Goal: Task Accomplishment & Management: Manage account settings

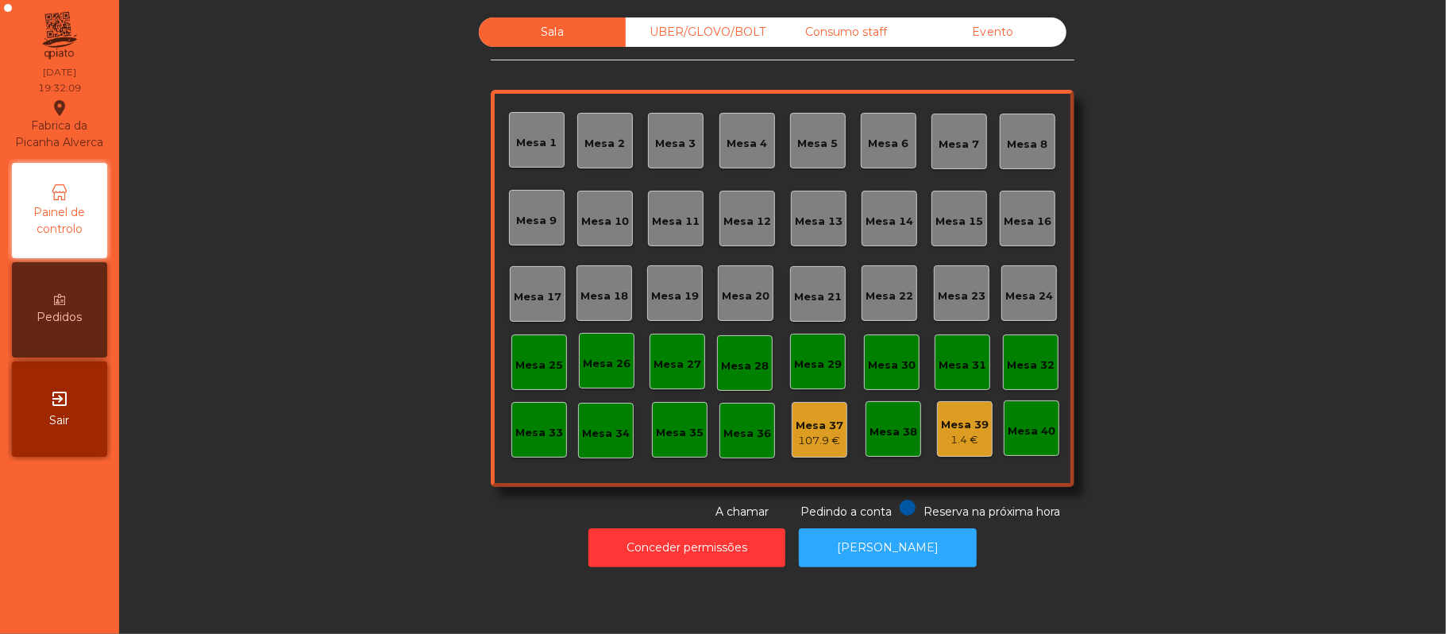
click at [872, 289] on div "Mesa 22" at bounding box center [889, 296] width 48 height 16
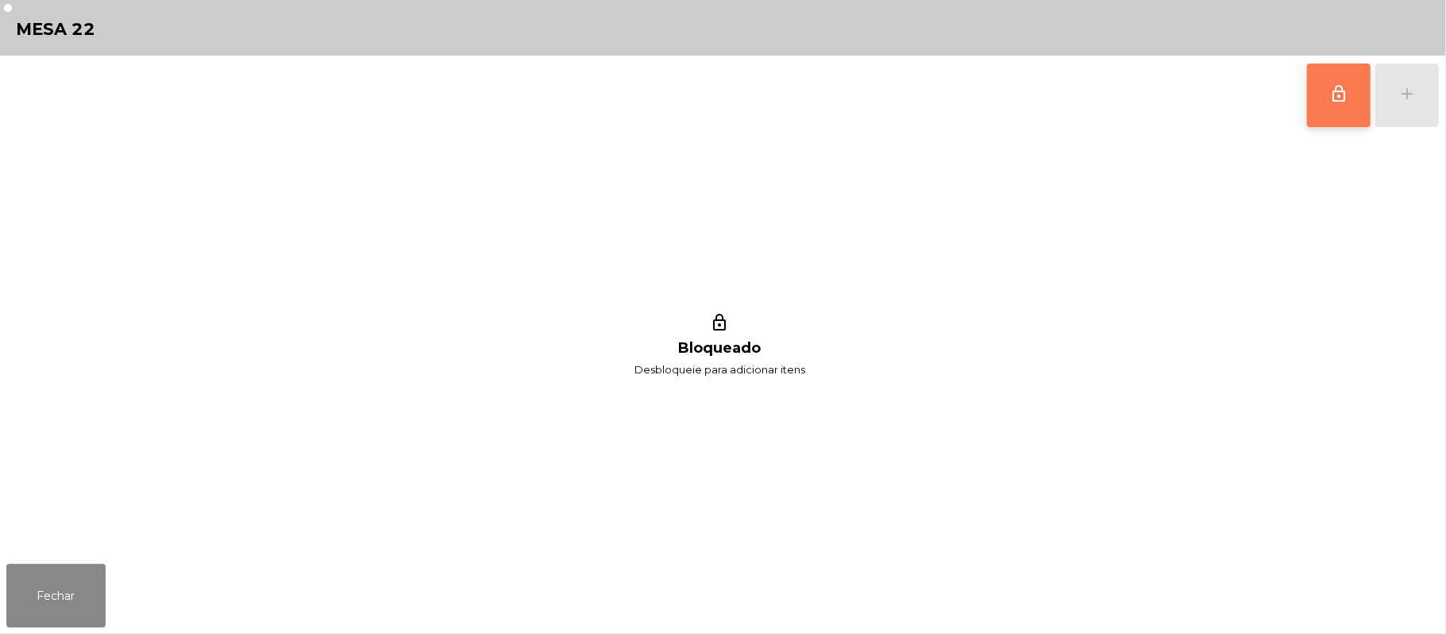
click at [1351, 92] on button "lock_outline" at bounding box center [1339, 96] width 64 height 64
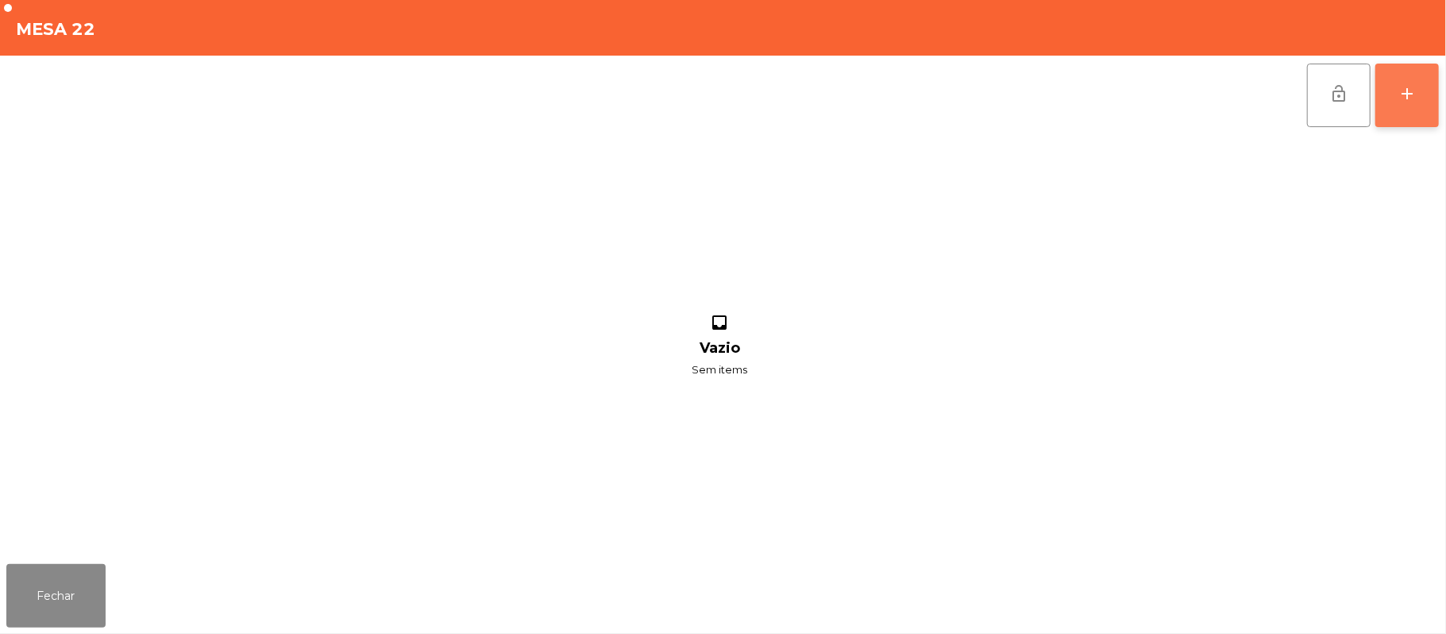
click at [1402, 95] on div "add" at bounding box center [1406, 93] width 19 height 19
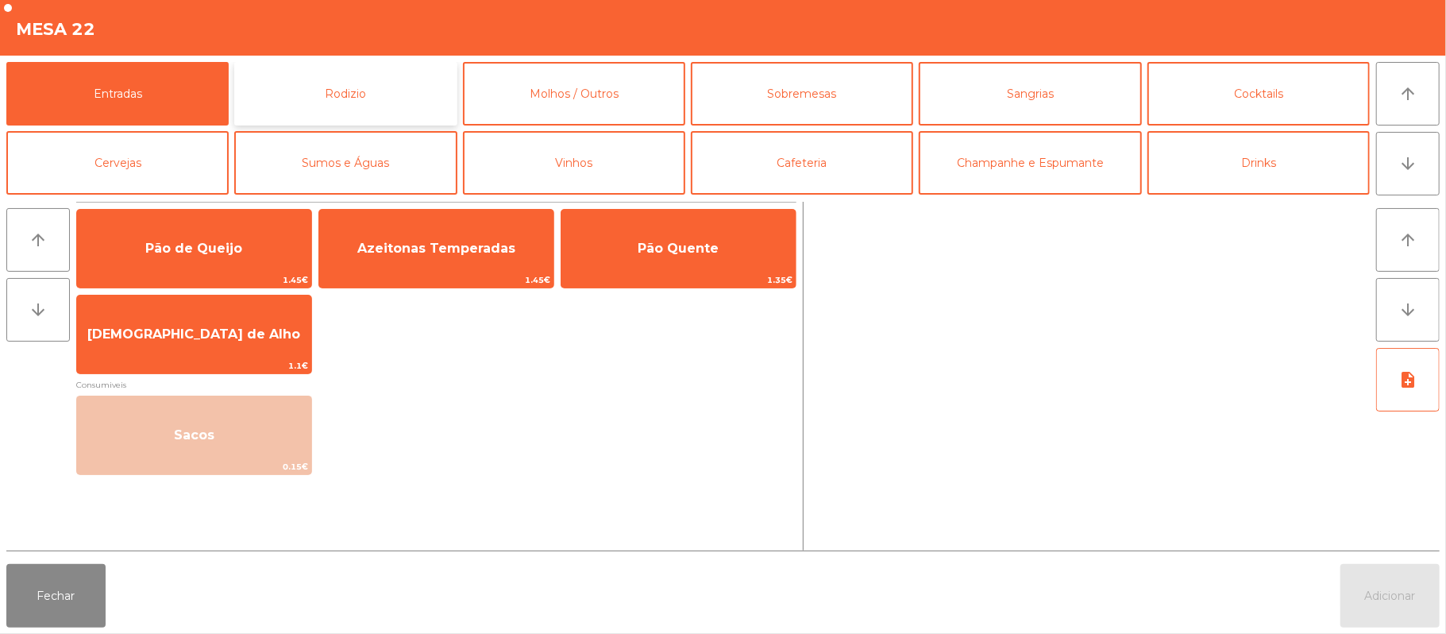
click at [372, 102] on button "Rodizio" at bounding box center [345, 94] width 222 height 64
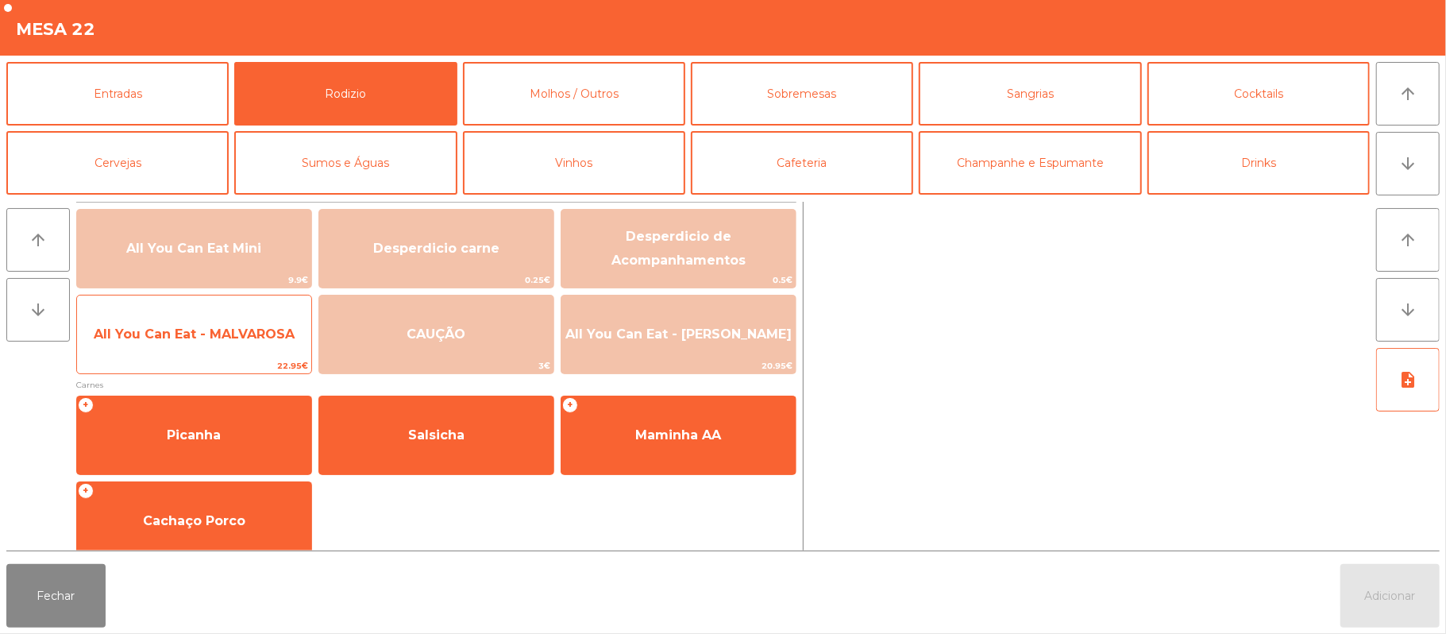
click at [214, 348] on span "All You Can Eat - MALVAROSA" at bounding box center [194, 334] width 234 height 43
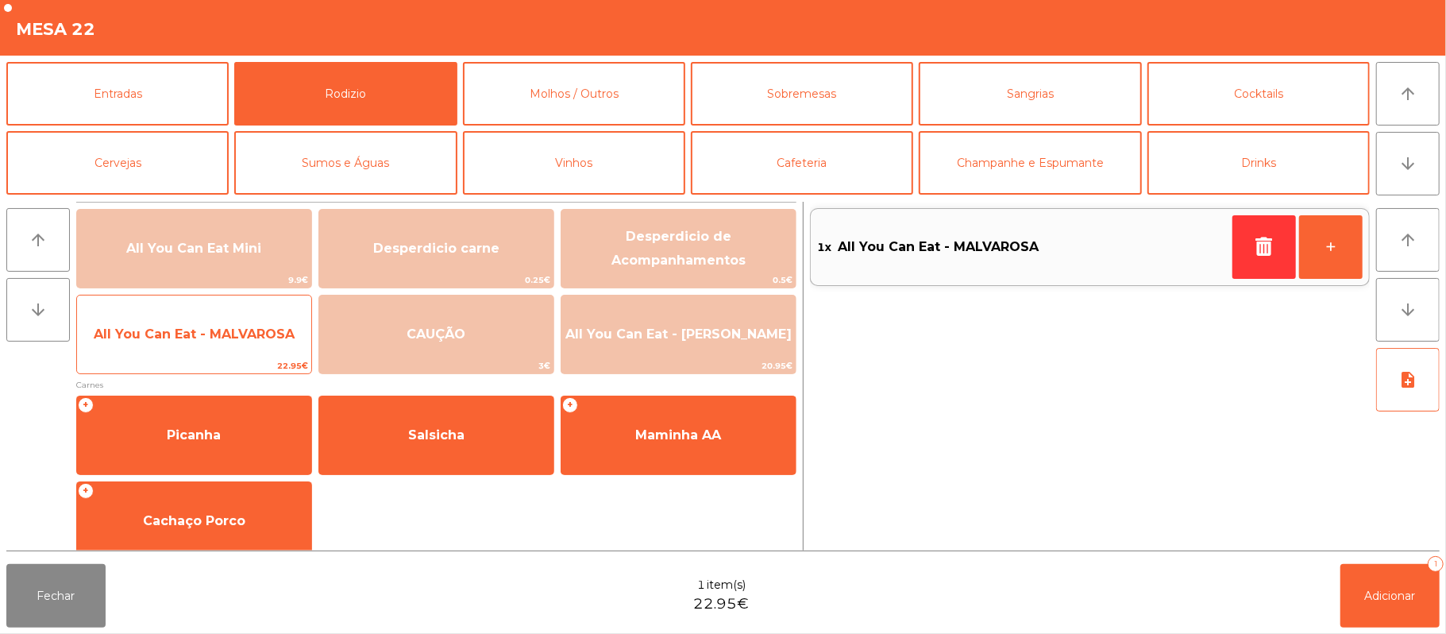
click at [192, 346] on span "All You Can Eat - MALVAROSA" at bounding box center [194, 334] width 234 height 43
click at [198, 340] on span "All You Can Eat - MALVAROSA" at bounding box center [194, 333] width 201 height 15
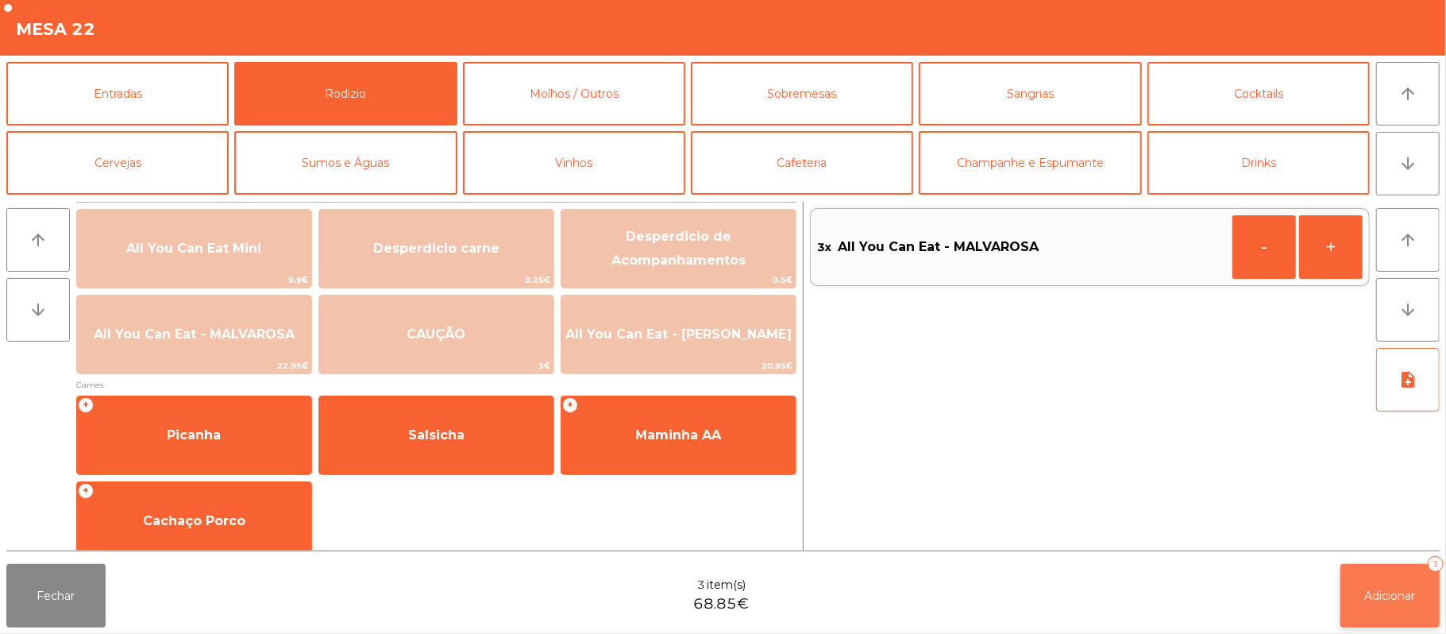
click at [1392, 595] on span "Adicionar" at bounding box center [1390, 595] width 51 height 14
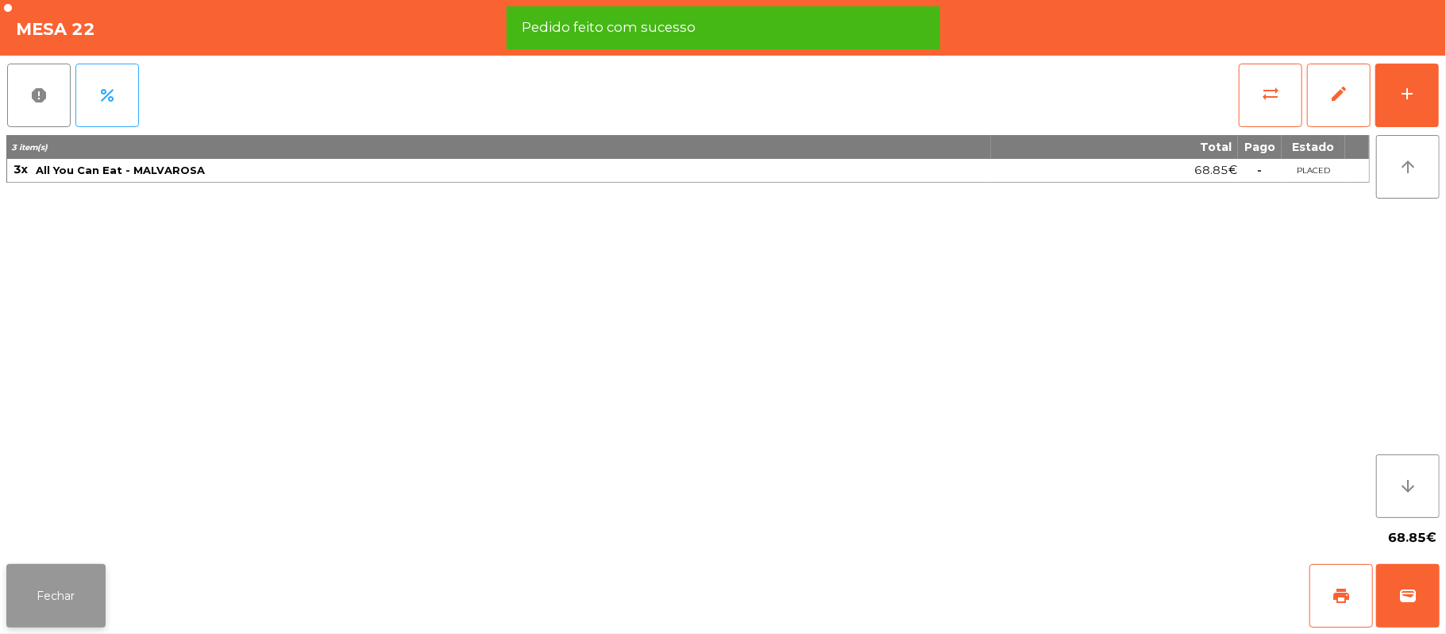
click at [79, 582] on button "Fechar" at bounding box center [55, 596] width 99 height 64
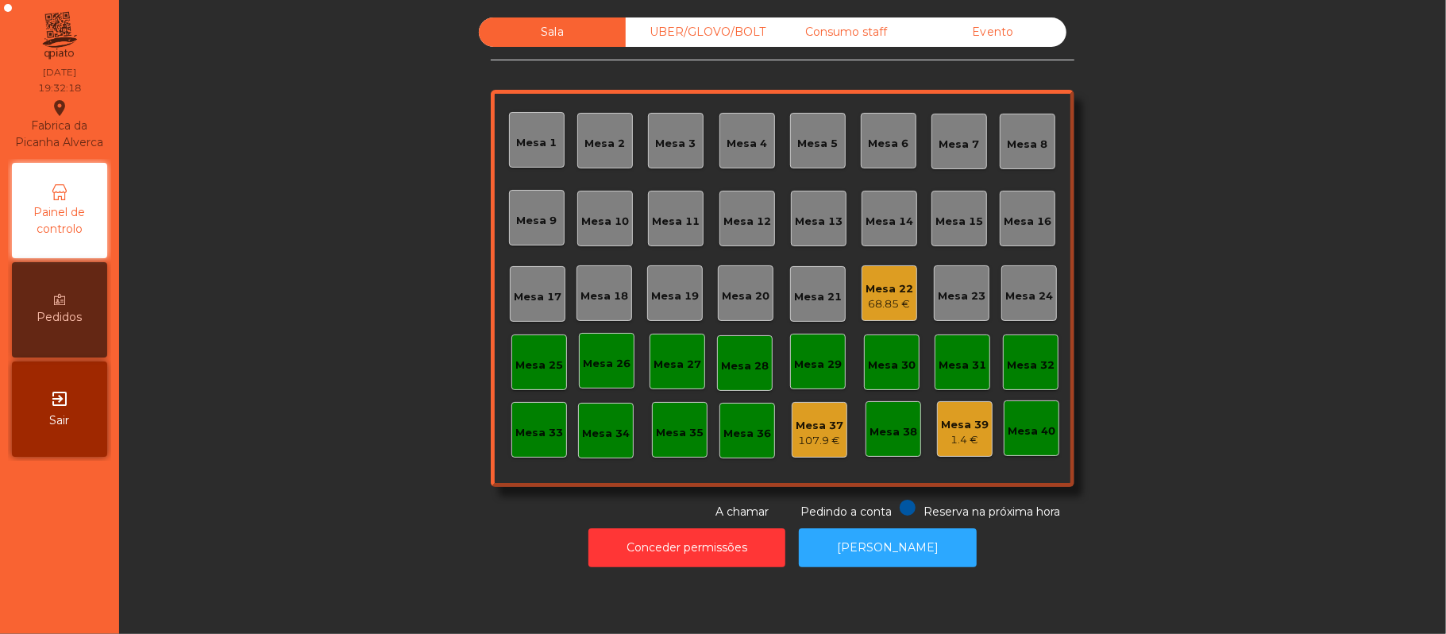
click at [893, 283] on div "Mesa 22" at bounding box center [889, 289] width 48 height 16
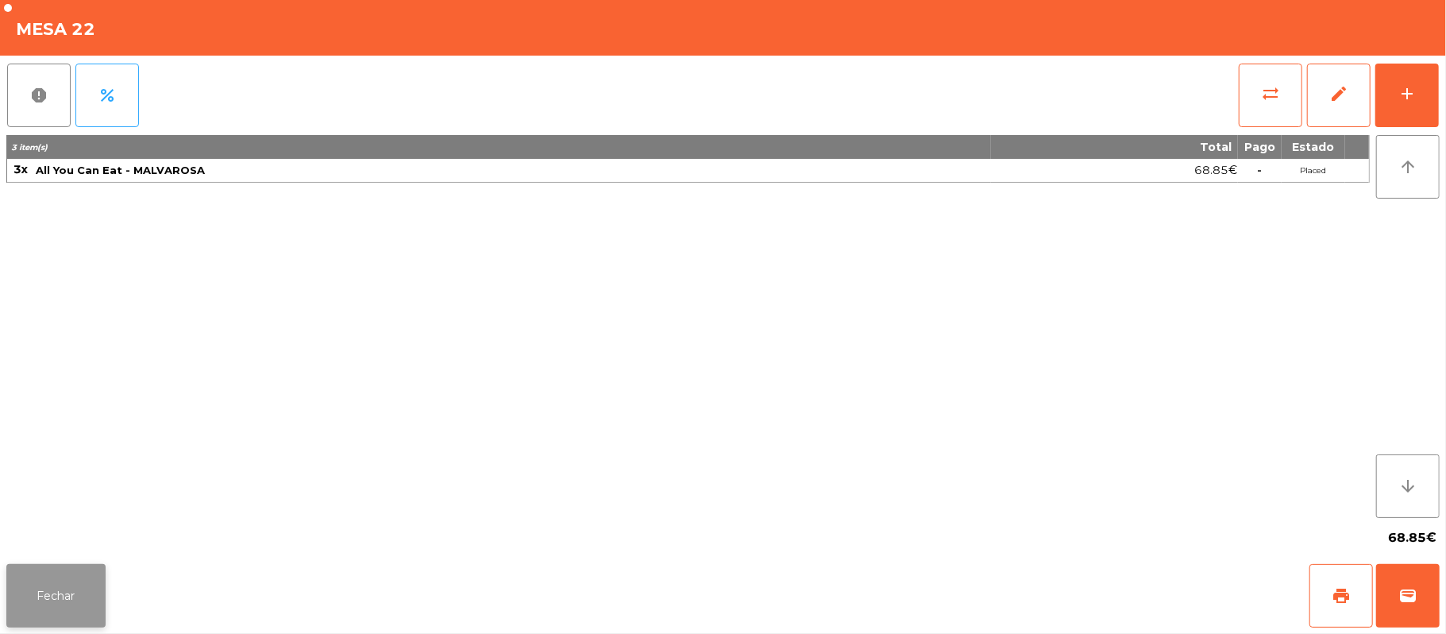
click at [60, 569] on button "Fechar" at bounding box center [55, 596] width 99 height 64
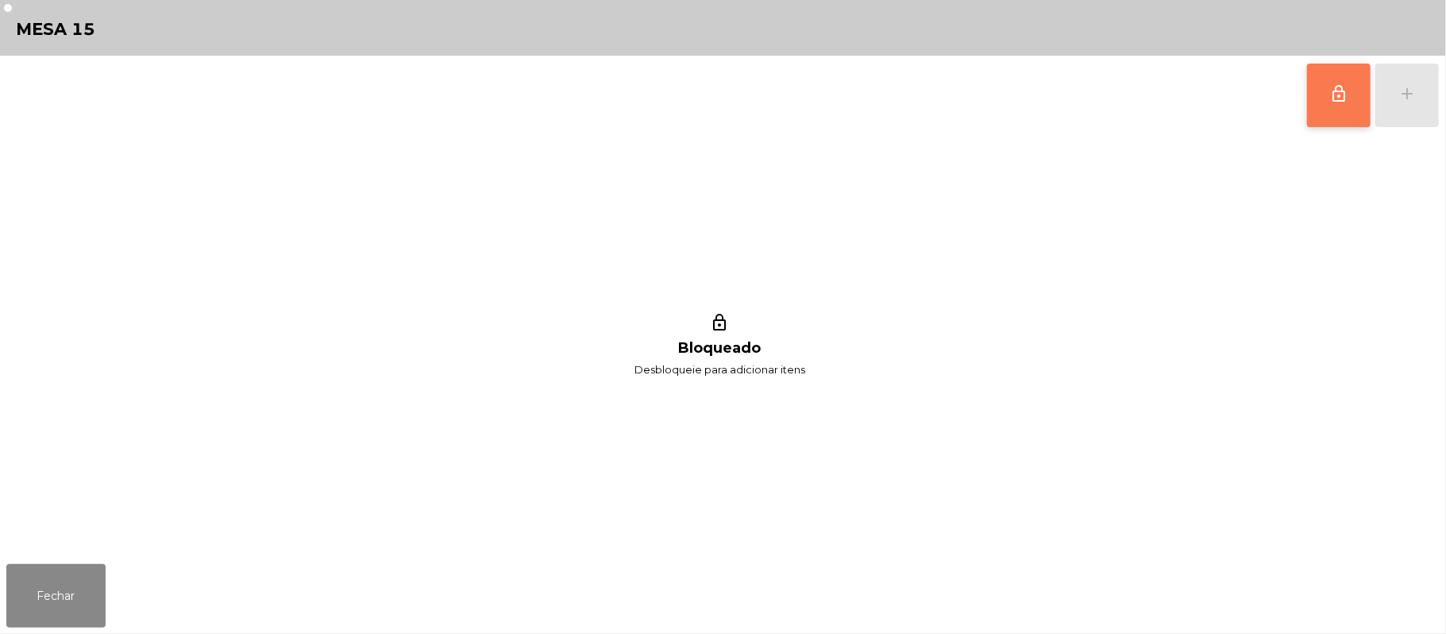
click at [1347, 102] on span "lock_outline" at bounding box center [1338, 93] width 19 height 19
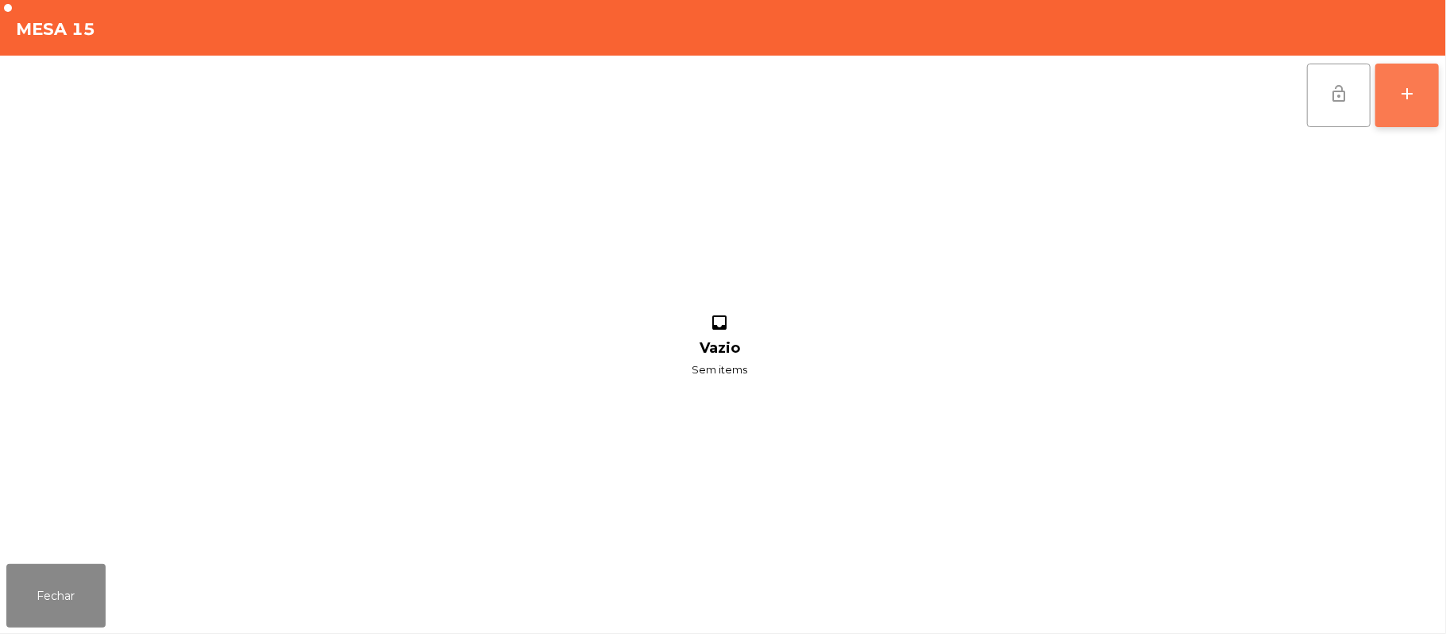
click at [1396, 105] on button "add" at bounding box center [1407, 96] width 64 height 64
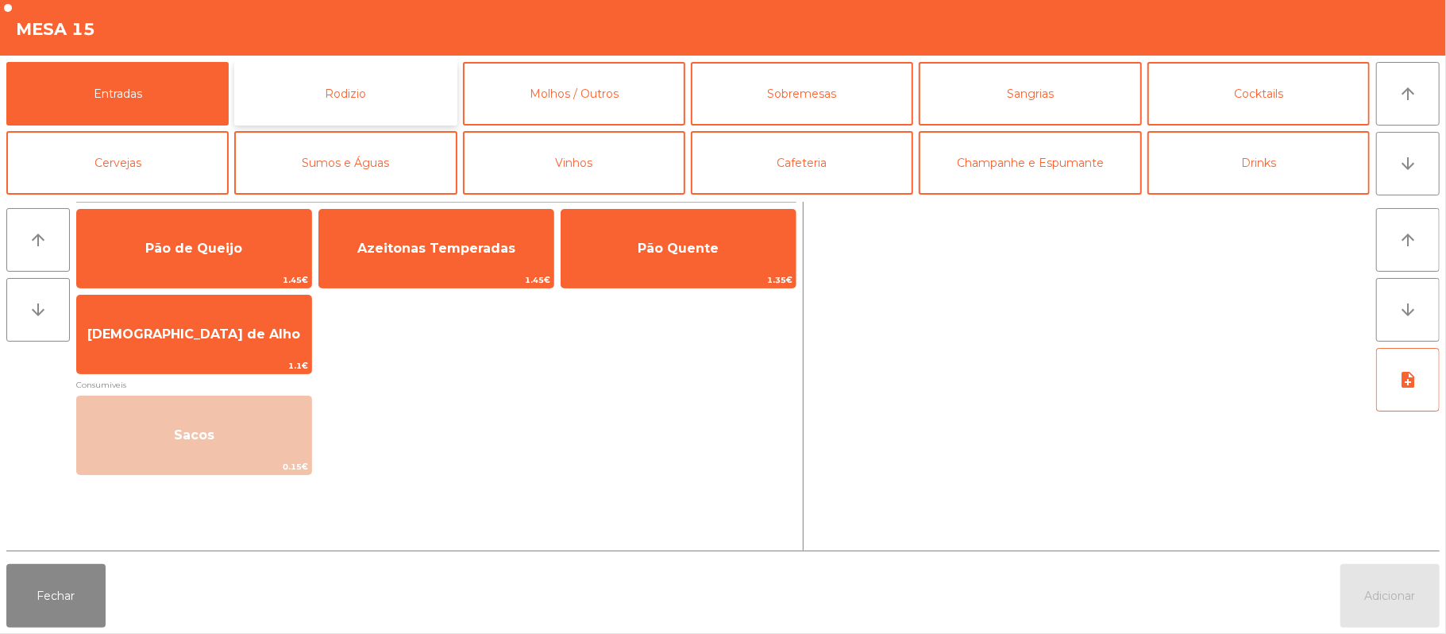
click at [300, 99] on button "Rodizio" at bounding box center [345, 94] width 222 height 64
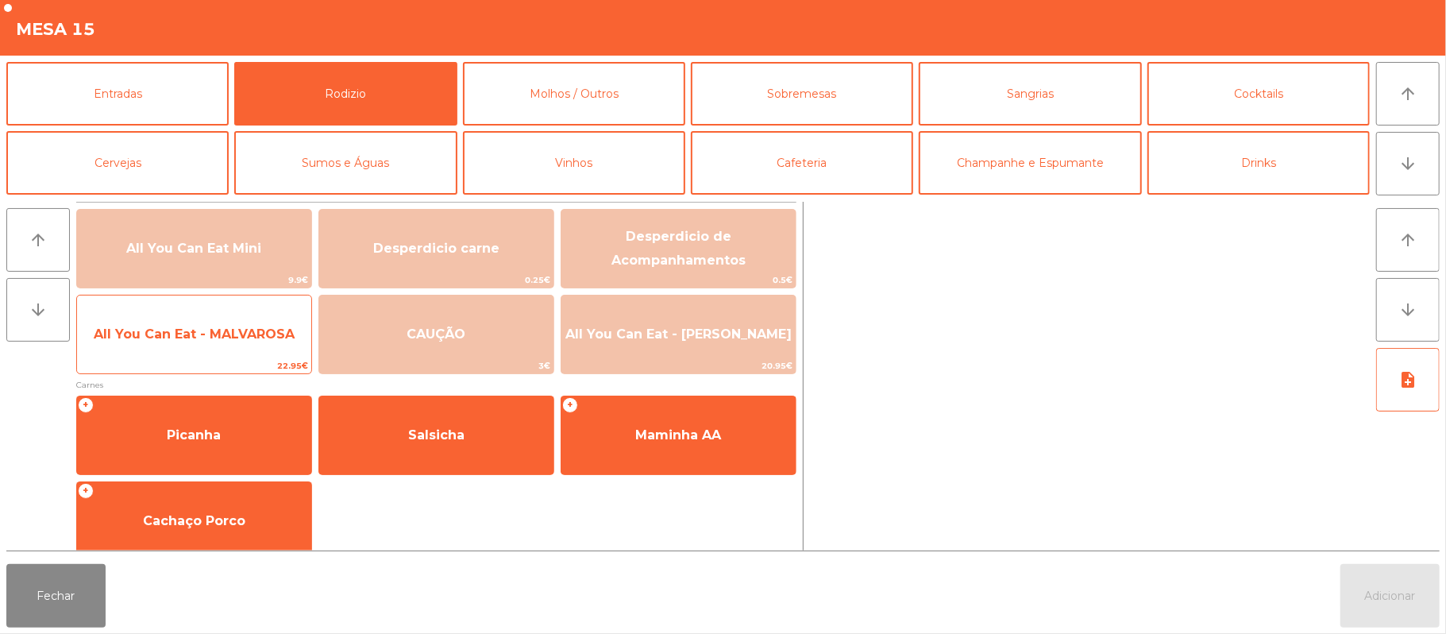
click at [191, 350] on span "All You Can Eat - MALVAROSA" at bounding box center [194, 334] width 234 height 43
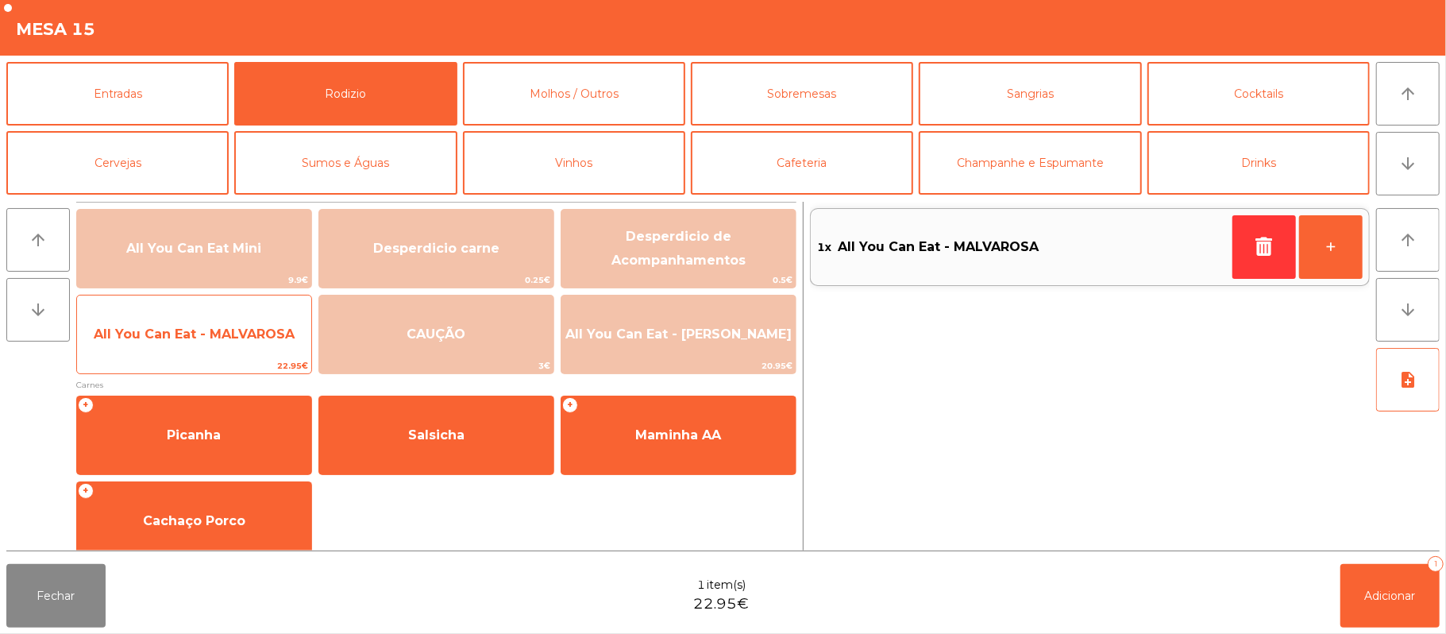
click at [195, 350] on span "All You Can Eat - MALVAROSA" at bounding box center [194, 334] width 234 height 43
click at [217, 341] on span "All You Can Eat - MALVAROSA" at bounding box center [194, 333] width 201 height 15
click at [218, 338] on span "All You Can Eat - MALVAROSA" at bounding box center [194, 333] width 201 height 15
click at [221, 367] on span "22.95€" at bounding box center [194, 365] width 234 height 15
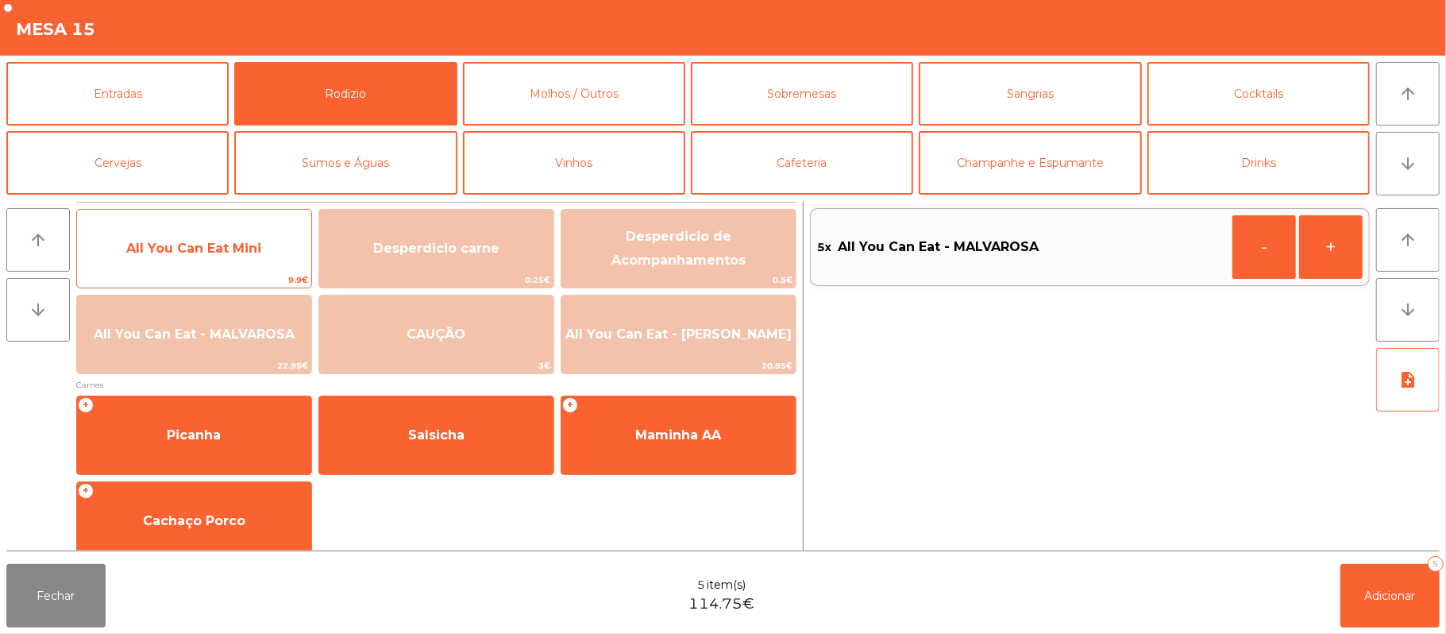
click at [229, 255] on span "All You Can Eat Mini" at bounding box center [193, 248] width 135 height 15
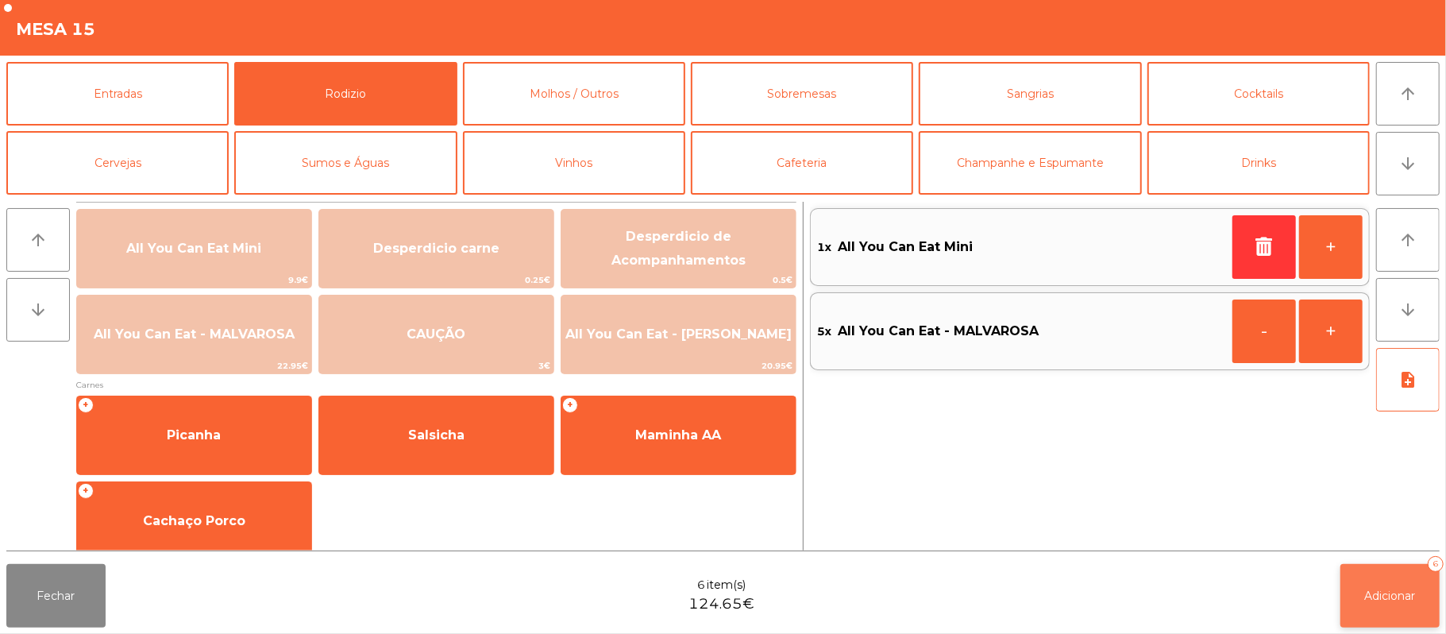
click at [1380, 611] on button "Adicionar 6" at bounding box center [1389, 596] width 99 height 64
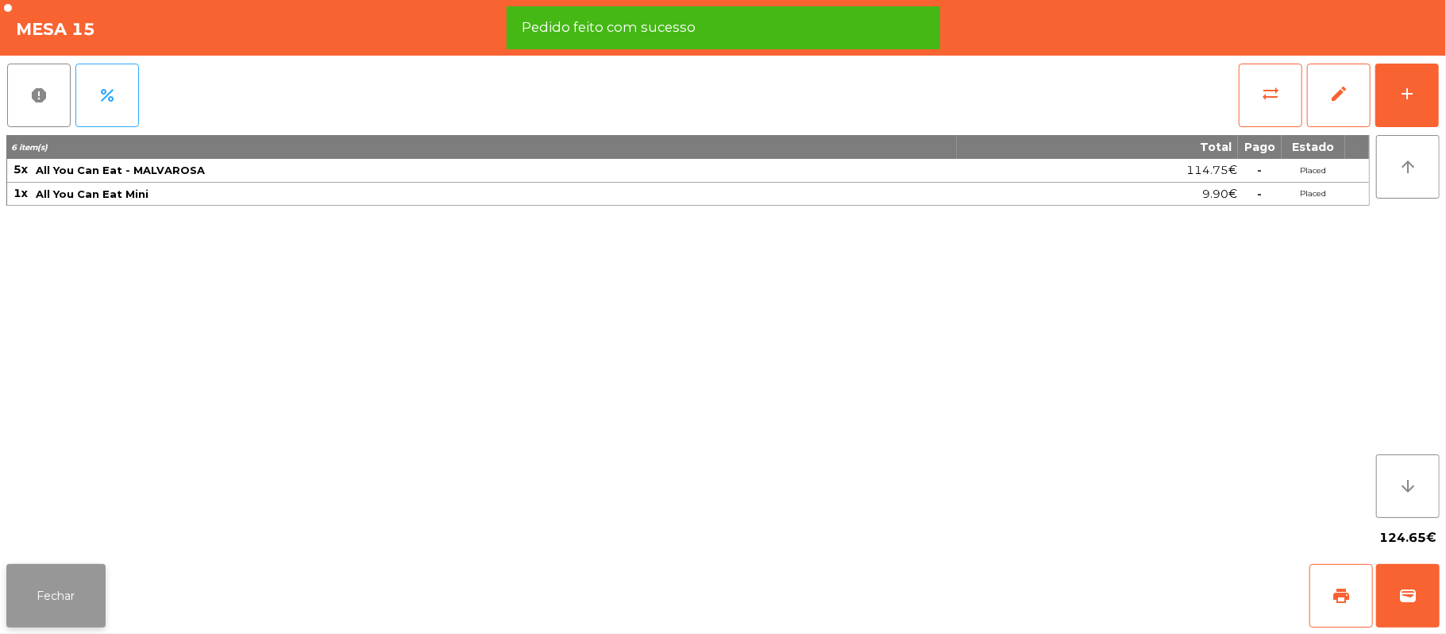
click at [79, 569] on button "Fechar" at bounding box center [55, 596] width 99 height 64
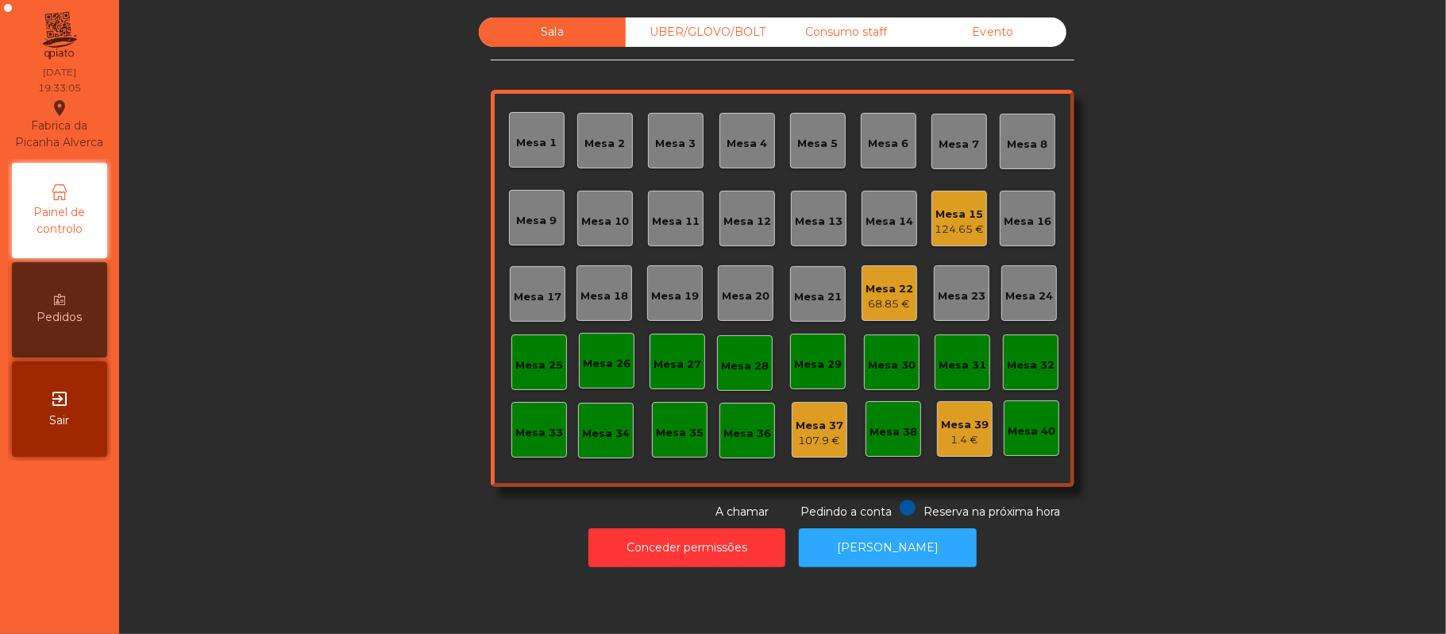
click at [871, 303] on div "68.85 €" at bounding box center [889, 304] width 48 height 16
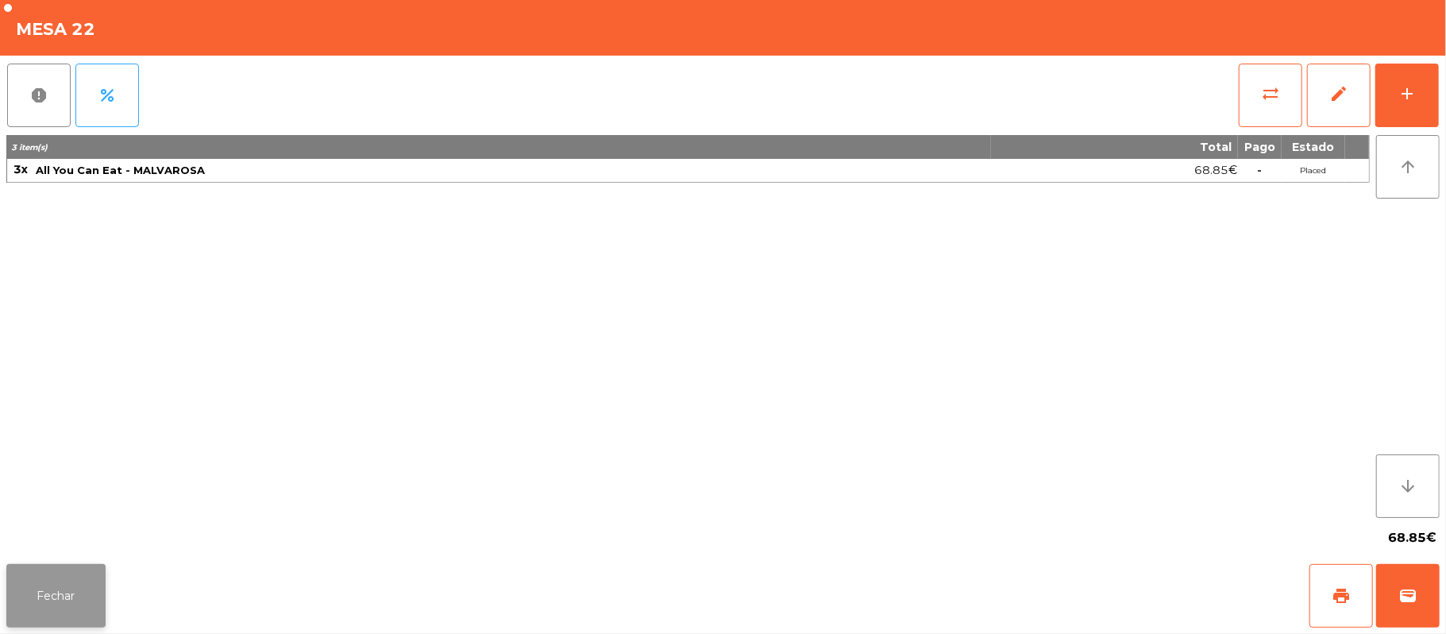
click at [83, 595] on button "Fechar" at bounding box center [55, 596] width 99 height 64
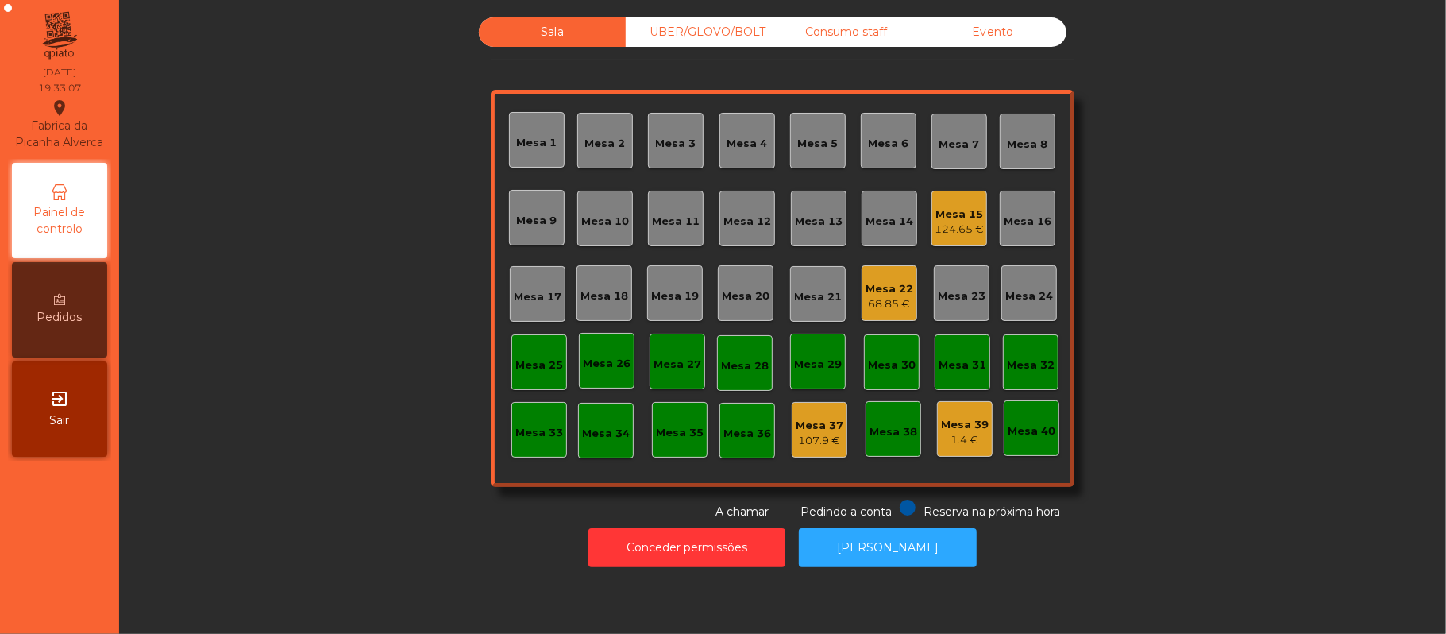
click at [935, 217] on div "Mesa 15" at bounding box center [959, 214] width 49 height 16
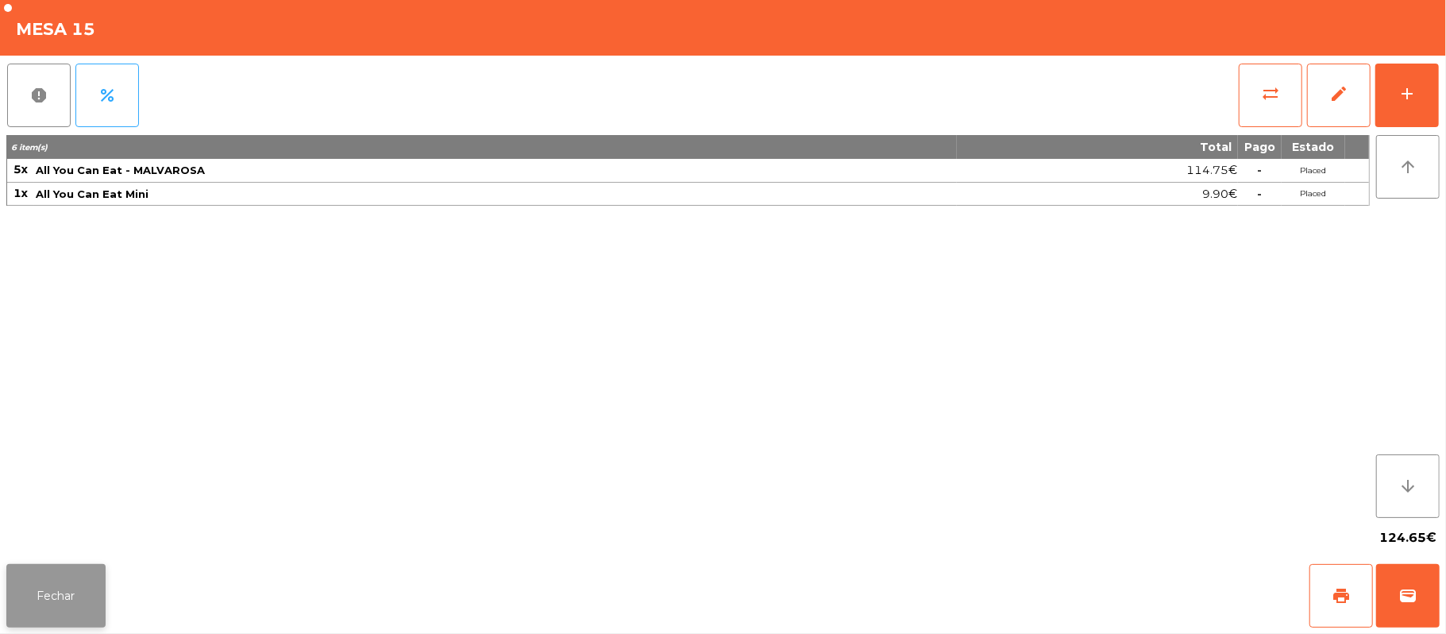
click at [45, 600] on button "Fechar" at bounding box center [55, 596] width 99 height 64
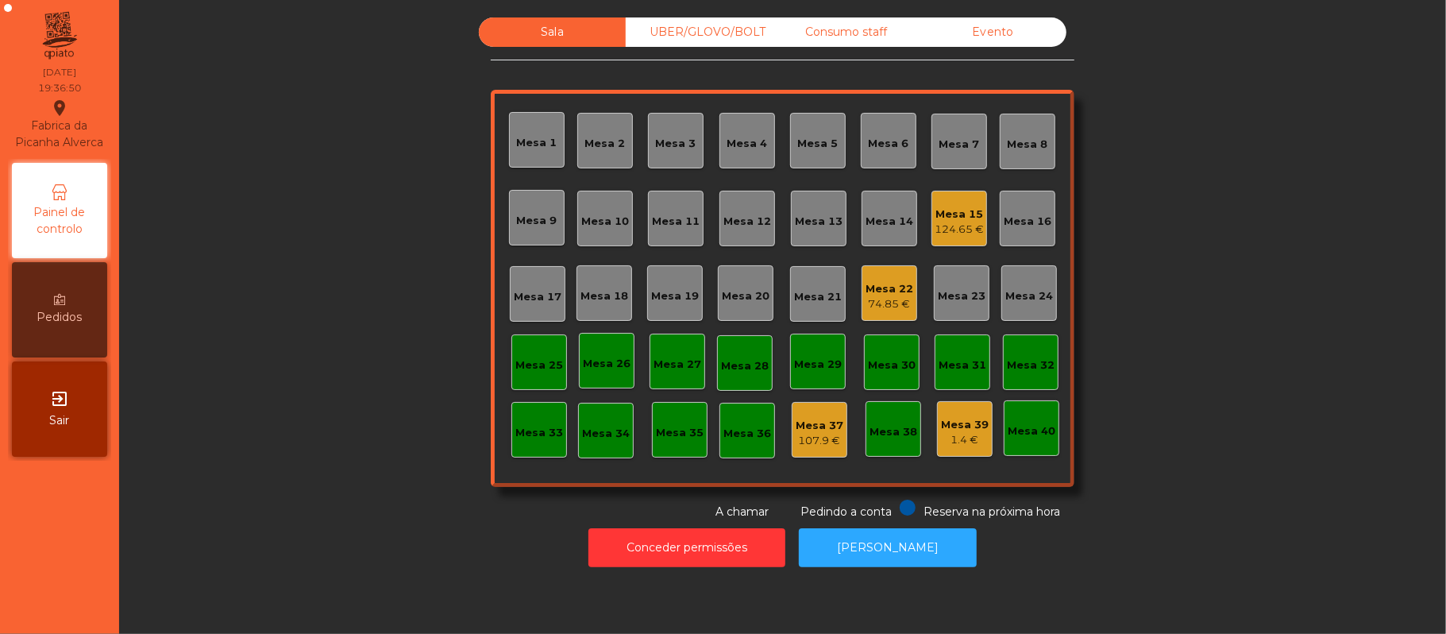
click at [678, 308] on div "Mesa 19" at bounding box center [675, 293] width 56 height 56
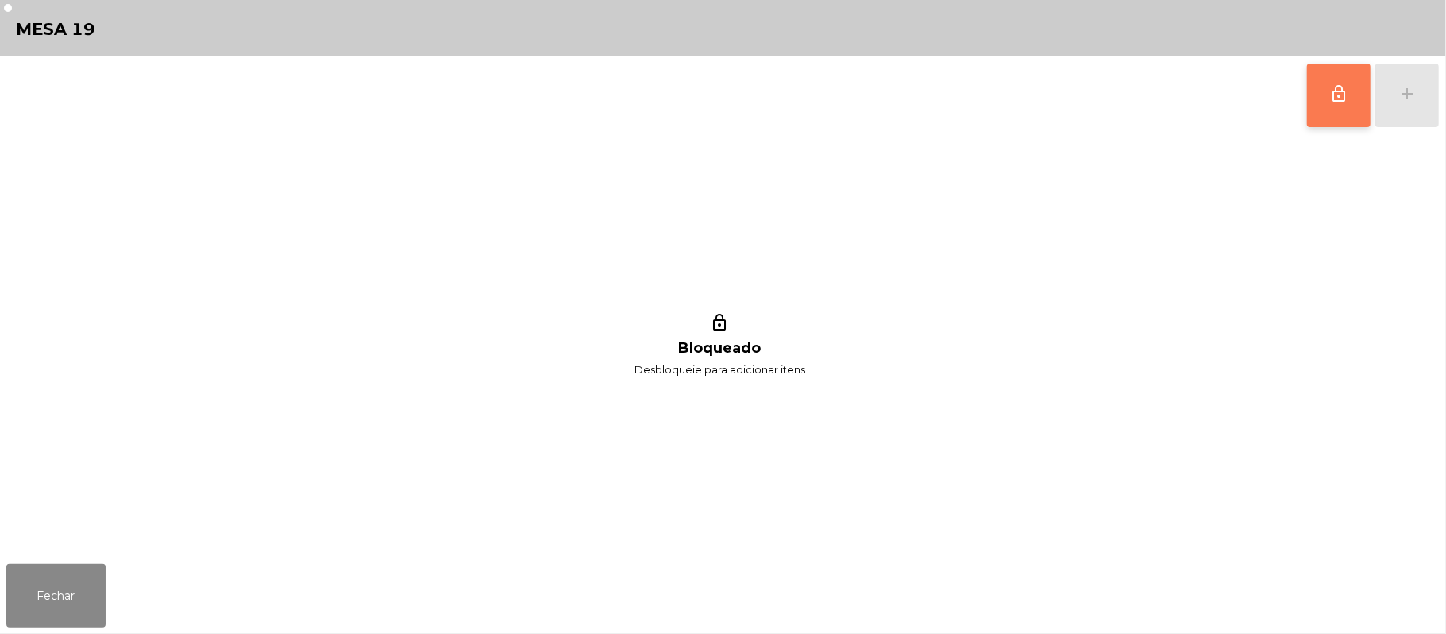
click at [1328, 115] on button "lock_outline" at bounding box center [1339, 96] width 64 height 64
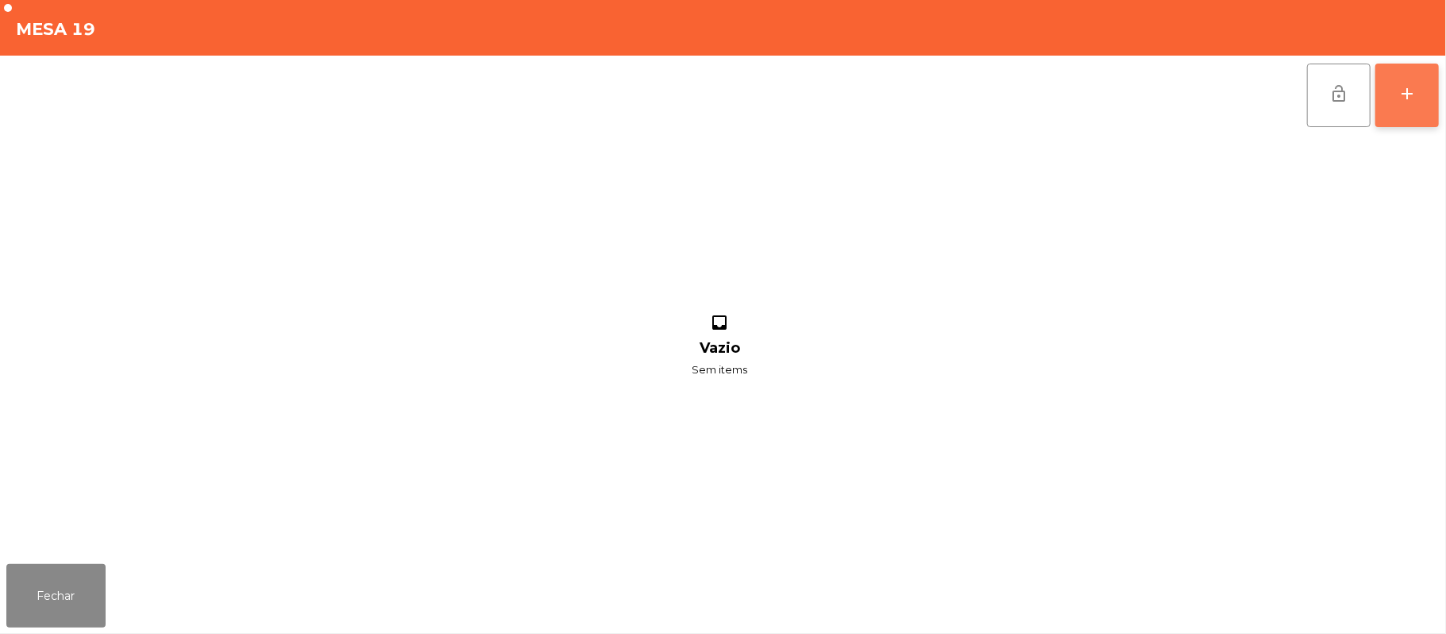
click at [1396, 105] on button "add" at bounding box center [1407, 96] width 64 height 64
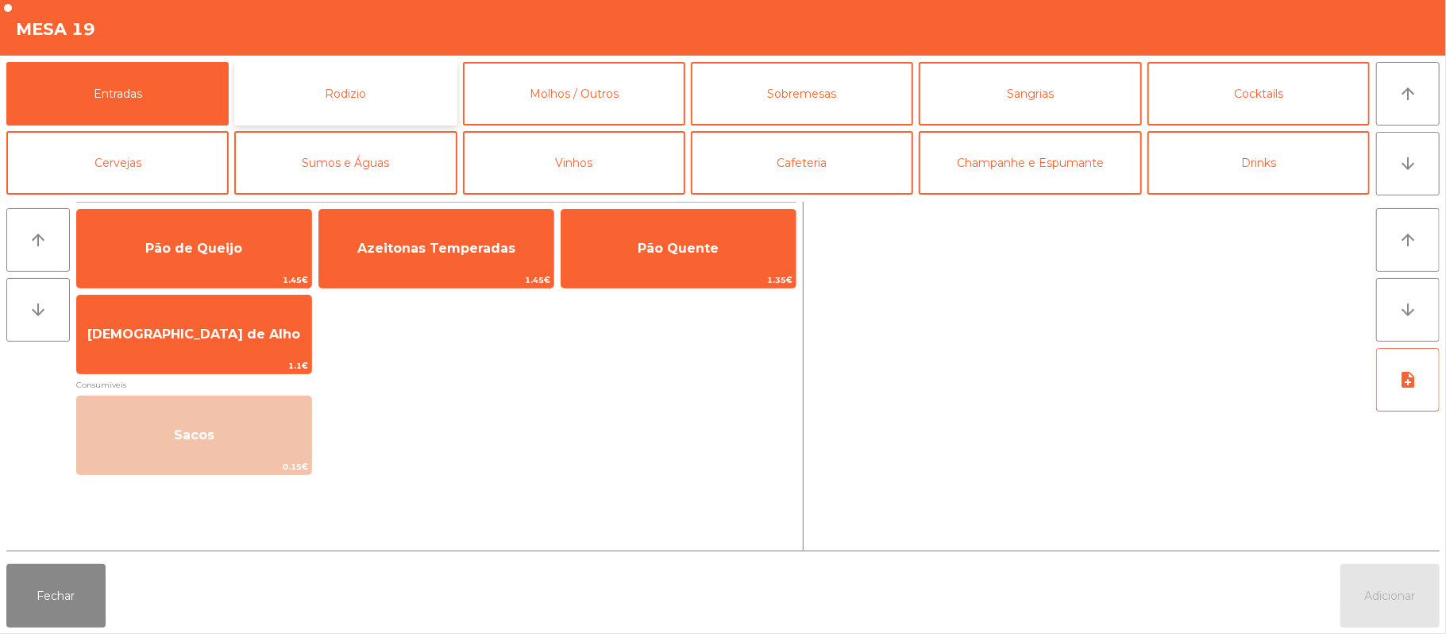
click at [400, 90] on button "Rodizio" at bounding box center [345, 94] width 222 height 64
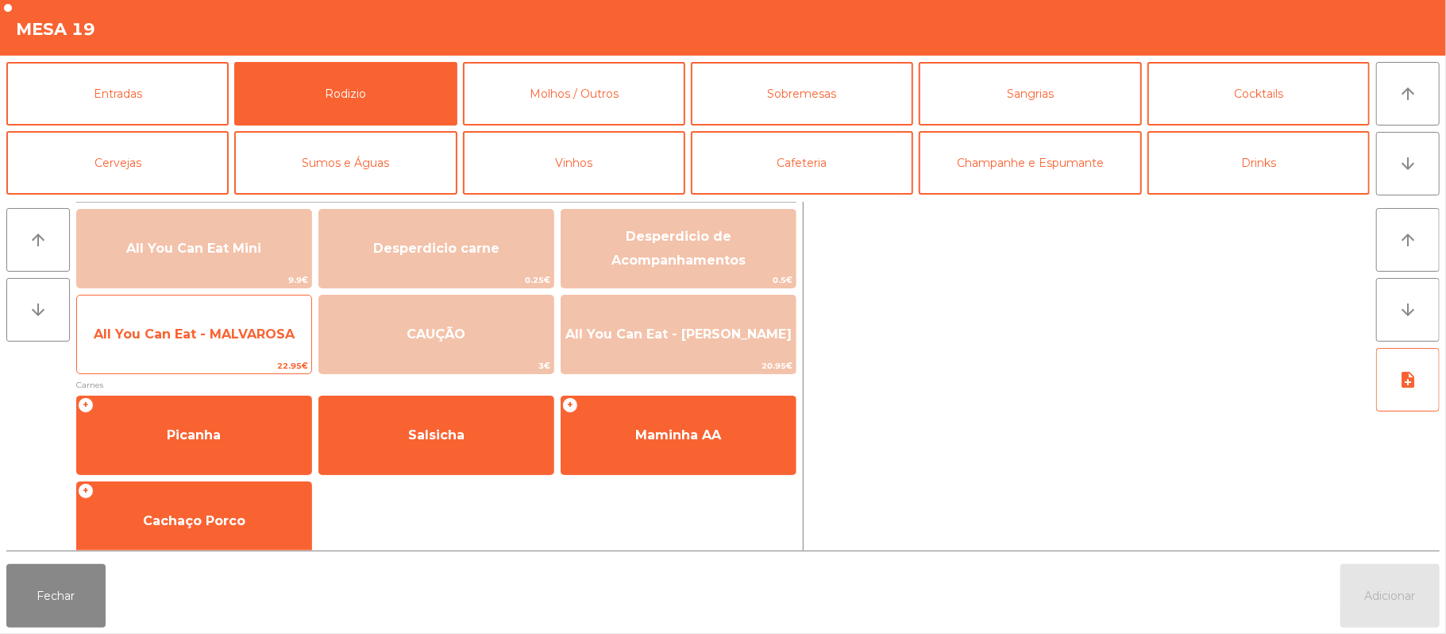
click at [198, 338] on span "All You Can Eat - MALVAROSA" at bounding box center [194, 333] width 201 height 15
click at [197, 344] on span "All You Can Eat - MALVAROSA" at bounding box center [194, 334] width 234 height 43
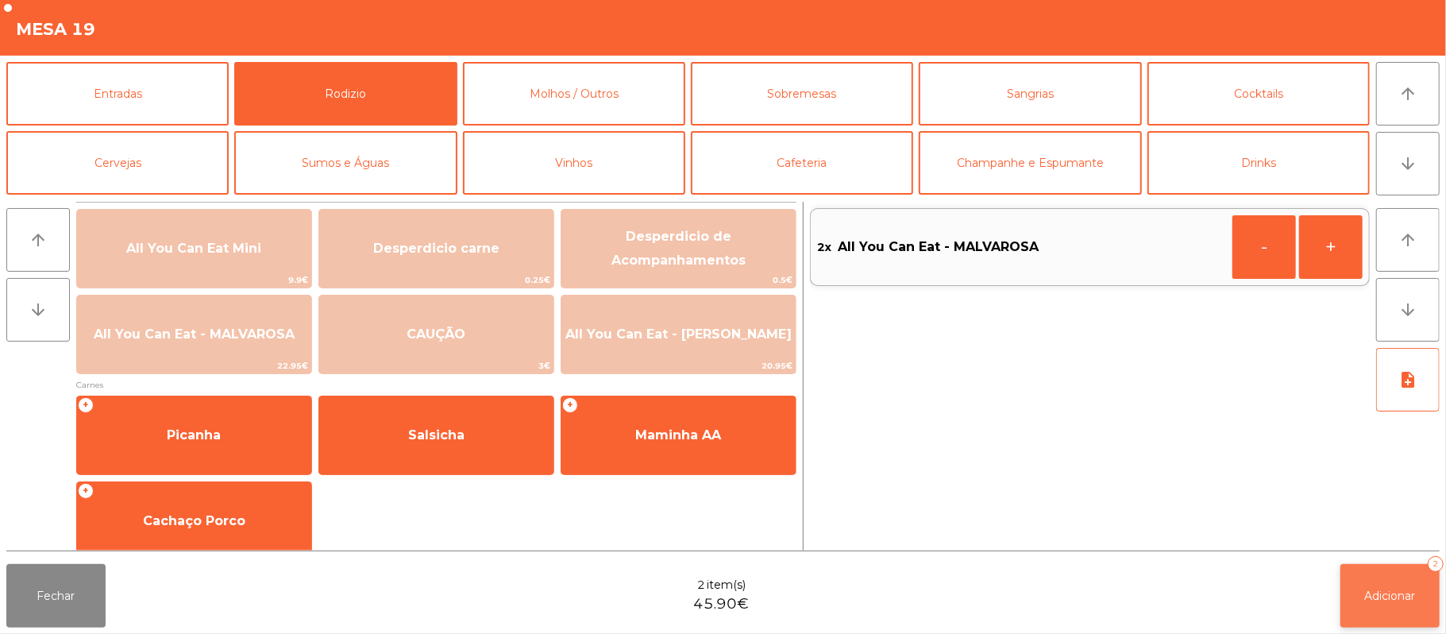
click at [1361, 588] on button "Adicionar 2" at bounding box center [1389, 596] width 99 height 64
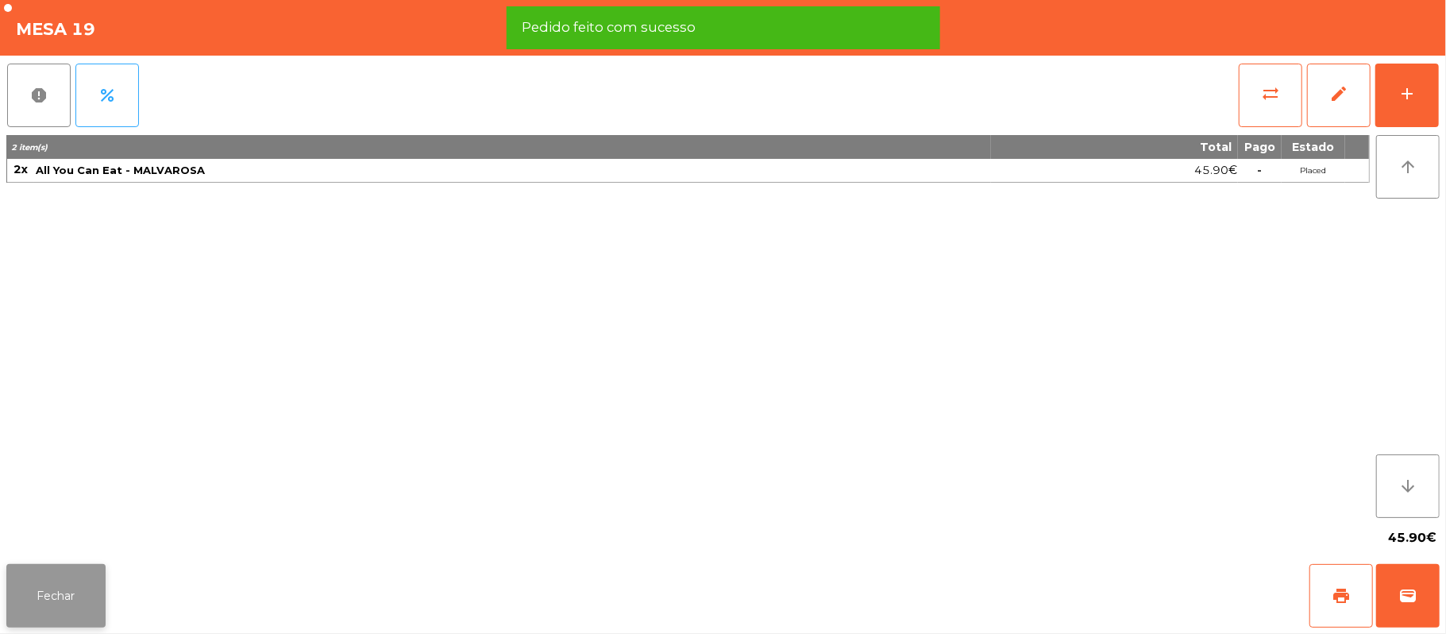
click at [46, 576] on button "Fechar" at bounding box center [55, 596] width 99 height 64
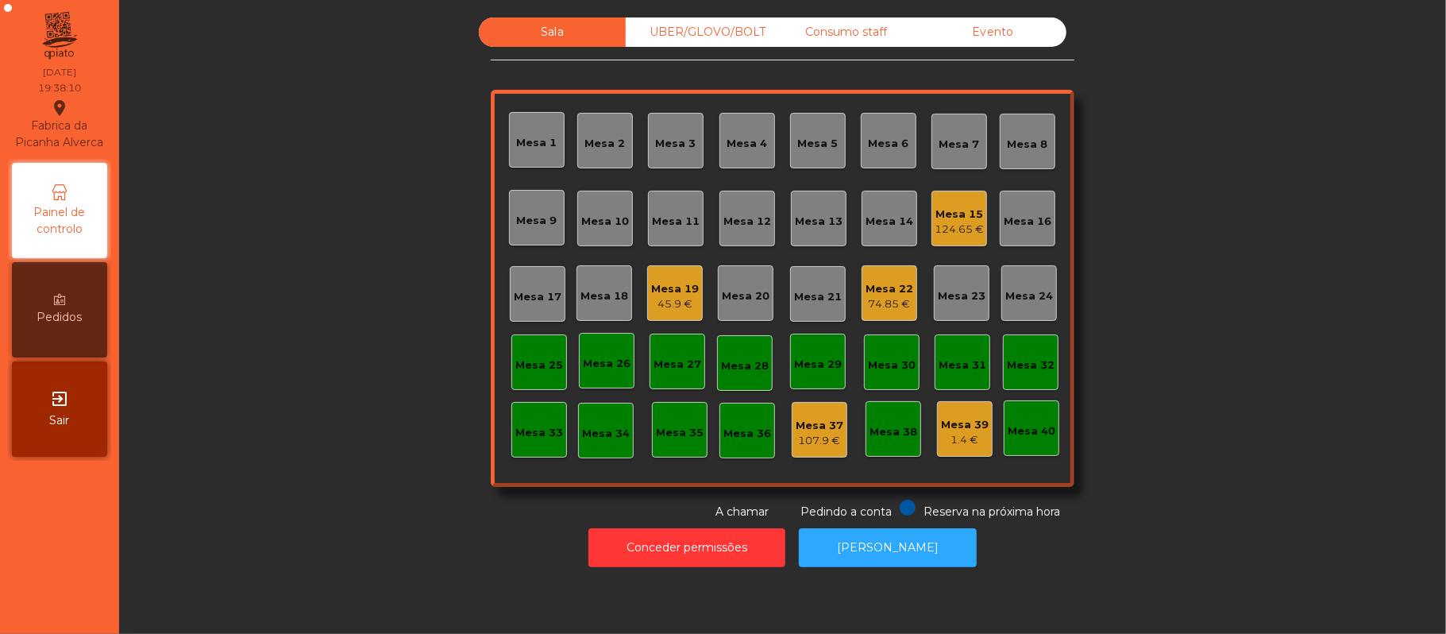
click at [655, 283] on div "Mesa 19" at bounding box center [675, 289] width 48 height 16
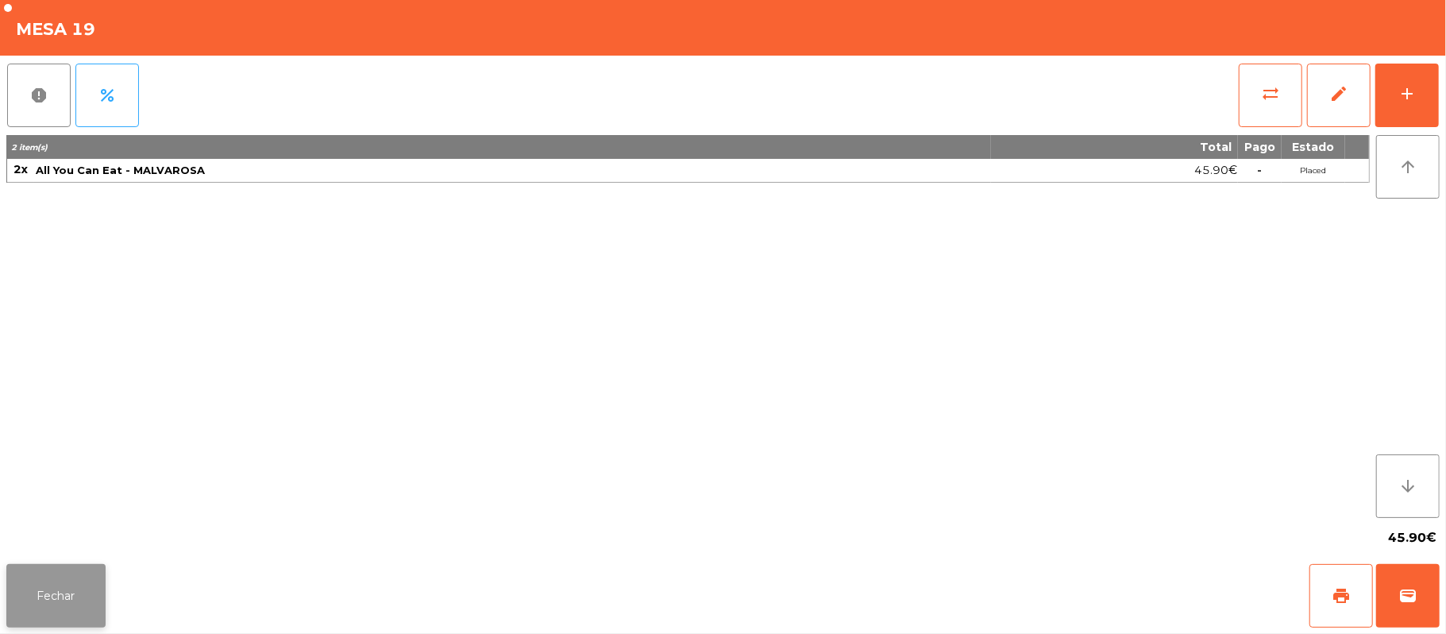
click at [73, 586] on button "Fechar" at bounding box center [55, 596] width 99 height 64
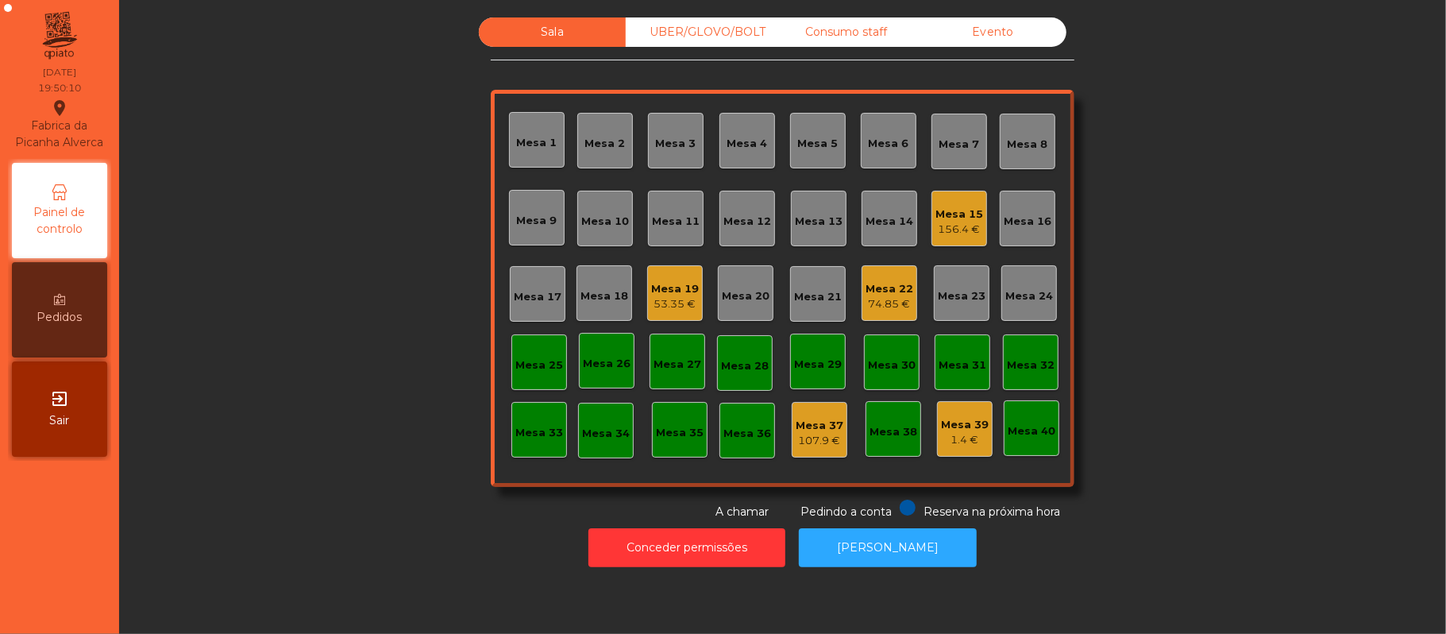
click at [688, 32] on div "UBER/GLOVO/BOLT" at bounding box center [699, 31] width 147 height 29
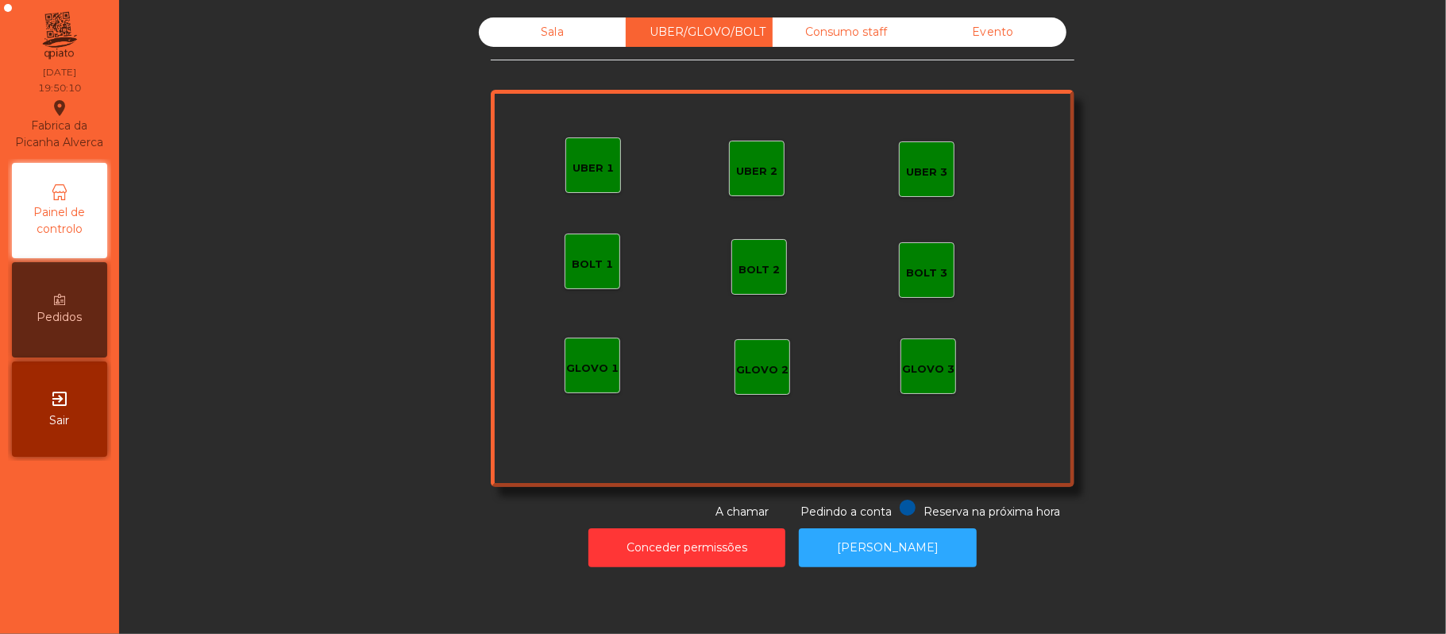
click at [573, 181] on div "UBER 1" at bounding box center [593, 165] width 56 height 56
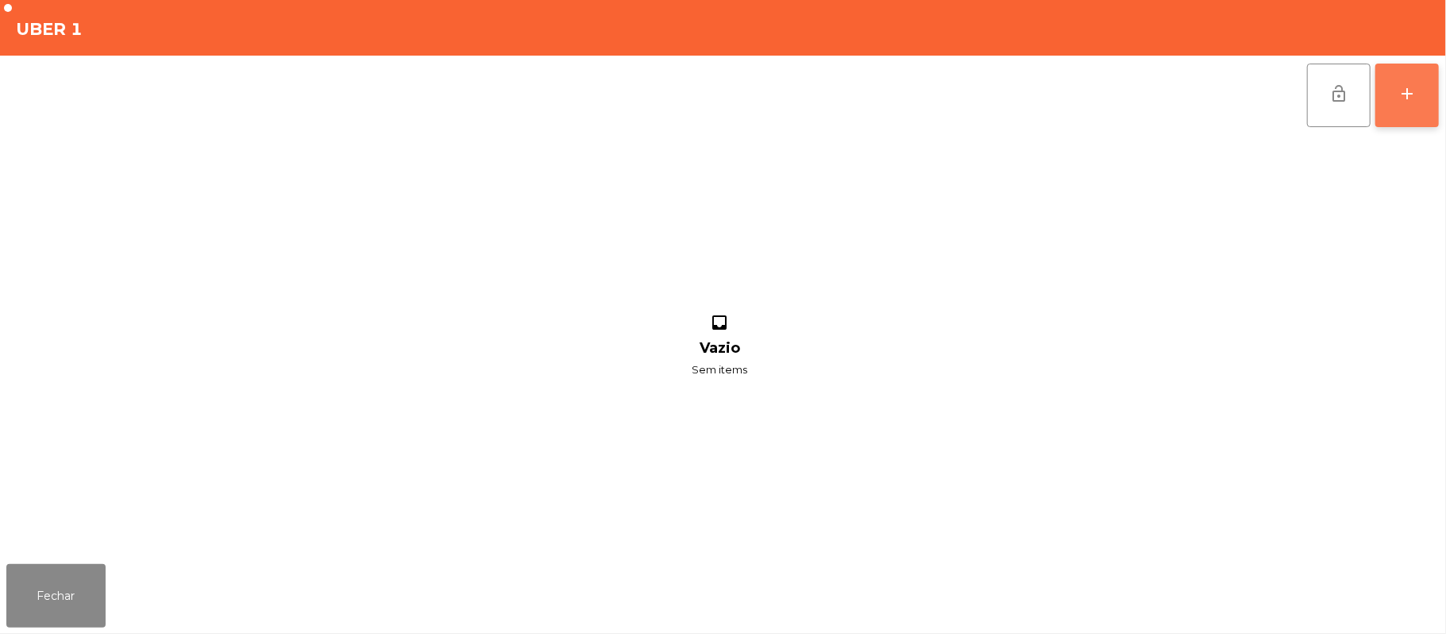
click at [1426, 100] on button "add" at bounding box center [1407, 96] width 64 height 64
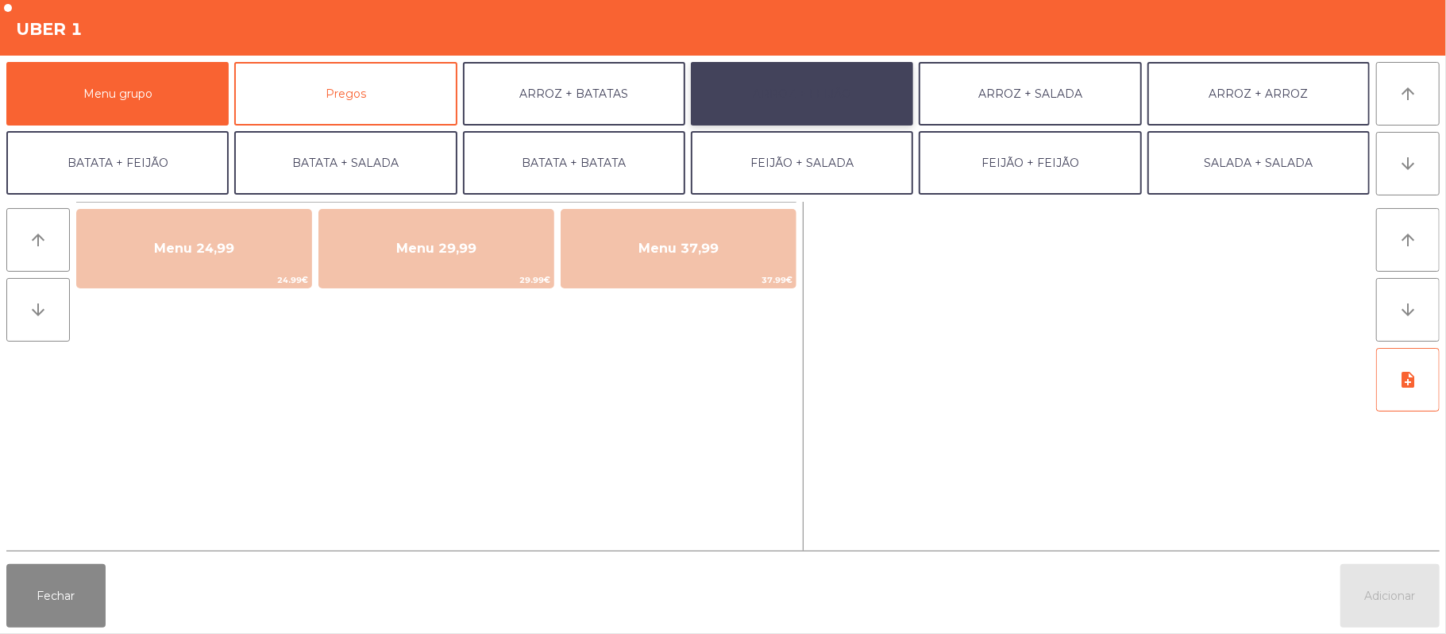
click at [830, 96] on button "ARROZ + FEIJÃO" at bounding box center [802, 94] width 222 height 64
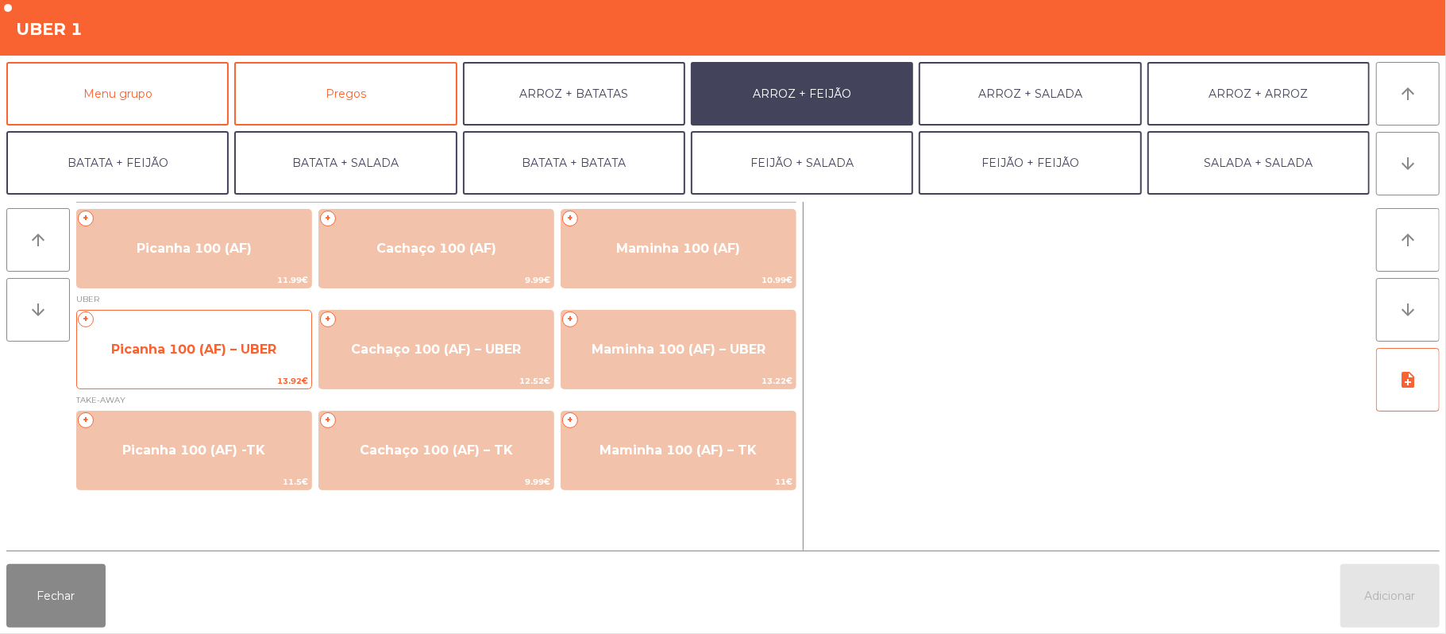
click at [229, 345] on span "Picanha 100 (AF) – UBER" at bounding box center [193, 348] width 165 height 15
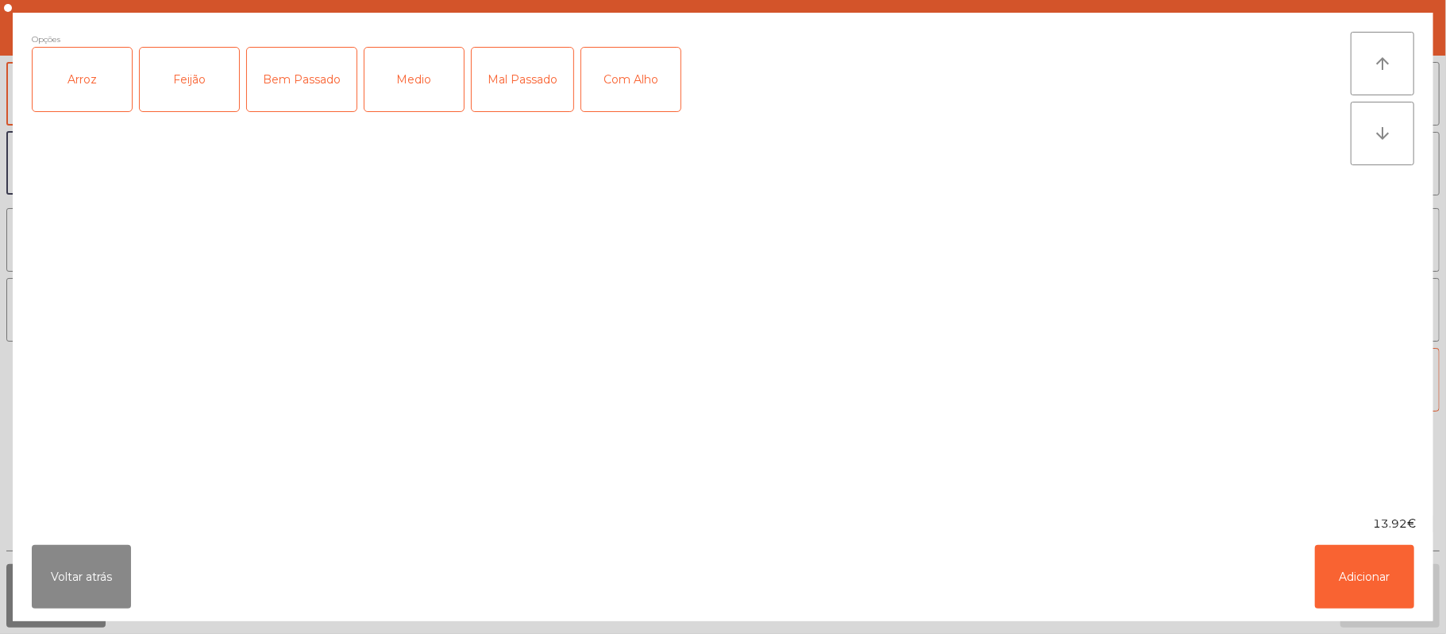
click at [98, 97] on div "Arroz" at bounding box center [82, 80] width 99 height 64
click at [163, 87] on div "Feijão" at bounding box center [189, 80] width 99 height 64
click at [410, 87] on div "Medio" at bounding box center [413, 80] width 99 height 64
click at [1378, 572] on button "Adicionar" at bounding box center [1364, 577] width 99 height 64
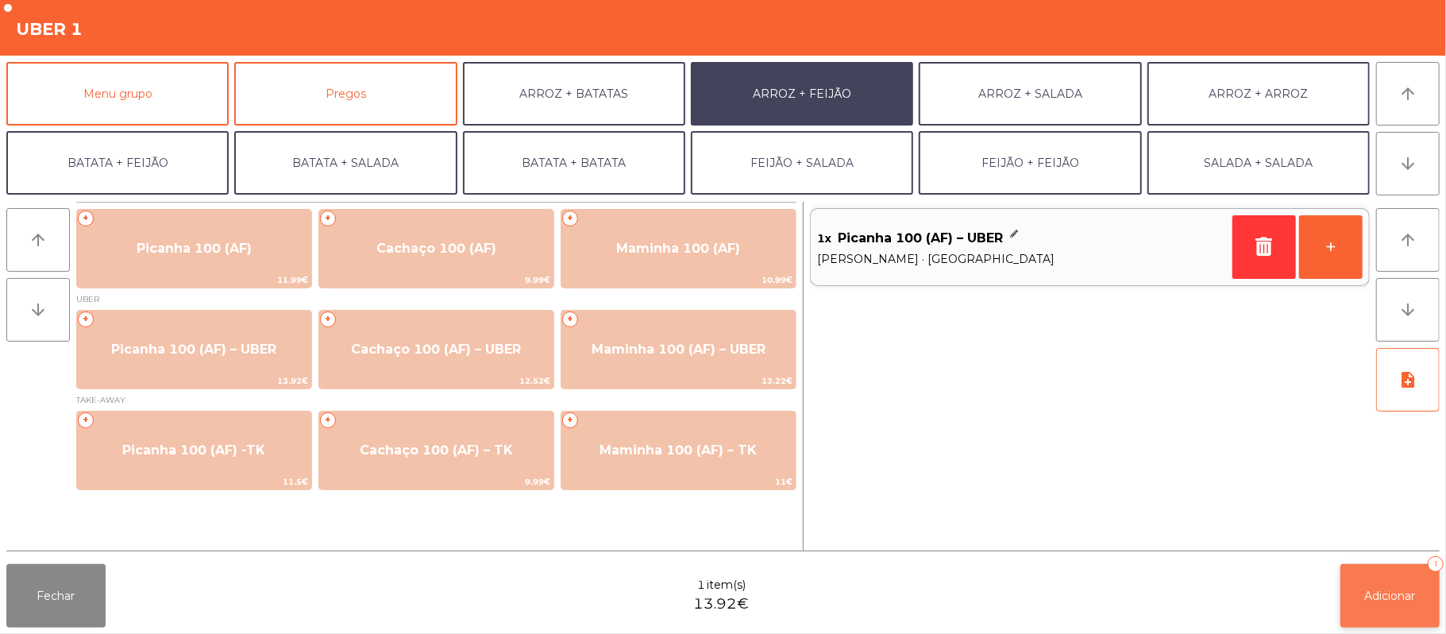
click at [1380, 601] on span "Adicionar" at bounding box center [1390, 595] width 51 height 14
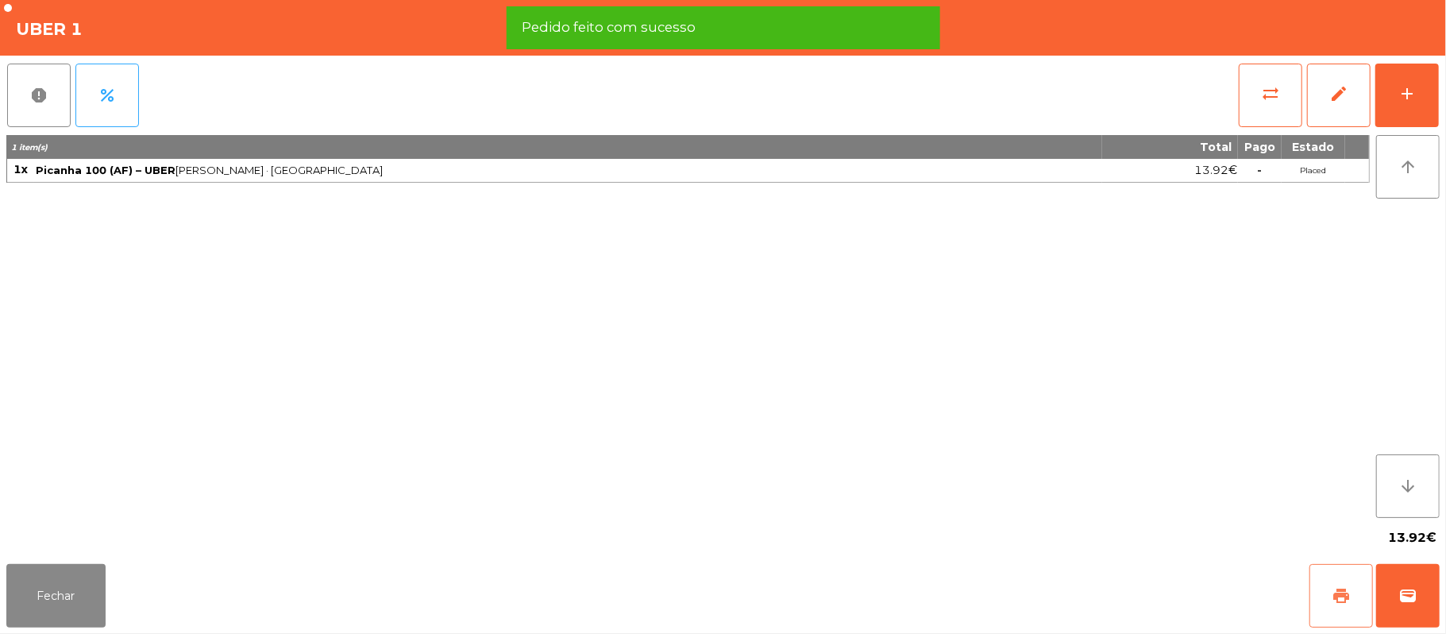
click at [1343, 598] on span "print" at bounding box center [1341, 595] width 19 height 19
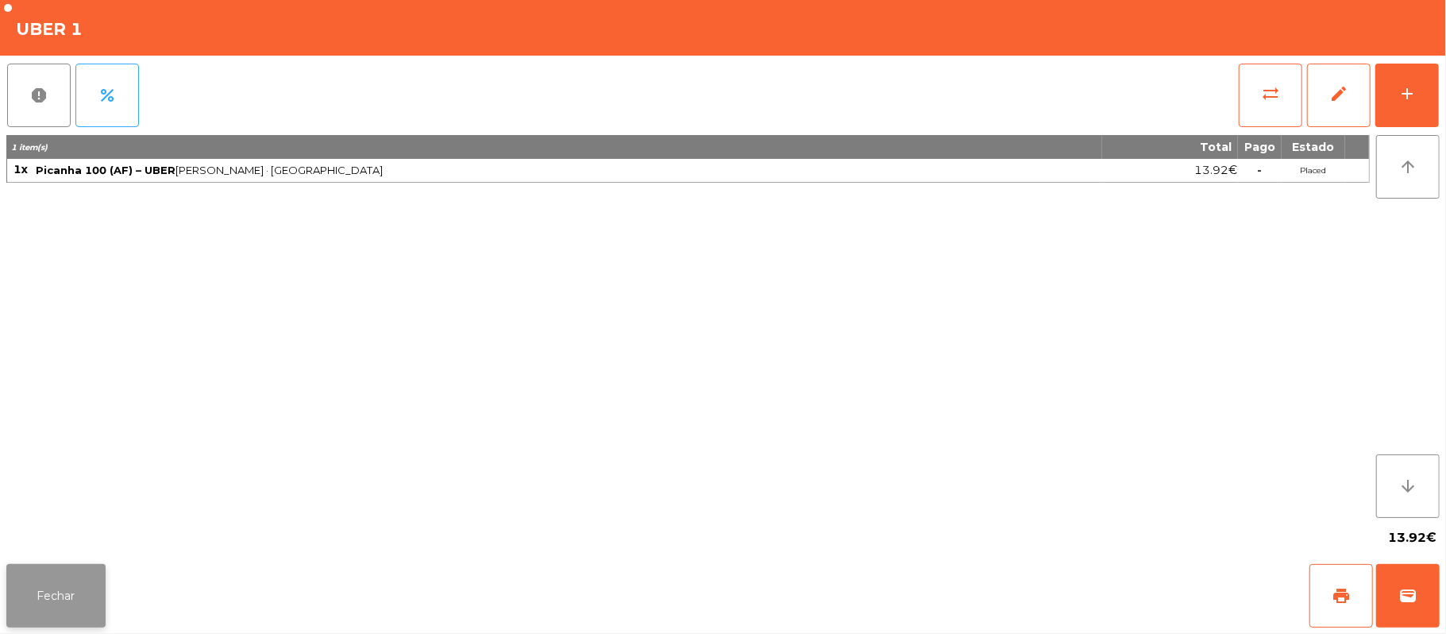
click at [52, 604] on button "Fechar" at bounding box center [55, 596] width 99 height 64
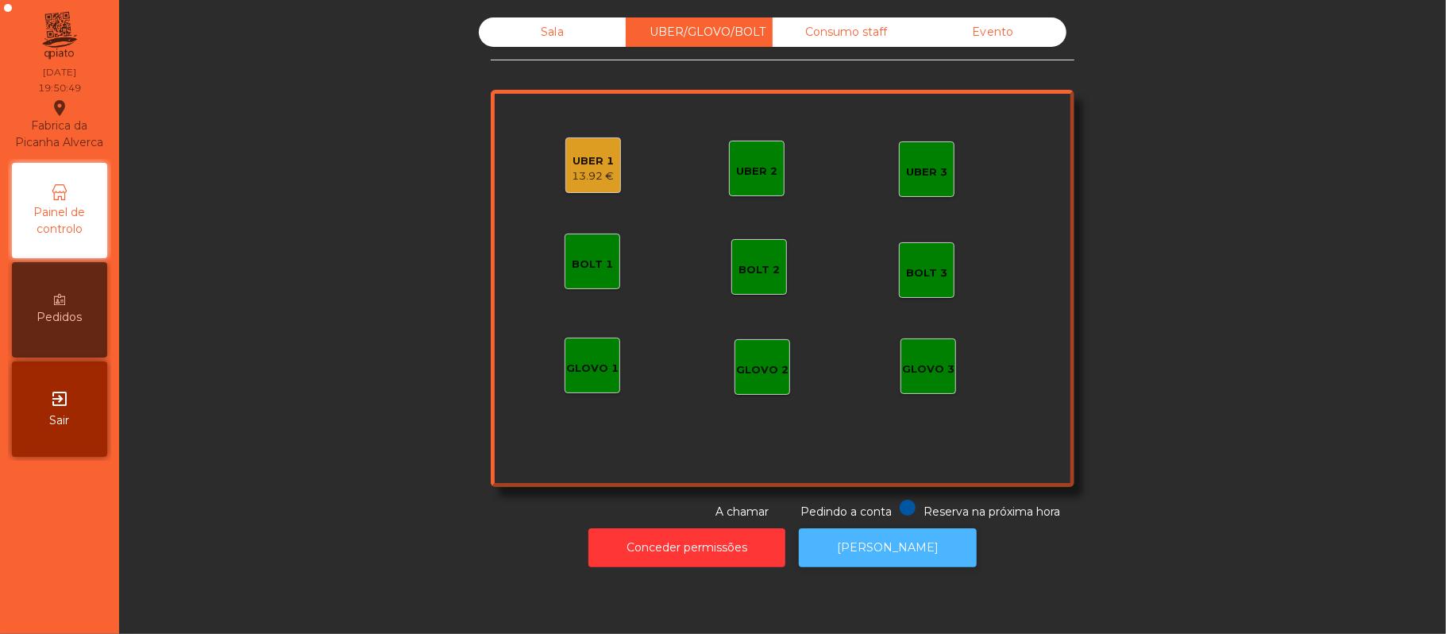
click at [896, 561] on button "[PERSON_NAME]" at bounding box center [888, 547] width 178 height 39
click at [592, 160] on div "UBER 1" at bounding box center [593, 161] width 42 height 16
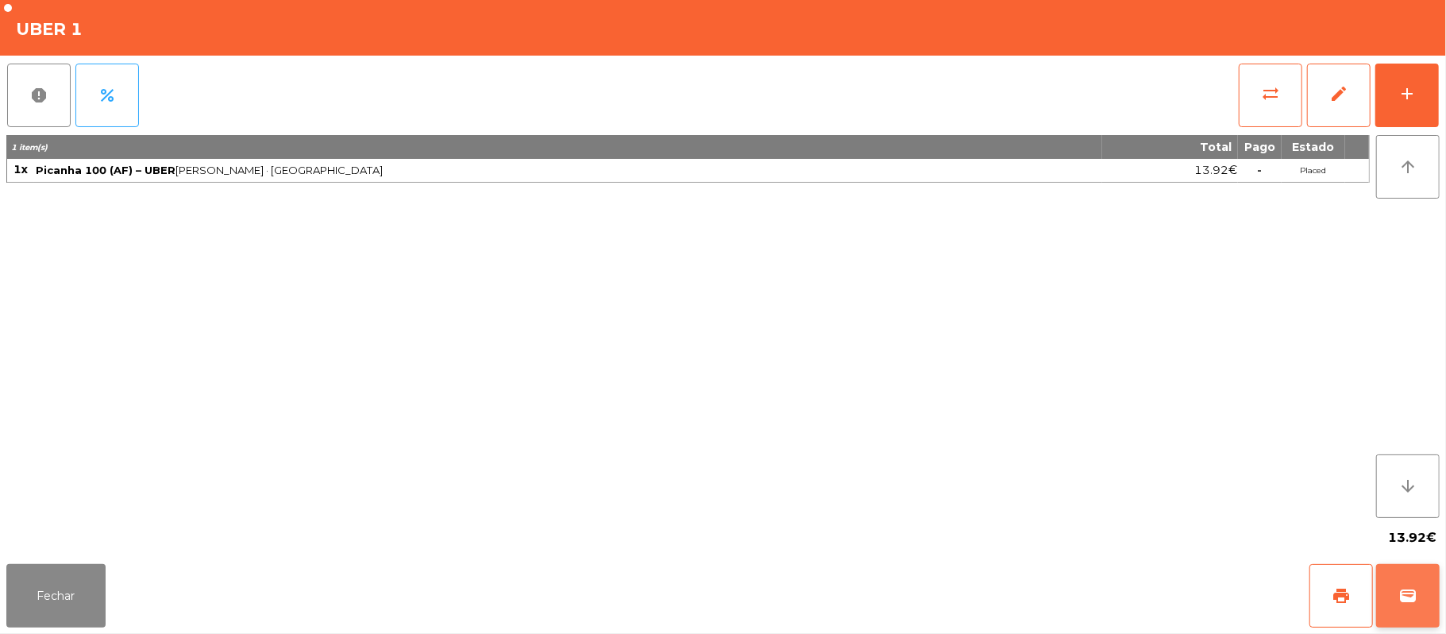
click at [1398, 589] on span "wallet" at bounding box center [1407, 595] width 19 height 19
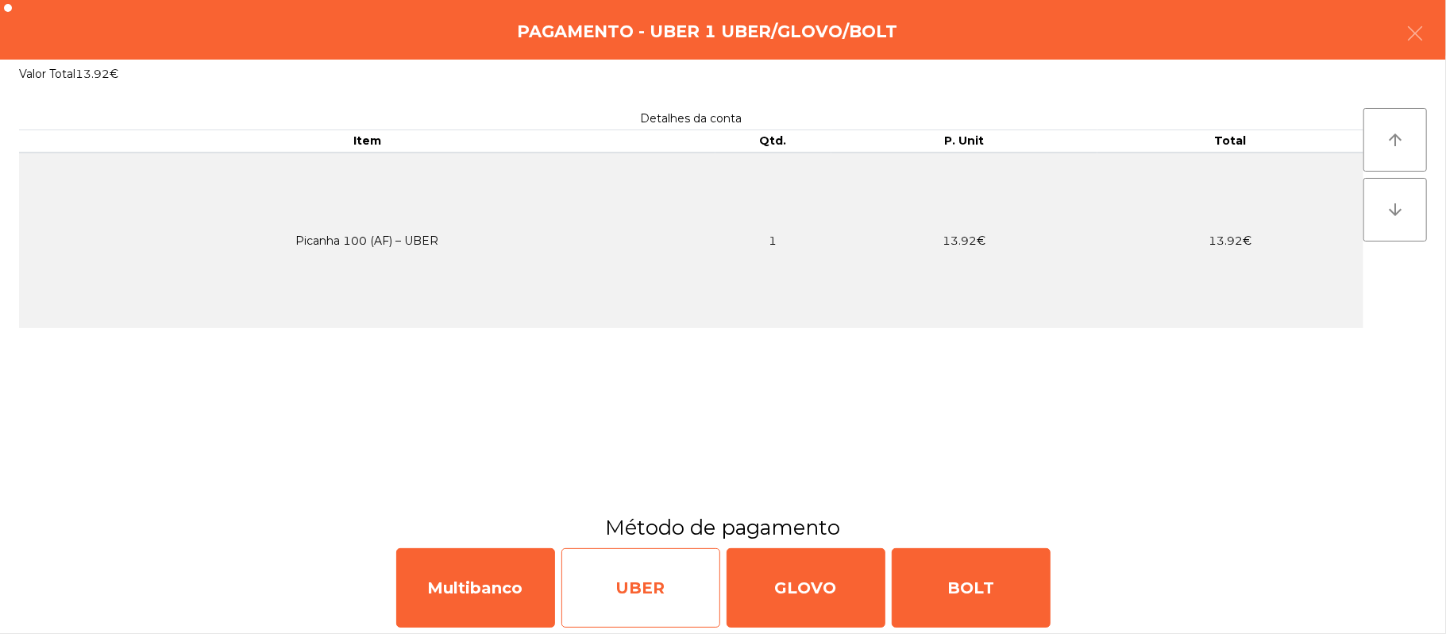
click at [649, 599] on div "UBER" at bounding box center [640, 587] width 159 height 79
select select "**"
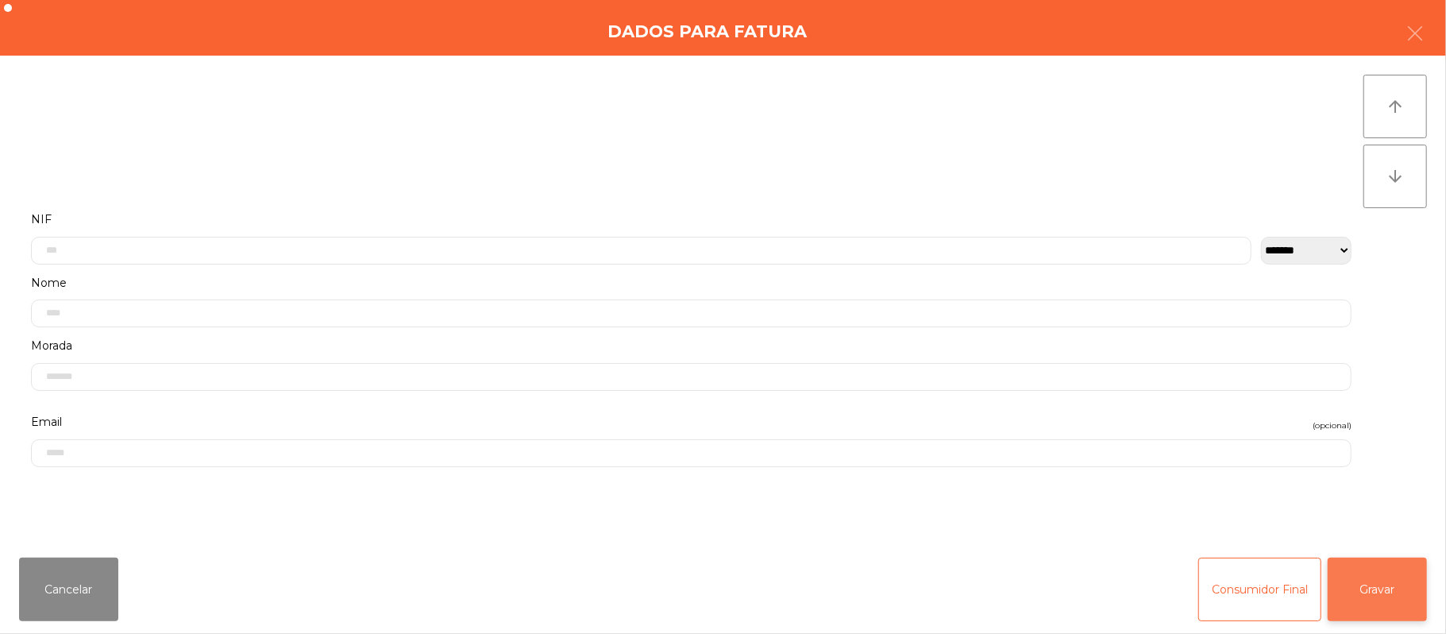
click at [1382, 588] on button "Gravar" at bounding box center [1377, 589] width 99 height 64
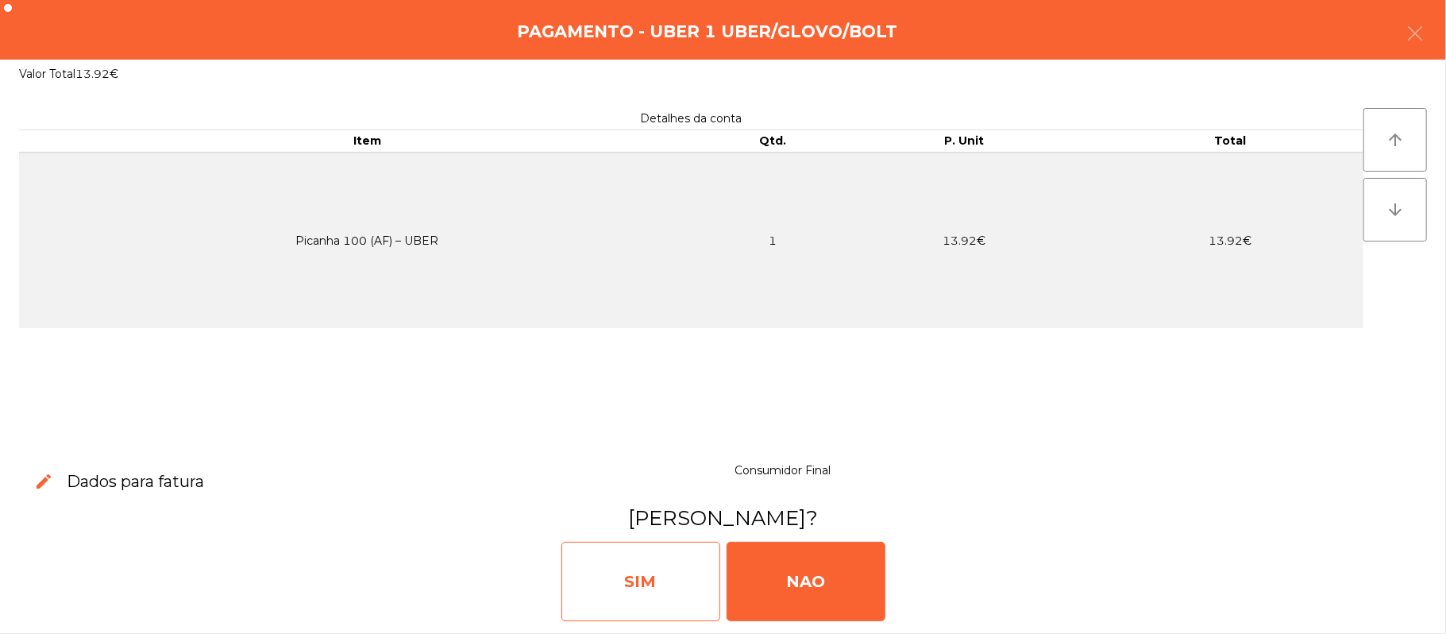
click at [630, 592] on div "SIM" at bounding box center [640, 580] width 159 height 79
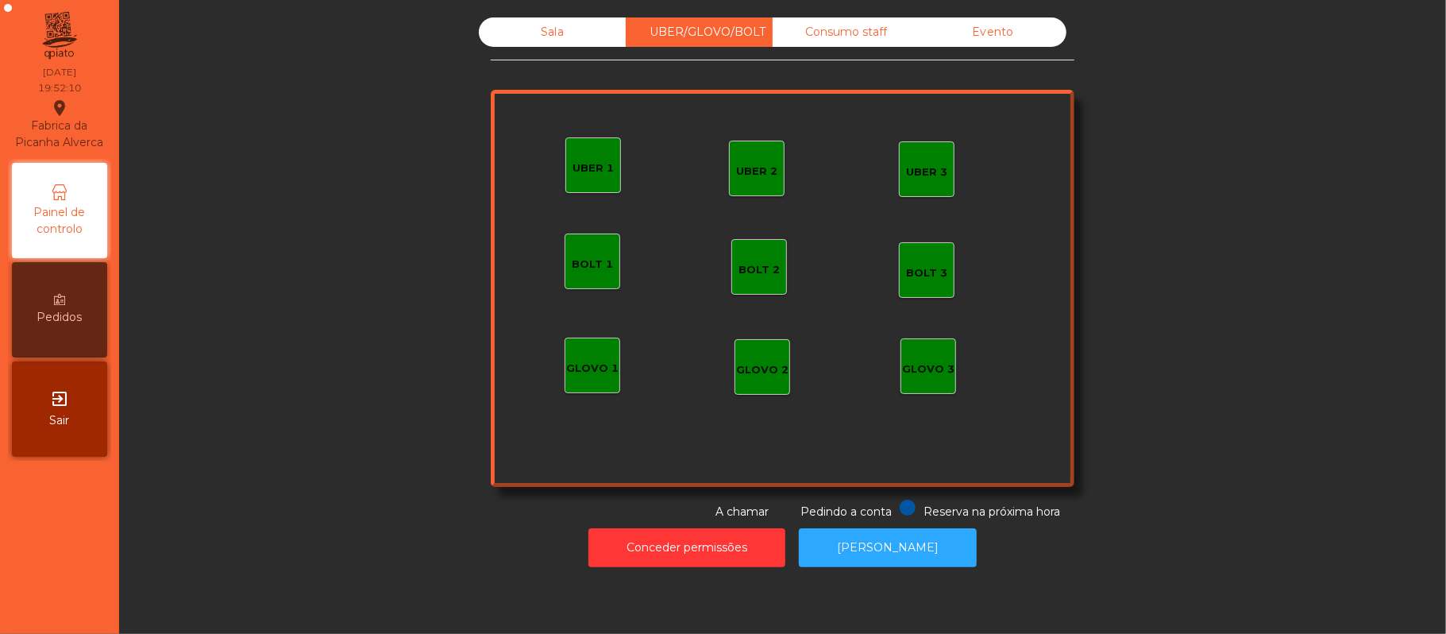
click at [537, 29] on div "Sala" at bounding box center [552, 31] width 147 height 29
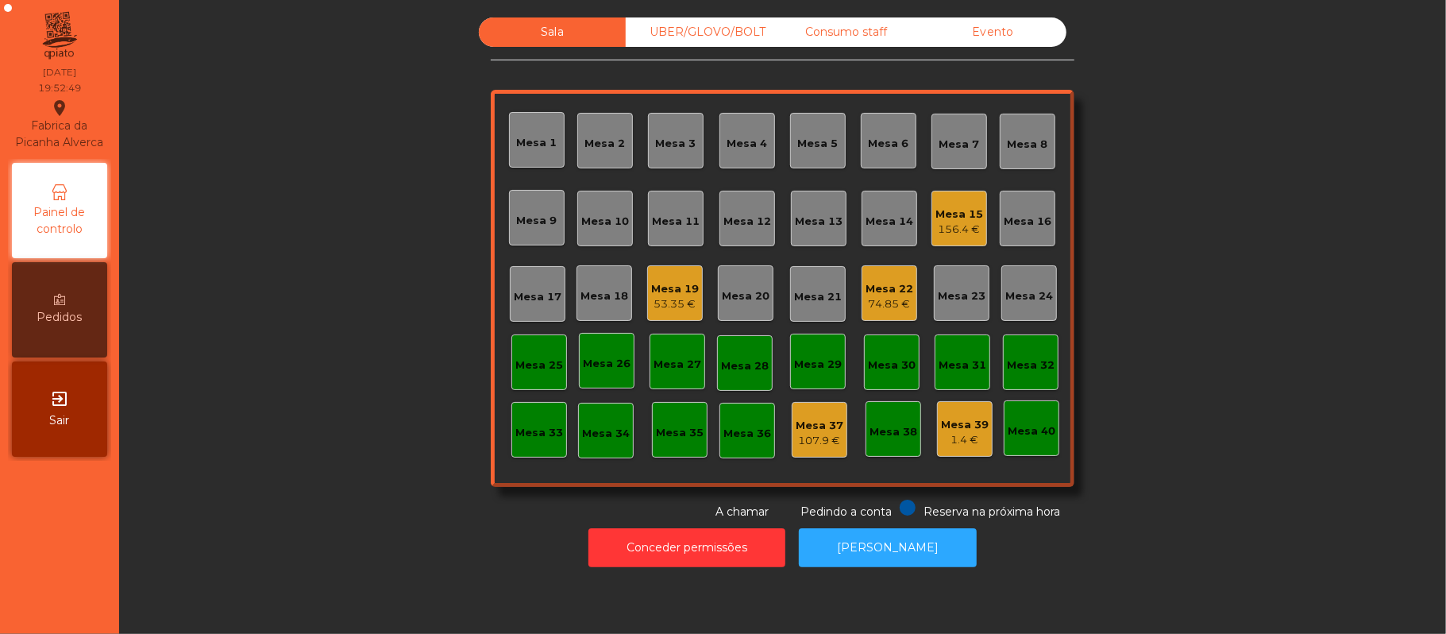
click at [811, 221] on div "Mesa 13" at bounding box center [819, 222] width 48 height 16
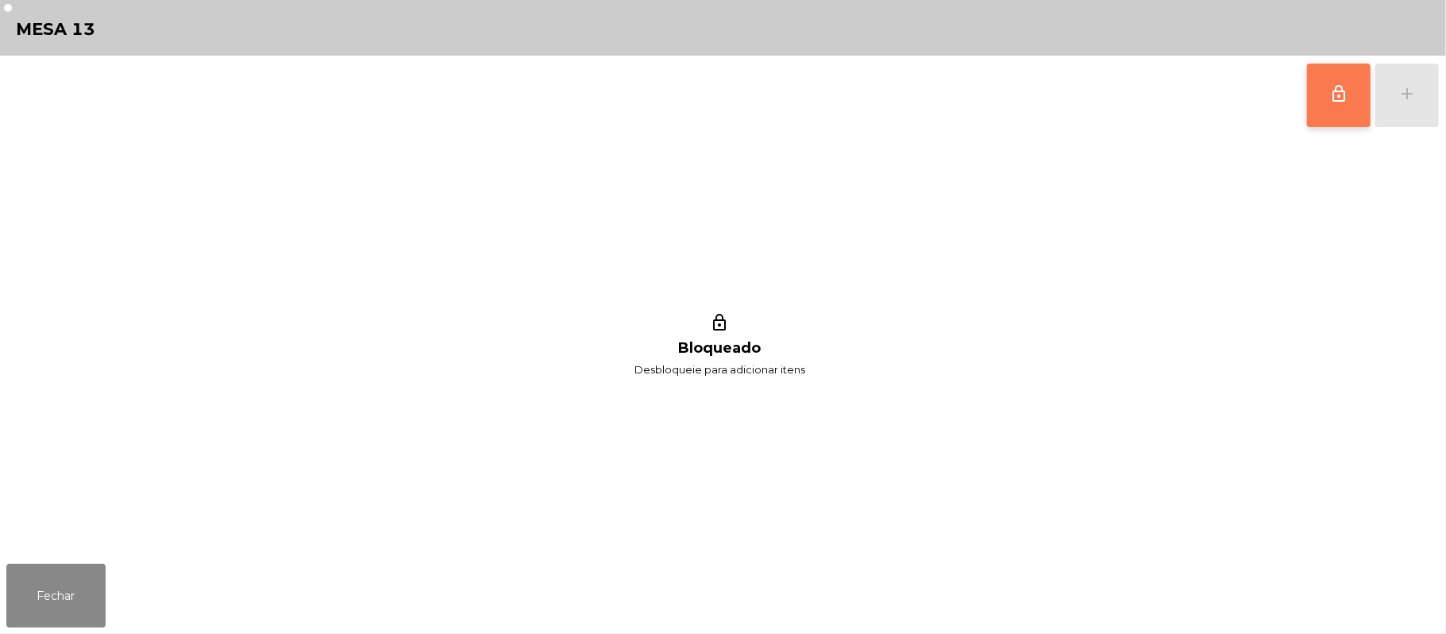
click at [1323, 102] on button "lock_outline" at bounding box center [1339, 96] width 64 height 64
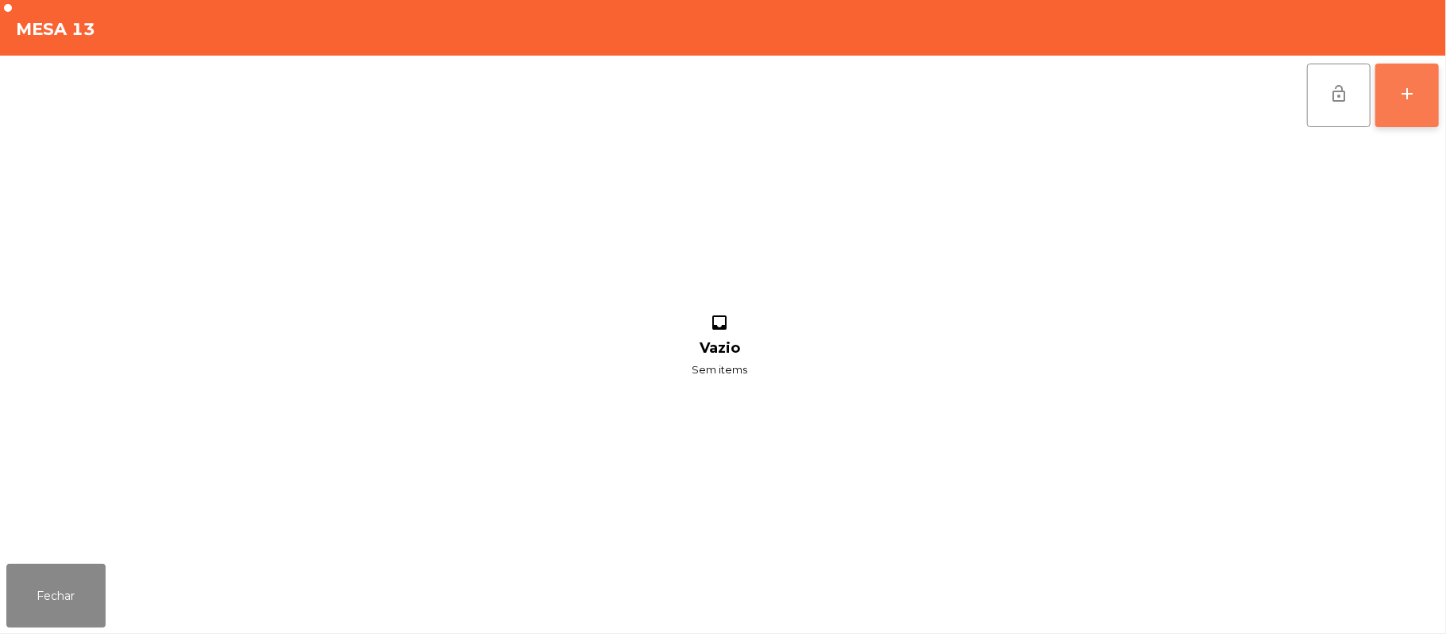
click at [1396, 79] on button "add" at bounding box center [1407, 96] width 64 height 64
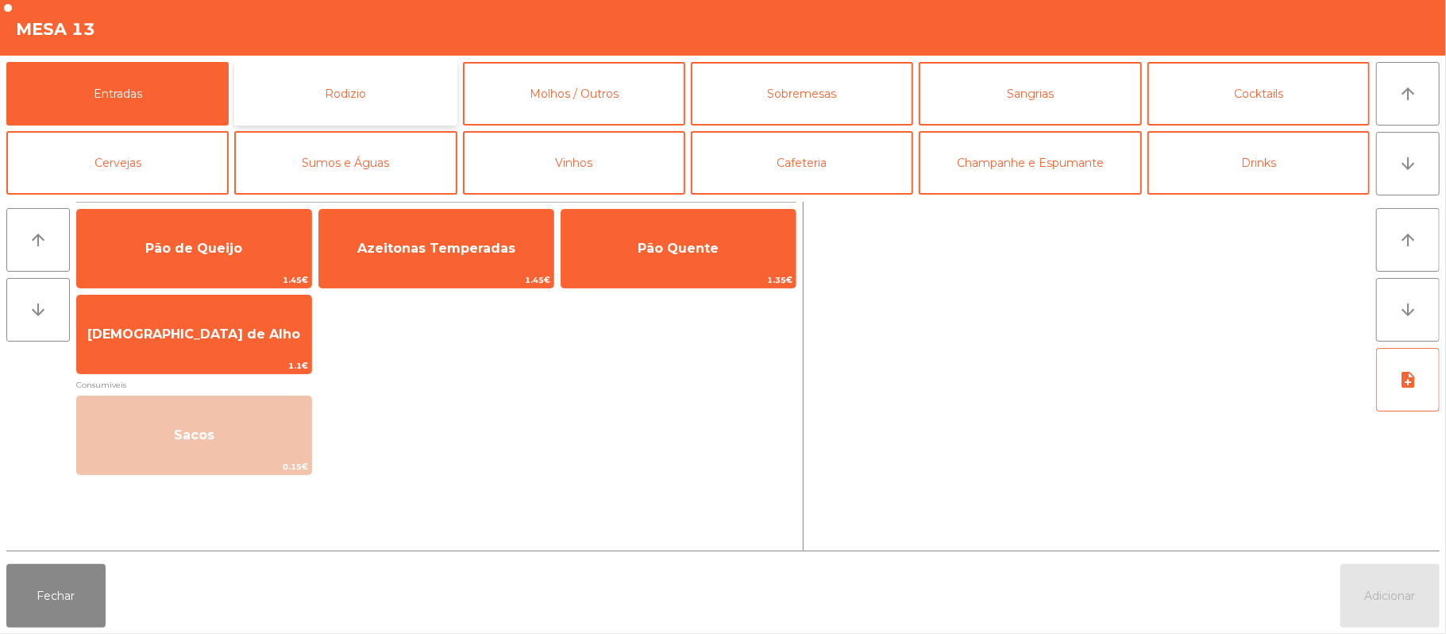
click at [380, 97] on button "Rodizio" at bounding box center [345, 94] width 222 height 64
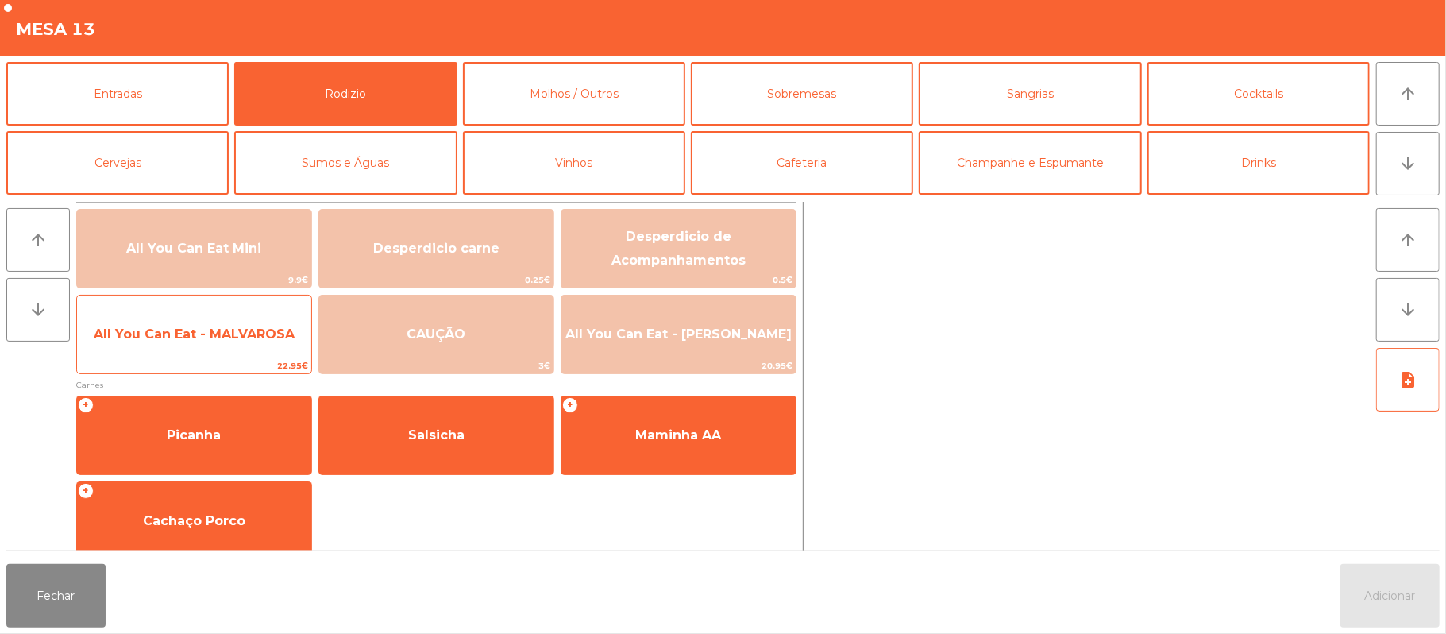
click at [194, 345] on span "All You Can Eat - MALVAROSA" at bounding box center [194, 334] width 234 height 43
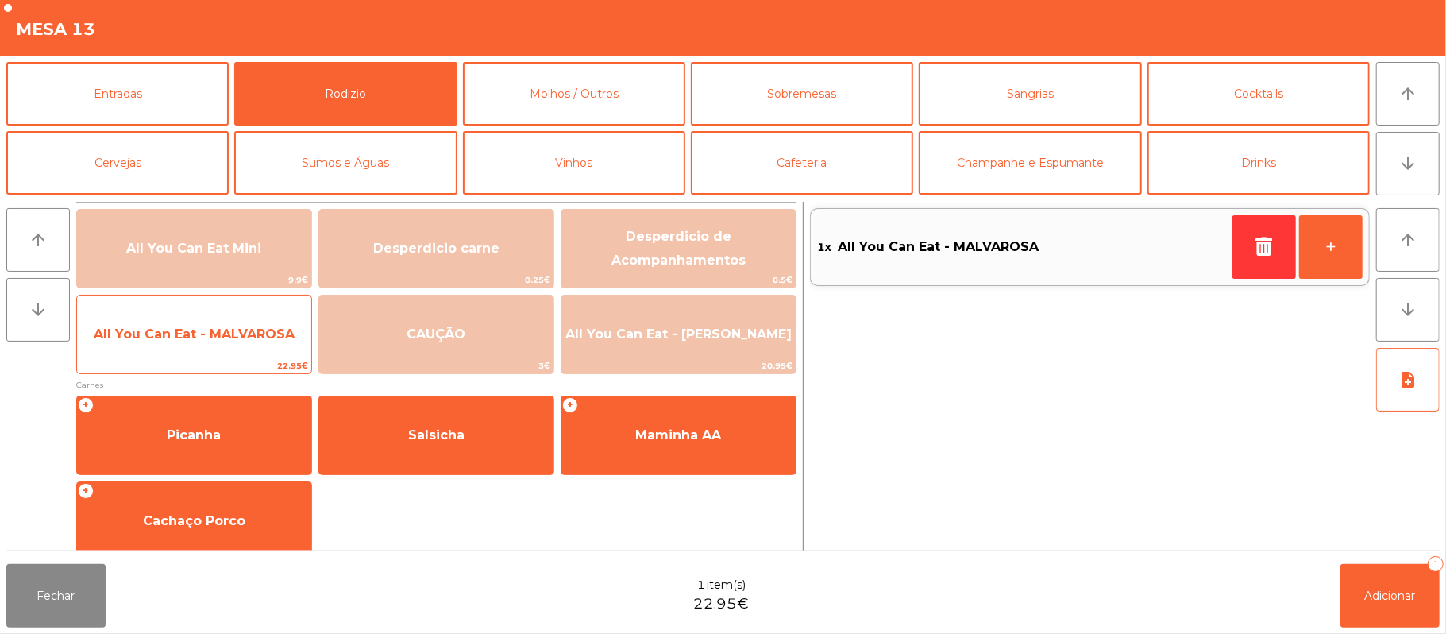
click at [197, 334] on span "All You Can Eat - MALVAROSA" at bounding box center [194, 333] width 201 height 15
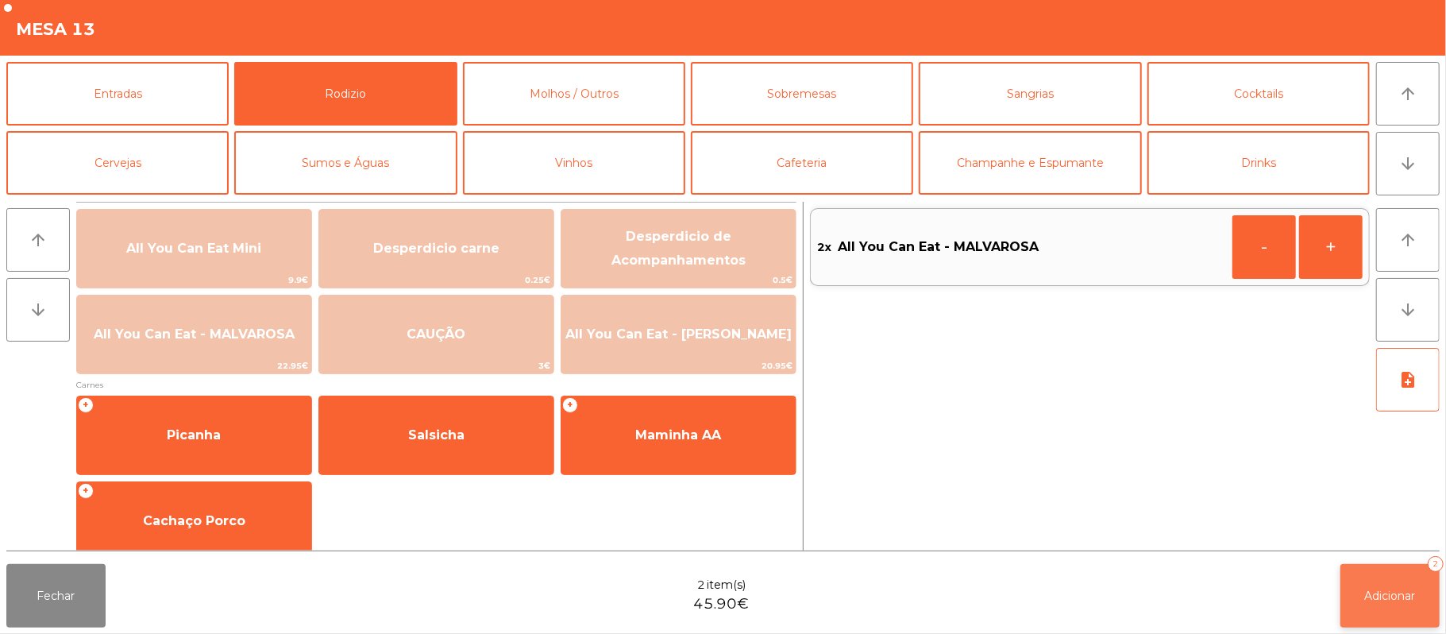
click at [1360, 580] on button "Adicionar 2" at bounding box center [1389, 596] width 99 height 64
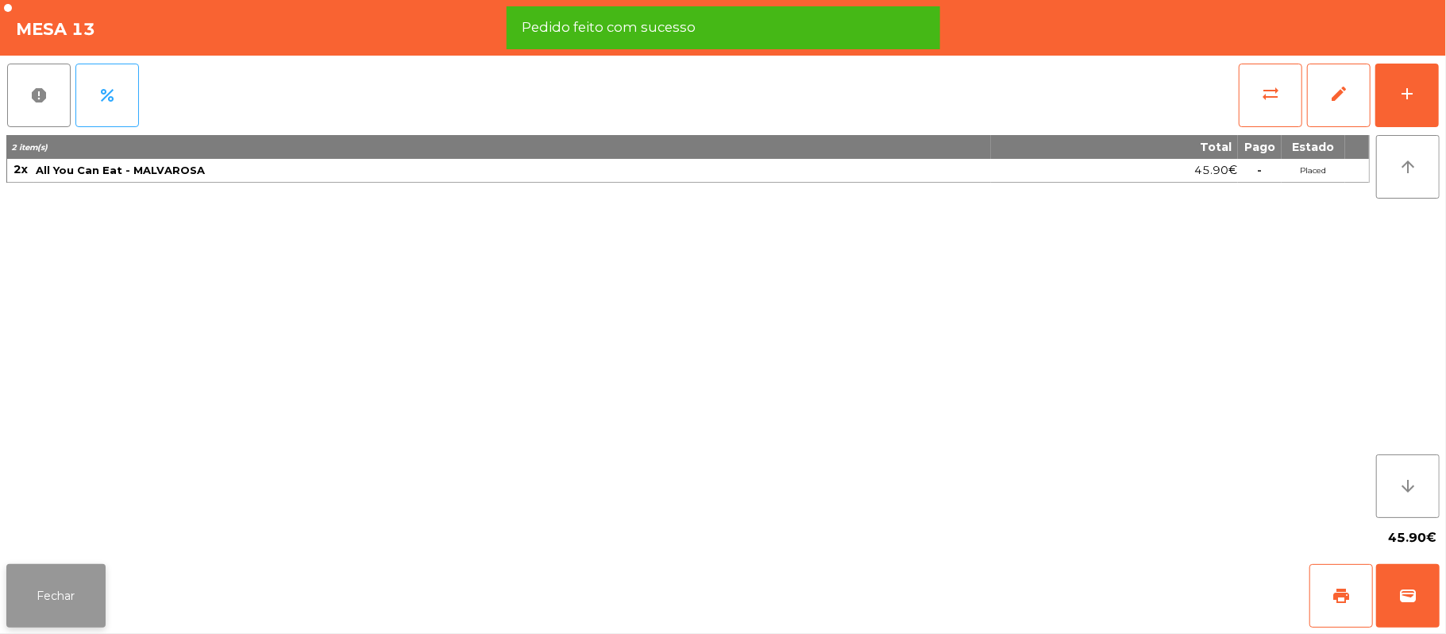
click at [64, 598] on button "Fechar" at bounding box center [55, 596] width 99 height 64
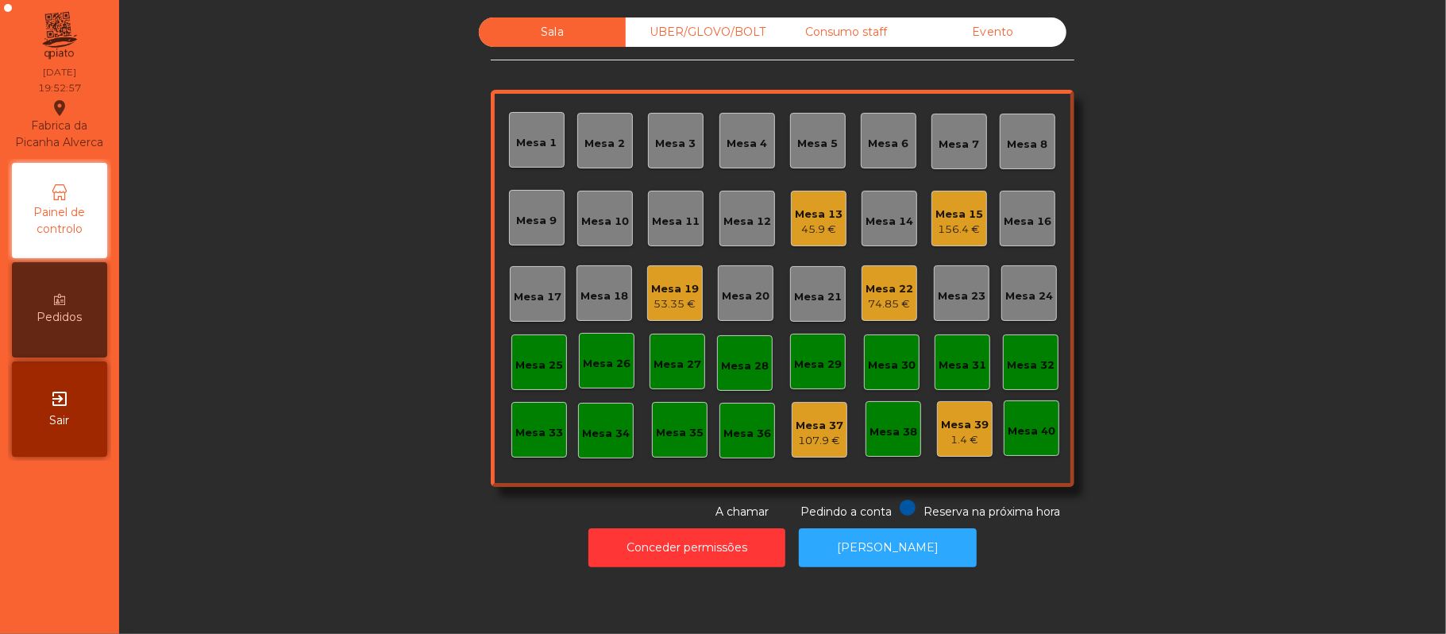
click at [804, 233] on div "45.9 €" at bounding box center [819, 230] width 48 height 16
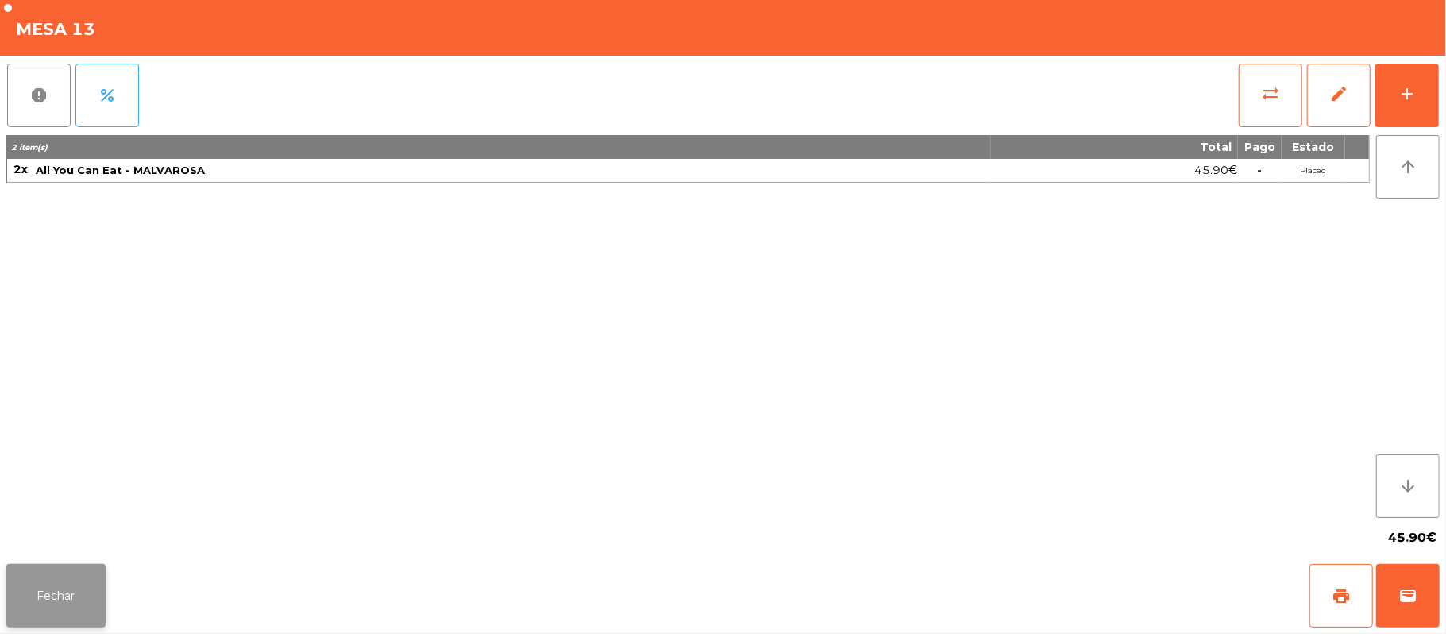
click at [74, 589] on button "Fechar" at bounding box center [55, 596] width 99 height 64
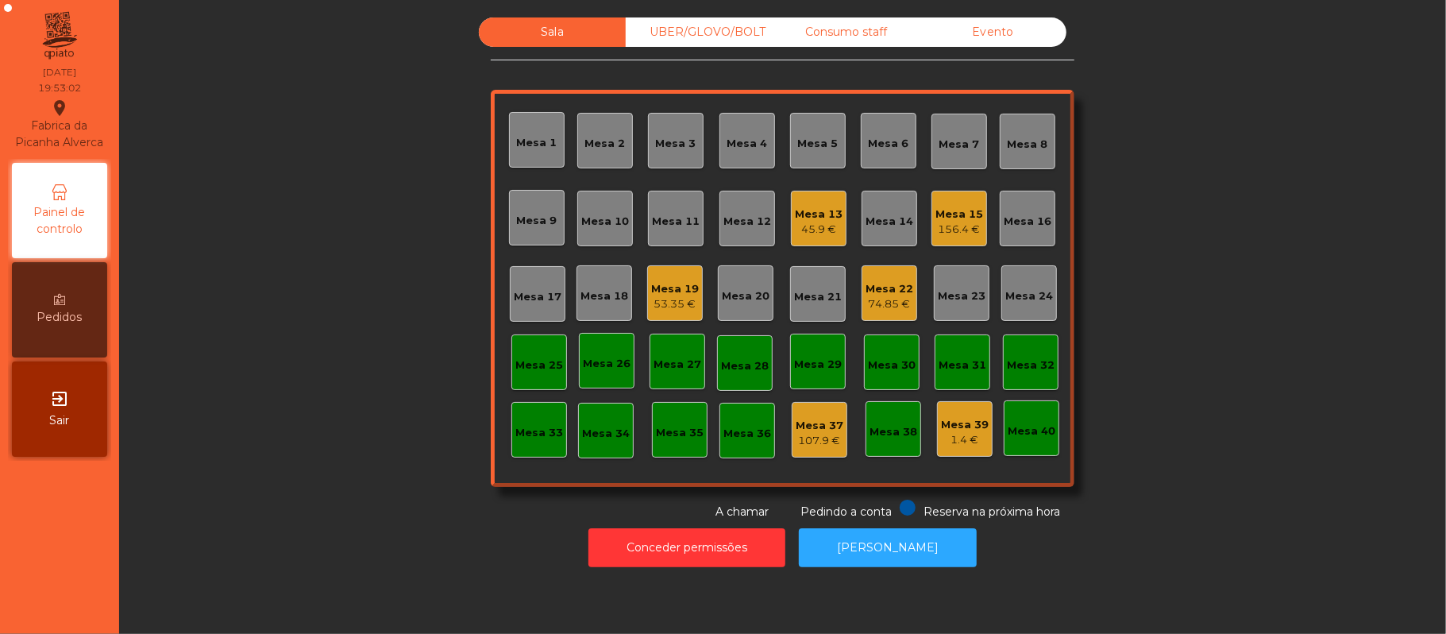
click at [804, 213] on div "Mesa 13" at bounding box center [819, 214] width 48 height 16
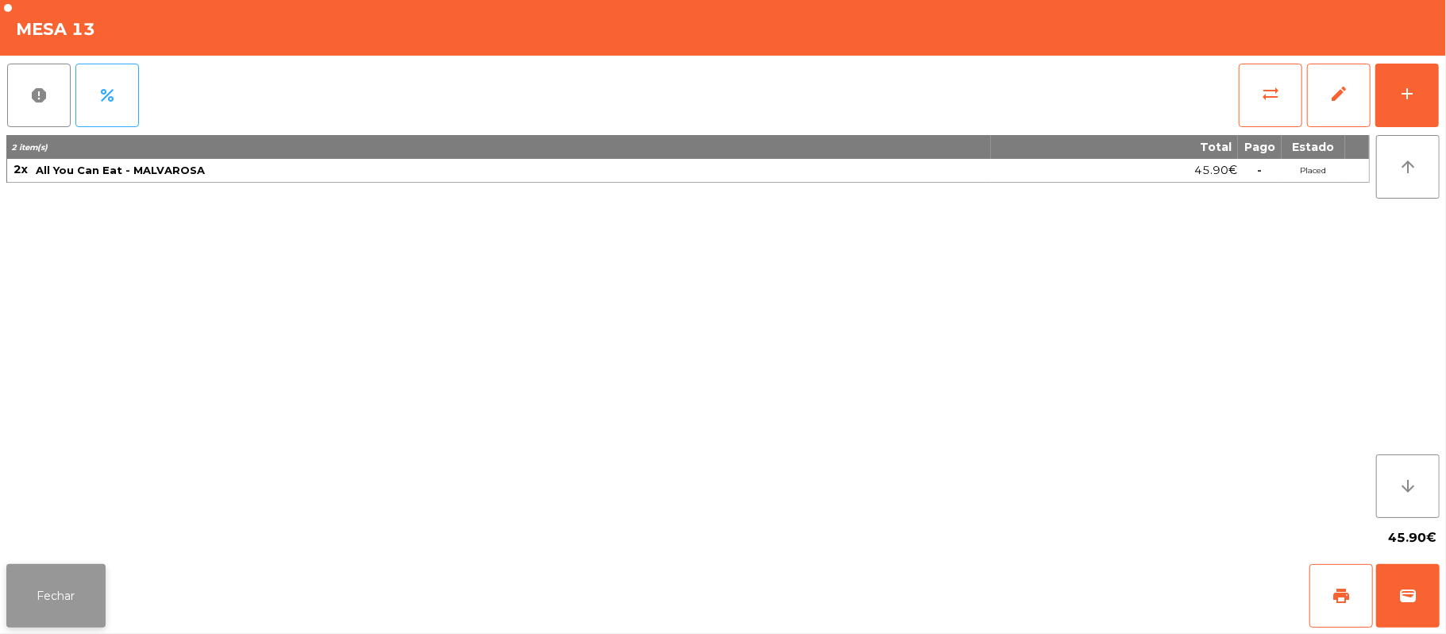
click at [59, 607] on button "Fechar" at bounding box center [55, 596] width 99 height 64
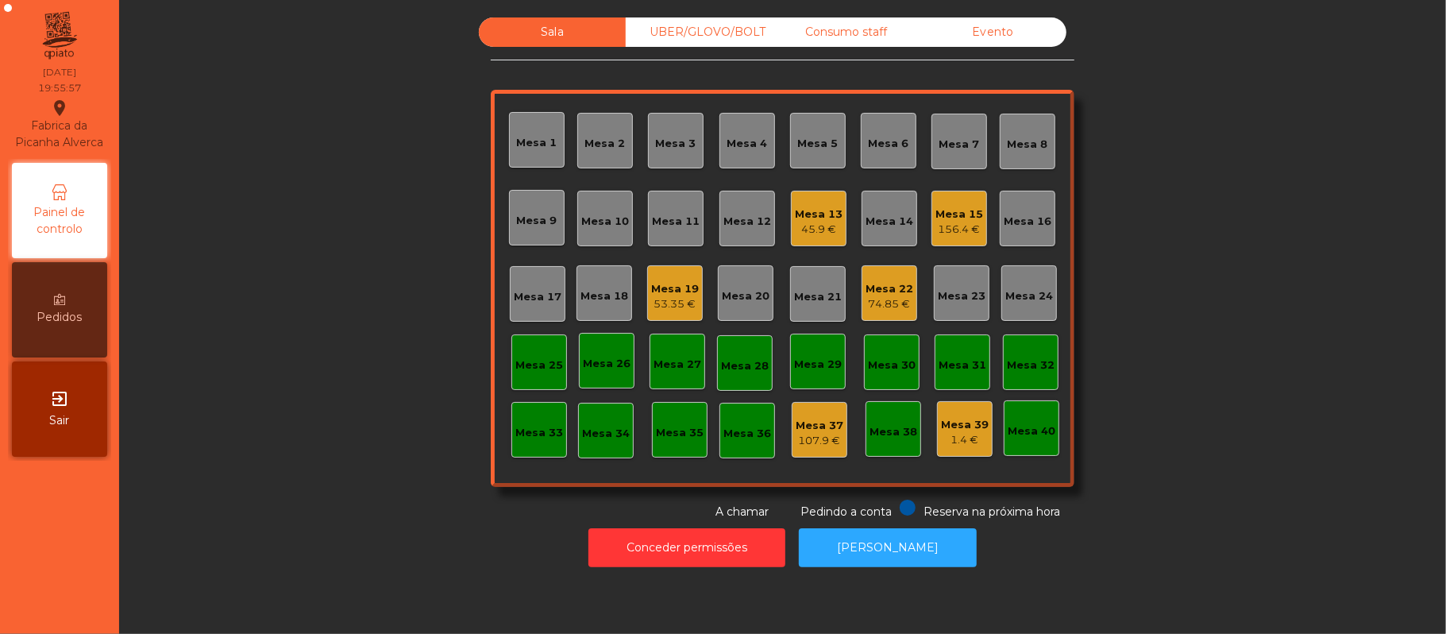
click at [691, 44] on div "UBER/GLOVO/BOLT" at bounding box center [699, 31] width 147 height 29
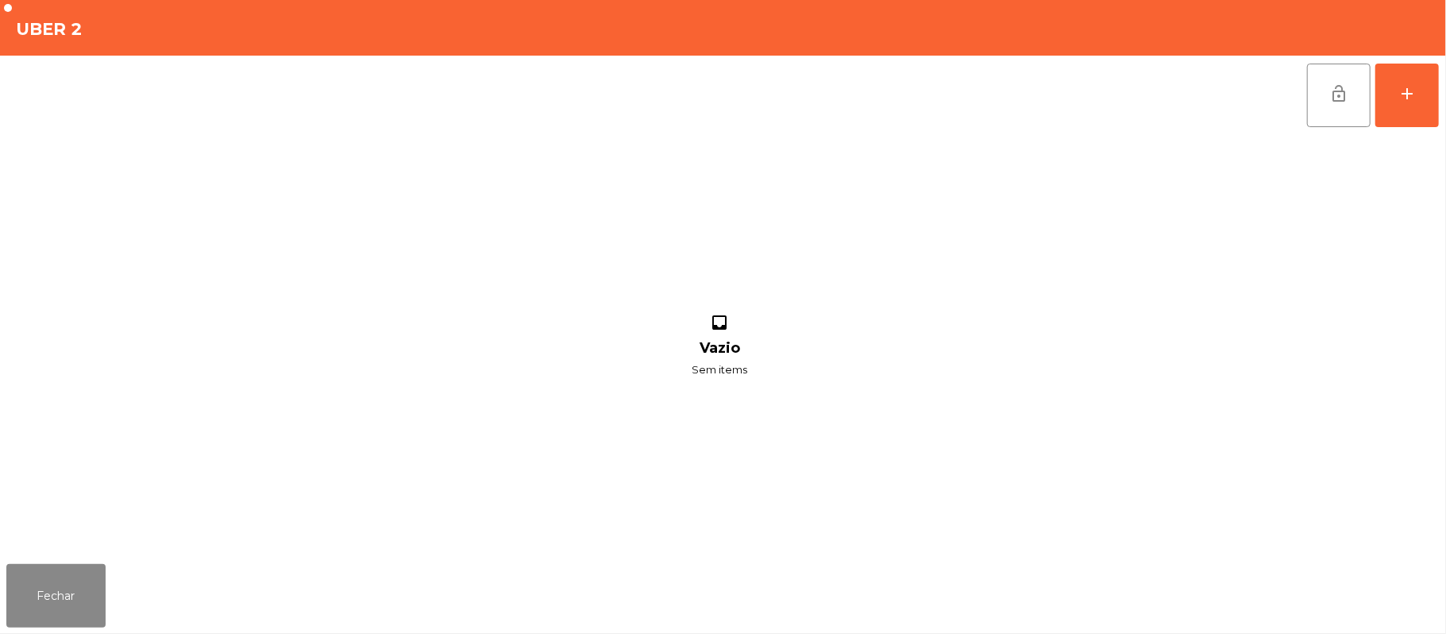
click at [1443, 103] on div "lock_open add inbox Vazio Sem items" at bounding box center [723, 307] width 1446 height 502
click at [1394, 93] on button "add" at bounding box center [1407, 96] width 64 height 64
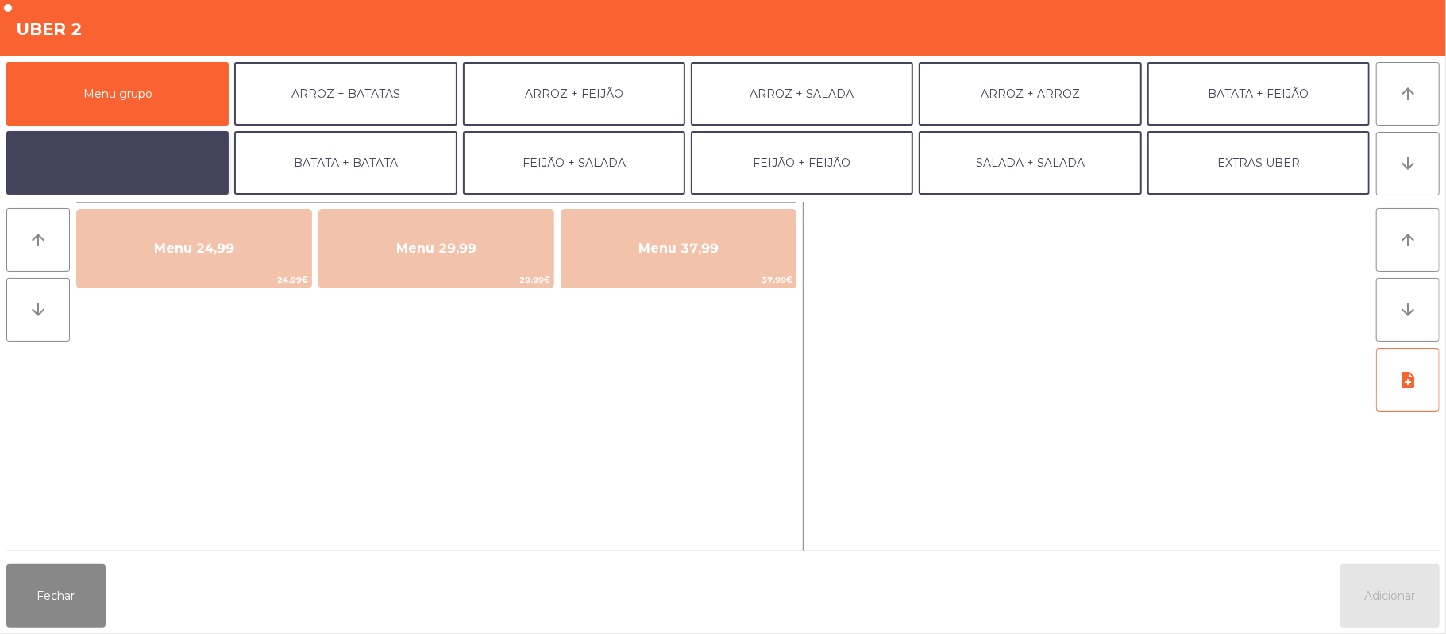
click at [176, 170] on button "BATATA + SALADA" at bounding box center [117, 163] width 222 height 64
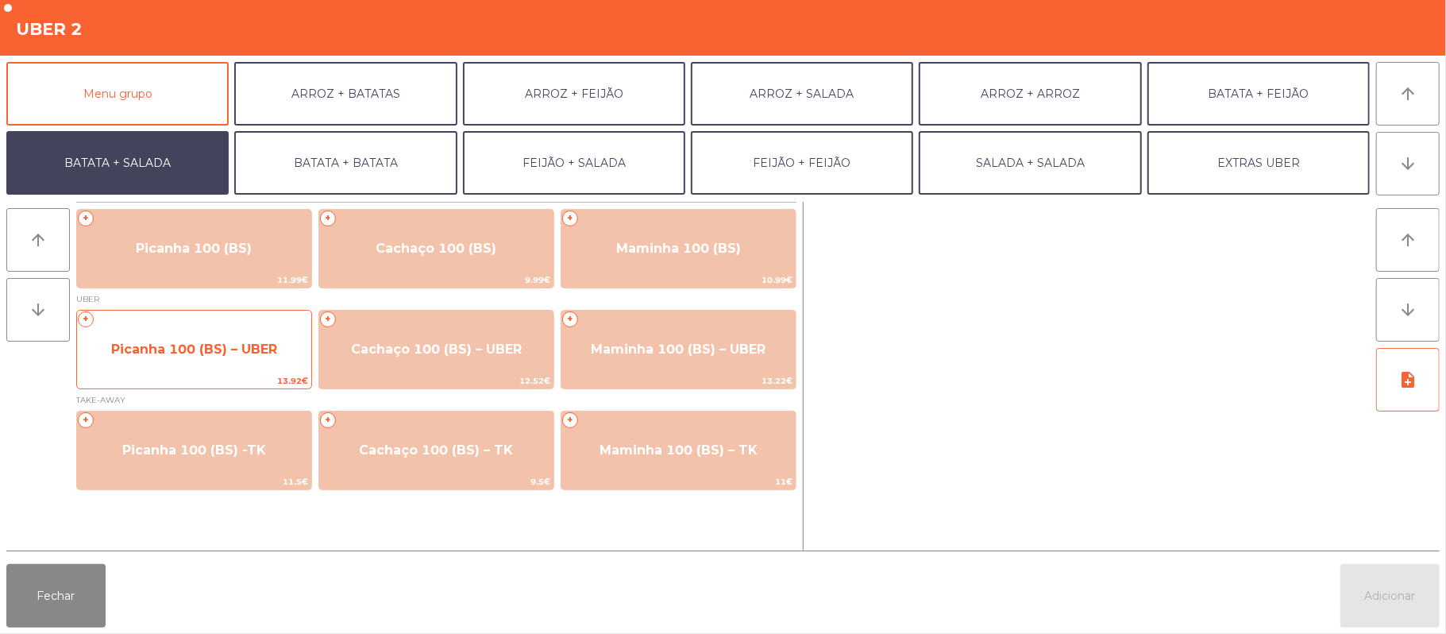
click at [171, 360] on span "Picanha 100 (BS) – UBER" at bounding box center [194, 349] width 234 height 43
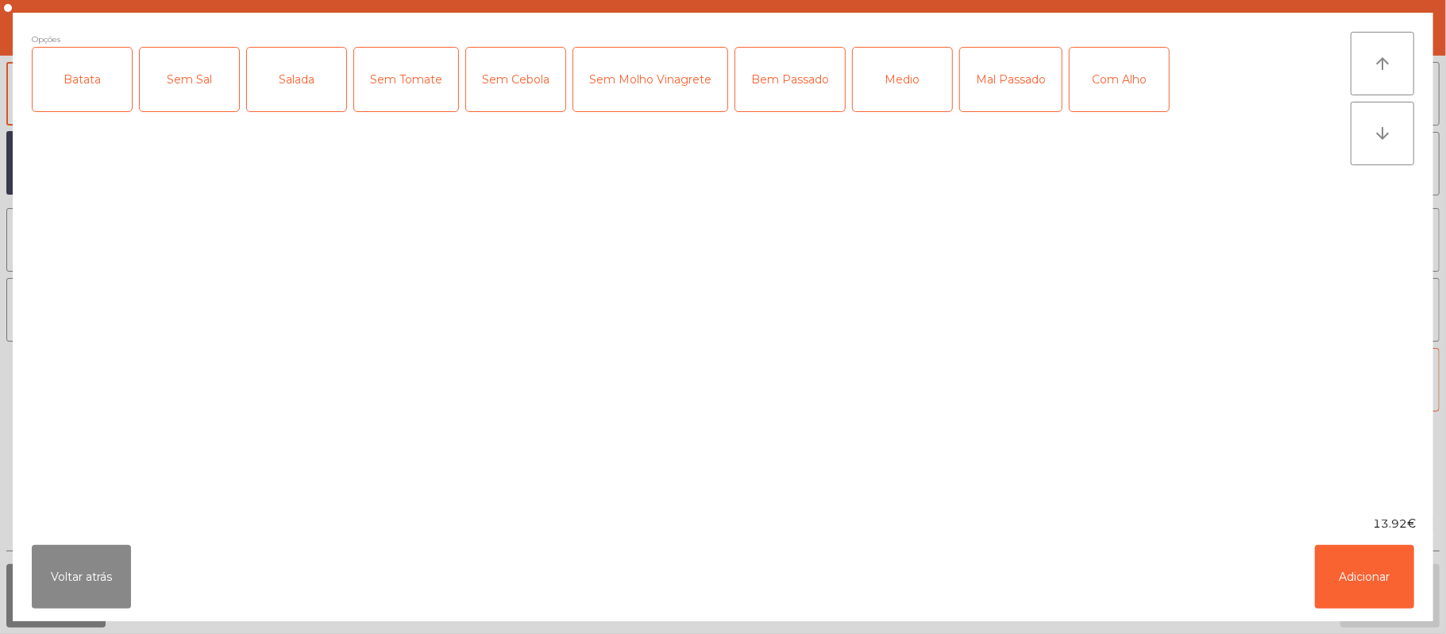
click at [93, 81] on div "Batata" at bounding box center [82, 80] width 99 height 64
click at [198, 84] on div "Sem Sal" at bounding box center [189, 80] width 99 height 64
click at [195, 80] on div "Sem Sal" at bounding box center [189, 80] width 99 height 64
click at [310, 83] on div "Salada" at bounding box center [296, 80] width 99 height 64
click at [1008, 86] on div "Mal Passado" at bounding box center [1011, 80] width 102 height 64
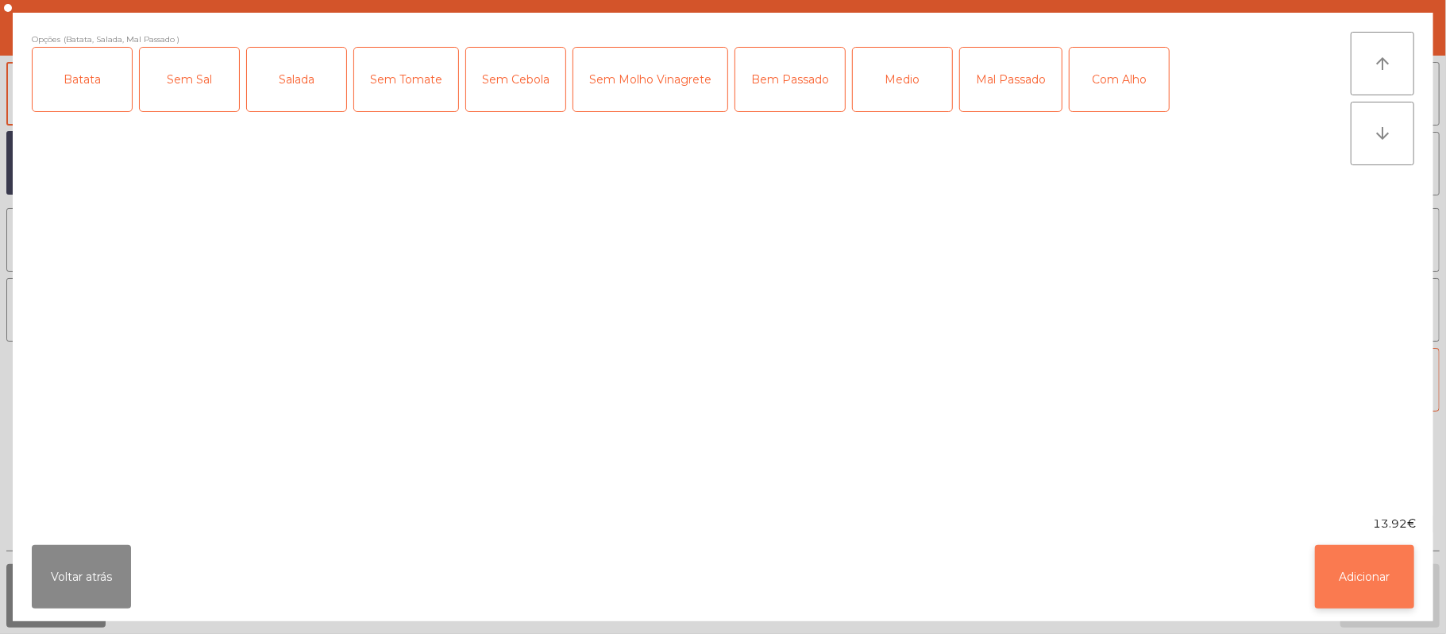
click at [1392, 570] on button "Adicionar" at bounding box center [1364, 577] width 99 height 64
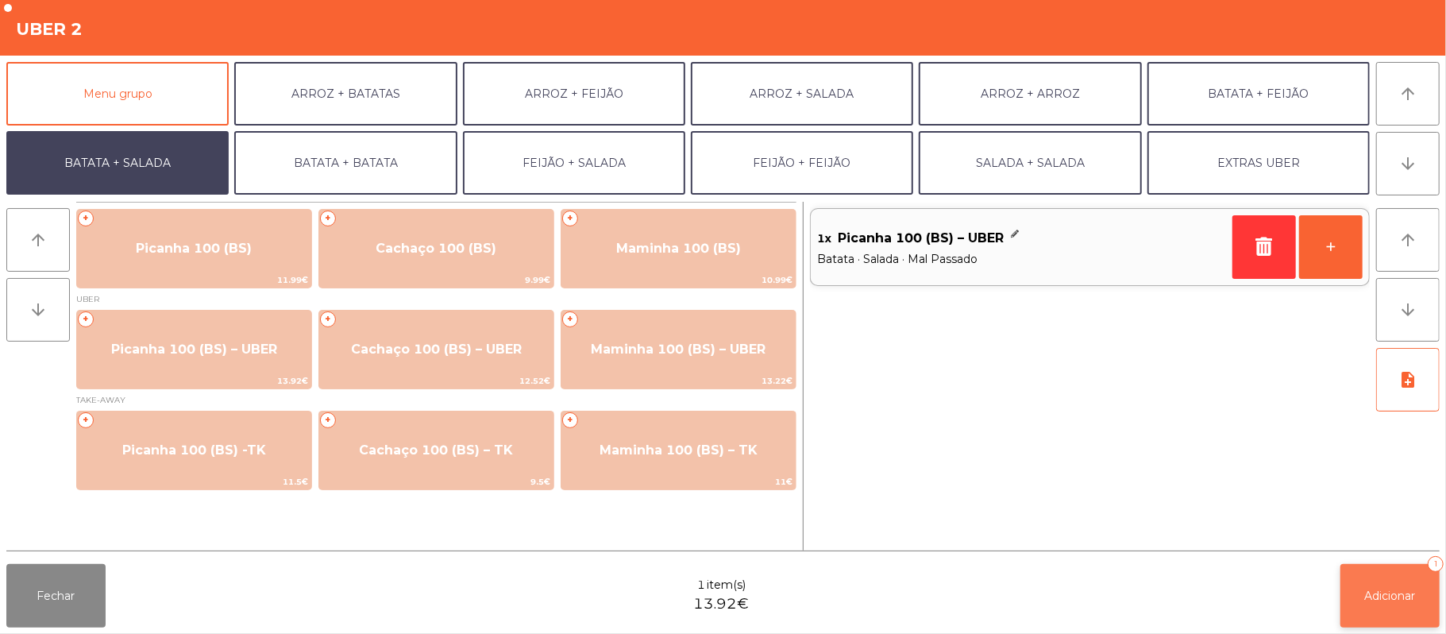
click at [1388, 603] on button "Adicionar 1" at bounding box center [1389, 596] width 99 height 64
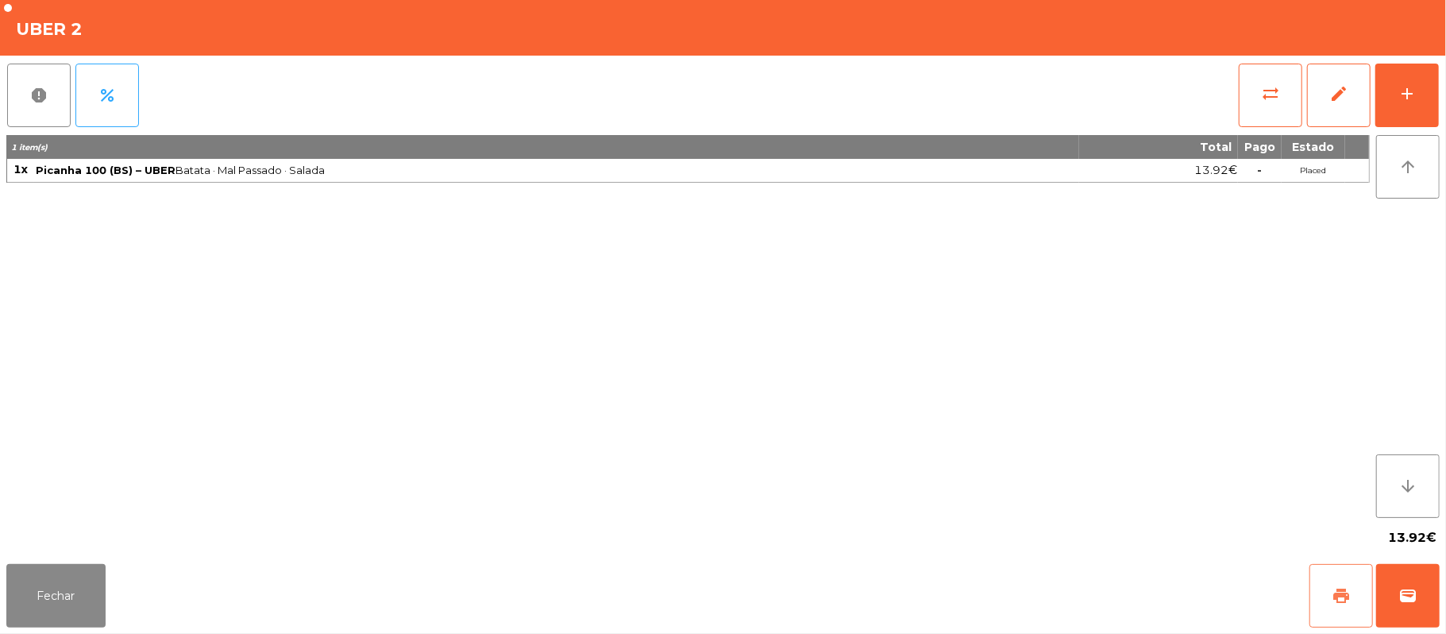
click at [1322, 601] on button "print" at bounding box center [1341, 596] width 64 height 64
click at [49, 583] on button "Fechar" at bounding box center [55, 596] width 99 height 64
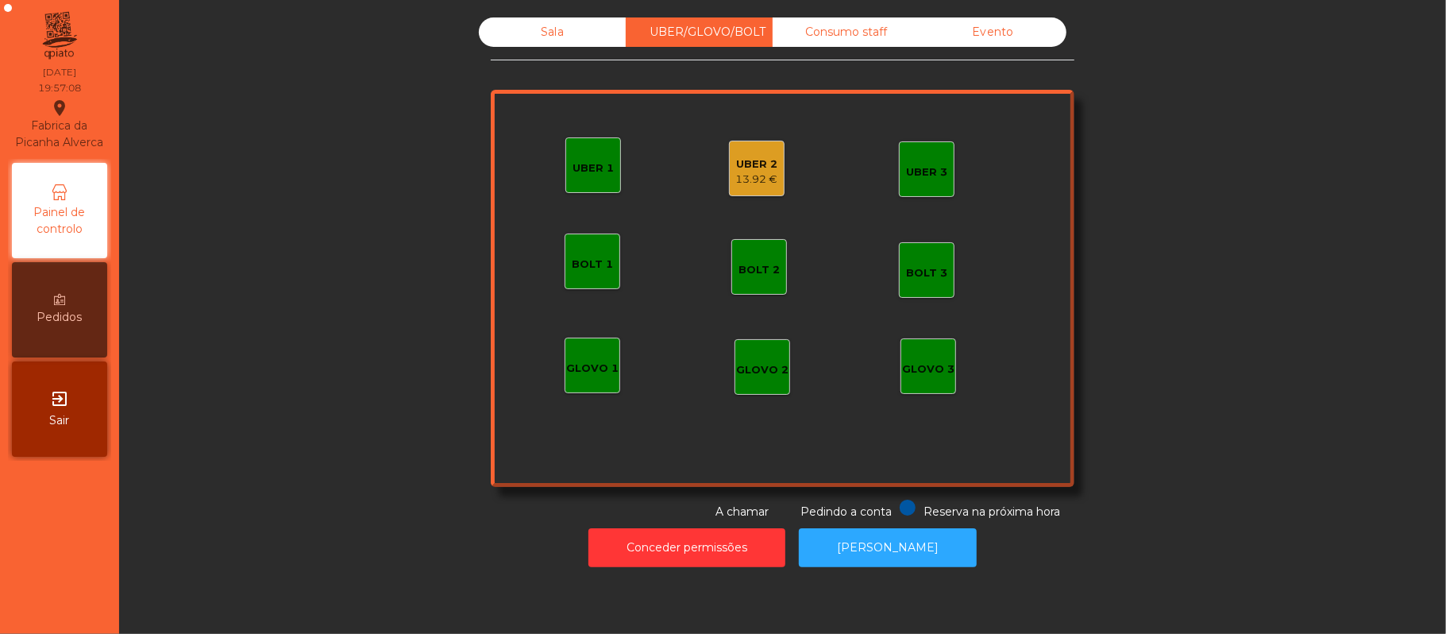
click at [586, 36] on div "Sala" at bounding box center [552, 31] width 147 height 29
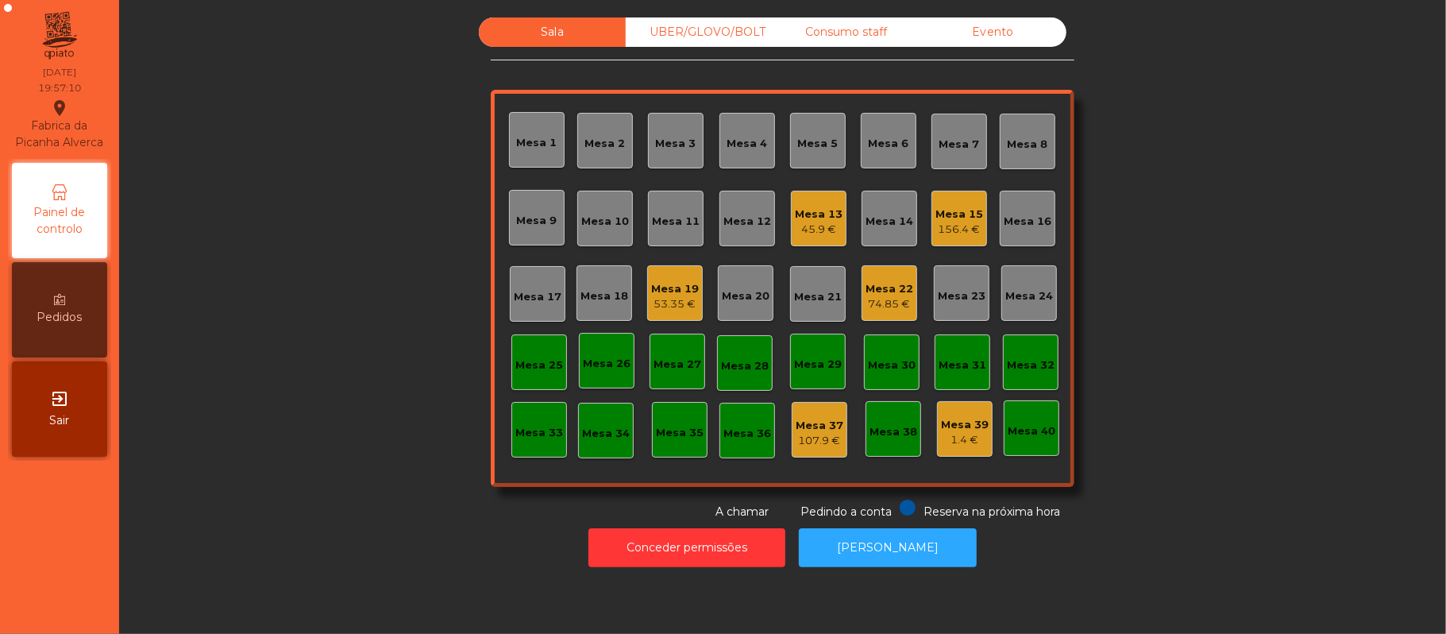
click at [607, 233] on div "Mesa 10" at bounding box center [605, 219] width 56 height 56
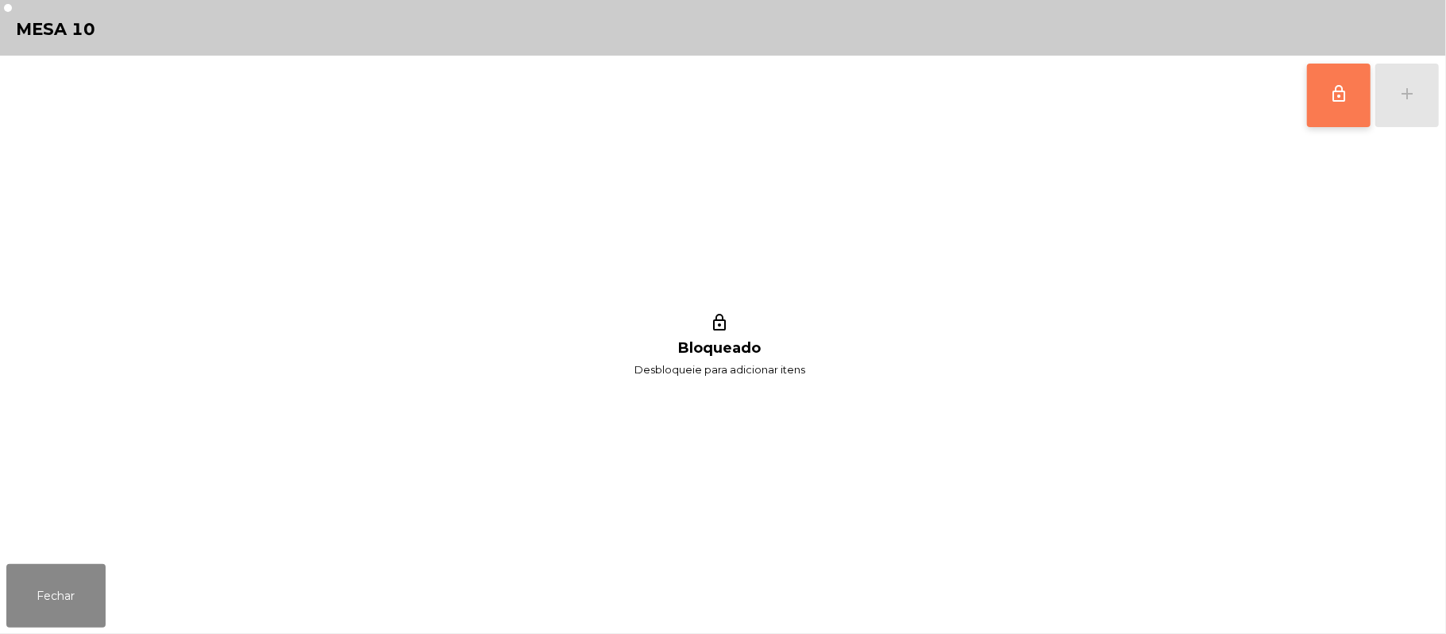
click at [1315, 112] on button "lock_outline" at bounding box center [1339, 96] width 64 height 64
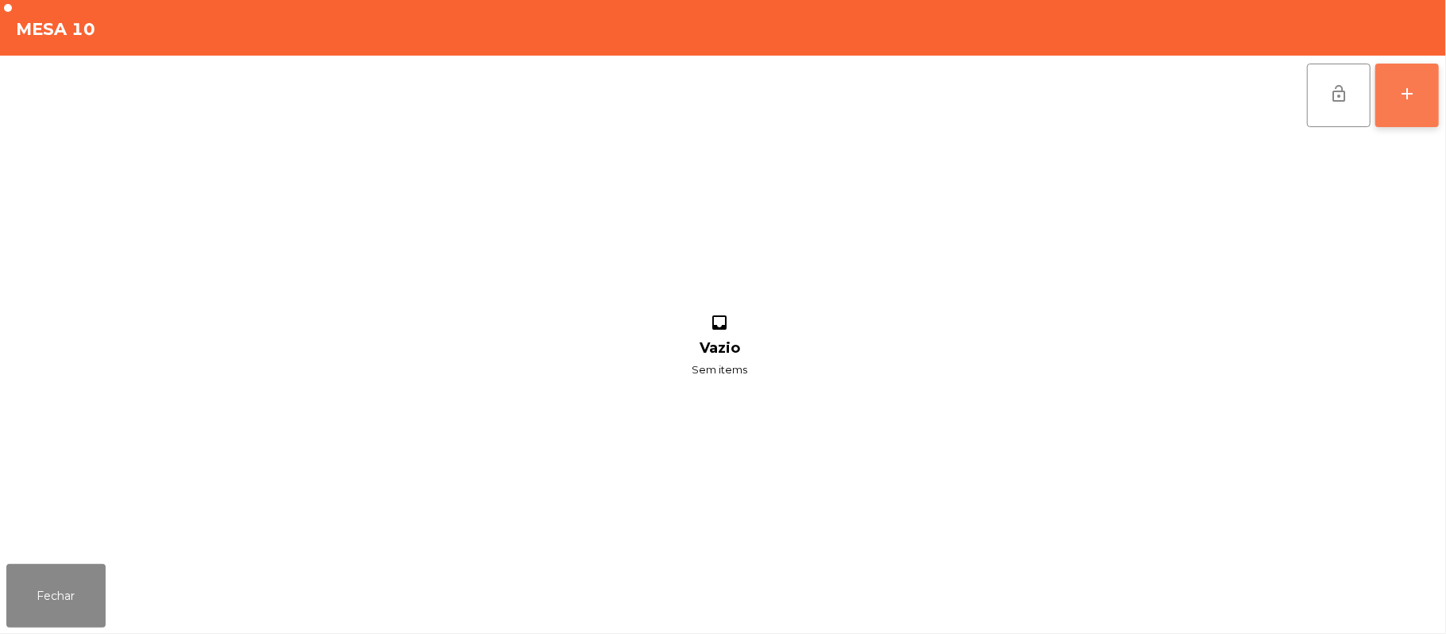
click at [1399, 99] on div "add" at bounding box center [1406, 93] width 19 height 19
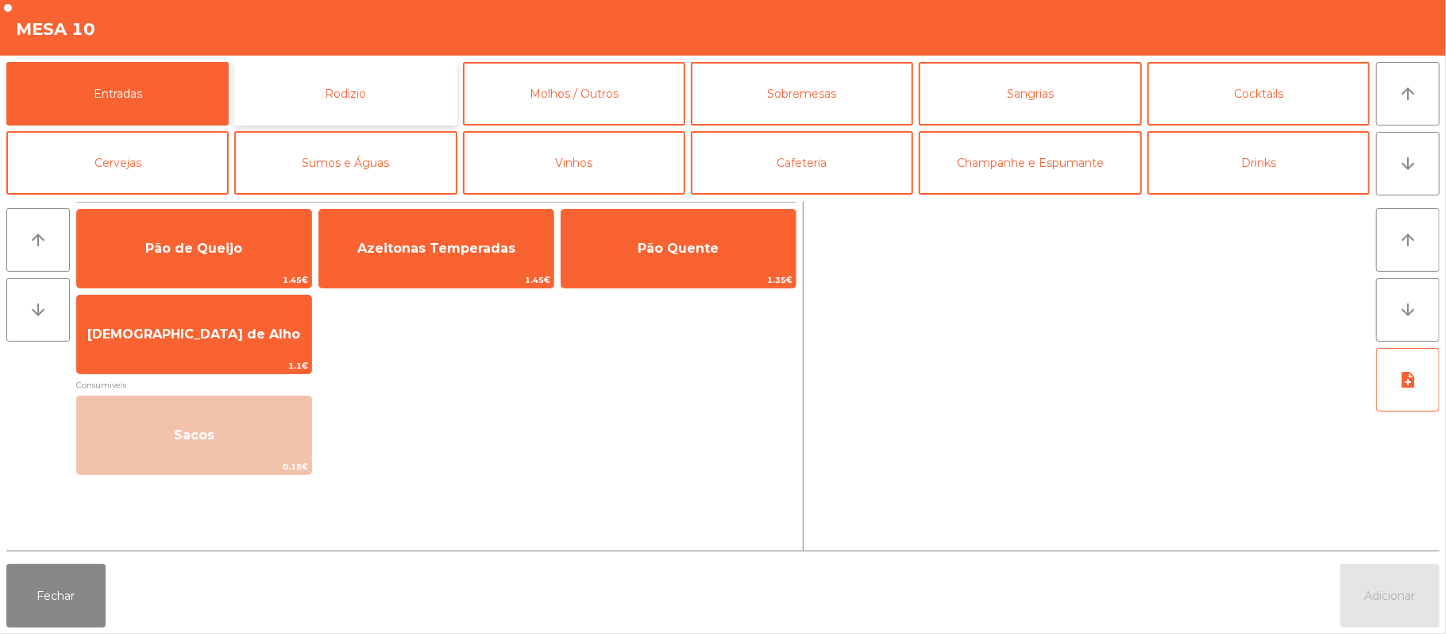
click at [367, 102] on button "Rodizio" at bounding box center [345, 94] width 222 height 64
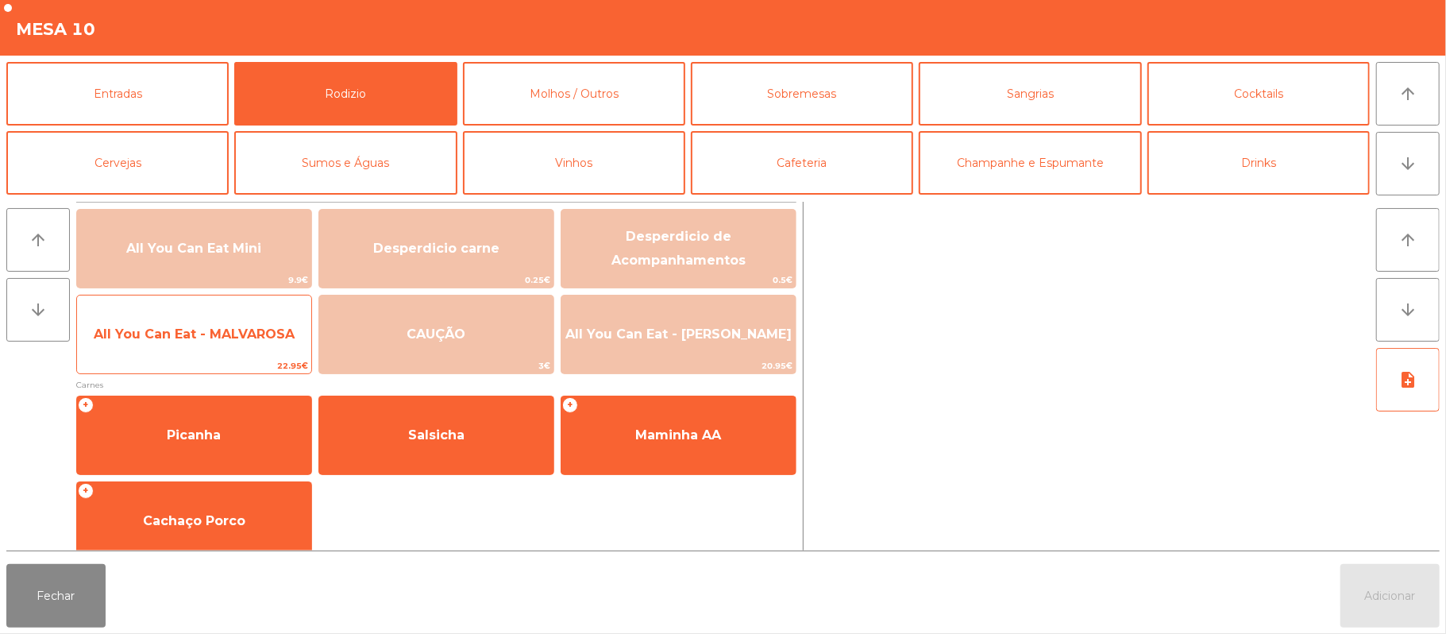
click at [175, 340] on span "All You Can Eat - MALVAROSA" at bounding box center [194, 333] width 201 height 15
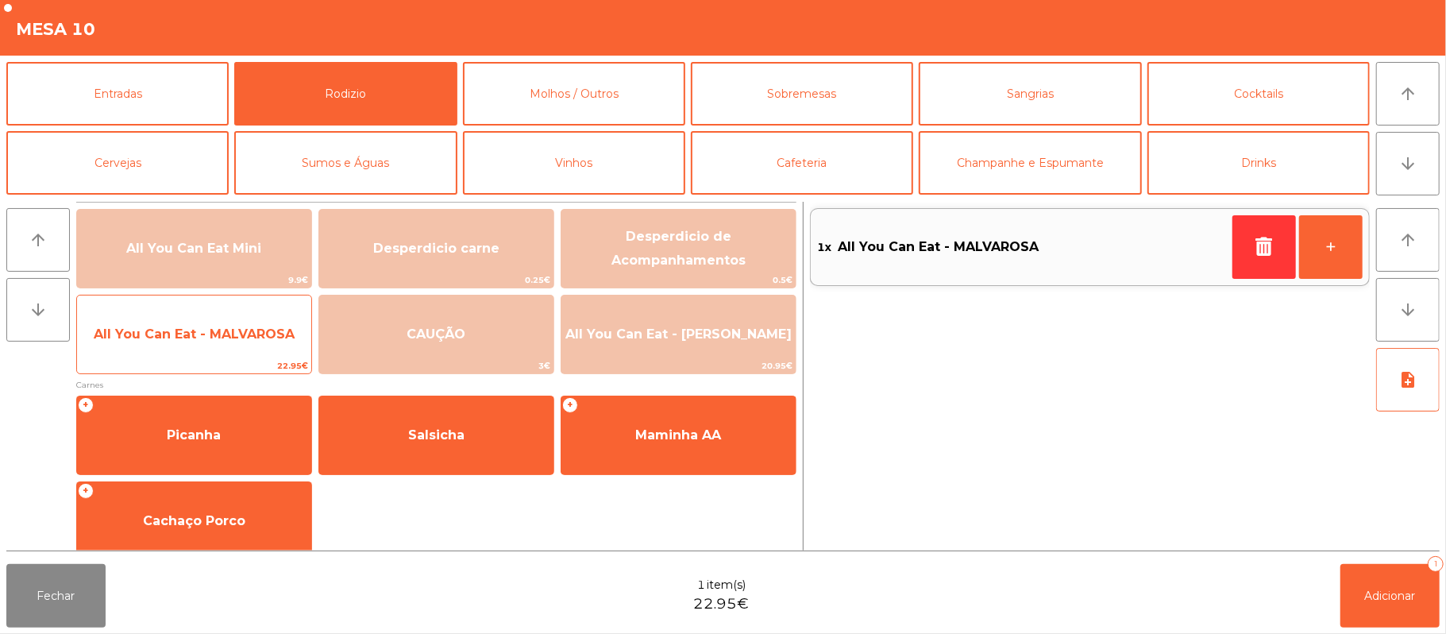
click at [186, 313] on span "All You Can Eat - MALVAROSA" at bounding box center [194, 334] width 234 height 43
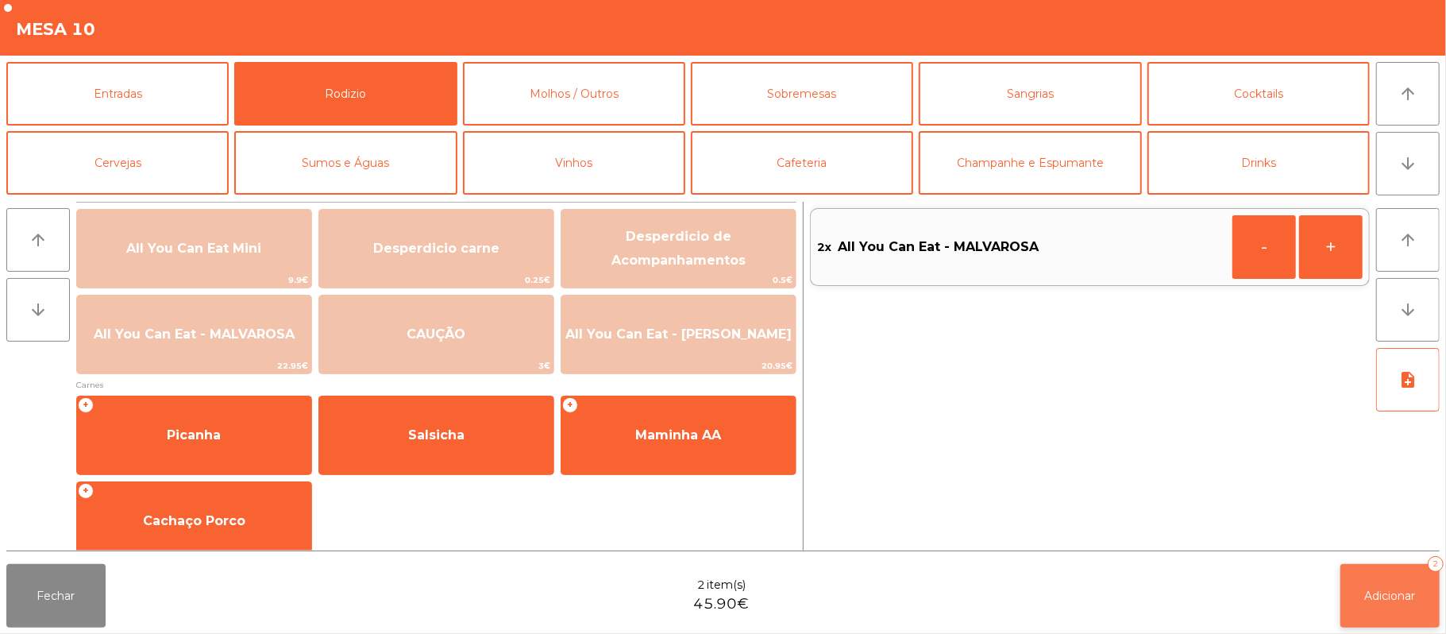
click at [1393, 592] on span "Adicionar" at bounding box center [1390, 595] width 51 height 14
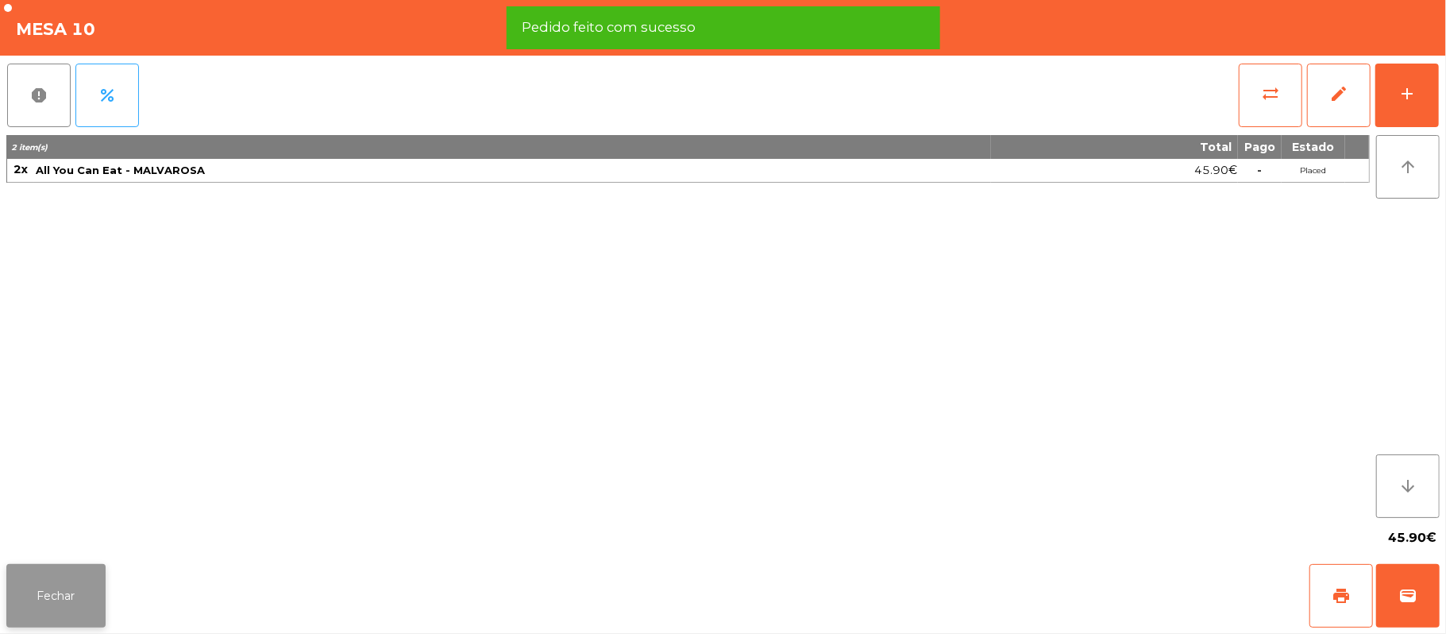
click at [57, 603] on button "Fechar" at bounding box center [55, 596] width 99 height 64
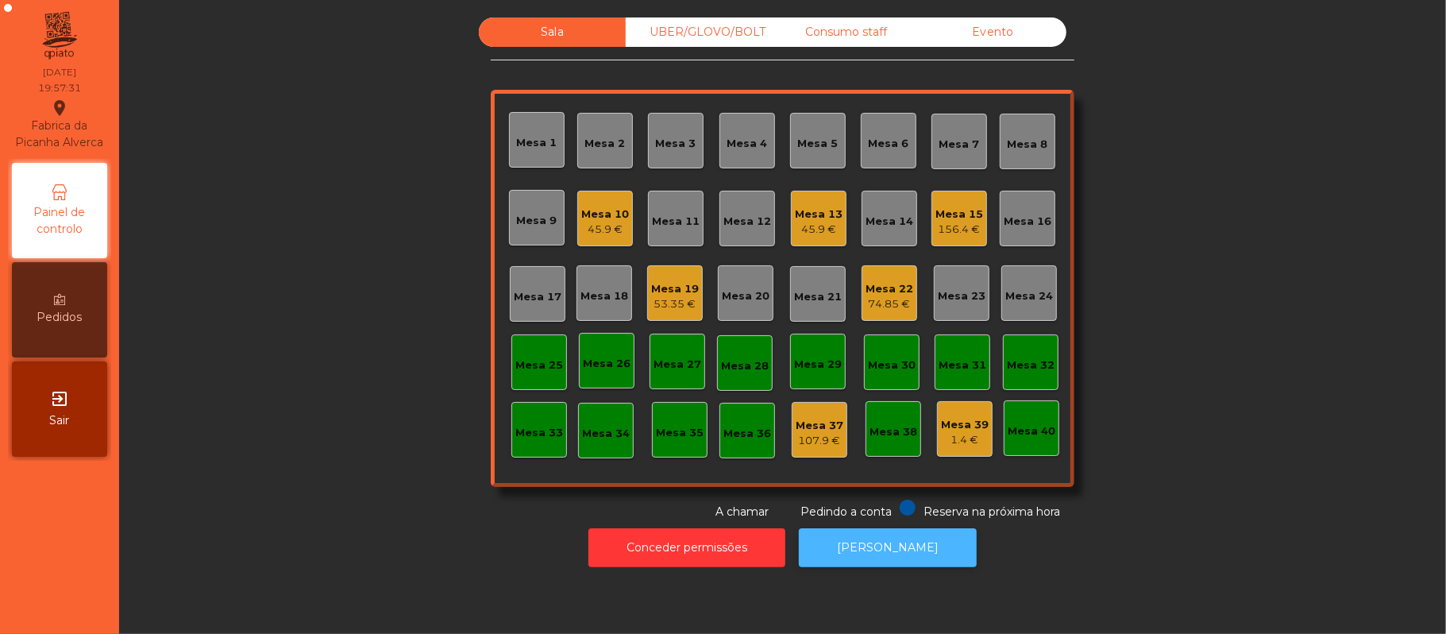
click at [899, 561] on button "[PERSON_NAME]" at bounding box center [888, 547] width 178 height 39
click at [703, 33] on div "UBER/GLOVO/BOLT" at bounding box center [699, 31] width 147 height 29
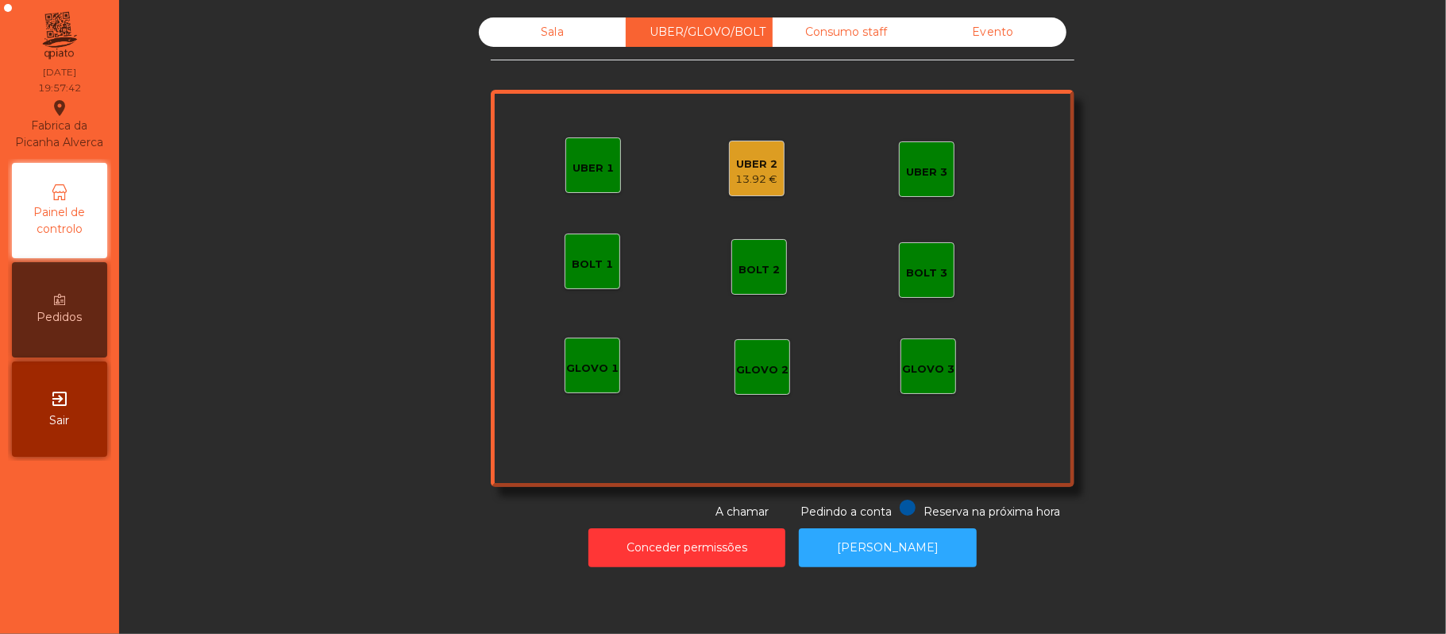
click at [753, 181] on div "13.92 €" at bounding box center [757, 179] width 42 height 16
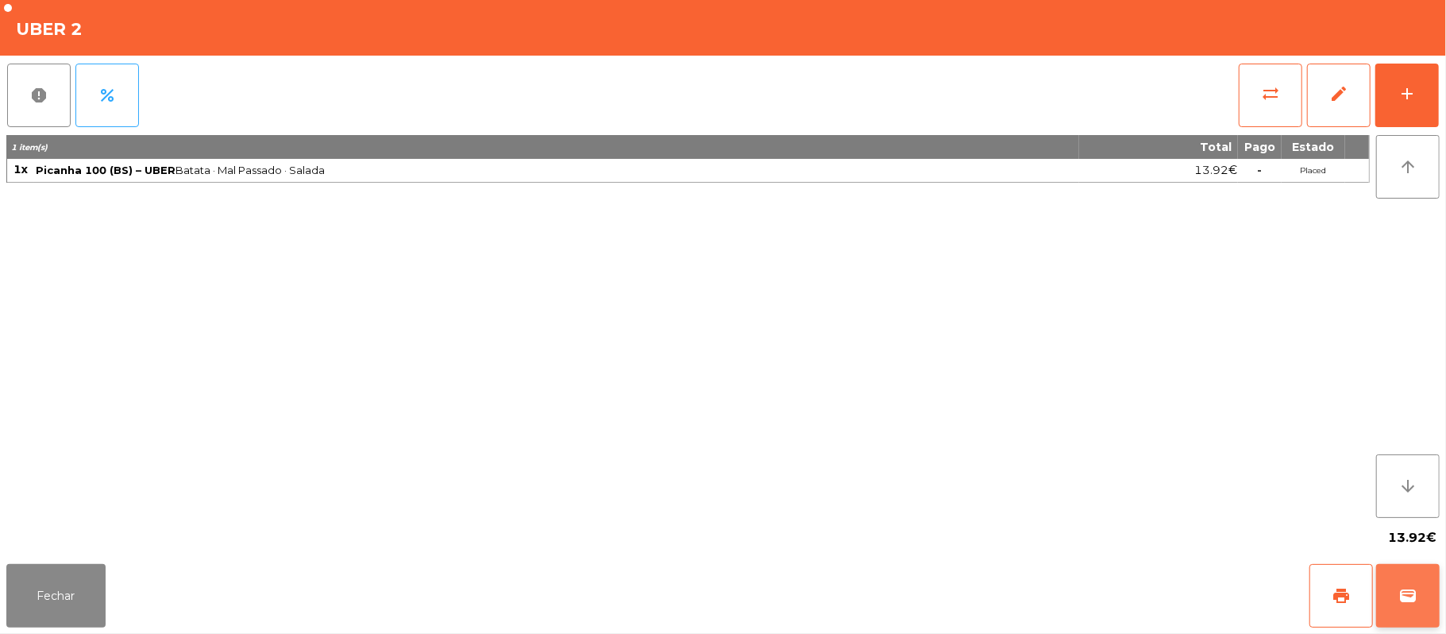
click at [1410, 607] on button "wallet" at bounding box center [1408, 596] width 64 height 64
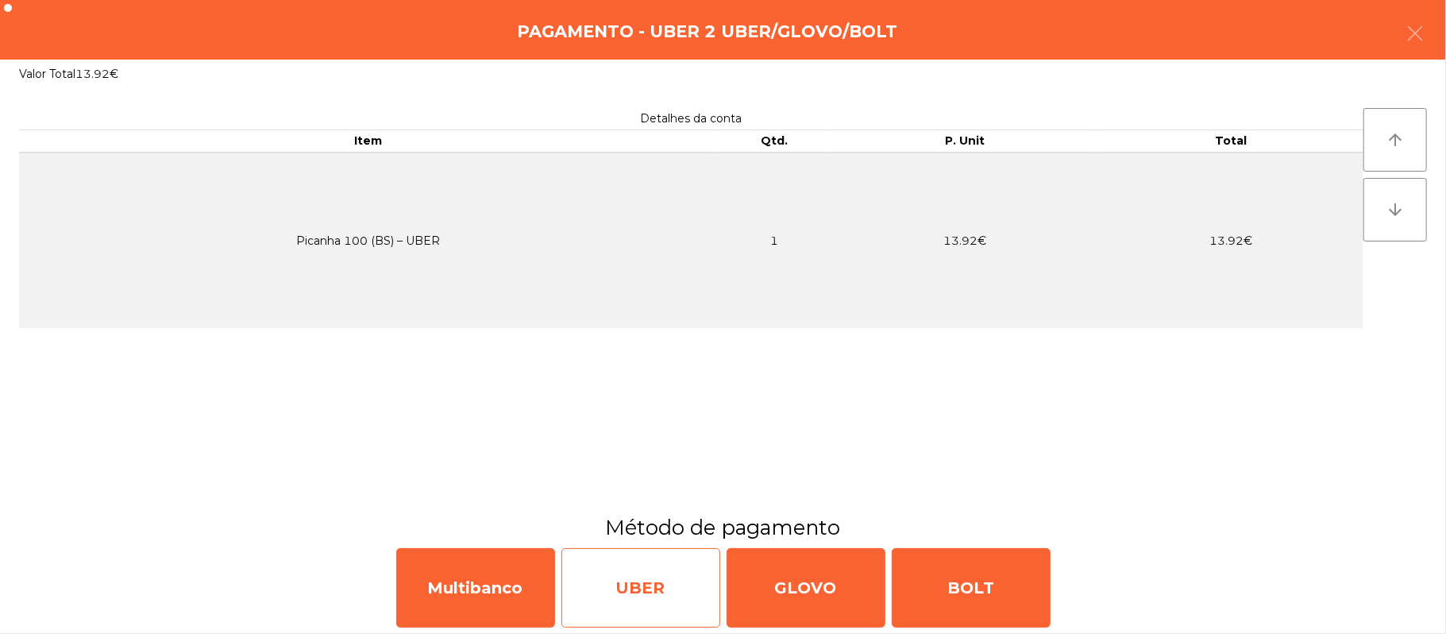
click at [622, 599] on div "UBER" at bounding box center [640, 587] width 159 height 79
select select "**"
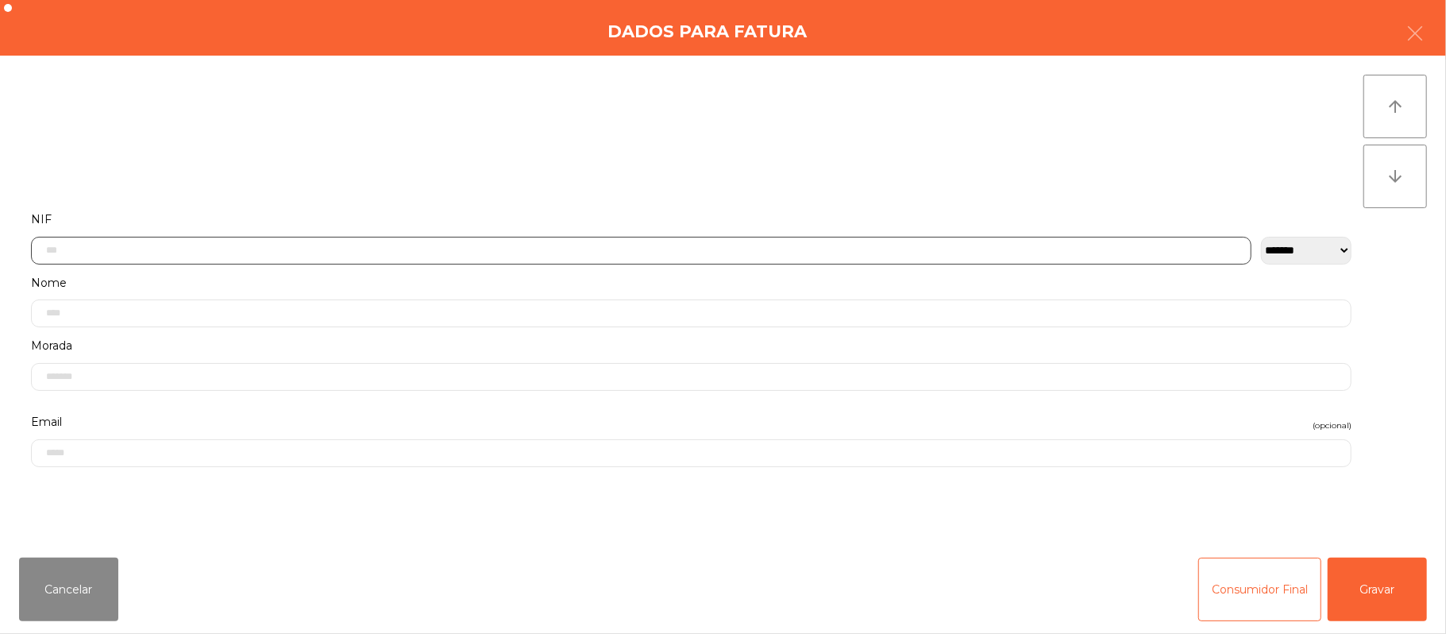
click at [730, 249] on input "text" at bounding box center [641, 251] width 1220 height 28
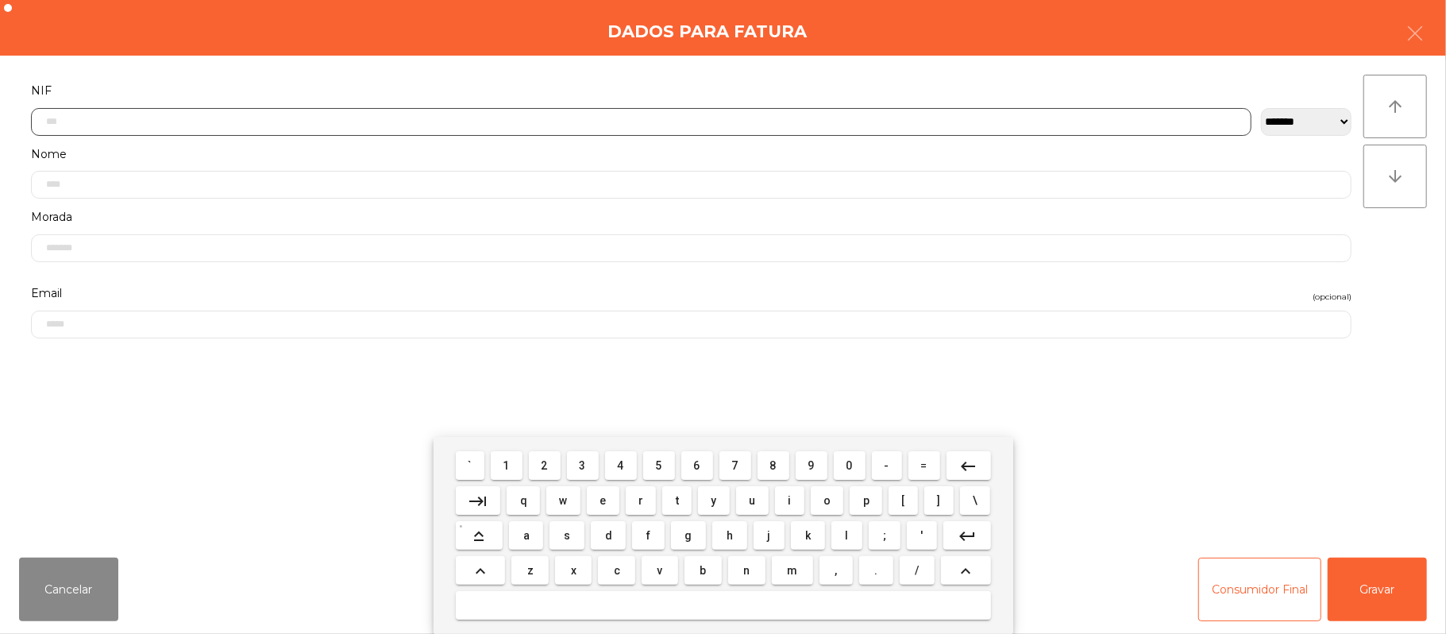
scroll to position [133, 0]
type input "*********"
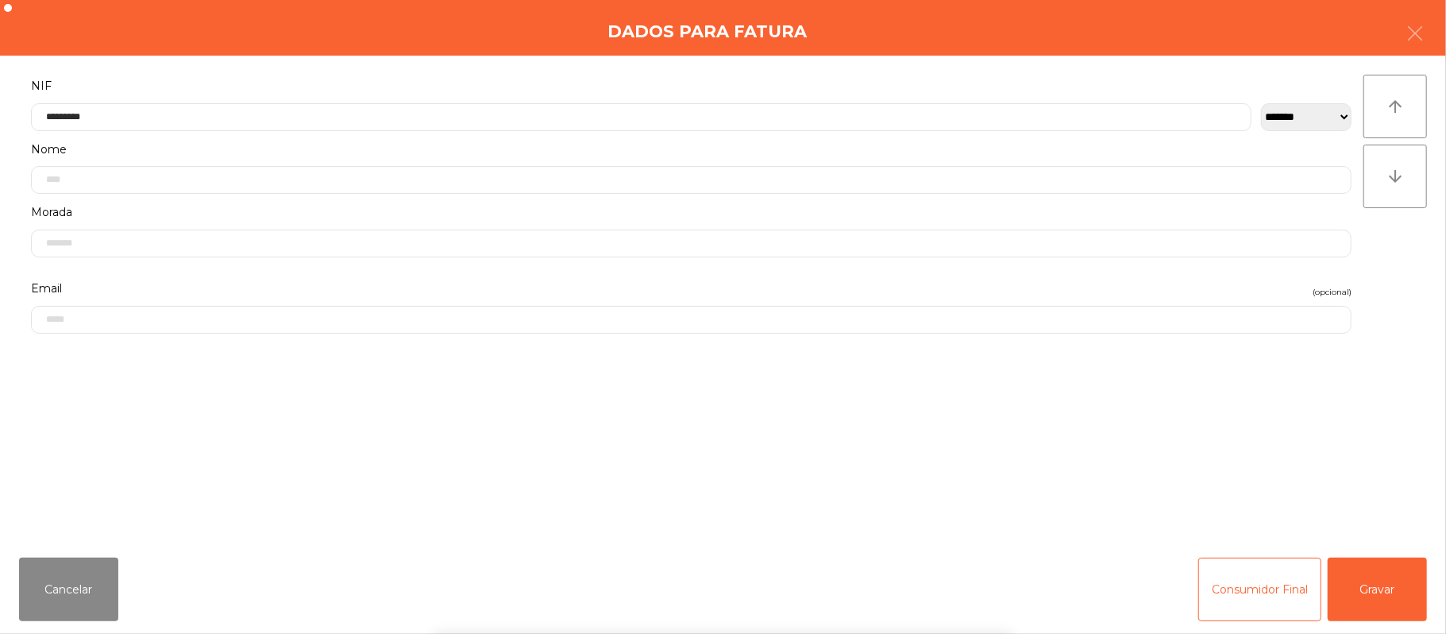
click at [1350, 595] on div "` 1 2 3 4 5 6 7 8 9 0 - = keyboard_backspace keyboard_tab q w e r t y u i o p […" at bounding box center [723, 535] width 1446 height 197
click at [1367, 586] on button "Gravar" at bounding box center [1377, 589] width 99 height 64
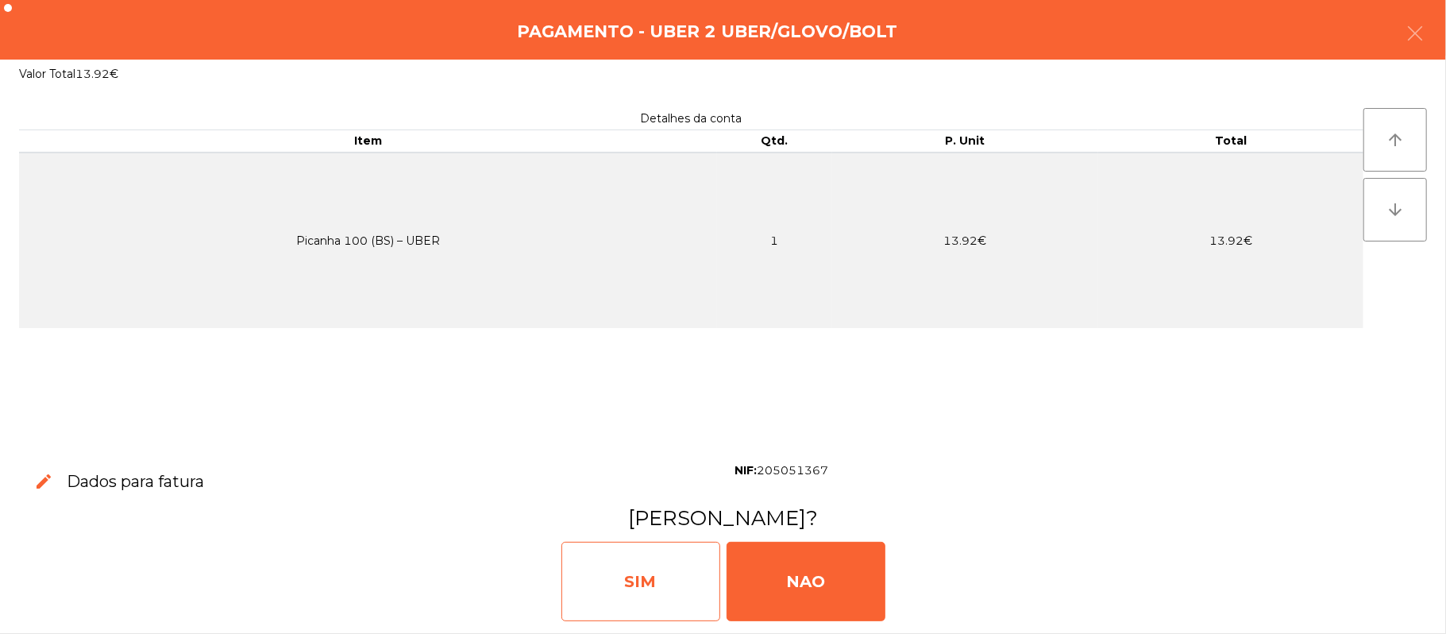
click at [630, 592] on div "SIM" at bounding box center [640, 580] width 159 height 79
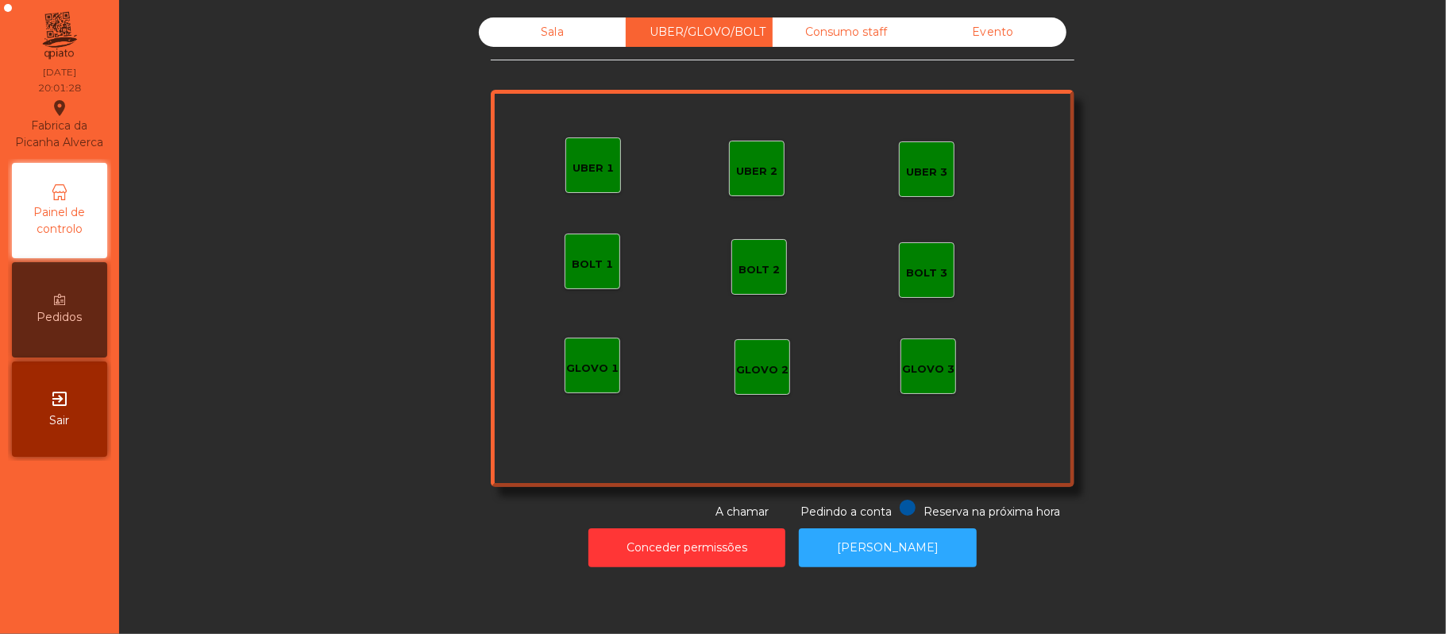
click at [553, 29] on div "Sala" at bounding box center [552, 31] width 147 height 29
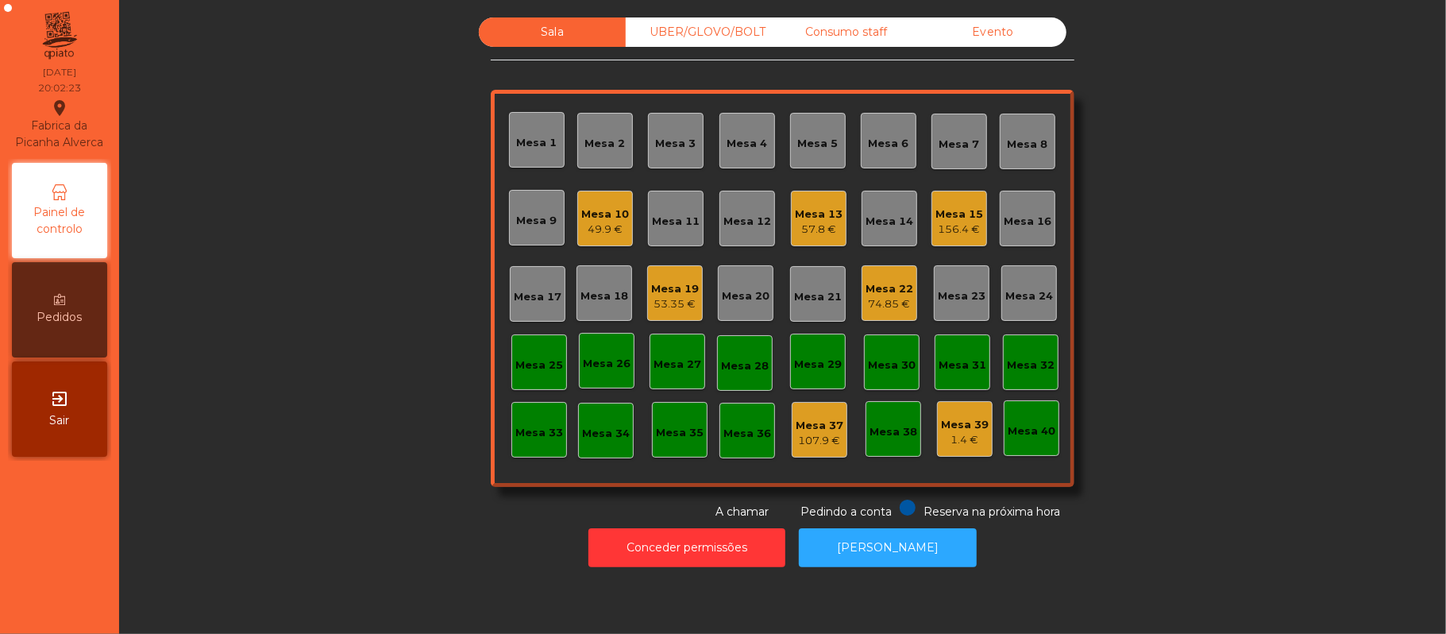
click at [807, 303] on div "Mesa 21" at bounding box center [818, 297] width 48 height 16
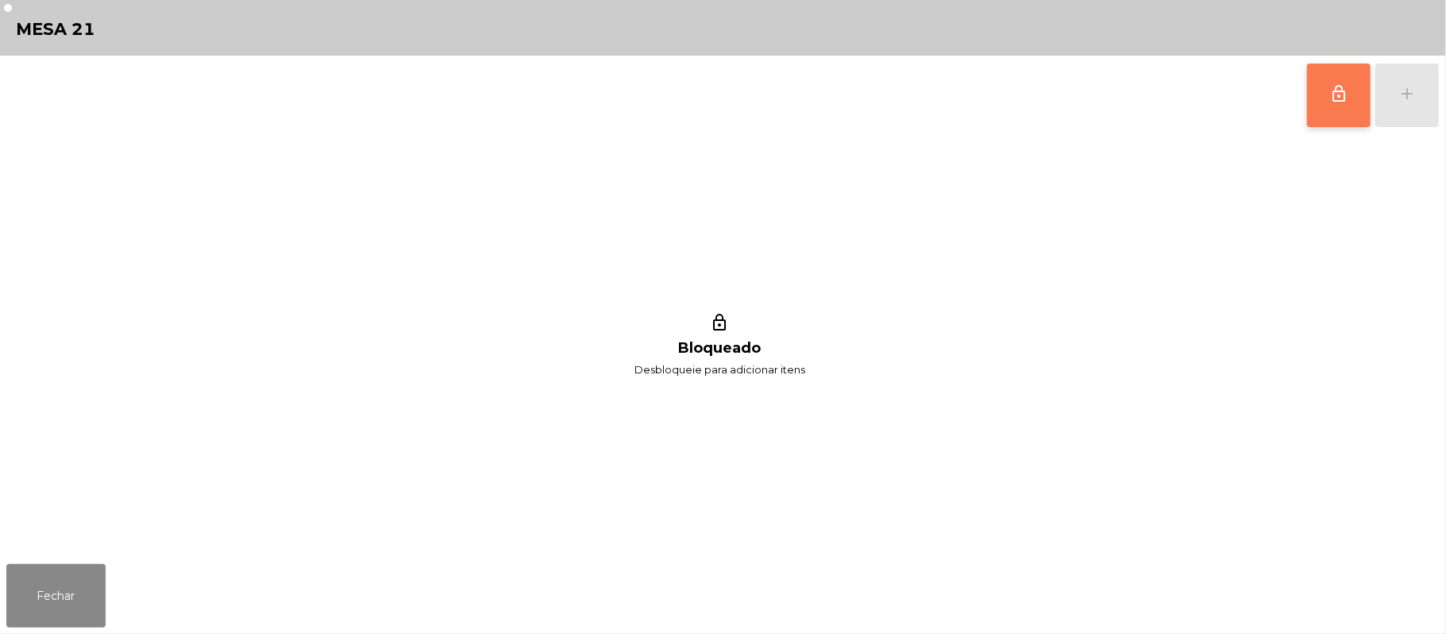
click at [1332, 102] on span "lock_outline" at bounding box center [1338, 93] width 19 height 19
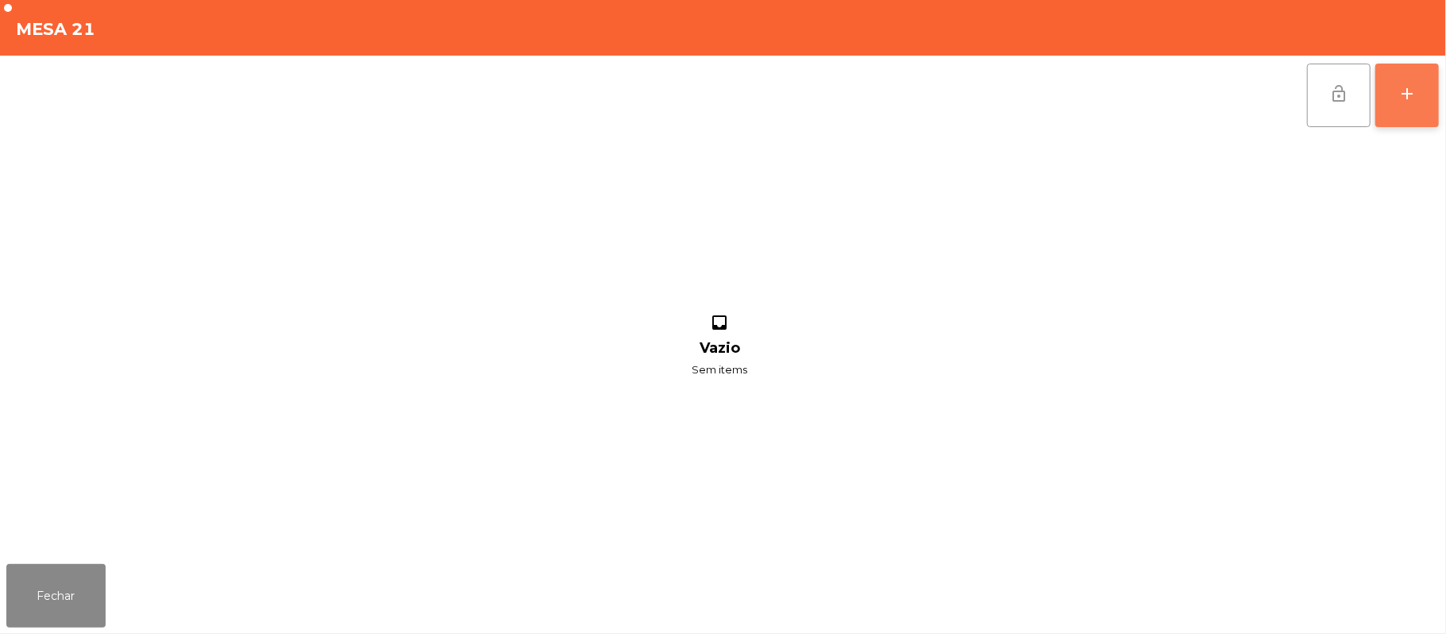
click at [1407, 89] on div "add" at bounding box center [1406, 93] width 19 height 19
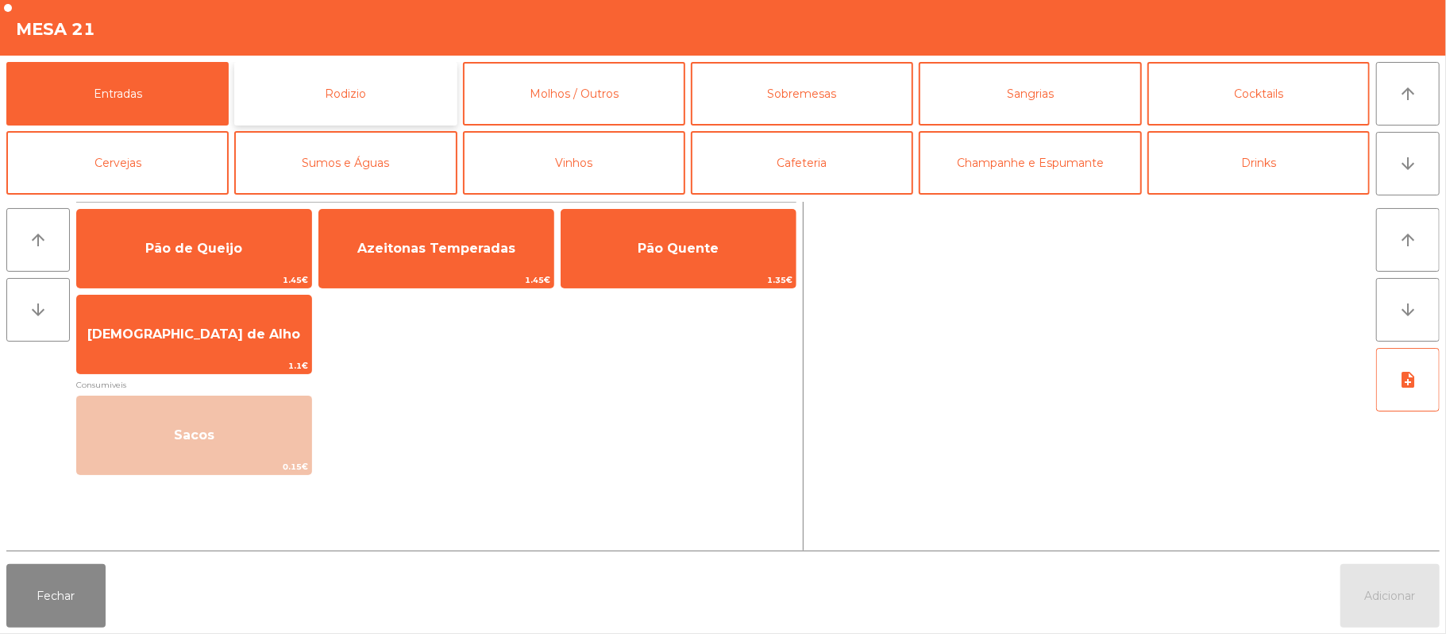
click at [401, 92] on button "Rodizio" at bounding box center [345, 94] width 222 height 64
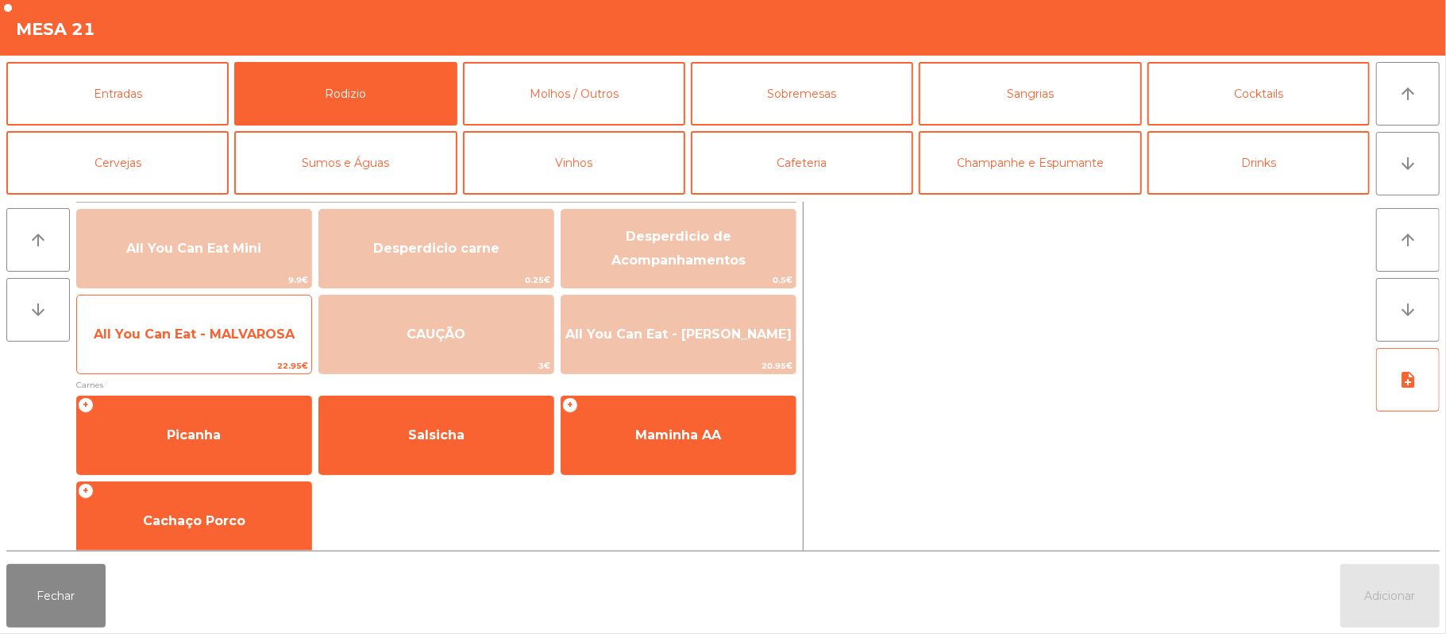
click at [226, 343] on span "All You Can Eat - MALVAROSA" at bounding box center [194, 334] width 234 height 43
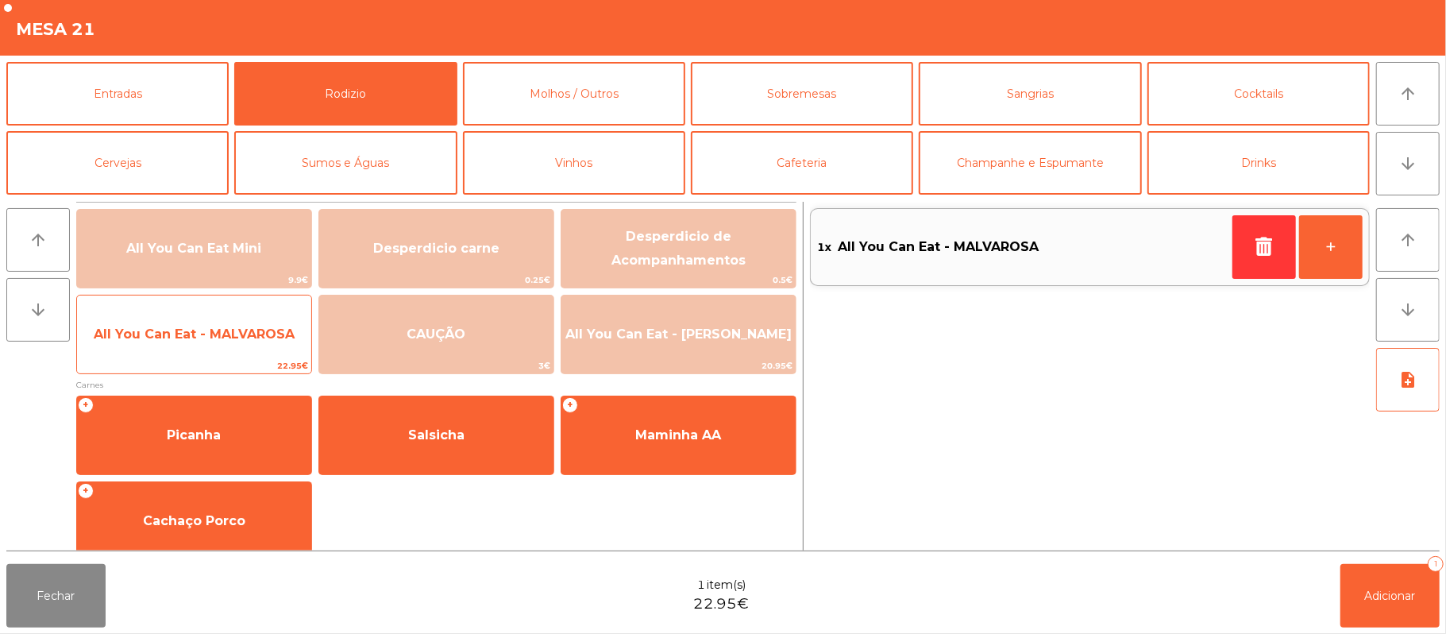
click at [226, 335] on span "All You Can Eat - MALVAROSA" at bounding box center [194, 333] width 201 height 15
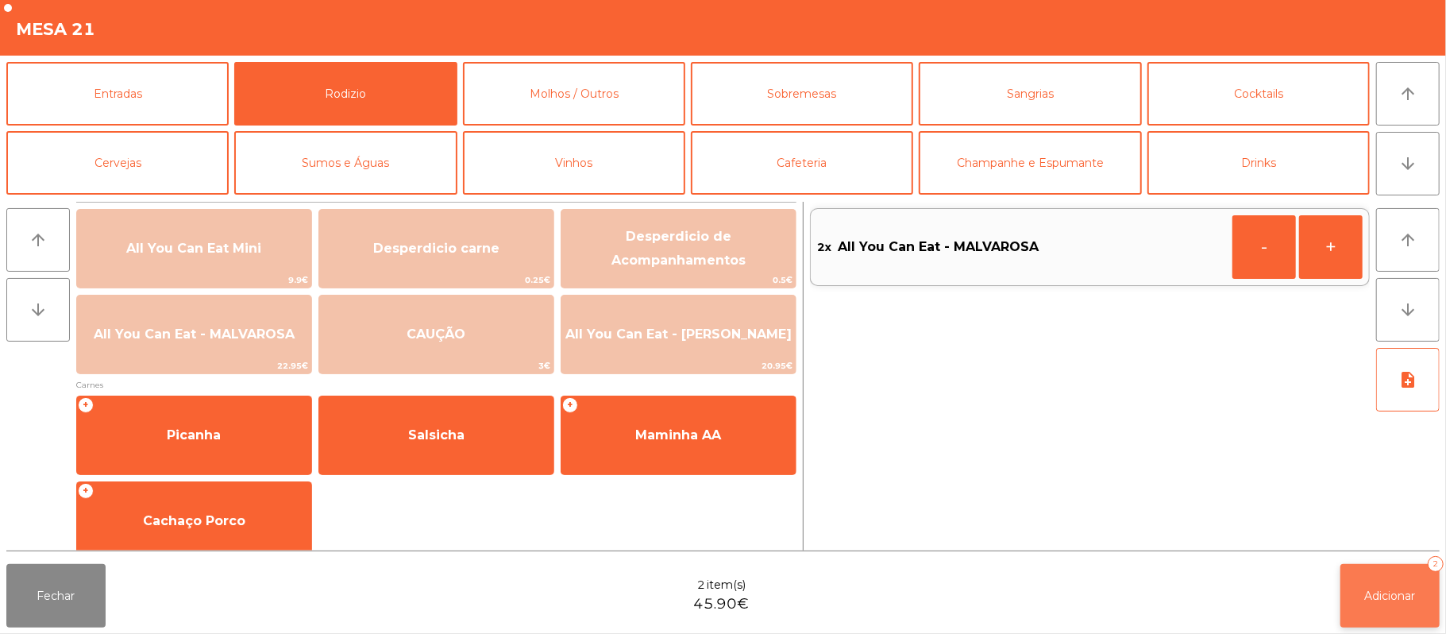
click at [1397, 608] on button "Adicionar 2" at bounding box center [1389, 596] width 99 height 64
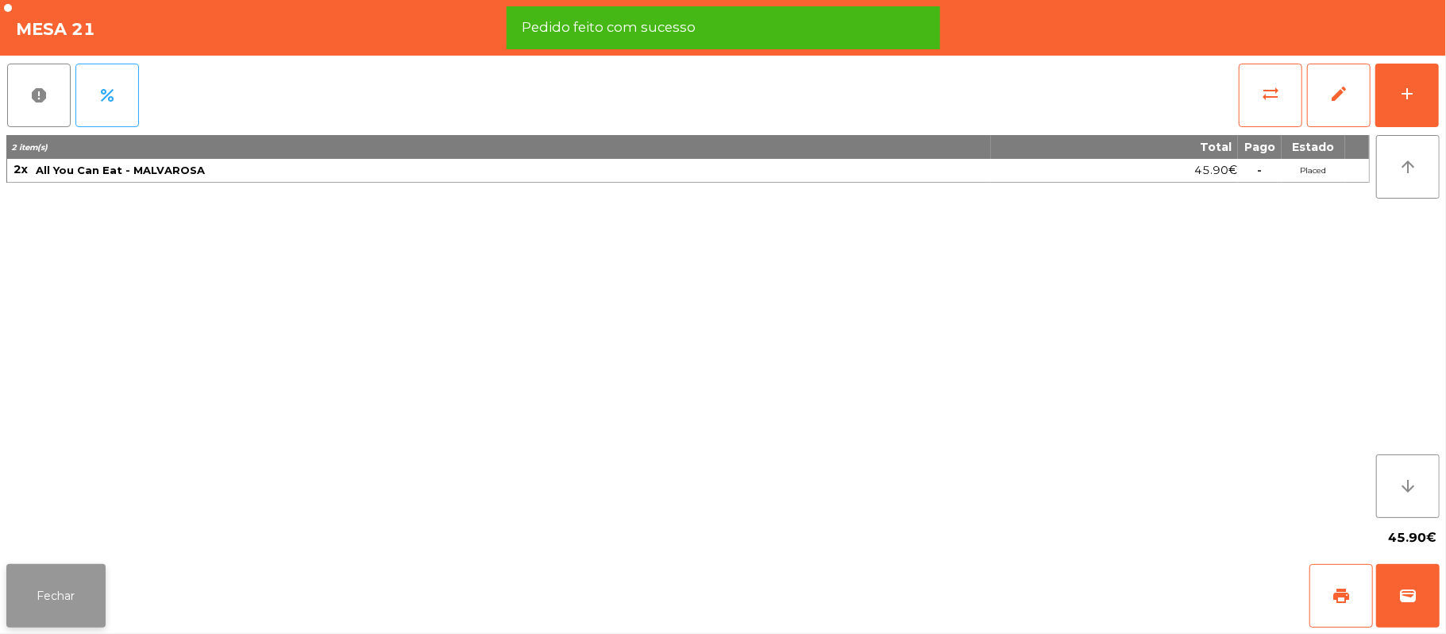
click at [42, 592] on button "Fechar" at bounding box center [55, 596] width 99 height 64
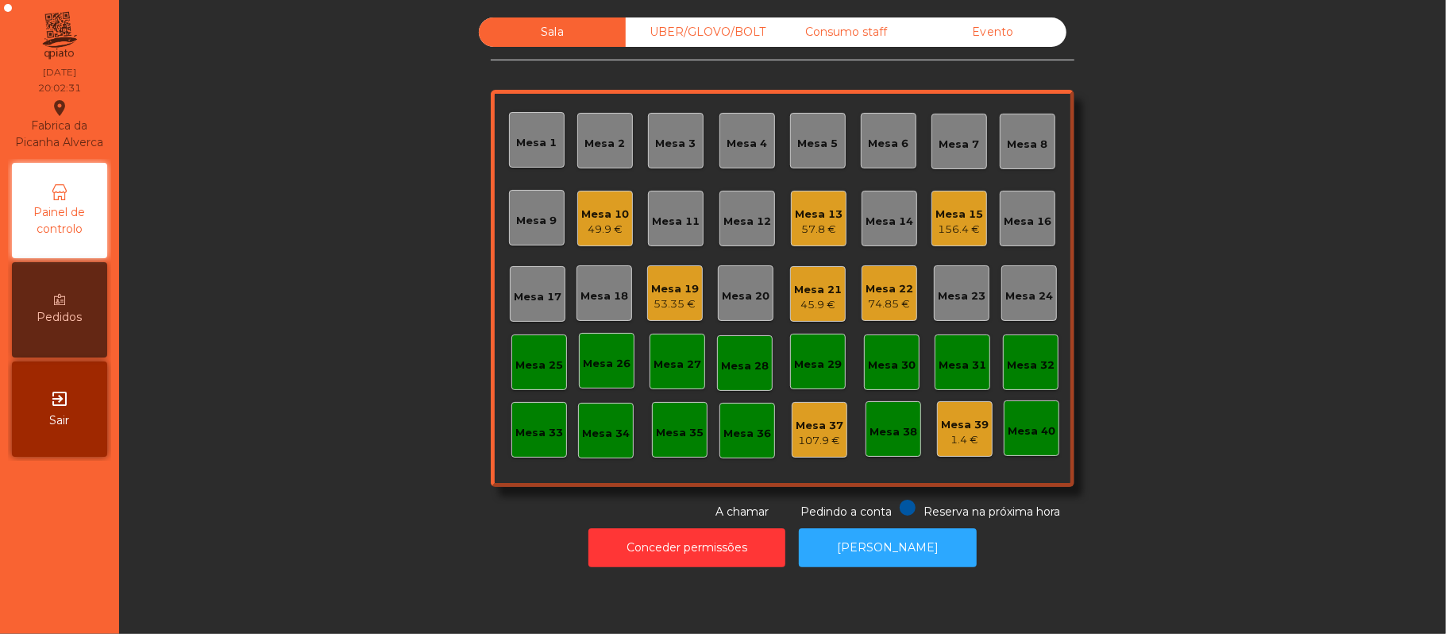
click at [814, 302] on div "45.9 €" at bounding box center [818, 305] width 48 height 16
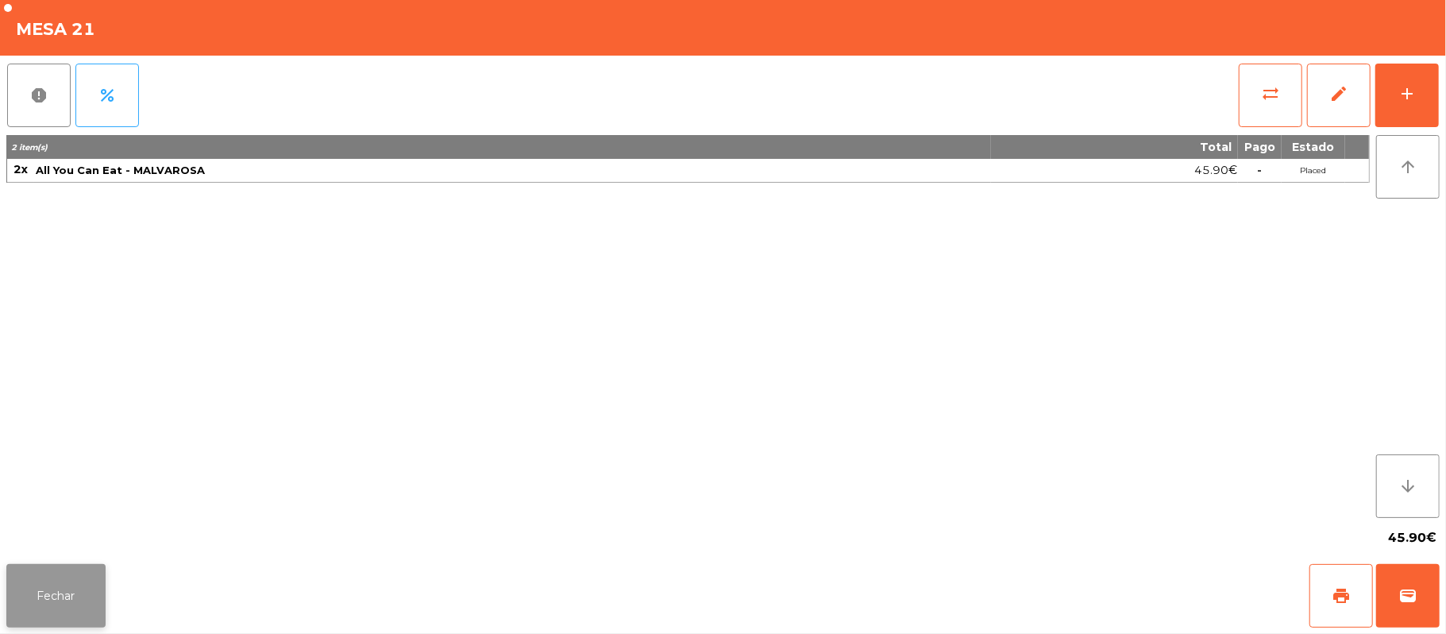
click at [68, 595] on button "Fechar" at bounding box center [55, 596] width 99 height 64
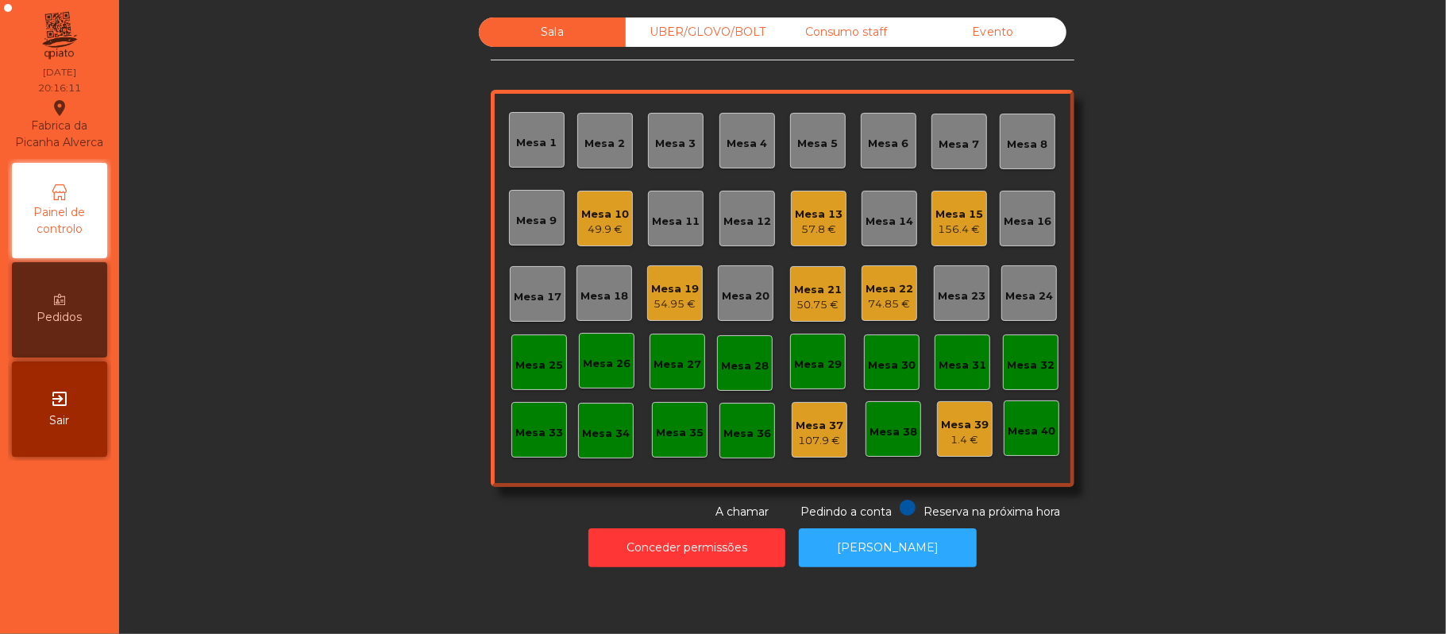
click at [675, 214] on div "Mesa 11" at bounding box center [676, 222] width 48 height 16
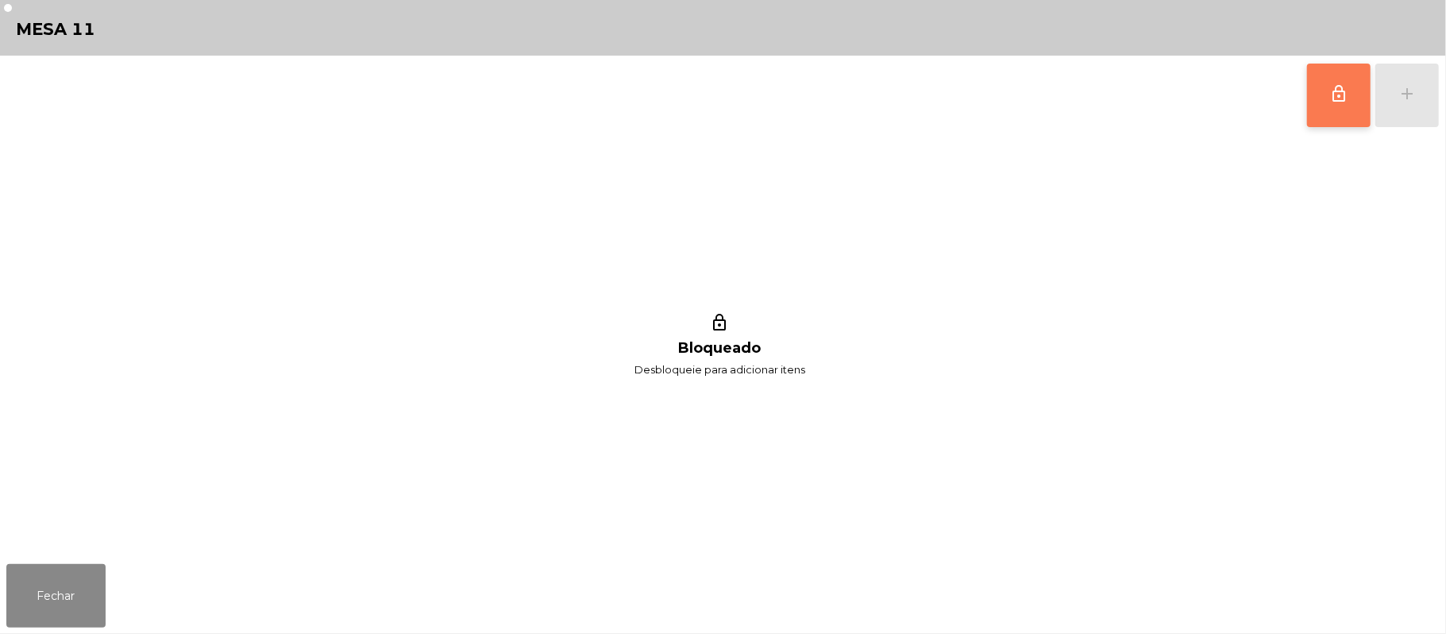
click at [1351, 108] on button "lock_outline" at bounding box center [1339, 96] width 64 height 64
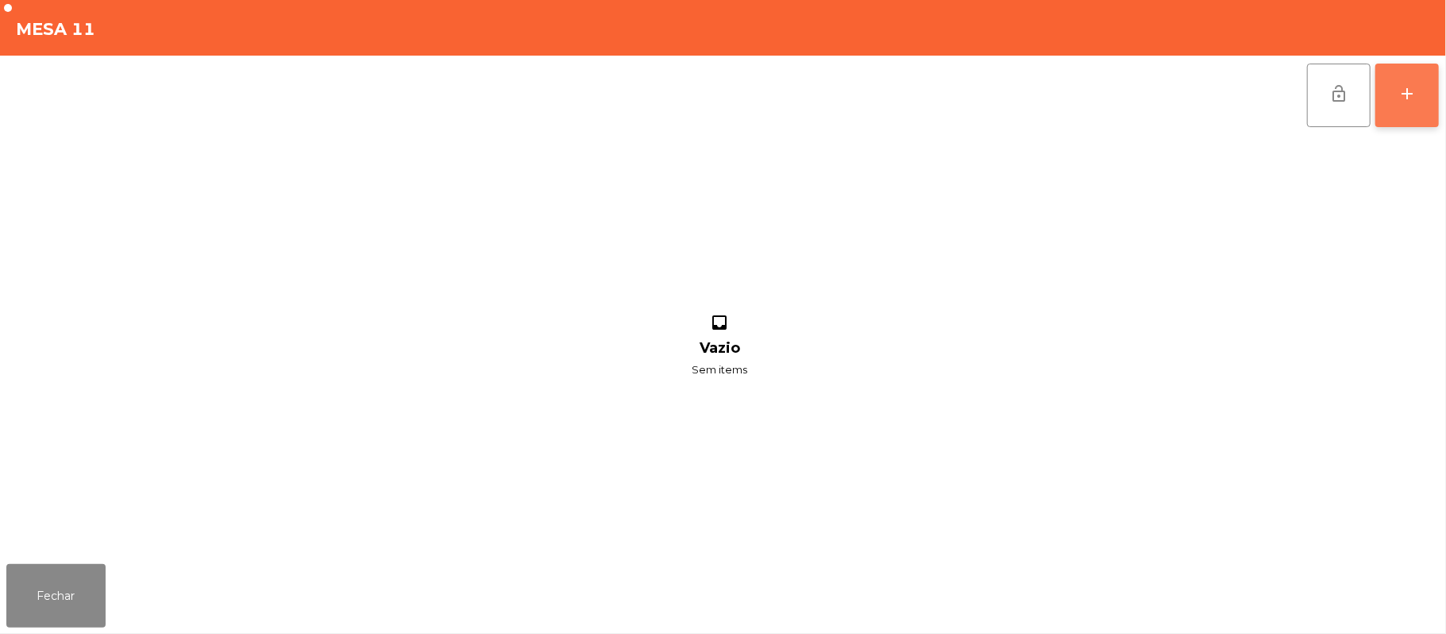
click at [1412, 97] on div "add" at bounding box center [1406, 93] width 19 height 19
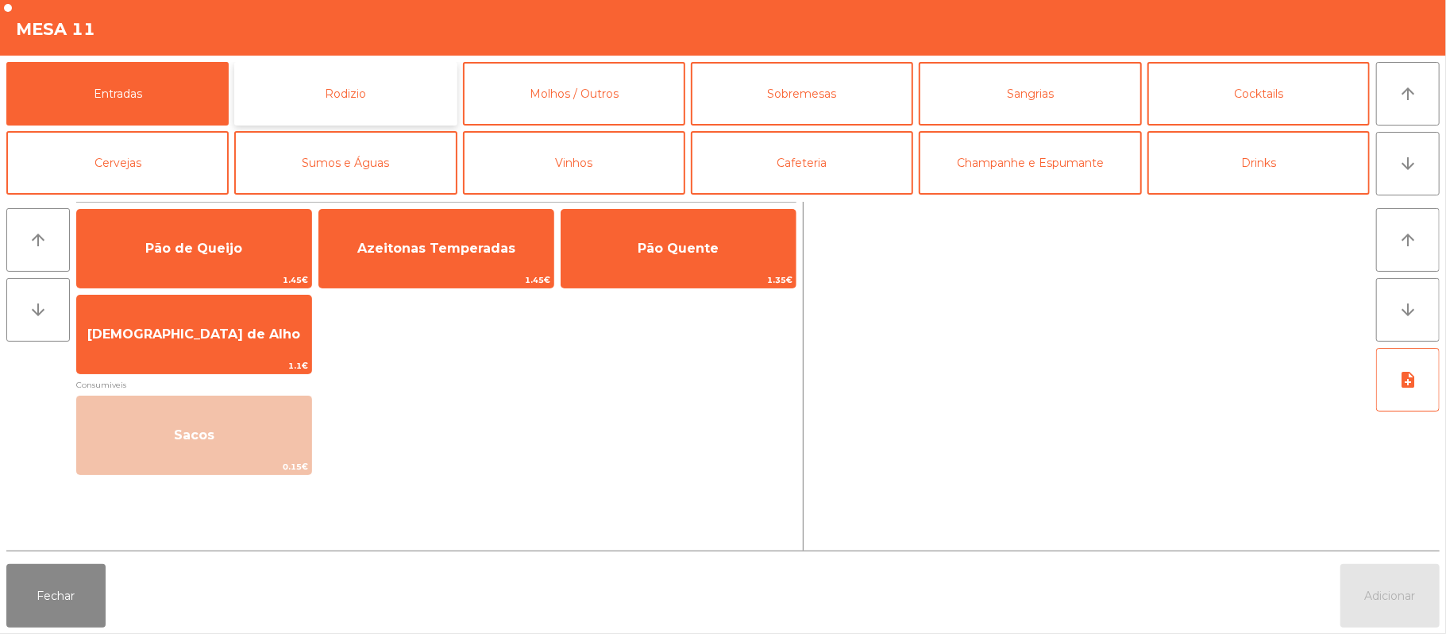
click at [344, 73] on button "Rodizio" at bounding box center [345, 94] width 222 height 64
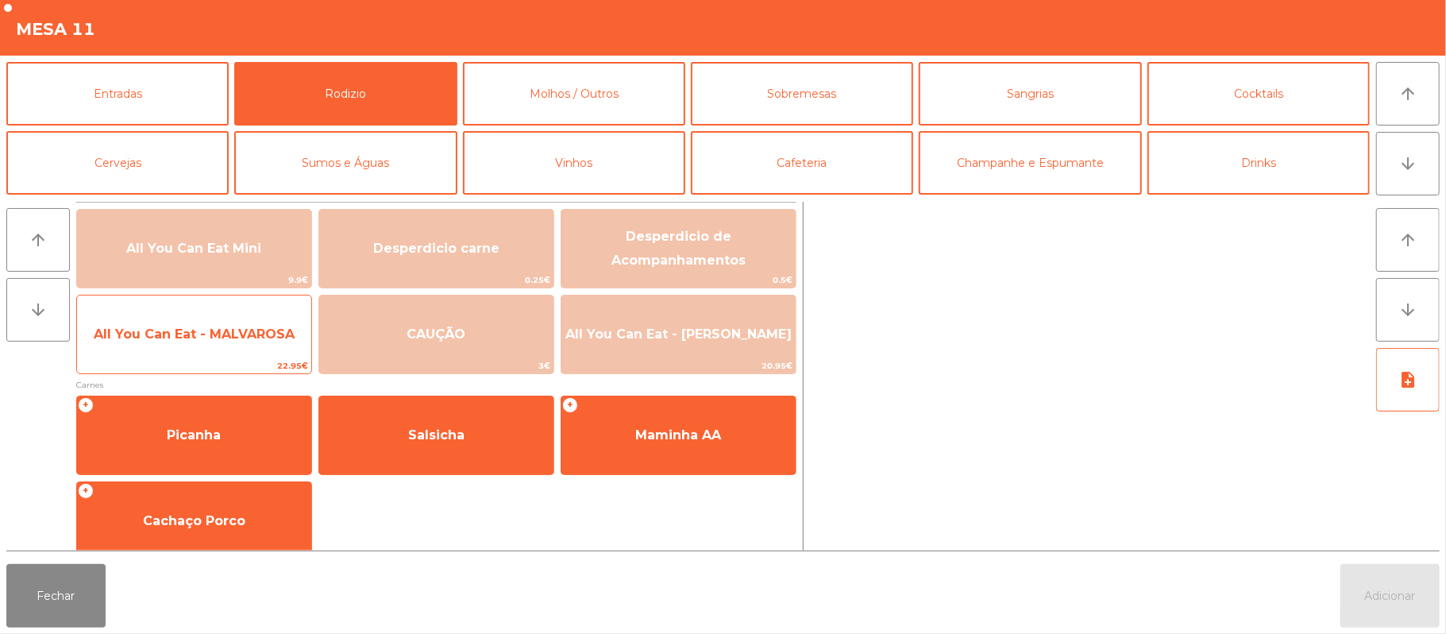
click at [166, 344] on span "All You Can Eat - MALVAROSA" at bounding box center [194, 334] width 234 height 43
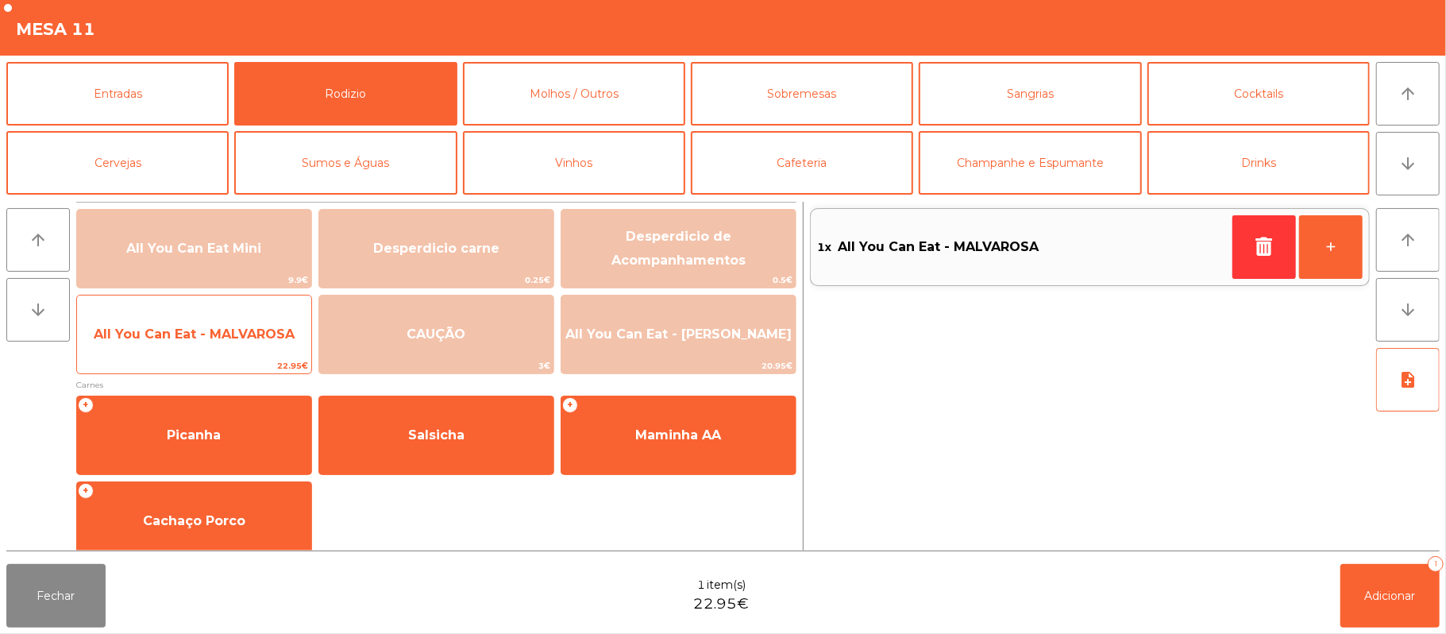
click at [160, 344] on span "All You Can Eat - MALVAROSA" at bounding box center [194, 334] width 234 height 43
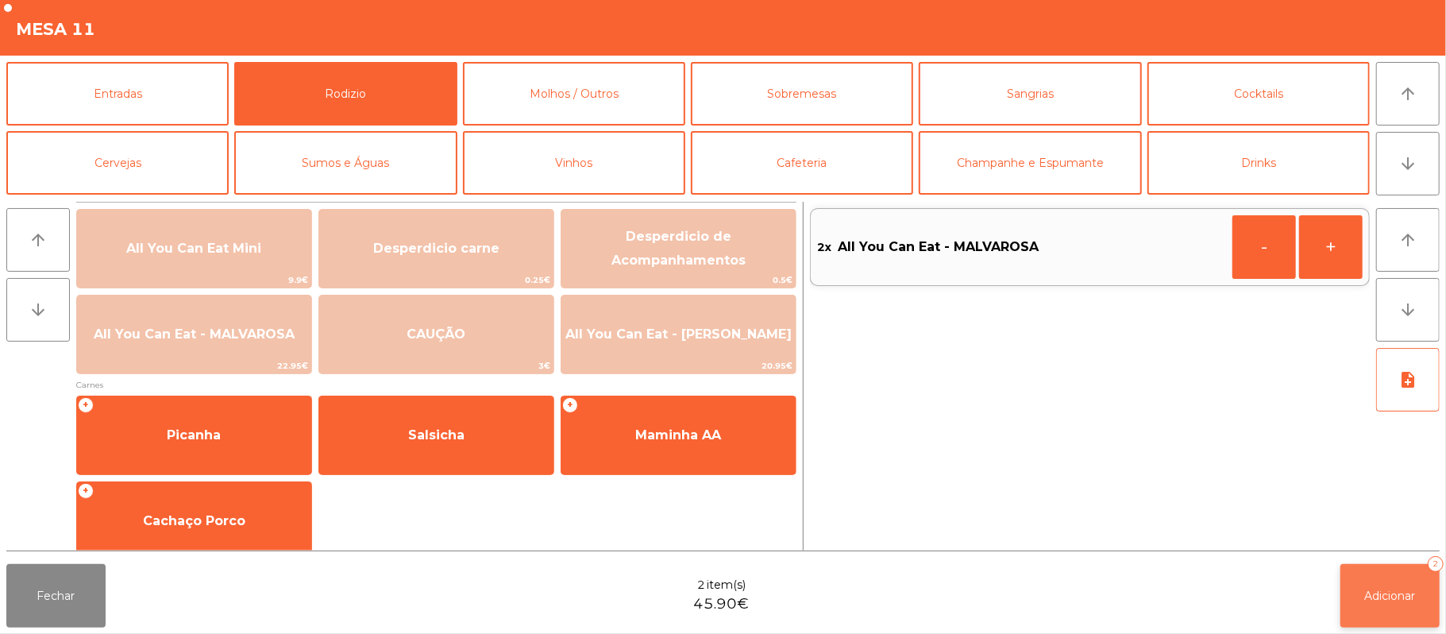
click at [1437, 580] on button "Adicionar 2" at bounding box center [1389, 596] width 99 height 64
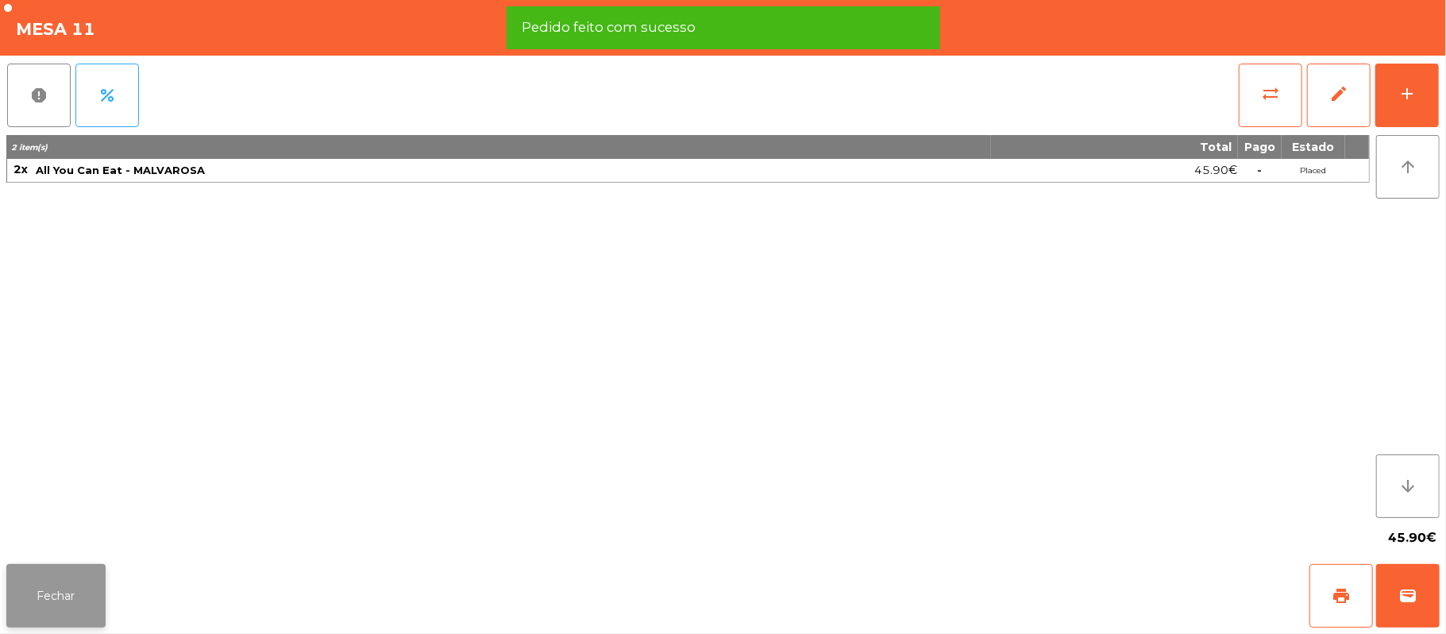
click at [71, 624] on button "Fechar" at bounding box center [55, 596] width 99 height 64
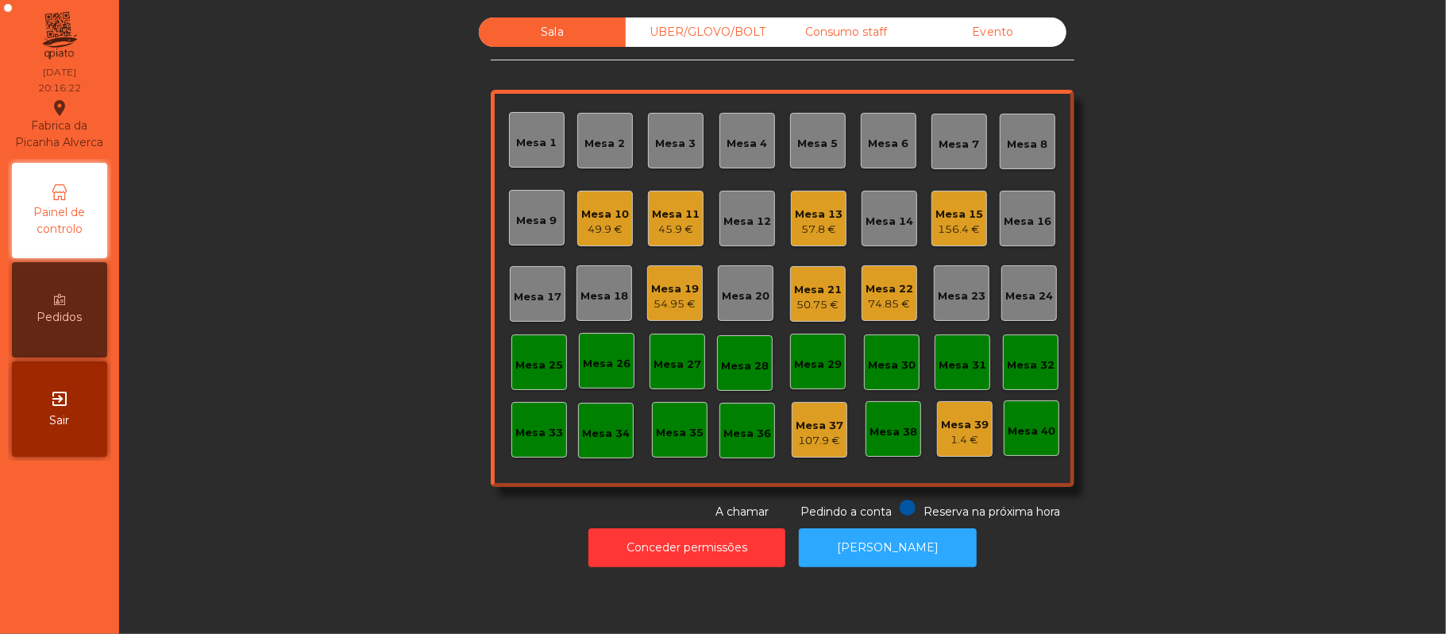
click at [662, 218] on div "Mesa 11" at bounding box center [676, 214] width 48 height 16
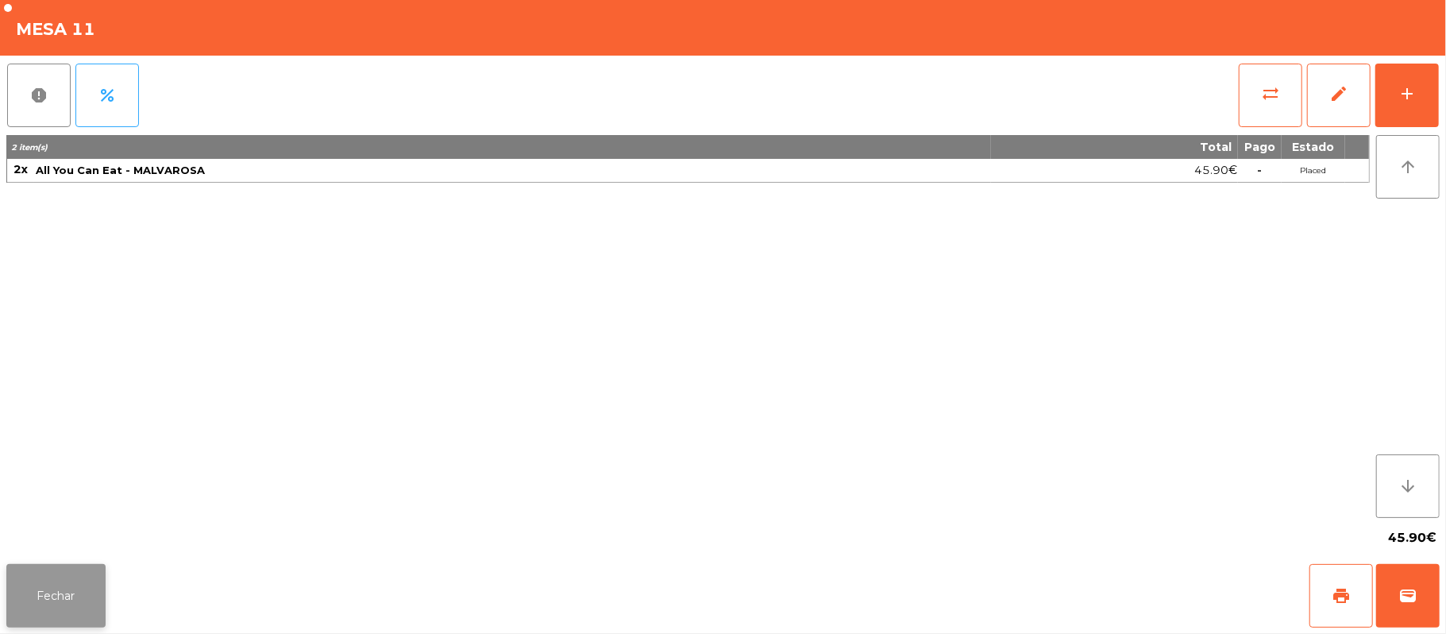
click at [70, 616] on button "Fechar" at bounding box center [55, 596] width 99 height 64
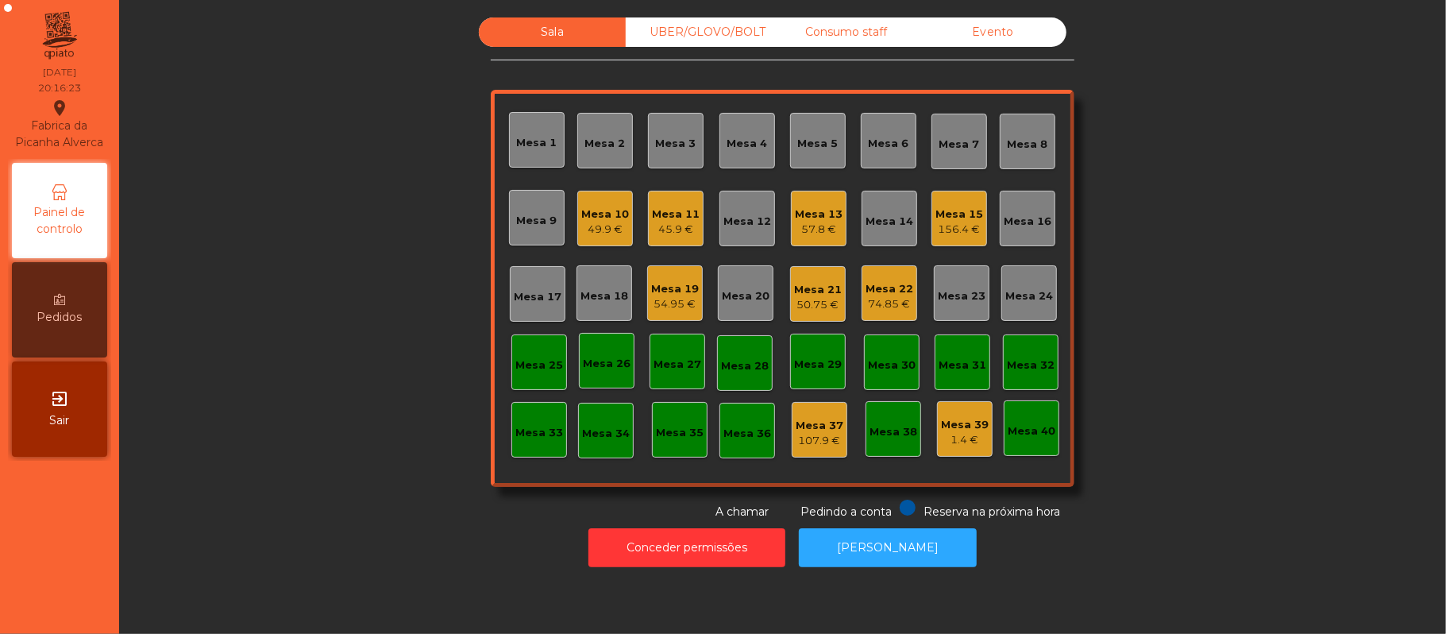
click at [664, 222] on div "45.9 €" at bounding box center [676, 230] width 48 height 16
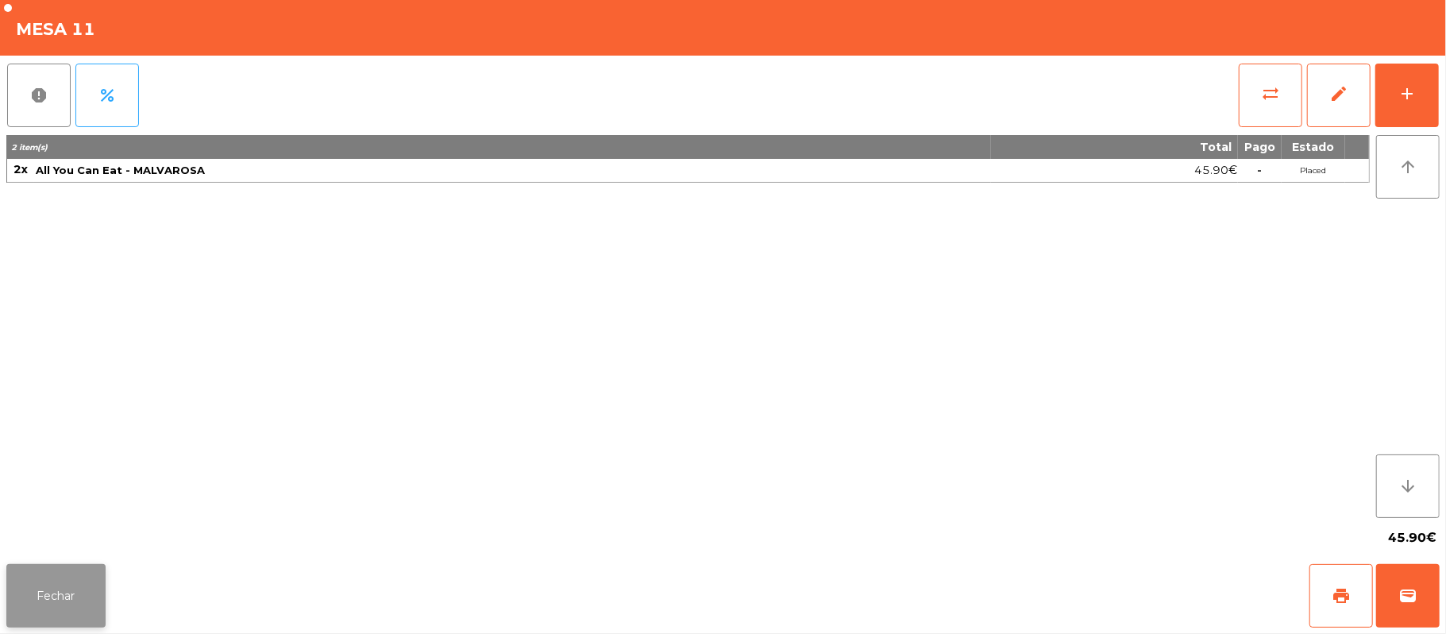
click at [71, 624] on button "Fechar" at bounding box center [55, 596] width 99 height 64
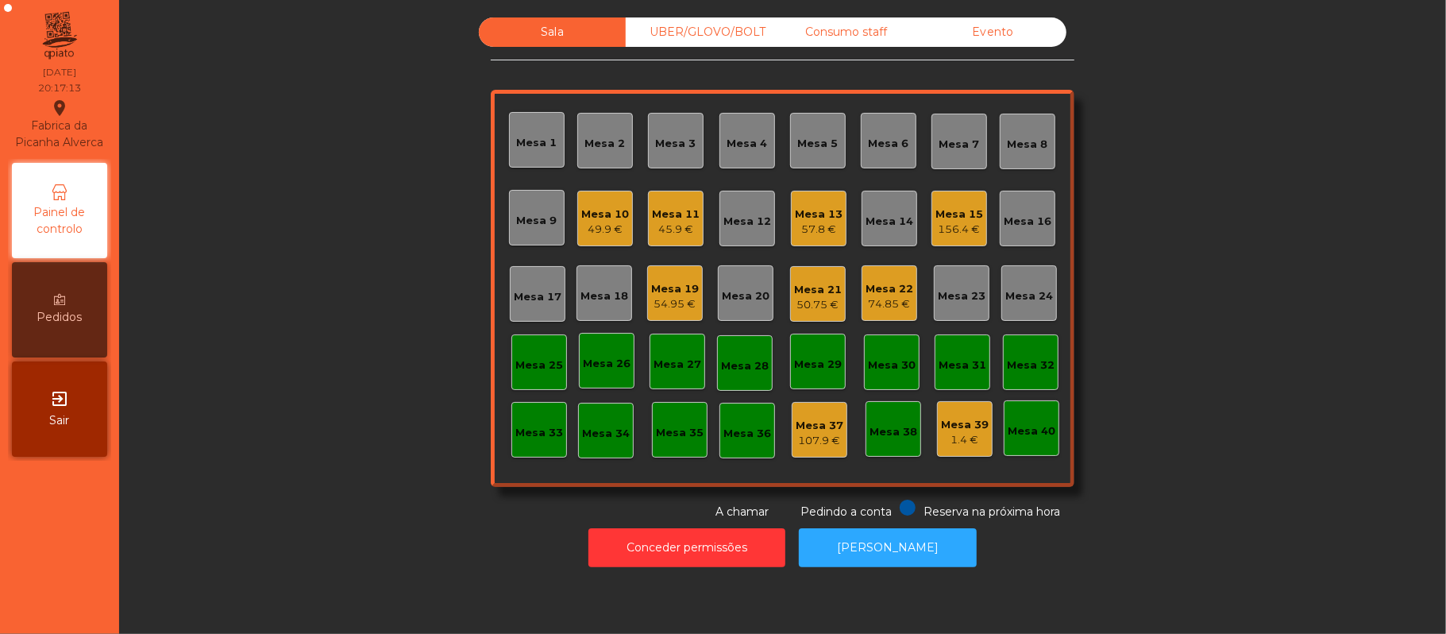
click at [655, 222] on div "45.9 €" at bounding box center [676, 230] width 48 height 16
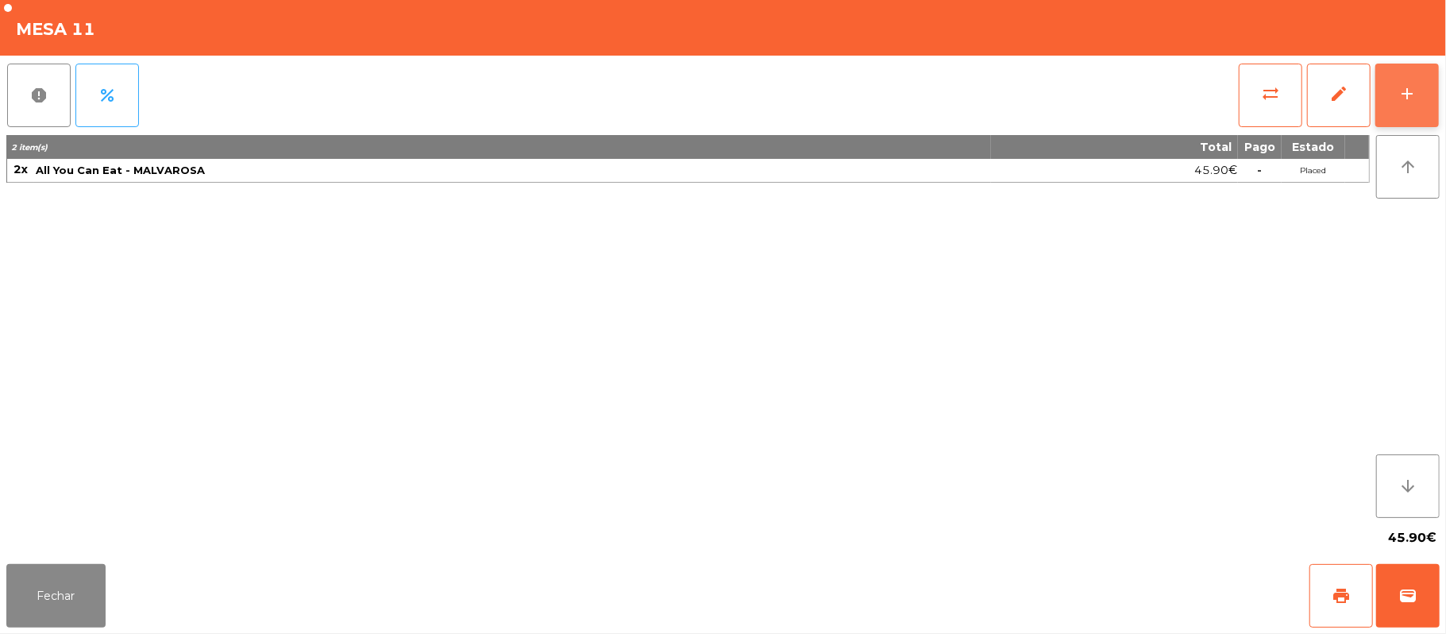
click at [1401, 97] on div "add" at bounding box center [1406, 93] width 19 height 19
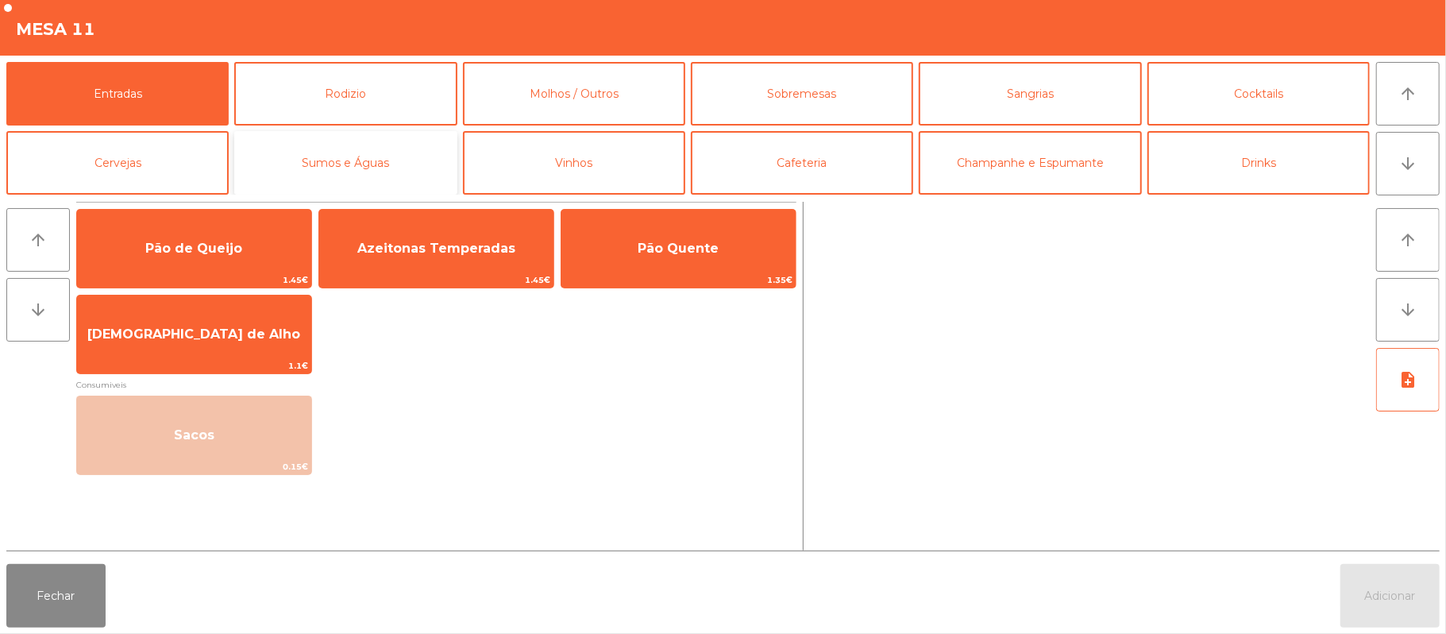
click at [369, 178] on button "Sumos e Águas" at bounding box center [345, 163] width 222 height 64
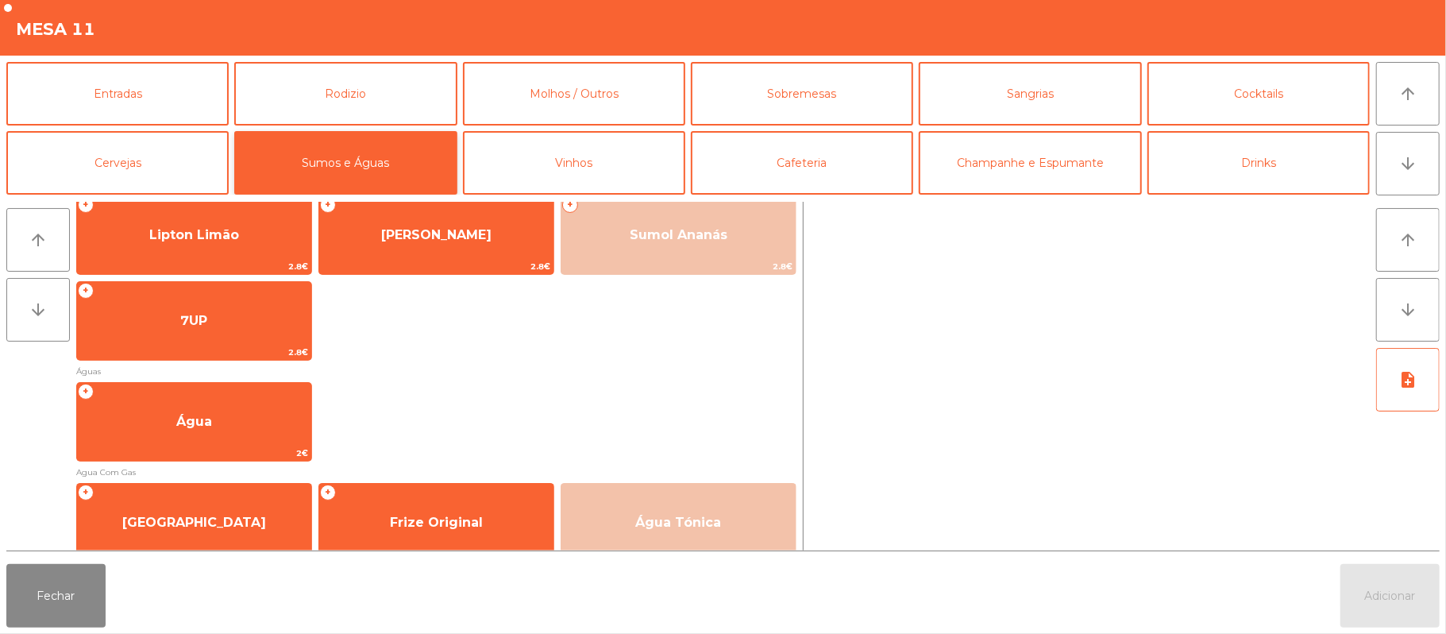
scroll to position [270, 0]
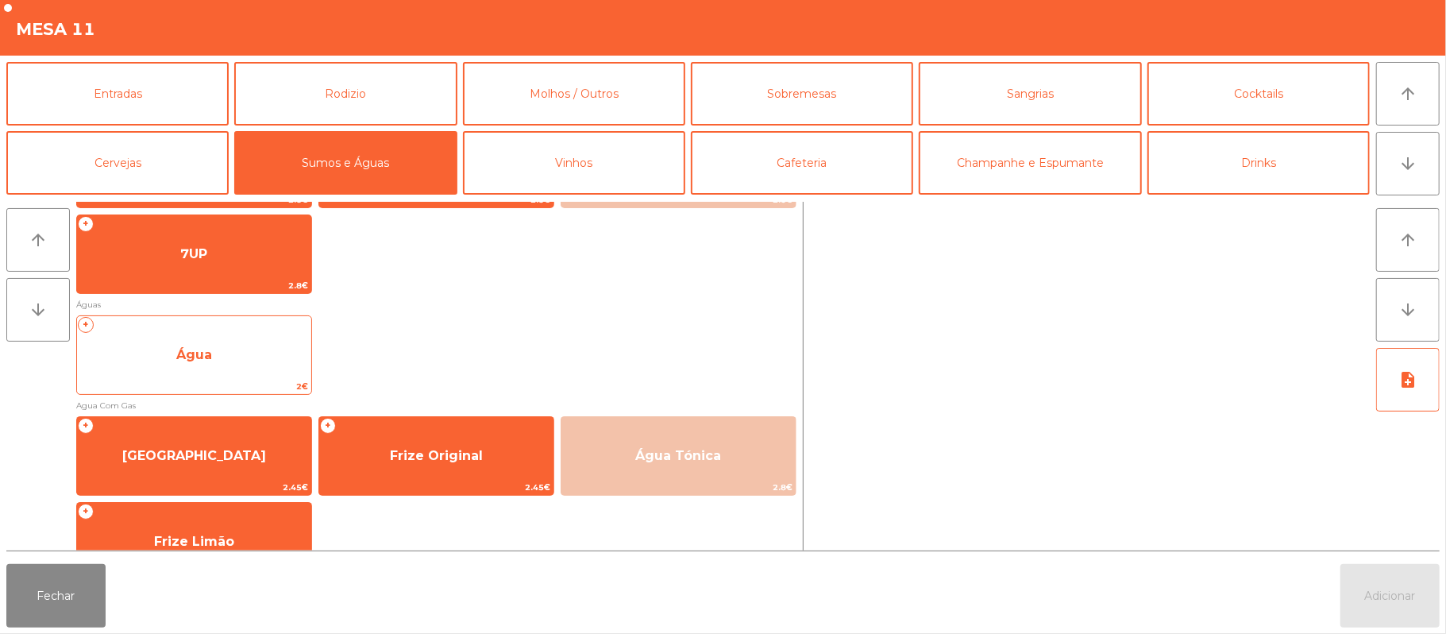
click at [189, 354] on span "Água" at bounding box center [194, 354] width 36 height 15
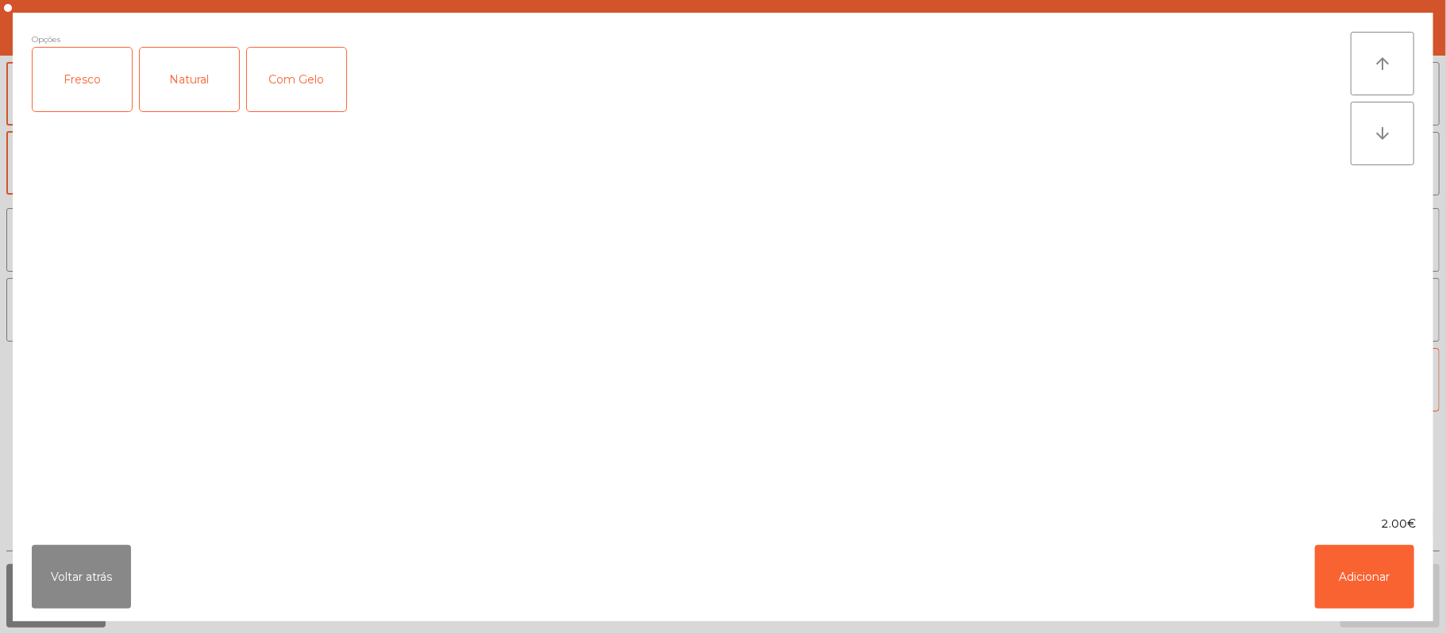
click at [87, 81] on div "Fresco" at bounding box center [82, 80] width 99 height 64
click at [1392, 575] on button "Adicionar" at bounding box center [1364, 577] width 99 height 64
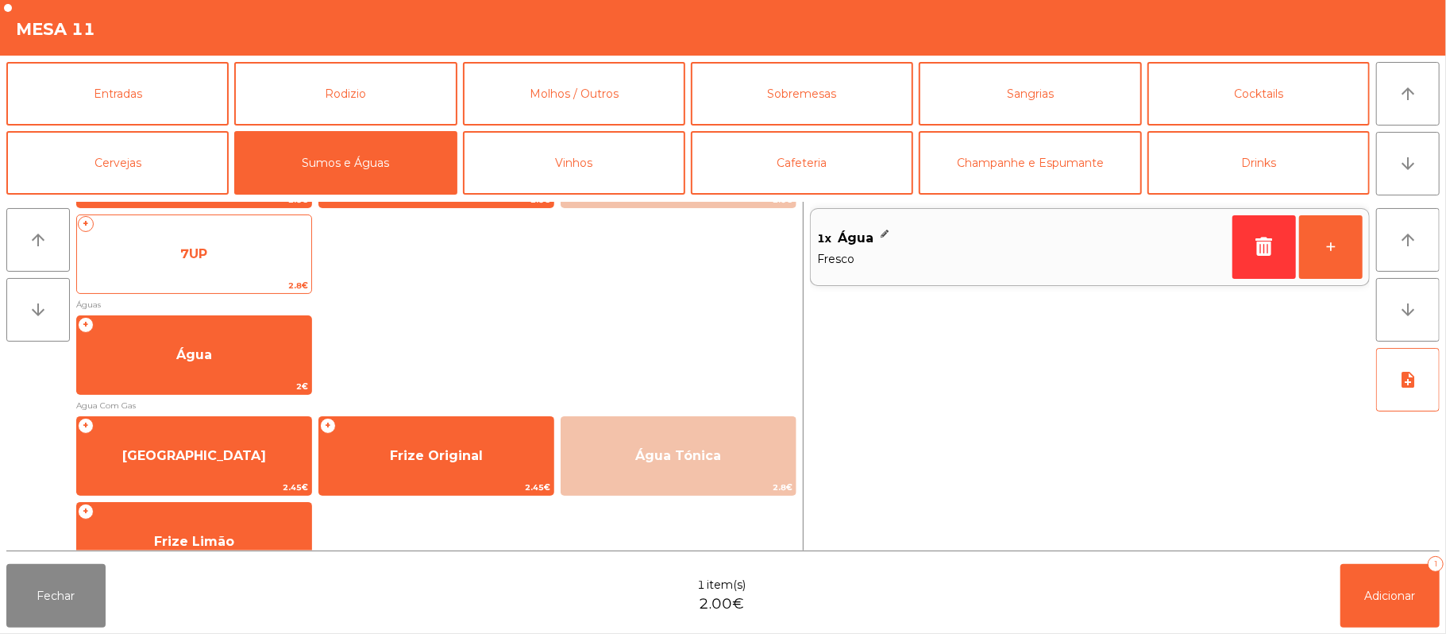
click at [191, 258] on span "7UP" at bounding box center [193, 253] width 27 height 15
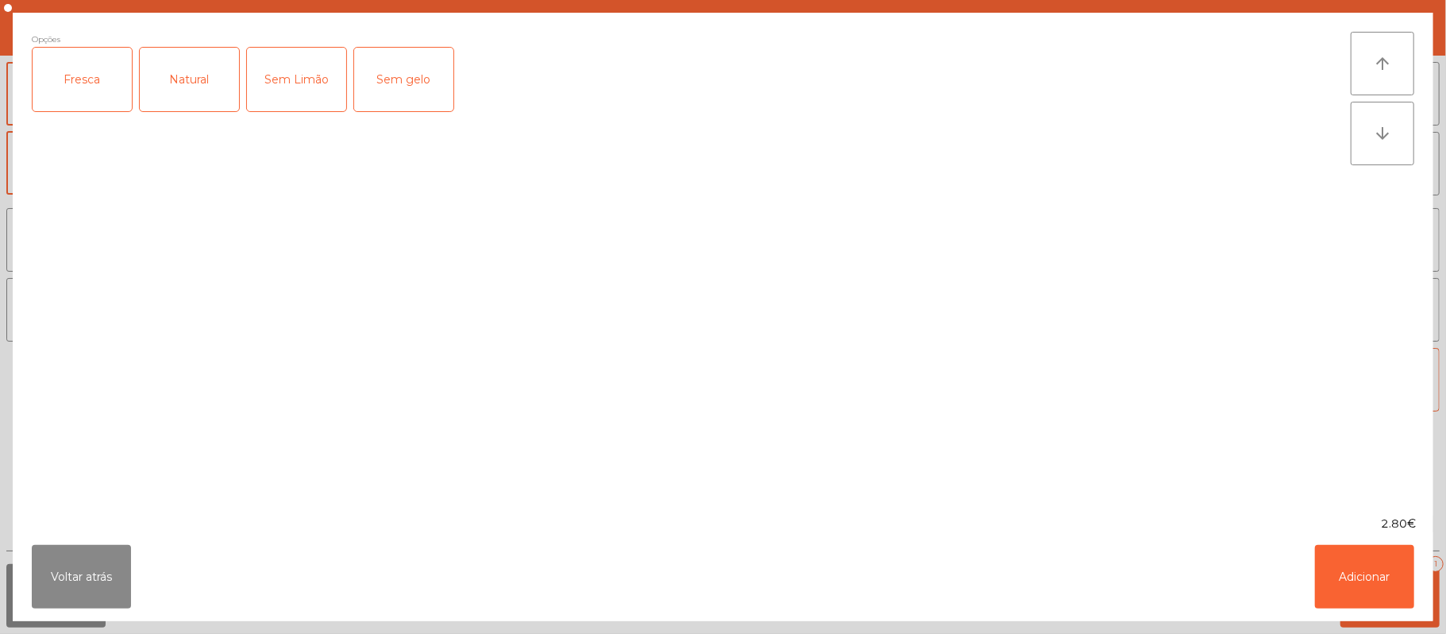
click at [59, 75] on div "Fresca" at bounding box center [82, 80] width 99 height 64
click at [1362, 588] on button "Adicionar" at bounding box center [1364, 577] width 99 height 64
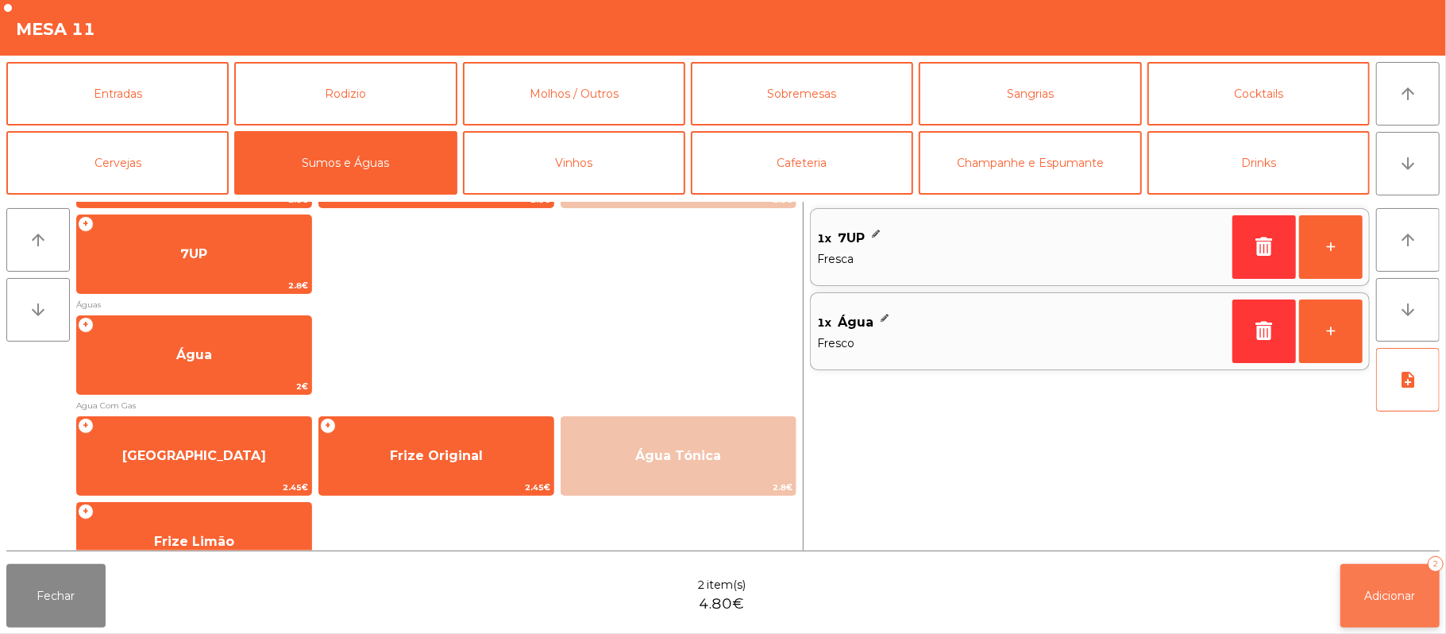
click at [1388, 603] on button "Adicionar 2" at bounding box center [1389, 596] width 99 height 64
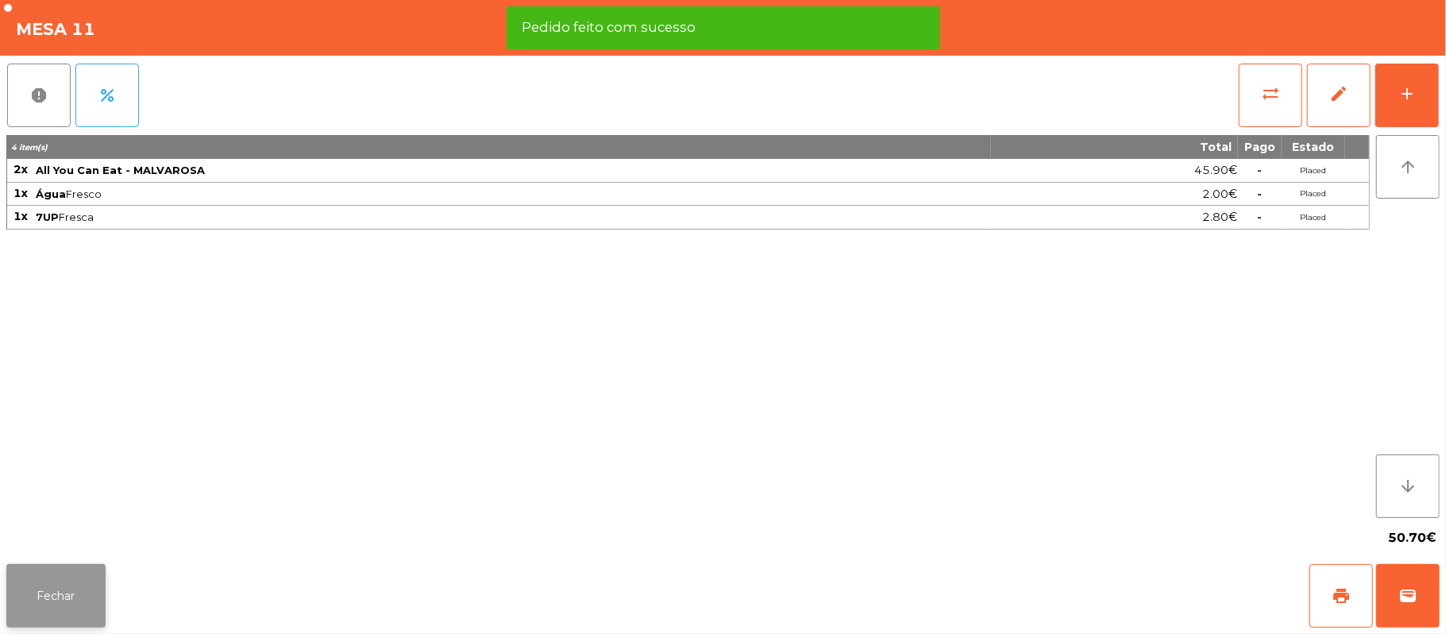
click at [61, 583] on button "Fechar" at bounding box center [55, 596] width 99 height 64
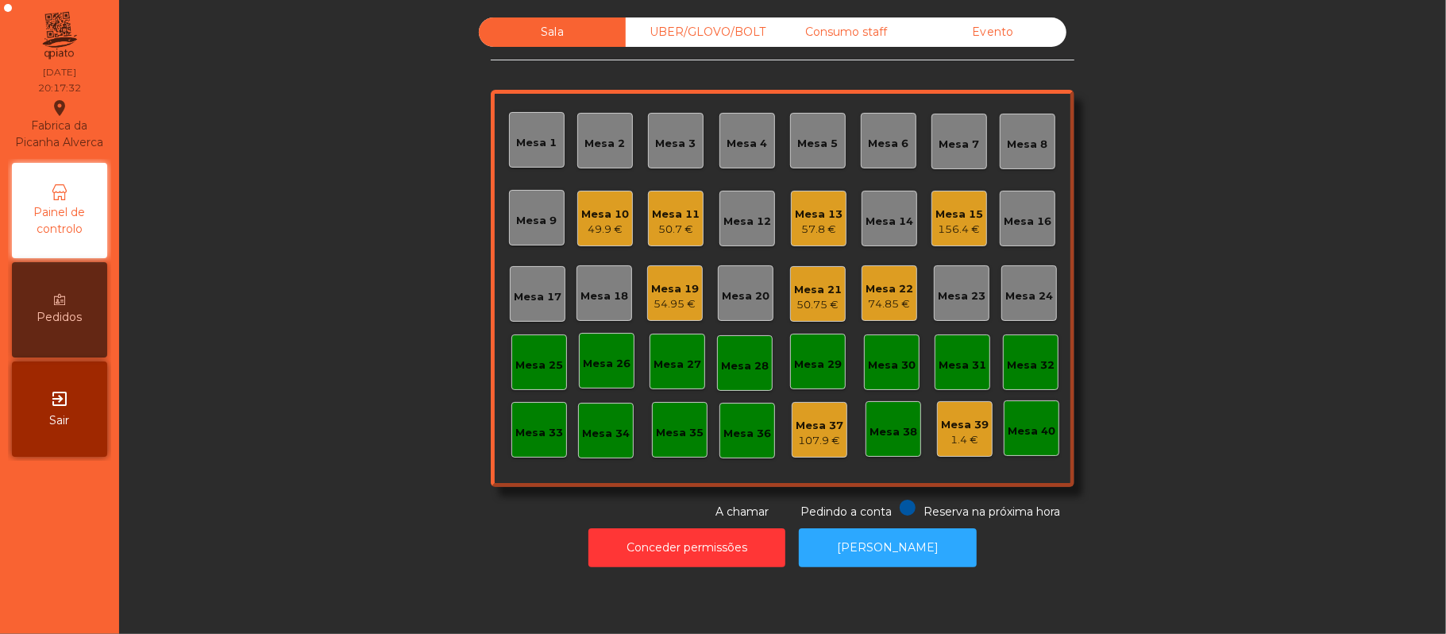
click at [595, 227] on div "49.9 €" at bounding box center [605, 230] width 48 height 16
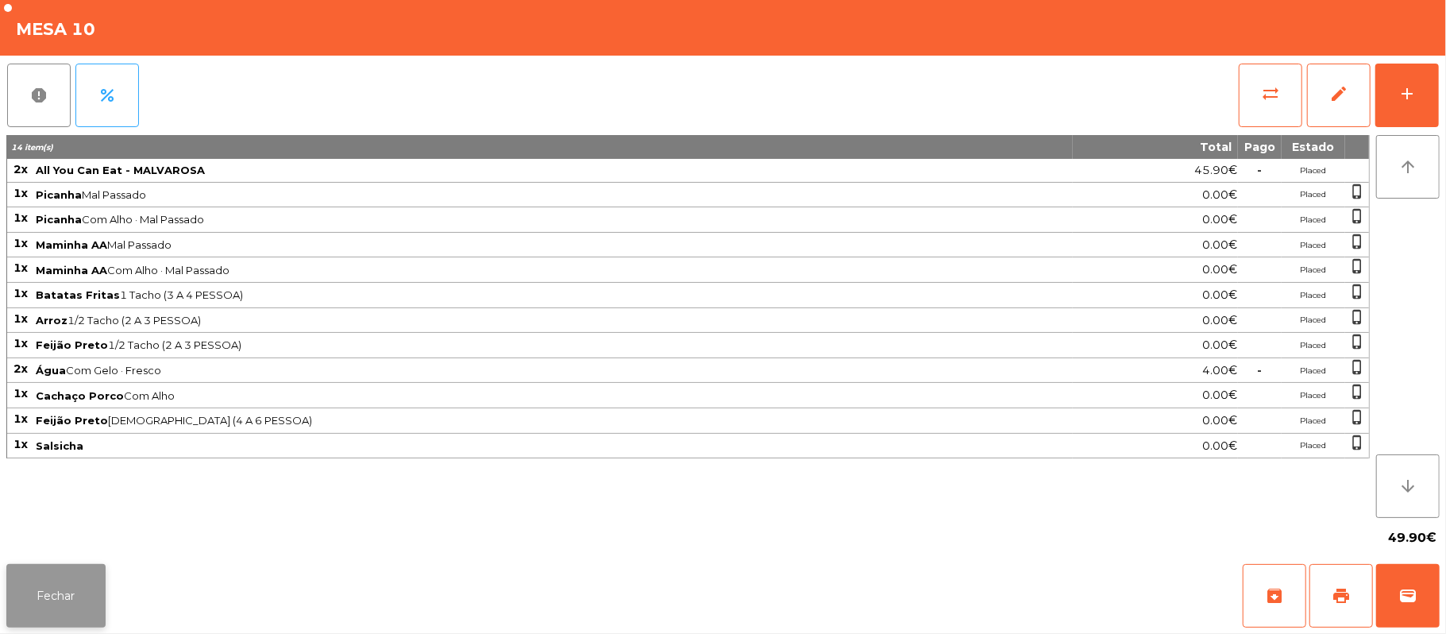
click at [56, 592] on button "Fechar" at bounding box center [55, 596] width 99 height 64
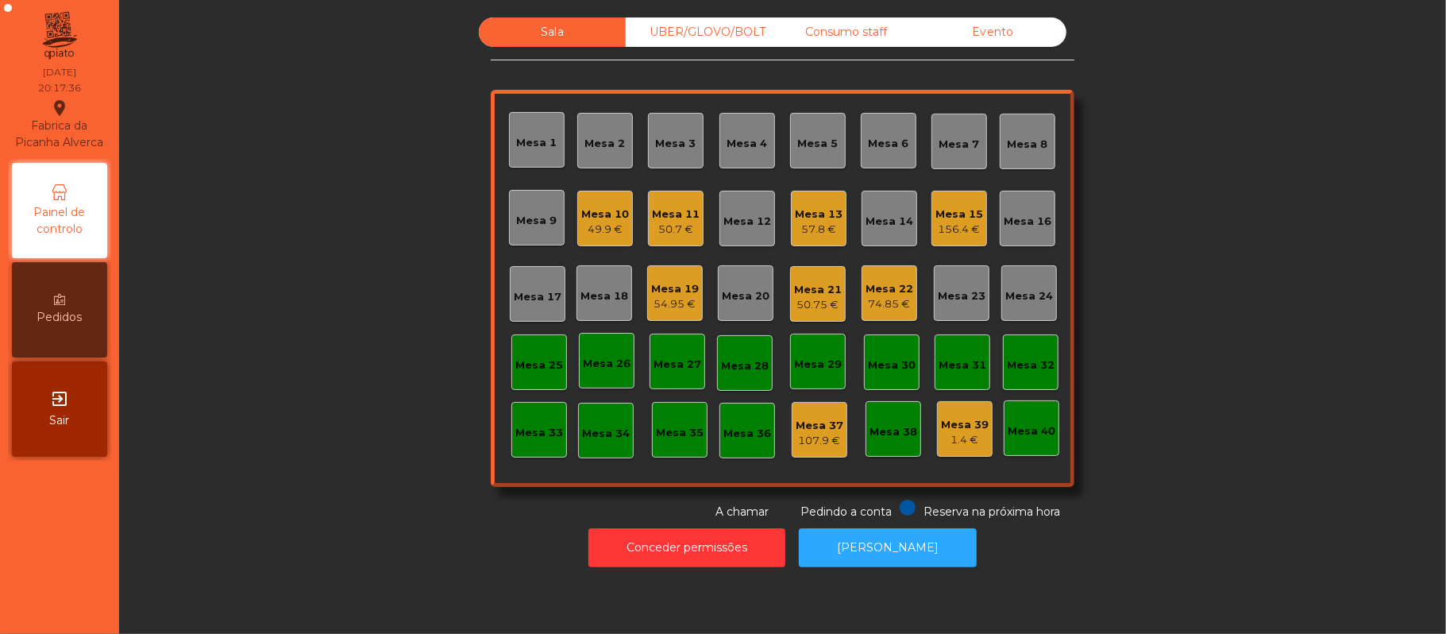
click at [661, 229] on div "50.7 €" at bounding box center [676, 230] width 48 height 16
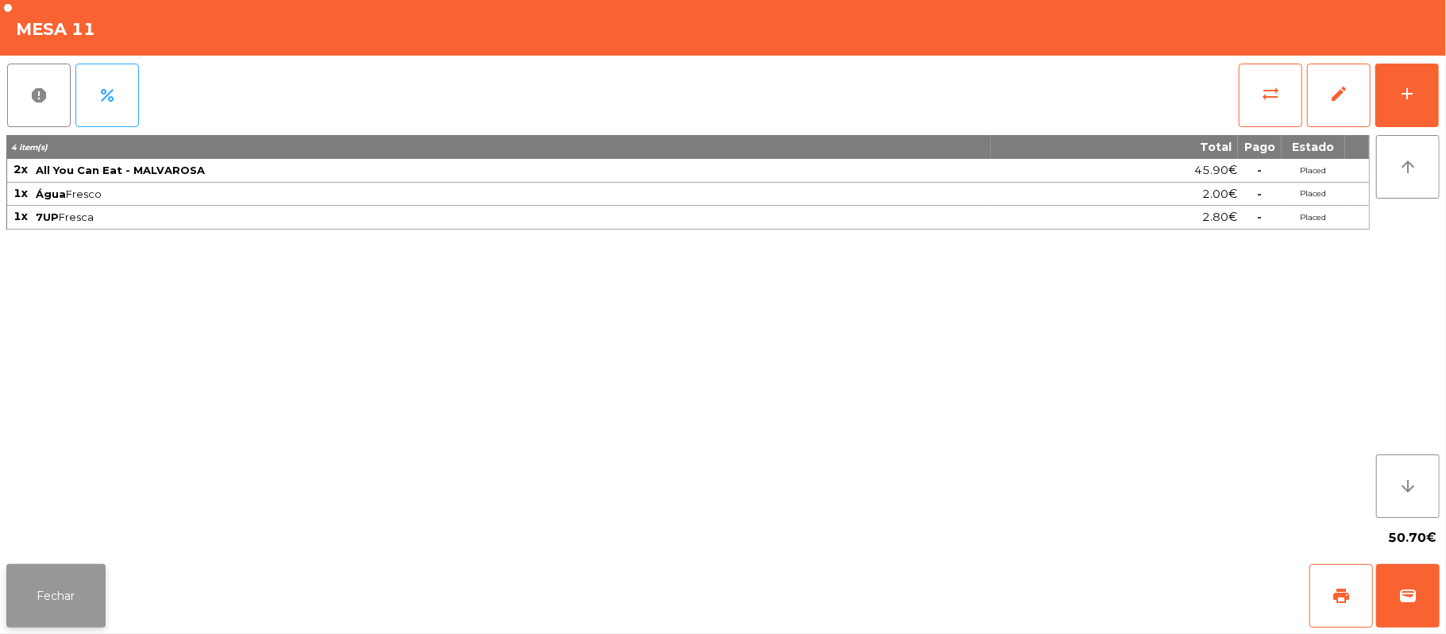
click at [73, 588] on button "Fechar" at bounding box center [55, 596] width 99 height 64
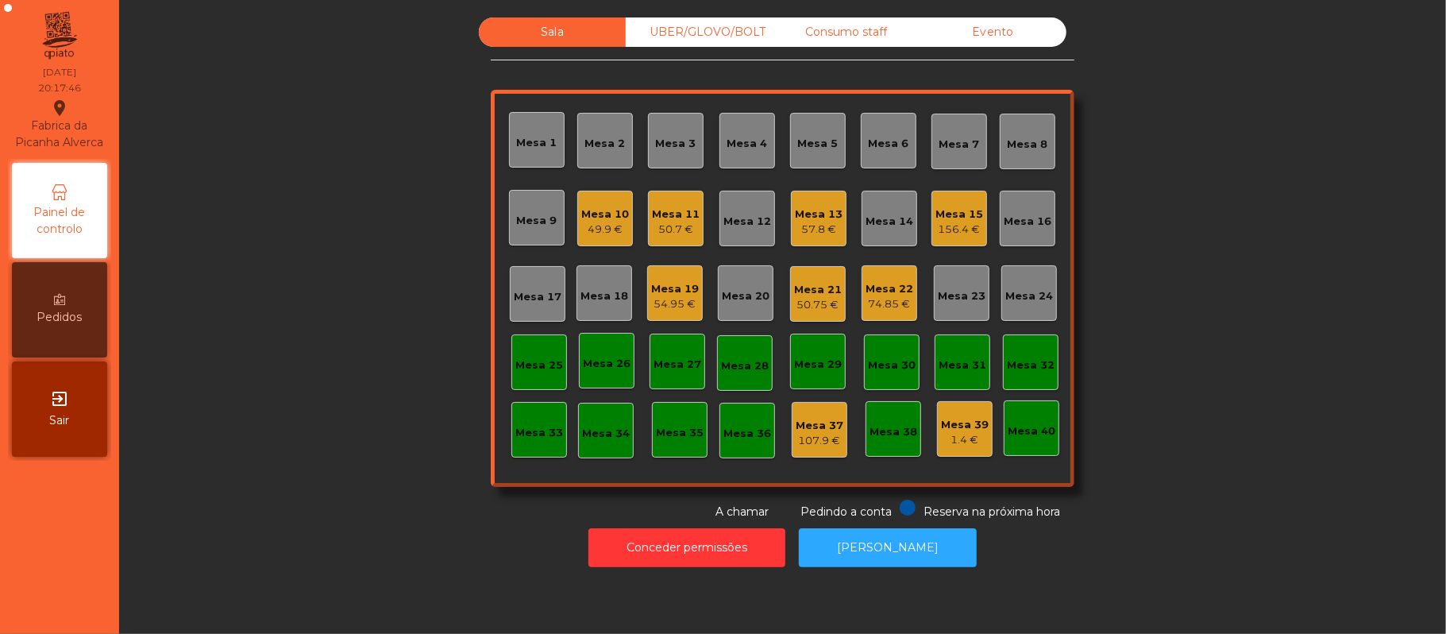
click at [335, 489] on div "Sala UBER/GLOVO/BOLT Consumo staff Evento Mesa 1 Mesa 2 Mesa 3 Mesa 4 Mesa 5 Me…" at bounding box center [783, 268] width 1284 height 503
click at [652, 219] on div "Mesa 11" at bounding box center [676, 214] width 48 height 16
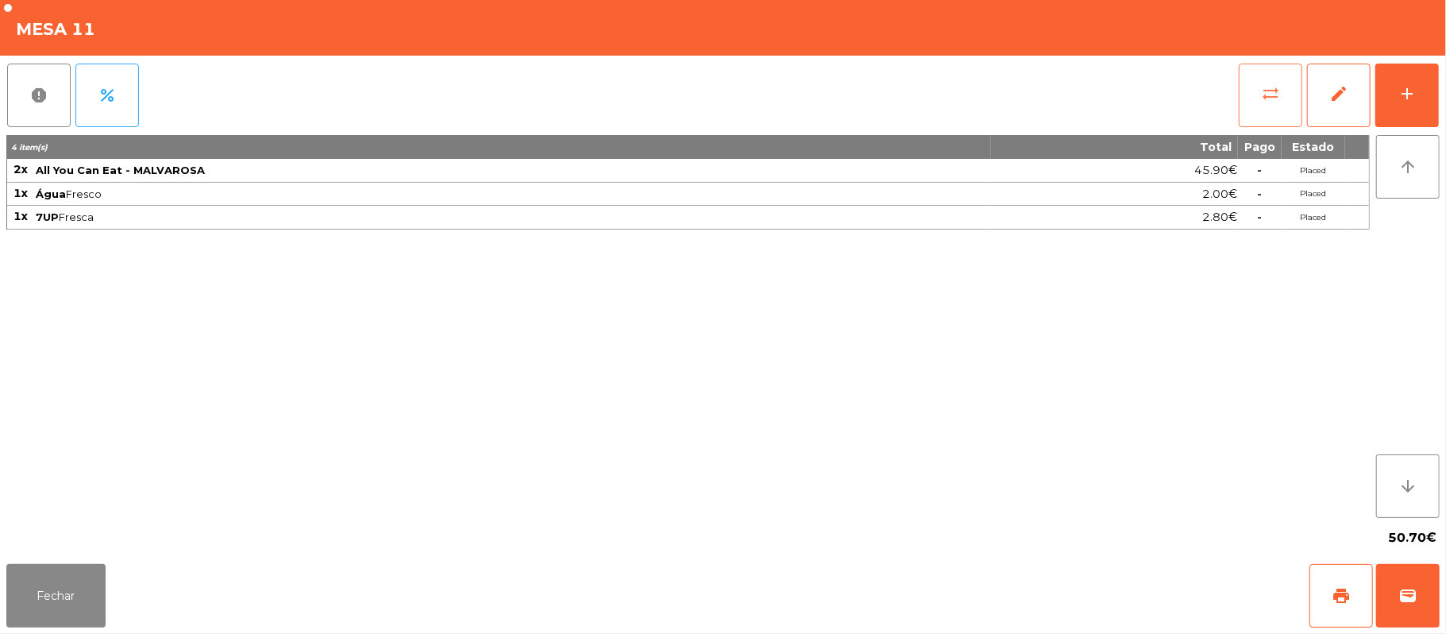
click at [1281, 87] on button "sync_alt" at bounding box center [1271, 96] width 64 height 64
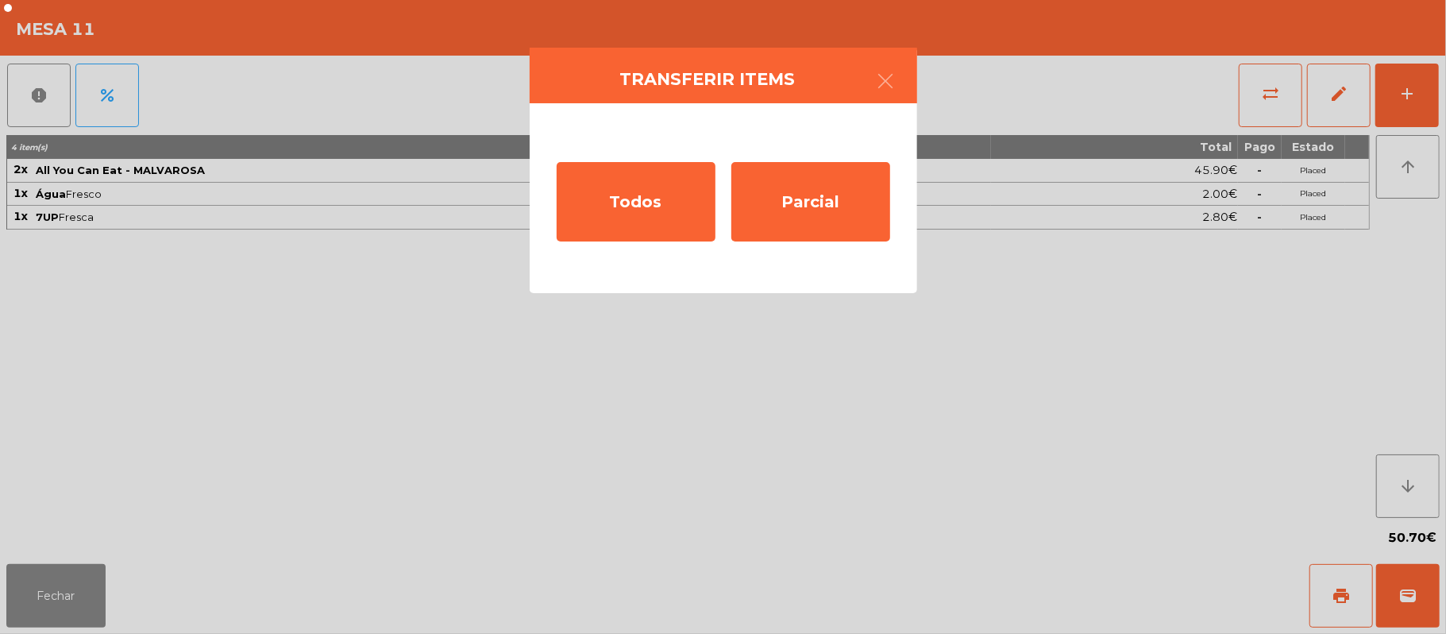
click at [58, 595] on ngb-modal-window "Transferir items Todos Parcial" at bounding box center [723, 317] width 1446 height 634
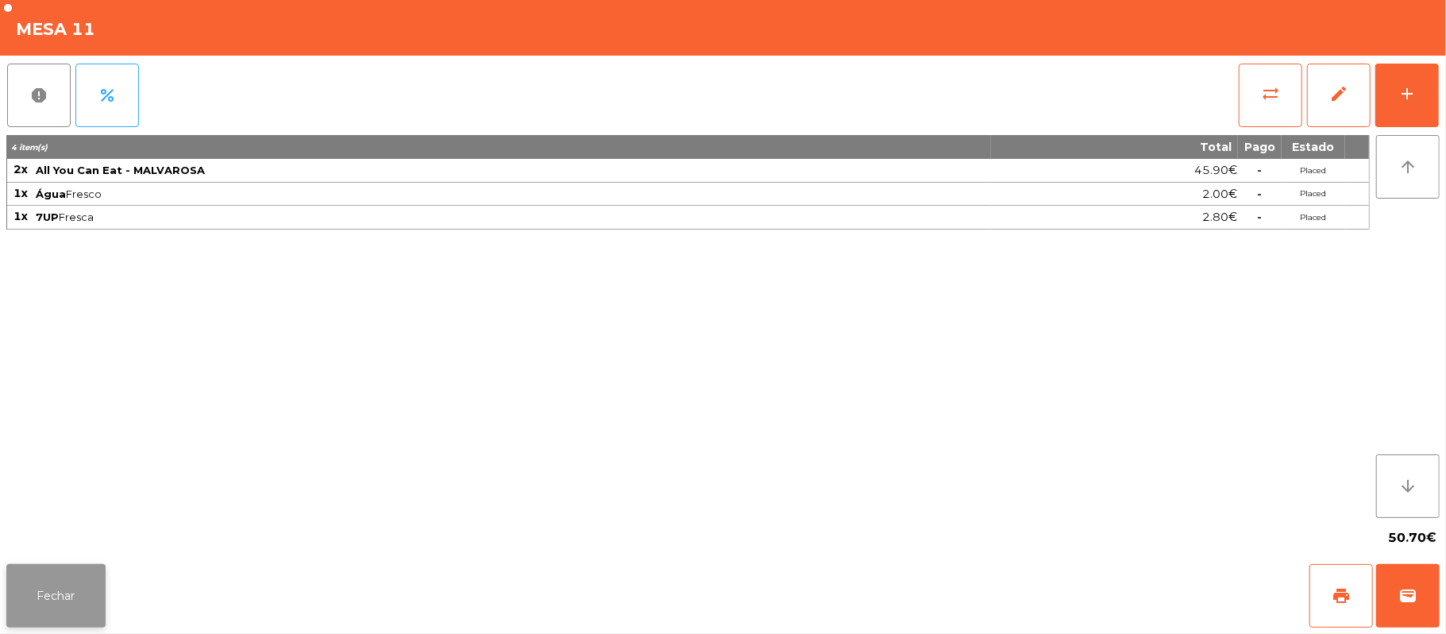
click at [46, 603] on button "Fechar" at bounding box center [55, 596] width 99 height 64
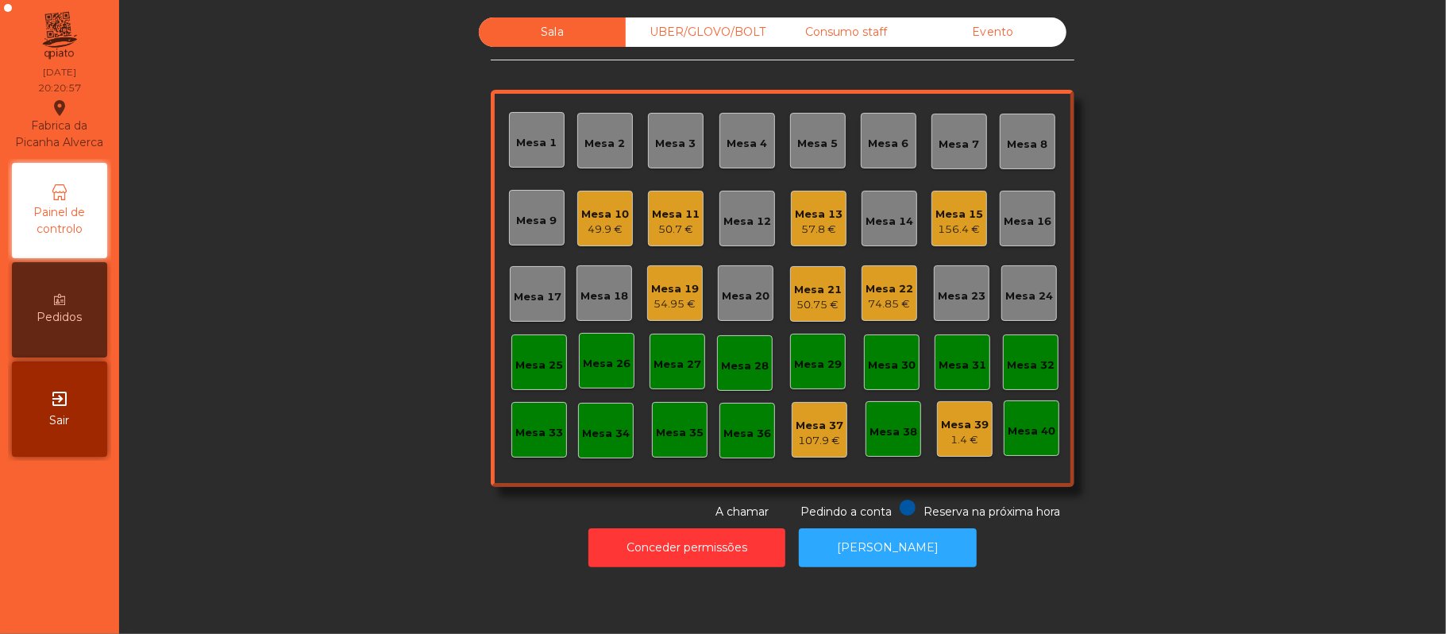
click at [740, 297] on div "Mesa 20" at bounding box center [746, 296] width 48 height 16
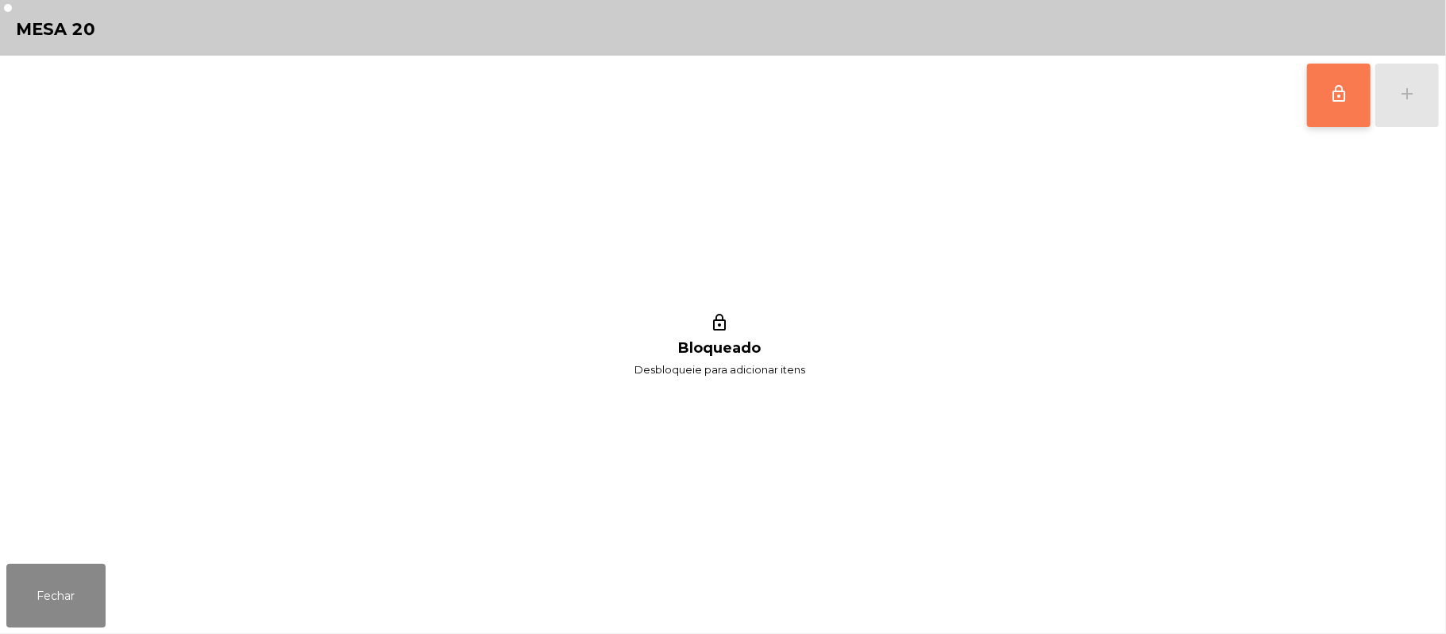
click at [1321, 98] on button "lock_outline" at bounding box center [1339, 96] width 64 height 64
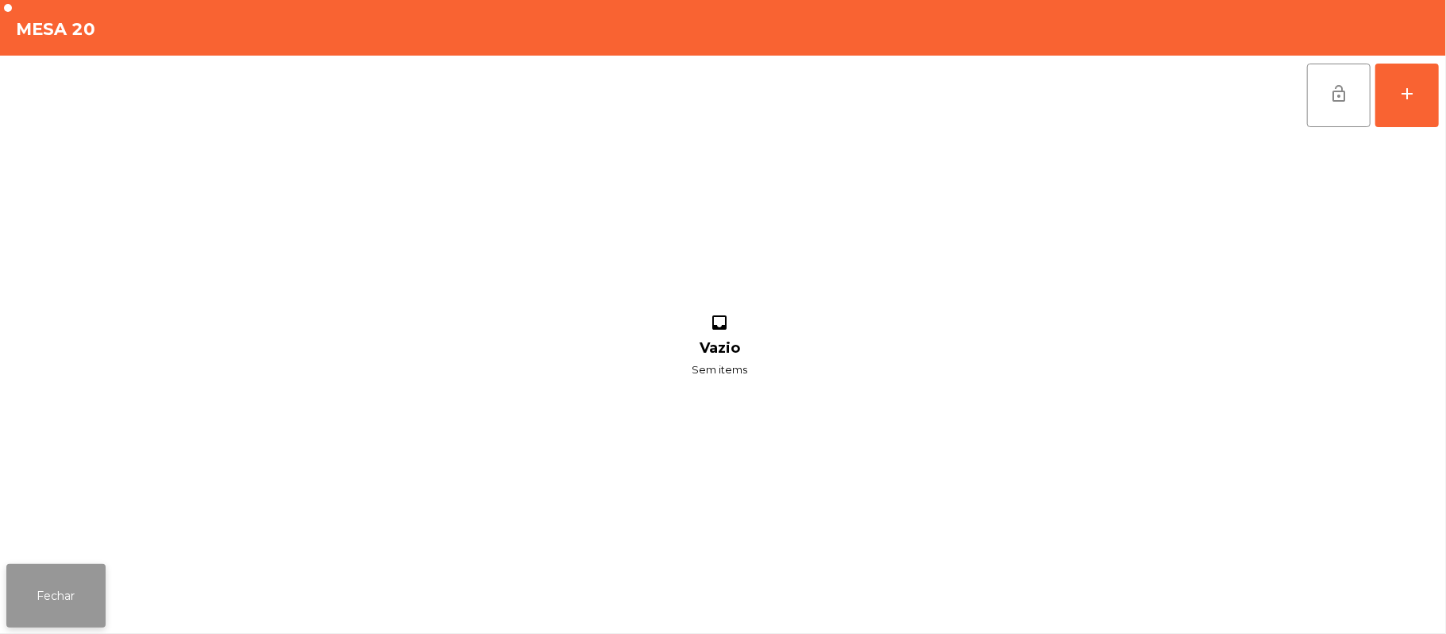
click at [40, 618] on button "Fechar" at bounding box center [55, 596] width 99 height 64
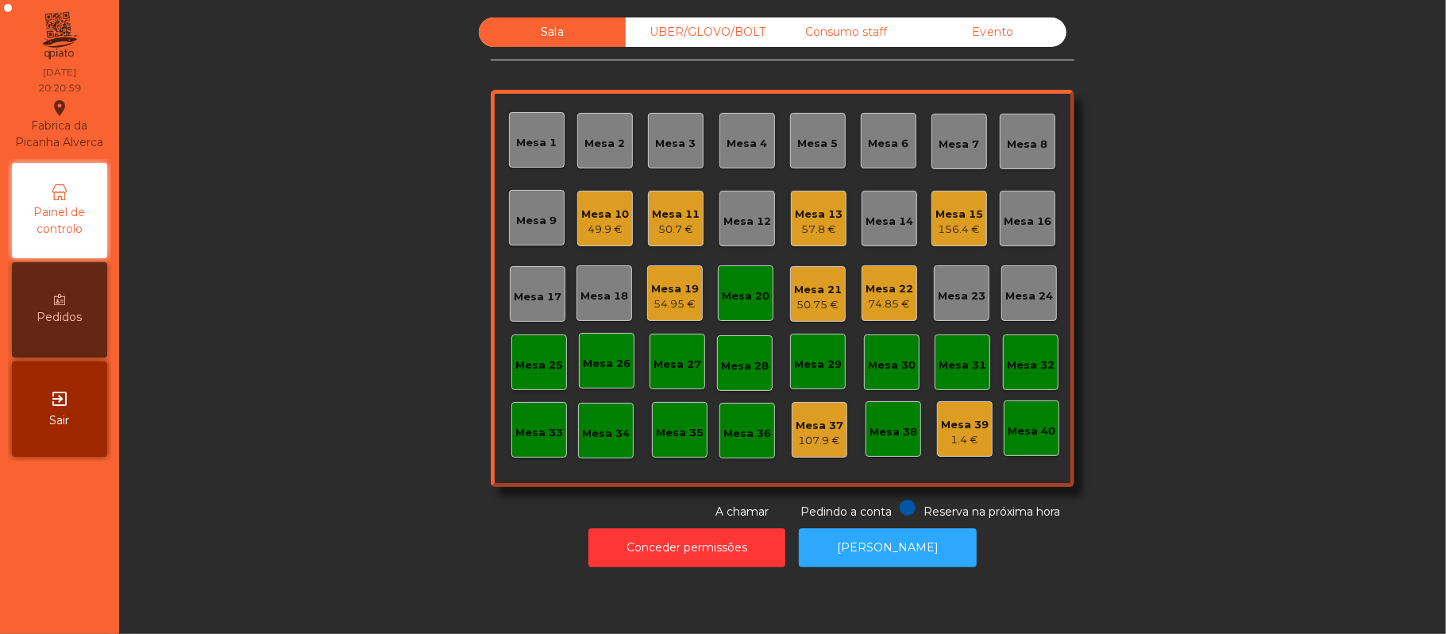
click at [659, 222] on div "50.7 €" at bounding box center [676, 230] width 48 height 16
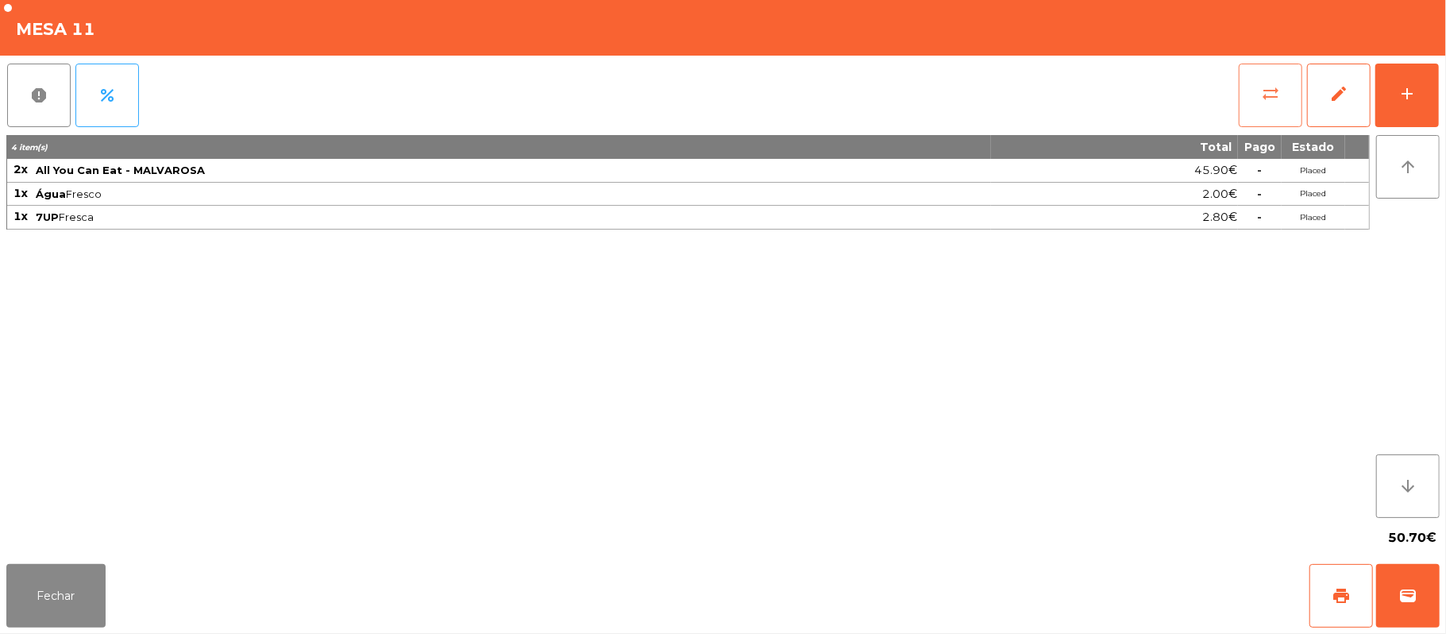
click at [1251, 99] on button "sync_alt" at bounding box center [1271, 96] width 64 height 64
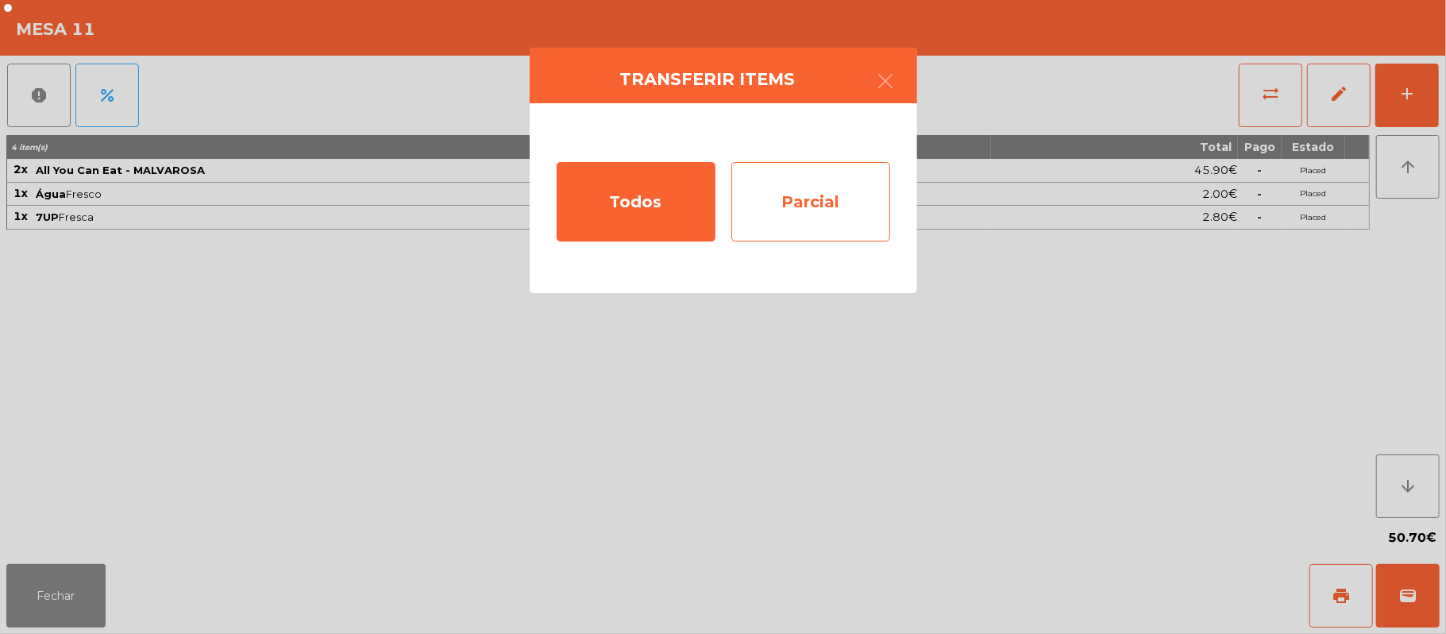
click at [827, 205] on div "Parcial" at bounding box center [810, 201] width 159 height 79
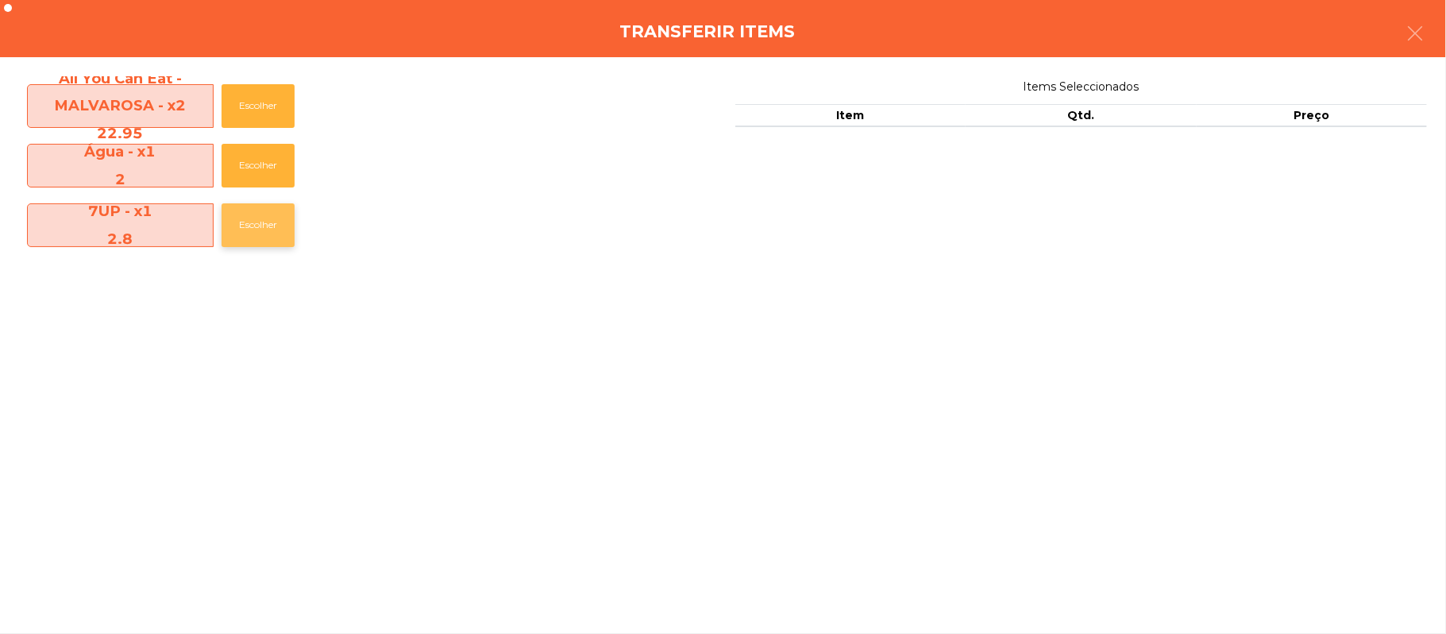
click at [236, 229] on button "Escolher" at bounding box center [258, 225] width 73 height 44
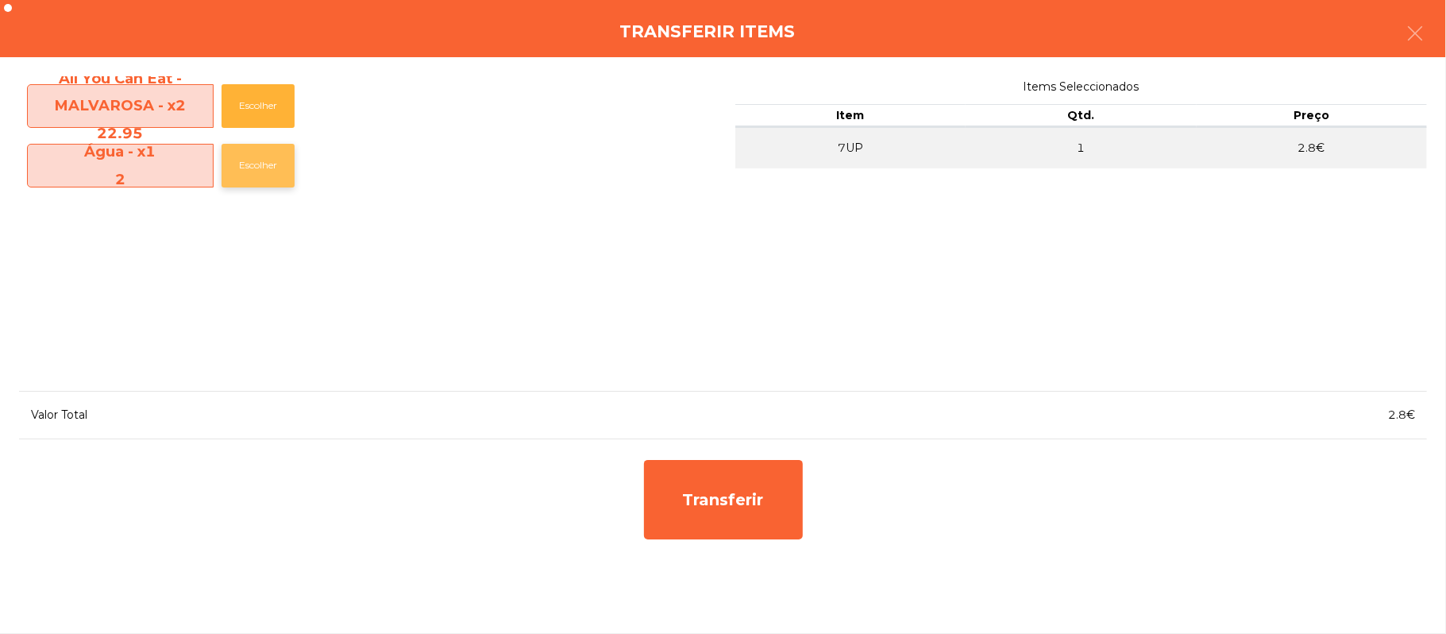
click at [268, 160] on button "Escolher" at bounding box center [258, 166] width 73 height 44
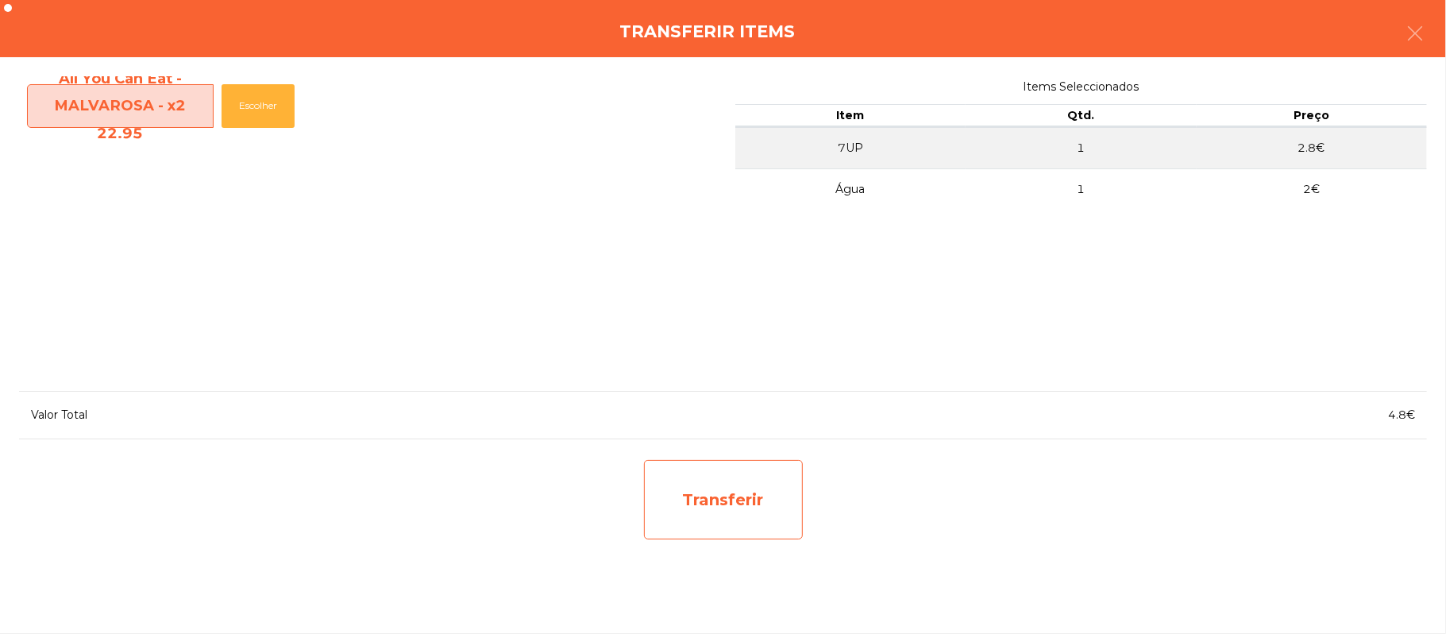
click at [759, 493] on div "Transferir" at bounding box center [723, 499] width 159 height 79
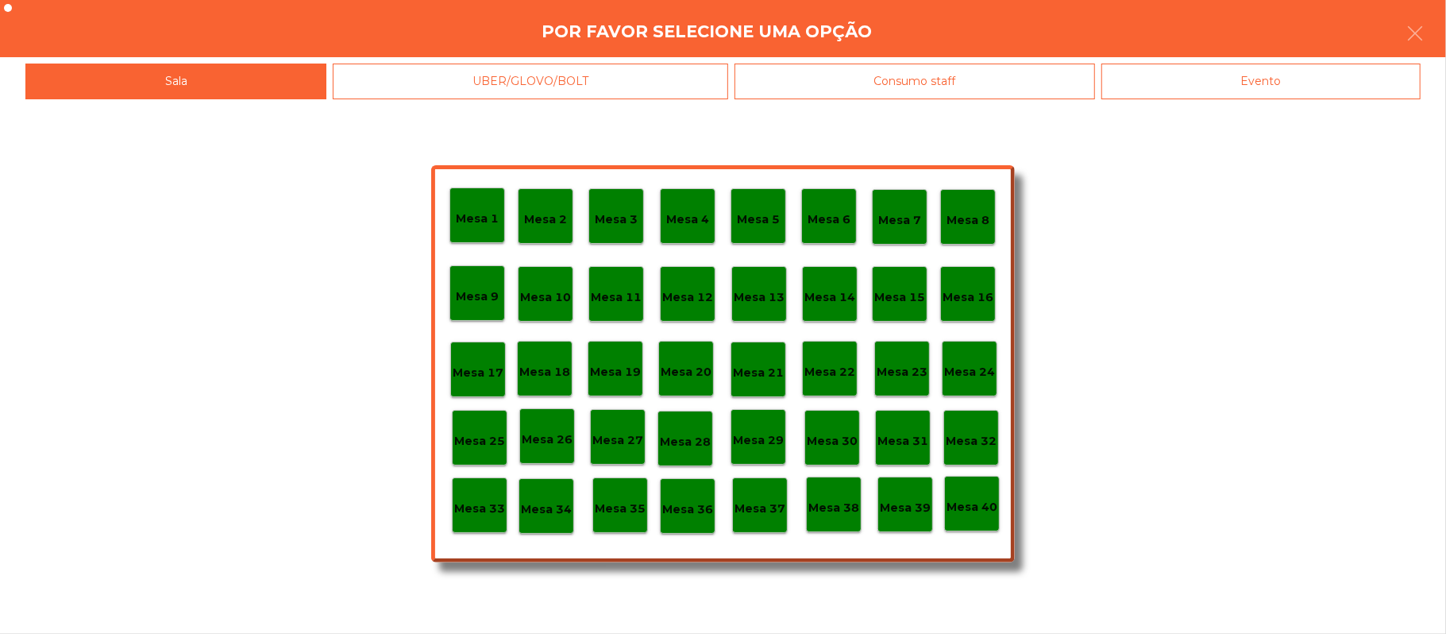
click at [688, 379] on p "Mesa 20" at bounding box center [686, 372] width 51 height 18
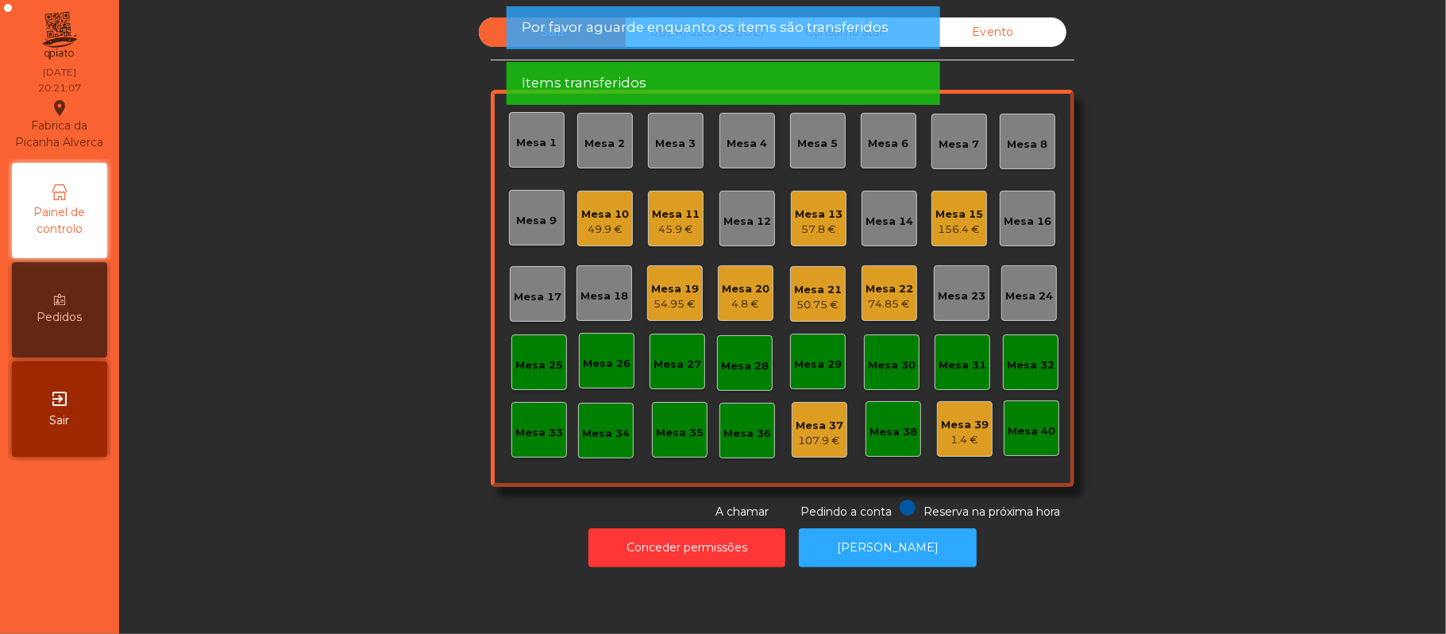
click at [746, 305] on div "4.8 €" at bounding box center [746, 304] width 48 height 16
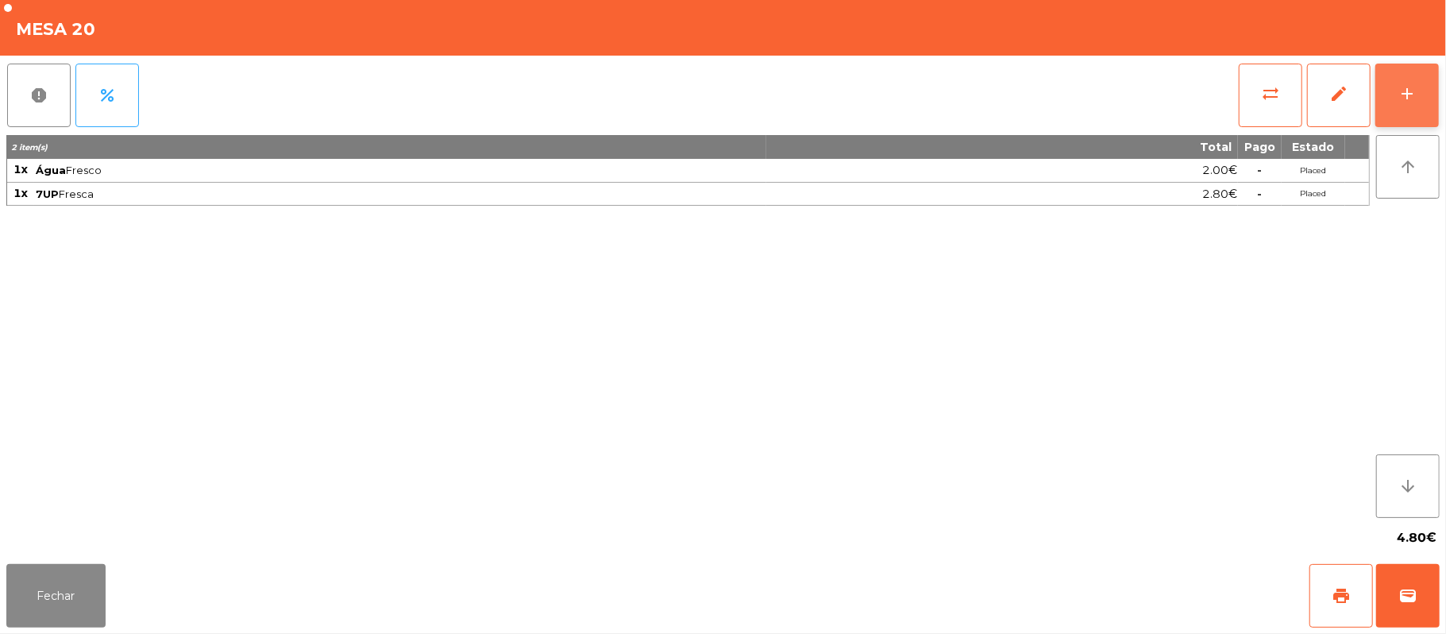
click at [1402, 103] on button "add" at bounding box center [1407, 96] width 64 height 64
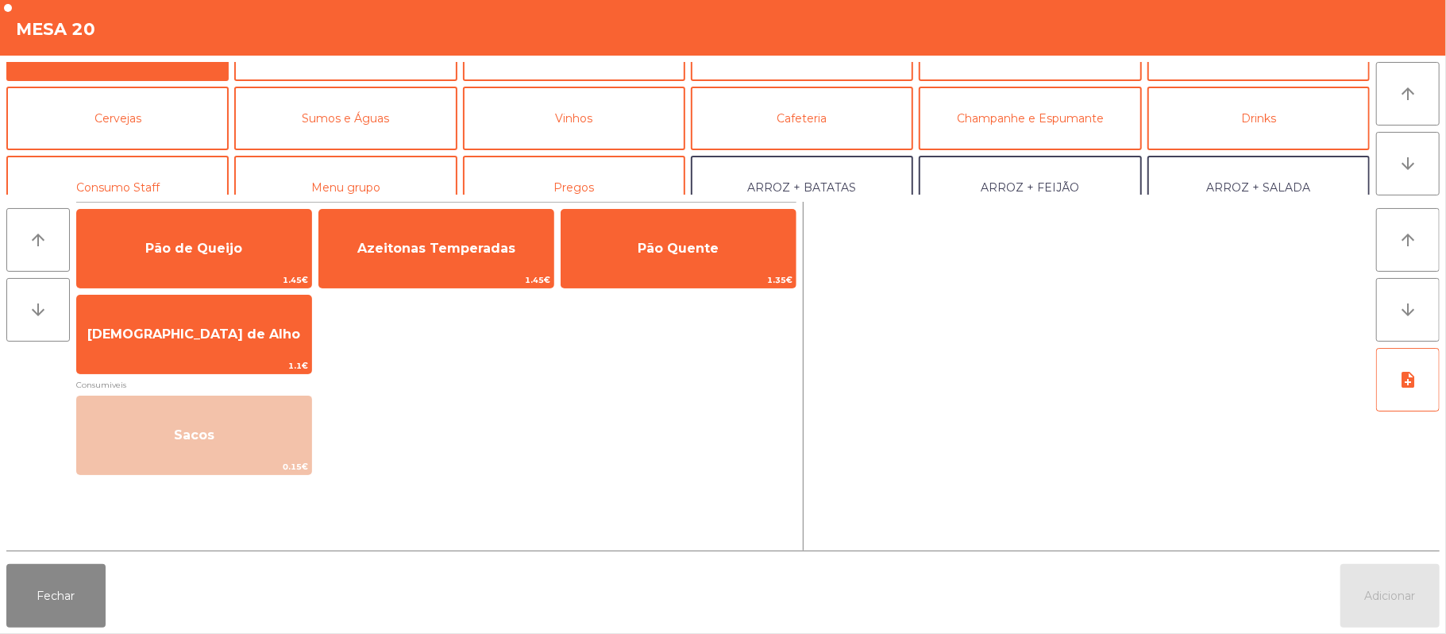
scroll to position [45, 0]
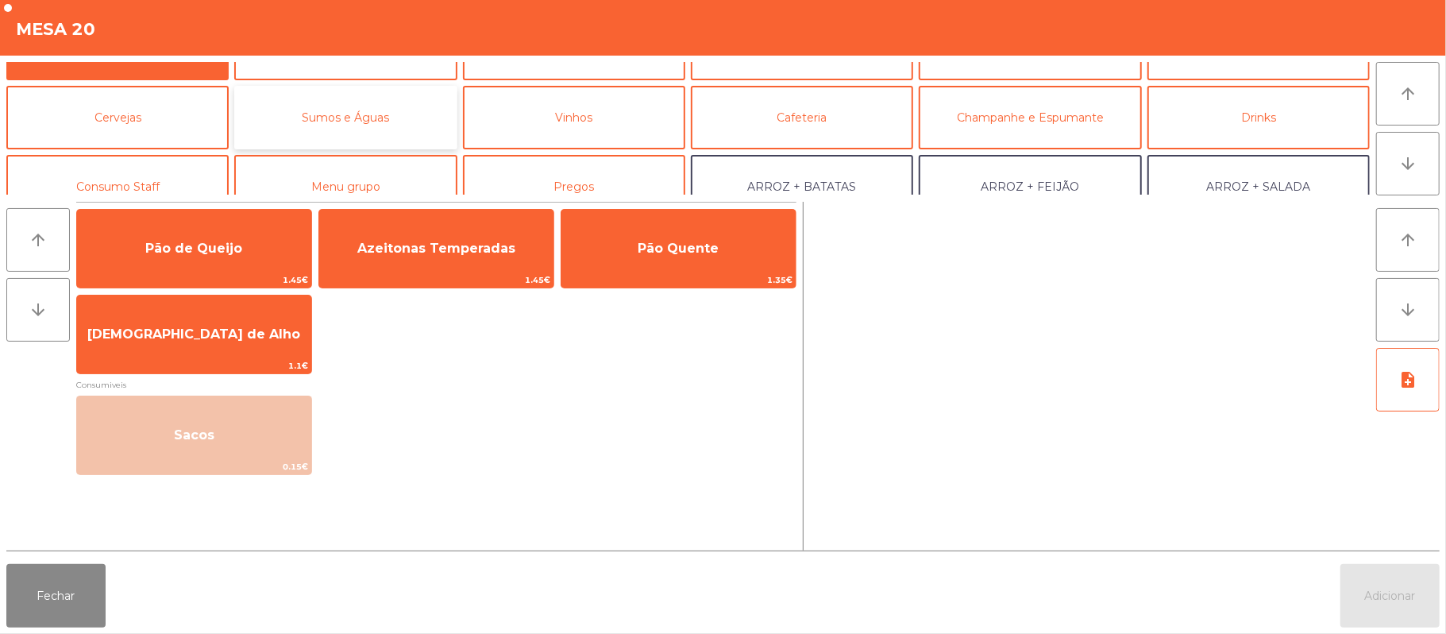
click at [398, 112] on button "Sumos e Águas" at bounding box center [345, 118] width 222 height 64
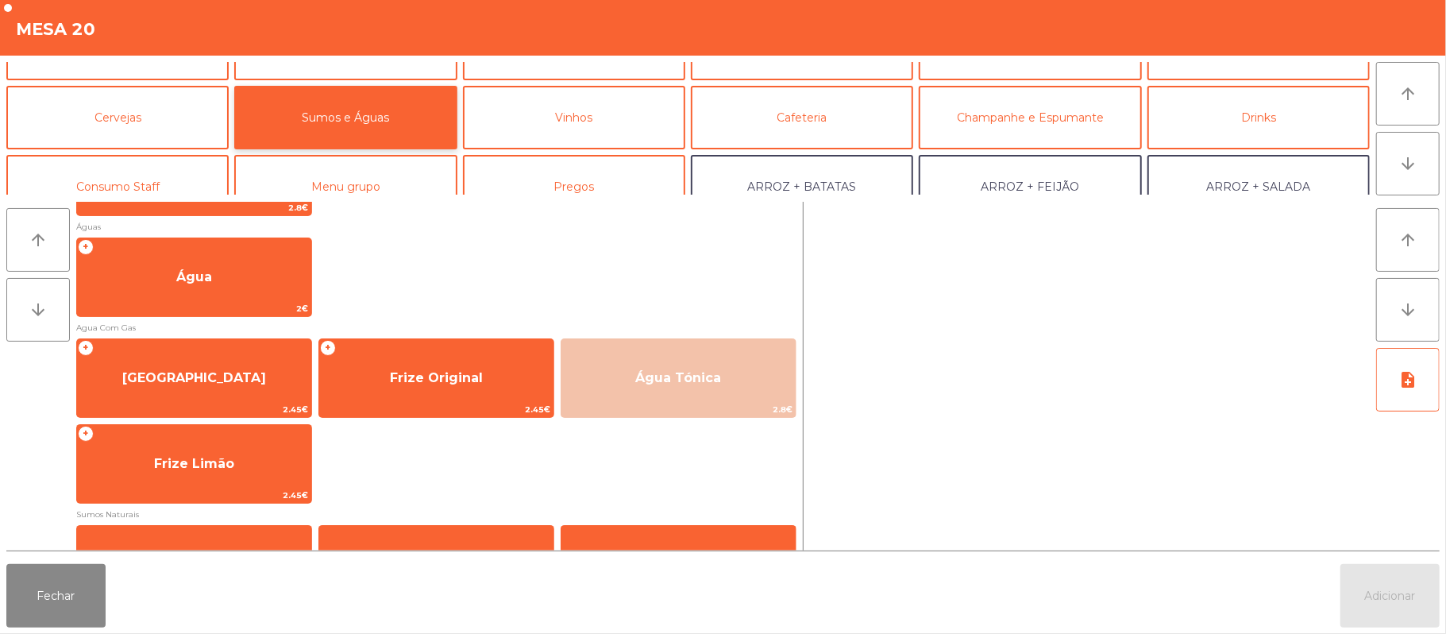
scroll to position [351, 0]
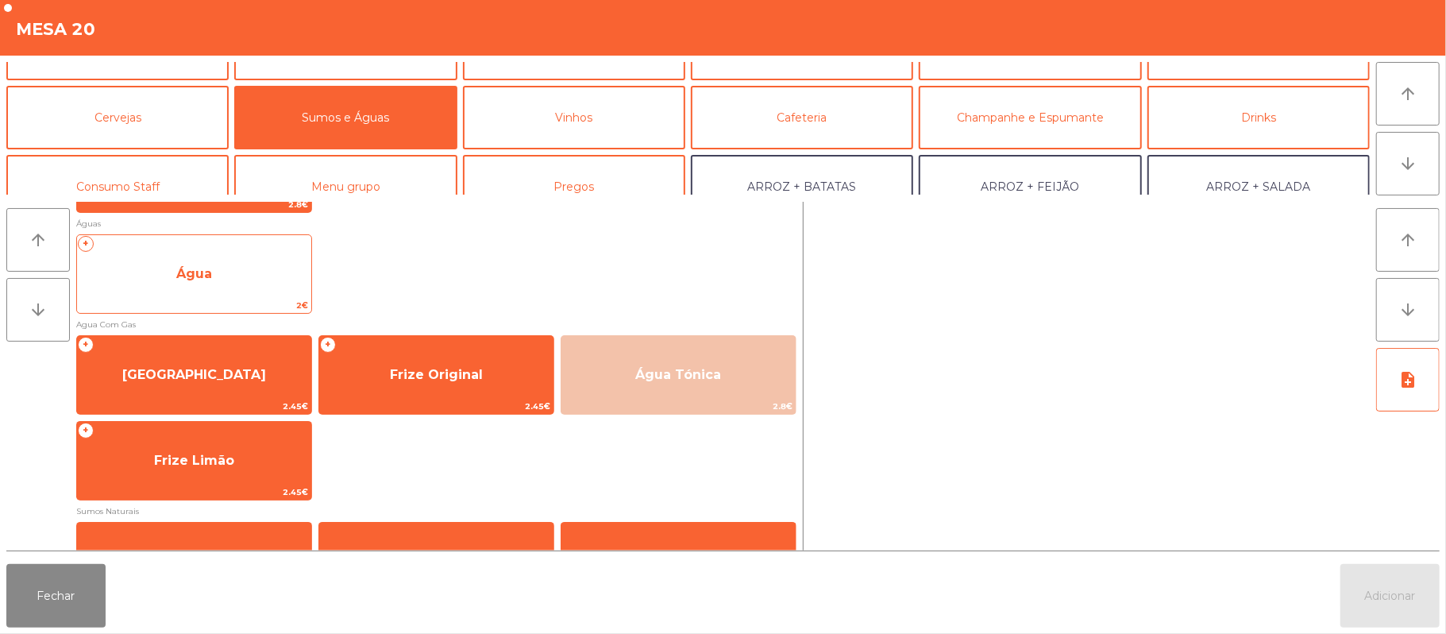
click at [218, 278] on span "Água" at bounding box center [194, 273] width 234 height 43
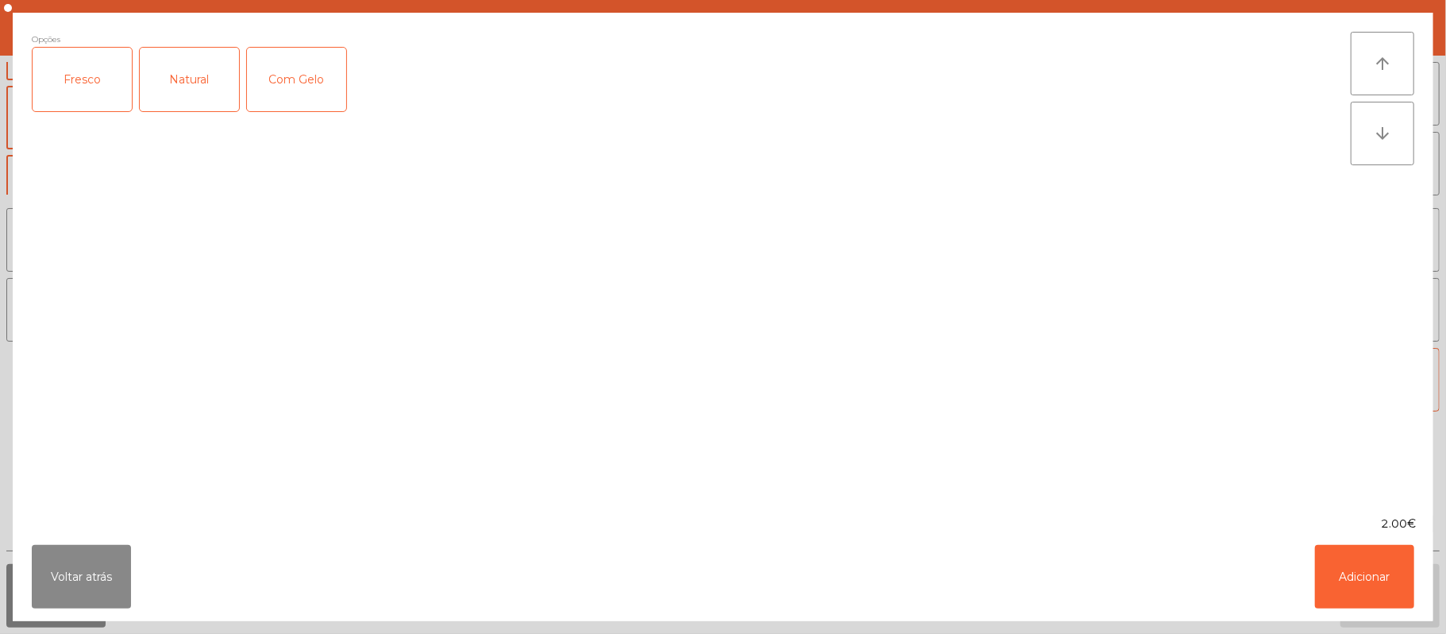
click at [87, 73] on div "Fresco" at bounding box center [82, 80] width 99 height 64
click at [1388, 576] on button "Adicionar" at bounding box center [1364, 577] width 99 height 64
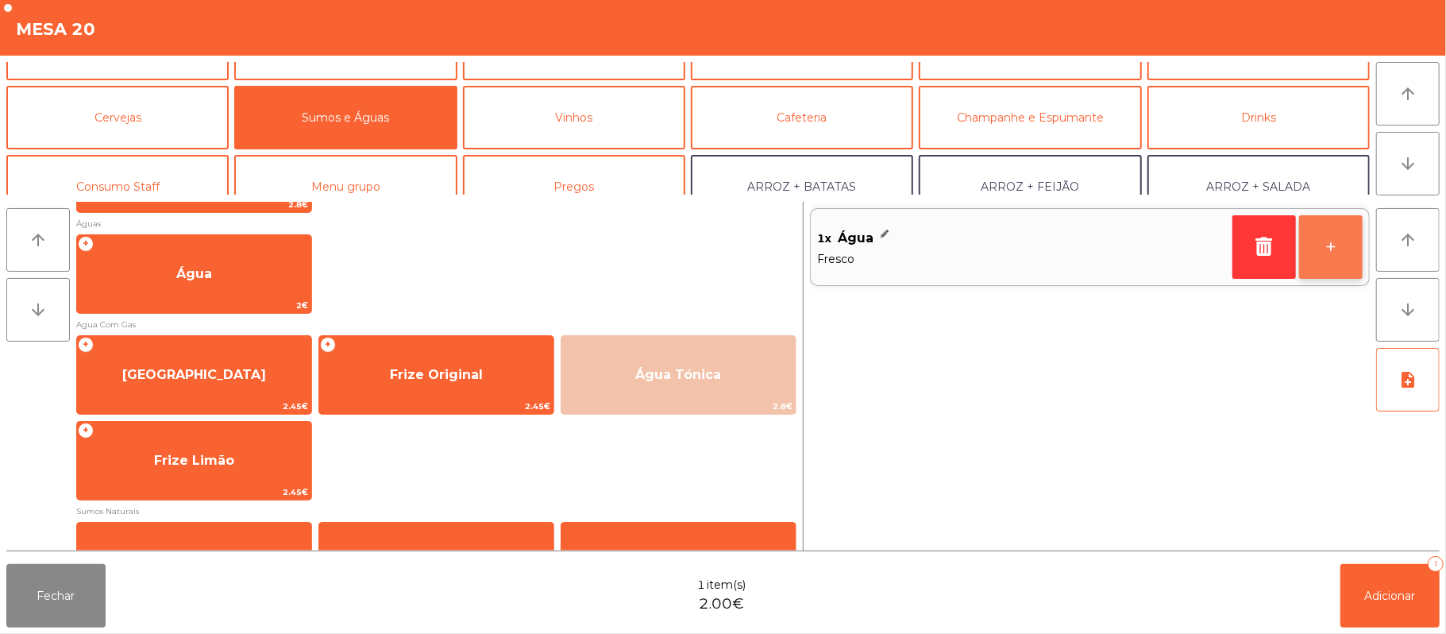
click at [1325, 265] on button "+" at bounding box center [1331, 247] width 64 height 64
click at [1335, 259] on button "+" at bounding box center [1331, 247] width 64 height 64
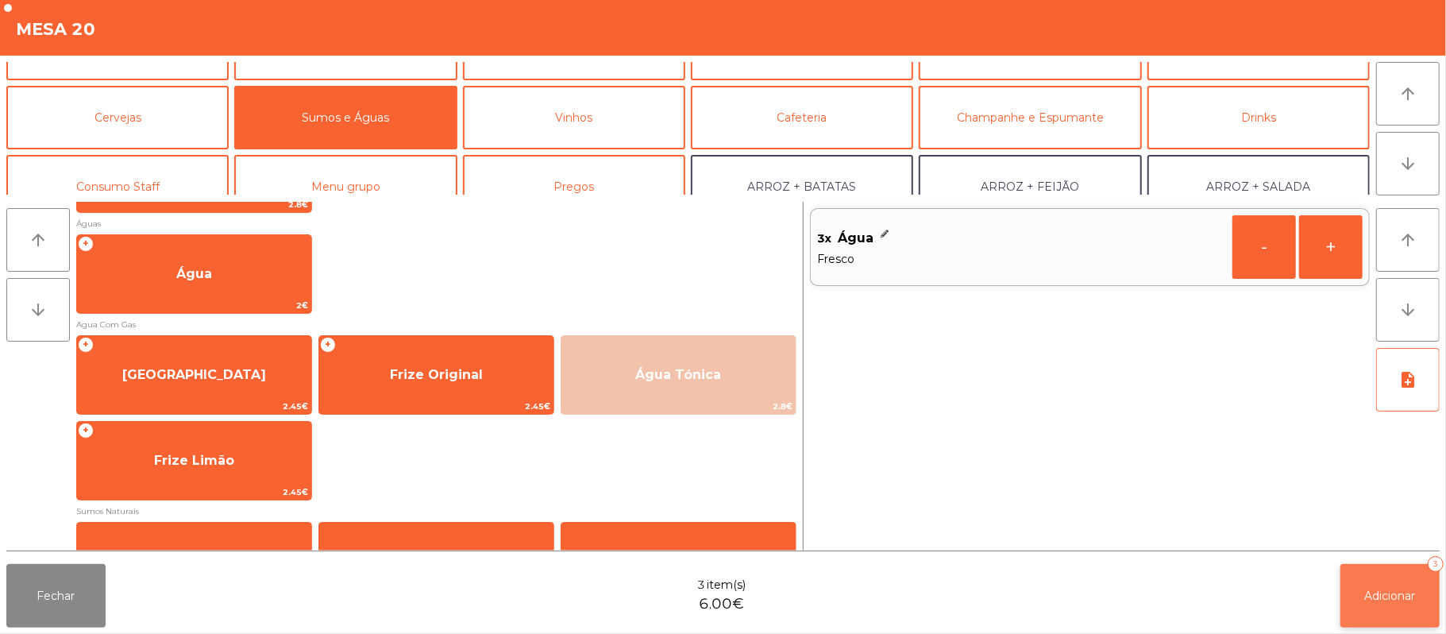
click at [1382, 592] on span "Adicionar" at bounding box center [1390, 595] width 51 height 14
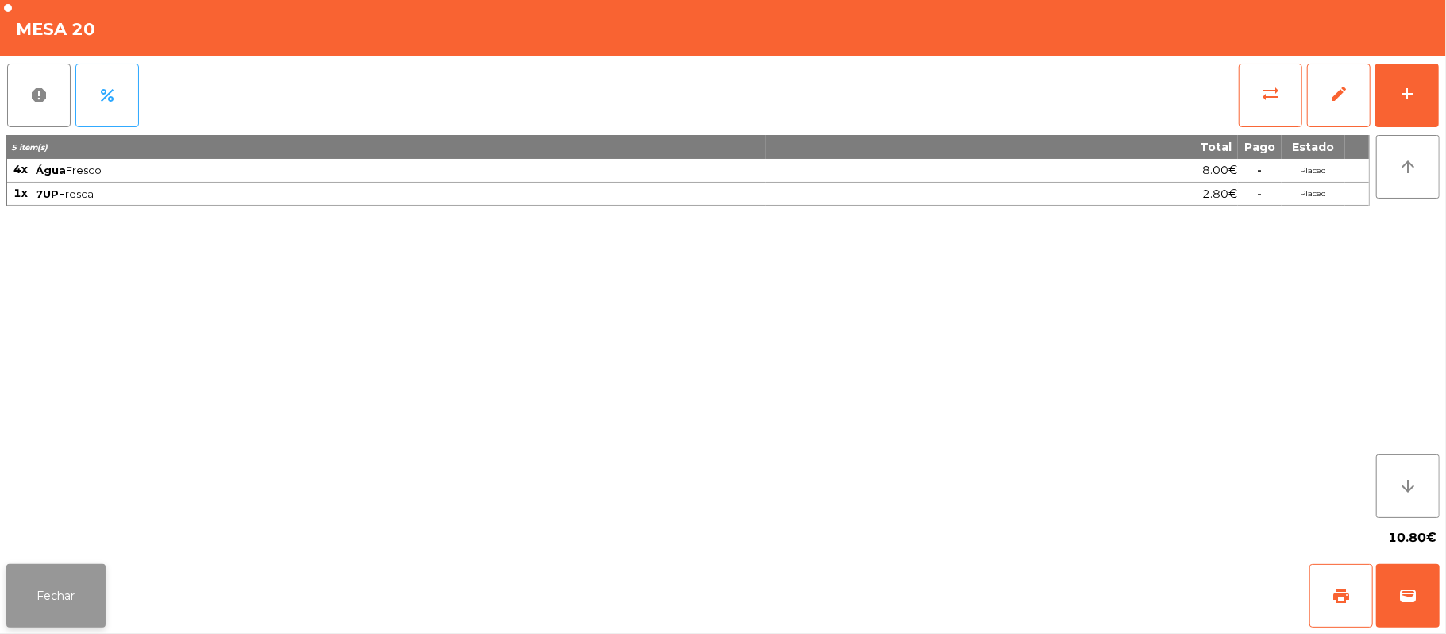
click at [7, 621] on button "Fechar" at bounding box center [55, 596] width 99 height 64
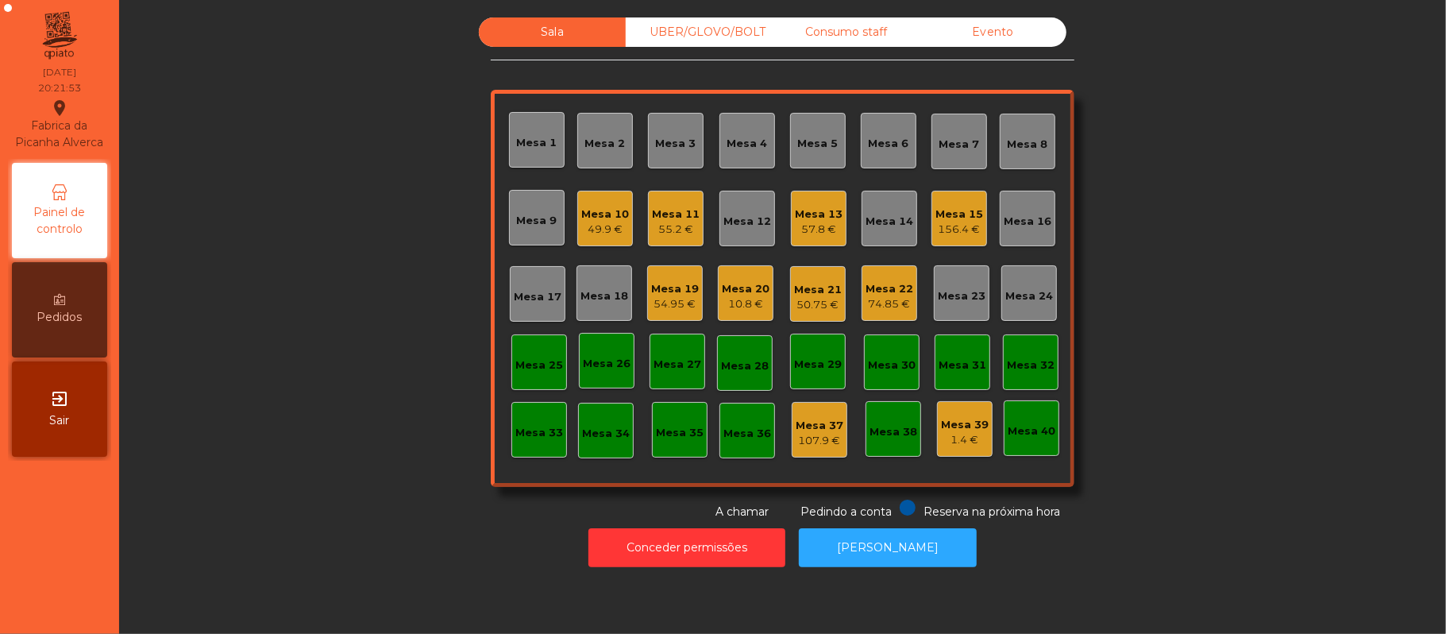
click at [741, 308] on div "10.8 €" at bounding box center [746, 304] width 48 height 16
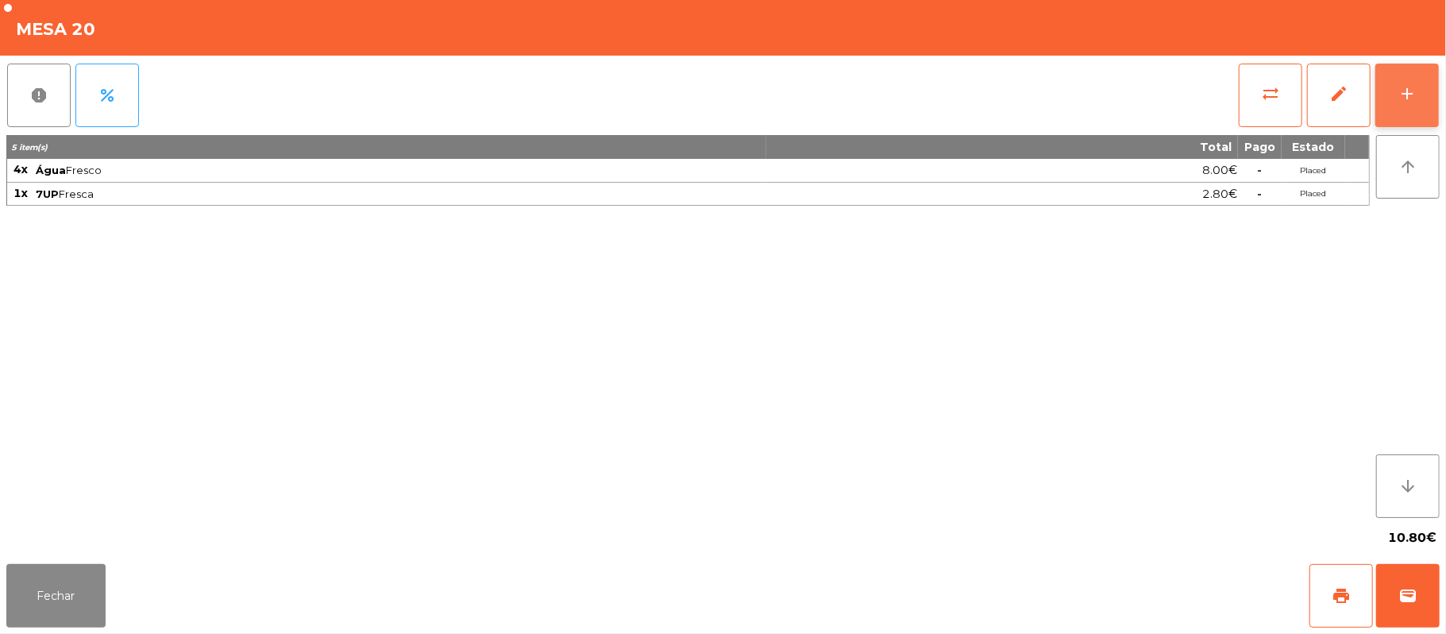
click at [1395, 94] on button "add" at bounding box center [1407, 96] width 64 height 64
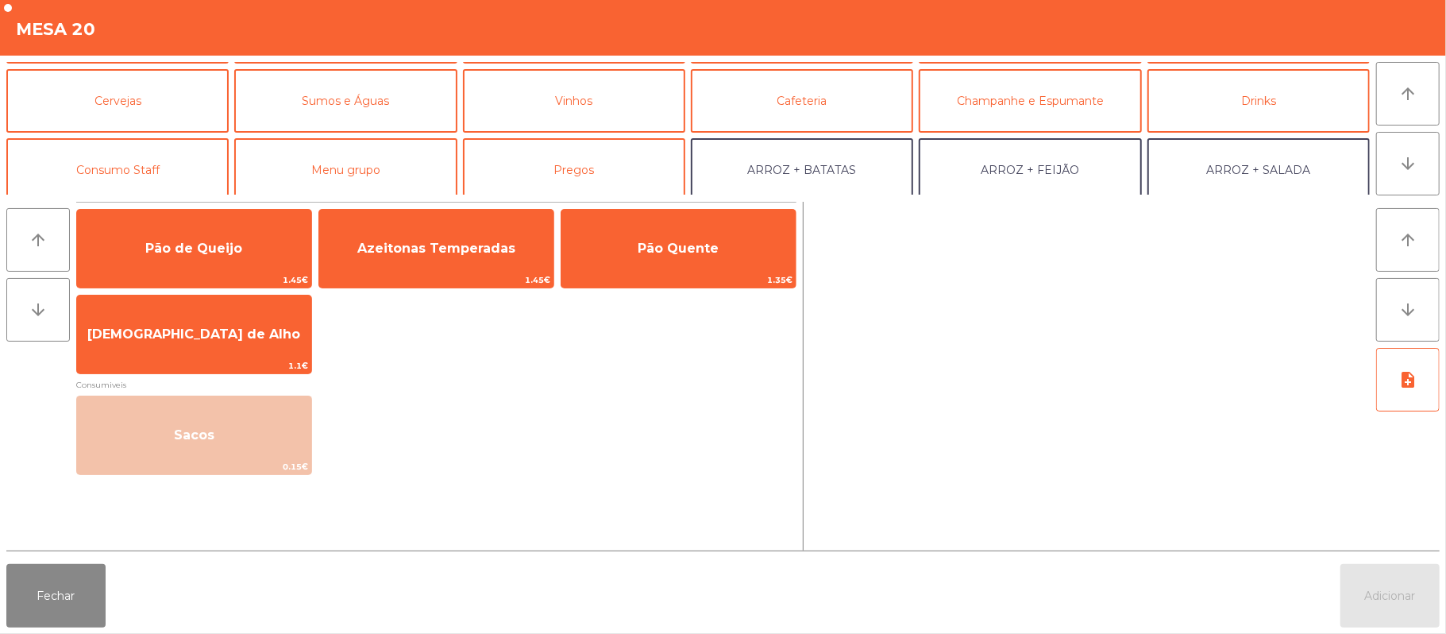
scroll to position [0, 0]
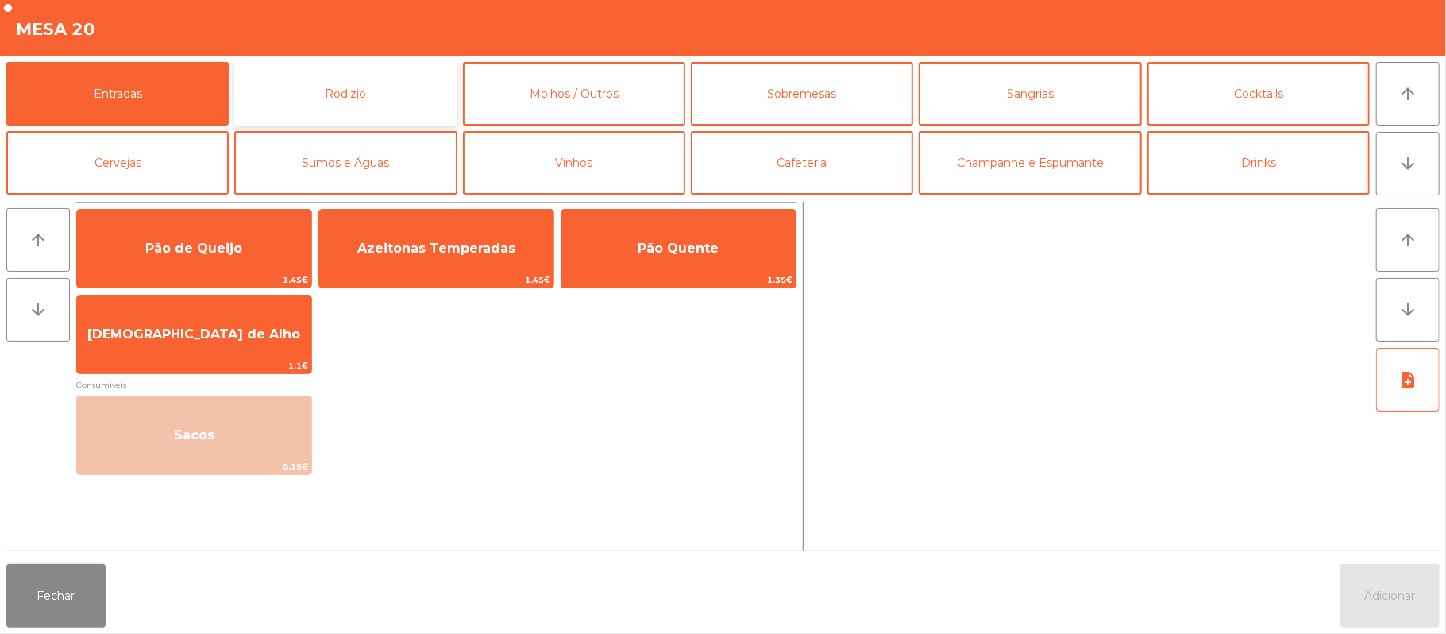
click at [375, 90] on button "Rodizio" at bounding box center [345, 94] width 222 height 64
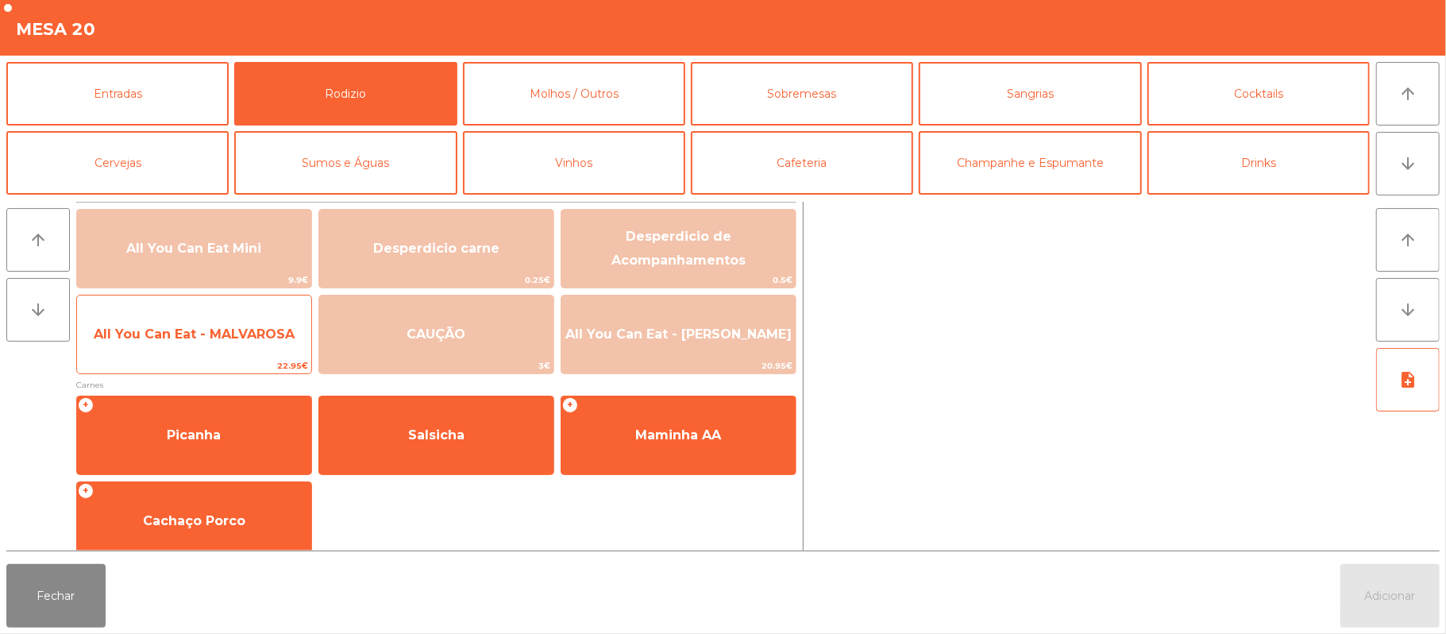
click at [170, 344] on span "All You Can Eat - MALVAROSA" at bounding box center [194, 334] width 234 height 43
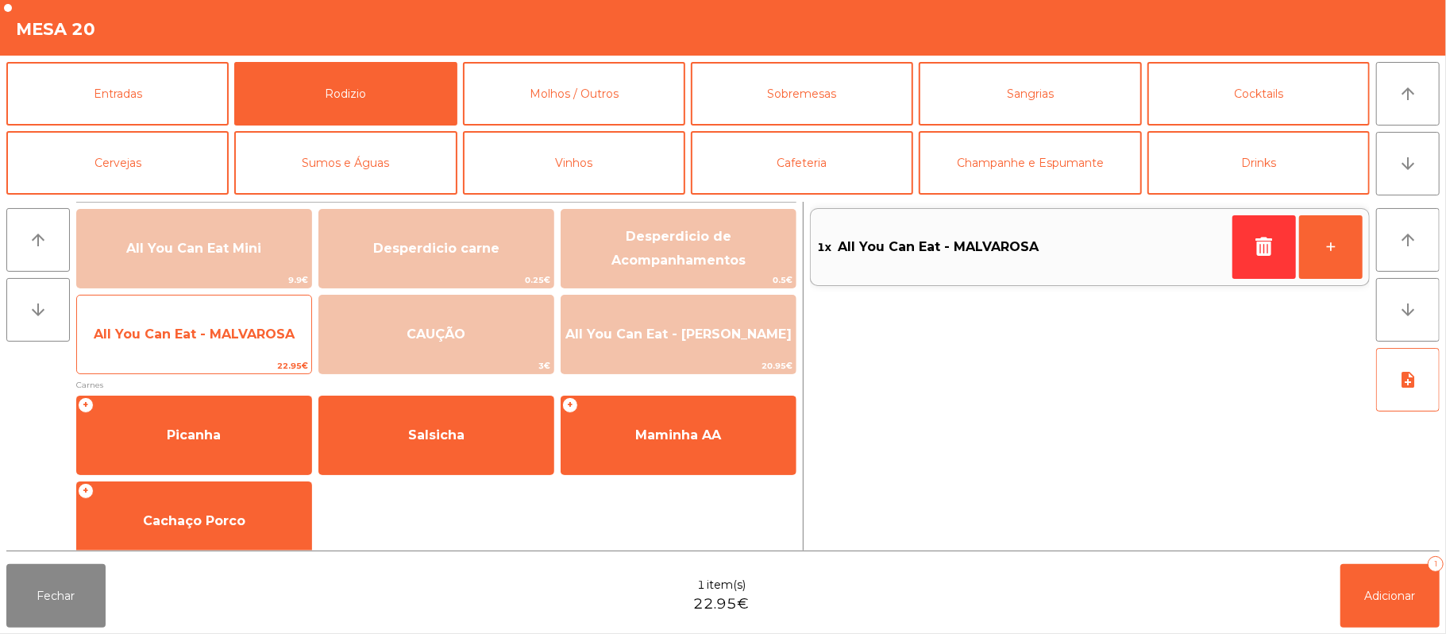
click at [172, 329] on span "All You Can Eat - MALVAROSA" at bounding box center [194, 333] width 201 height 15
click at [171, 343] on span "All You Can Eat - MALVAROSA" at bounding box center [194, 334] width 234 height 43
click at [162, 344] on span "All You Can Eat - MALVAROSA" at bounding box center [194, 334] width 234 height 43
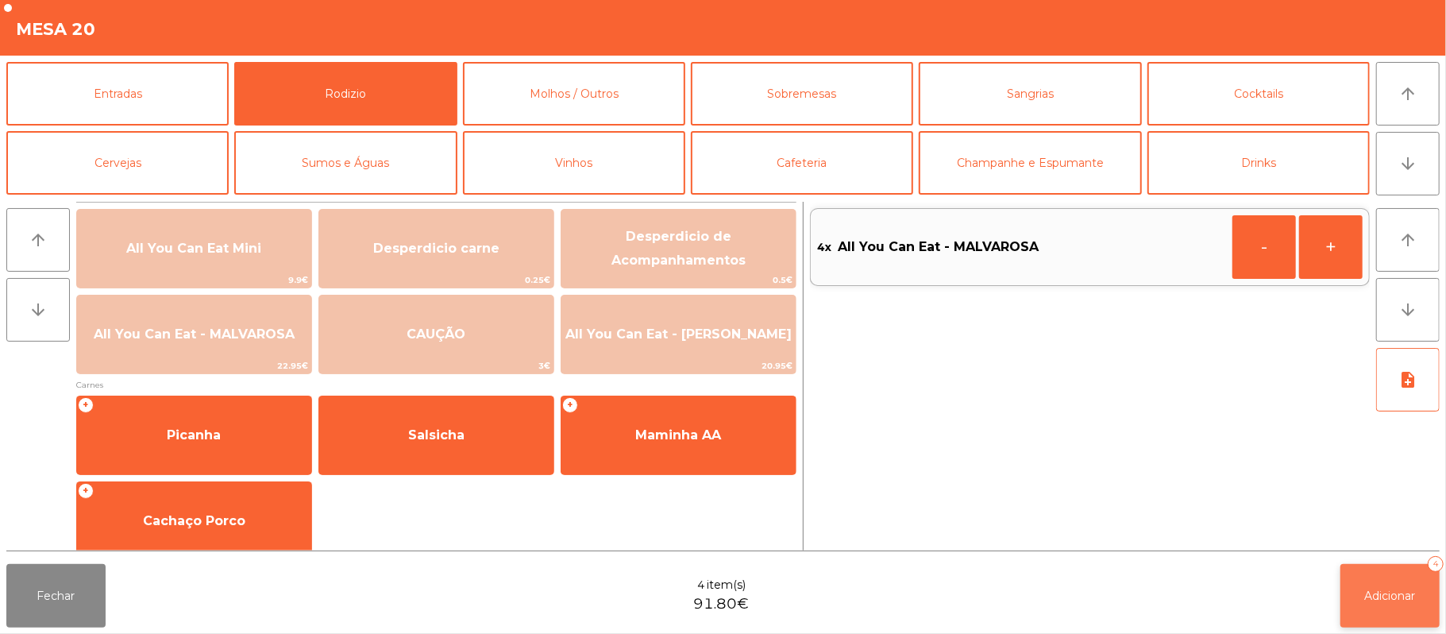
click at [1389, 601] on span "Adicionar" at bounding box center [1390, 595] width 51 height 14
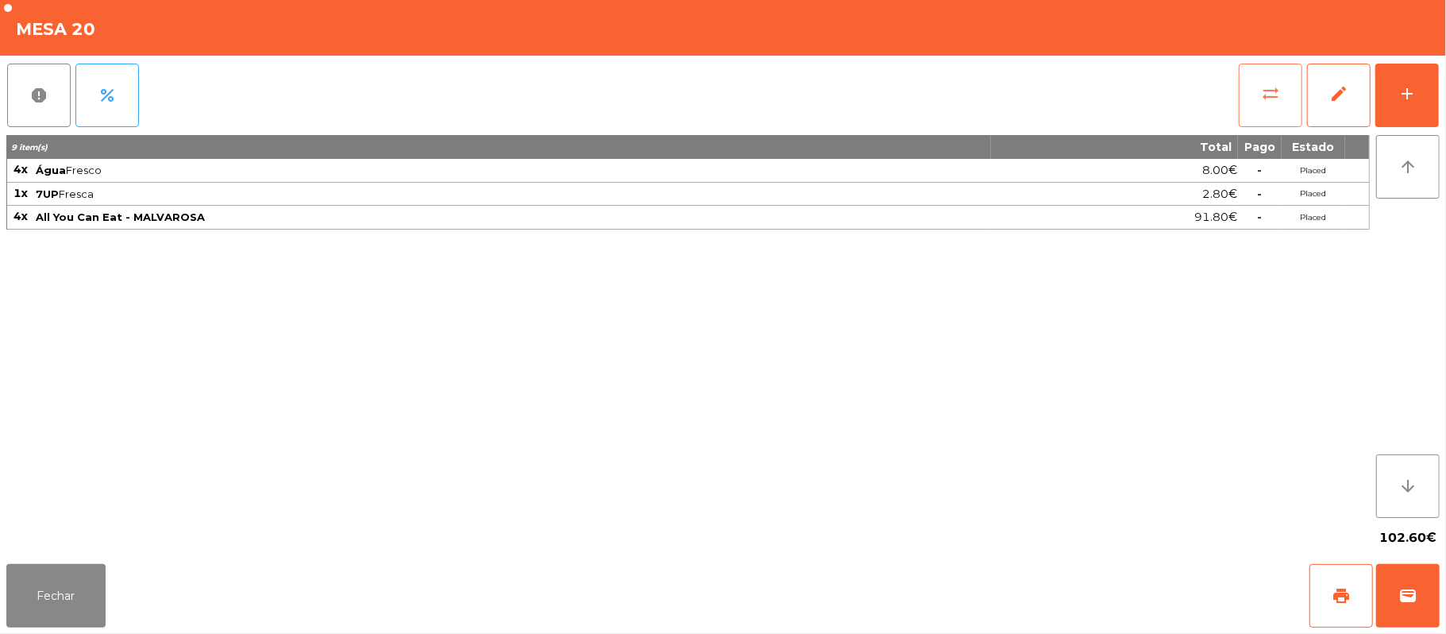
click at [1278, 99] on span "sync_alt" at bounding box center [1270, 93] width 19 height 19
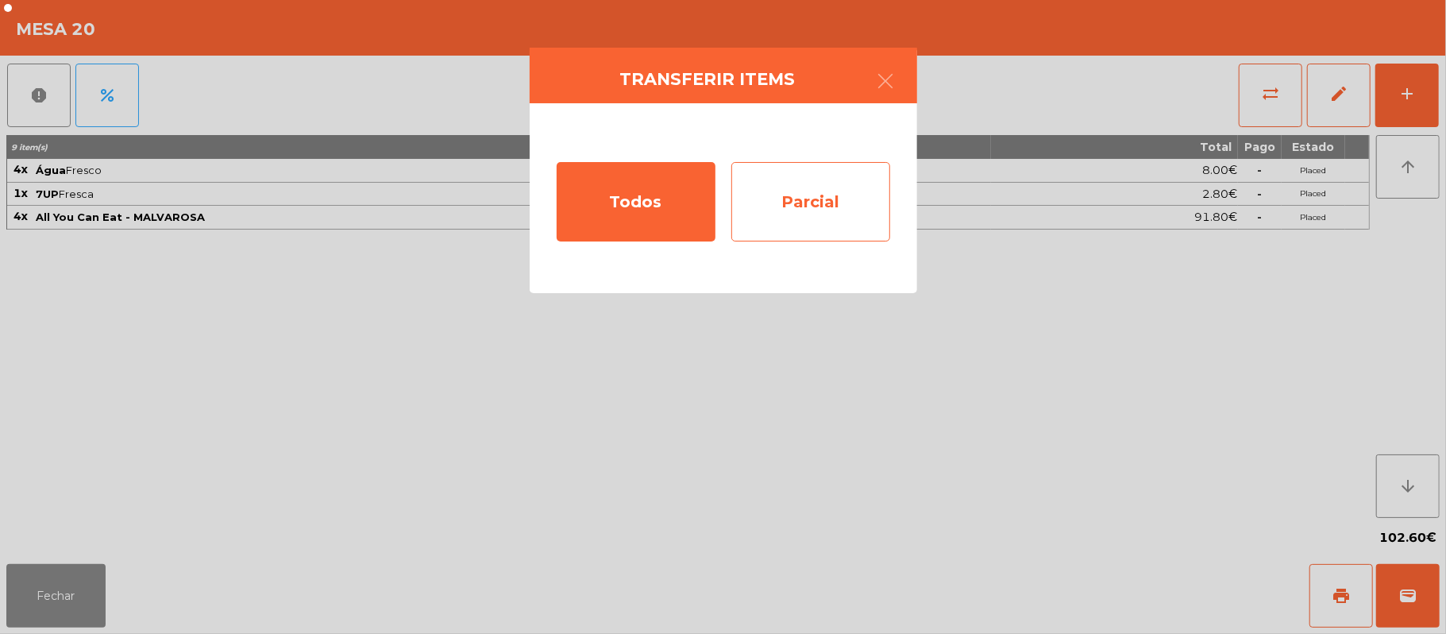
click at [848, 204] on div "Parcial" at bounding box center [810, 201] width 159 height 79
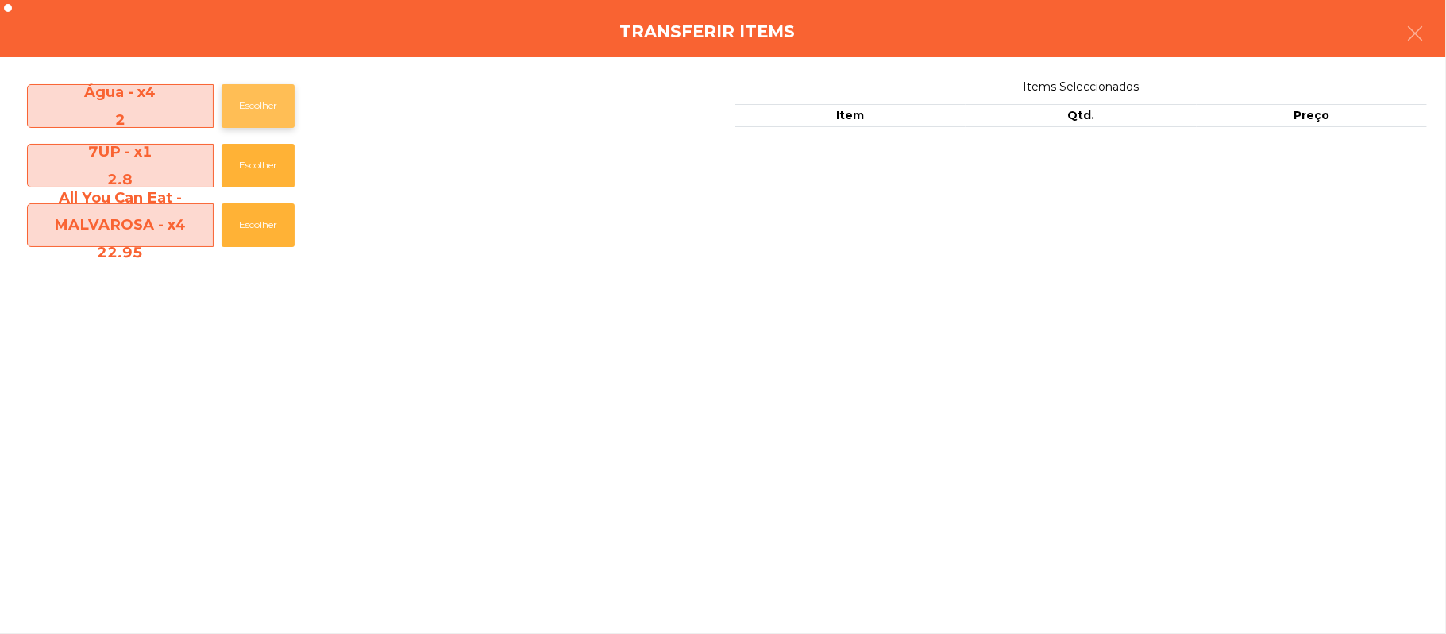
click at [260, 106] on button "Escolher" at bounding box center [258, 106] width 73 height 44
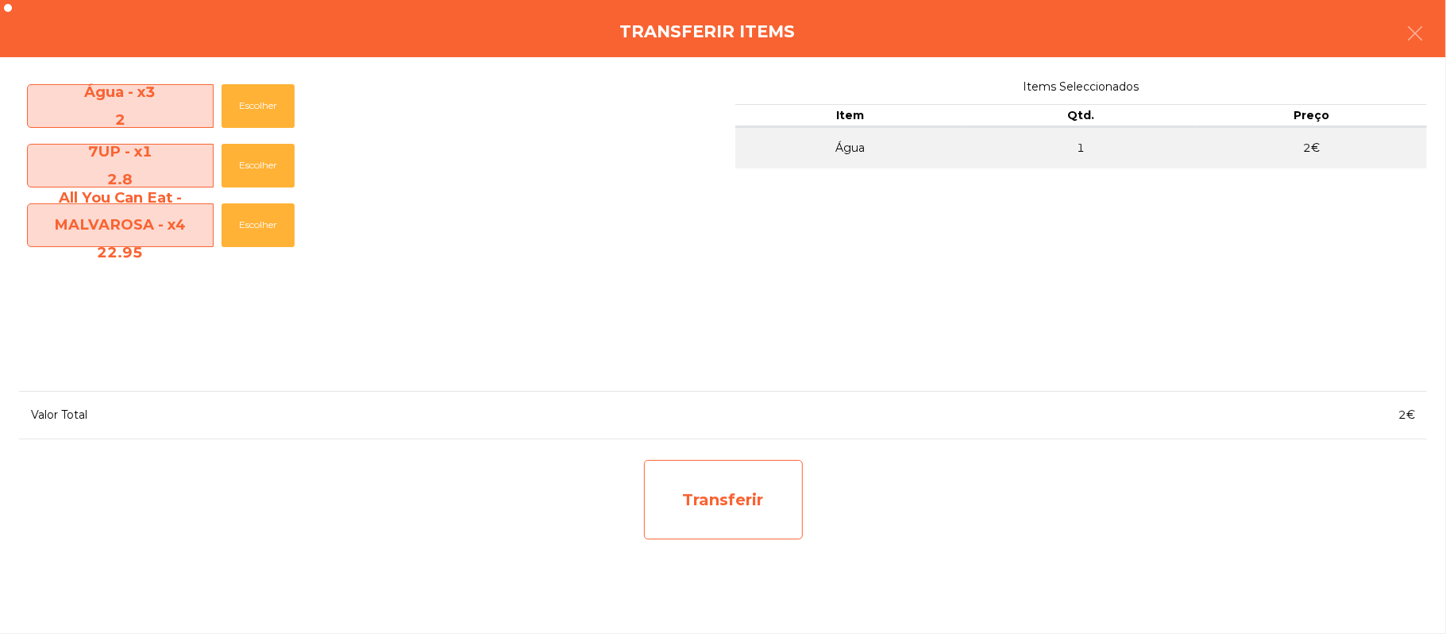
click at [724, 496] on div "Transferir" at bounding box center [723, 499] width 159 height 79
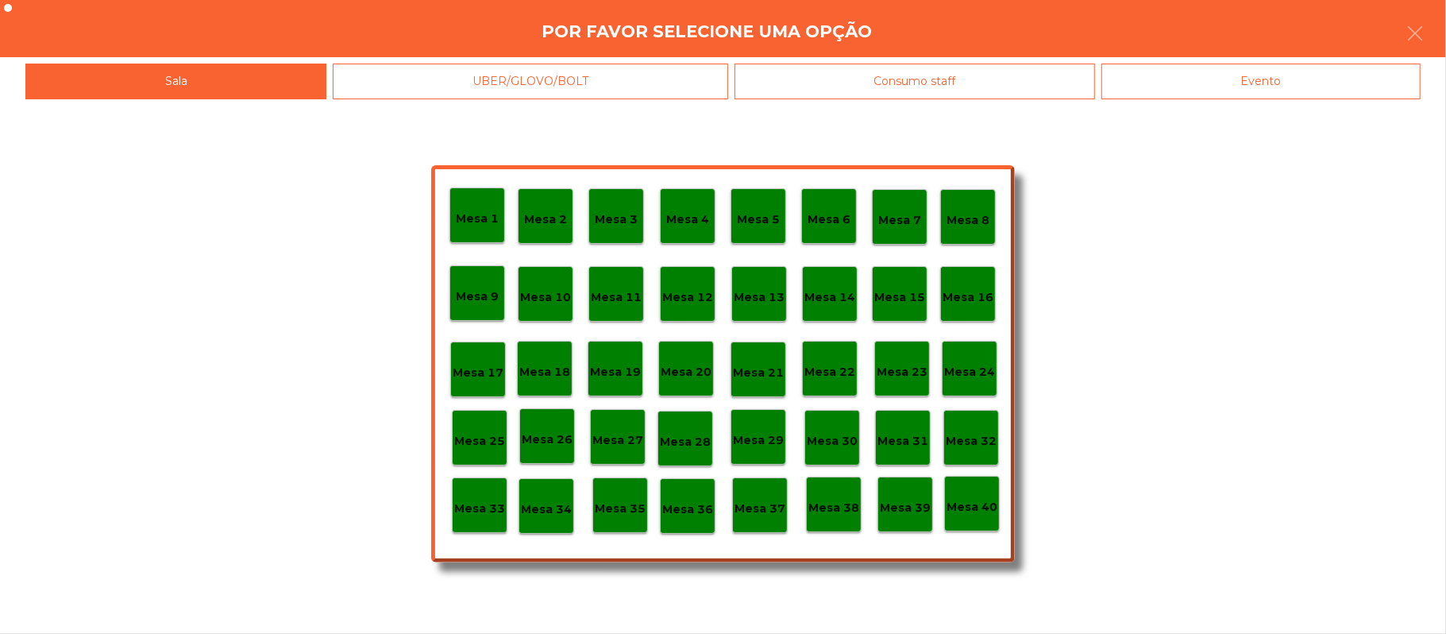
click at [767, 503] on p "Mesa 37" at bounding box center [759, 508] width 51 height 18
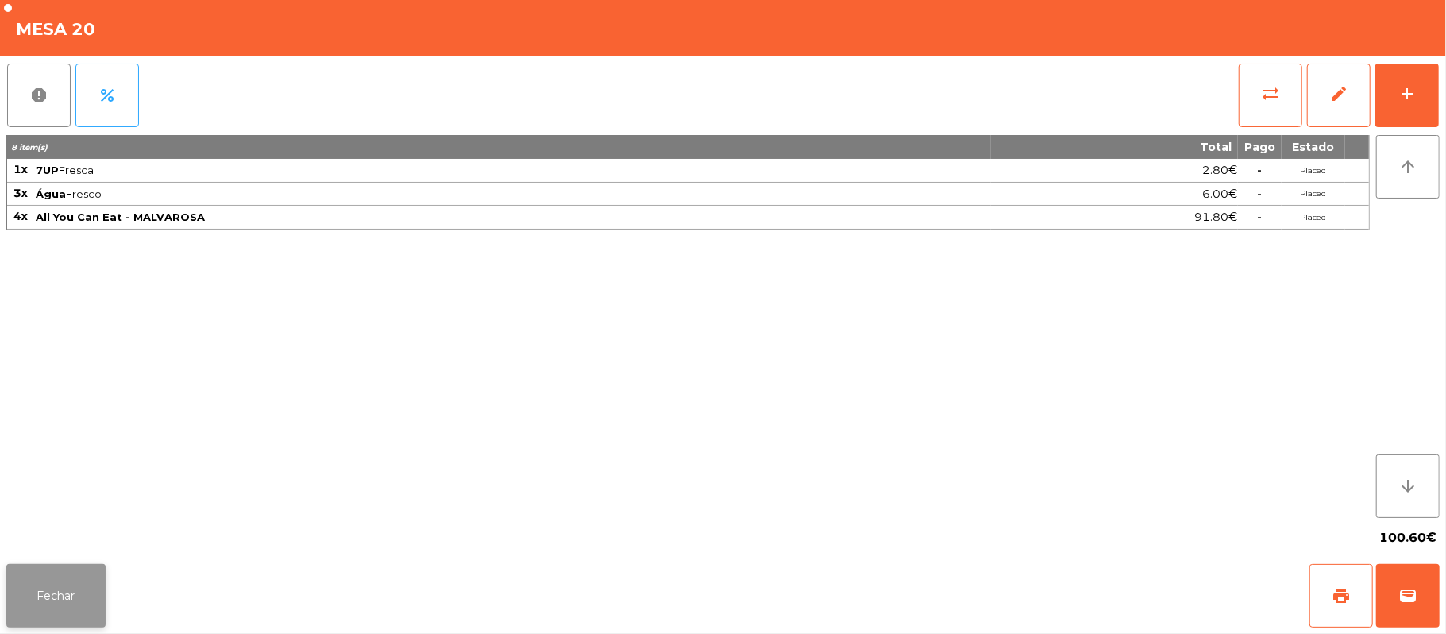
click at [40, 591] on button "Fechar" at bounding box center [55, 596] width 99 height 64
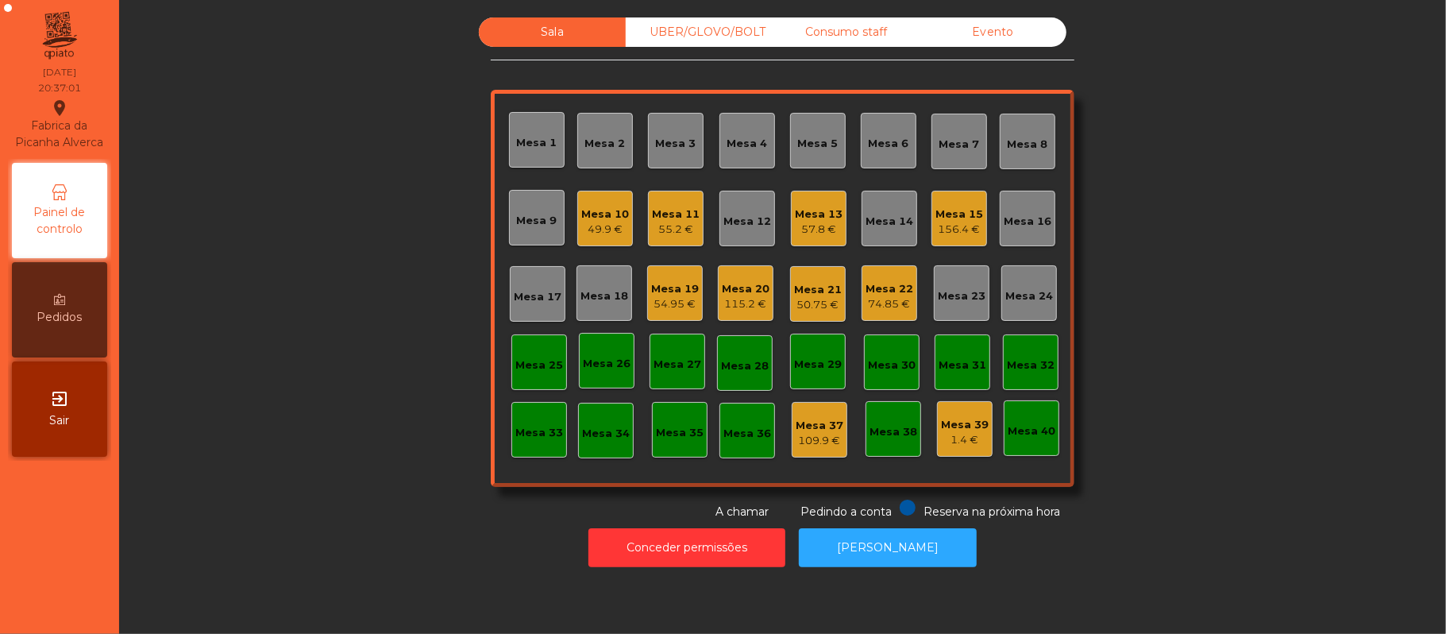
click at [526, 314] on div "Mesa 17" at bounding box center [538, 294] width 56 height 56
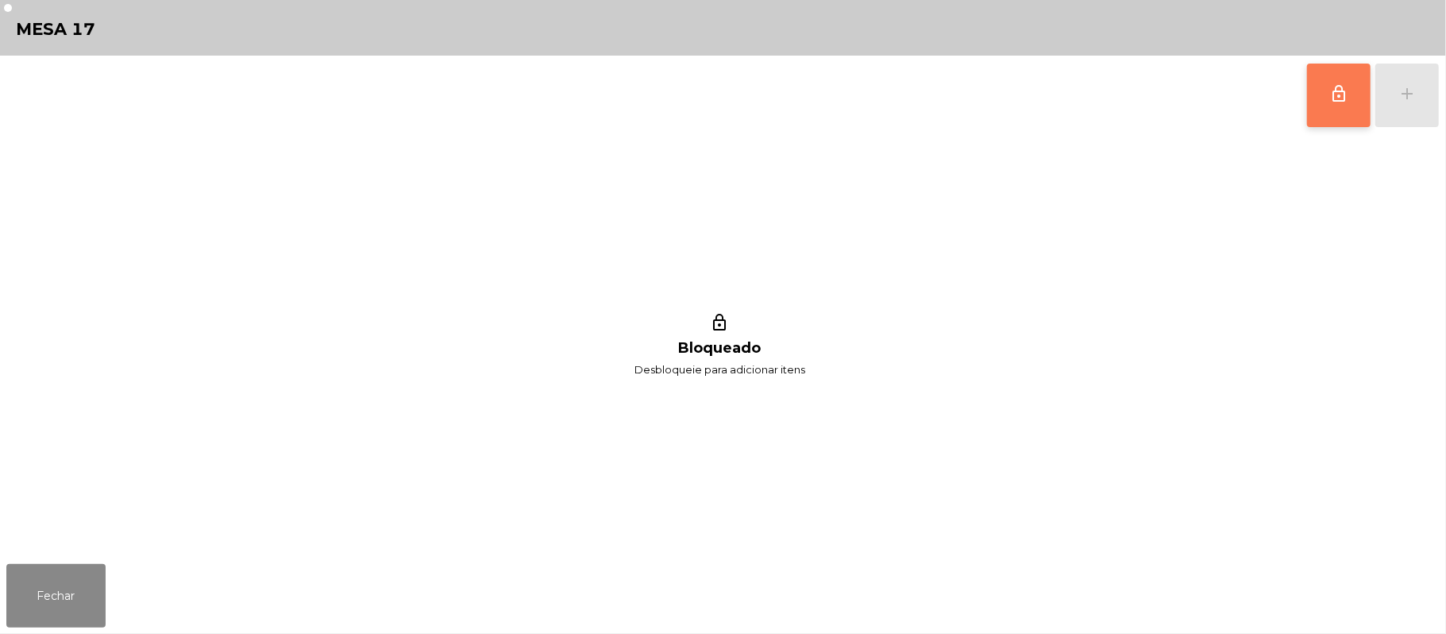
click at [1308, 106] on button "lock_outline" at bounding box center [1339, 96] width 64 height 64
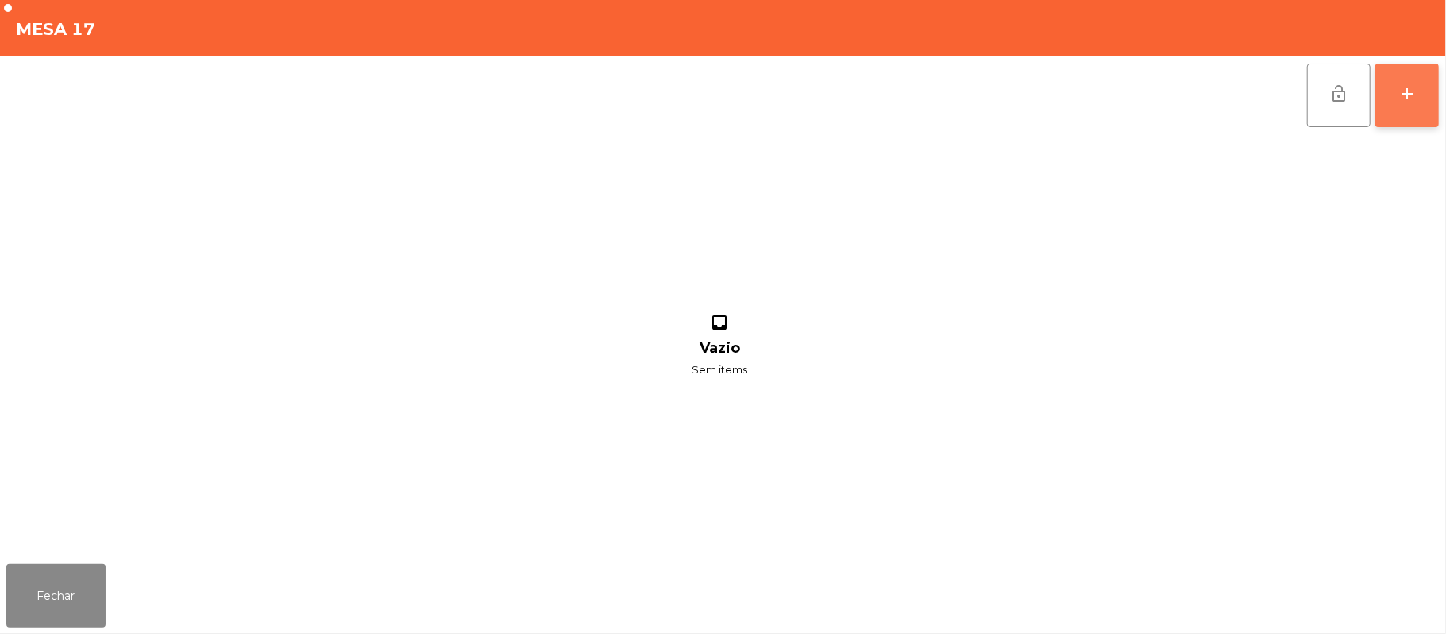
click at [1391, 95] on button "add" at bounding box center [1407, 96] width 64 height 64
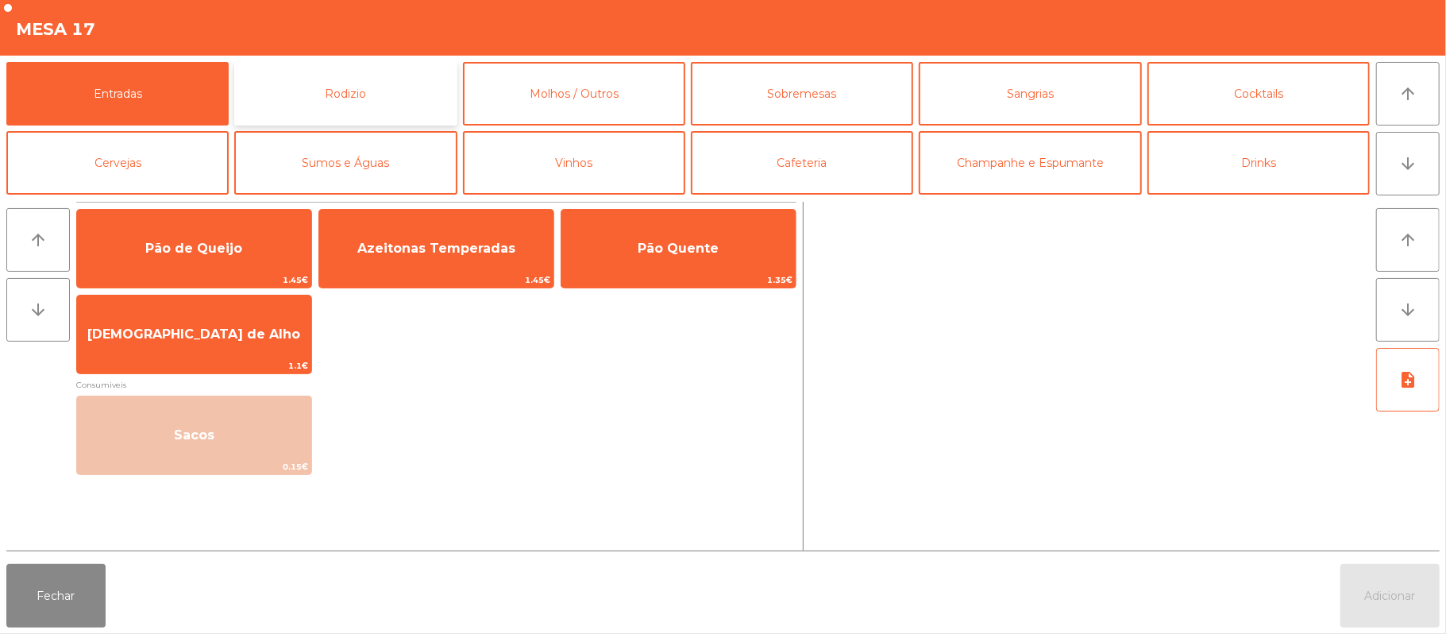
click at [380, 106] on button "Rodizio" at bounding box center [345, 94] width 222 height 64
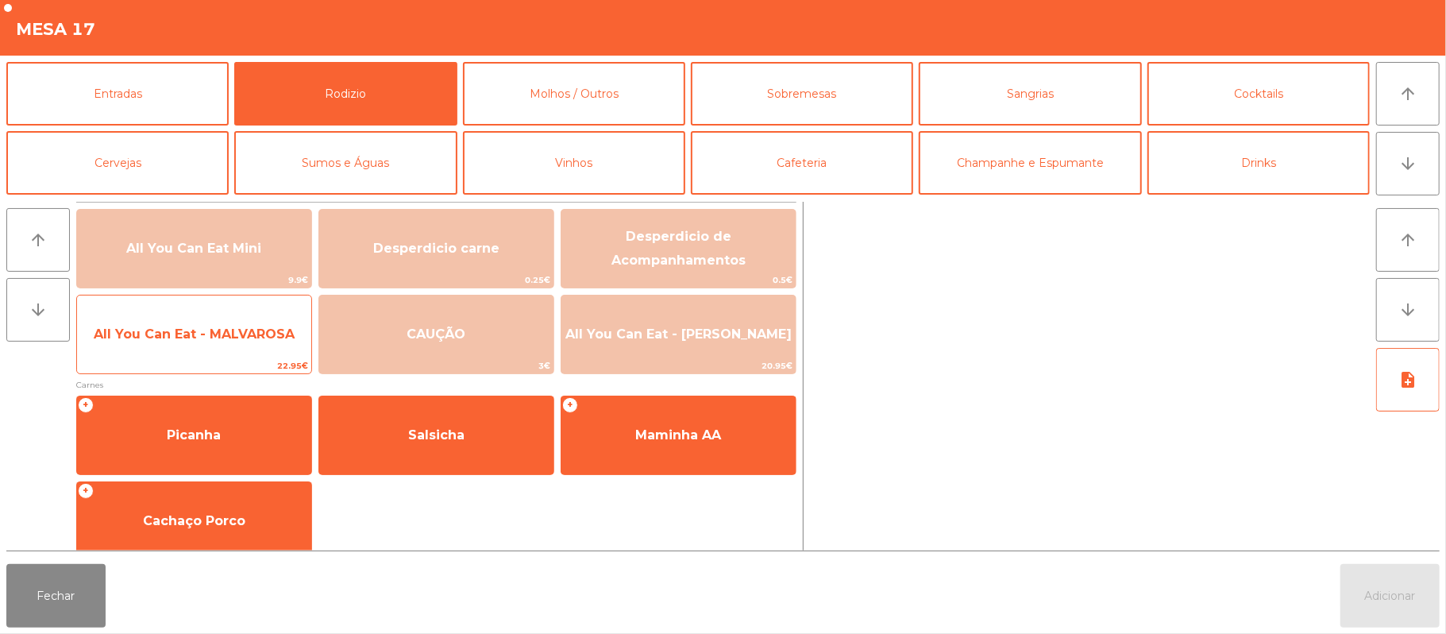
click at [192, 333] on span "All You Can Eat - MALVAROSA" at bounding box center [194, 333] width 201 height 15
click at [195, 329] on span "All You Can Eat - MALVAROSA" at bounding box center [194, 333] width 201 height 15
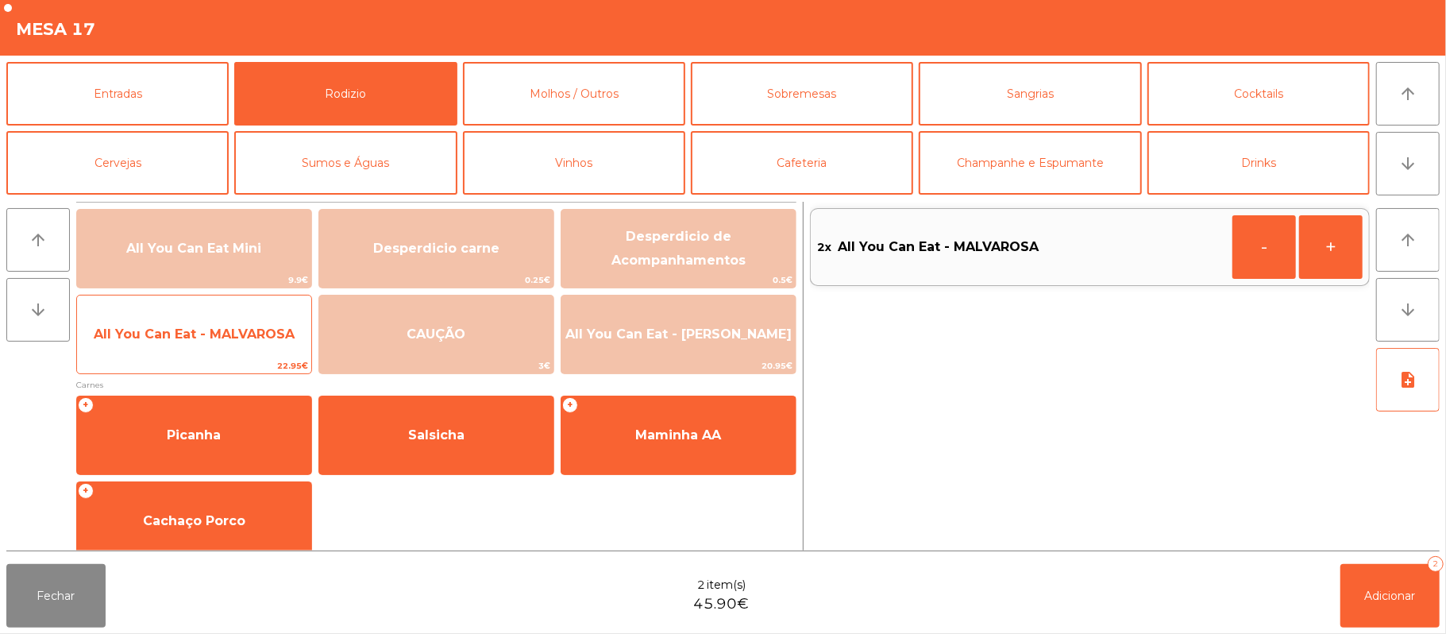
click at [200, 337] on span "All You Can Eat - MALVAROSA" at bounding box center [194, 333] width 201 height 15
click at [204, 333] on span "All You Can Eat - MALVAROSA" at bounding box center [194, 333] width 201 height 15
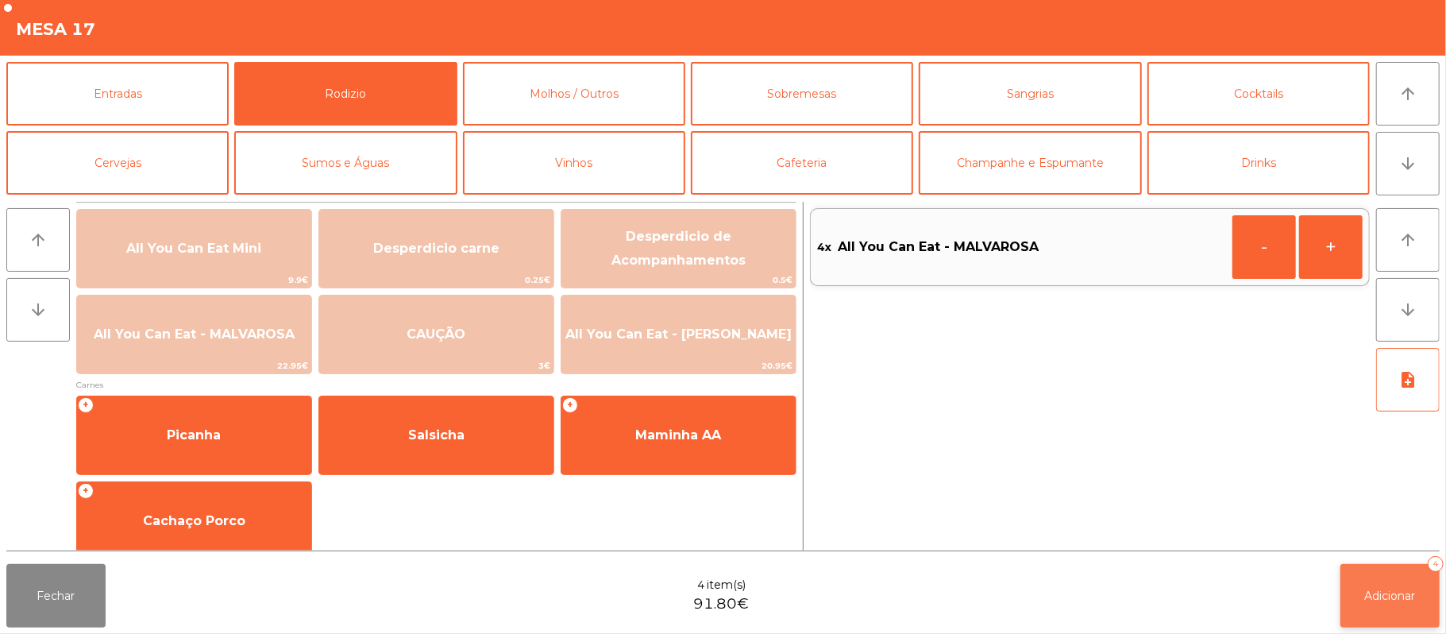
click at [1386, 582] on button "Adicionar 4" at bounding box center [1389, 596] width 99 height 64
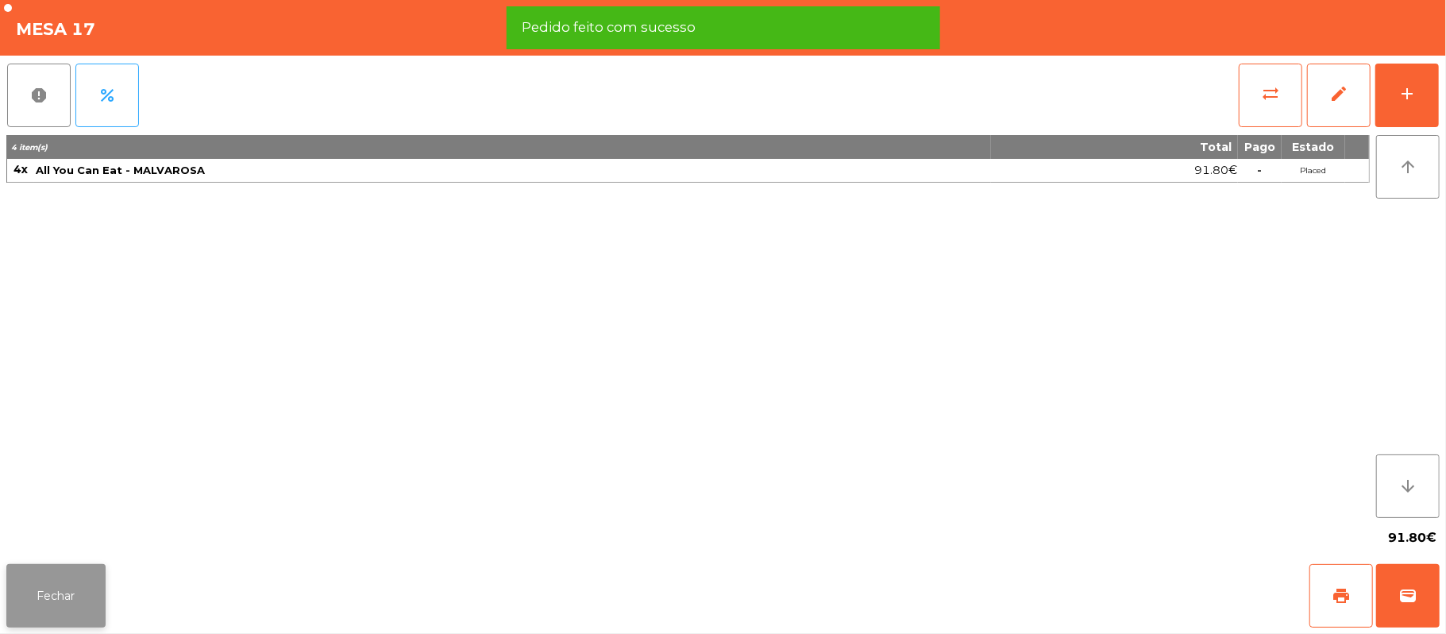
click at [87, 586] on button "Fechar" at bounding box center [55, 596] width 99 height 64
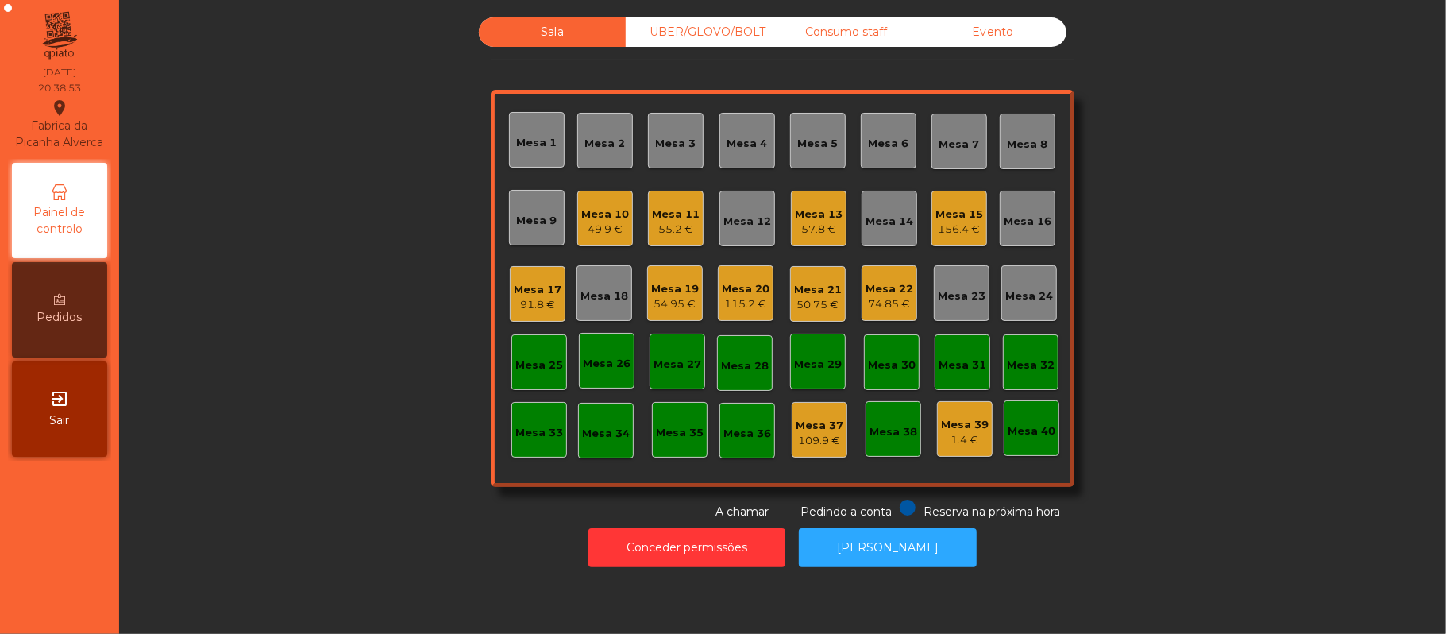
click at [896, 314] on div "Mesa 22 74.85 €" at bounding box center [889, 293] width 56 height 56
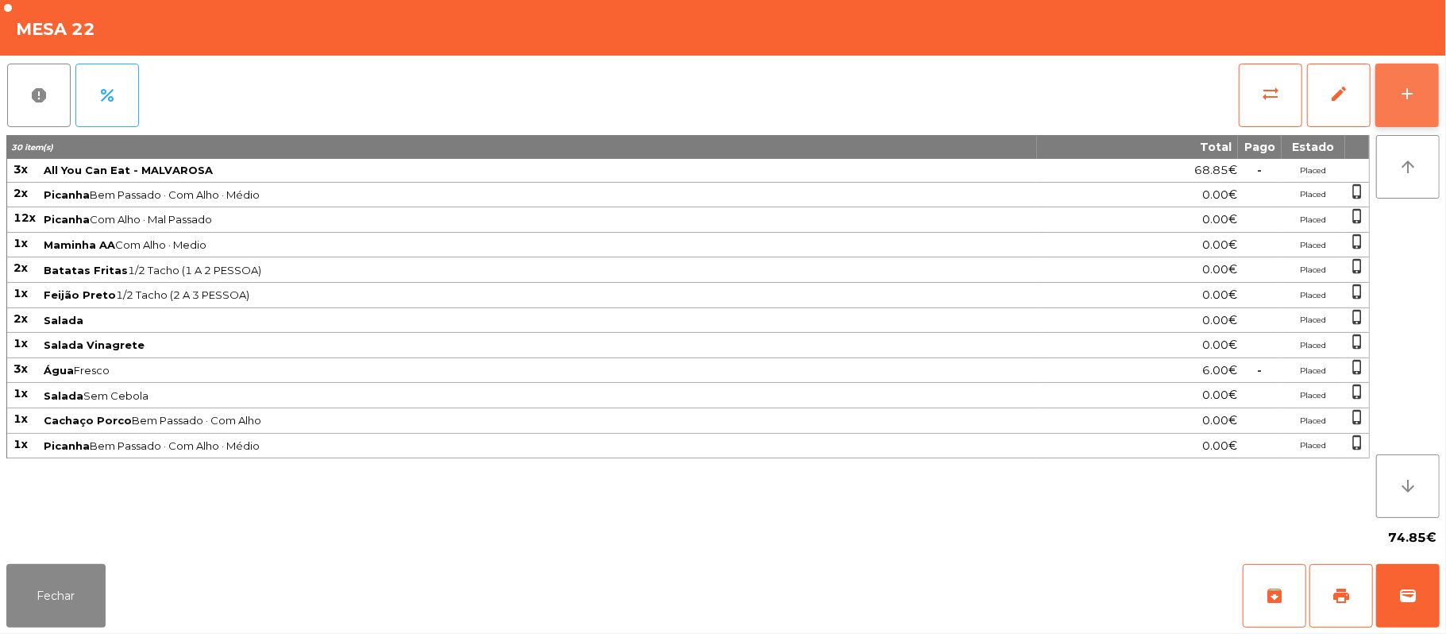
click at [1396, 83] on button "add" at bounding box center [1407, 96] width 64 height 64
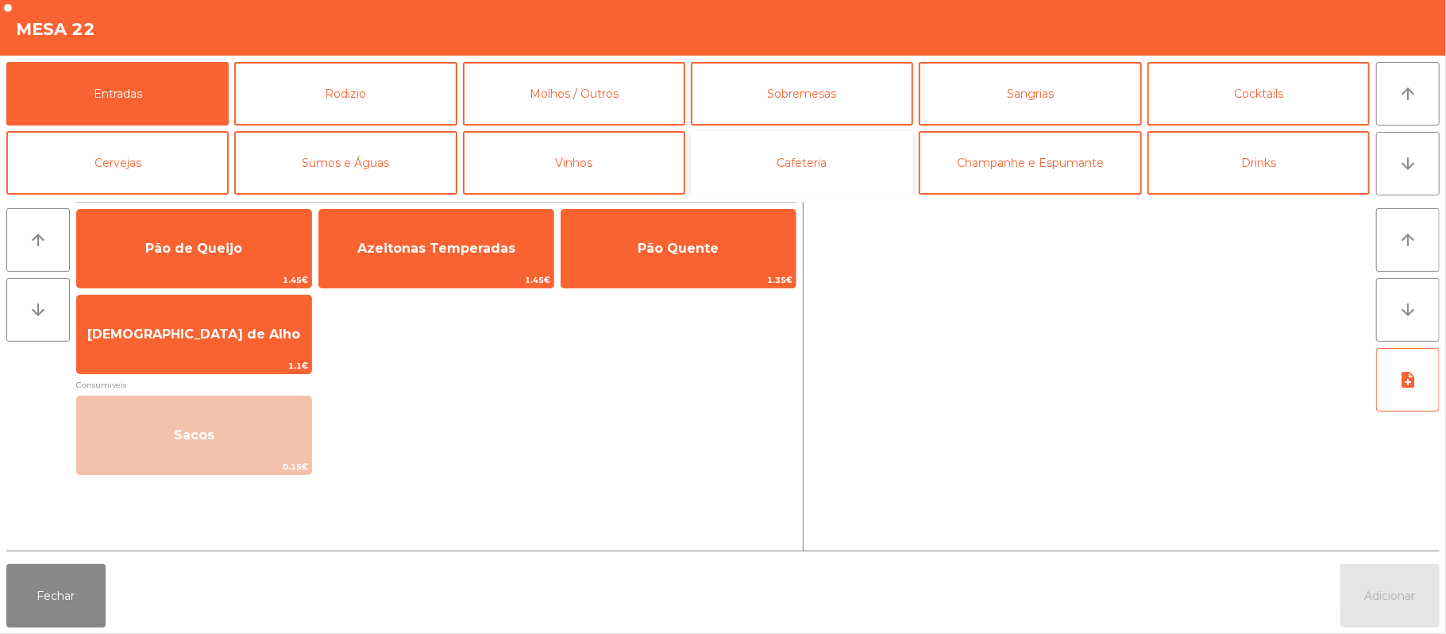
click at [819, 160] on button "Cafeteria" at bounding box center [802, 163] width 222 height 64
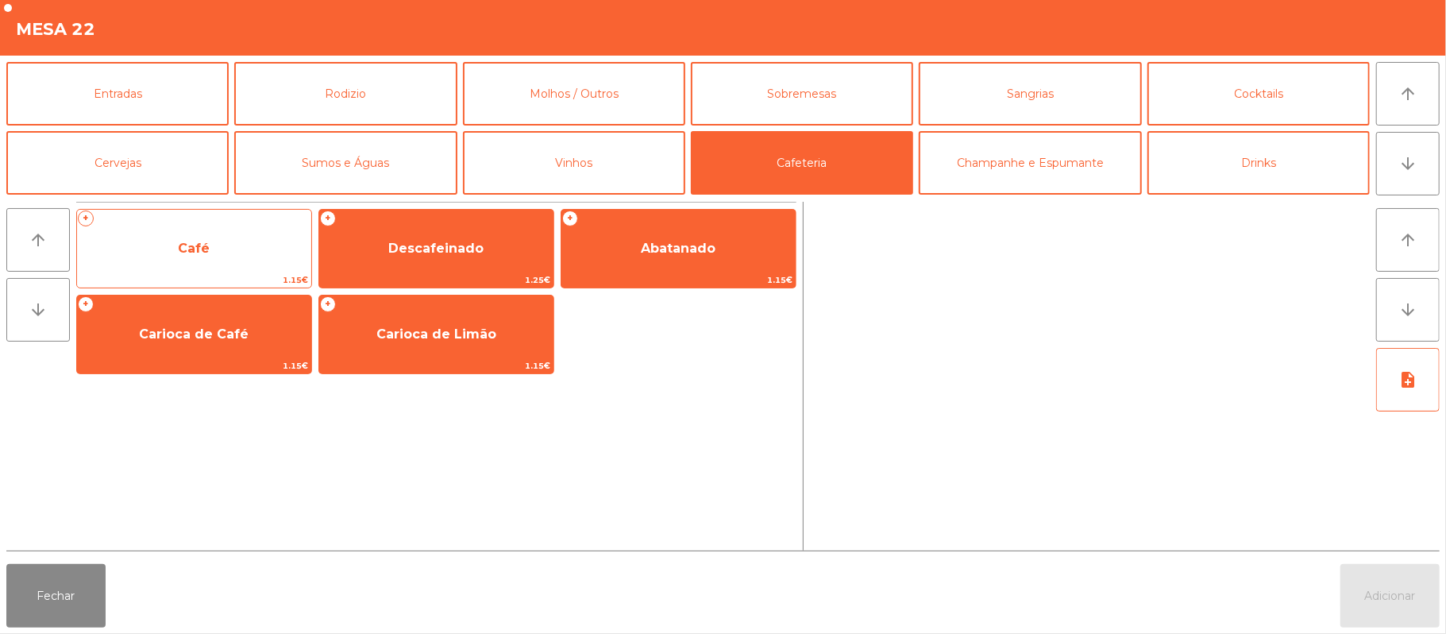
click at [226, 245] on span "Café" at bounding box center [194, 248] width 234 height 43
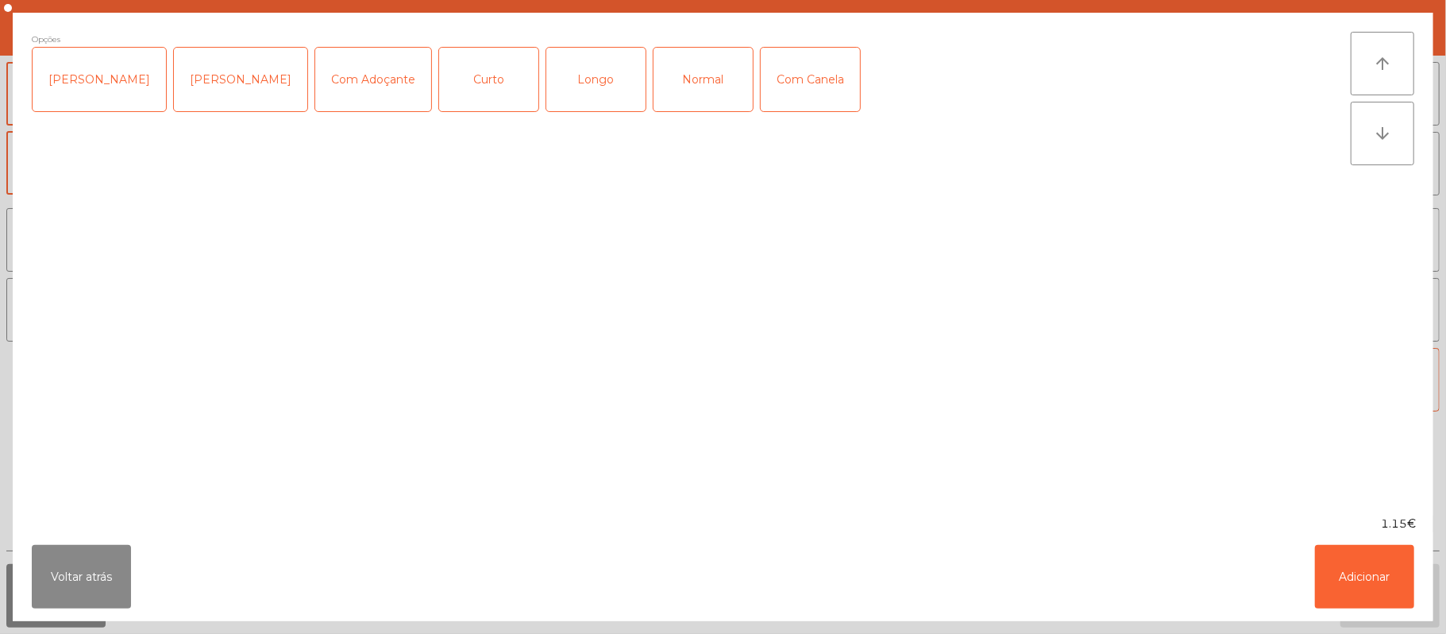
click at [683, 89] on div "Normal" at bounding box center [702, 80] width 99 height 64
click at [1389, 564] on button "Adicionar" at bounding box center [1364, 577] width 99 height 64
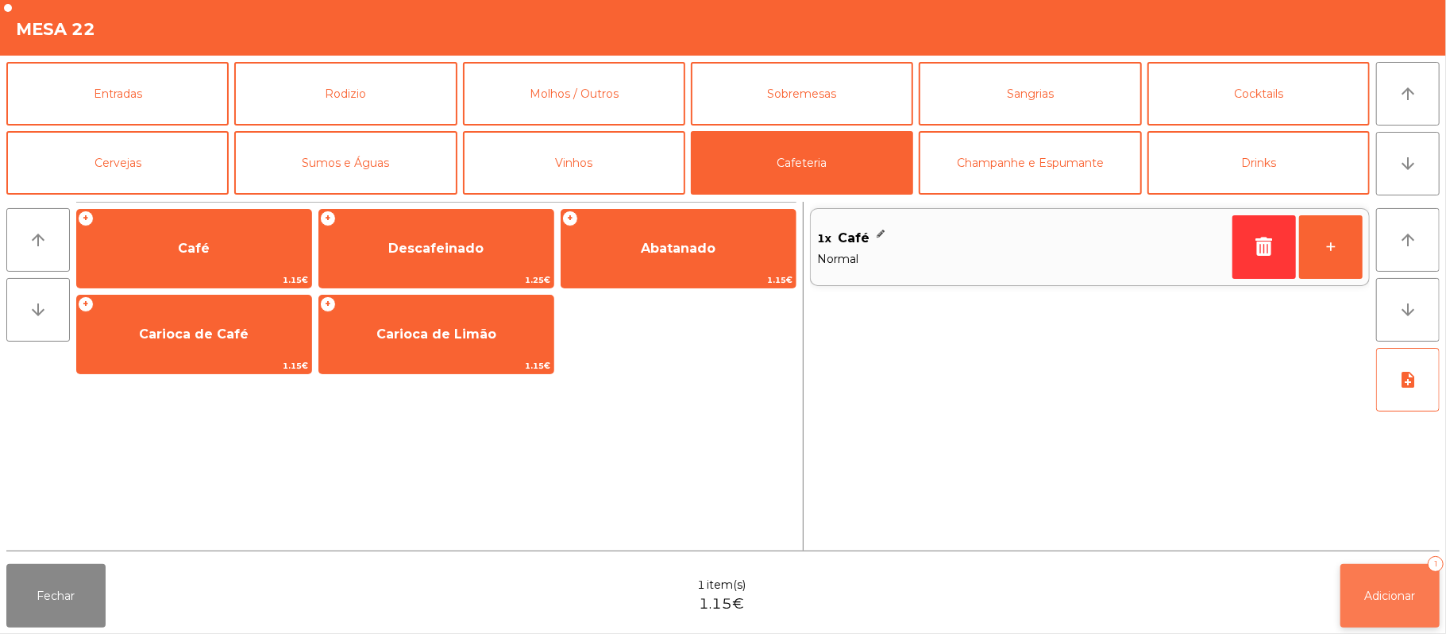
click at [1385, 573] on button "Adicionar 1" at bounding box center [1389, 596] width 99 height 64
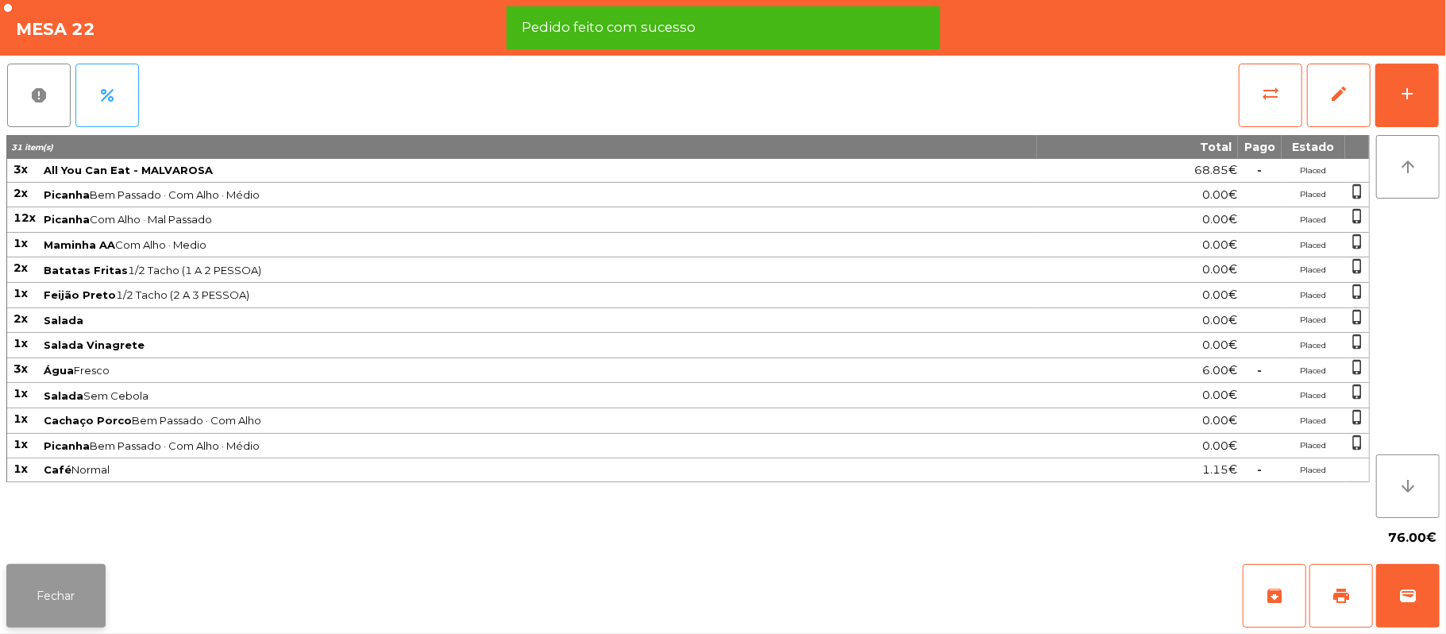
click at [44, 565] on button "Fechar" at bounding box center [55, 596] width 99 height 64
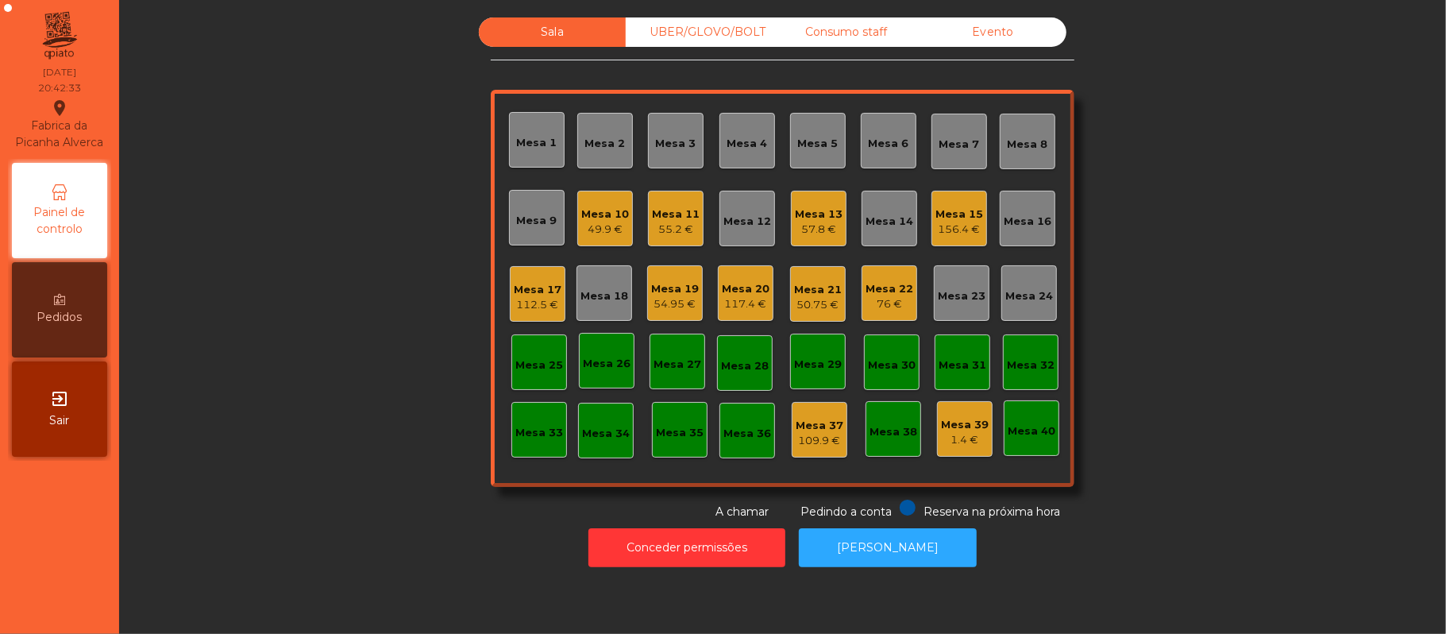
click at [849, 32] on div "Consumo staff" at bounding box center [846, 31] width 147 height 29
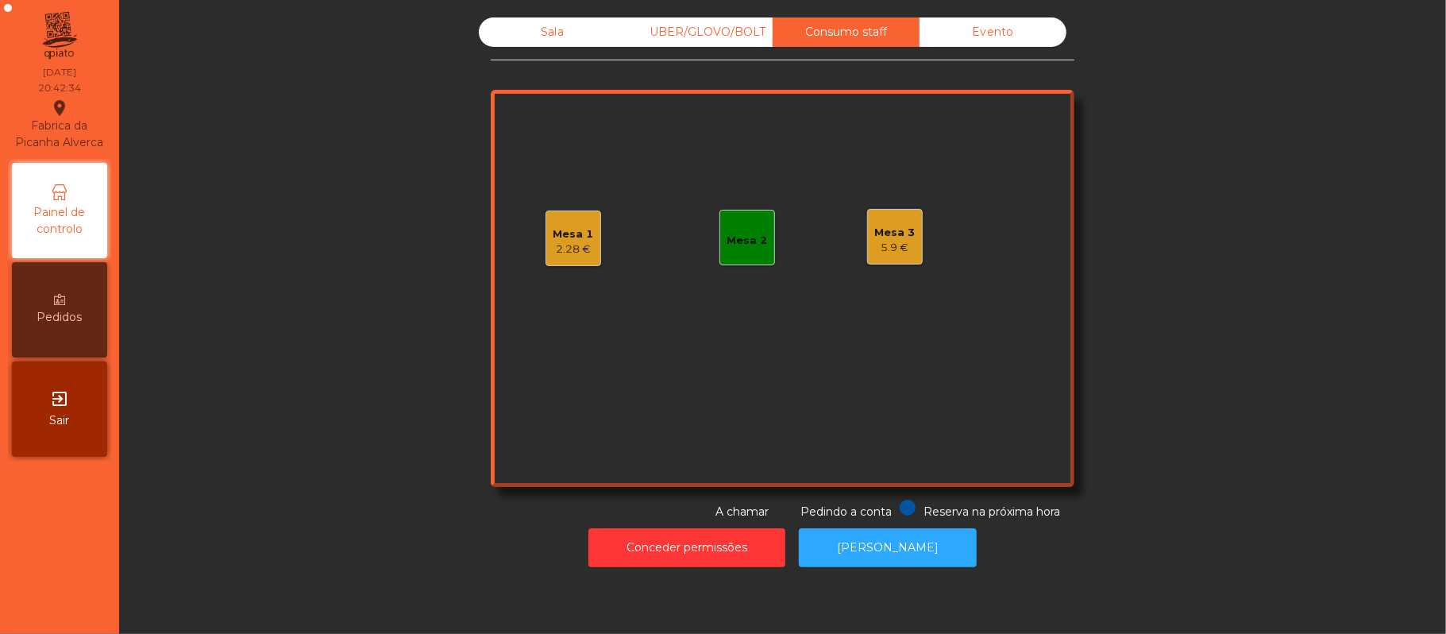
click at [893, 249] on div "5.9 €" at bounding box center [895, 248] width 40 height 16
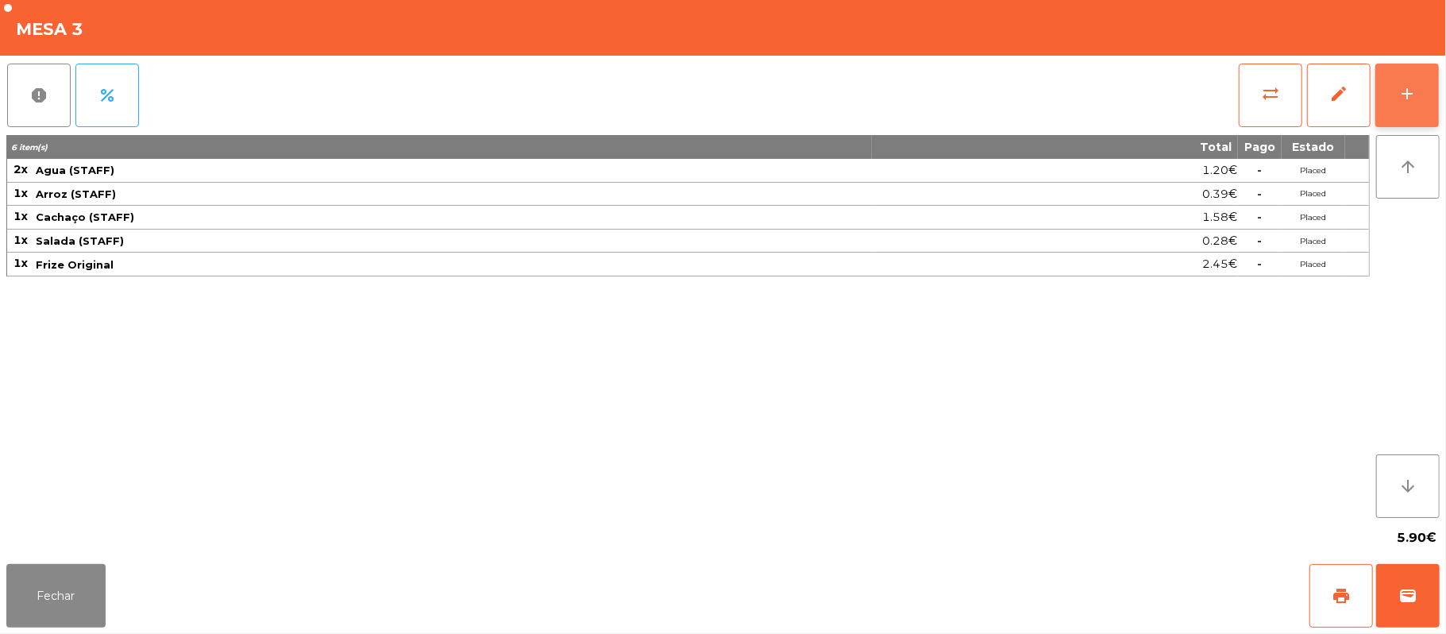
click at [1396, 105] on button "add" at bounding box center [1407, 96] width 64 height 64
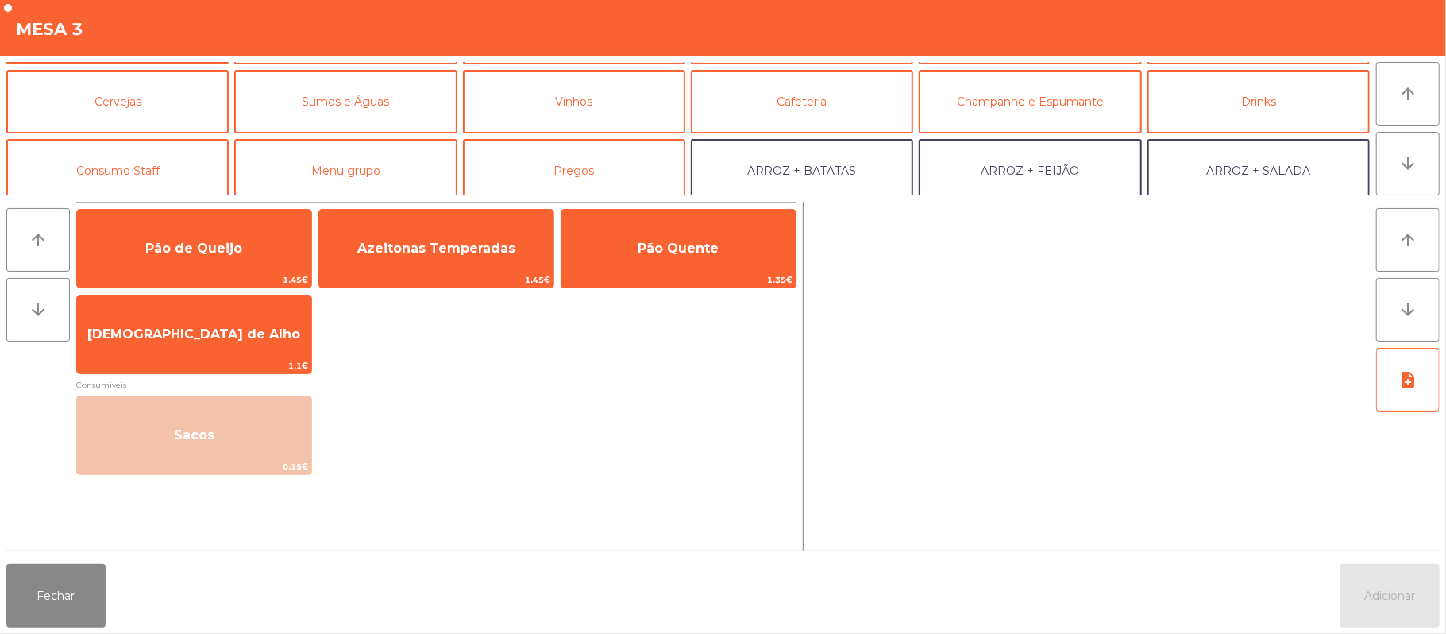
scroll to position [99, 0]
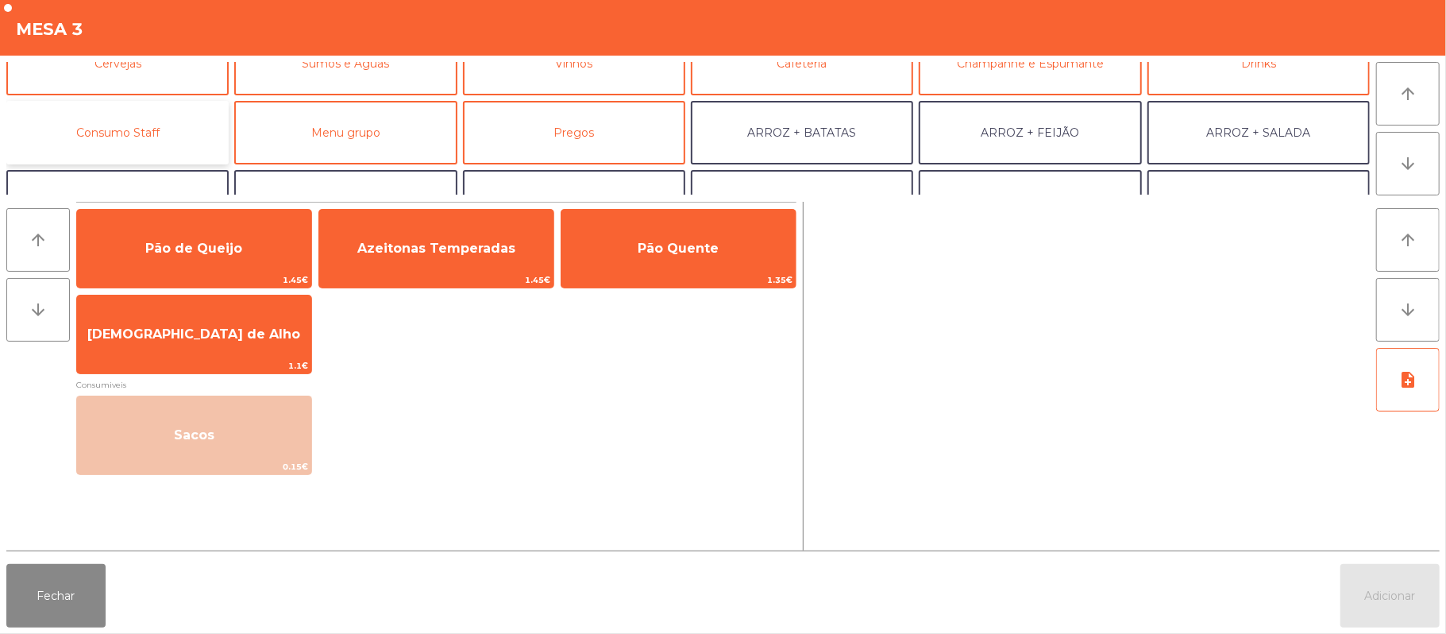
click at [186, 131] on button "Consumo Staff" at bounding box center [117, 133] width 222 height 64
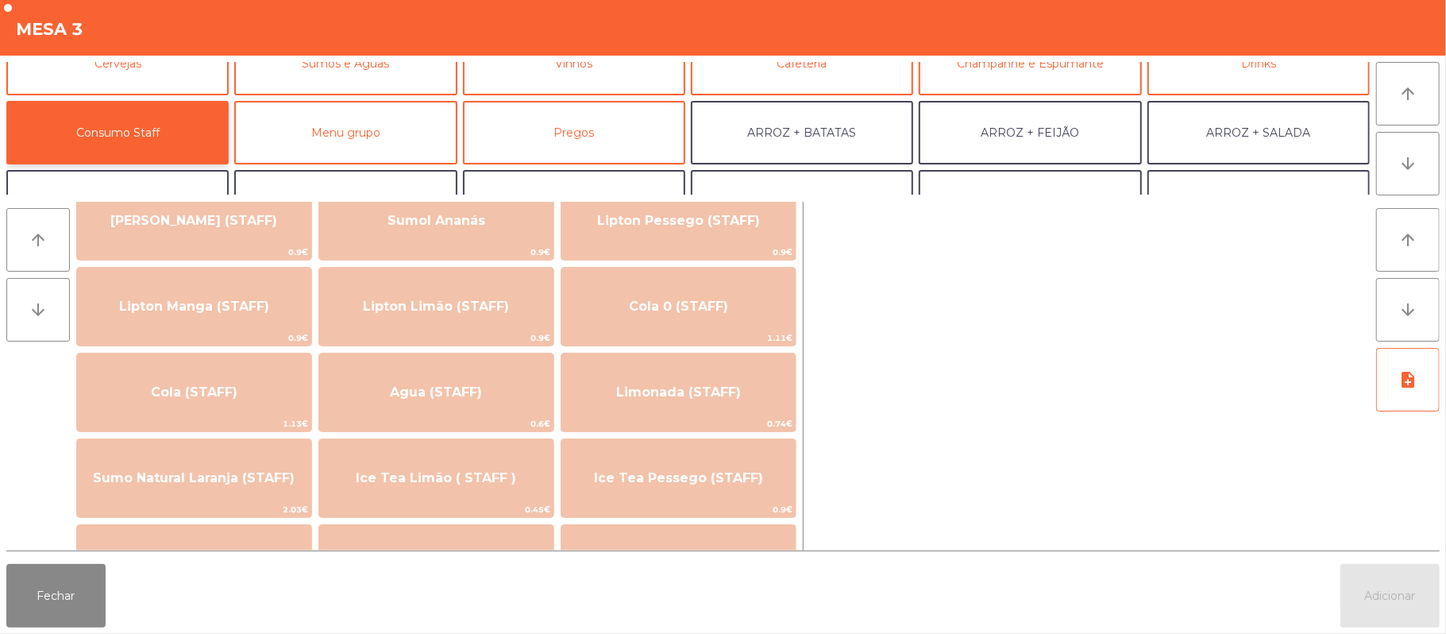
scroll to position [246, 0]
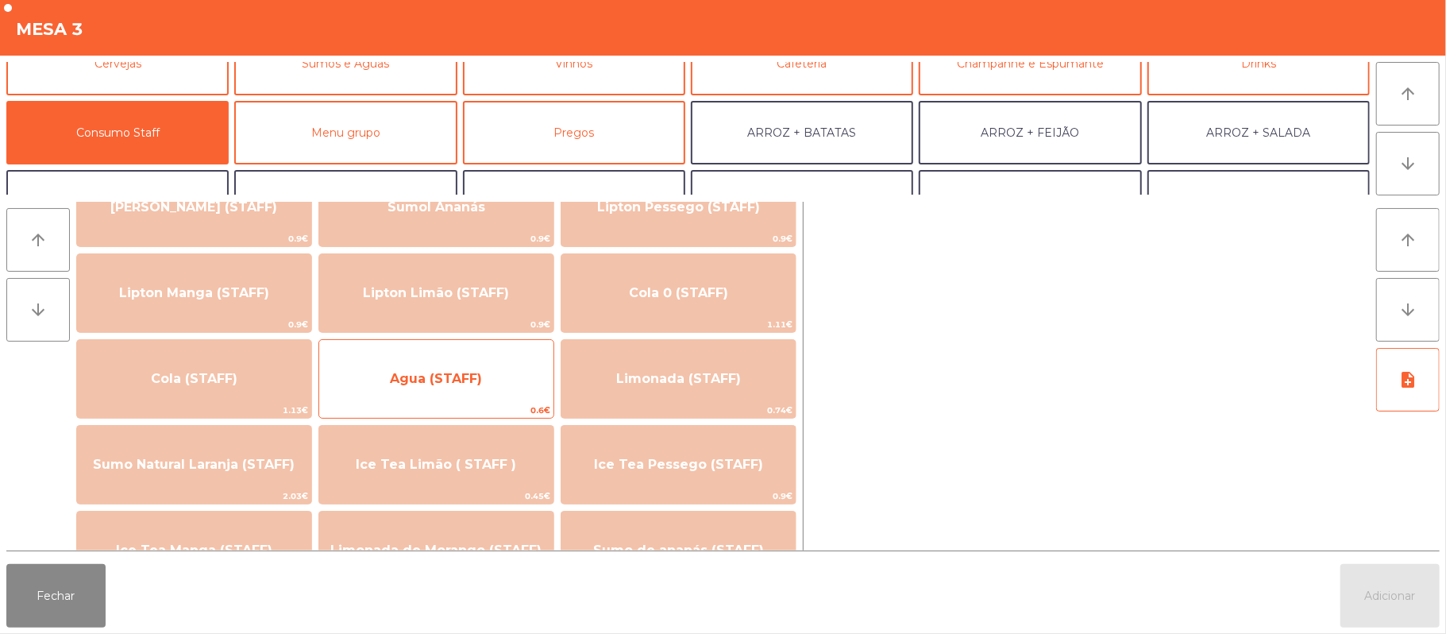
click at [481, 387] on span "Agua (STAFF)" at bounding box center [436, 378] width 234 height 43
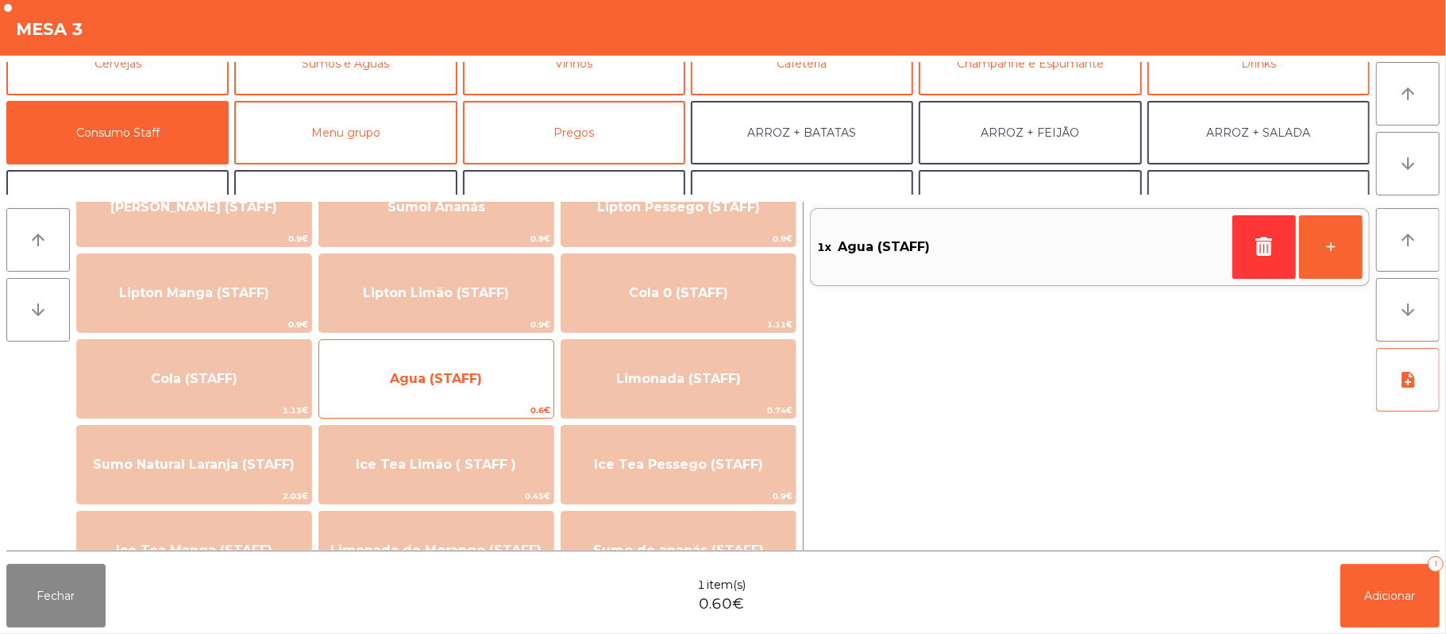
click at [462, 378] on span "Agua (STAFF)" at bounding box center [436, 378] width 92 height 15
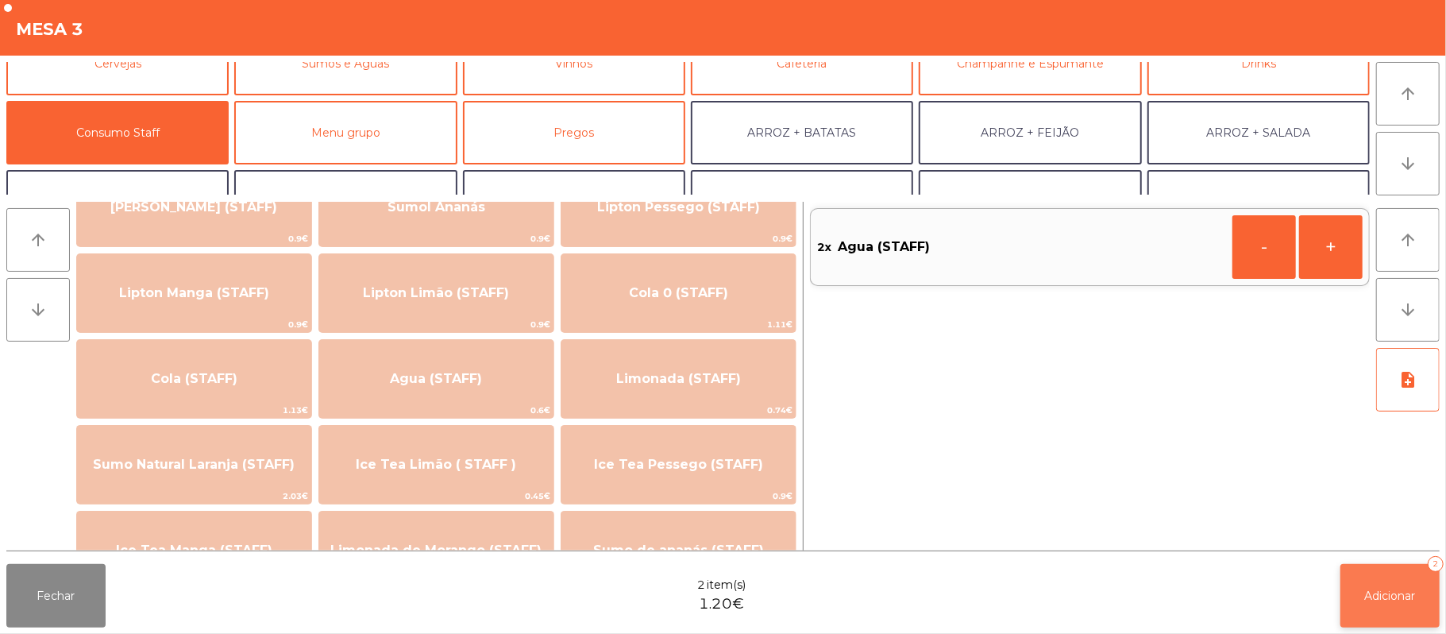
click at [1366, 594] on span "Adicionar" at bounding box center [1390, 595] width 51 height 14
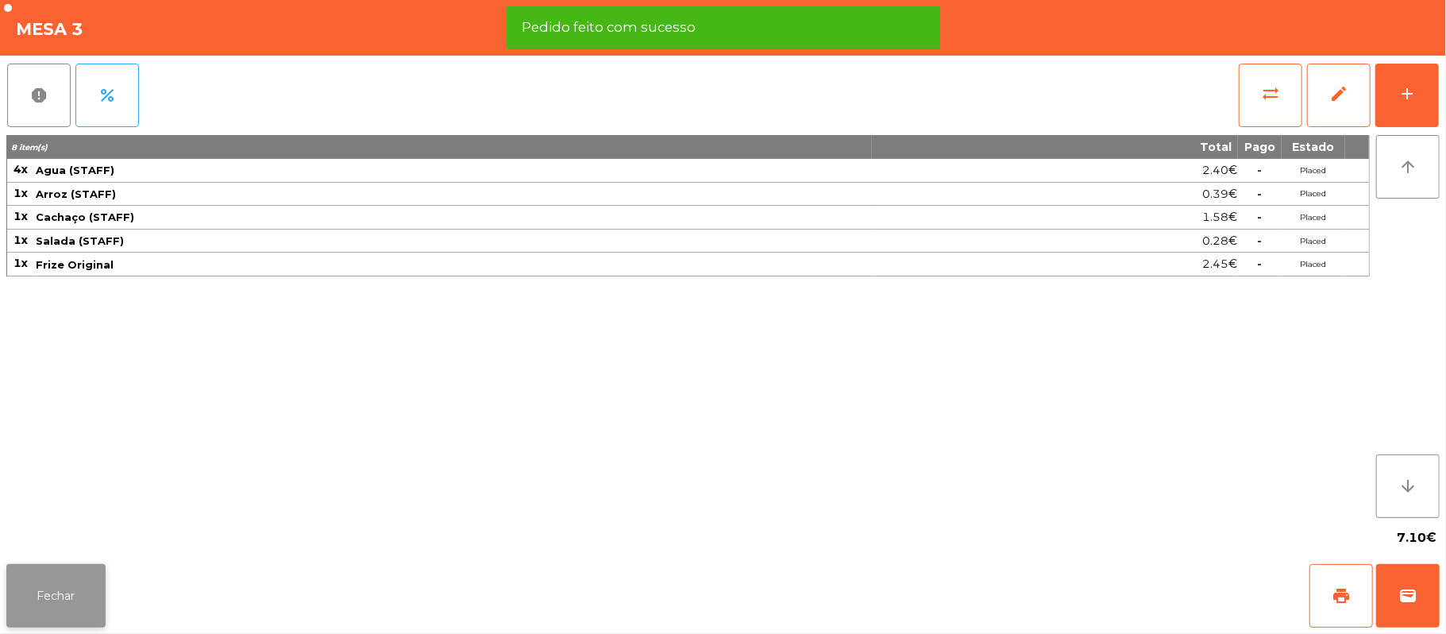
click at [52, 598] on button "Fechar" at bounding box center [55, 596] width 99 height 64
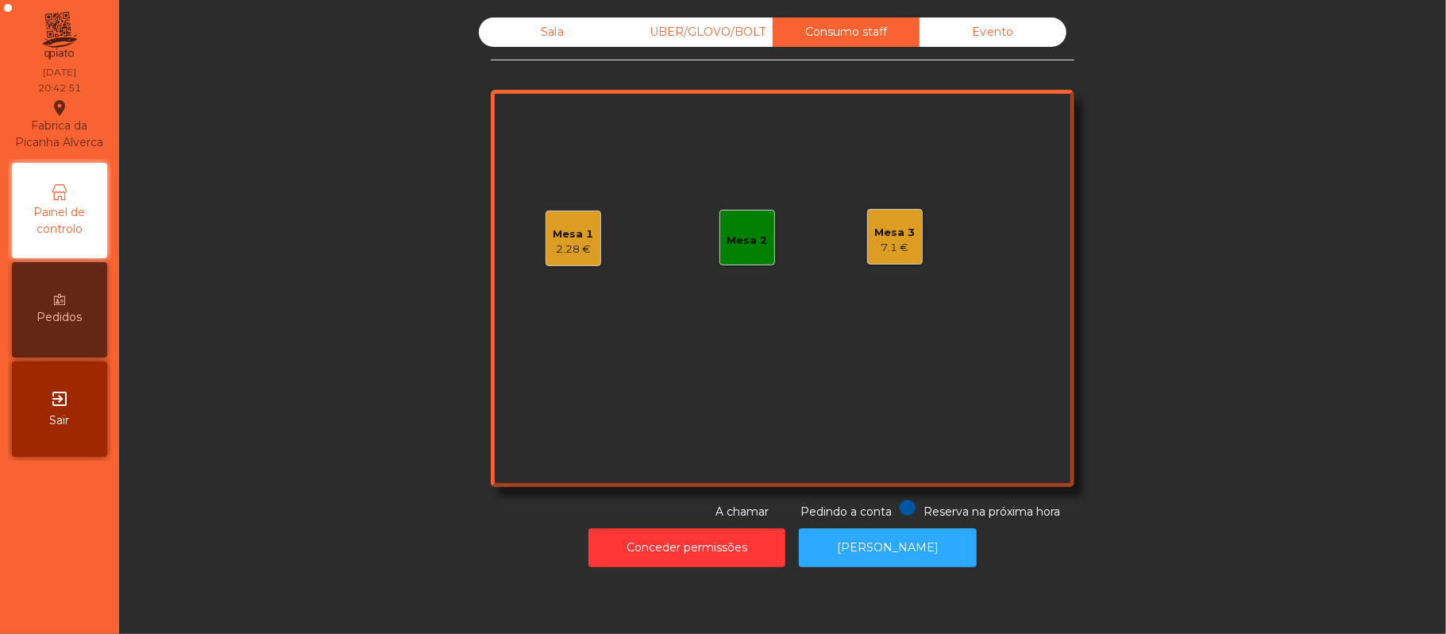
click at [578, 238] on div "Mesa 1" at bounding box center [573, 234] width 40 height 16
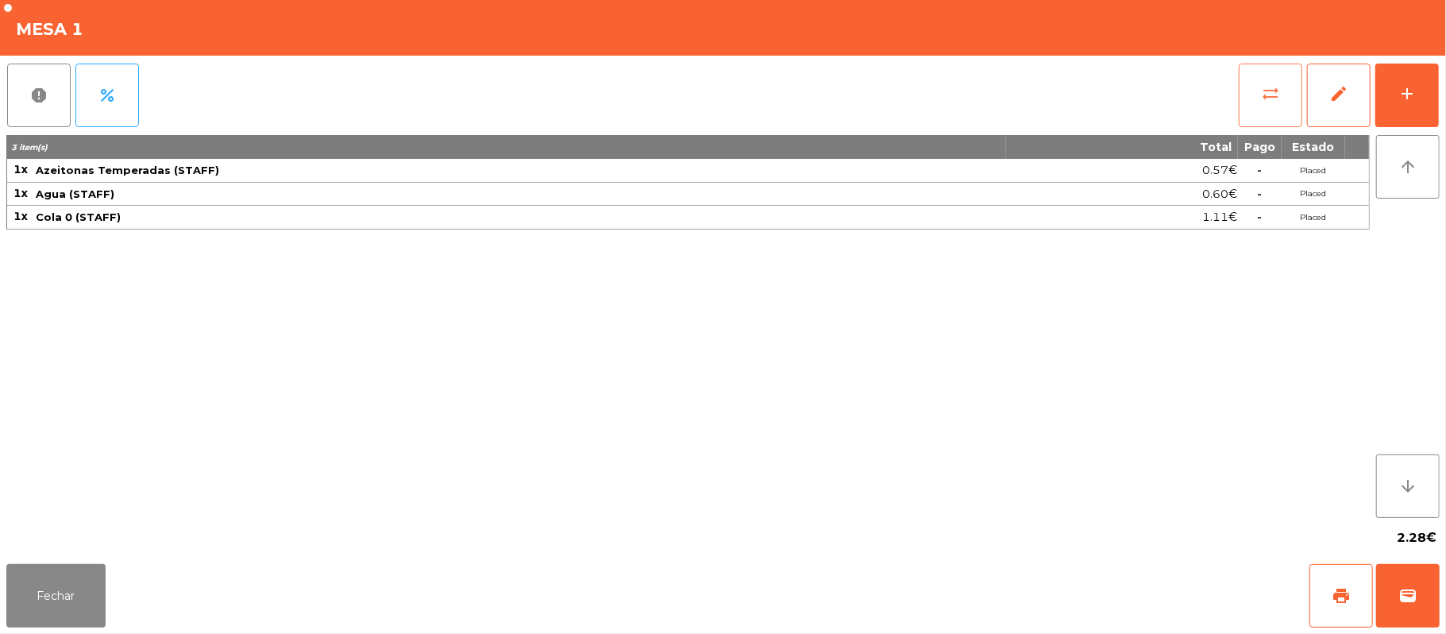
click at [1247, 92] on button "sync_alt" at bounding box center [1271, 96] width 64 height 64
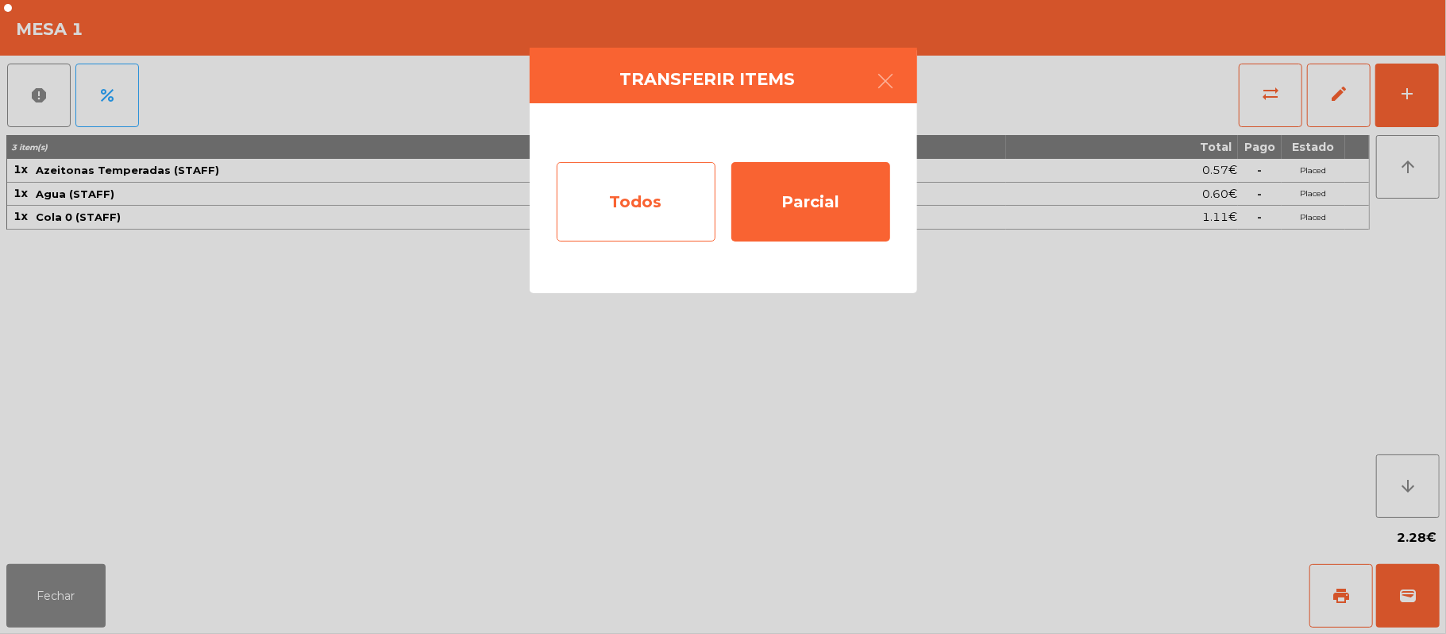
click at [626, 204] on div "Todos" at bounding box center [636, 201] width 159 height 79
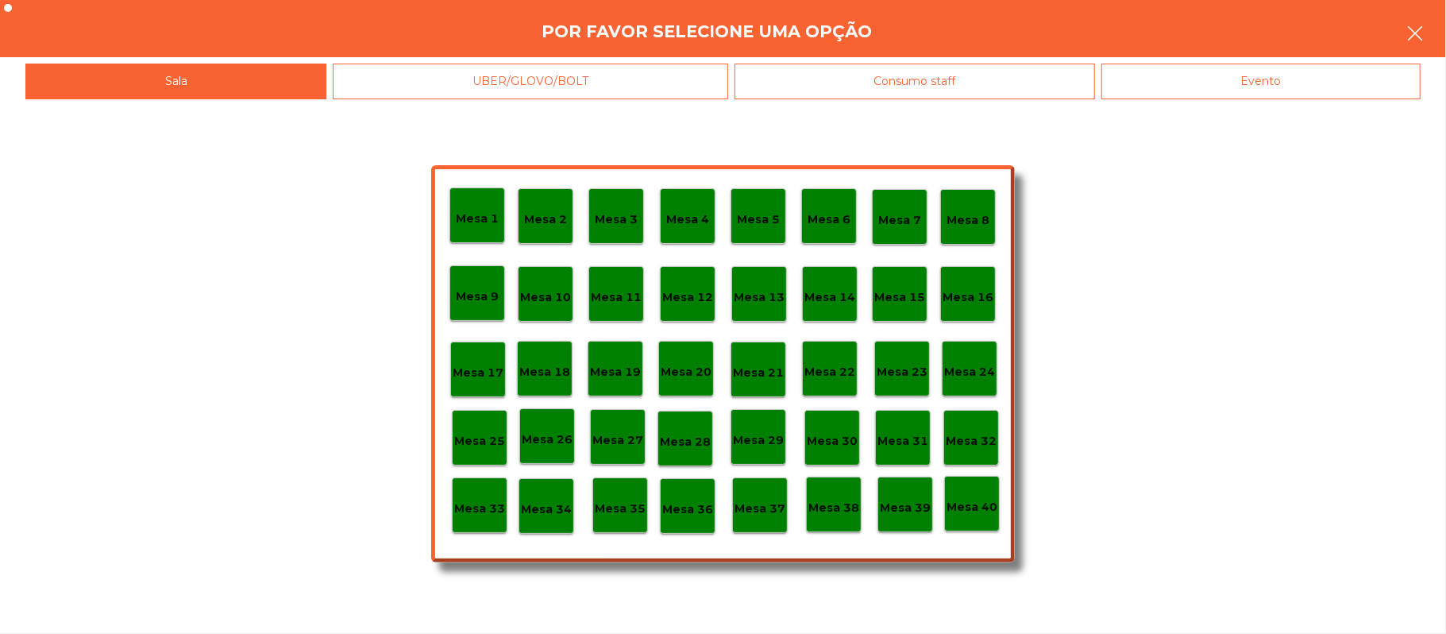
click at [1405, 29] on icon "button" at bounding box center [1414, 33] width 19 height 19
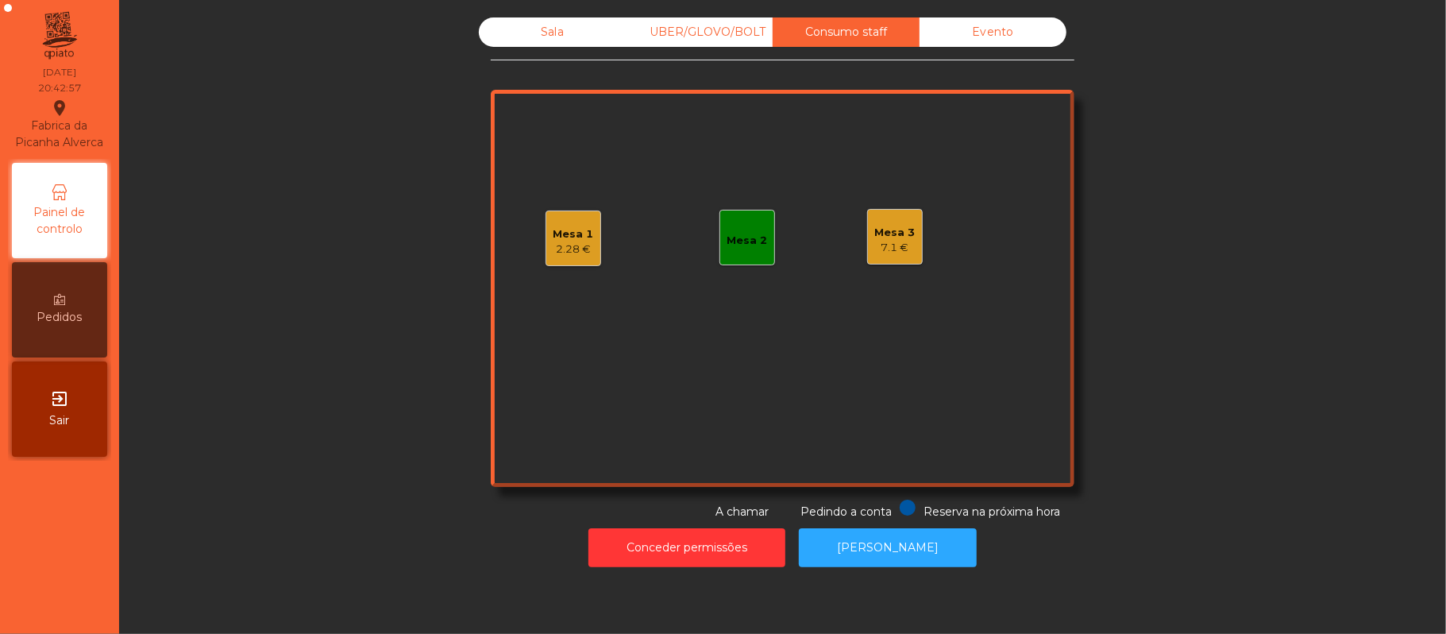
click at [541, 35] on div "Sala" at bounding box center [552, 31] width 147 height 29
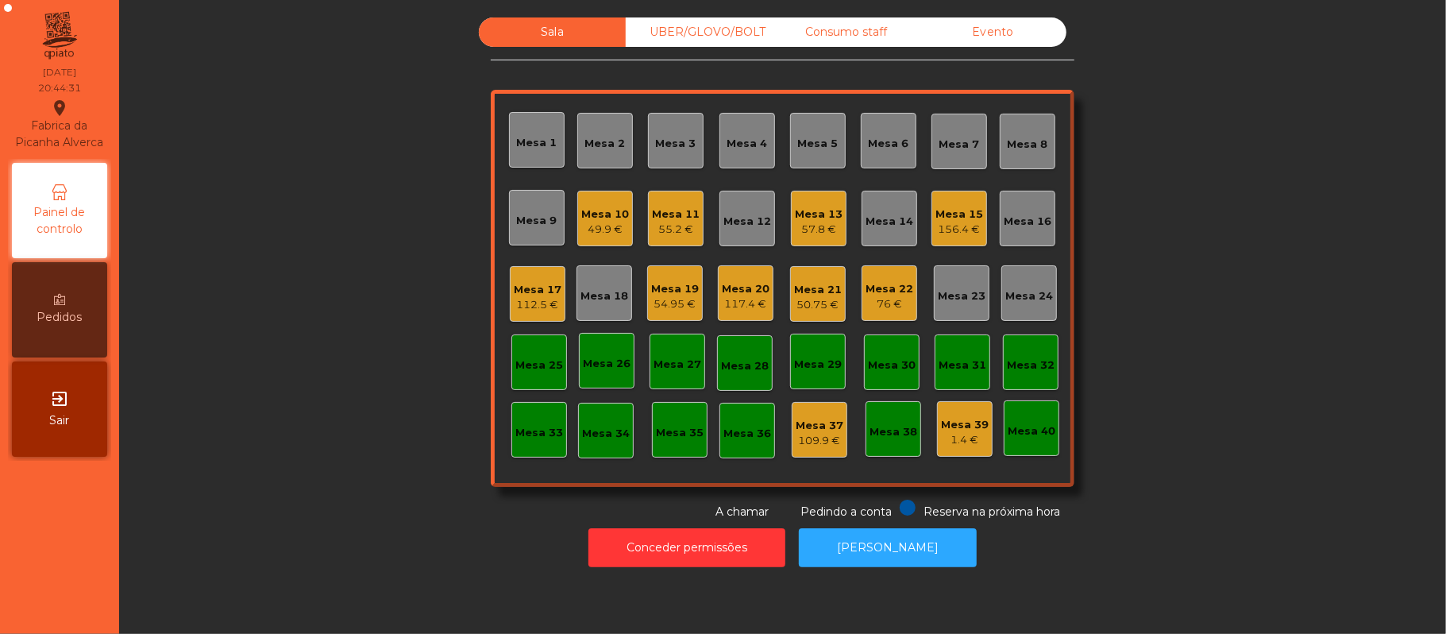
click at [680, 236] on div "55.2 €" at bounding box center [676, 230] width 48 height 16
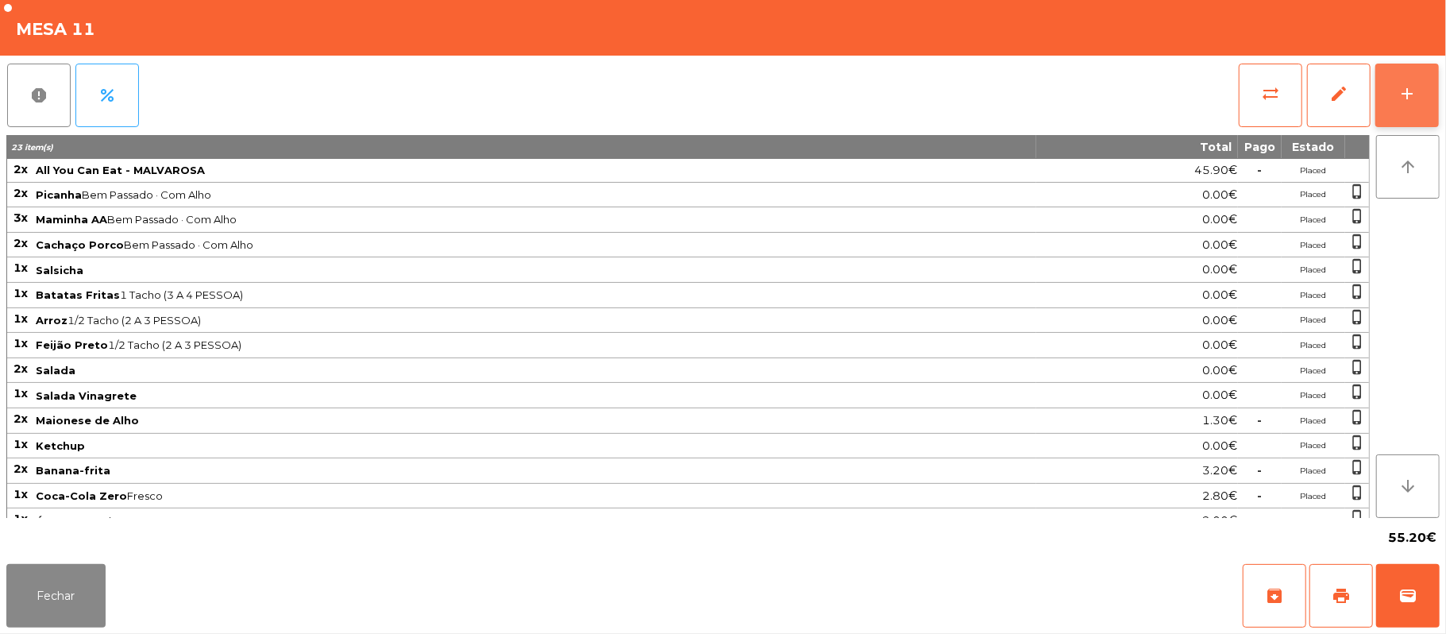
click at [1436, 91] on button "add" at bounding box center [1407, 96] width 64 height 64
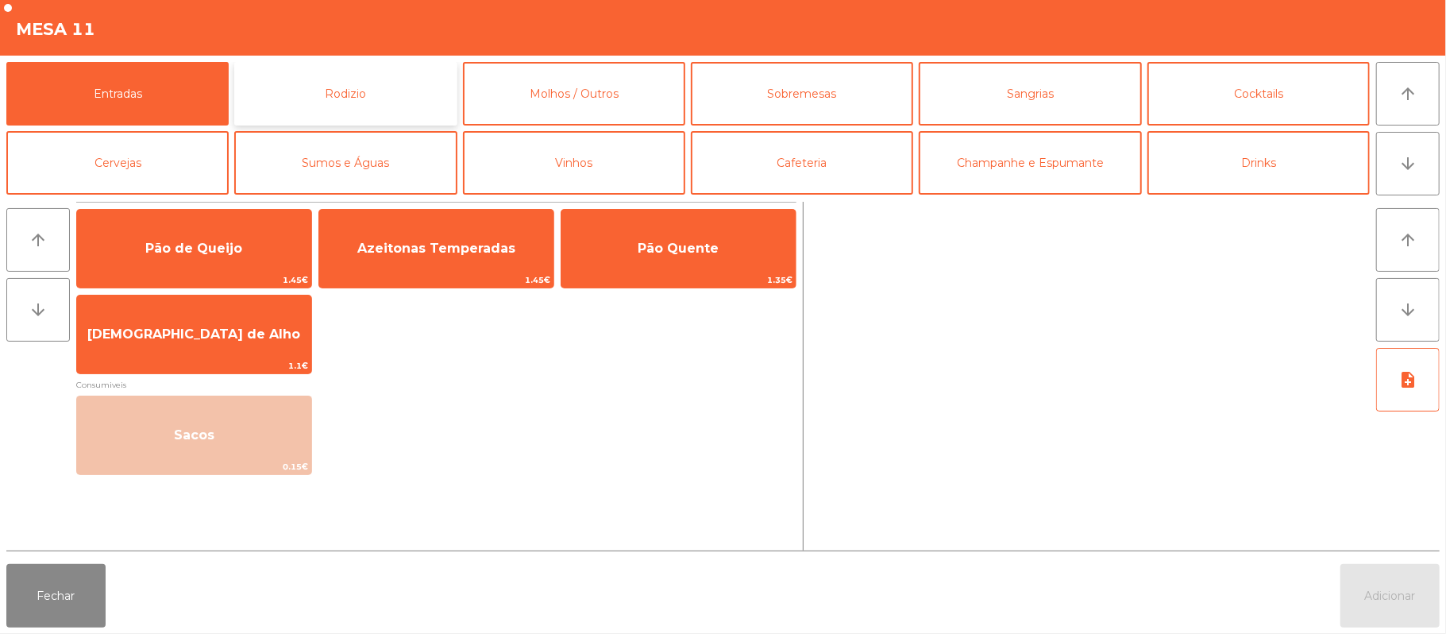
click at [397, 97] on button "Rodizio" at bounding box center [345, 94] width 222 height 64
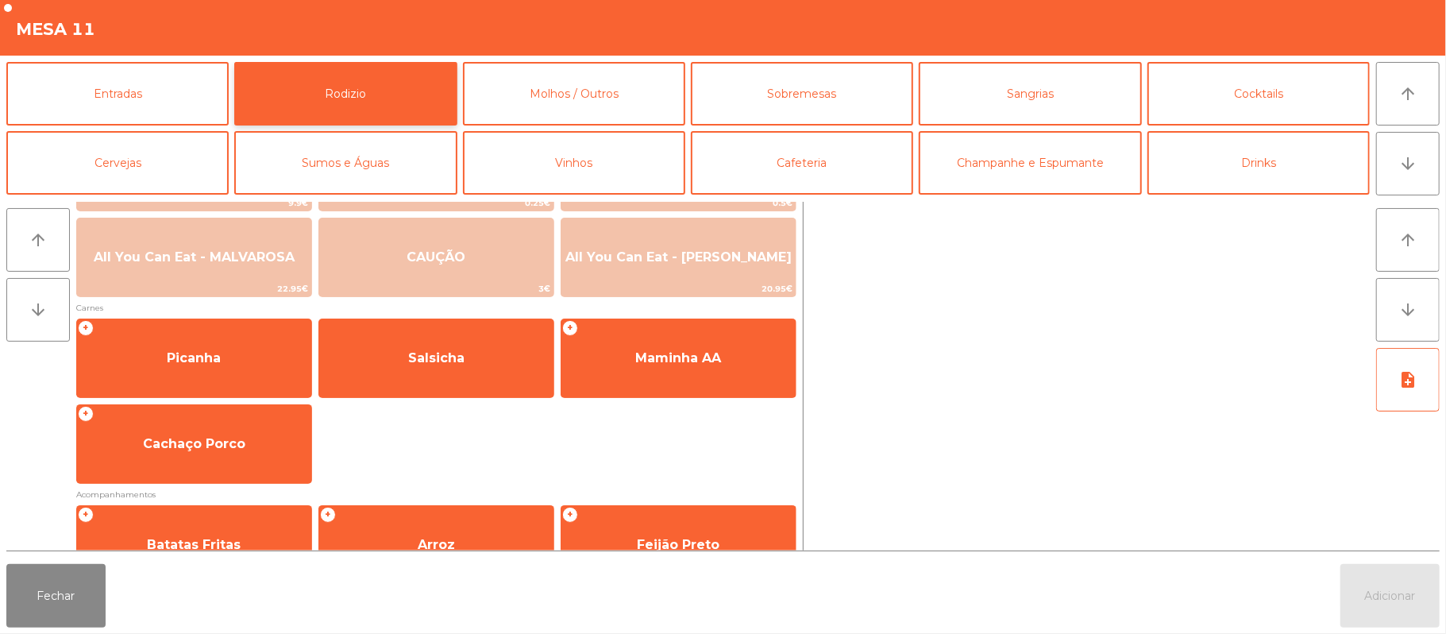
scroll to position [102, 0]
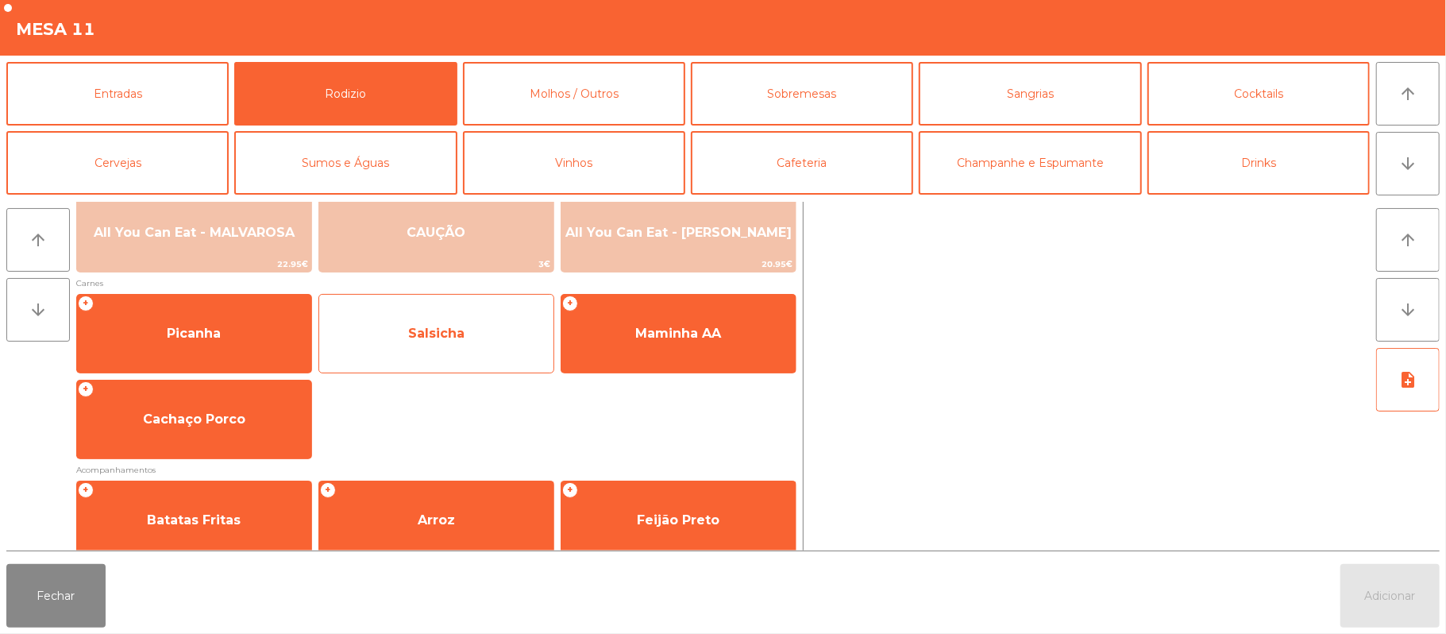
click at [477, 327] on span "Salsicha" at bounding box center [436, 333] width 234 height 43
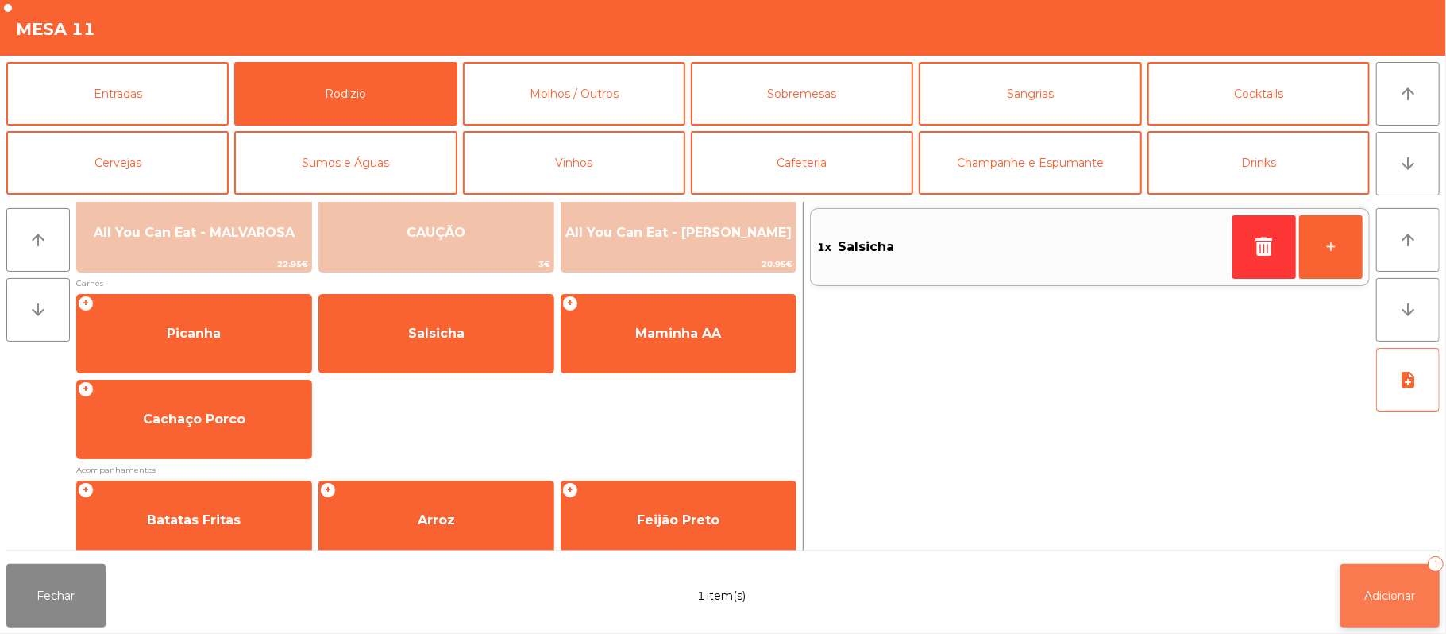
click at [1395, 610] on button "Adicionar 1" at bounding box center [1389, 596] width 99 height 64
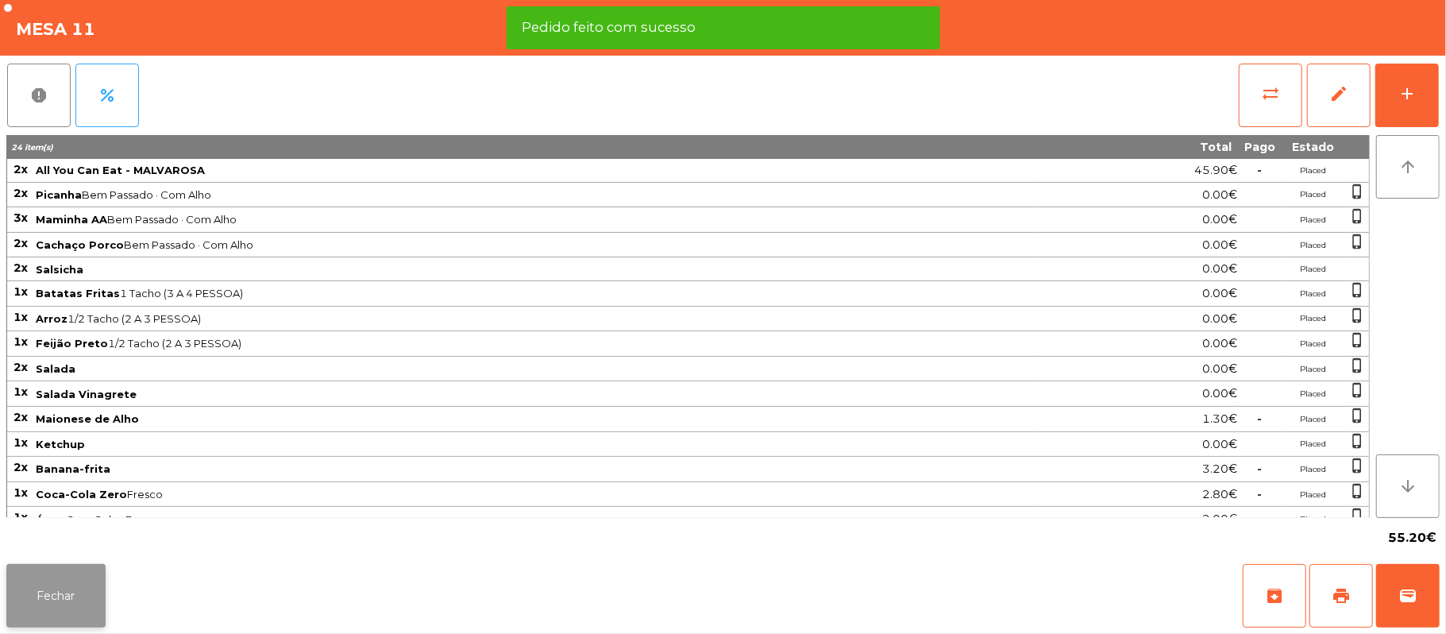
click at [54, 583] on button "Fechar" at bounding box center [55, 596] width 99 height 64
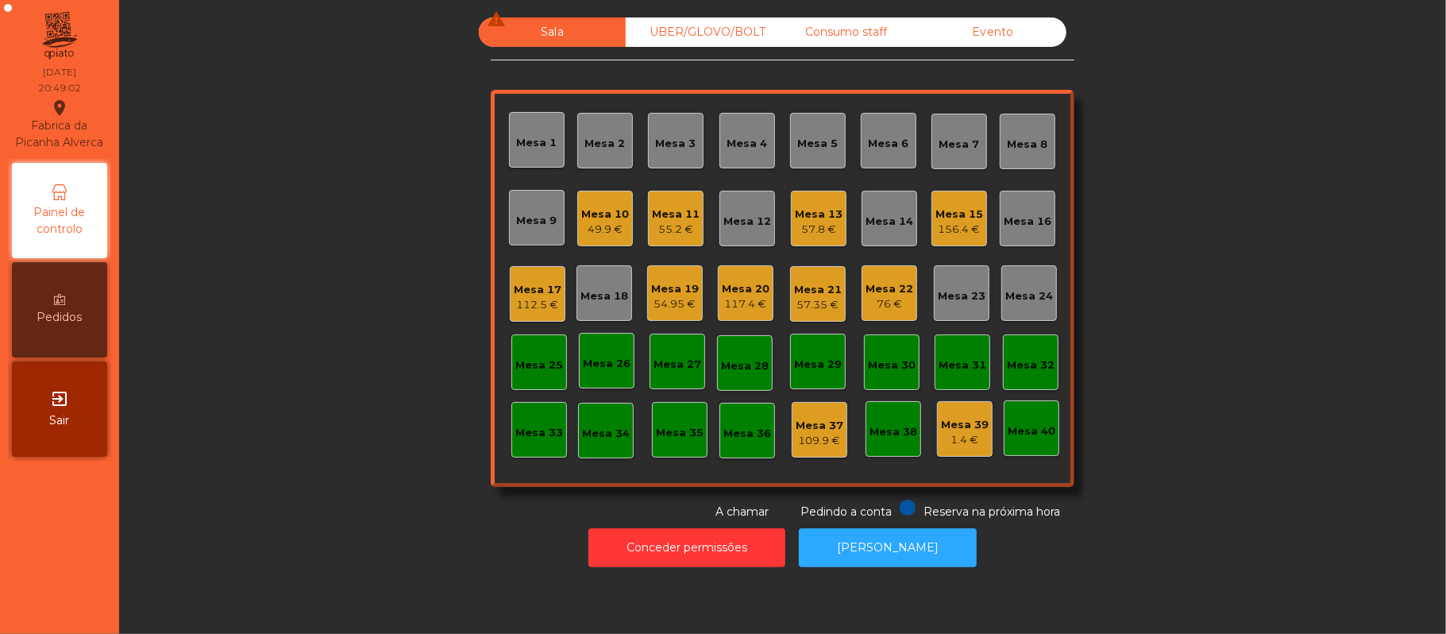
click at [892, 302] on div "76 €" at bounding box center [889, 304] width 48 height 16
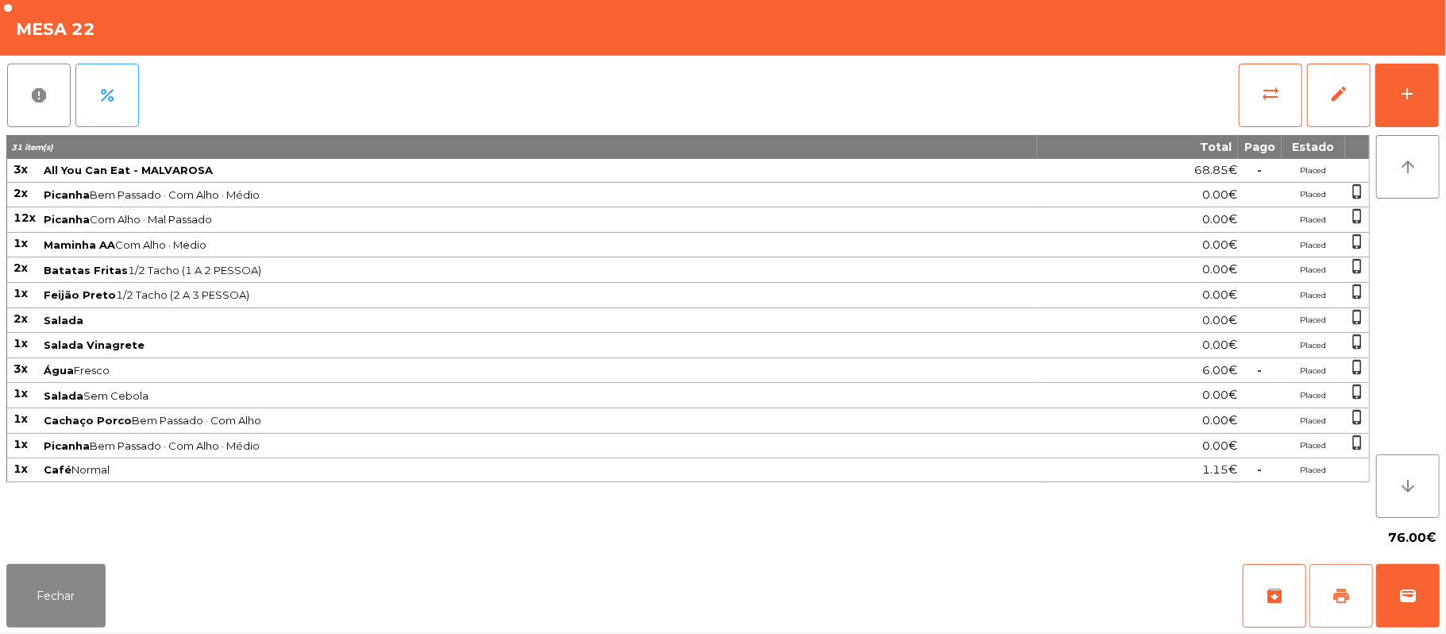
click at [1335, 597] on span "print" at bounding box center [1341, 595] width 19 height 19
click at [1399, 581] on button "wallet" at bounding box center [1408, 596] width 64 height 64
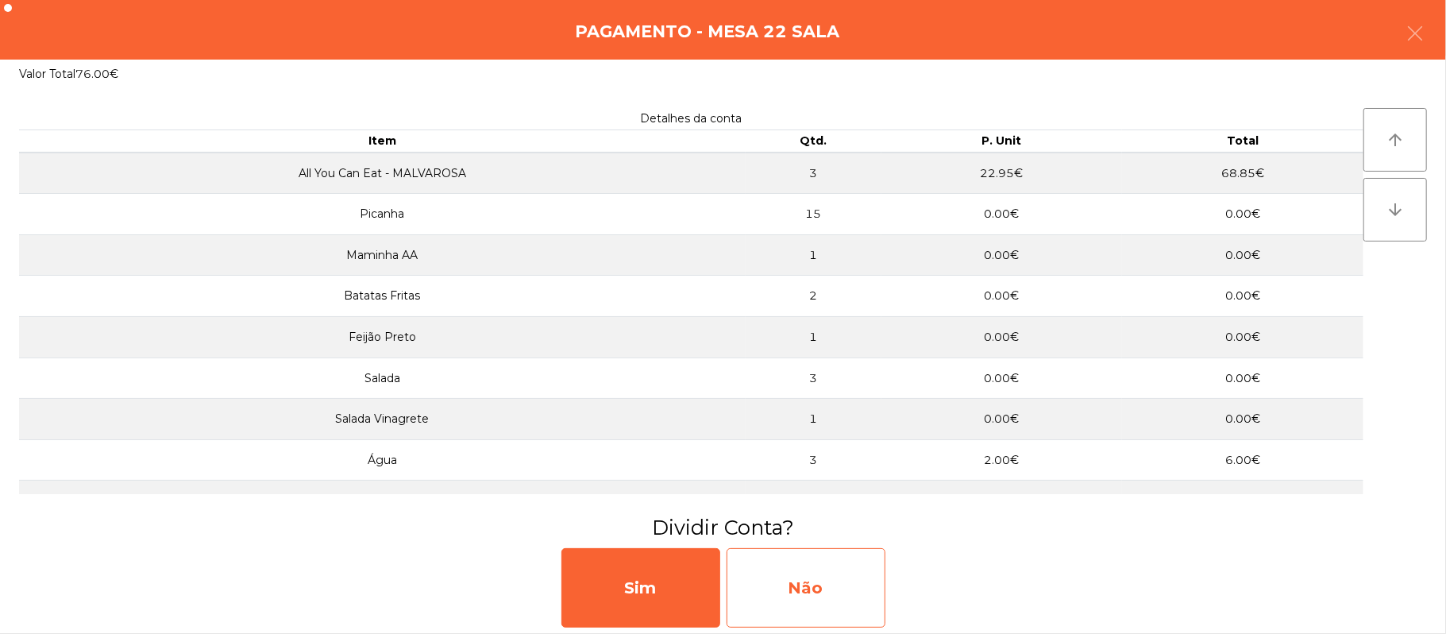
click at [851, 582] on div "Não" at bounding box center [805, 587] width 159 height 79
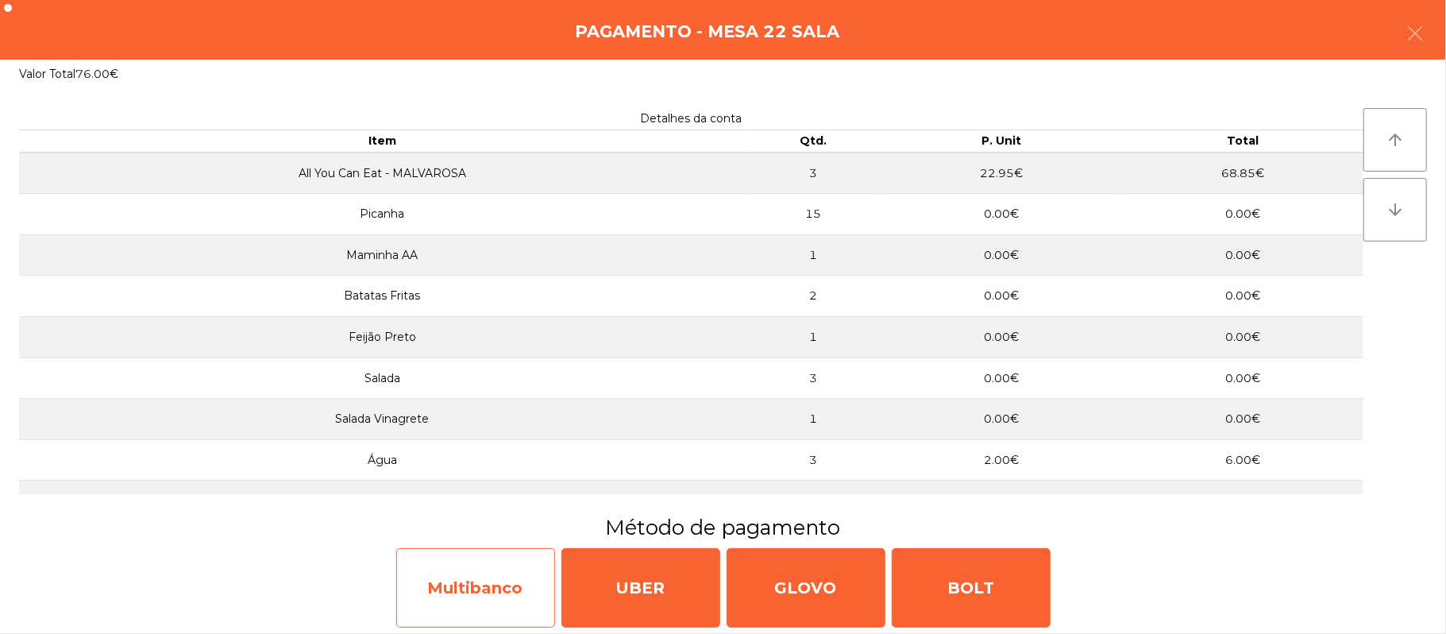
click at [462, 591] on div "Multibanco" at bounding box center [475, 587] width 159 height 79
select select "**"
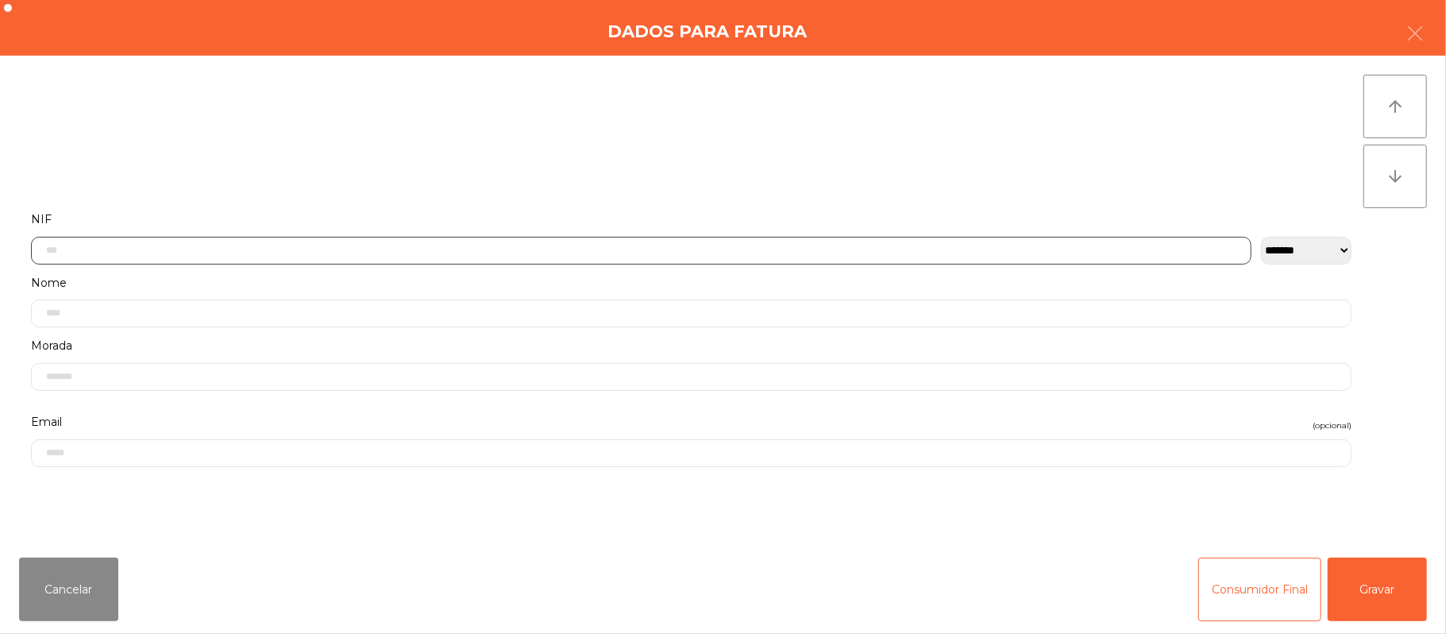
click at [869, 254] on input "text" at bounding box center [641, 251] width 1220 height 28
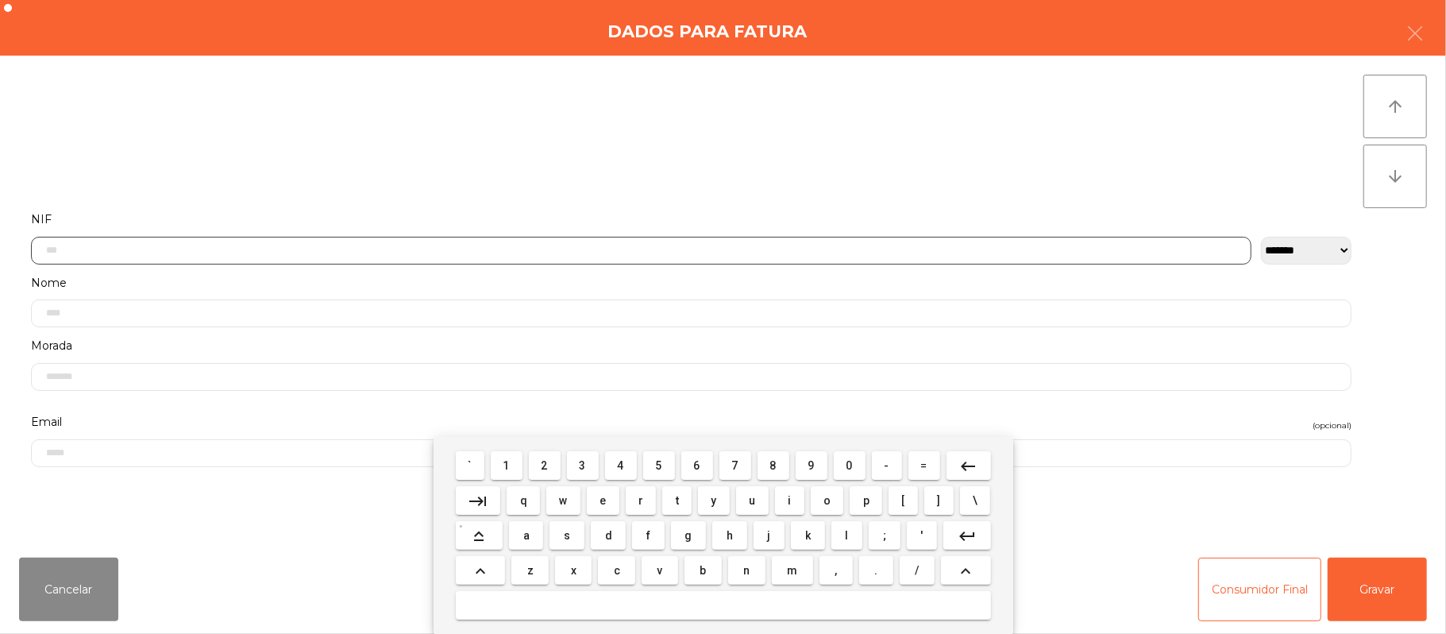
scroll to position [133, 0]
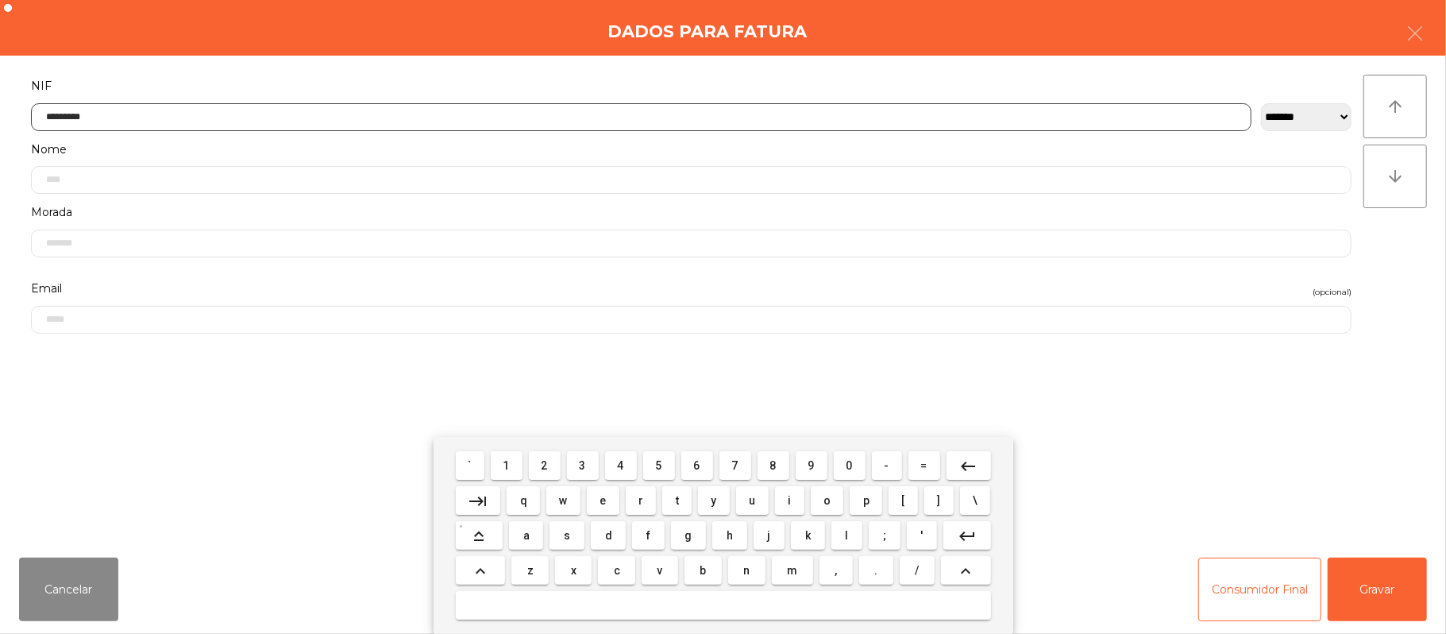
type input "*********"
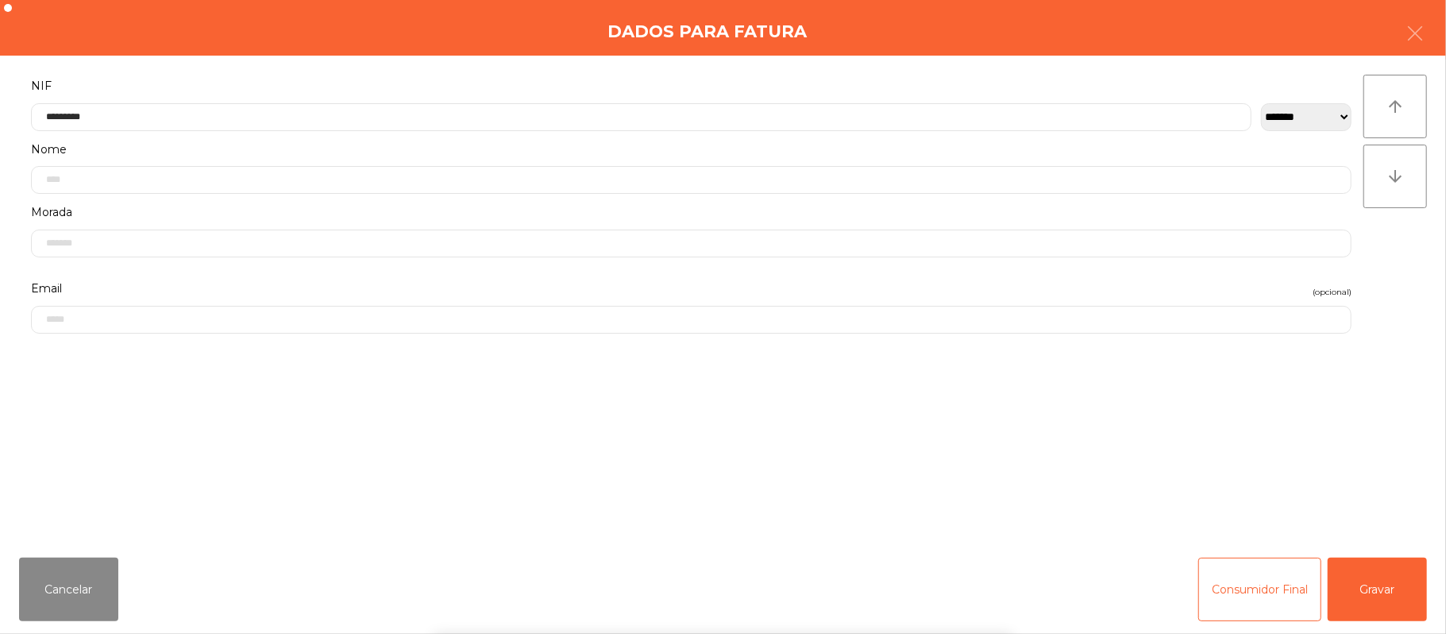
click at [1363, 595] on div "` 1 2 3 4 5 6 7 8 9 0 - = keyboard_backspace keyboard_tab q w e r t y u i o p […" at bounding box center [723, 535] width 1446 height 197
click at [1392, 592] on button "Gravar" at bounding box center [1377, 589] width 99 height 64
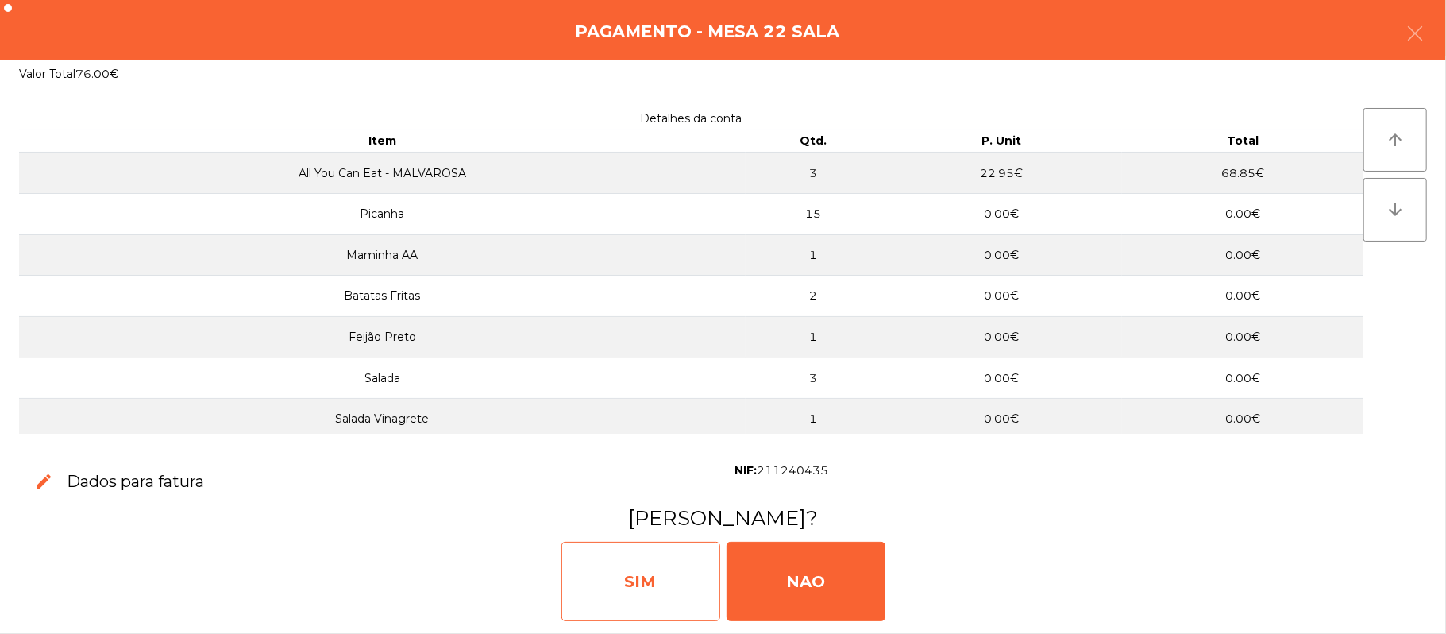
click at [649, 572] on div "SIM" at bounding box center [640, 580] width 159 height 79
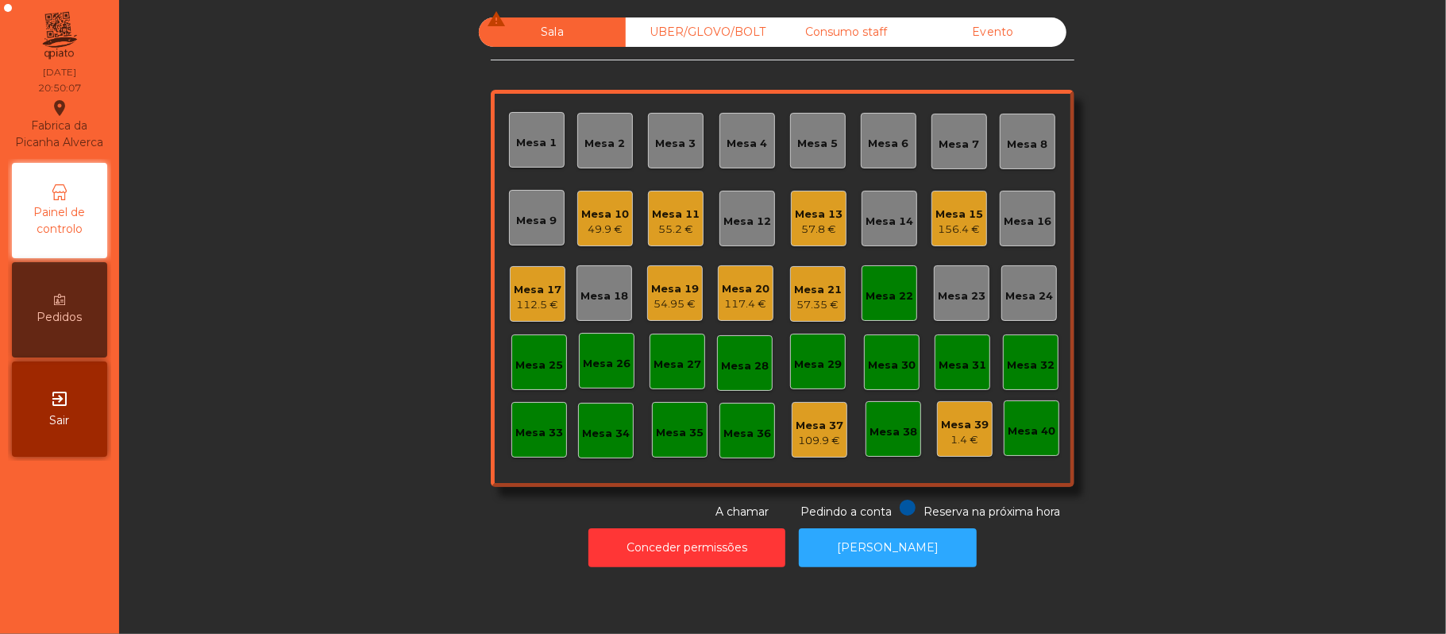
click at [874, 294] on div "Mesa 22" at bounding box center [889, 296] width 48 height 16
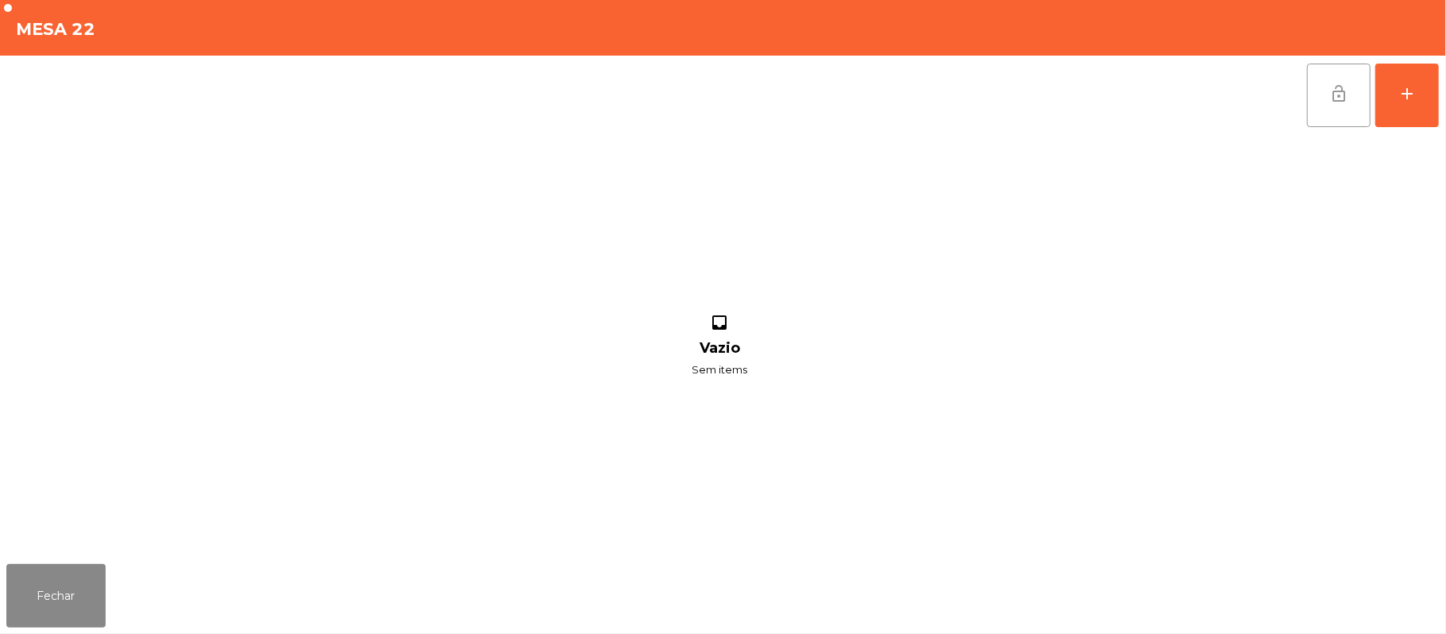
click at [1358, 87] on button "lock_open" at bounding box center [1339, 96] width 64 height 64
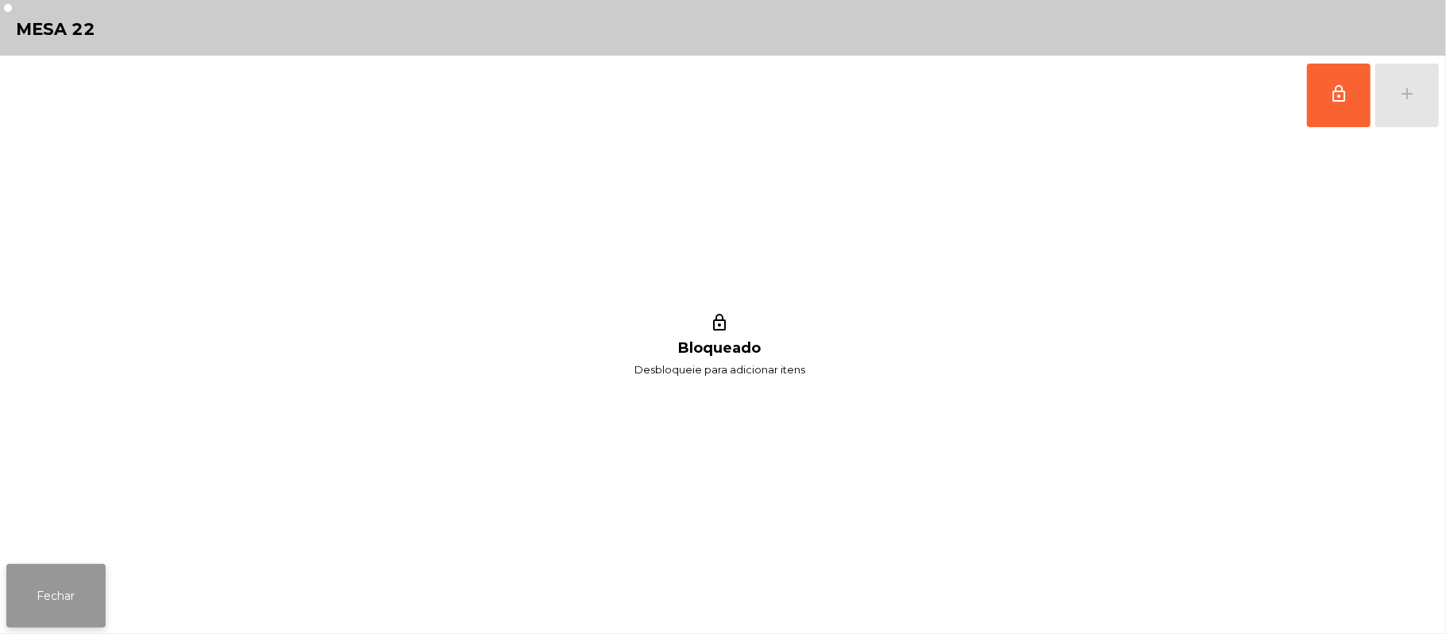
click at [13, 607] on button "Fechar" at bounding box center [55, 596] width 99 height 64
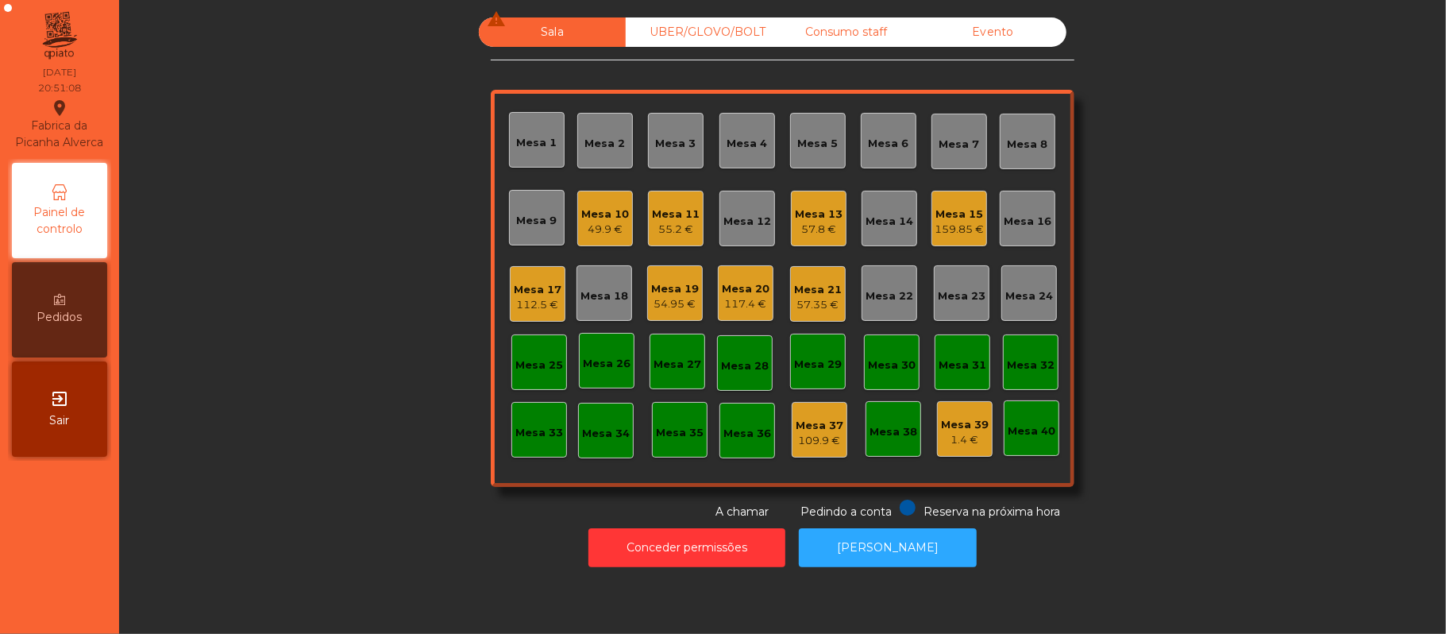
click at [656, 303] on div "54.95 €" at bounding box center [675, 304] width 48 height 16
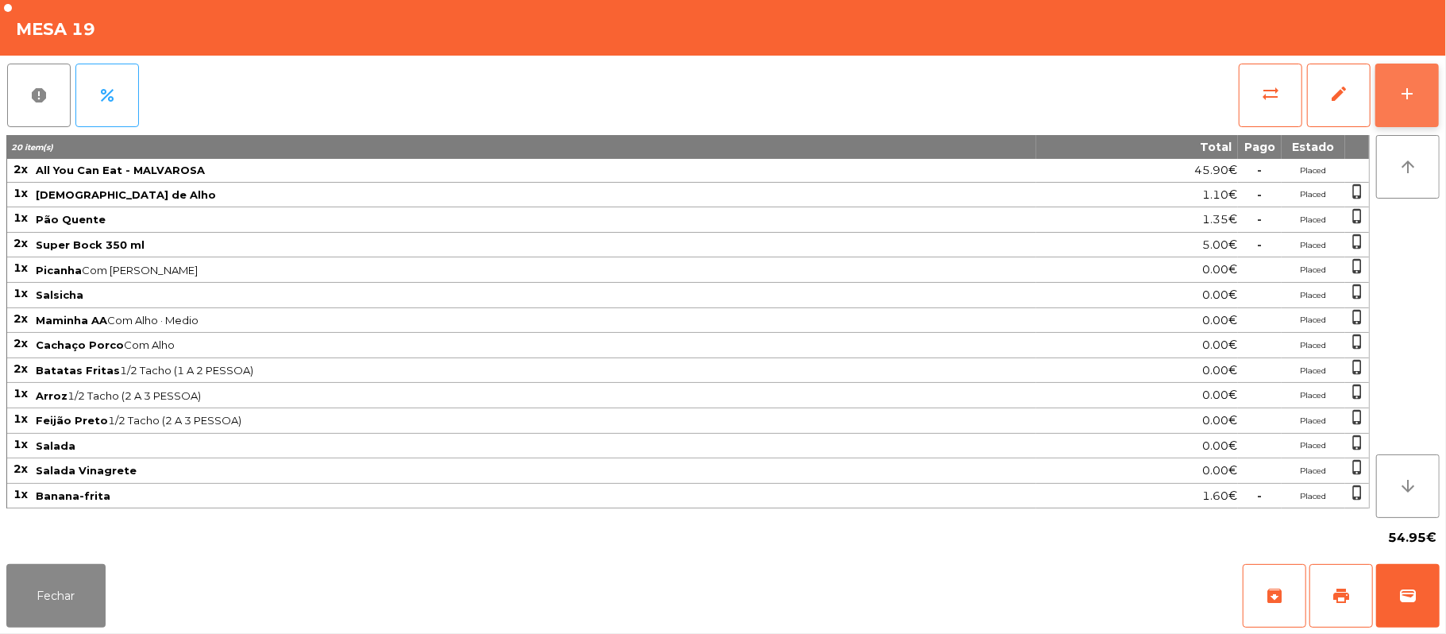
click at [1407, 102] on button "add" at bounding box center [1407, 96] width 64 height 64
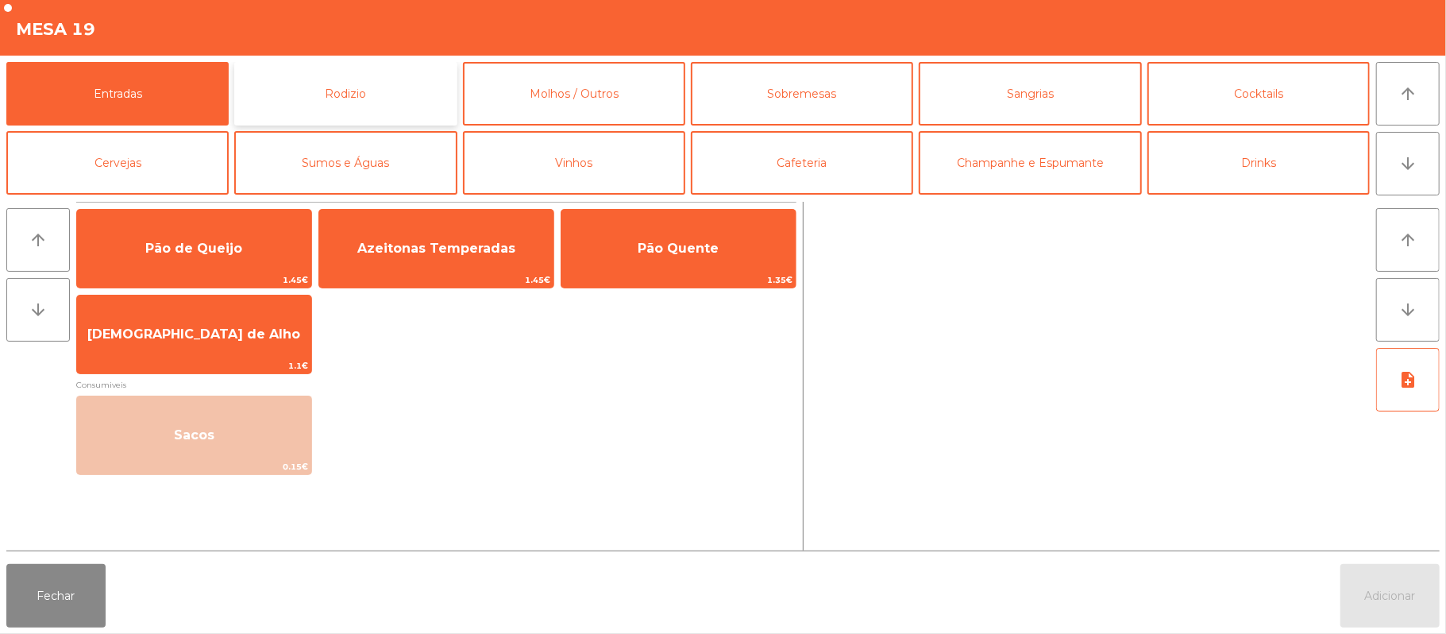
click at [370, 105] on button "Rodizio" at bounding box center [345, 94] width 222 height 64
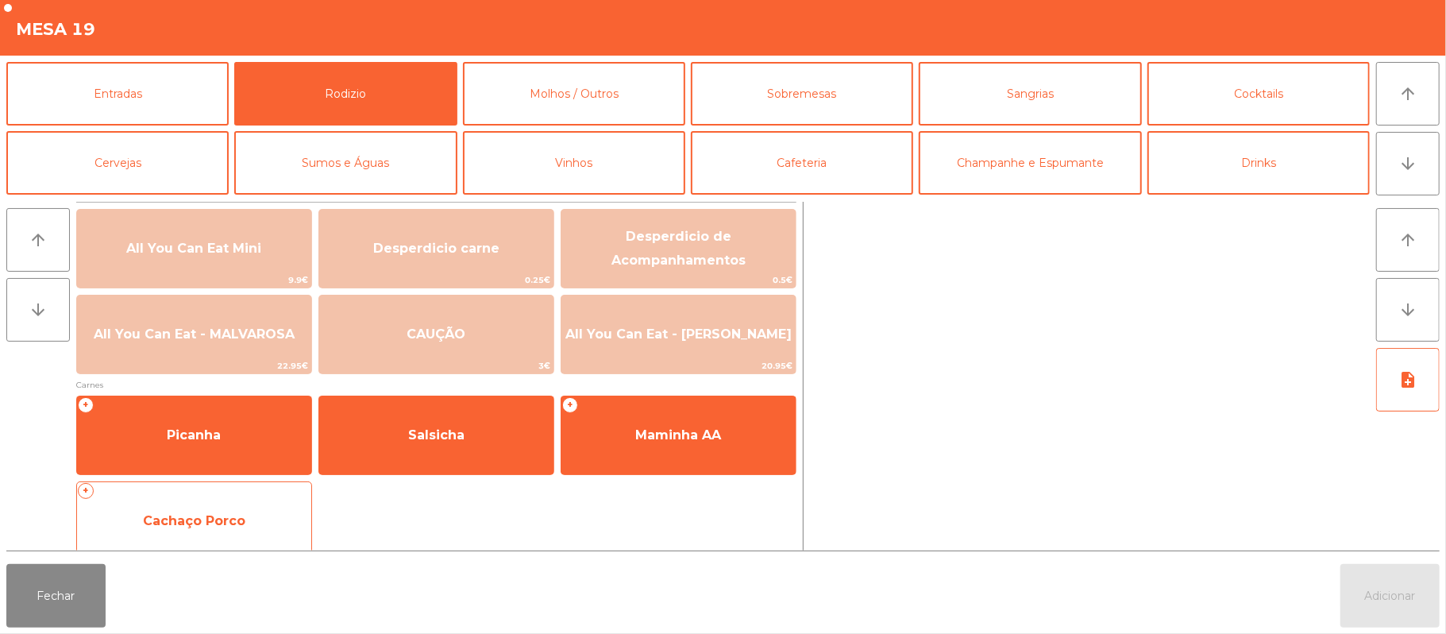
click at [192, 500] on span "Cachaço Porco" at bounding box center [194, 520] width 234 height 43
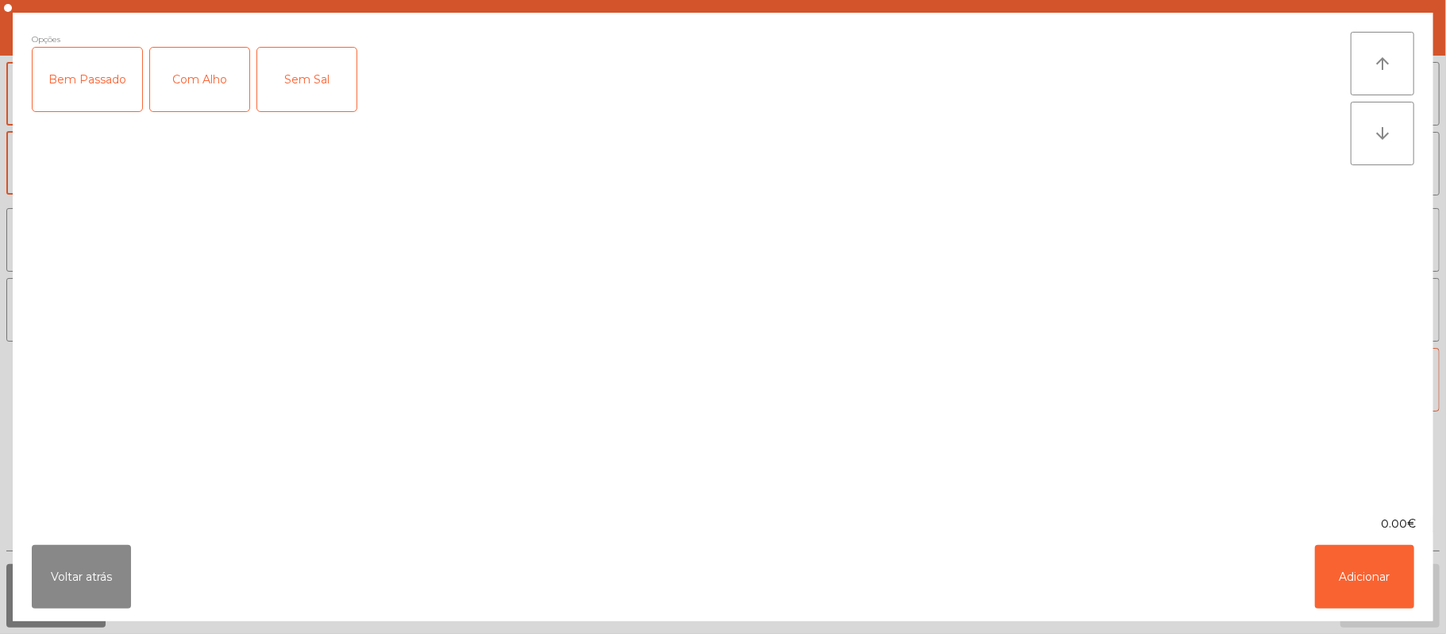
click at [191, 94] on div "Com Alho" at bounding box center [199, 80] width 99 height 64
click at [1361, 568] on button "Adicionar" at bounding box center [1364, 577] width 99 height 64
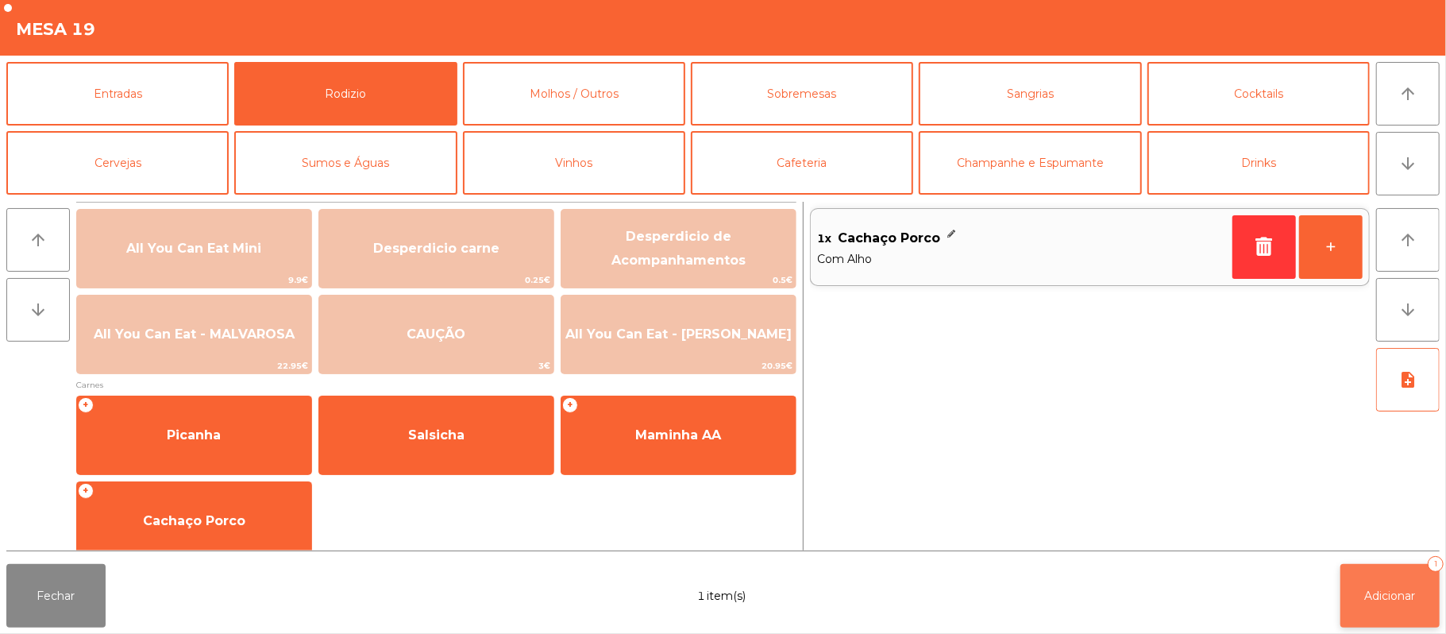
click at [1366, 610] on button "Adicionar 1" at bounding box center [1389, 596] width 99 height 64
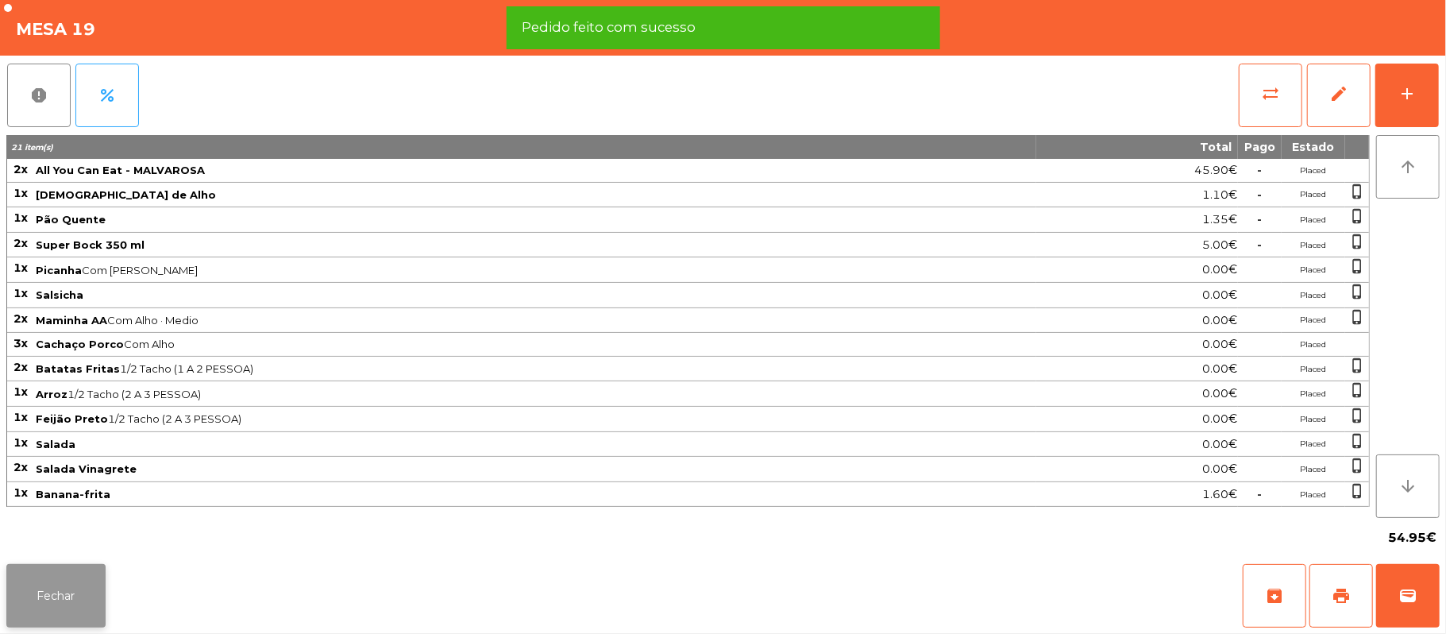
click at [45, 594] on button "Fechar" at bounding box center [55, 596] width 99 height 64
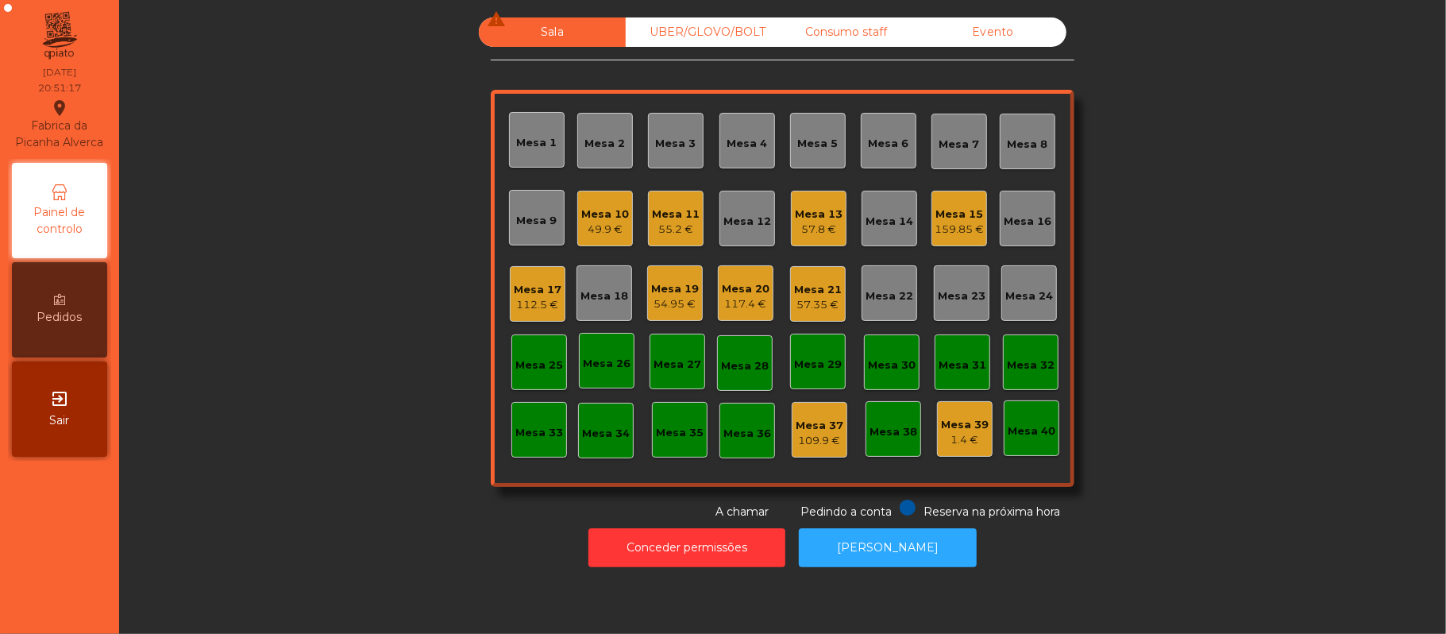
click at [598, 218] on div "Mesa 10" at bounding box center [605, 214] width 48 height 16
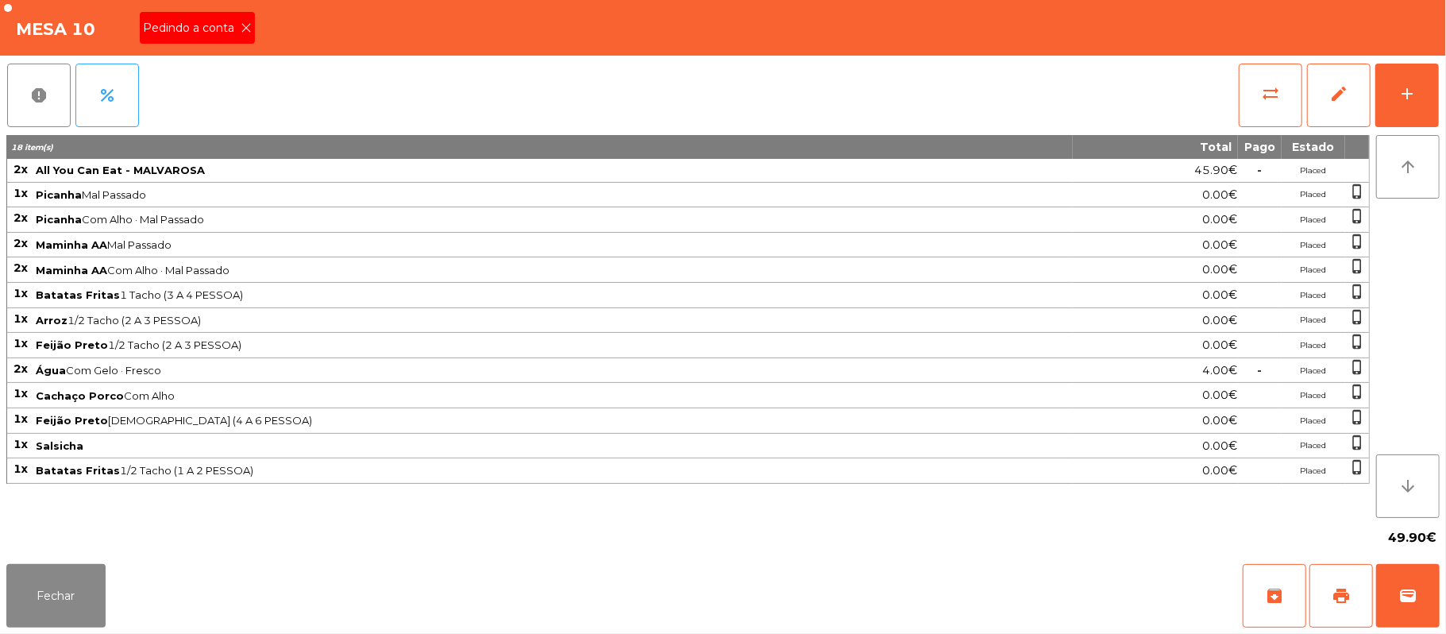
click at [195, 30] on span "Pedindo a conta" at bounding box center [192, 28] width 98 height 17
click at [39, 594] on button "Fechar" at bounding box center [55, 596] width 99 height 64
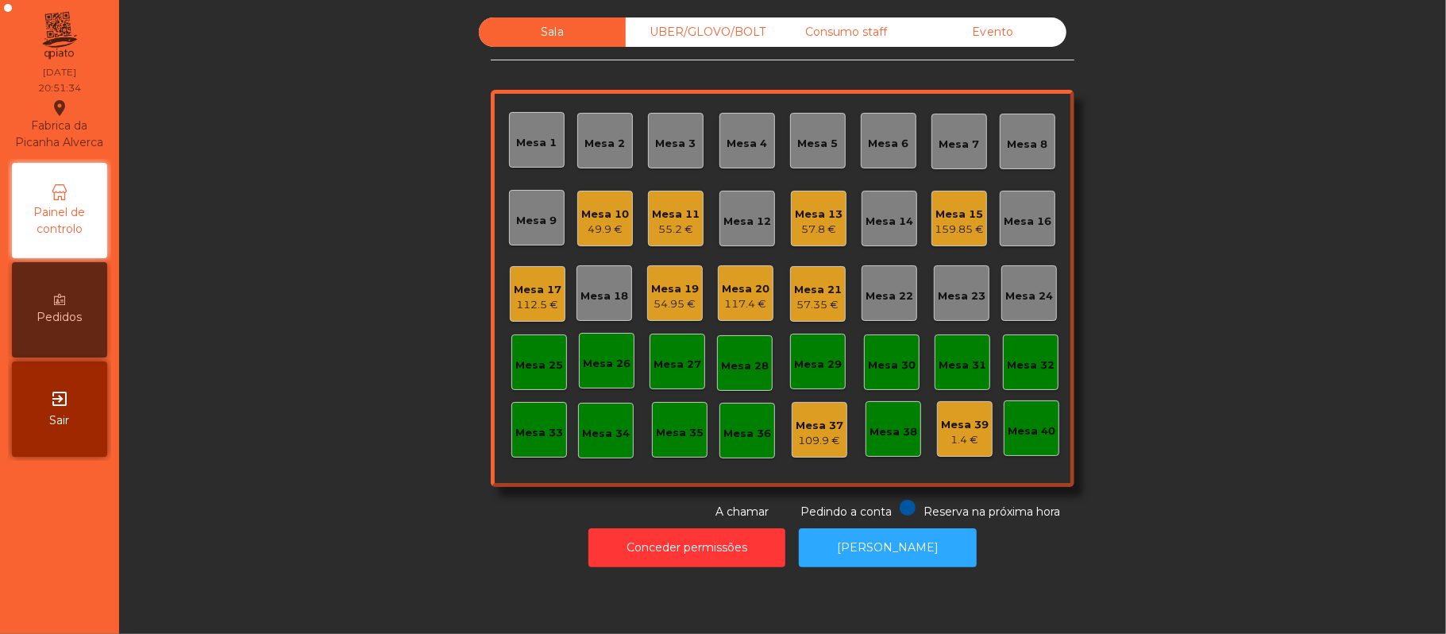
click at [741, 144] on div "Mesa 4" at bounding box center [747, 144] width 40 height 16
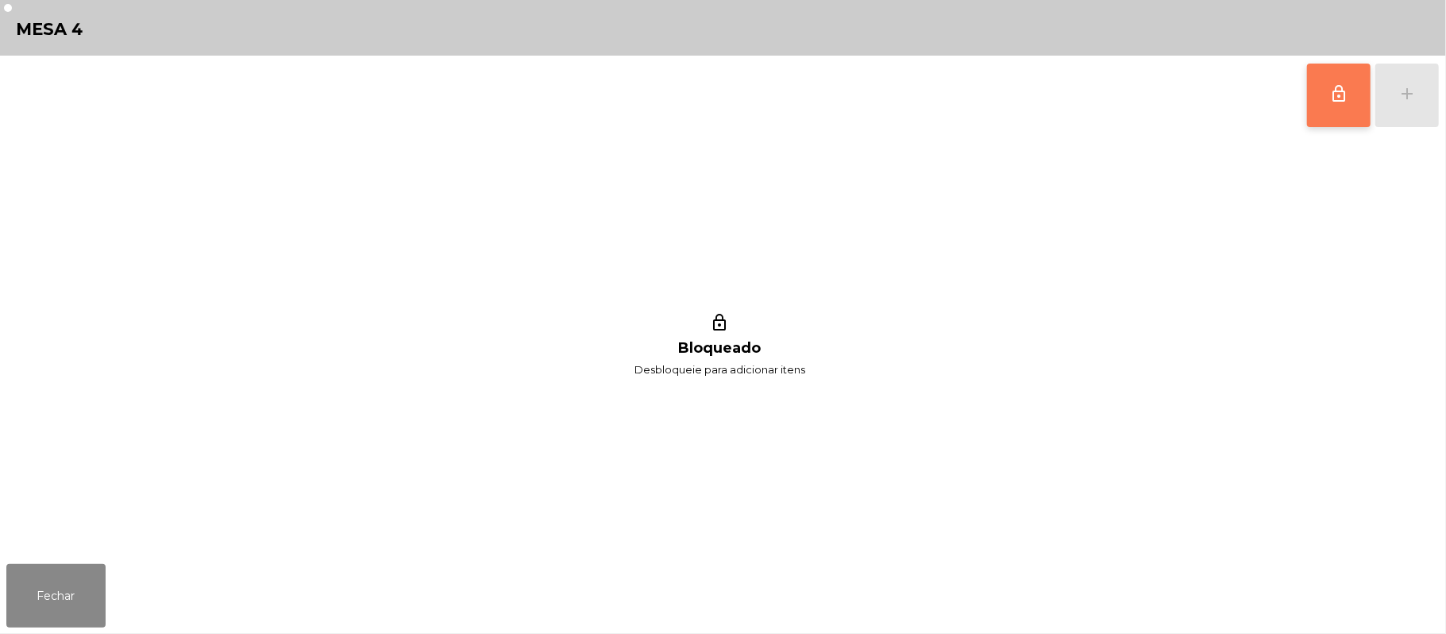
click at [1321, 87] on button "lock_outline" at bounding box center [1339, 96] width 64 height 64
click at [1393, 99] on button "add" at bounding box center [1407, 96] width 64 height 64
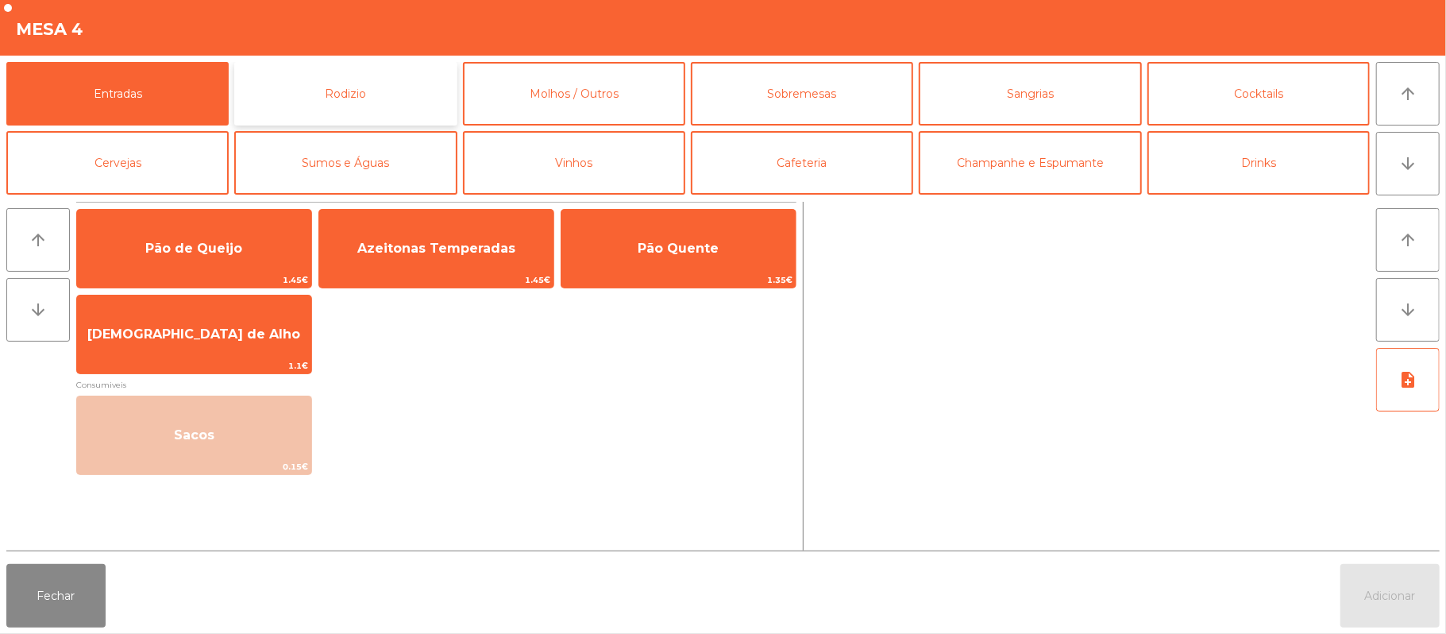
click at [359, 97] on button "Rodizio" at bounding box center [345, 94] width 222 height 64
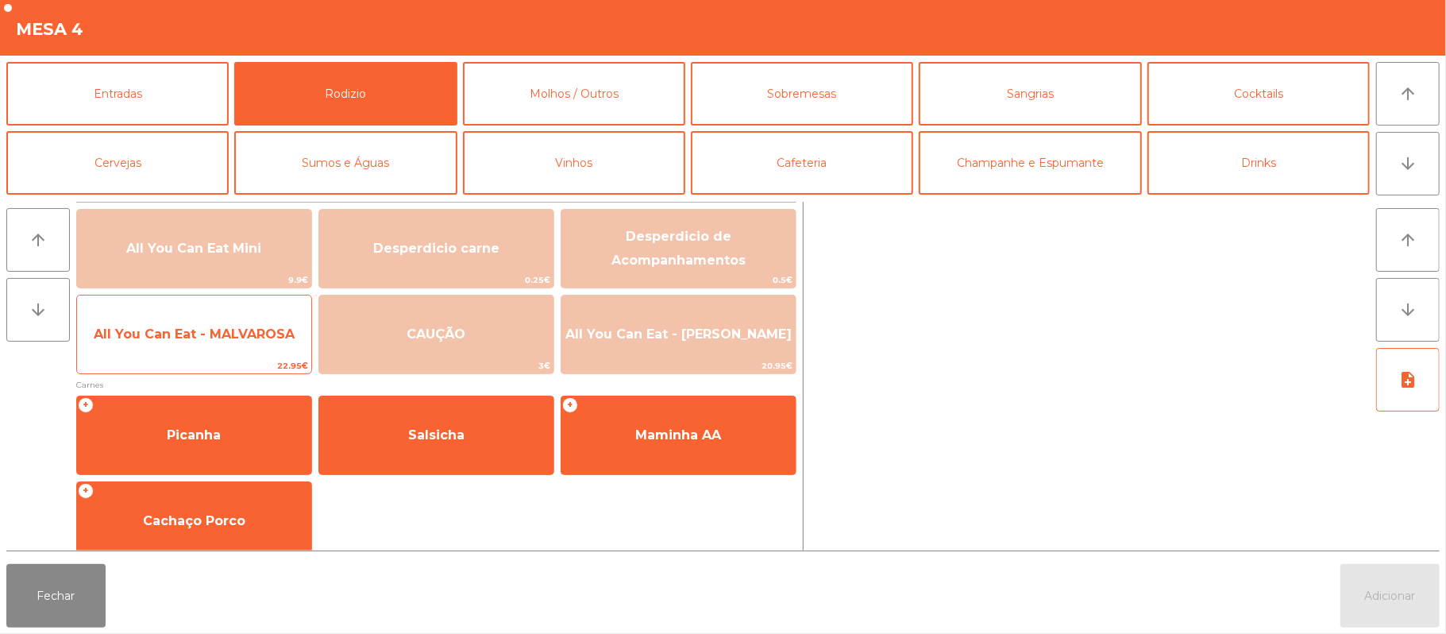
click at [221, 337] on span "All You Can Eat - MALVAROSA" at bounding box center [194, 333] width 201 height 15
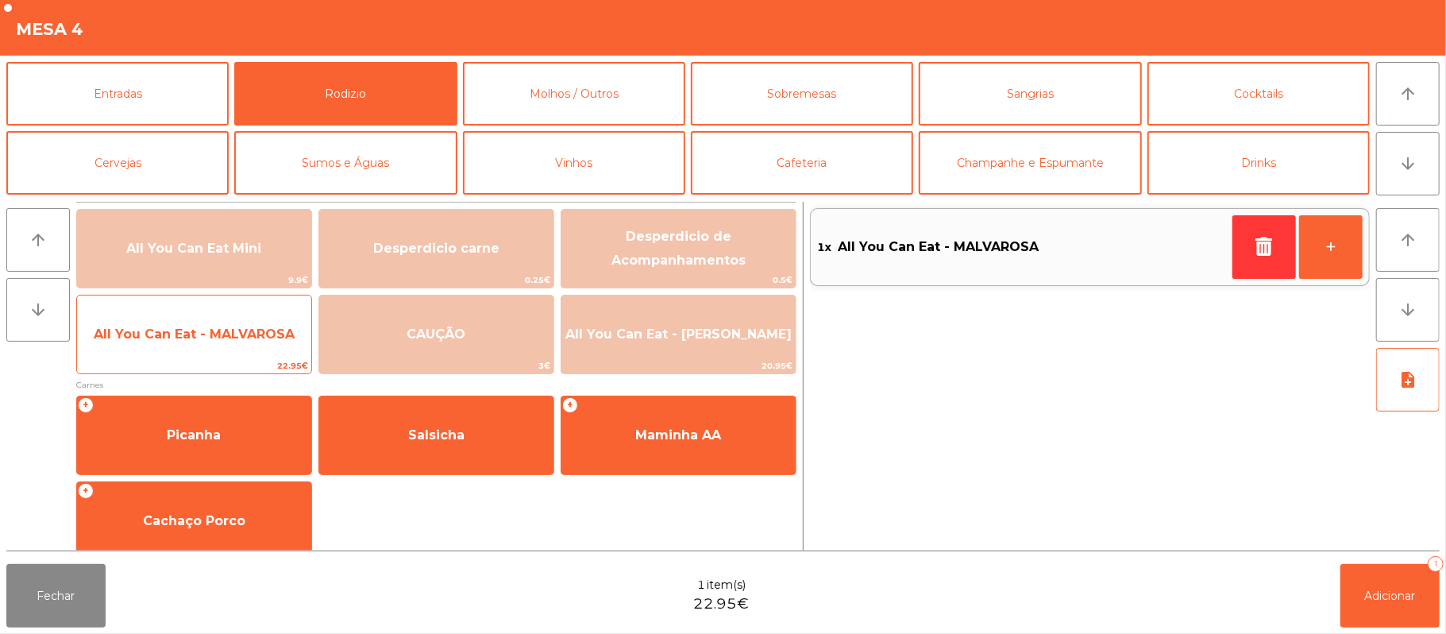
click at [218, 343] on span "All You Can Eat - MALVAROSA" at bounding box center [194, 334] width 234 height 43
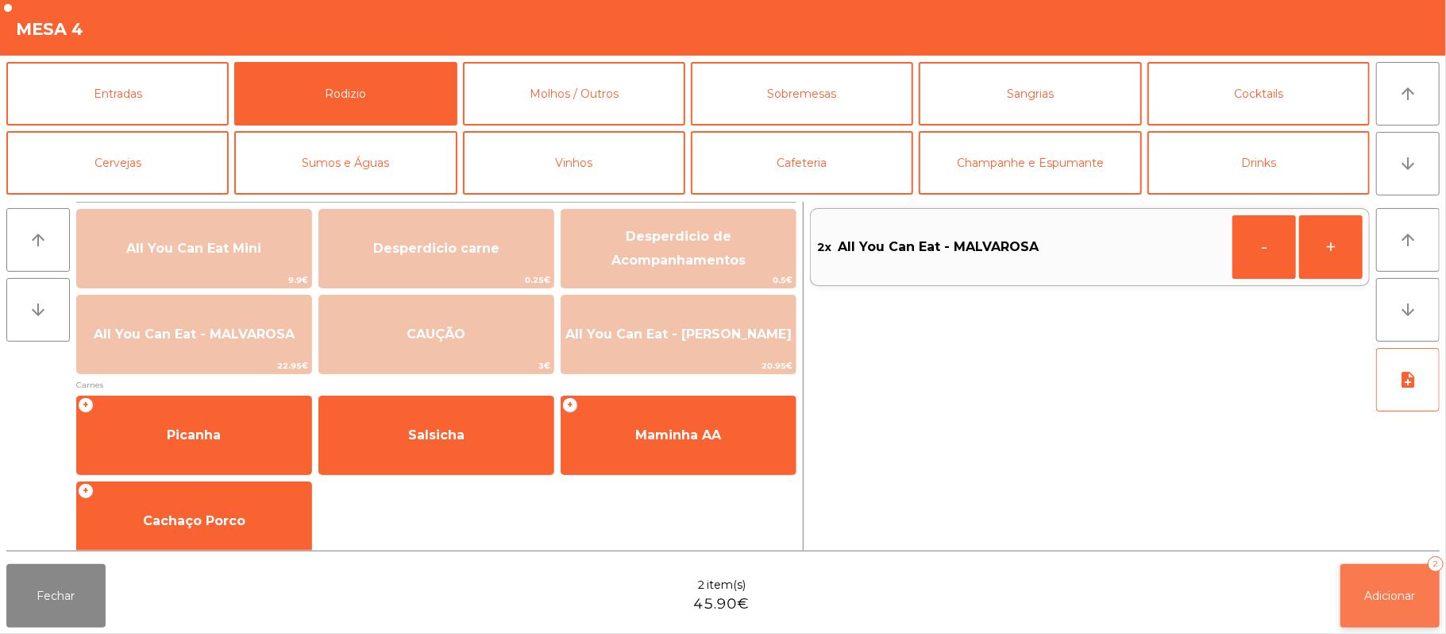
click at [1395, 589] on span "Adicionar" at bounding box center [1390, 595] width 51 height 14
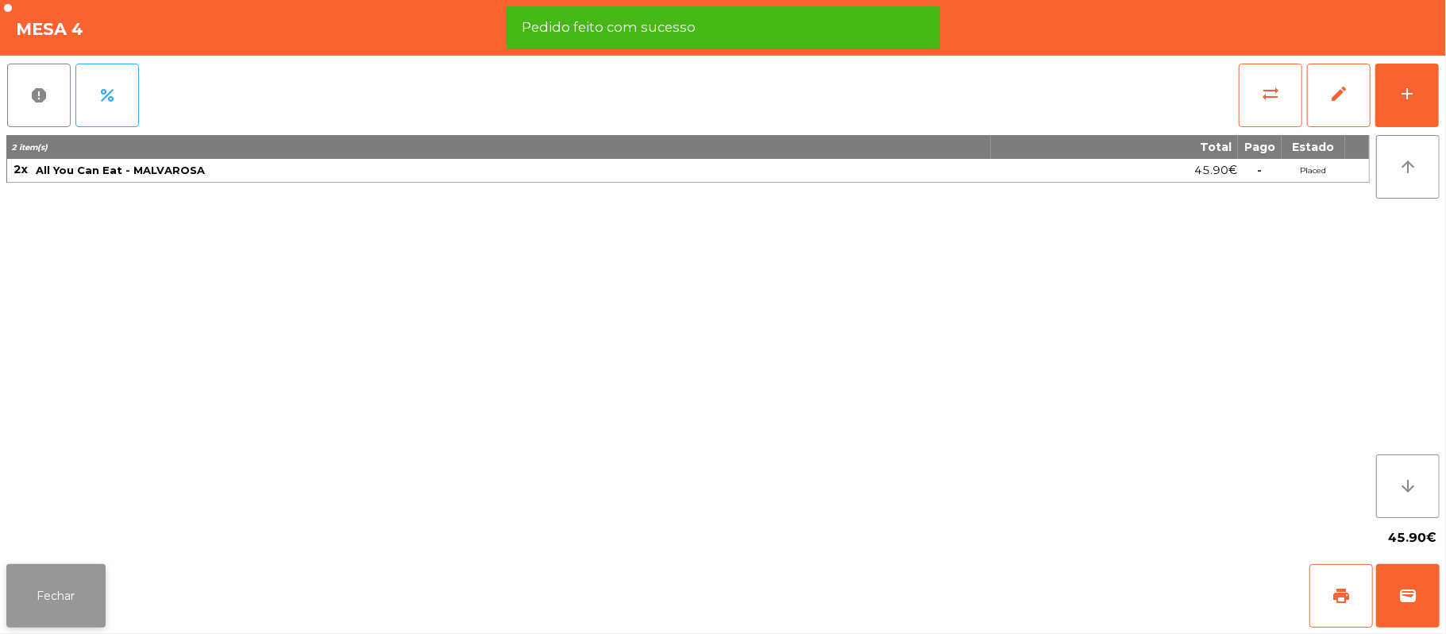
click at [51, 600] on button "Fechar" at bounding box center [55, 596] width 99 height 64
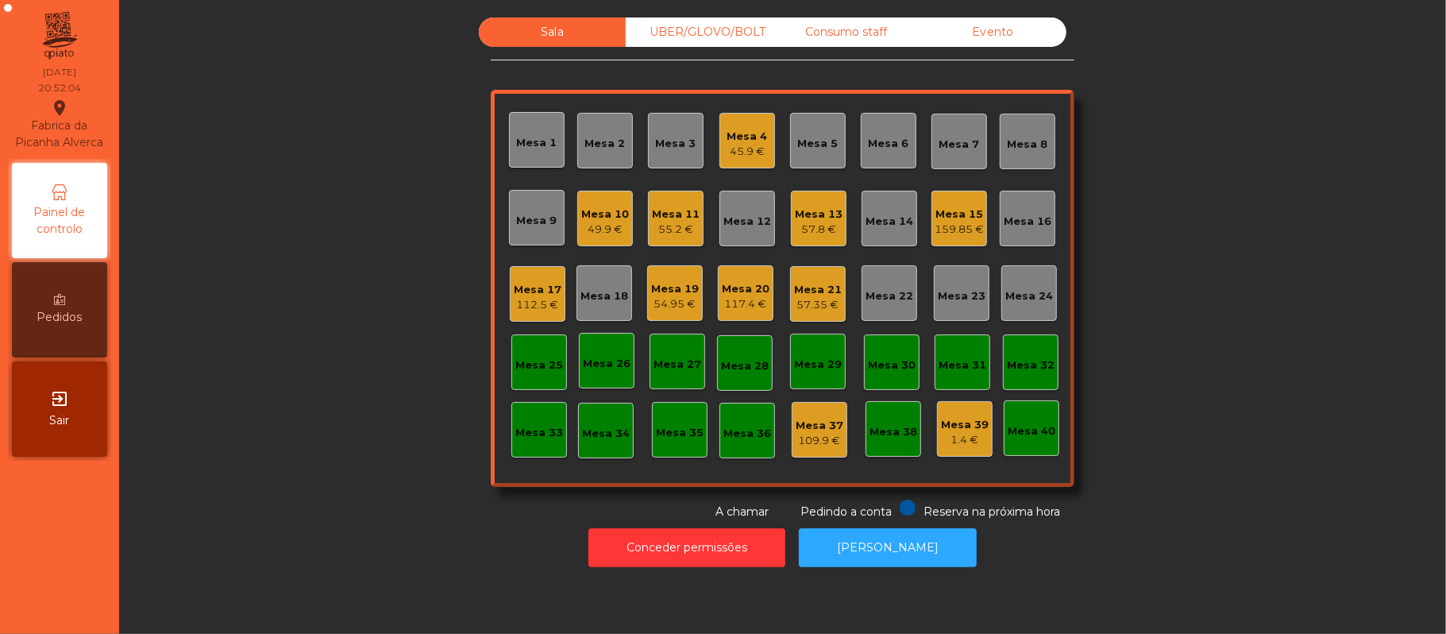
click at [607, 232] on div "49.9 €" at bounding box center [605, 230] width 48 height 16
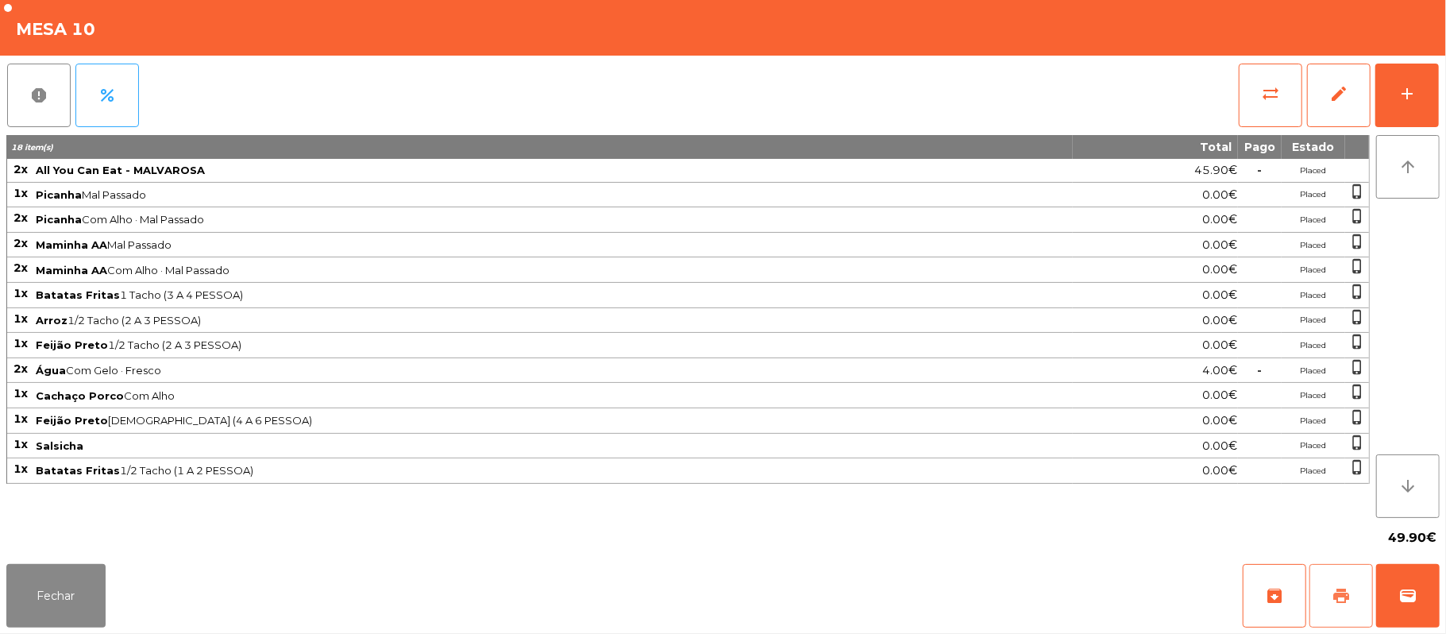
click at [1312, 595] on button "print" at bounding box center [1341, 596] width 64 height 64
click at [90, 578] on button "Fechar" at bounding box center [55, 596] width 99 height 64
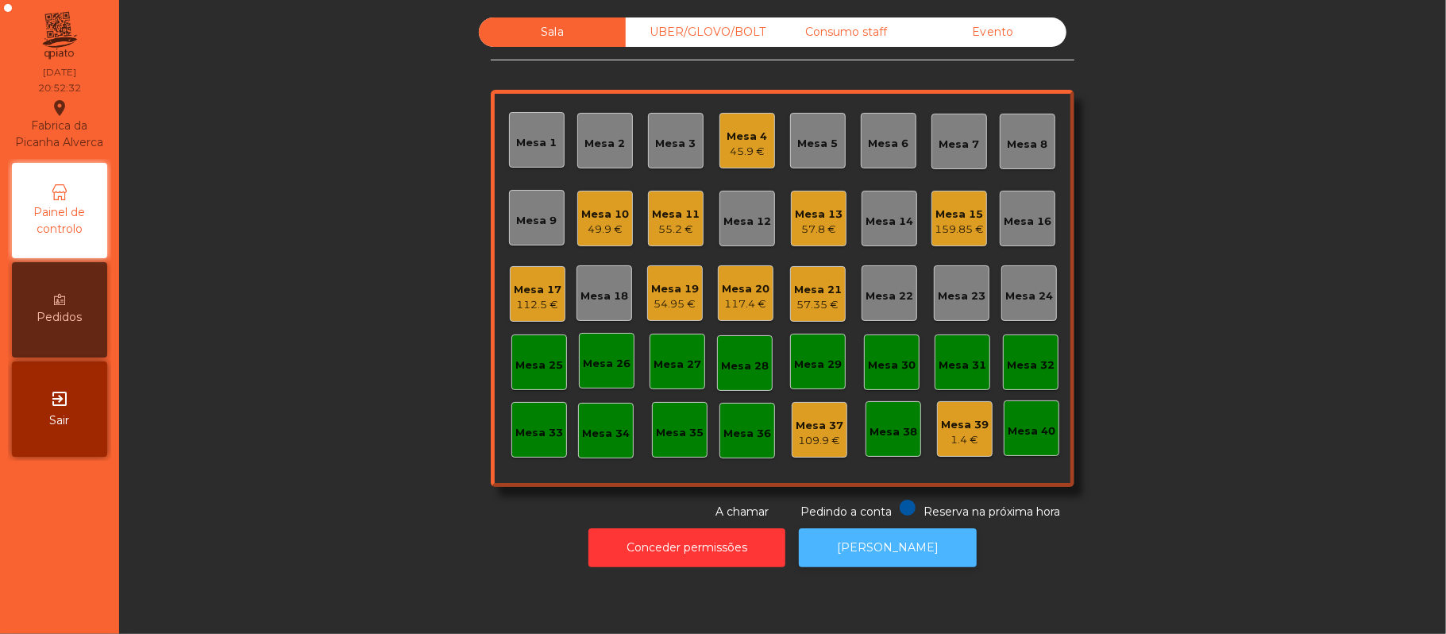
click at [892, 545] on button "[PERSON_NAME]" at bounding box center [888, 547] width 178 height 39
click at [594, 227] on div "49.9 €" at bounding box center [605, 230] width 48 height 16
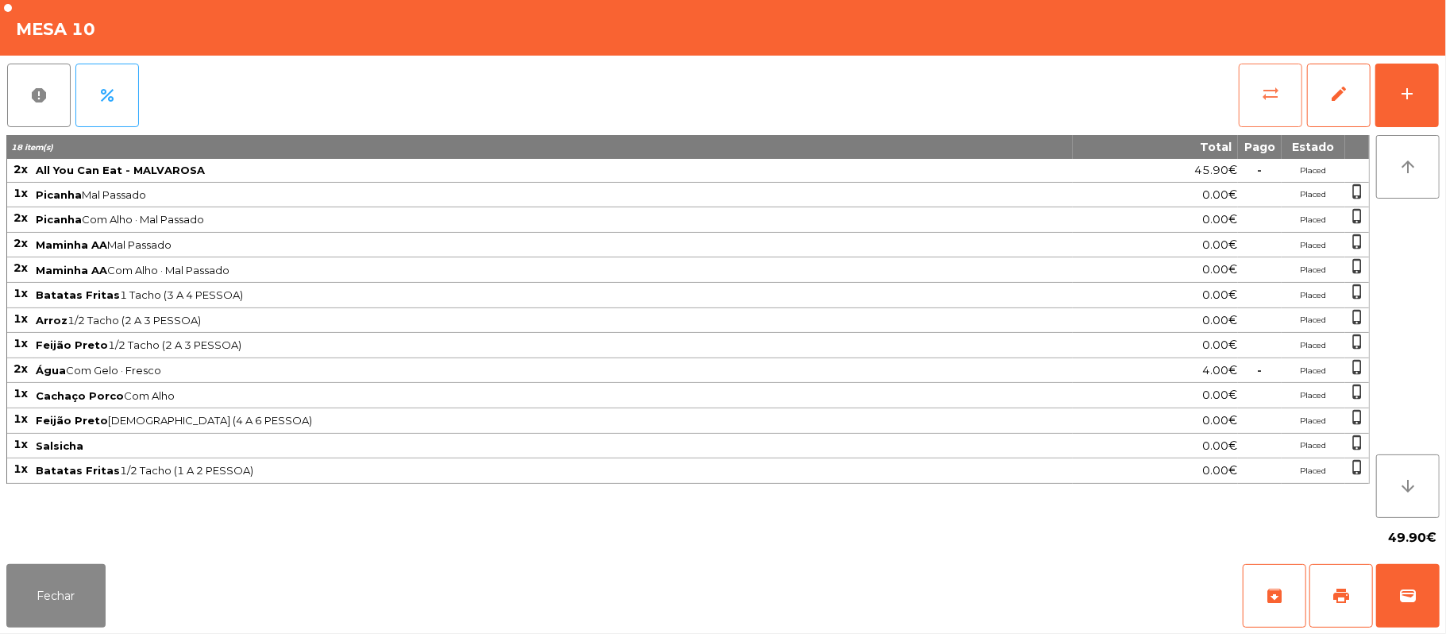
click at [1251, 106] on button "sync_alt" at bounding box center [1271, 96] width 64 height 64
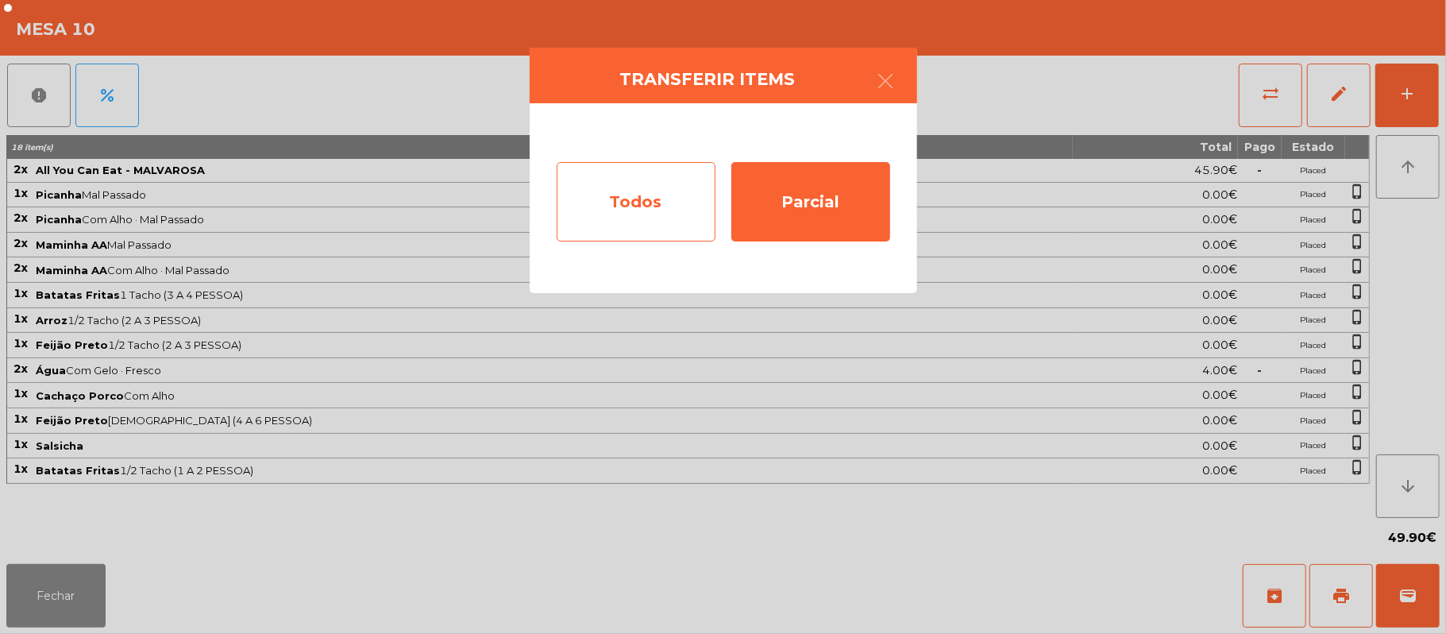
click at [658, 183] on div "Todos" at bounding box center [636, 201] width 159 height 79
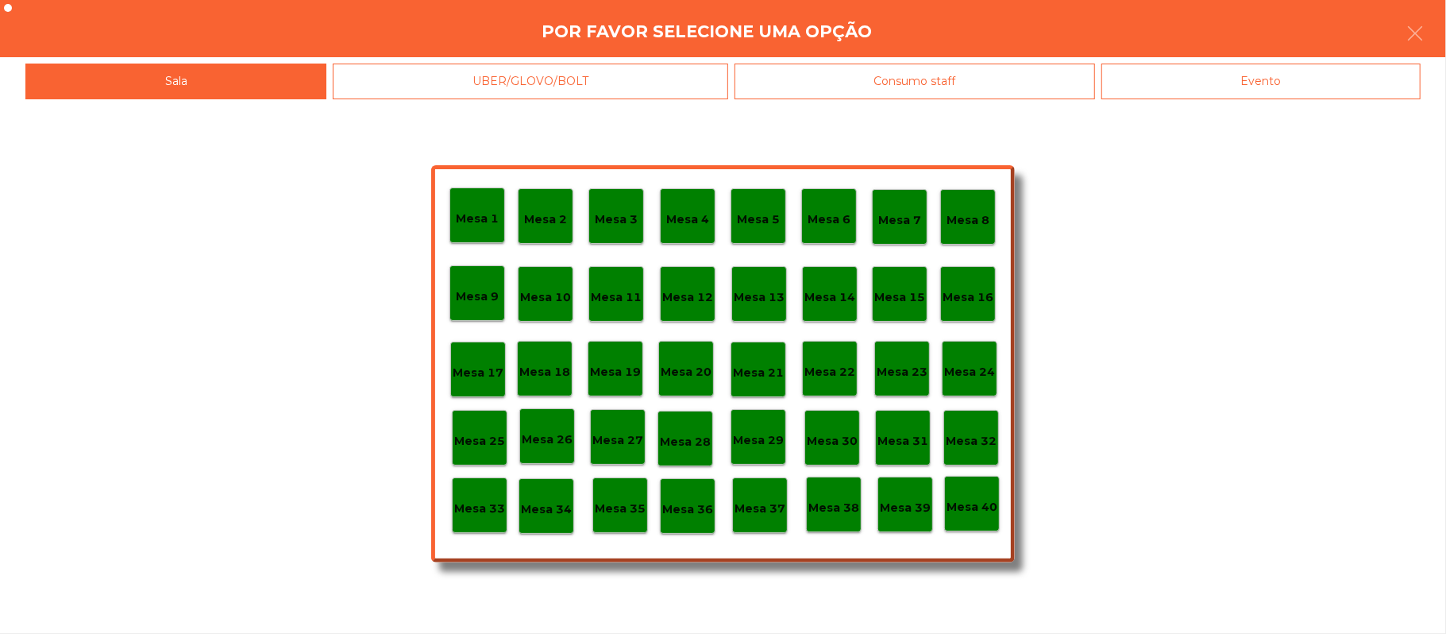
click at [1288, 87] on div "Evento" at bounding box center [1260, 82] width 319 height 36
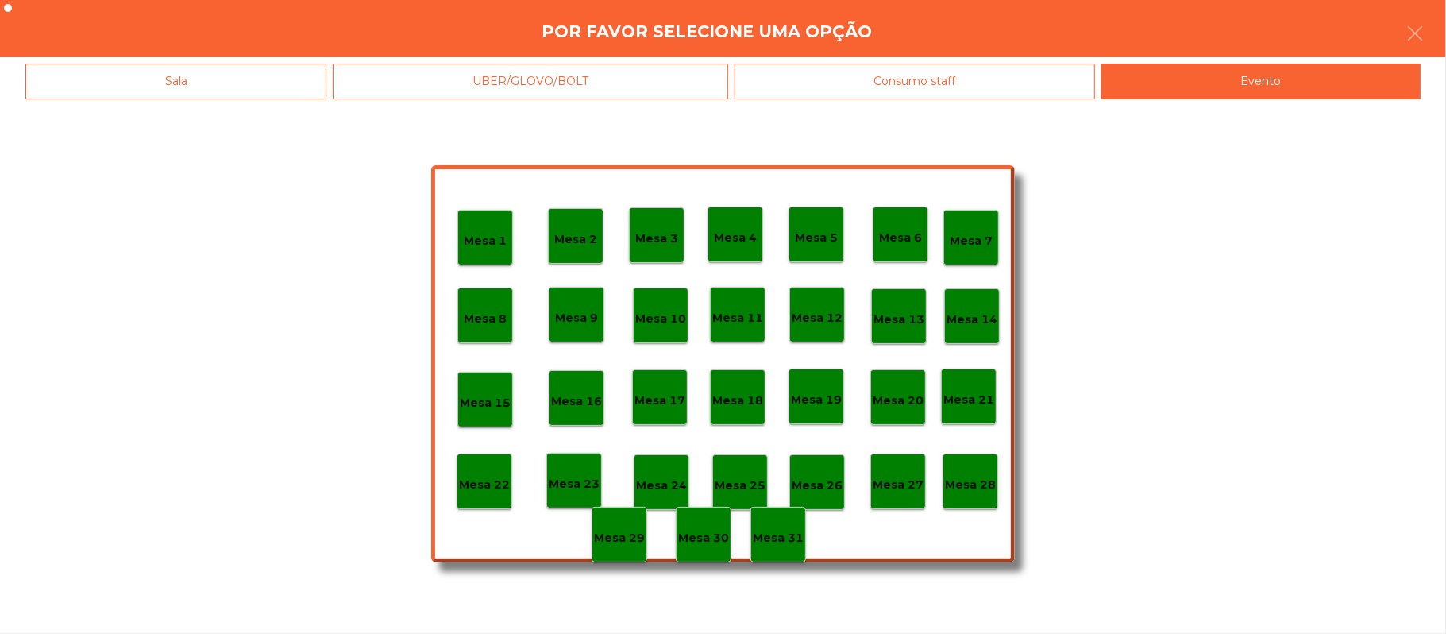
click at [977, 464] on div "Mesa 28" at bounding box center [970, 481] width 56 height 56
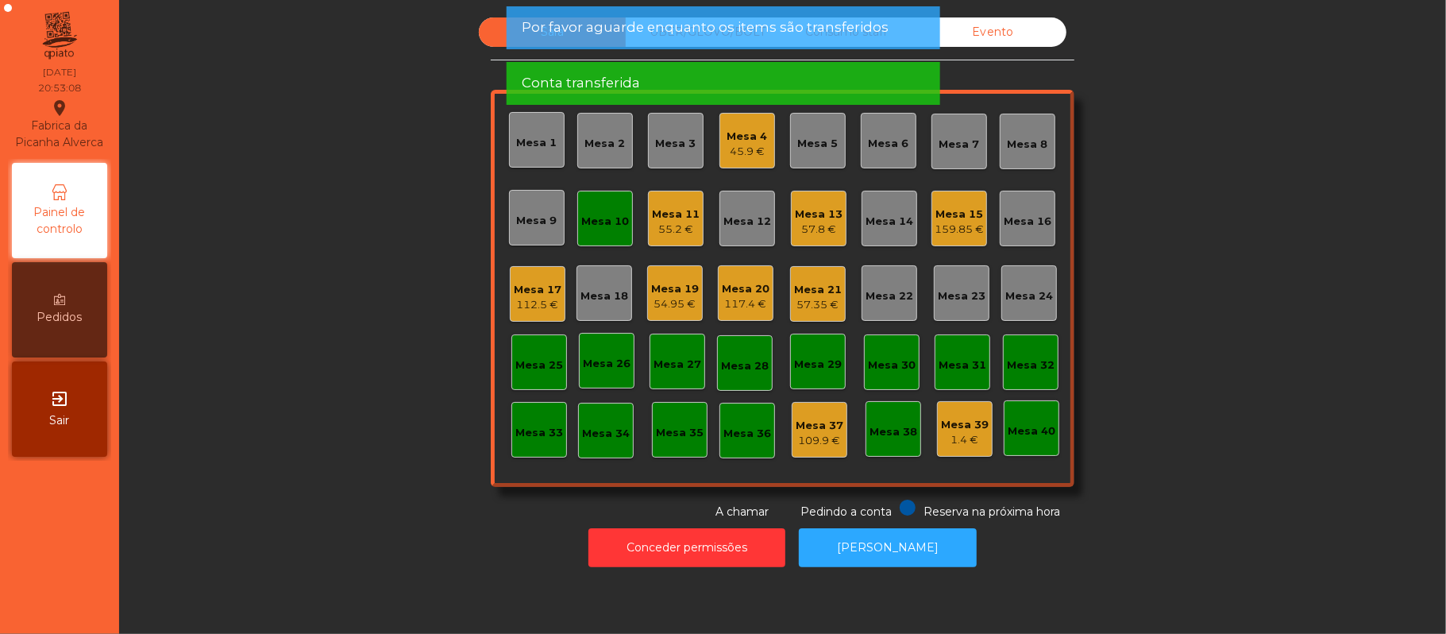
click at [613, 220] on div "Mesa 10" at bounding box center [605, 222] width 48 height 16
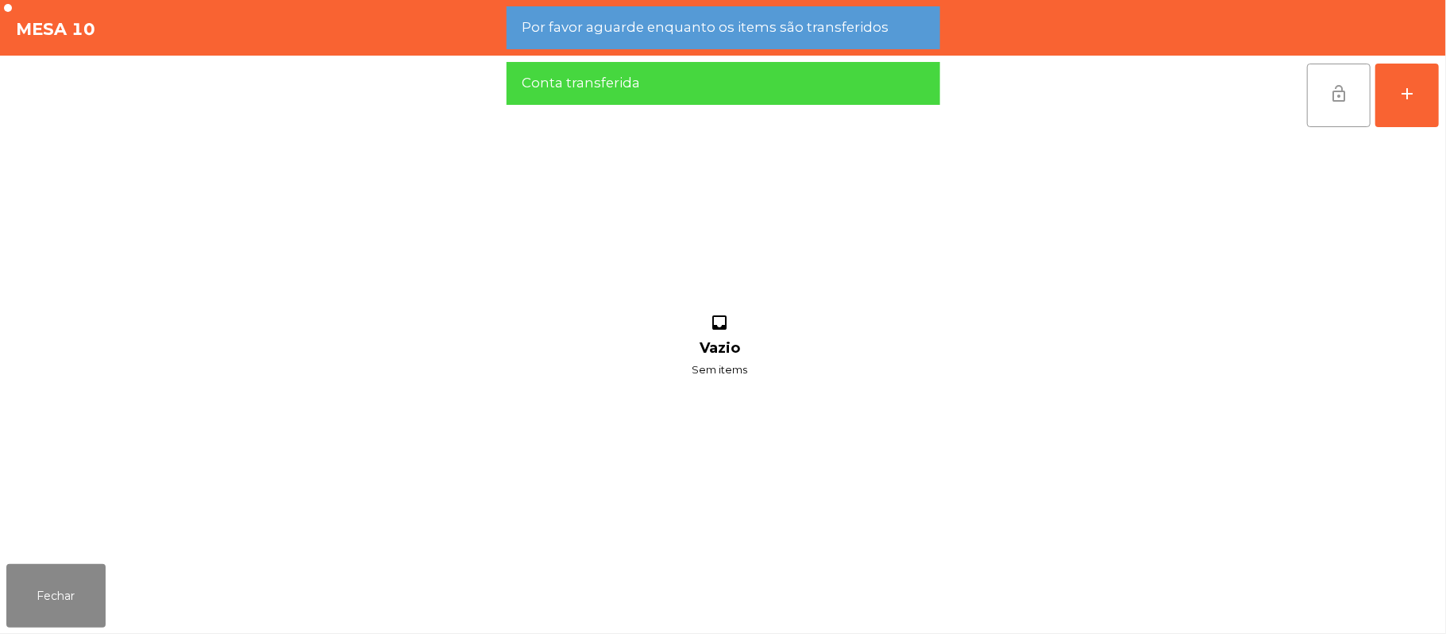
click at [1328, 95] on button "lock_open" at bounding box center [1339, 96] width 64 height 64
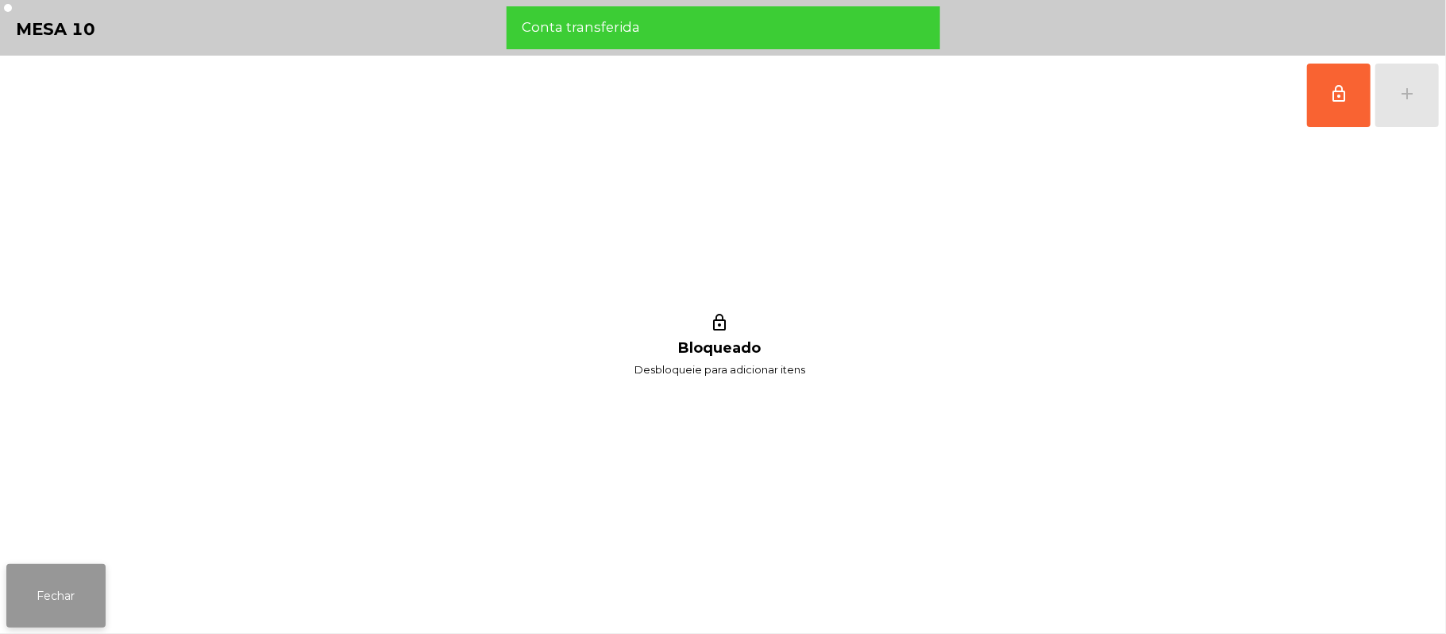
click at [42, 578] on button "Fechar" at bounding box center [55, 596] width 99 height 64
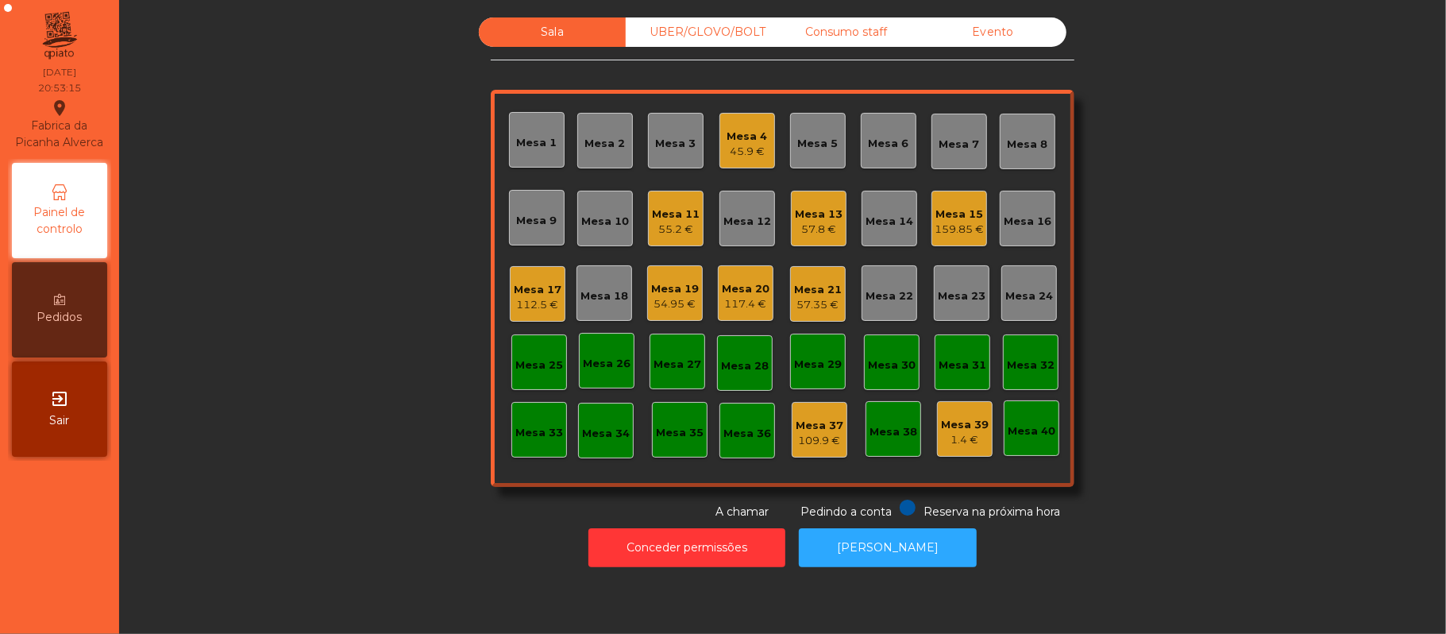
click at [732, 132] on div "Mesa 4" at bounding box center [747, 137] width 40 height 16
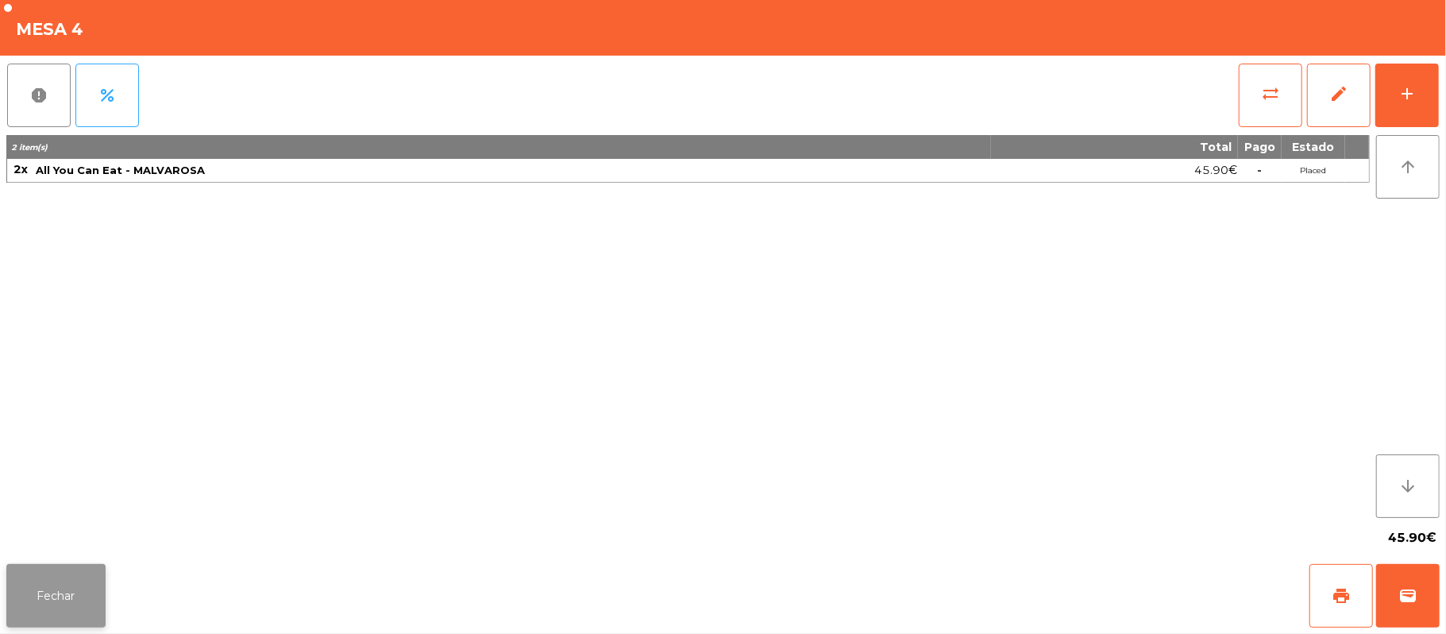
click at [61, 586] on button "Fechar" at bounding box center [55, 596] width 99 height 64
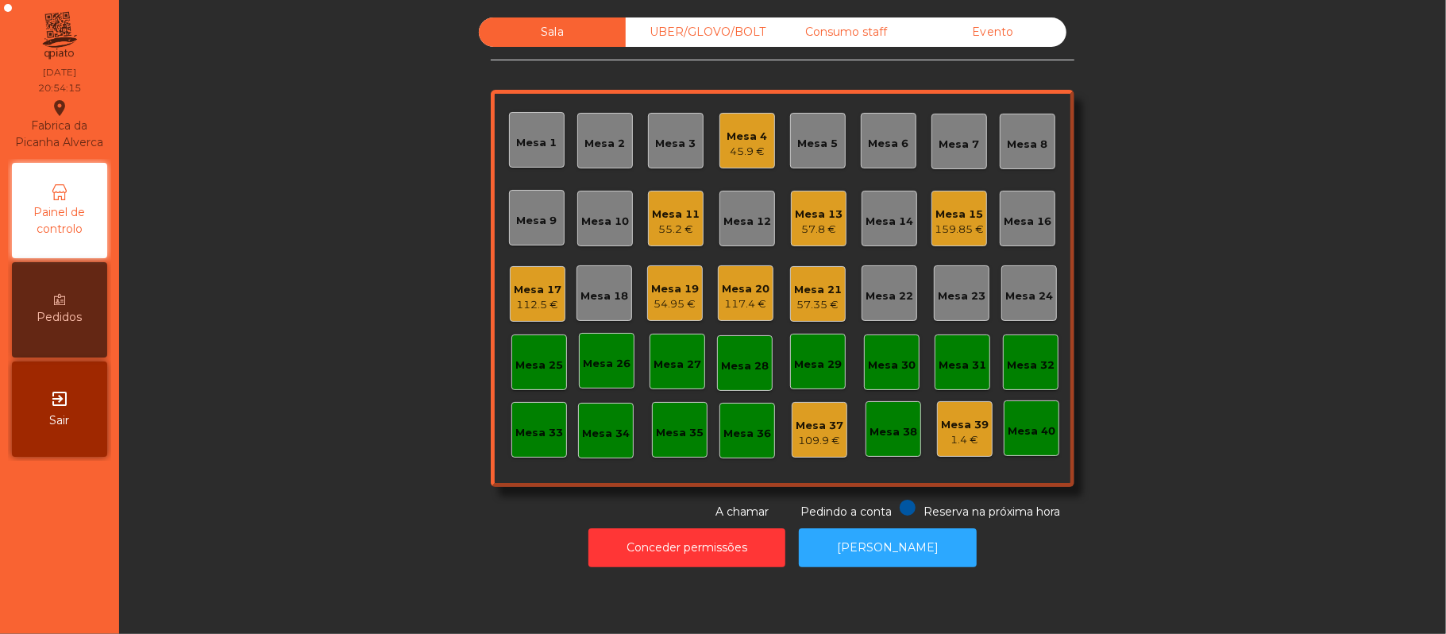
click at [817, 222] on div "57.8 €" at bounding box center [819, 230] width 48 height 16
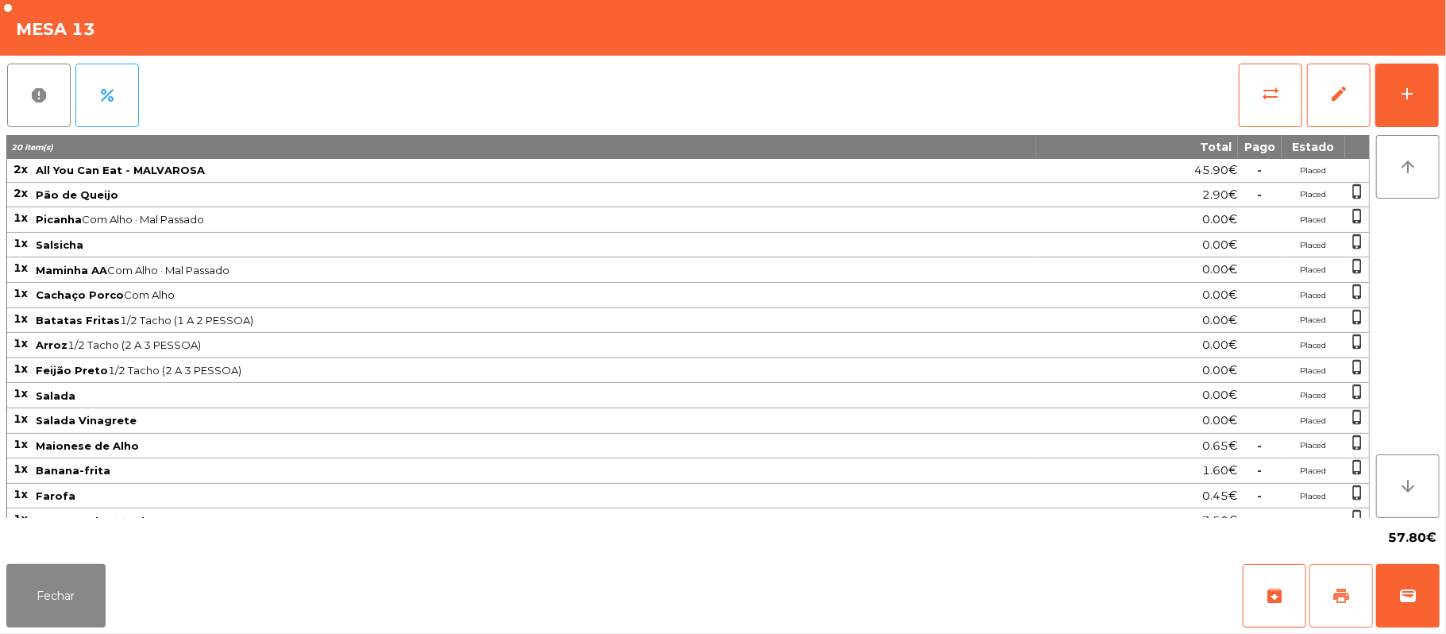
click at [1320, 598] on button "print" at bounding box center [1341, 596] width 64 height 64
click at [1258, 98] on button "sync_alt" at bounding box center [1271, 96] width 64 height 64
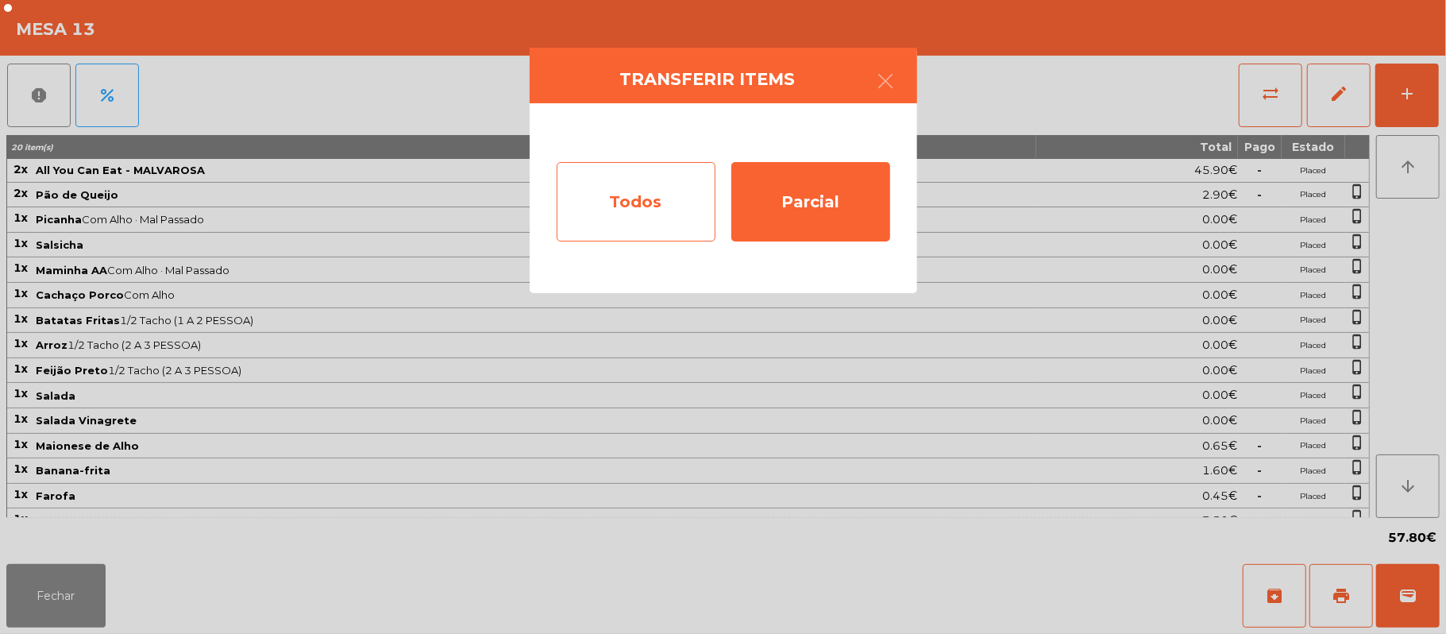
click at [654, 182] on div "Todos" at bounding box center [636, 201] width 159 height 79
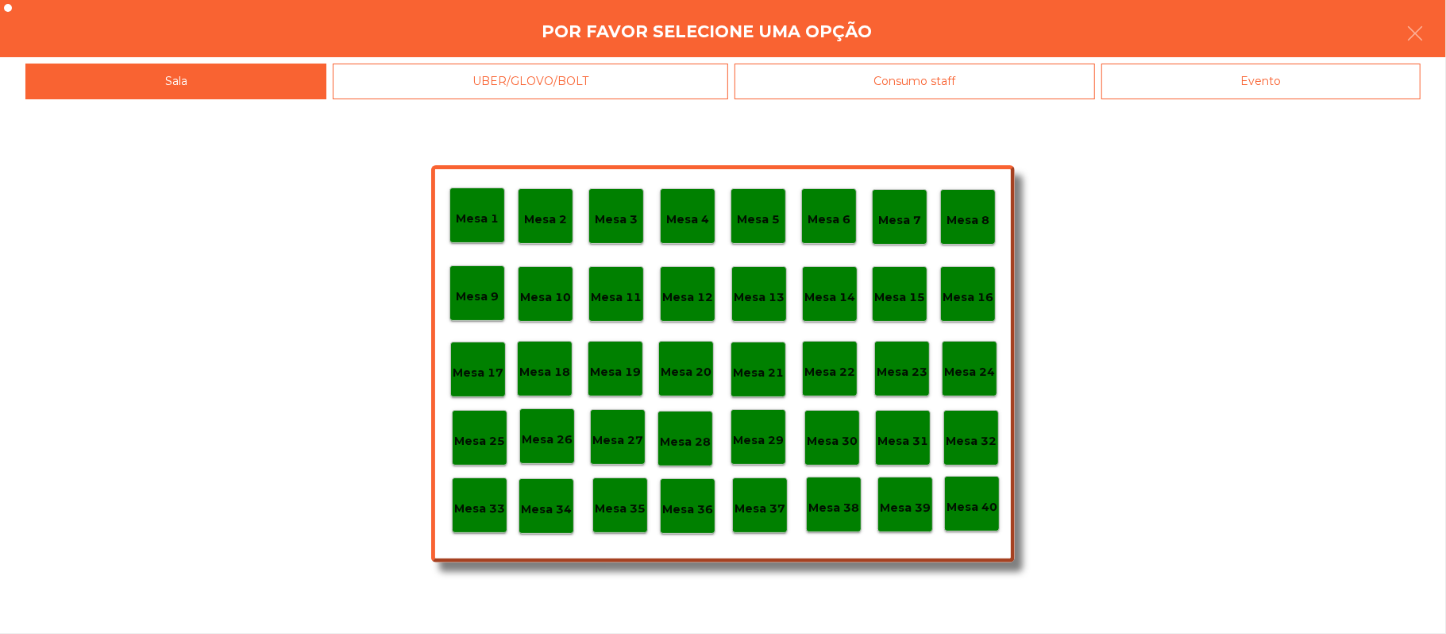
click at [1252, 75] on div "Evento" at bounding box center [1260, 82] width 319 height 36
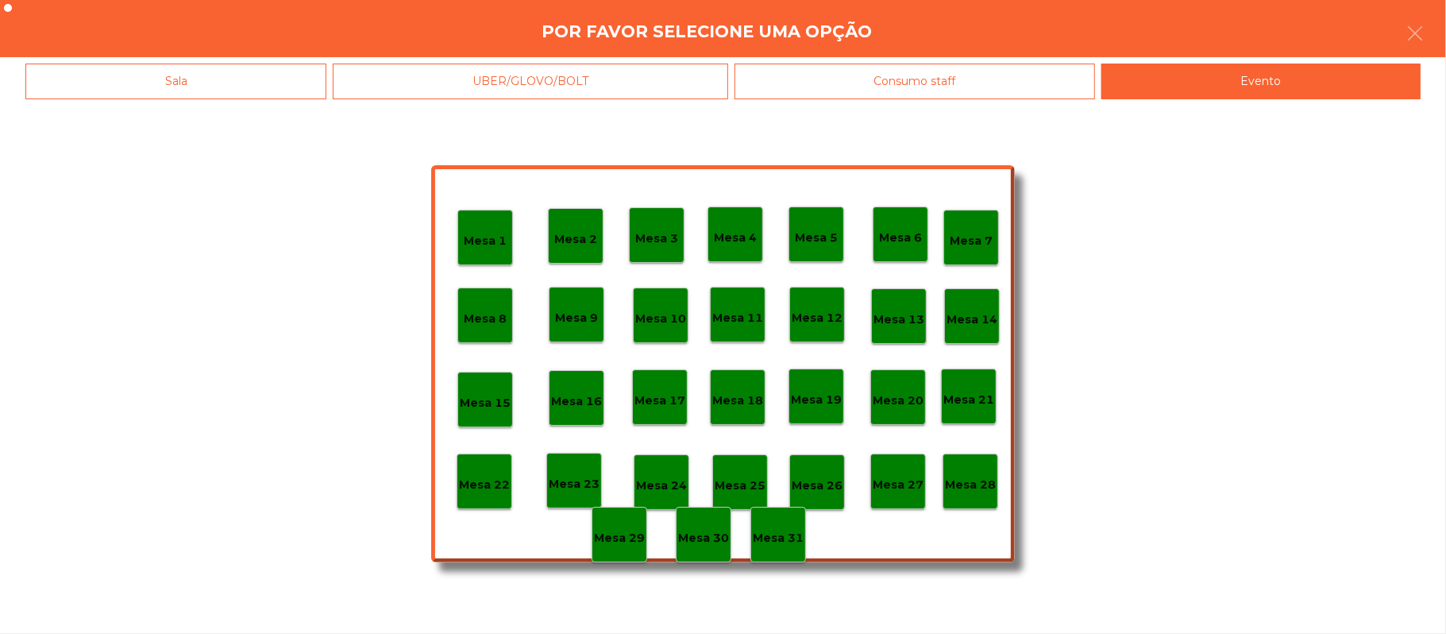
click at [970, 489] on p "Mesa 28" at bounding box center [970, 485] width 51 height 18
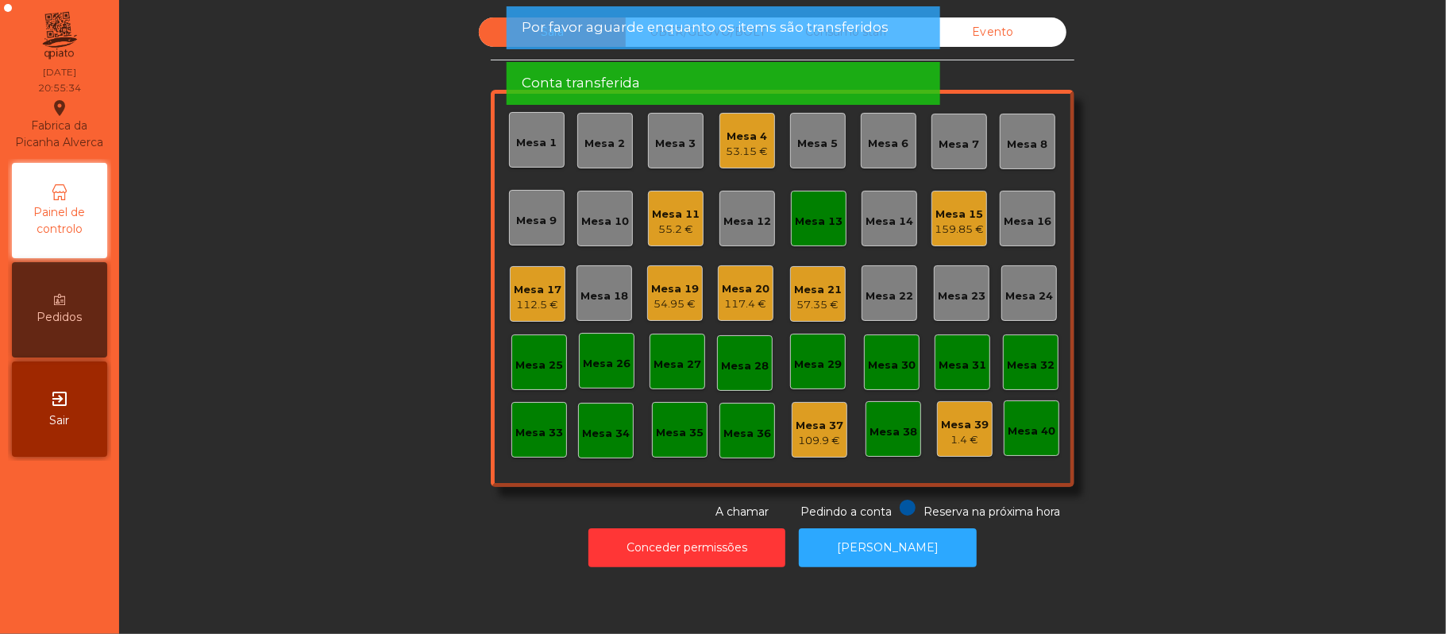
click at [811, 214] on div "Mesa 13" at bounding box center [819, 222] width 48 height 16
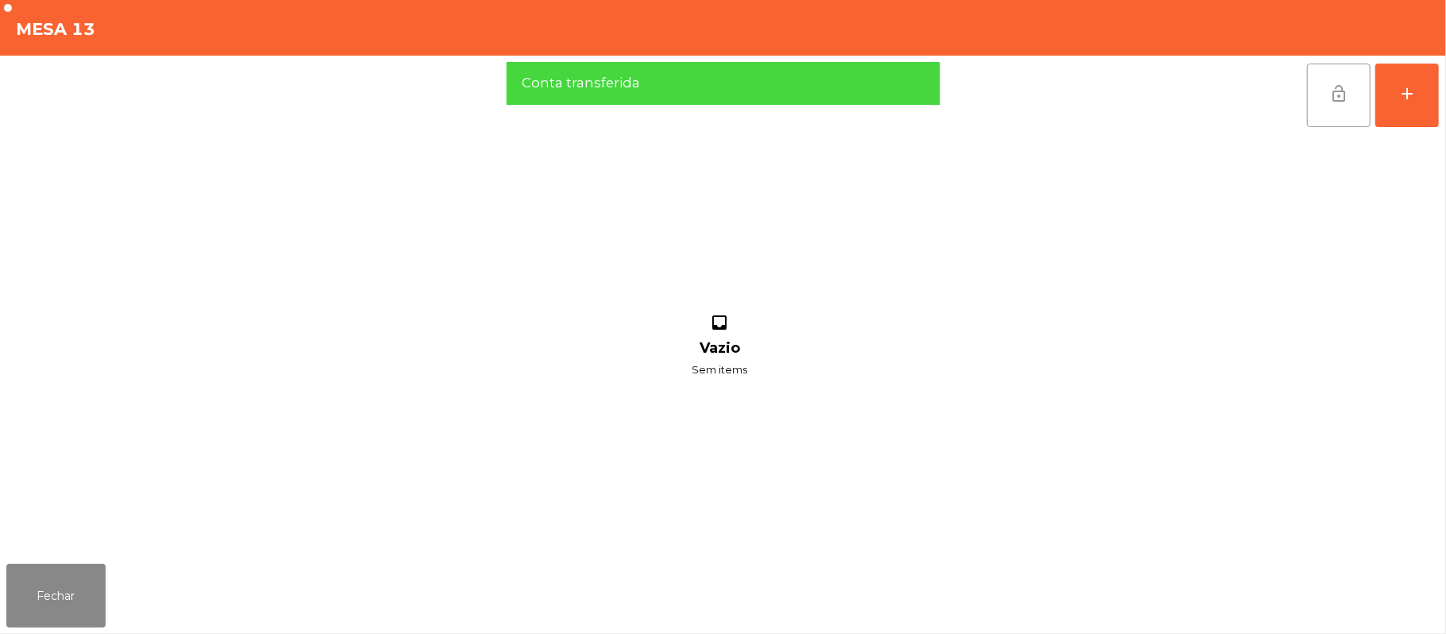
click at [1322, 102] on button "lock_open" at bounding box center [1339, 96] width 64 height 64
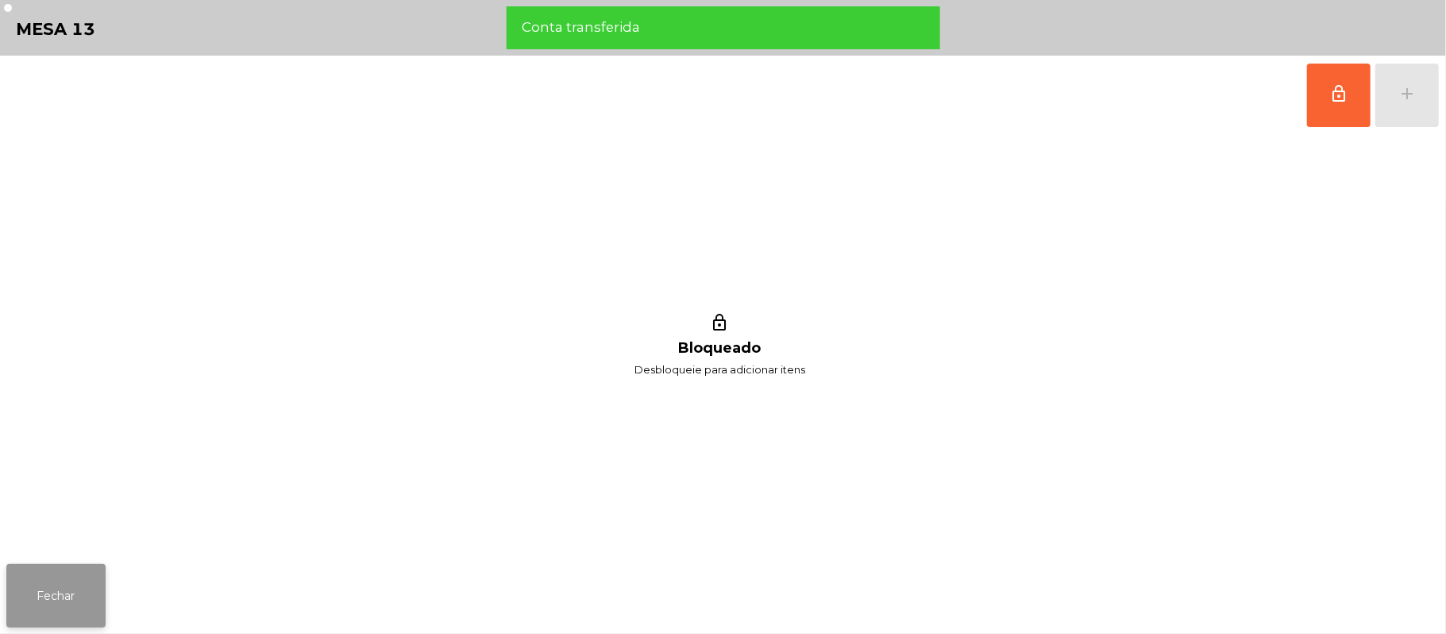
click at [51, 575] on button "Fechar" at bounding box center [55, 596] width 99 height 64
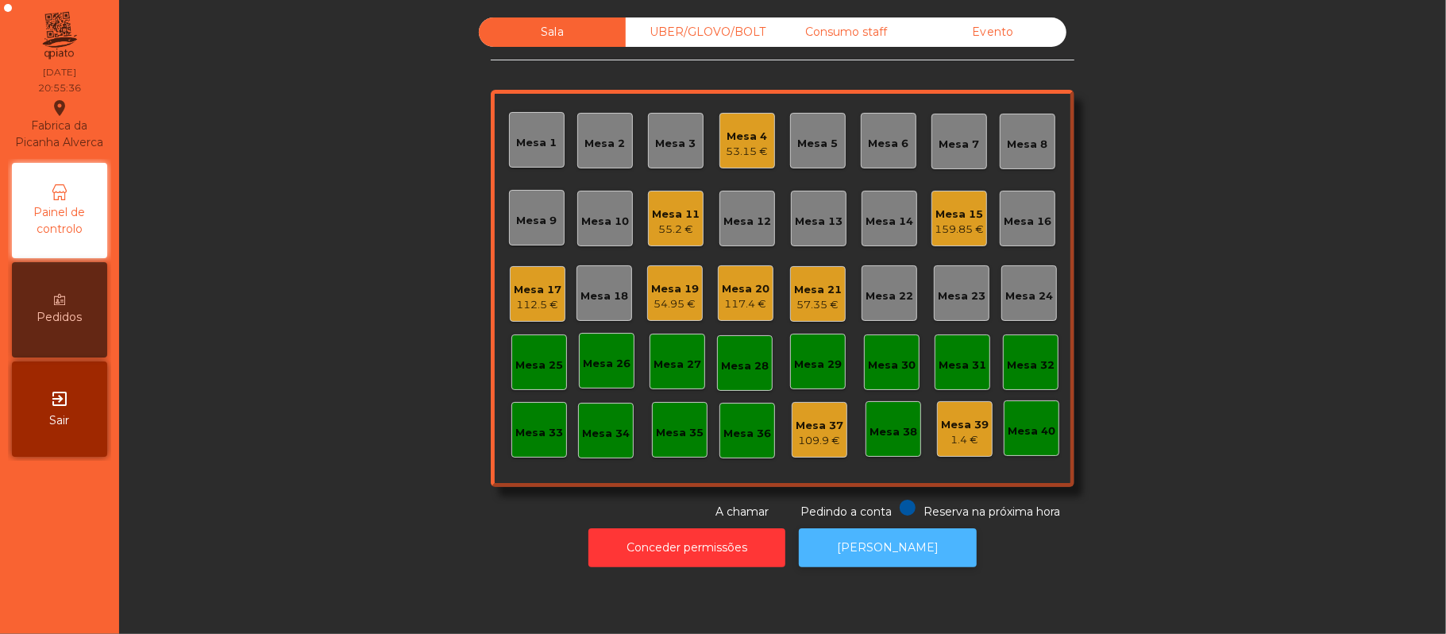
click at [890, 549] on button "[PERSON_NAME]" at bounding box center [888, 547] width 178 height 39
click at [657, 305] on div "54.95 €" at bounding box center [675, 304] width 48 height 16
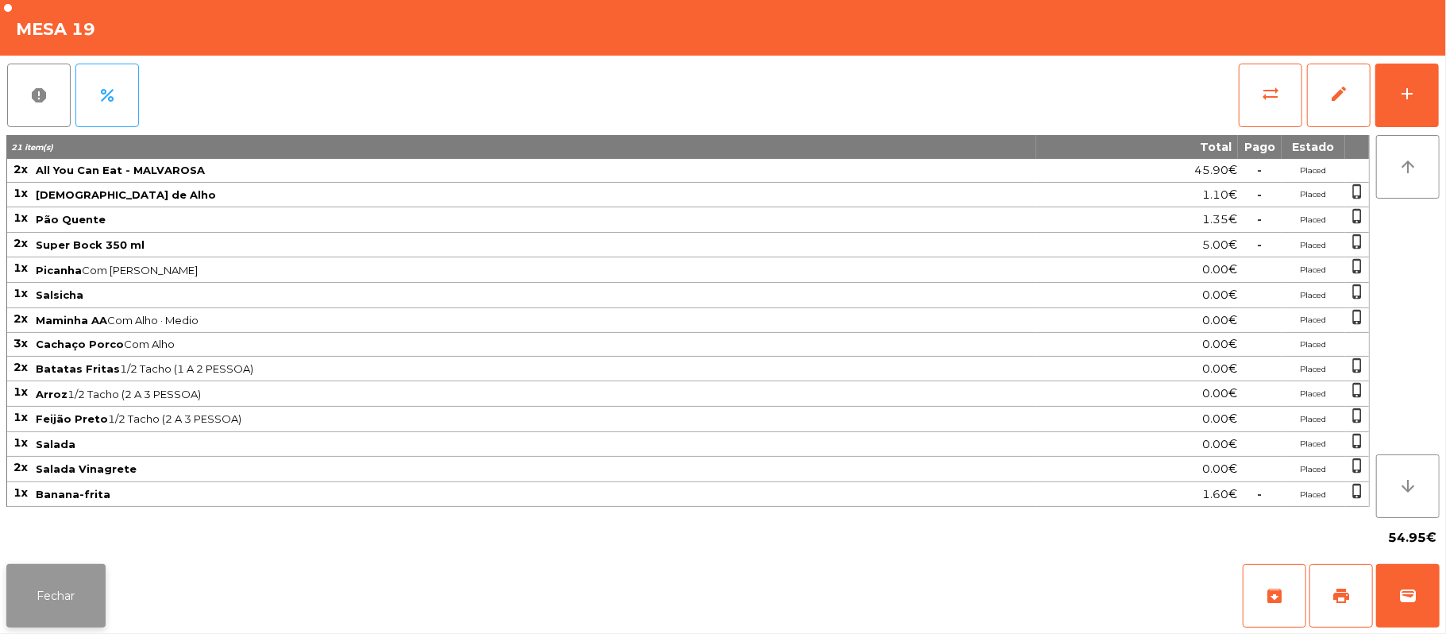
click at [60, 583] on button "Fechar" at bounding box center [55, 596] width 99 height 64
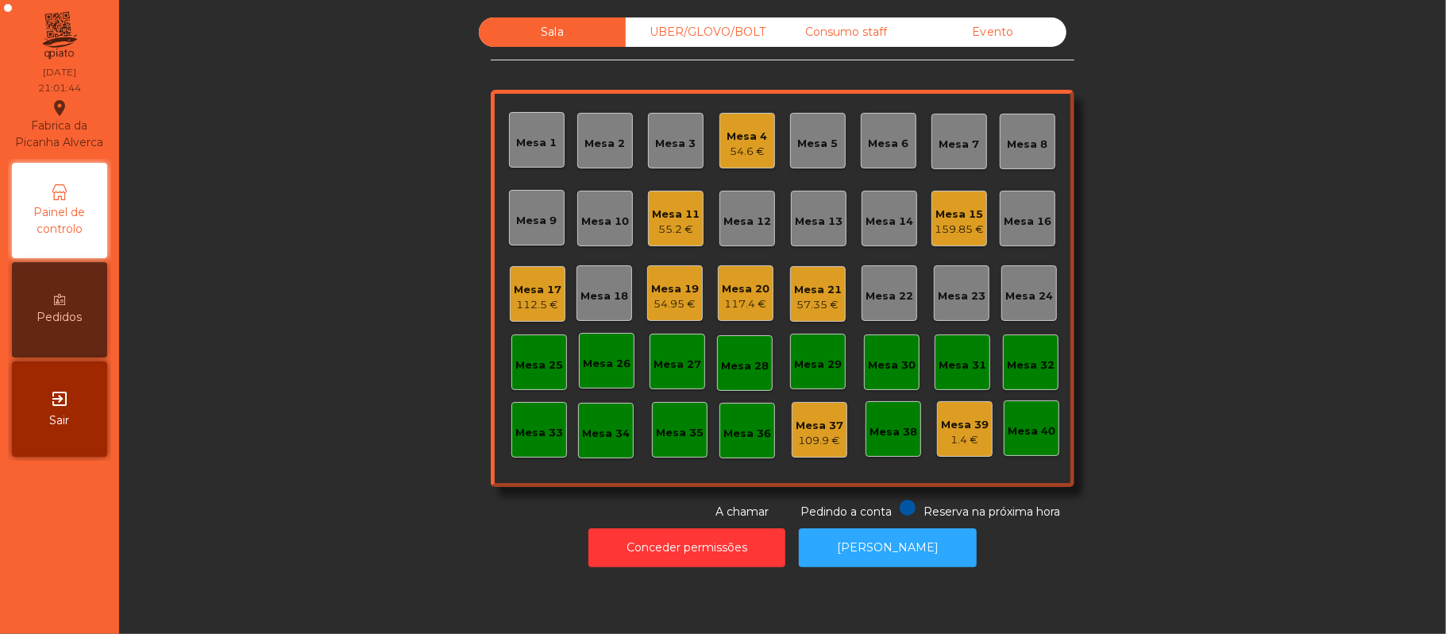
click at [944, 233] on div "159.85 €" at bounding box center [959, 230] width 49 height 16
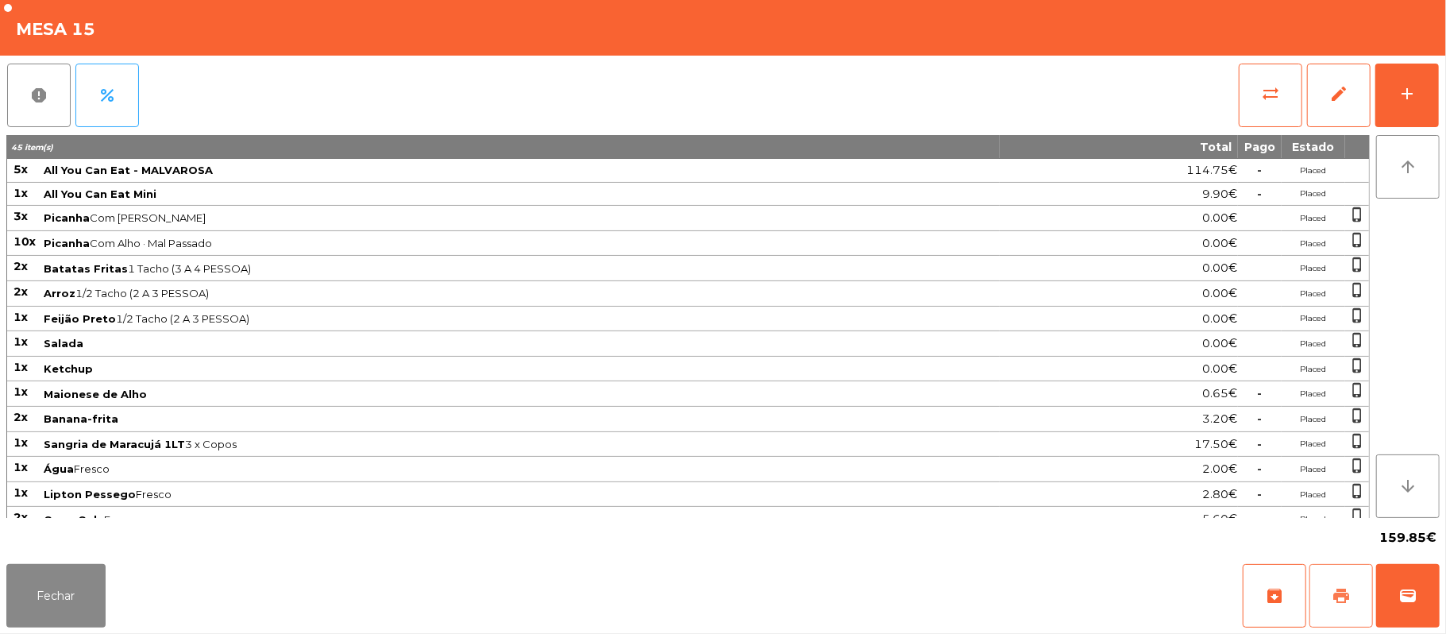
click at [1341, 600] on span "print" at bounding box center [1341, 595] width 19 height 19
click at [1395, 588] on button "wallet" at bounding box center [1408, 596] width 64 height 64
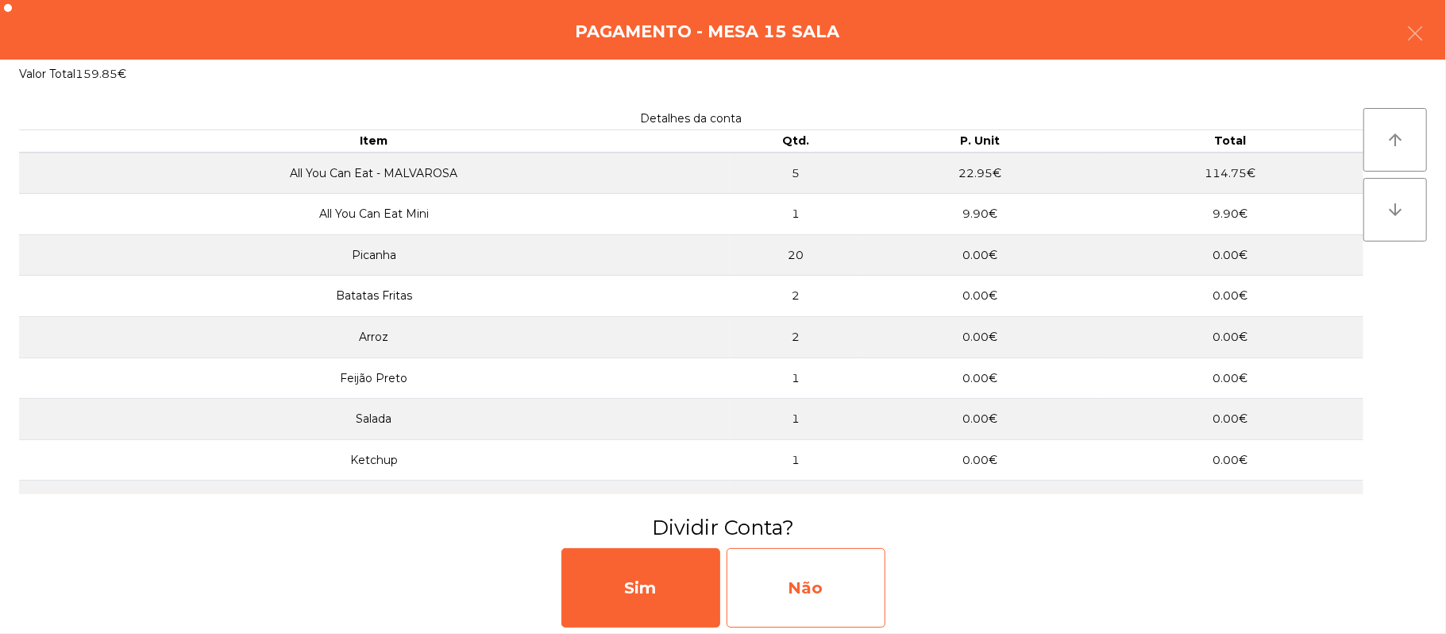
click at [826, 595] on div "Não" at bounding box center [805, 587] width 159 height 79
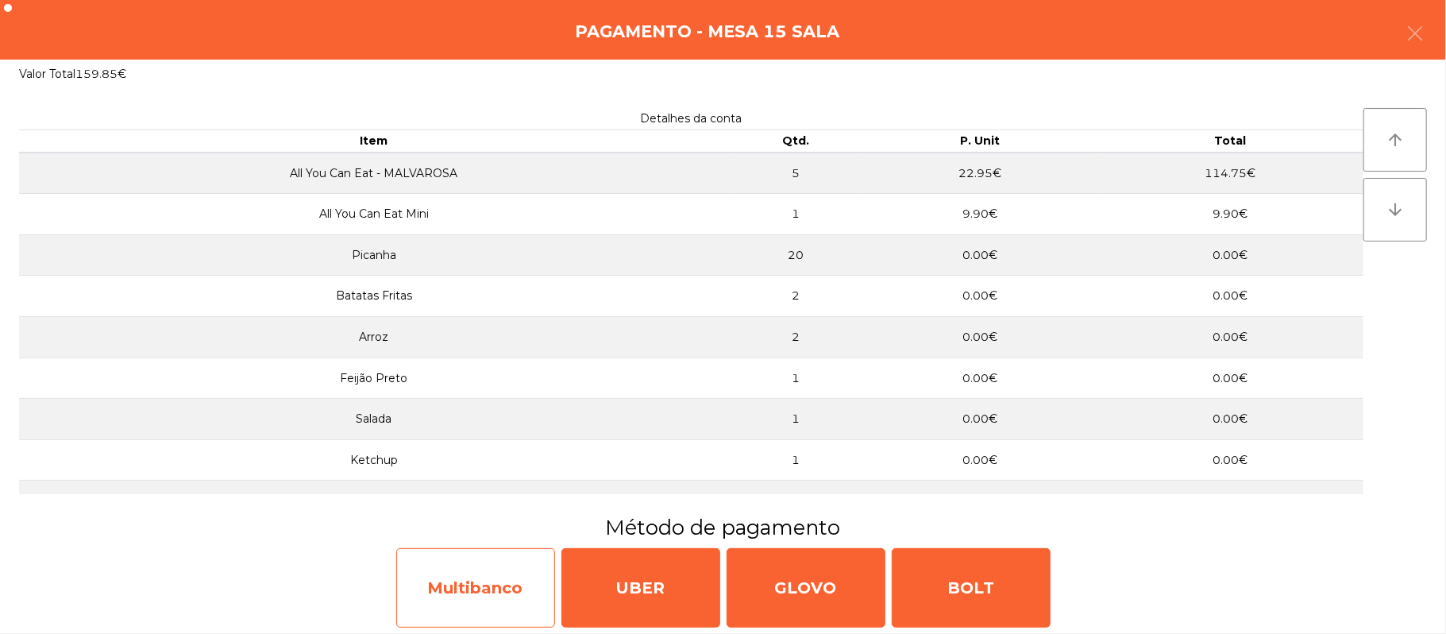
click at [481, 595] on div "Multibanco" at bounding box center [475, 587] width 159 height 79
select select "**"
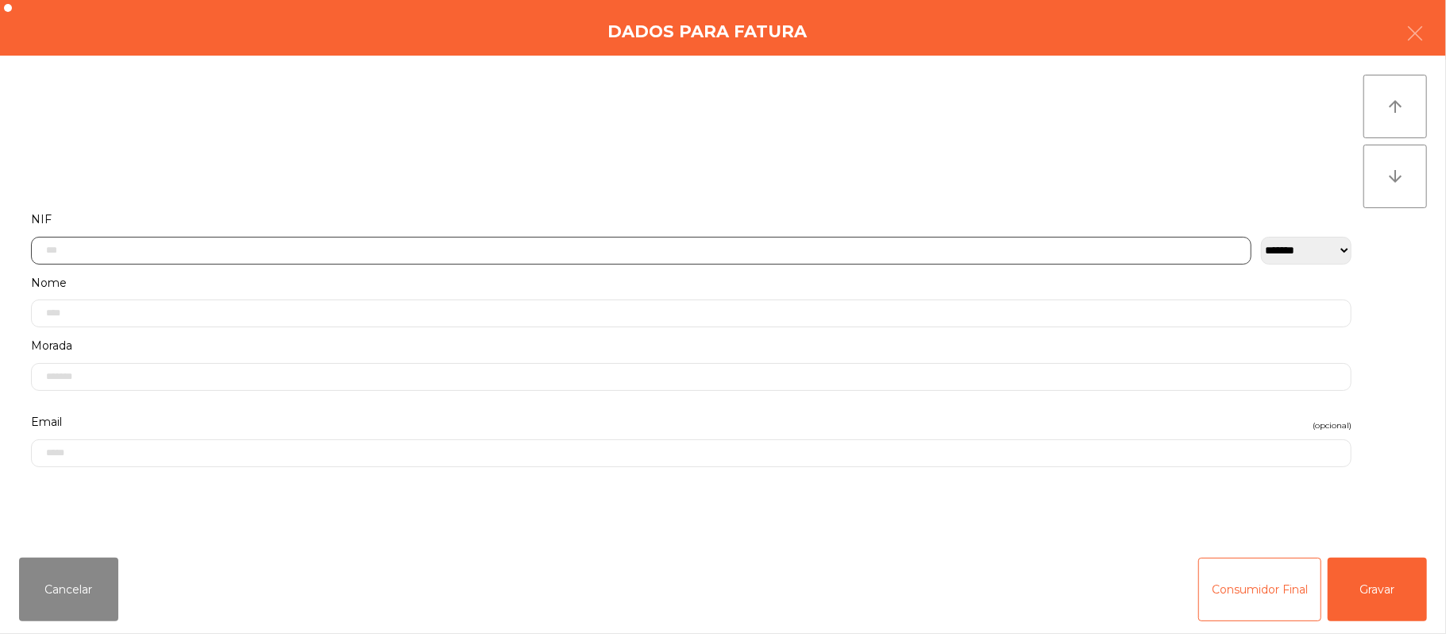
click at [753, 254] on input "text" at bounding box center [641, 251] width 1220 height 28
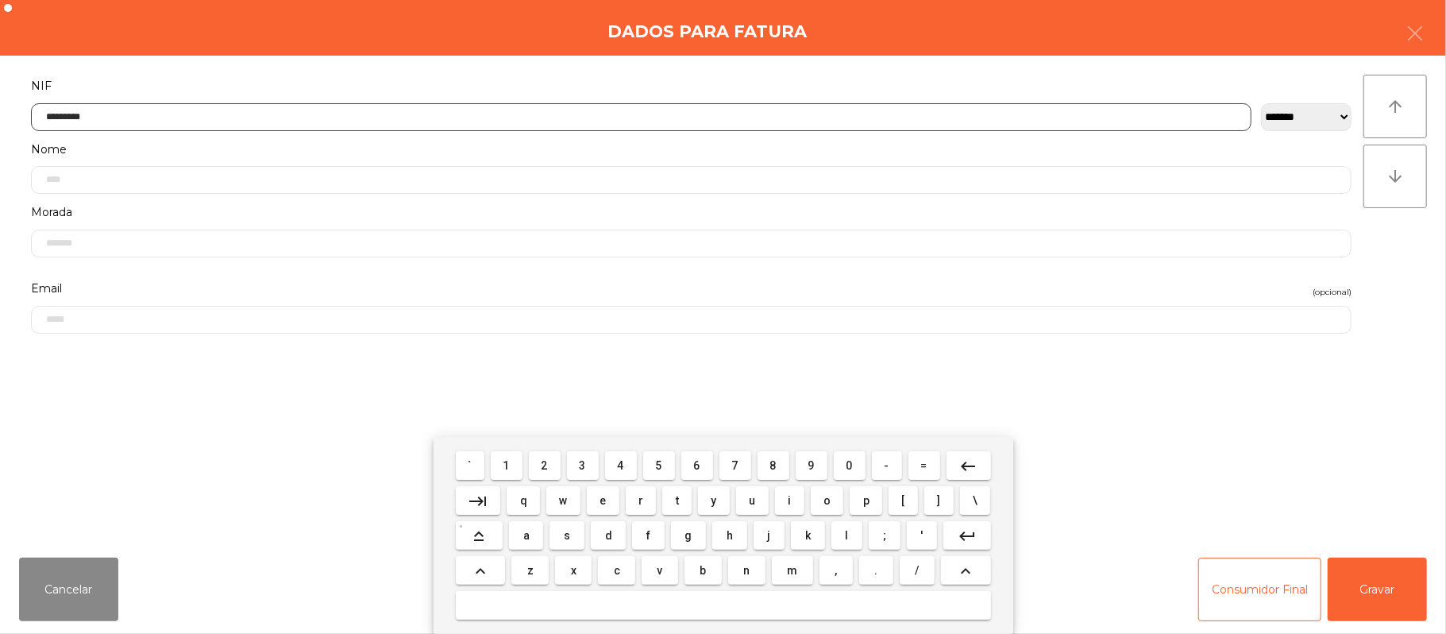
type input "*********"
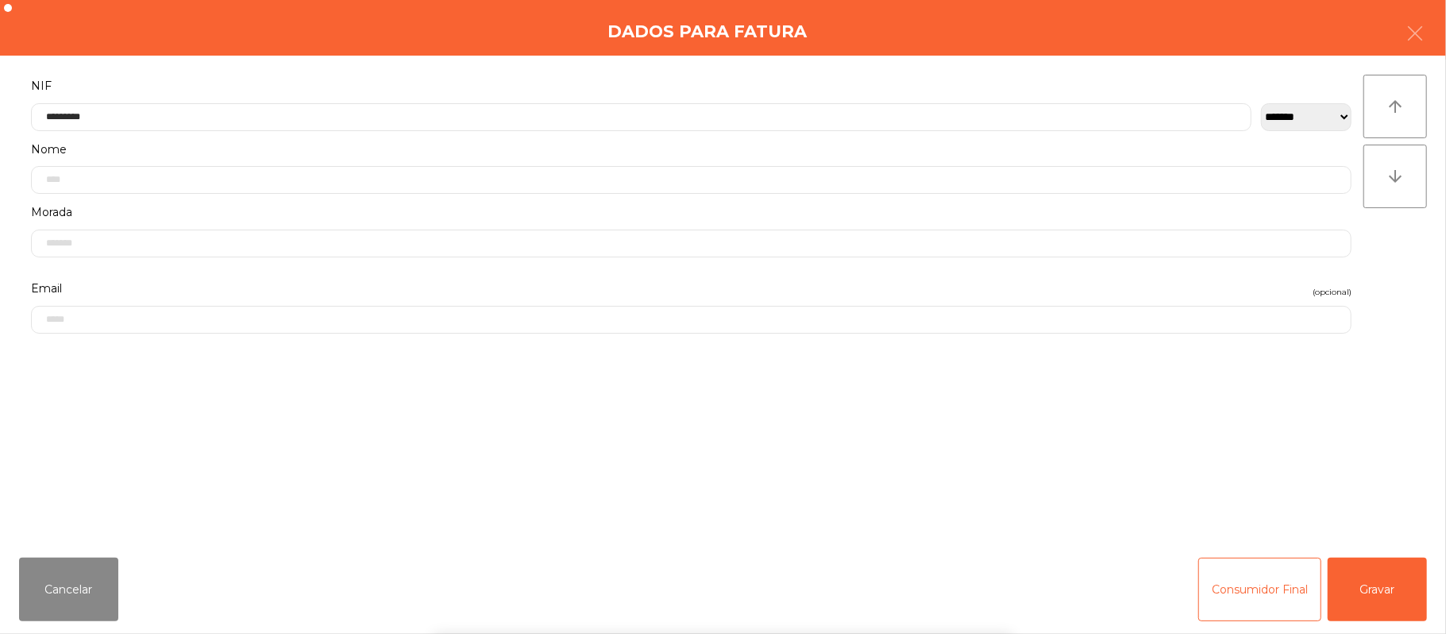
click at [1389, 588] on div "` 1 2 3 4 5 6 7 8 9 0 - = keyboard_backspace keyboard_tab q w e r t y u i o p […" at bounding box center [723, 535] width 1446 height 197
click at [1392, 589] on button "Gravar" at bounding box center [1377, 589] width 99 height 64
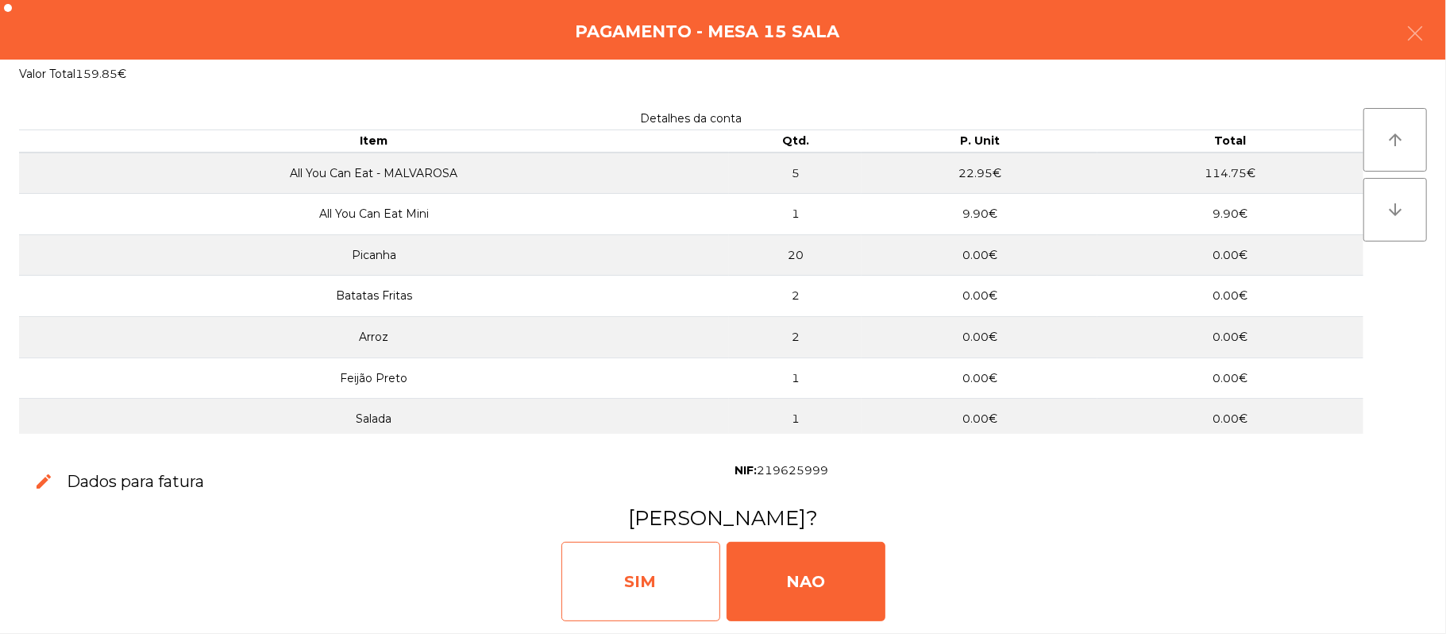
click at [645, 582] on div "SIM" at bounding box center [640, 580] width 159 height 79
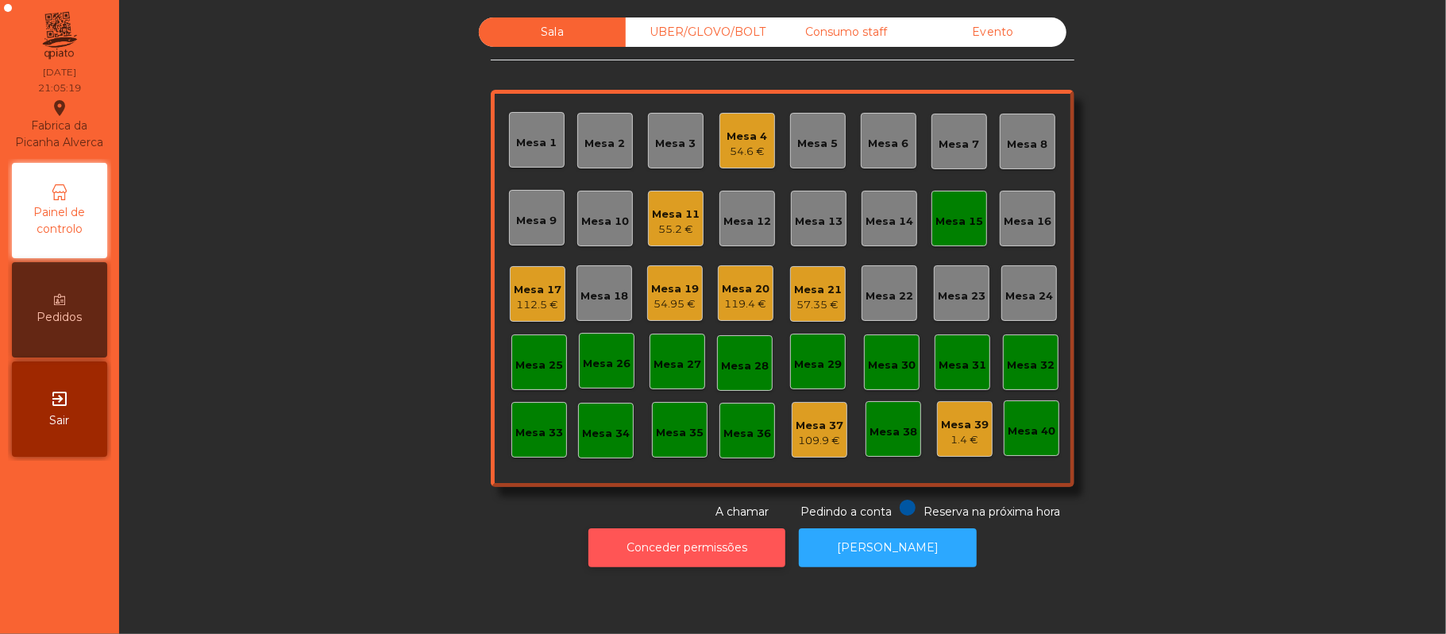
click at [694, 564] on button "Conceder permissões" at bounding box center [686, 547] width 197 height 39
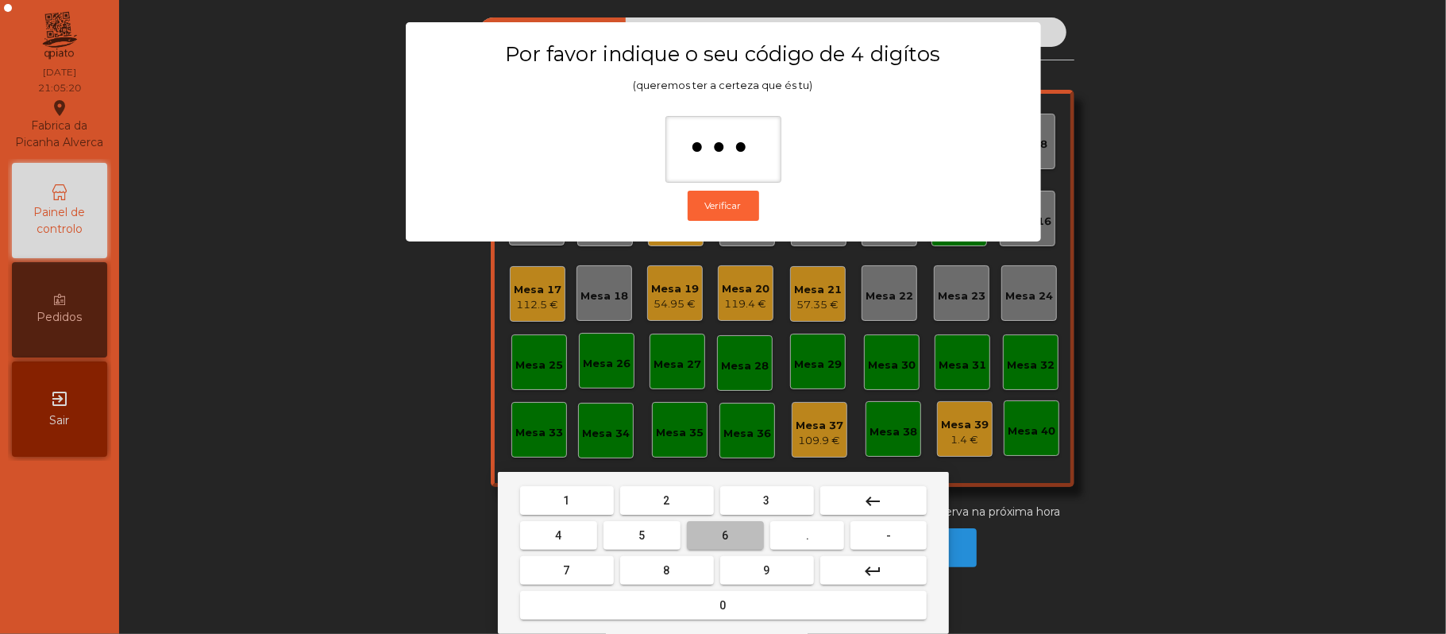
type input "****"
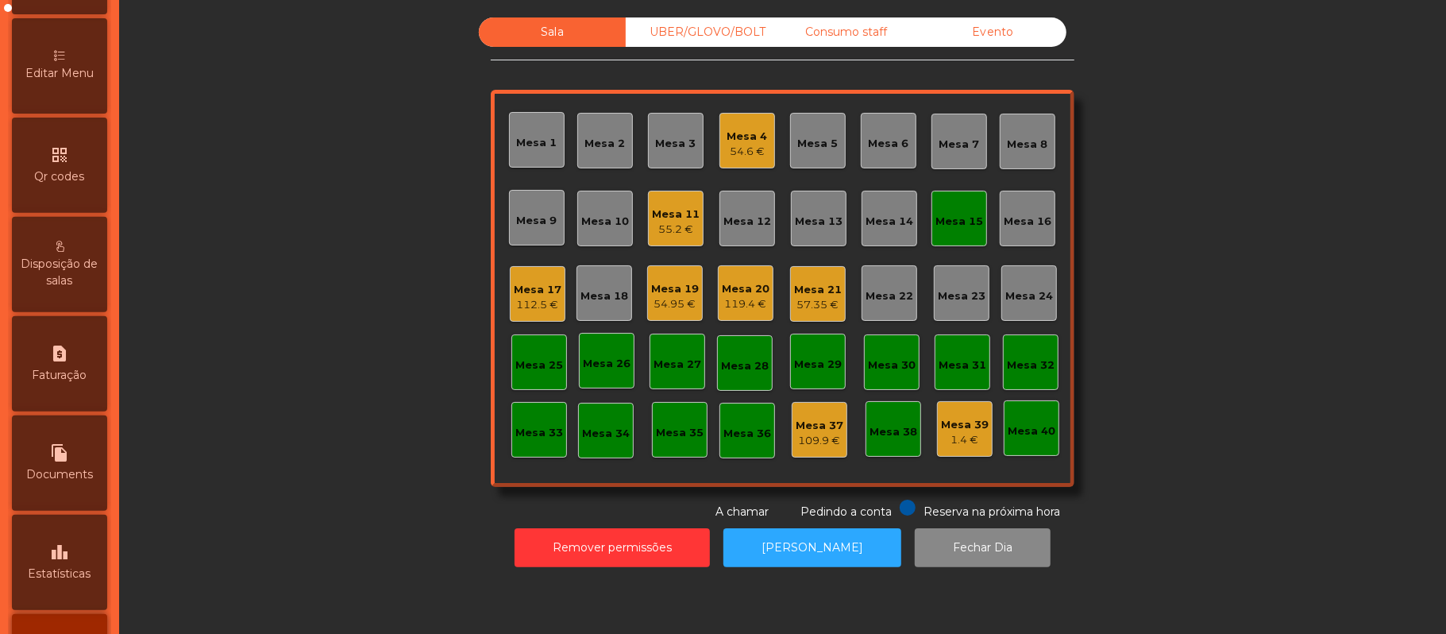
click at [81, 370] on div "request_page Faturação" at bounding box center [59, 363] width 95 height 95
select select "*"
select select "****"
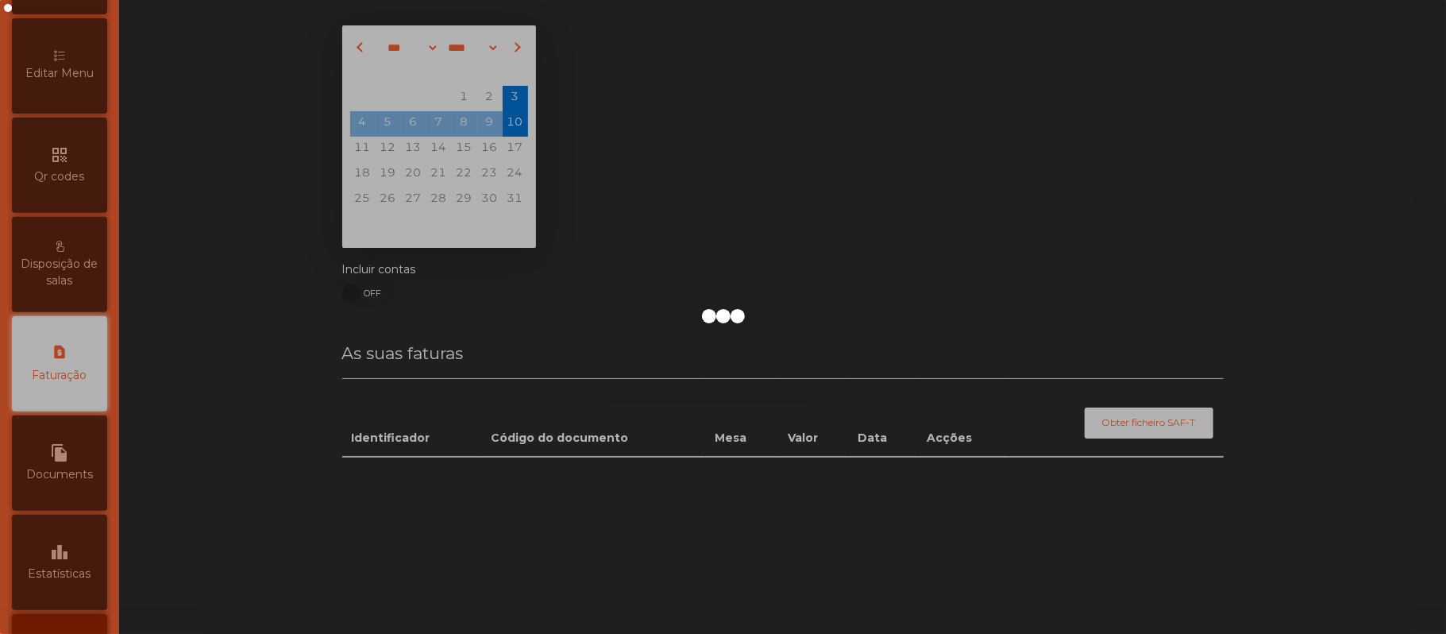
scroll to position [407, 0]
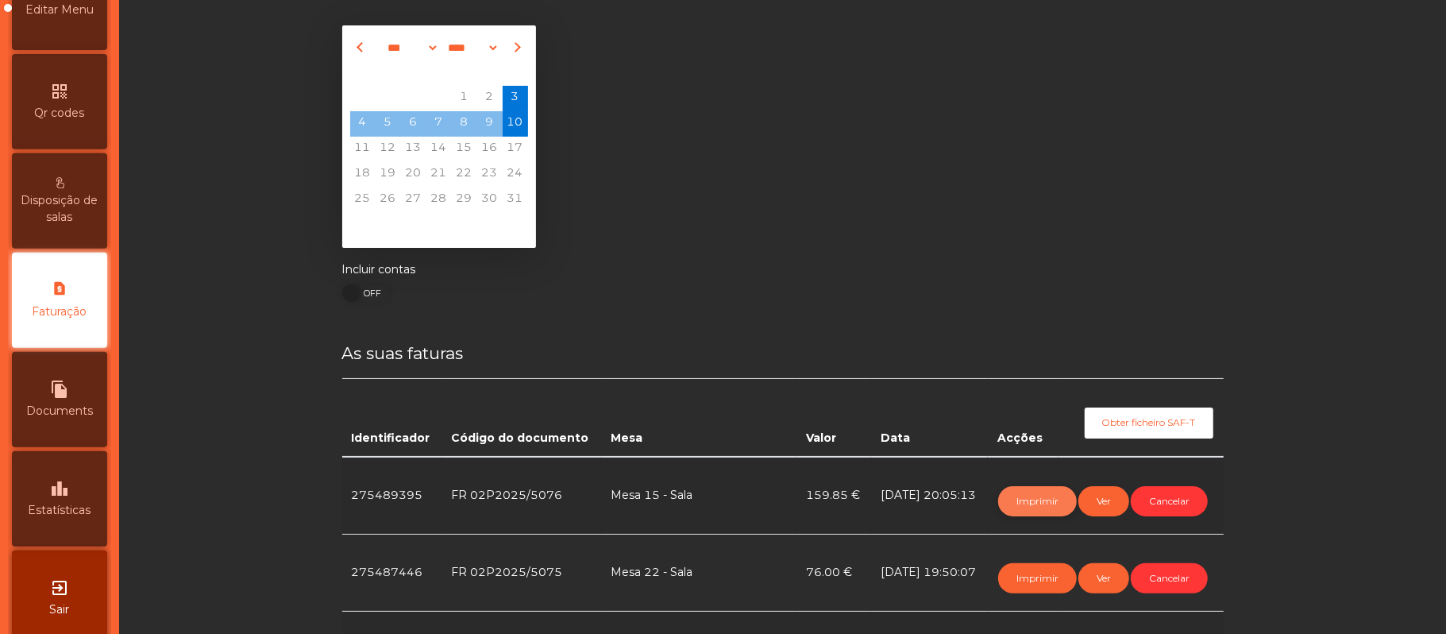
click at [1007, 499] on button "Imprimir" at bounding box center [1037, 501] width 79 height 30
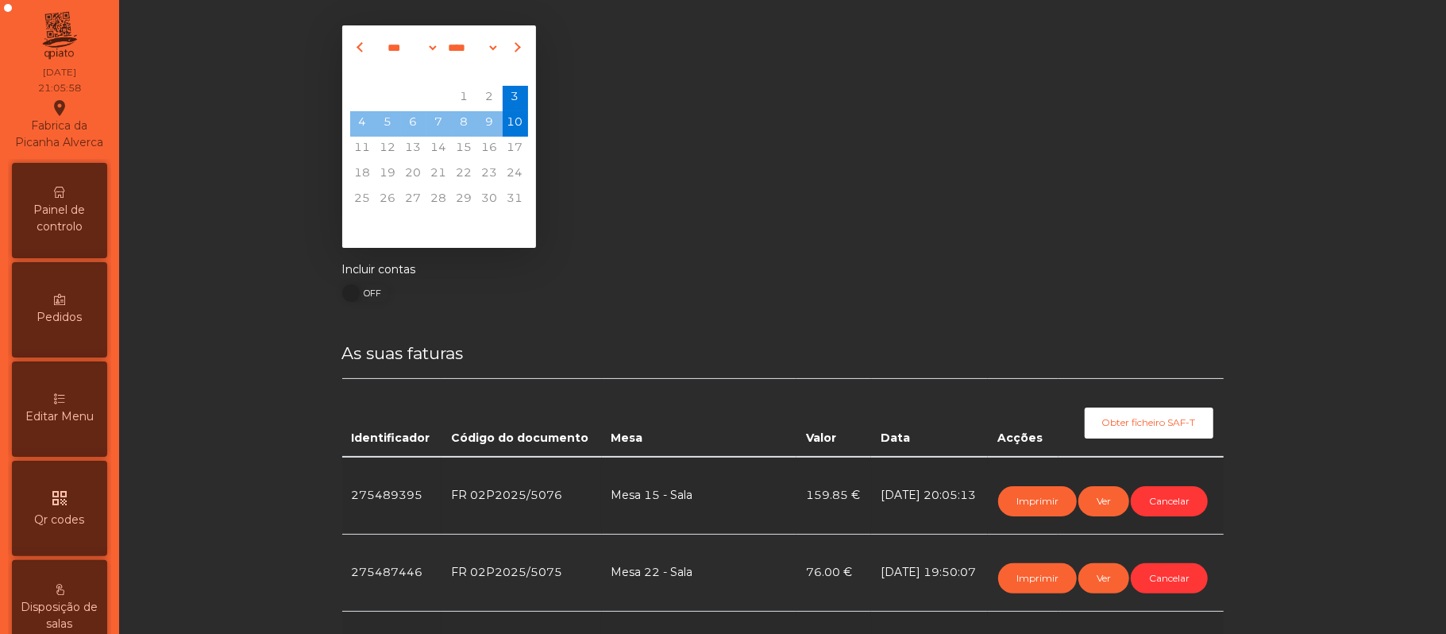
click at [81, 230] on span "Painel de controlo" at bounding box center [59, 218] width 87 height 33
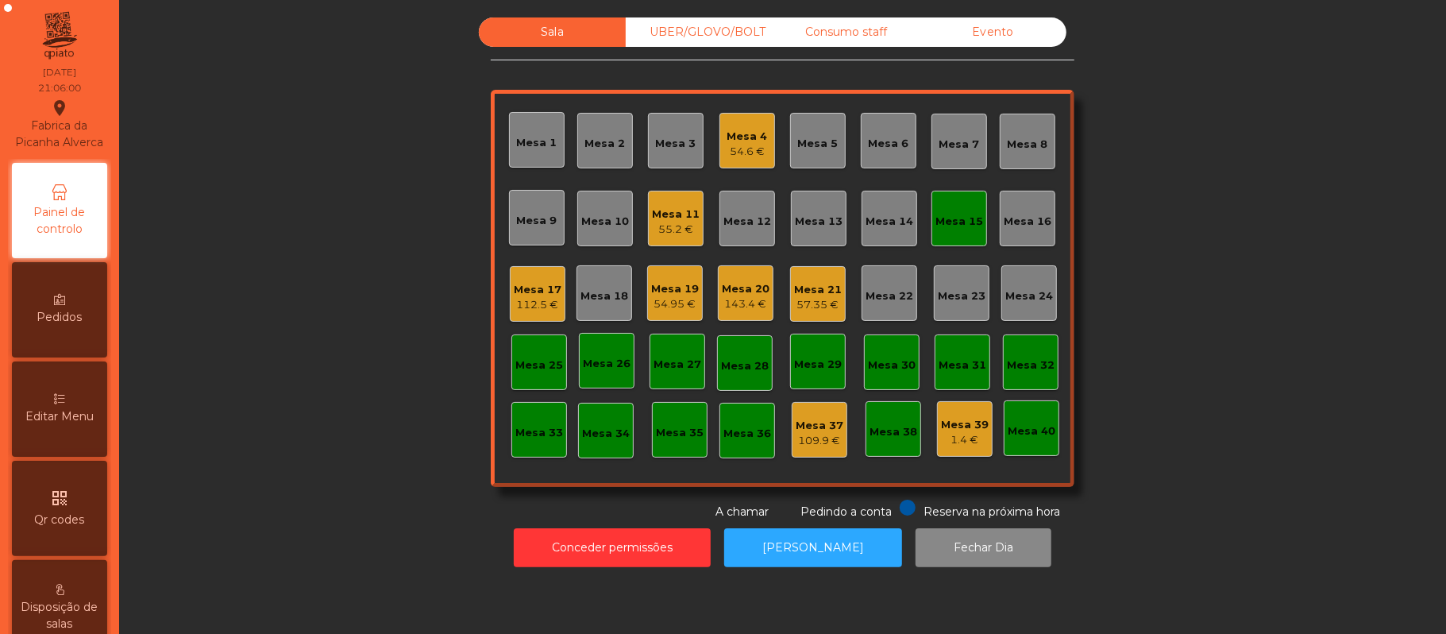
click at [941, 233] on div "Mesa 15" at bounding box center [959, 219] width 56 height 56
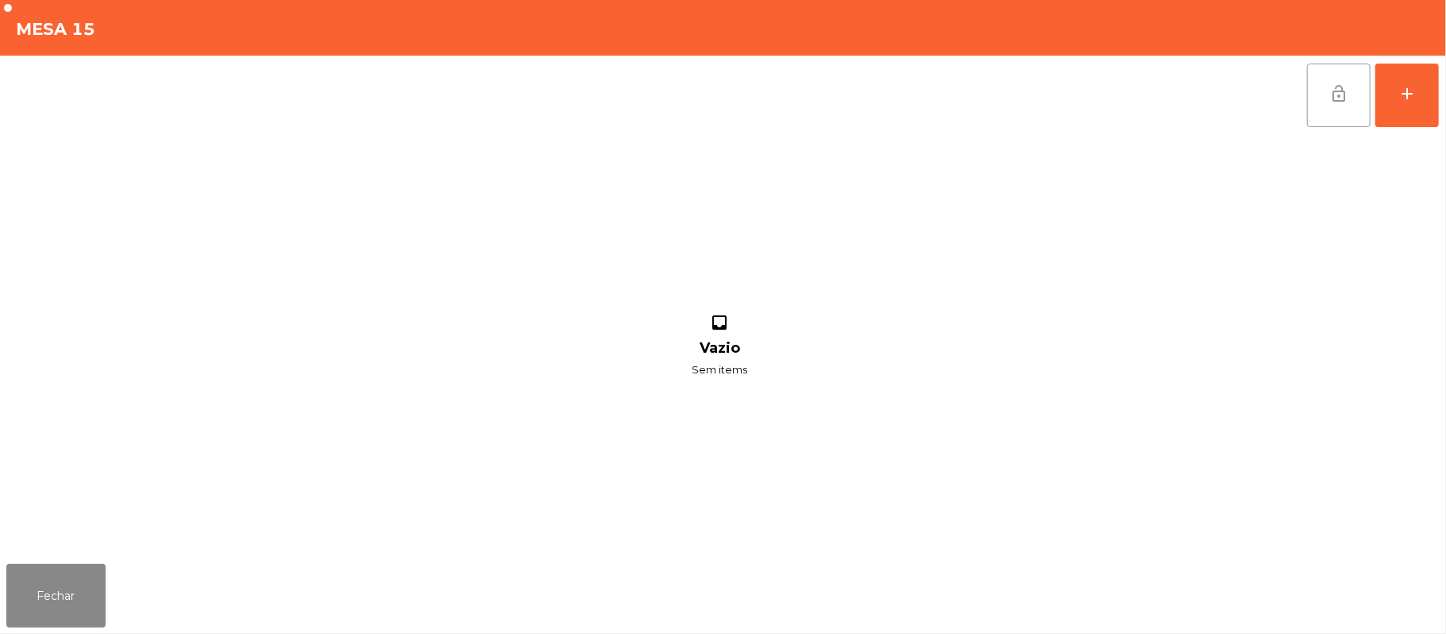
click at [1324, 108] on button "lock_open" at bounding box center [1339, 96] width 64 height 64
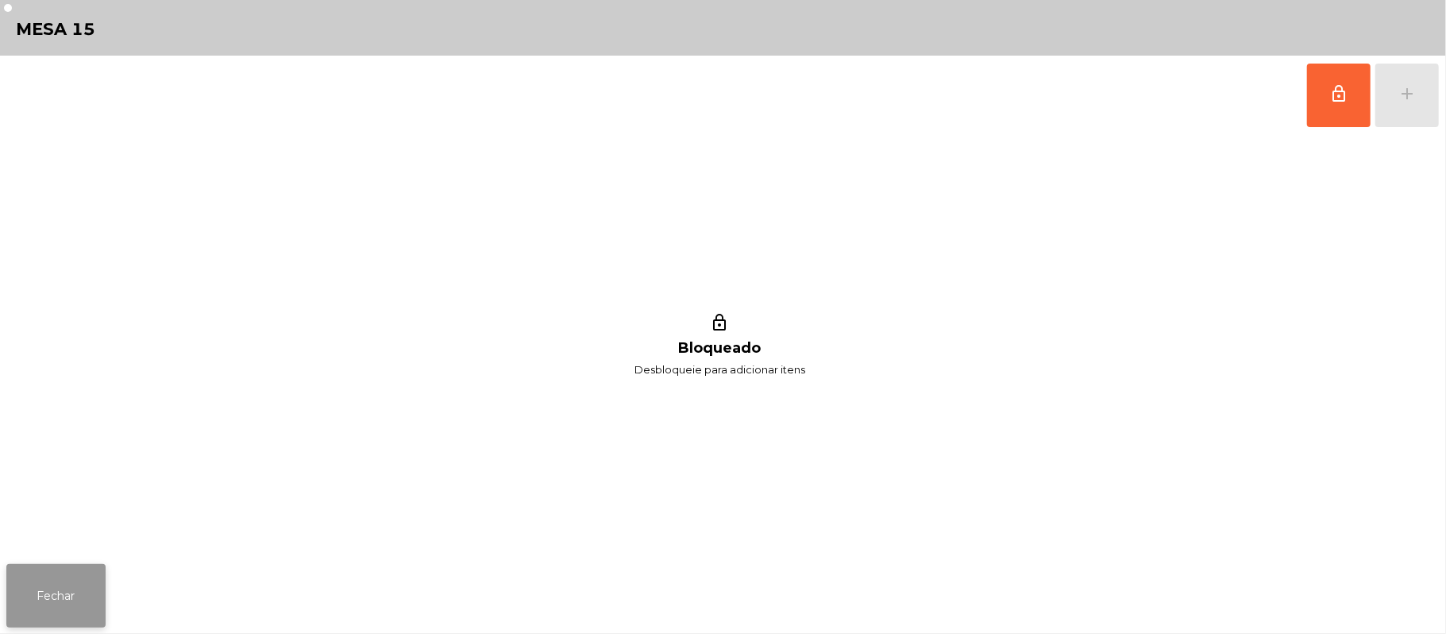
click at [87, 595] on button "Fechar" at bounding box center [55, 596] width 99 height 64
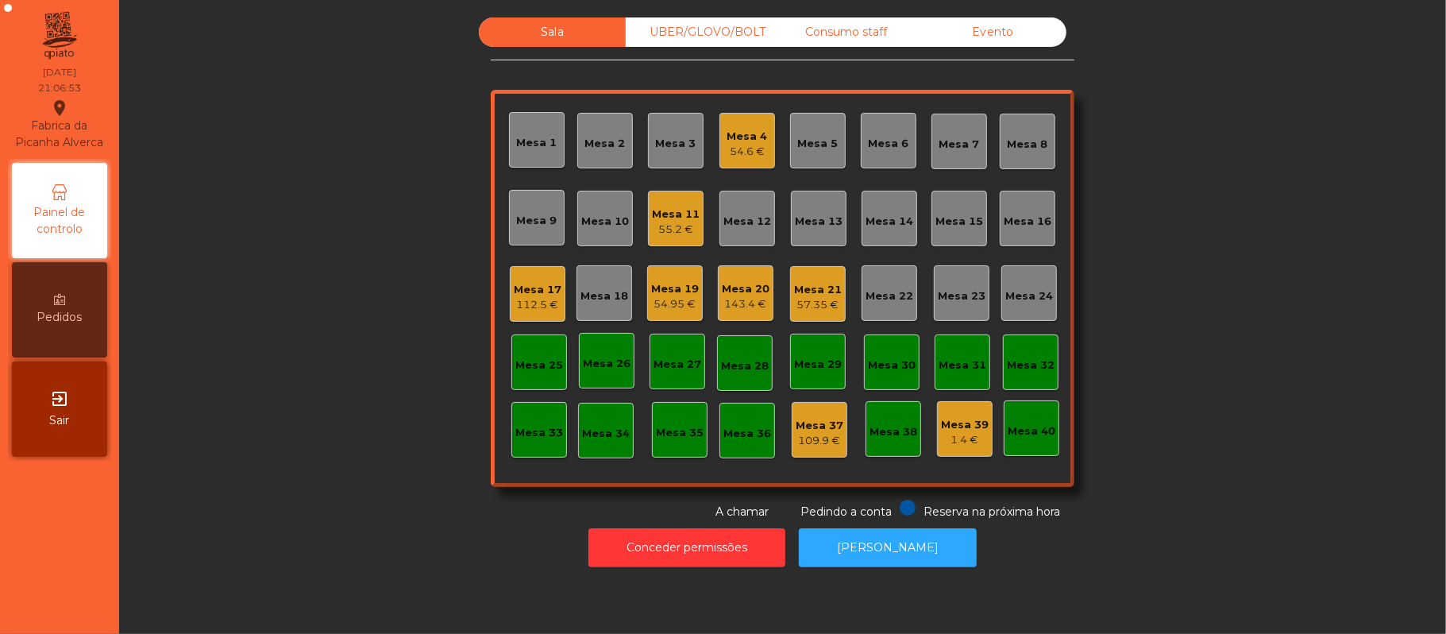
click at [709, 36] on div "UBER/GLOVO/BOLT" at bounding box center [699, 31] width 147 height 29
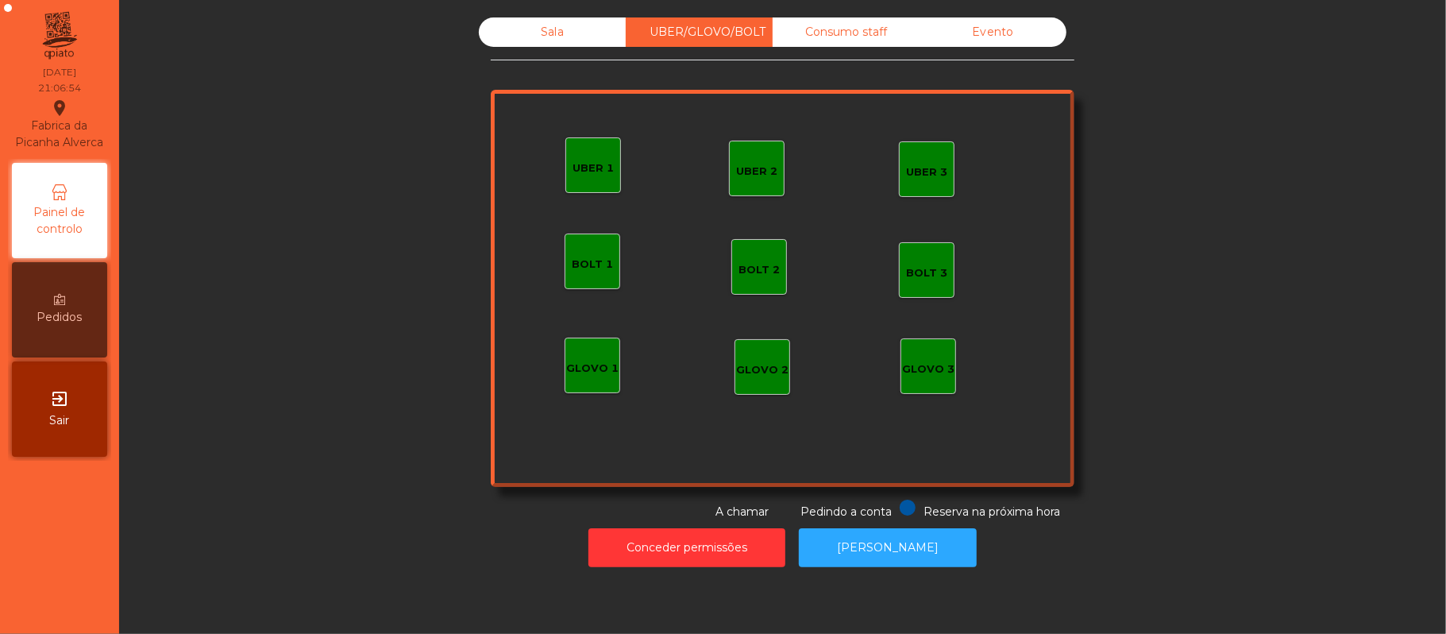
click at [582, 169] on div "UBER 1" at bounding box center [592, 168] width 41 height 16
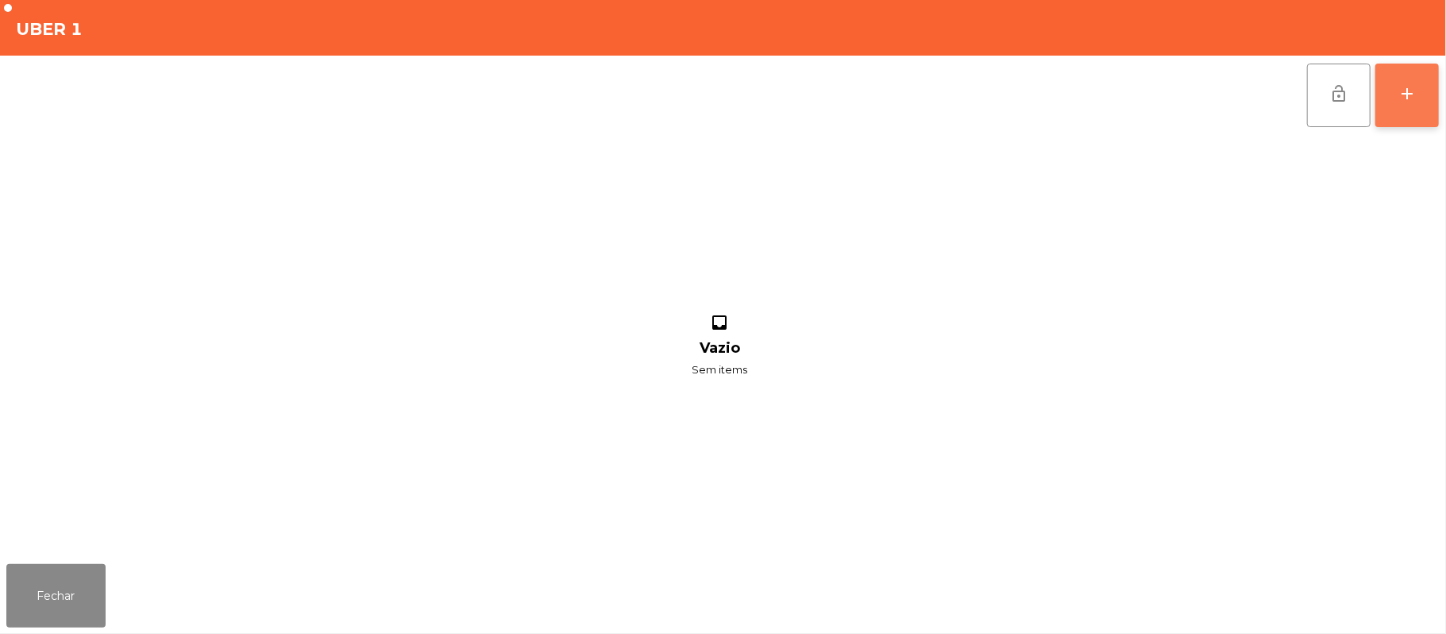
click at [1417, 103] on button "add" at bounding box center [1407, 96] width 64 height 64
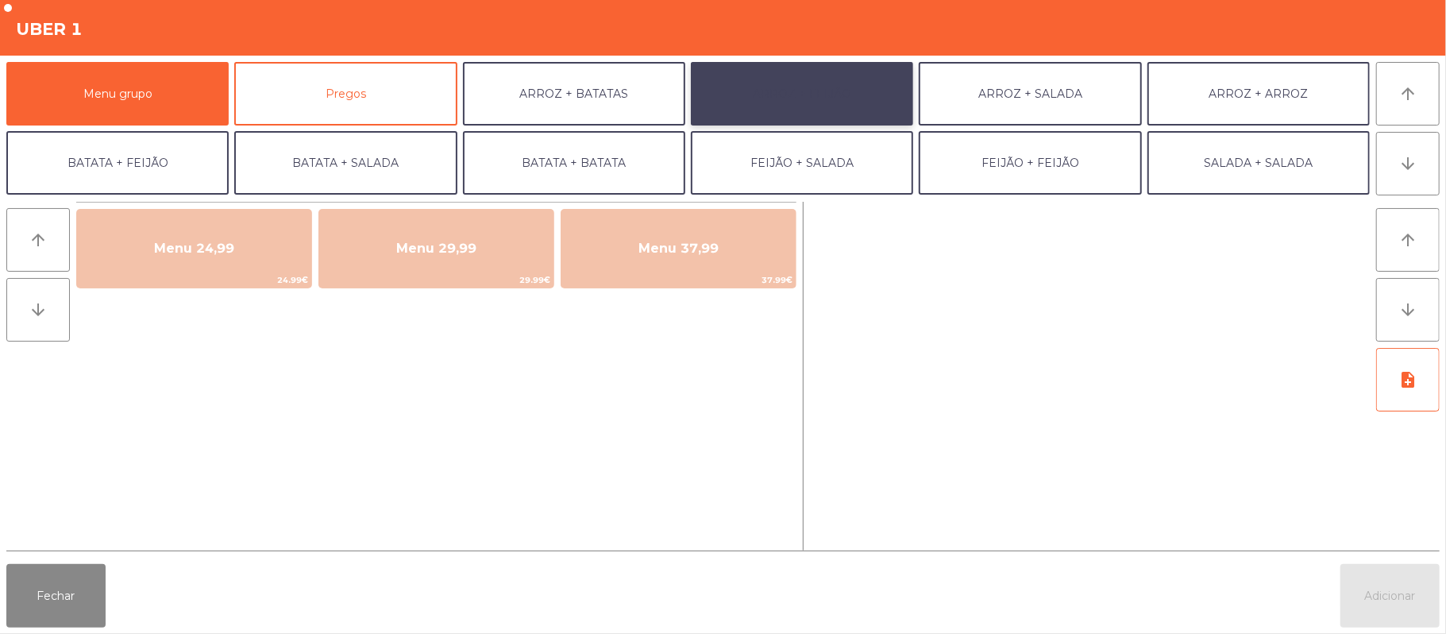
click at [827, 96] on button "ARROZ + FEIJÃO" at bounding box center [802, 94] width 222 height 64
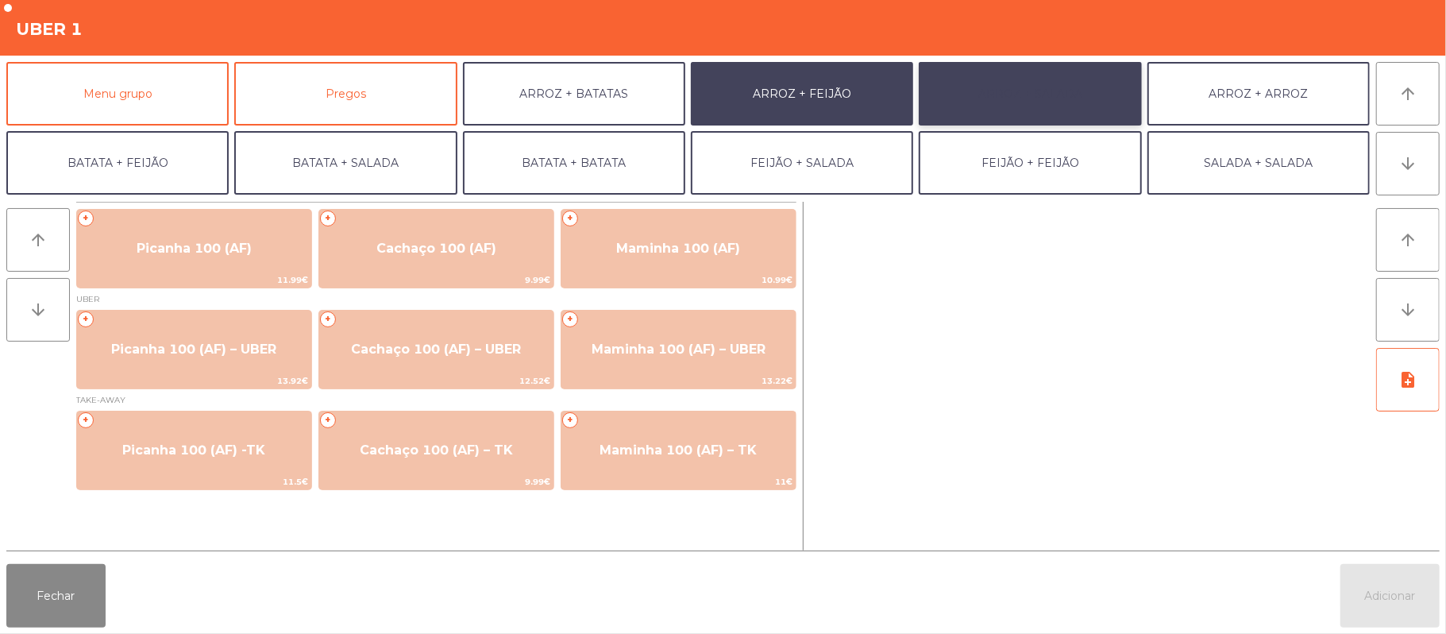
click at [1021, 87] on button "ARROZ + SALADA" at bounding box center [1030, 94] width 222 height 64
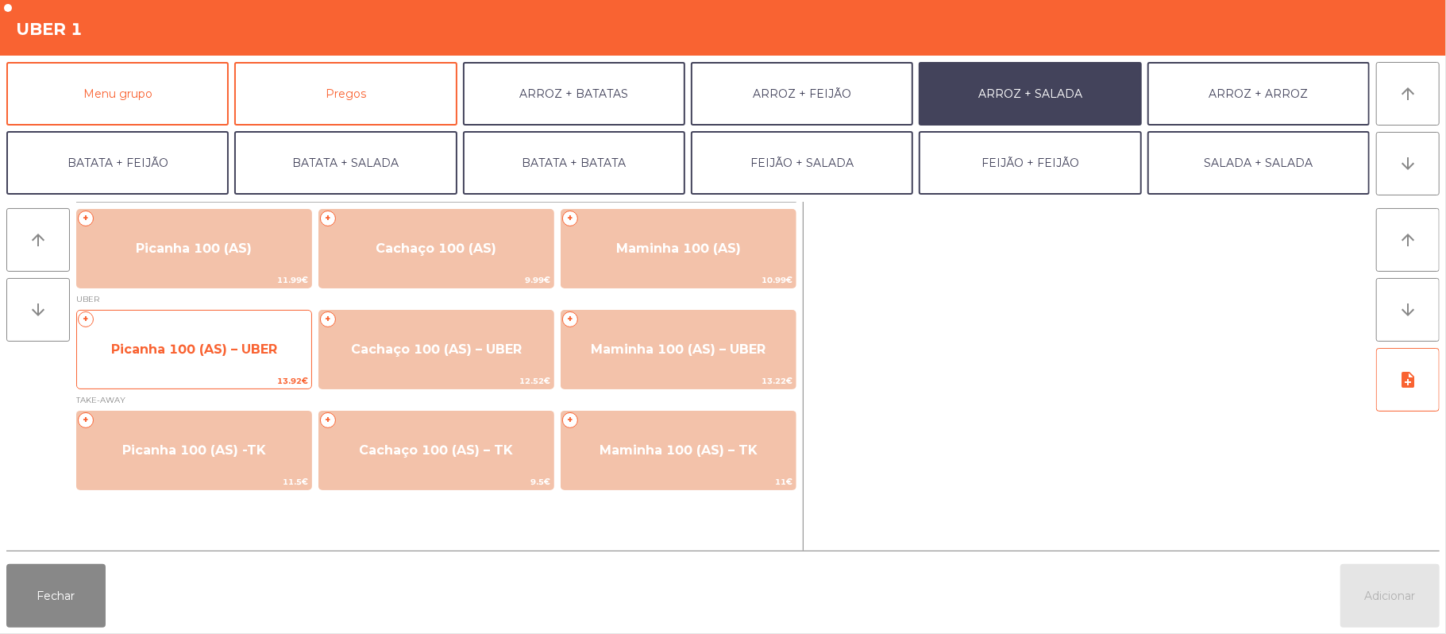
click at [229, 356] on span "Picanha 100 (AS) – UBER" at bounding box center [194, 348] width 166 height 15
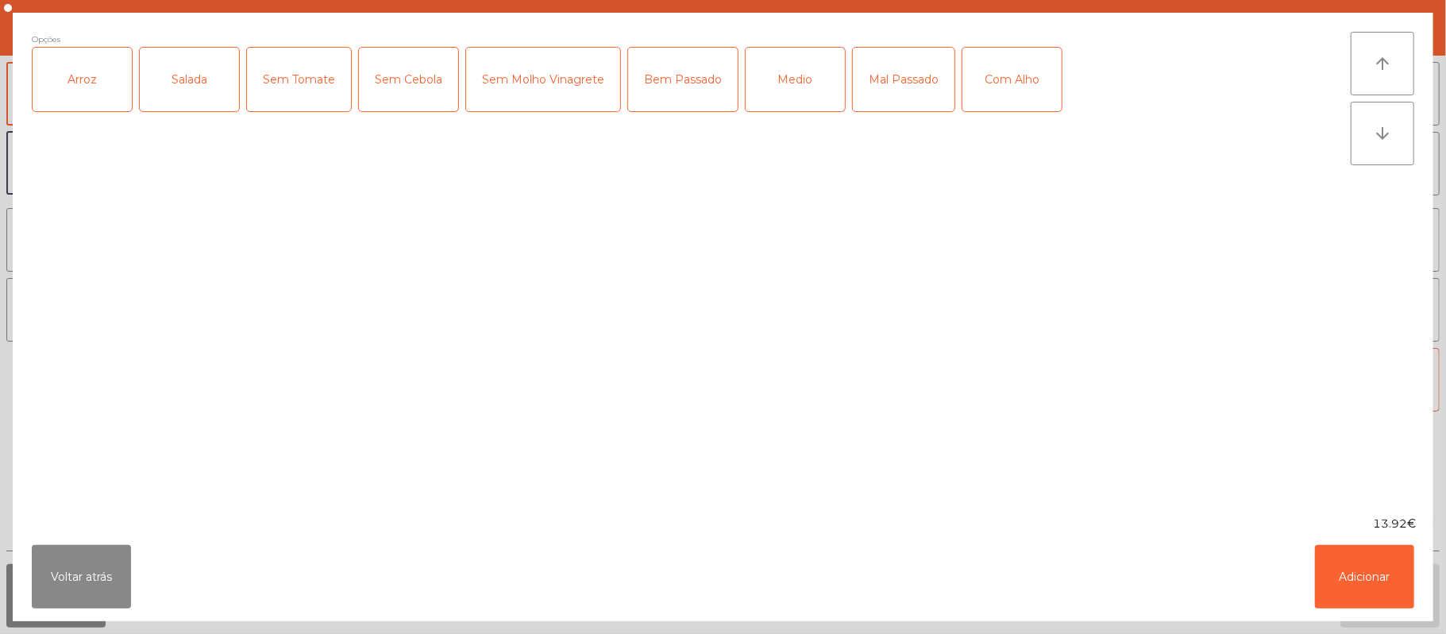
click at [98, 70] on div "Arroz" at bounding box center [82, 80] width 99 height 64
click at [183, 79] on div "Salada" at bounding box center [189, 80] width 99 height 64
click at [792, 75] on div "Medio" at bounding box center [795, 80] width 99 height 64
click at [1007, 75] on div "Com Alho" at bounding box center [1011, 80] width 99 height 64
click at [1391, 576] on button "Adicionar" at bounding box center [1364, 577] width 99 height 64
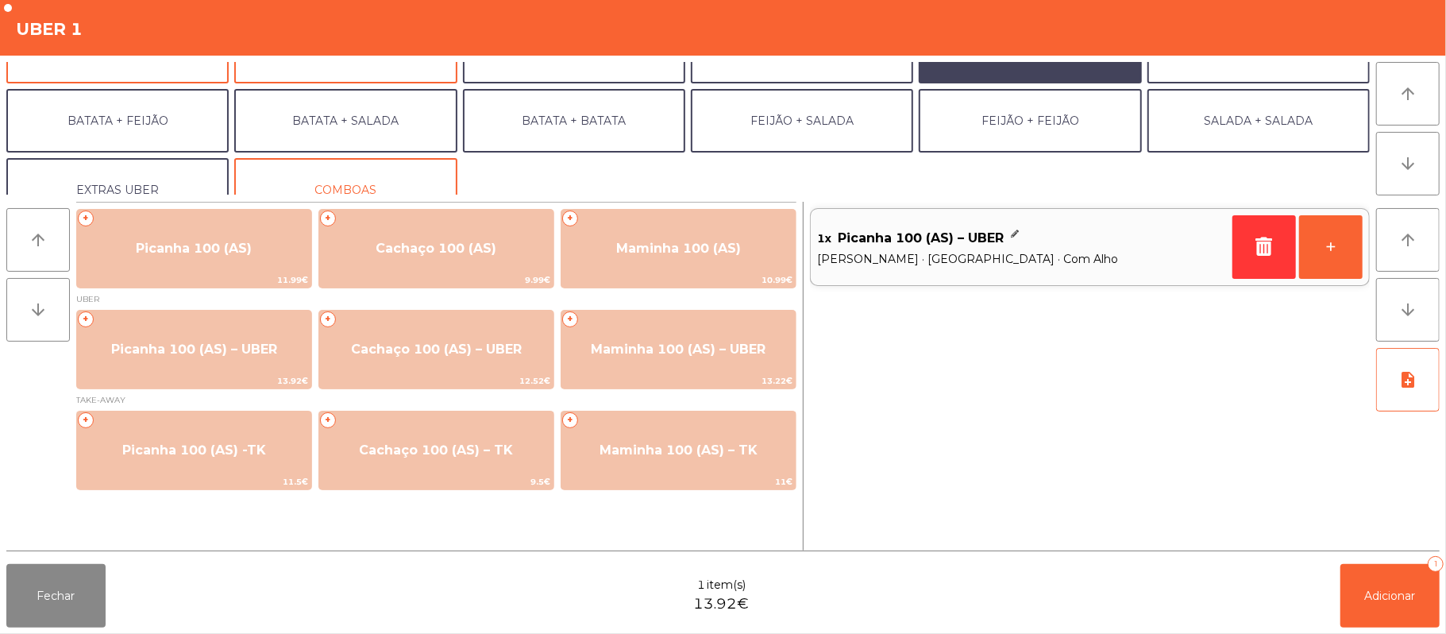
scroll to position [68, 0]
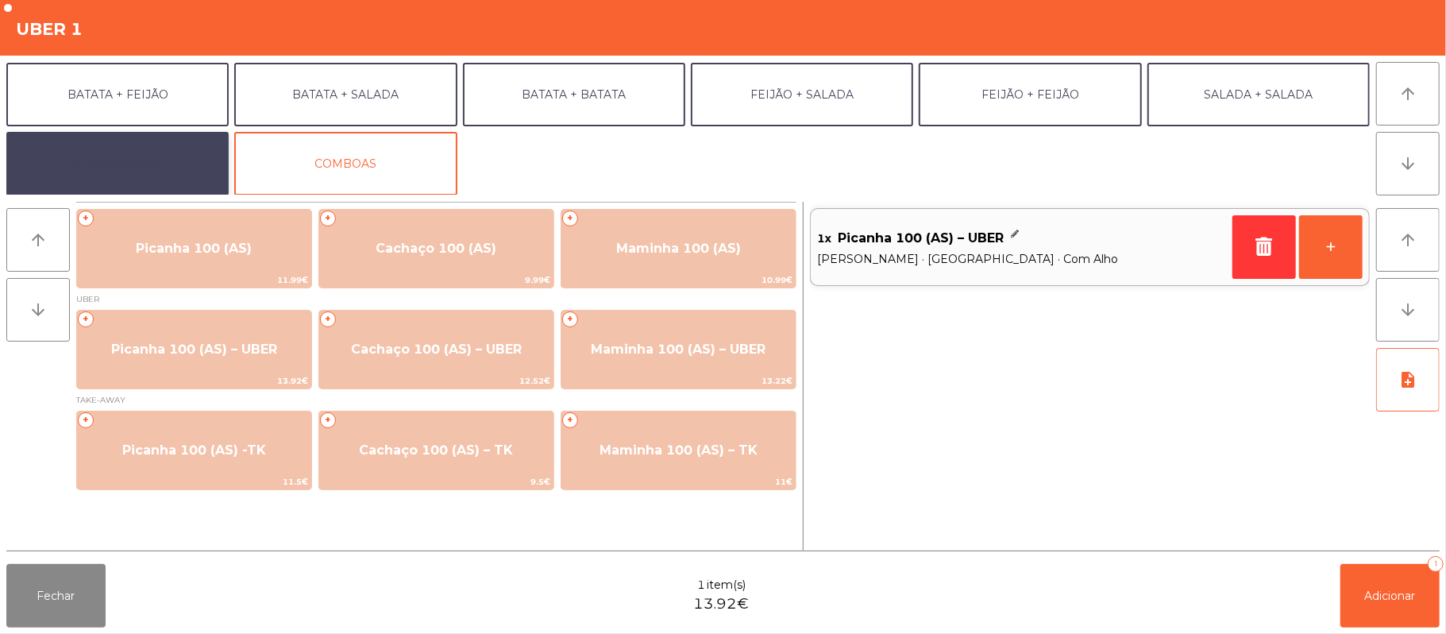
click at [160, 141] on button "EXTRAS UBER" at bounding box center [117, 164] width 222 height 64
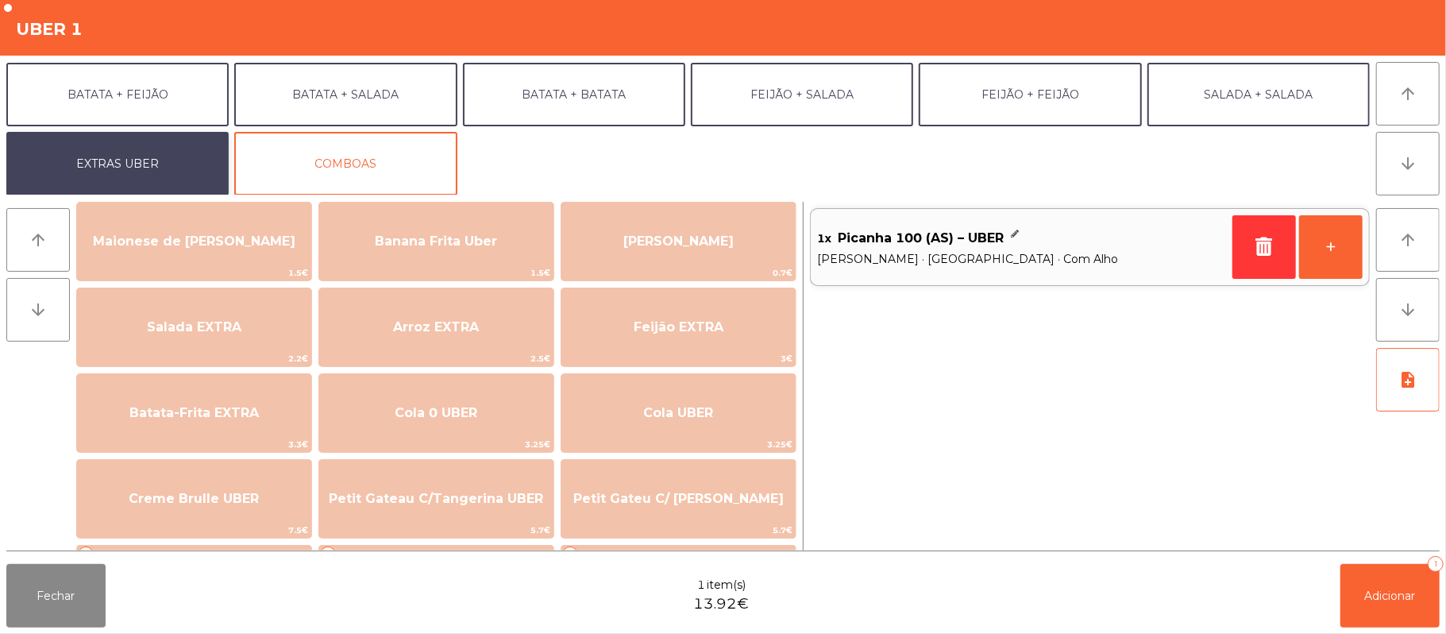
scroll to position [105, 0]
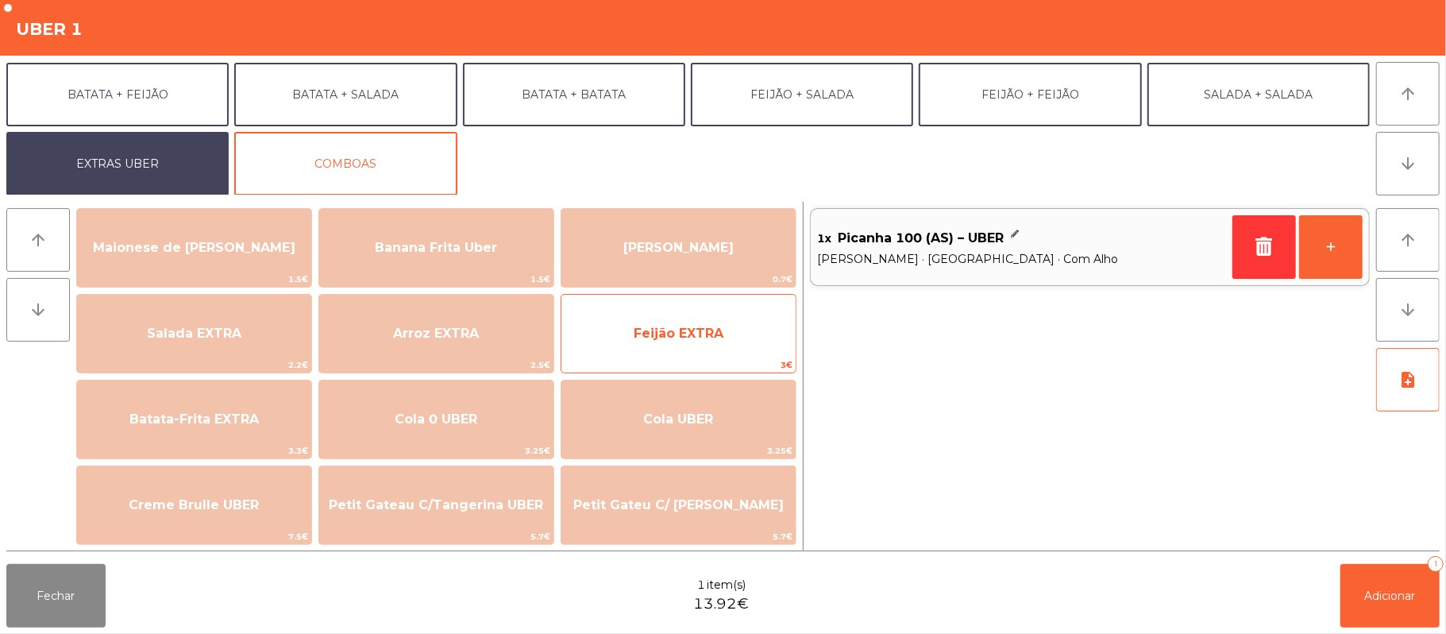
click at [690, 344] on span "Feijão EXTRA" at bounding box center [678, 333] width 234 height 43
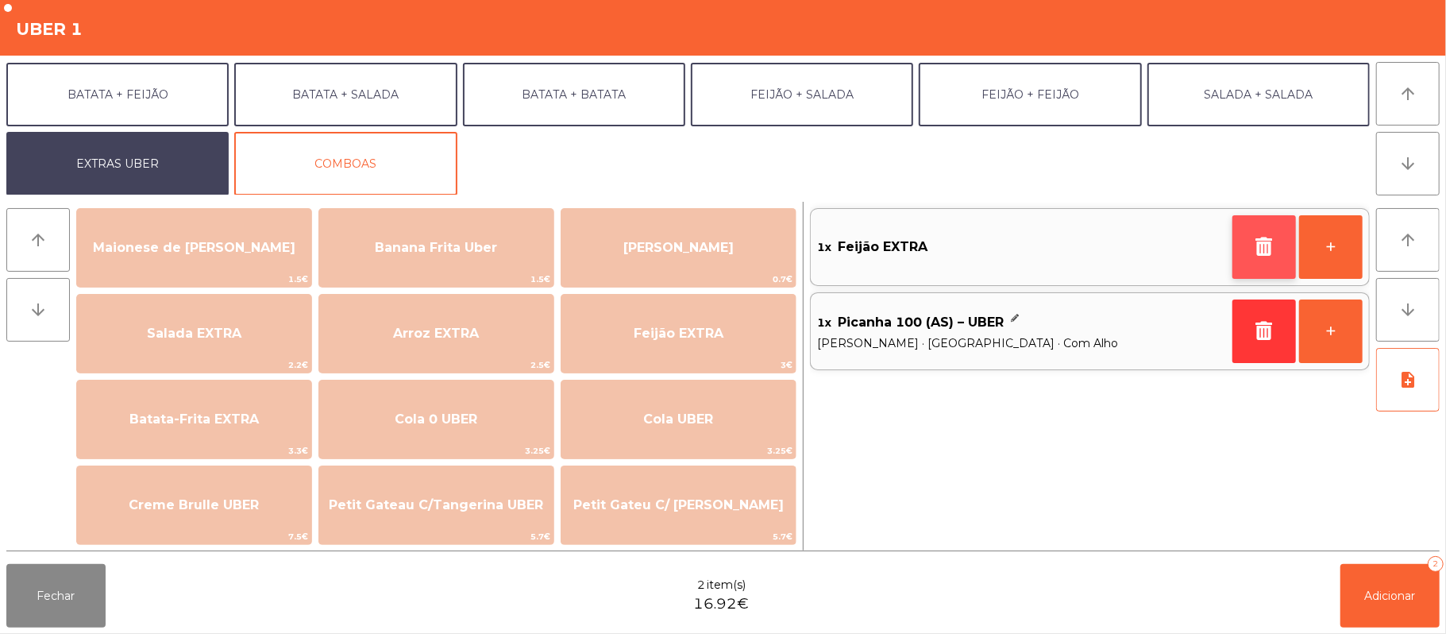
click at [1256, 252] on icon "button" at bounding box center [1264, 246] width 24 height 19
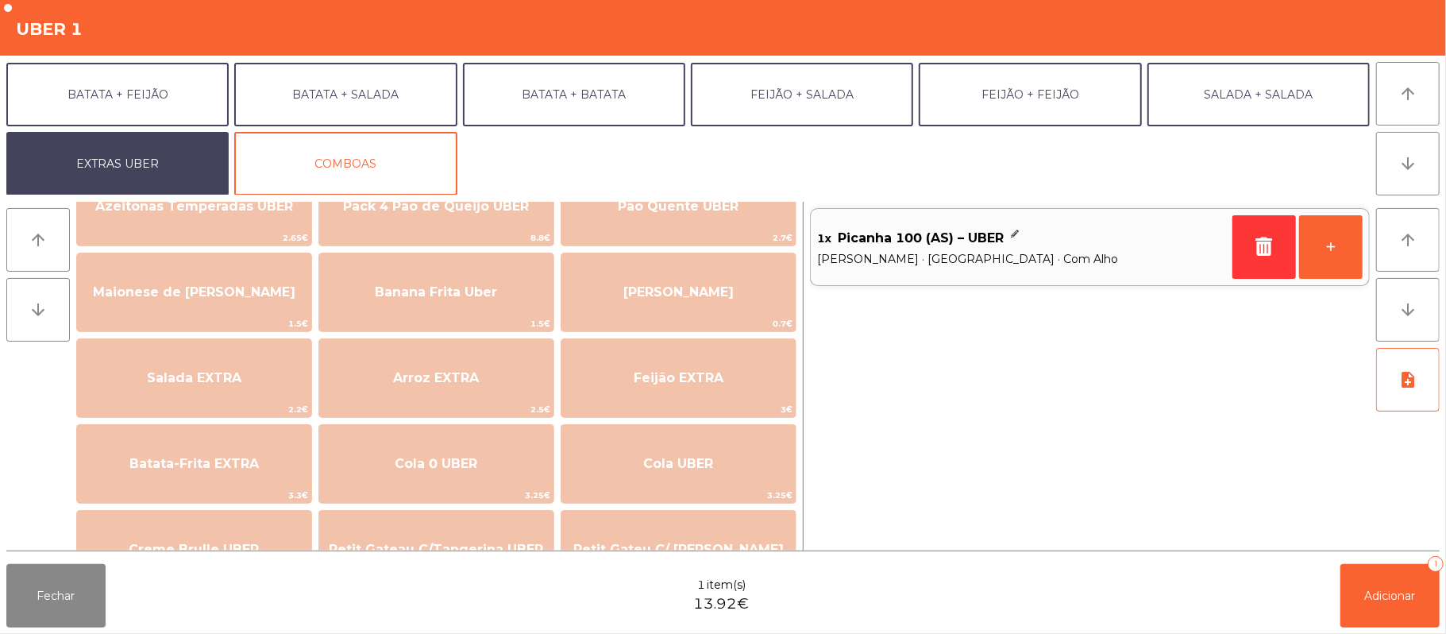
scroll to position [48, 0]
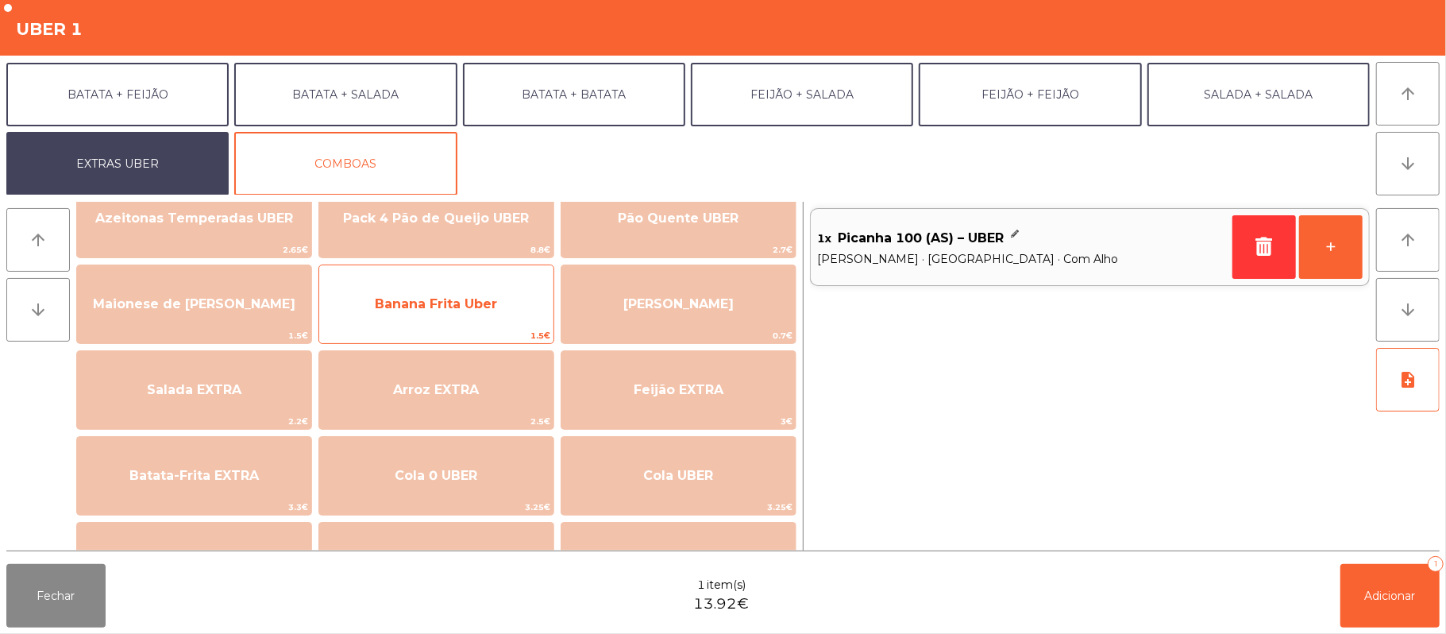
click at [475, 309] on span "Banana Frita Uber" at bounding box center [436, 303] width 122 height 15
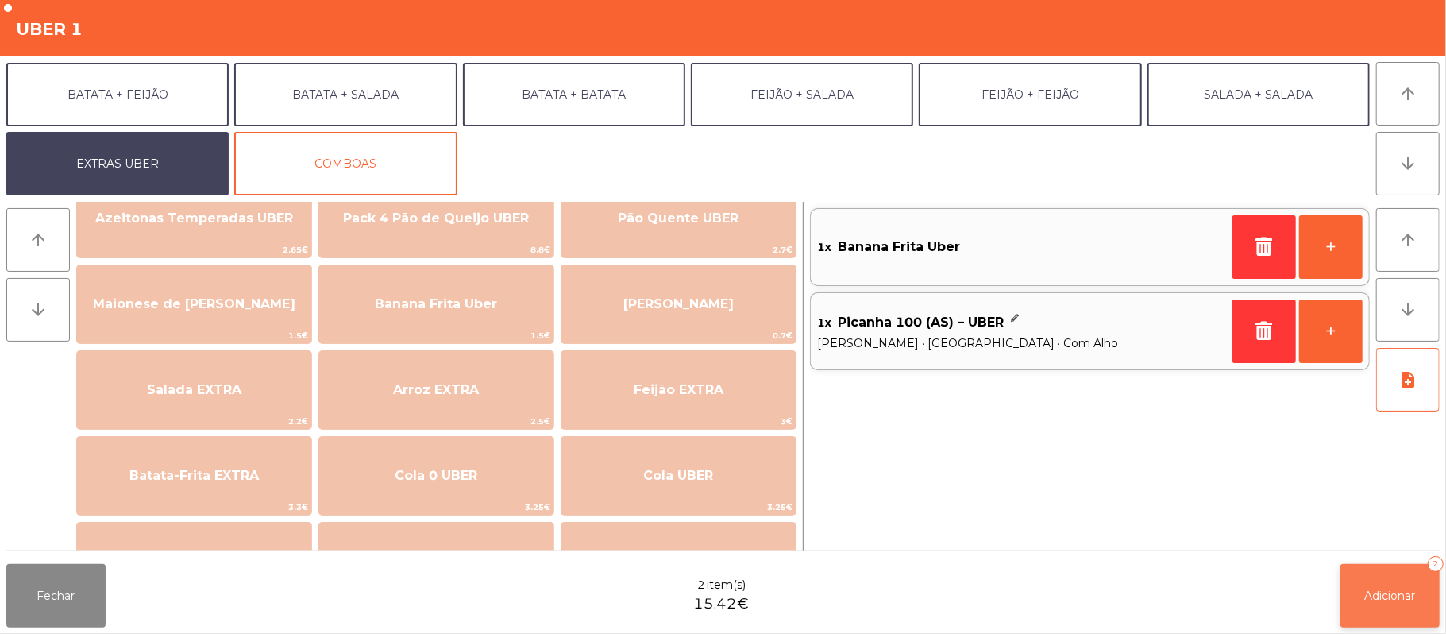
click at [1392, 572] on button "Adicionar 2" at bounding box center [1389, 596] width 99 height 64
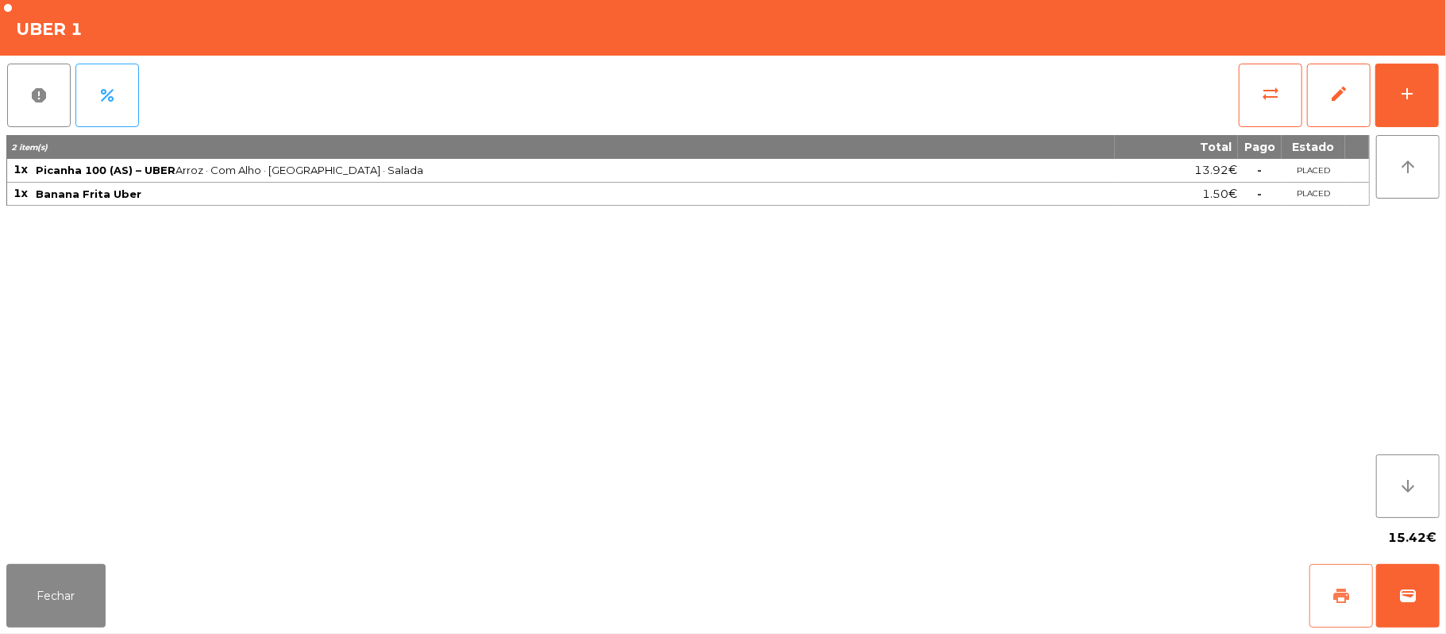
click at [1345, 595] on span "print" at bounding box center [1341, 595] width 19 height 19
click at [1412, 603] on span "wallet" at bounding box center [1407, 595] width 19 height 19
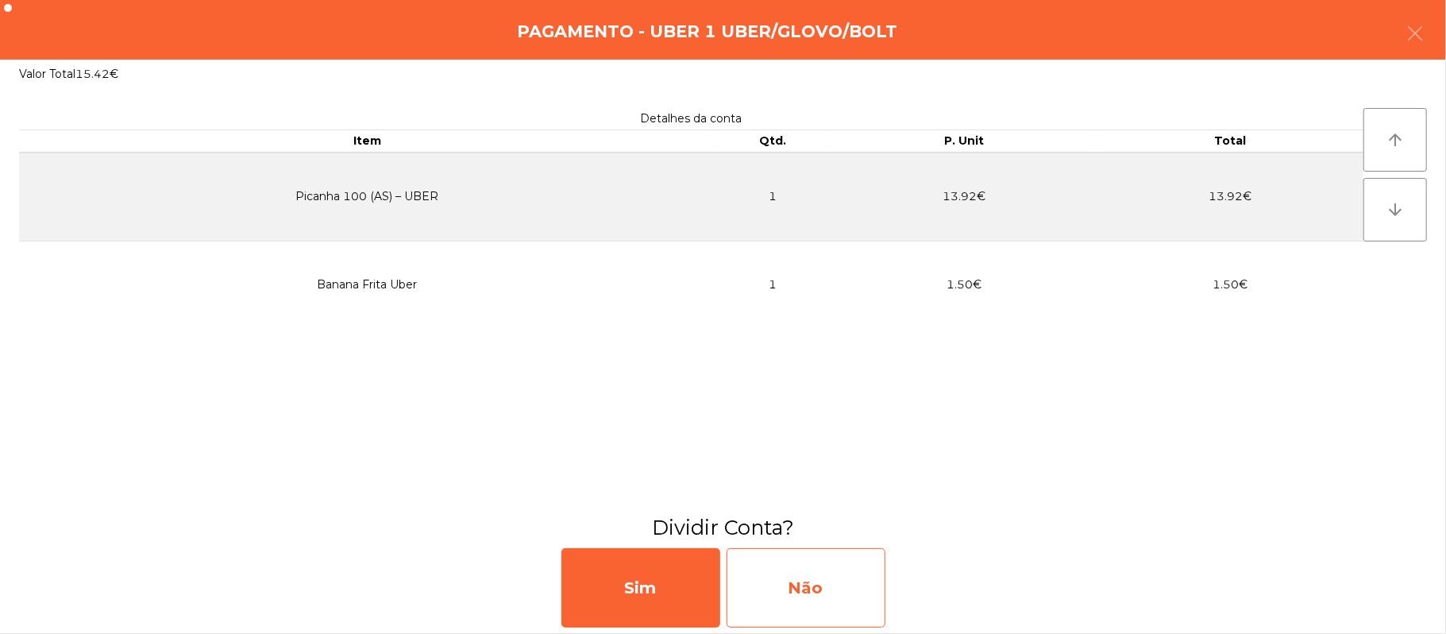
click at [815, 585] on div "Não" at bounding box center [805, 587] width 159 height 79
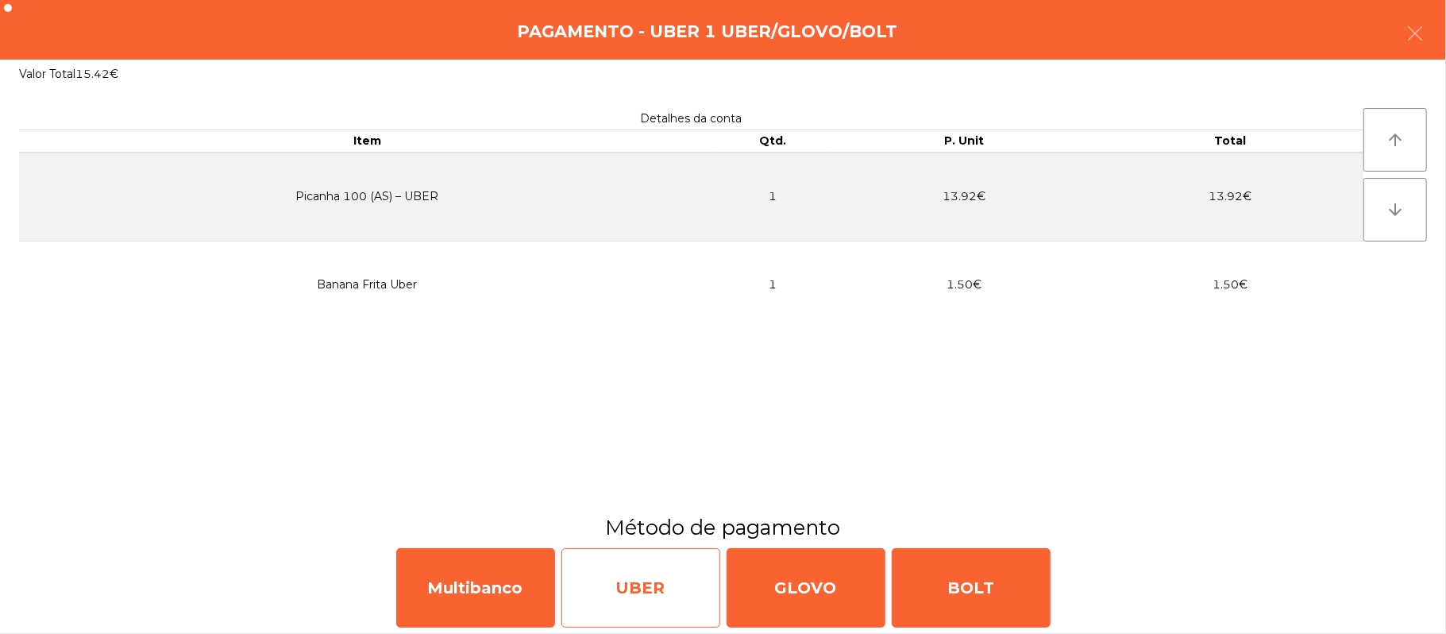
click at [642, 595] on div "UBER" at bounding box center [640, 587] width 159 height 79
select select "**"
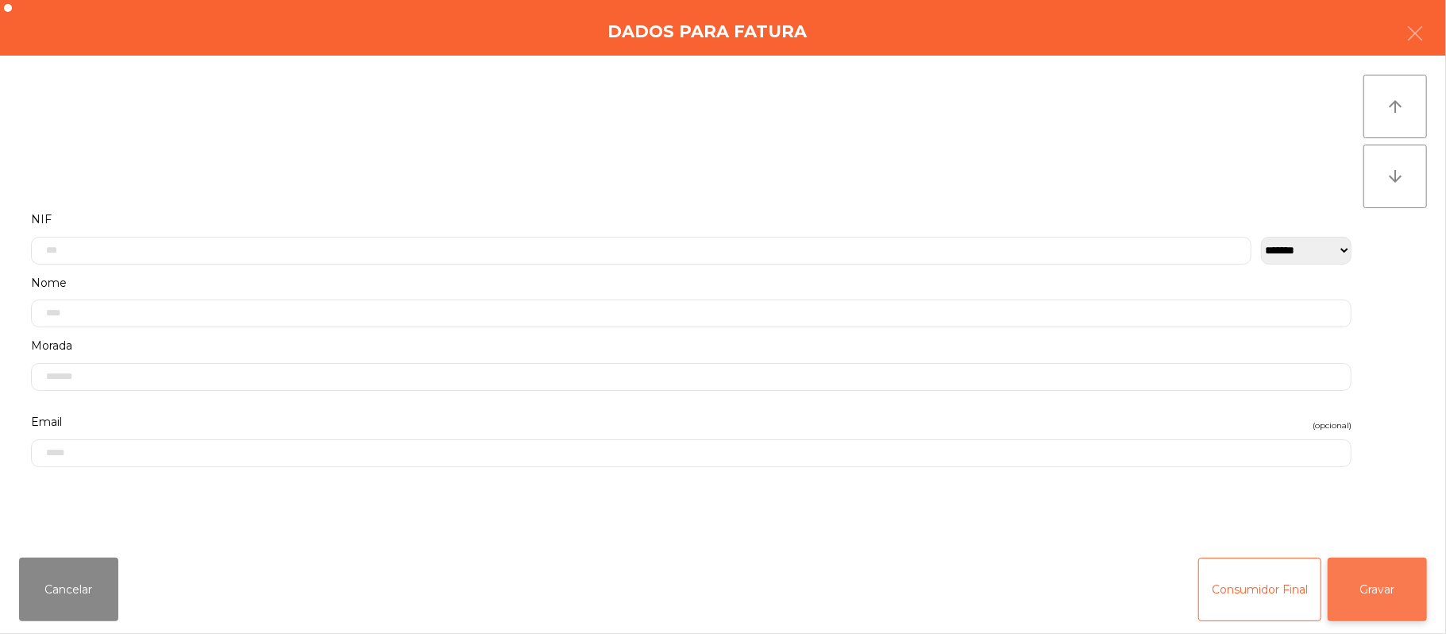
click at [1378, 611] on button "Gravar" at bounding box center [1377, 589] width 99 height 64
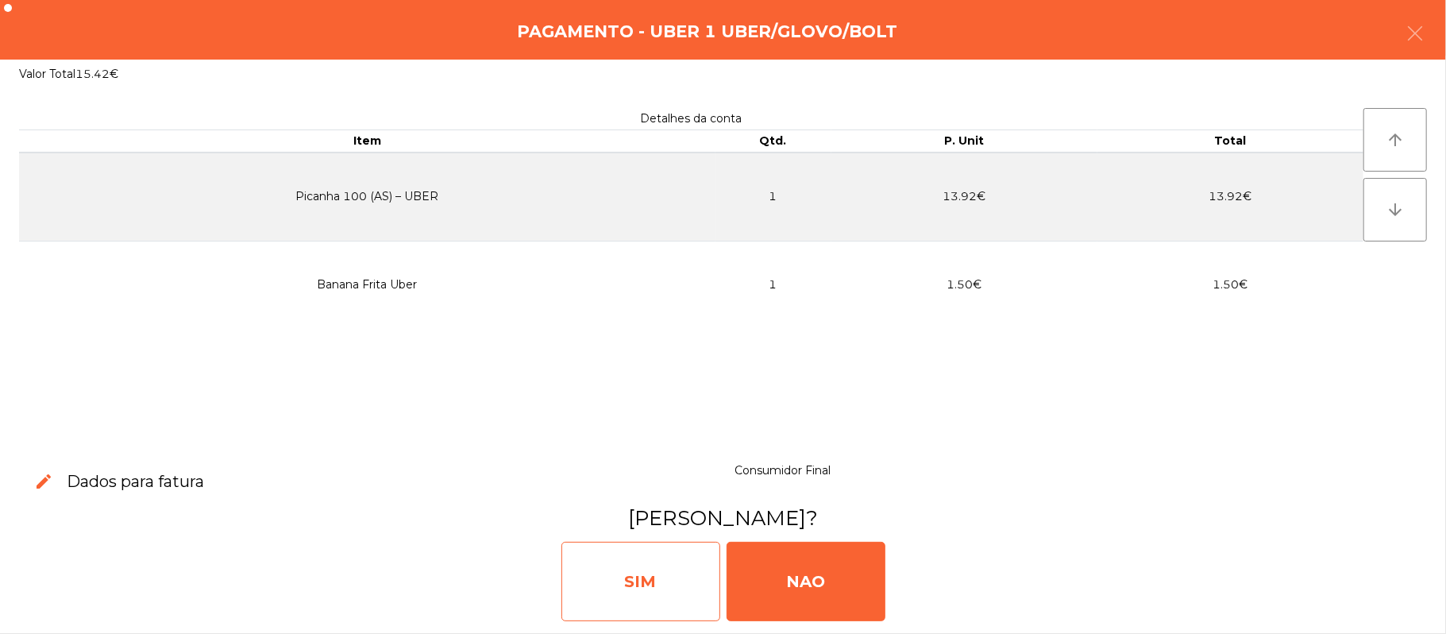
click at [627, 589] on div "SIM" at bounding box center [640, 580] width 159 height 79
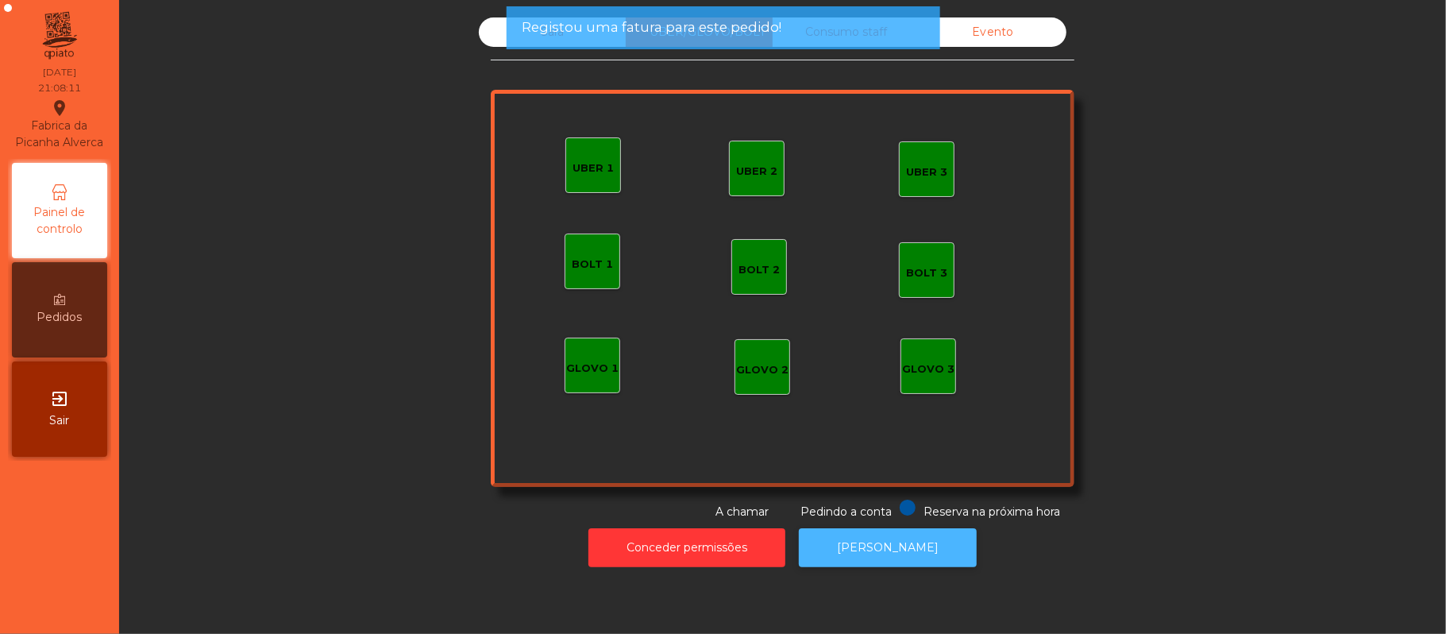
click at [887, 545] on button "[PERSON_NAME]" at bounding box center [888, 547] width 178 height 39
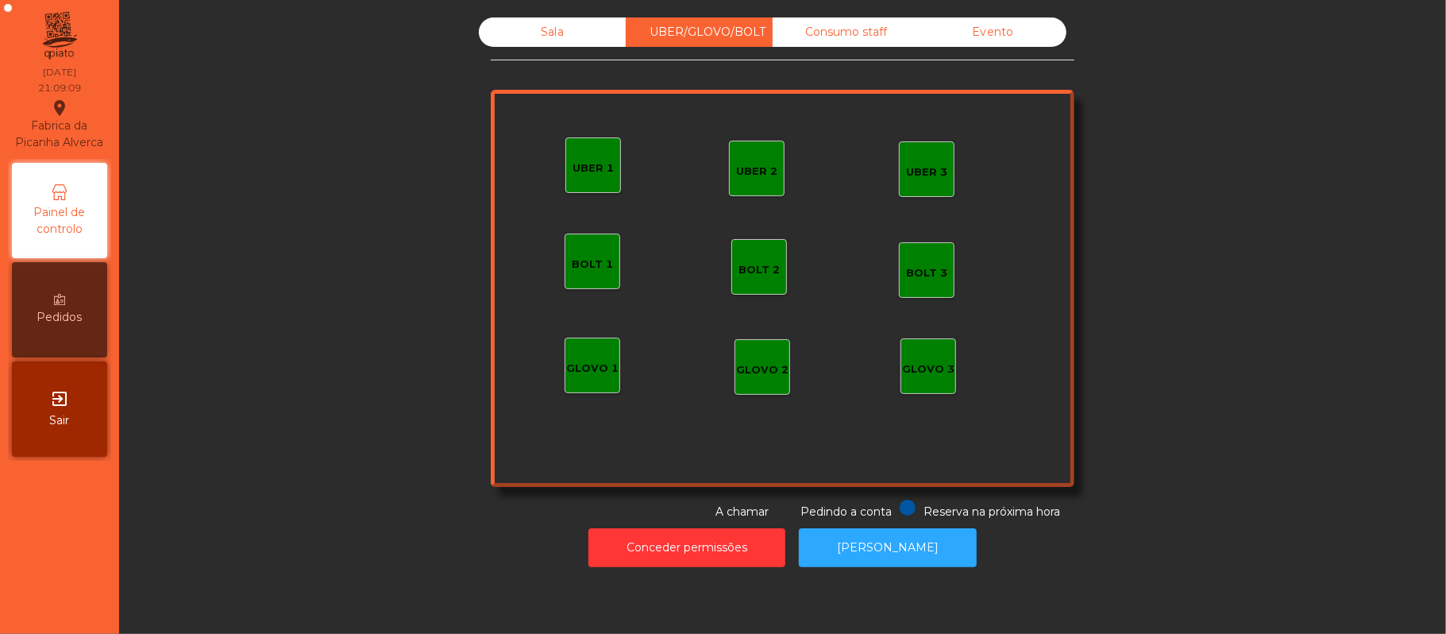
click at [566, 41] on div "Sala" at bounding box center [552, 31] width 147 height 29
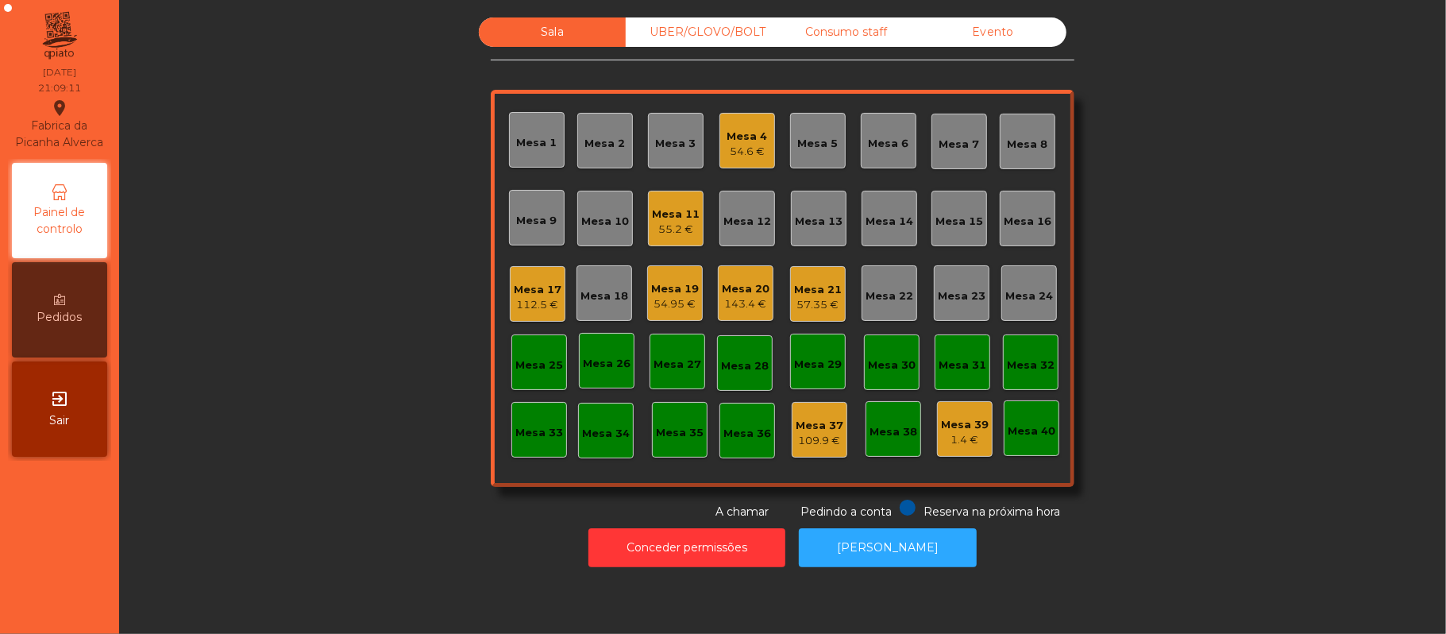
click at [742, 308] on div "143.4 €" at bounding box center [746, 304] width 48 height 16
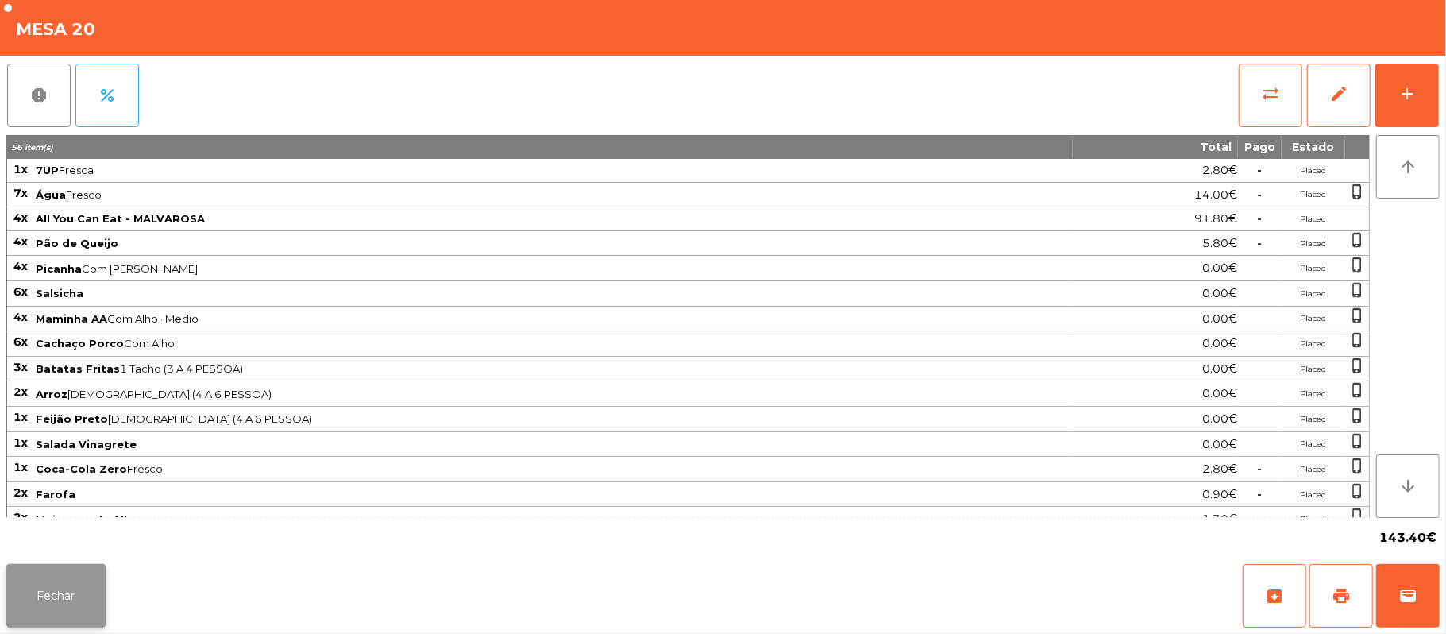
click at [48, 610] on button "Fechar" at bounding box center [55, 596] width 99 height 64
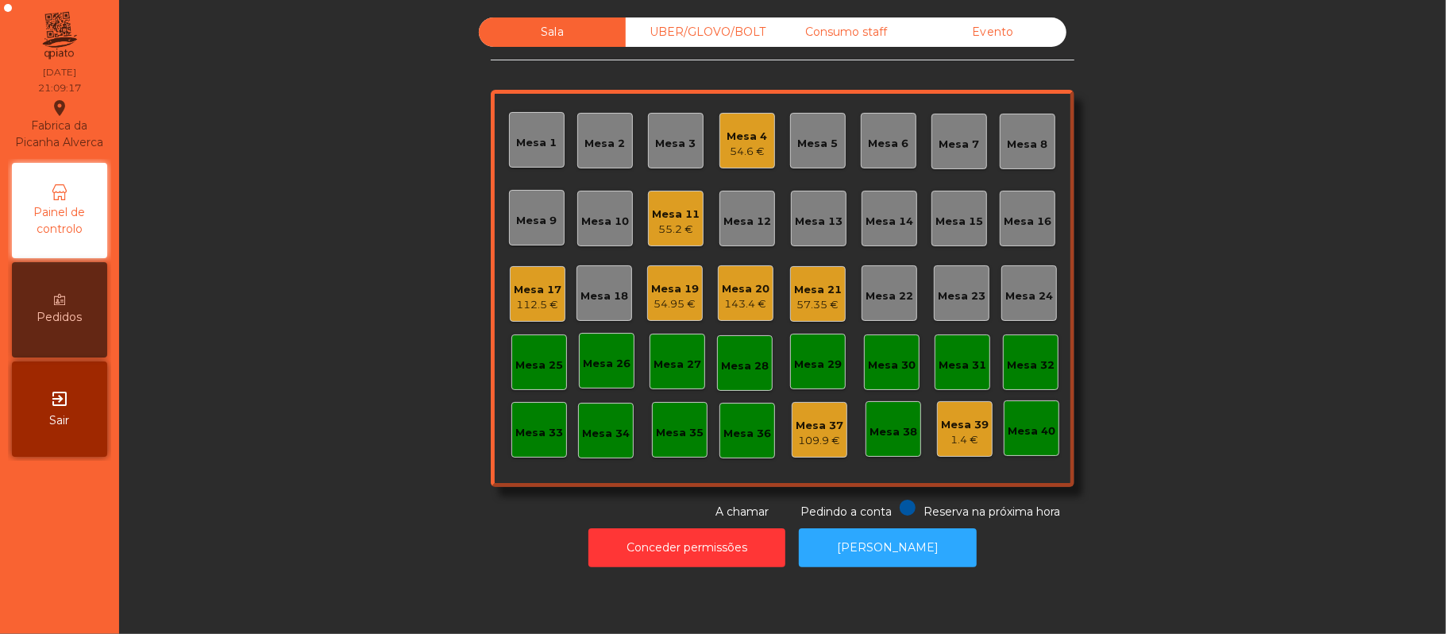
click at [823, 299] on div "57.35 €" at bounding box center [818, 305] width 48 height 16
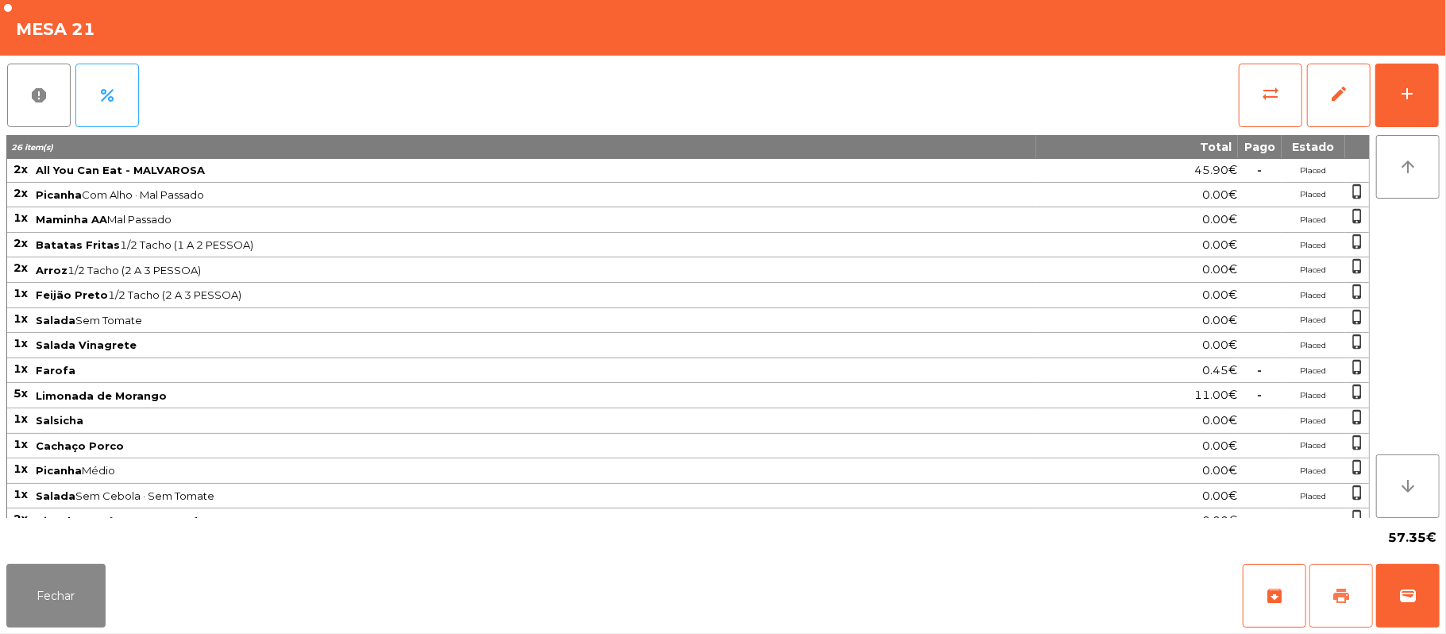
click at [1335, 594] on span "print" at bounding box center [1341, 595] width 19 height 19
click at [58, 610] on button "Fechar" at bounding box center [55, 596] width 99 height 64
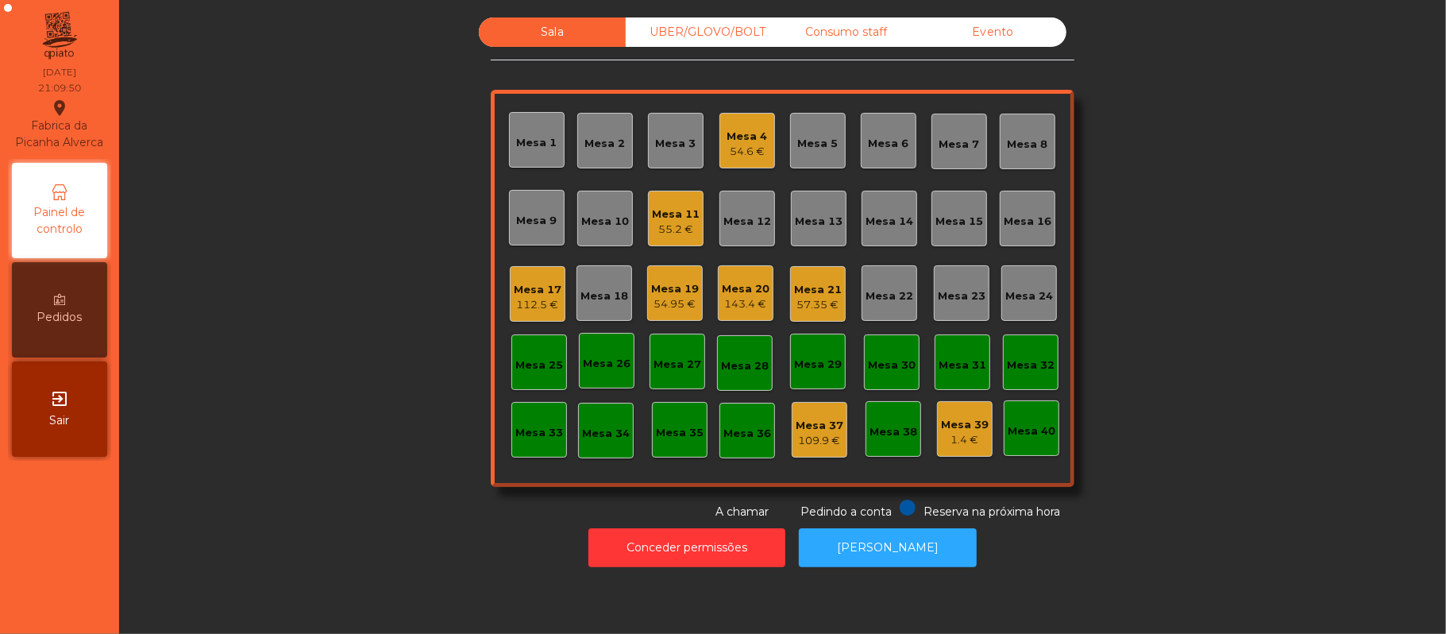
click at [592, 237] on div "Mesa 10" at bounding box center [605, 219] width 56 height 56
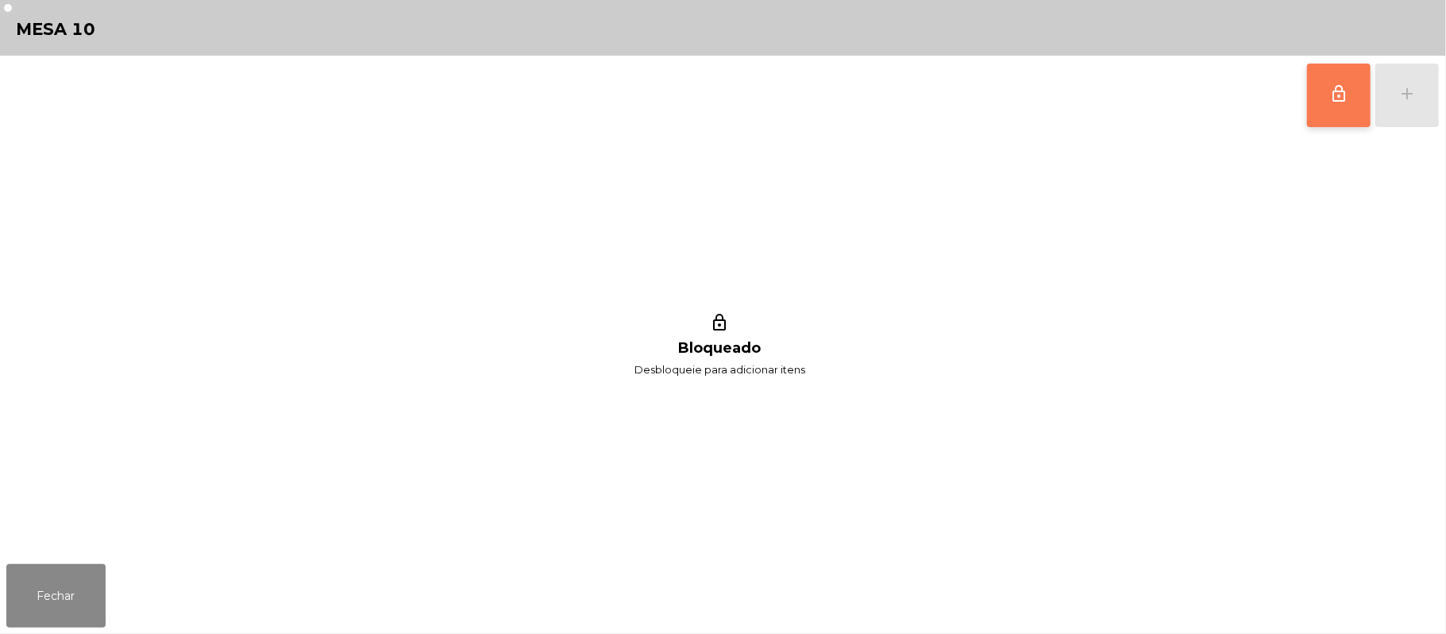
click at [1328, 118] on button "lock_outline" at bounding box center [1339, 96] width 64 height 64
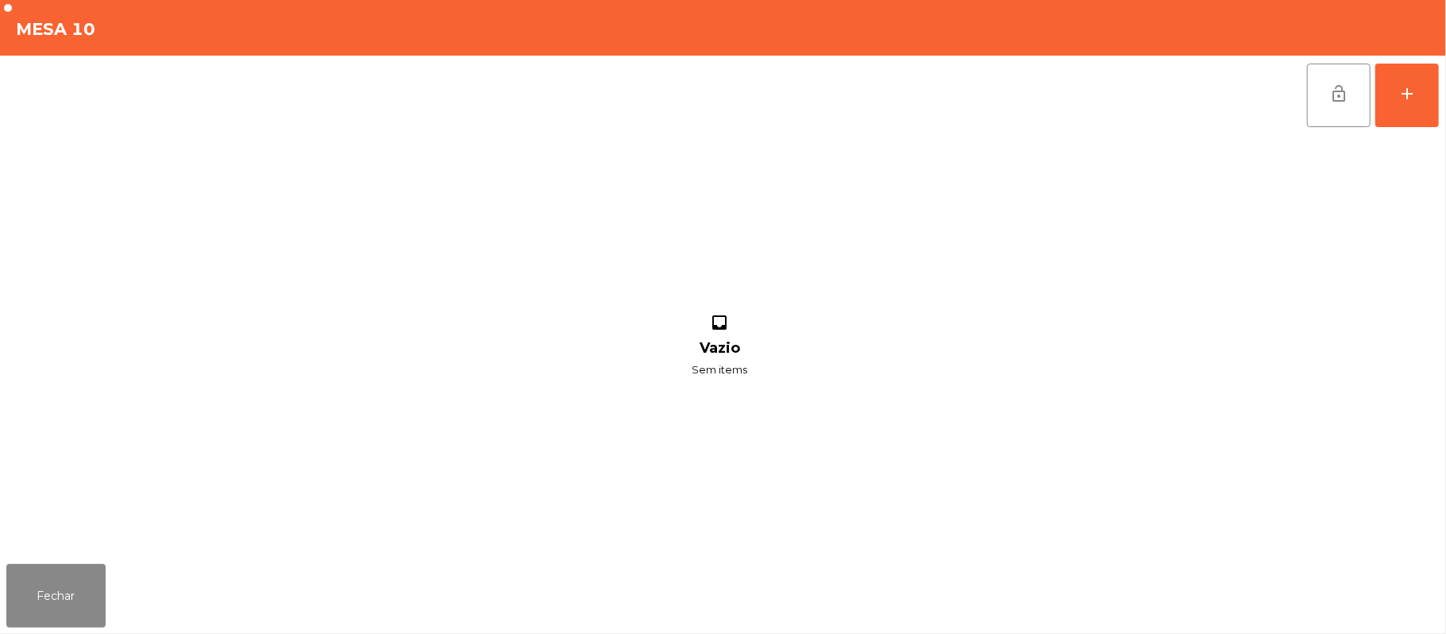
click at [1439, 95] on div "lock_open add inbox Vazio Sem items" at bounding box center [723, 307] width 1446 height 502
click at [1423, 111] on button "add" at bounding box center [1407, 96] width 64 height 64
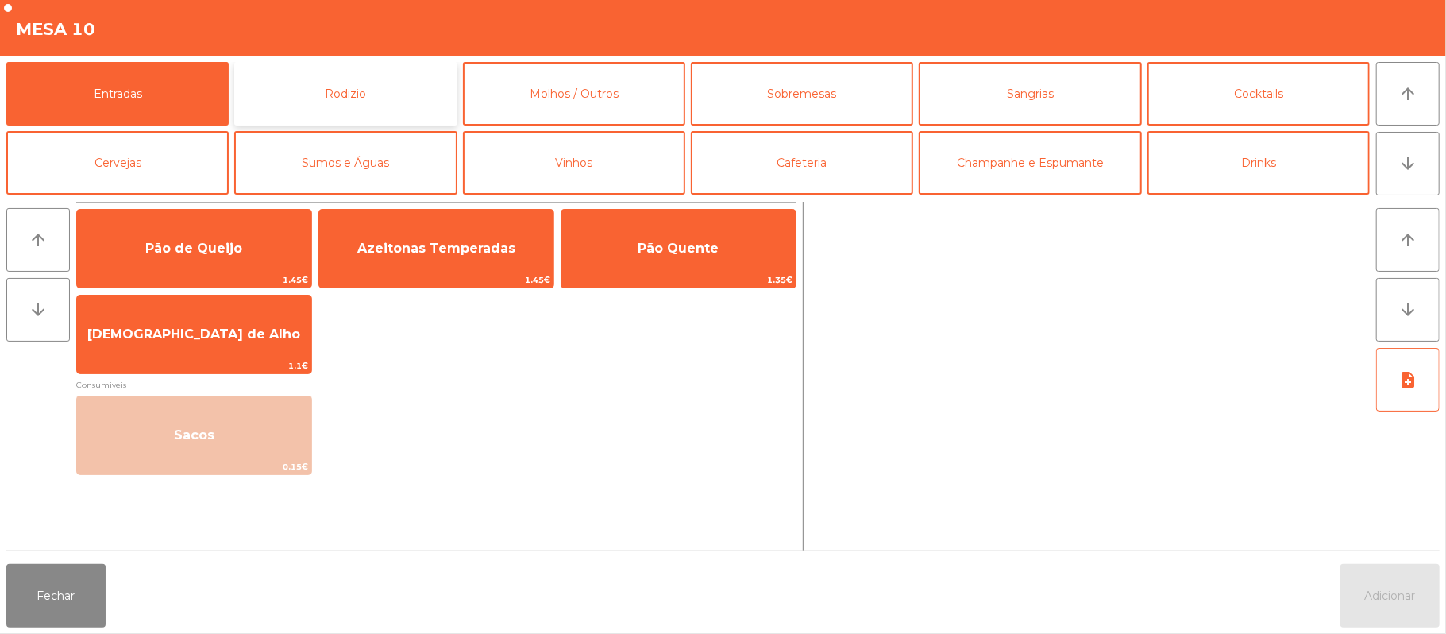
click at [370, 111] on button "Rodizio" at bounding box center [345, 94] width 222 height 64
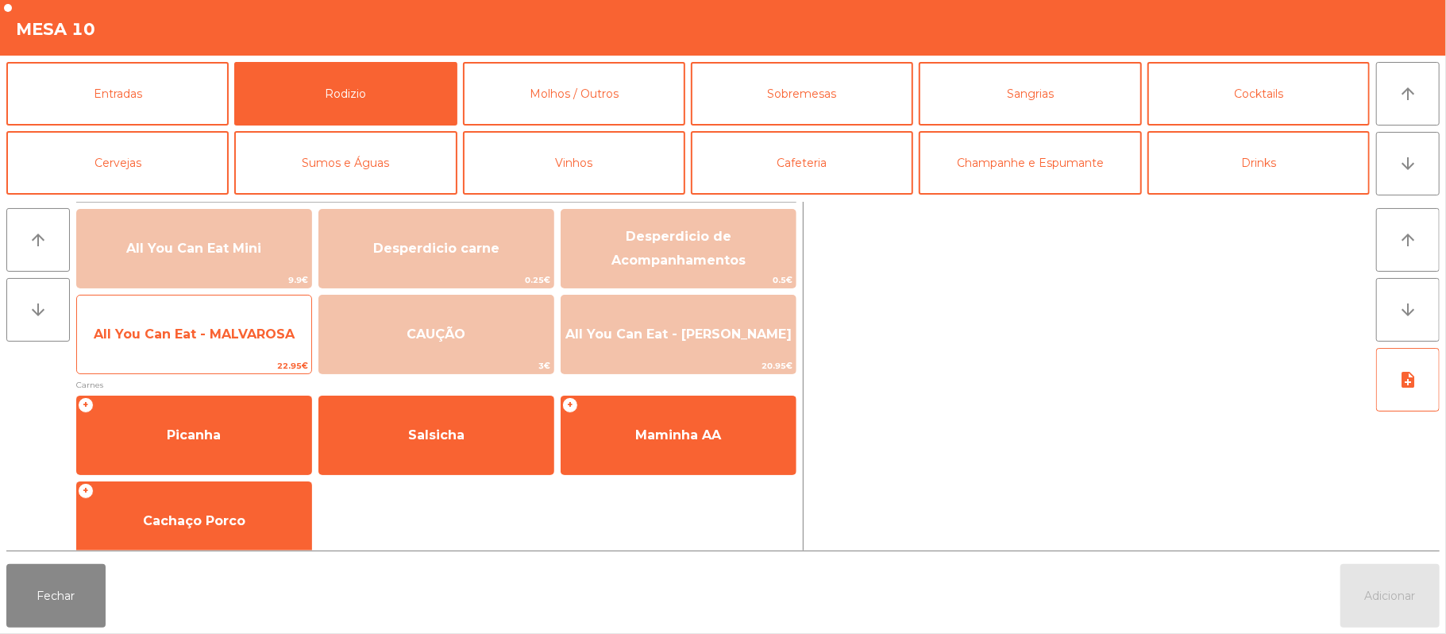
click at [192, 346] on span "All You Can Eat - MALVAROSA" at bounding box center [194, 334] width 234 height 43
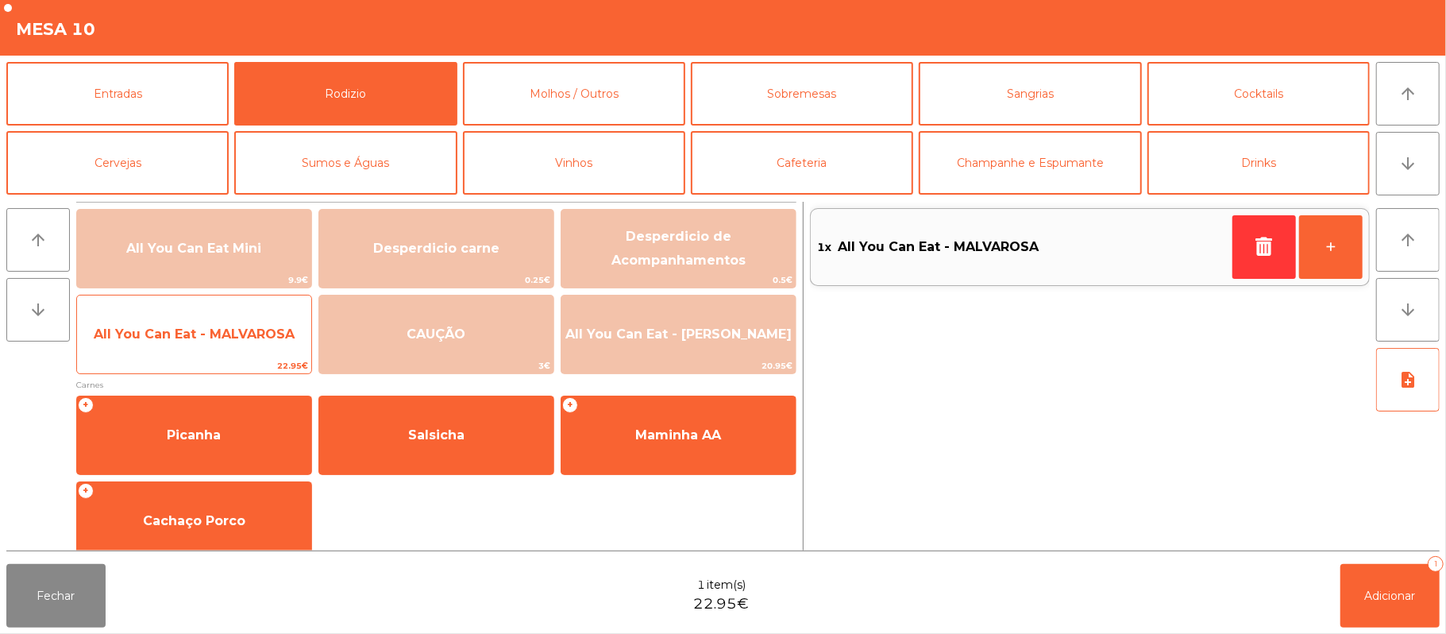
click at [164, 349] on span "All You Can Eat - MALVAROSA" at bounding box center [194, 334] width 234 height 43
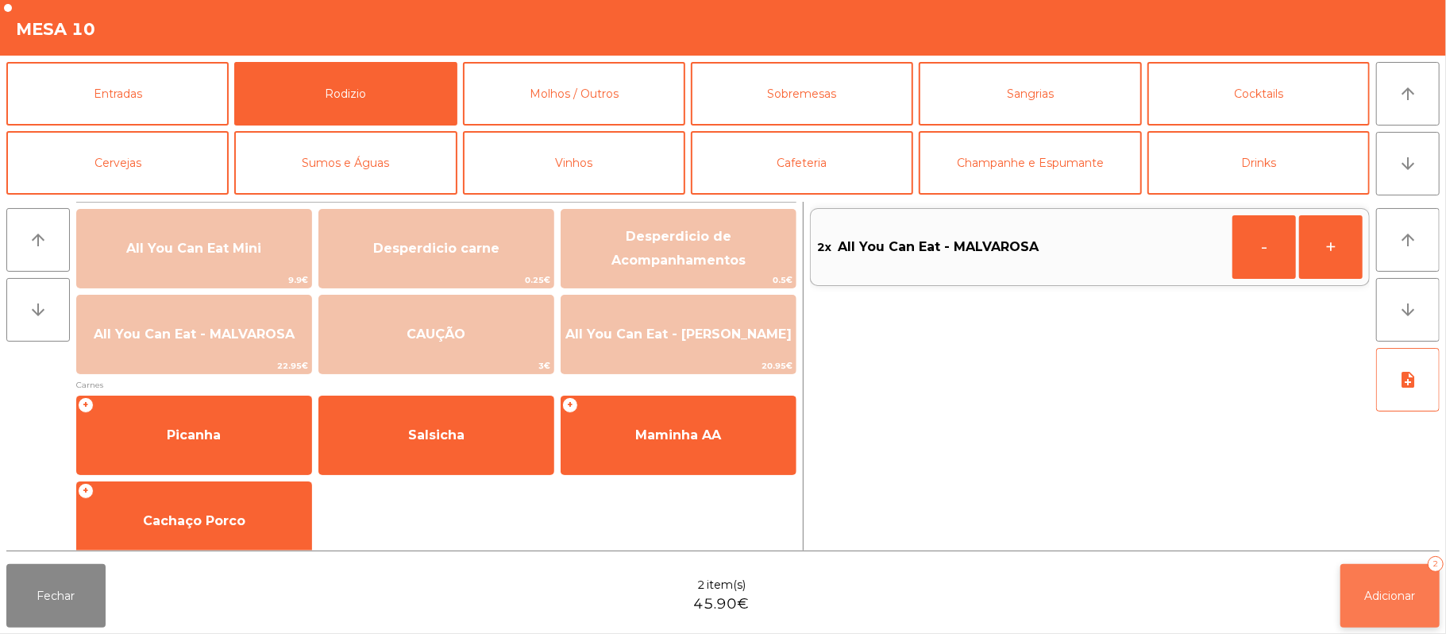
click at [1367, 591] on span "Adicionar" at bounding box center [1390, 595] width 51 height 14
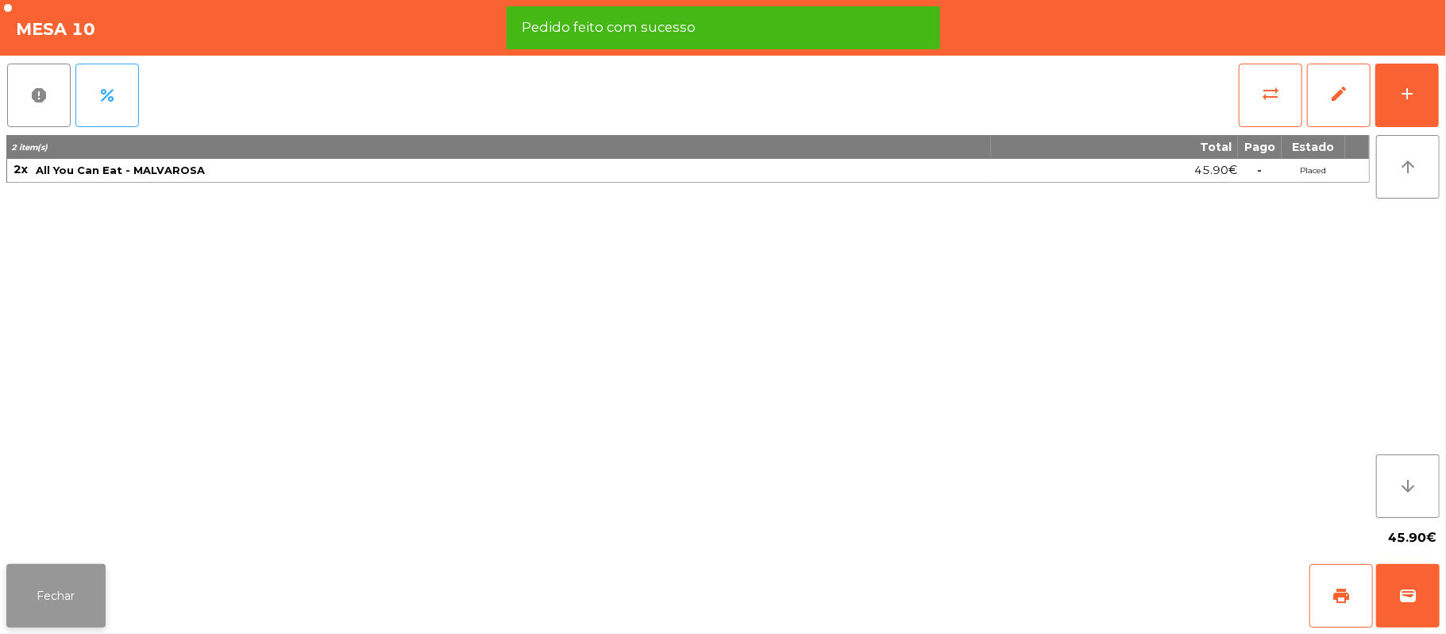
click at [73, 601] on button "Fechar" at bounding box center [55, 596] width 99 height 64
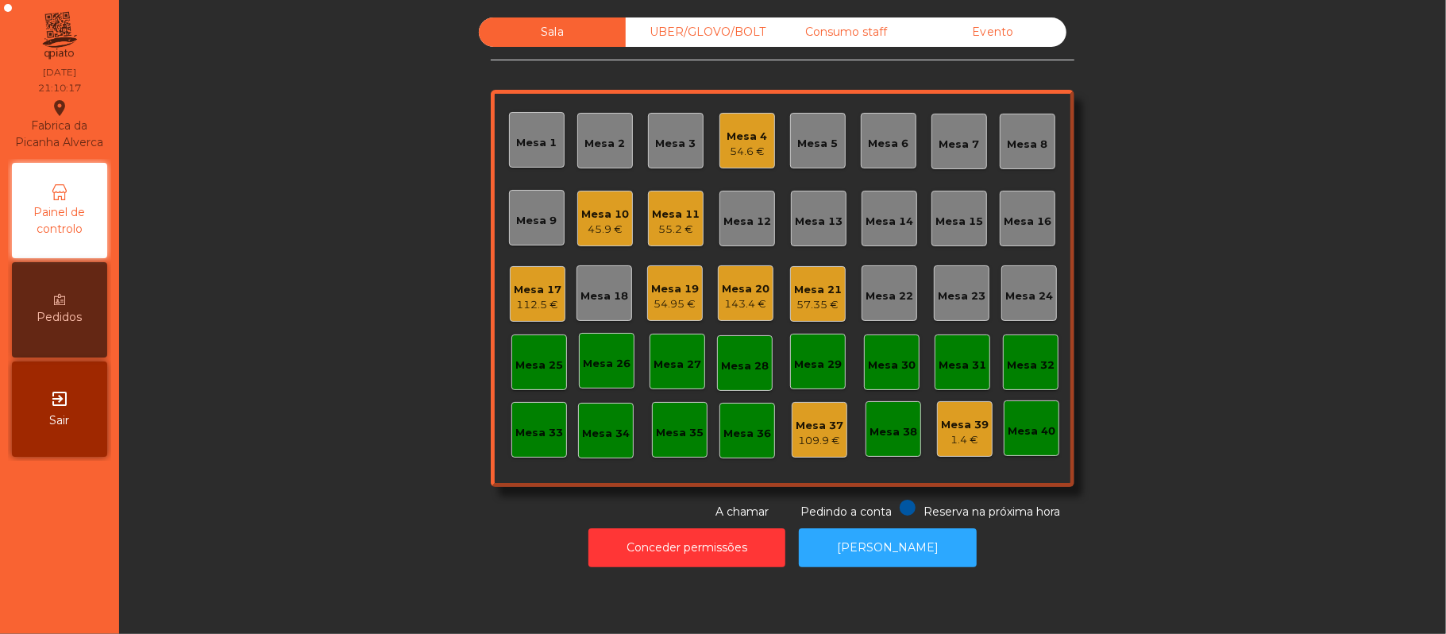
click at [799, 303] on div "57.35 €" at bounding box center [818, 305] width 48 height 16
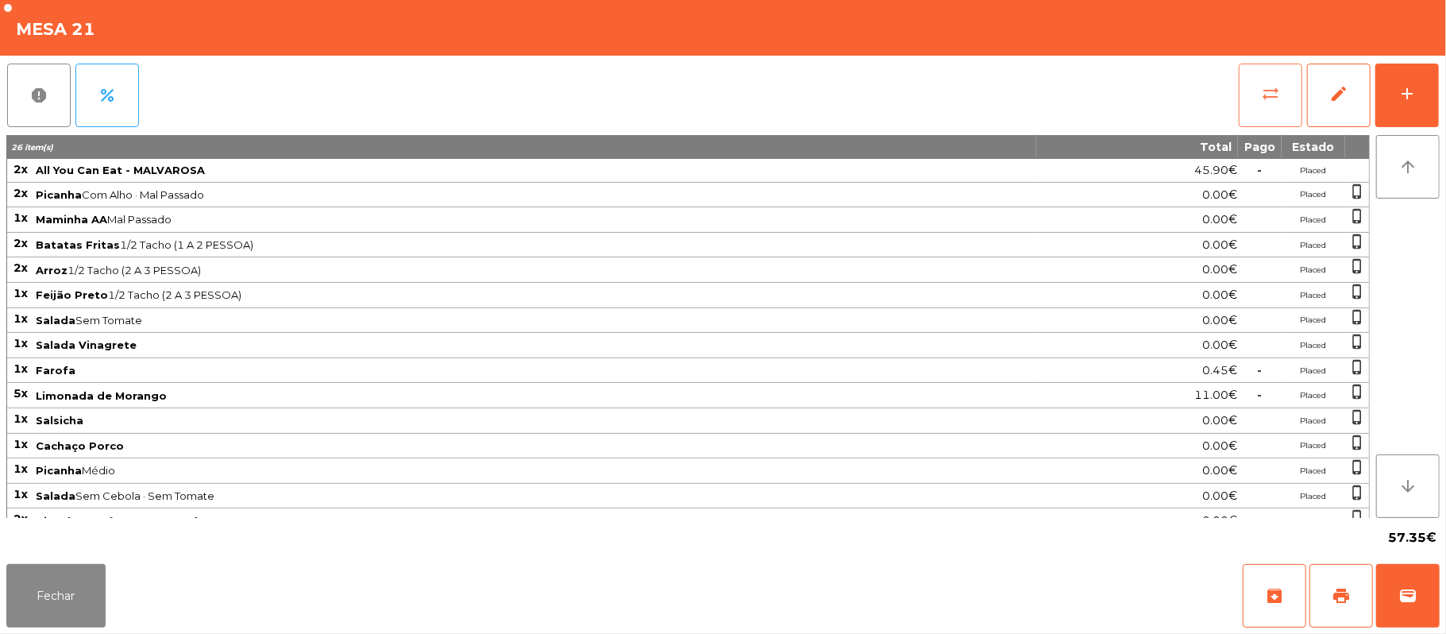
click at [1262, 105] on button "sync_alt" at bounding box center [1271, 96] width 64 height 64
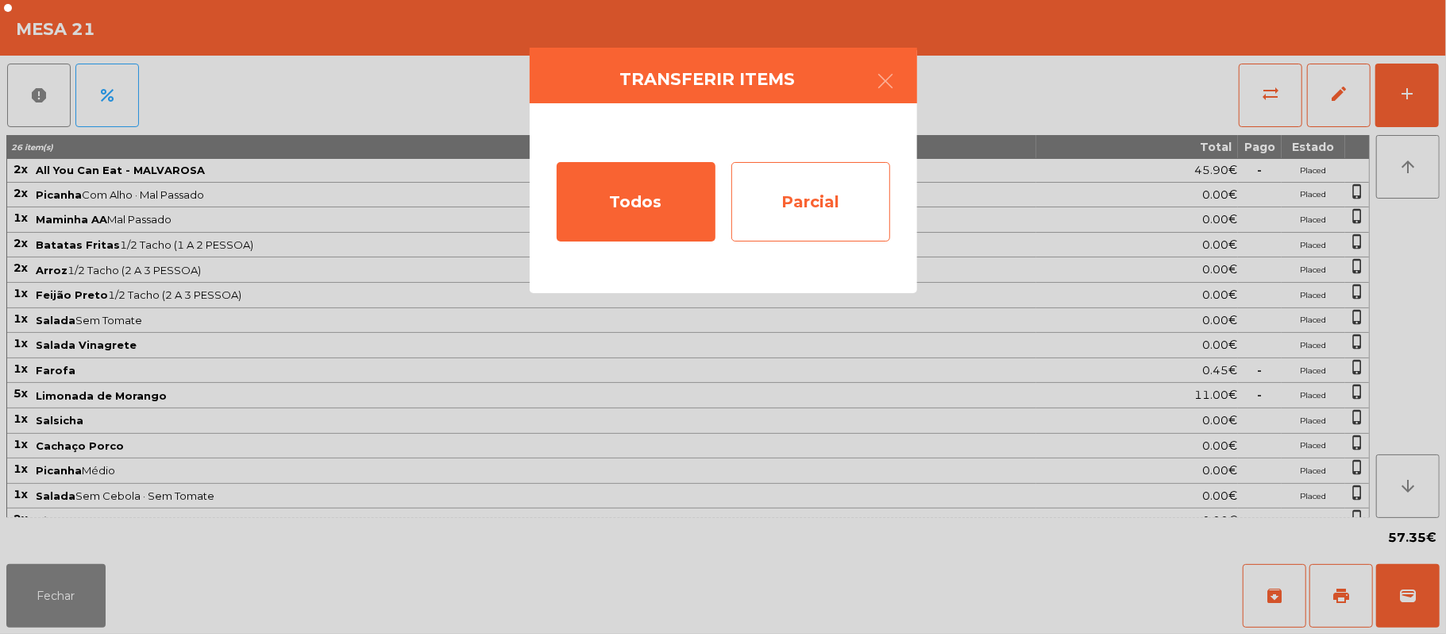
click at [839, 191] on div "Parcial" at bounding box center [810, 201] width 159 height 79
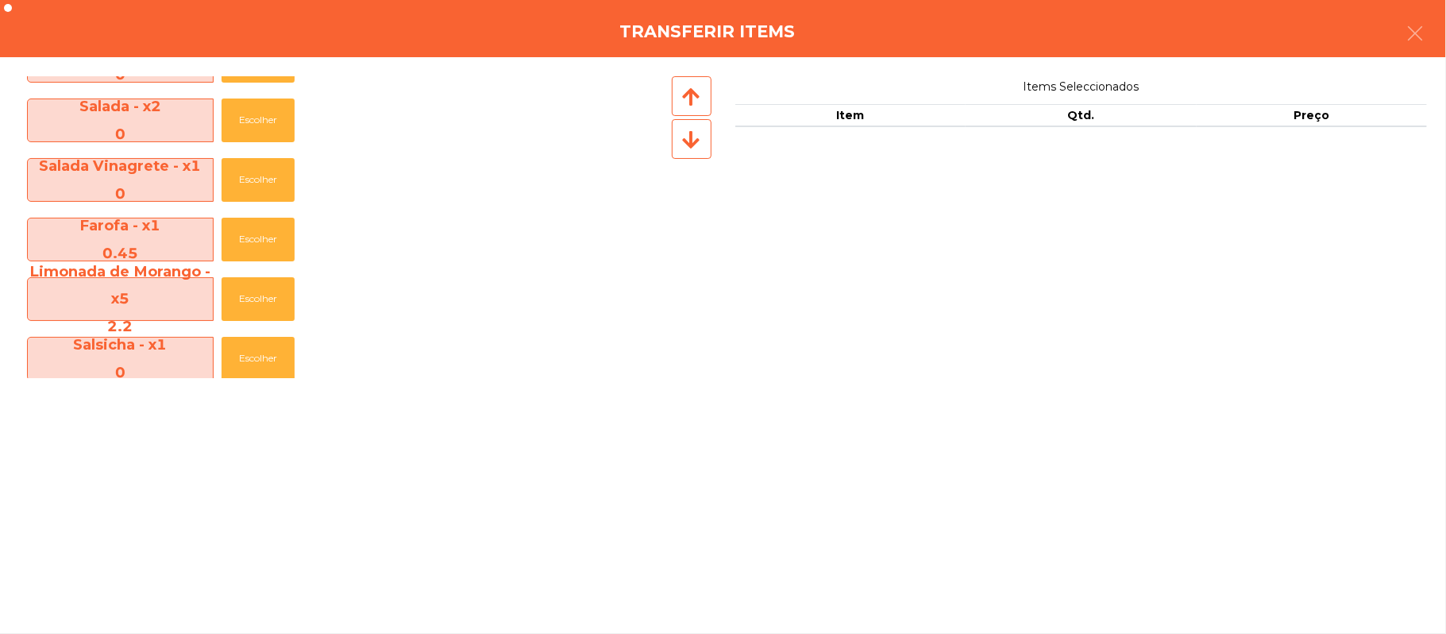
scroll to position [344, 0]
click at [262, 292] on button "Escolher" at bounding box center [258, 298] width 73 height 44
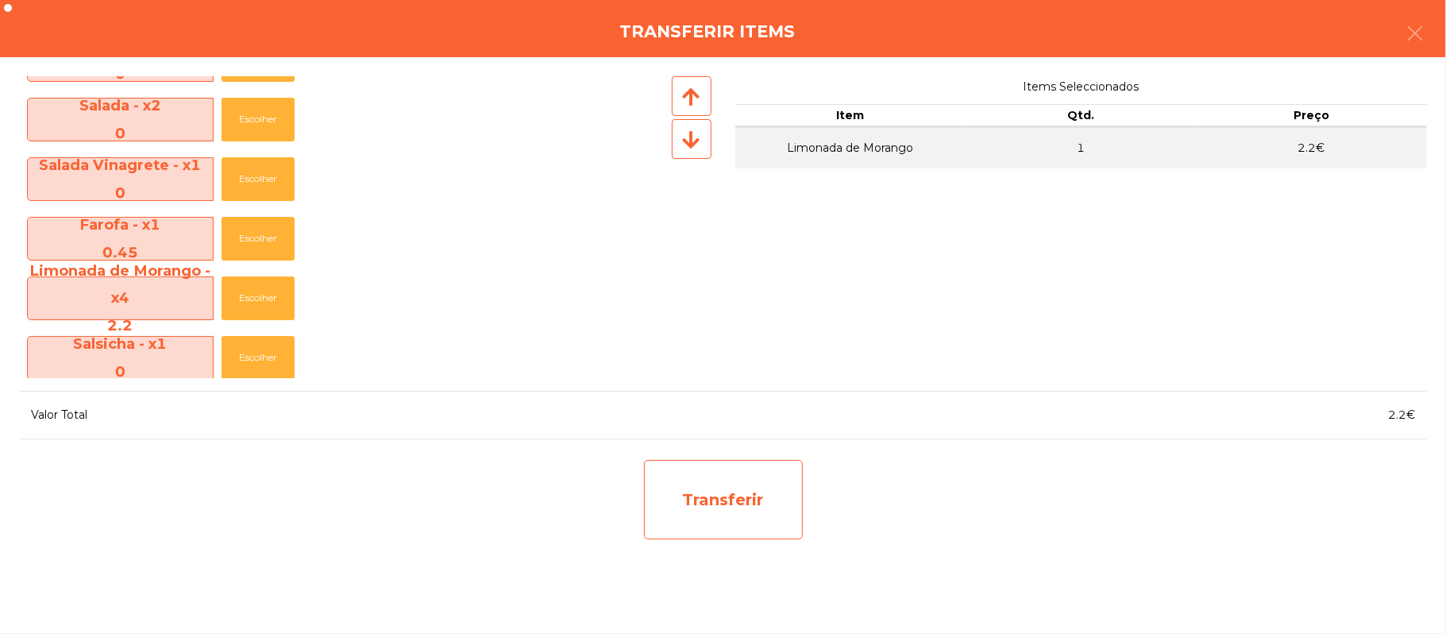
click at [748, 493] on div "Transferir" at bounding box center [723, 499] width 159 height 79
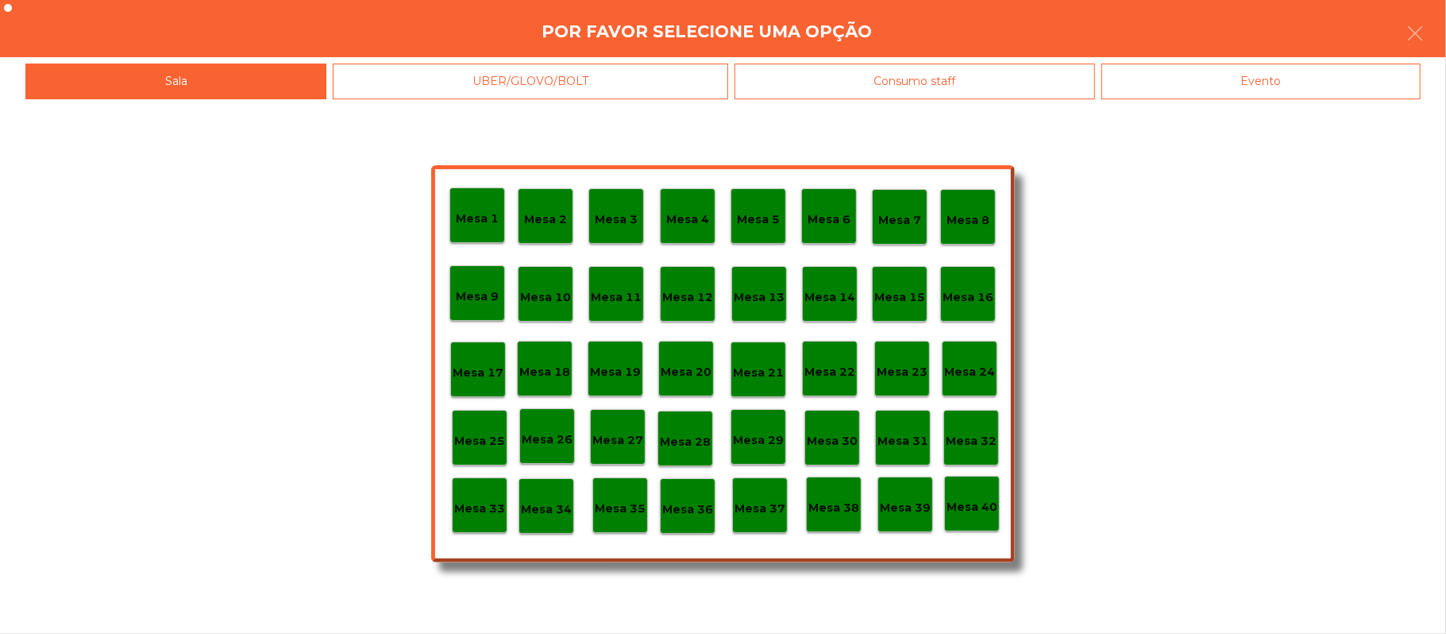
click at [759, 500] on p "Mesa 37" at bounding box center [759, 508] width 51 height 18
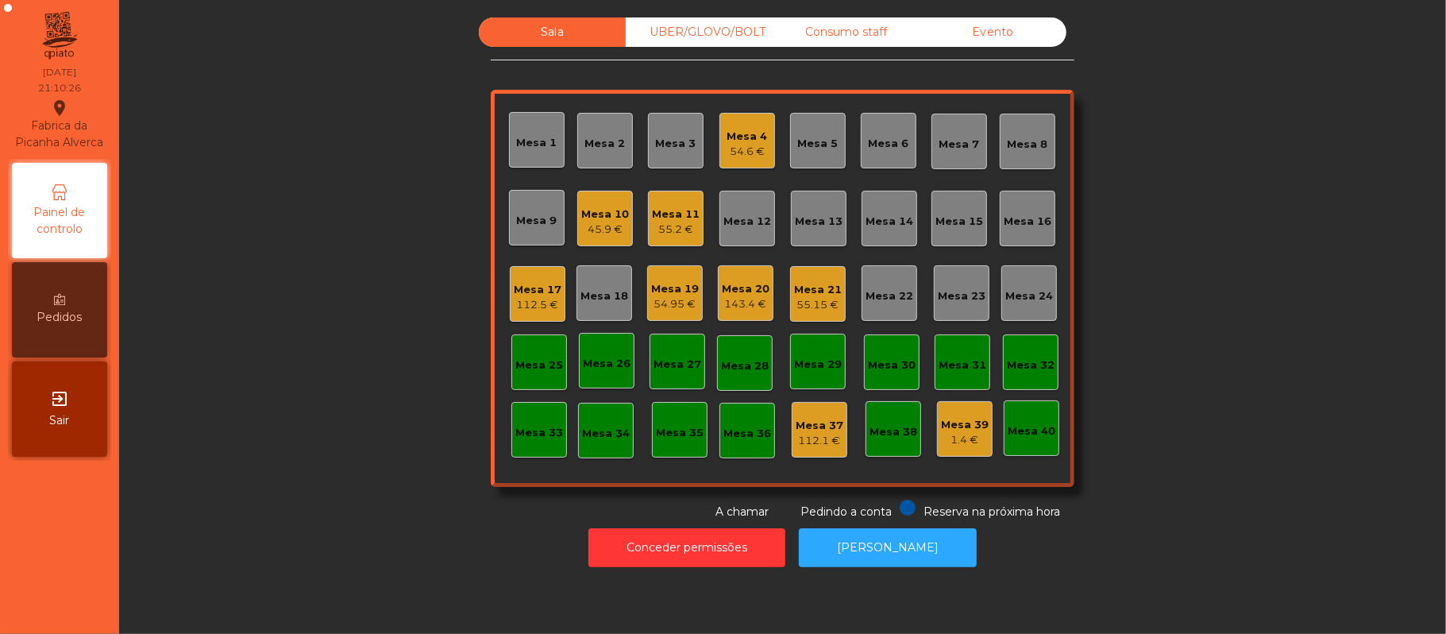
click at [804, 311] on div "55.15 €" at bounding box center [818, 305] width 48 height 16
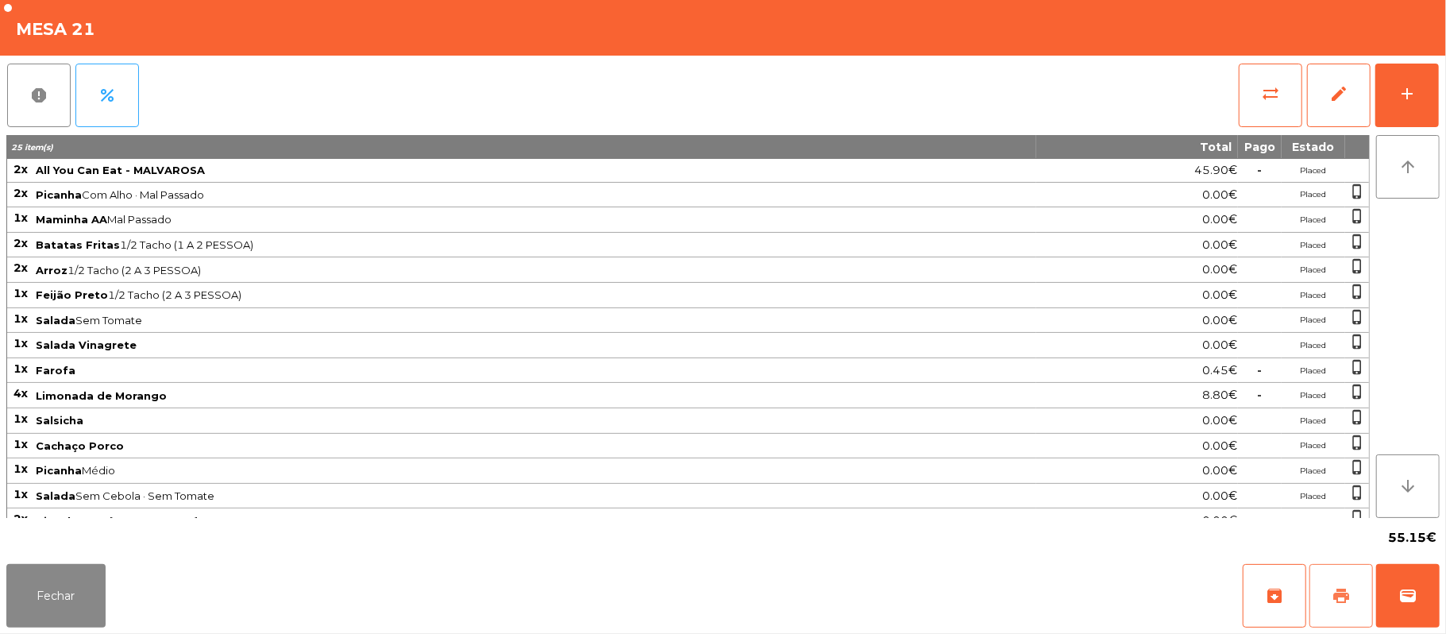
click at [1342, 592] on span "print" at bounding box center [1341, 595] width 19 height 19
click at [1328, 598] on button "print" at bounding box center [1341, 596] width 64 height 64
click at [59, 589] on button "Fechar" at bounding box center [55, 596] width 99 height 64
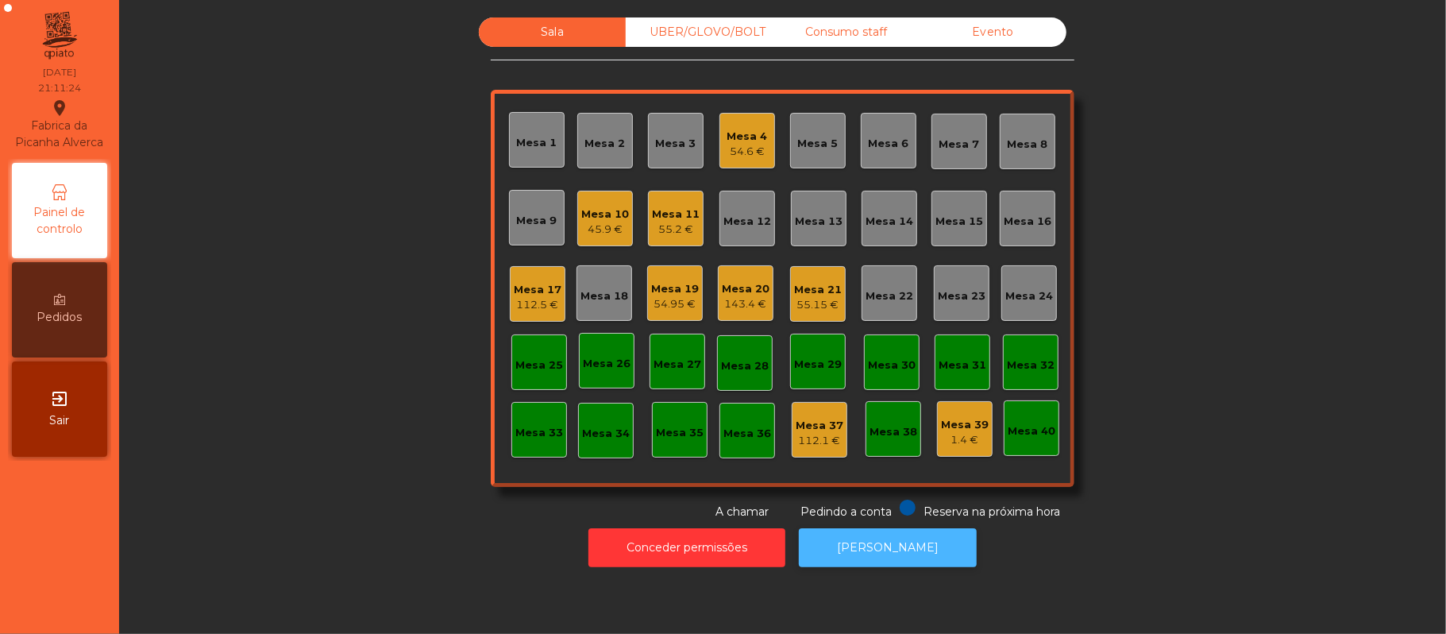
click at [891, 547] on button "[PERSON_NAME]" at bounding box center [888, 547] width 178 height 39
click at [824, 302] on div "55.15 €" at bounding box center [818, 305] width 48 height 16
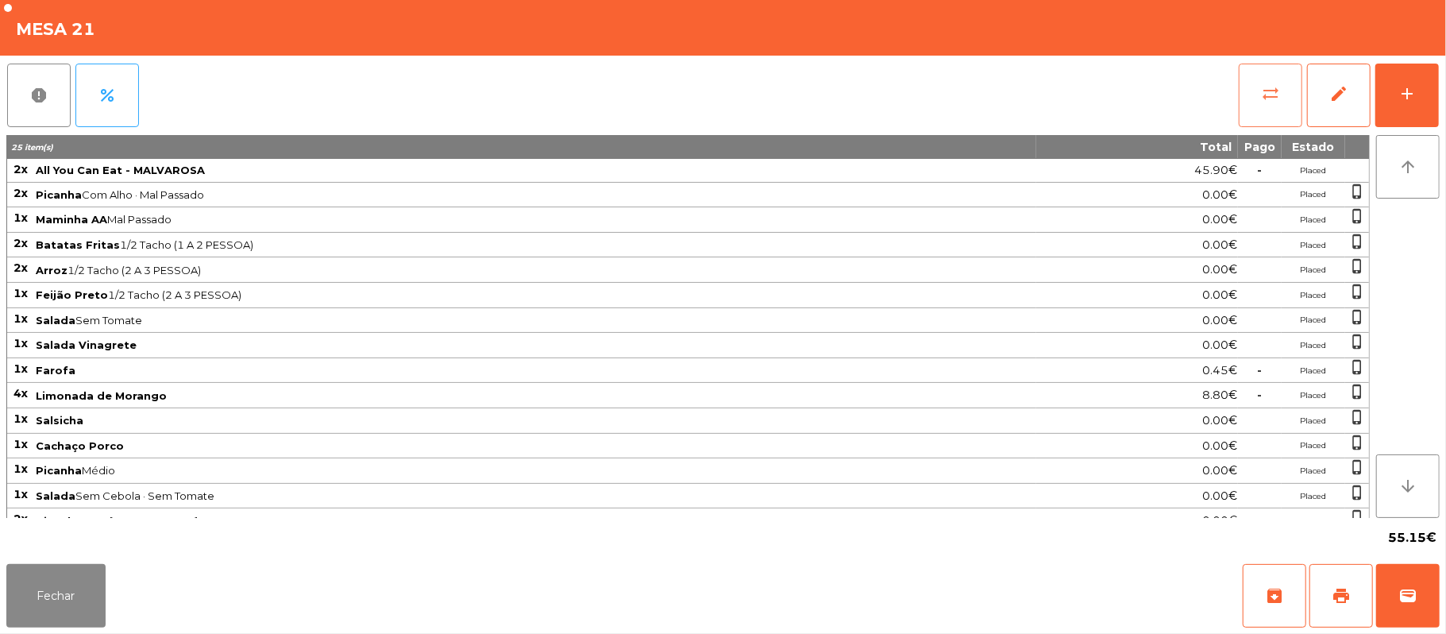
click at [1264, 95] on span "sync_alt" at bounding box center [1270, 93] width 19 height 19
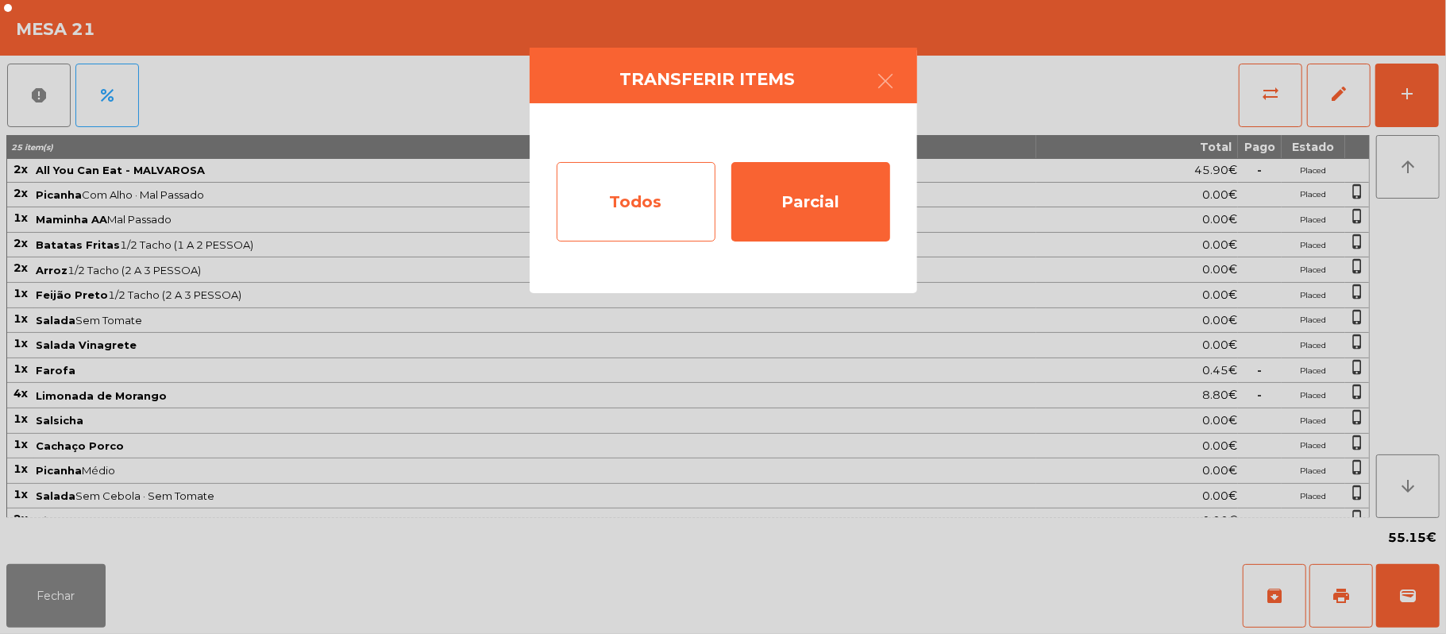
click at [636, 202] on div "Todos" at bounding box center [636, 201] width 159 height 79
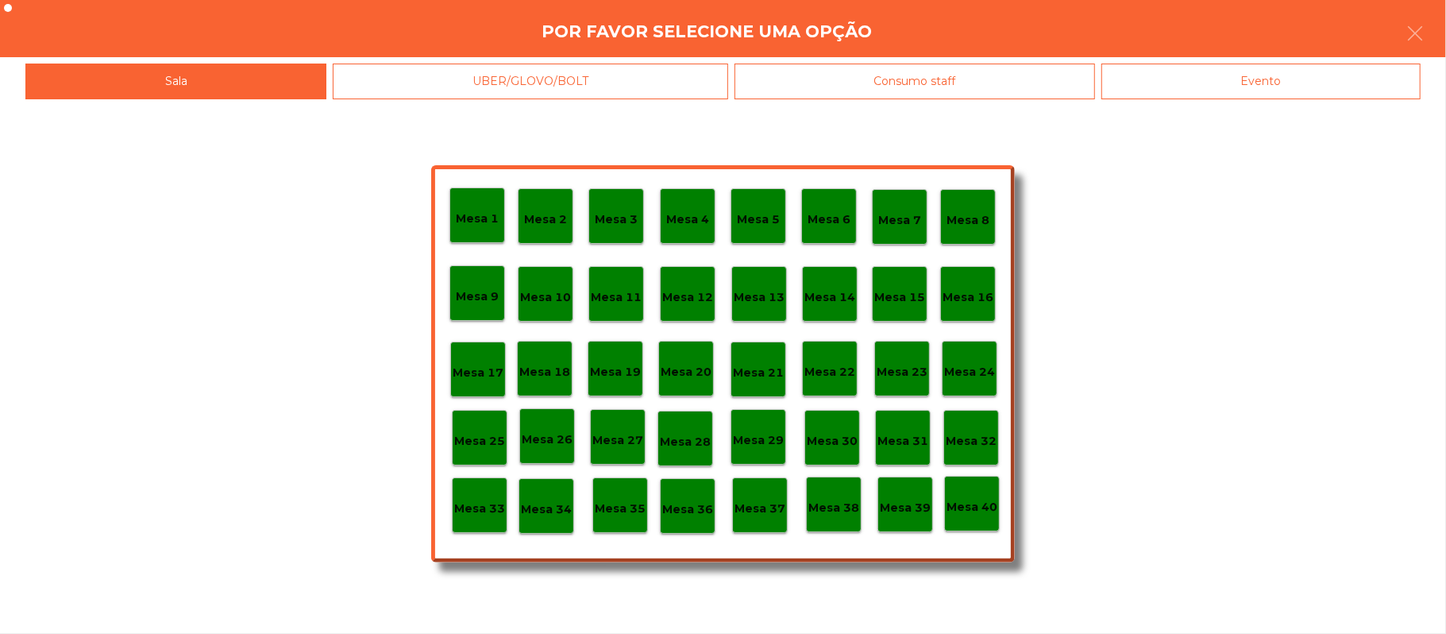
click at [1291, 86] on div "Evento" at bounding box center [1260, 82] width 319 height 36
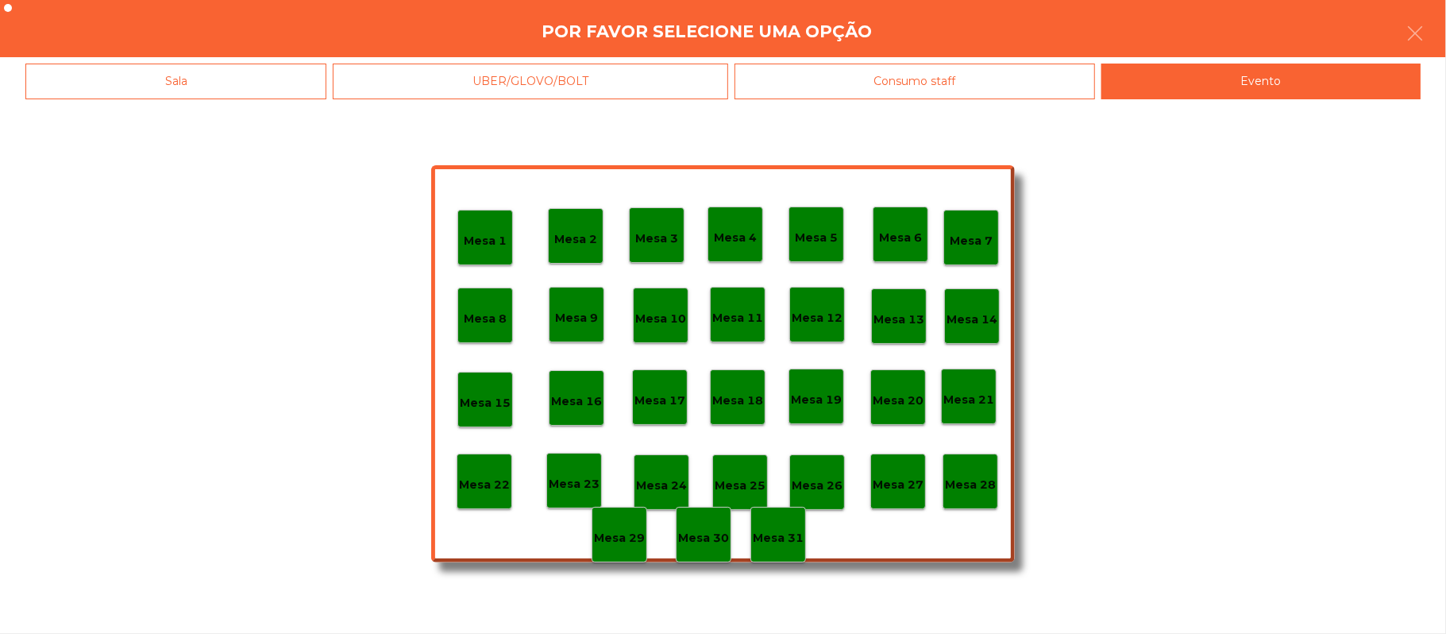
click at [972, 480] on p "Mesa 28" at bounding box center [970, 485] width 51 height 18
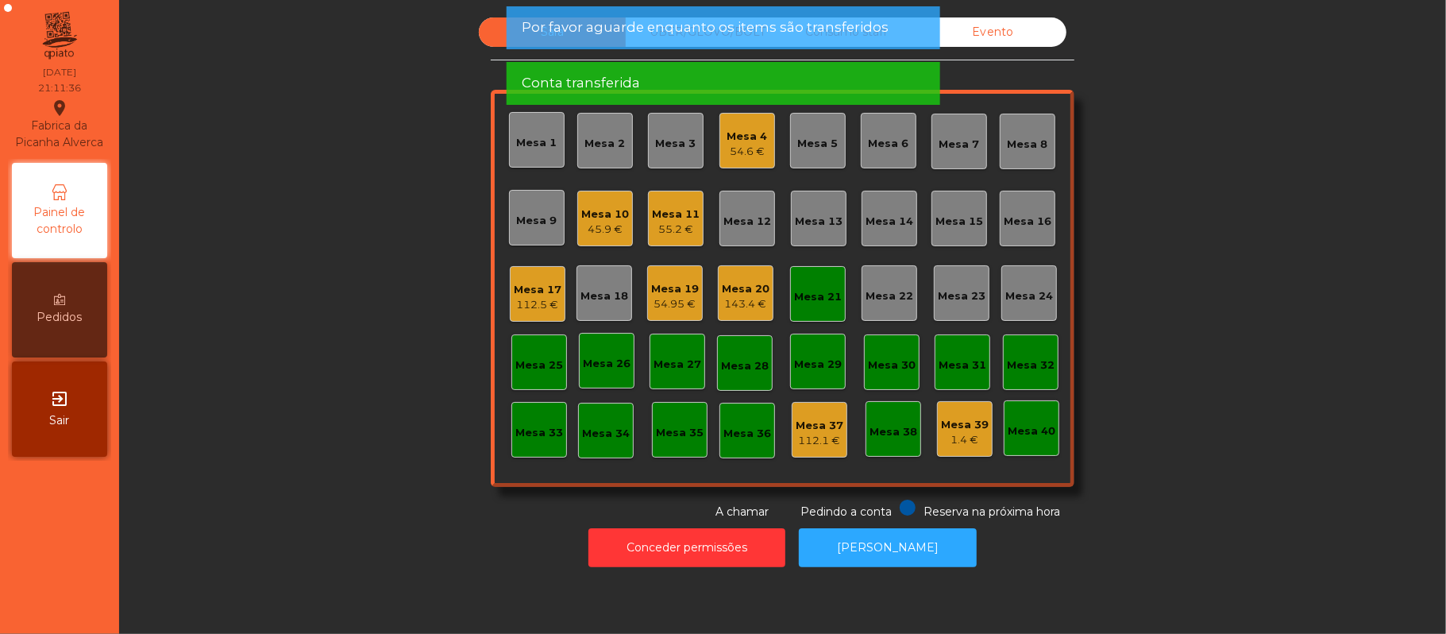
click at [804, 300] on div "Mesa 21" at bounding box center [818, 297] width 48 height 16
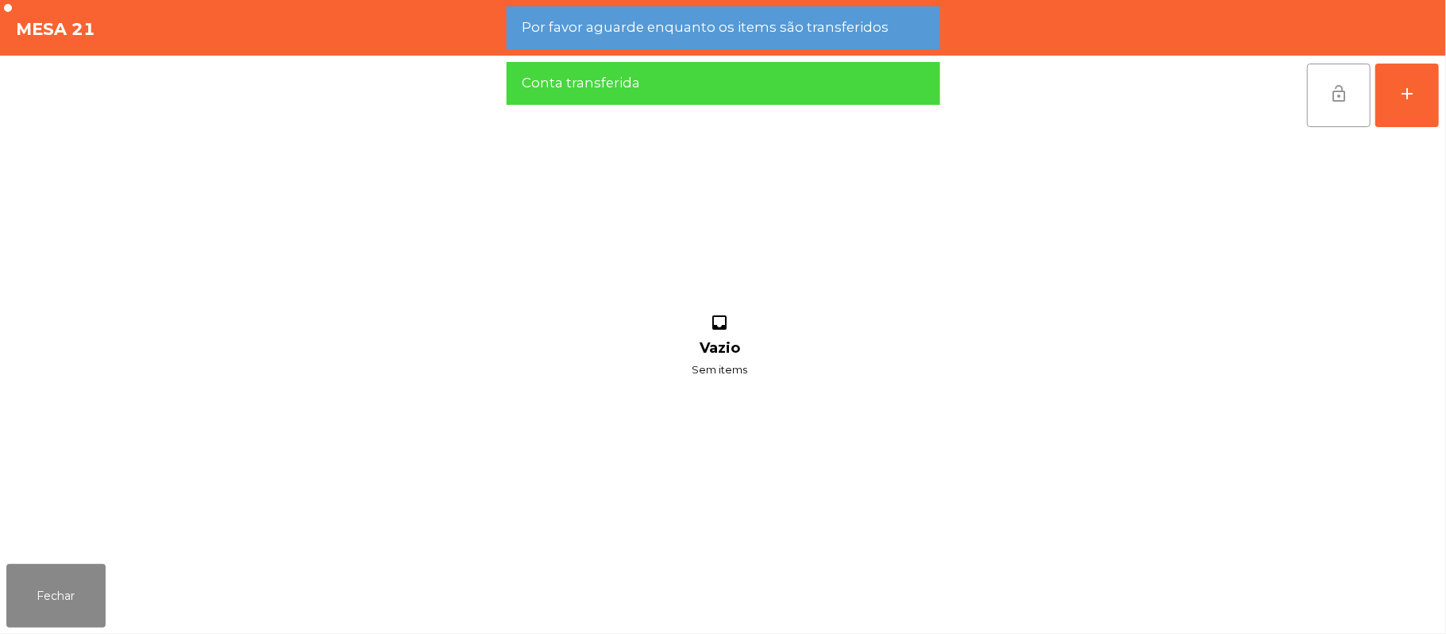
click at [1331, 79] on button "lock_open" at bounding box center [1339, 96] width 64 height 64
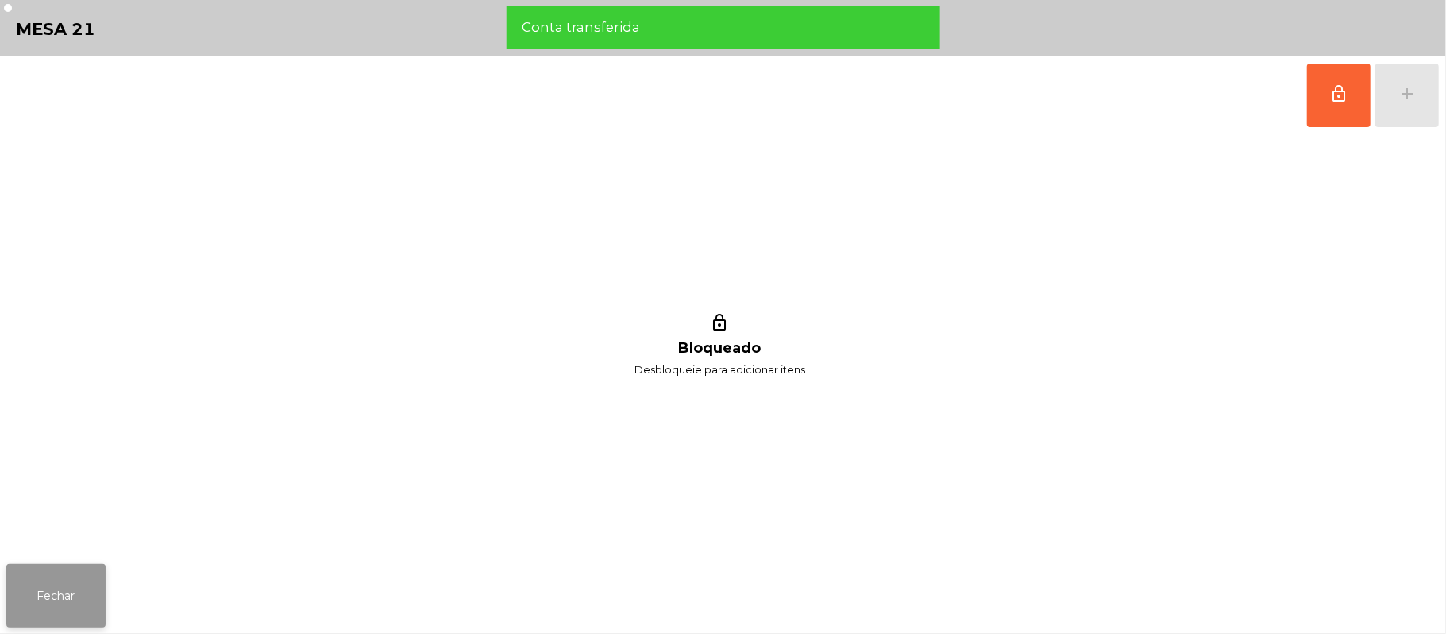
click at [71, 615] on button "Fechar" at bounding box center [55, 596] width 99 height 64
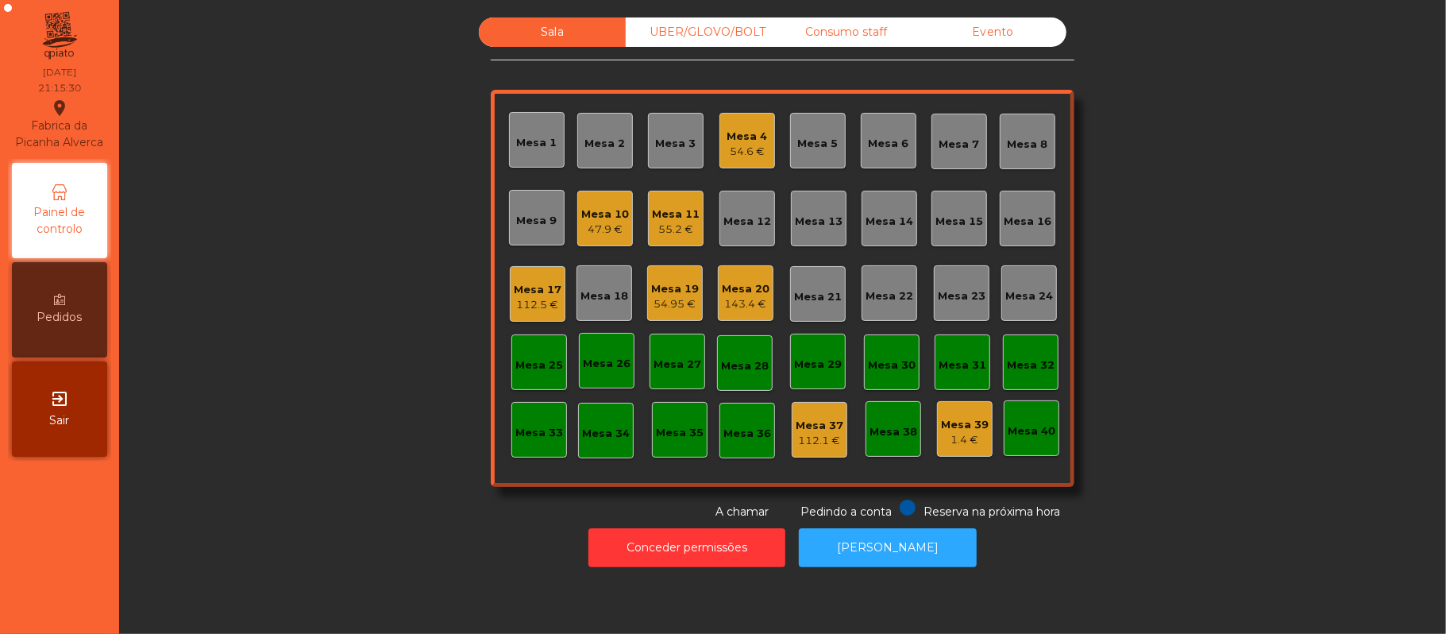
click at [688, 223] on div "55.2 €" at bounding box center [676, 230] width 48 height 16
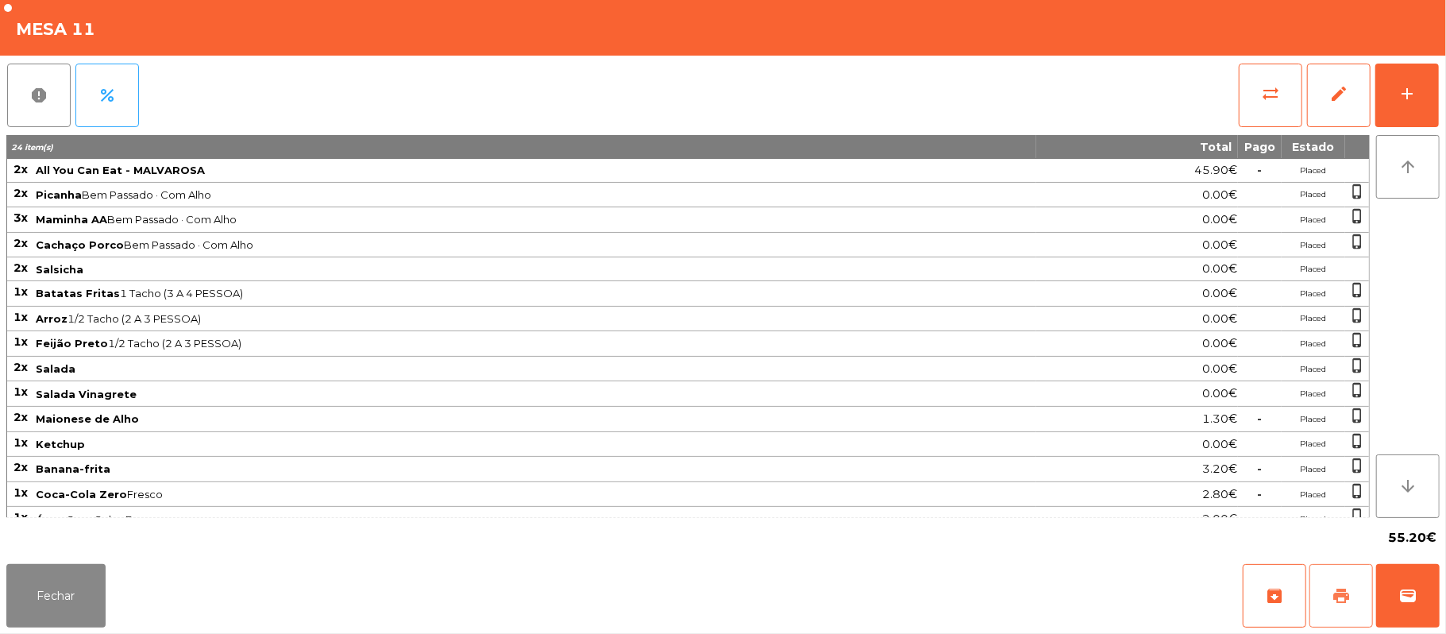
click at [1331, 594] on button "print" at bounding box center [1341, 596] width 64 height 64
click at [1329, 595] on button "print" at bounding box center [1341, 596] width 64 height 64
click at [1278, 87] on span "sync_alt" at bounding box center [1270, 93] width 19 height 19
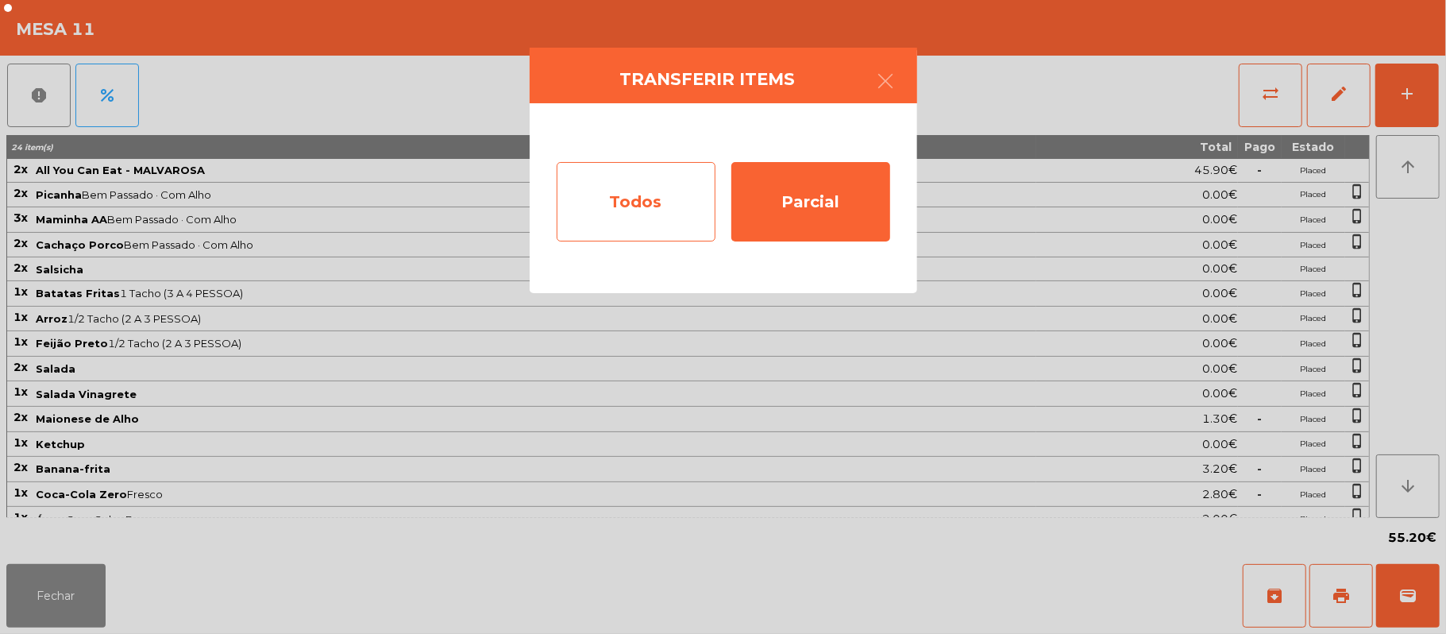
click at [661, 200] on div "Todos" at bounding box center [636, 201] width 159 height 79
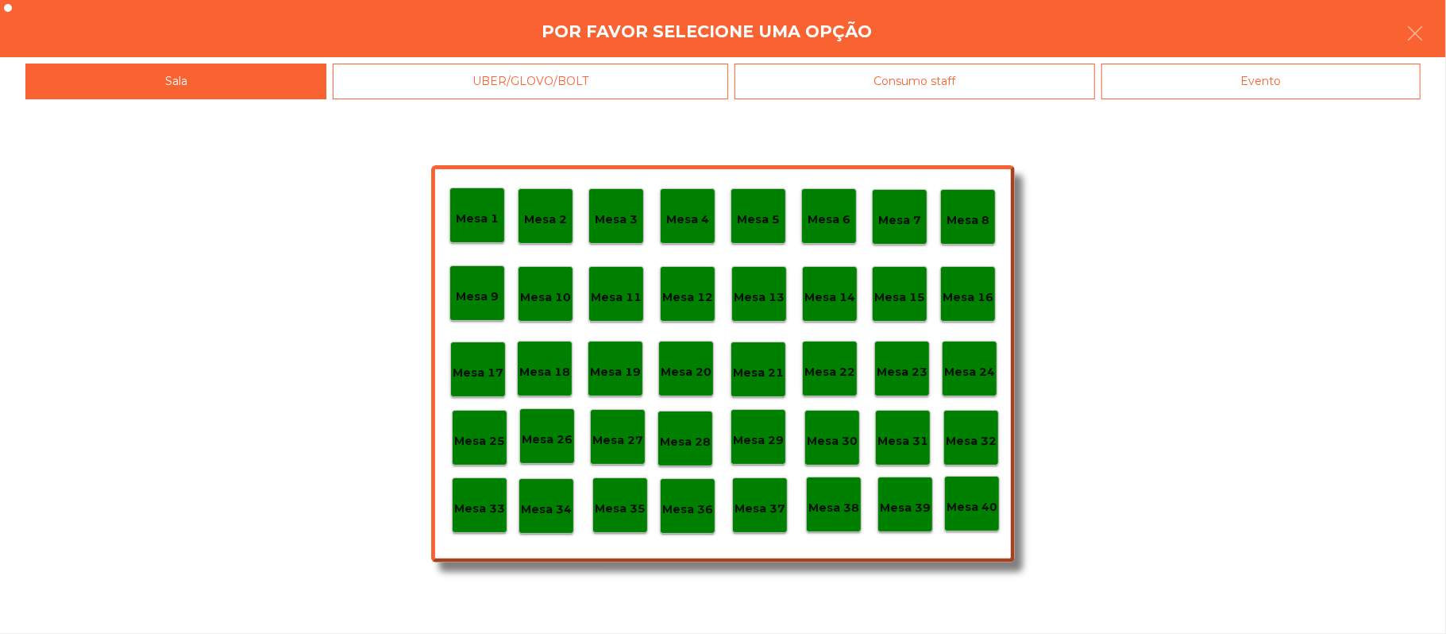
click at [1285, 92] on div "Evento" at bounding box center [1260, 82] width 319 height 36
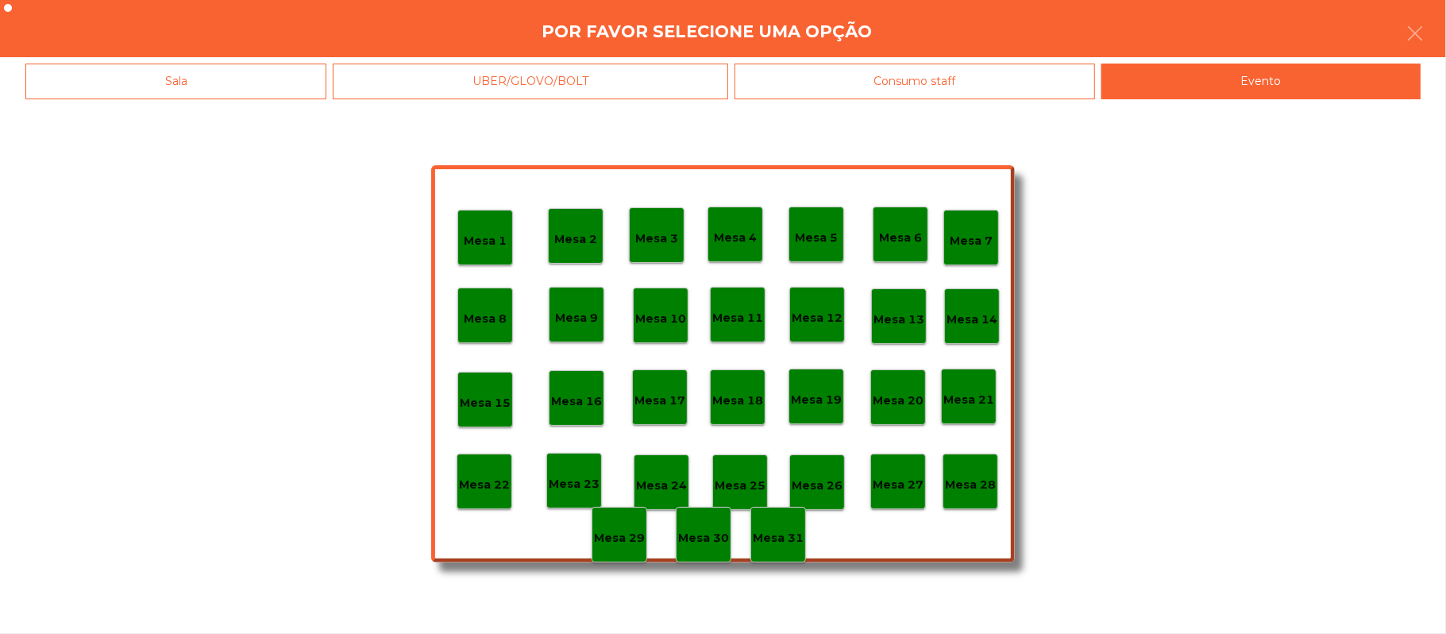
click at [977, 462] on div "Mesa 28" at bounding box center [970, 481] width 56 height 56
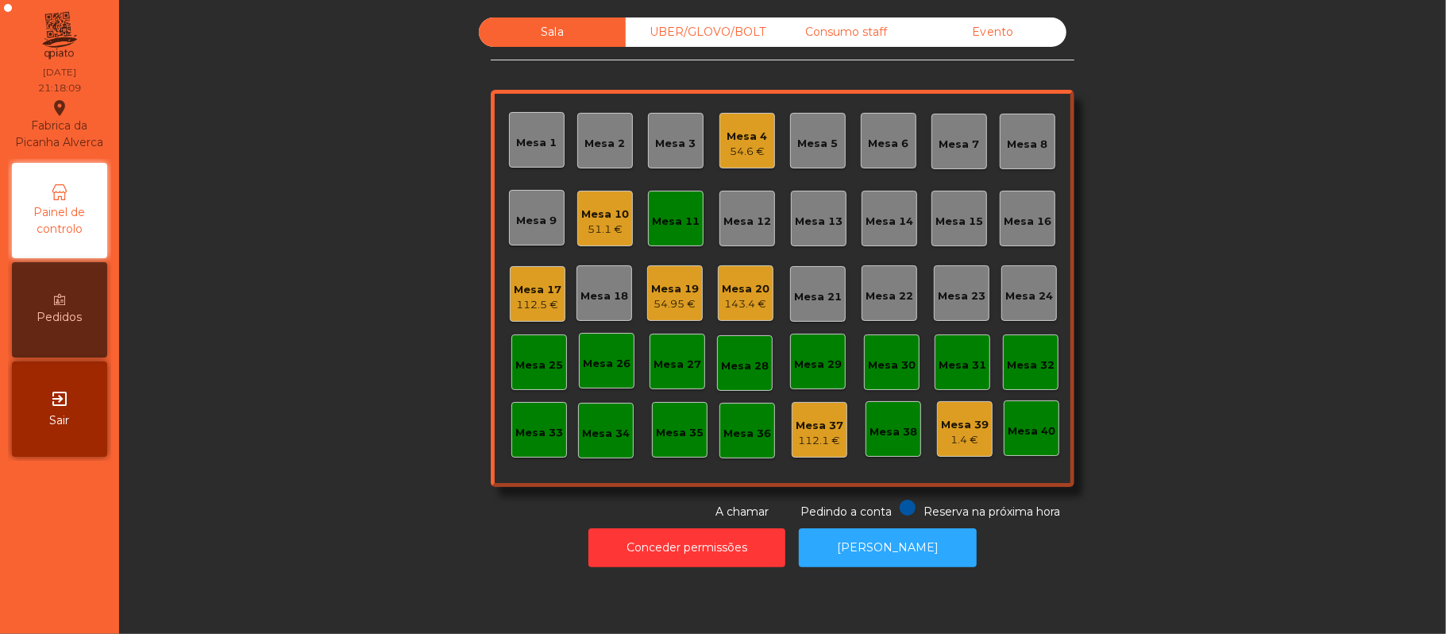
click at [661, 198] on div "Mesa 11" at bounding box center [676, 219] width 56 height 56
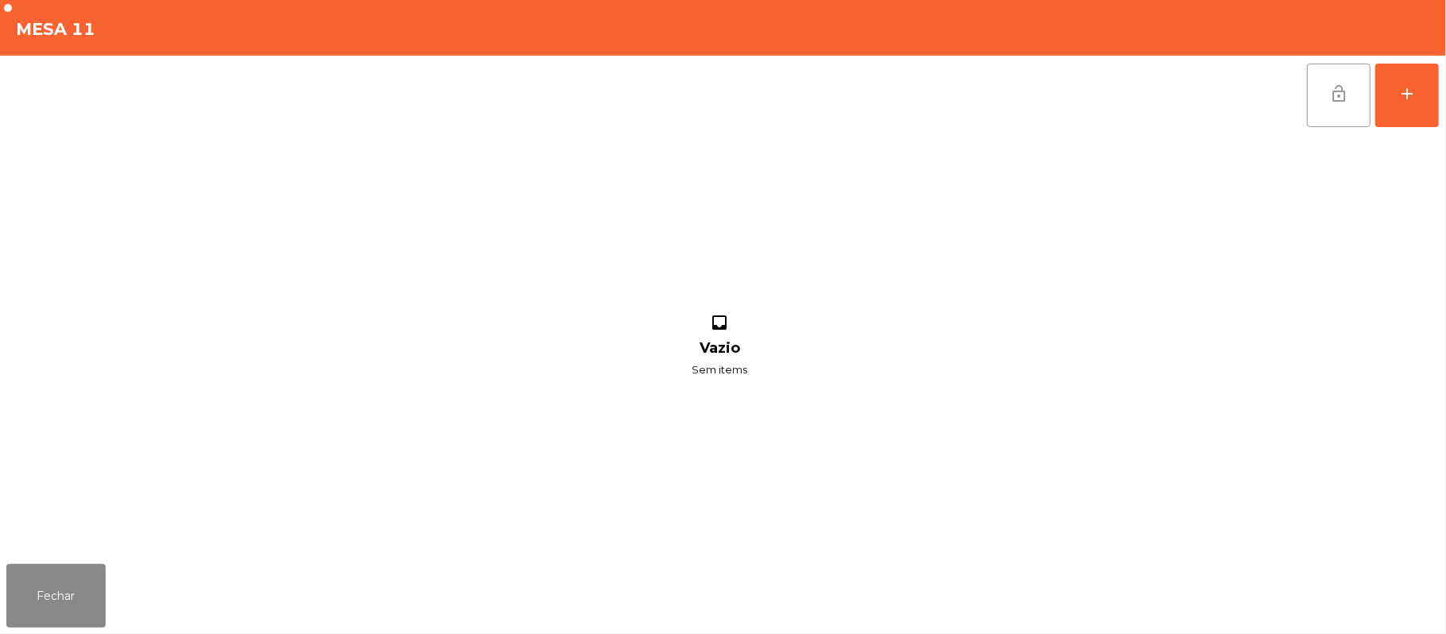
click at [1321, 98] on button "lock_open" at bounding box center [1339, 96] width 64 height 64
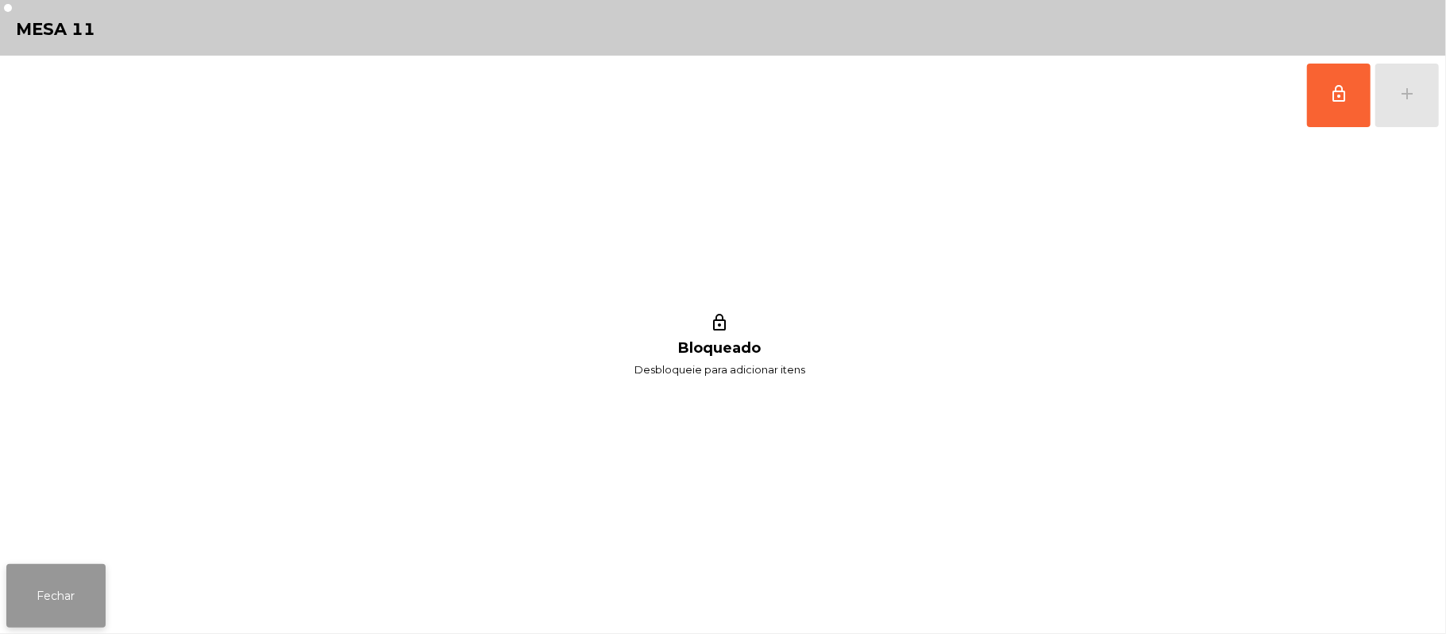
click at [70, 594] on button "Fechar" at bounding box center [55, 596] width 99 height 64
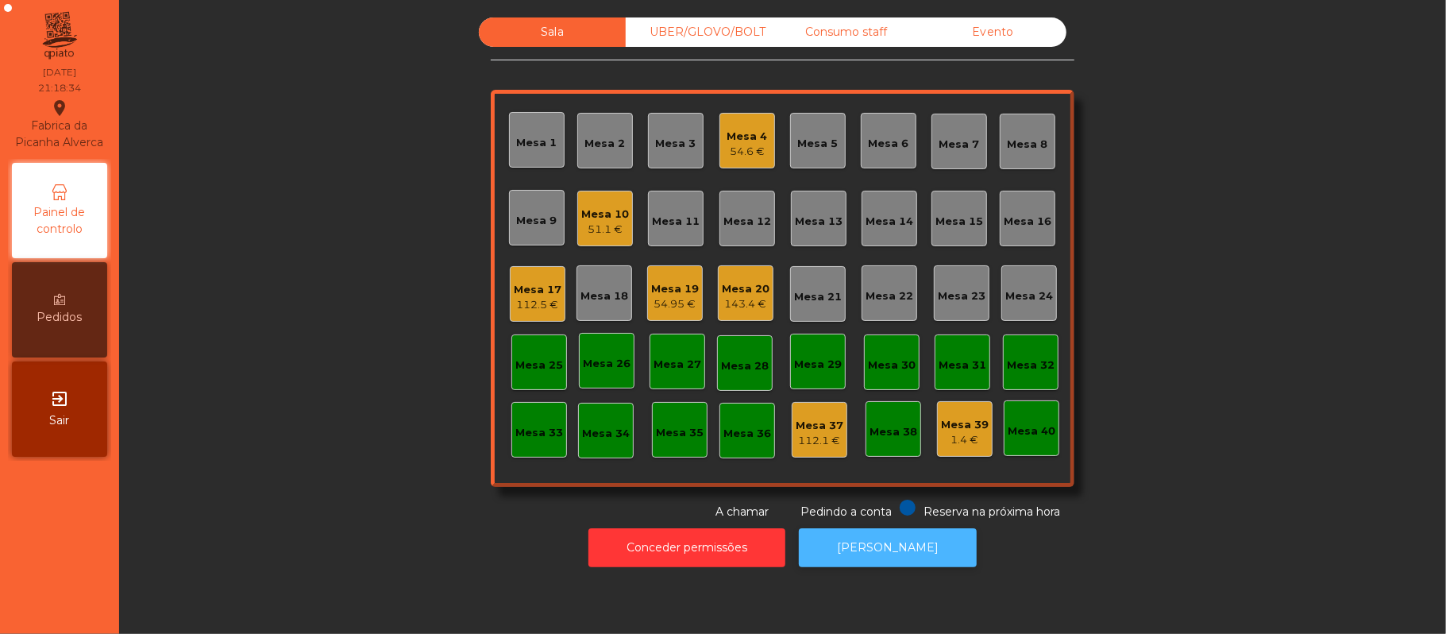
click at [899, 550] on button "[PERSON_NAME]" at bounding box center [888, 547] width 178 height 39
click at [702, 32] on div "UBER/GLOVO/BOLT" at bounding box center [699, 31] width 147 height 29
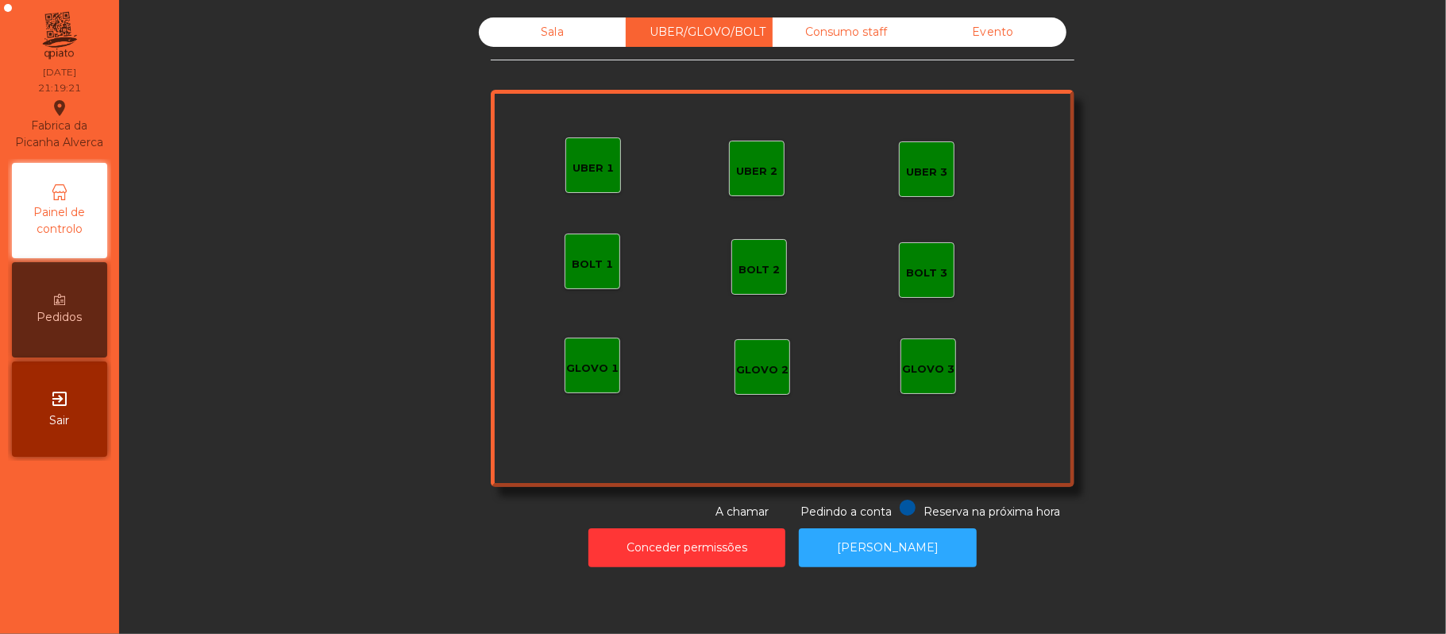
click at [910, 168] on div "UBER 3" at bounding box center [926, 172] width 41 height 16
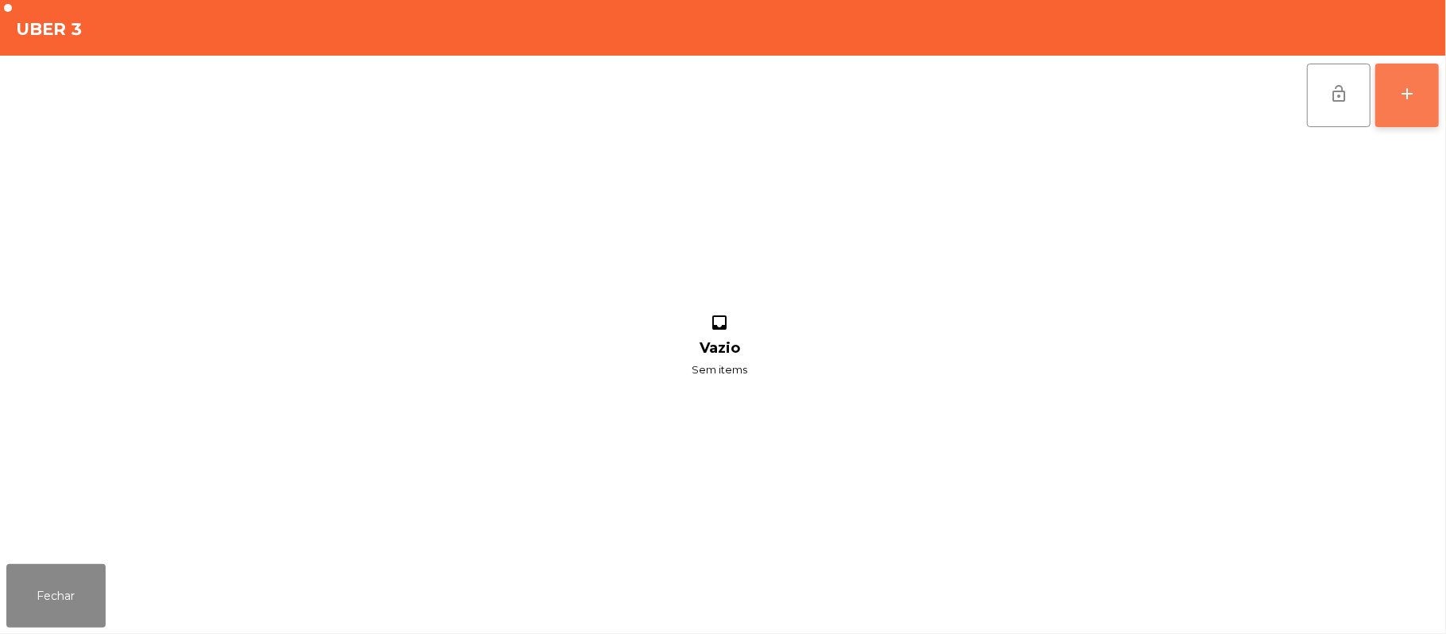
click at [1439, 96] on button "add" at bounding box center [1407, 96] width 64 height 64
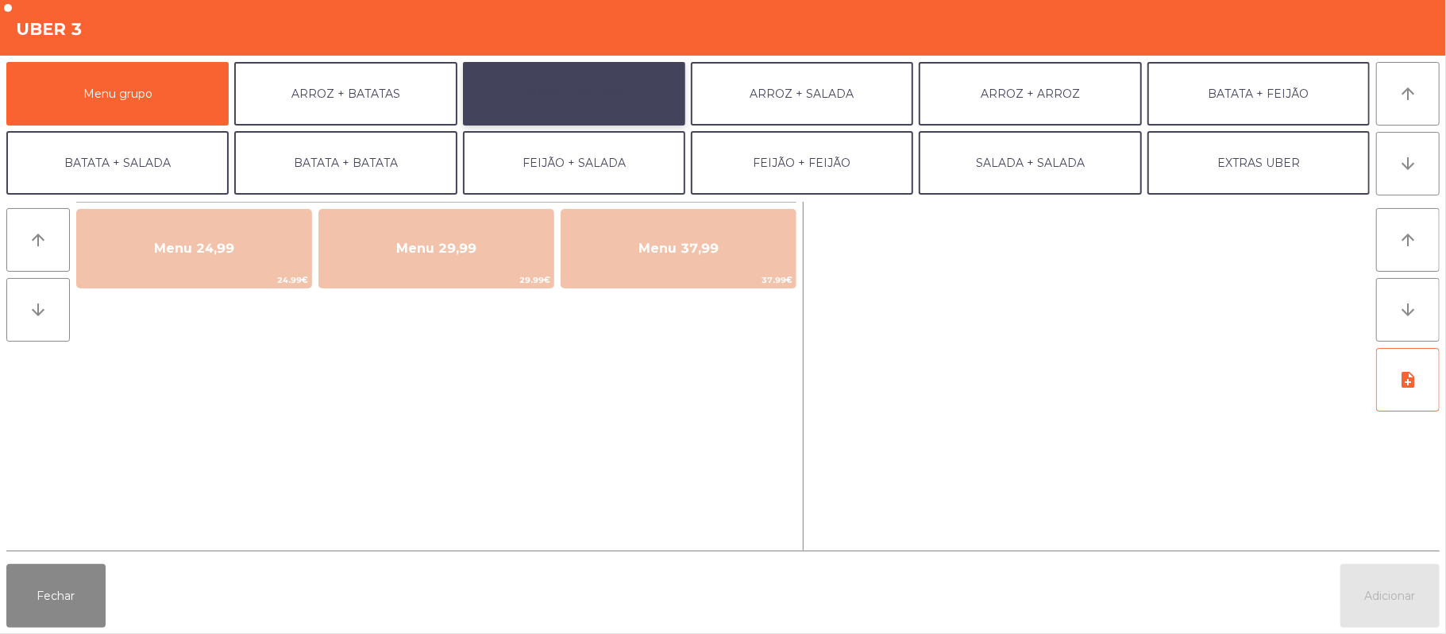
click at [595, 83] on button "ARROZ + FEIJÃO" at bounding box center [574, 94] width 222 height 64
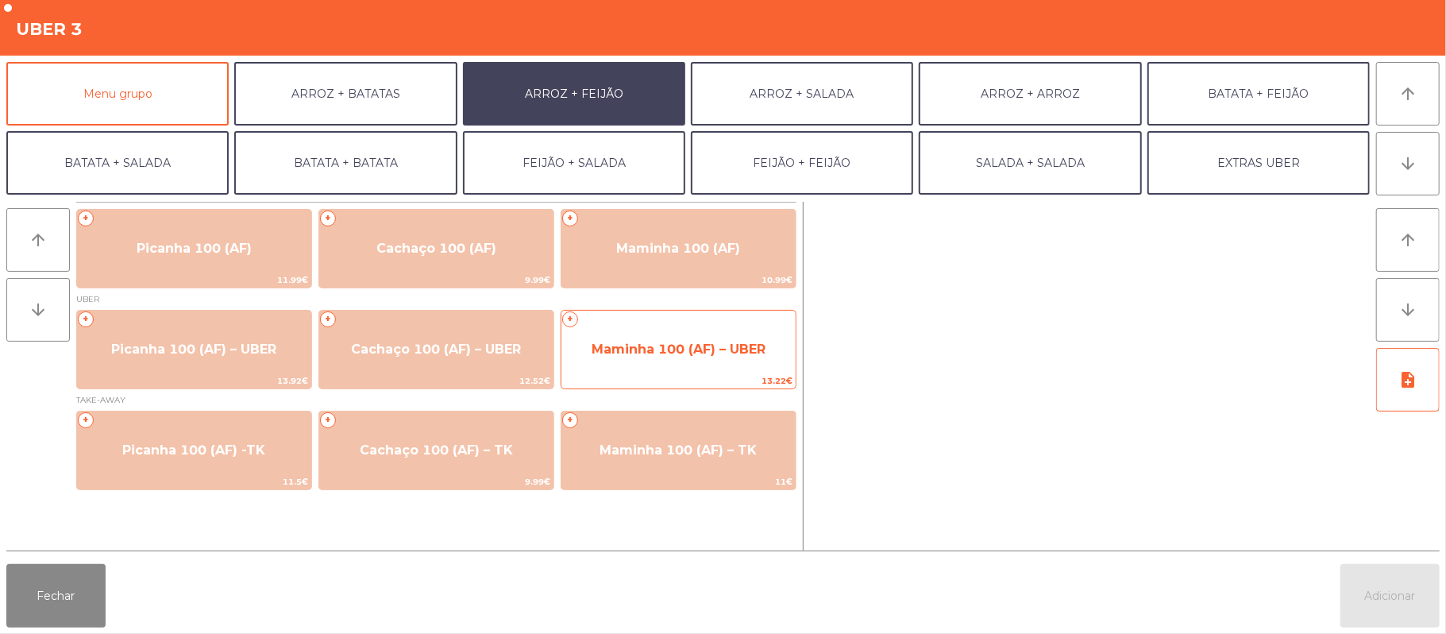
click at [661, 359] on span "Maminha 100 (AF) – UBER" at bounding box center [678, 349] width 234 height 43
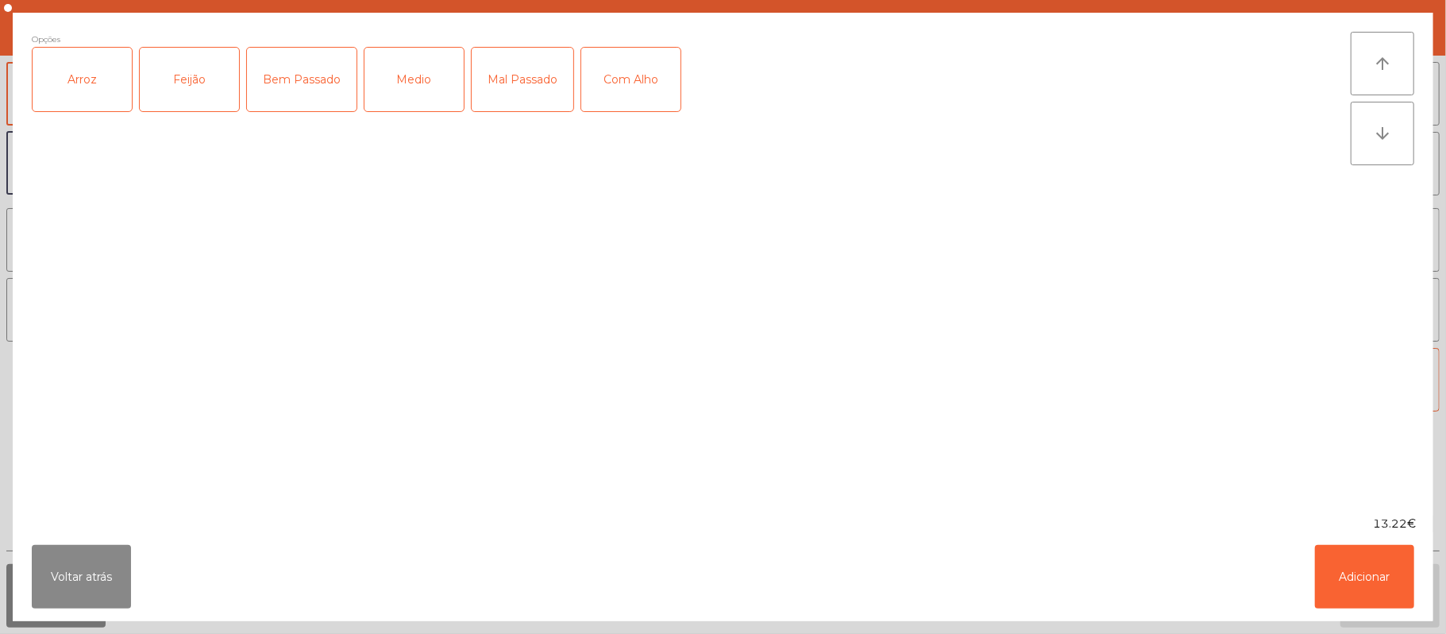
click at [87, 81] on div "Arroz" at bounding box center [82, 80] width 99 height 64
click at [162, 97] on div "Feijão" at bounding box center [189, 80] width 99 height 64
click at [411, 71] on div "Medio" at bounding box center [413, 80] width 99 height 64
click at [1360, 573] on button "Adicionar" at bounding box center [1364, 577] width 99 height 64
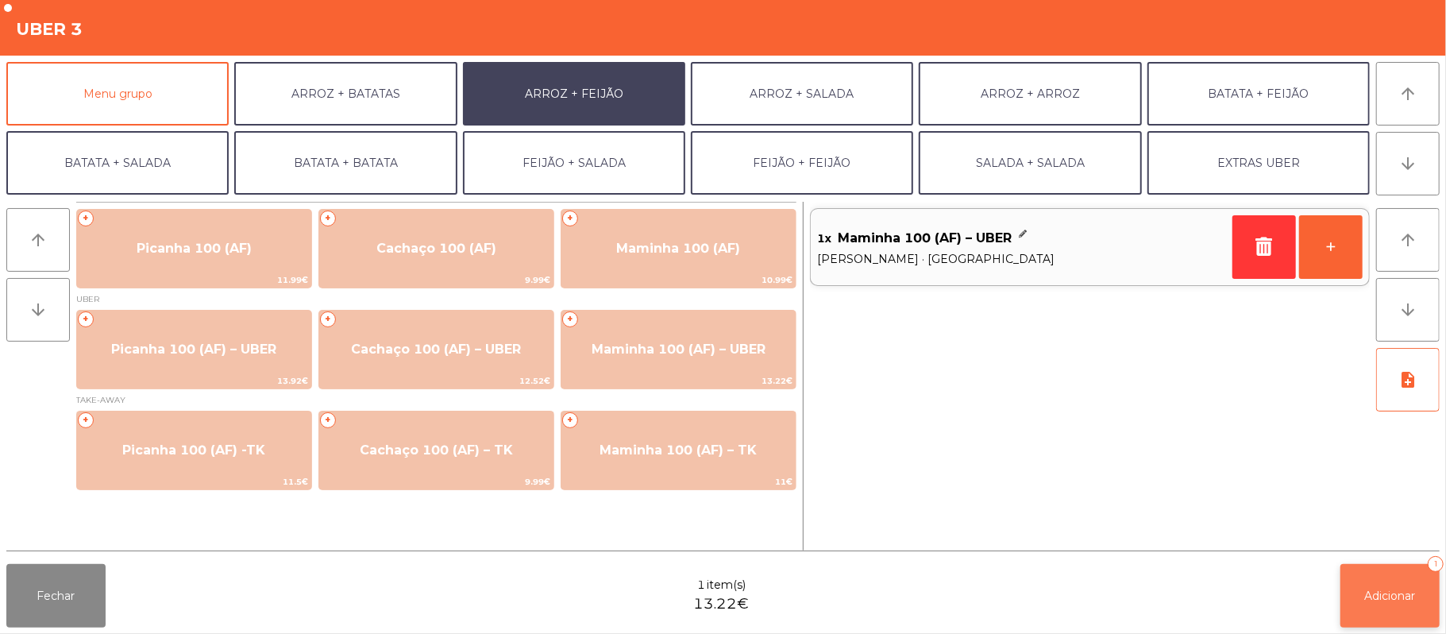
click at [1385, 589] on span "Adicionar" at bounding box center [1390, 595] width 51 height 14
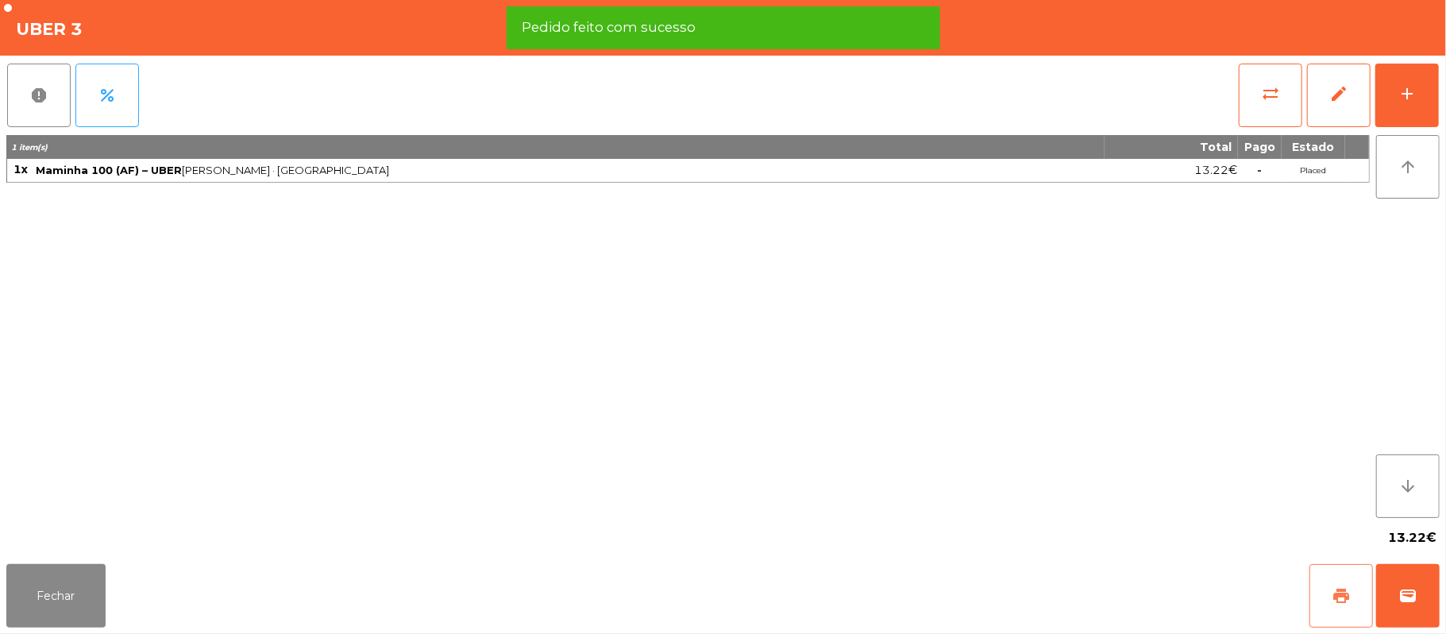
click at [1342, 572] on button "print" at bounding box center [1341, 596] width 64 height 64
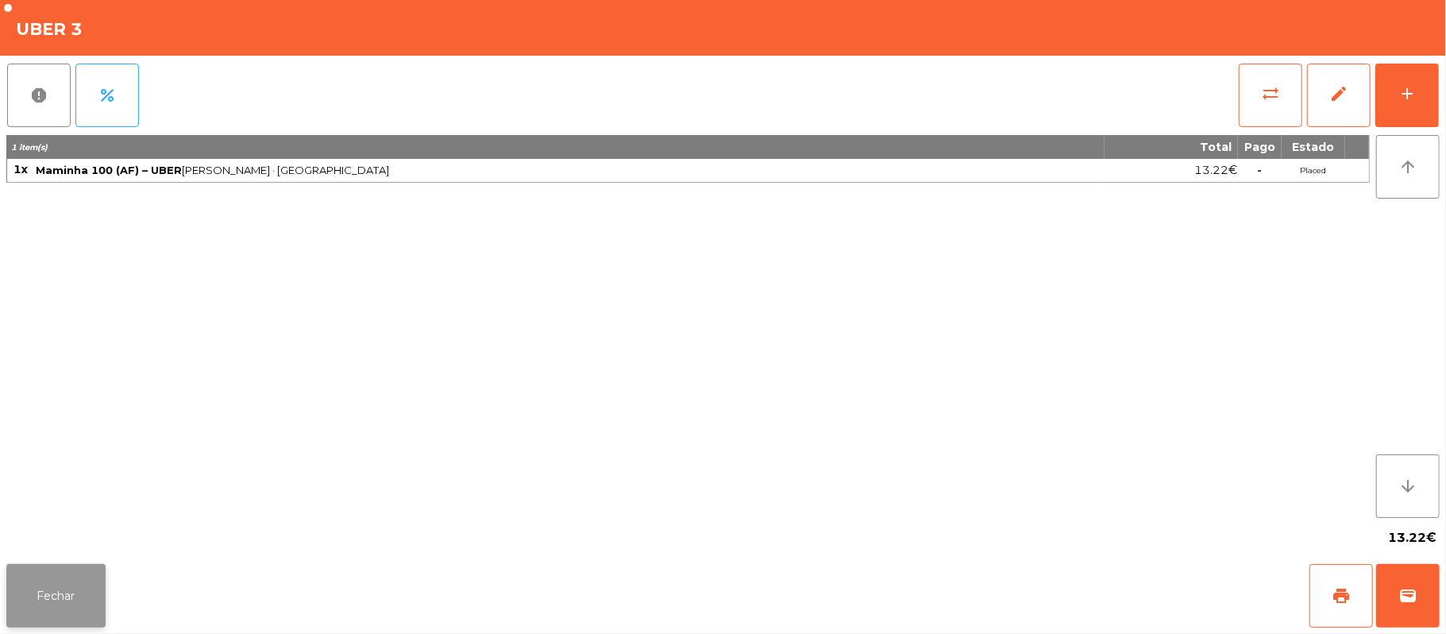
click at [49, 608] on button "Fechar" at bounding box center [55, 596] width 99 height 64
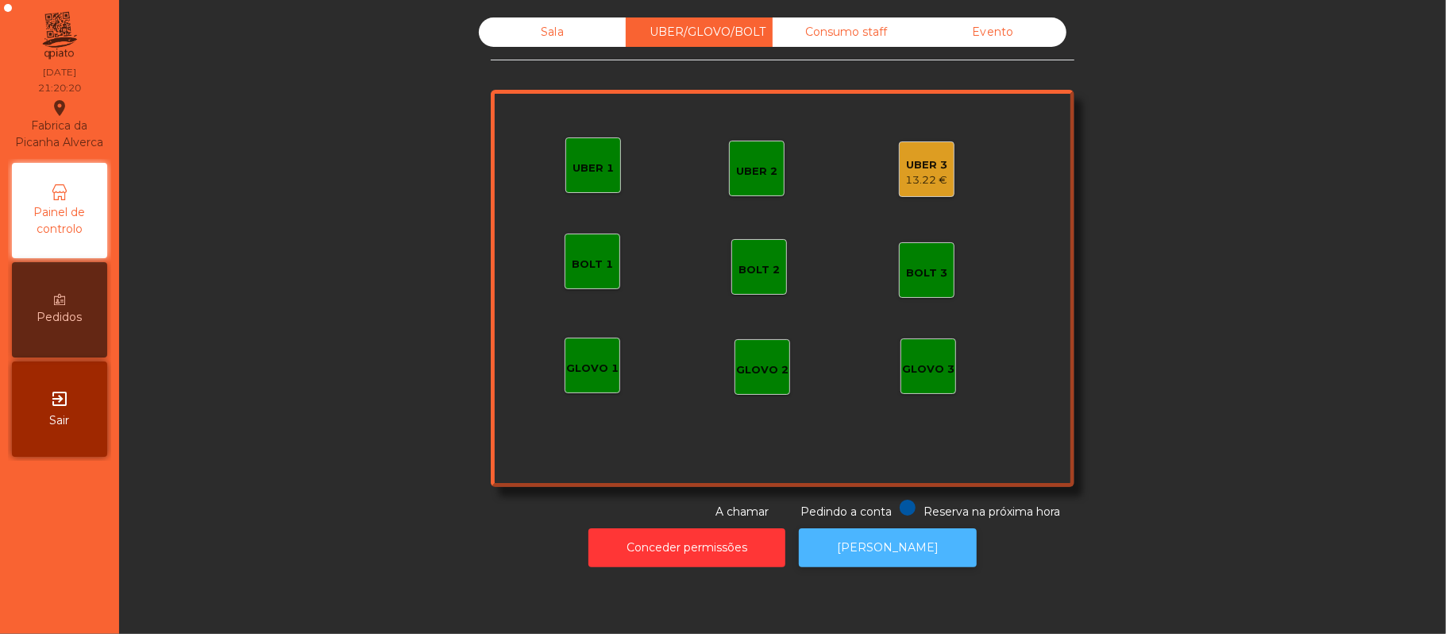
click at [870, 547] on button "[PERSON_NAME]" at bounding box center [888, 547] width 178 height 39
click at [924, 164] on div "UBER 3" at bounding box center [927, 165] width 42 height 16
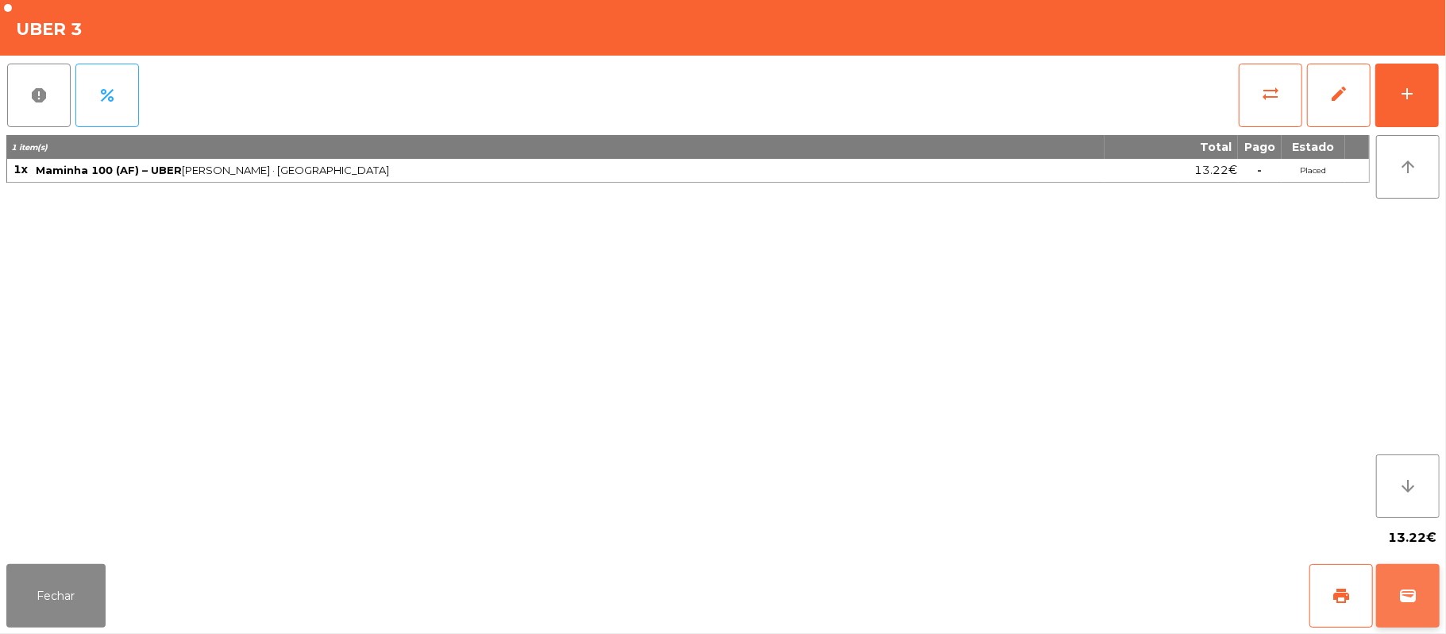
click at [1397, 607] on button "wallet" at bounding box center [1408, 596] width 64 height 64
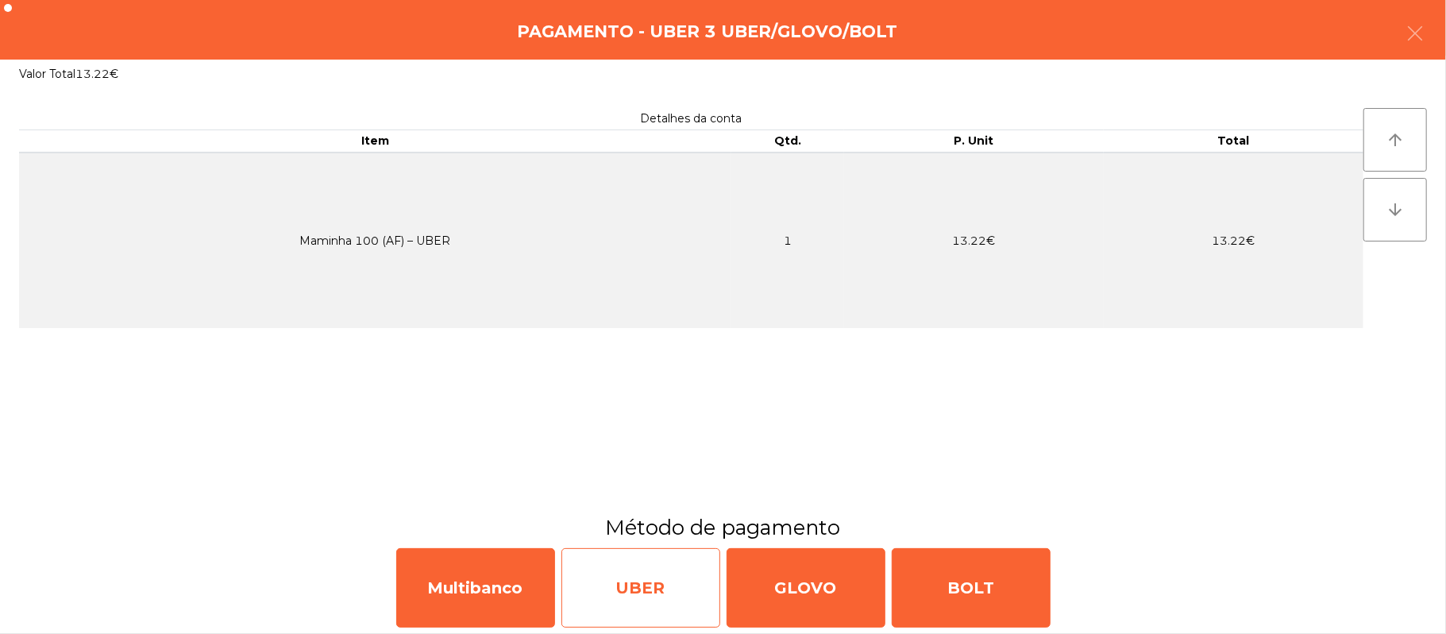
click at [630, 604] on div "UBER" at bounding box center [640, 587] width 159 height 79
select select "**"
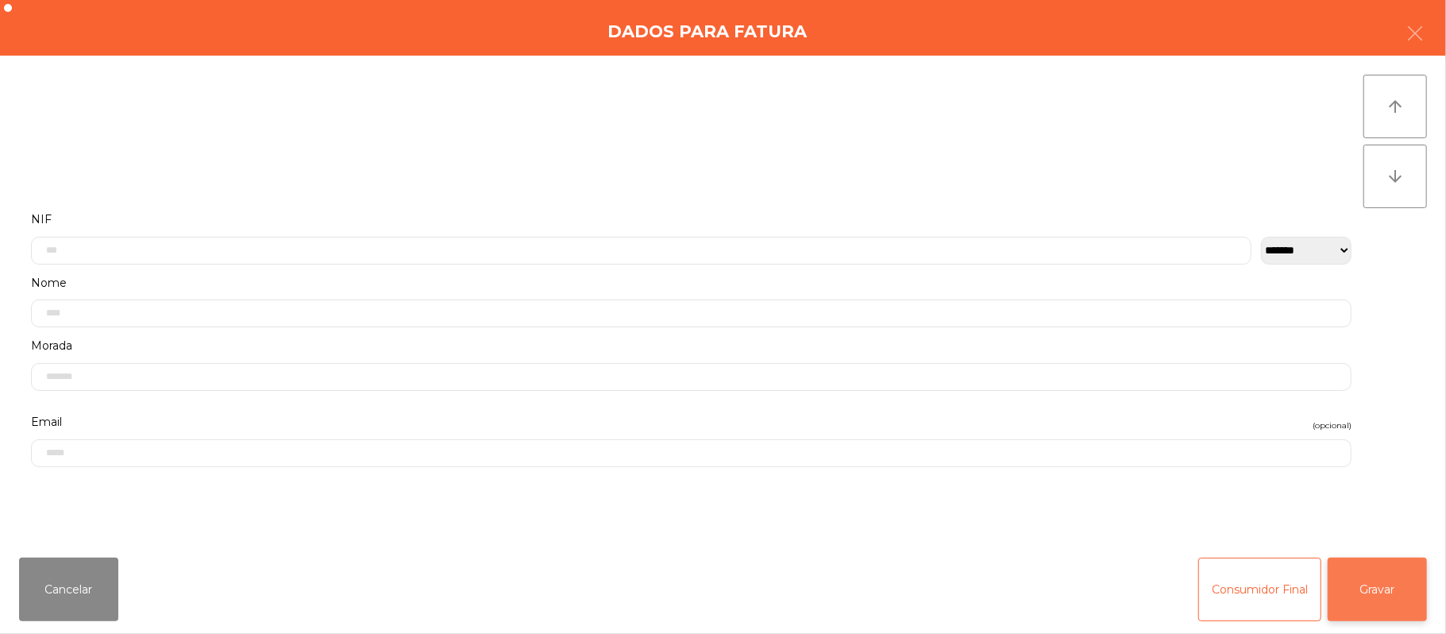
click at [1391, 595] on button "Gravar" at bounding box center [1377, 589] width 99 height 64
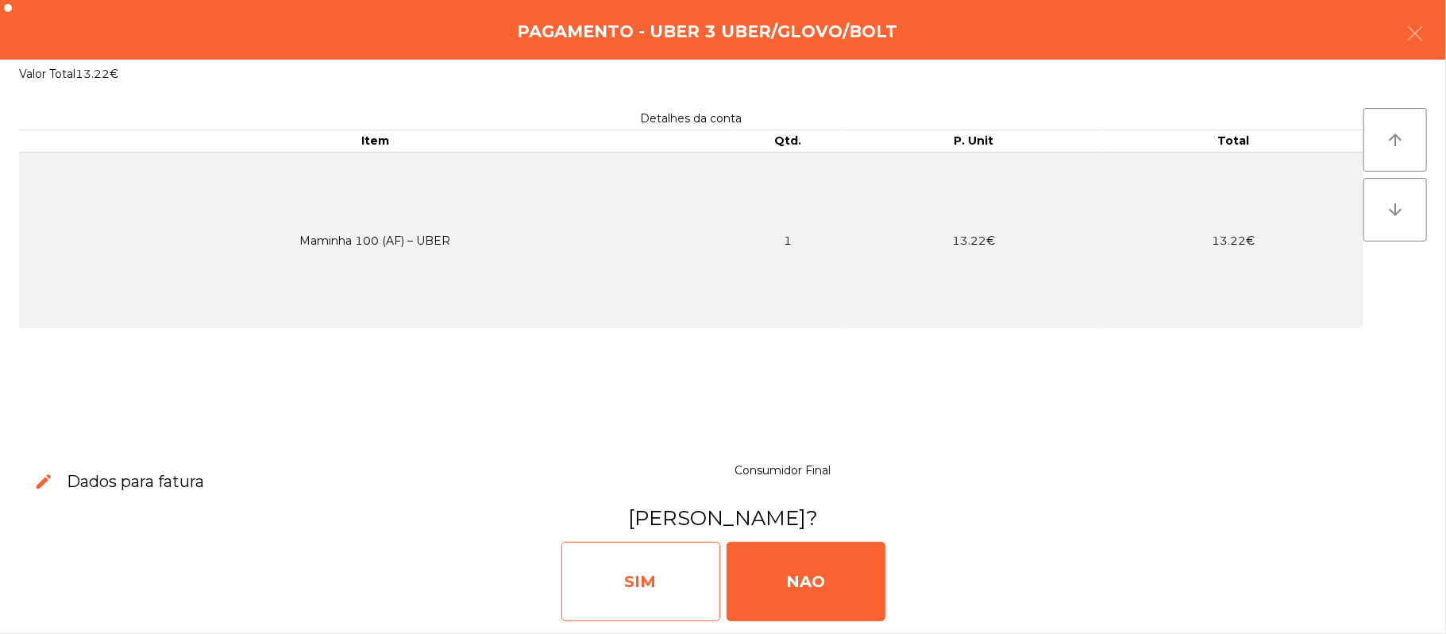
click at [640, 565] on div "SIM" at bounding box center [640, 580] width 159 height 79
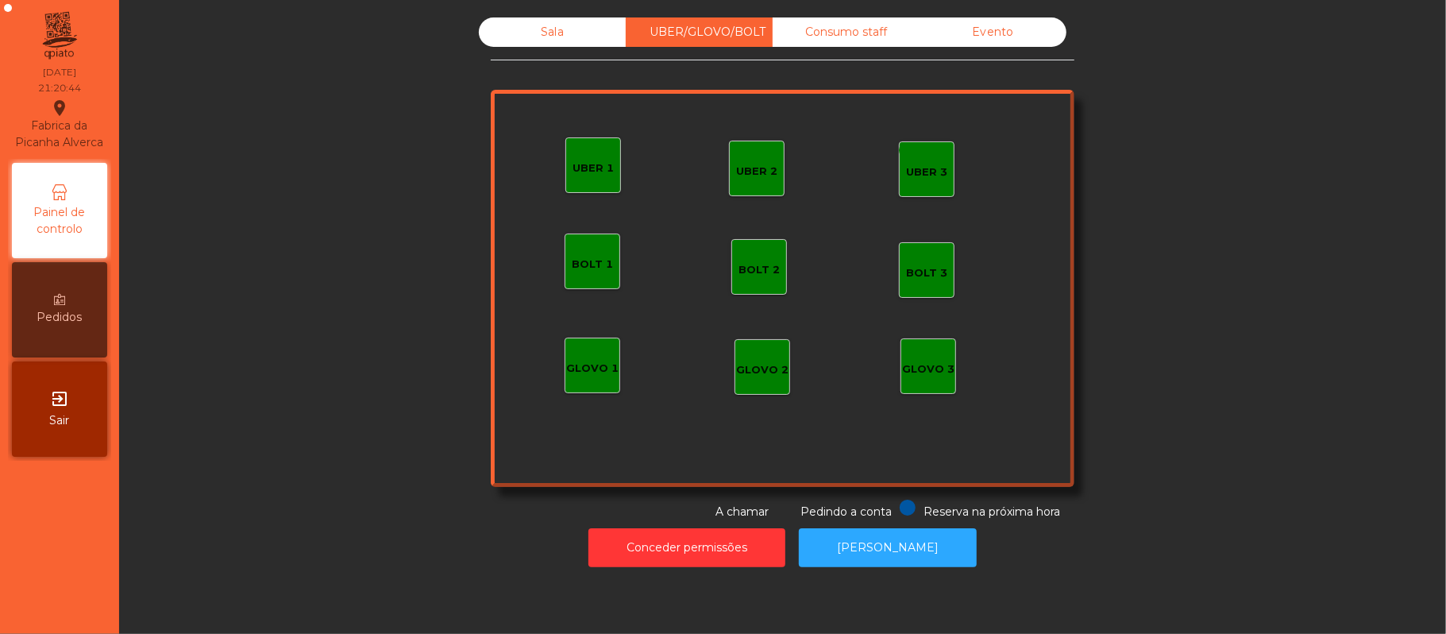
click at [576, 40] on div "Sala" at bounding box center [552, 31] width 147 height 29
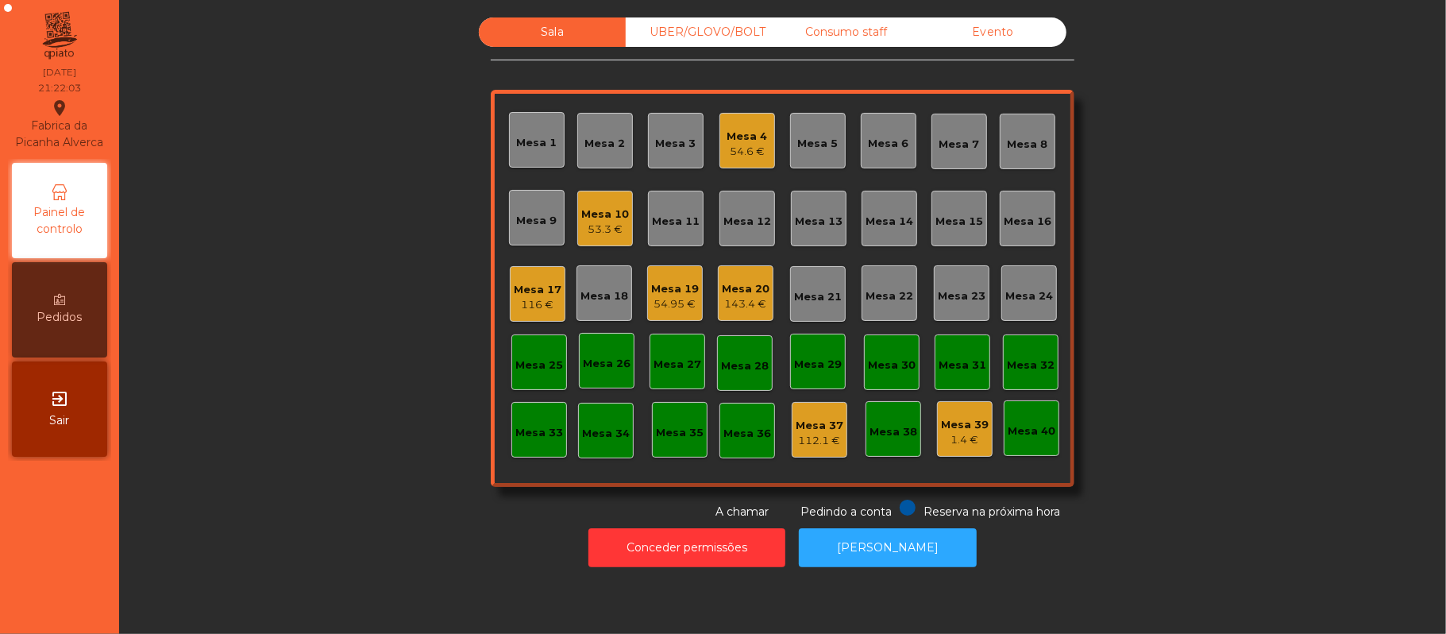
click at [1012, 214] on div "Mesa 16" at bounding box center [1028, 222] width 48 height 16
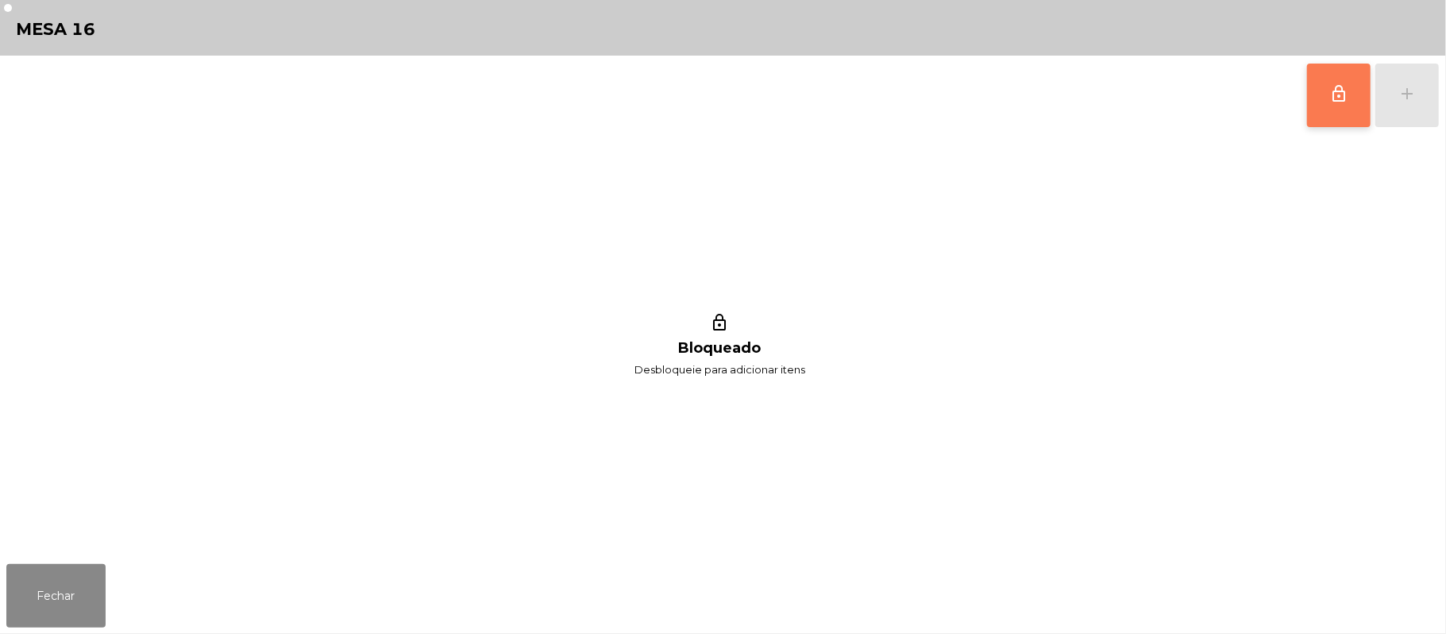
click at [1345, 106] on button "lock_outline" at bounding box center [1339, 96] width 64 height 64
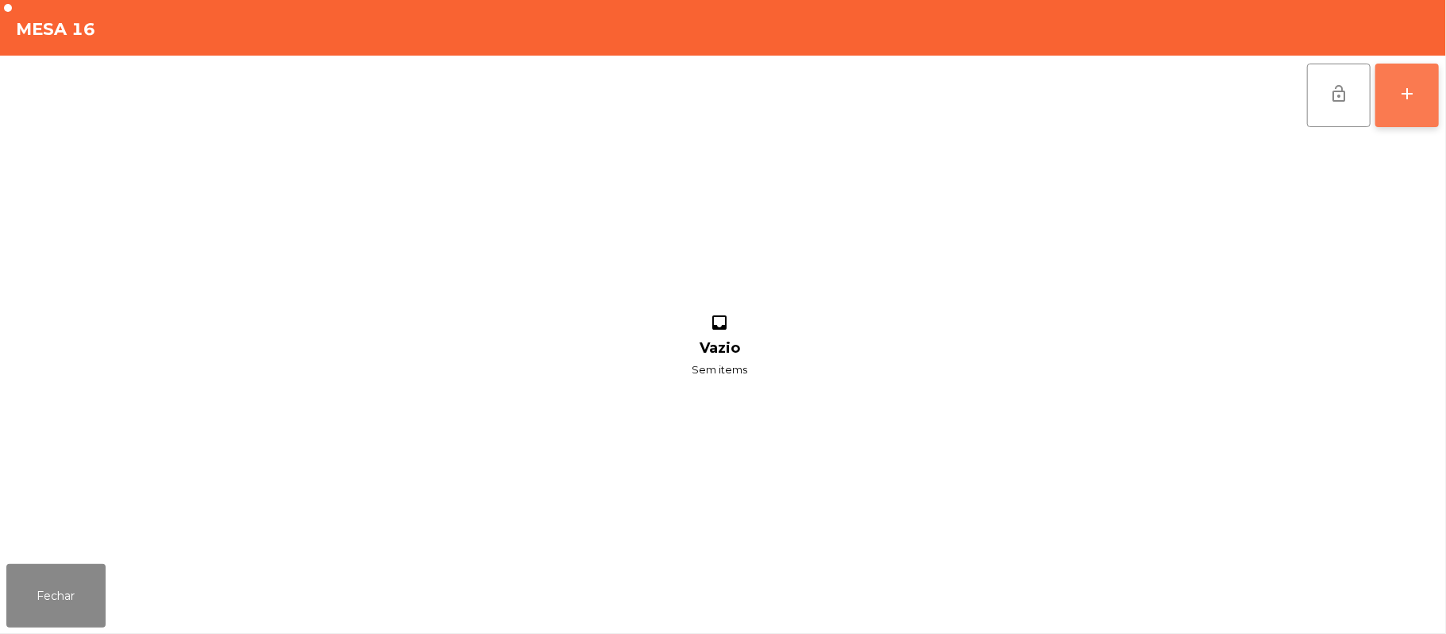
click at [1394, 103] on button "add" at bounding box center [1407, 96] width 64 height 64
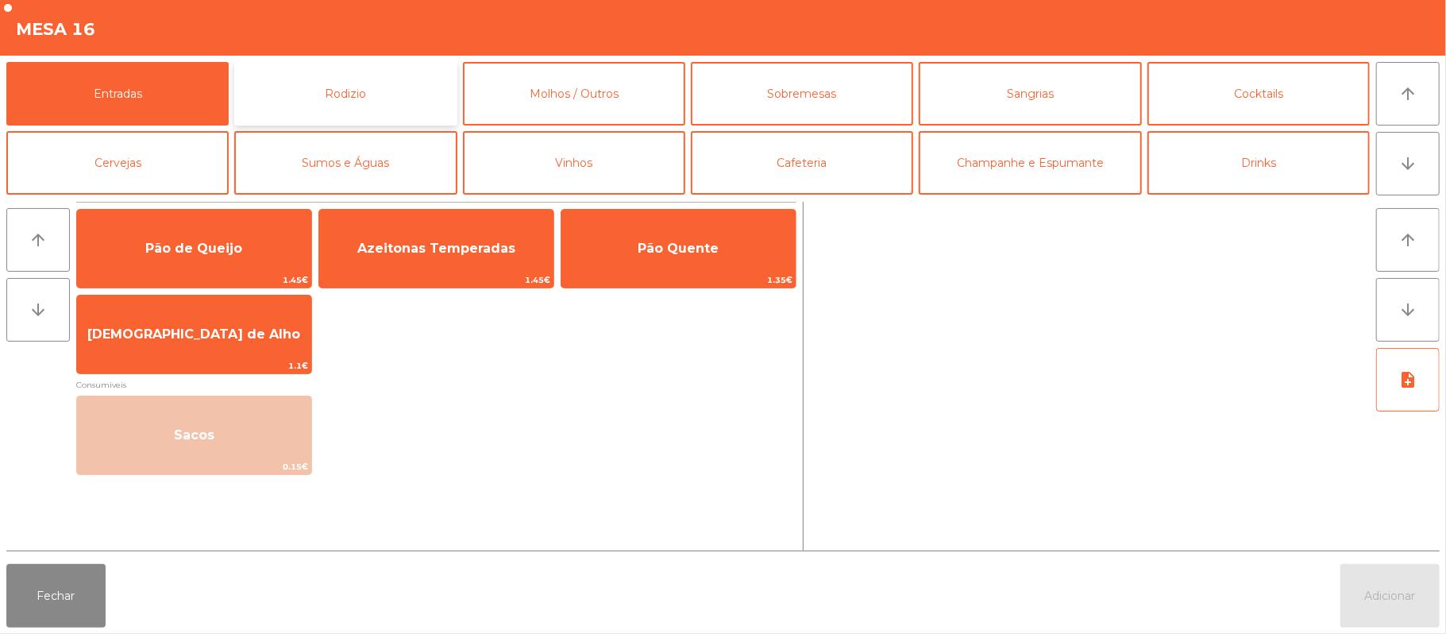
click at [318, 102] on button "Rodizio" at bounding box center [345, 94] width 222 height 64
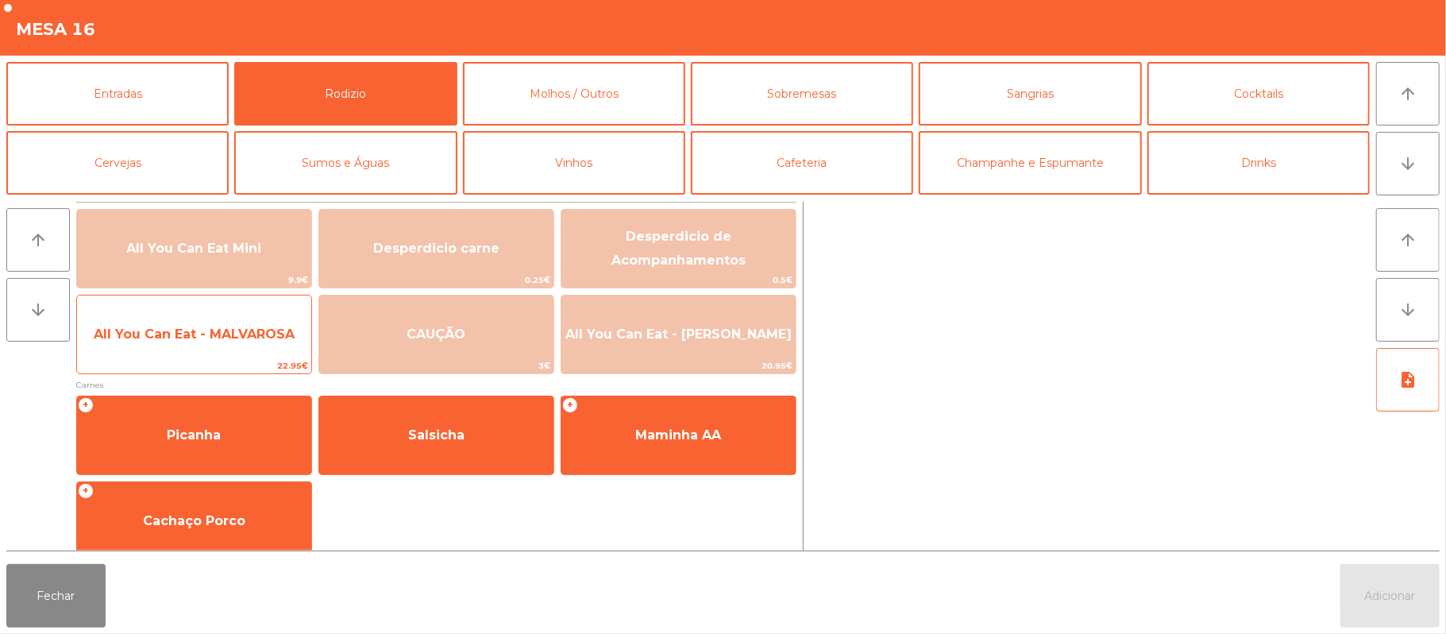
click at [186, 327] on span "All You Can Eat - MALVAROSA" at bounding box center [194, 333] width 201 height 15
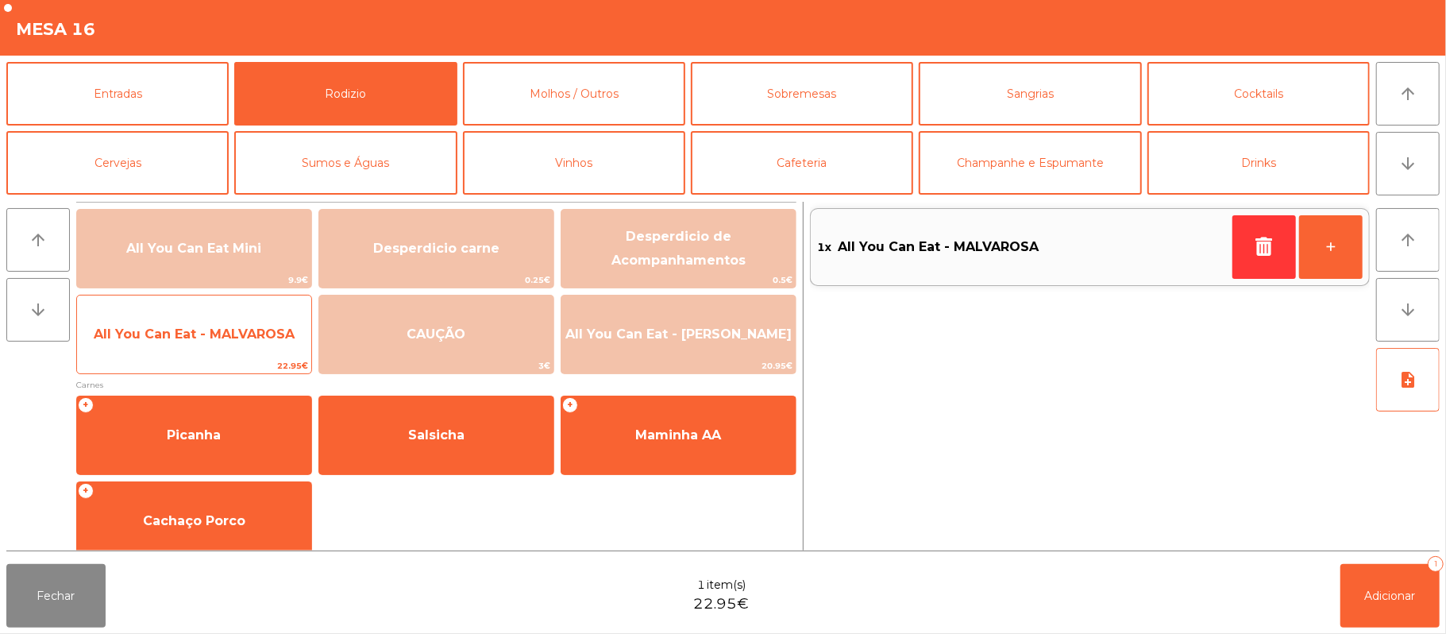
click at [195, 327] on span "All You Can Eat - MALVAROSA" at bounding box center [194, 333] width 201 height 15
click at [204, 329] on span "All You Can Eat - MALVAROSA" at bounding box center [194, 333] width 201 height 15
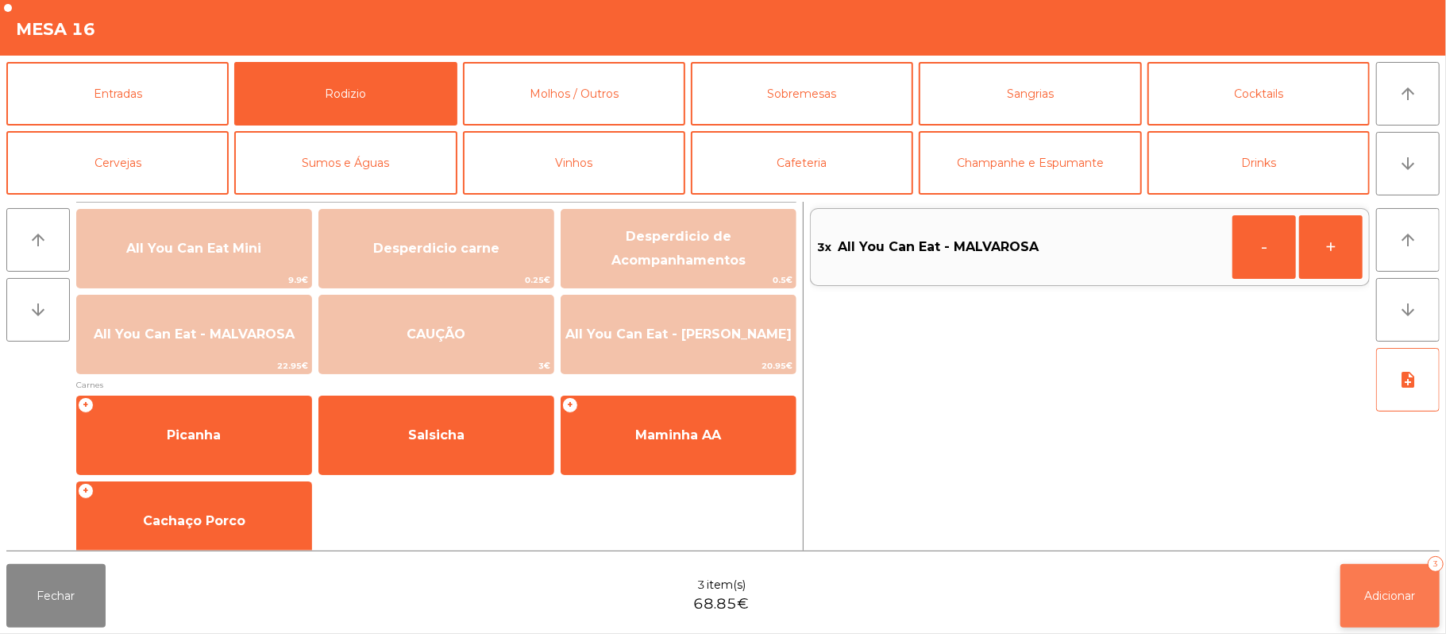
click at [1374, 594] on span "Adicionar" at bounding box center [1390, 595] width 51 height 14
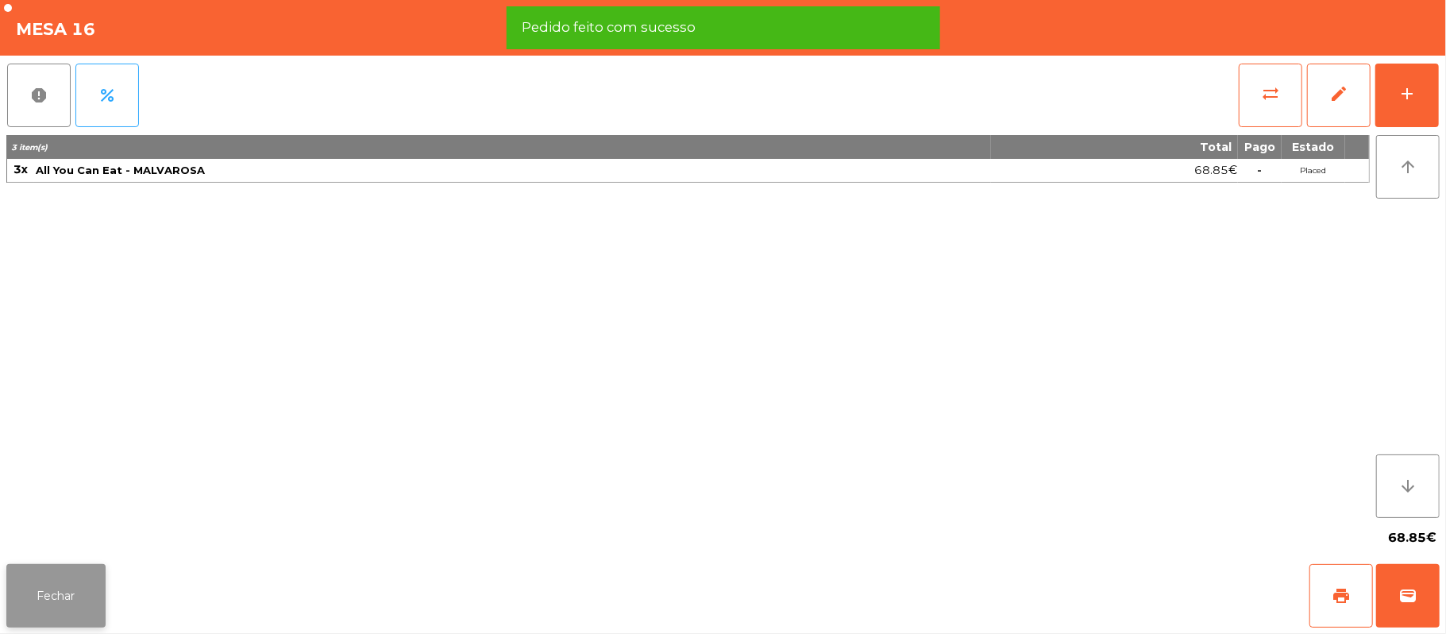
click at [65, 570] on button "Fechar" at bounding box center [55, 596] width 99 height 64
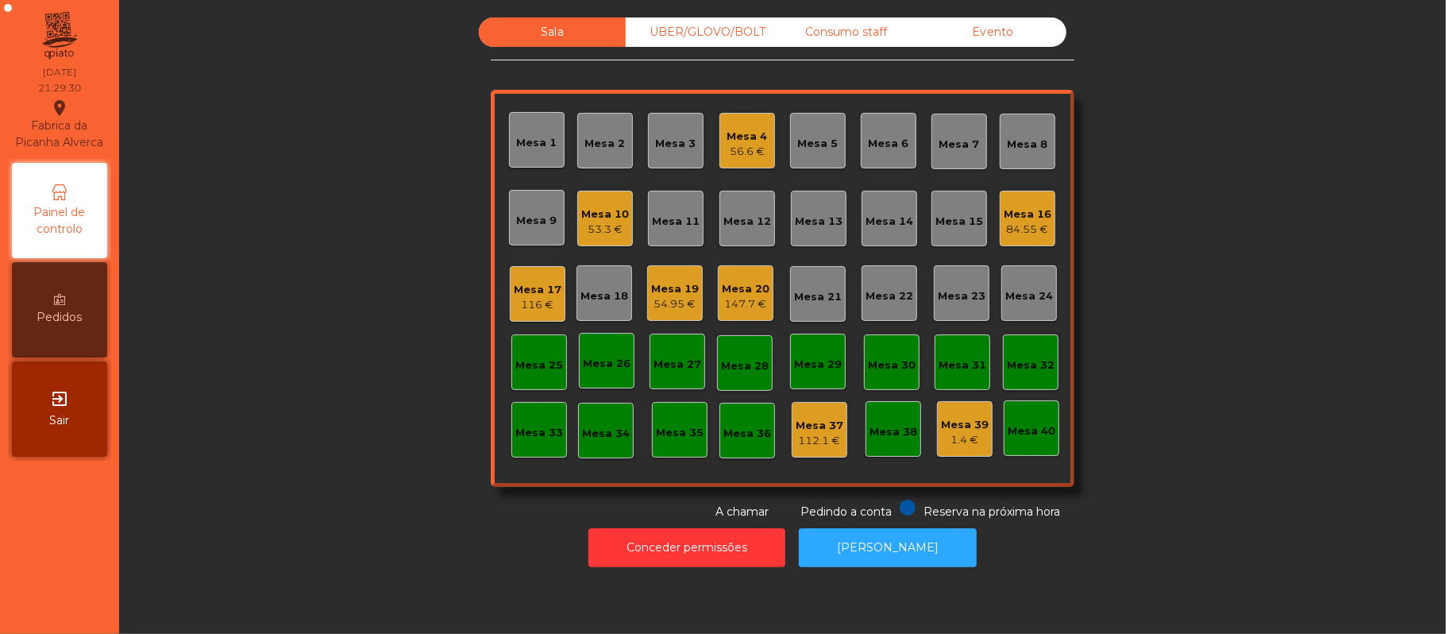
click at [656, 303] on div "54.95 €" at bounding box center [675, 304] width 48 height 16
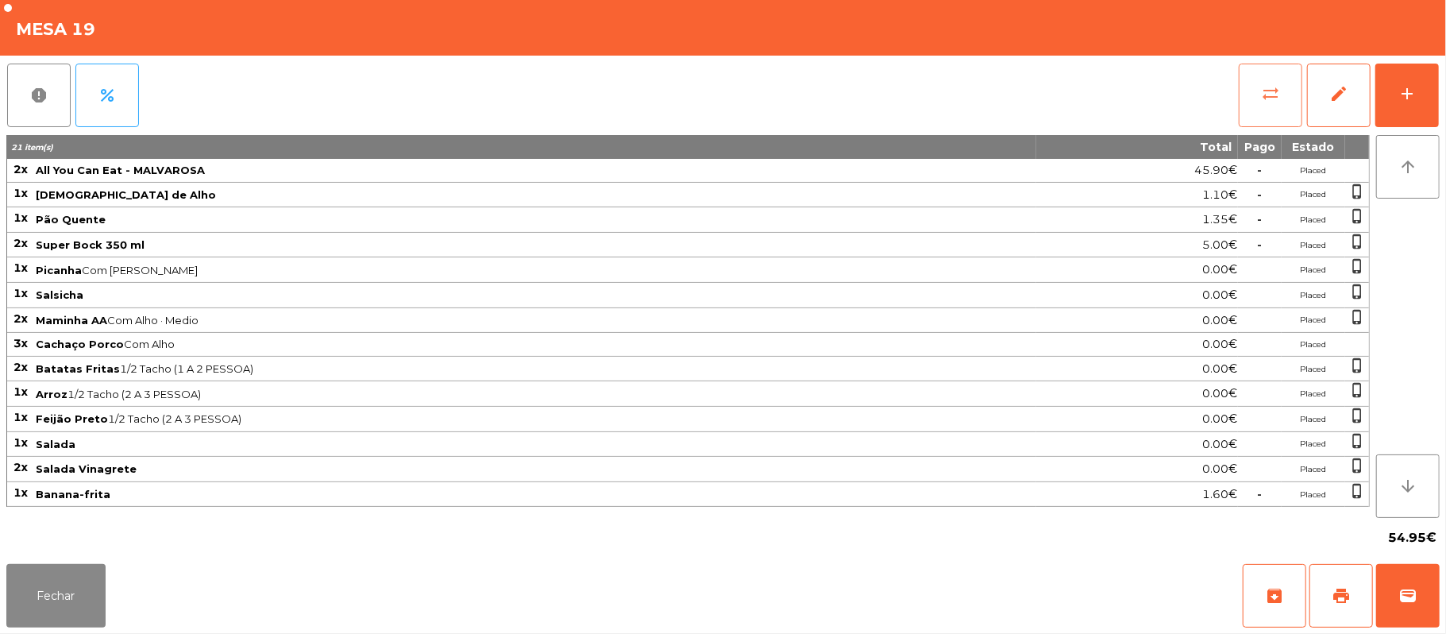
click at [1254, 90] on button "sync_alt" at bounding box center [1271, 96] width 64 height 64
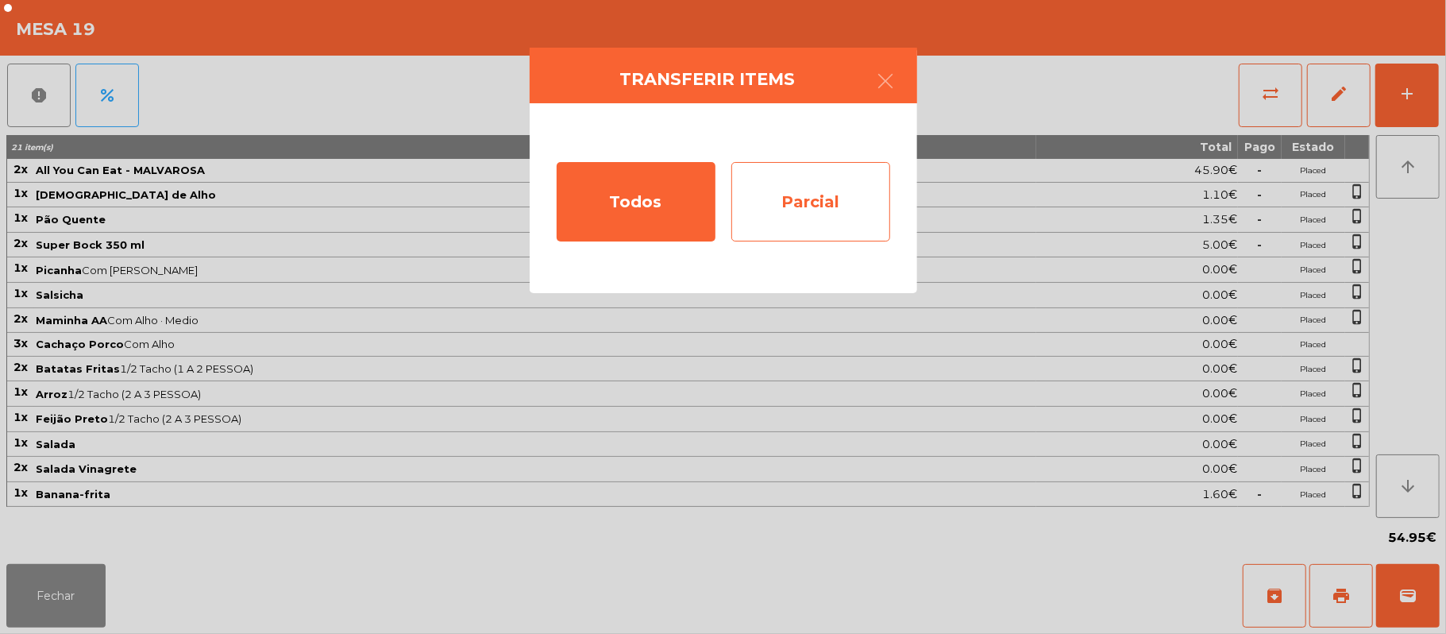
click at [842, 197] on div "Parcial" at bounding box center [810, 201] width 159 height 79
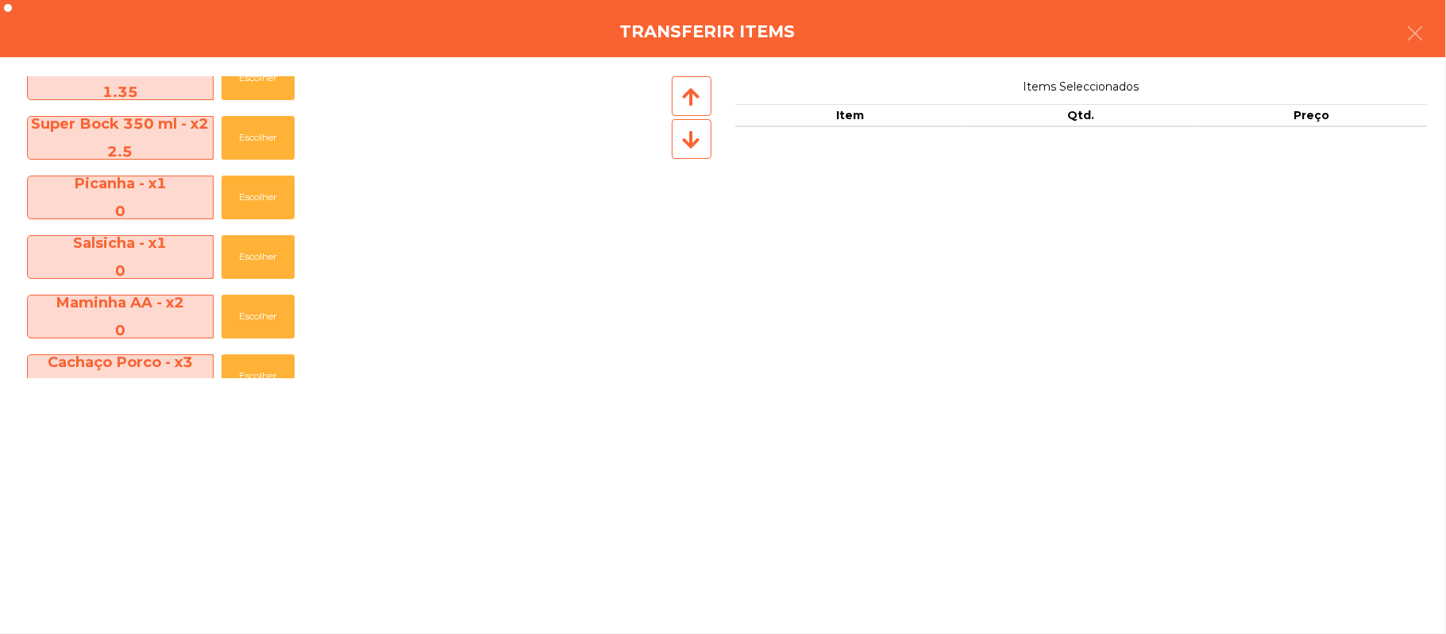
scroll to position [0, 0]
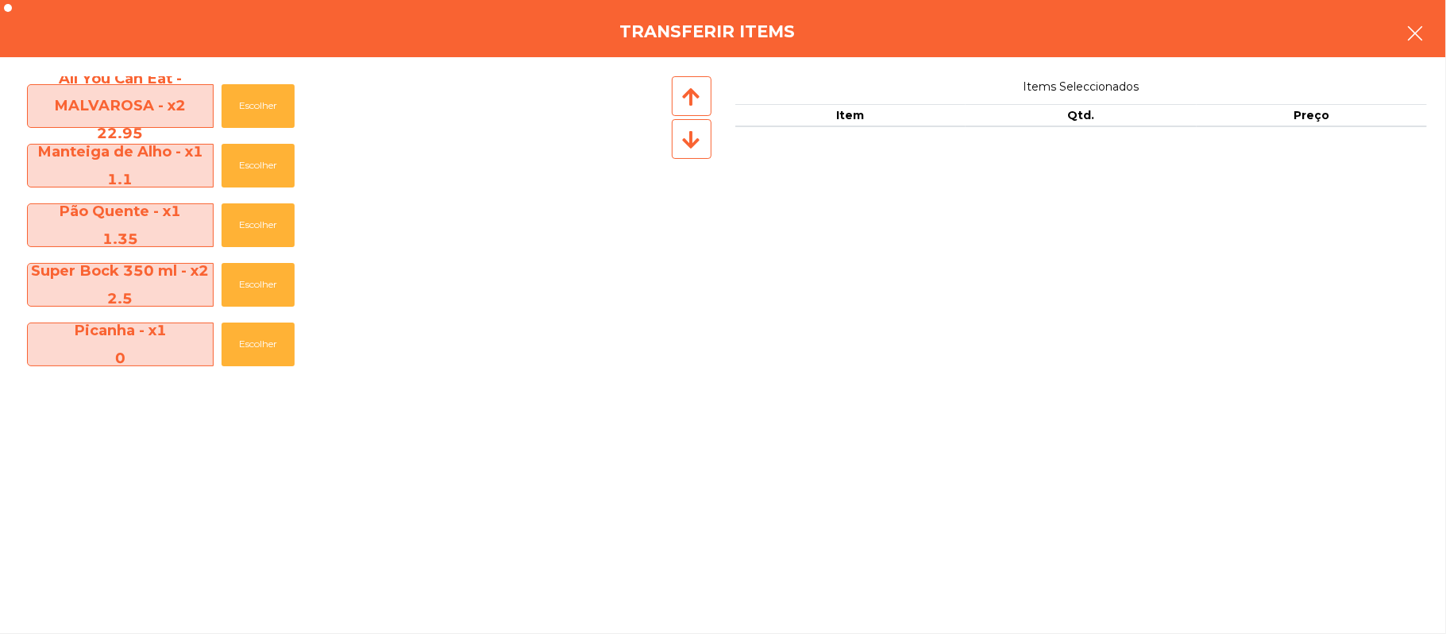
click at [1423, 33] on icon "button" at bounding box center [1414, 33] width 19 height 19
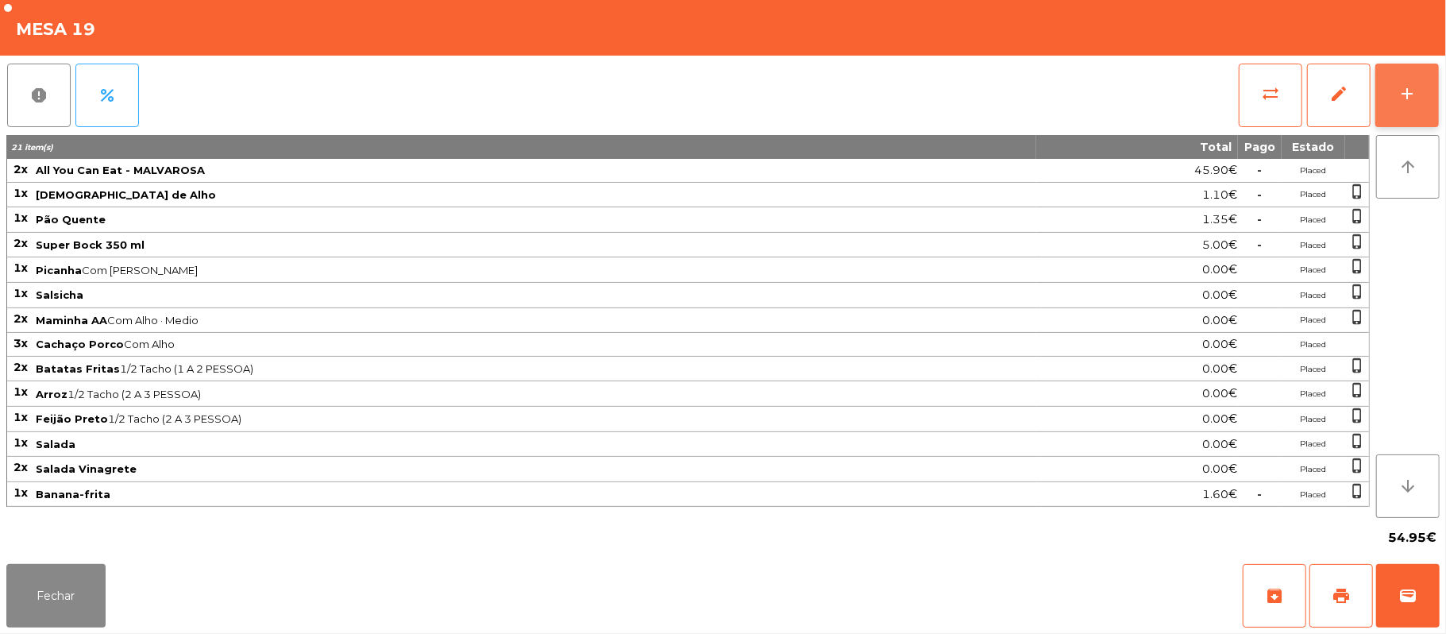
click at [1397, 105] on button "add" at bounding box center [1407, 96] width 64 height 64
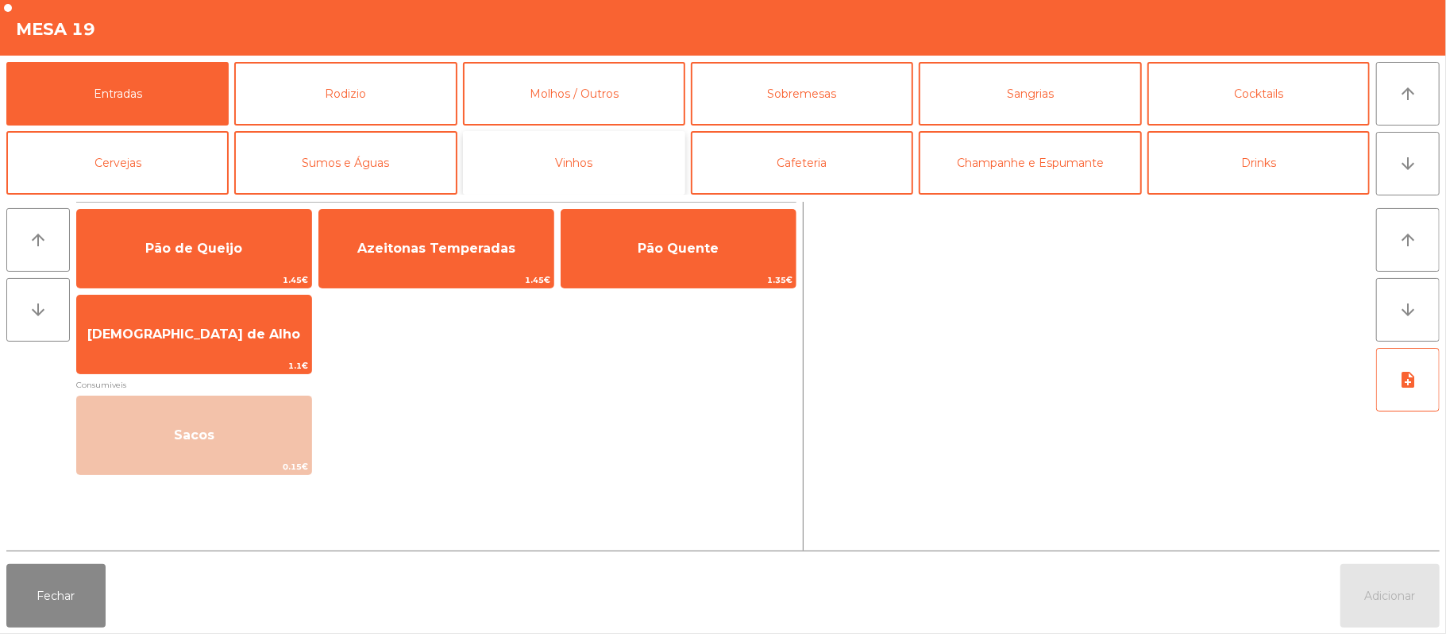
click at [602, 145] on button "Vinhos" at bounding box center [574, 163] width 222 height 64
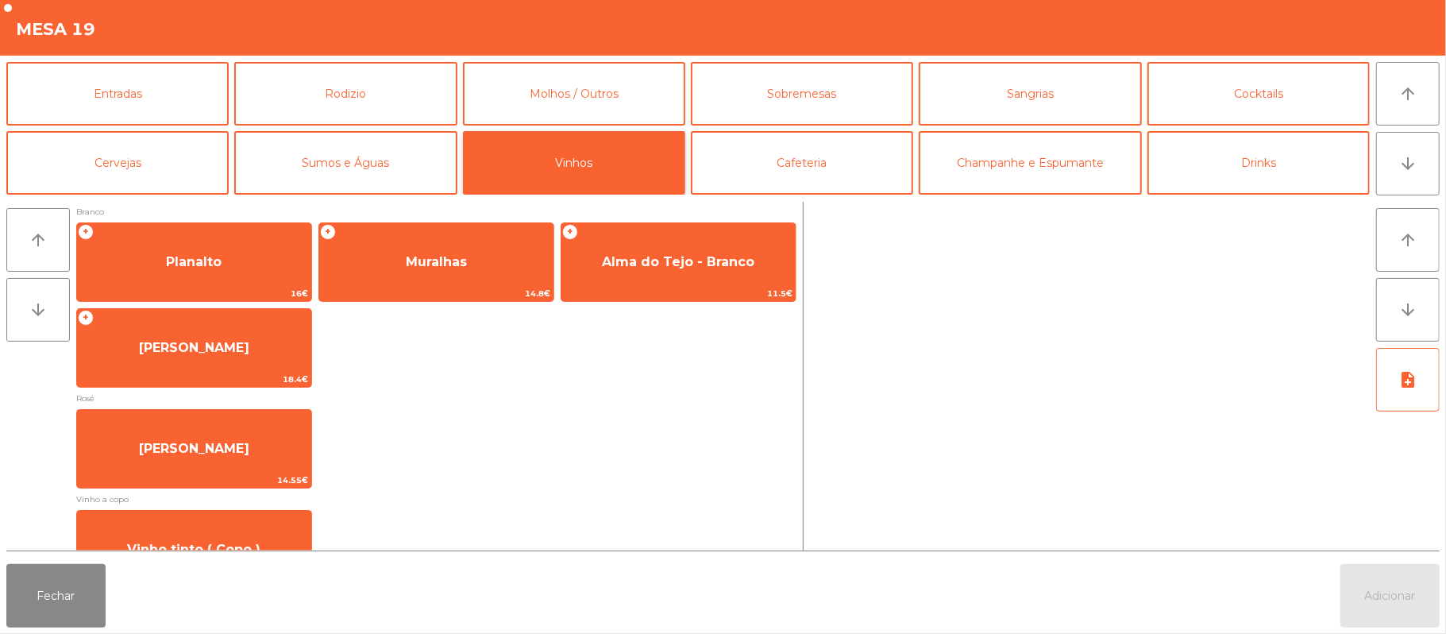
scroll to position [195, 0]
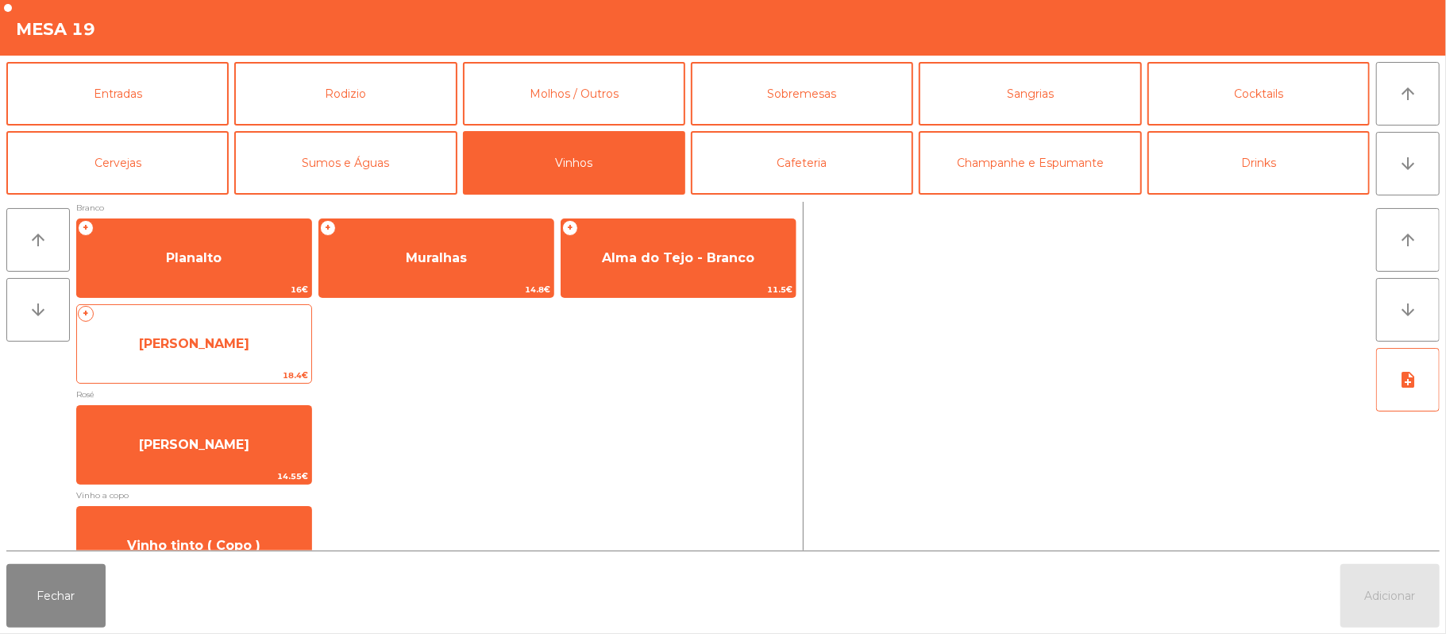
click at [160, 354] on span "[PERSON_NAME]" at bounding box center [194, 343] width 234 height 43
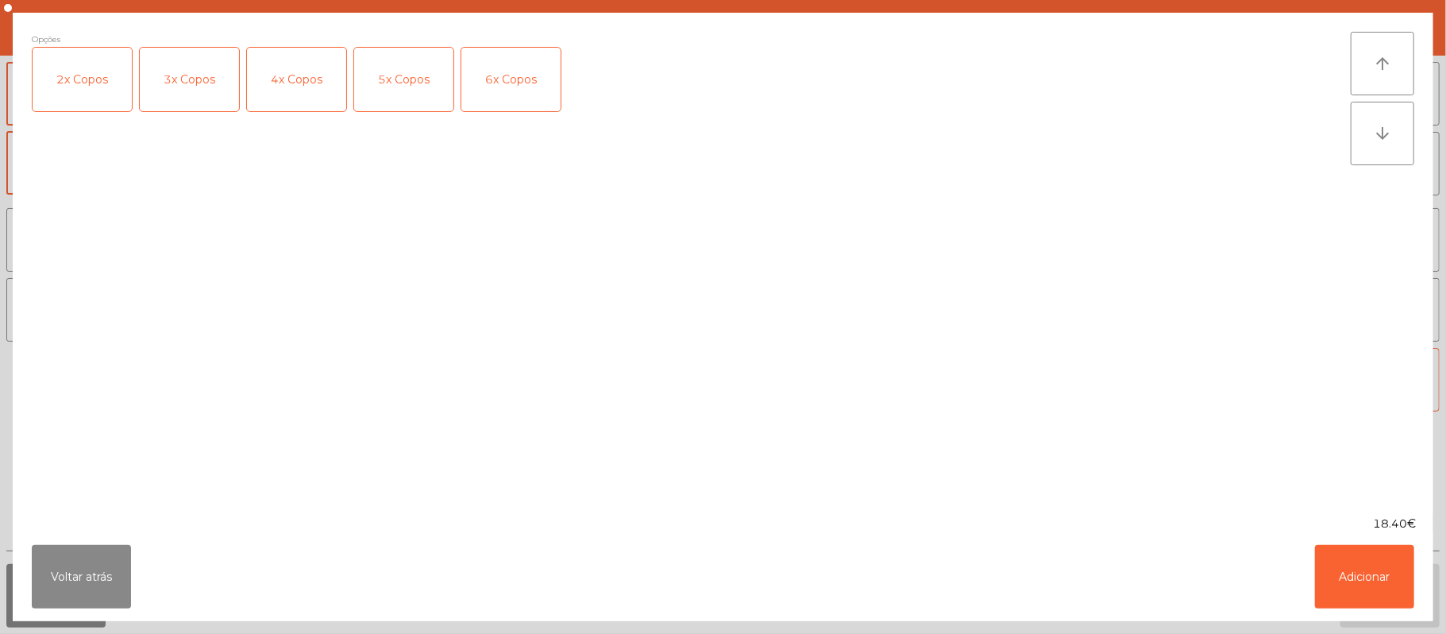
click at [86, 79] on div "2x Copos" at bounding box center [82, 80] width 99 height 64
click at [1363, 591] on button "Adicionar" at bounding box center [1364, 577] width 99 height 64
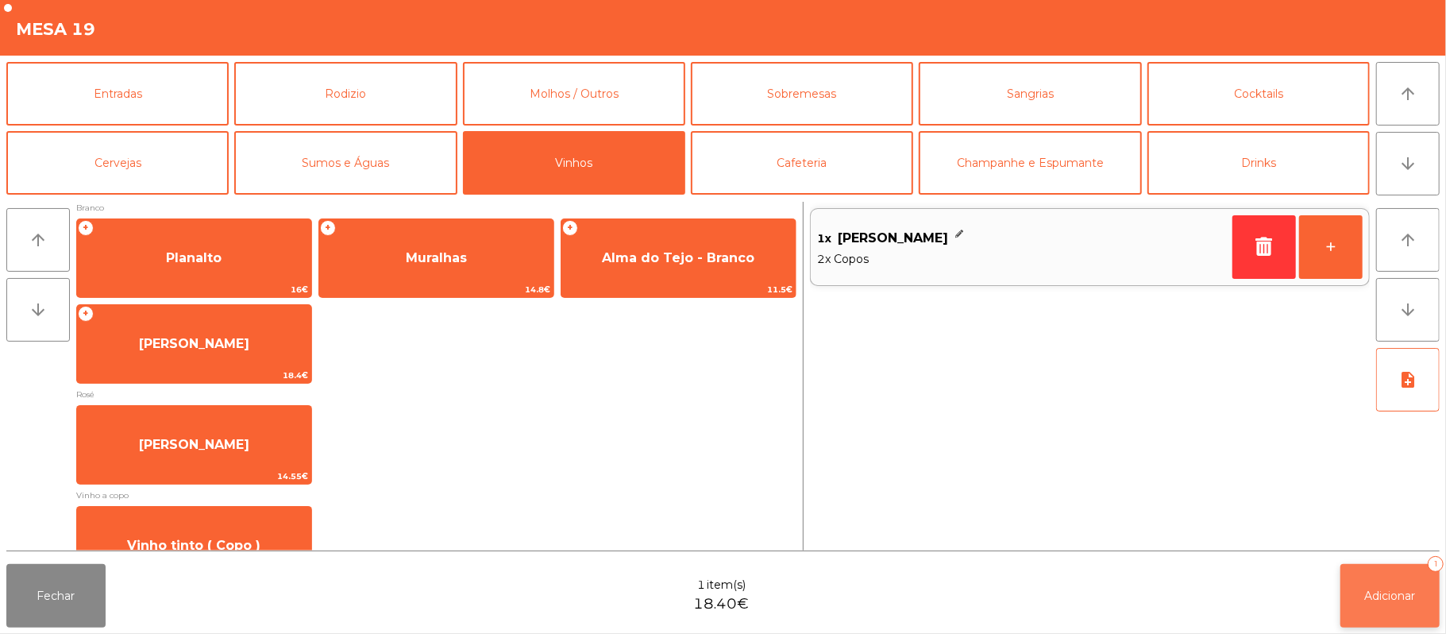
click at [1414, 611] on button "Adicionar 1" at bounding box center [1389, 596] width 99 height 64
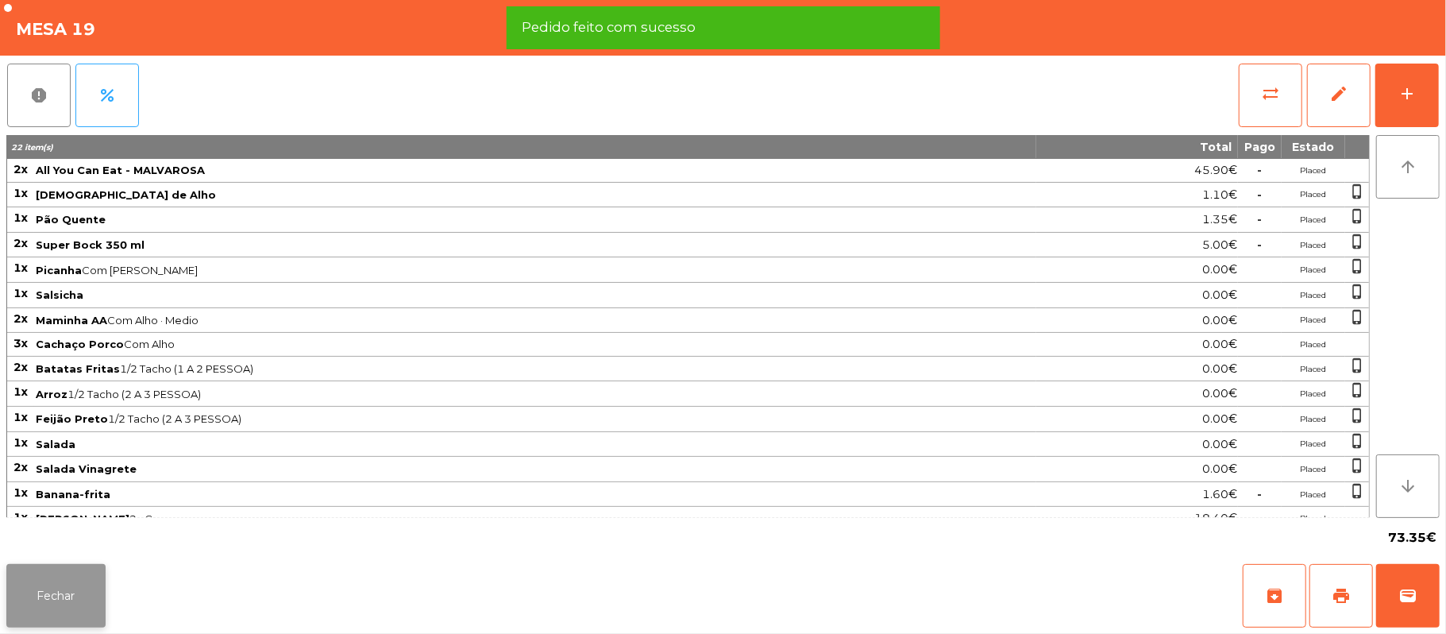
click at [61, 605] on button "Fechar" at bounding box center [55, 596] width 99 height 64
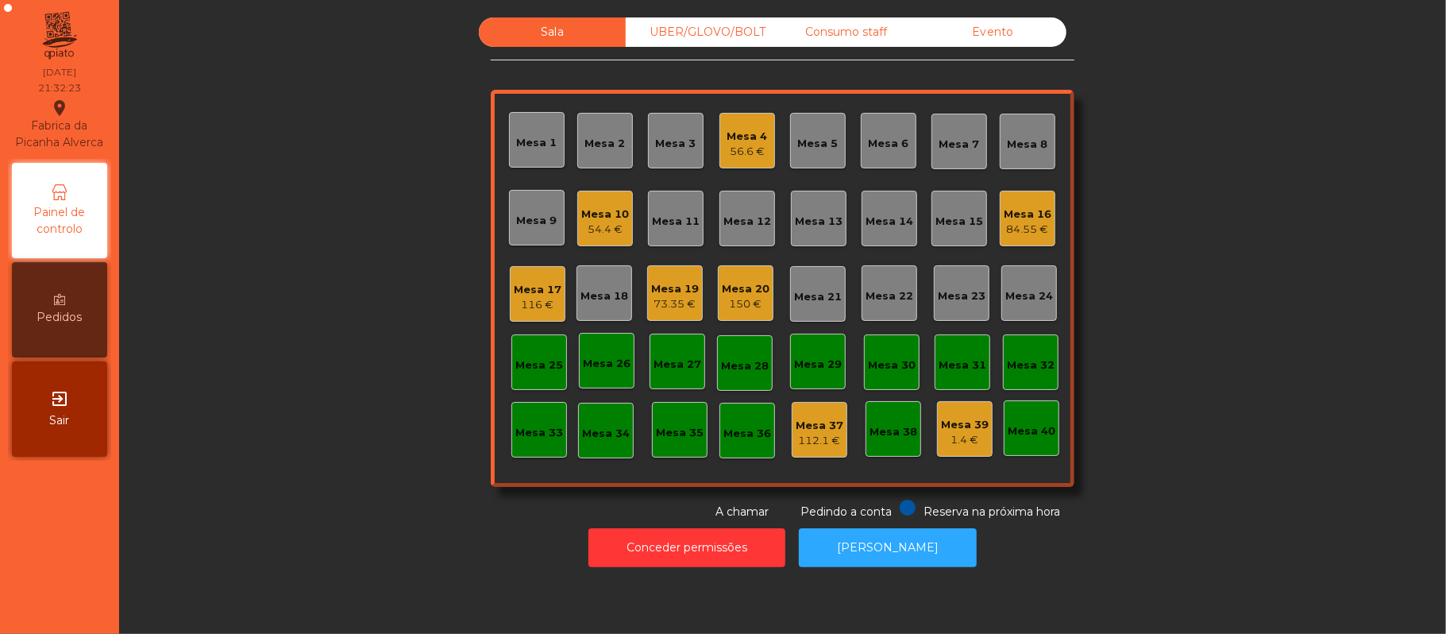
click at [745, 286] on div "Mesa 20" at bounding box center [746, 289] width 48 height 16
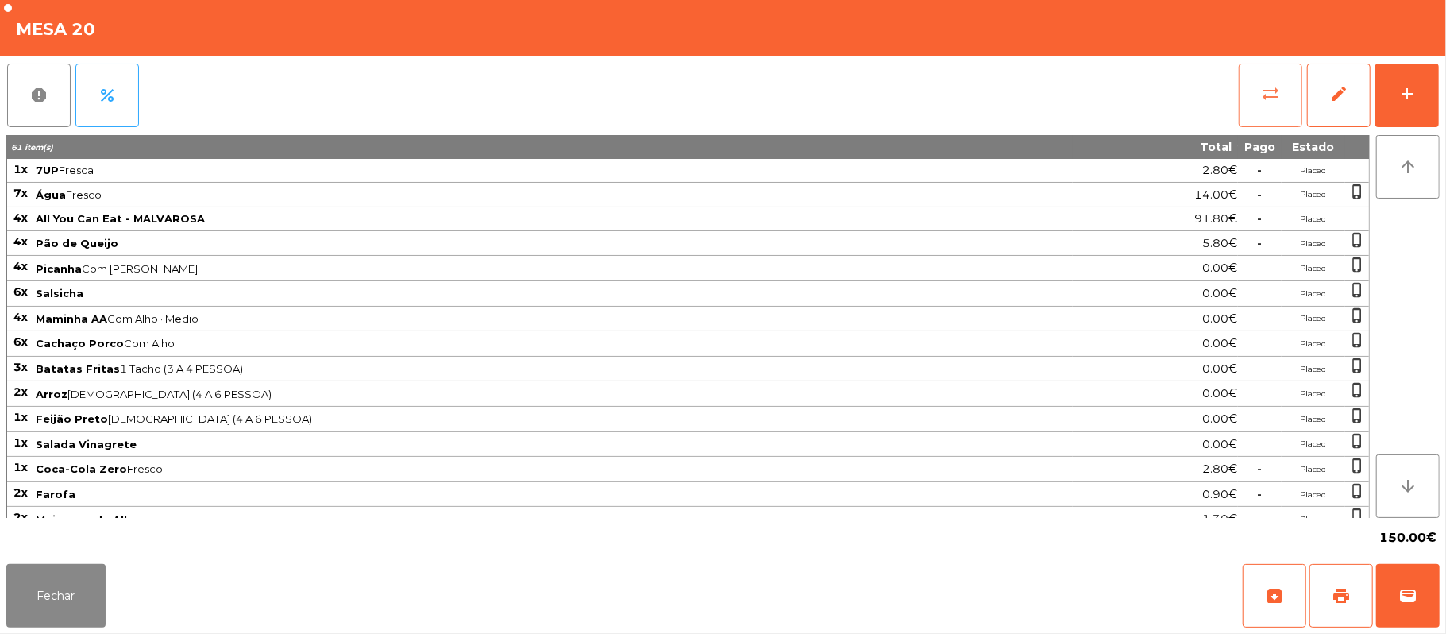
click at [1258, 97] on button "sync_alt" at bounding box center [1271, 96] width 64 height 64
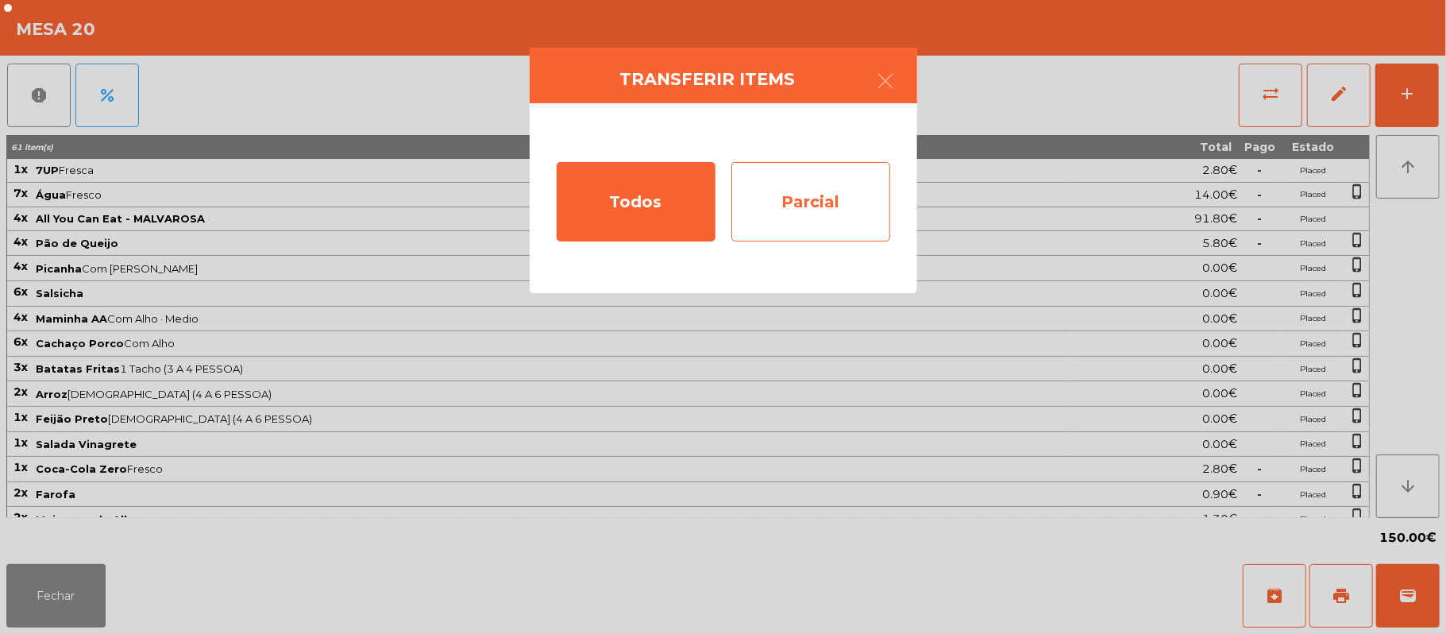
click at [831, 183] on div "Parcial" at bounding box center [810, 201] width 159 height 79
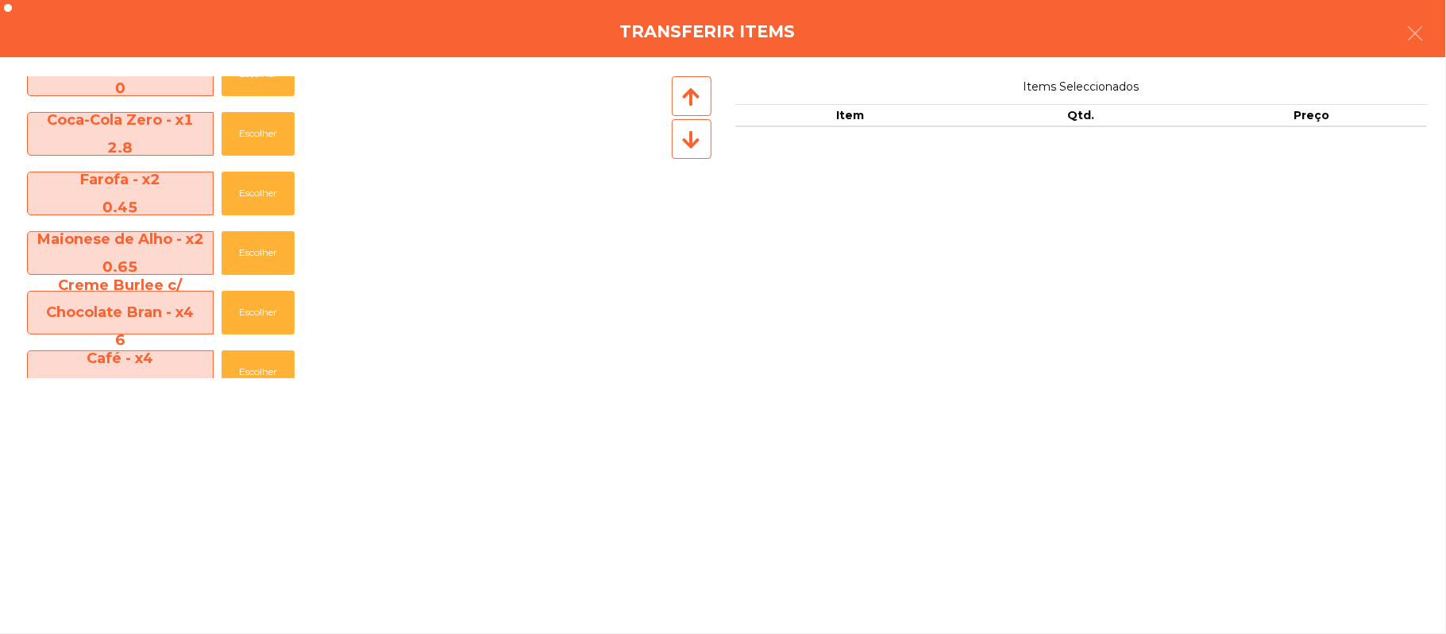
scroll to position [710, 0]
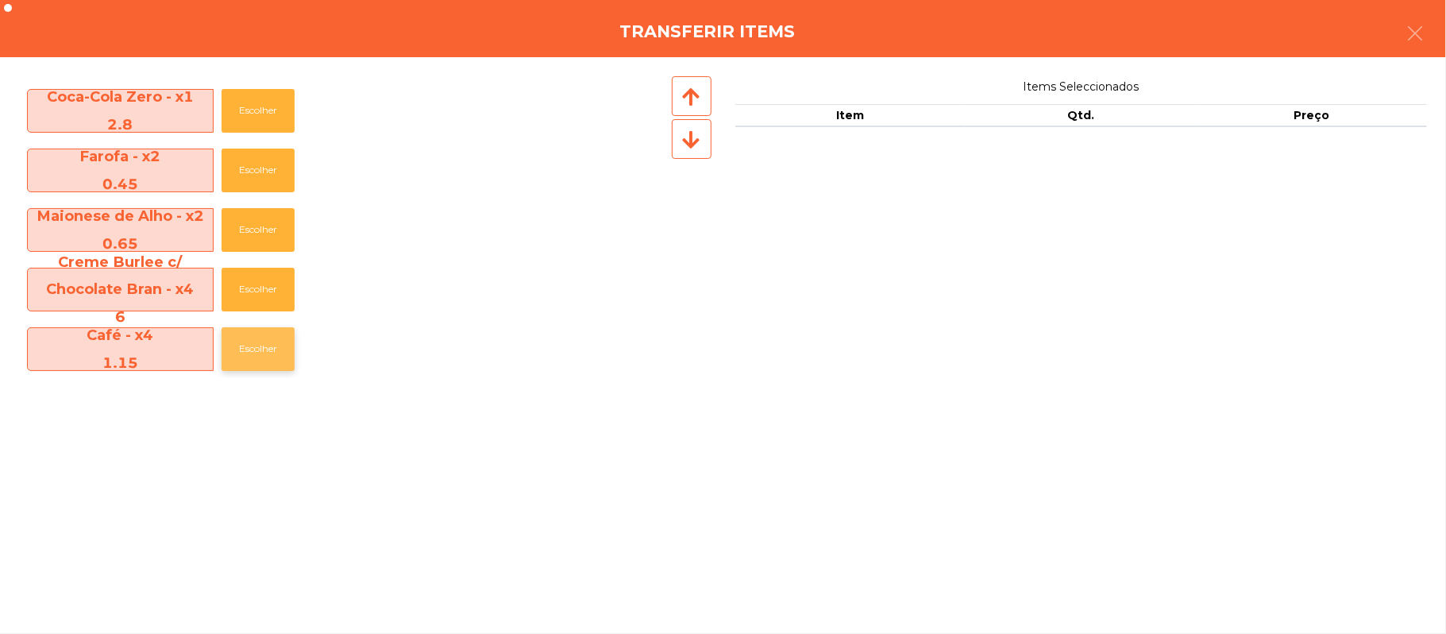
click at [268, 349] on button "Escolher" at bounding box center [258, 349] width 73 height 44
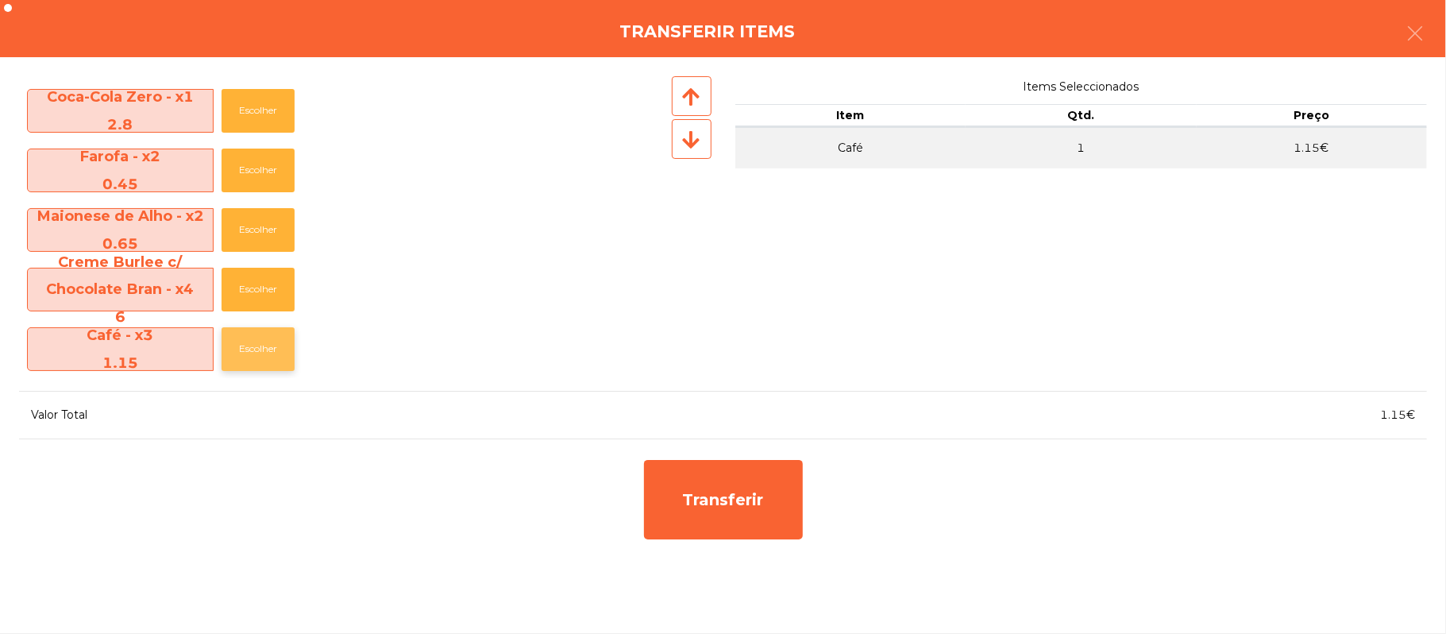
click at [277, 346] on button "Escolher" at bounding box center [258, 349] width 73 height 44
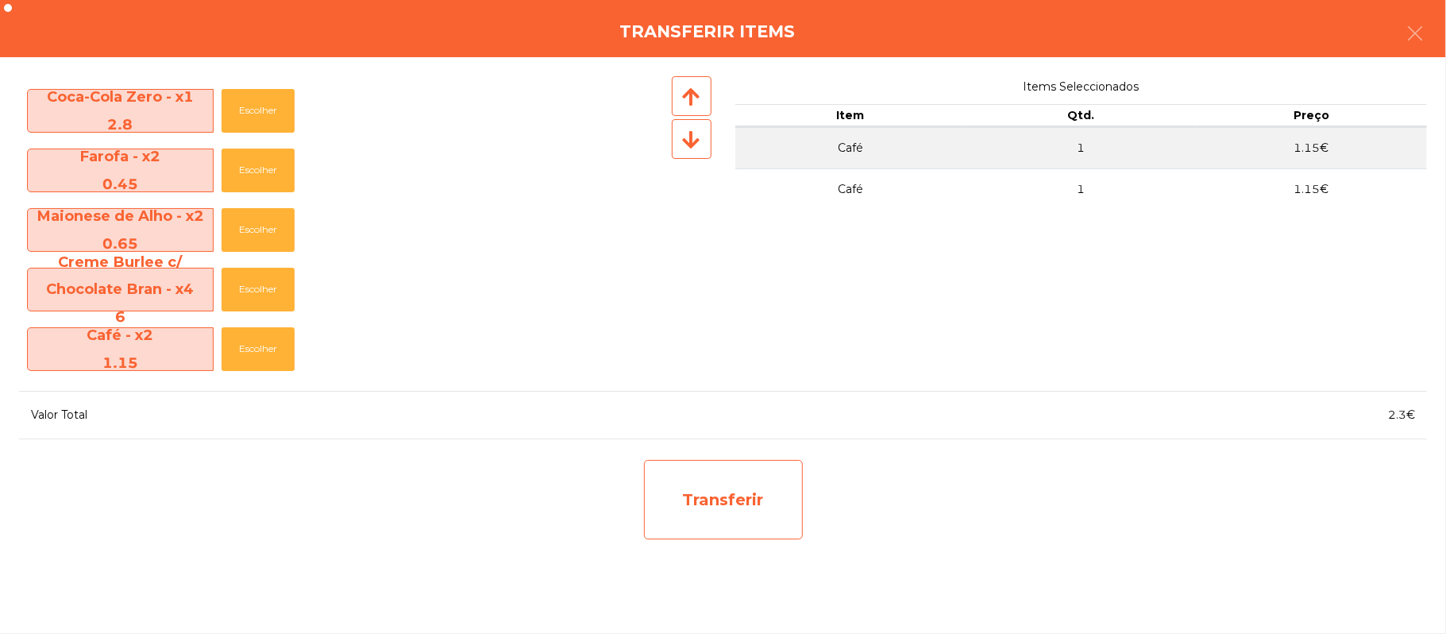
click at [754, 513] on div "Transferir" at bounding box center [723, 499] width 159 height 79
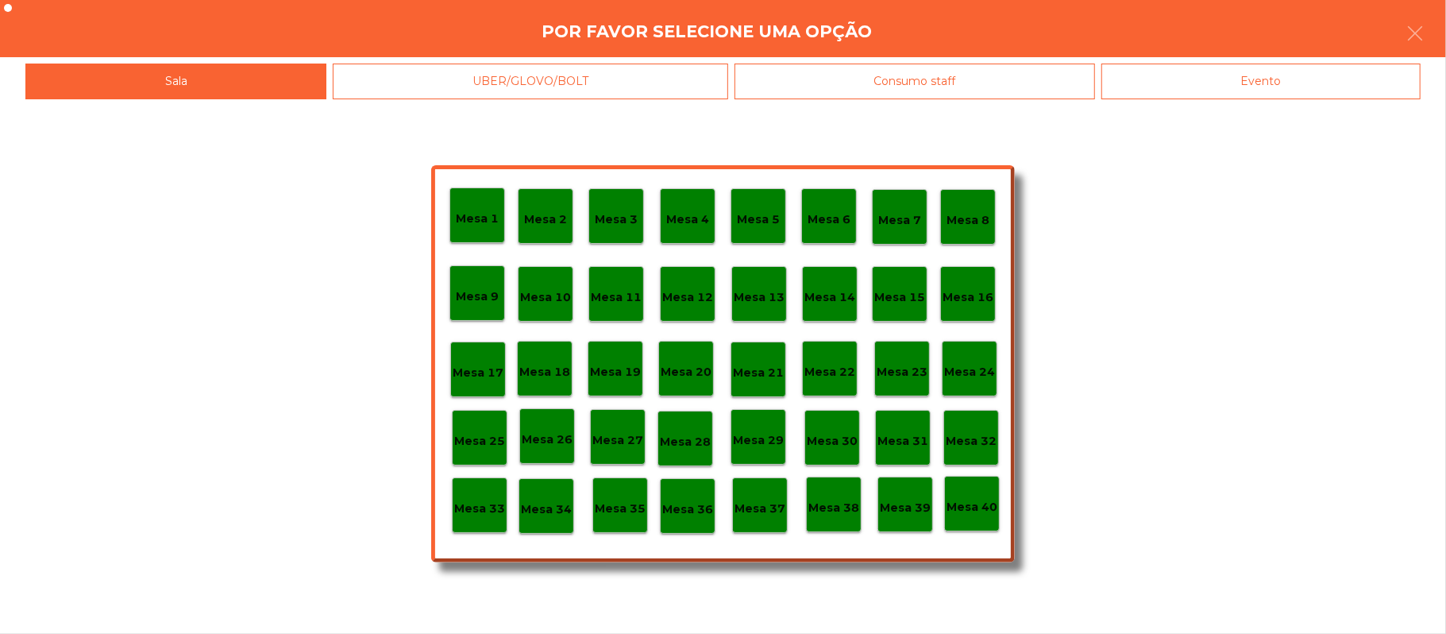
click at [899, 589] on div "Mesa 1 Mesa 2 Mesa 3 Mesa 4 Mesa 5 Mesa 6 Mesa 7 Mesa 8 [GEOGRAPHIC_DATA] 9 [GE…" at bounding box center [723, 366] width 1446 height 534
click at [759, 507] on p "Mesa 37" at bounding box center [759, 508] width 51 height 18
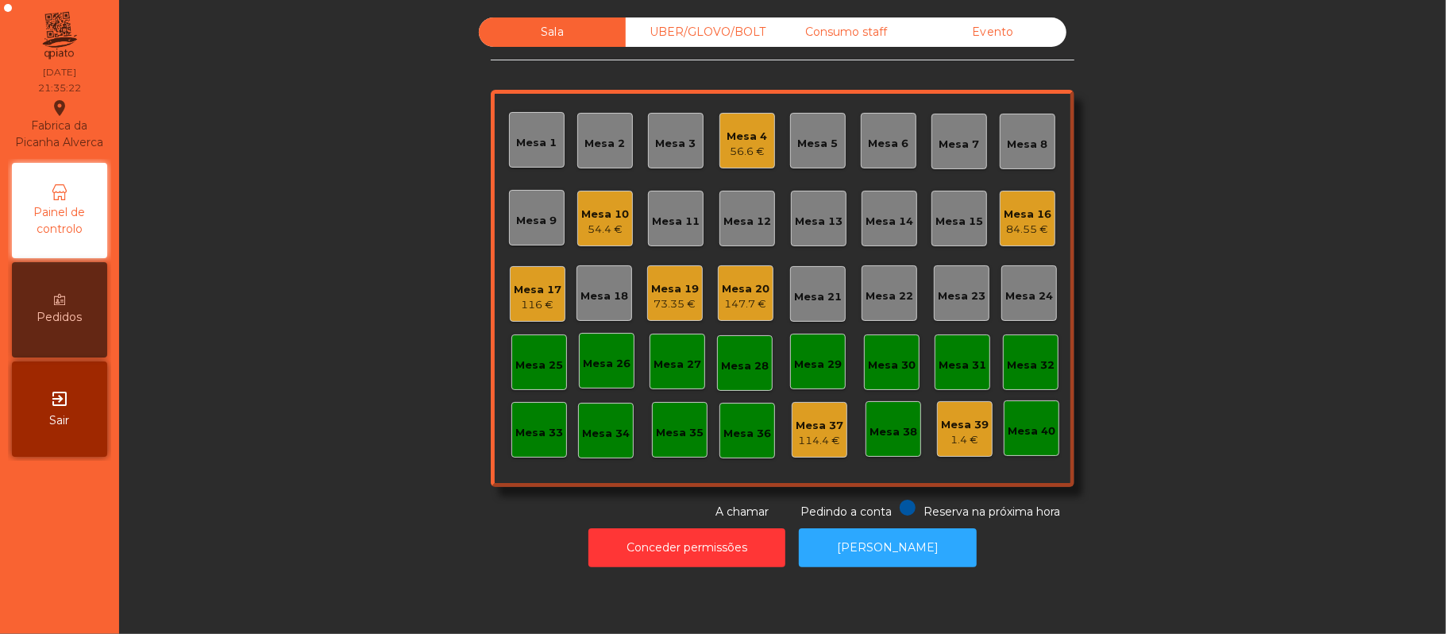
click at [723, 297] on div "147.7 €" at bounding box center [746, 304] width 48 height 16
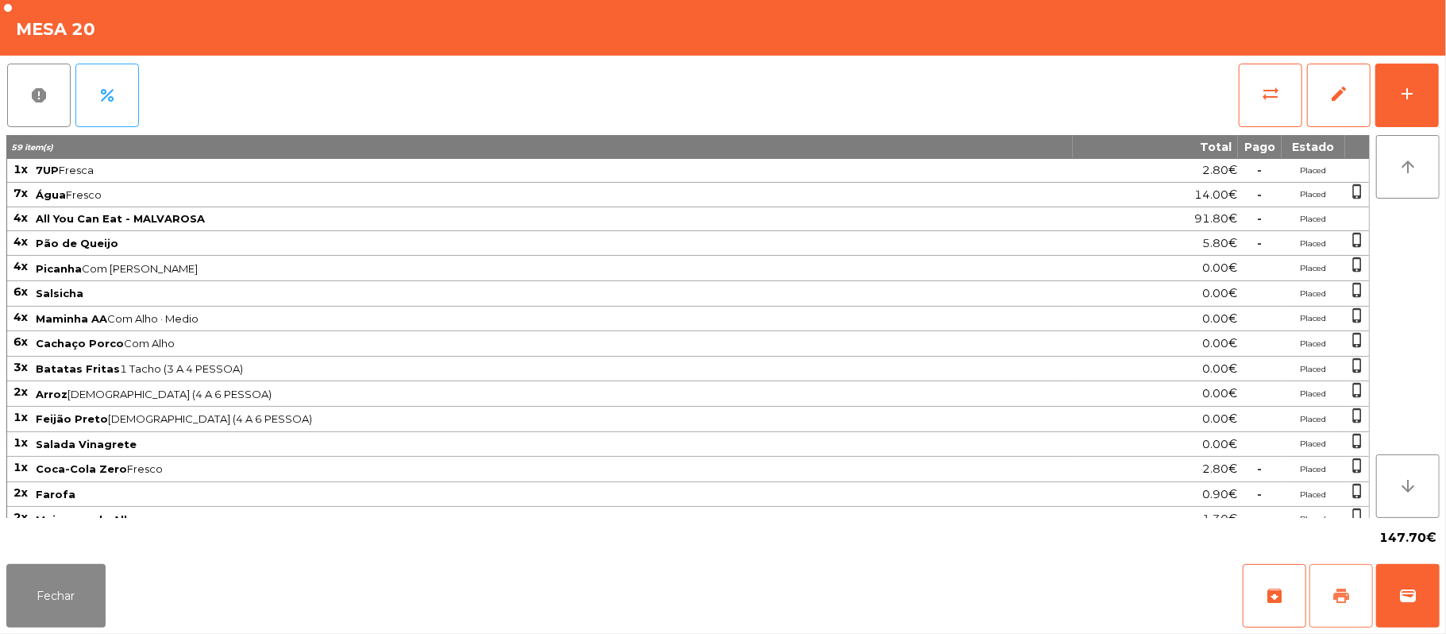
click at [1348, 588] on span "print" at bounding box center [1341, 595] width 19 height 19
click at [1285, 99] on button "sync_alt" at bounding box center [1271, 96] width 64 height 64
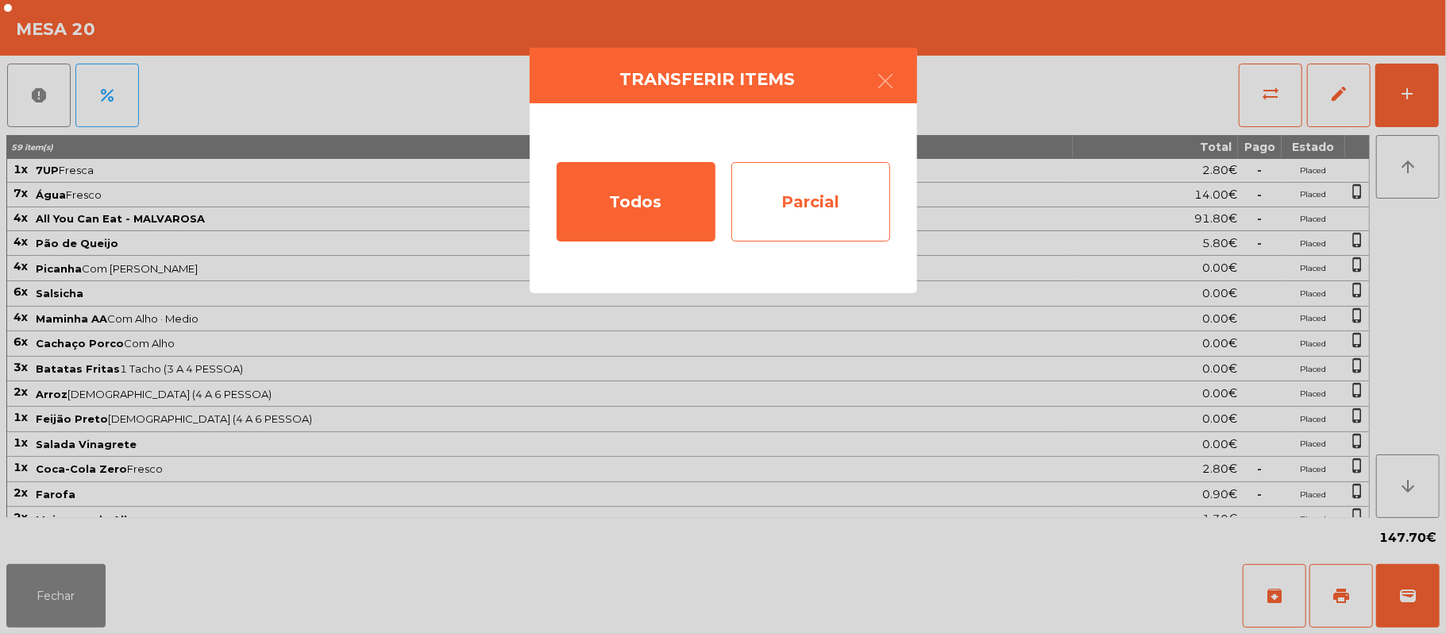
click at [792, 205] on div "Parcial" at bounding box center [810, 201] width 159 height 79
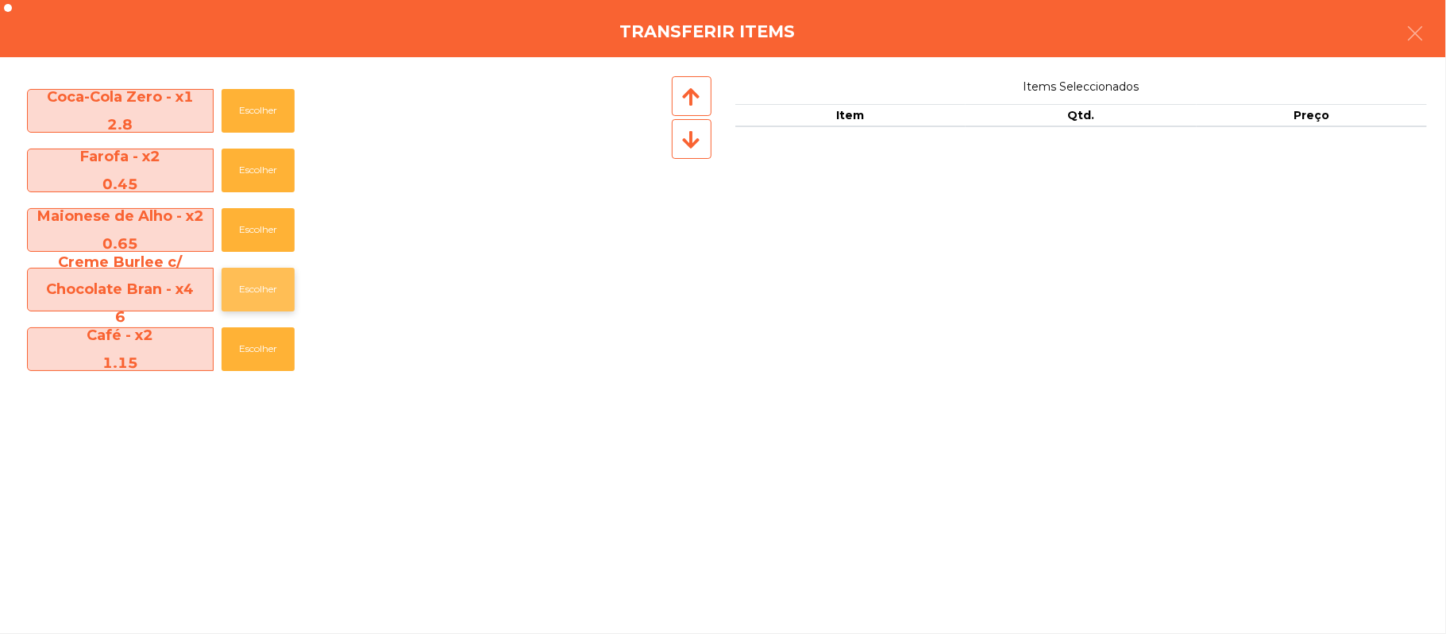
click at [257, 284] on button "Escolher" at bounding box center [258, 290] width 73 height 44
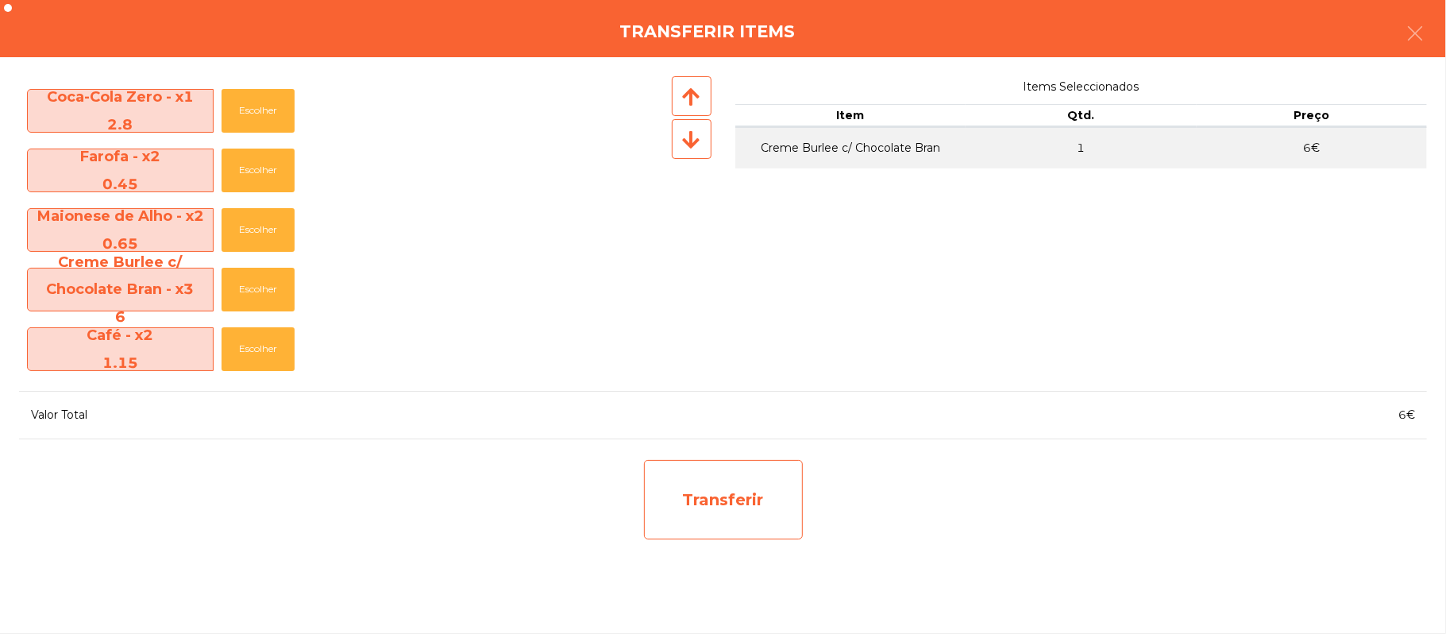
click at [730, 508] on div "Transferir" at bounding box center [723, 499] width 159 height 79
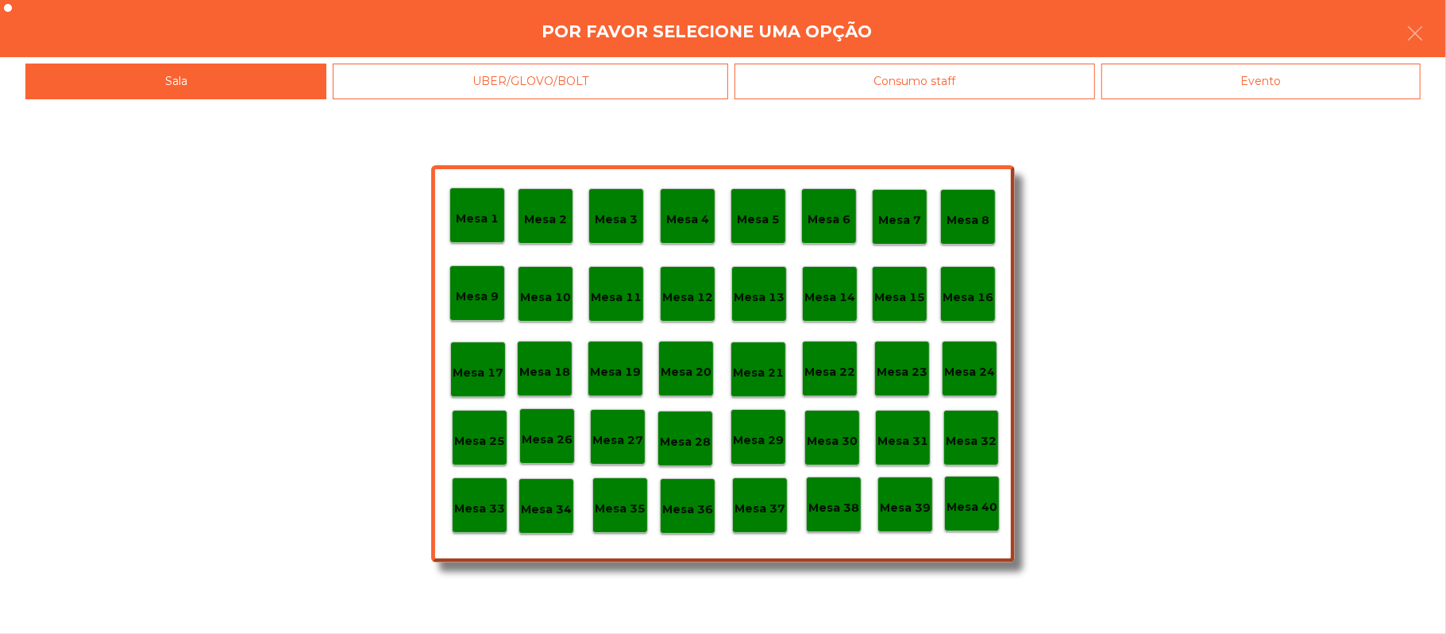
click at [899, 506] on p "Mesa 39" at bounding box center [905, 508] width 51 height 18
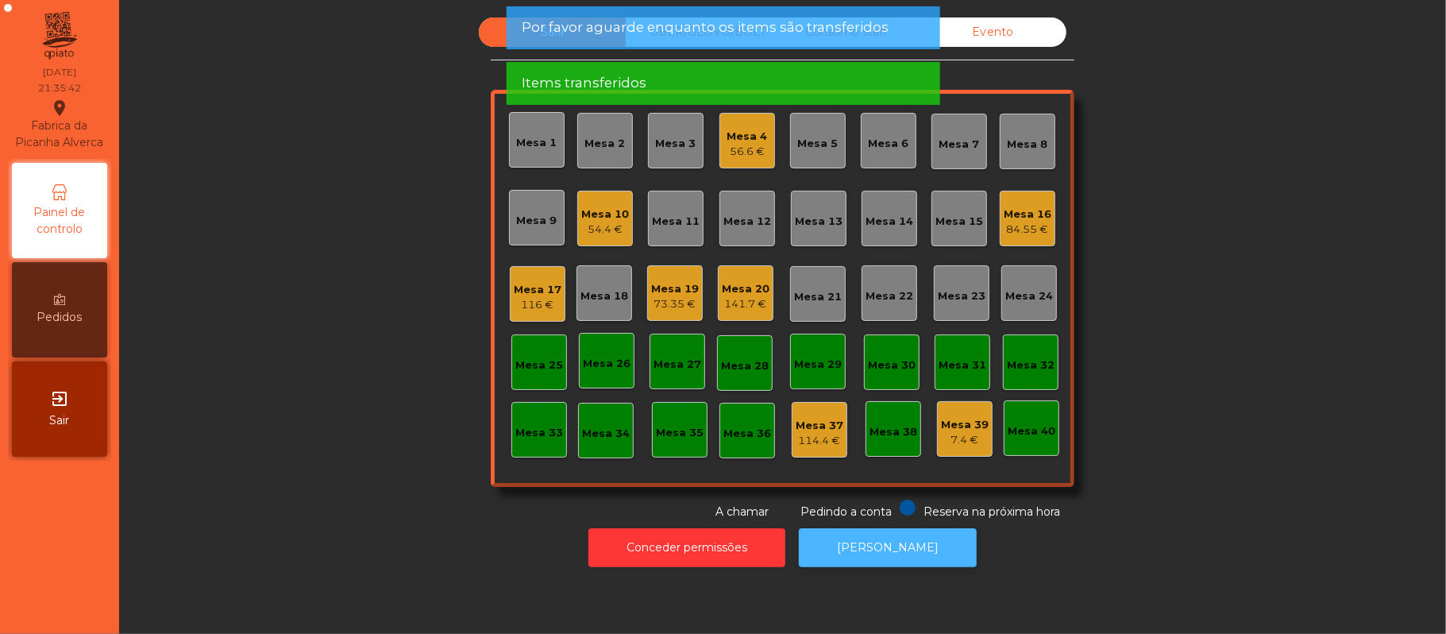
click at [921, 543] on button "[PERSON_NAME]" at bounding box center [888, 547] width 178 height 39
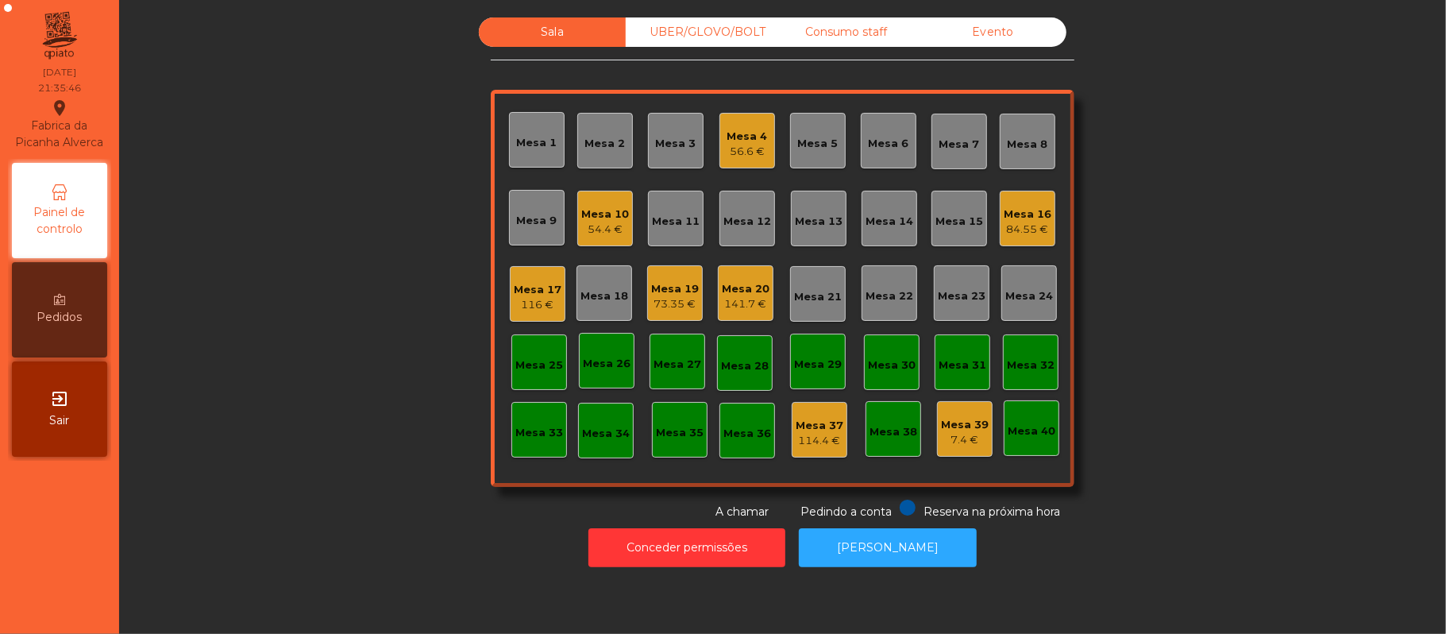
click at [750, 306] on div "141.7 €" at bounding box center [746, 304] width 48 height 16
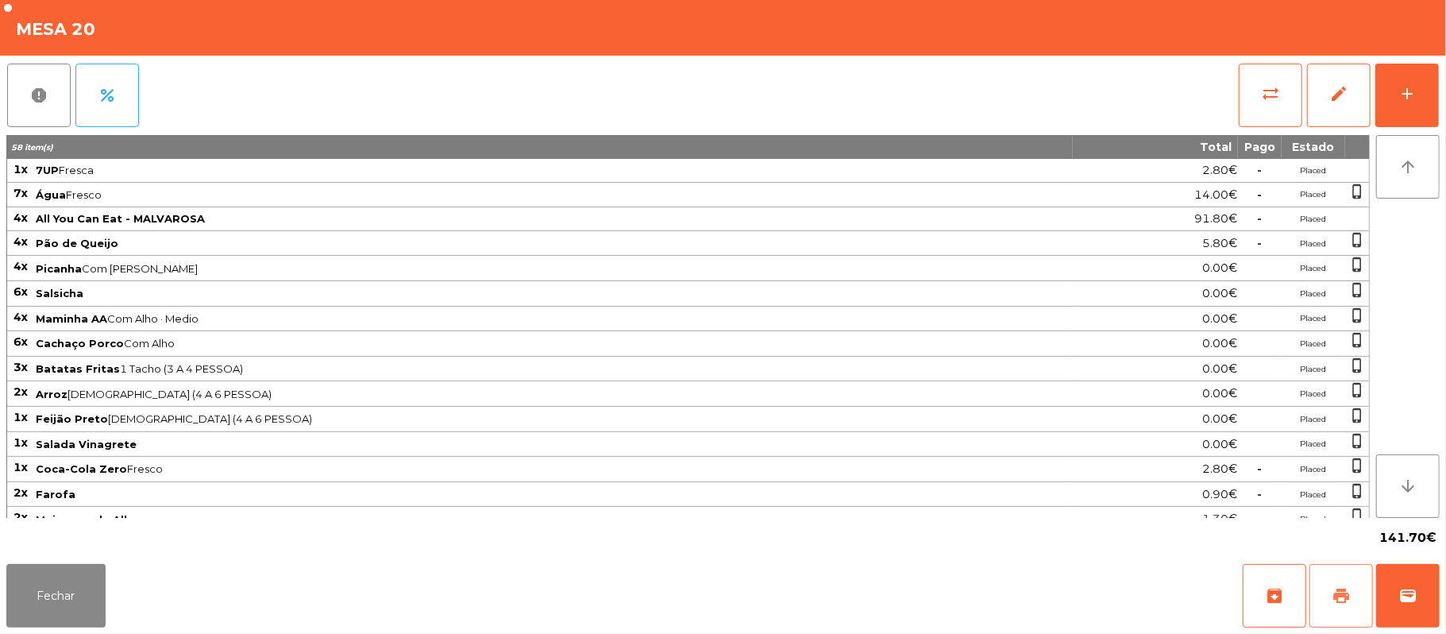
click at [1334, 594] on span "print" at bounding box center [1341, 595] width 19 height 19
click at [1385, 594] on button "wallet" at bounding box center [1408, 596] width 64 height 64
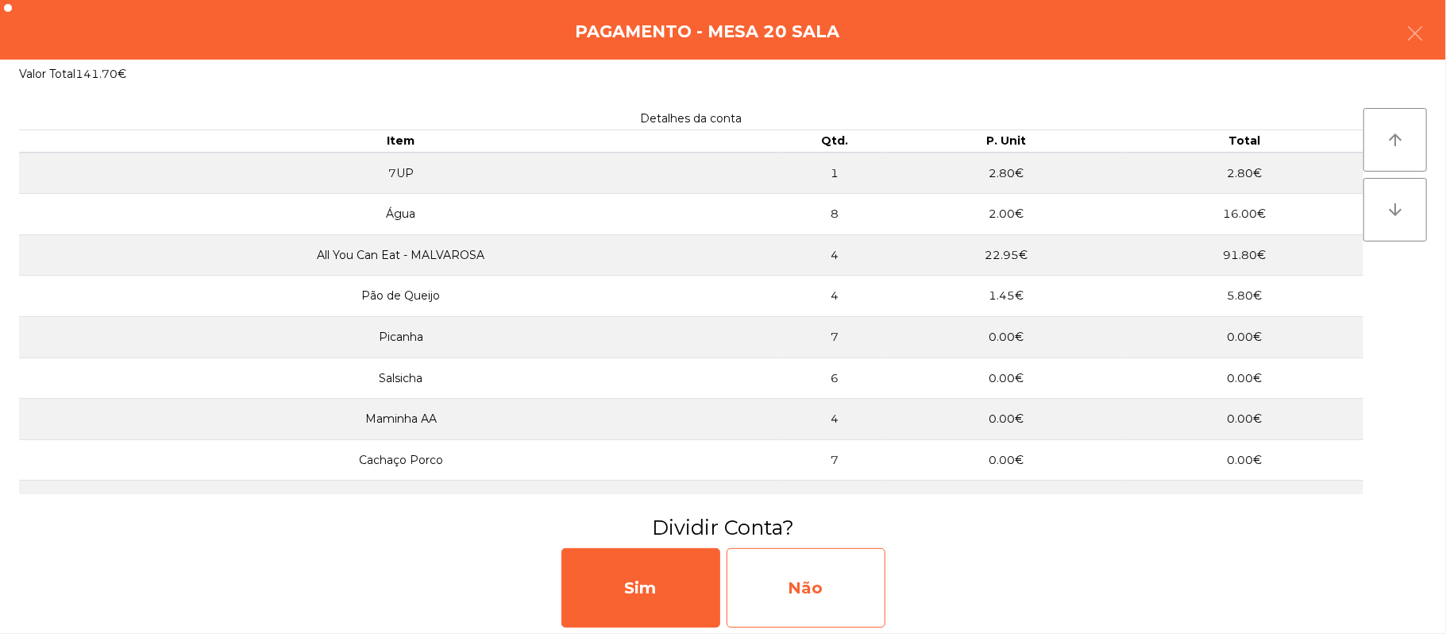
click at [836, 592] on div "Não" at bounding box center [805, 587] width 159 height 79
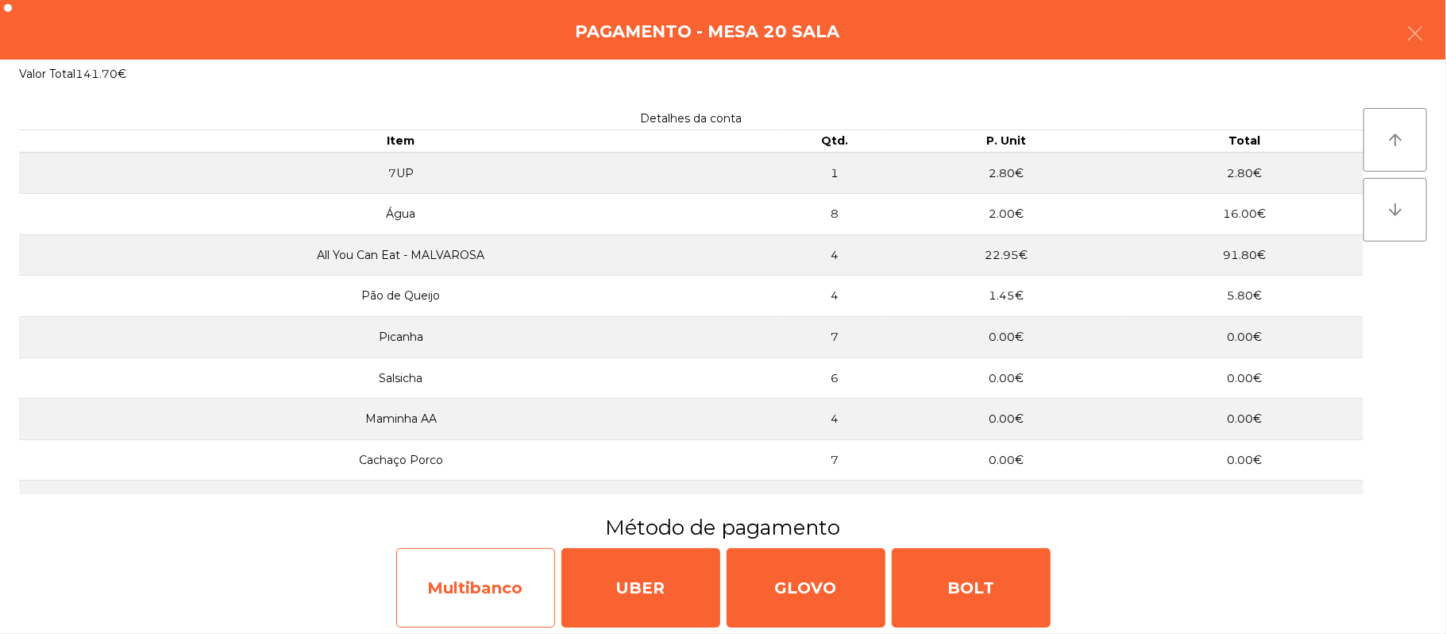
click at [475, 584] on div "Multibanco" at bounding box center [475, 587] width 159 height 79
select select "**"
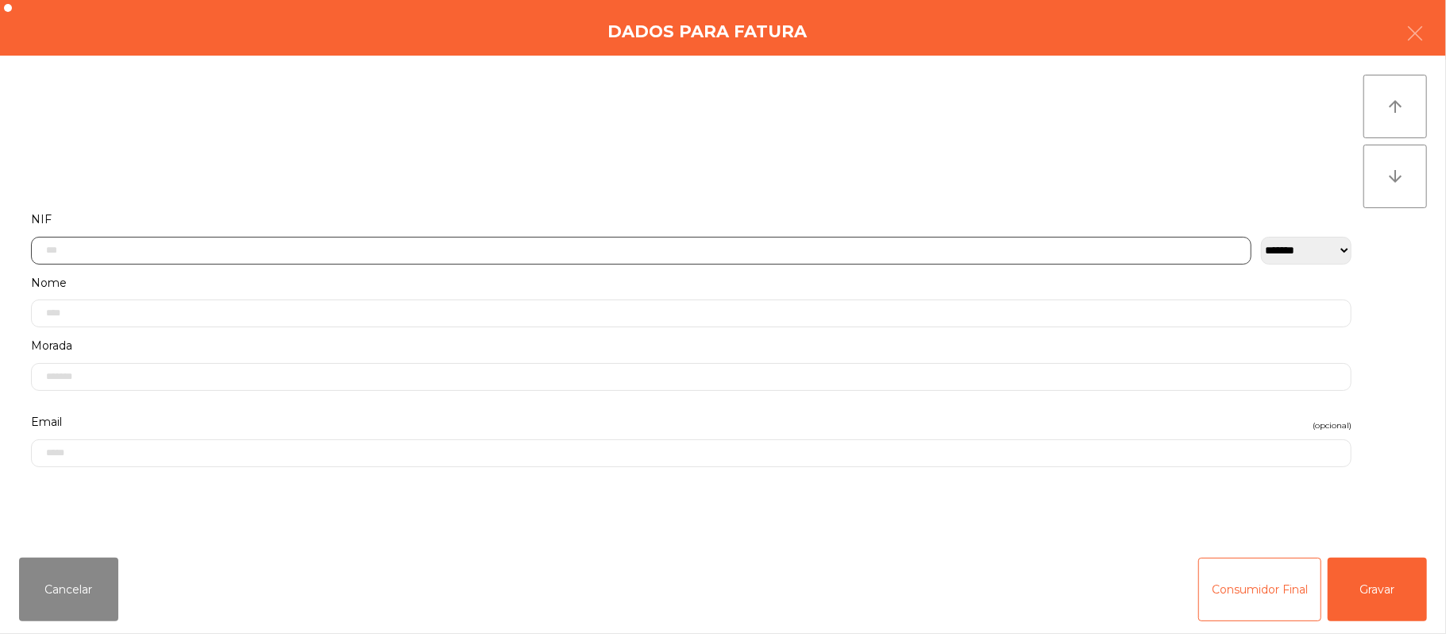
click at [646, 249] on input "text" at bounding box center [641, 251] width 1220 height 28
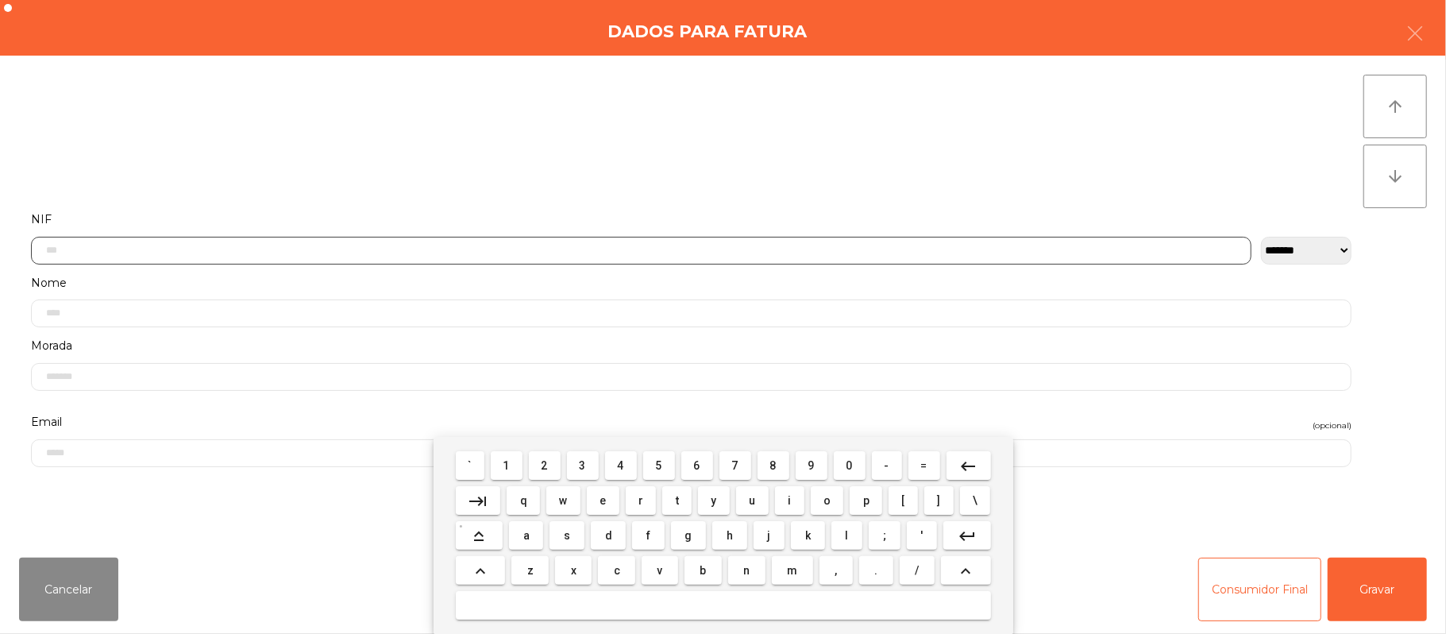
scroll to position [133, 0]
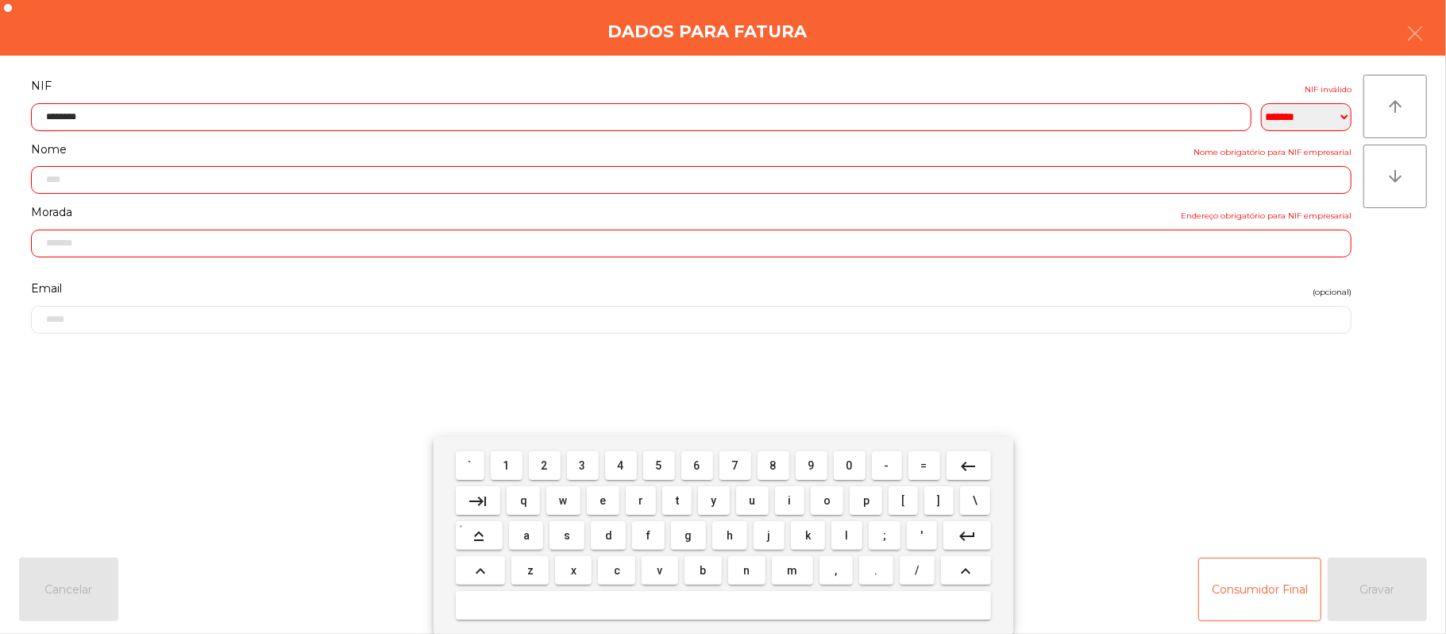
type input "*********"
type input "**********"
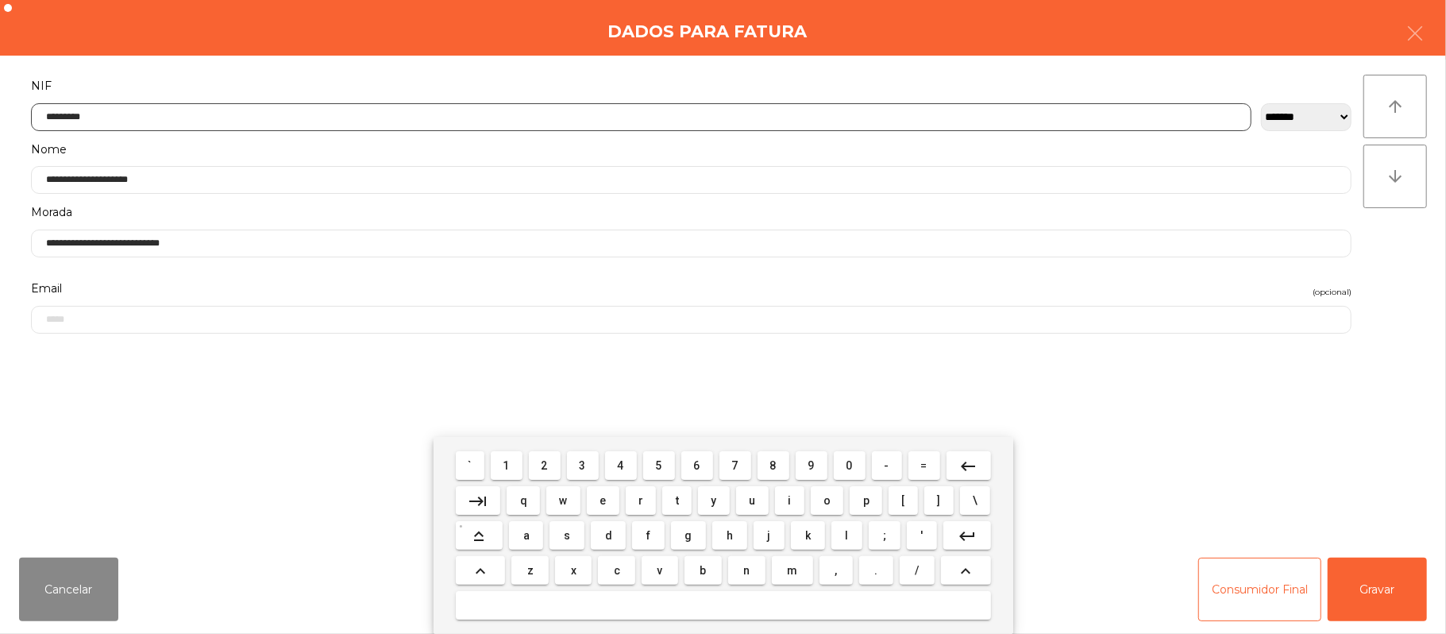
type input "*********"
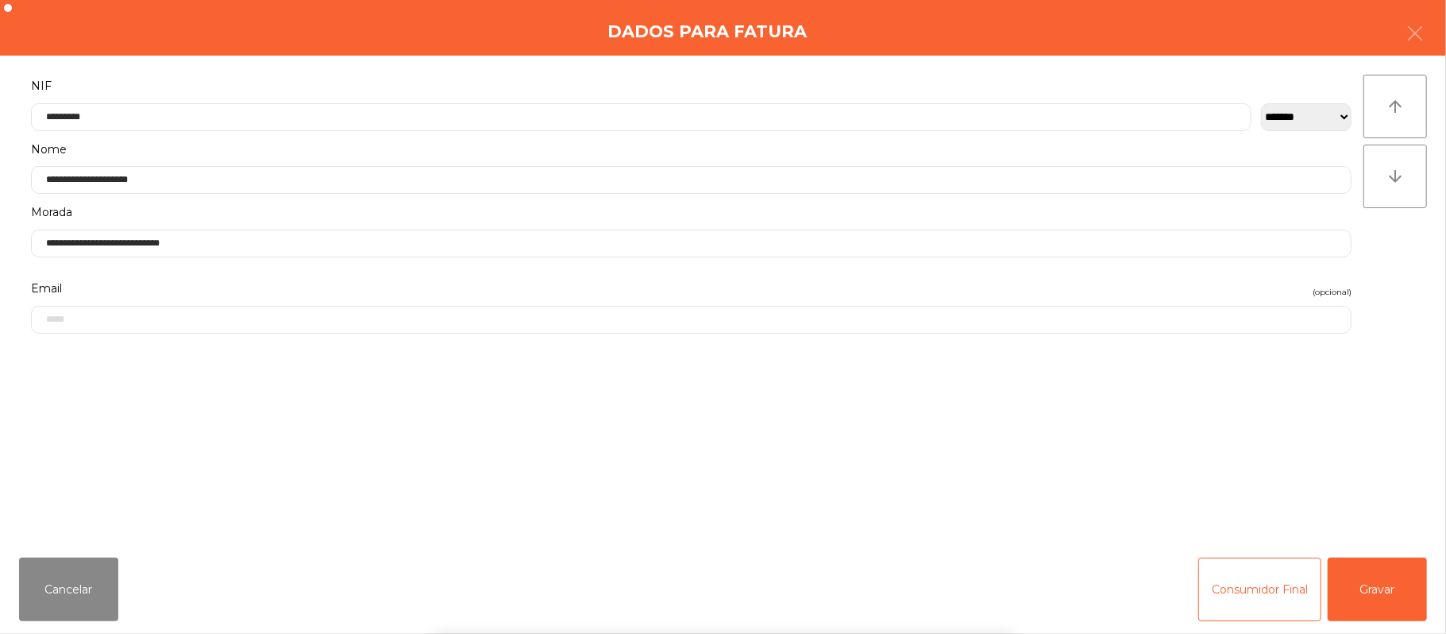
click at [1369, 594] on div "` 1 2 3 4 5 6 7 8 9 0 - = keyboard_backspace keyboard_tab q w e r t y u i o p […" at bounding box center [723, 535] width 1446 height 197
click at [1372, 588] on button "Gravar" at bounding box center [1377, 589] width 99 height 64
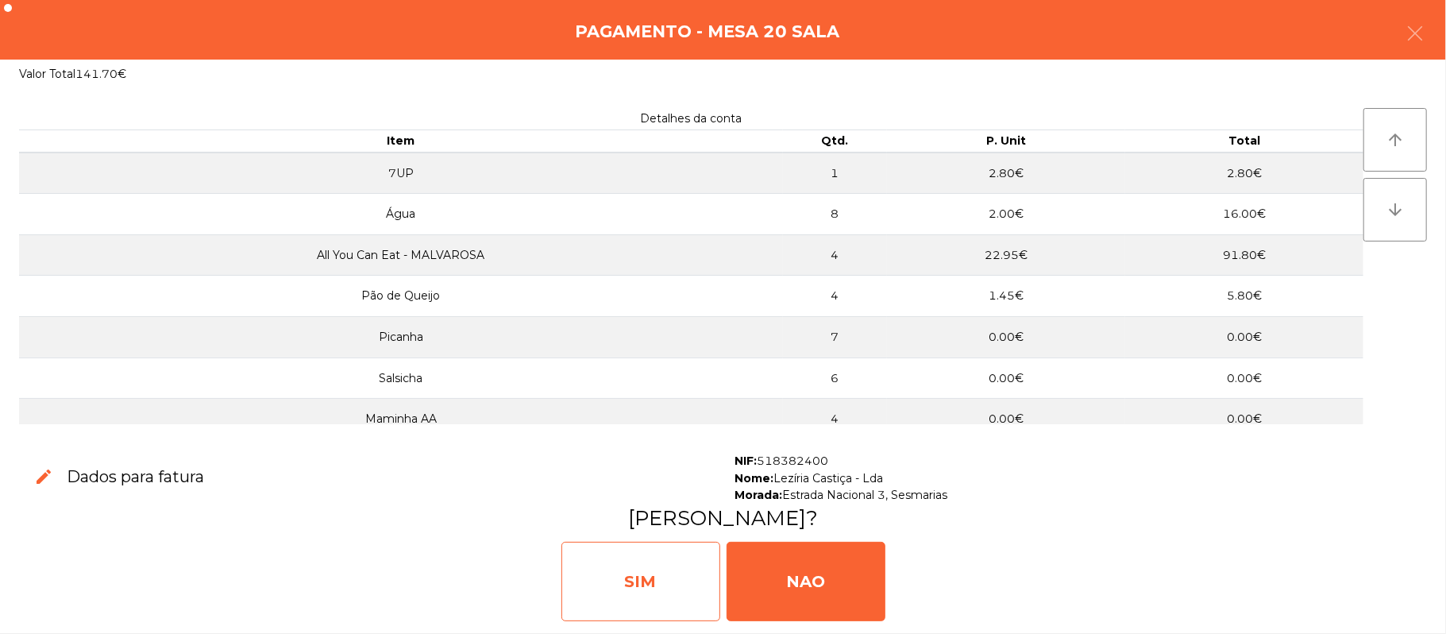
click at [671, 586] on div "SIM" at bounding box center [640, 580] width 159 height 79
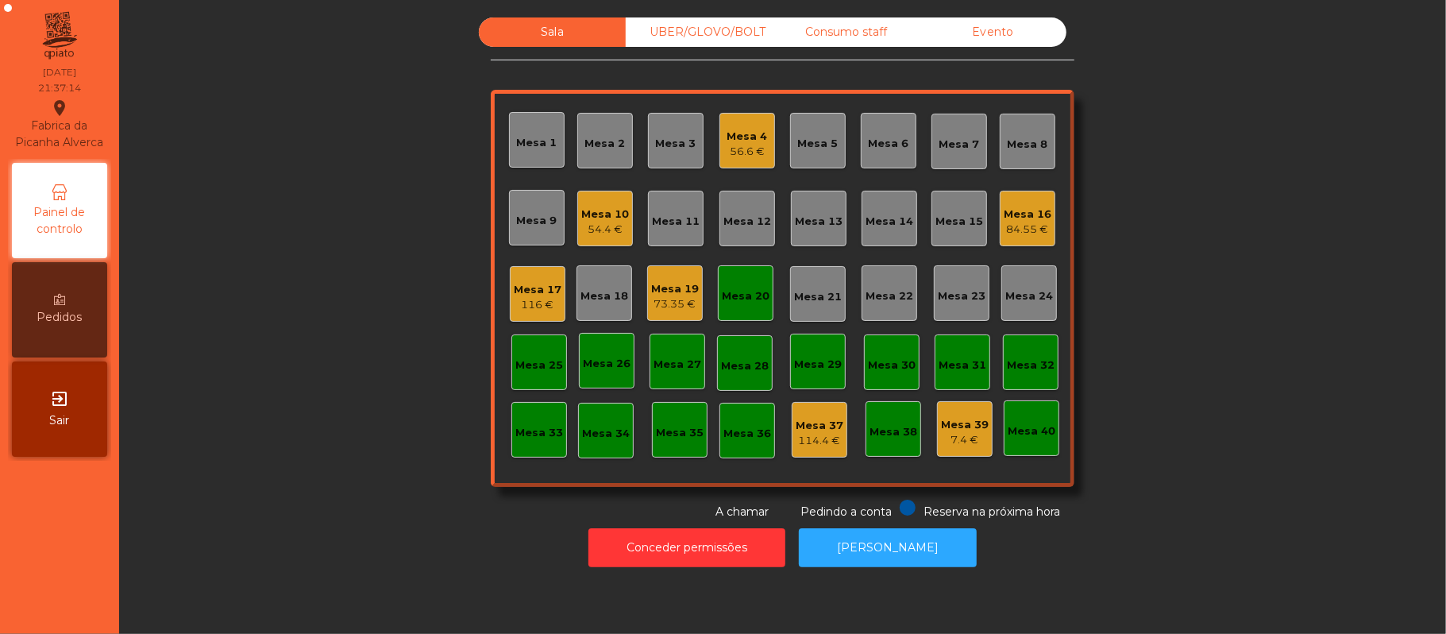
click at [730, 306] on div "Mesa 20" at bounding box center [746, 293] width 56 height 56
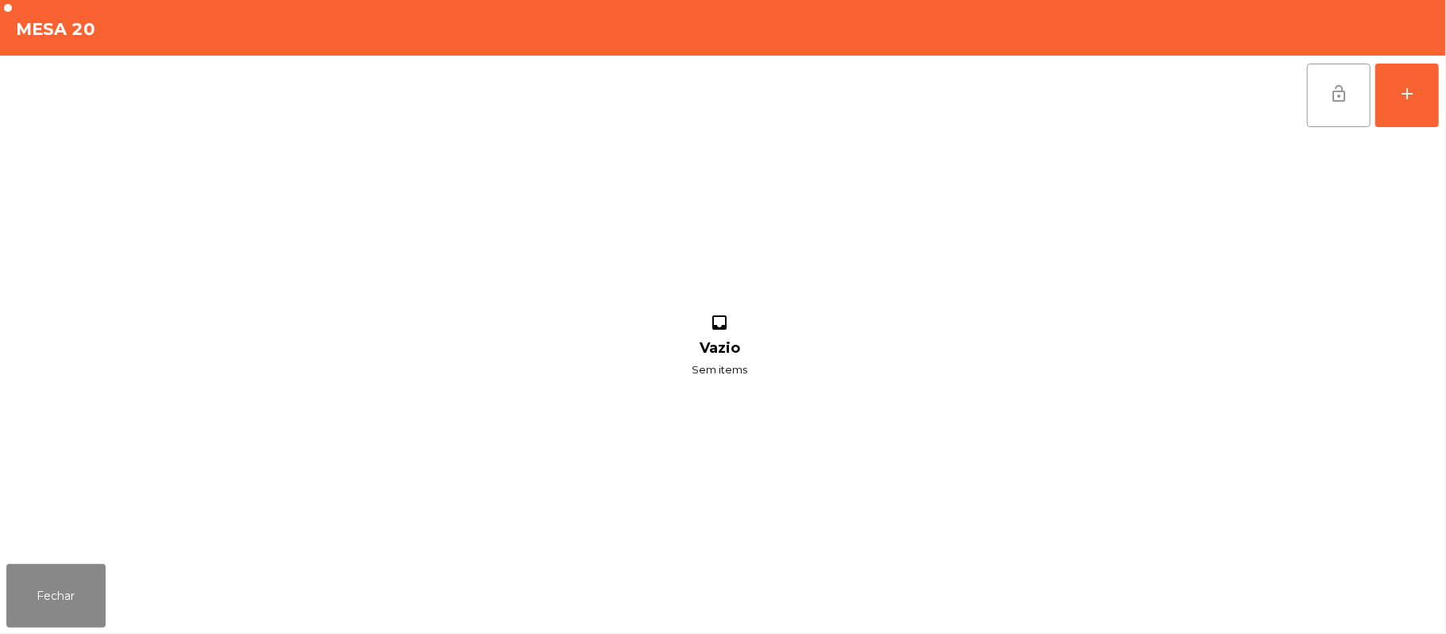
click at [1328, 105] on button "lock_open" at bounding box center [1339, 96] width 64 height 64
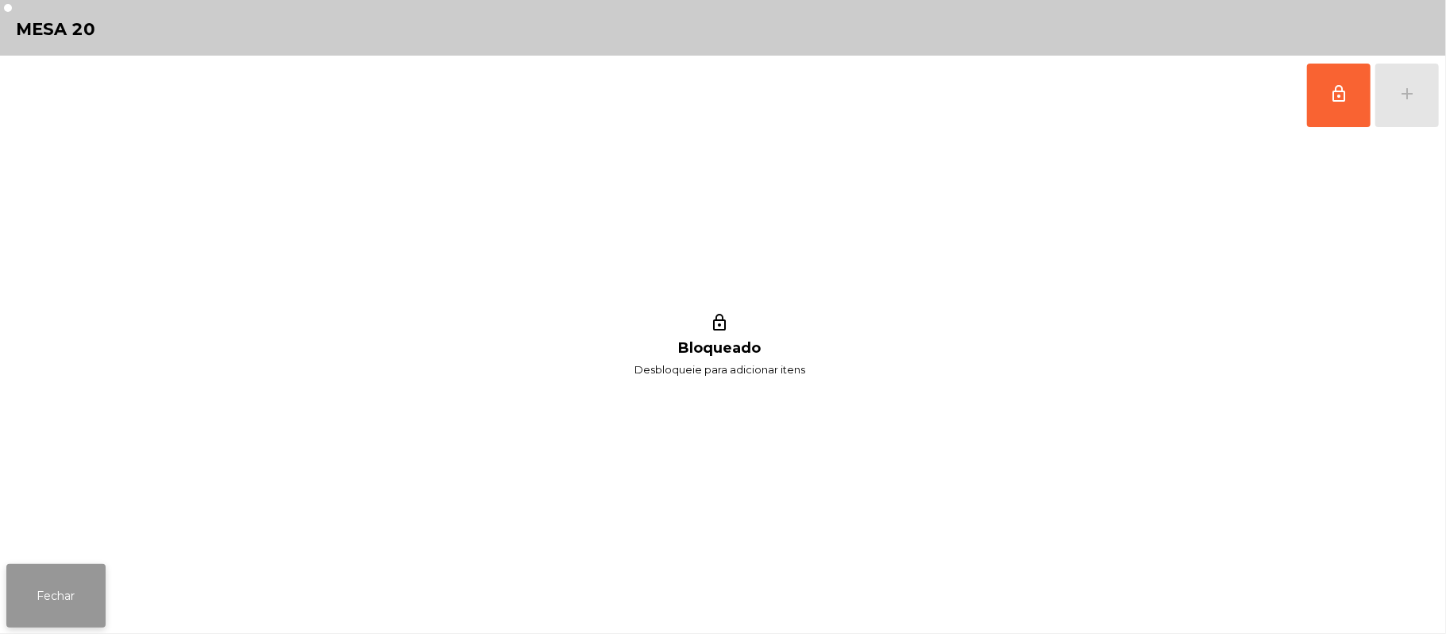
click at [55, 591] on button "Fechar" at bounding box center [55, 596] width 99 height 64
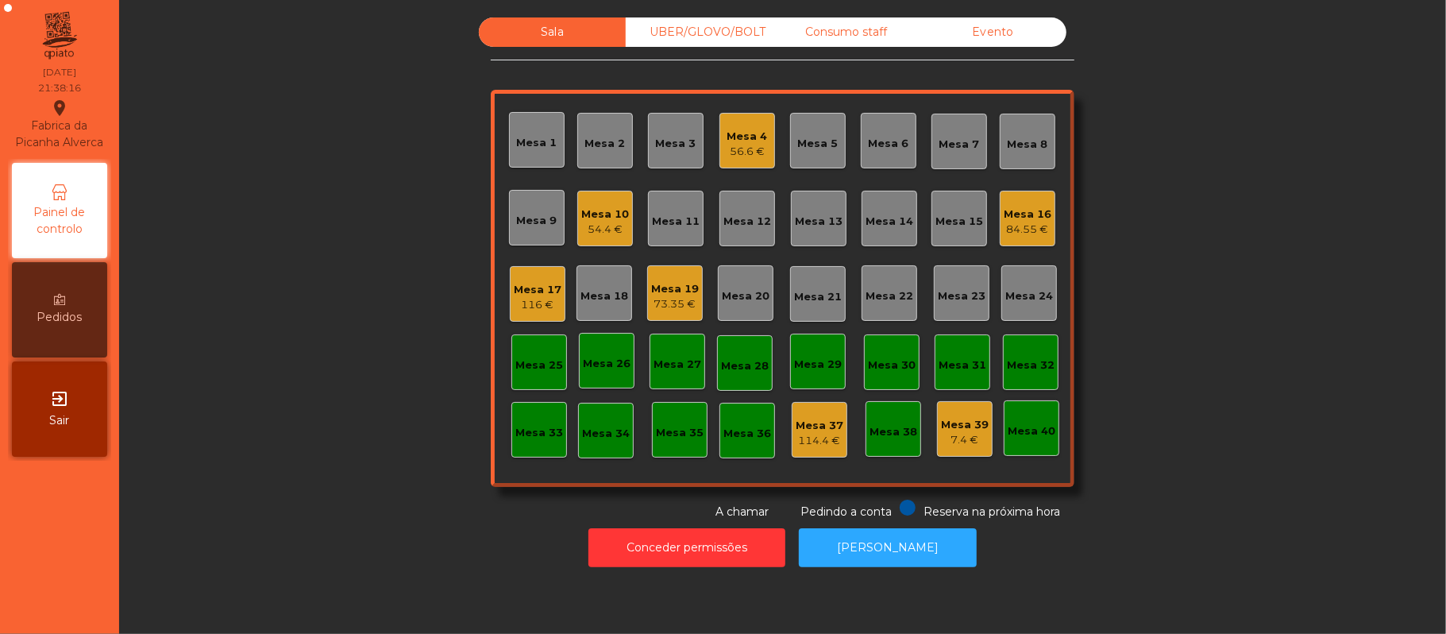
click at [891, 284] on div "Mesa 22" at bounding box center [889, 293] width 48 height 22
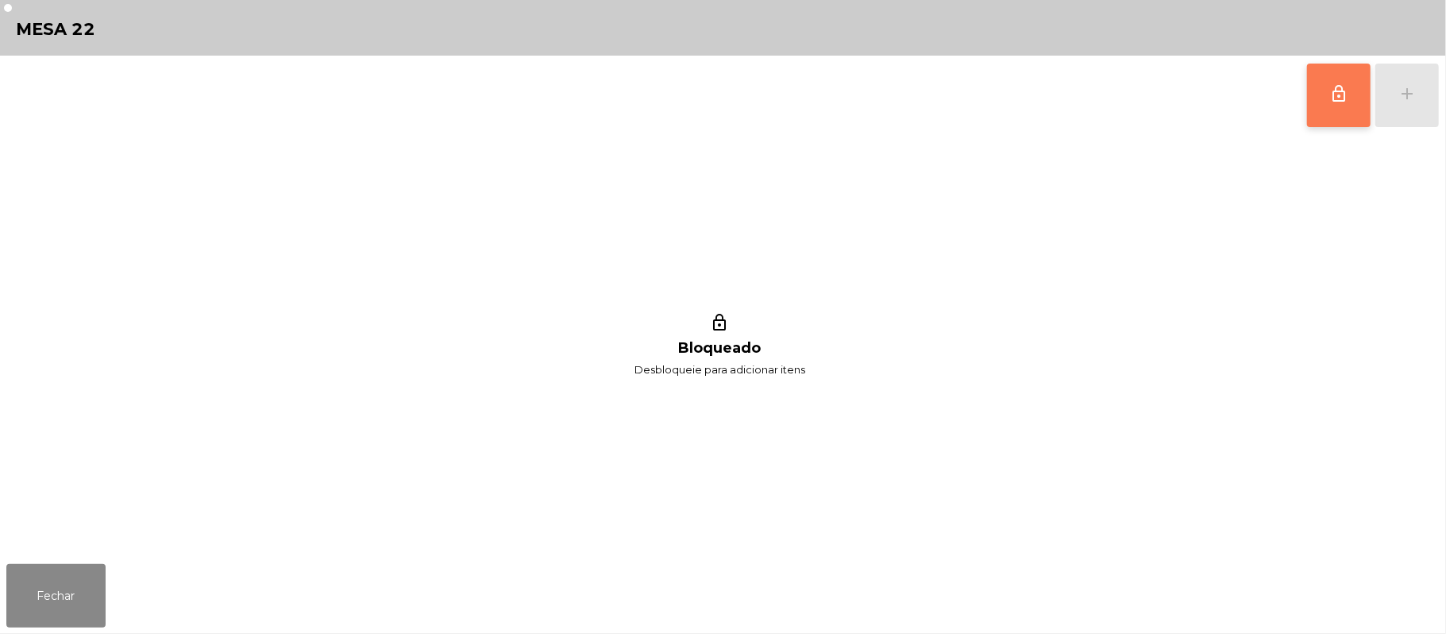
click at [1344, 102] on span "lock_outline" at bounding box center [1338, 93] width 19 height 19
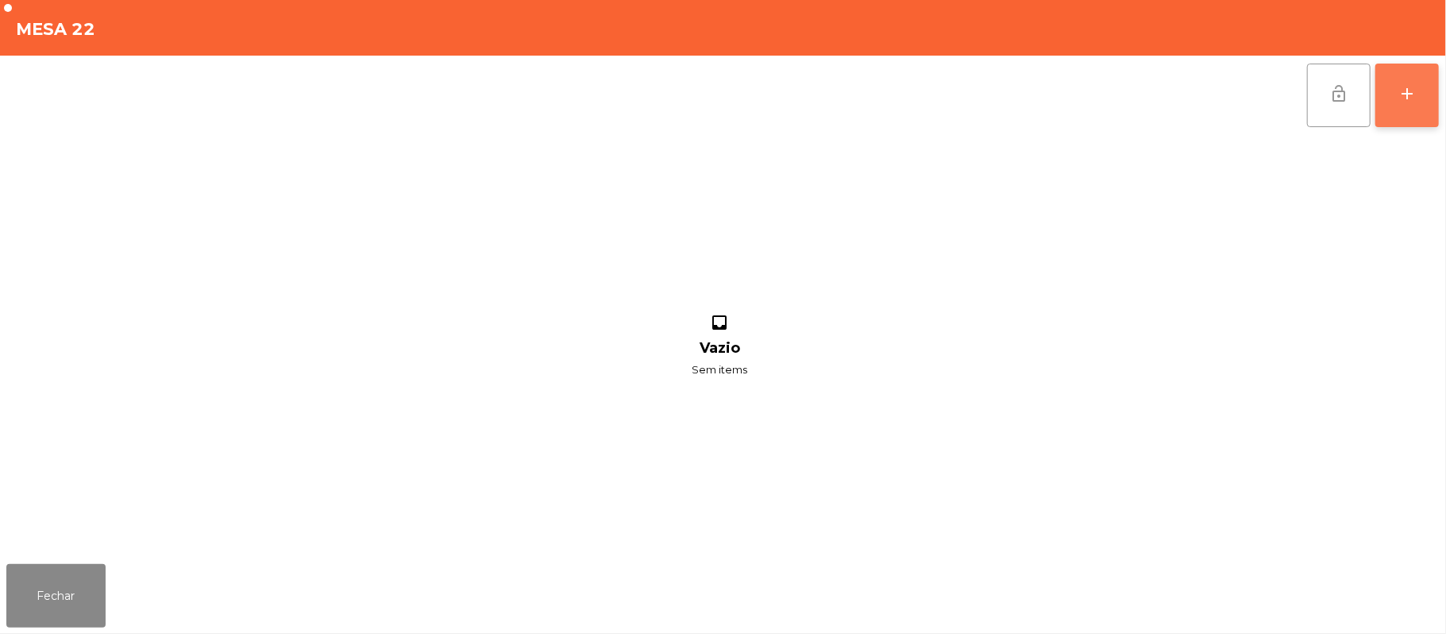
click at [1431, 108] on button "add" at bounding box center [1407, 96] width 64 height 64
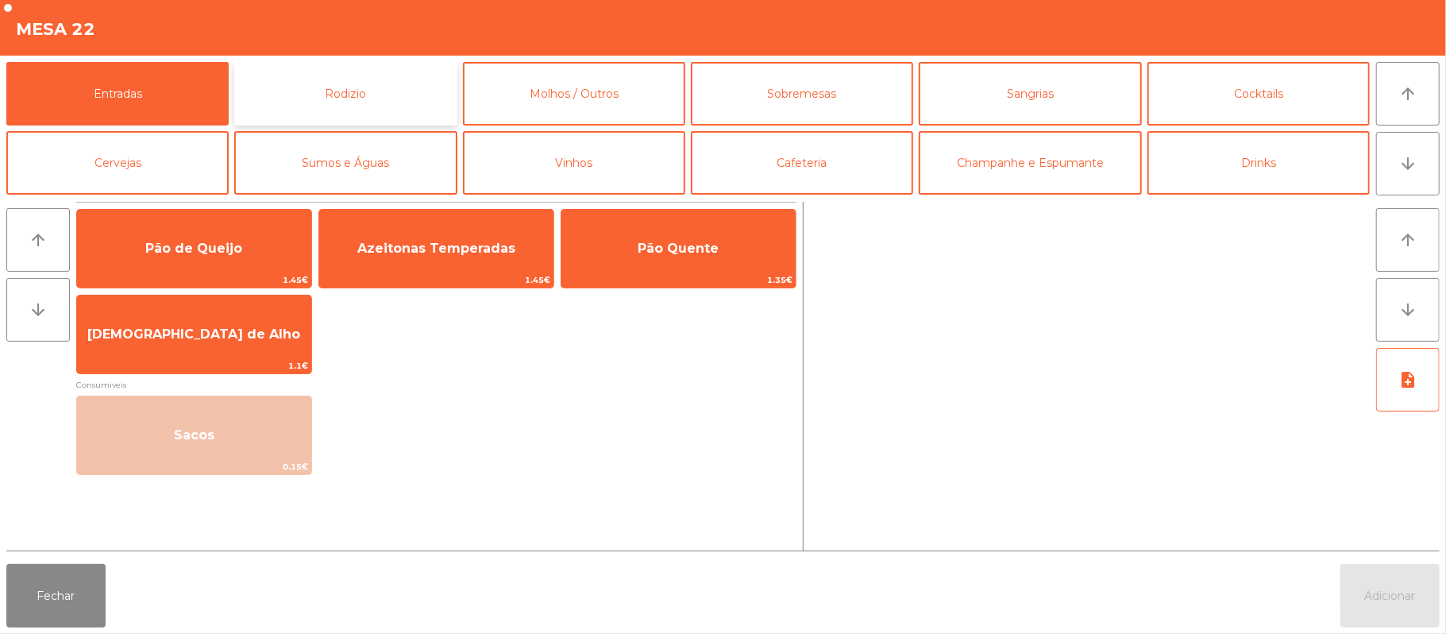
click at [369, 93] on button "Rodizio" at bounding box center [345, 94] width 222 height 64
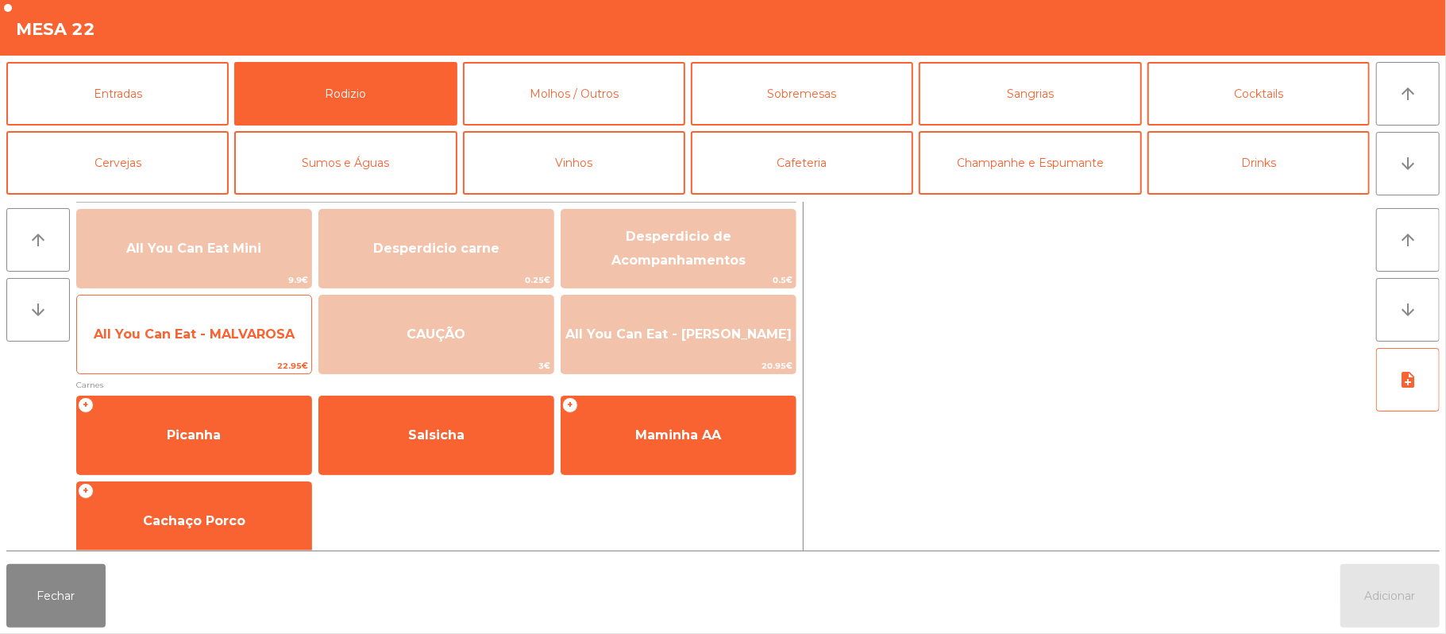
click at [241, 334] on span "All You Can Eat - MALVAROSA" at bounding box center [194, 333] width 201 height 15
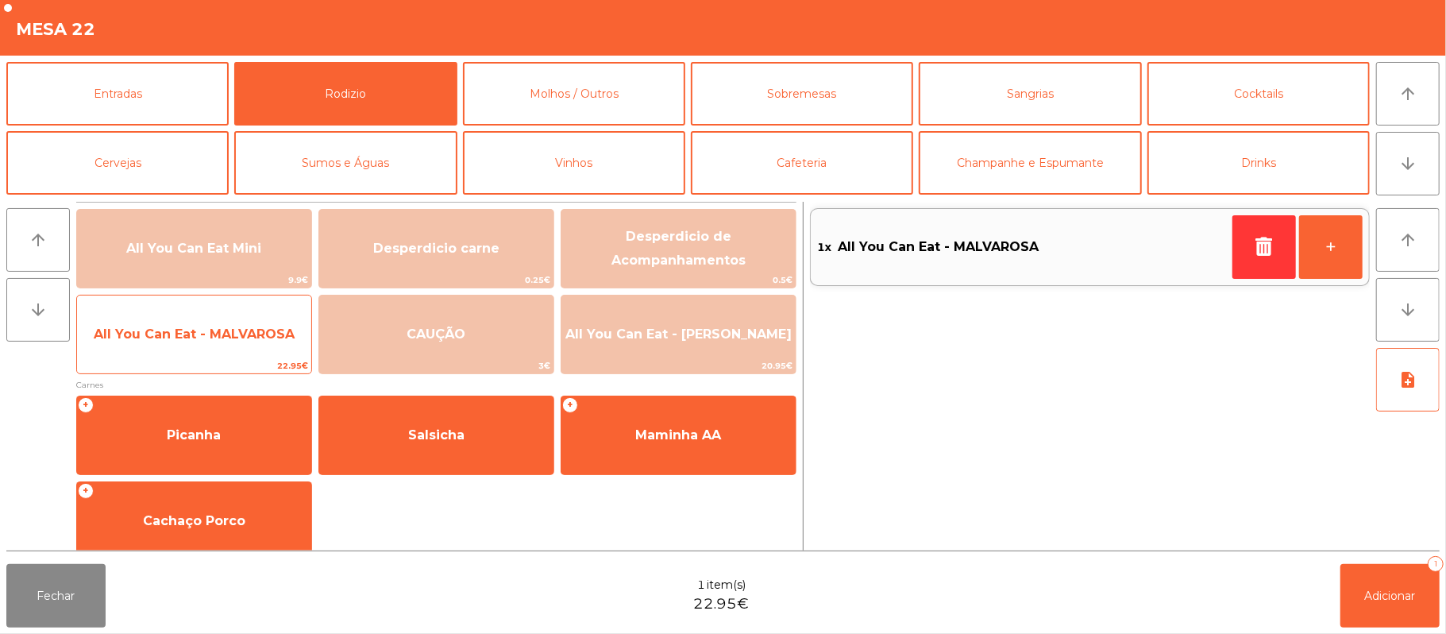
click at [252, 333] on span "All You Can Eat - MALVAROSA" at bounding box center [194, 333] width 201 height 15
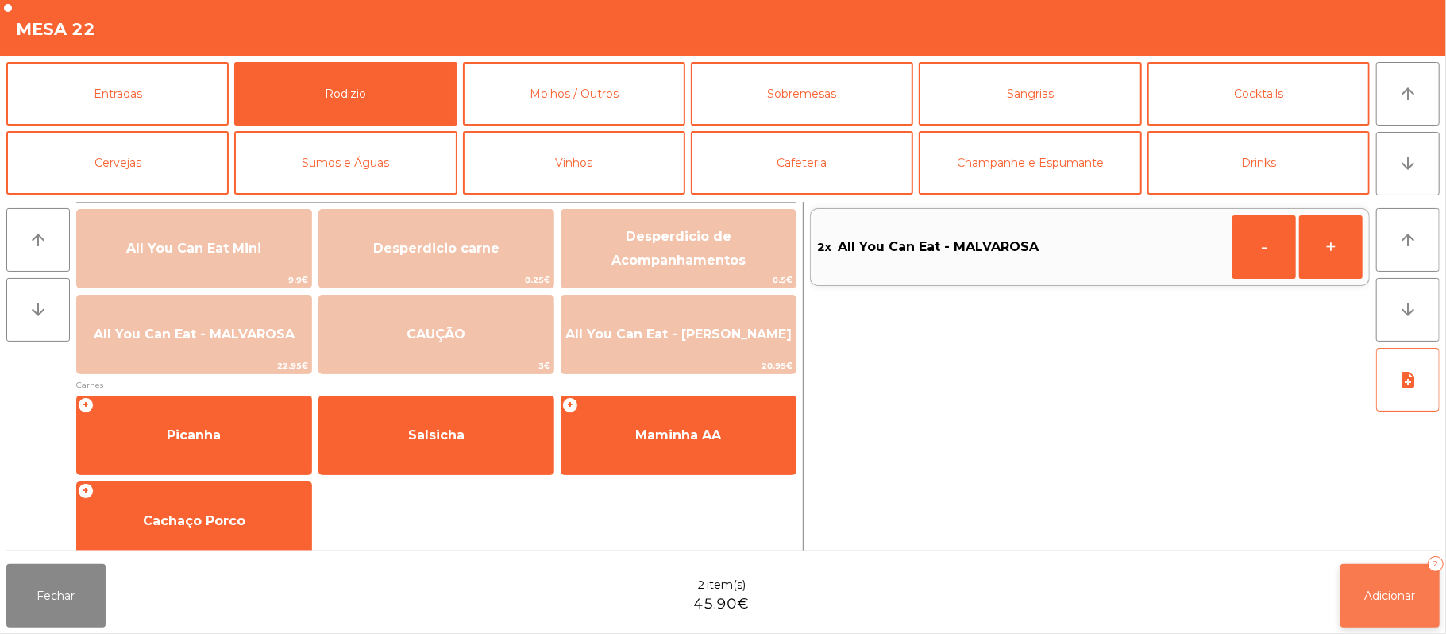
click at [1408, 599] on span "Adicionar" at bounding box center [1390, 595] width 51 height 14
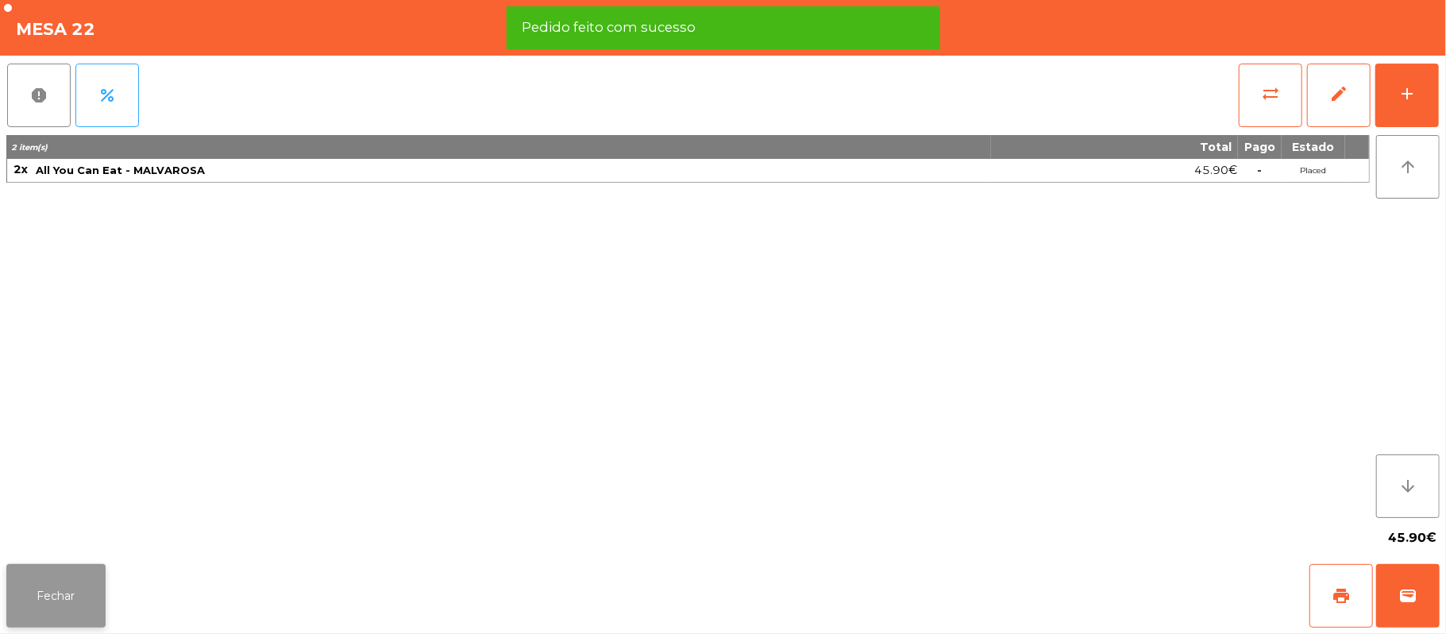
click at [52, 605] on button "Fechar" at bounding box center [55, 596] width 99 height 64
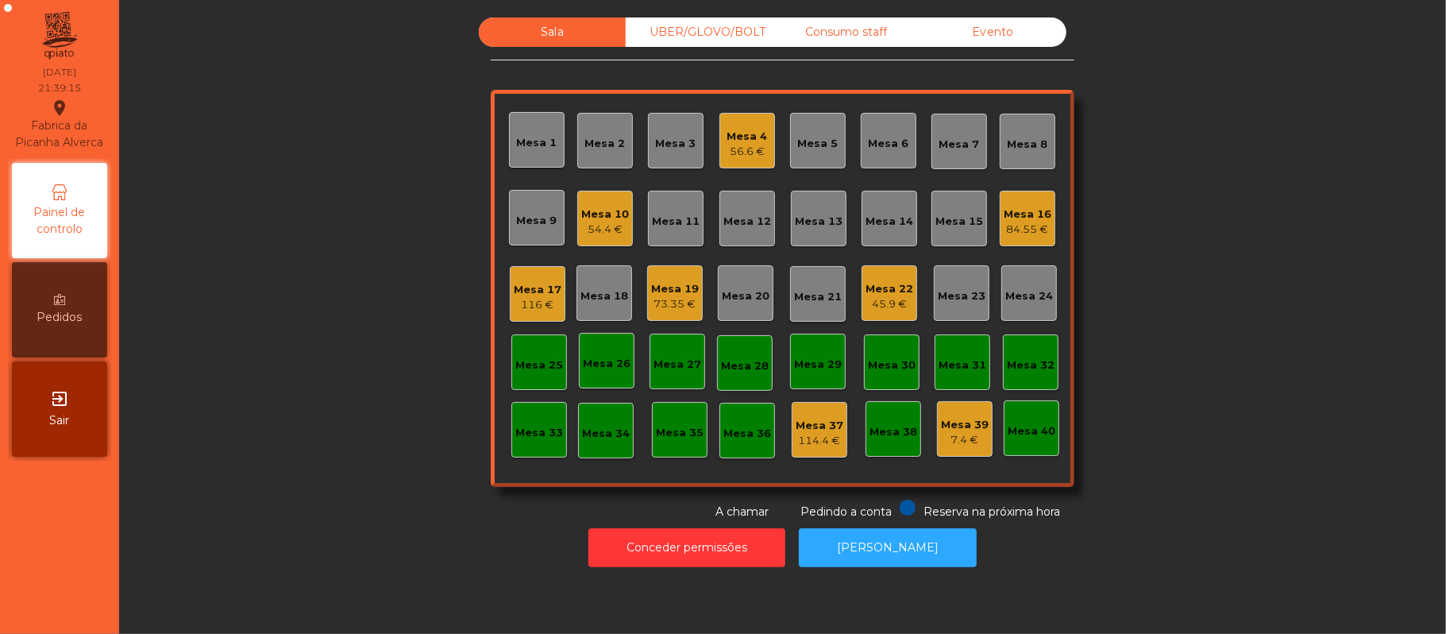
click at [668, 287] on div "Mesa 19" at bounding box center [675, 289] width 48 height 16
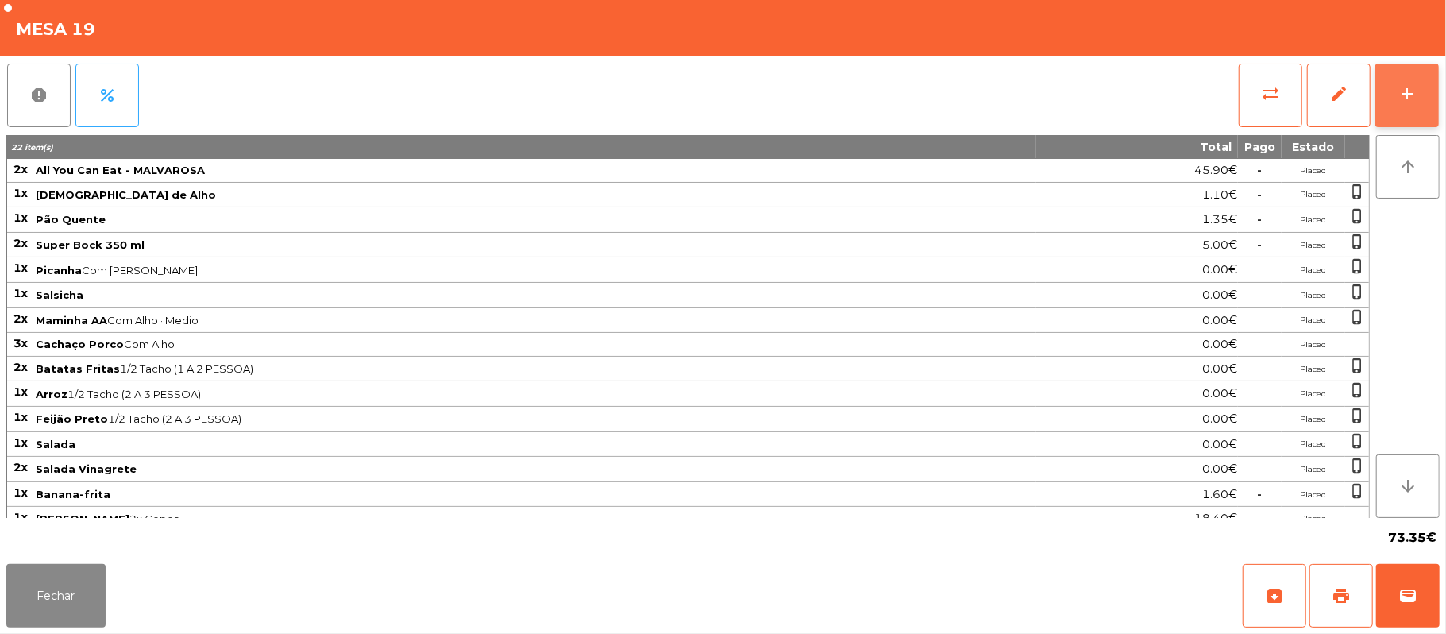
click at [1391, 102] on button "add" at bounding box center [1407, 96] width 64 height 64
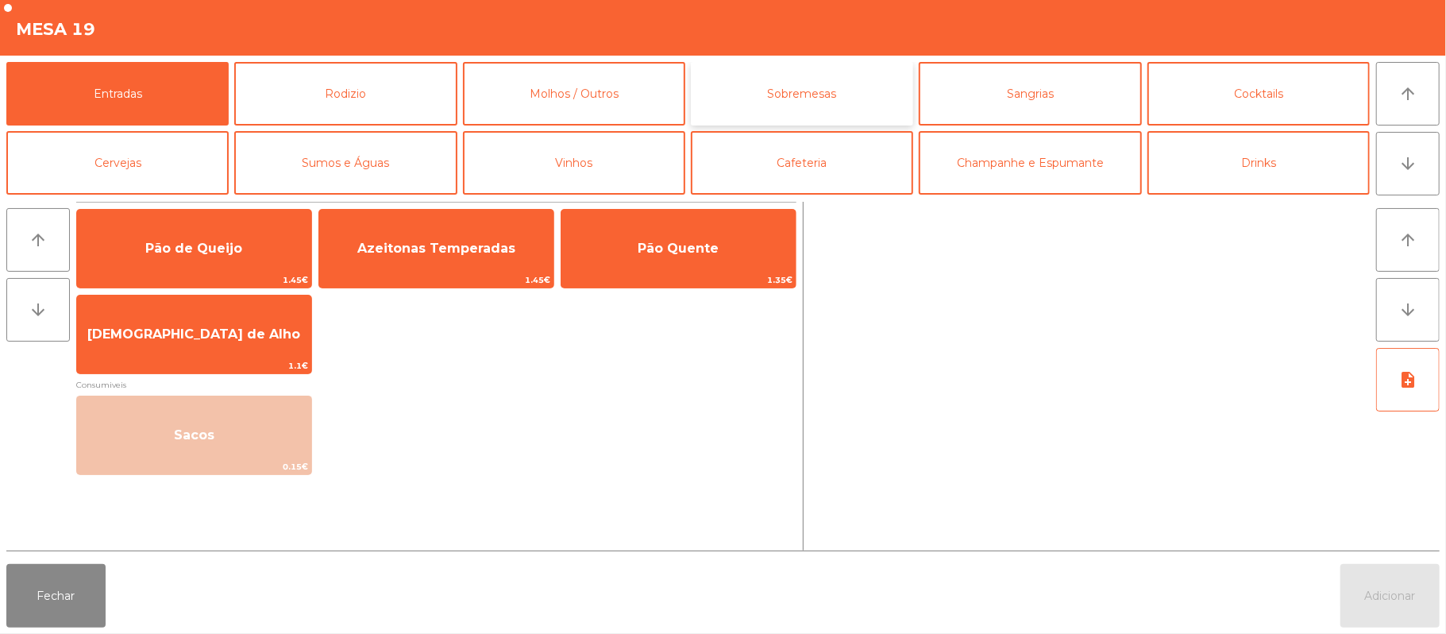
click at [832, 112] on button "Sobremesas" at bounding box center [802, 94] width 222 height 64
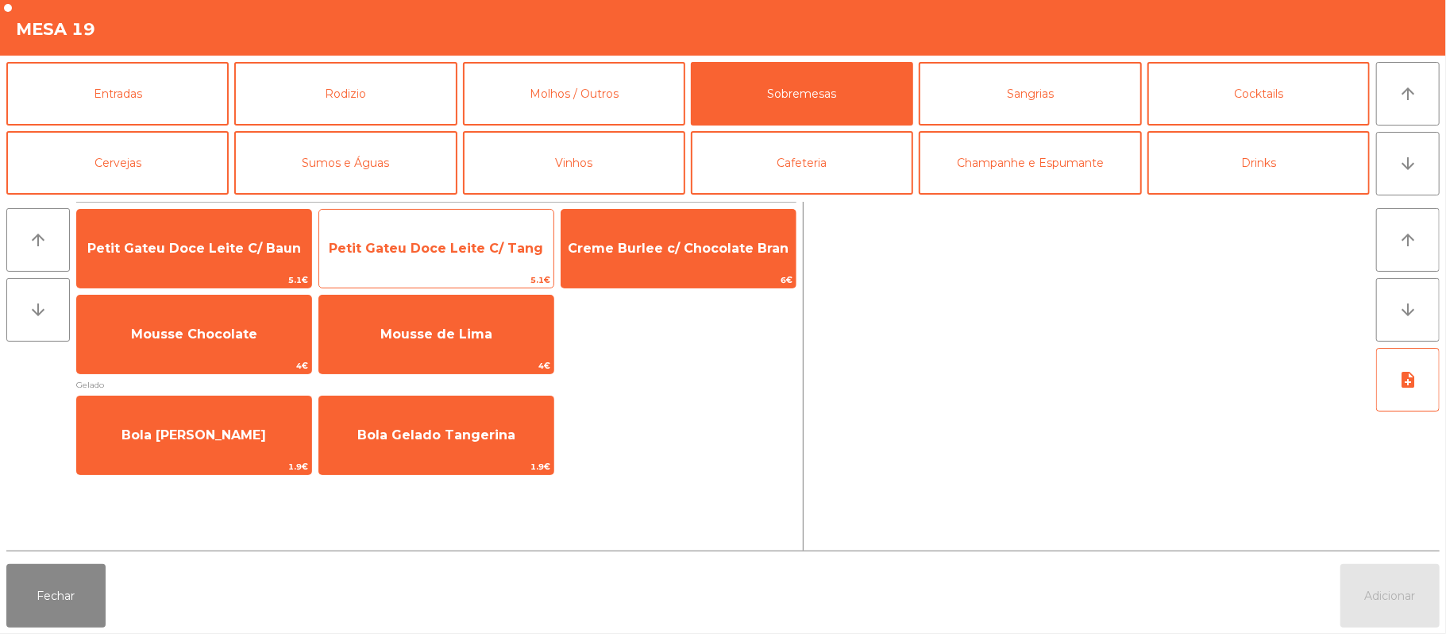
click at [426, 271] on div "Petit Gateu Doce Leite C/ Tang 5.1€" at bounding box center [436, 248] width 236 height 79
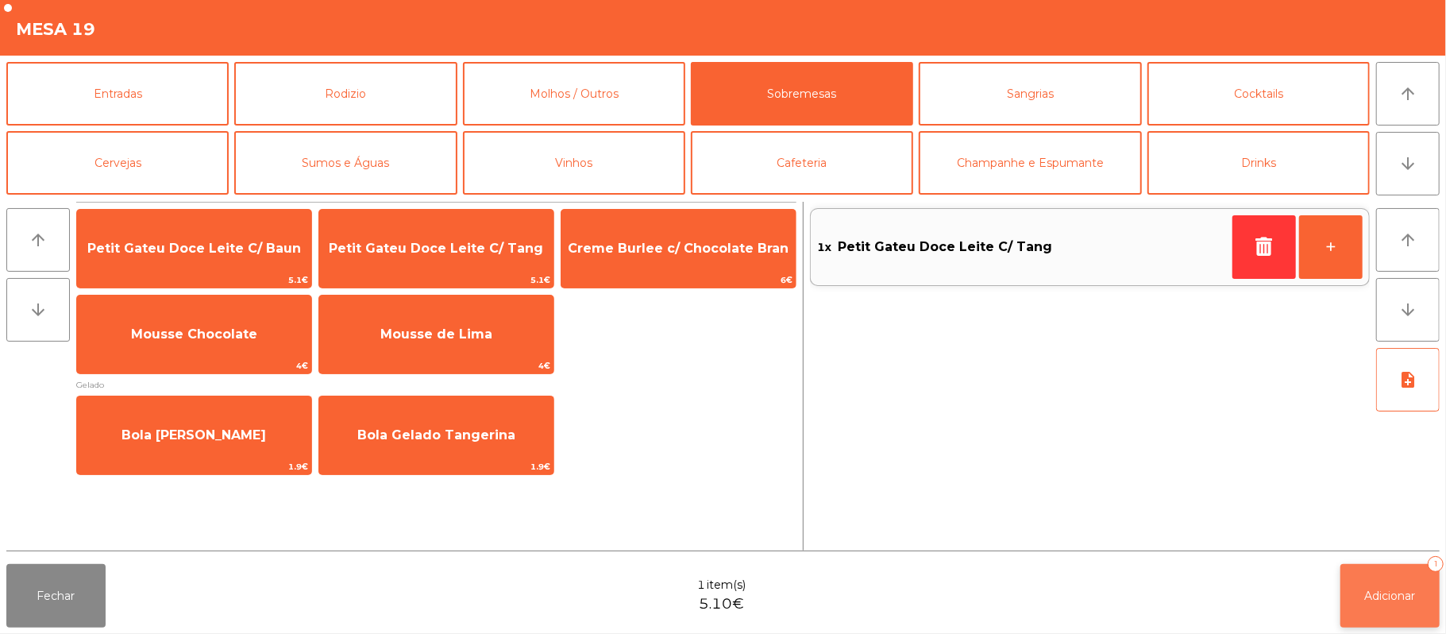
click at [1389, 605] on button "Adicionar 1" at bounding box center [1389, 596] width 99 height 64
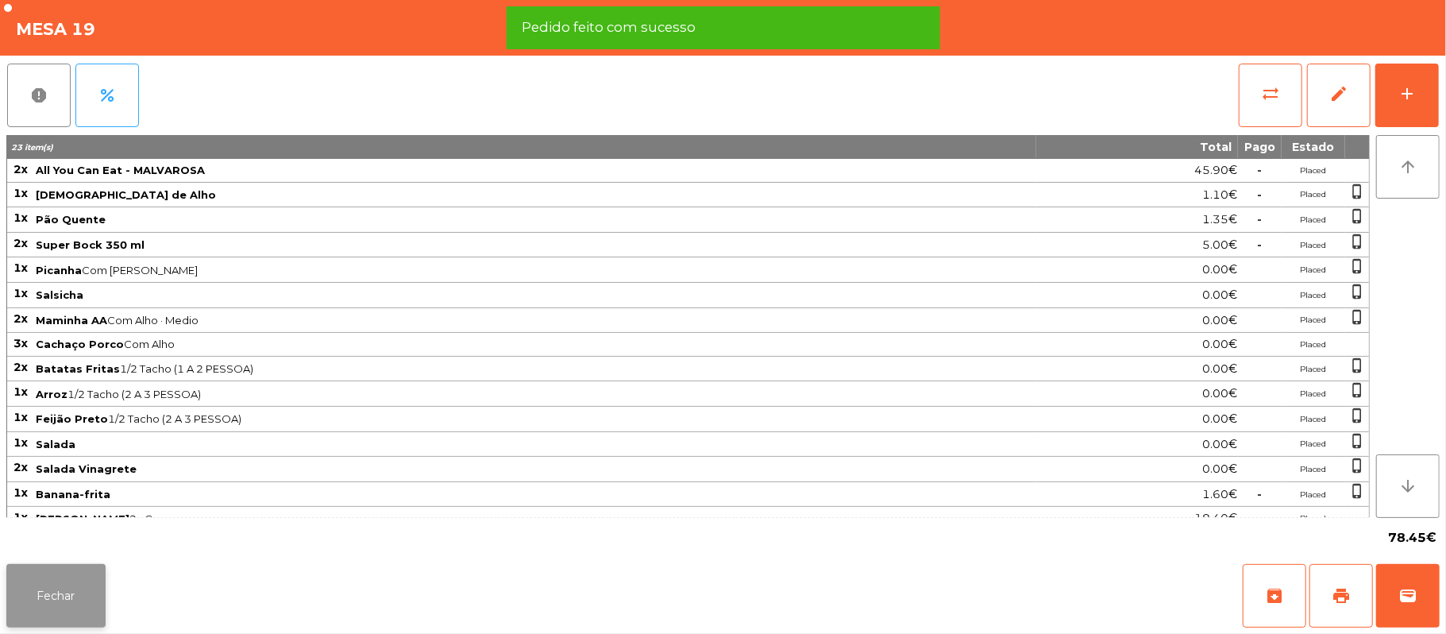
click at [58, 597] on button "Fechar" at bounding box center [55, 596] width 99 height 64
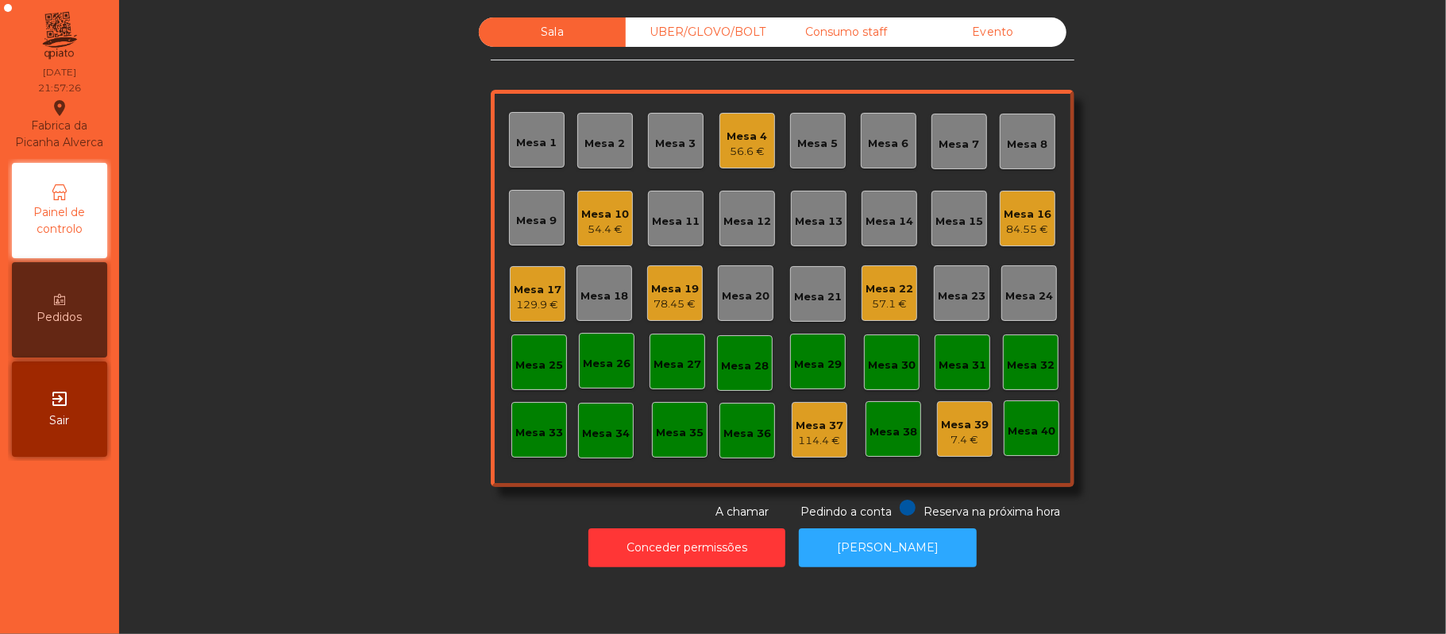
click at [757, 146] on div "56.6 €" at bounding box center [747, 152] width 40 height 16
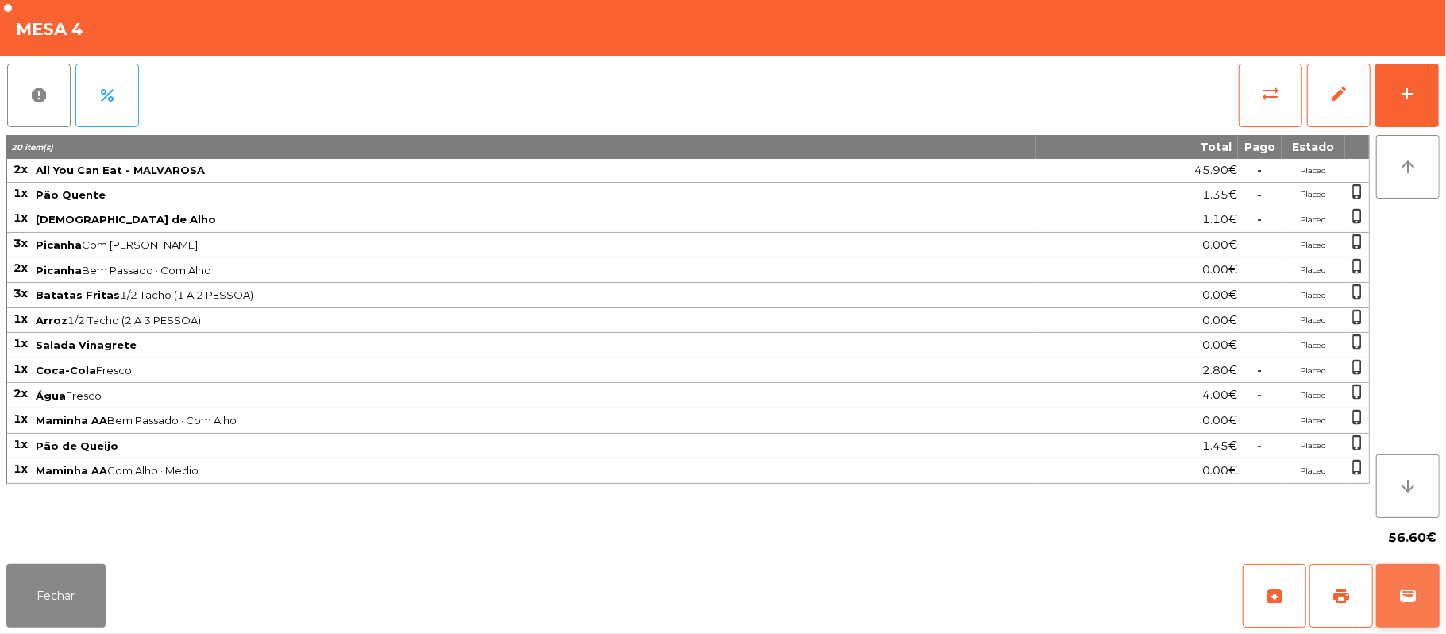
click at [1404, 598] on span "wallet" at bounding box center [1407, 595] width 19 height 19
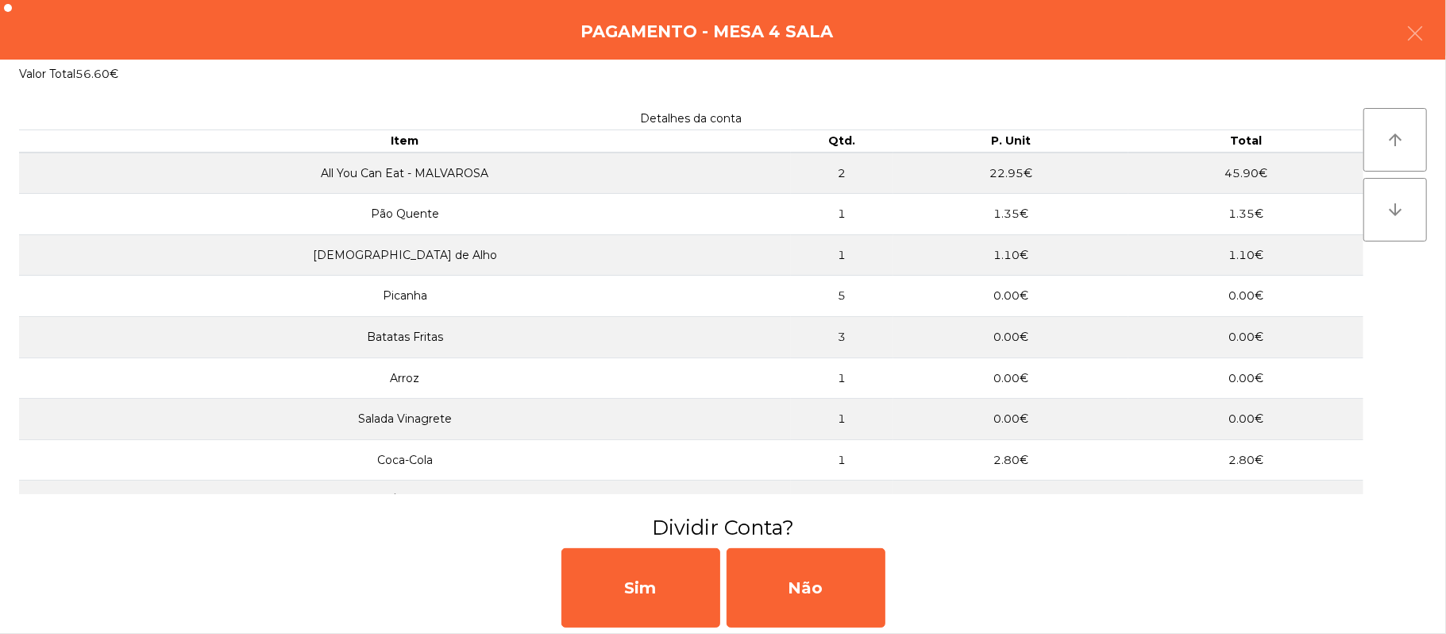
click at [1443, 38] on div "Pagamento - Mesa 4 Sala" at bounding box center [723, 30] width 1446 height 60
click at [1418, 48] on button "button" at bounding box center [1415, 35] width 44 height 48
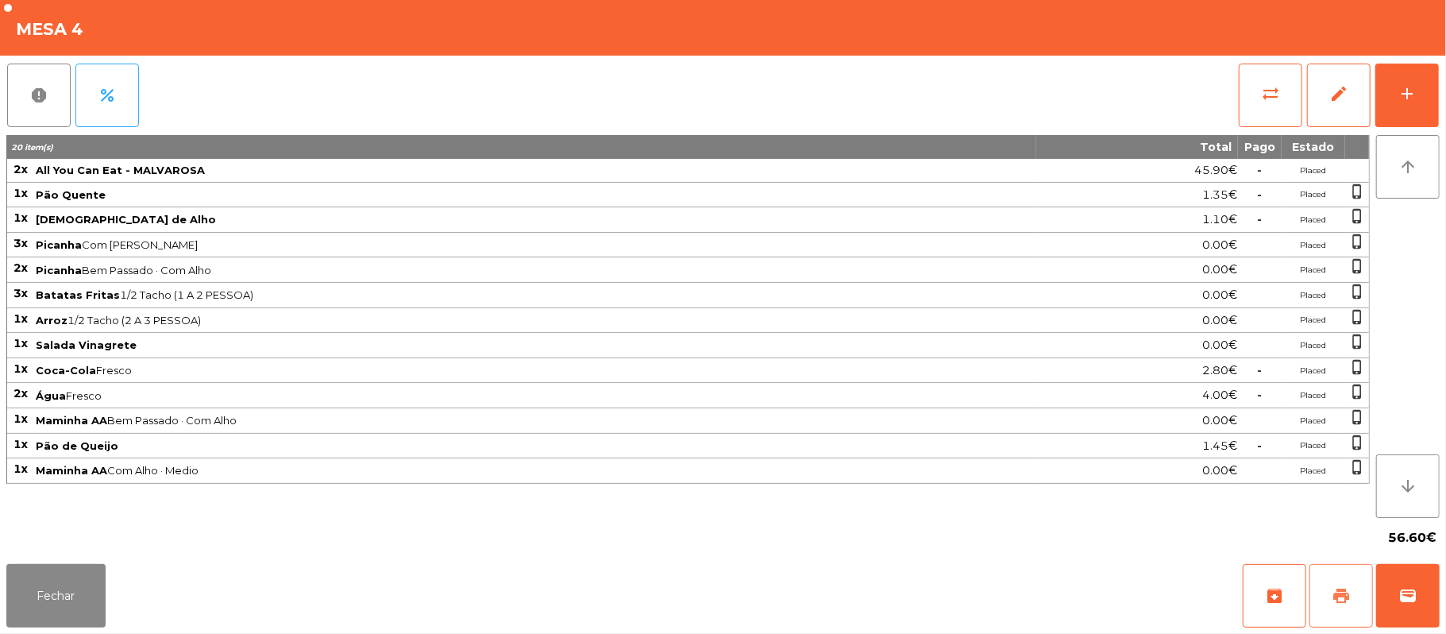
click at [1338, 600] on span "print" at bounding box center [1341, 595] width 19 height 19
click at [1331, 595] on button "print" at bounding box center [1341, 596] width 64 height 64
click at [1264, 92] on span "sync_alt" at bounding box center [1270, 93] width 19 height 19
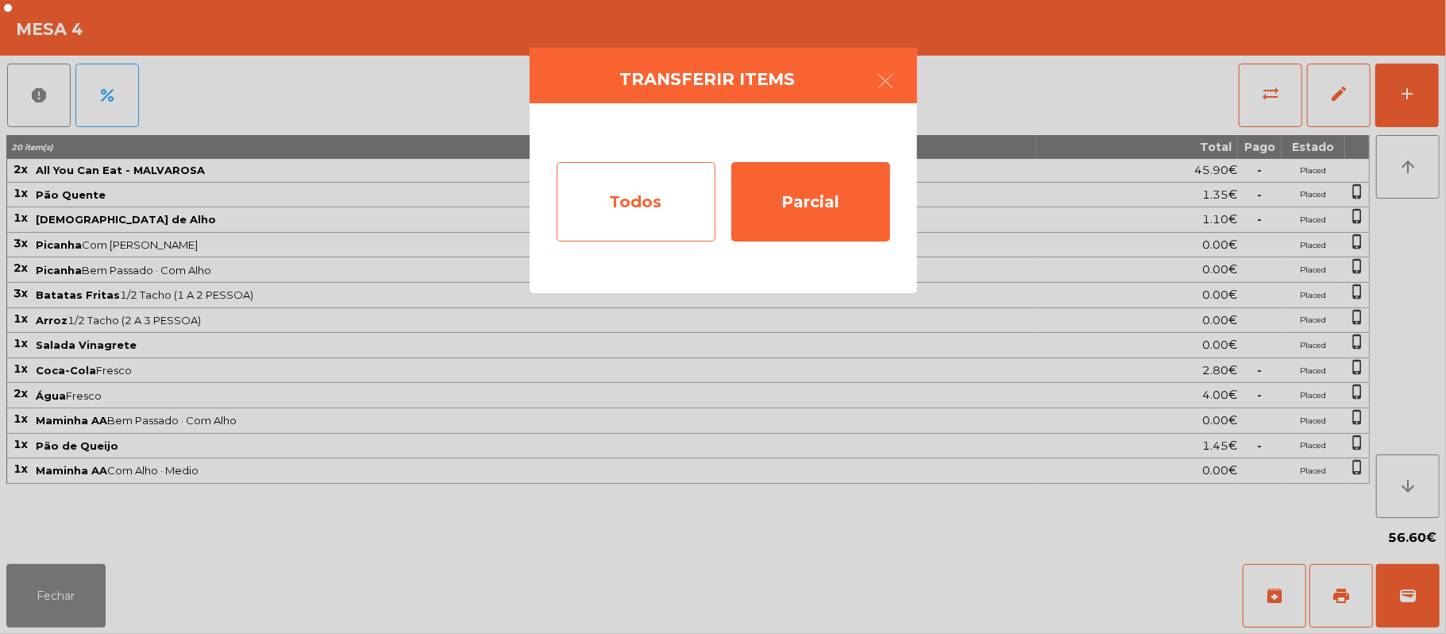
click at [638, 211] on div "Todos" at bounding box center [636, 201] width 159 height 79
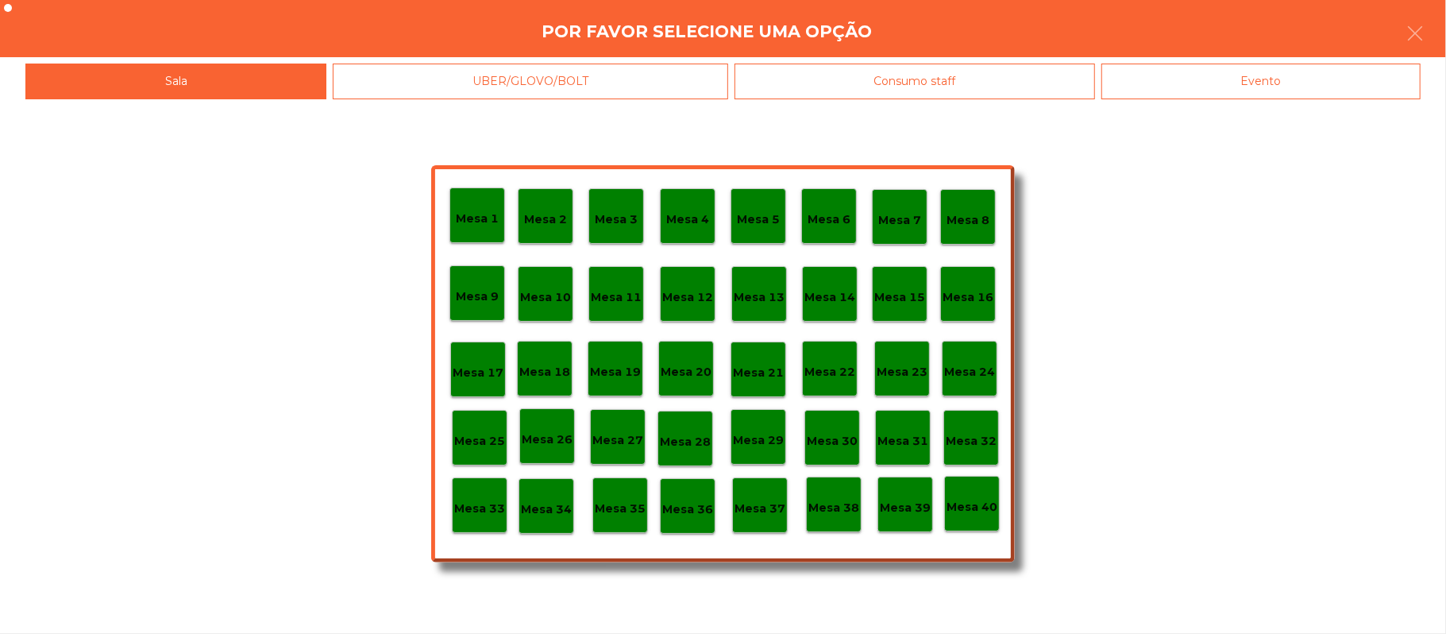
click at [1239, 77] on div "Evento" at bounding box center [1260, 82] width 319 height 36
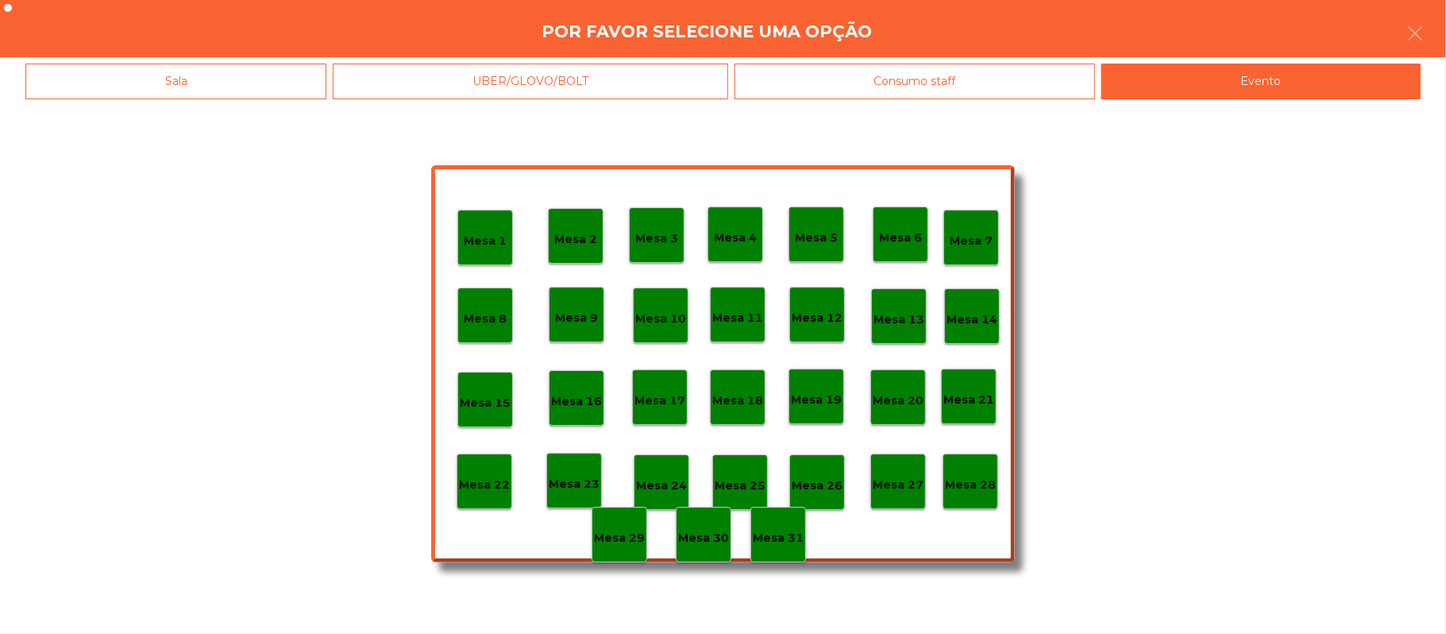
click at [970, 483] on p "Mesa 28" at bounding box center [970, 485] width 51 height 18
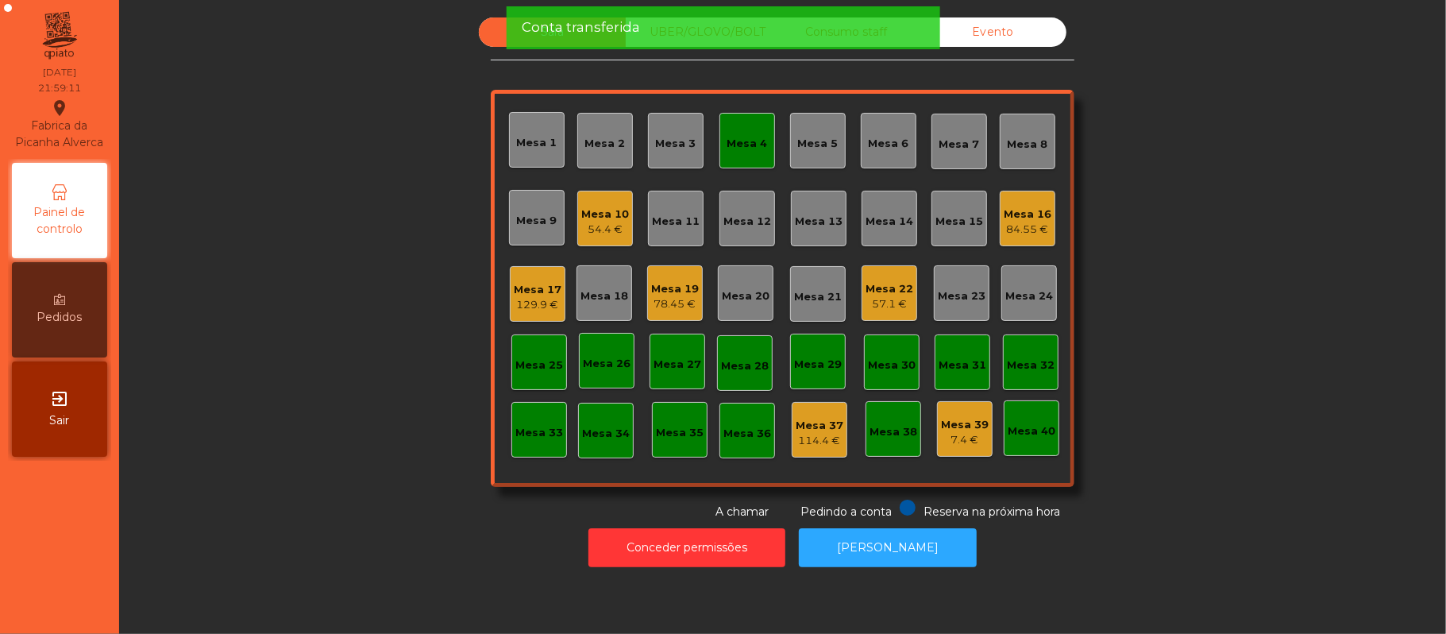
click at [727, 143] on div "Mesa 4" at bounding box center [747, 144] width 40 height 16
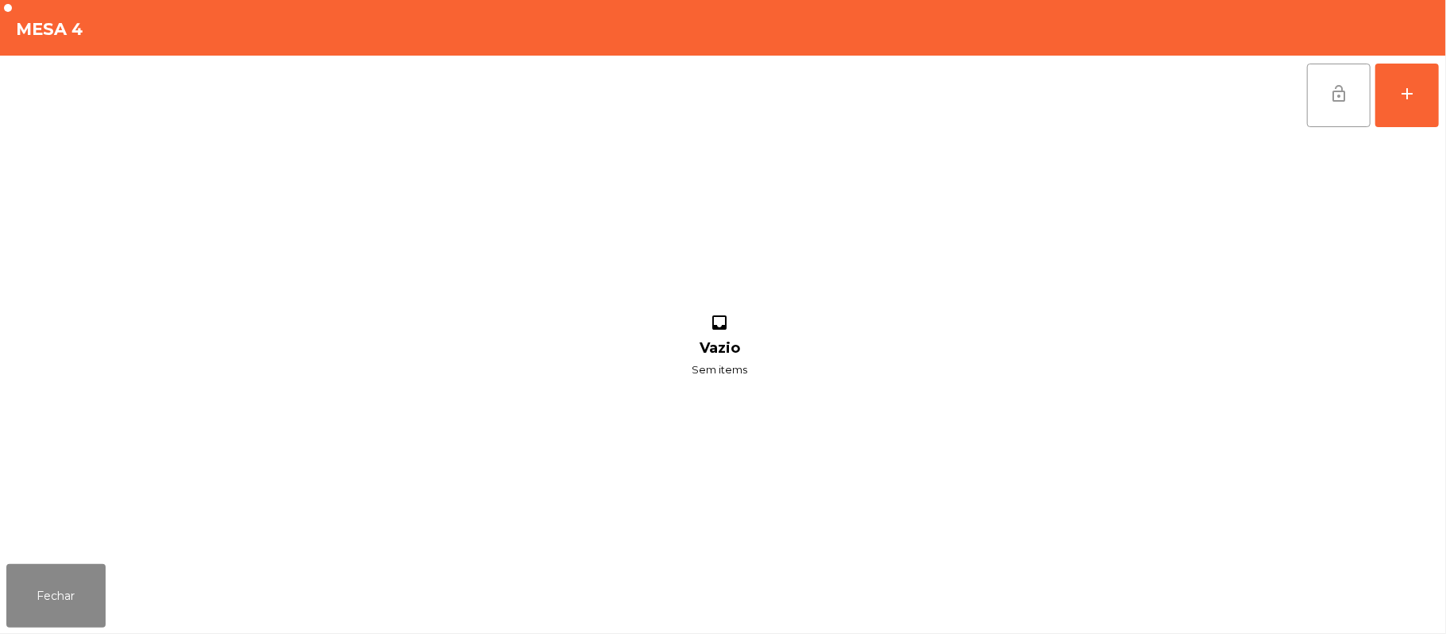
click at [1356, 96] on button "lock_open" at bounding box center [1339, 96] width 64 height 64
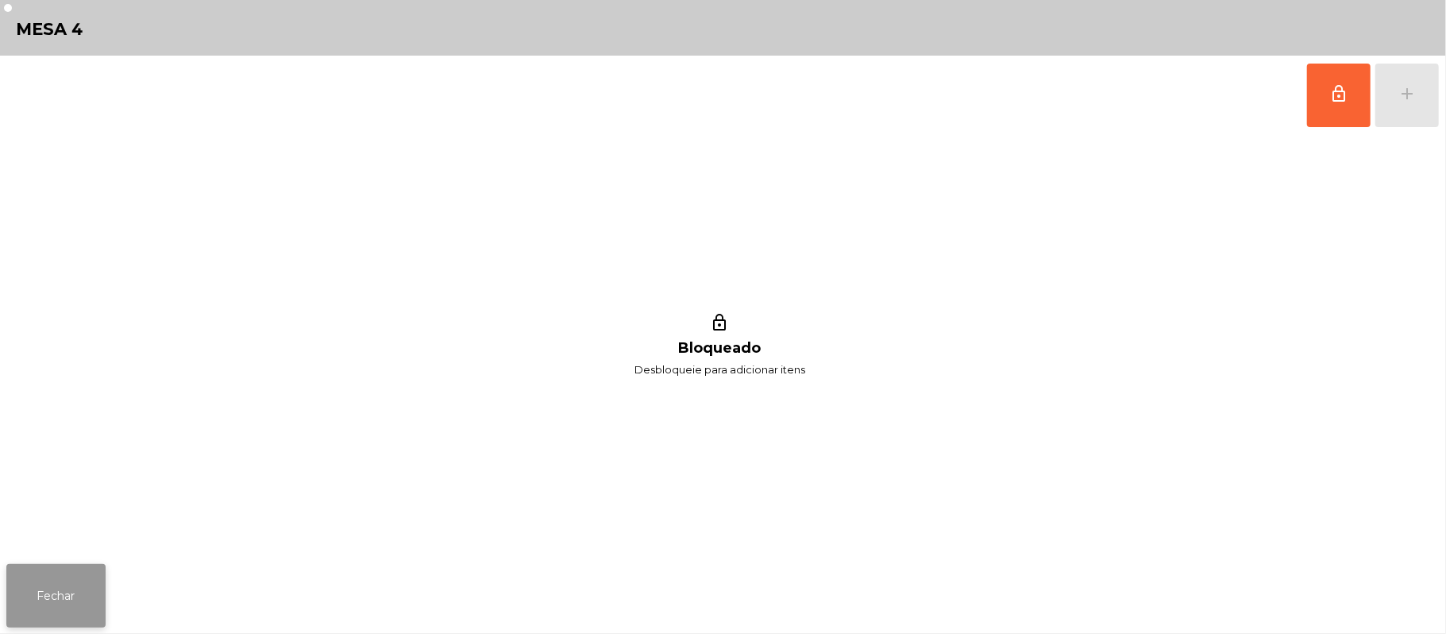
click at [55, 597] on button "Fechar" at bounding box center [55, 596] width 99 height 64
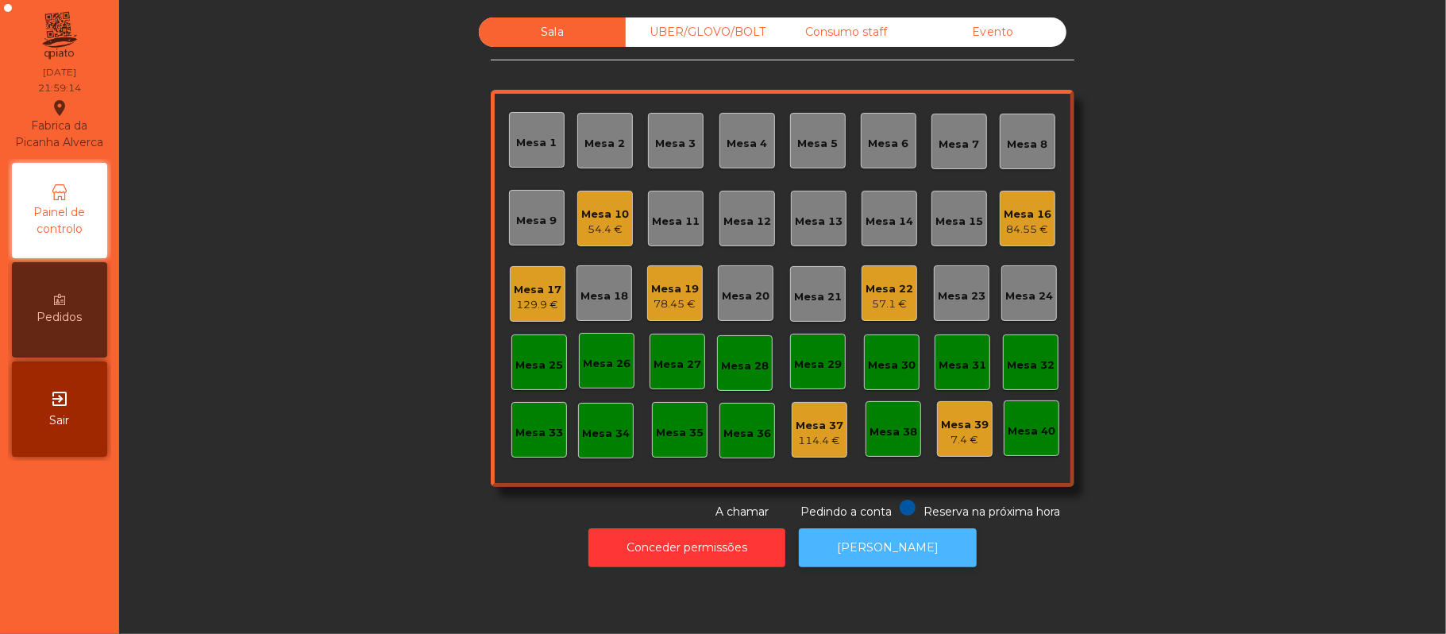
click at [862, 547] on button "[PERSON_NAME]" at bounding box center [888, 547] width 178 height 39
click at [647, 303] on div "Mesa 19 78.45 €" at bounding box center [675, 293] width 56 height 56
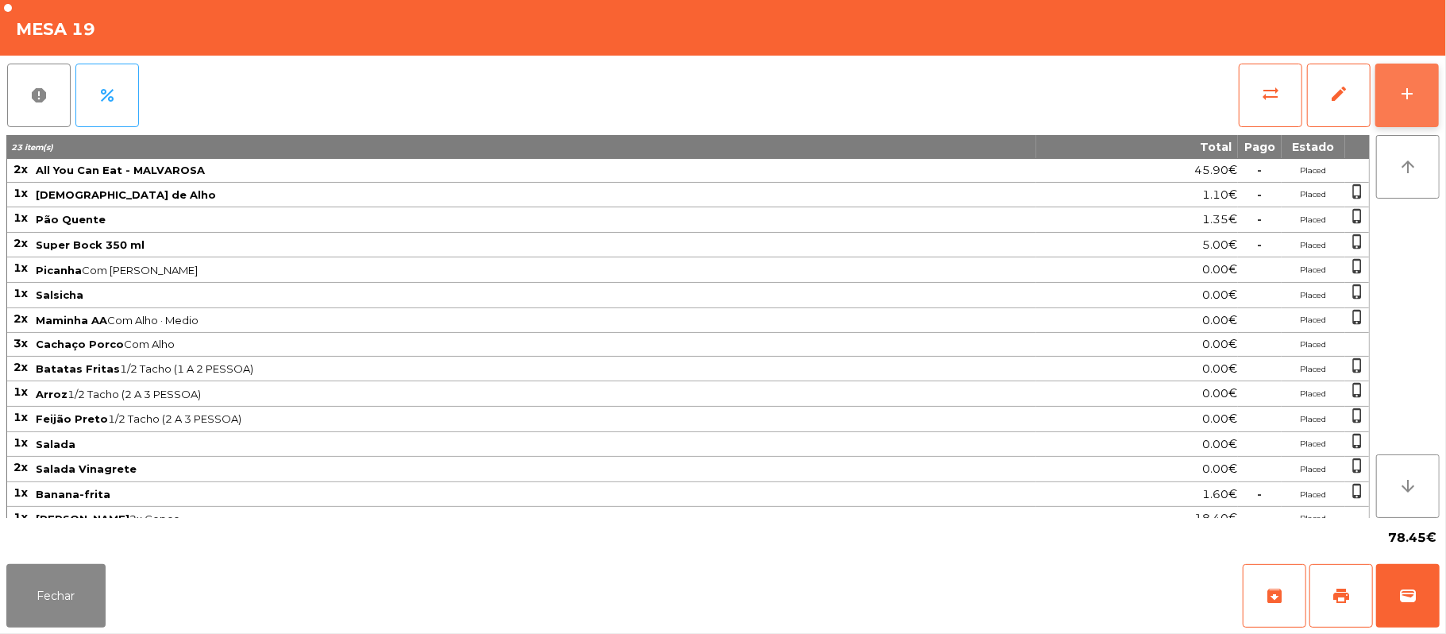
click at [1398, 106] on button "add" at bounding box center [1407, 96] width 64 height 64
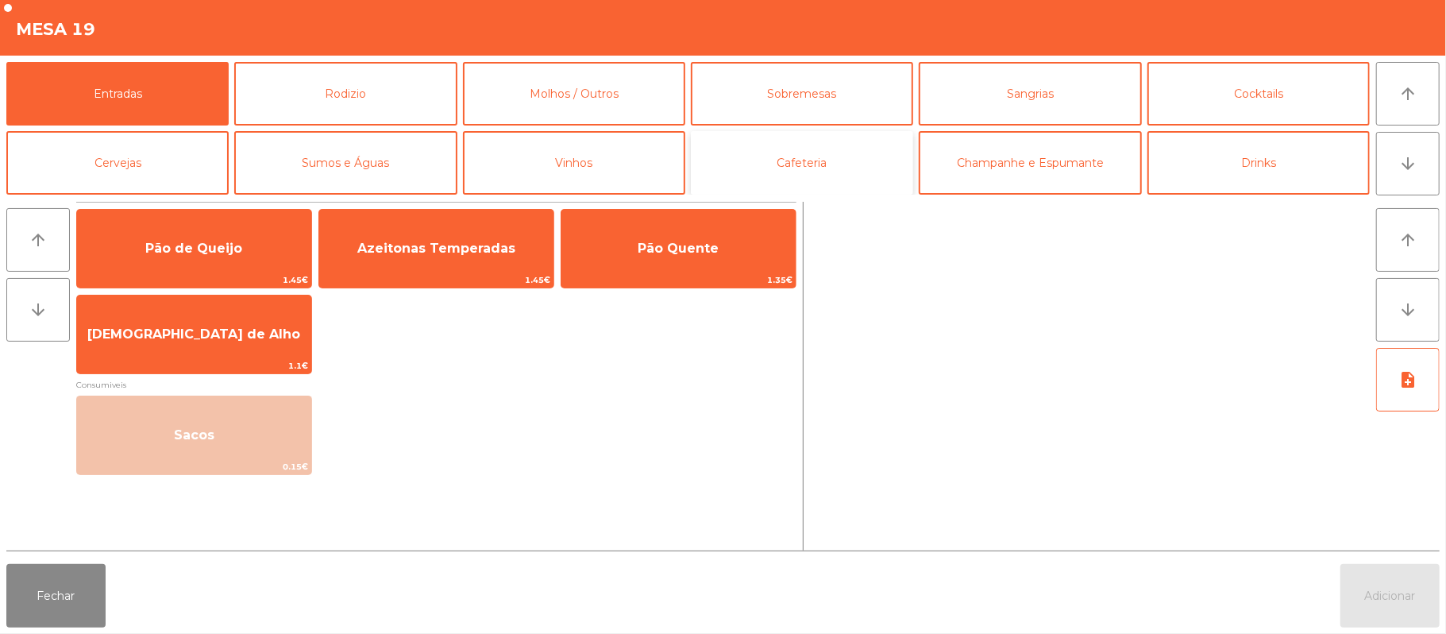
click at [811, 176] on button "Cafeteria" at bounding box center [802, 163] width 222 height 64
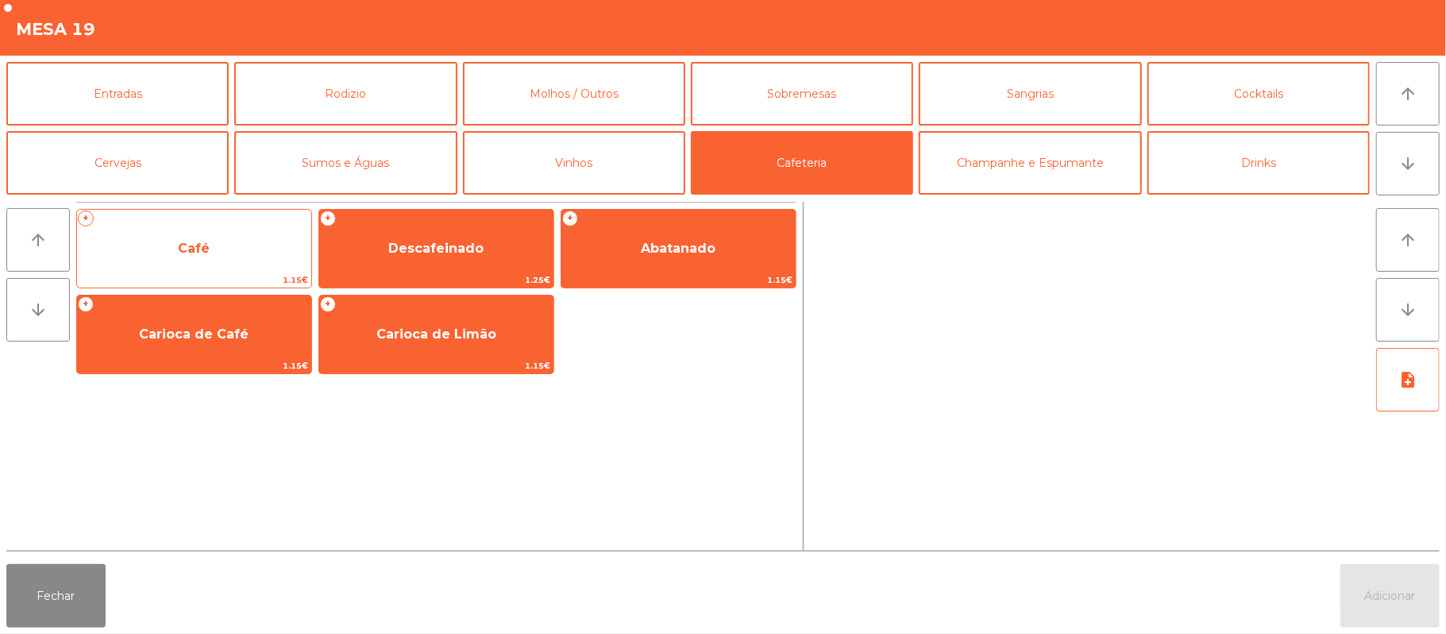
click at [195, 268] on span "Café" at bounding box center [194, 248] width 234 height 43
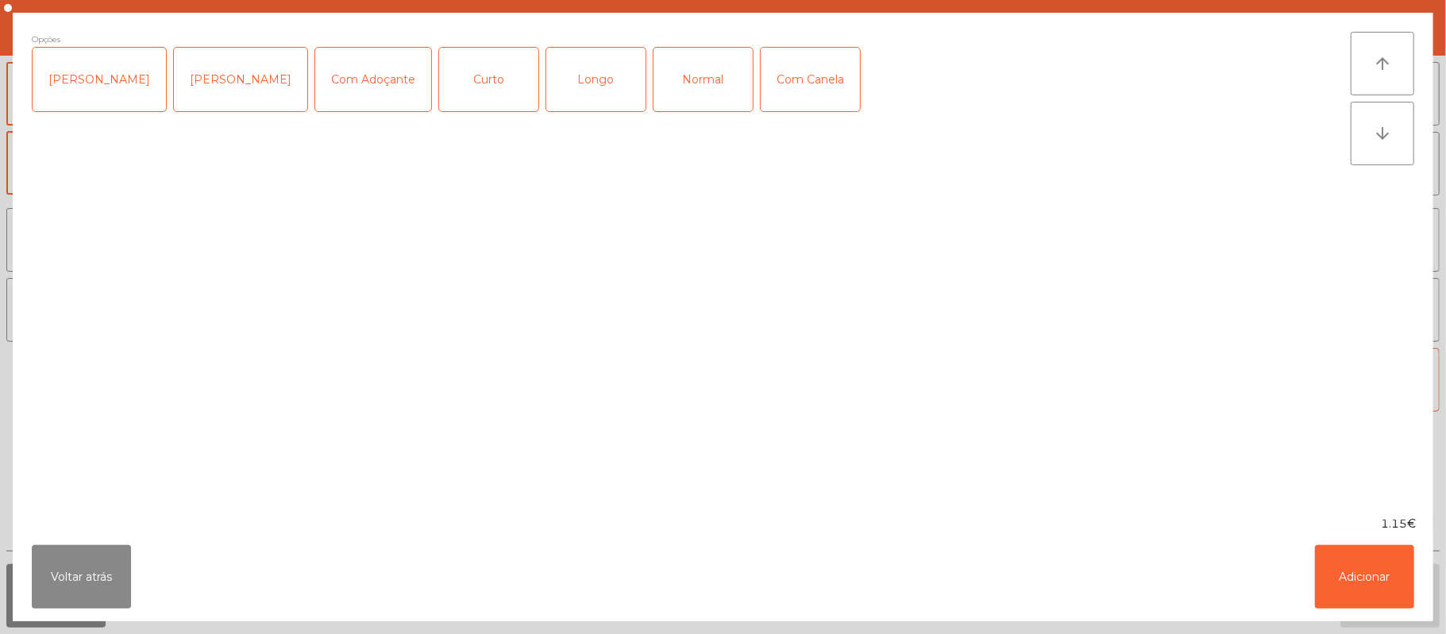
click at [681, 96] on div "Normal" at bounding box center [702, 80] width 99 height 64
click at [1370, 585] on button "Adicionar" at bounding box center [1364, 577] width 99 height 64
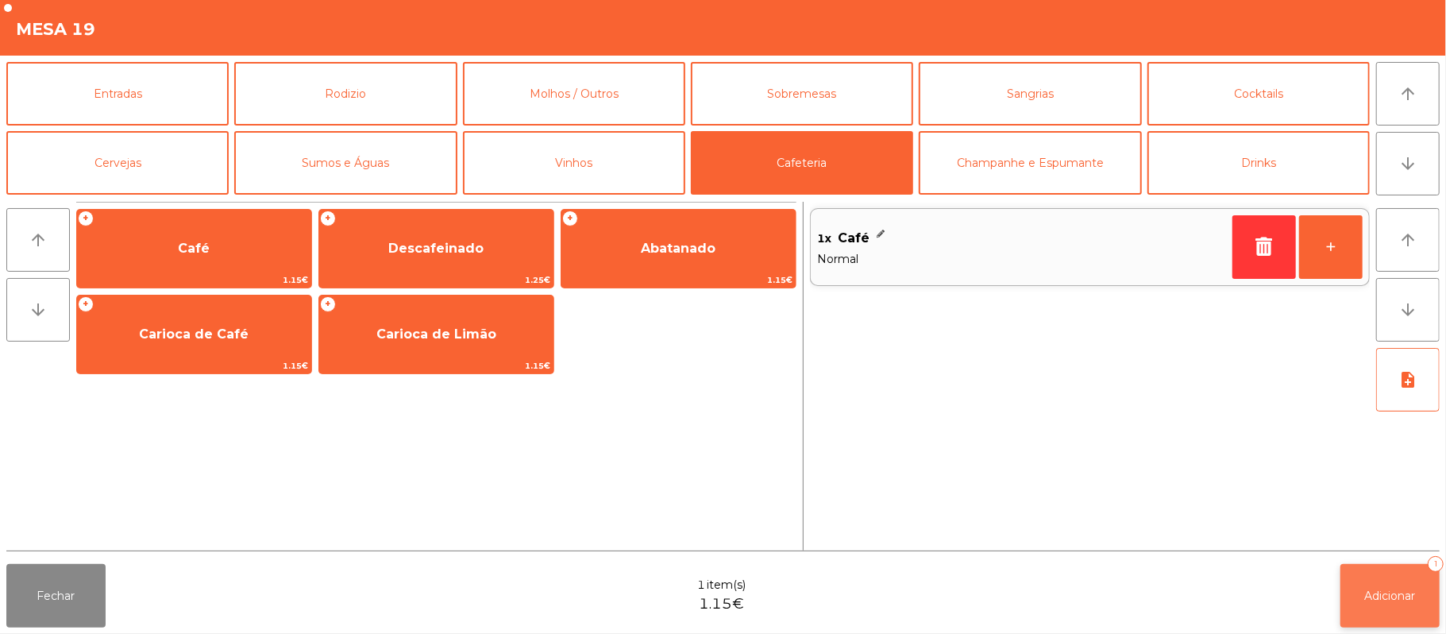
click at [1376, 588] on span "Adicionar" at bounding box center [1390, 595] width 51 height 14
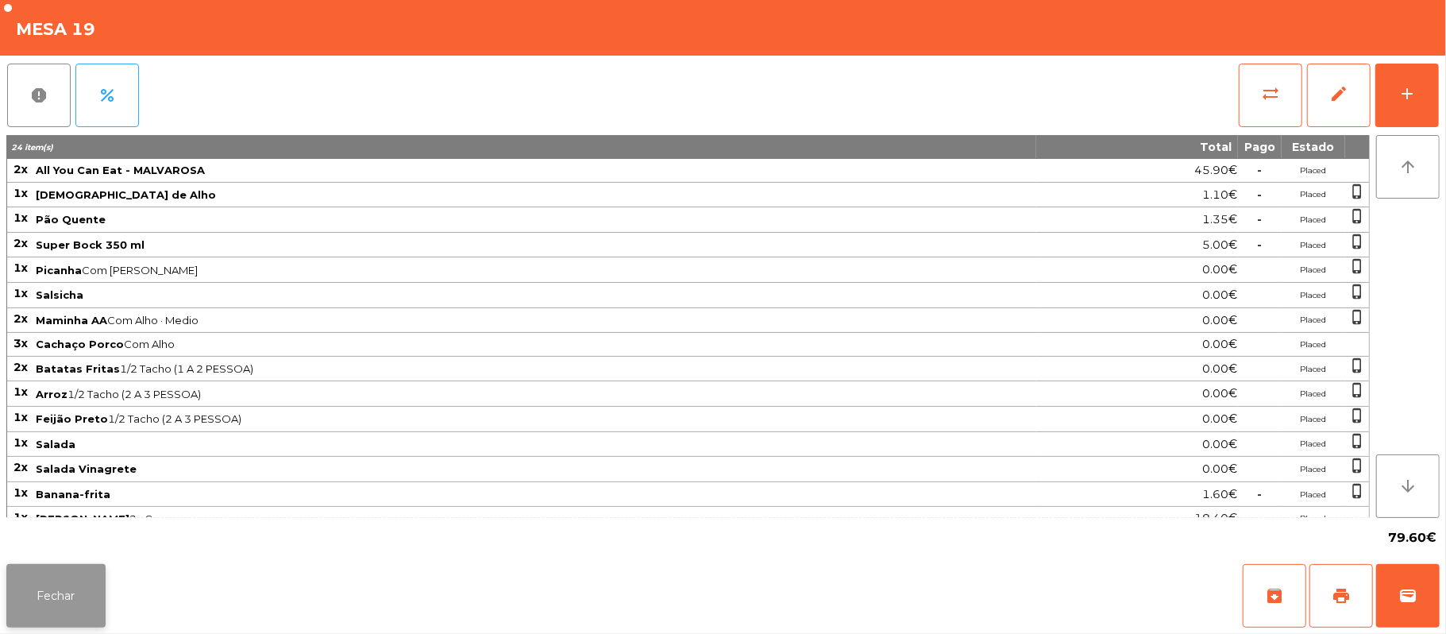
click at [52, 598] on button "Fechar" at bounding box center [55, 596] width 99 height 64
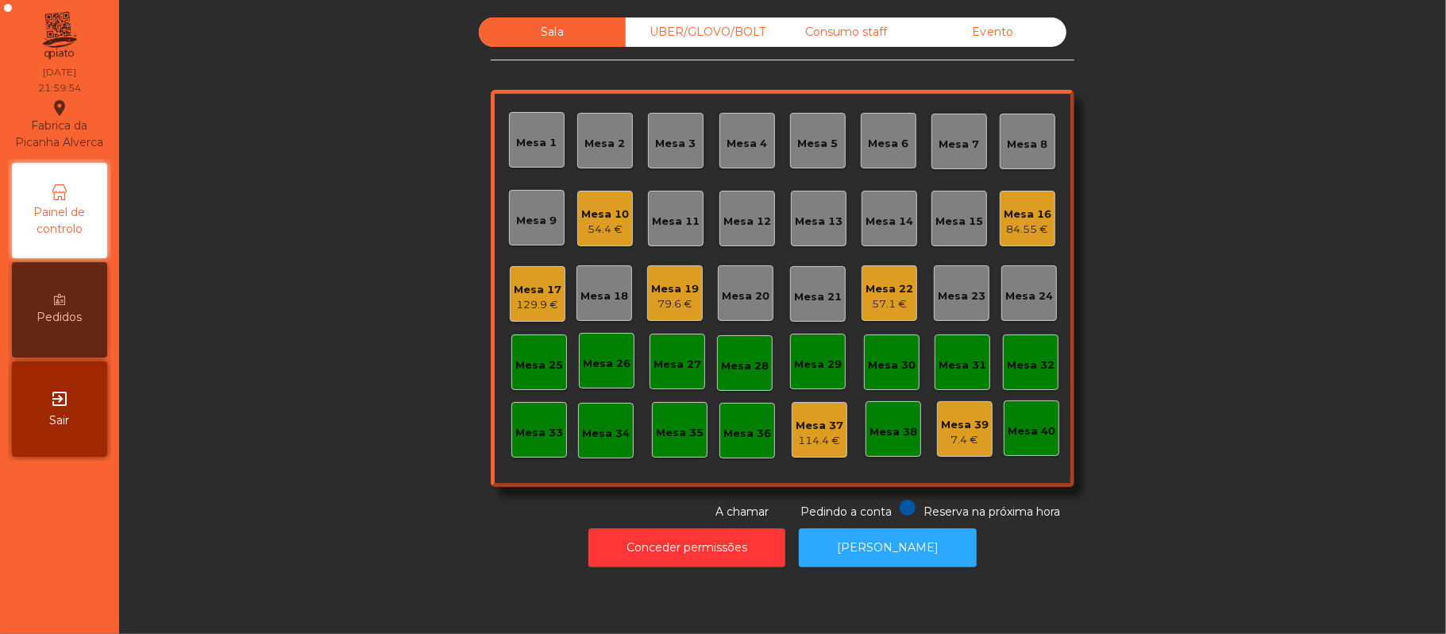
click at [661, 305] on div "79.6 €" at bounding box center [675, 304] width 48 height 16
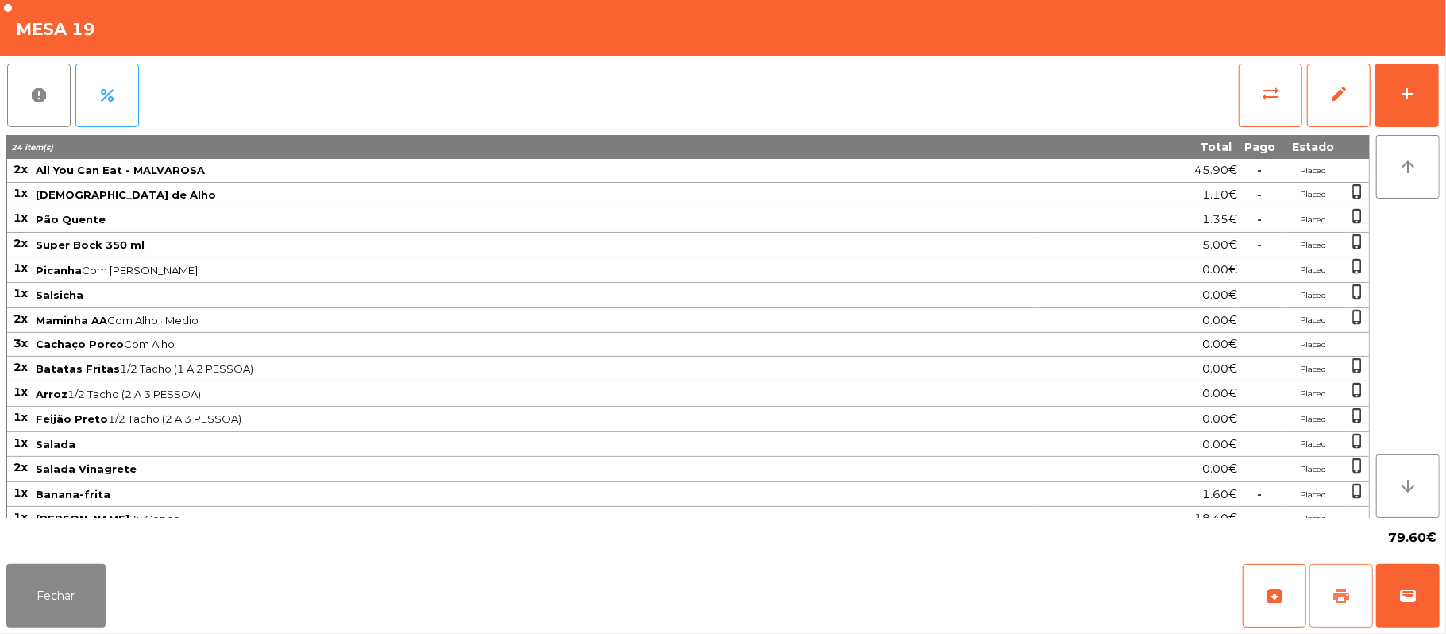
click at [1343, 600] on span "print" at bounding box center [1341, 595] width 19 height 19
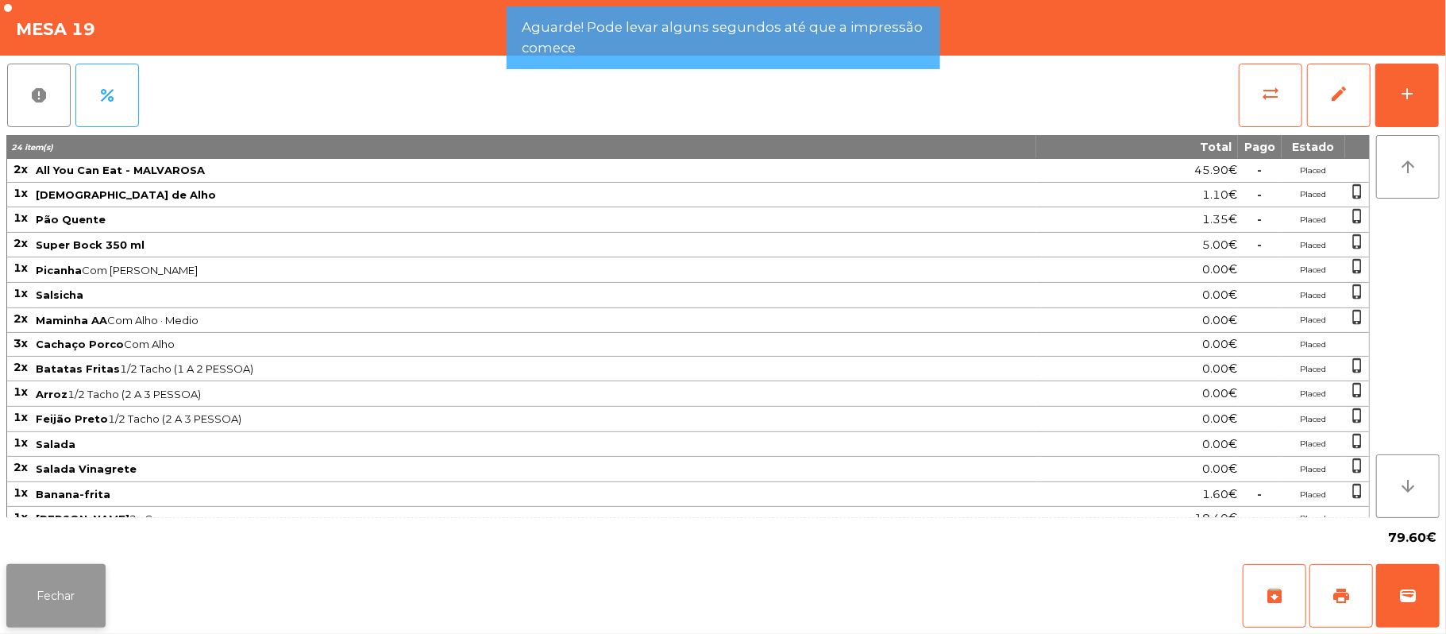
click at [64, 605] on button "Fechar" at bounding box center [55, 596] width 99 height 64
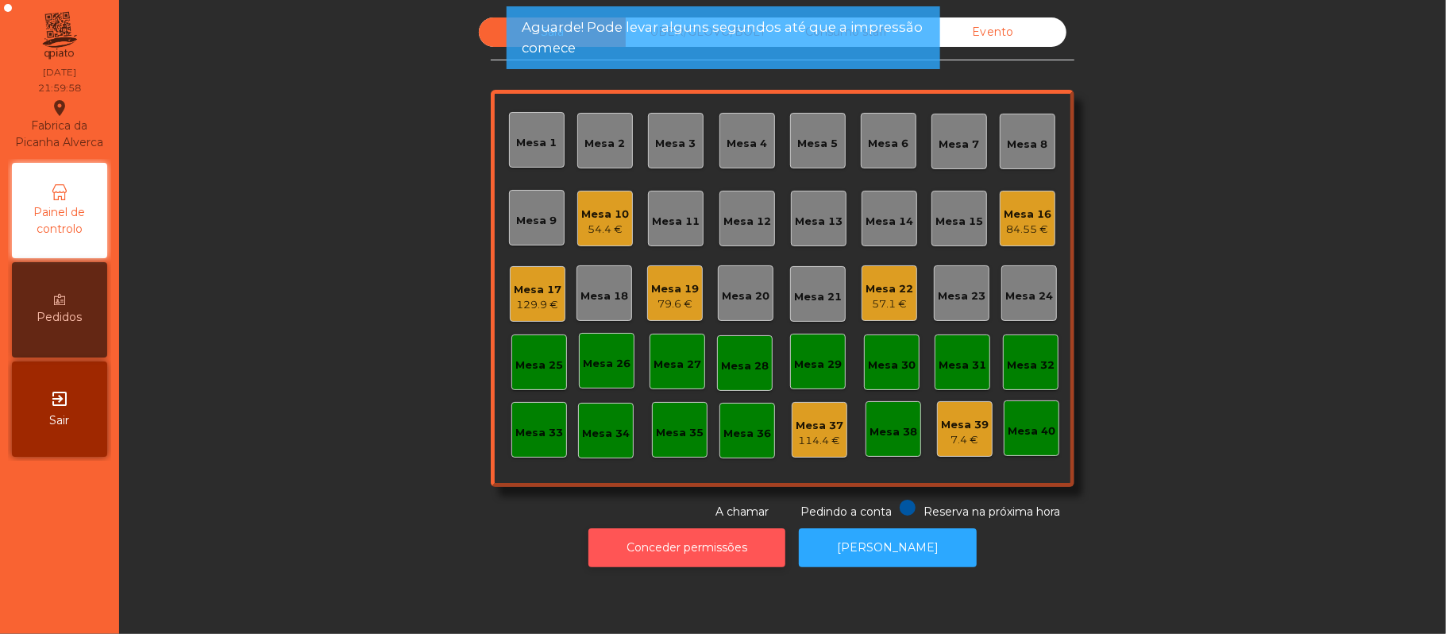
click at [665, 532] on button "Conceder permissões" at bounding box center [686, 547] width 197 height 39
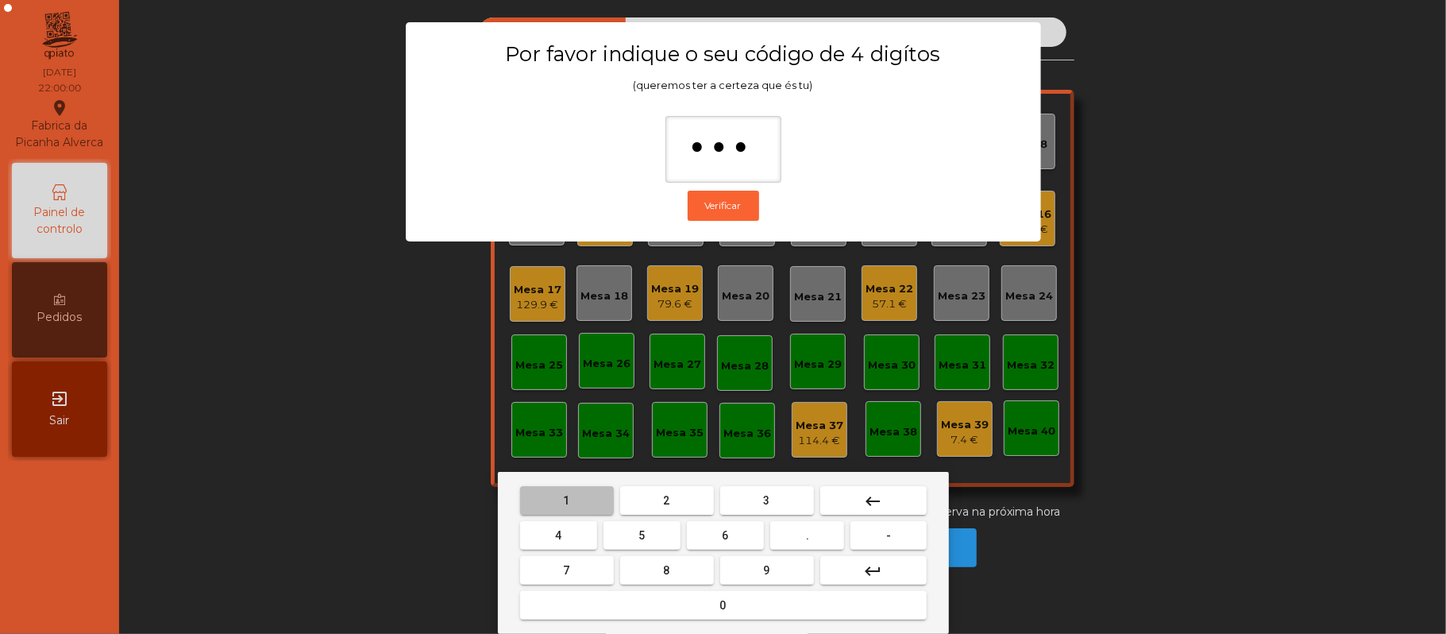
type input "****"
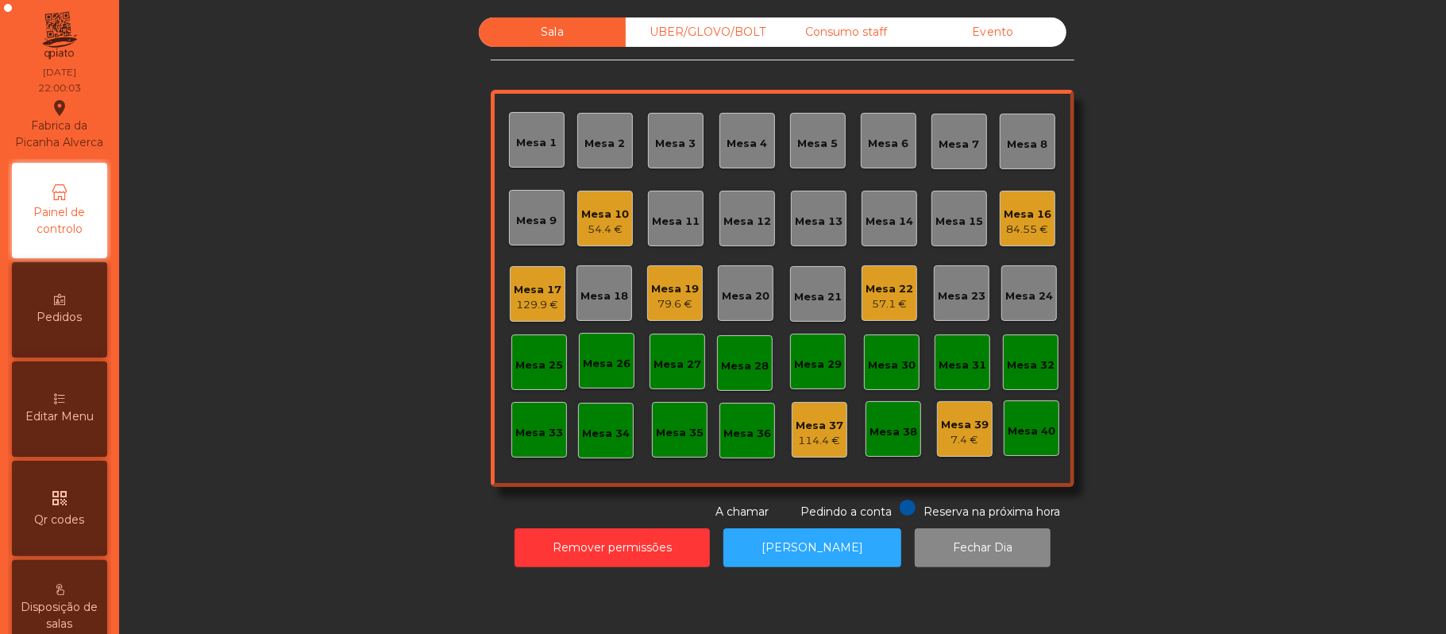
click at [52, 420] on div "Editar Menu" at bounding box center [59, 408] width 95 height 95
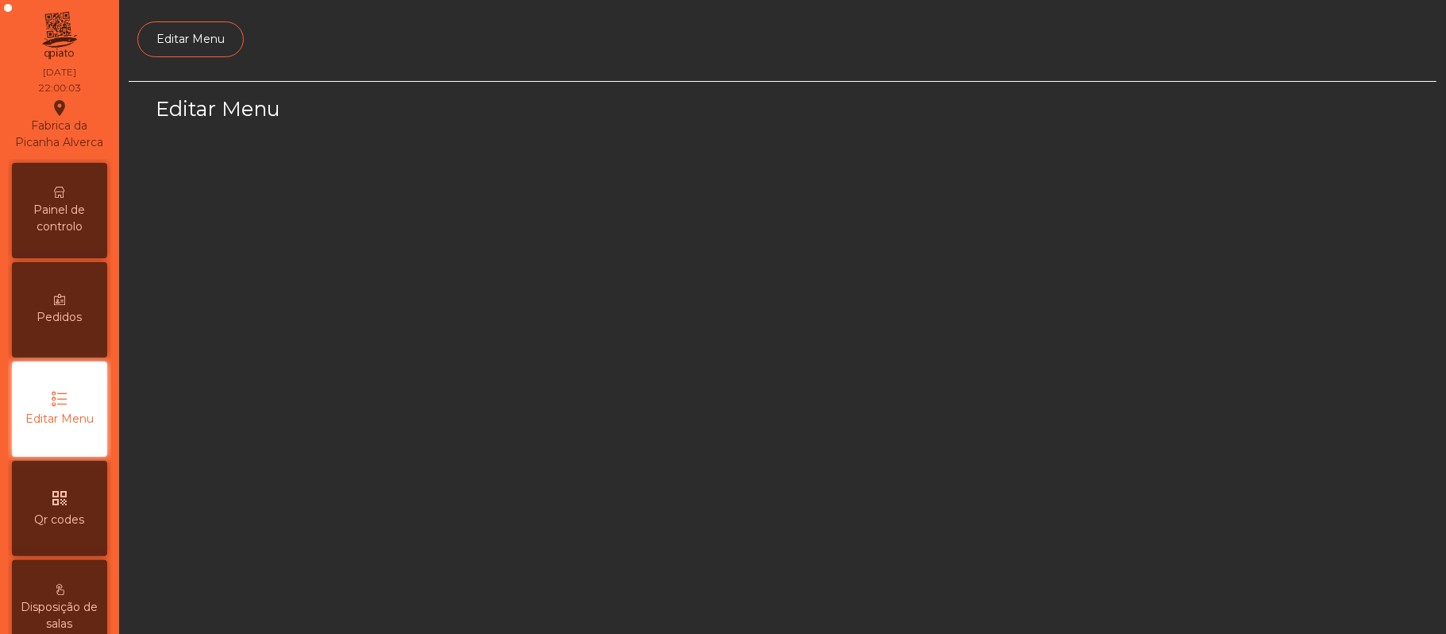
scroll to position [109, 0]
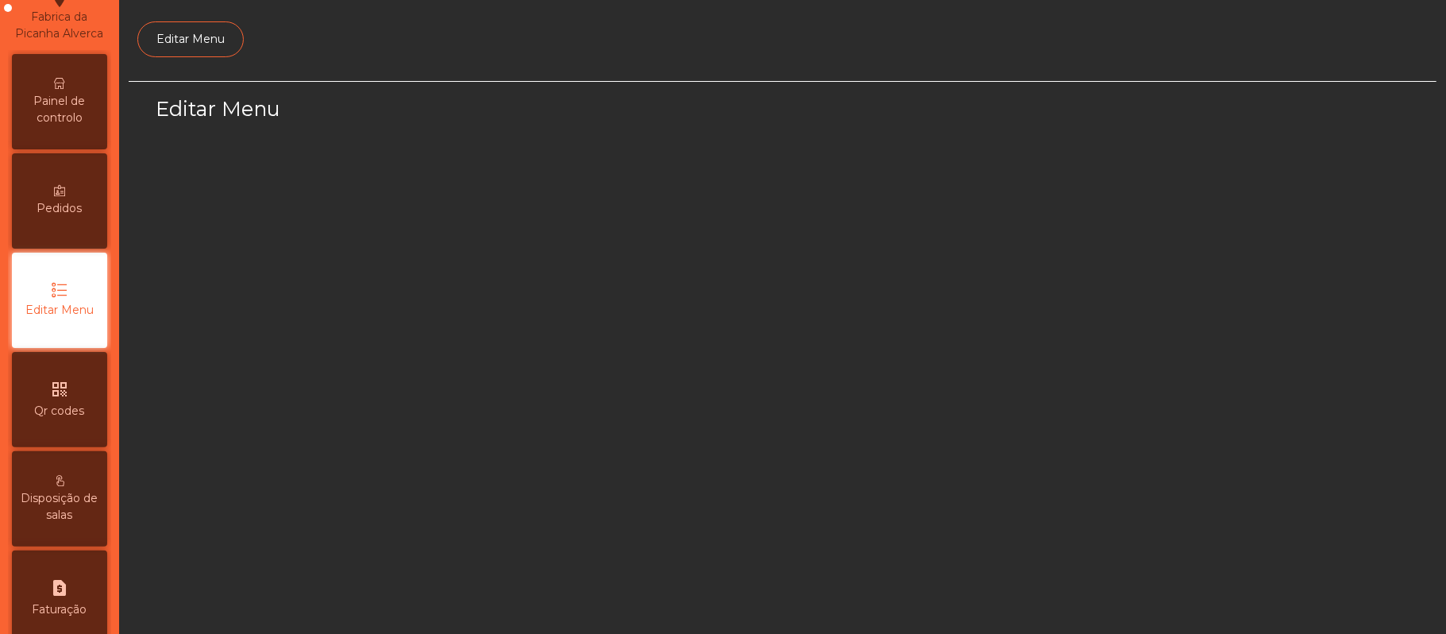
select select "*"
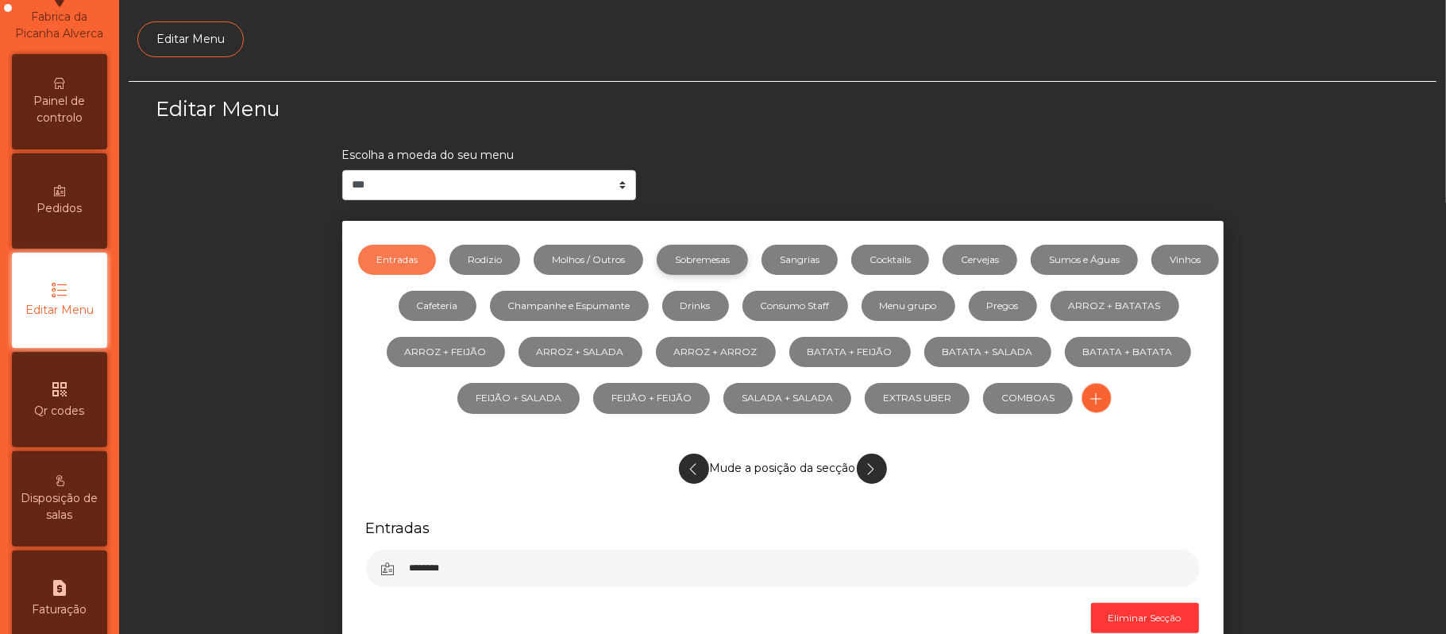
click at [740, 259] on link "Sobremesas" at bounding box center [702, 260] width 91 height 30
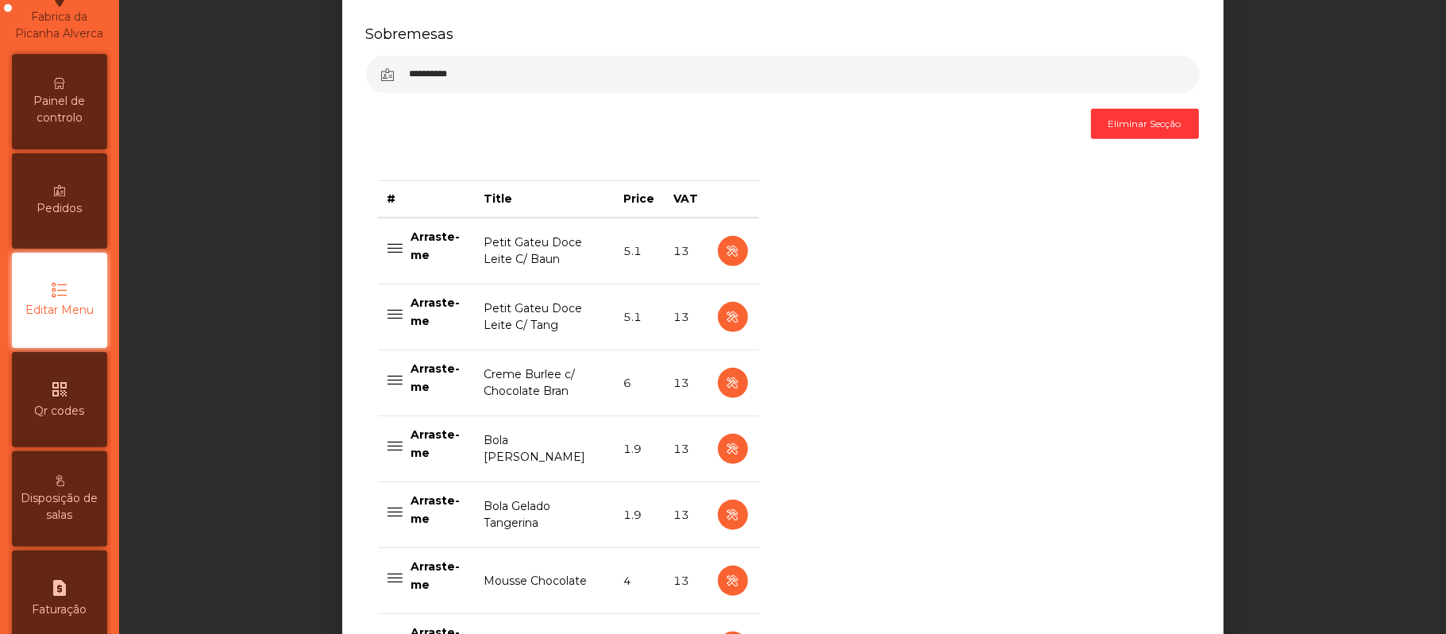
scroll to position [725, 0]
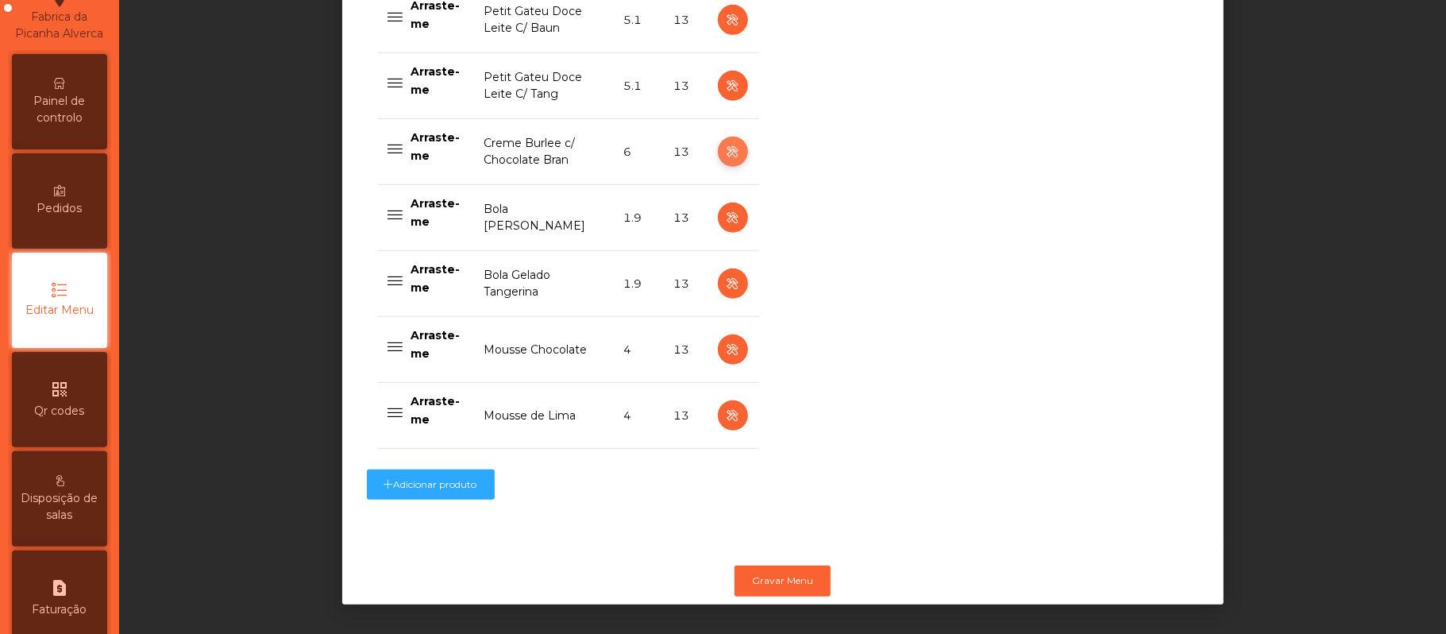
click at [725, 153] on icon "button" at bounding box center [732, 152] width 18 height 20
select select "**"
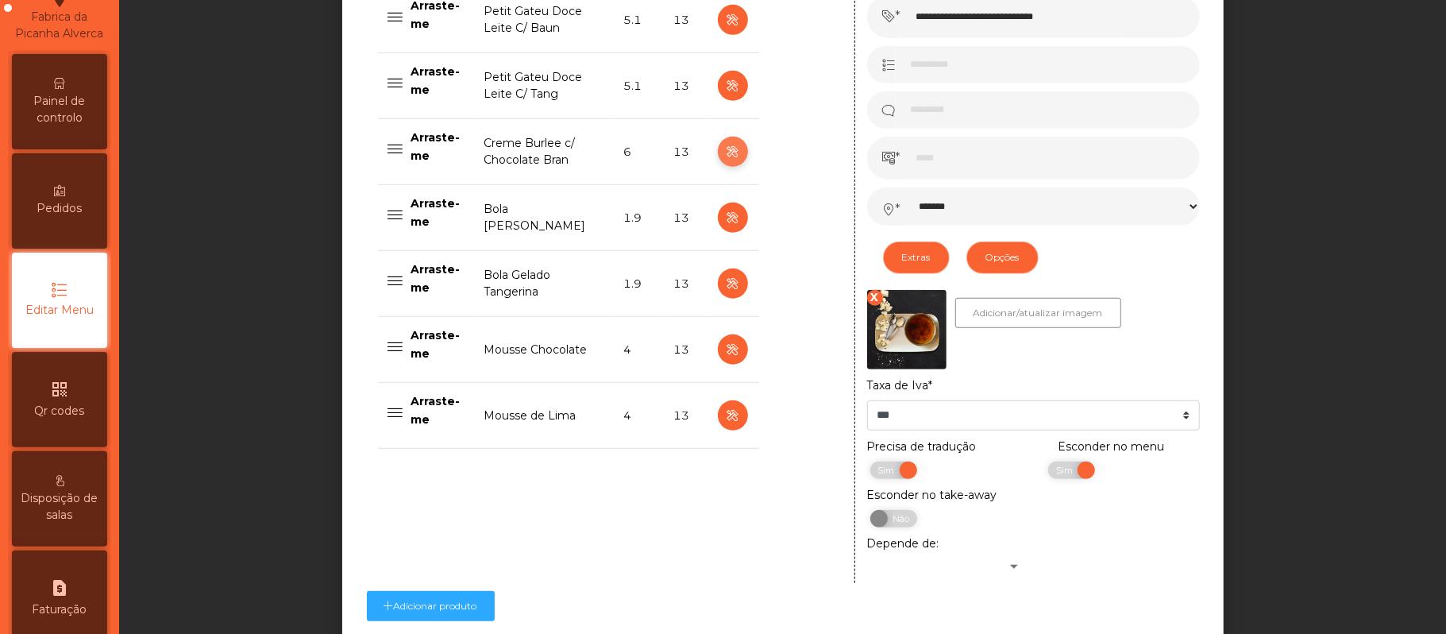
scroll to position [868, 0]
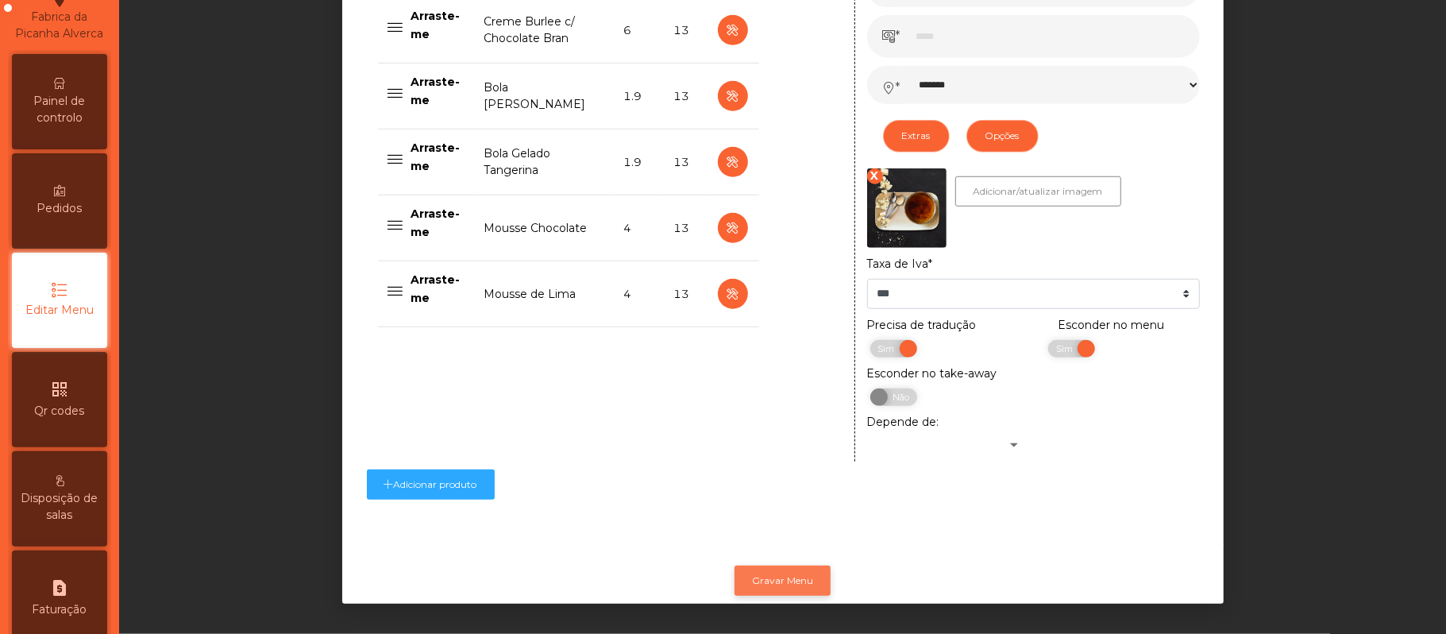
click at [798, 565] on button "Gravar Menu" at bounding box center [782, 580] width 96 height 30
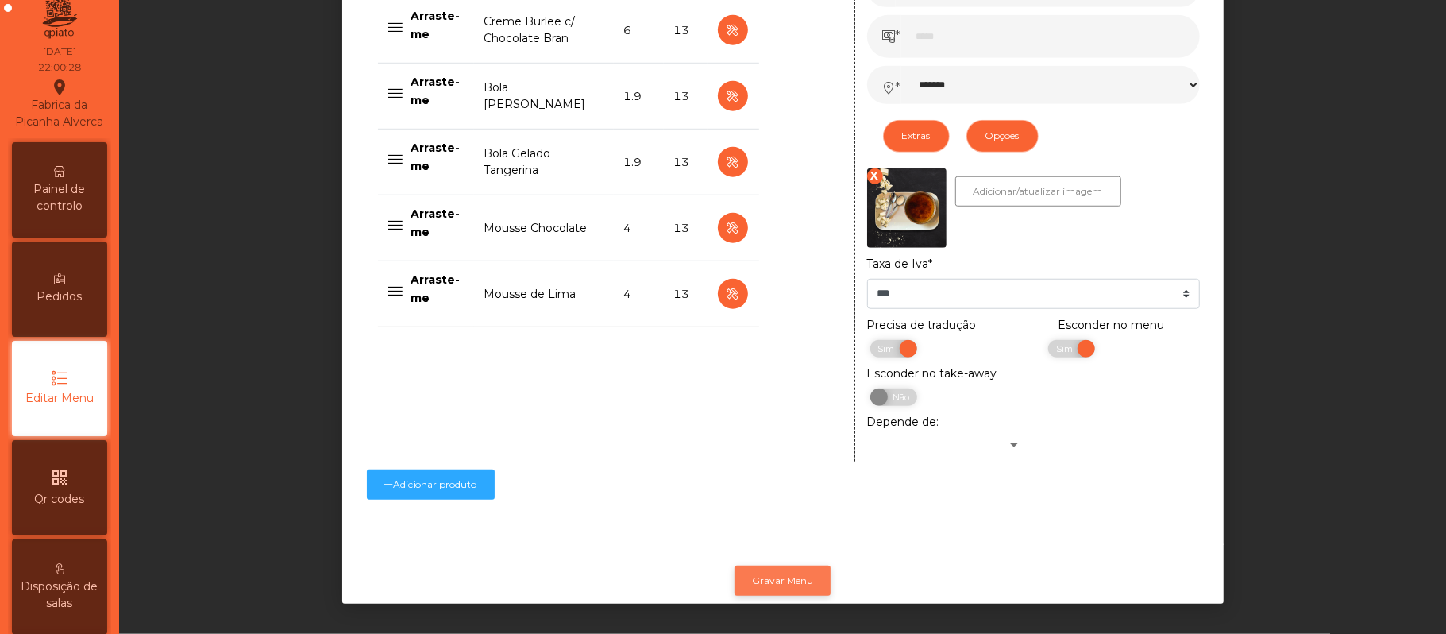
scroll to position [0, 0]
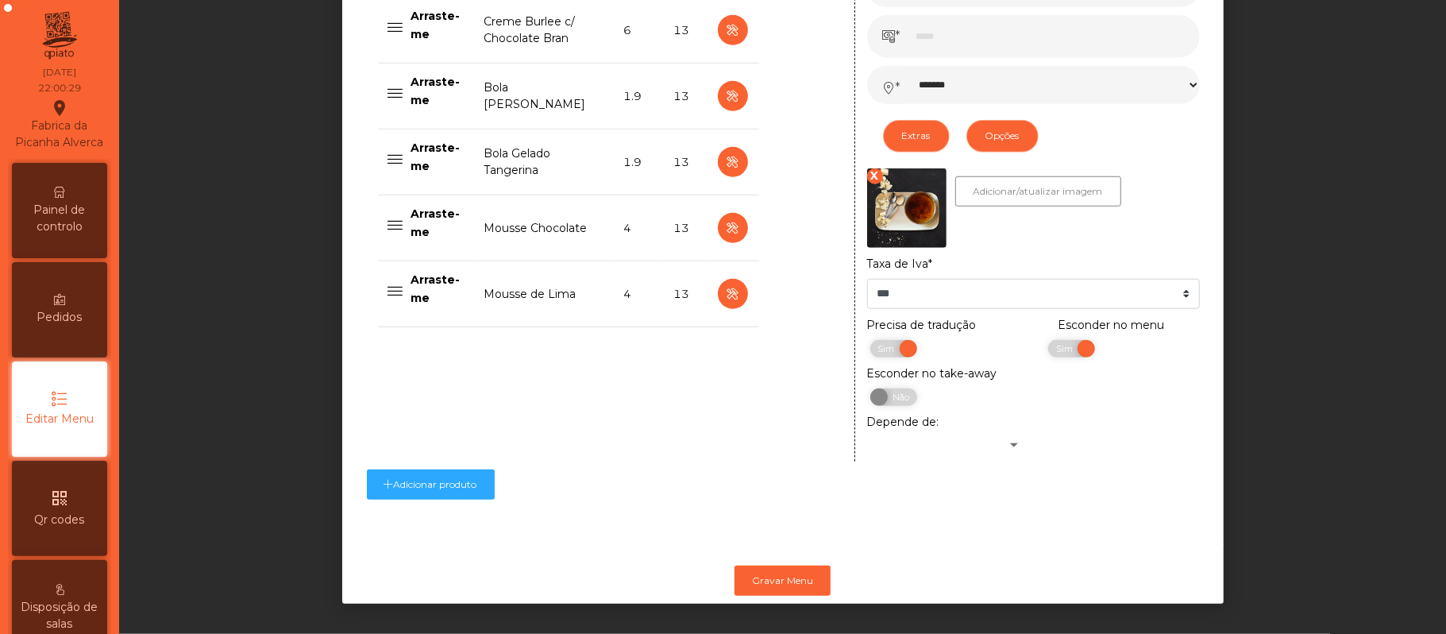
click at [26, 235] on span "Painel de controlo" at bounding box center [59, 218] width 87 height 33
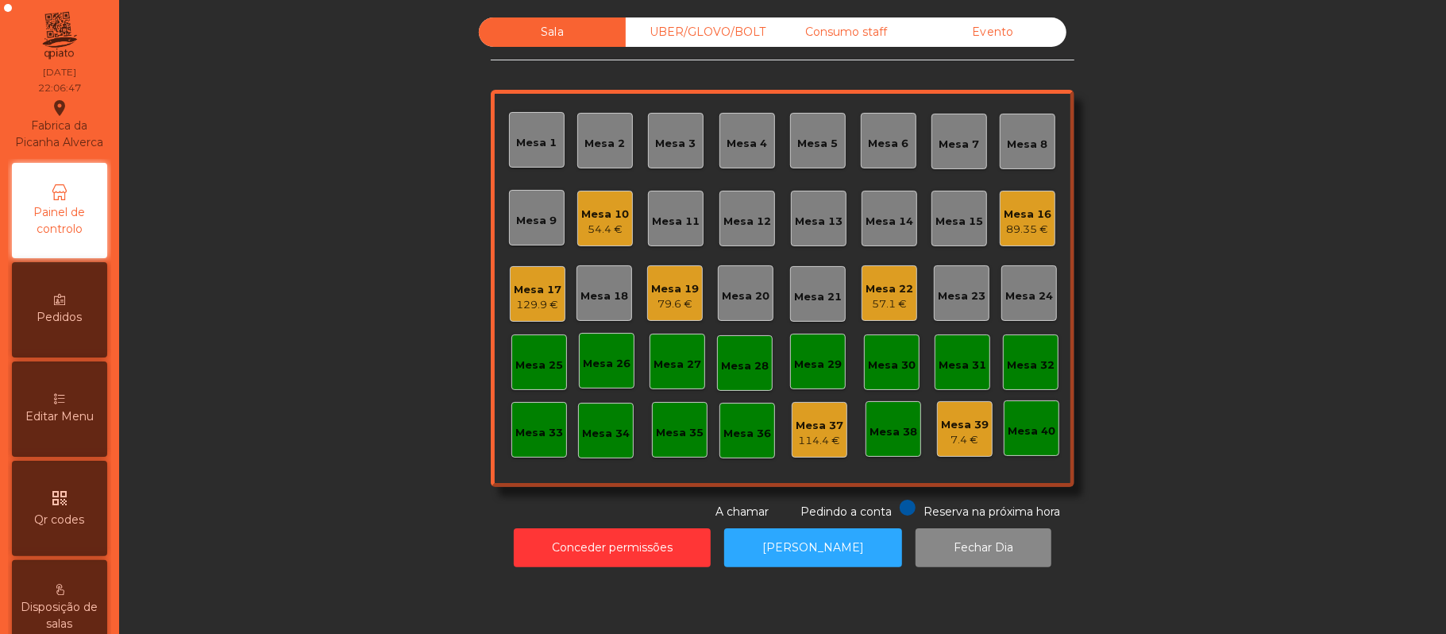
click at [905, 291] on div "Mesa 22 57.1 €" at bounding box center [889, 293] width 56 height 56
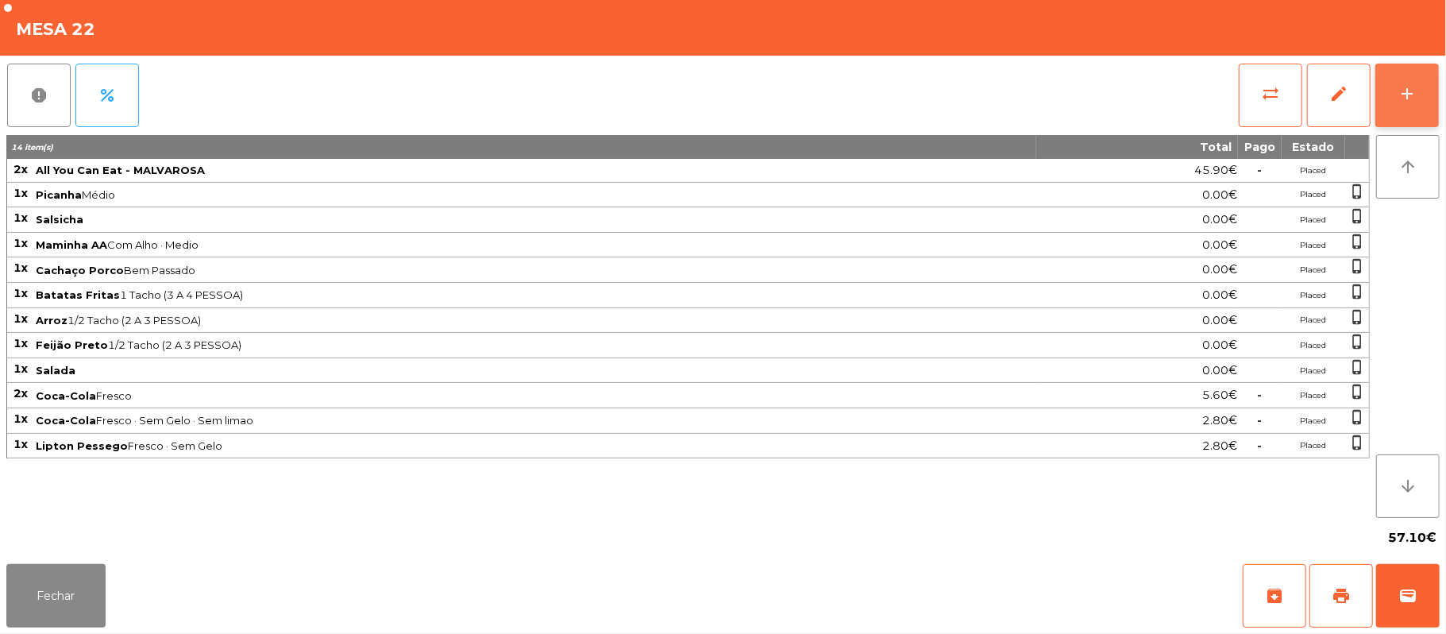
click at [1424, 90] on button "add" at bounding box center [1407, 96] width 64 height 64
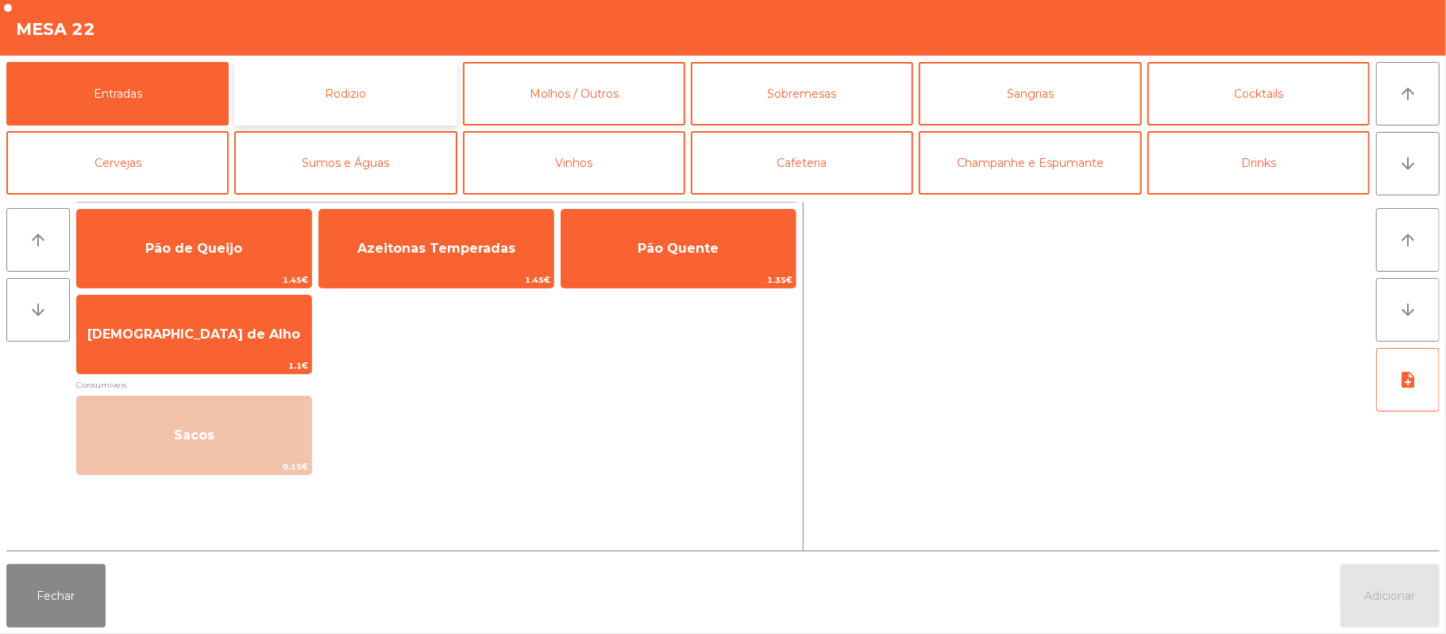
click at [356, 96] on button "Rodizio" at bounding box center [345, 94] width 222 height 64
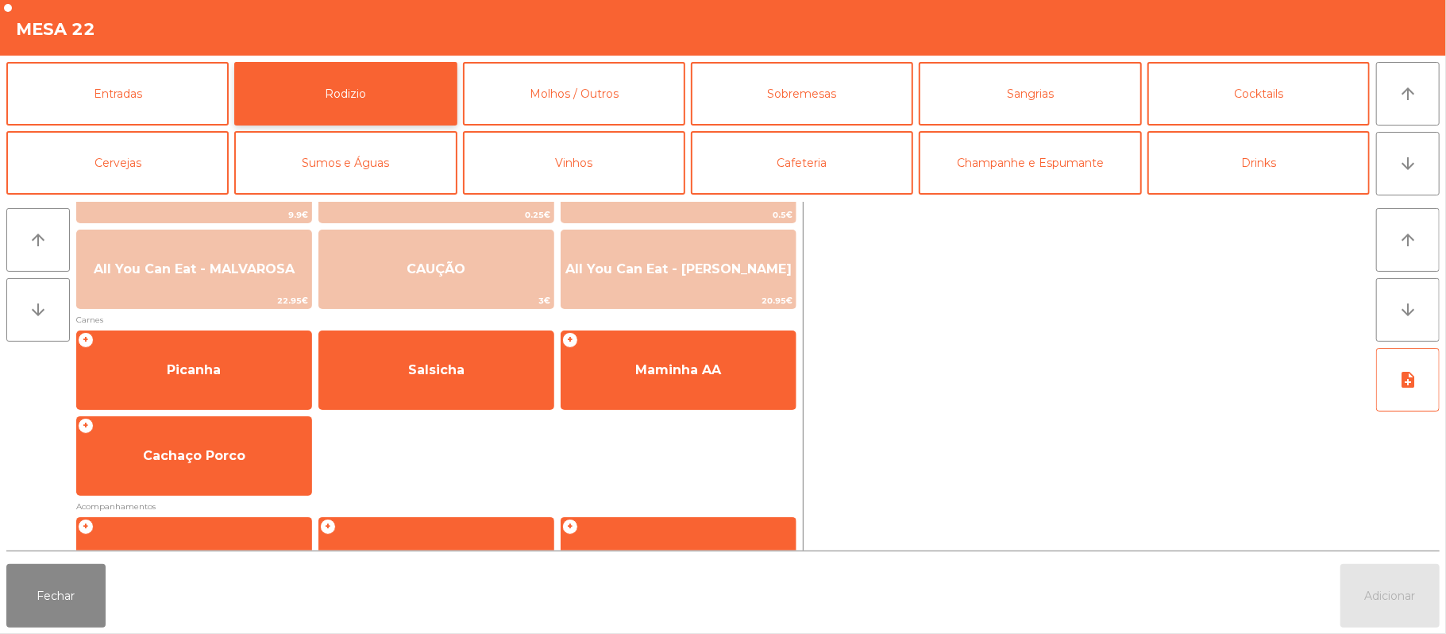
scroll to position [71, 0]
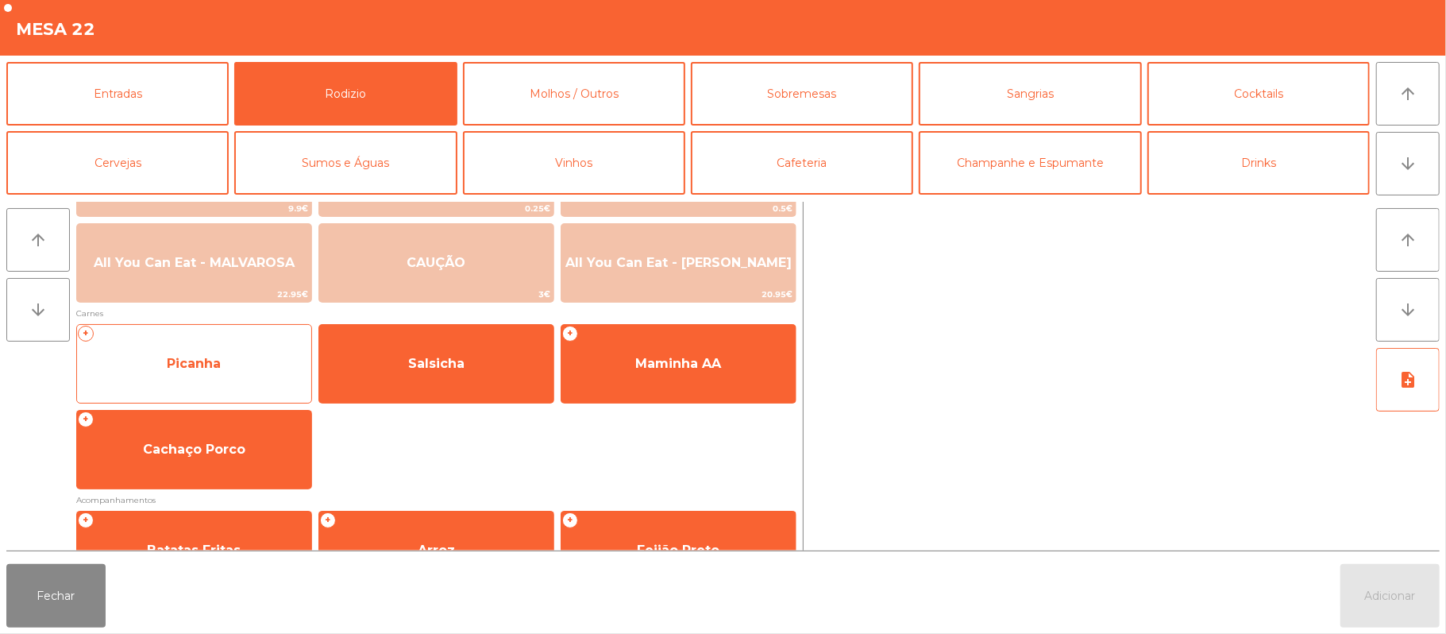
click at [252, 382] on span "Picanha" at bounding box center [194, 363] width 234 height 43
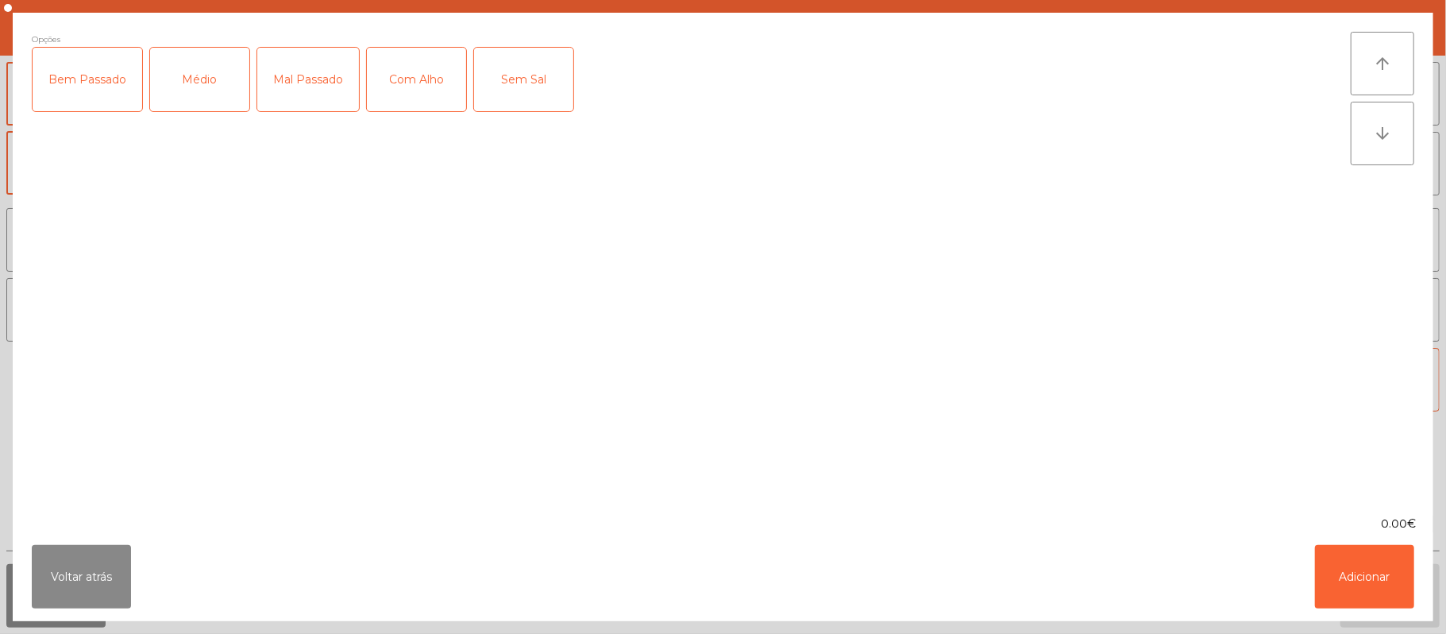
click at [213, 79] on div "Médio" at bounding box center [199, 80] width 99 height 64
click at [408, 78] on div "Com Alho" at bounding box center [416, 80] width 99 height 64
click at [1366, 592] on button "Adicionar" at bounding box center [1364, 577] width 99 height 64
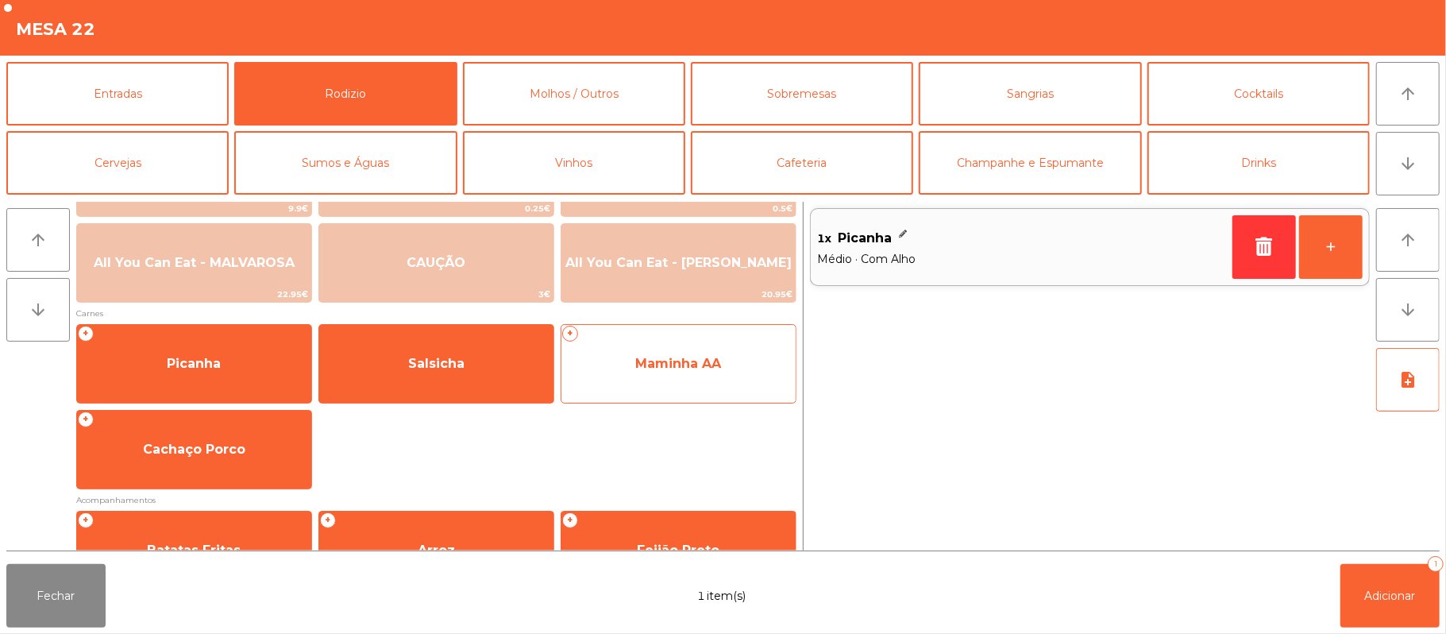
click at [700, 380] on span "Maminha AA" at bounding box center [678, 363] width 234 height 43
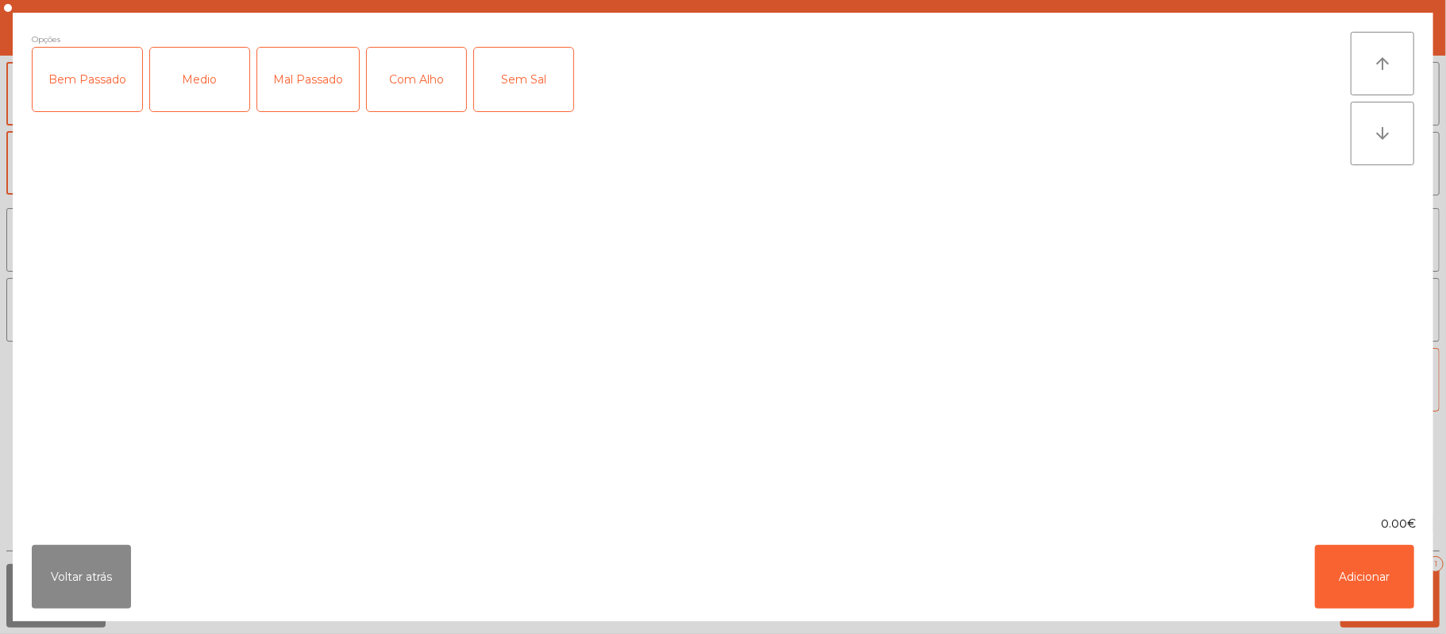
click at [213, 75] on div "Medio" at bounding box center [199, 80] width 99 height 64
click at [1370, 576] on button "Adicionar" at bounding box center [1364, 577] width 99 height 64
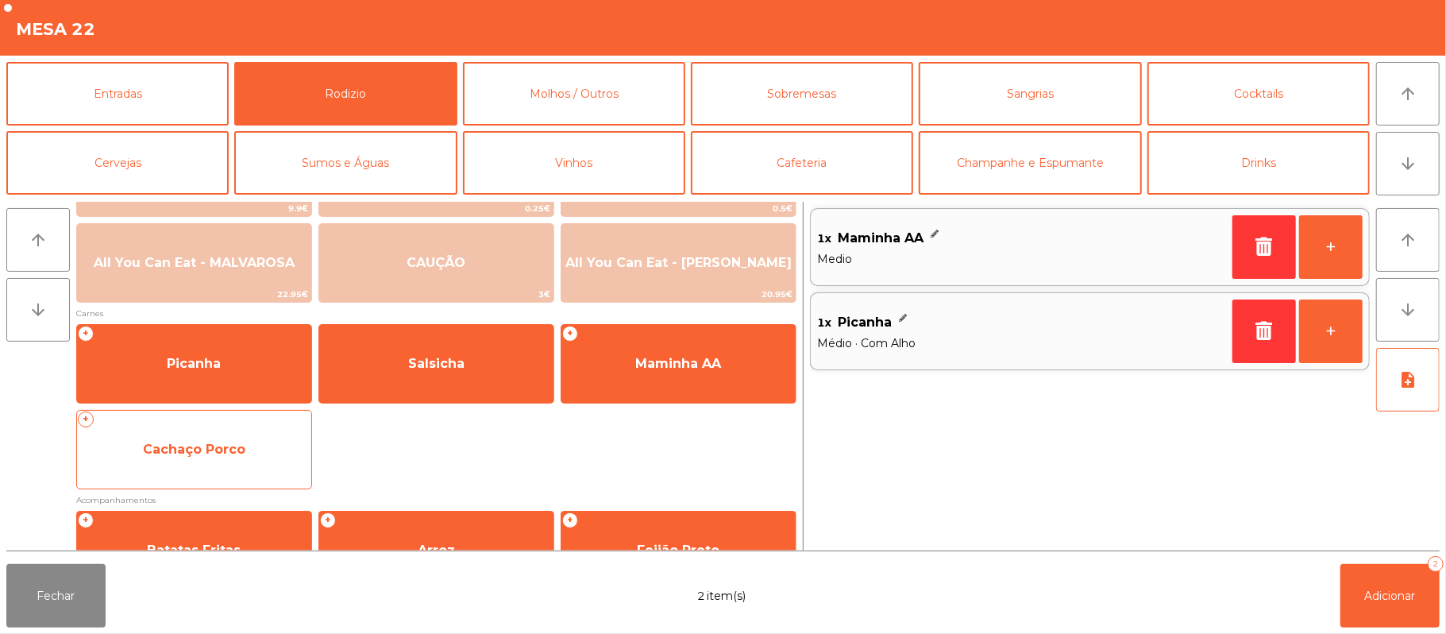
click at [229, 443] on span "Cachaço Porco" at bounding box center [194, 448] width 102 height 15
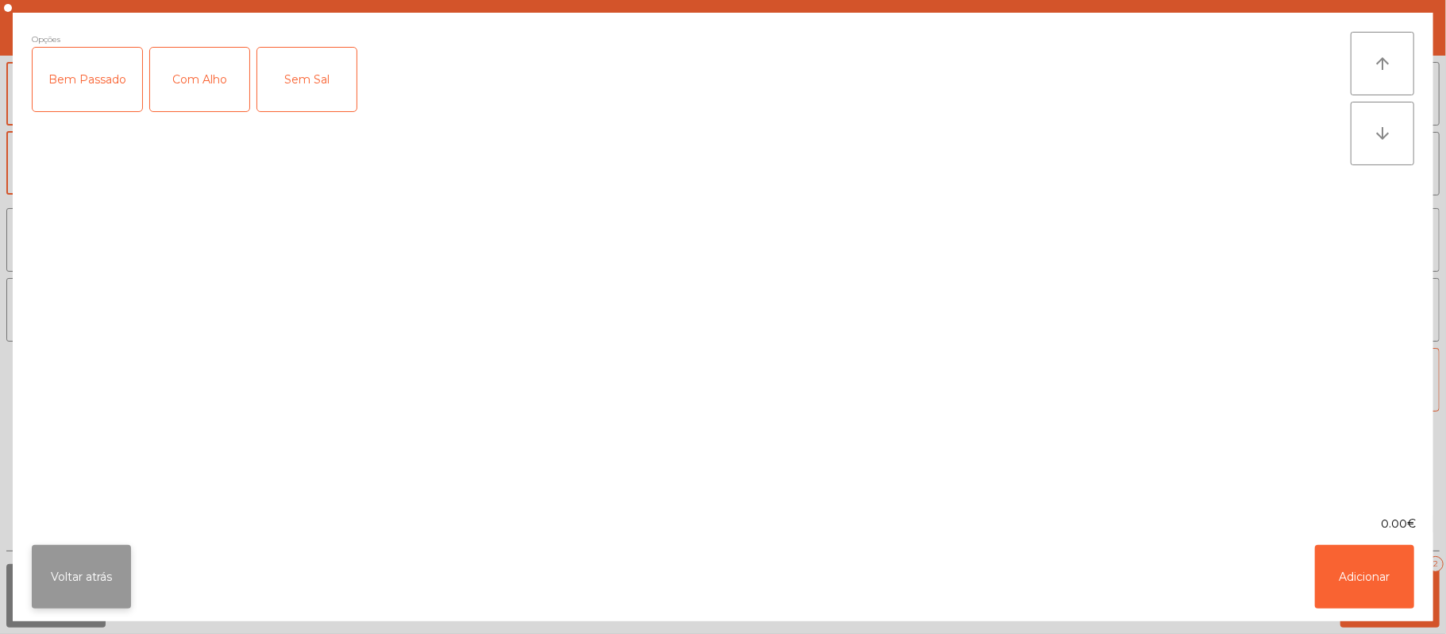
click at [93, 564] on button "Voltar atrás" at bounding box center [81, 577] width 99 height 64
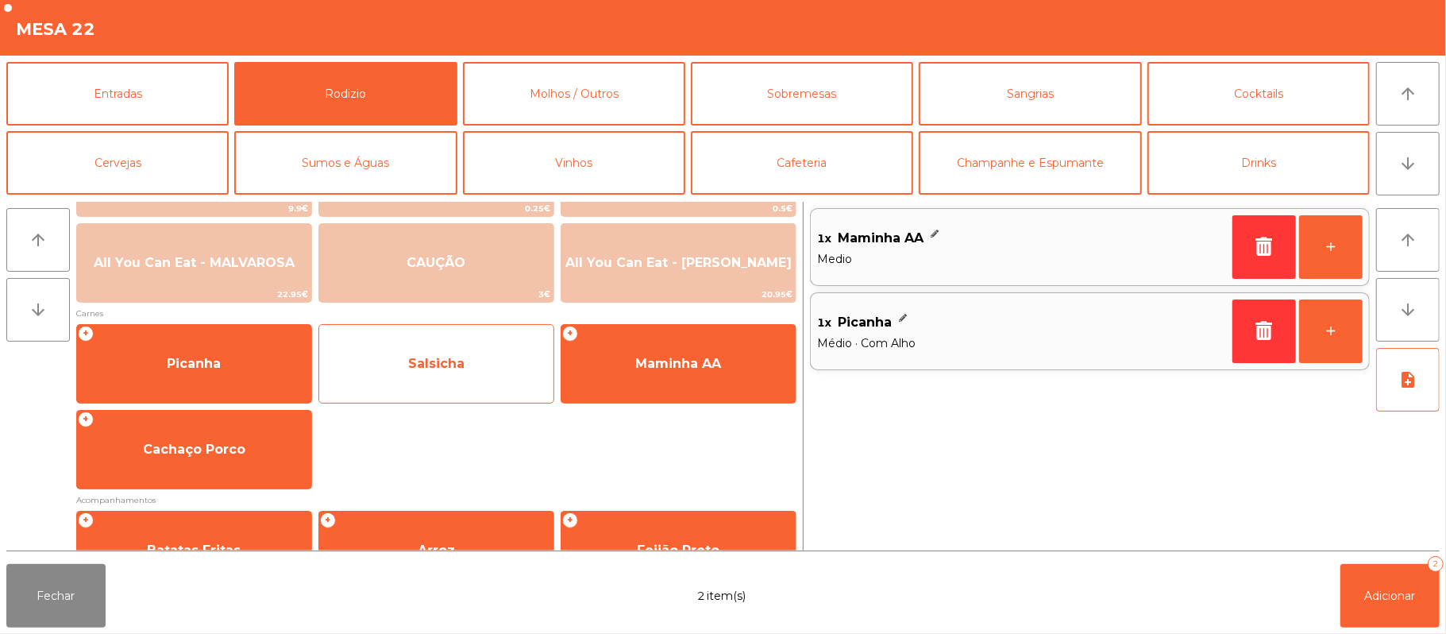
click at [484, 372] on span "Salsicha" at bounding box center [436, 363] width 234 height 43
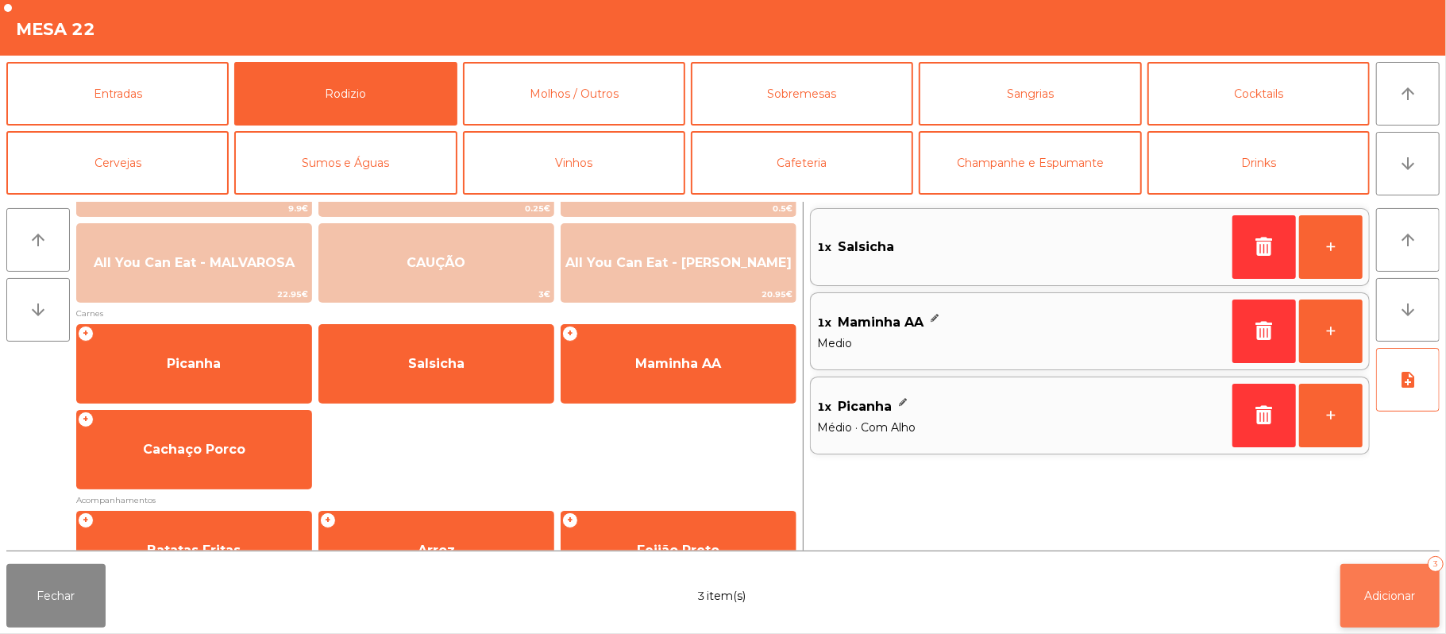
click at [1389, 607] on button "Adicionar 3" at bounding box center [1389, 596] width 99 height 64
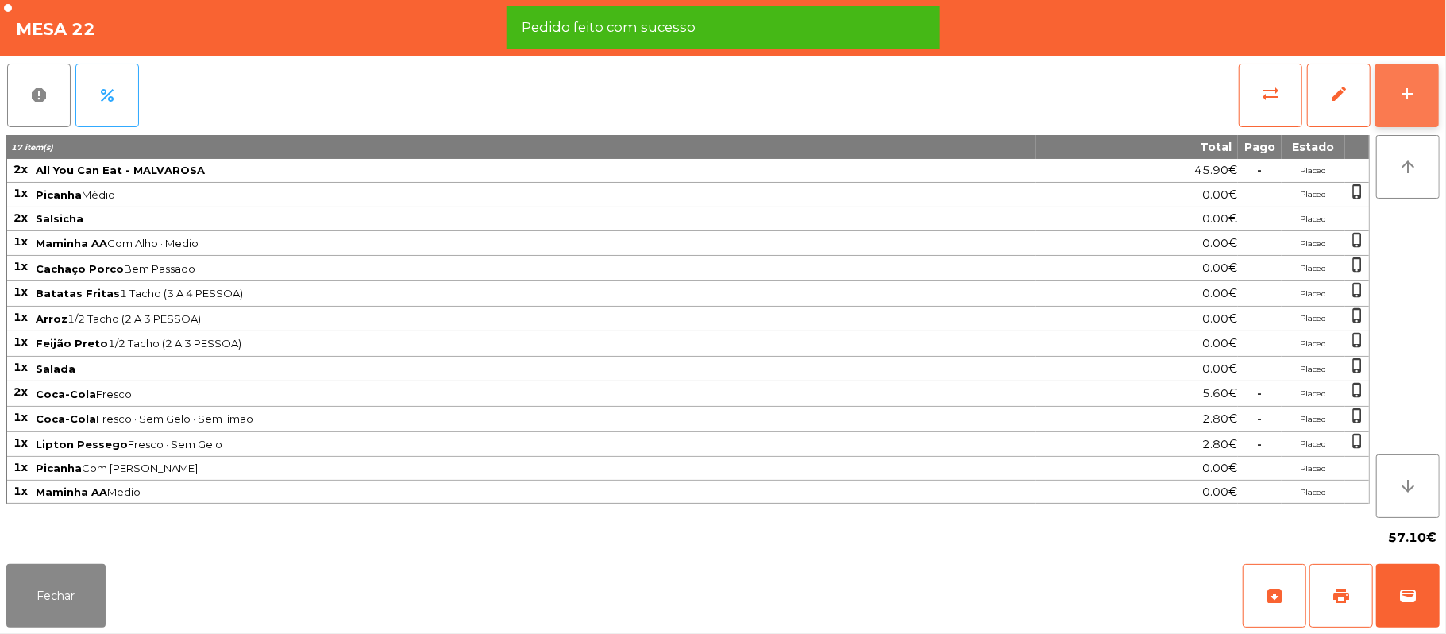
click at [1394, 116] on button "add" at bounding box center [1407, 96] width 64 height 64
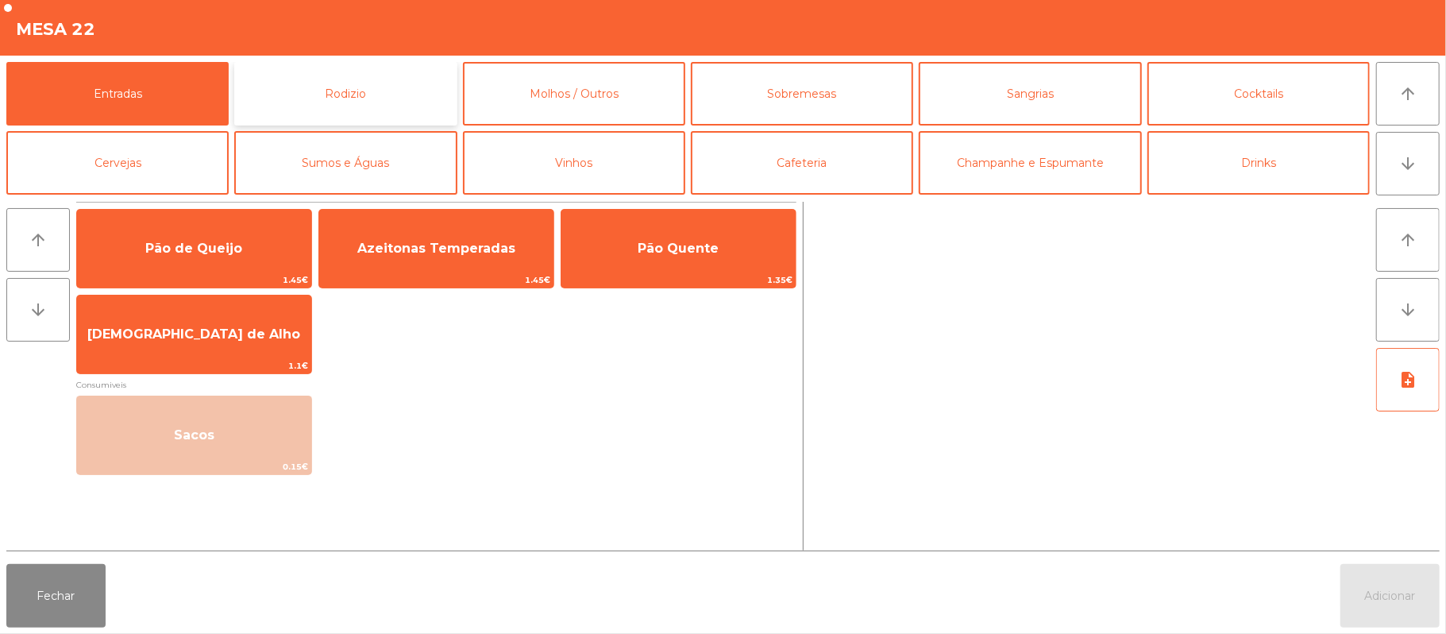
click at [400, 95] on button "Rodizio" at bounding box center [345, 94] width 222 height 64
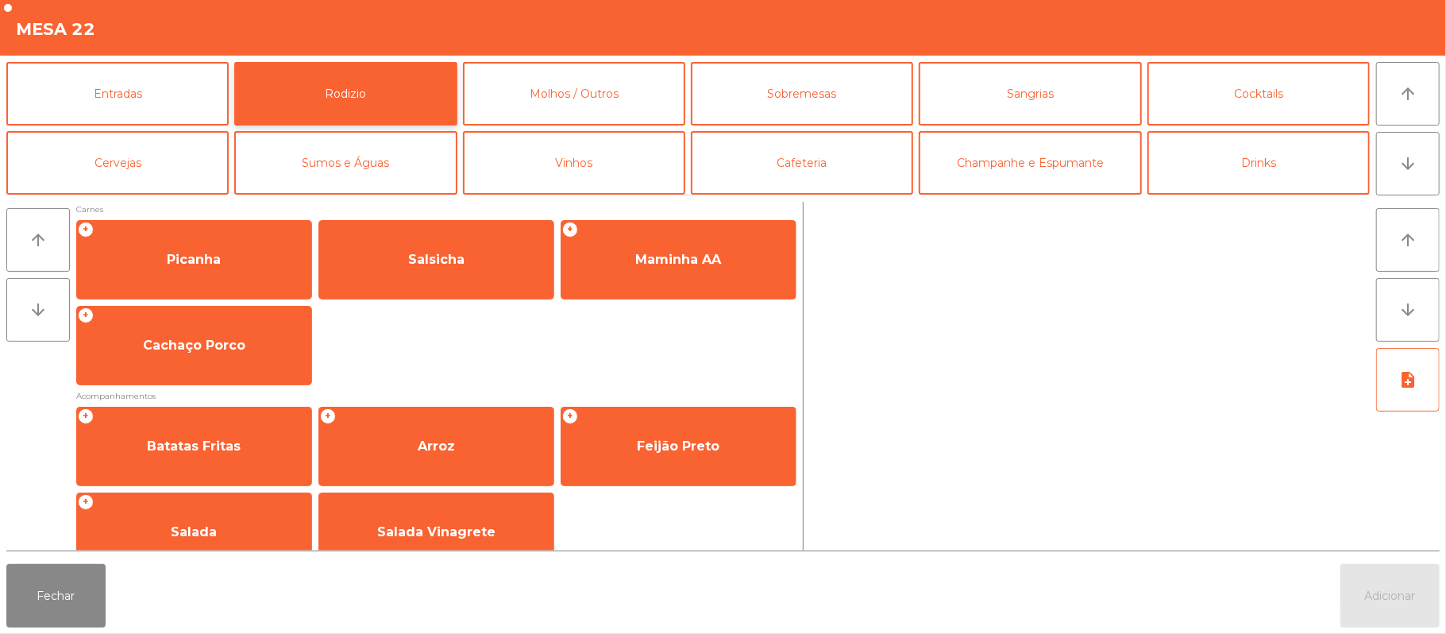
scroll to position [200, 0]
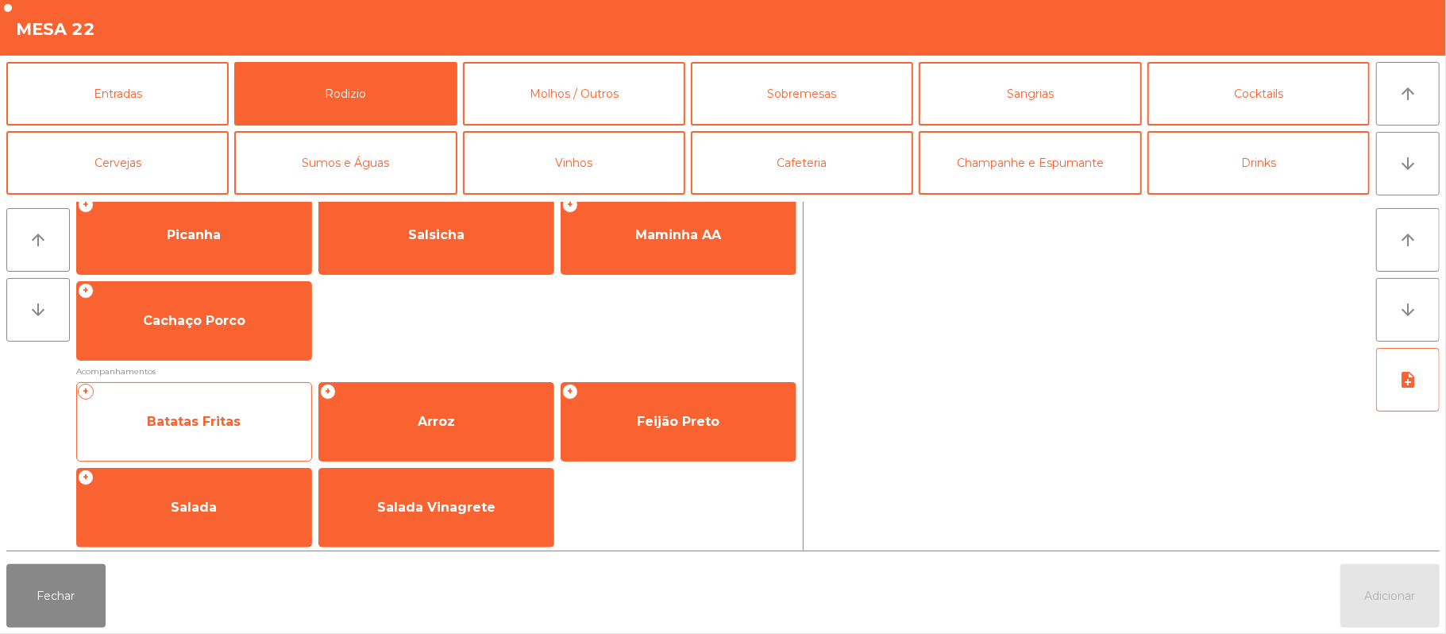
click at [271, 421] on span "Batatas Fritas" at bounding box center [194, 421] width 234 height 43
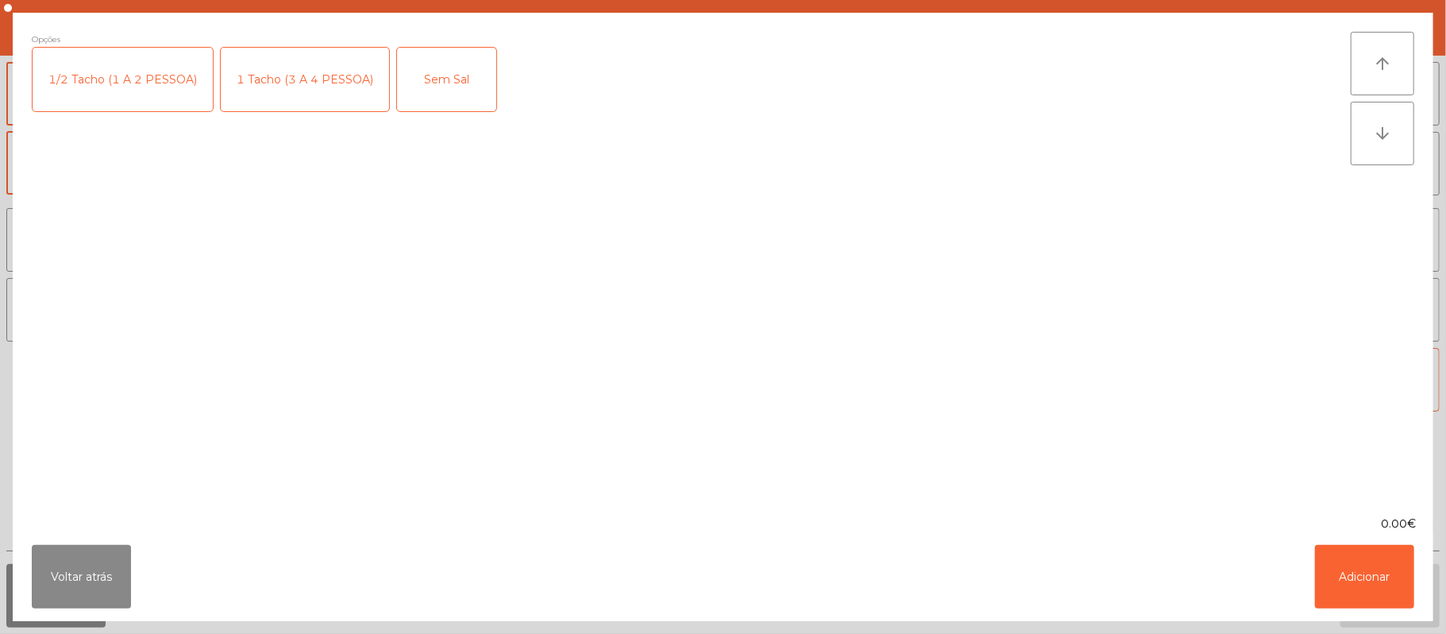
click at [341, 92] on div "1 Tacho (3 A 4 PESSOA)" at bounding box center [305, 80] width 168 height 64
click at [1389, 570] on button "Adicionar" at bounding box center [1364, 577] width 99 height 64
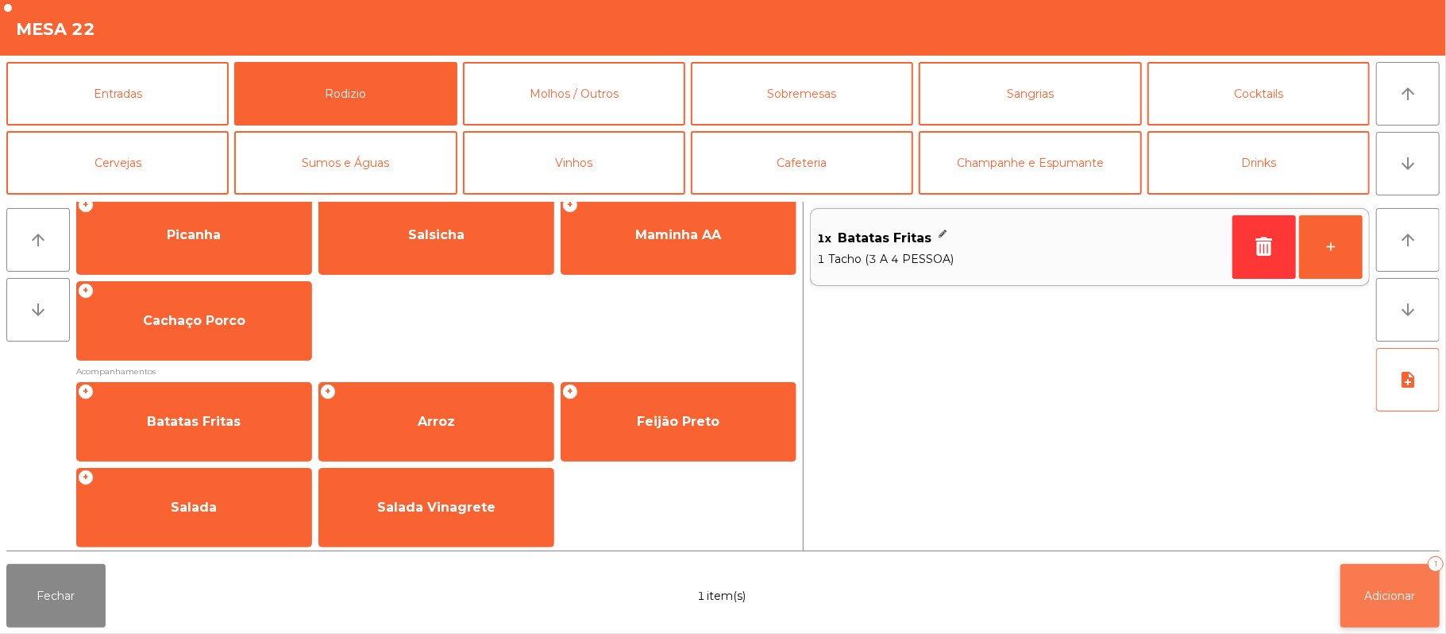
click at [1405, 578] on button "Adicionar 1" at bounding box center [1389, 596] width 99 height 64
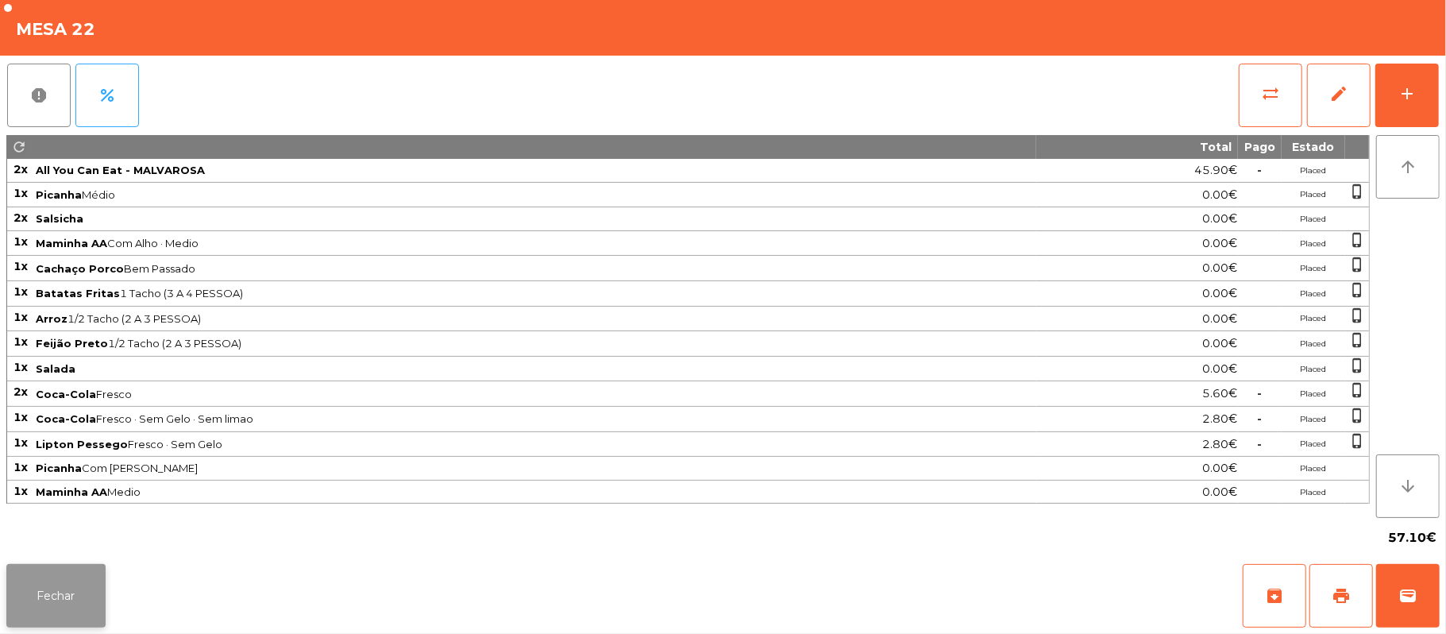
click at [65, 598] on button "Fechar" at bounding box center [55, 596] width 99 height 64
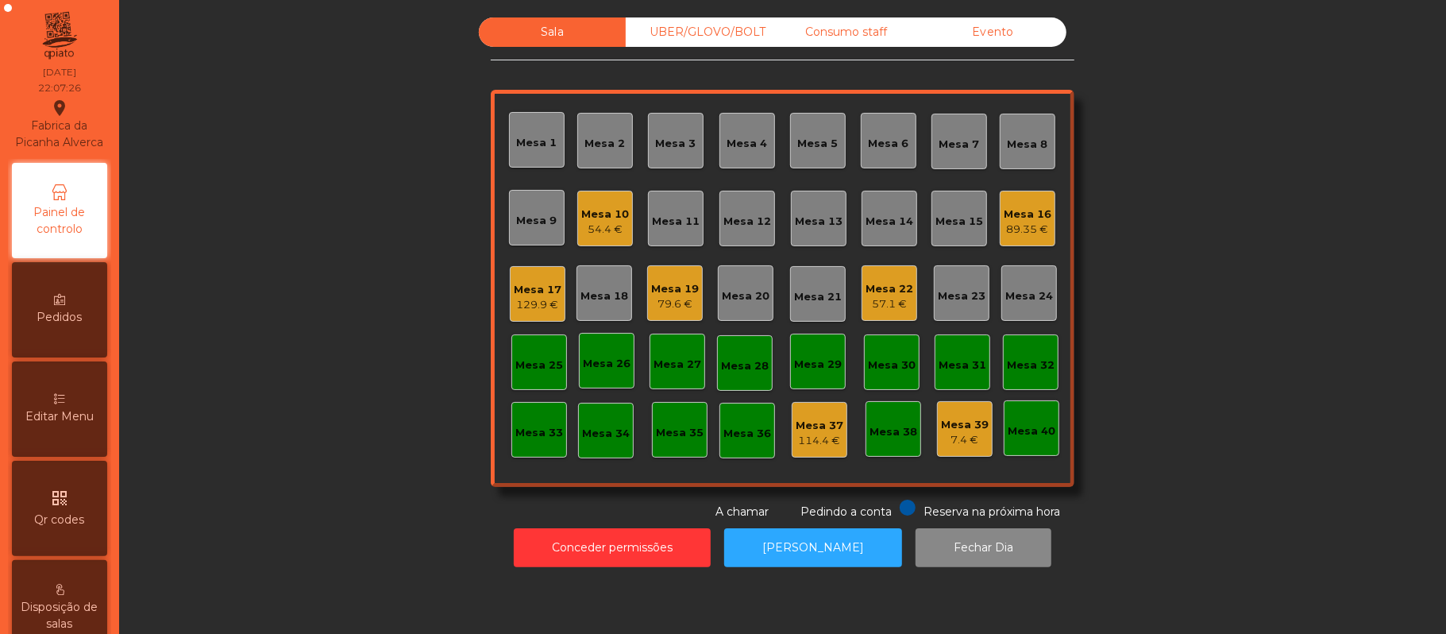
click at [653, 303] on div "79.6 €" at bounding box center [675, 304] width 48 height 16
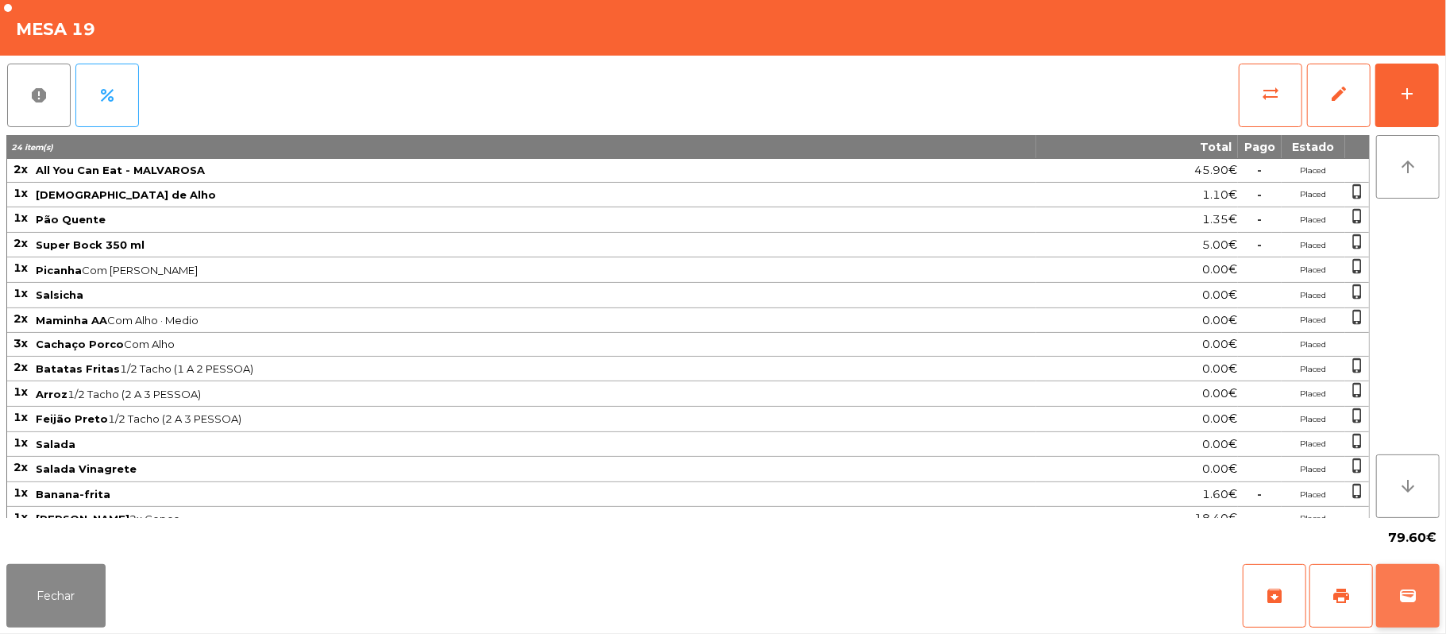
click at [1388, 594] on button "wallet" at bounding box center [1408, 596] width 64 height 64
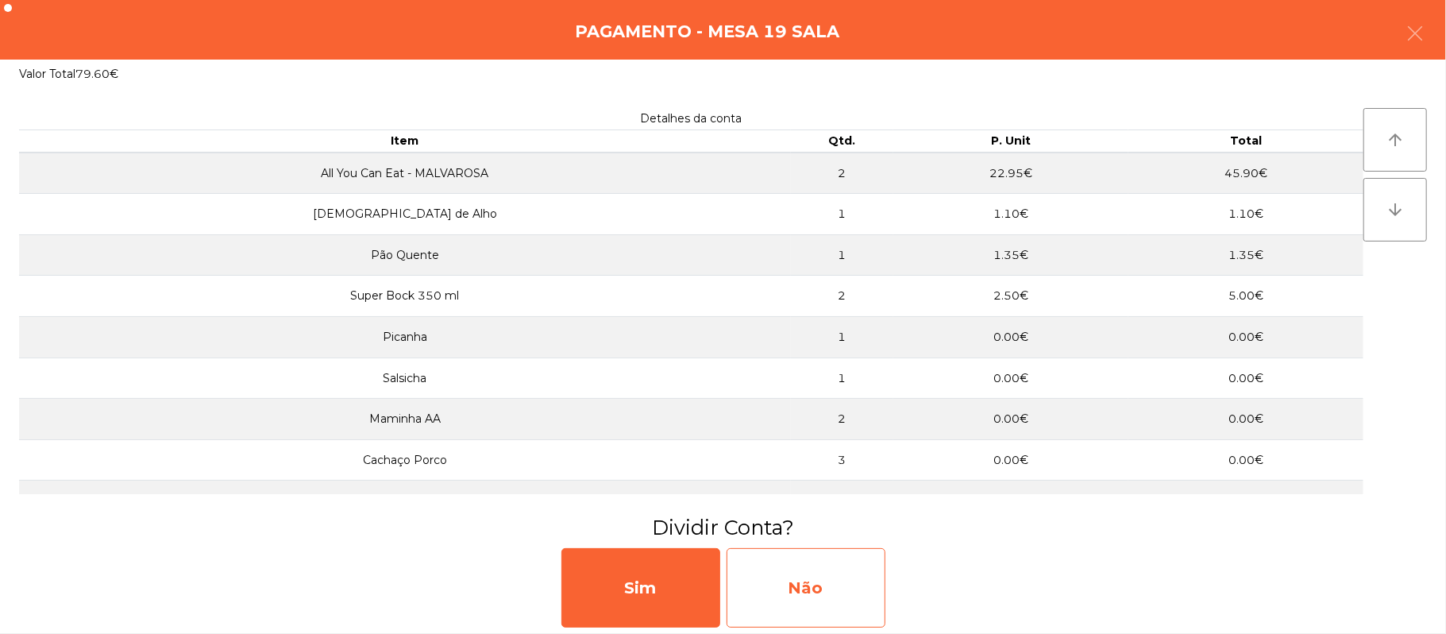
click at [830, 595] on div "Não" at bounding box center [805, 587] width 159 height 79
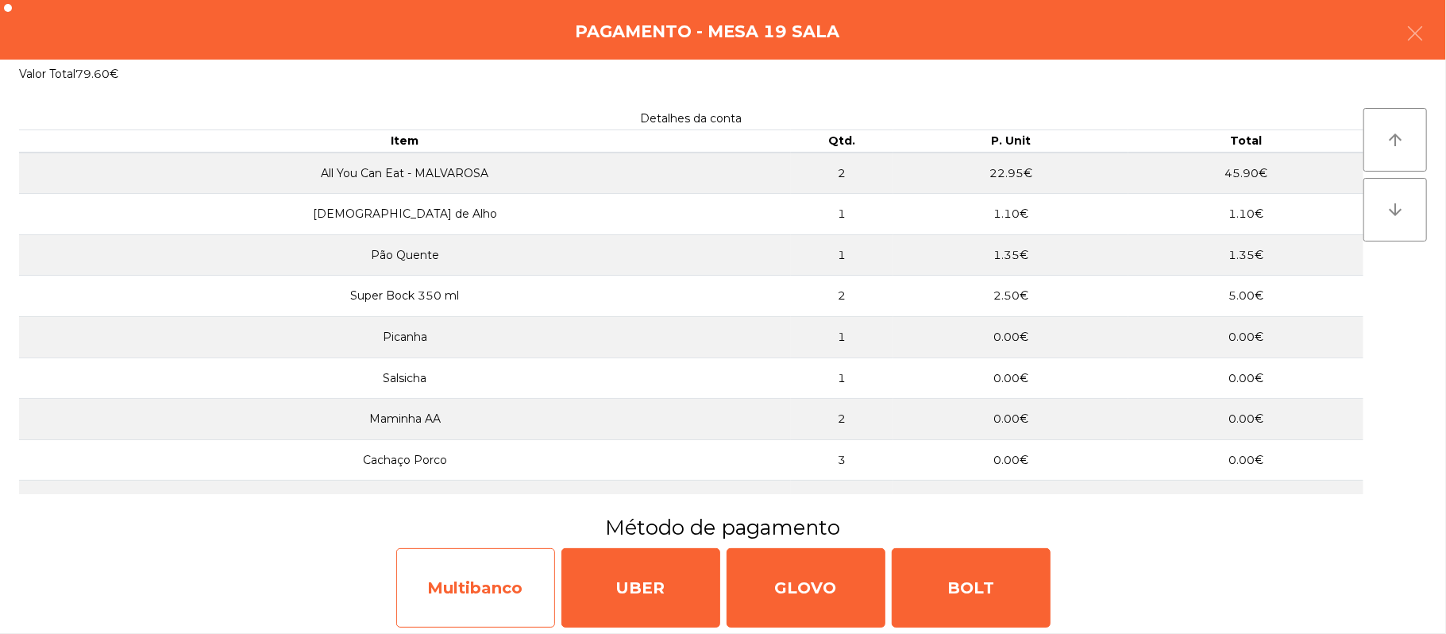
click at [488, 592] on div "Multibanco" at bounding box center [475, 587] width 159 height 79
select select "**"
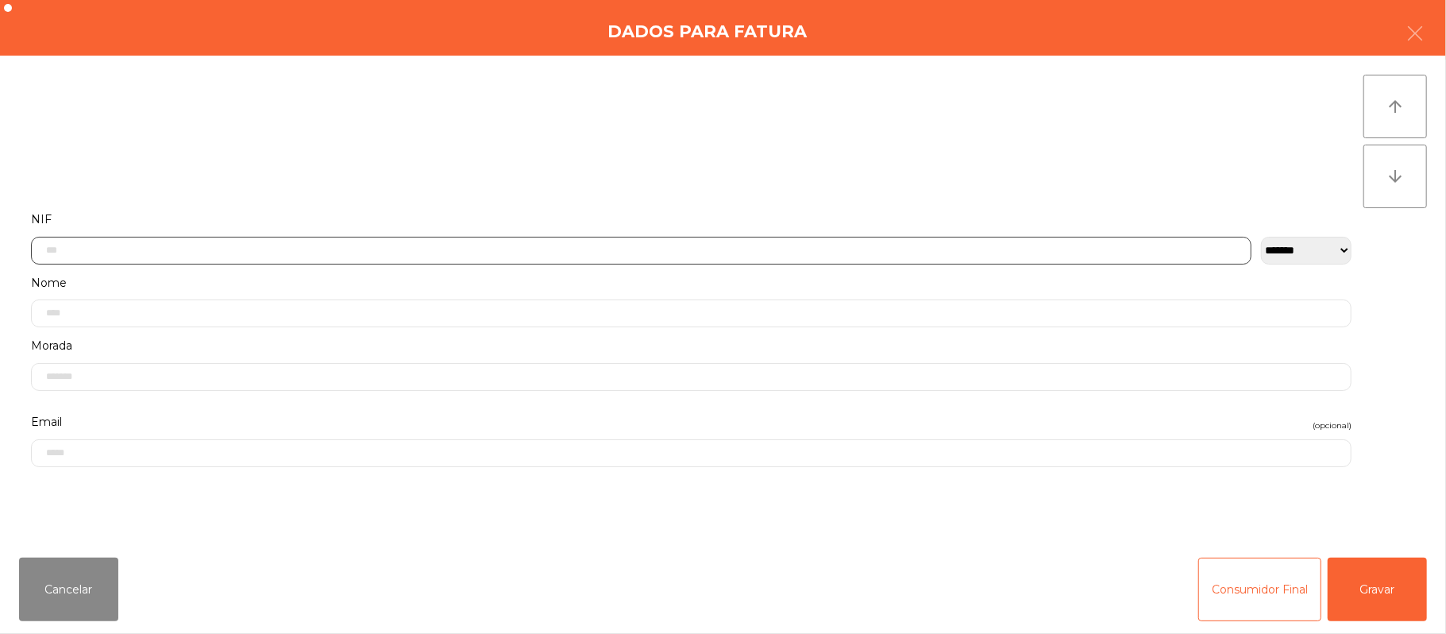
click at [575, 249] on input "text" at bounding box center [641, 251] width 1220 height 28
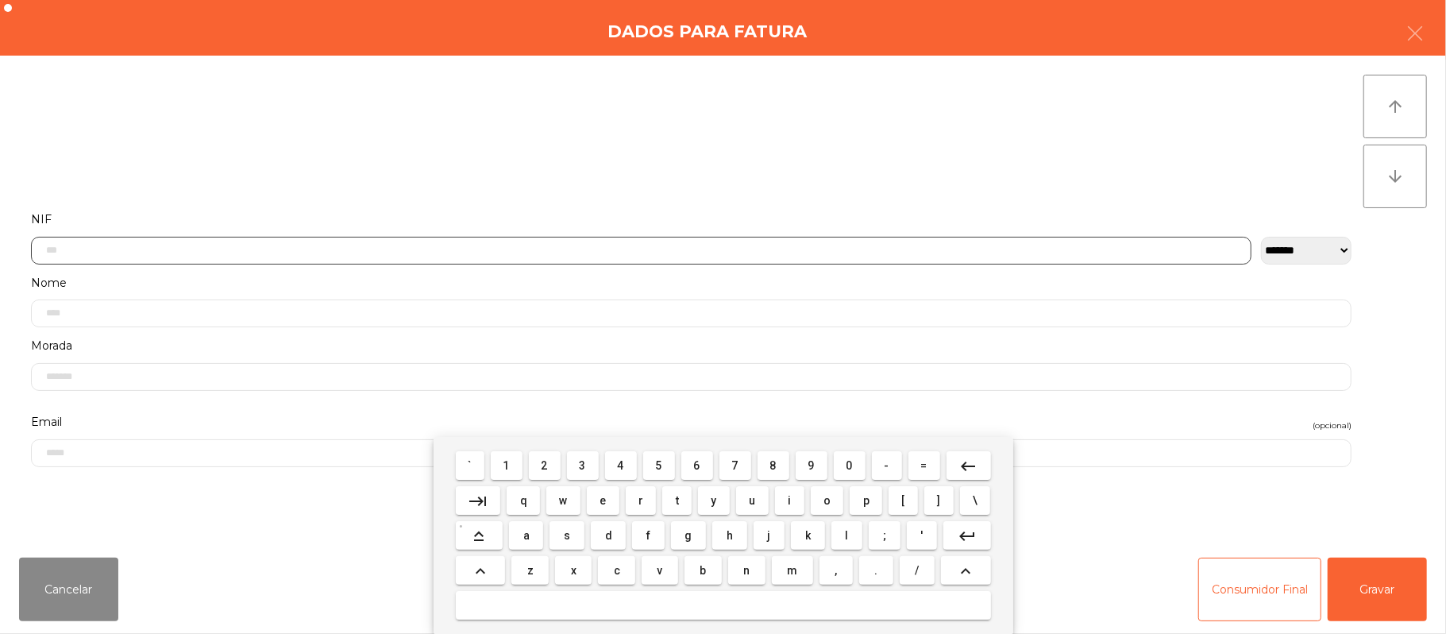
scroll to position [133, 0]
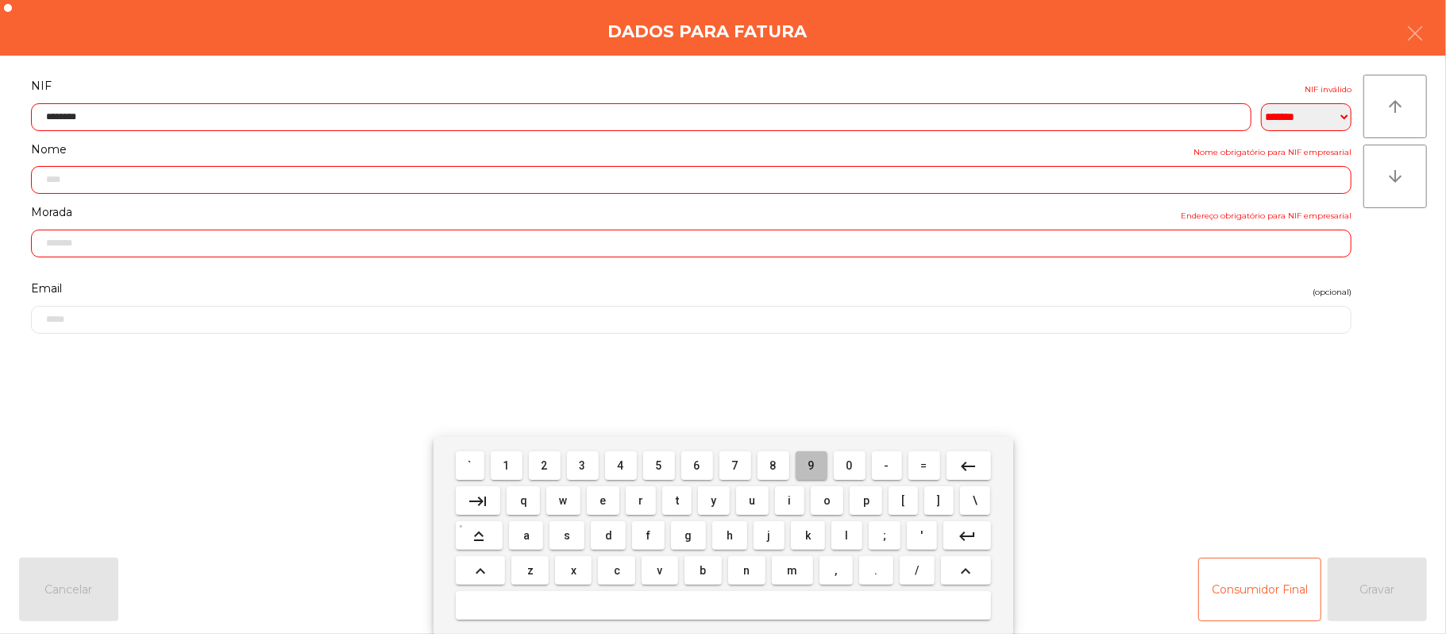
type input "*********"
type input "**********"
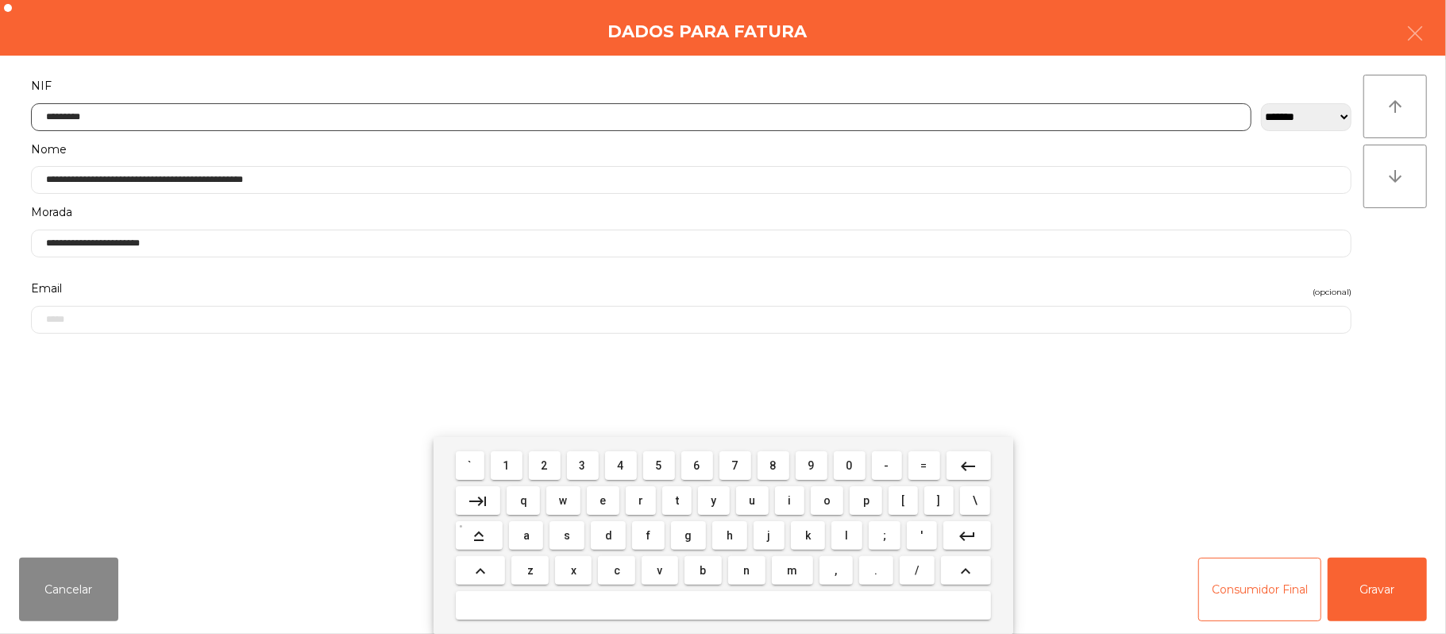
type input "*********"
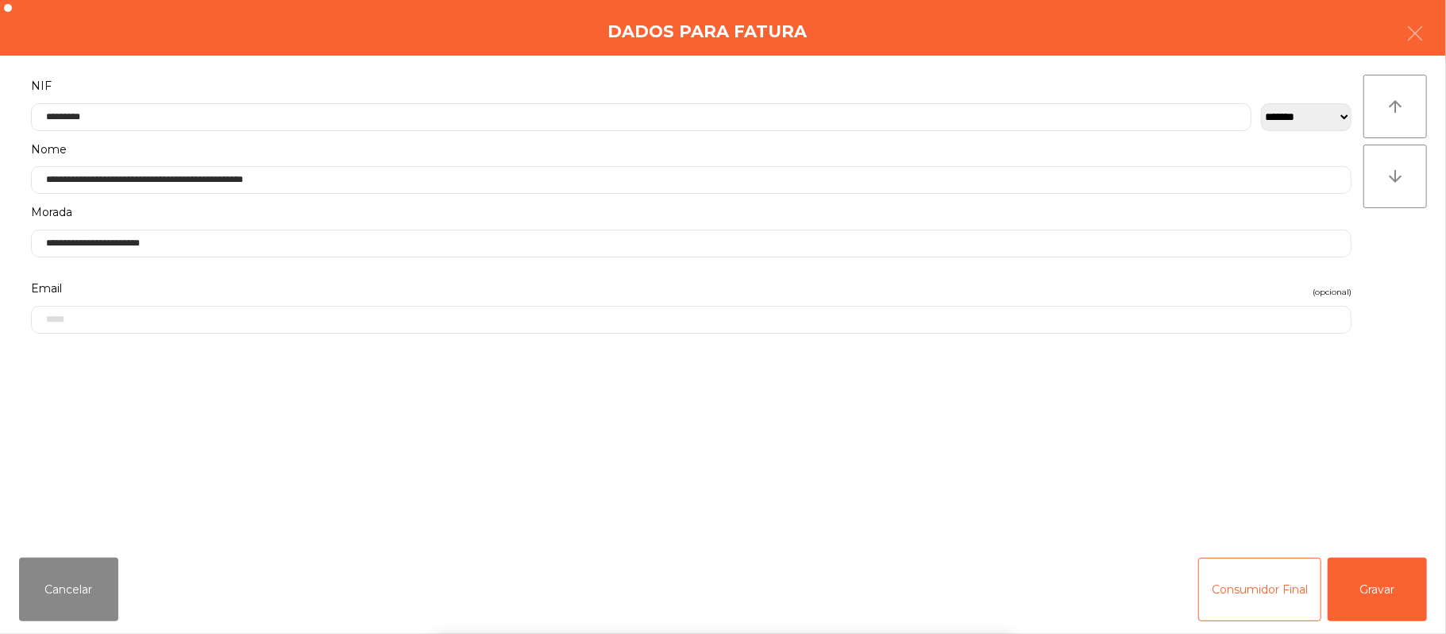
click at [1374, 591] on div "` 1 2 3 4 5 6 7 8 9 0 - = keyboard_backspace keyboard_tab q w e r t y u i o p […" at bounding box center [723, 535] width 1446 height 197
click at [1385, 588] on button "Gravar" at bounding box center [1377, 589] width 99 height 64
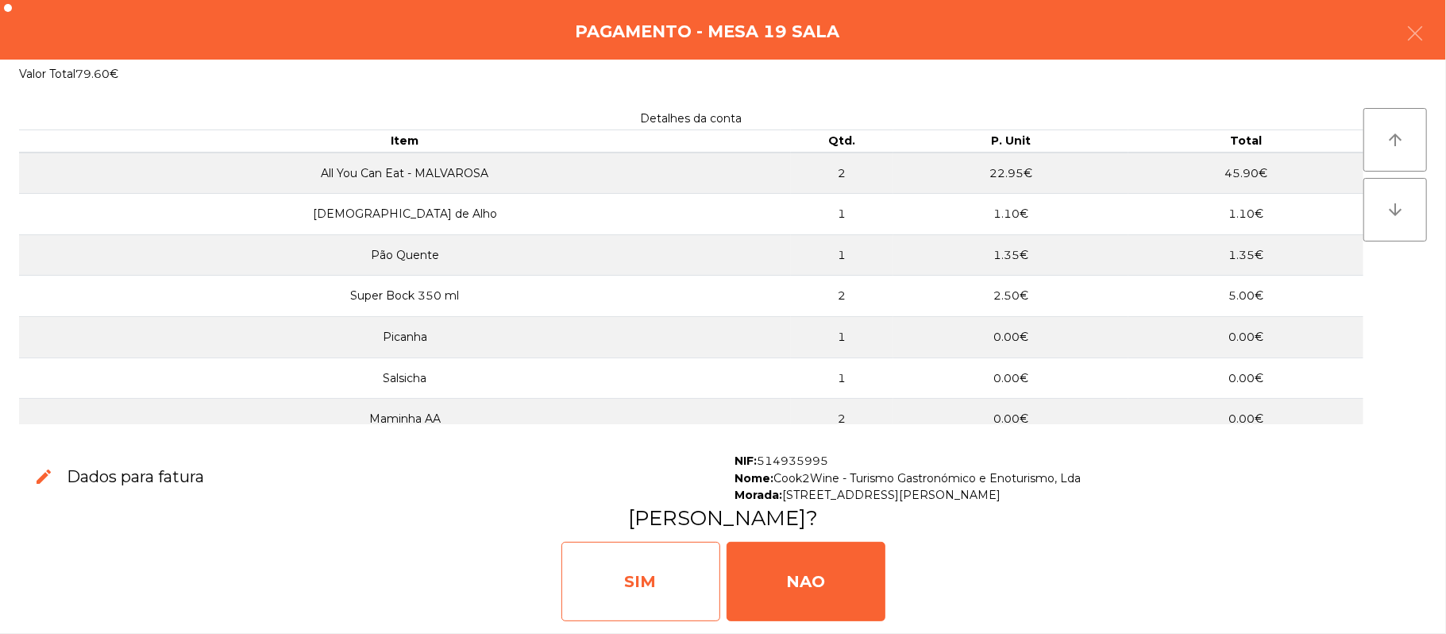
click at [634, 588] on div "SIM" at bounding box center [640, 580] width 159 height 79
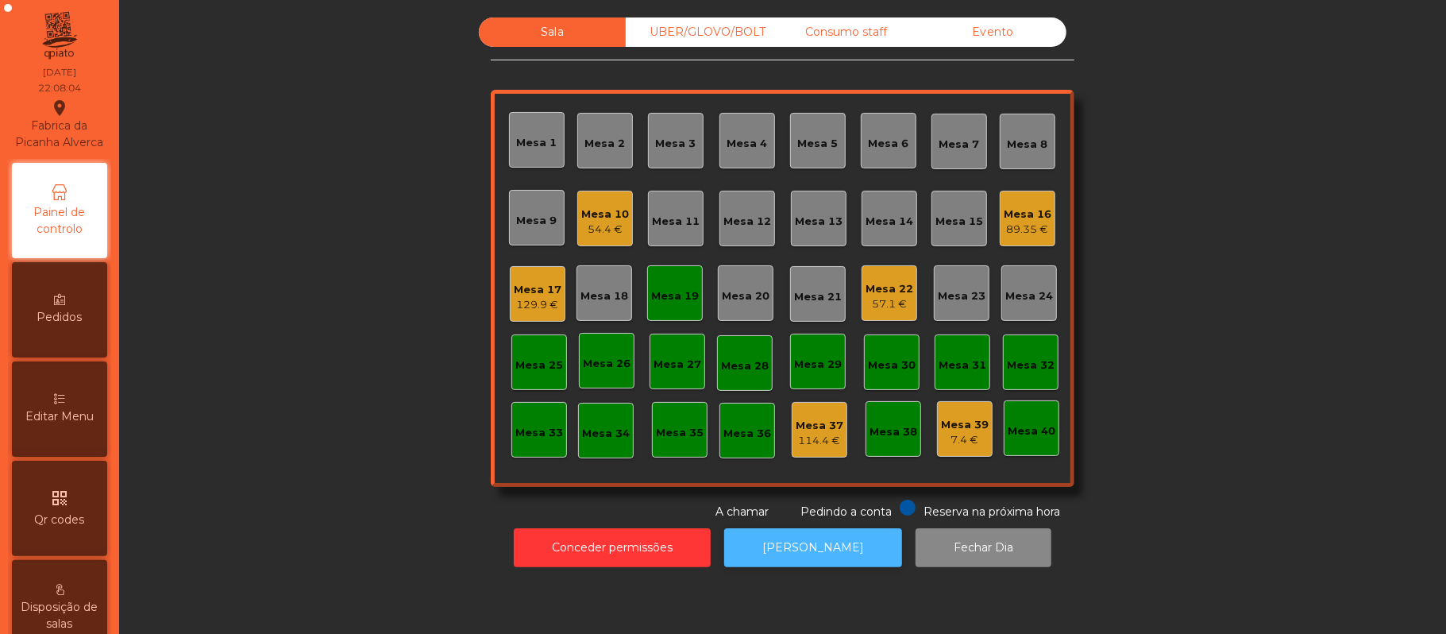
click at [816, 561] on button "[PERSON_NAME]" at bounding box center [813, 547] width 178 height 39
click at [647, 316] on div "Mesa 19" at bounding box center [675, 293] width 56 height 56
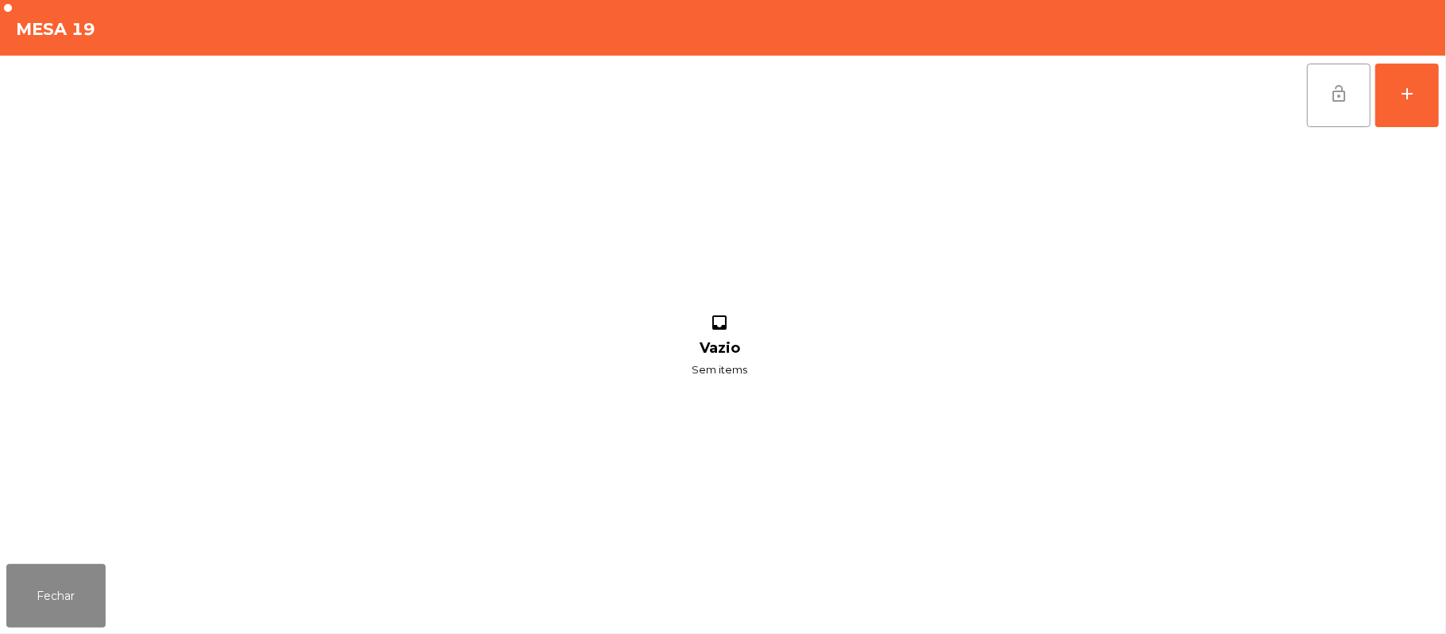
click at [1355, 83] on button "lock_open" at bounding box center [1339, 96] width 64 height 64
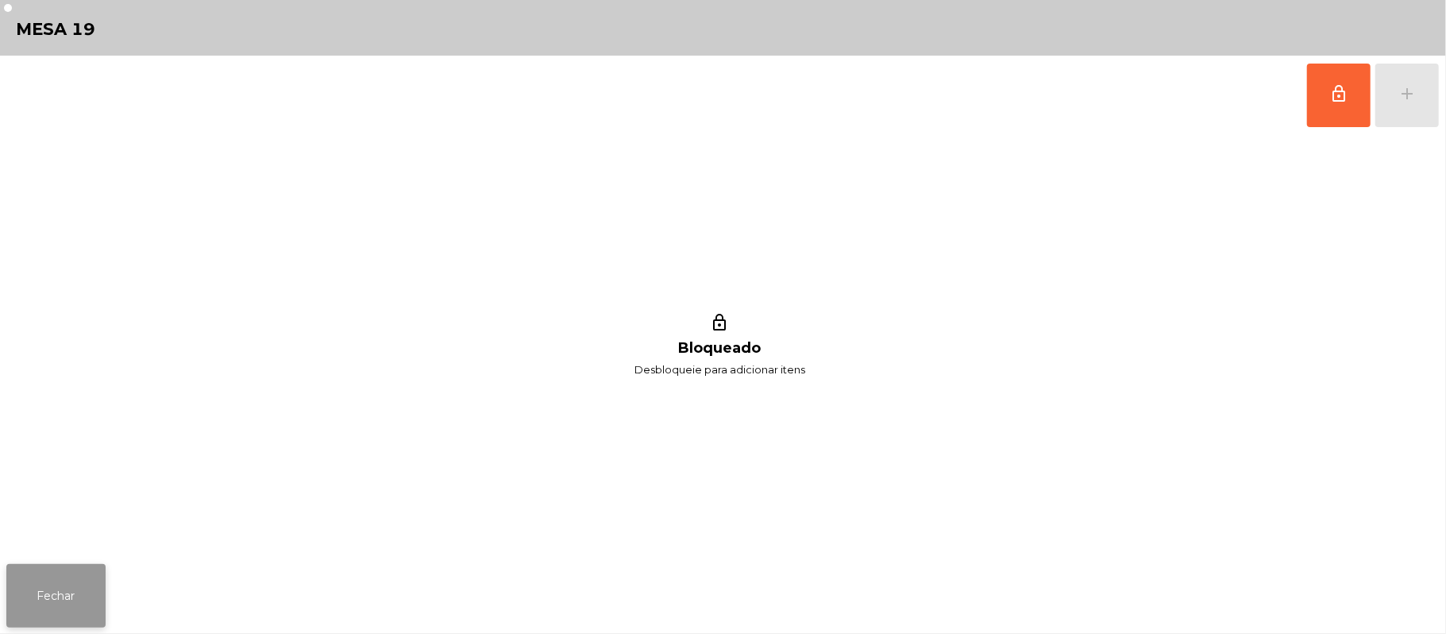
click at [86, 580] on button "Fechar" at bounding box center [55, 596] width 99 height 64
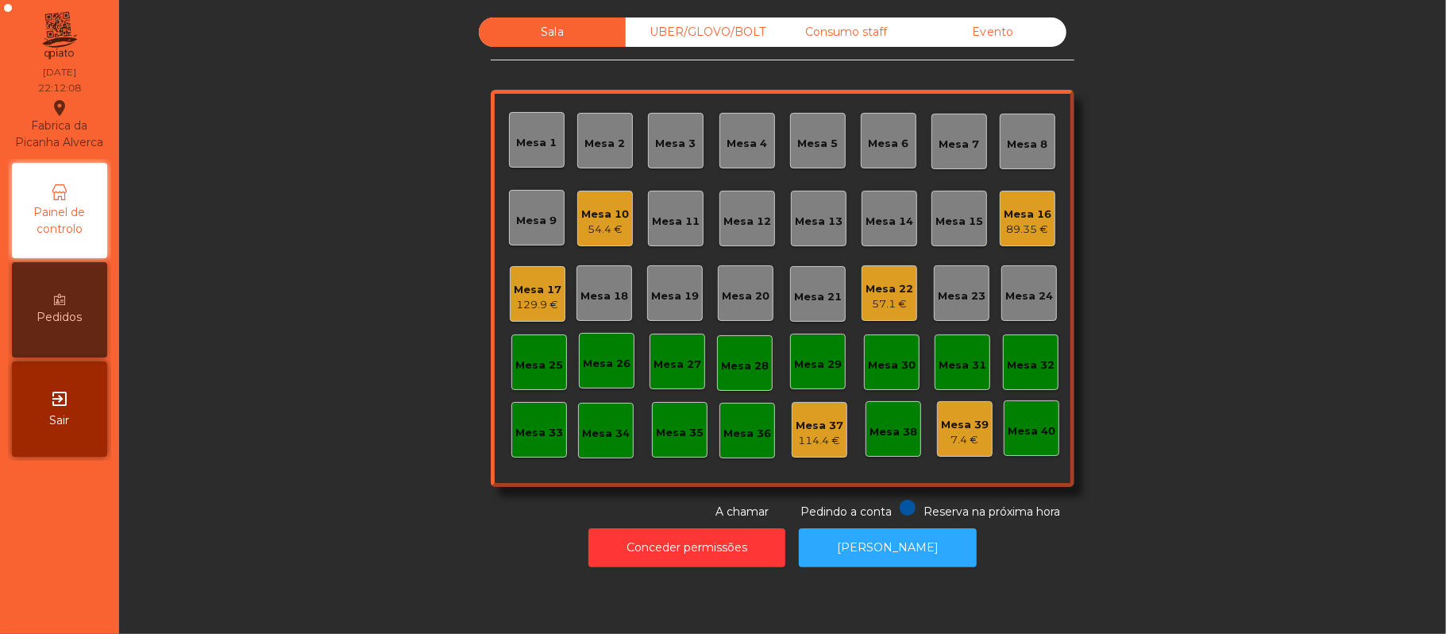
click at [699, 33] on div "UBER/GLOVO/BOLT" at bounding box center [699, 31] width 147 height 29
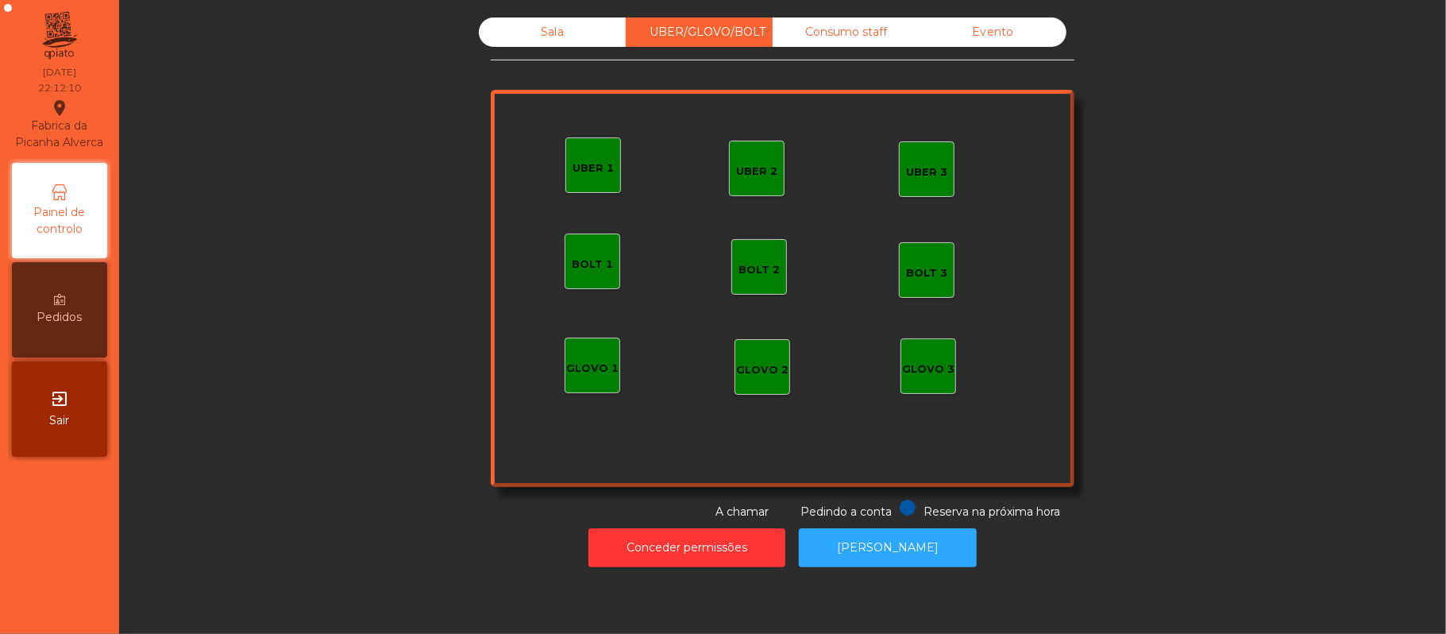
click at [588, 179] on div "UBER 1" at bounding box center [593, 165] width 56 height 56
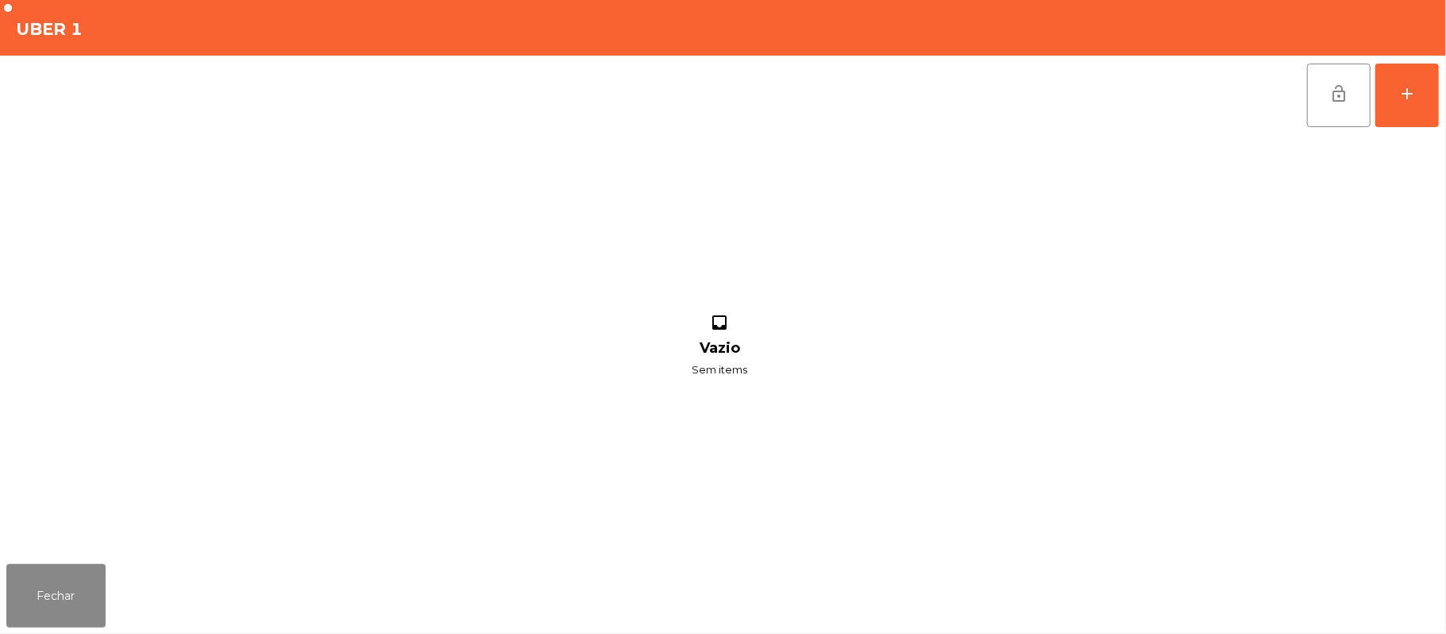
click at [1440, 98] on div "lock_open add inbox Vazio Sem items" at bounding box center [723, 307] width 1446 height 502
click at [1392, 102] on button "add" at bounding box center [1407, 96] width 64 height 64
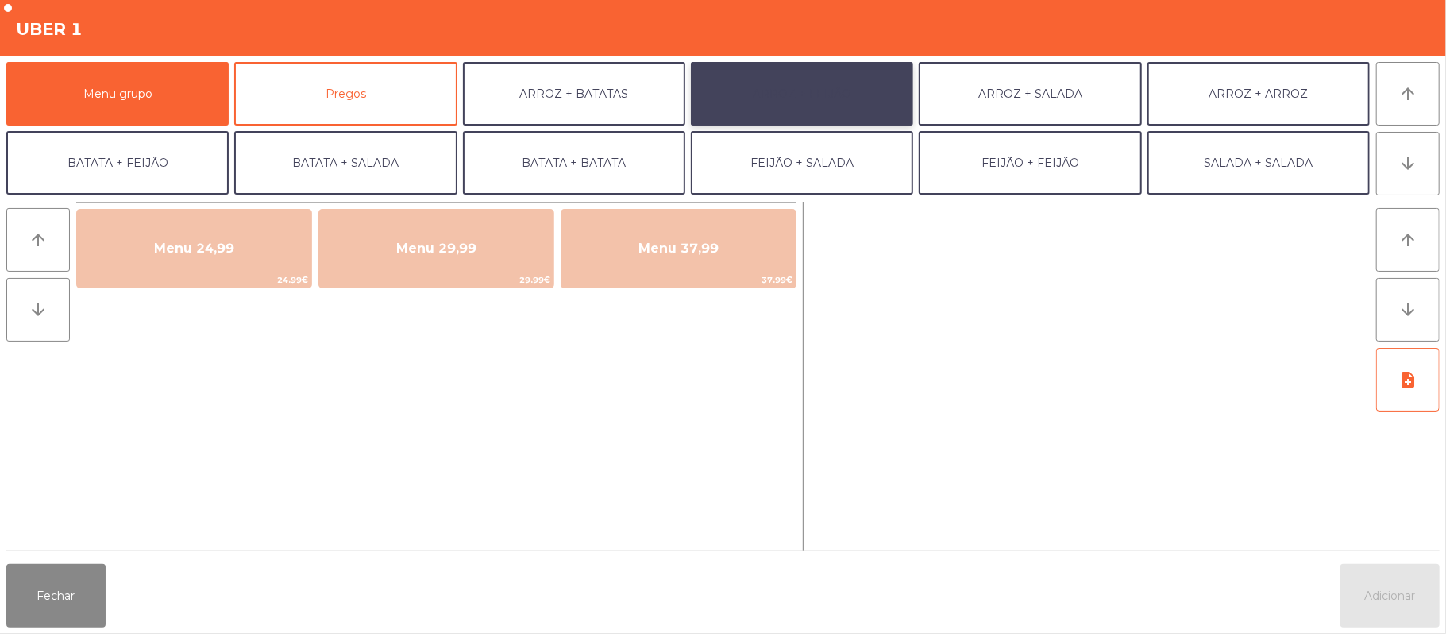
click at [816, 87] on button "ARROZ + FEIJÃO" at bounding box center [802, 94] width 222 height 64
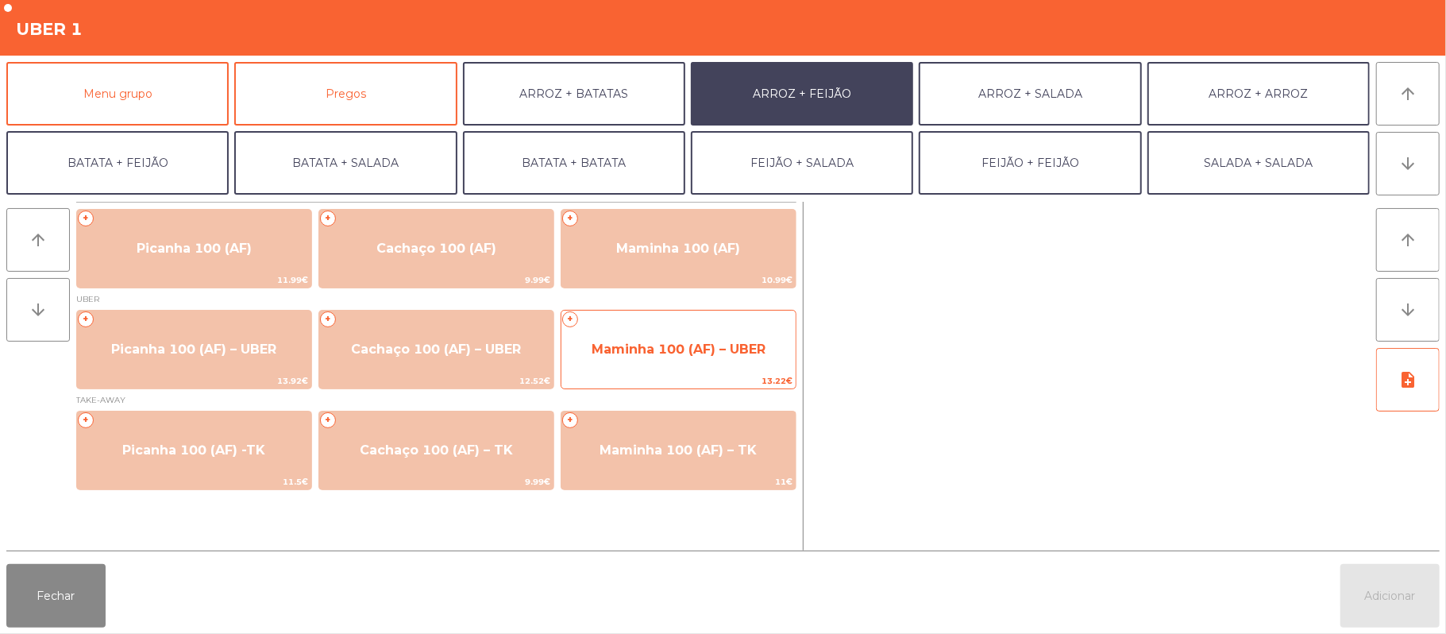
click at [657, 354] on span "Maminha 100 (AF) – UBER" at bounding box center [679, 348] width 174 height 15
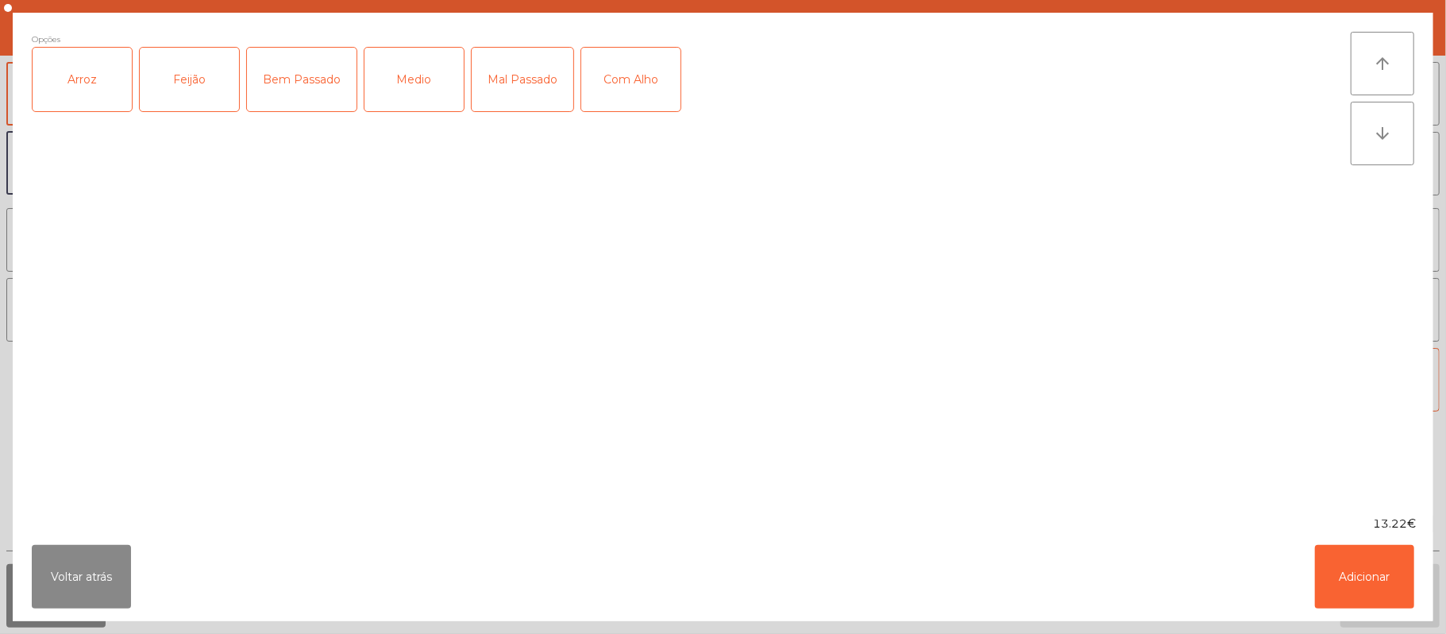
click at [77, 78] on div "Arroz" at bounding box center [82, 80] width 99 height 64
click at [167, 83] on div "Feijão" at bounding box center [189, 80] width 99 height 64
click at [421, 87] on div "Medio" at bounding box center [413, 80] width 99 height 64
click at [1370, 579] on button "Adicionar" at bounding box center [1364, 577] width 99 height 64
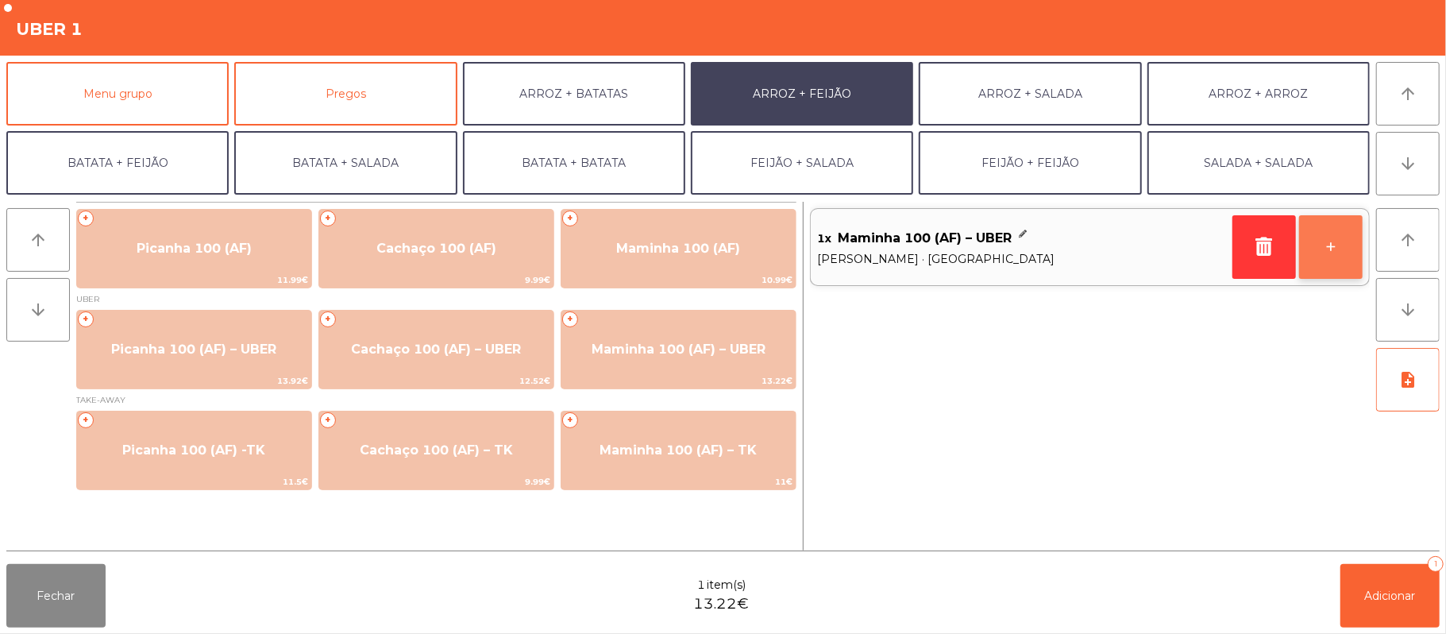
click at [1335, 255] on button "+" at bounding box center [1331, 247] width 64 height 64
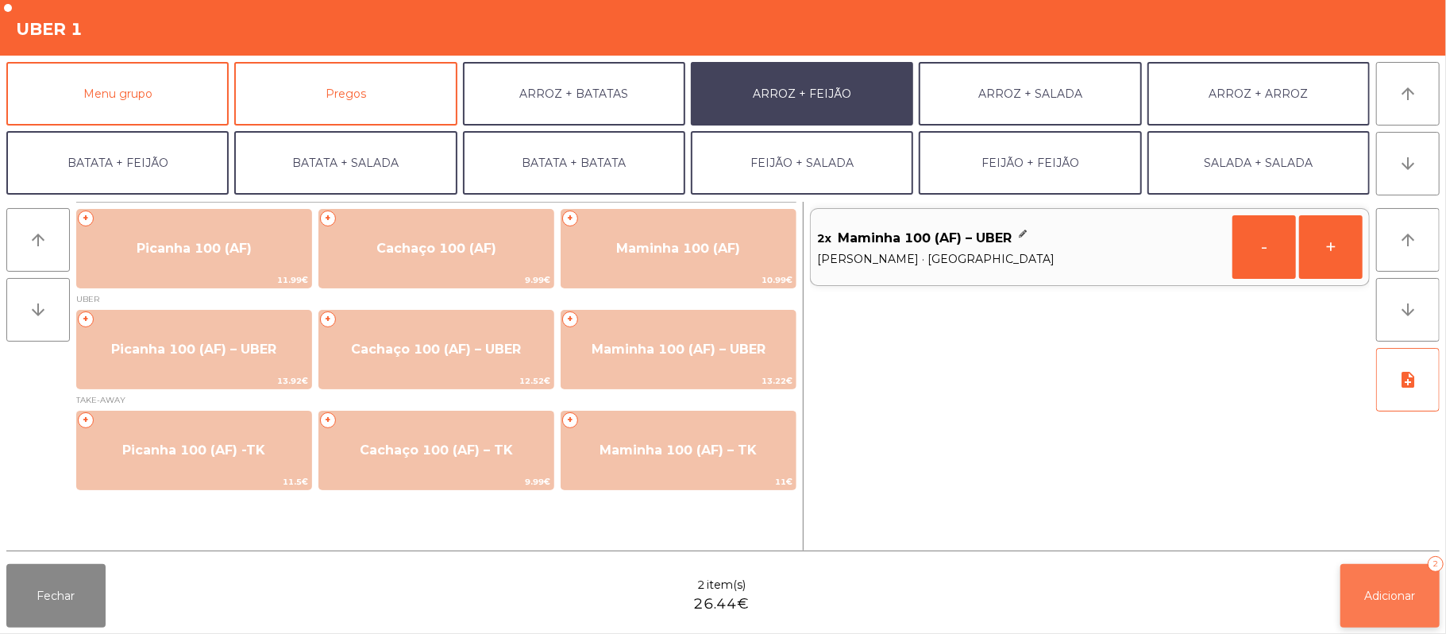
click at [1389, 586] on button "Adicionar 2" at bounding box center [1389, 596] width 99 height 64
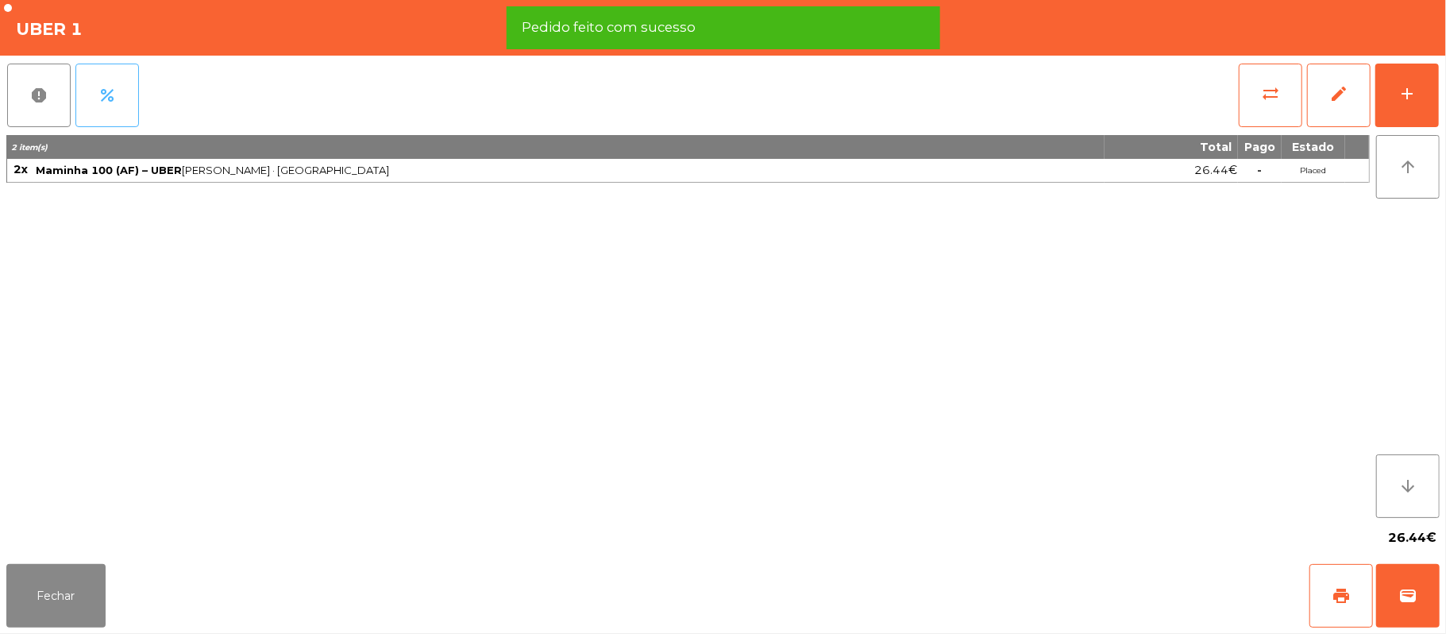
click at [115, 109] on button "percent" at bounding box center [107, 96] width 64 height 64
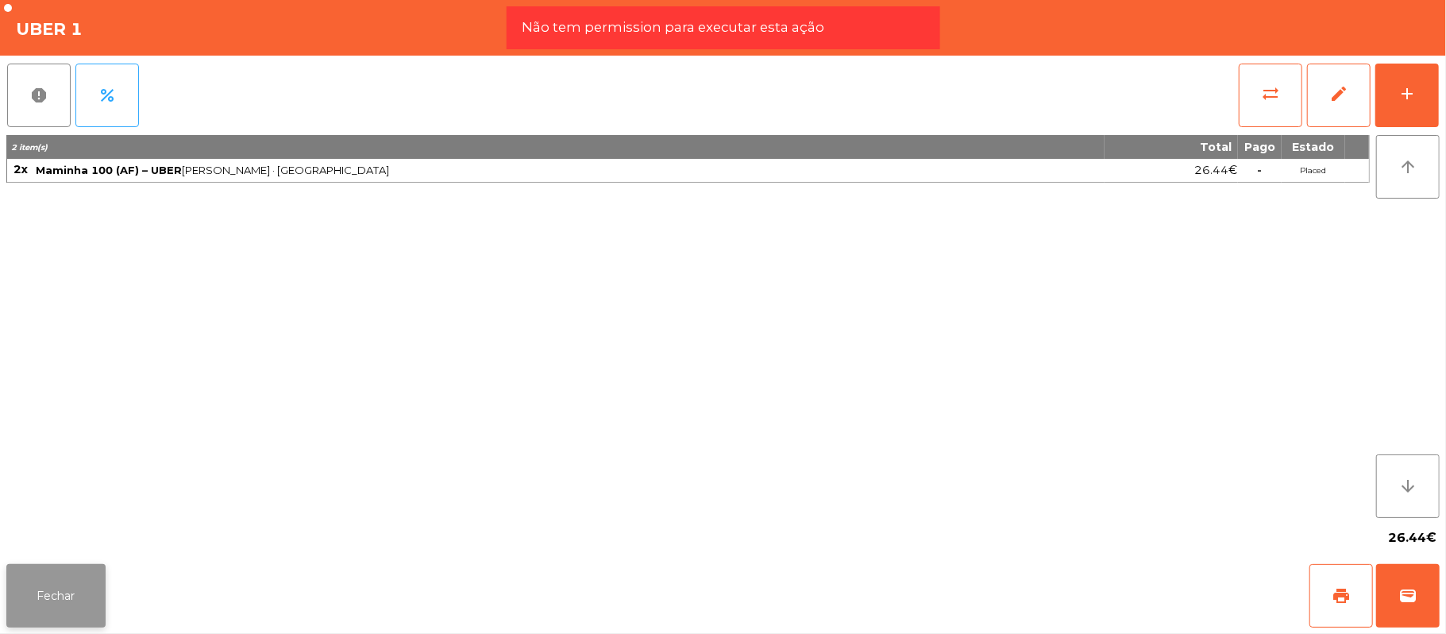
click at [54, 600] on button "Fechar" at bounding box center [55, 596] width 99 height 64
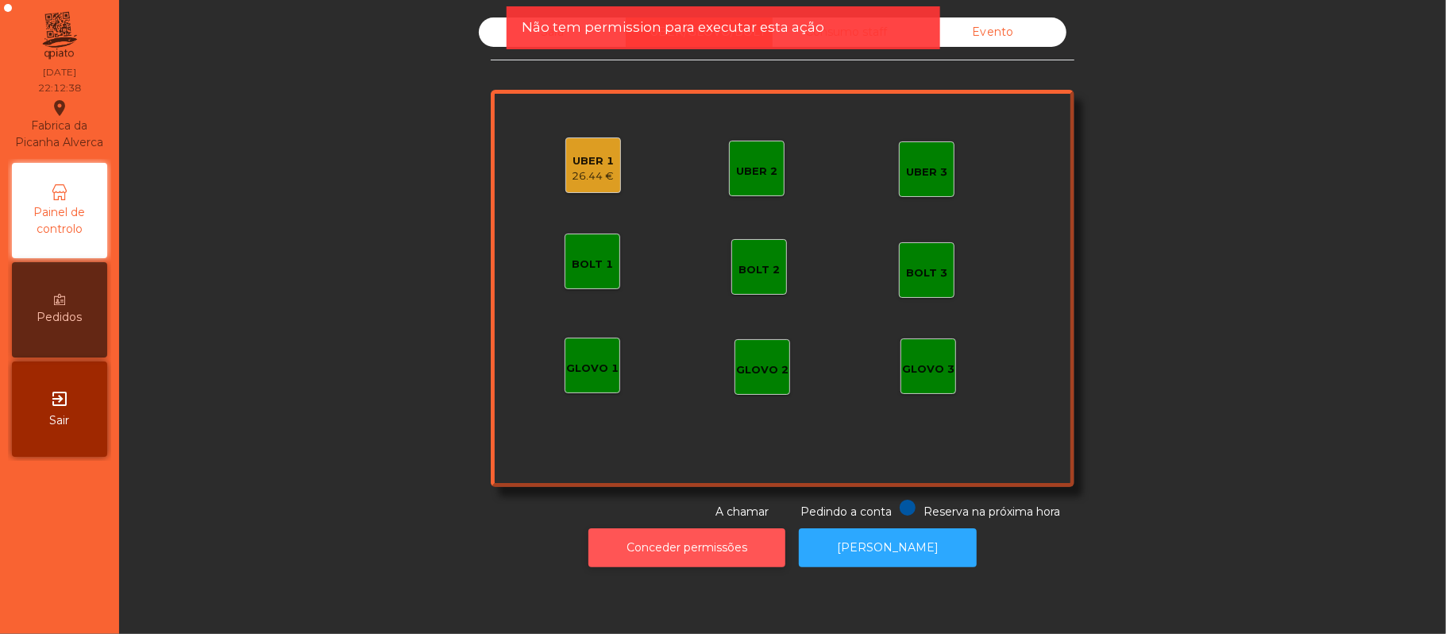
click at [705, 547] on button "Conceder permissões" at bounding box center [686, 547] width 197 height 39
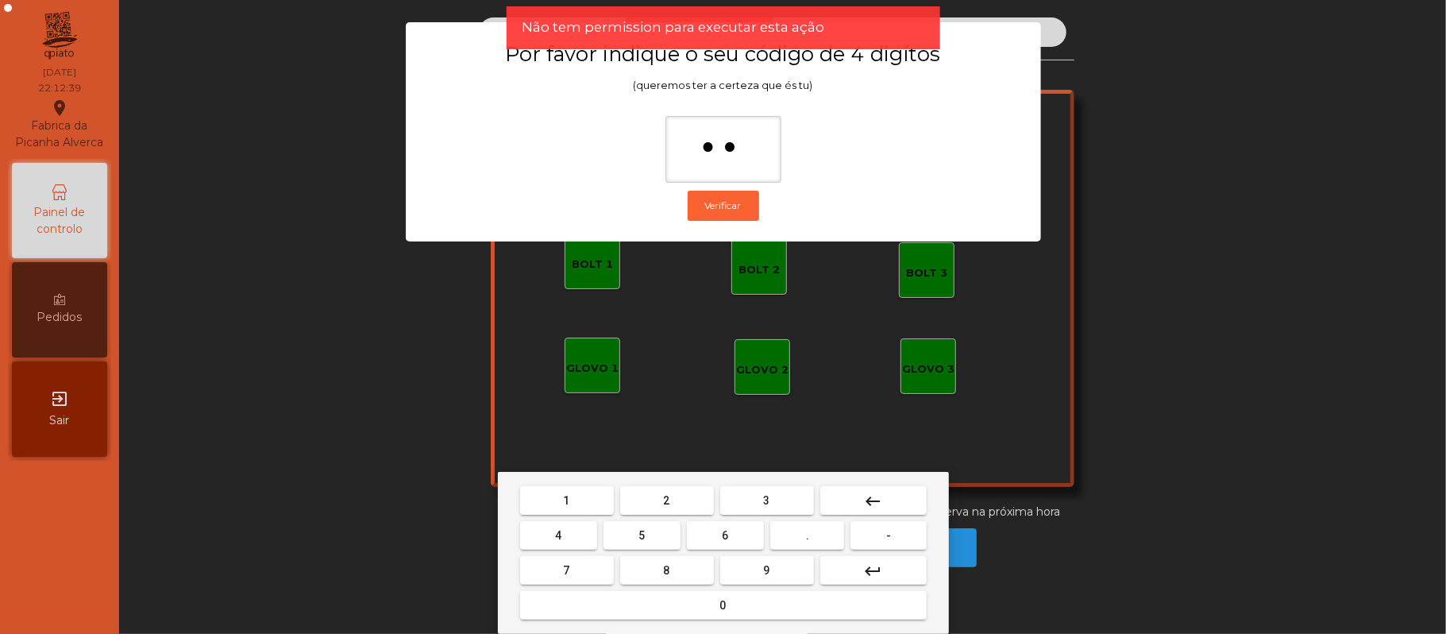
type input "***"
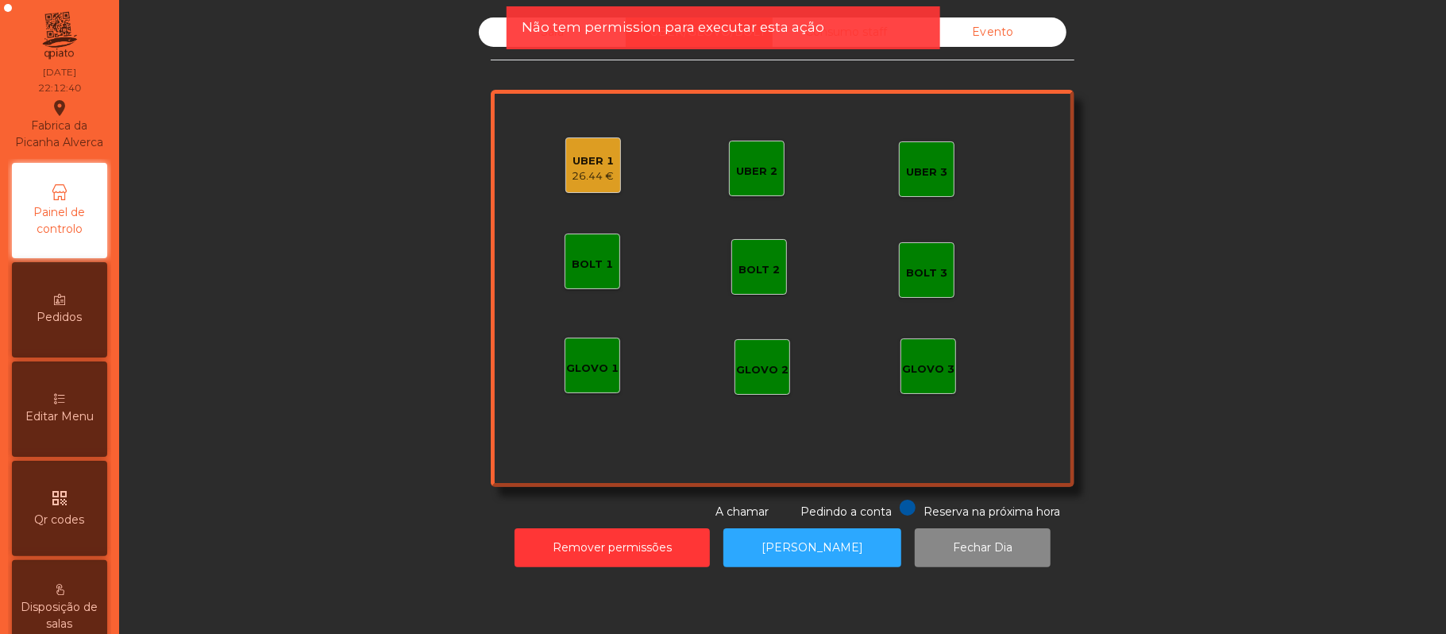
click at [572, 169] on div "26.44 €" at bounding box center [593, 176] width 42 height 16
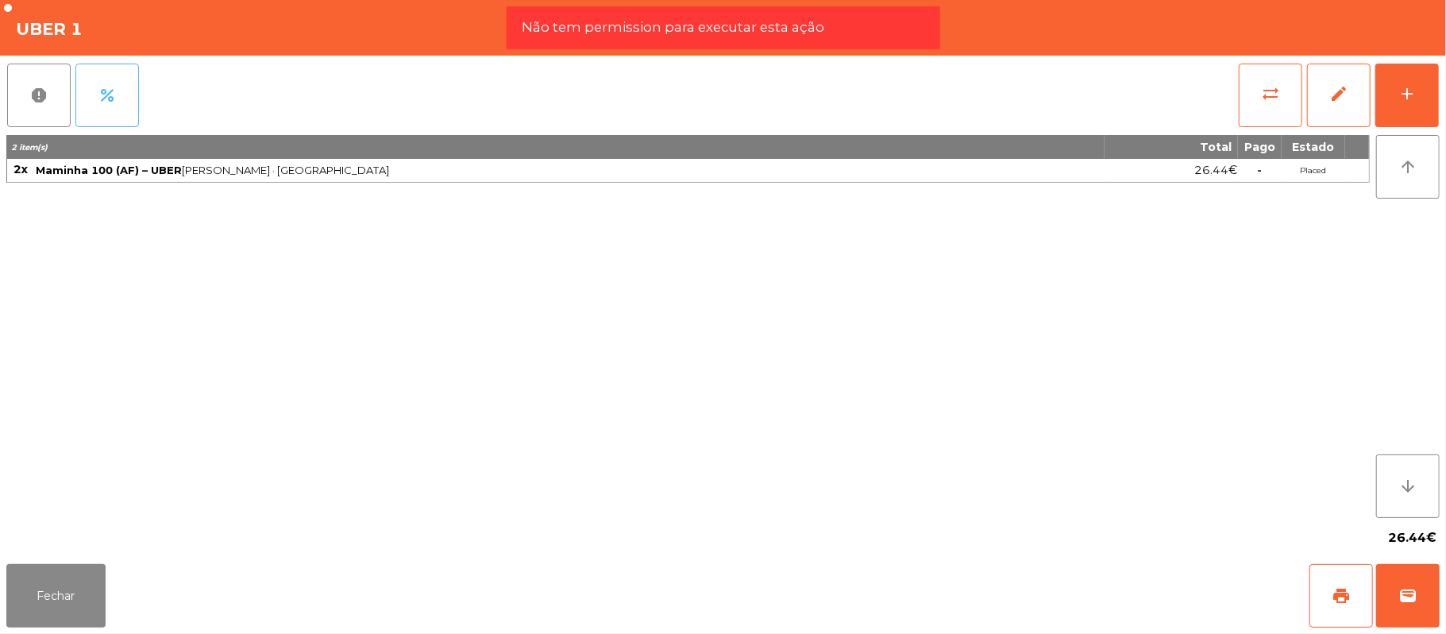
click at [121, 96] on button "percent" at bounding box center [107, 96] width 64 height 64
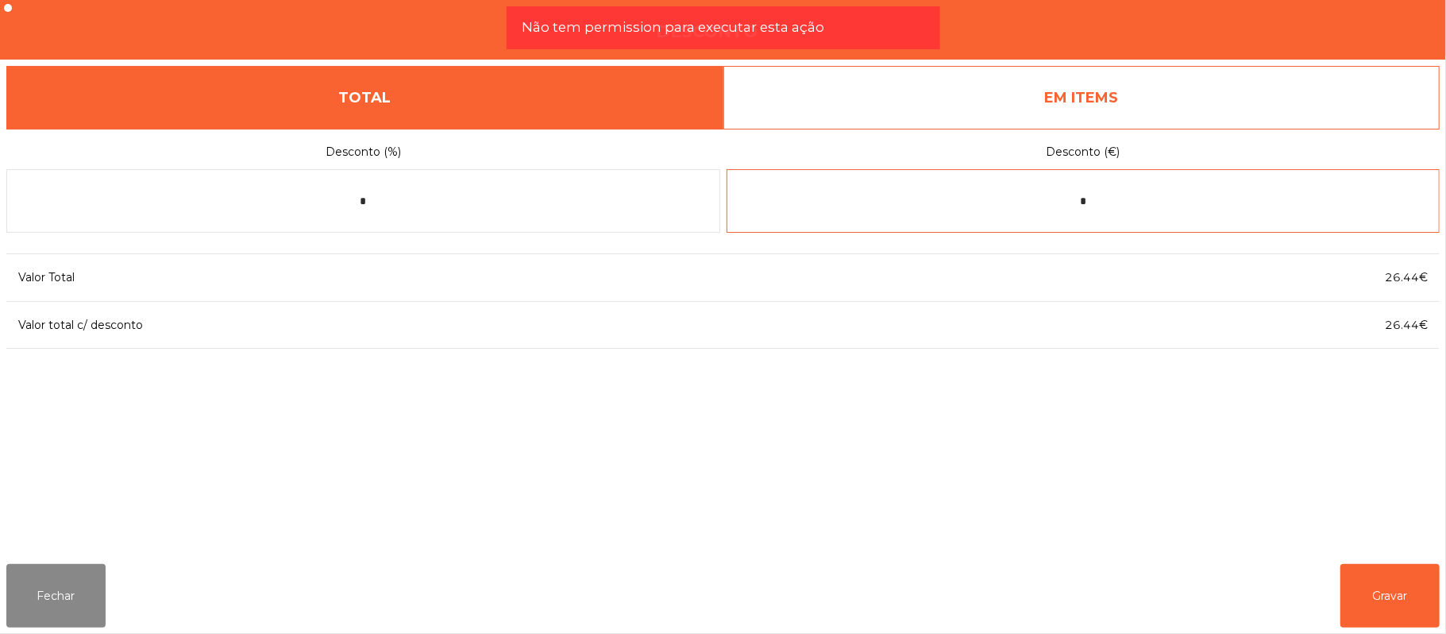
click at [1321, 201] on input "*" at bounding box center [1083, 201] width 714 height 64
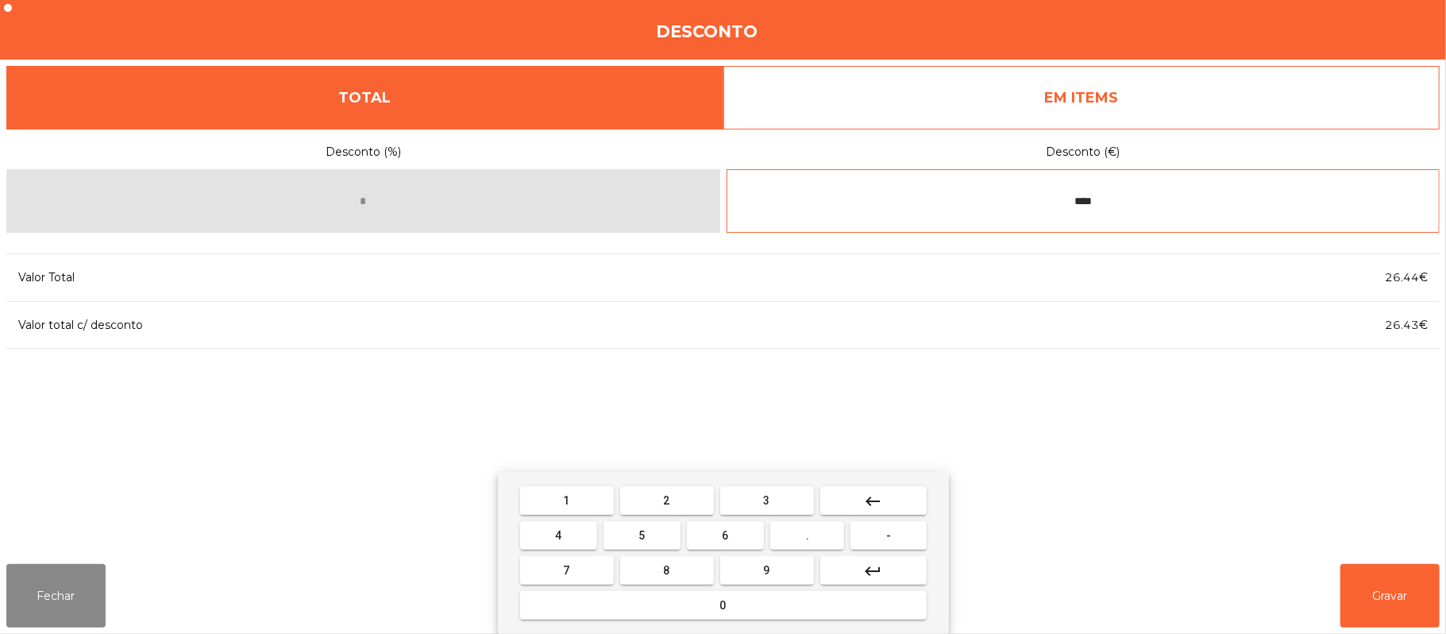
type input "****"
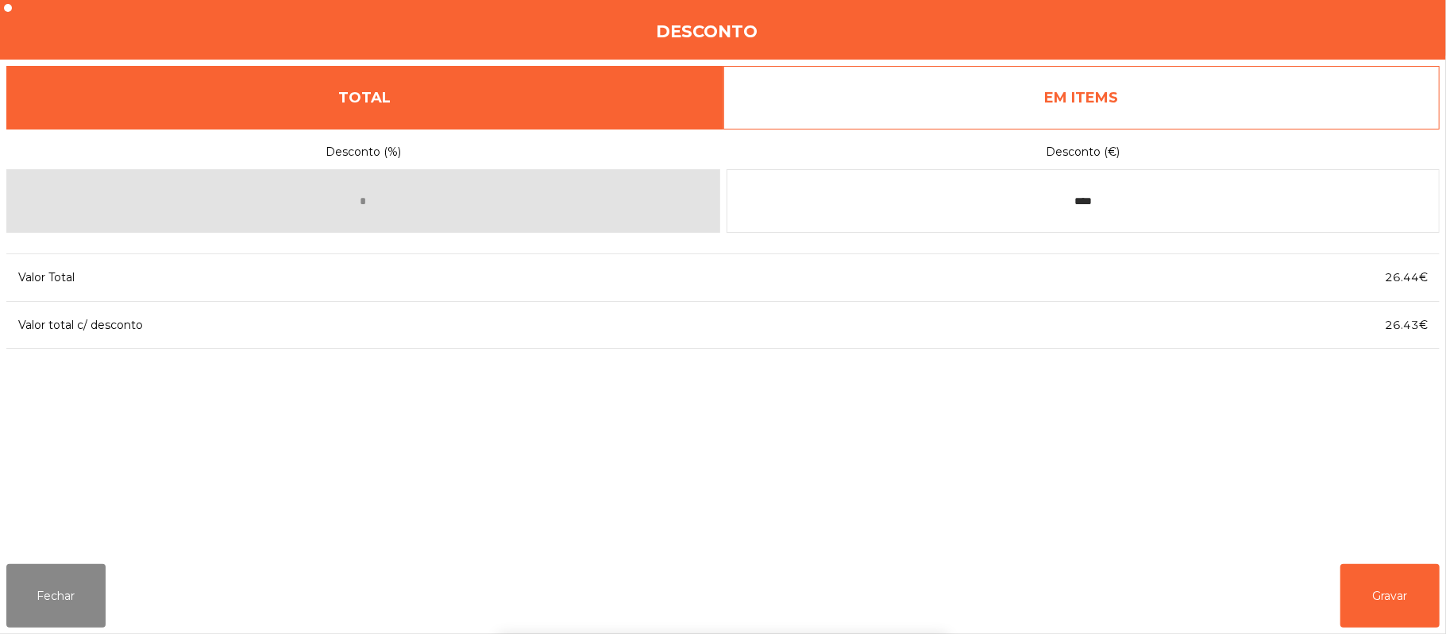
click at [1408, 584] on div "1 2 3 keyboard_backspace 4 5 6 . - 7 8 9 keyboard_return 0" at bounding box center [723, 553] width 1446 height 162
click at [1394, 597] on button "Gravar" at bounding box center [1389, 596] width 99 height 64
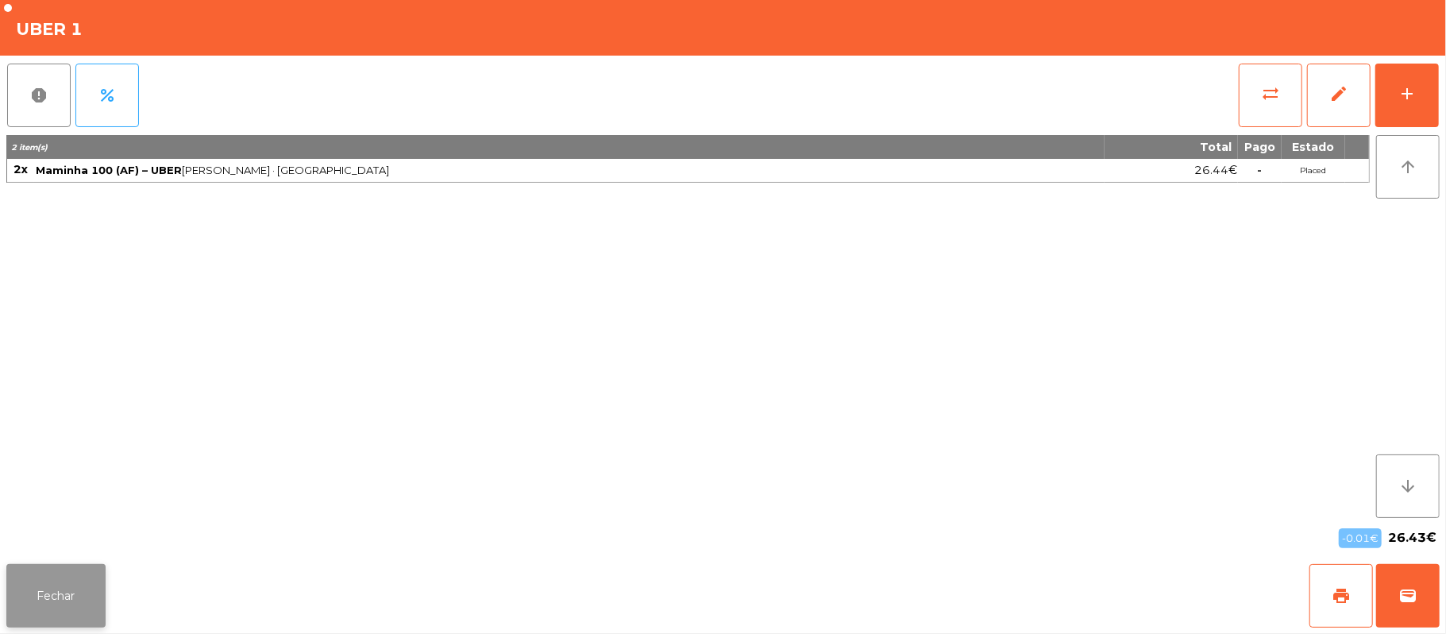
click at [62, 570] on button "Fechar" at bounding box center [55, 596] width 99 height 64
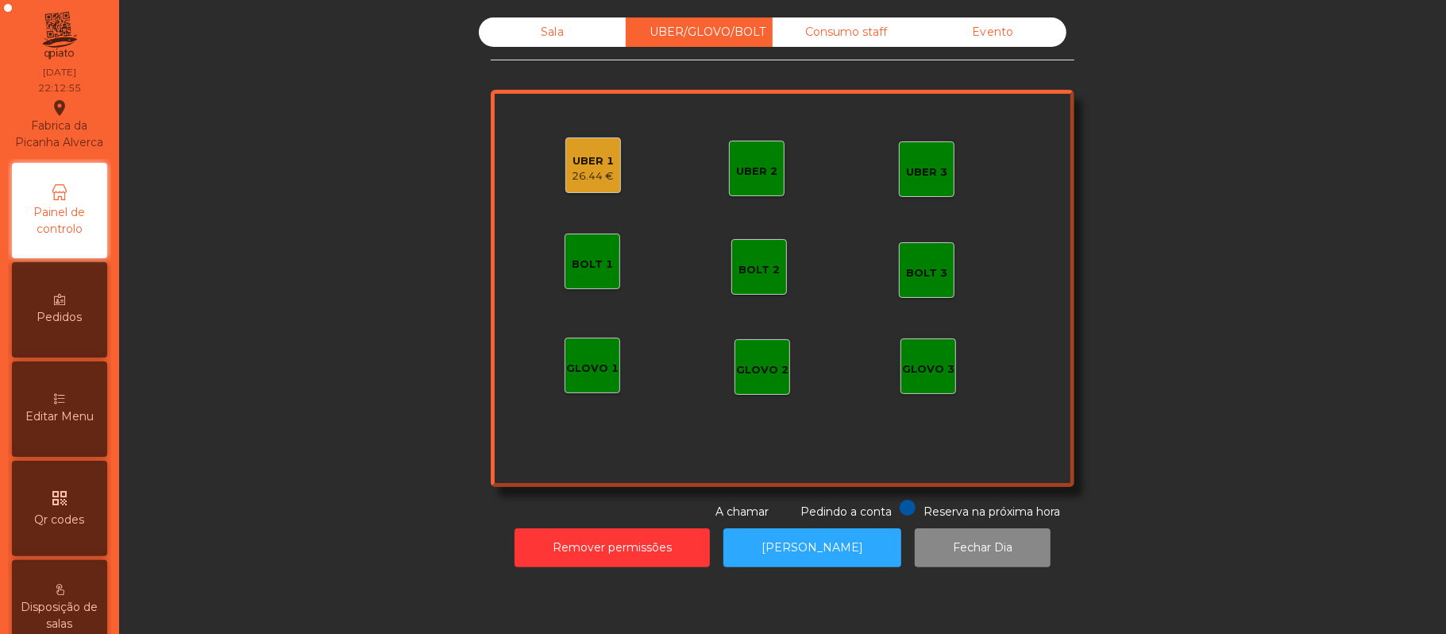
click at [545, 42] on div "Sala" at bounding box center [552, 31] width 147 height 29
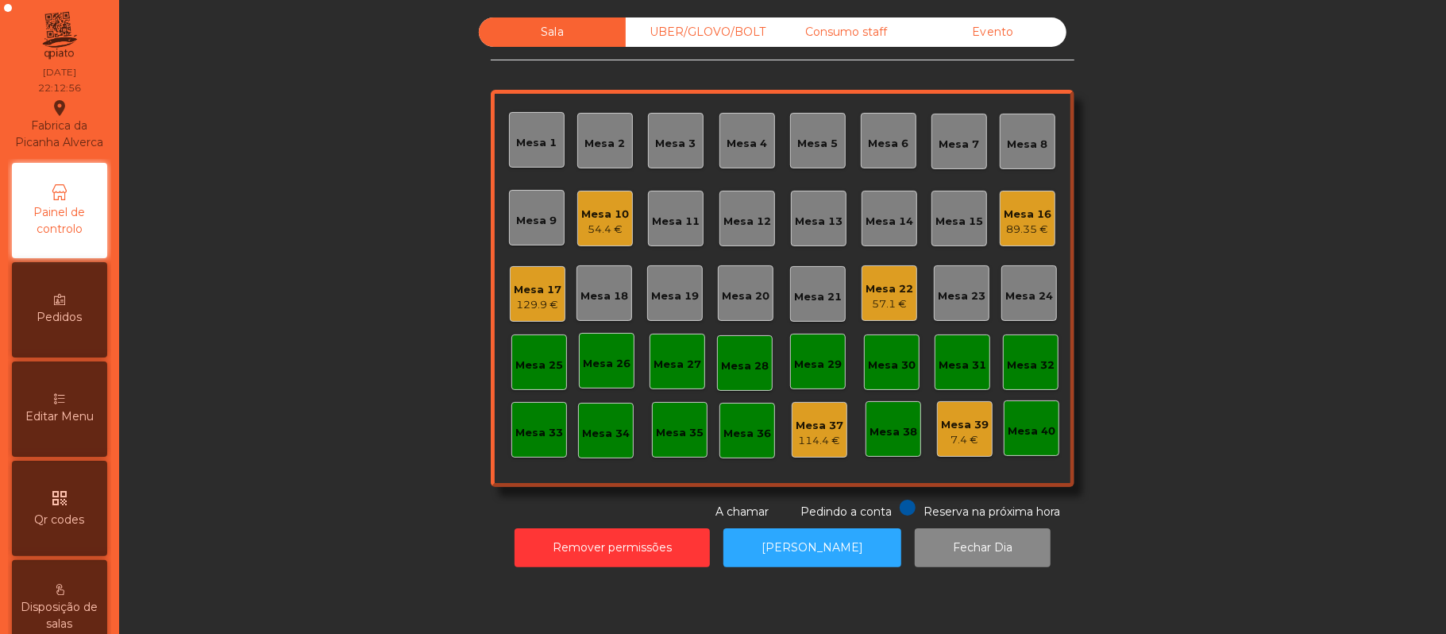
click at [522, 303] on div "129.9 €" at bounding box center [538, 305] width 48 height 16
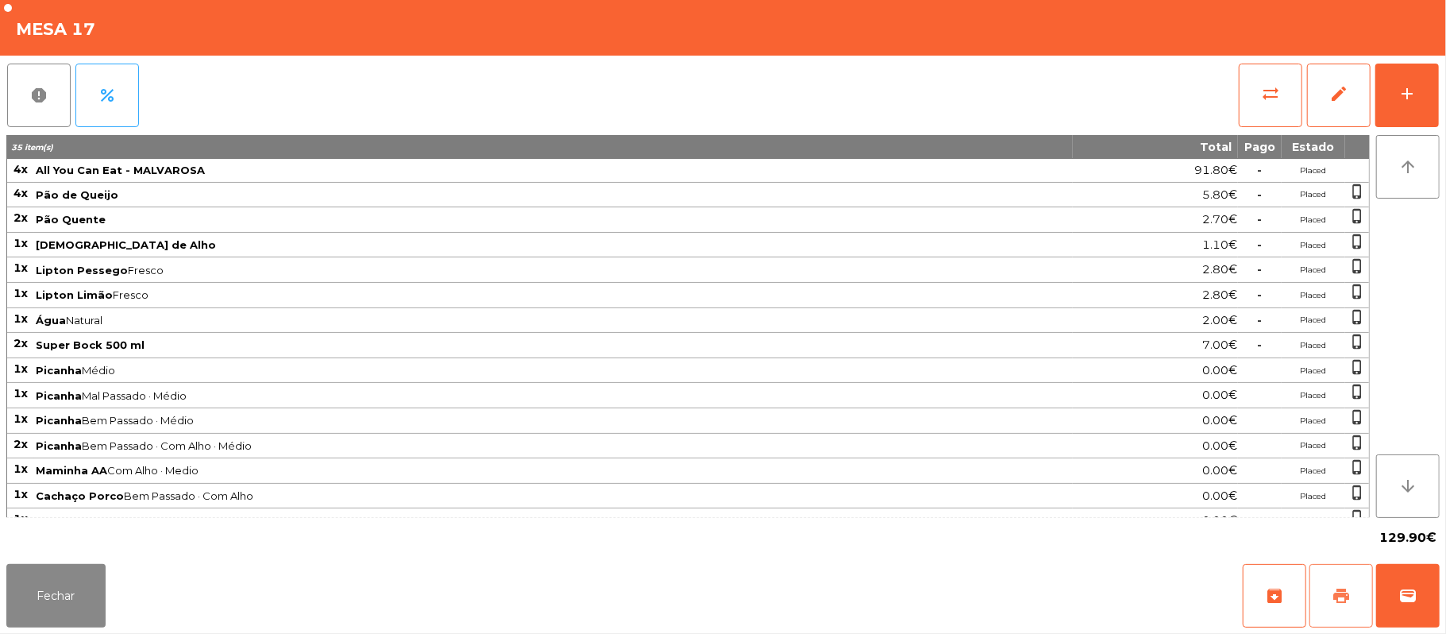
click at [1331, 604] on button "print" at bounding box center [1341, 596] width 64 height 64
click at [1392, 580] on button "wallet" at bounding box center [1408, 596] width 64 height 64
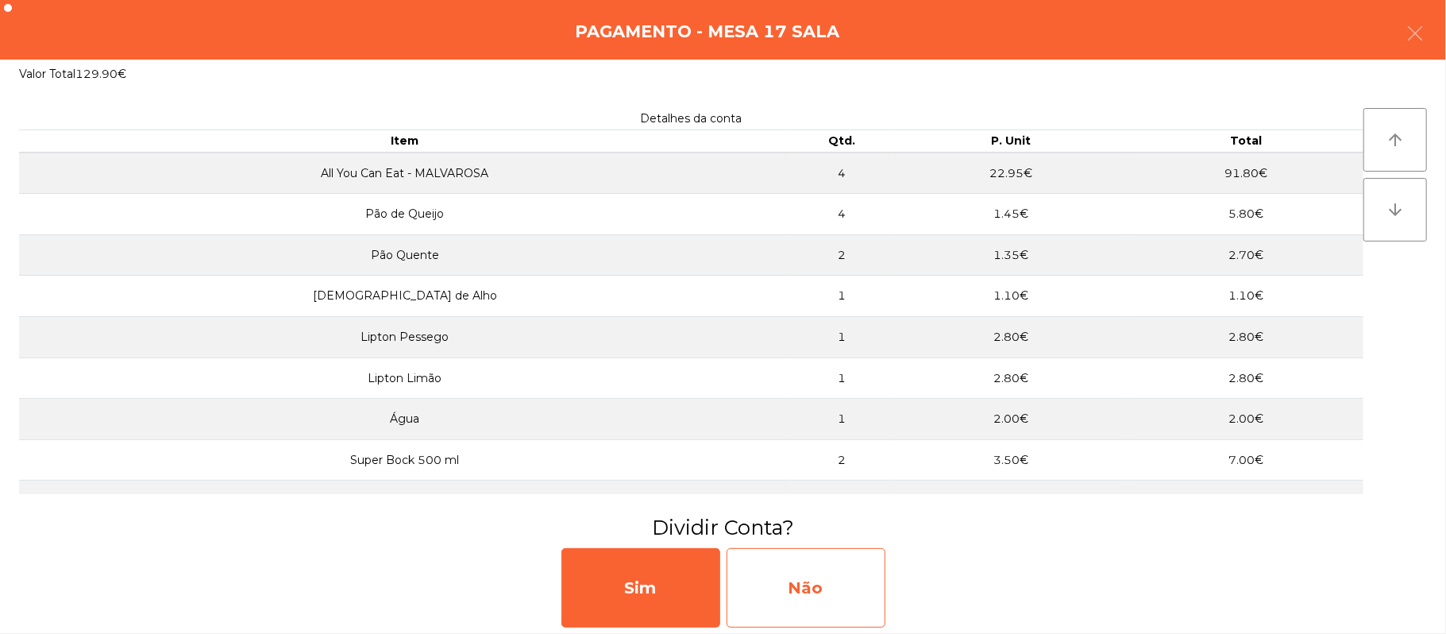
click at [827, 597] on div "Não" at bounding box center [805, 587] width 159 height 79
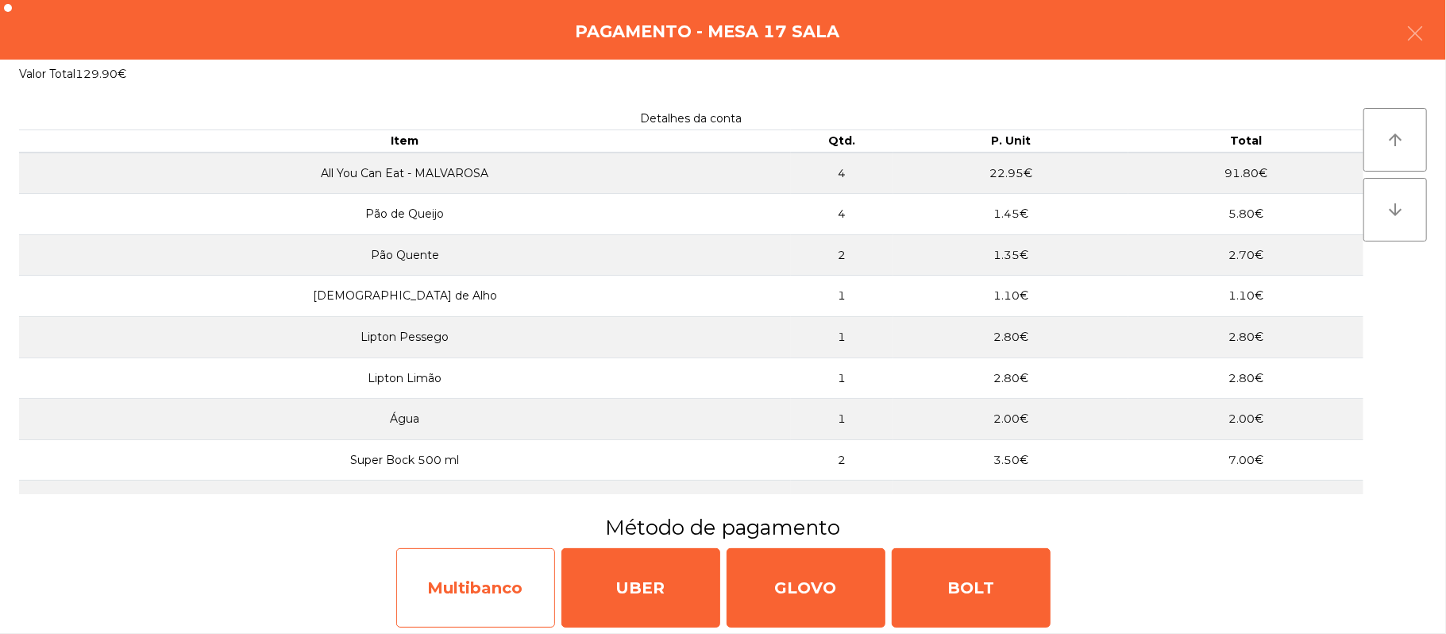
click at [470, 591] on div "Multibanco" at bounding box center [475, 587] width 159 height 79
select select "**"
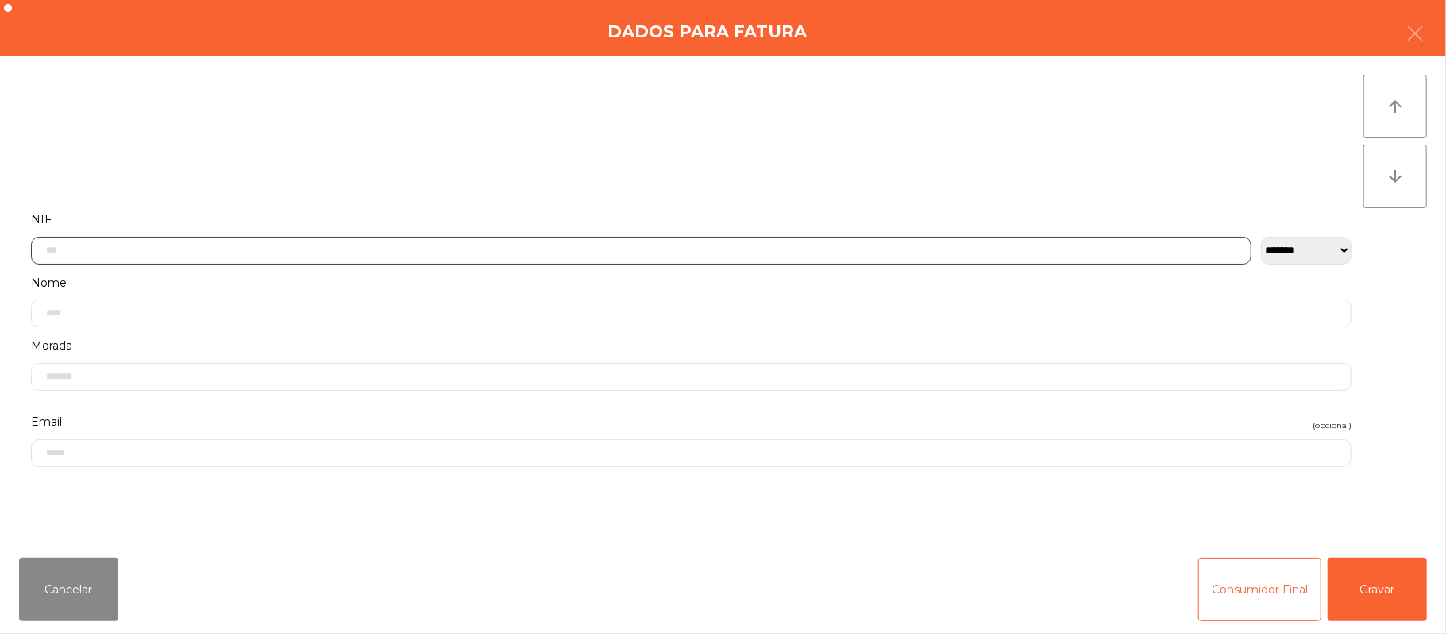
click at [615, 249] on input "text" at bounding box center [641, 251] width 1220 height 28
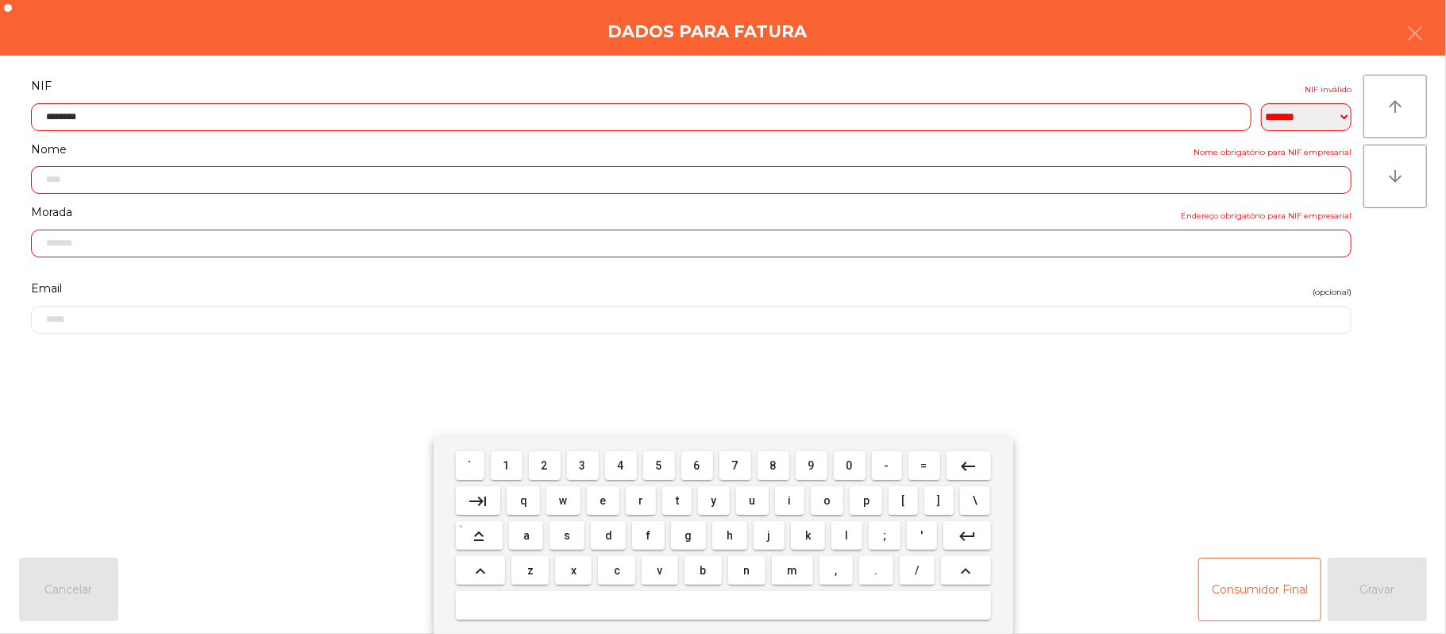
type input "*********"
type input "**********"
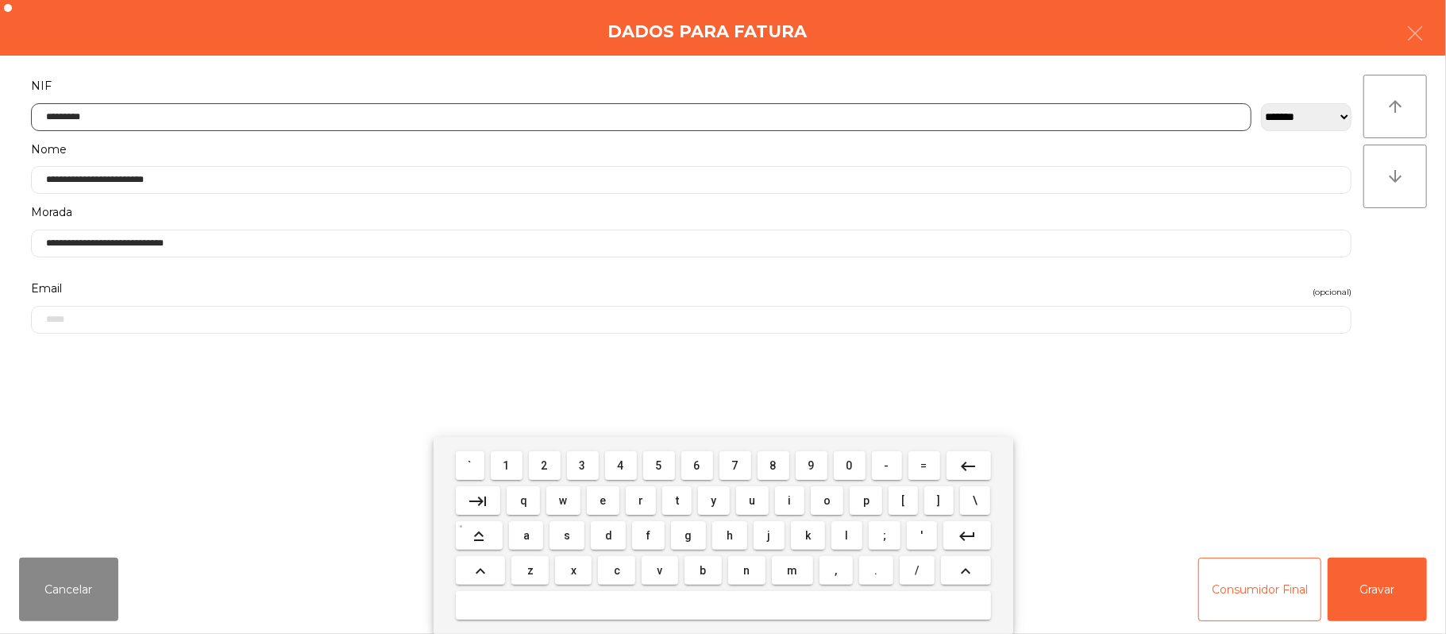
type input "*********"
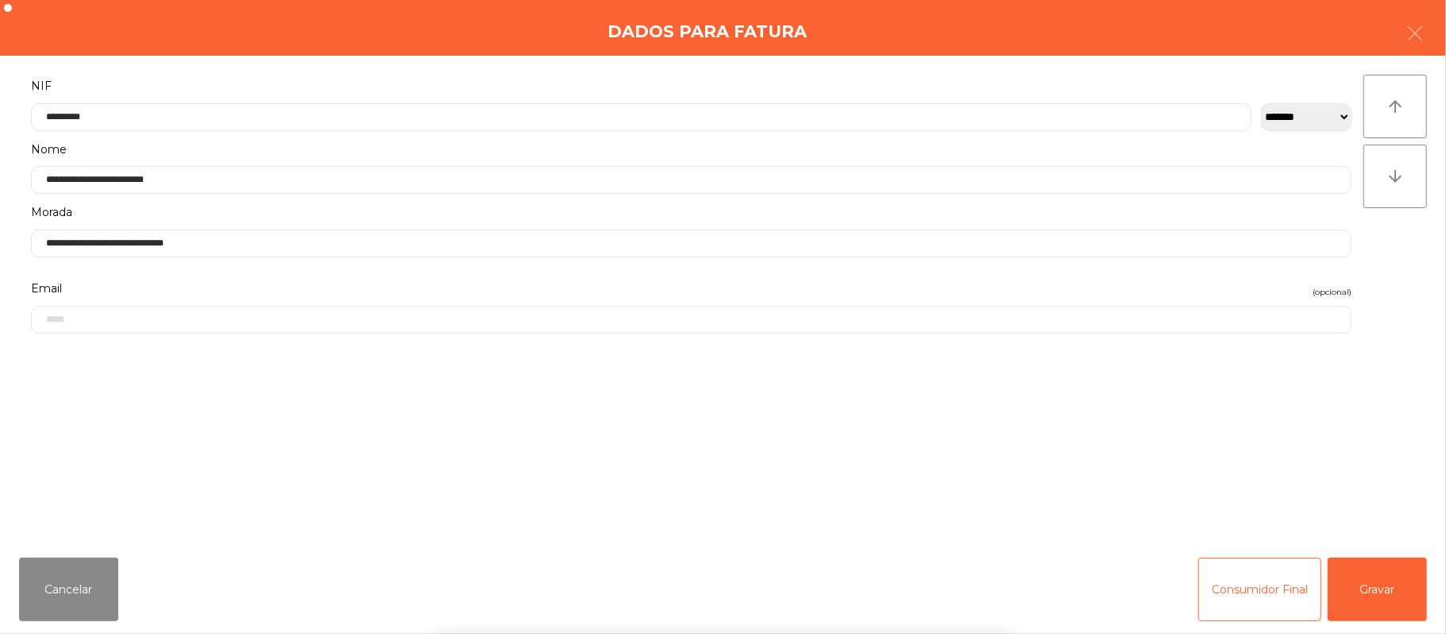
click at [1370, 594] on div "` 1 2 3 4 5 6 7 8 9 0 - = keyboard_backspace keyboard_tab q w e r t y u i o p […" at bounding box center [723, 535] width 1446 height 197
click at [1386, 595] on button "Gravar" at bounding box center [1377, 589] width 99 height 64
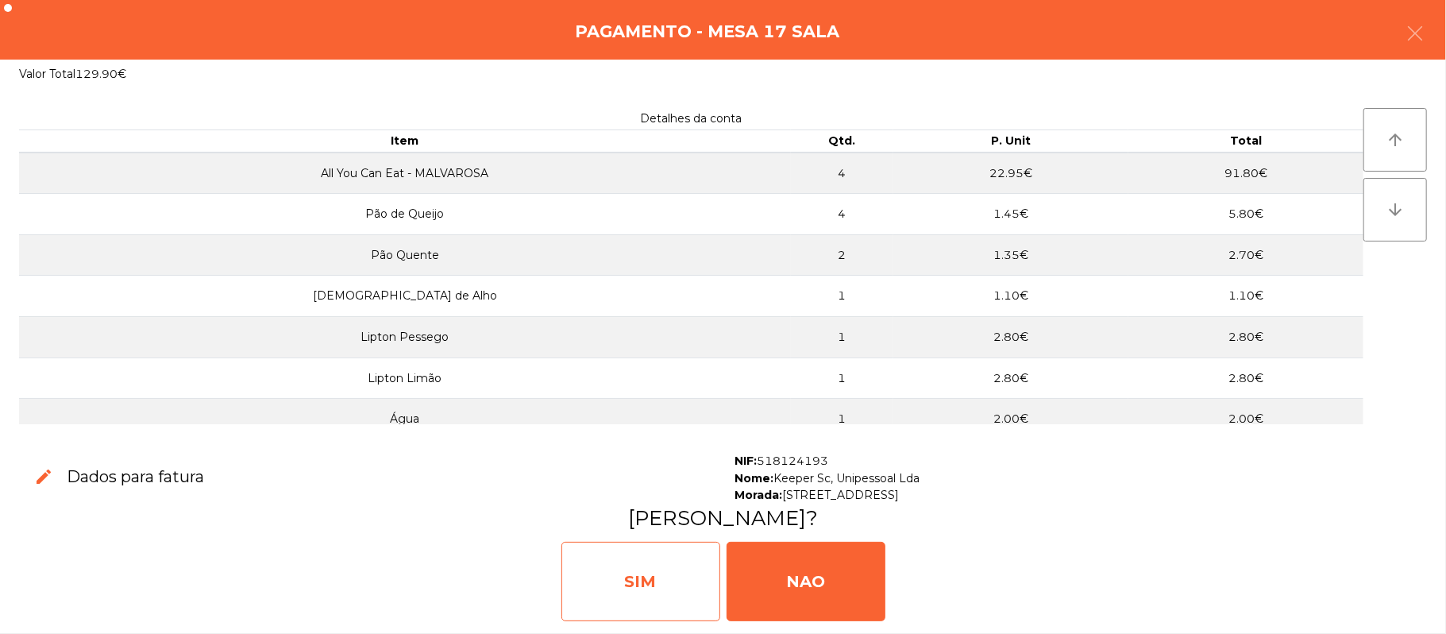
click at [620, 599] on div "SIM" at bounding box center [640, 580] width 159 height 79
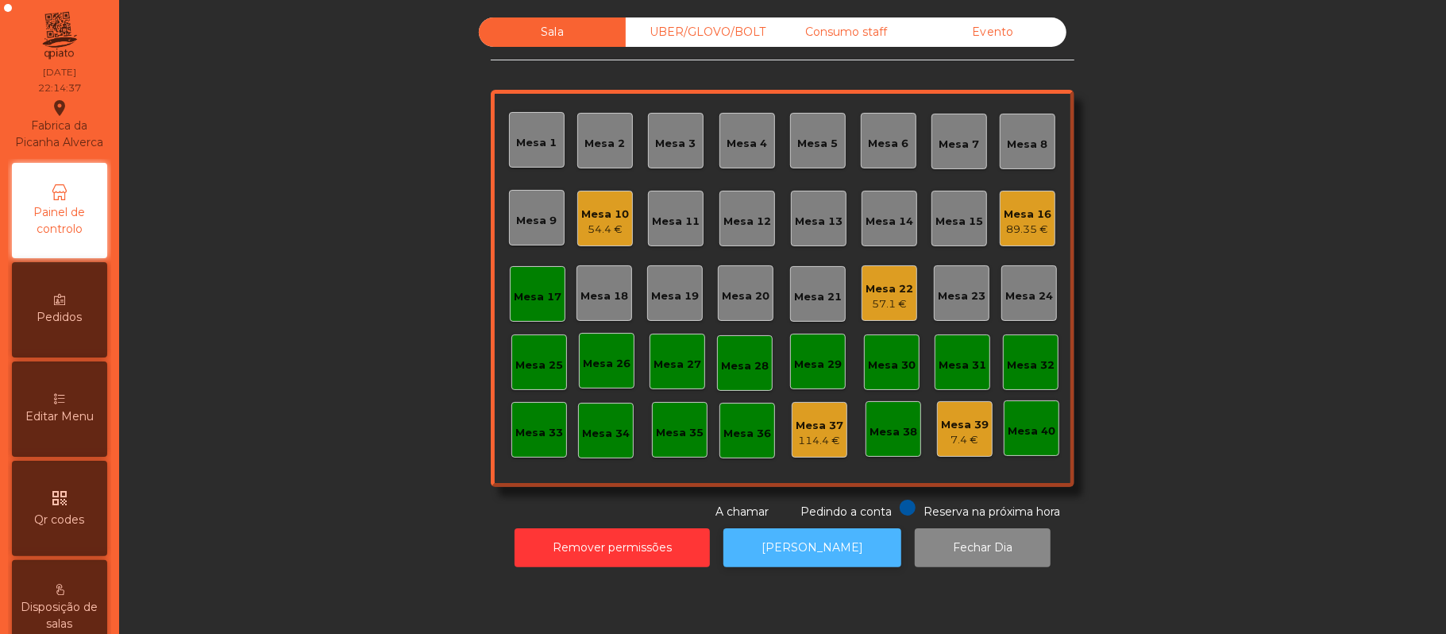
click at [824, 560] on button "[PERSON_NAME]" at bounding box center [812, 547] width 178 height 39
click at [537, 300] on div "Mesa 17" at bounding box center [538, 297] width 48 height 16
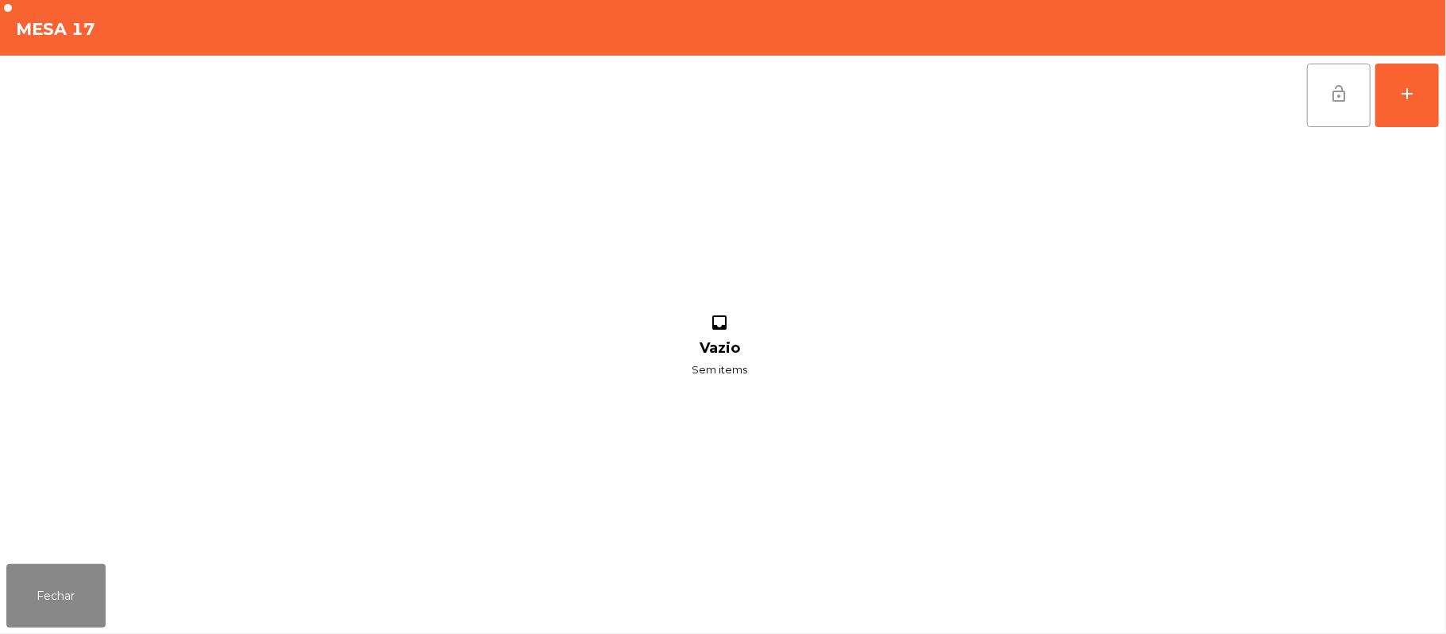
click at [1325, 113] on button "lock_open" at bounding box center [1339, 96] width 64 height 64
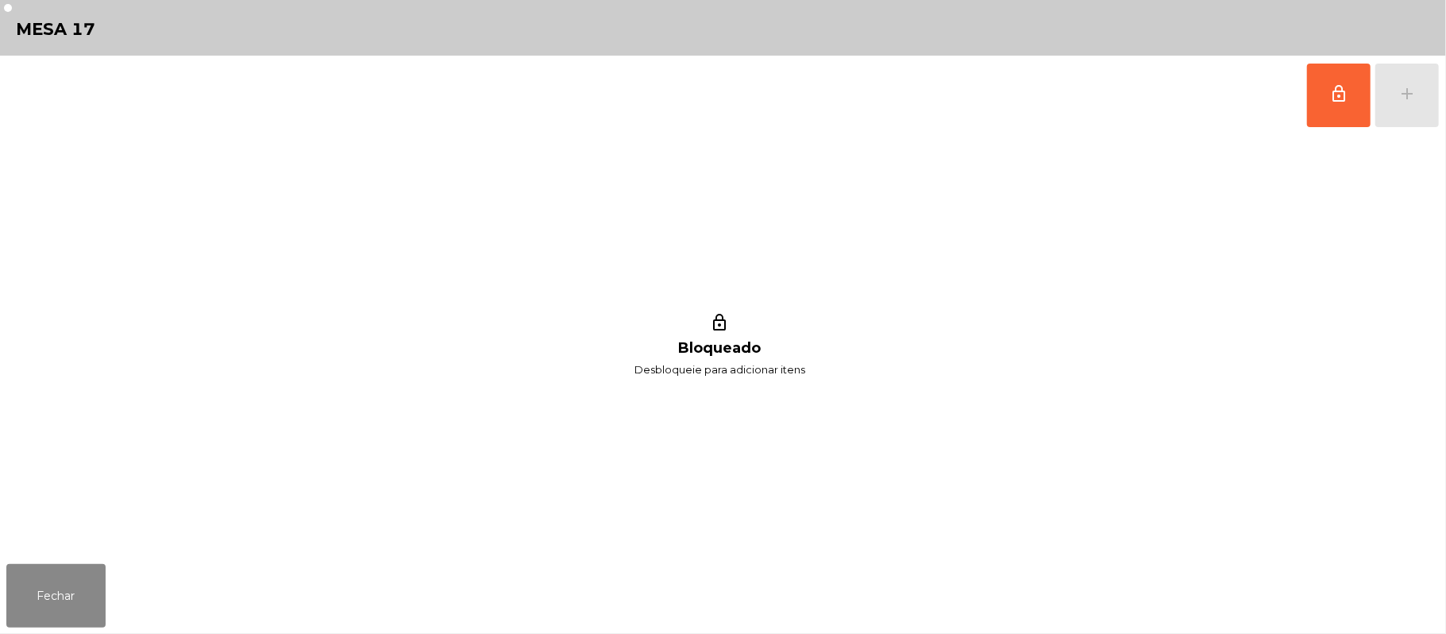
click at [5, 565] on div "Fechar" at bounding box center [723, 595] width 1446 height 76
click at [46, 595] on button "Fechar" at bounding box center [55, 596] width 99 height 64
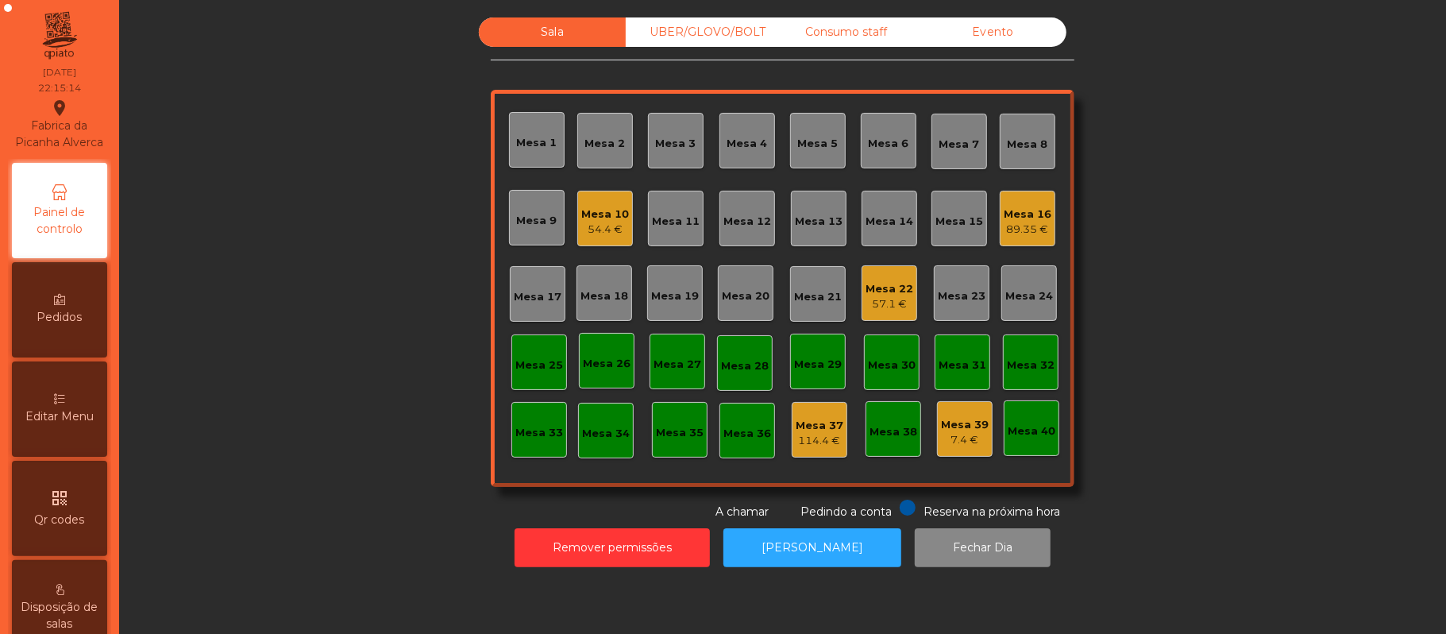
click at [694, 29] on div "UBER/GLOVO/BOLT" at bounding box center [699, 31] width 147 height 29
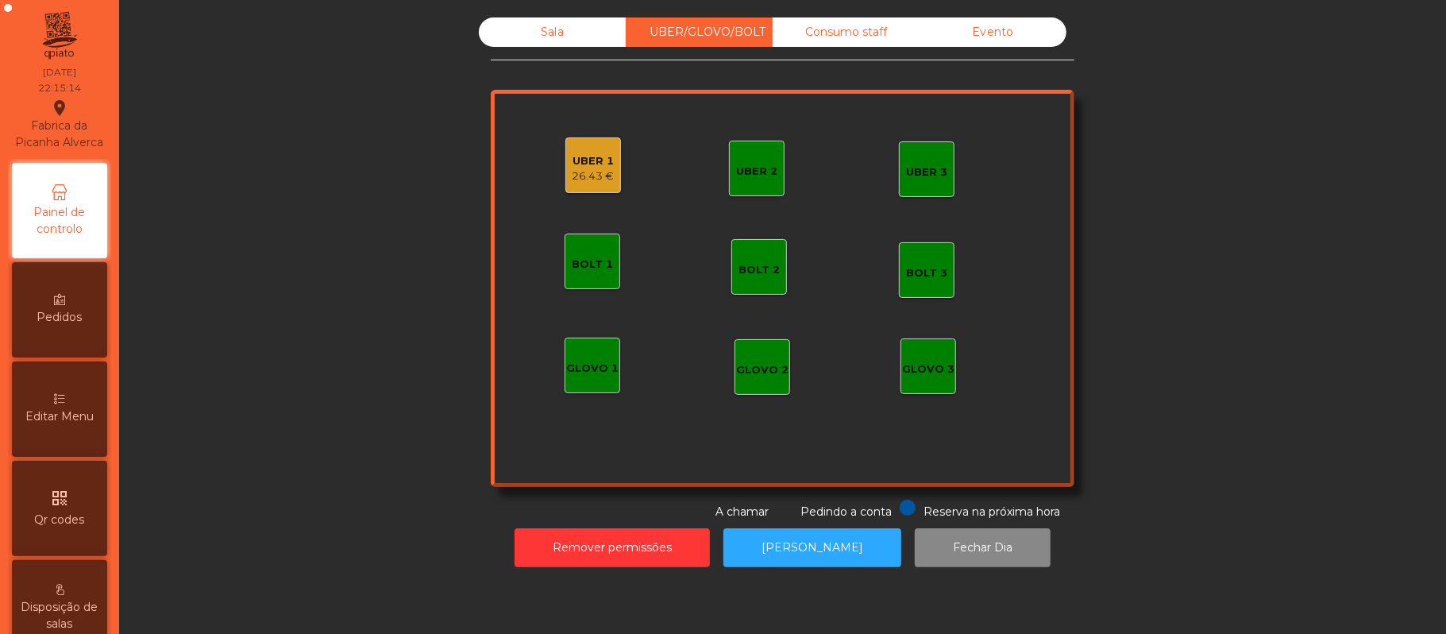
click at [595, 165] on div "UBER 1" at bounding box center [593, 161] width 42 height 16
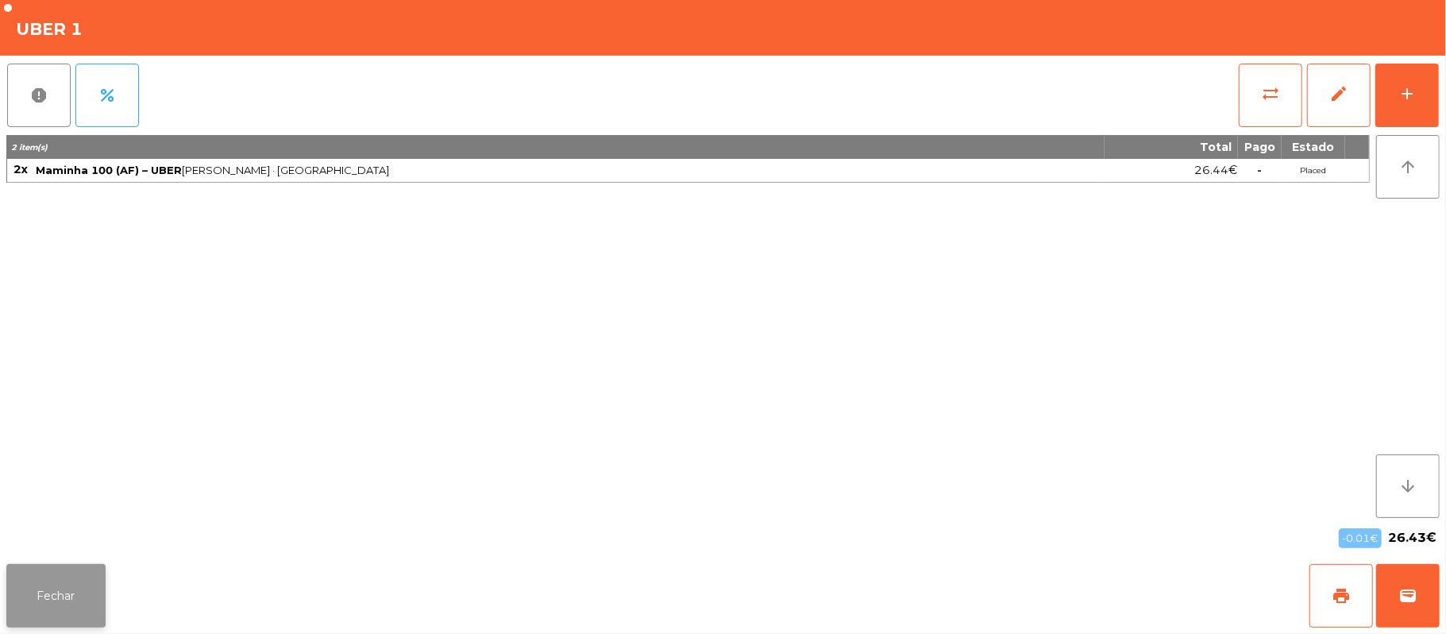
click at [94, 602] on button "Fechar" at bounding box center [55, 596] width 99 height 64
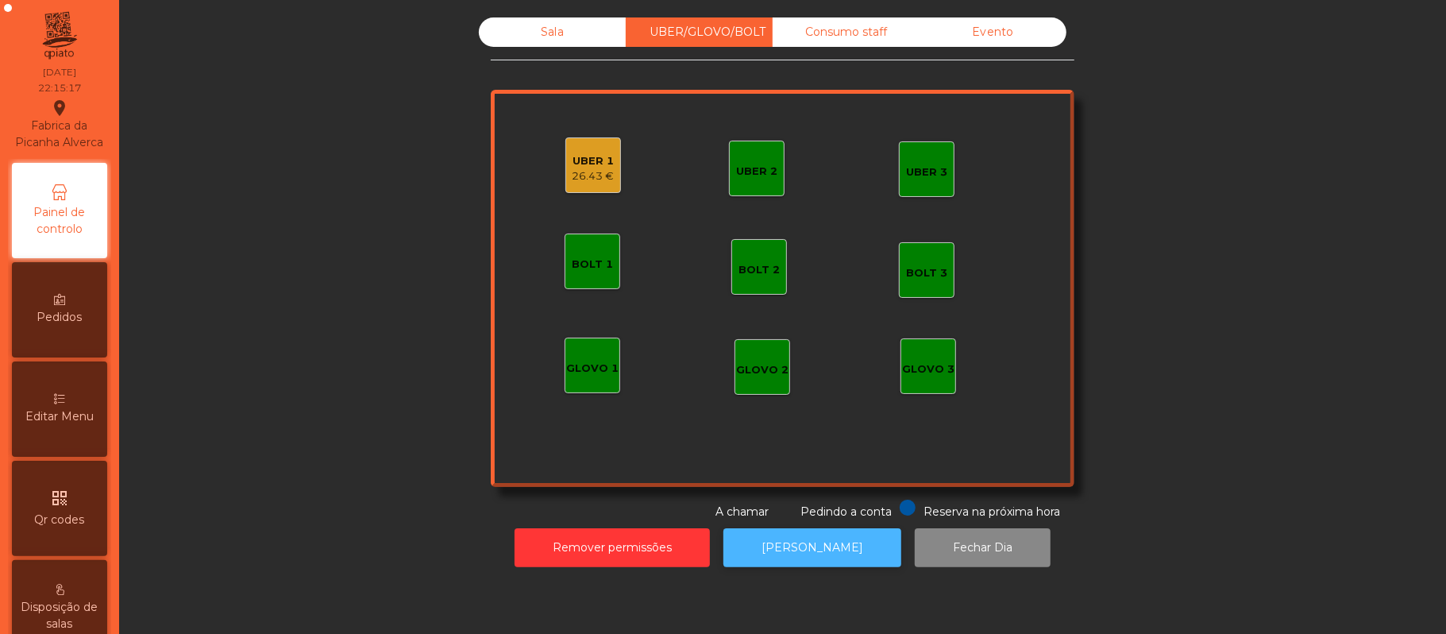
click at [818, 547] on button "[PERSON_NAME]" at bounding box center [812, 547] width 178 height 39
click at [584, 164] on div "UBER 1" at bounding box center [593, 161] width 42 height 16
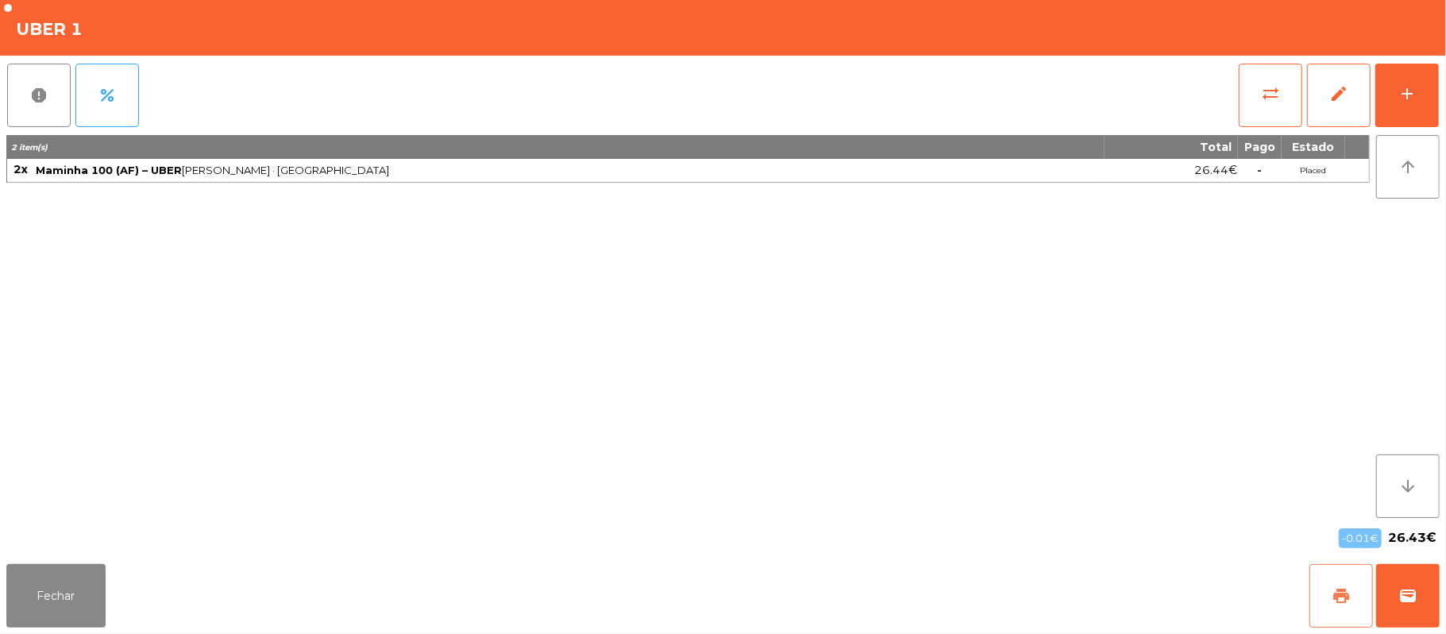
click at [1340, 592] on span "print" at bounding box center [1341, 595] width 19 height 19
click at [52, 578] on button "Fechar" at bounding box center [55, 596] width 99 height 64
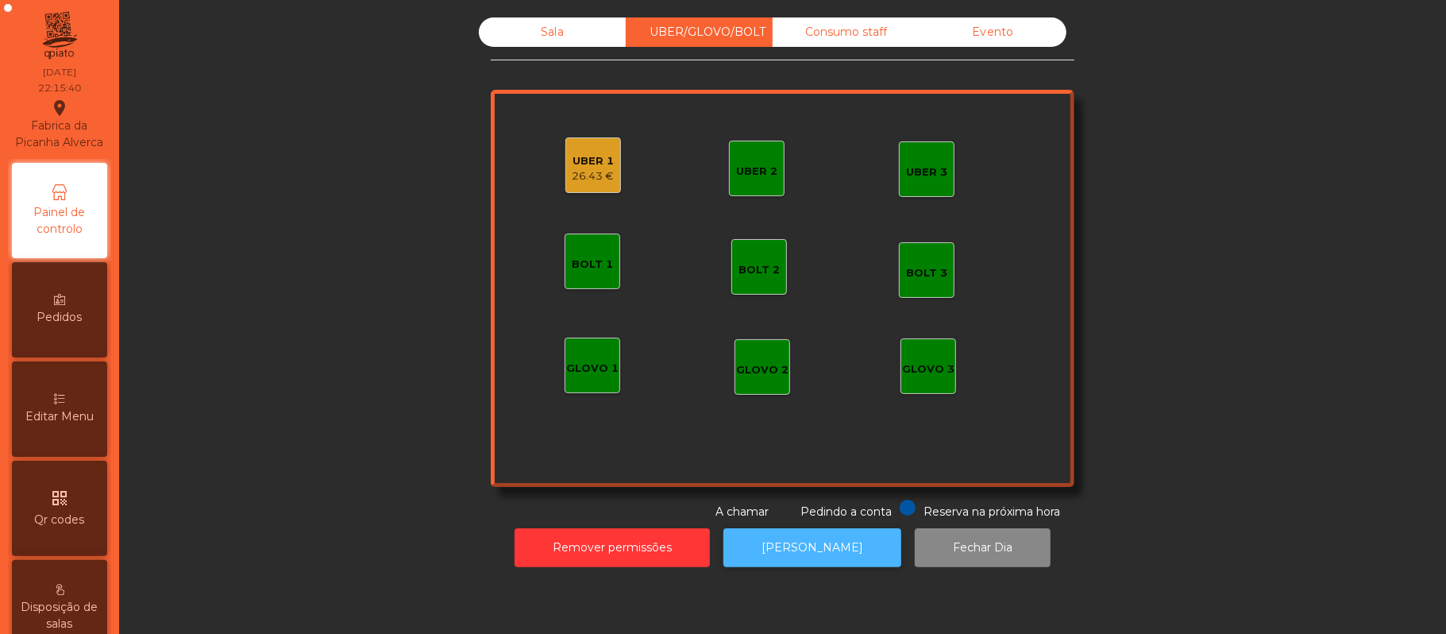
click at [797, 547] on button "[PERSON_NAME]" at bounding box center [812, 547] width 178 height 39
click at [578, 172] on div "26.43 €" at bounding box center [593, 176] width 42 height 16
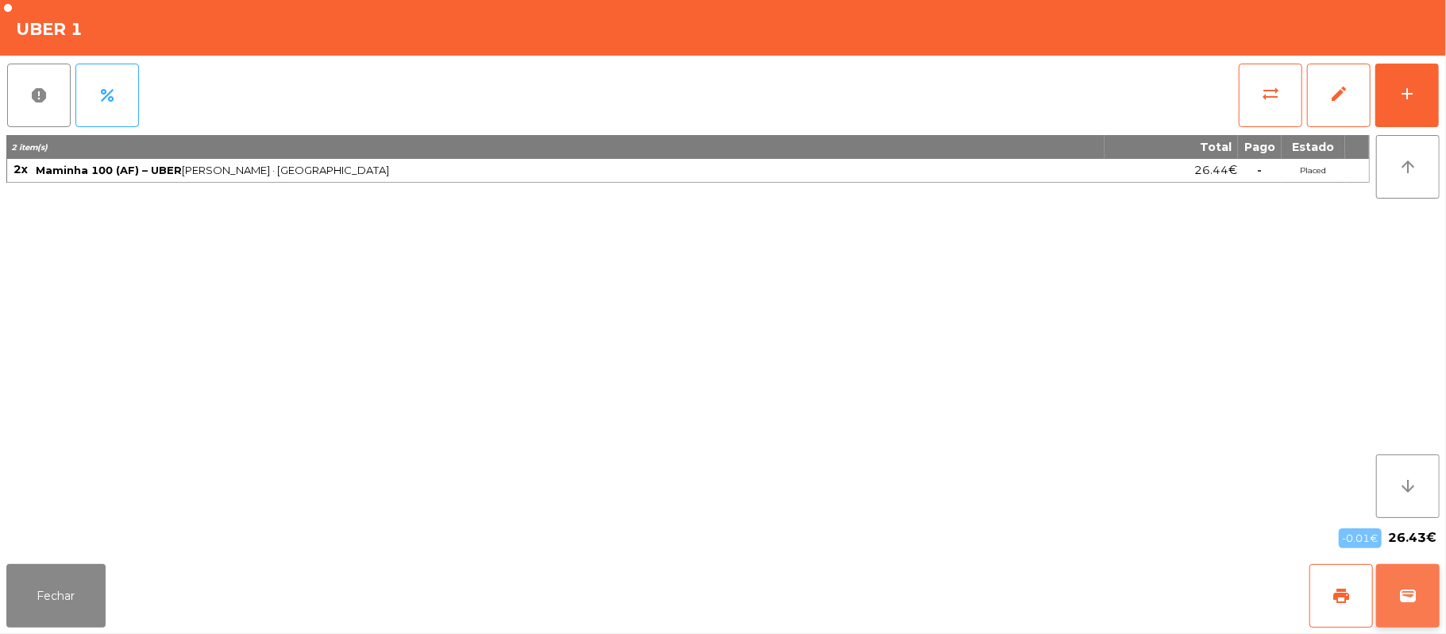
click at [1430, 595] on button "wallet" at bounding box center [1408, 596] width 64 height 64
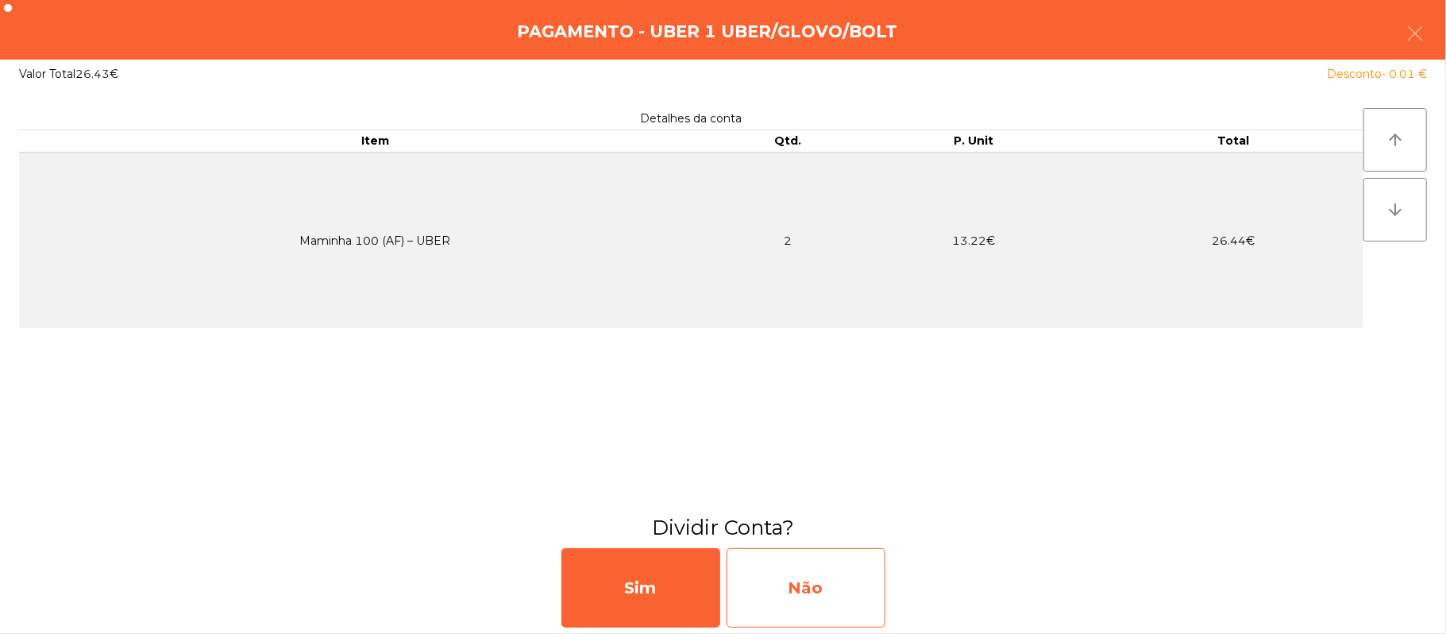
click at [829, 594] on div "Não" at bounding box center [805, 587] width 159 height 79
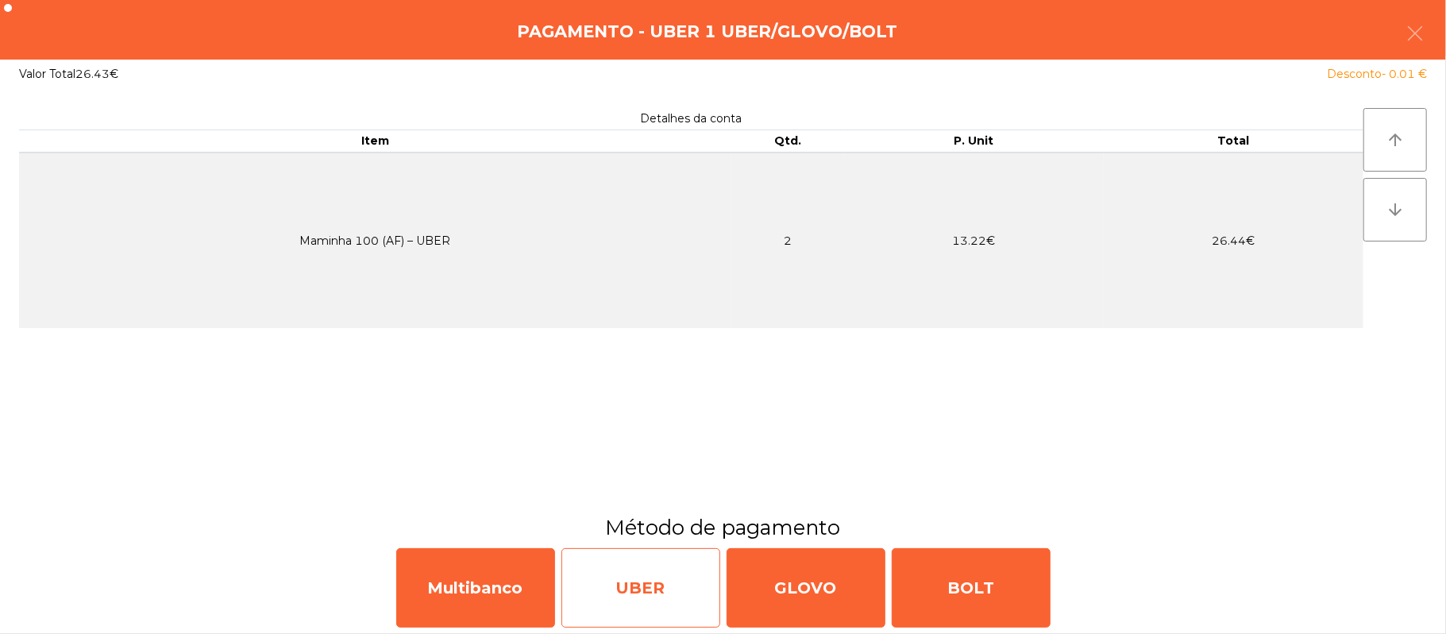
click at [629, 589] on div "UBER" at bounding box center [640, 587] width 159 height 79
select select "**"
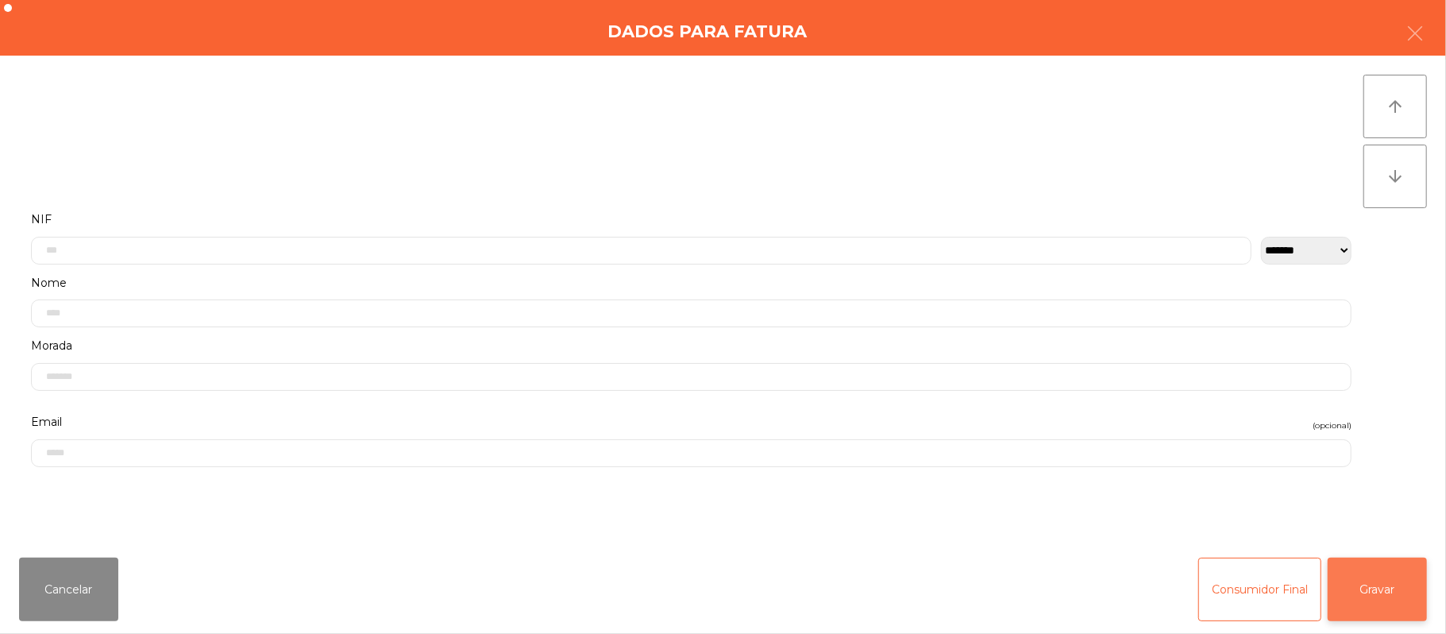
click at [1382, 585] on button "Gravar" at bounding box center [1377, 589] width 99 height 64
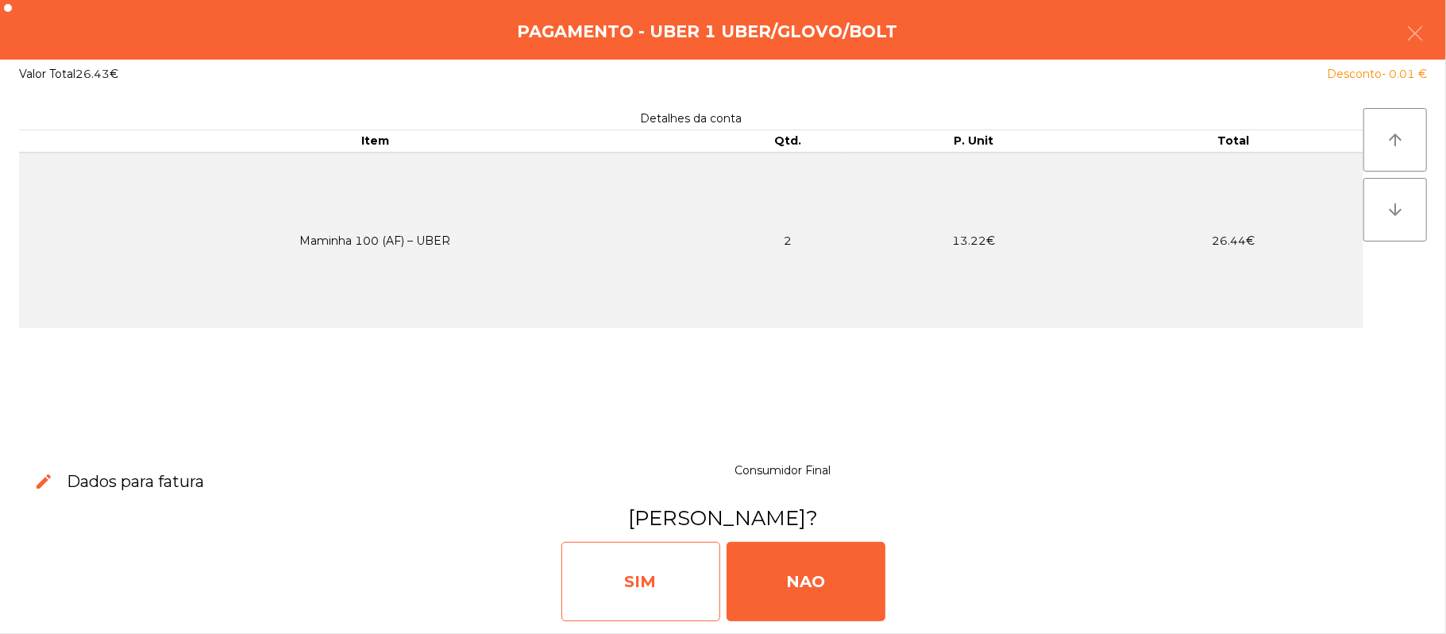
click at [653, 599] on div "SIM" at bounding box center [640, 580] width 159 height 79
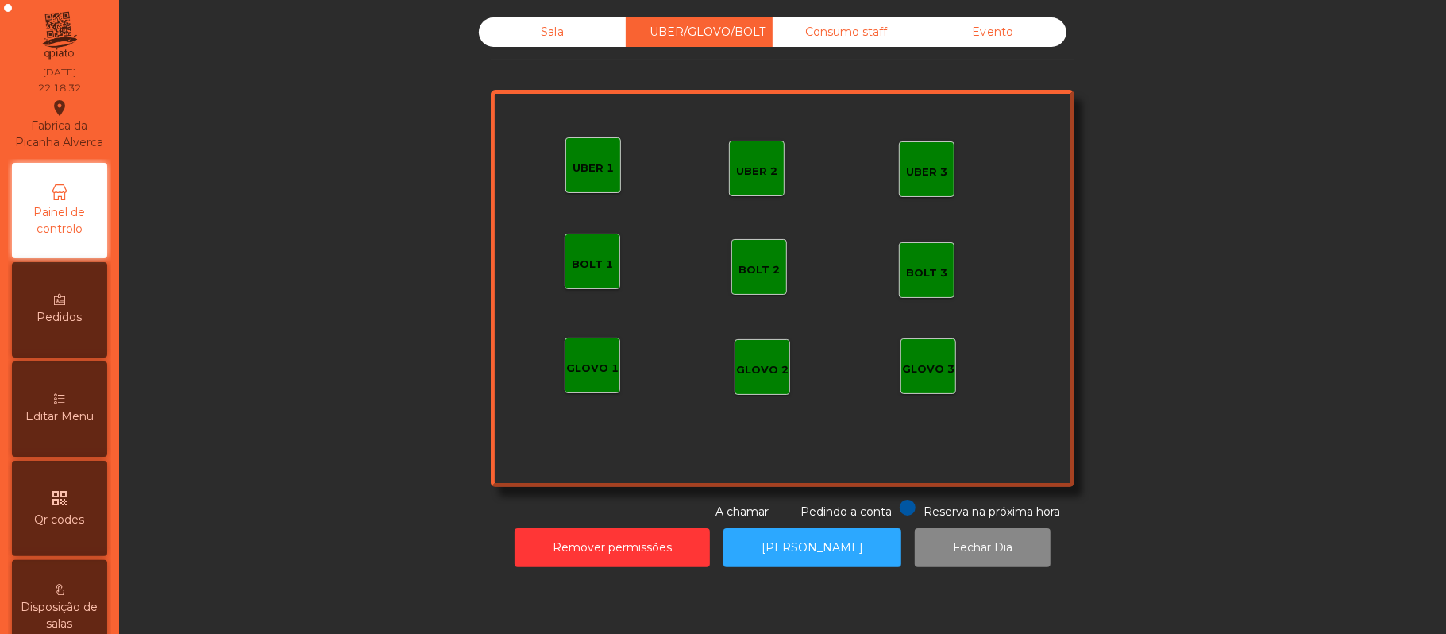
click at [544, 32] on div "Sala" at bounding box center [552, 31] width 147 height 29
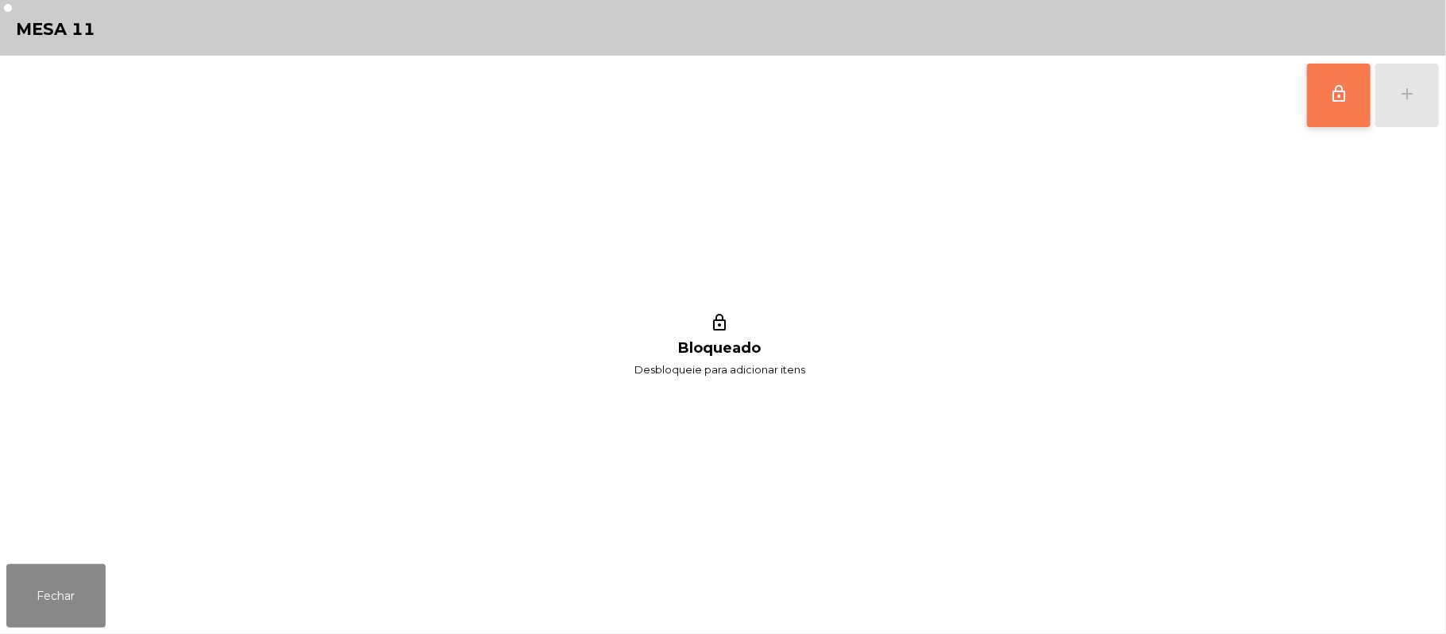
click at [1316, 95] on button "lock_outline" at bounding box center [1339, 96] width 64 height 64
click at [1445, 102] on div "lock_outline add lock_outline Bloqueado Desbloqueie para adicionar itens" at bounding box center [723, 307] width 1446 height 502
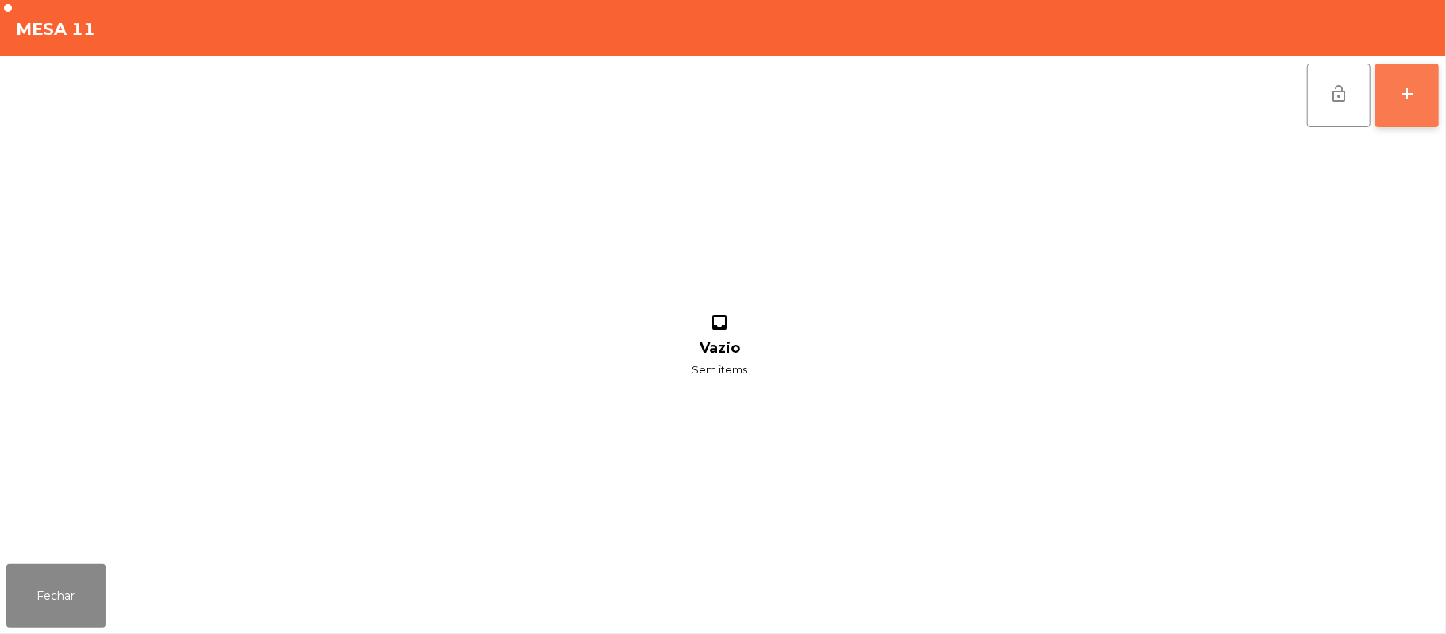
click at [1395, 92] on button "add" at bounding box center [1407, 96] width 64 height 64
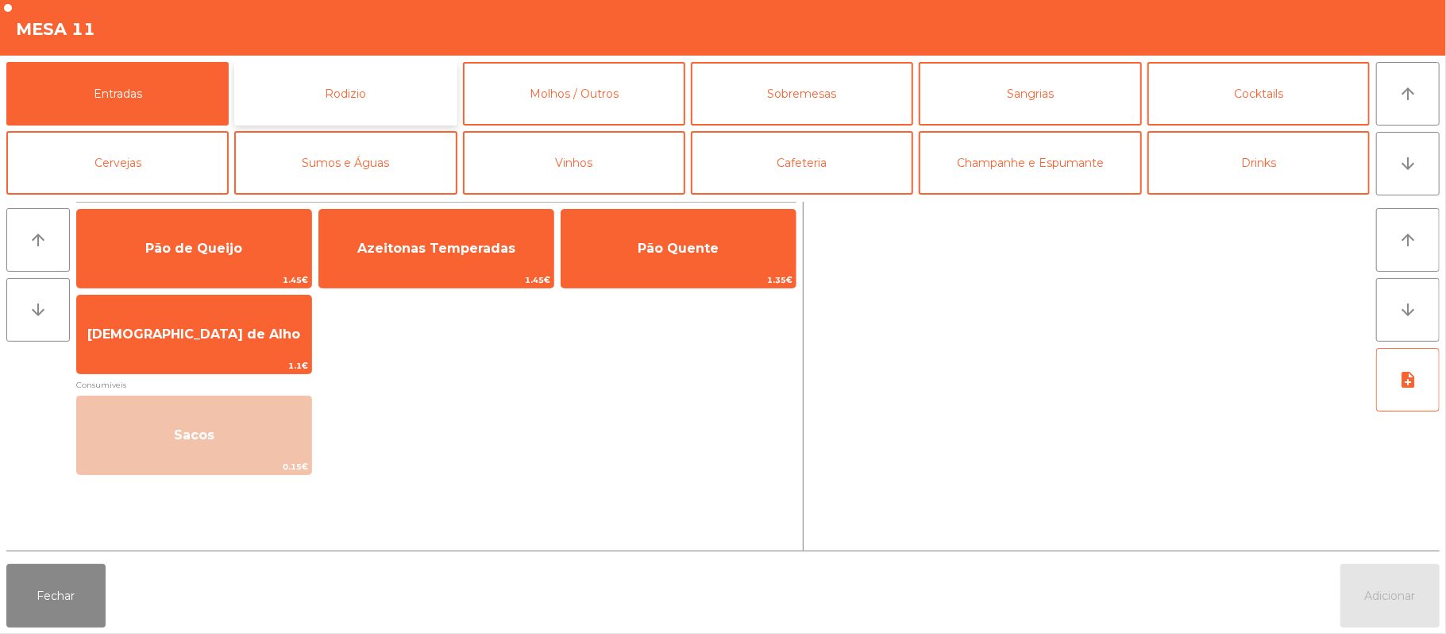
click at [337, 102] on button "Rodizio" at bounding box center [345, 94] width 222 height 64
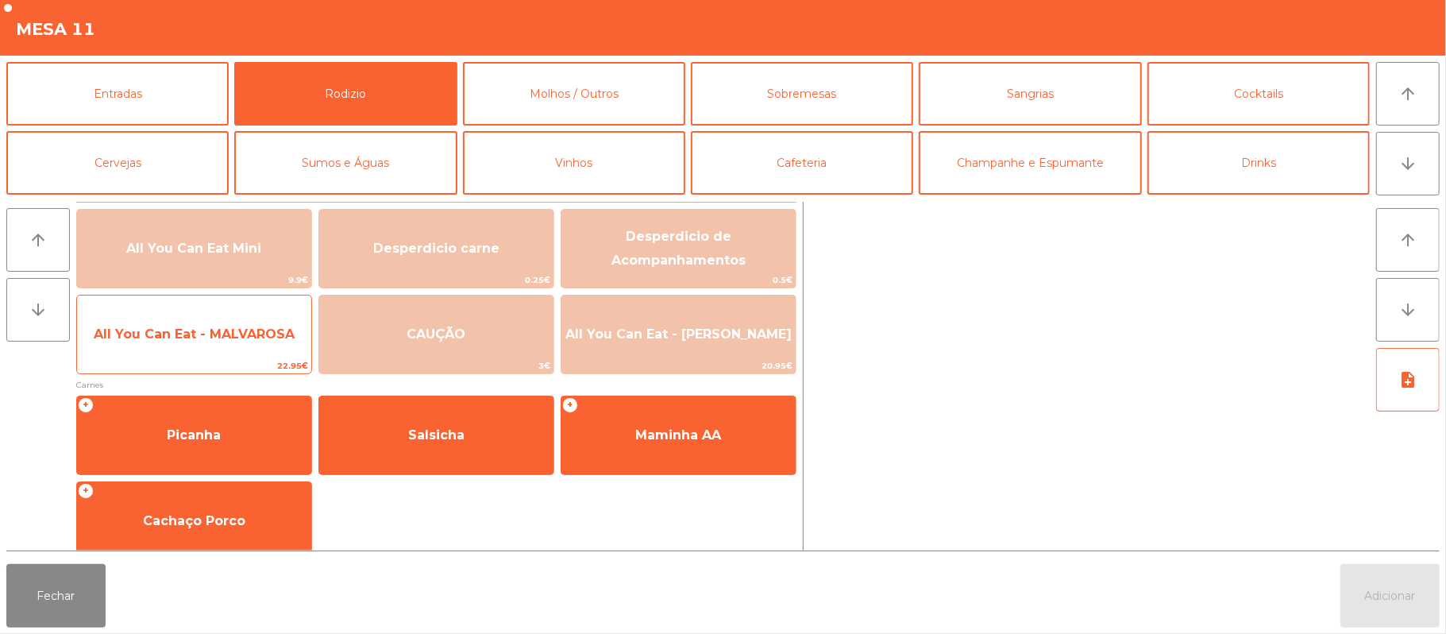
click at [191, 346] on span "All You Can Eat - MALVAROSA" at bounding box center [194, 334] width 234 height 43
click at [192, 347] on span "All You Can Eat - MALVAROSA" at bounding box center [194, 334] width 234 height 43
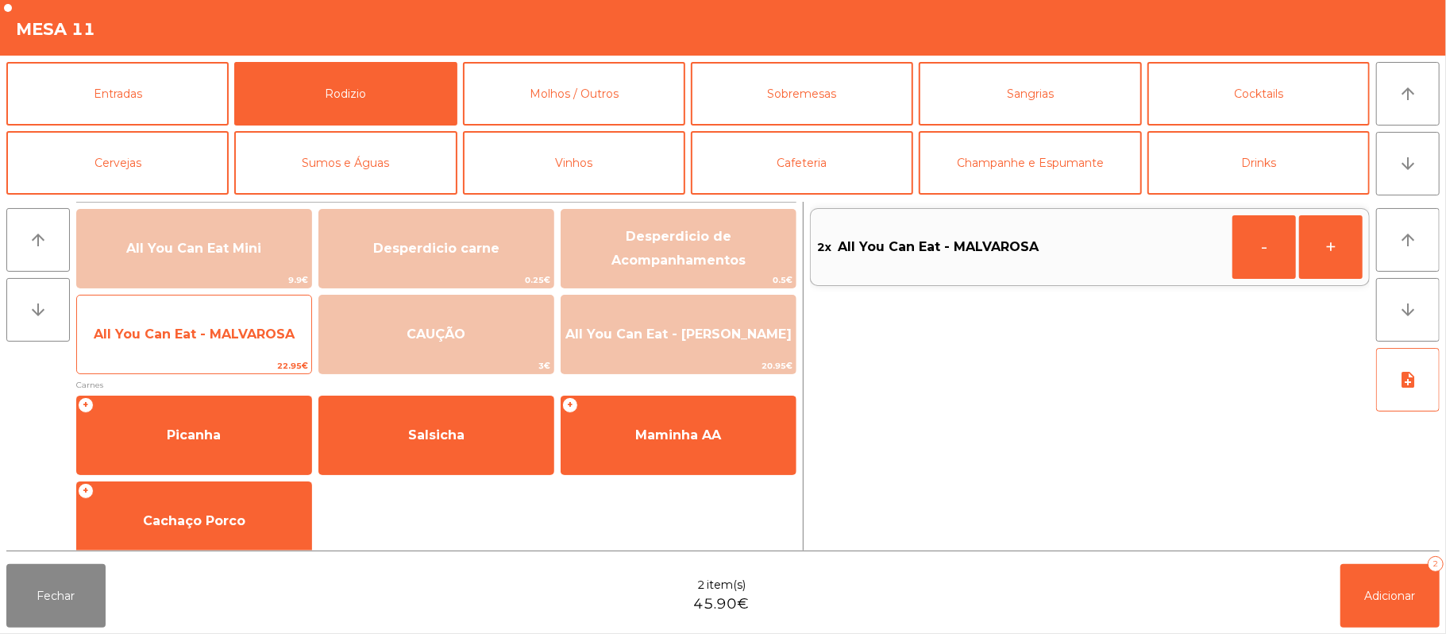
click at [202, 344] on span "All You Can Eat - MALVAROSA" at bounding box center [194, 334] width 234 height 43
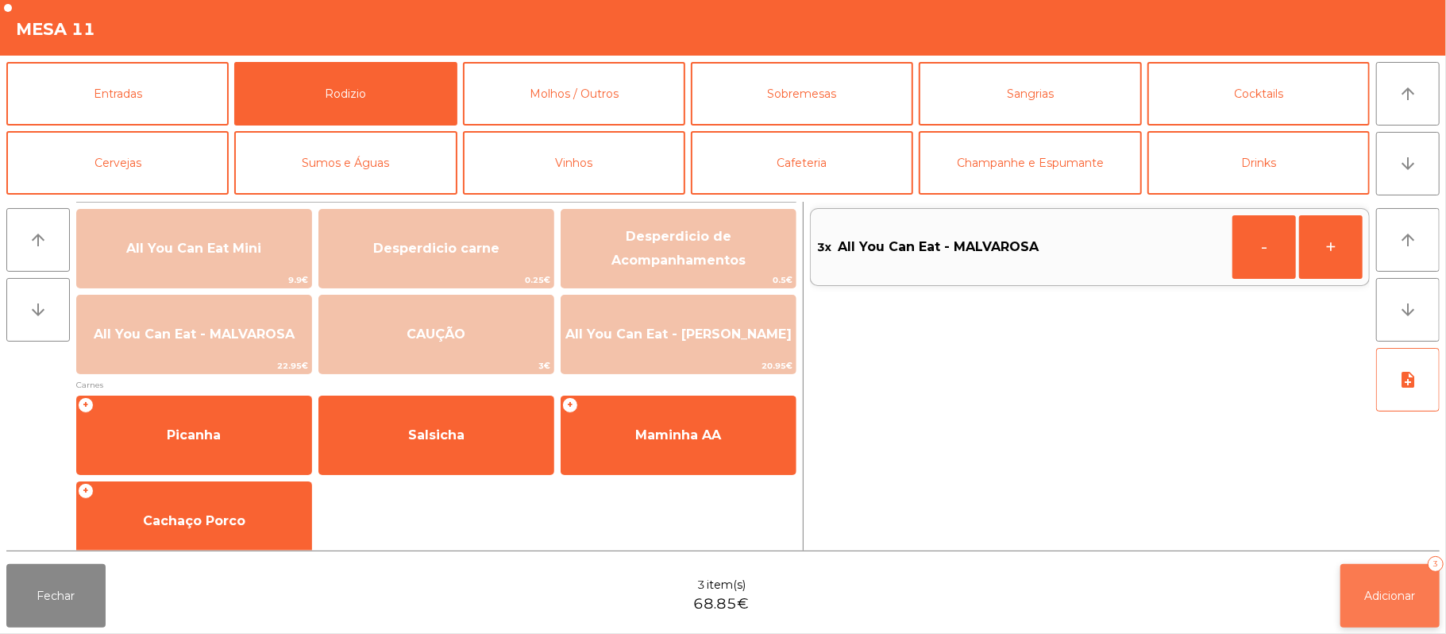
click at [1358, 595] on button "Adicionar 3" at bounding box center [1389, 596] width 99 height 64
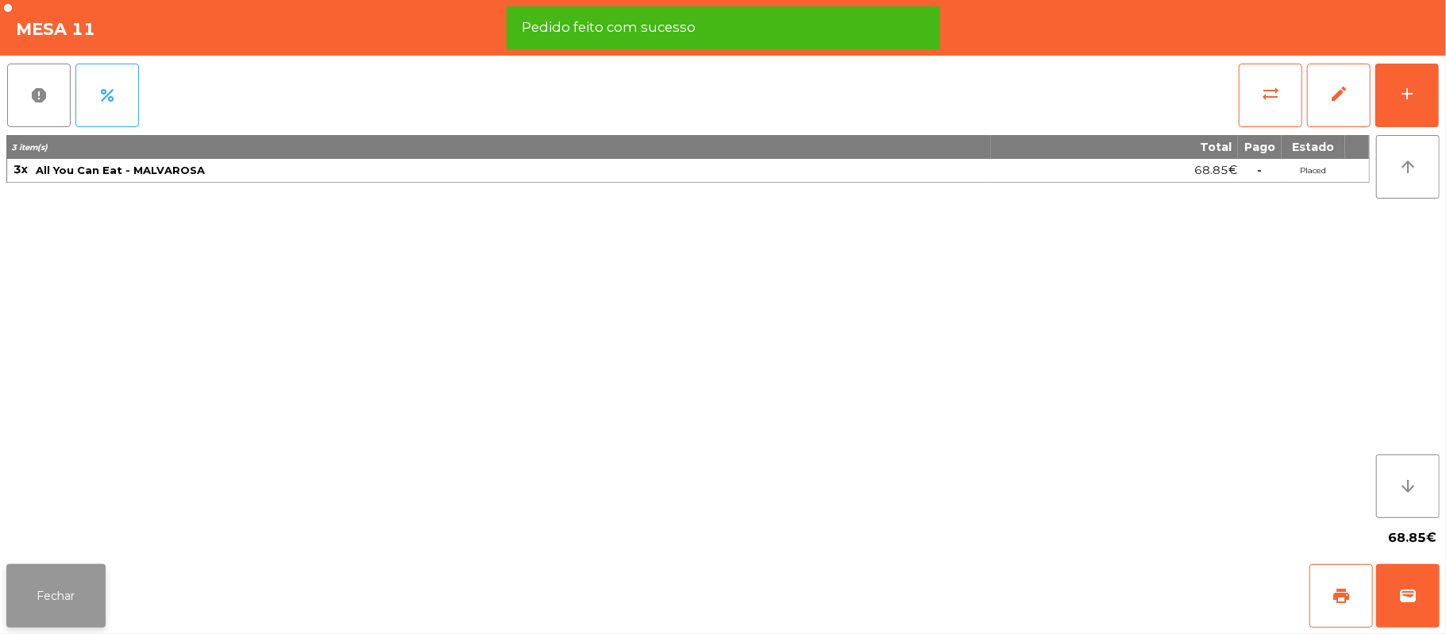
click at [48, 594] on button "Fechar" at bounding box center [55, 596] width 99 height 64
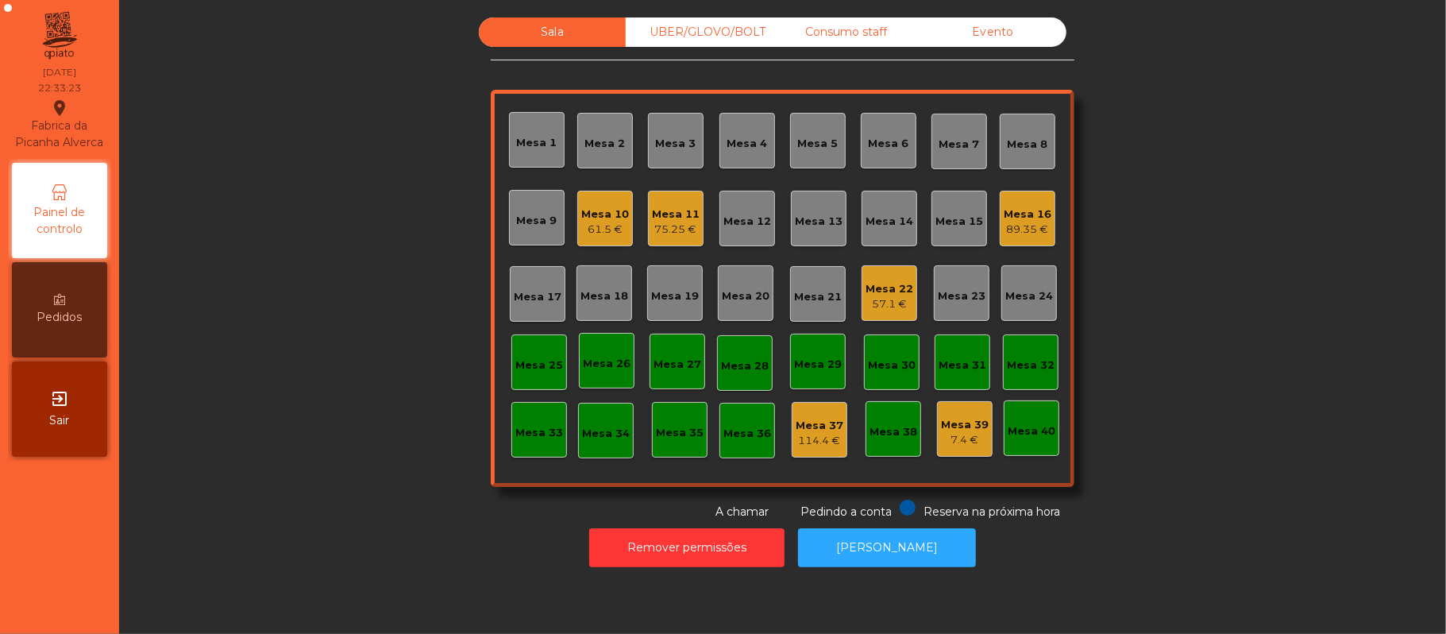
click at [719, 29] on div "UBER/GLOVO/BOLT" at bounding box center [699, 31] width 147 height 29
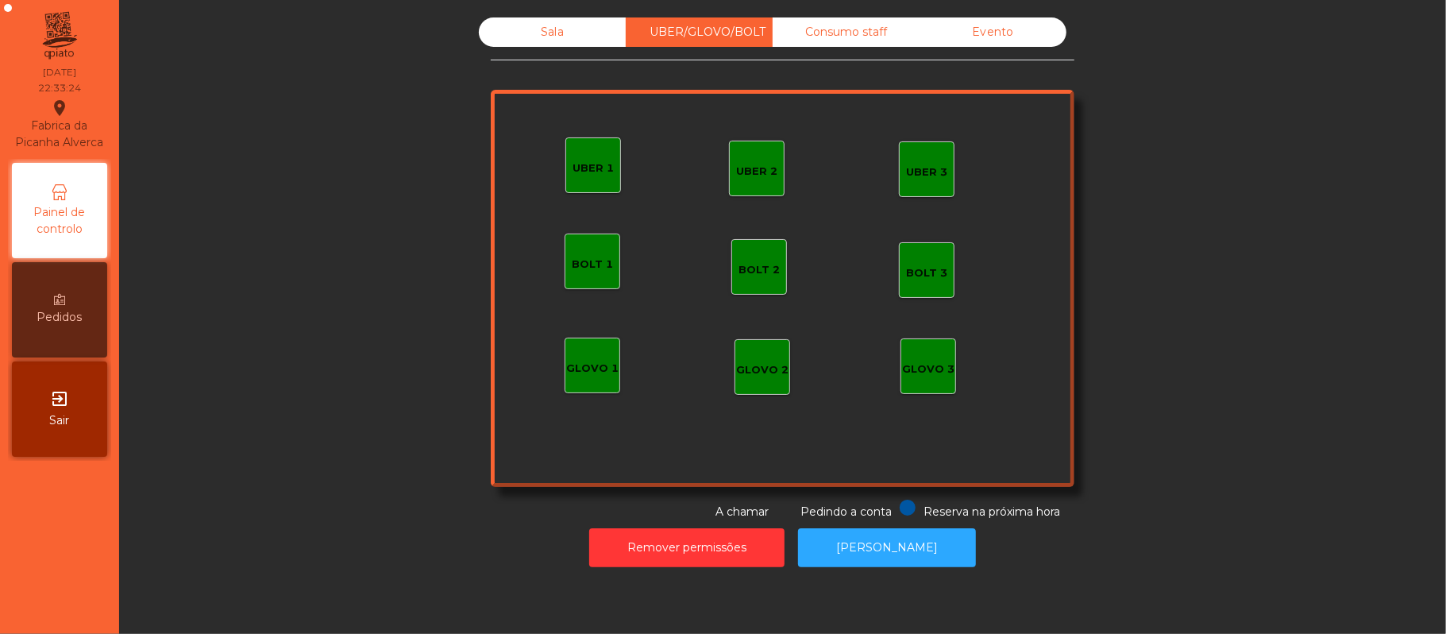
click at [929, 179] on div "UBER 3" at bounding box center [926, 172] width 41 height 16
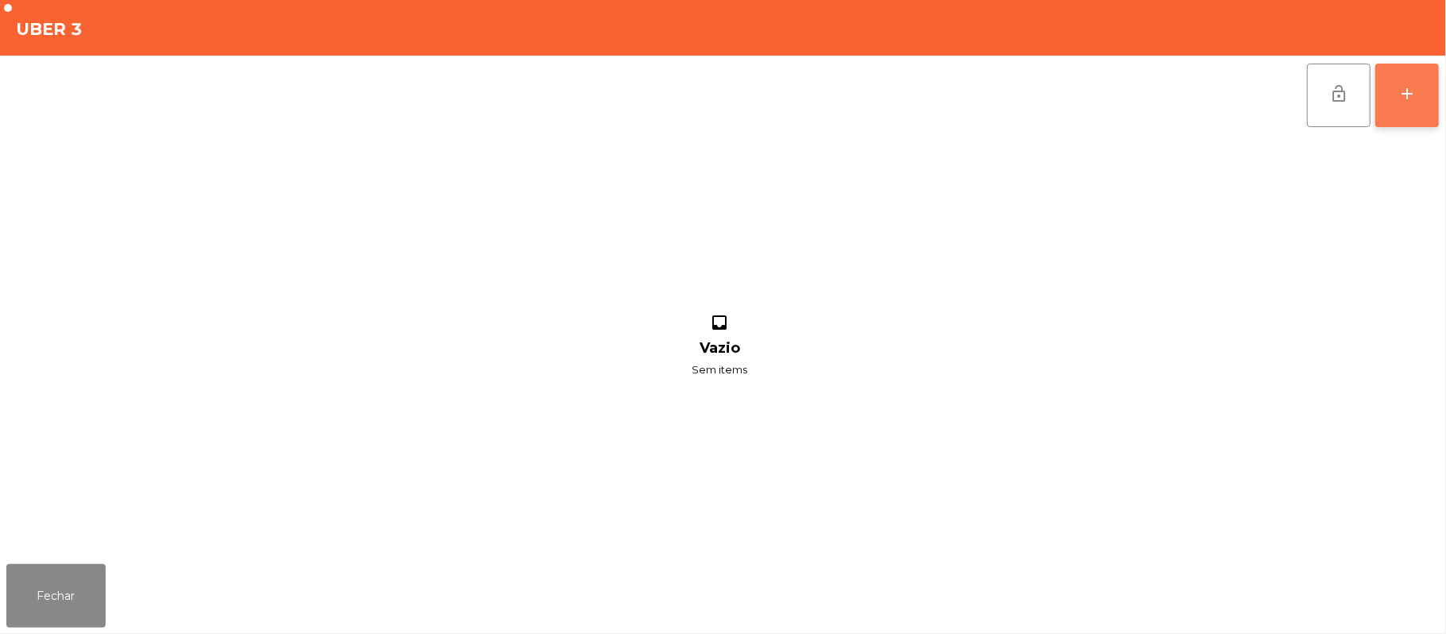
click at [1432, 103] on button "add" at bounding box center [1407, 96] width 64 height 64
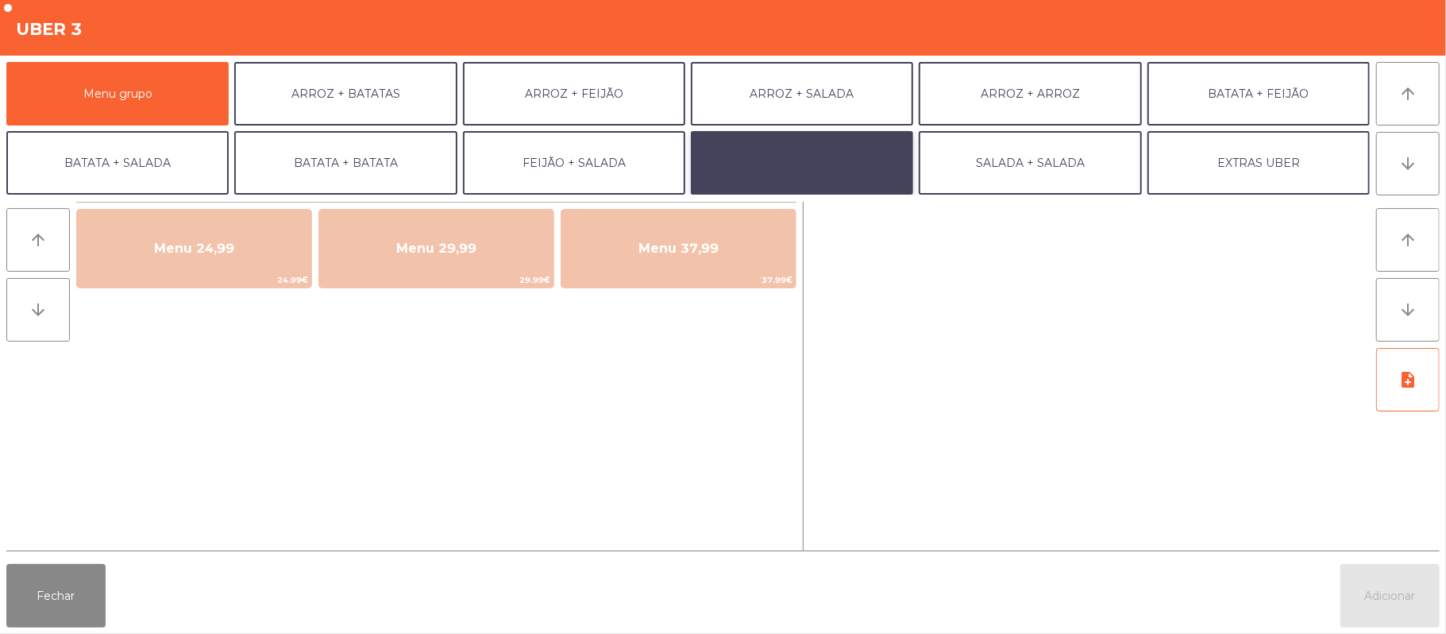
click at [827, 168] on button "FEIJÃO + FEIJÃO" at bounding box center [802, 163] width 222 height 64
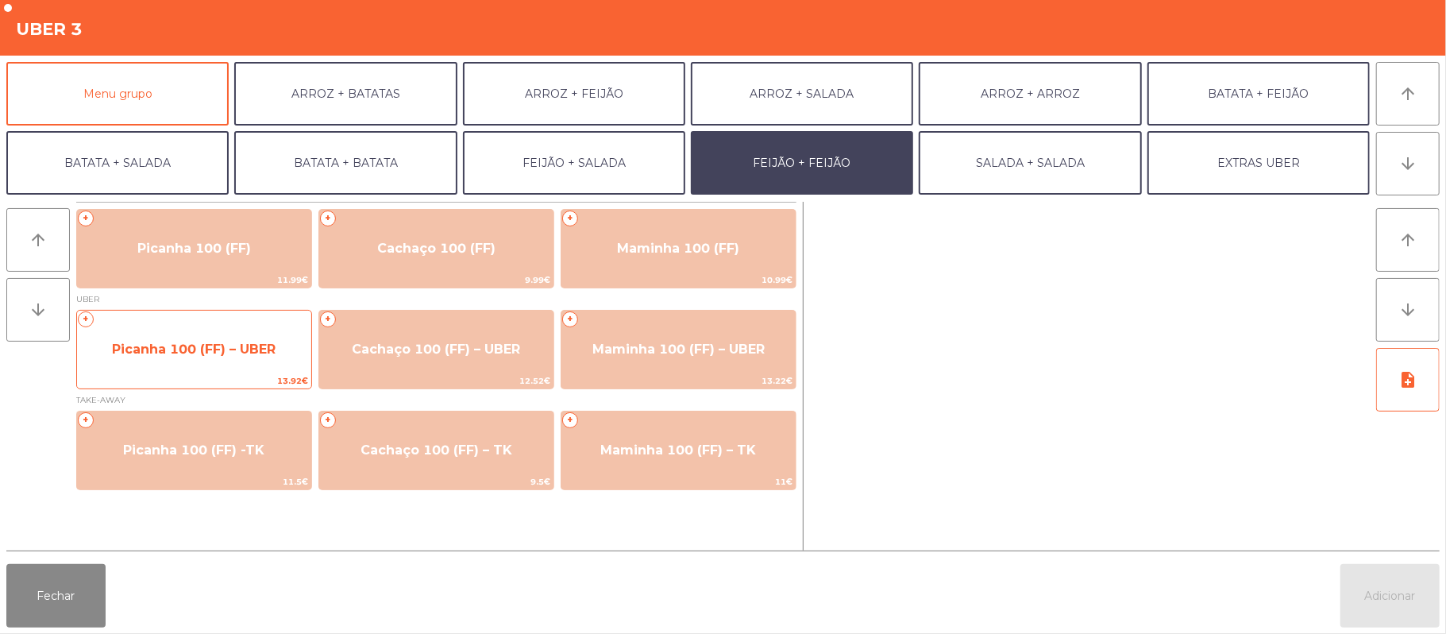
click at [226, 343] on span "Picanha 100 (FF) – UBER" at bounding box center [194, 348] width 164 height 15
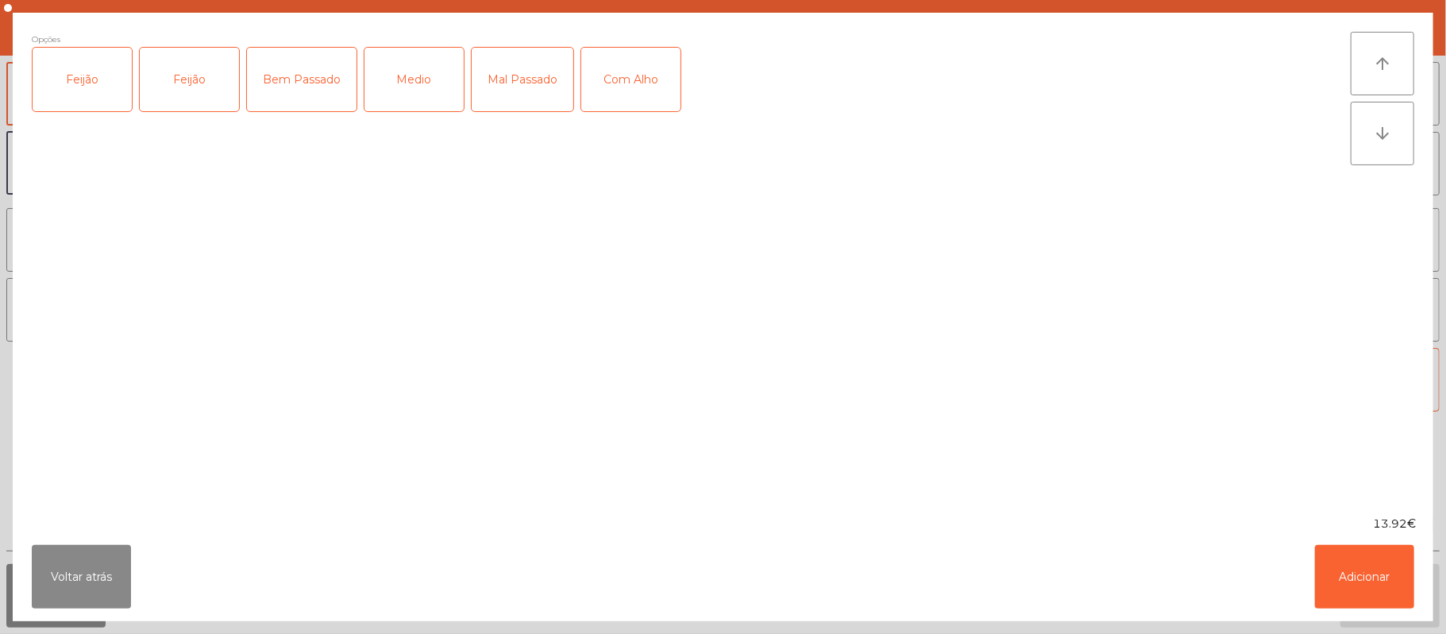
click at [91, 89] on div "Feijão" at bounding box center [82, 80] width 99 height 64
click at [189, 77] on div "Feijão" at bounding box center [189, 80] width 99 height 64
click at [189, 100] on div "Feijão" at bounding box center [189, 80] width 99 height 64
click at [308, 79] on div "Bem Passado" at bounding box center [302, 80] width 110 height 64
click at [1364, 576] on button "Adicionar" at bounding box center [1364, 577] width 99 height 64
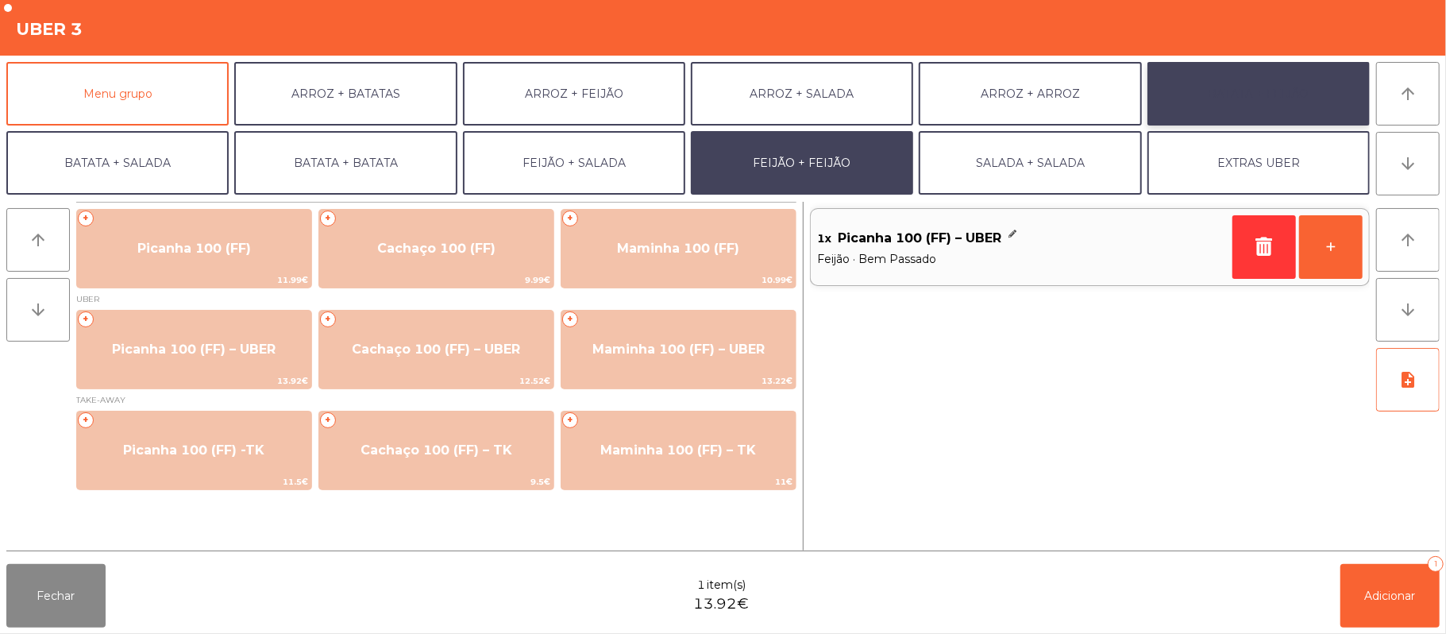
click at [1296, 116] on button "BATATA + FEIJÃO" at bounding box center [1258, 94] width 222 height 64
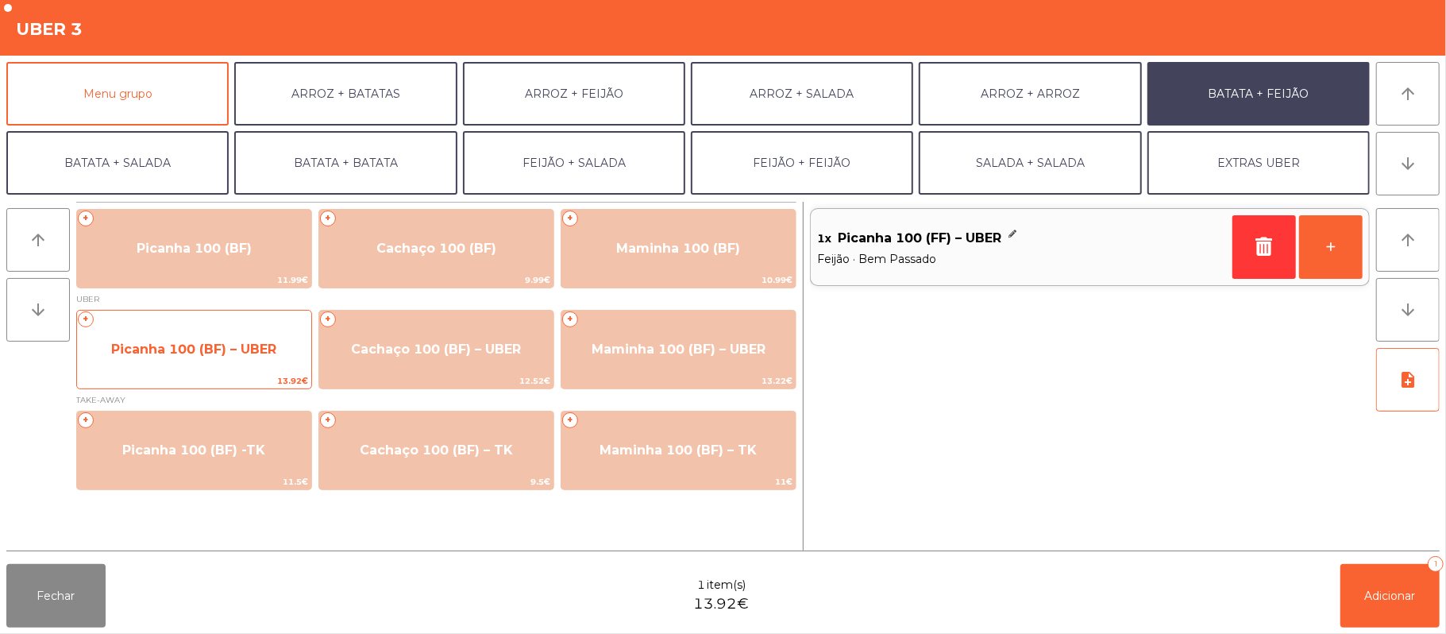
click at [210, 353] on span "Picanha 100 (BF) – UBER" at bounding box center [193, 348] width 165 height 15
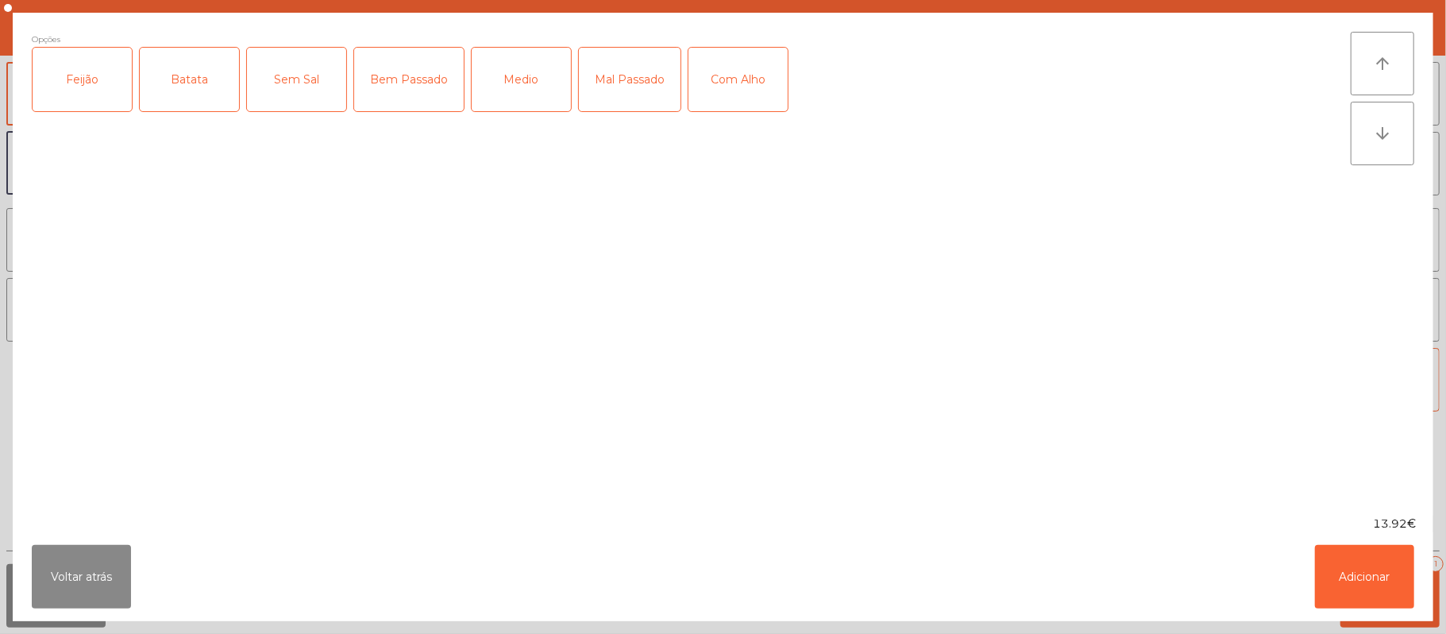
click at [87, 90] on div "Feijão" at bounding box center [82, 80] width 99 height 64
click at [186, 92] on div "Batata" at bounding box center [189, 80] width 99 height 64
click at [518, 89] on div "Medio" at bounding box center [521, 80] width 99 height 64
click at [1366, 563] on button "Adicionar" at bounding box center [1364, 577] width 99 height 64
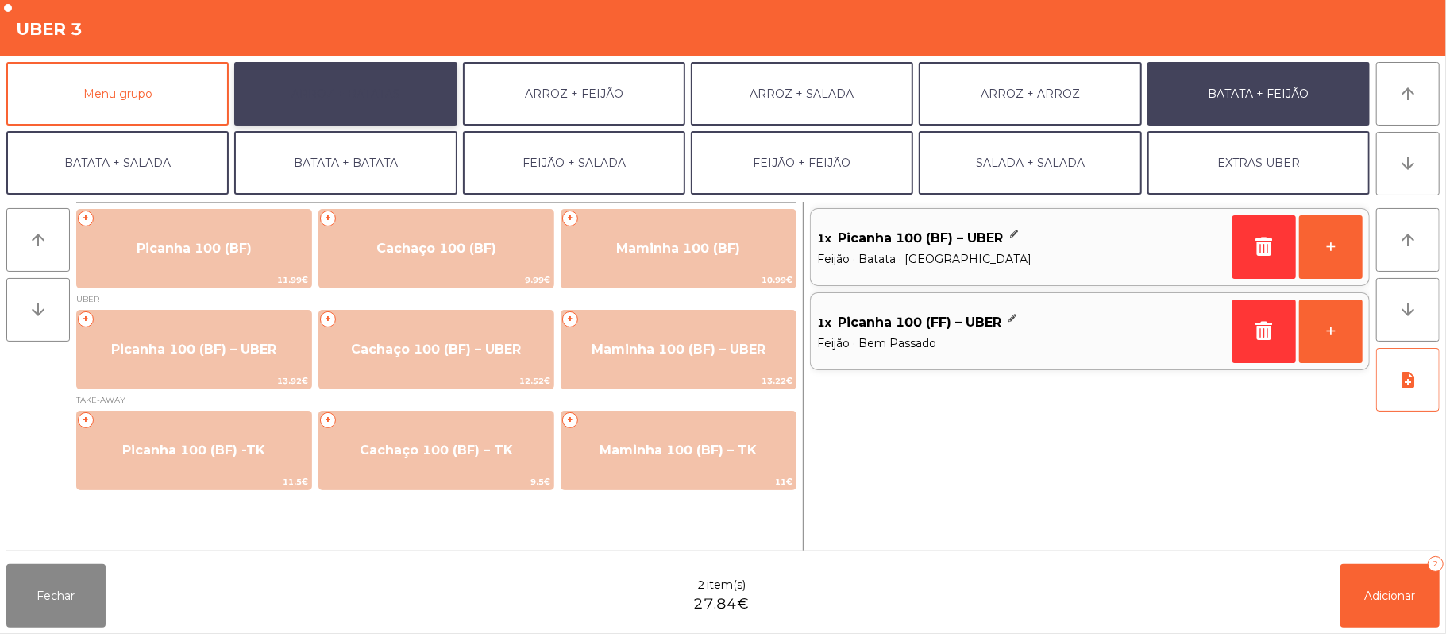
click at [376, 91] on button "ARROZ + BATATAS" at bounding box center [345, 94] width 222 height 64
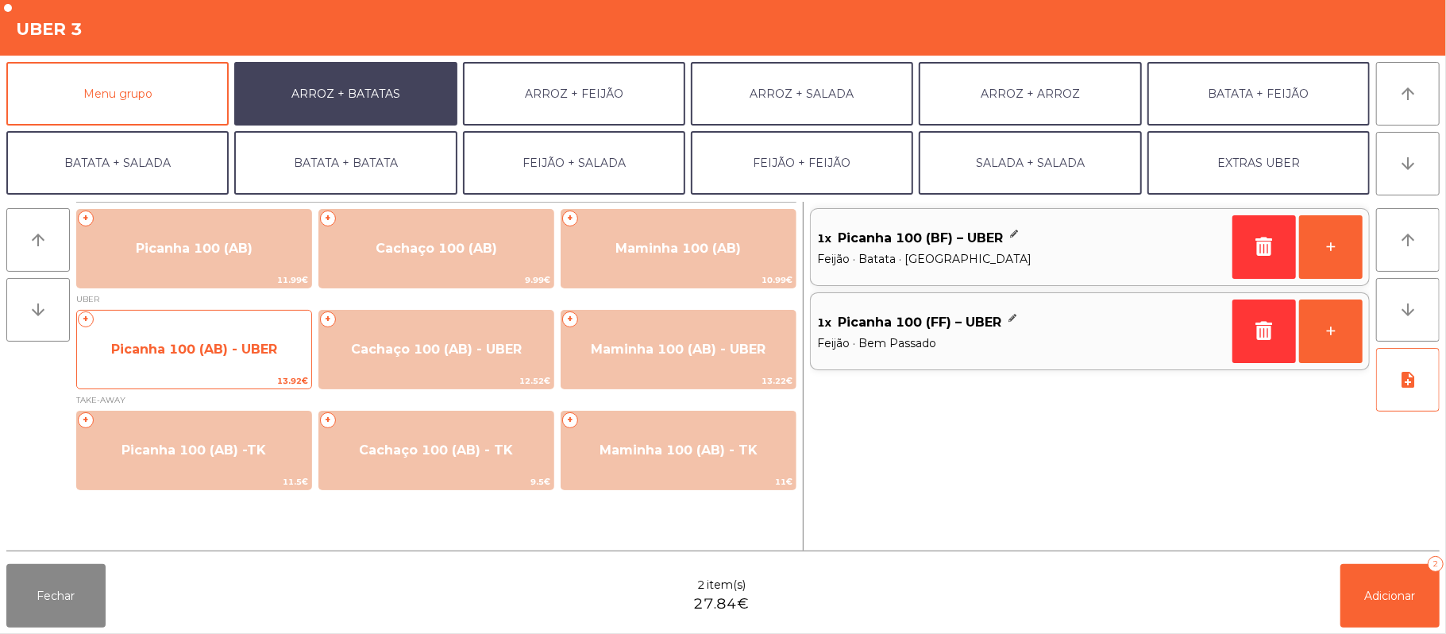
click at [195, 349] on span "Picanha 100 (AB) - UBER" at bounding box center [194, 348] width 166 height 15
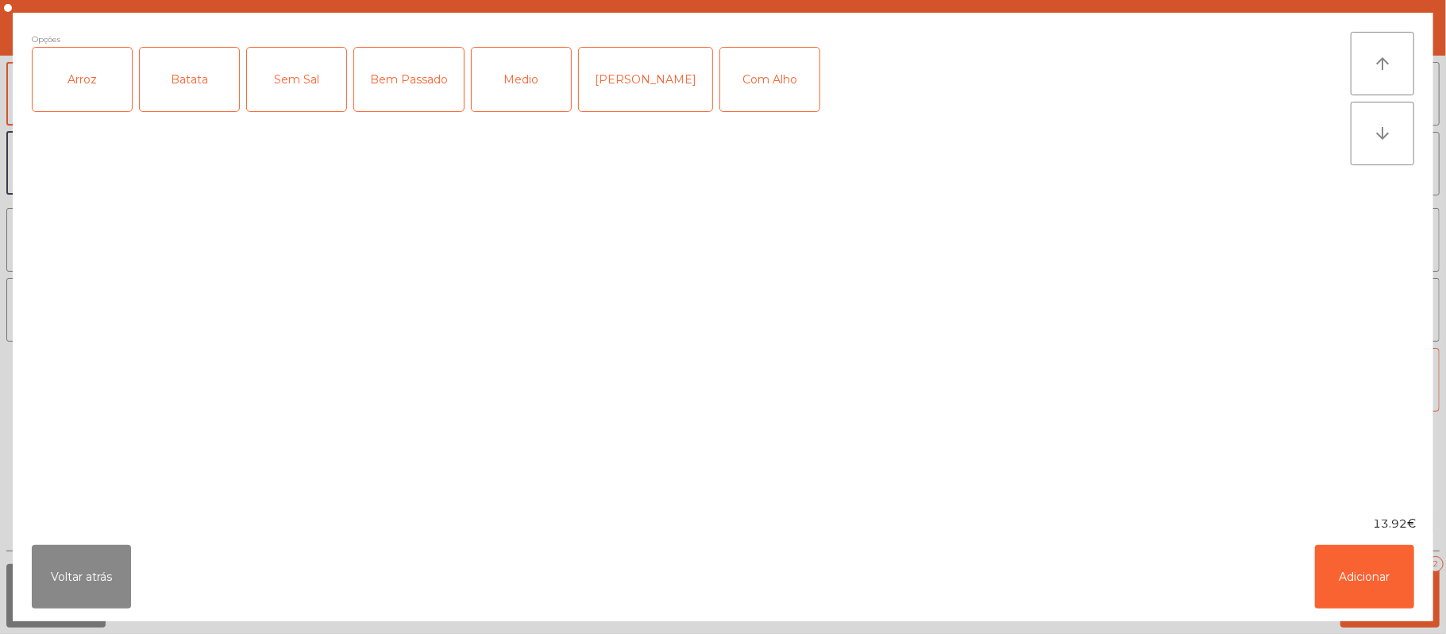
click at [87, 73] on div "Arroz" at bounding box center [82, 80] width 99 height 64
click at [191, 86] on div "Batata" at bounding box center [189, 80] width 99 height 64
click at [530, 92] on div "Medio" at bounding box center [521, 80] width 99 height 64
click at [1369, 588] on button "Adicionar" at bounding box center [1364, 577] width 99 height 64
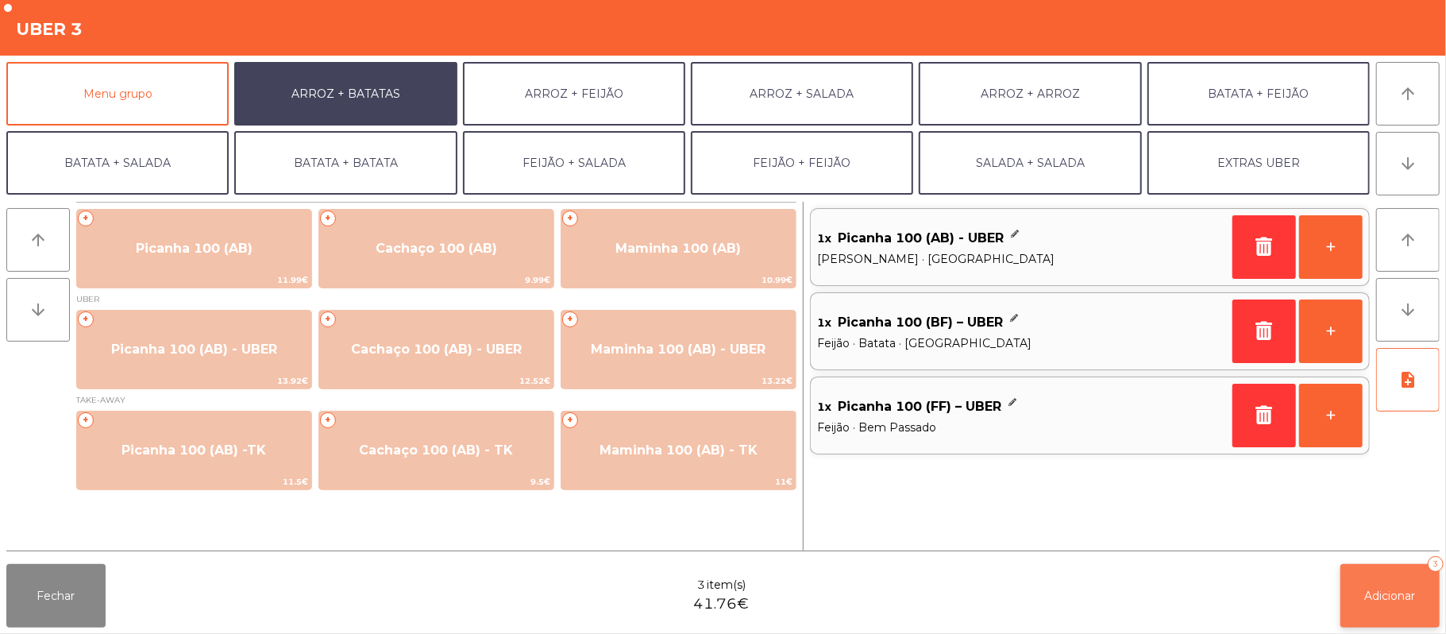
click at [1389, 595] on span "Adicionar" at bounding box center [1390, 595] width 51 height 14
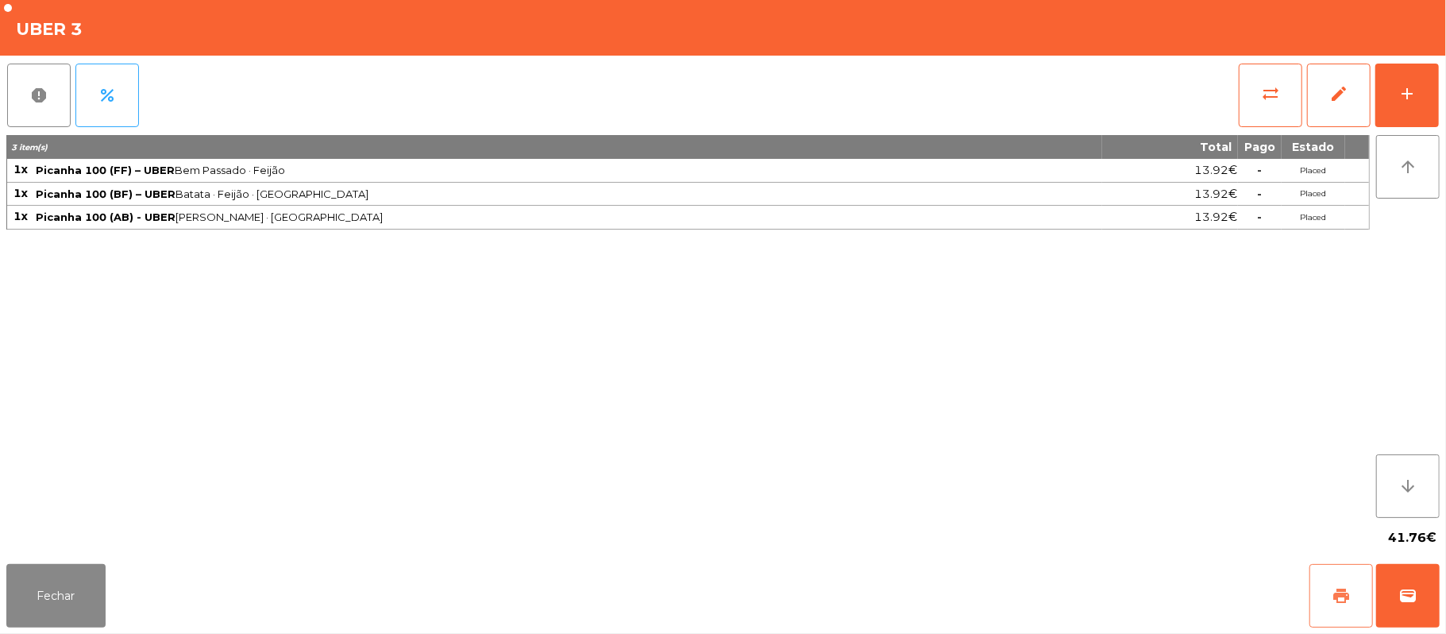
click at [1328, 580] on button "print" at bounding box center [1341, 596] width 64 height 64
click at [29, 604] on button "Fechar" at bounding box center [55, 596] width 99 height 64
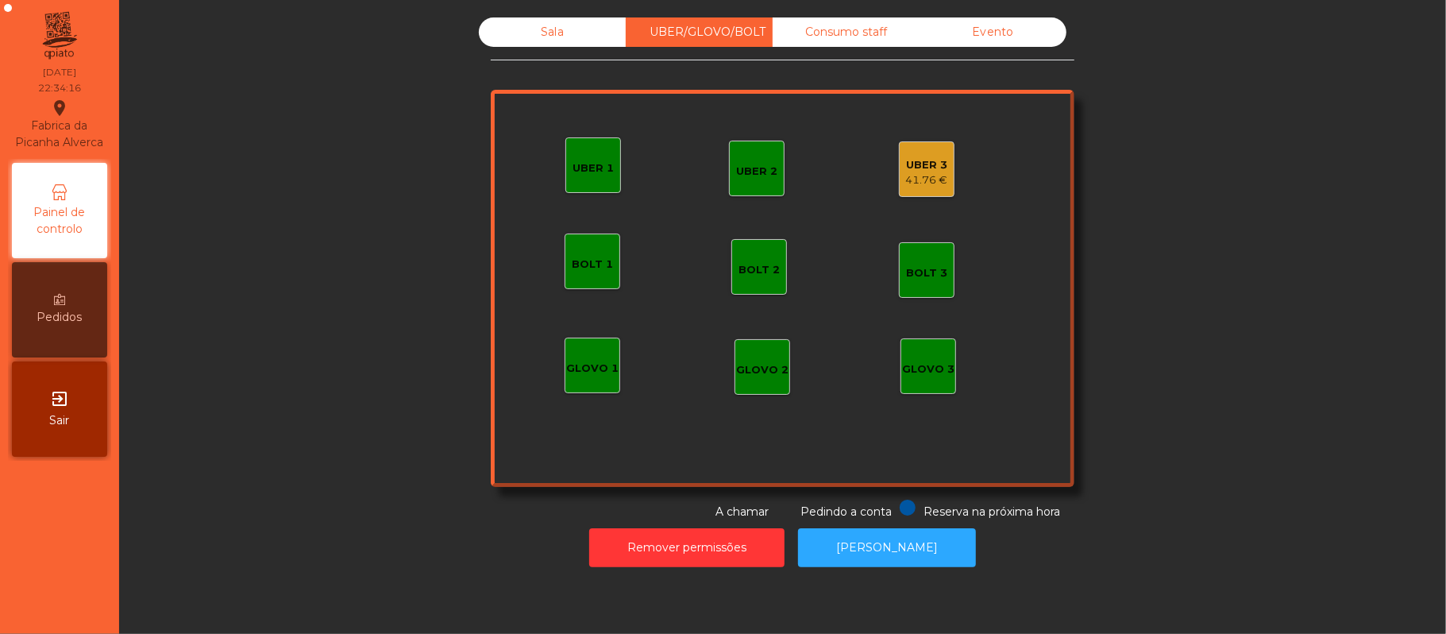
click at [548, 40] on div "Sala" at bounding box center [552, 31] width 147 height 29
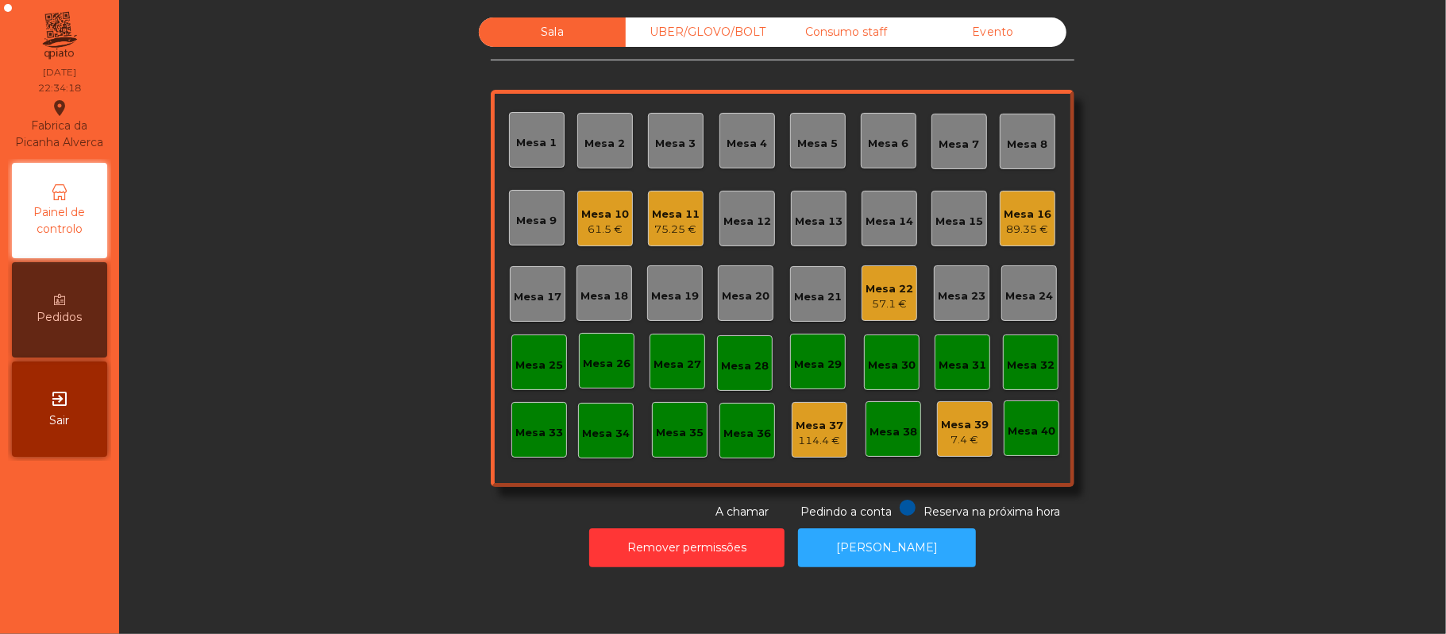
click at [688, 30] on div "UBER/GLOVO/BOLT" at bounding box center [699, 31] width 147 height 29
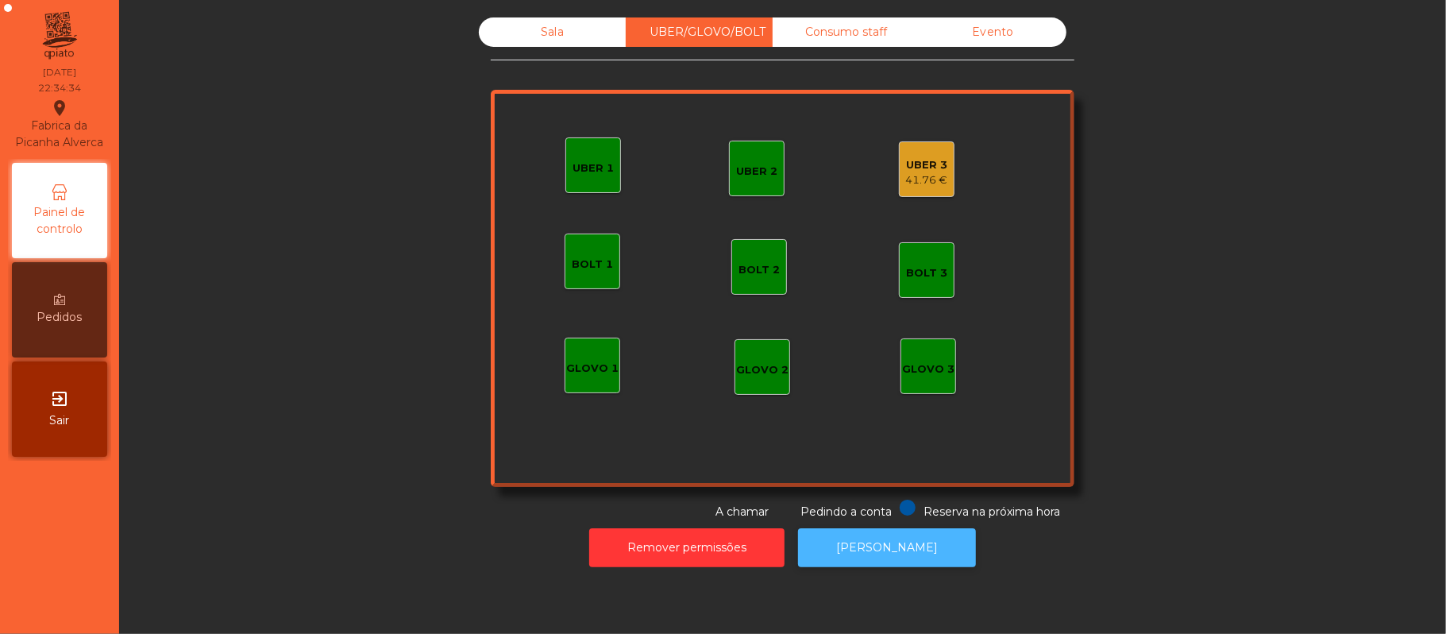
click at [927, 554] on button "[PERSON_NAME]" at bounding box center [887, 547] width 178 height 39
click at [921, 183] on div "41.76 €" at bounding box center [927, 180] width 42 height 16
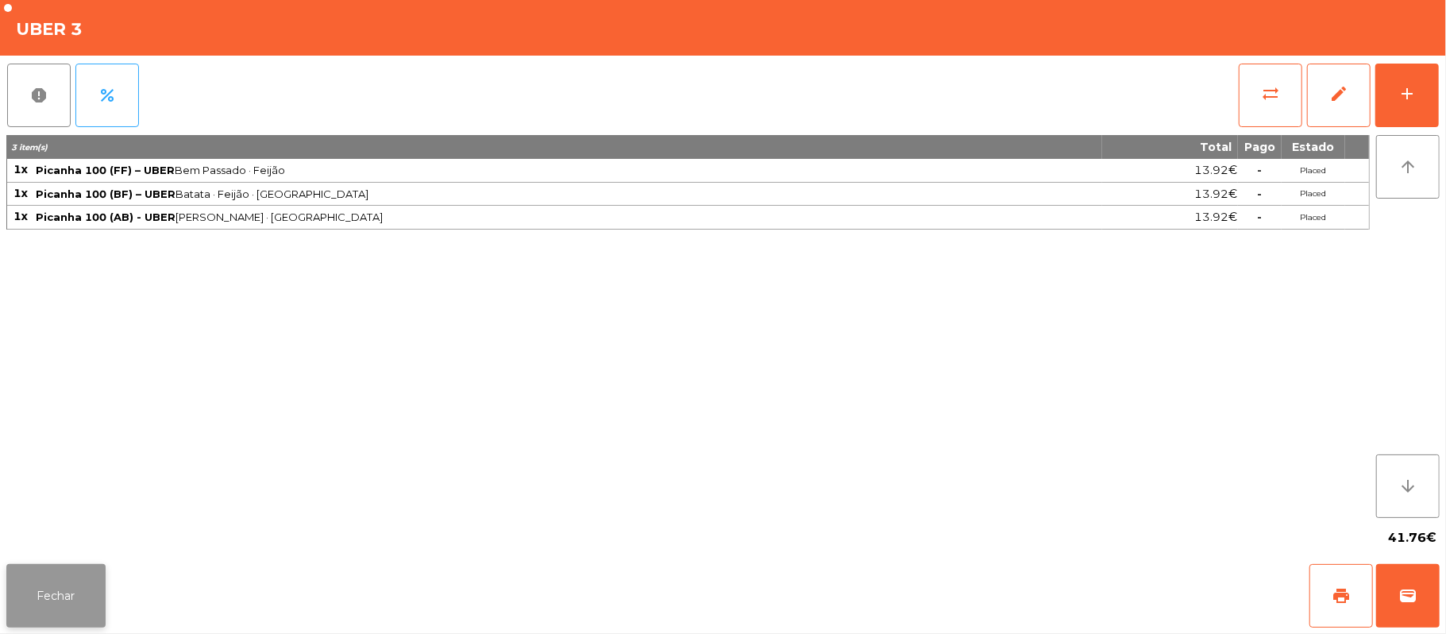
click at [51, 569] on button "Fechar" at bounding box center [55, 596] width 99 height 64
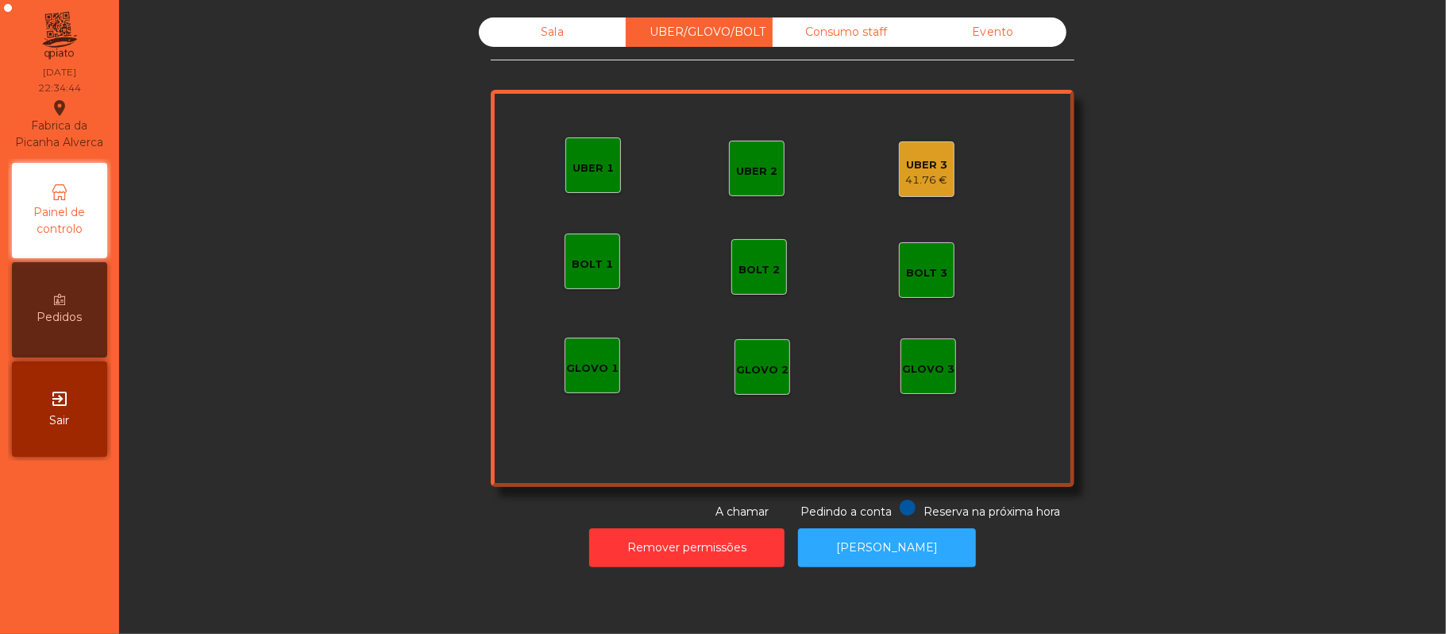
click at [544, 33] on div "Sala" at bounding box center [552, 31] width 147 height 29
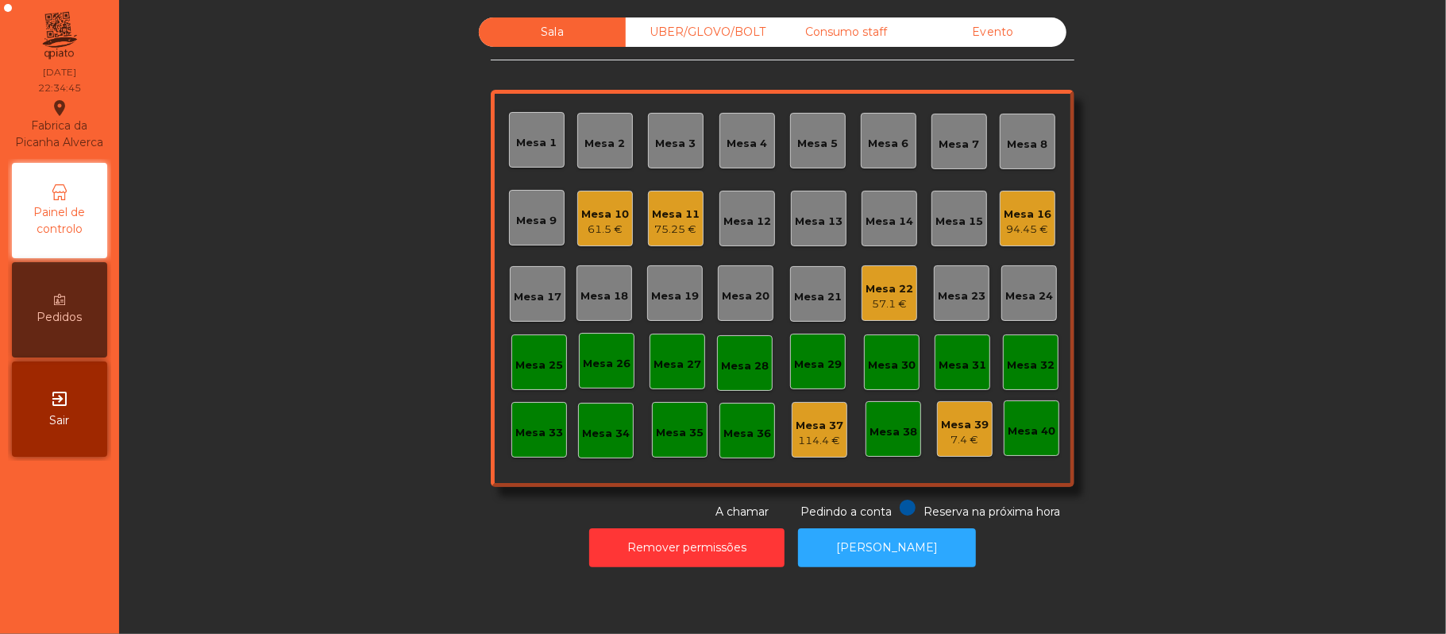
click at [890, 293] on div "Mesa 22" at bounding box center [889, 289] width 48 height 16
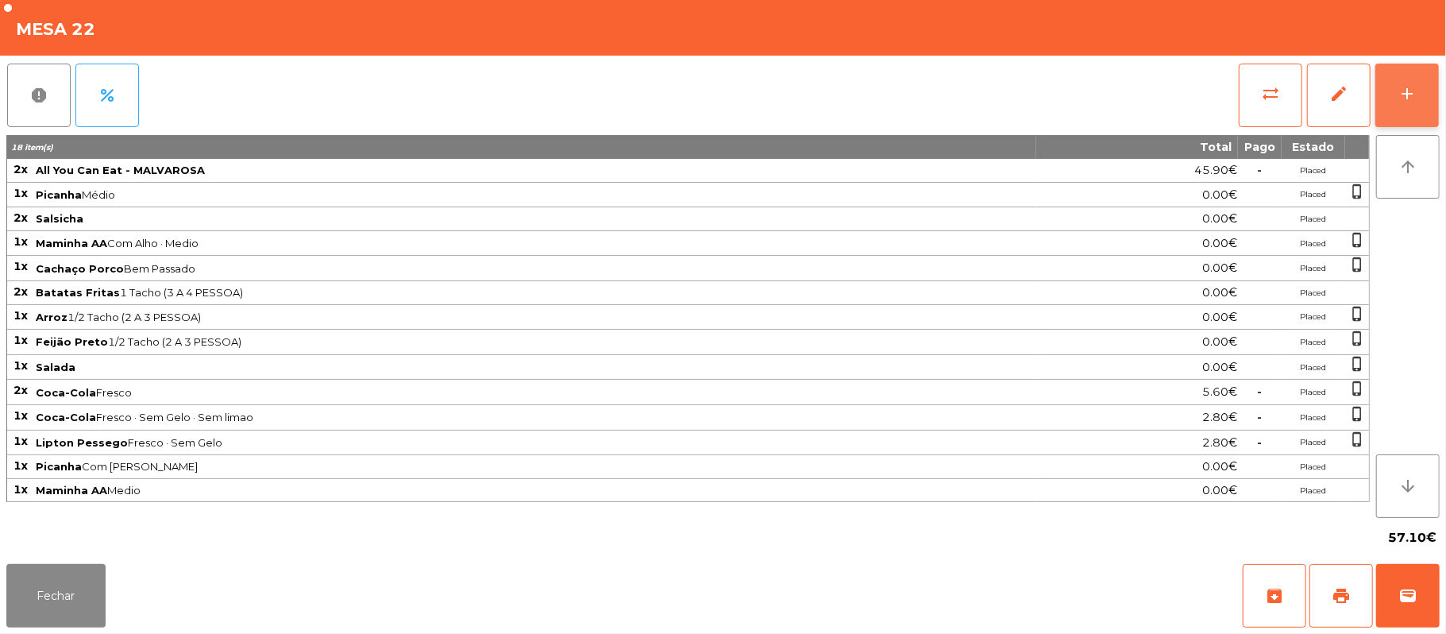
click at [1397, 99] on div "add" at bounding box center [1406, 93] width 19 height 19
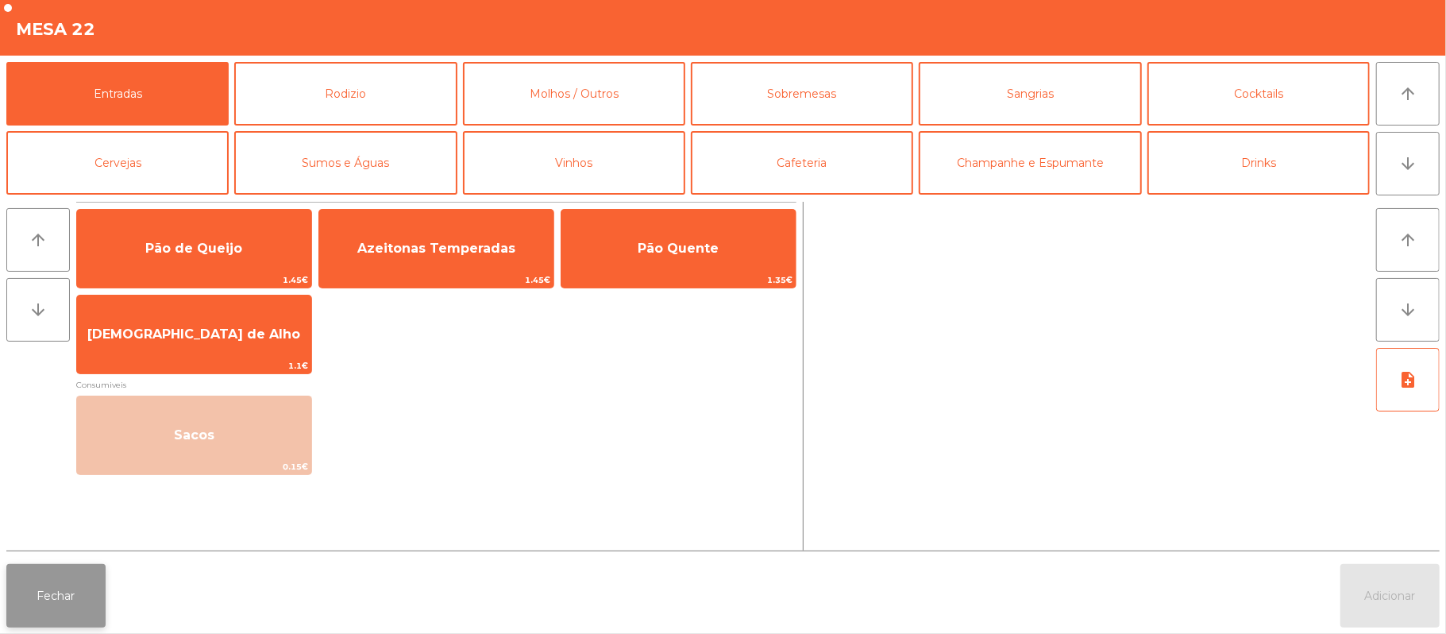
click at [37, 621] on button "Fechar" at bounding box center [55, 596] width 99 height 64
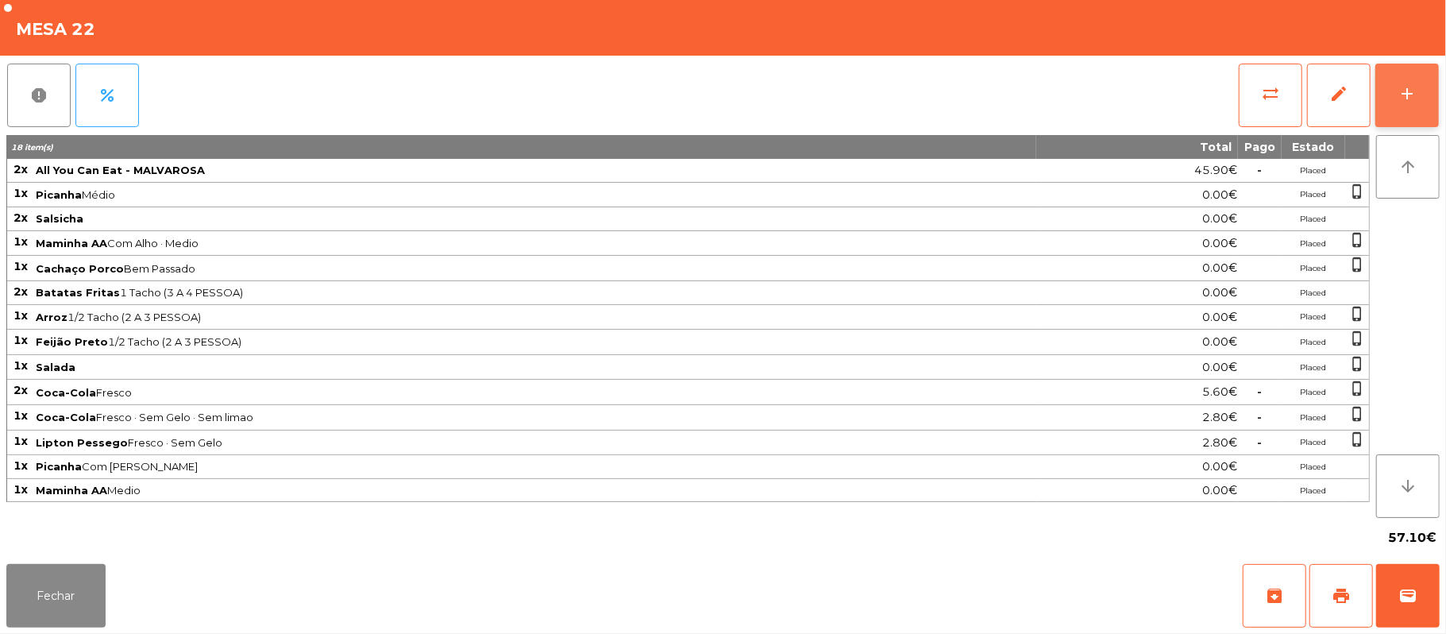
click at [1402, 97] on div "add" at bounding box center [1406, 93] width 19 height 19
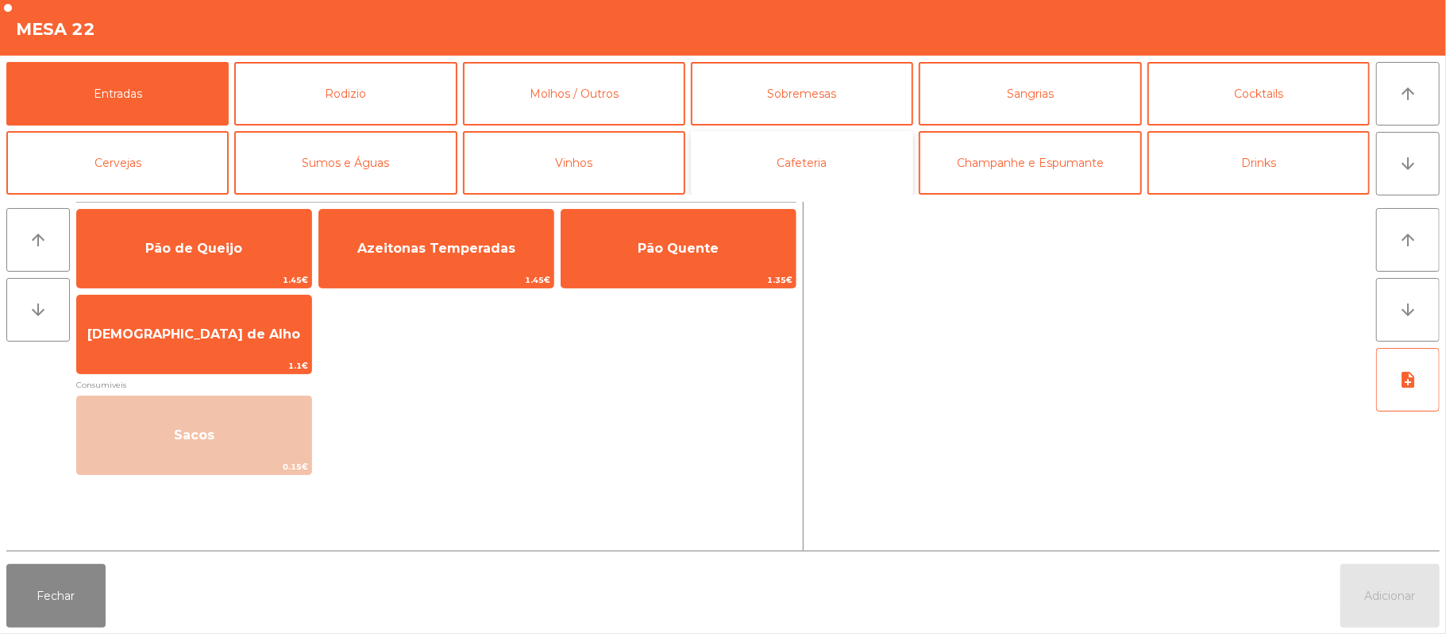
click at [824, 164] on button "Cafeteria" at bounding box center [802, 163] width 222 height 64
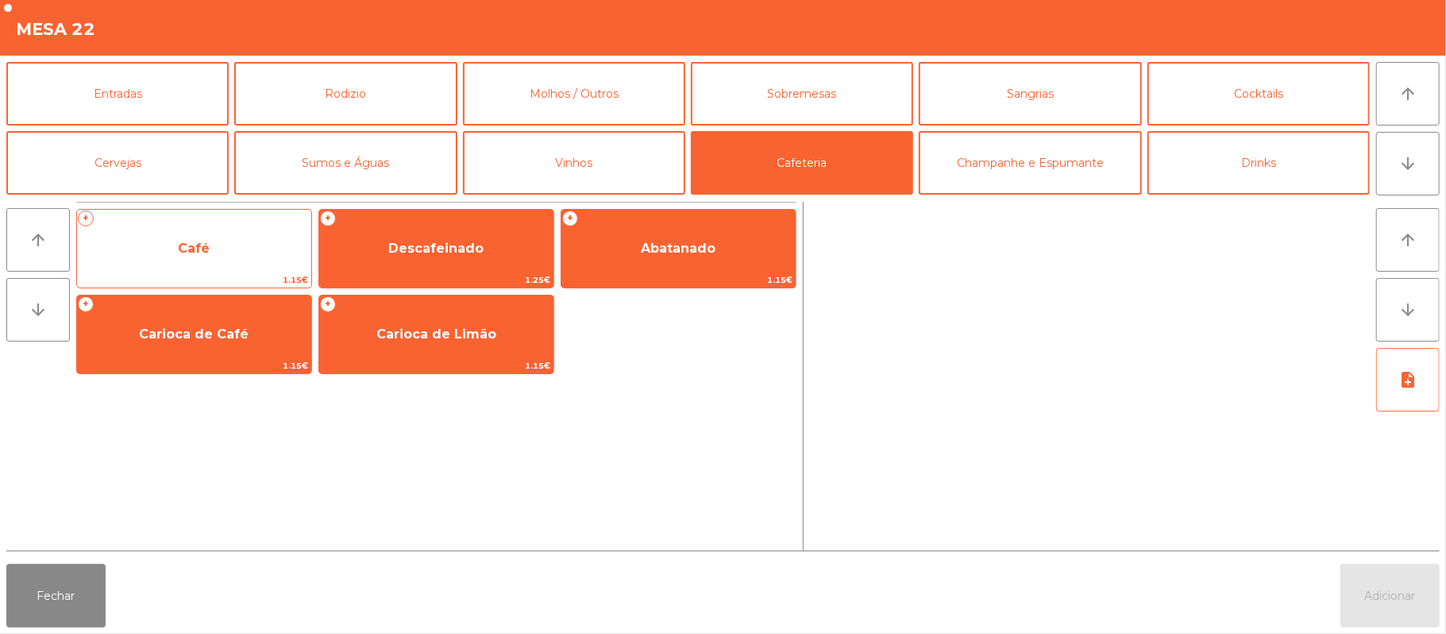
click at [219, 233] on span "Café" at bounding box center [194, 248] width 234 height 43
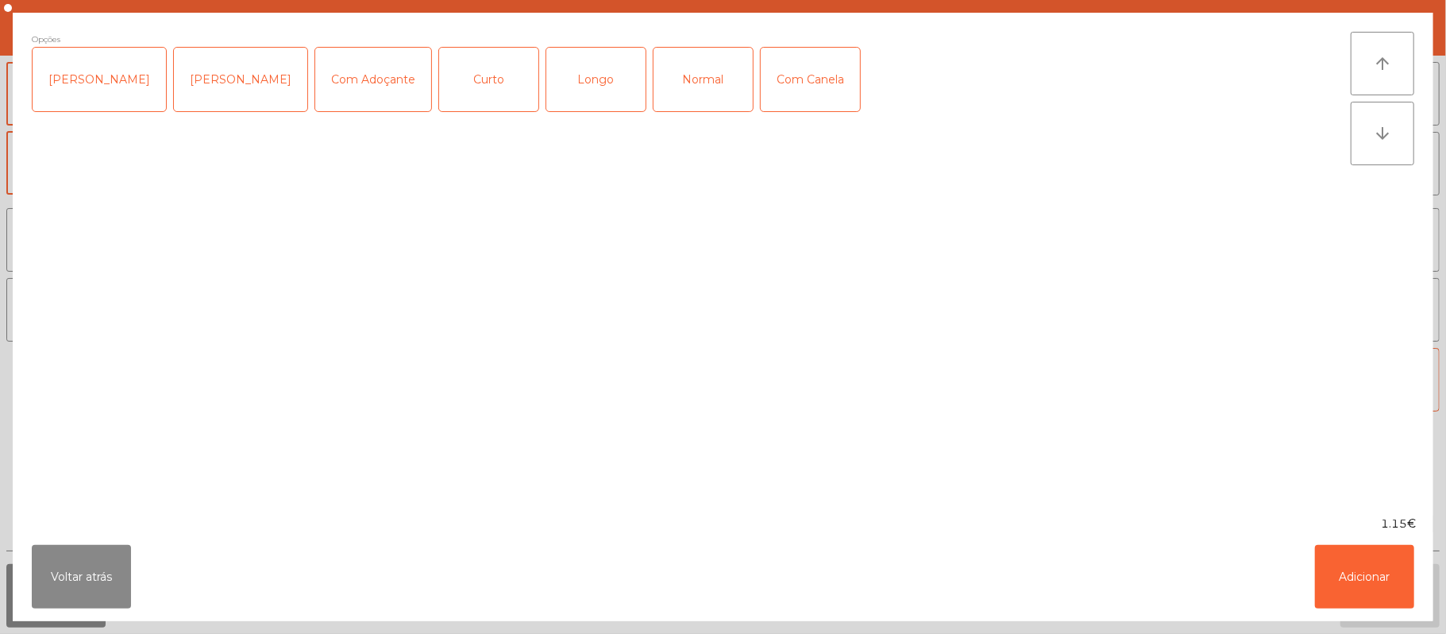
click at [681, 91] on div "Normal" at bounding box center [702, 80] width 99 height 64
click at [1361, 589] on button "Adicionar" at bounding box center [1364, 577] width 99 height 64
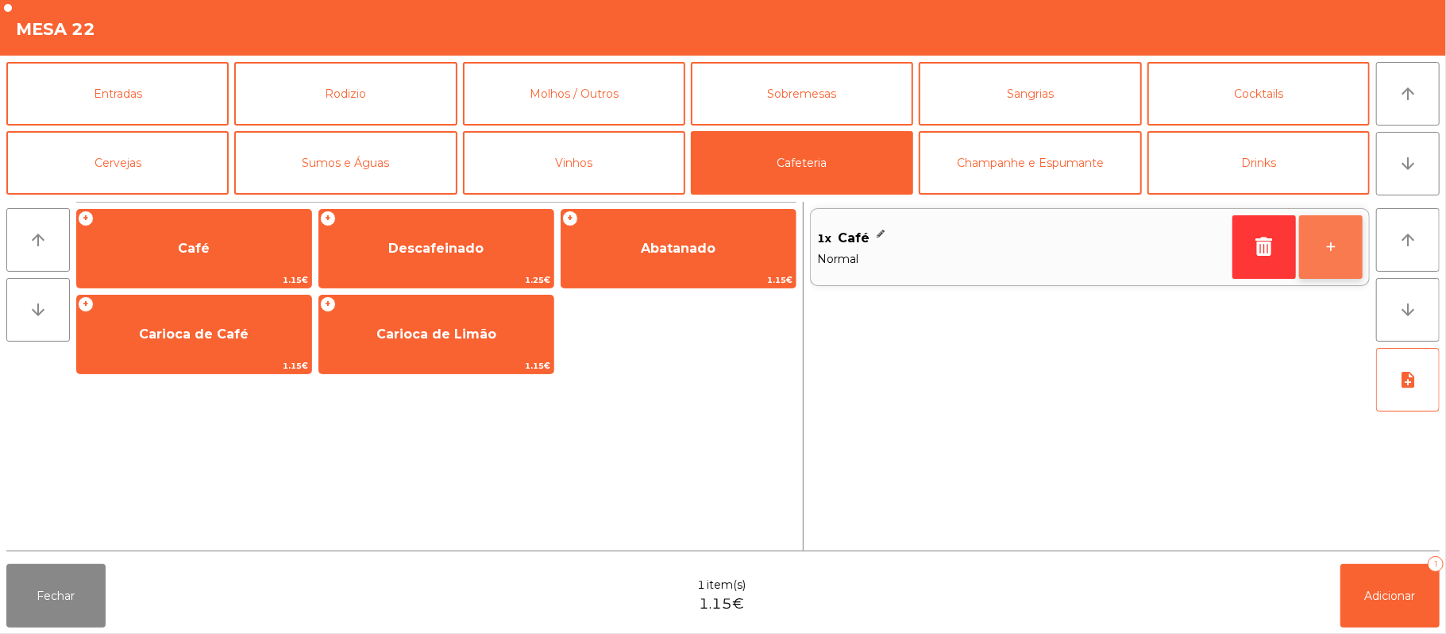
click at [1322, 252] on button "+" at bounding box center [1331, 247] width 64 height 64
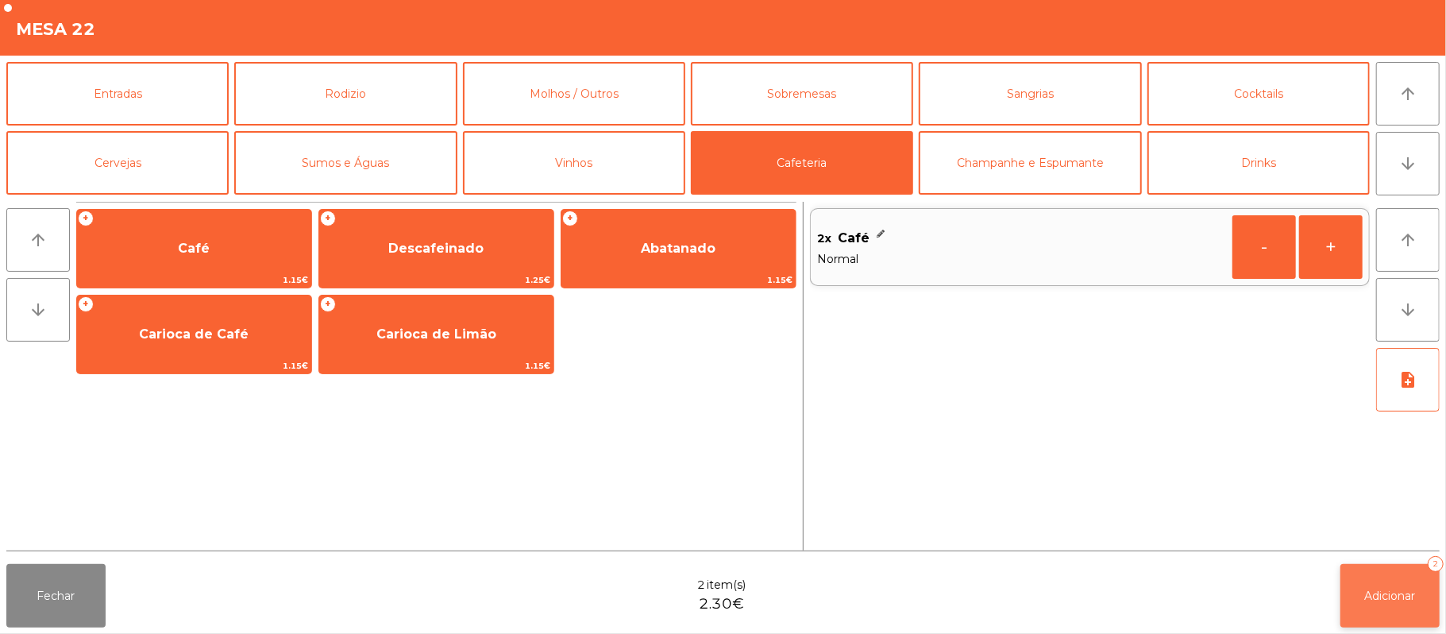
click at [1376, 591] on span "Adicionar" at bounding box center [1390, 595] width 51 height 14
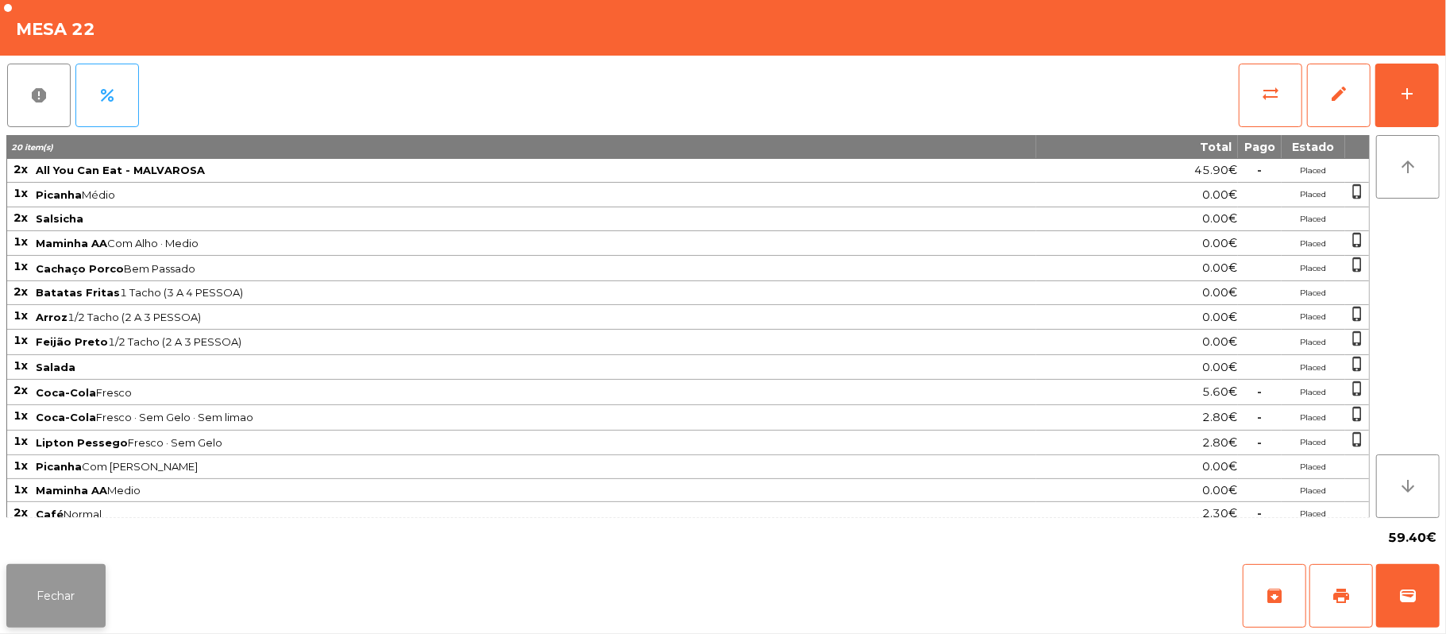
click at [52, 588] on button "Fechar" at bounding box center [55, 596] width 99 height 64
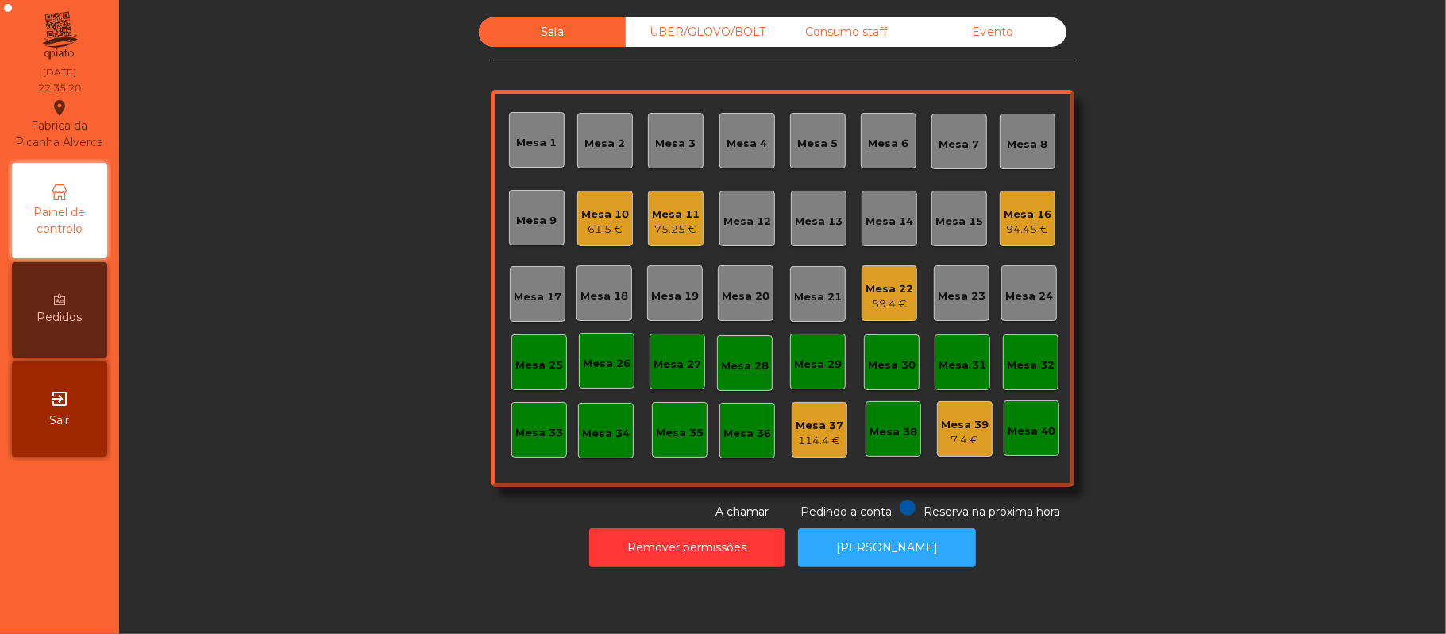
click at [692, 33] on div "UBER/GLOVO/BOLT" at bounding box center [699, 31] width 147 height 29
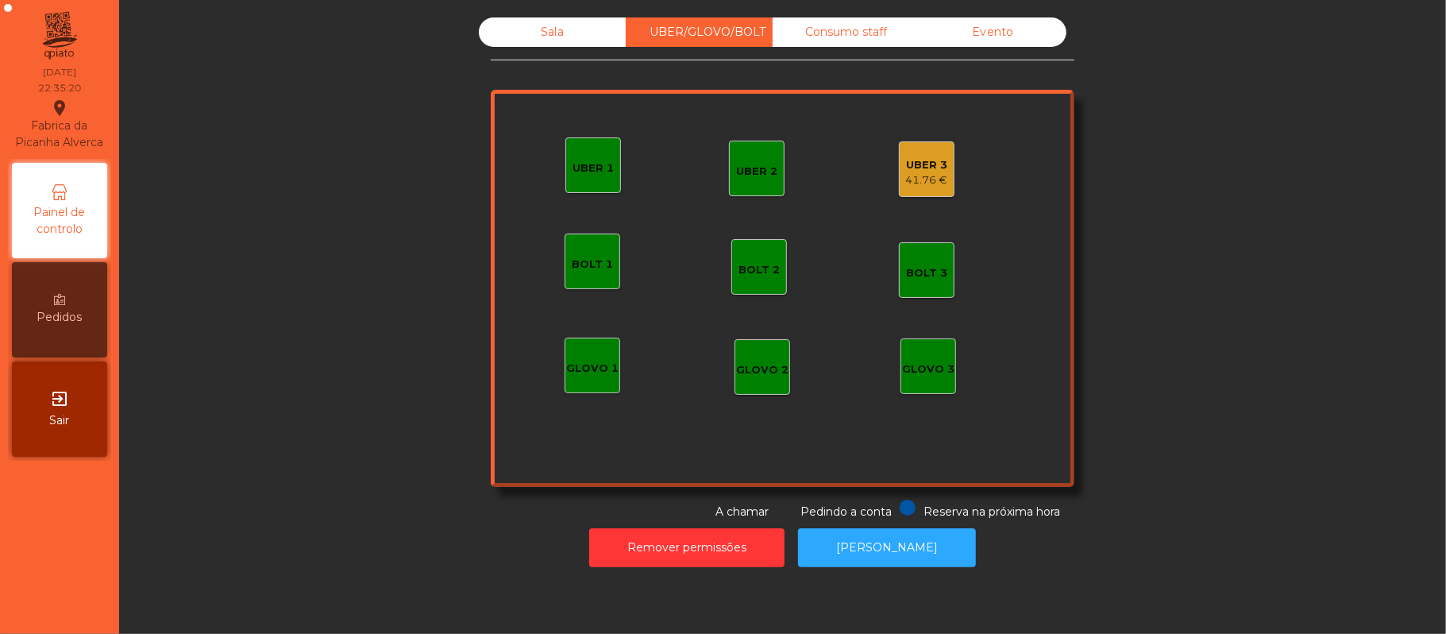
click at [927, 182] on div "41.76 €" at bounding box center [927, 180] width 42 height 16
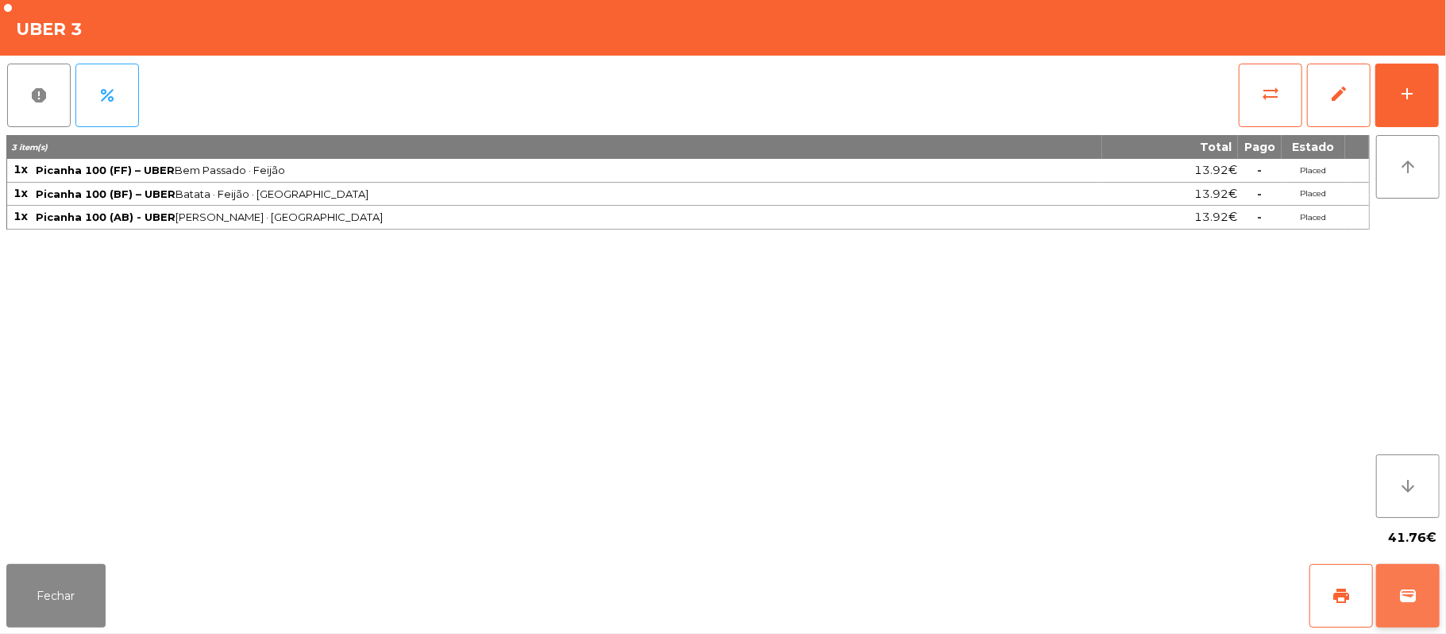
click at [1397, 597] on button "wallet" at bounding box center [1408, 596] width 64 height 64
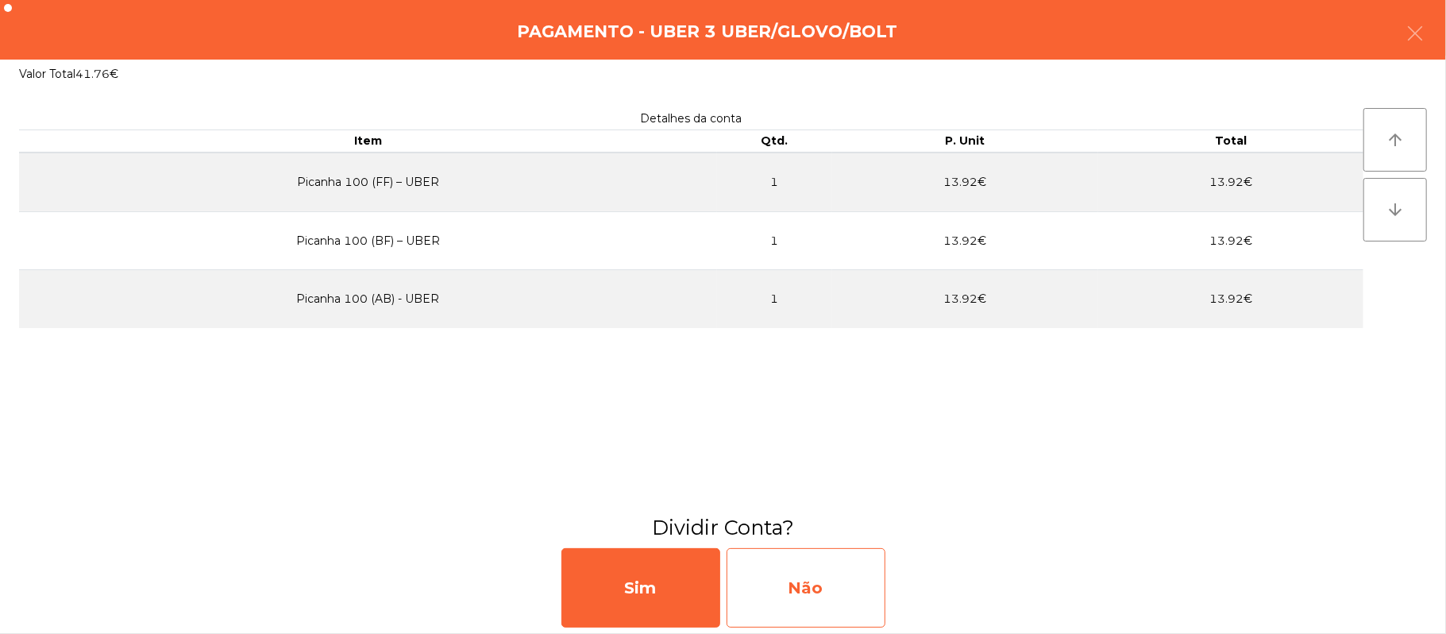
click at [763, 575] on div "Não" at bounding box center [805, 587] width 159 height 79
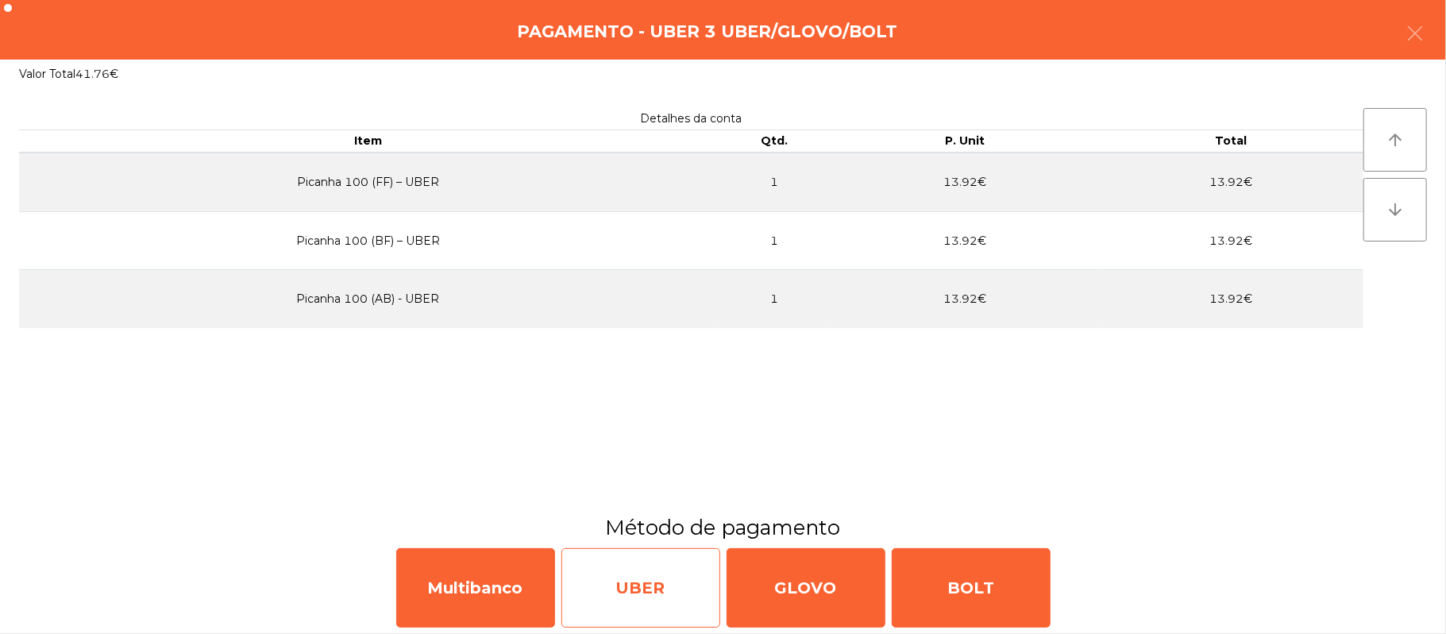
click at [610, 584] on div "UBER" at bounding box center [640, 587] width 159 height 79
select select "**"
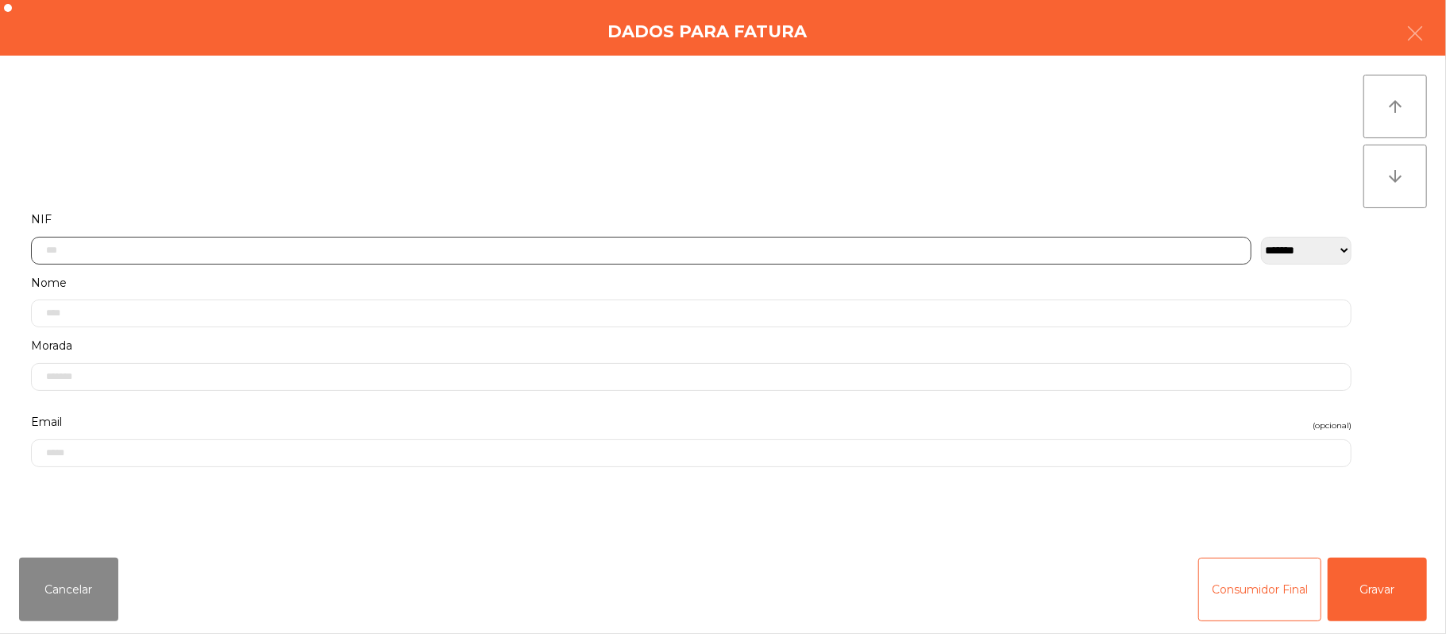
click at [401, 245] on input "text" at bounding box center [641, 251] width 1220 height 28
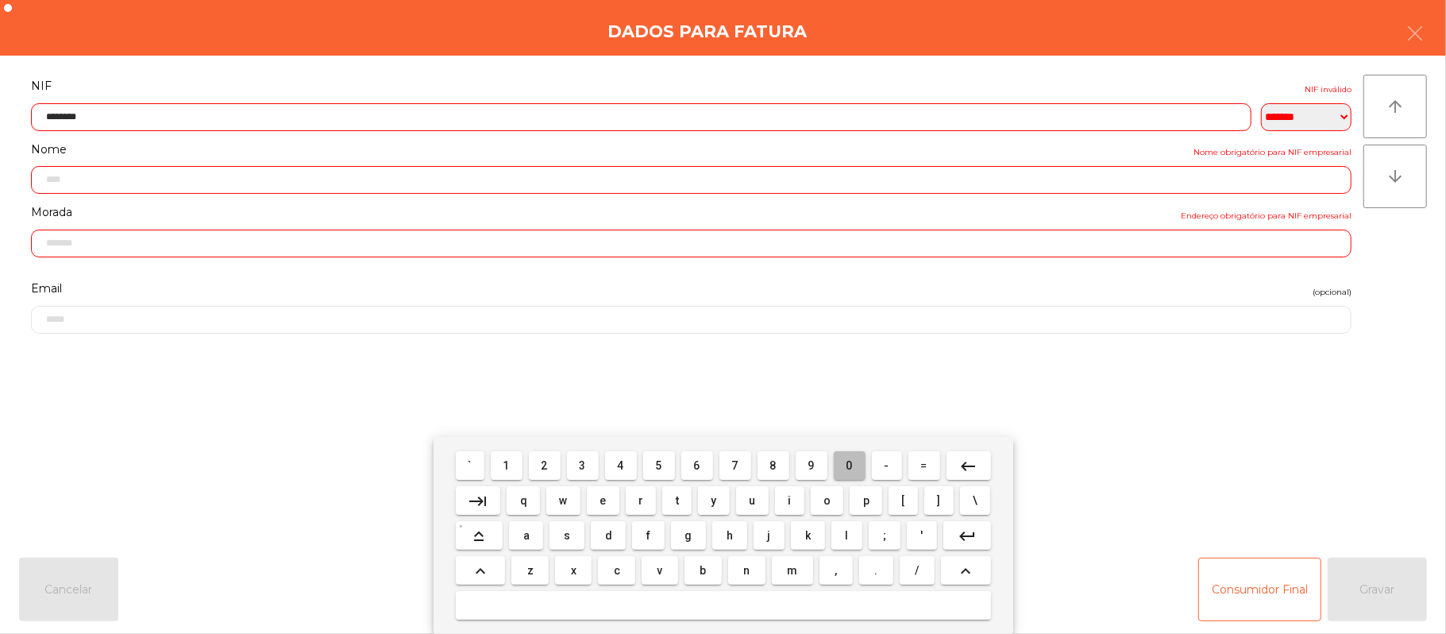
type input "*********"
type input "**********"
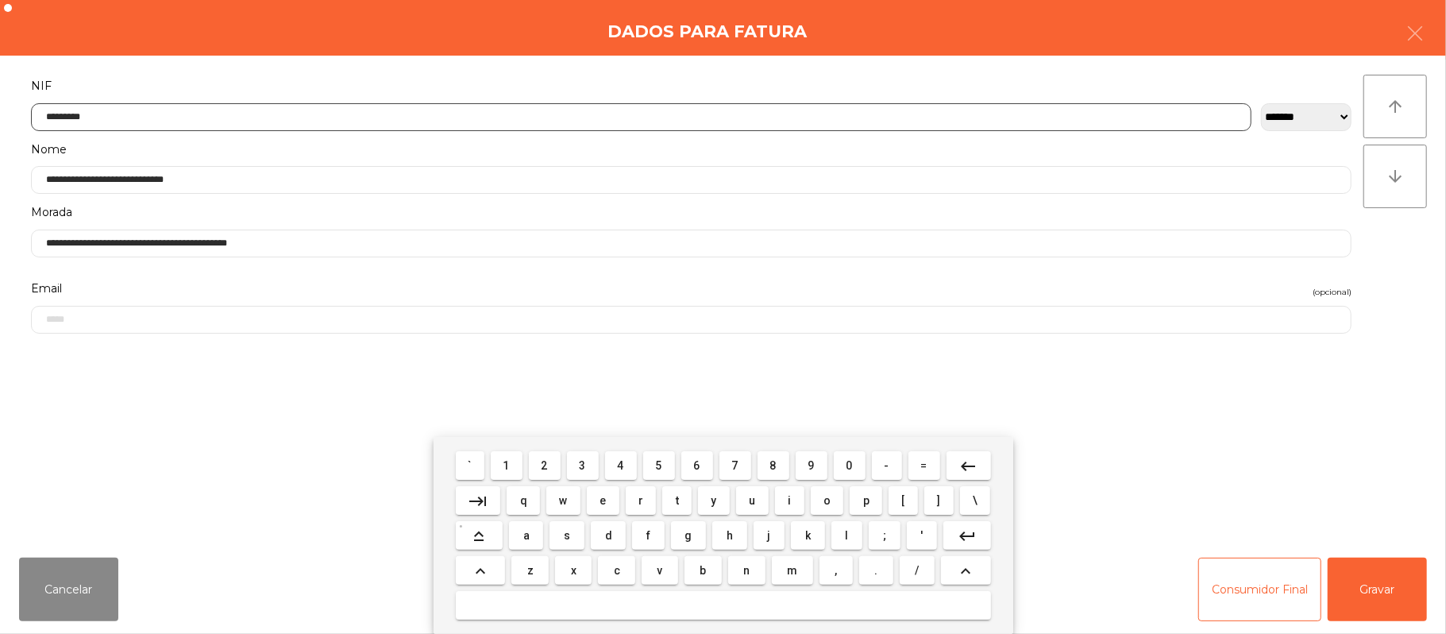
type input "*********"
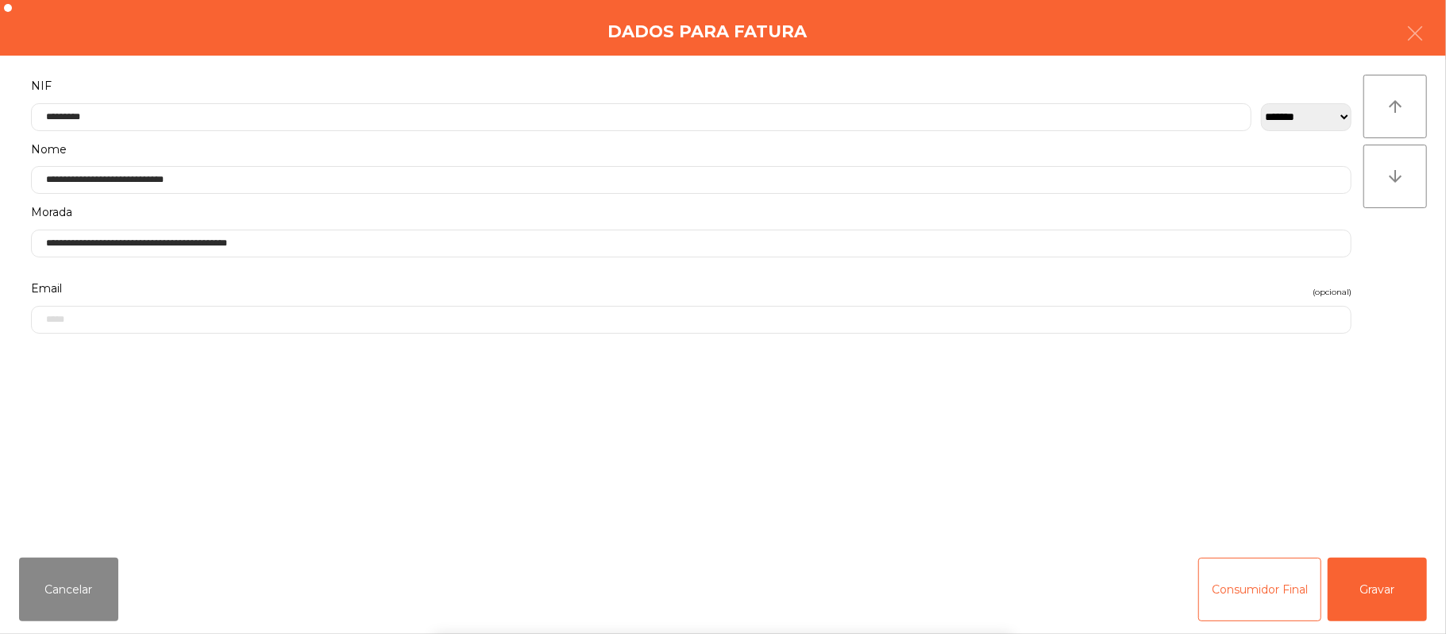
click at [1392, 599] on div "` 1 2 3 4 5 6 7 8 9 0 - = keyboard_backspace keyboard_tab q w e r t y u i o p […" at bounding box center [723, 535] width 1446 height 197
click at [1392, 595] on button "Gravar" at bounding box center [1377, 589] width 99 height 64
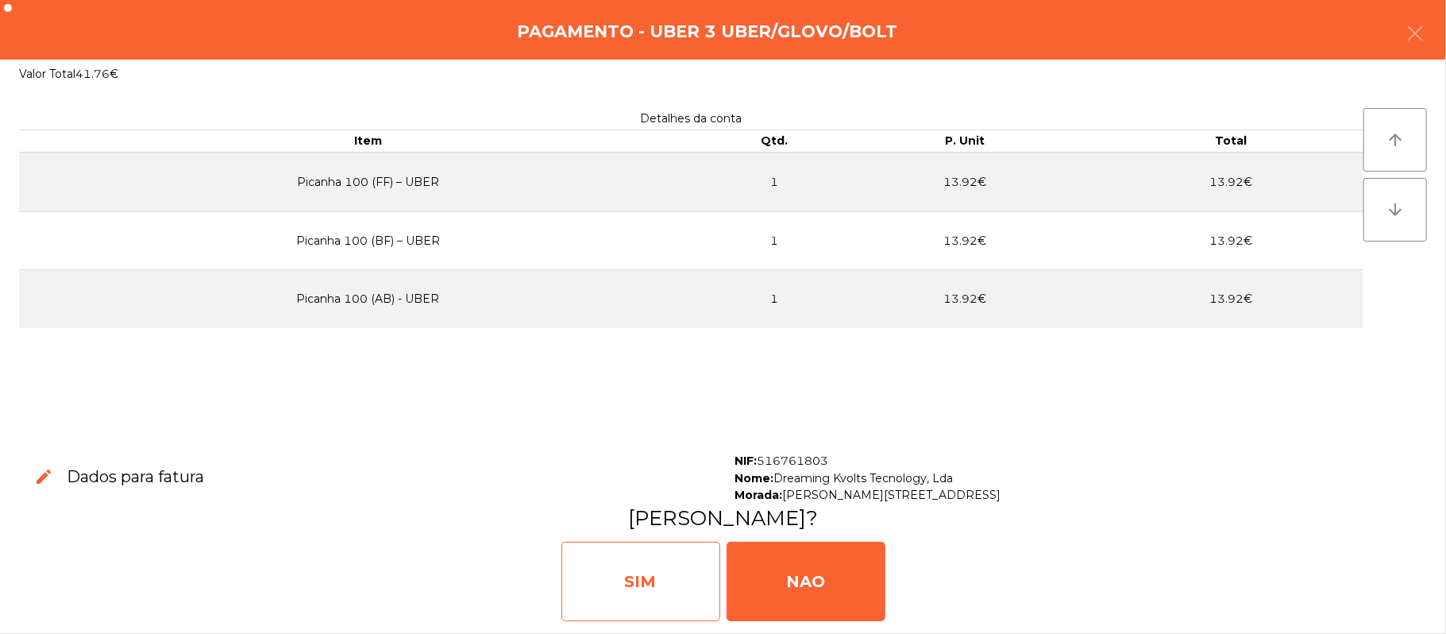
click at [653, 576] on div "SIM" at bounding box center [640, 580] width 159 height 79
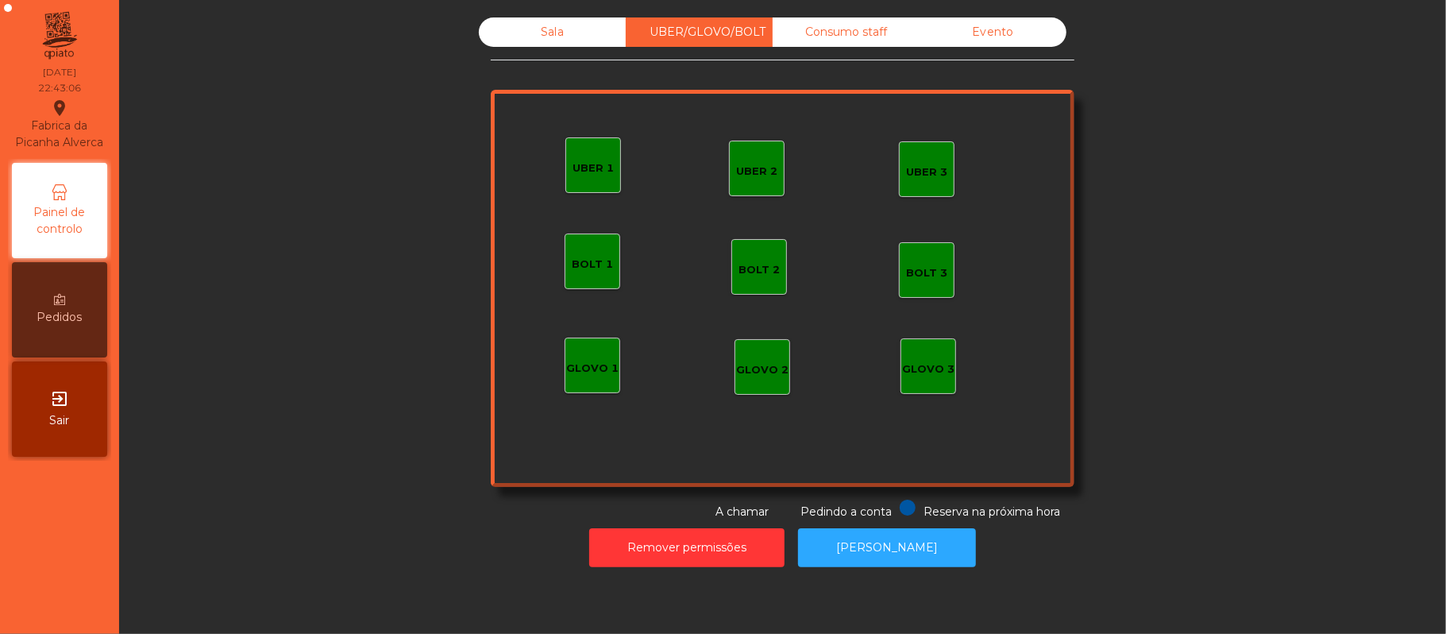
click at [543, 32] on div "Sala" at bounding box center [552, 31] width 147 height 29
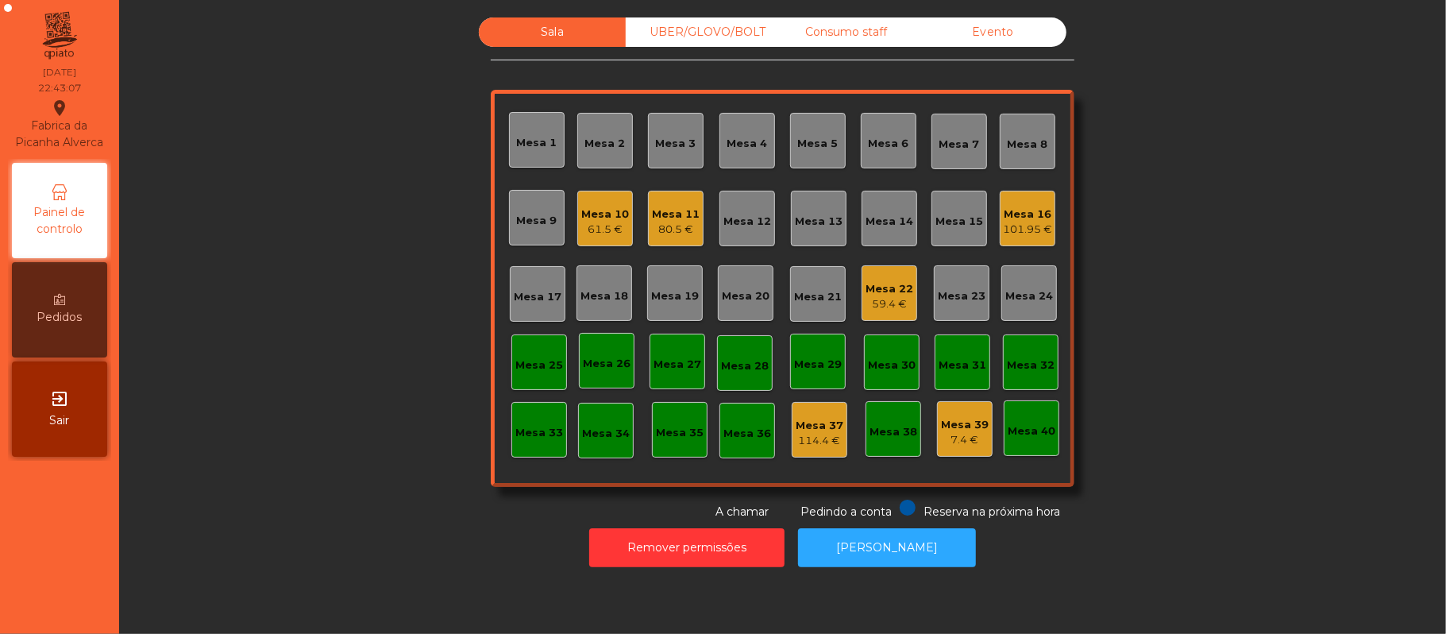
click at [873, 305] on div "59.4 €" at bounding box center [889, 304] width 48 height 16
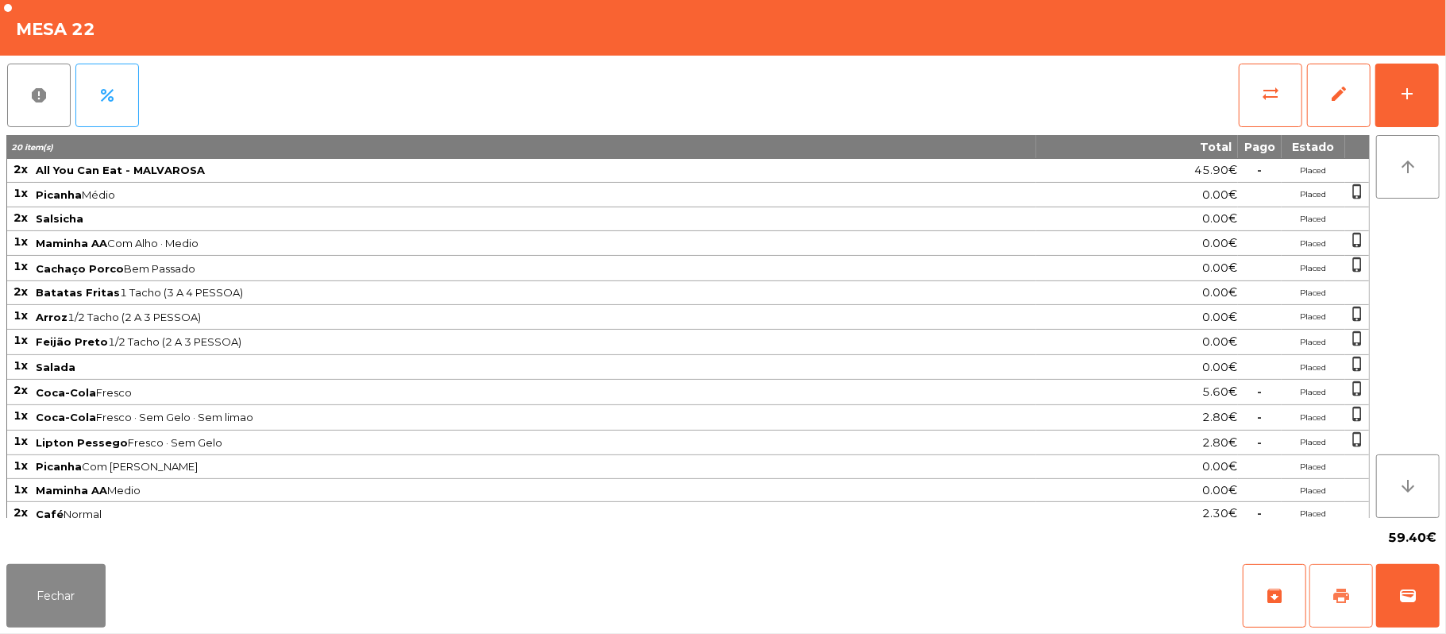
click at [1331, 594] on button "print" at bounding box center [1341, 596] width 64 height 64
click at [1254, 106] on button "sync_alt" at bounding box center [1271, 96] width 64 height 64
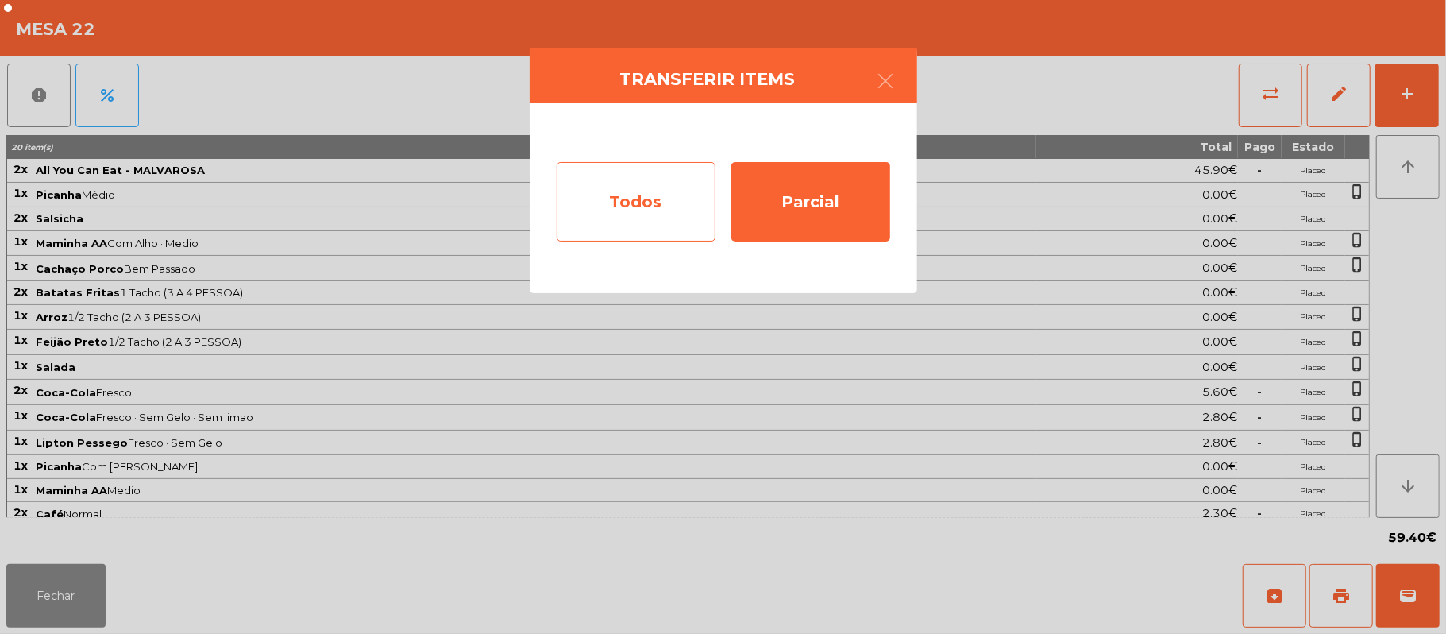
click at [583, 224] on div "Todos" at bounding box center [636, 201] width 159 height 79
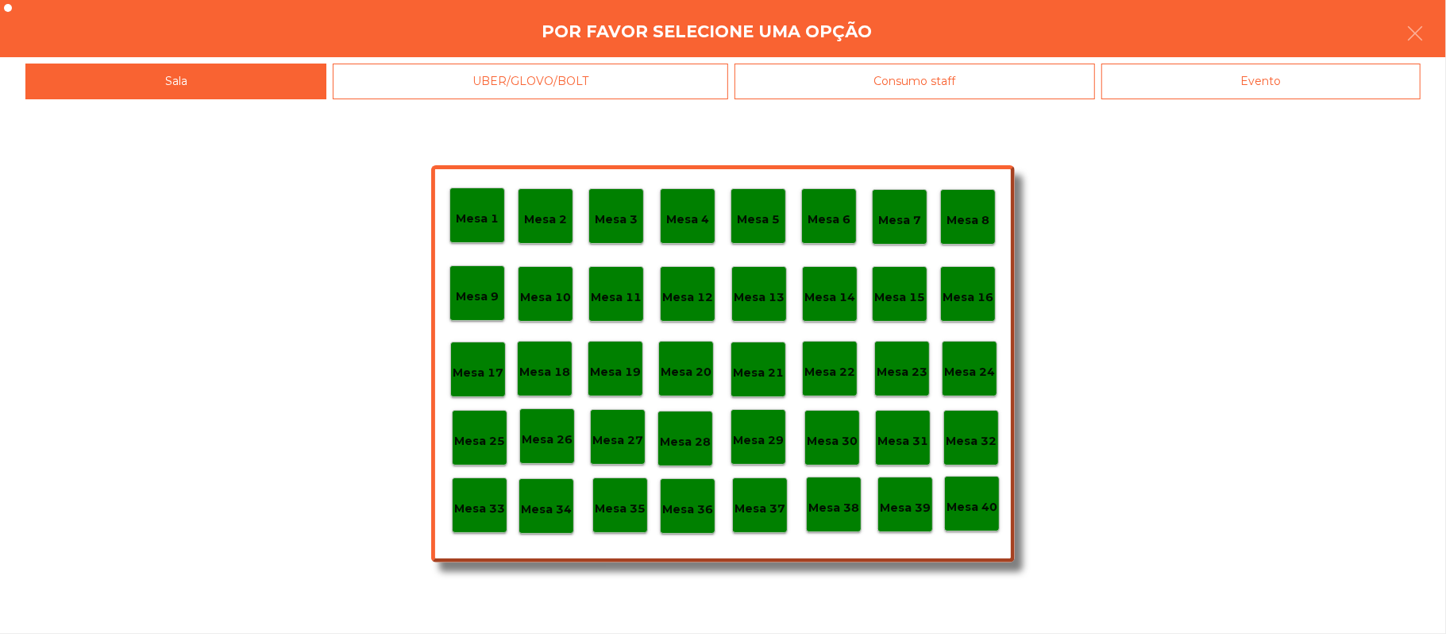
click at [1288, 96] on div "Evento" at bounding box center [1260, 82] width 319 height 36
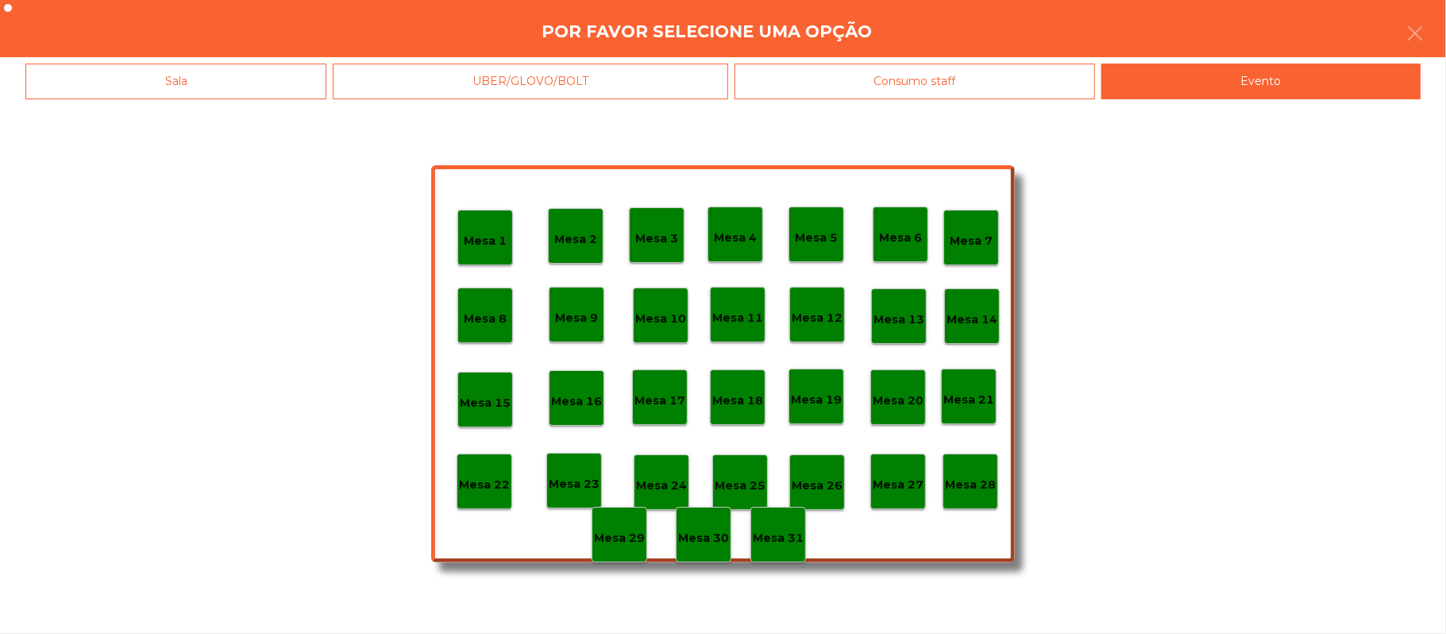
click at [970, 488] on p "Mesa 28" at bounding box center [970, 485] width 51 height 18
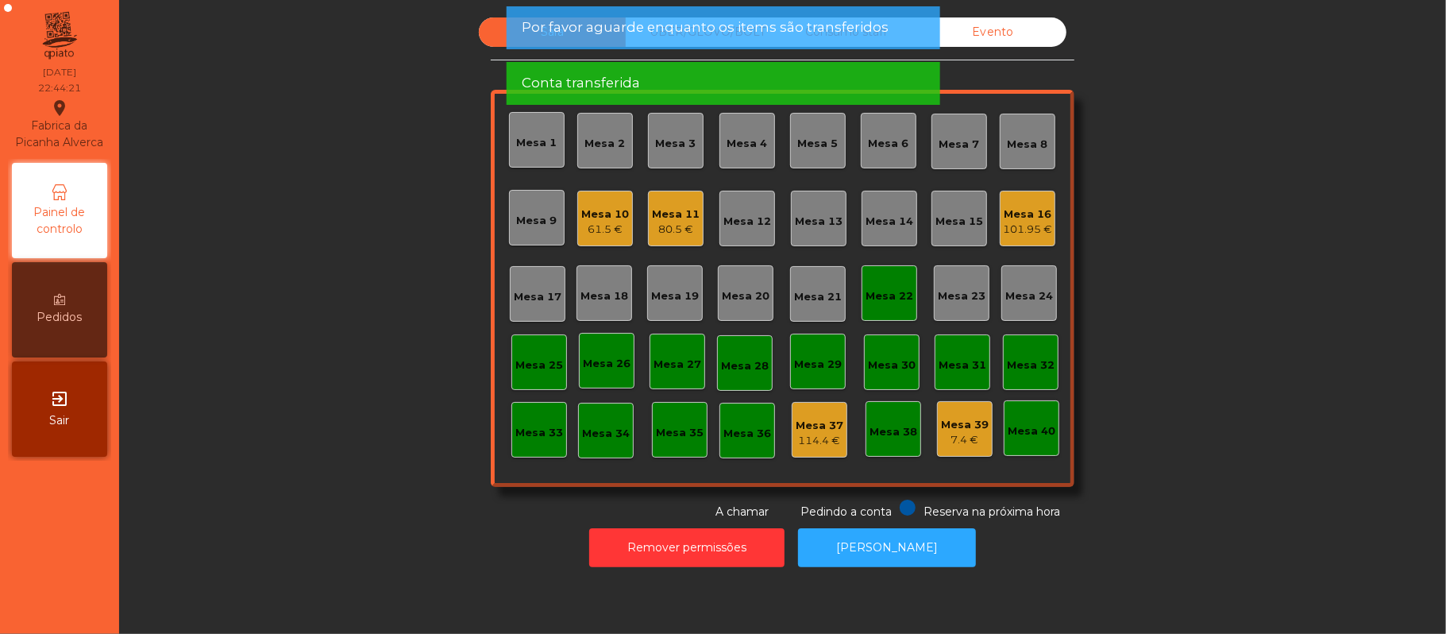
click at [894, 290] on div "Mesa 22" at bounding box center [889, 296] width 48 height 16
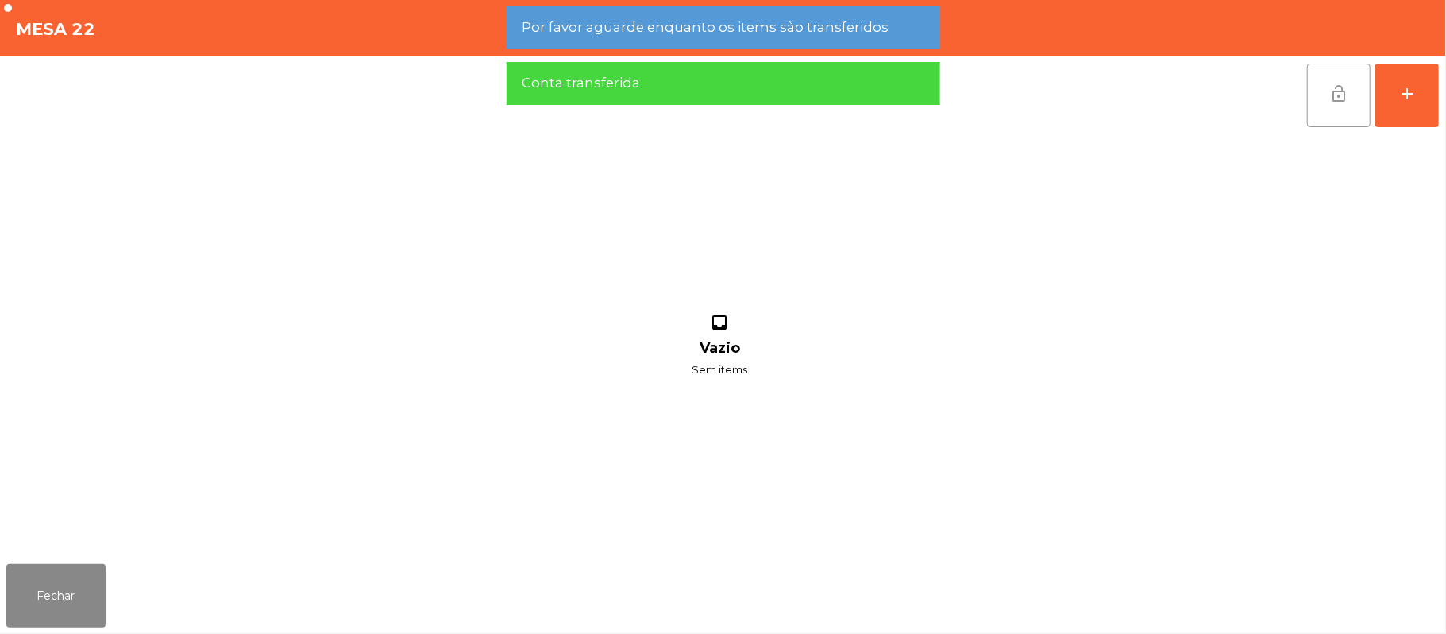
click at [1329, 97] on span "lock_open" at bounding box center [1338, 93] width 19 height 19
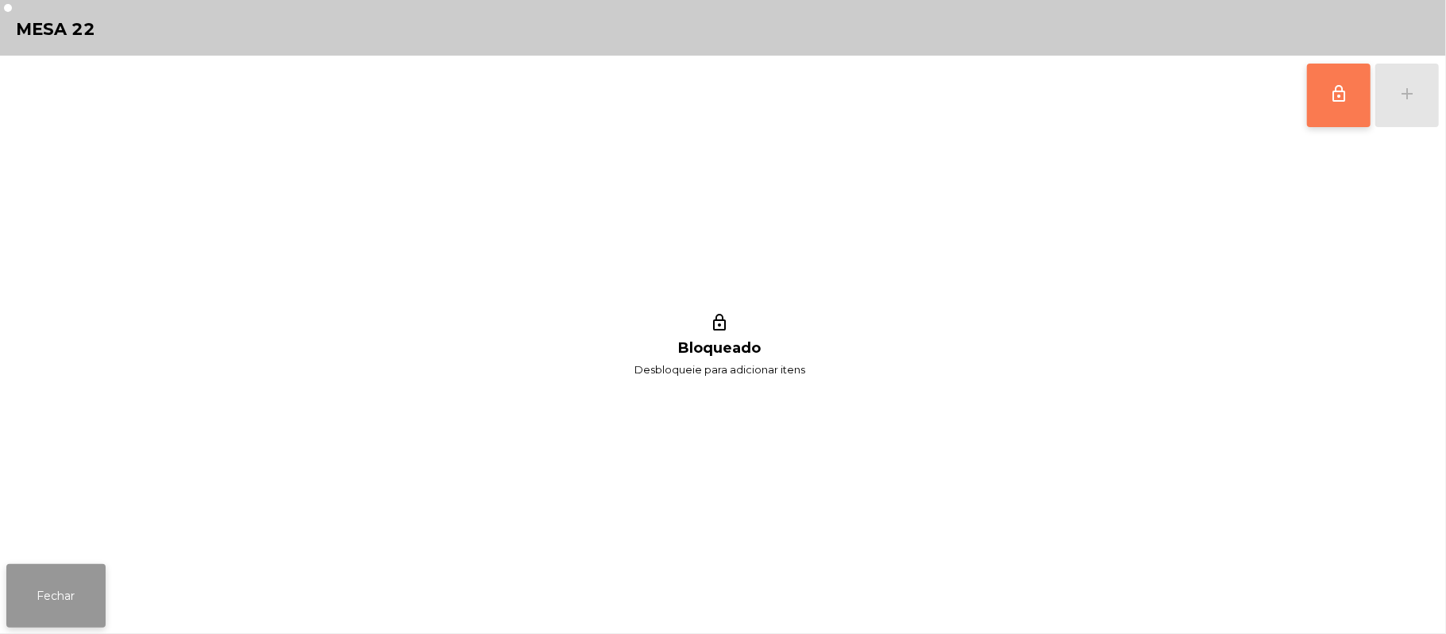
click at [77, 588] on button "Fechar" at bounding box center [55, 596] width 99 height 64
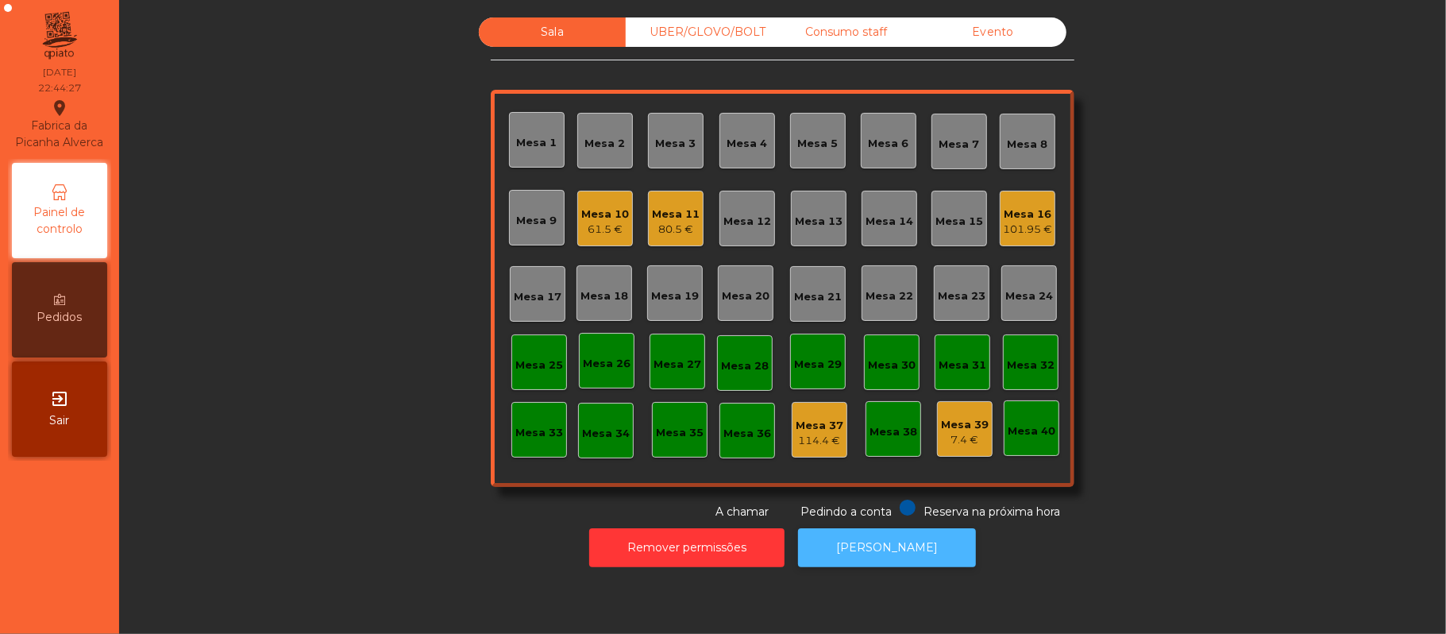
click at [868, 565] on button "[PERSON_NAME]" at bounding box center [887, 547] width 178 height 39
click at [592, 210] on div "Mesa 10" at bounding box center [605, 214] width 48 height 16
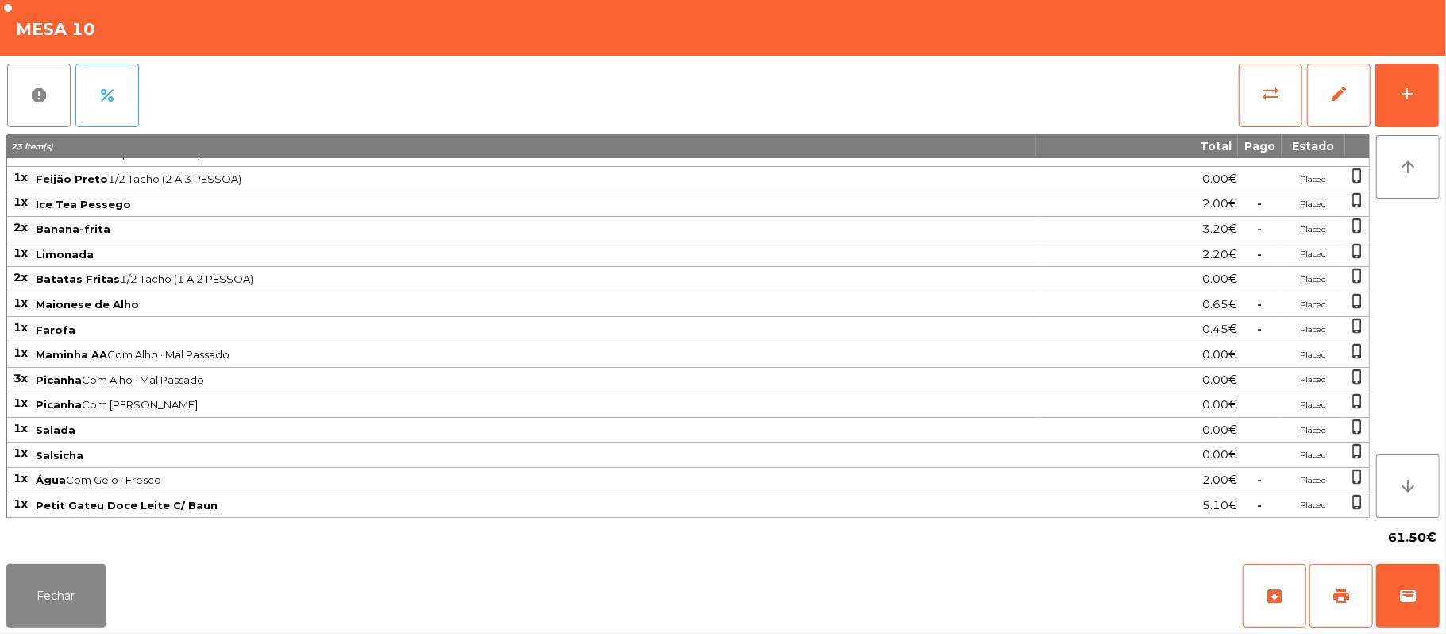
scroll to position [76, 0]
click at [1258, 100] on button "sync_alt" at bounding box center [1271, 96] width 64 height 64
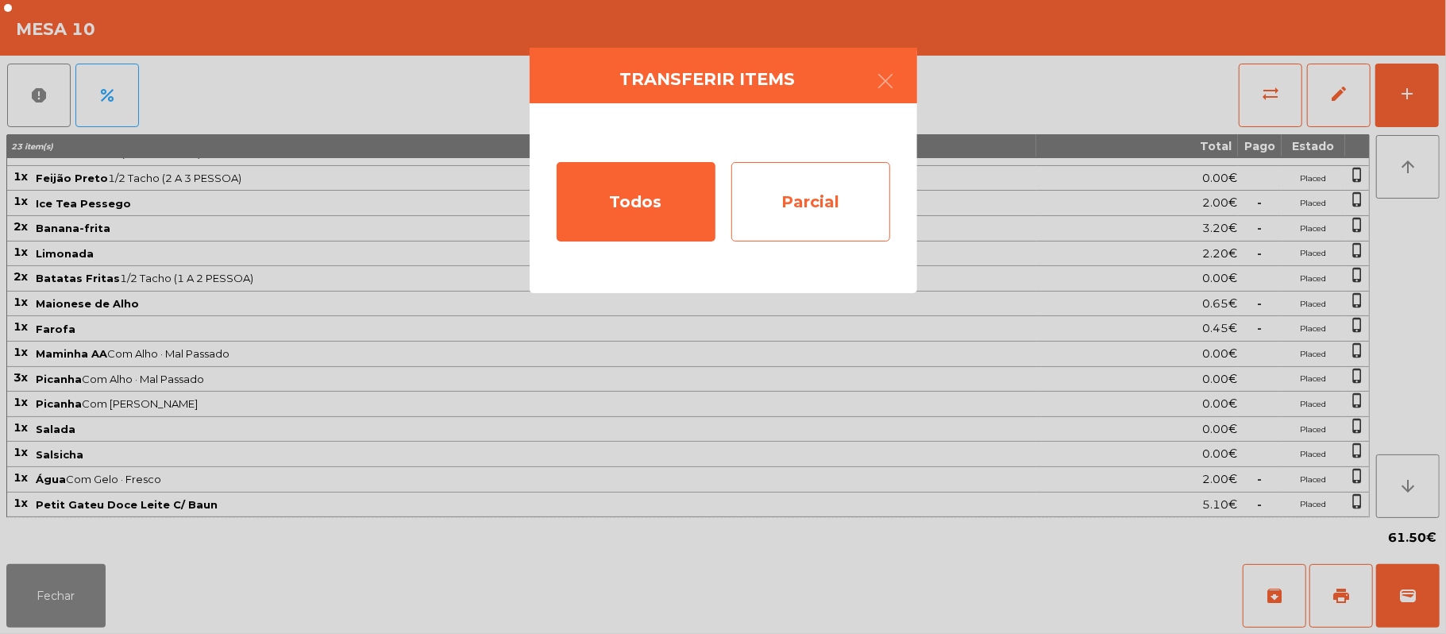
click at [823, 211] on div "Parcial" at bounding box center [810, 201] width 159 height 79
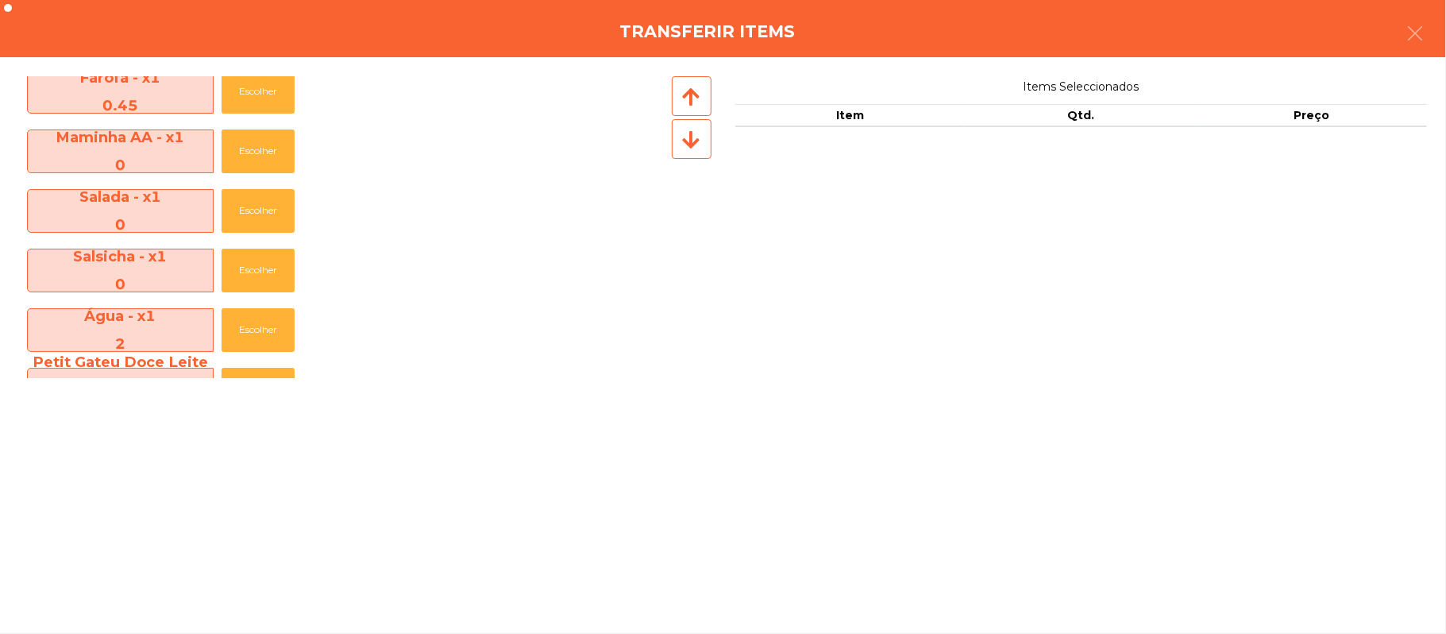
scroll to position [603, 0]
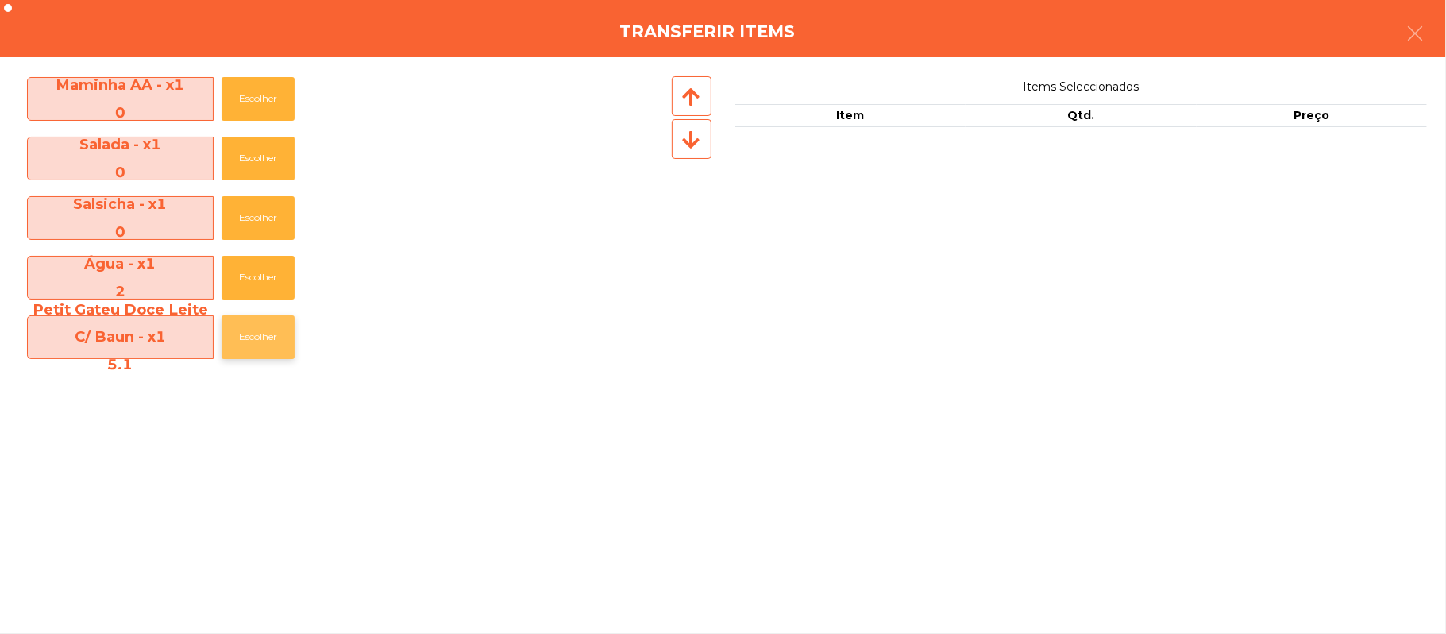
click at [262, 338] on button "Escolher" at bounding box center [258, 337] width 73 height 44
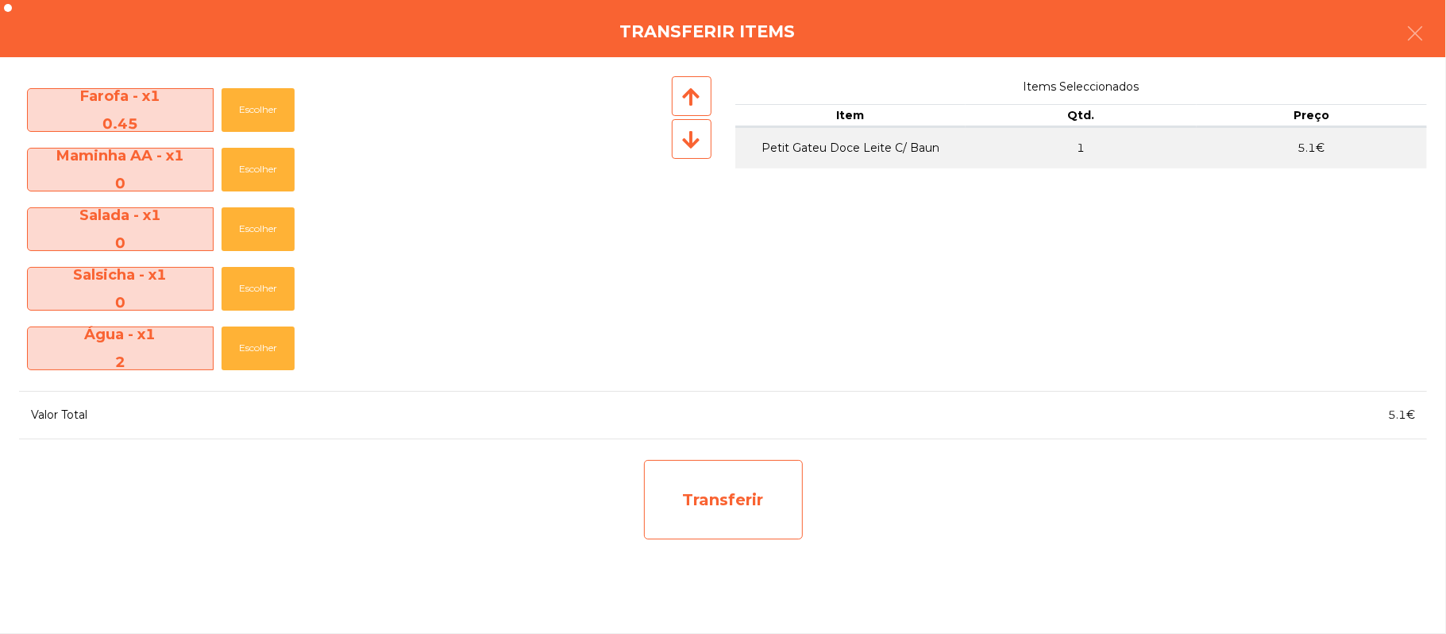
click at [724, 518] on div "Transferir" at bounding box center [723, 499] width 159 height 79
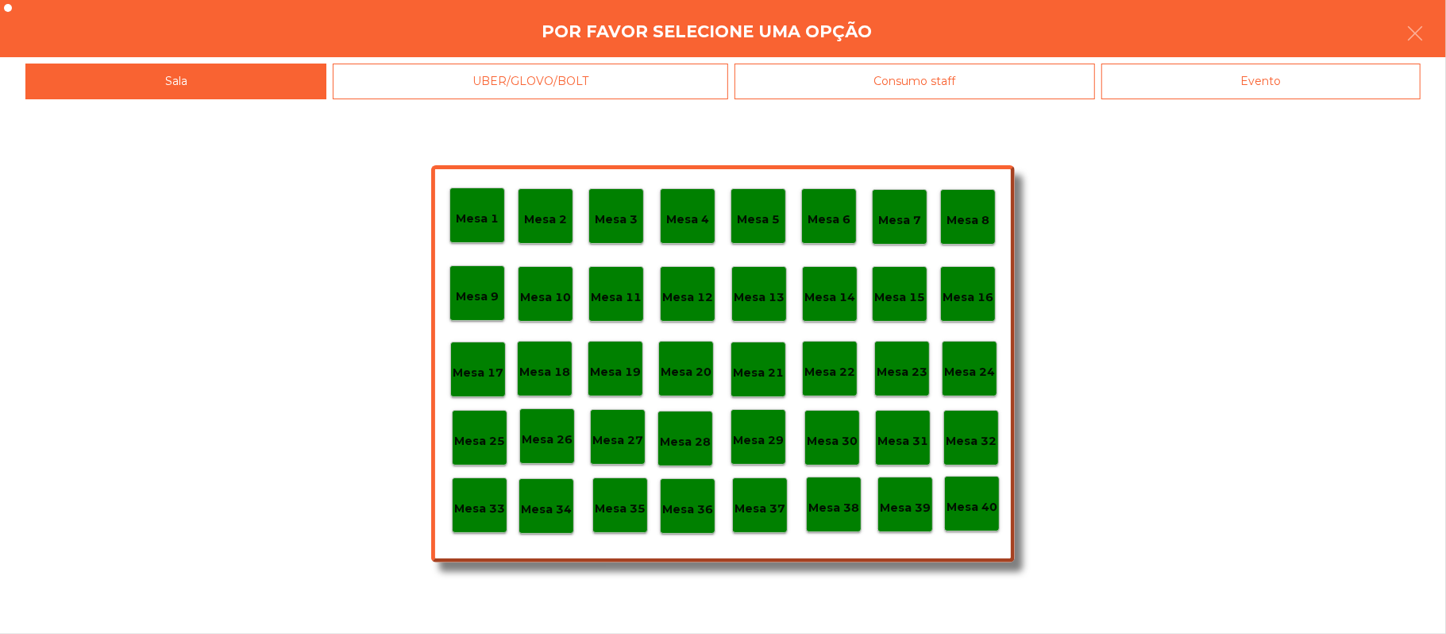
click at [904, 505] on p "Mesa 39" at bounding box center [905, 508] width 51 height 18
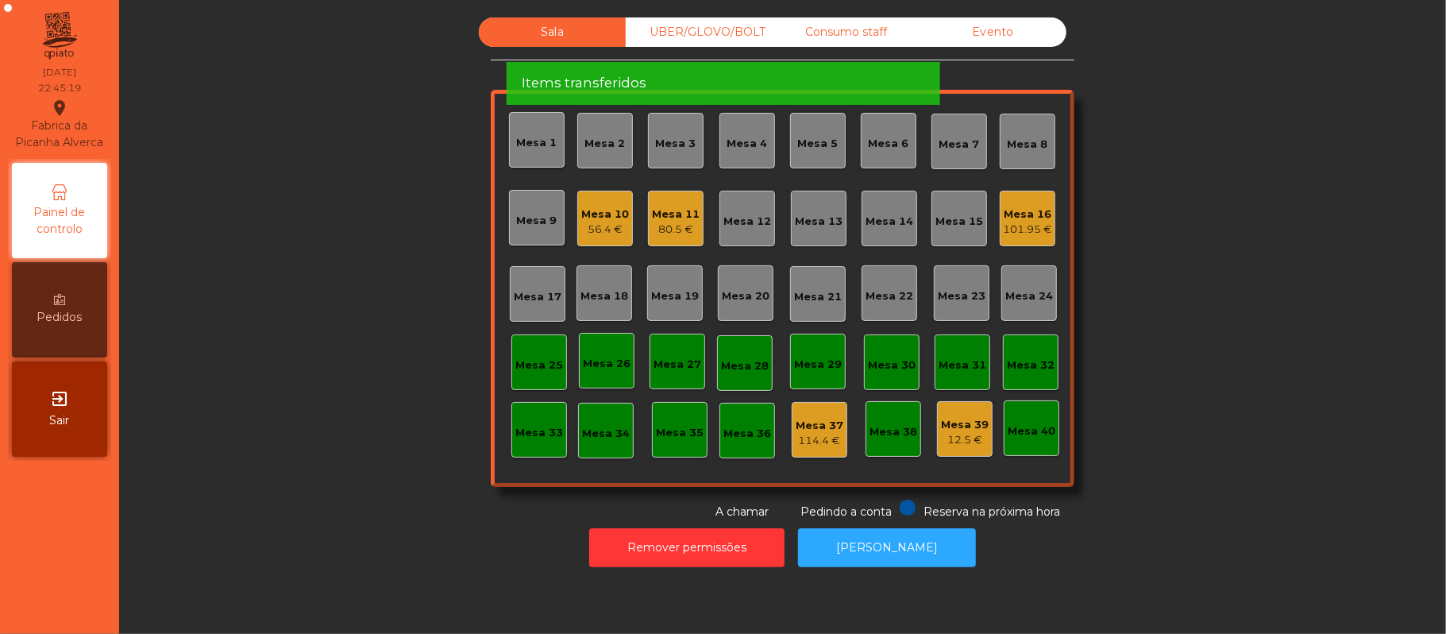
click at [605, 216] on div "Mesa 10" at bounding box center [605, 214] width 48 height 16
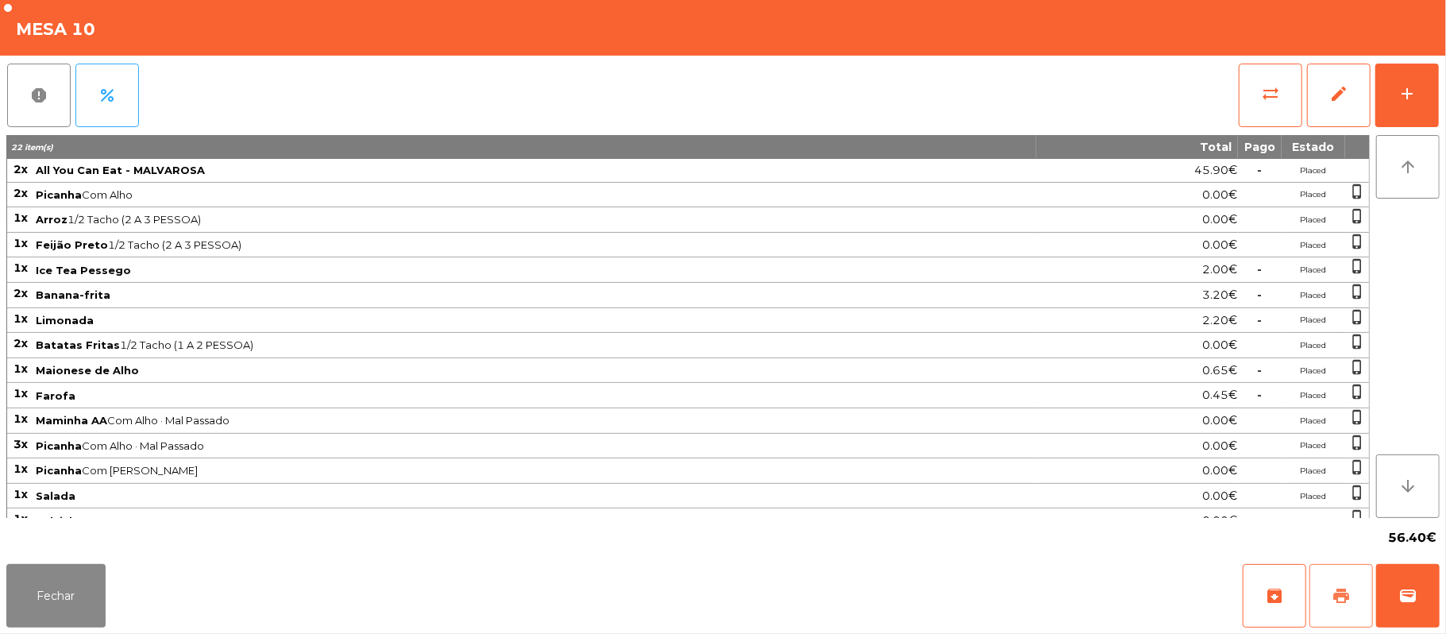
click at [1348, 595] on span "print" at bounding box center [1341, 595] width 19 height 19
click at [1413, 601] on span "wallet" at bounding box center [1407, 595] width 19 height 19
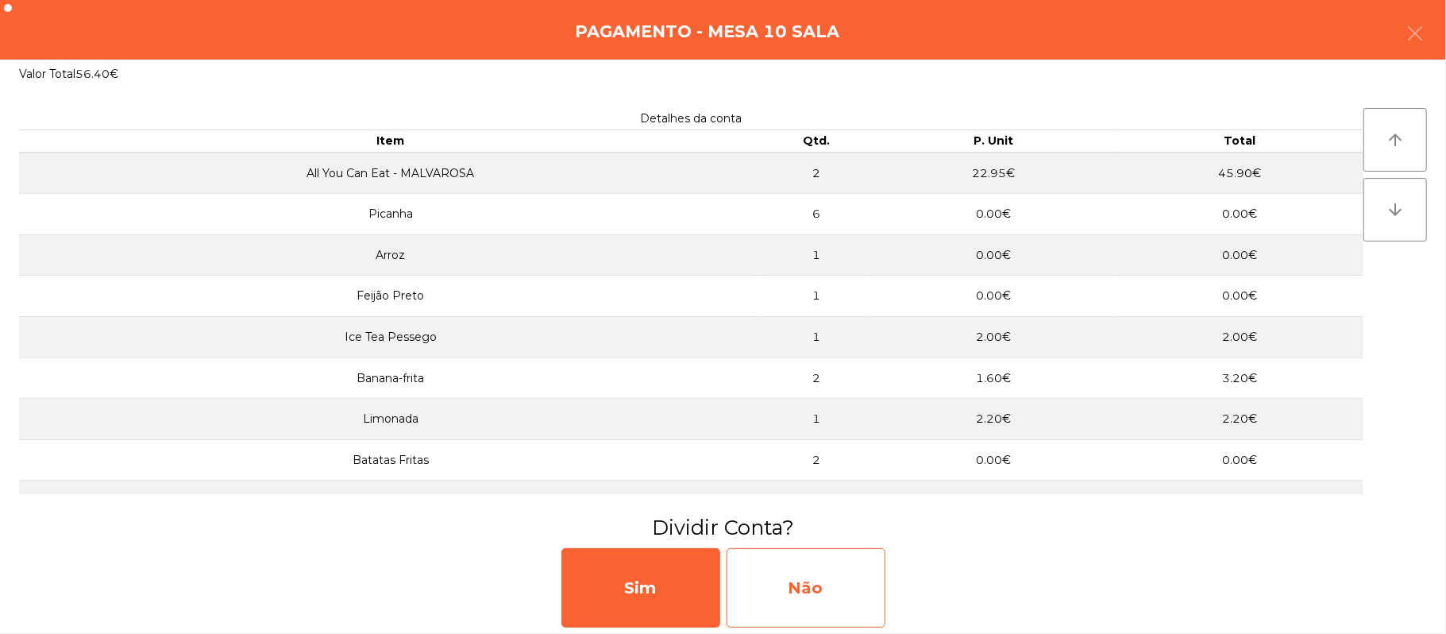
click at [831, 576] on div "Não" at bounding box center [805, 587] width 159 height 79
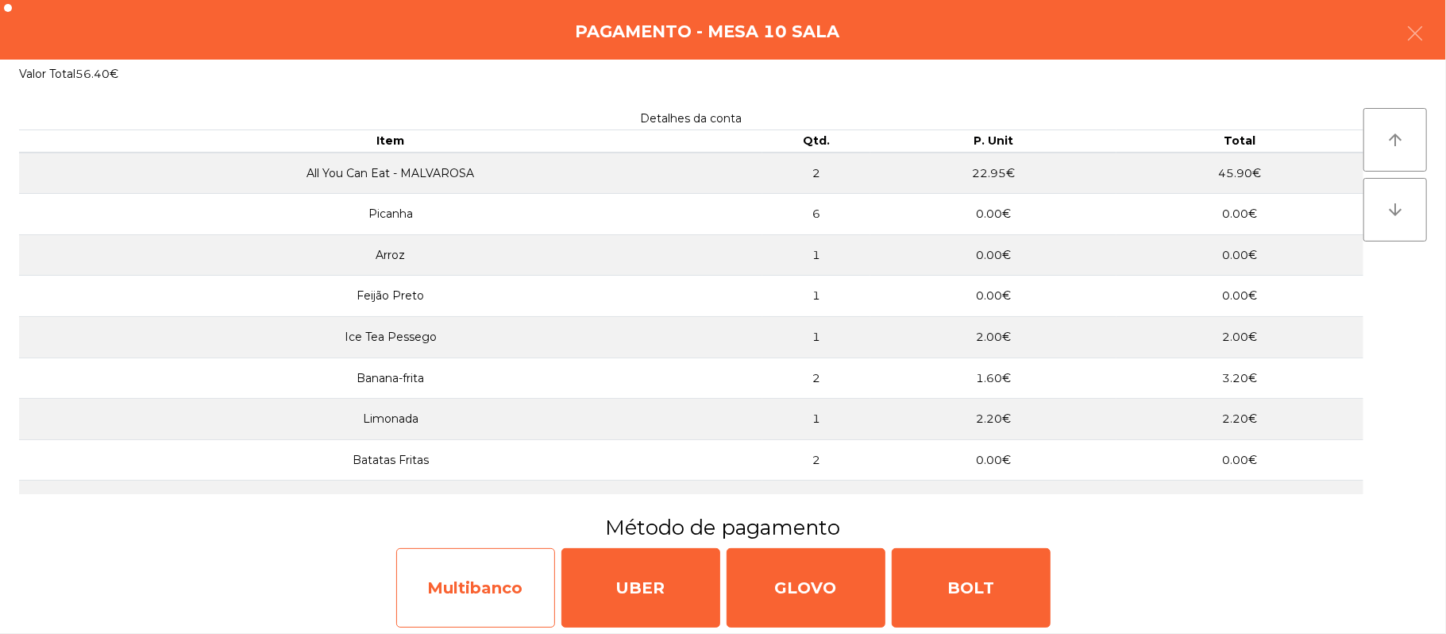
click at [487, 588] on div "Multibanco" at bounding box center [475, 587] width 159 height 79
select select "**"
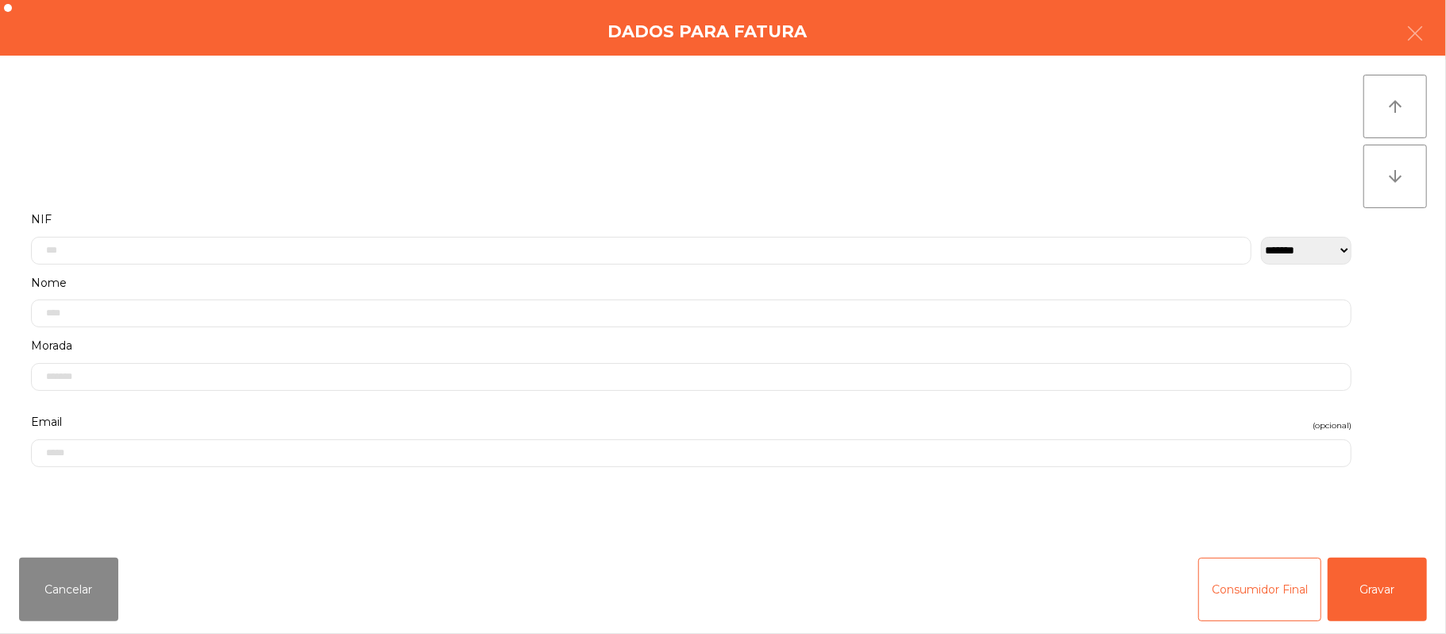
click at [330, 279] on label "Nome" at bounding box center [691, 282] width 1320 height 21
click at [153, 248] on input "text" at bounding box center [641, 251] width 1220 height 28
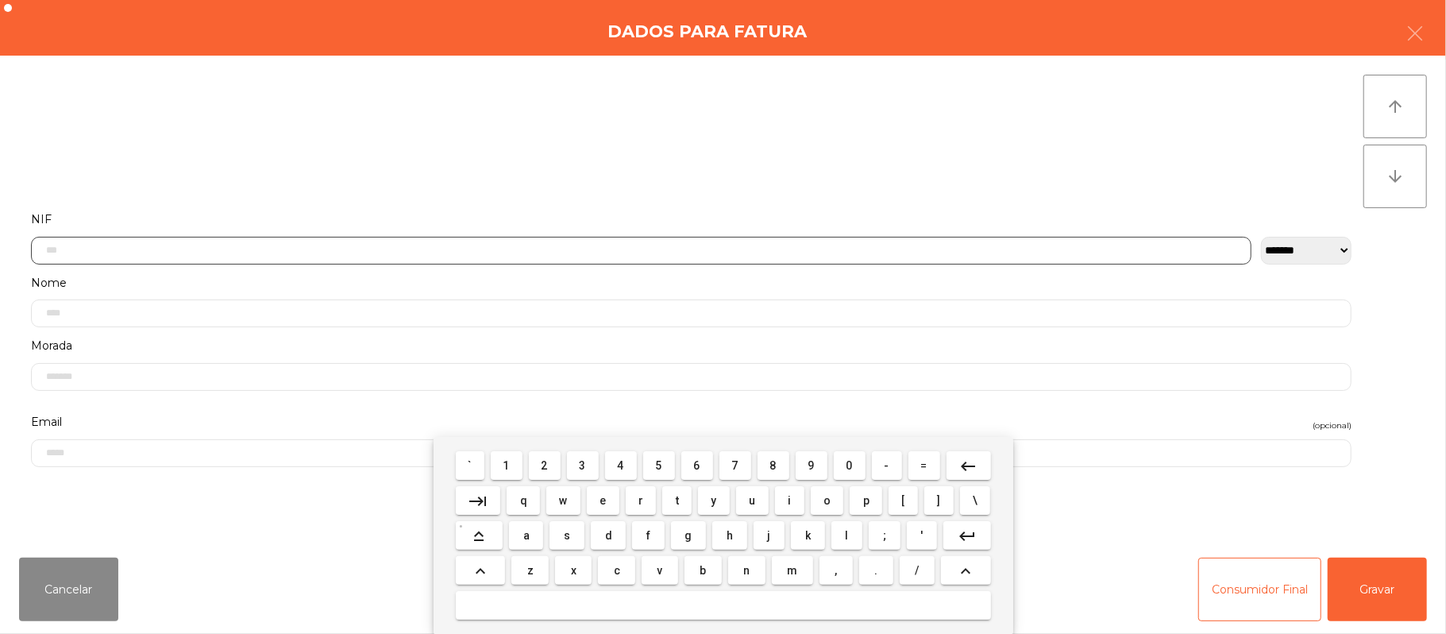
scroll to position [133, 0]
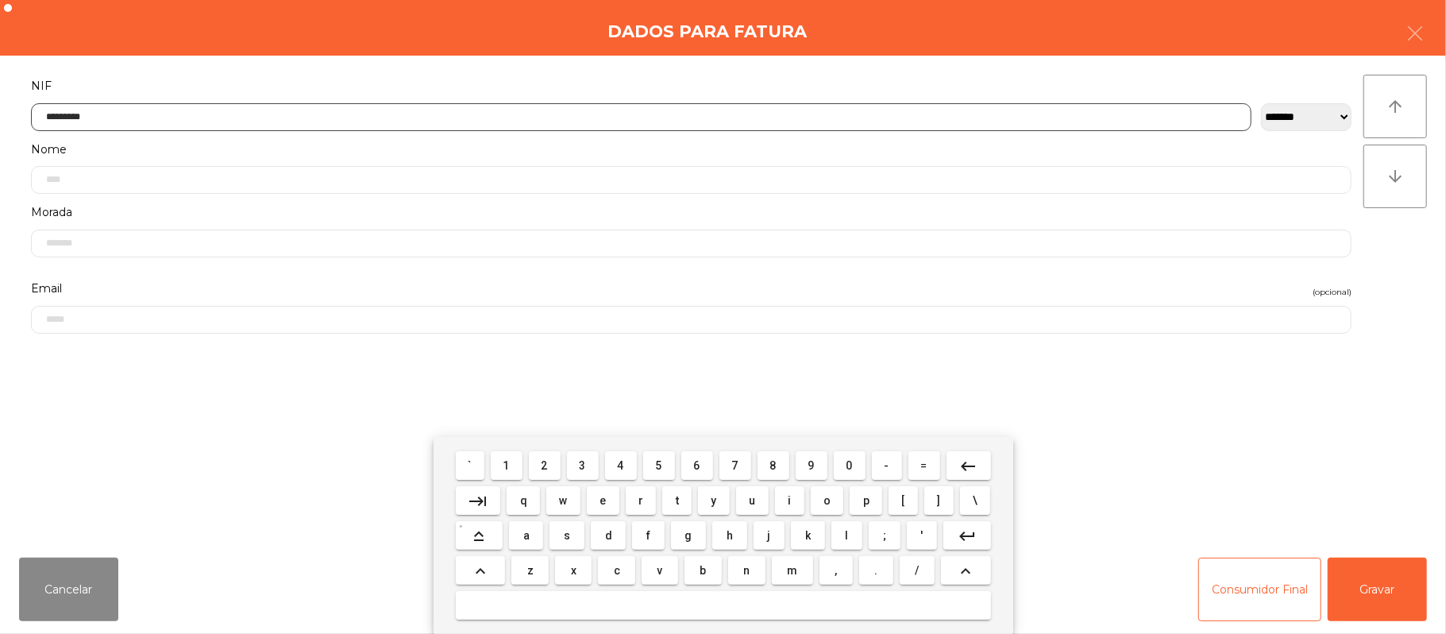
type input "*********"
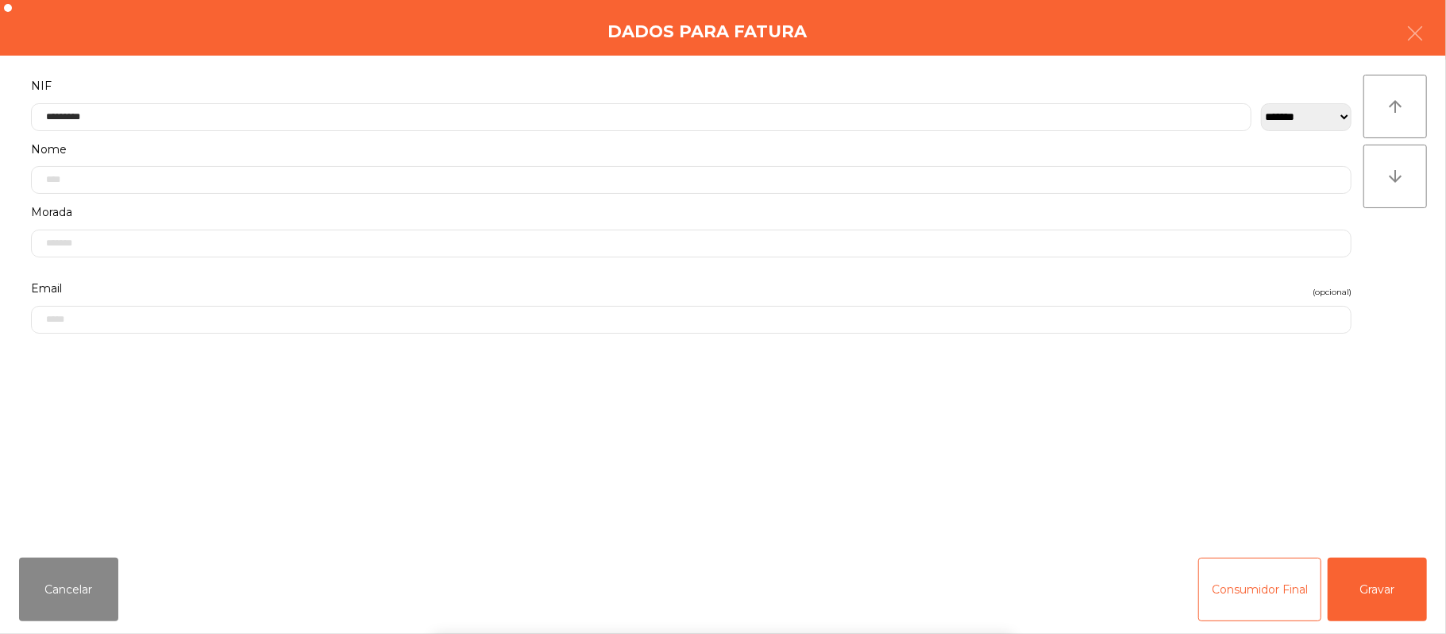
click at [1373, 595] on div "` 1 2 3 4 5 6 7 8 9 0 - = keyboard_backspace keyboard_tab q w e r t y u i o p […" at bounding box center [723, 535] width 1446 height 197
click at [1394, 595] on button "Gravar" at bounding box center [1377, 589] width 99 height 64
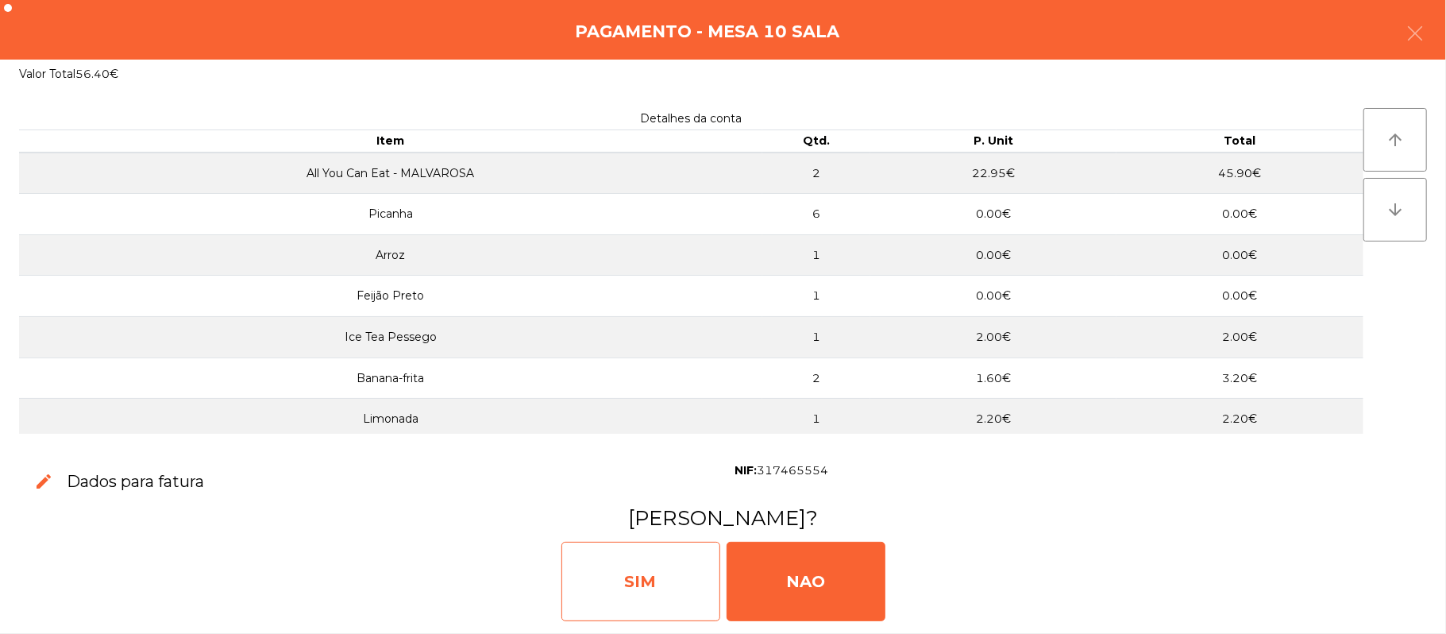
click at [653, 586] on div "SIM" at bounding box center [640, 580] width 159 height 79
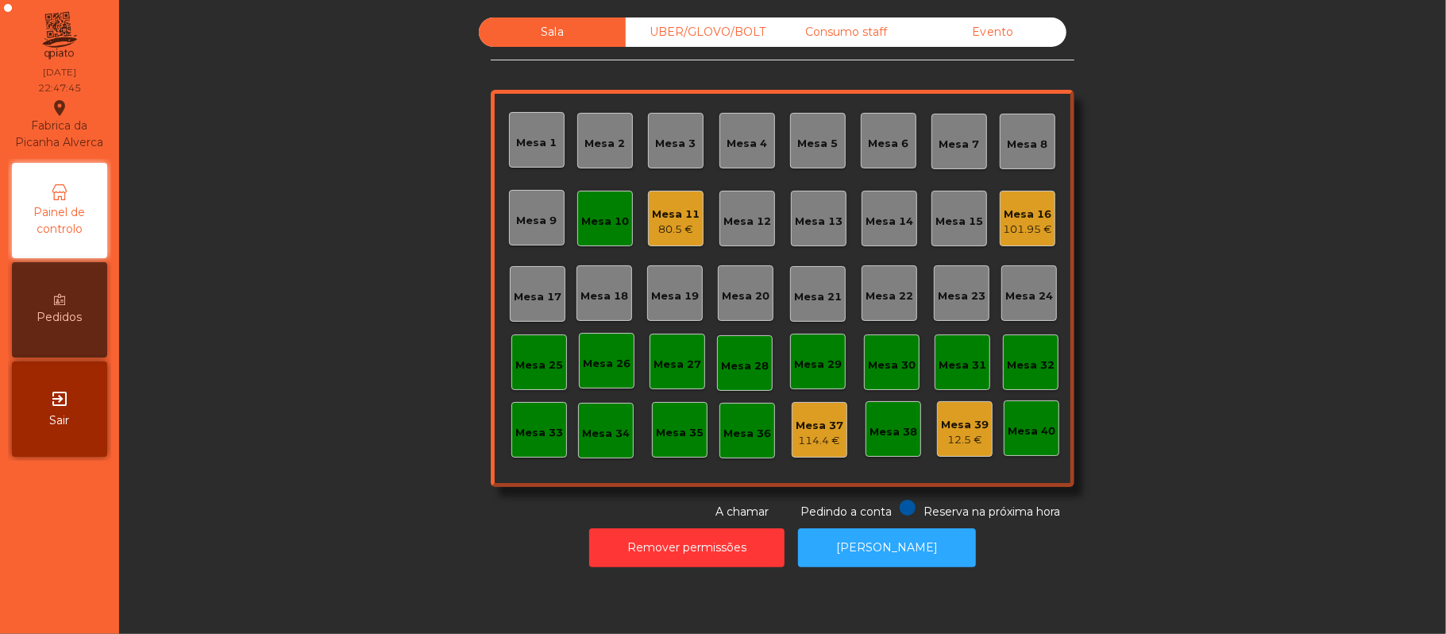
click at [584, 211] on div "Mesa 10" at bounding box center [605, 218] width 48 height 22
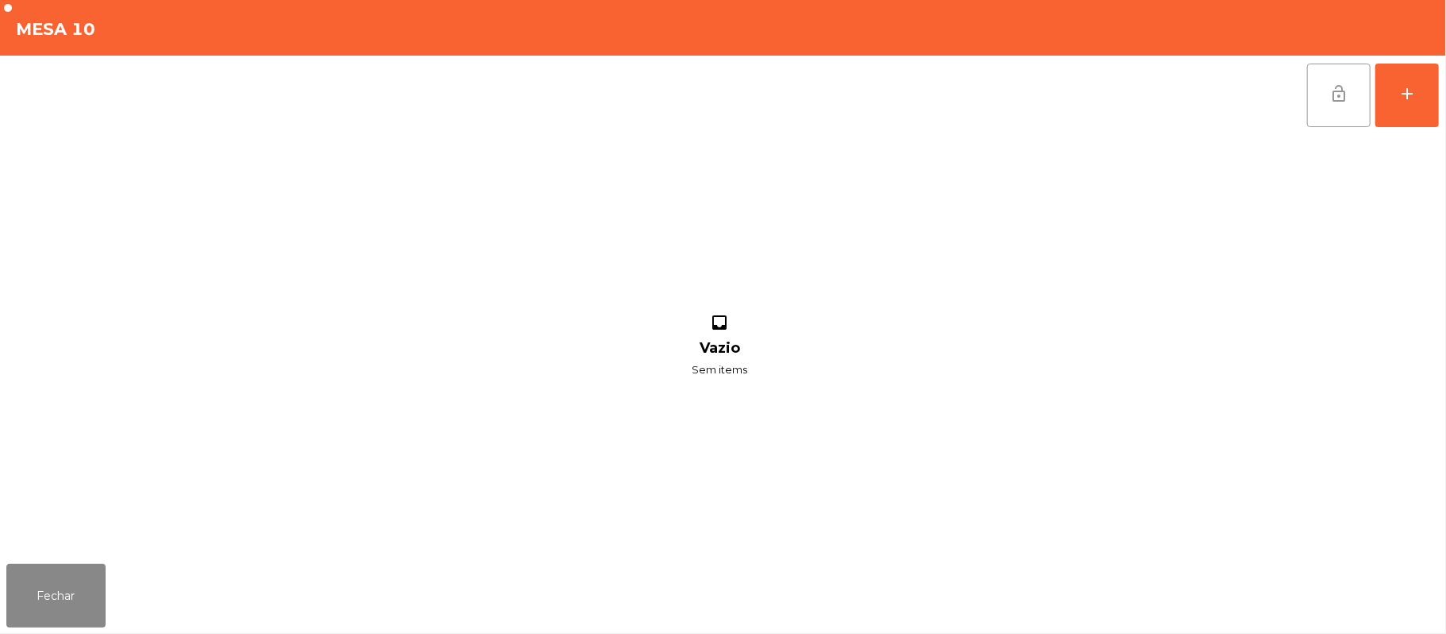
click at [1353, 105] on button "lock_open" at bounding box center [1339, 96] width 64 height 64
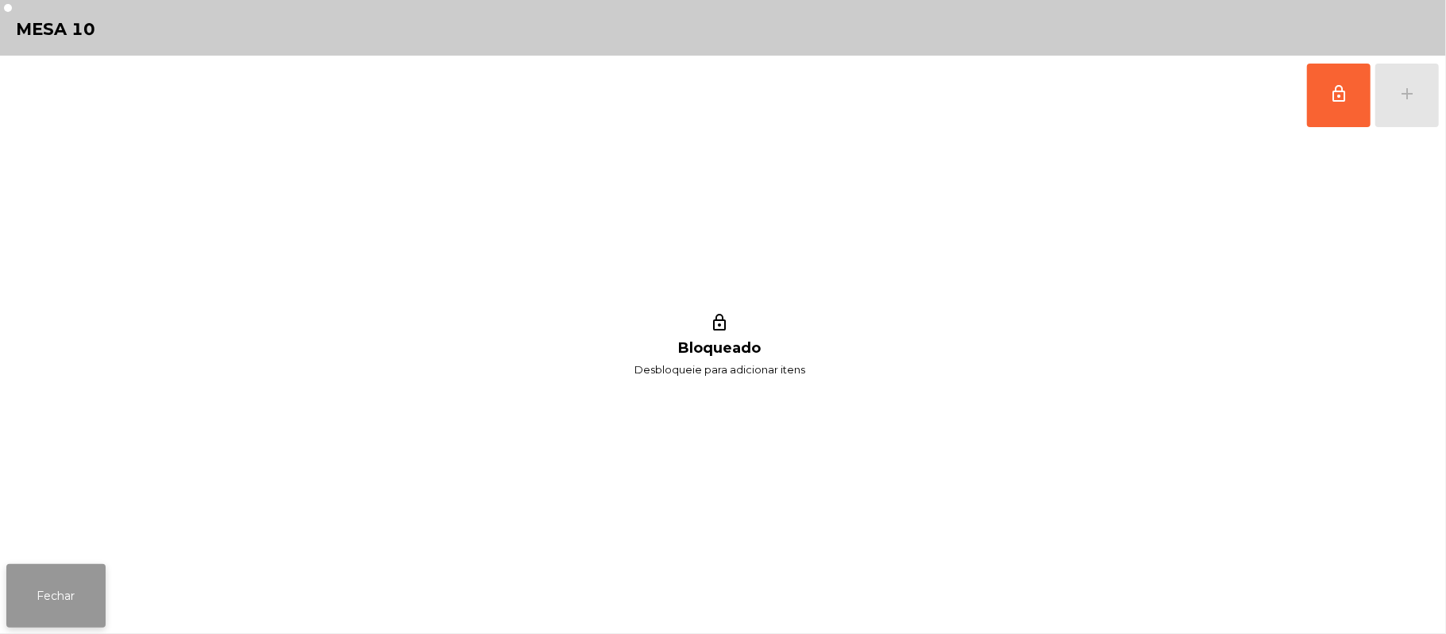
click at [73, 588] on button "Fechar" at bounding box center [55, 596] width 99 height 64
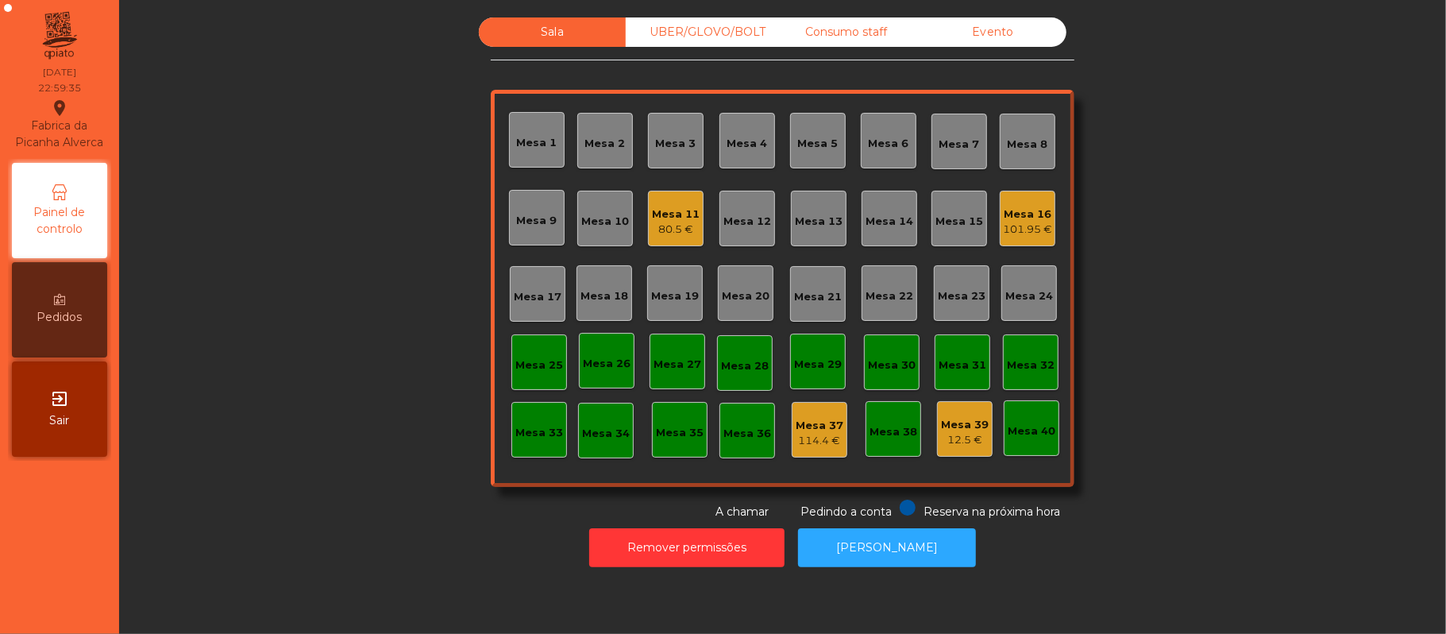
click at [959, 433] on div "12.5 €" at bounding box center [965, 440] width 48 height 16
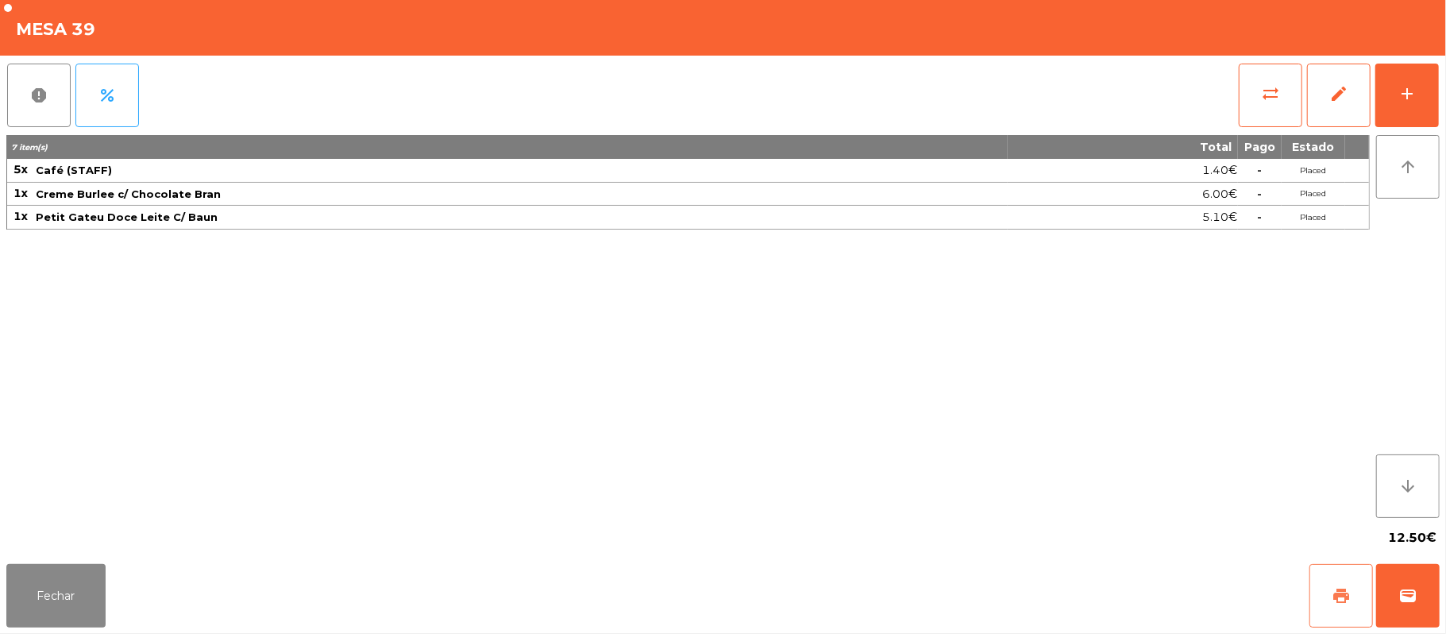
click at [1325, 585] on button "print" at bounding box center [1341, 596] width 64 height 64
click at [56, 581] on button "Fechar" at bounding box center [55, 596] width 99 height 64
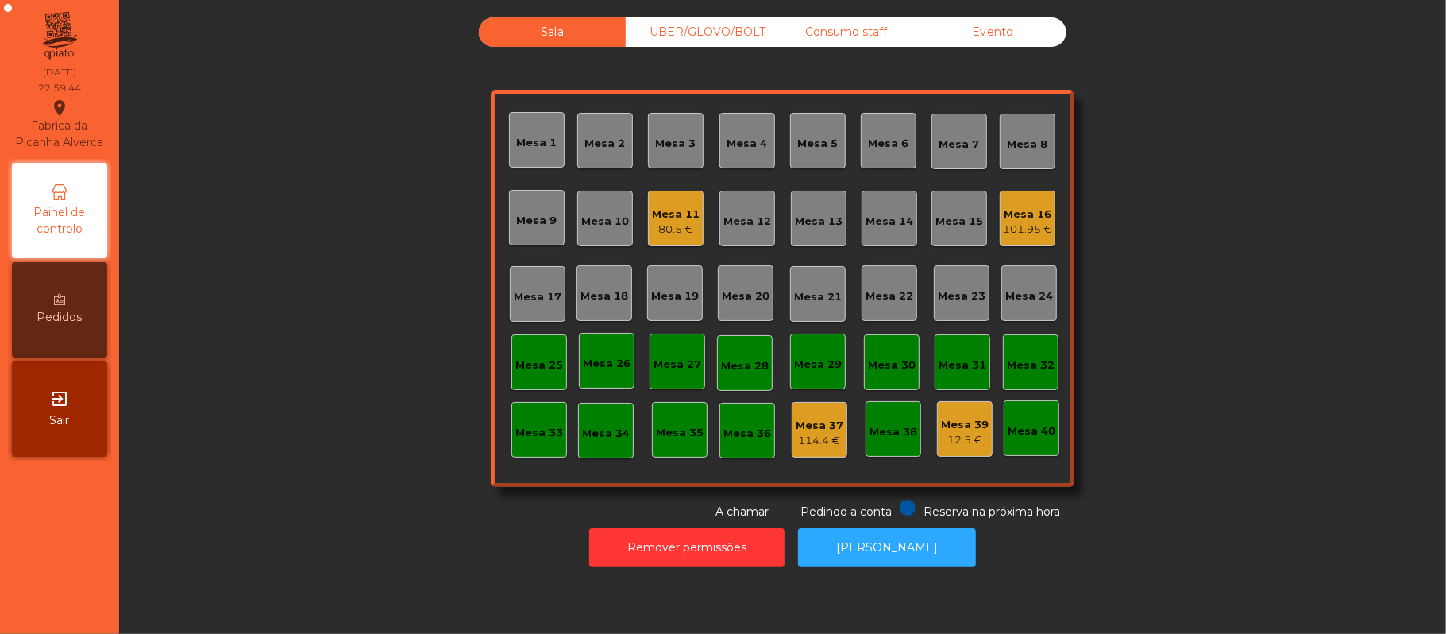
click at [855, 30] on div "Consumo staff" at bounding box center [846, 31] width 147 height 29
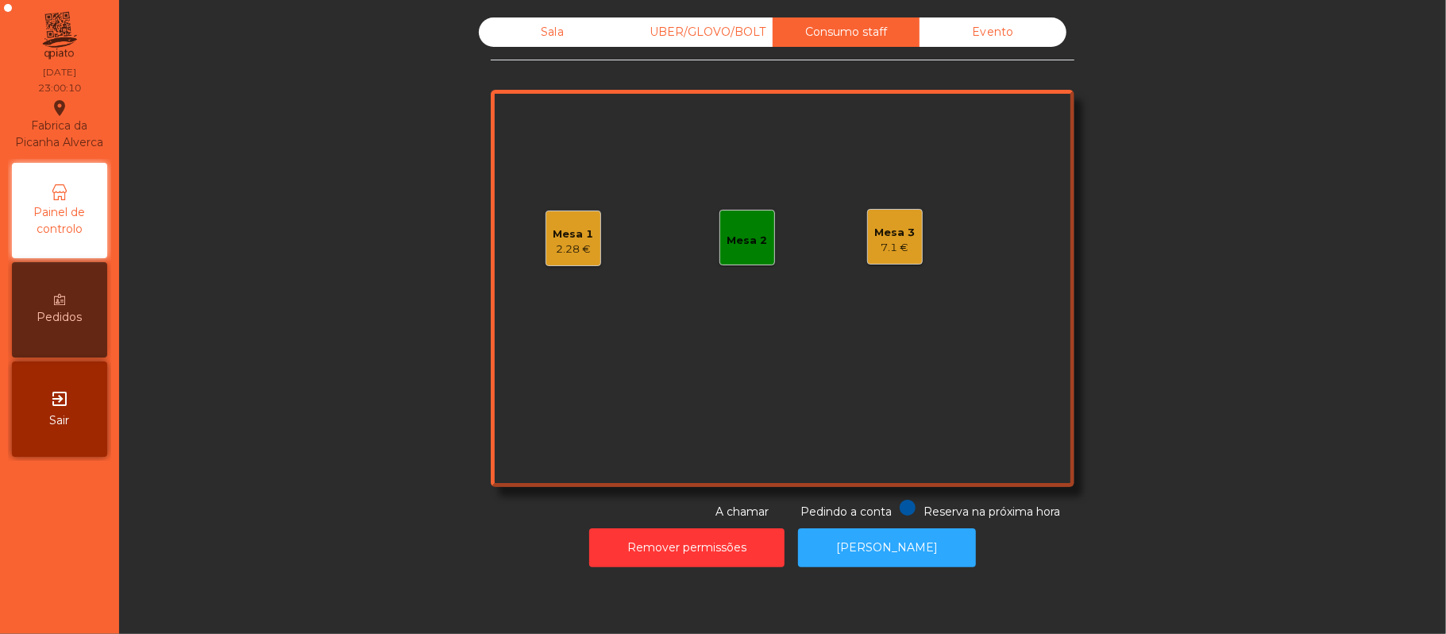
click at [875, 240] on div "7.1 €" at bounding box center [895, 248] width 40 height 16
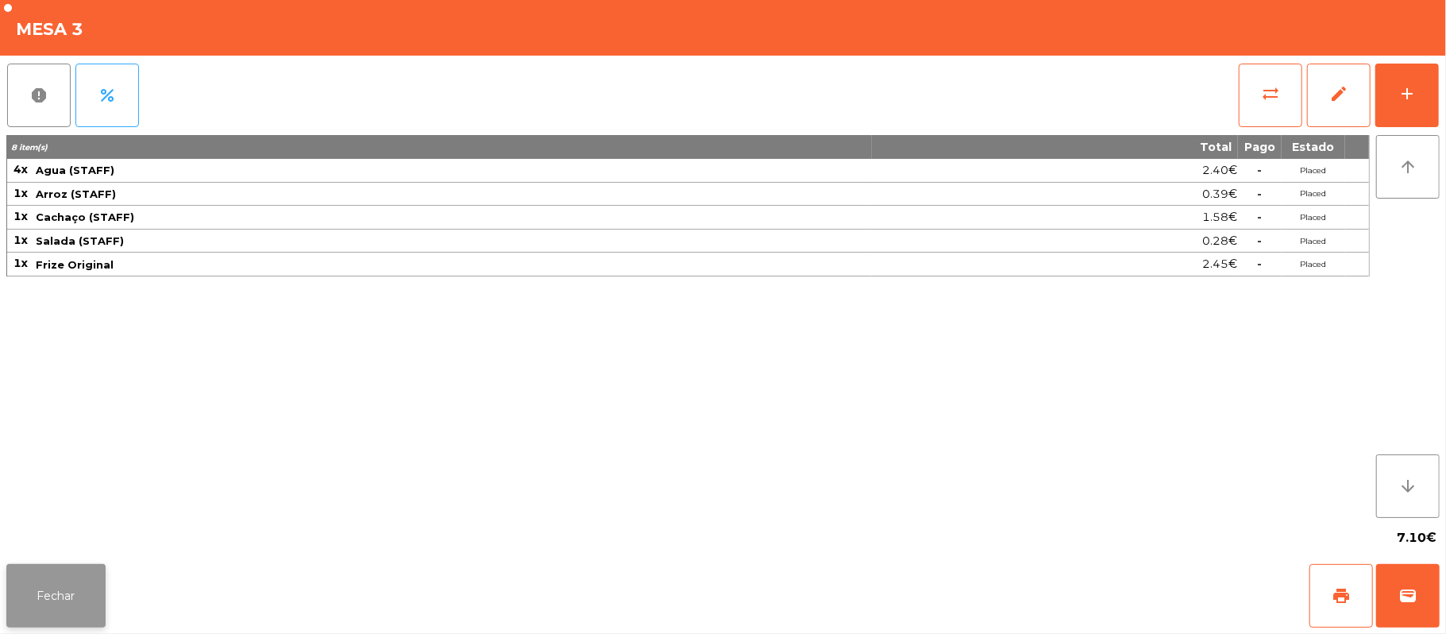
click at [13, 613] on button "Fechar" at bounding box center [55, 596] width 99 height 64
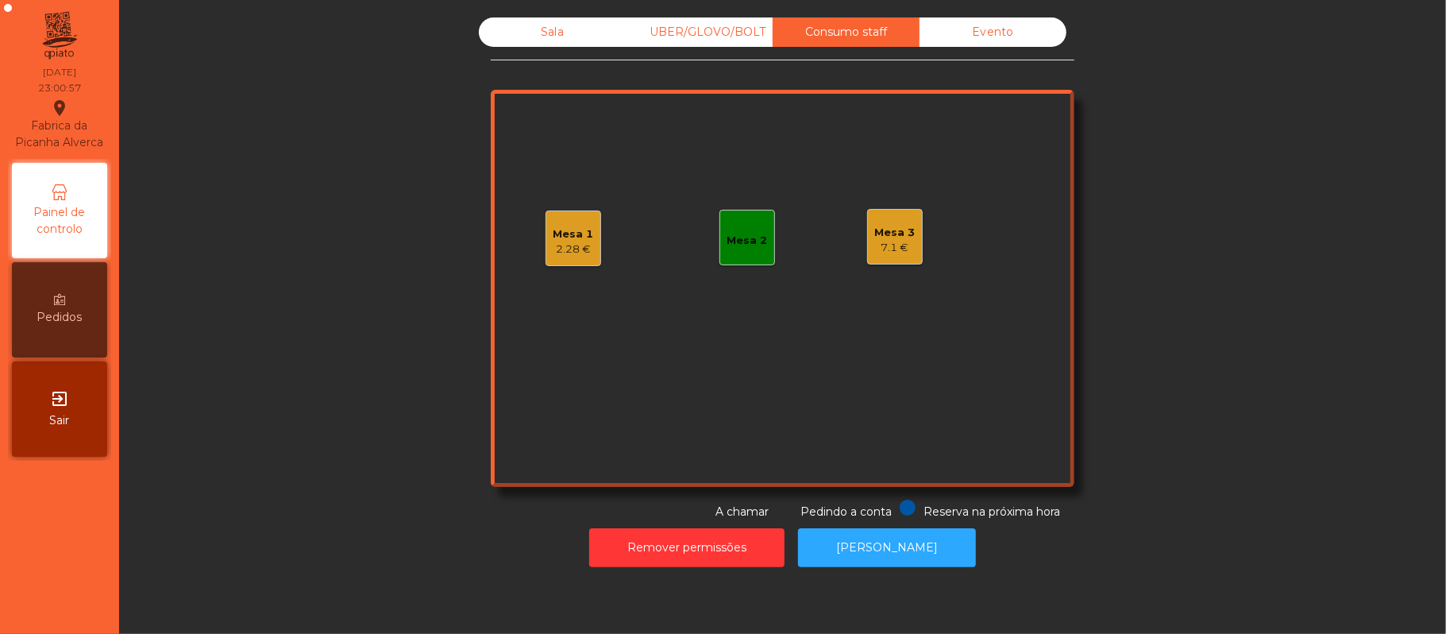
click at [565, 230] on div "Mesa 1" at bounding box center [573, 234] width 40 height 16
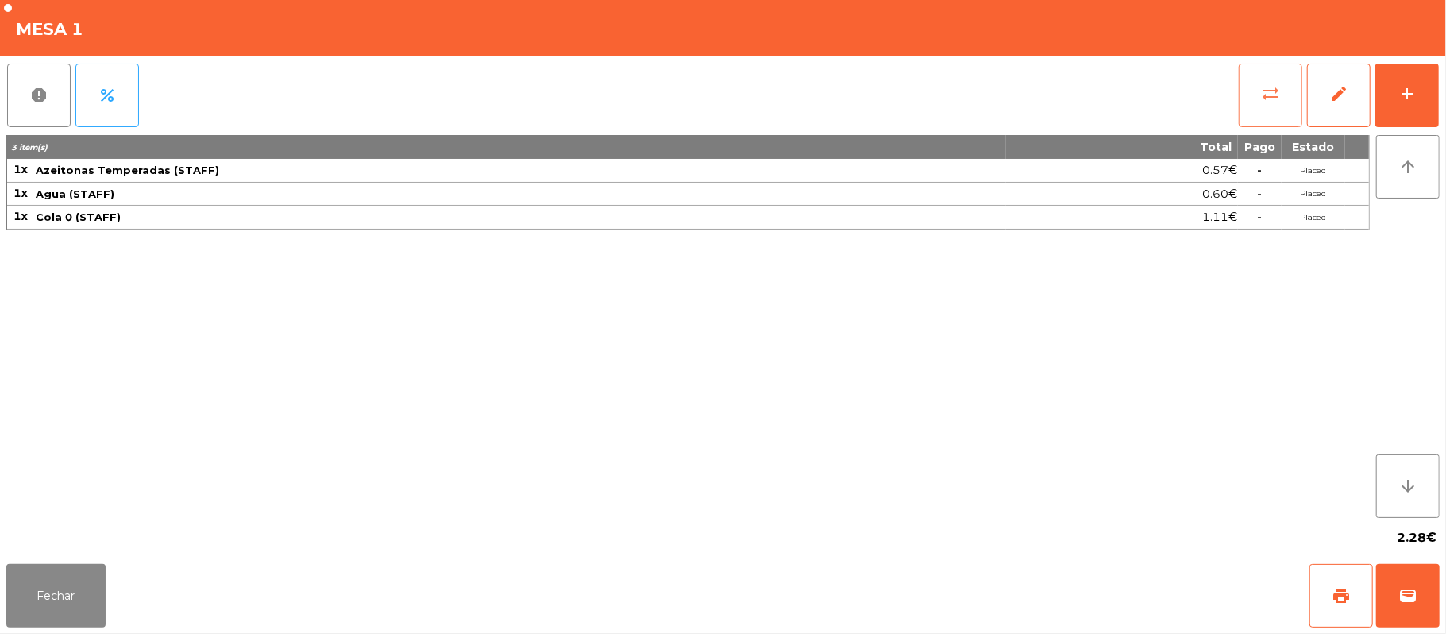
click at [1258, 83] on button "sync_alt" at bounding box center [1271, 96] width 64 height 64
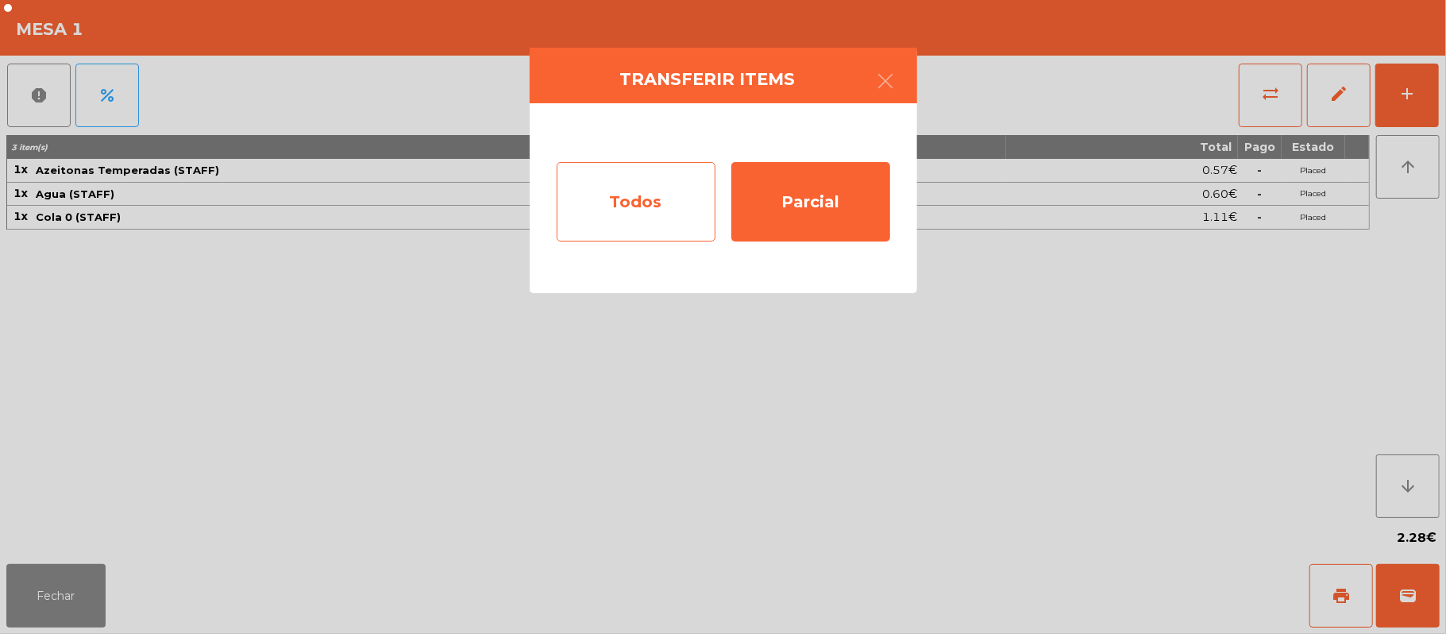
click at [648, 197] on div "Todos" at bounding box center [636, 201] width 159 height 79
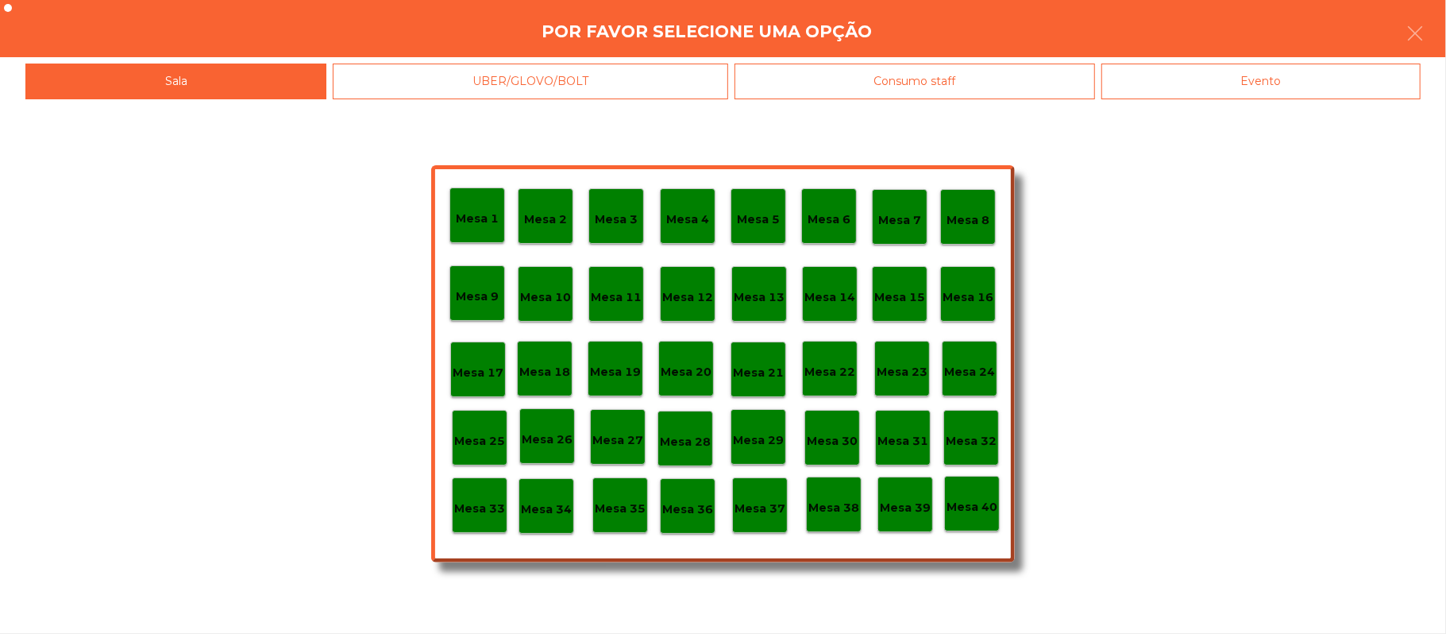
click at [1312, 71] on div "Evento" at bounding box center [1260, 82] width 319 height 36
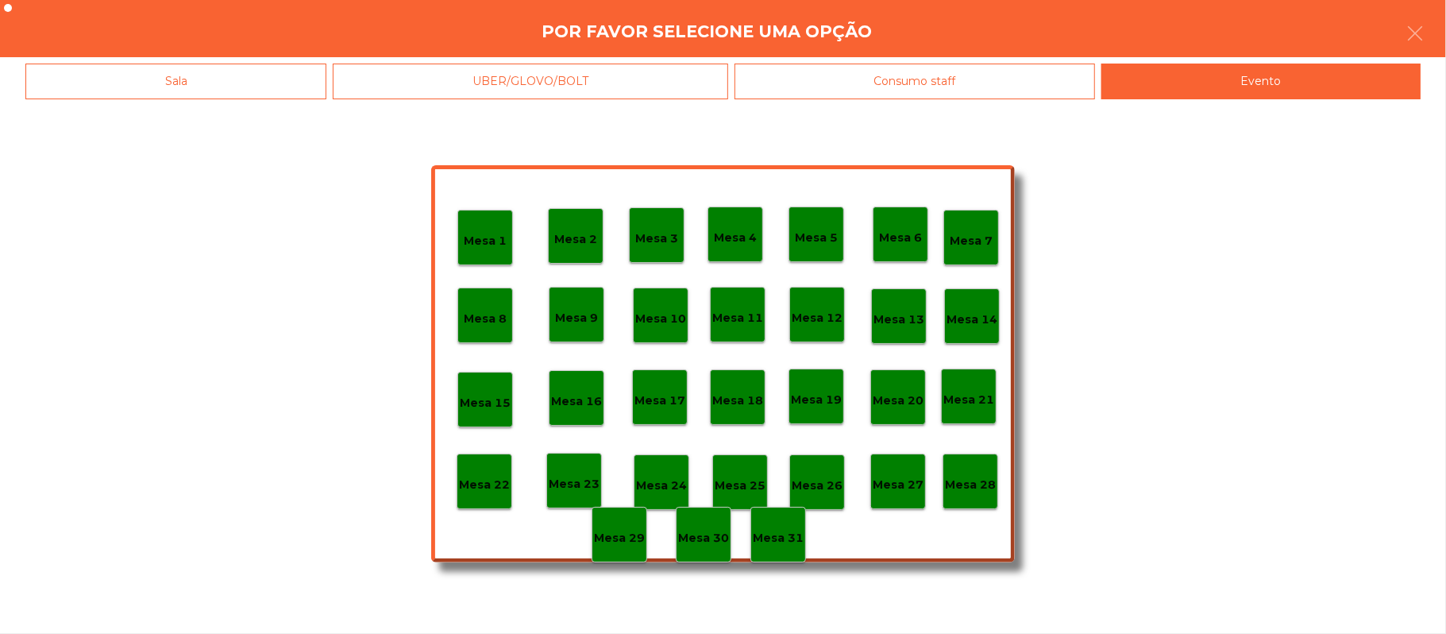
click at [1442, 32] on div "Por favor selecione uma opção" at bounding box center [723, 28] width 1446 height 57
click at [1433, 29] on button "button" at bounding box center [1415, 35] width 44 height 48
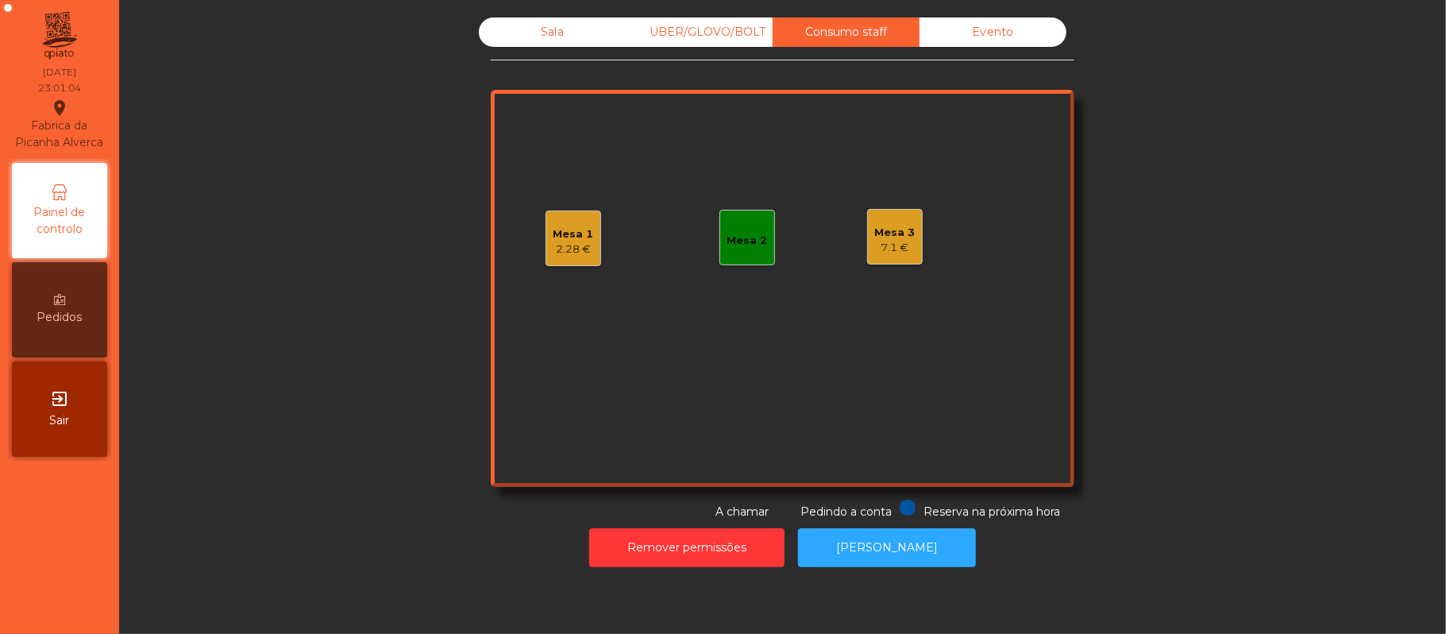
click at [553, 242] on div "2.28 €" at bounding box center [573, 249] width 40 height 16
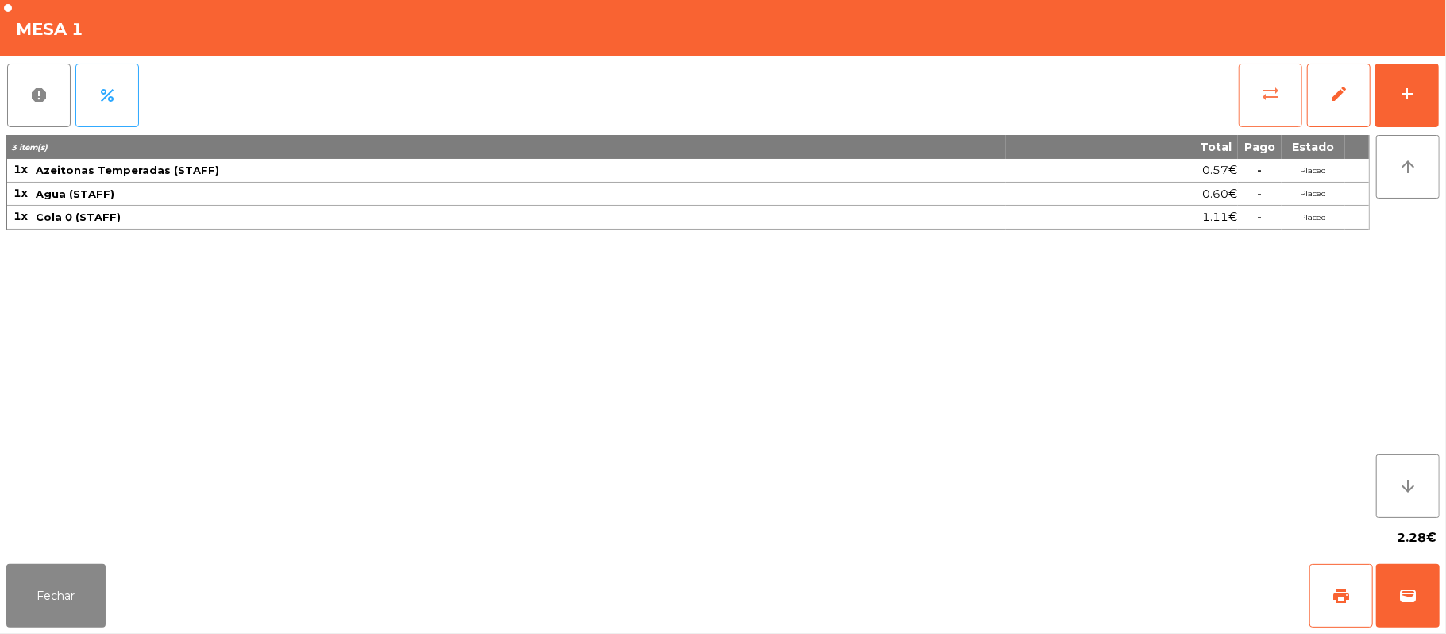
click at [1248, 95] on button "sync_alt" at bounding box center [1271, 96] width 64 height 64
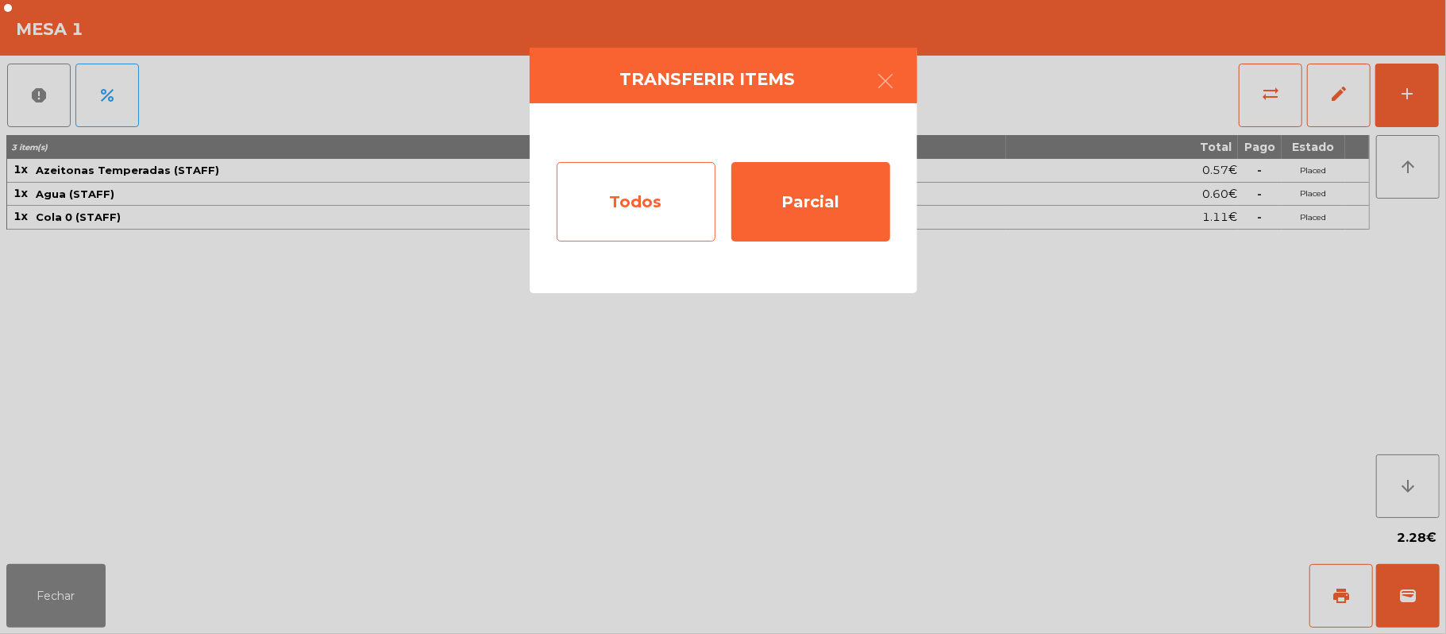
click at [618, 194] on div "Todos" at bounding box center [636, 201] width 159 height 79
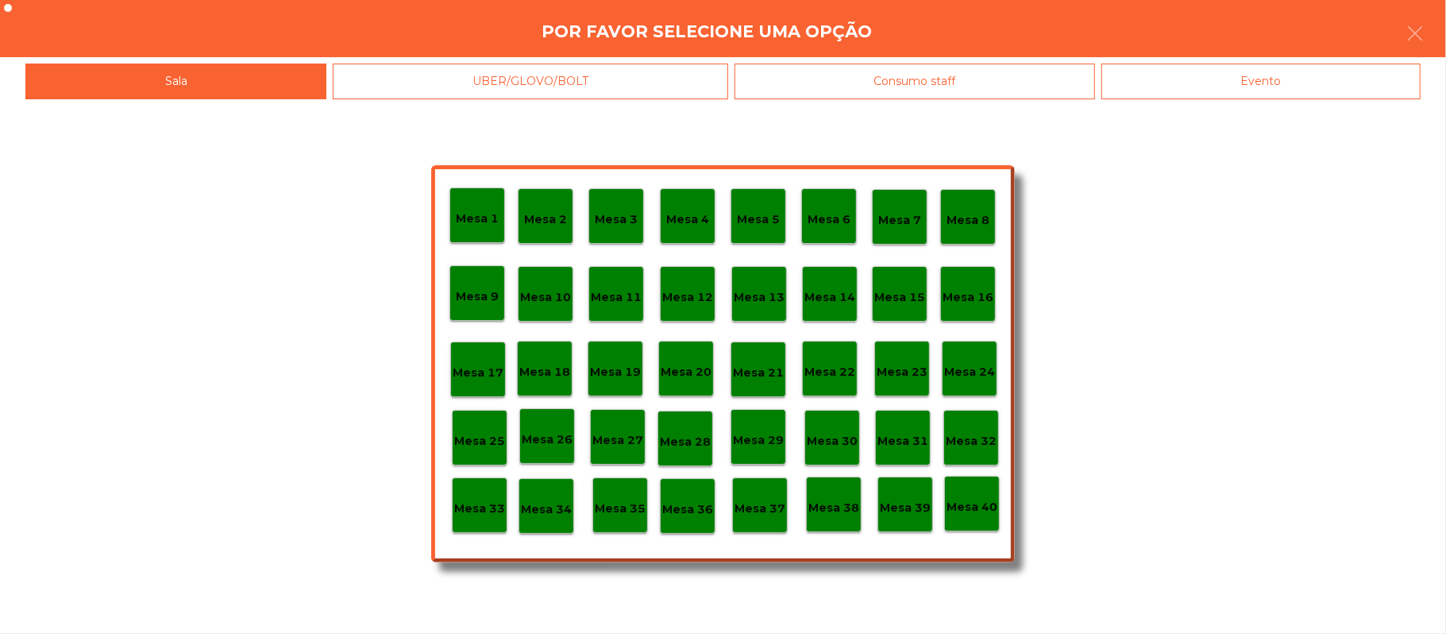
click at [973, 92] on div "Consumo staff" at bounding box center [914, 82] width 360 height 36
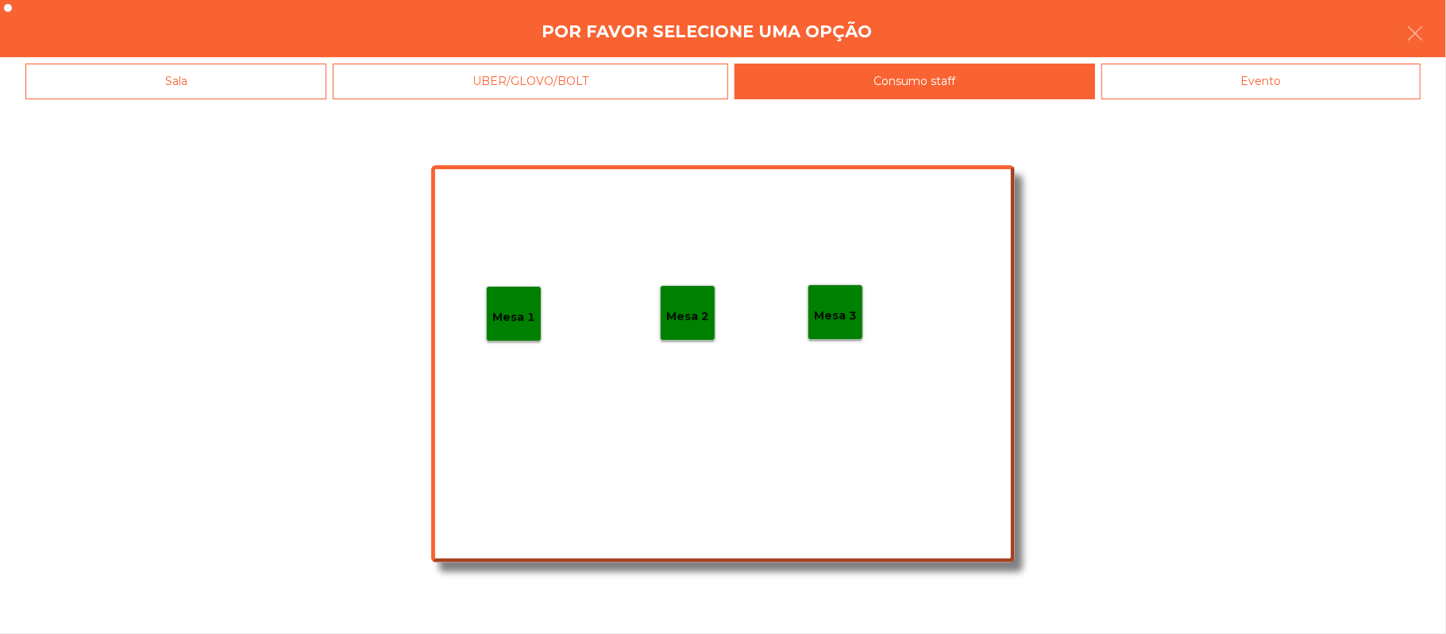
click at [831, 315] on p "Mesa 3" at bounding box center [835, 315] width 43 height 18
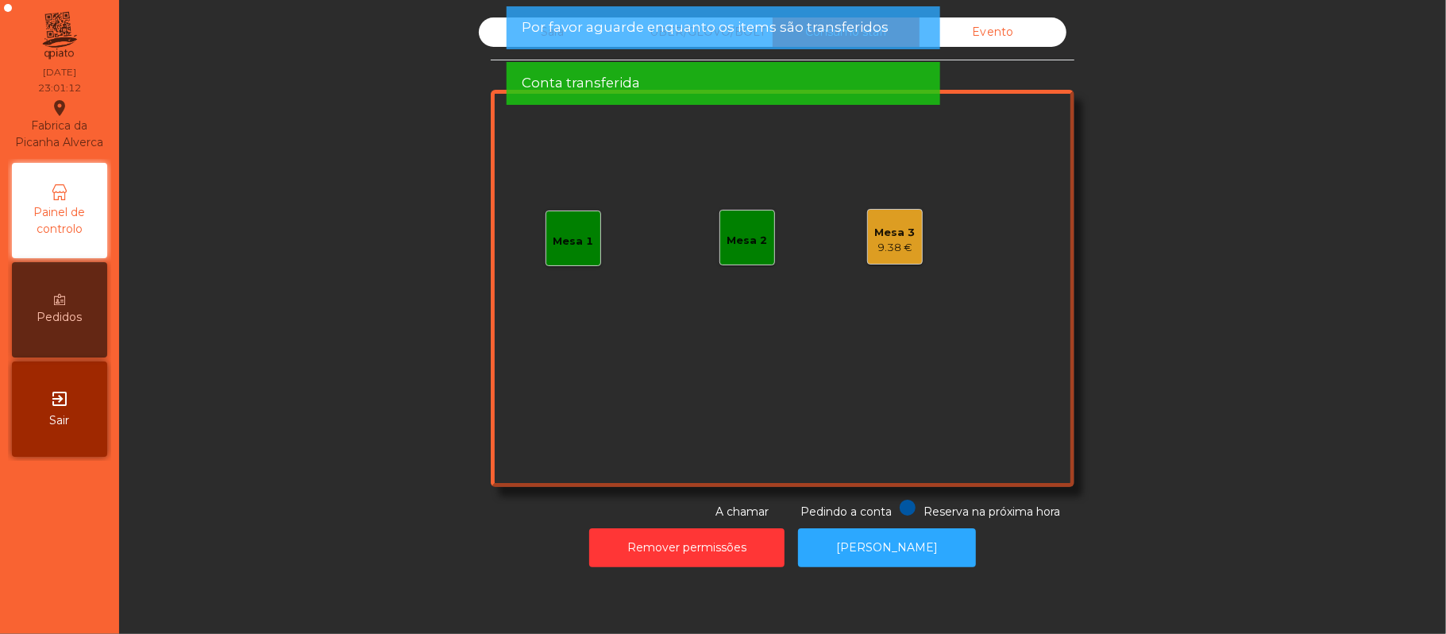
click at [887, 248] on div "9.38 €" at bounding box center [895, 248] width 40 height 16
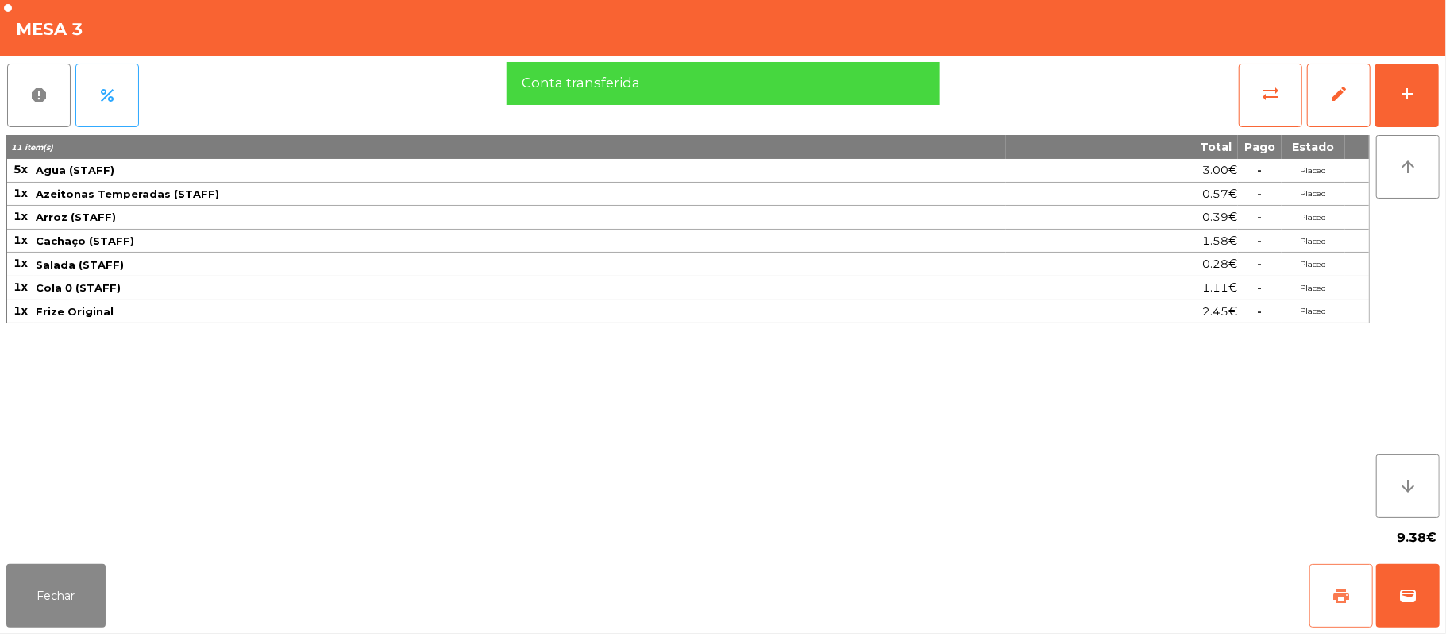
click at [1325, 597] on button "print" at bounding box center [1341, 596] width 64 height 64
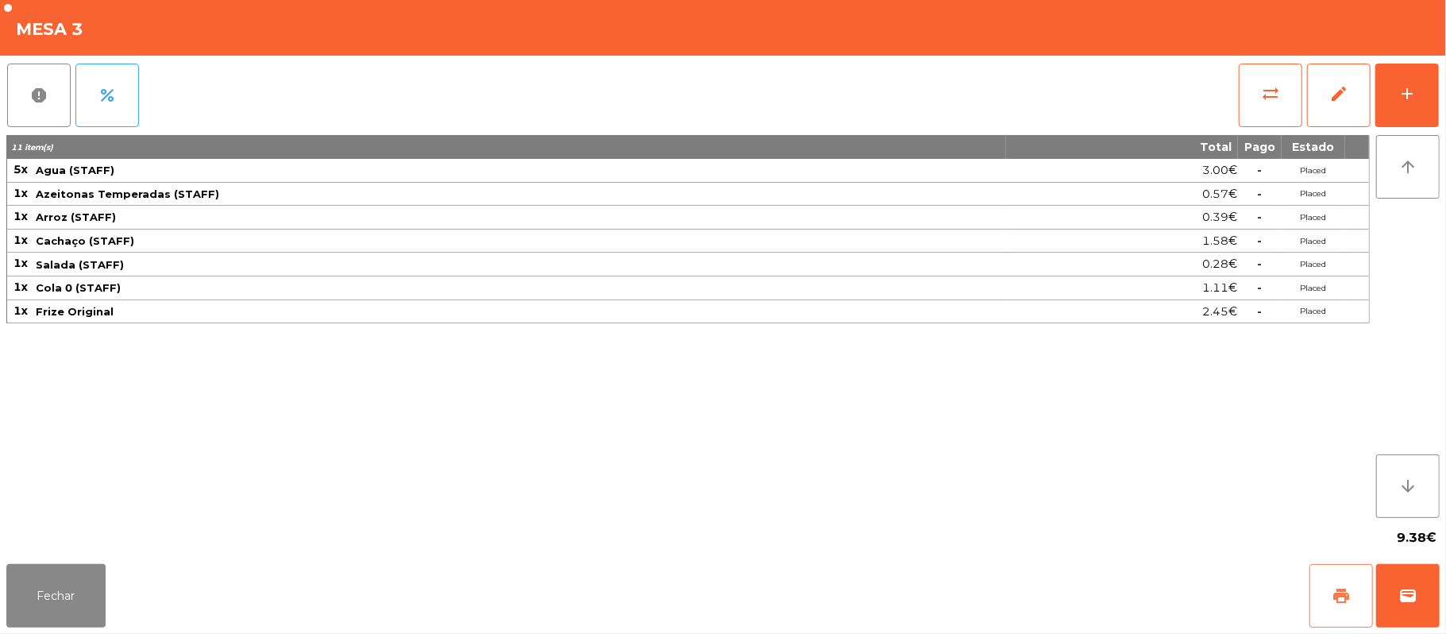
click at [1339, 594] on span "print" at bounding box center [1341, 595] width 19 height 19
click at [58, 586] on button "Fechar" at bounding box center [55, 596] width 99 height 64
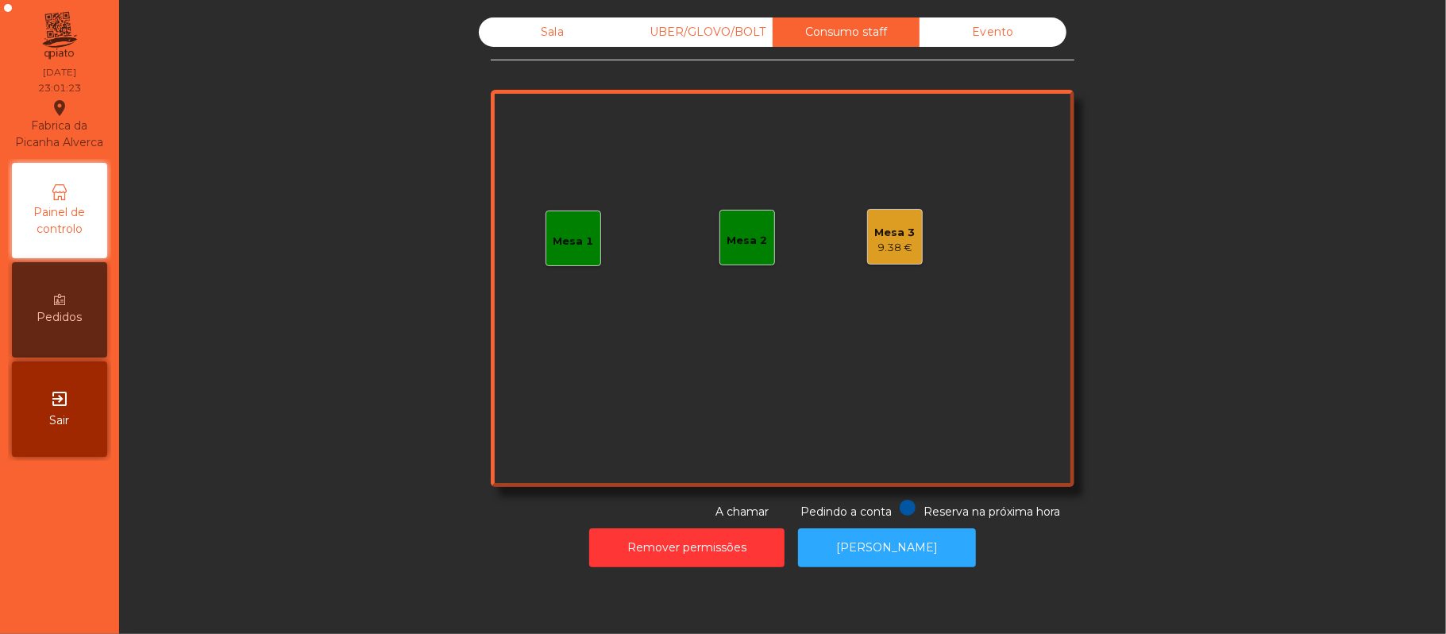
click at [872, 262] on div "Mesa 3 9.38 €" at bounding box center [895, 237] width 56 height 56
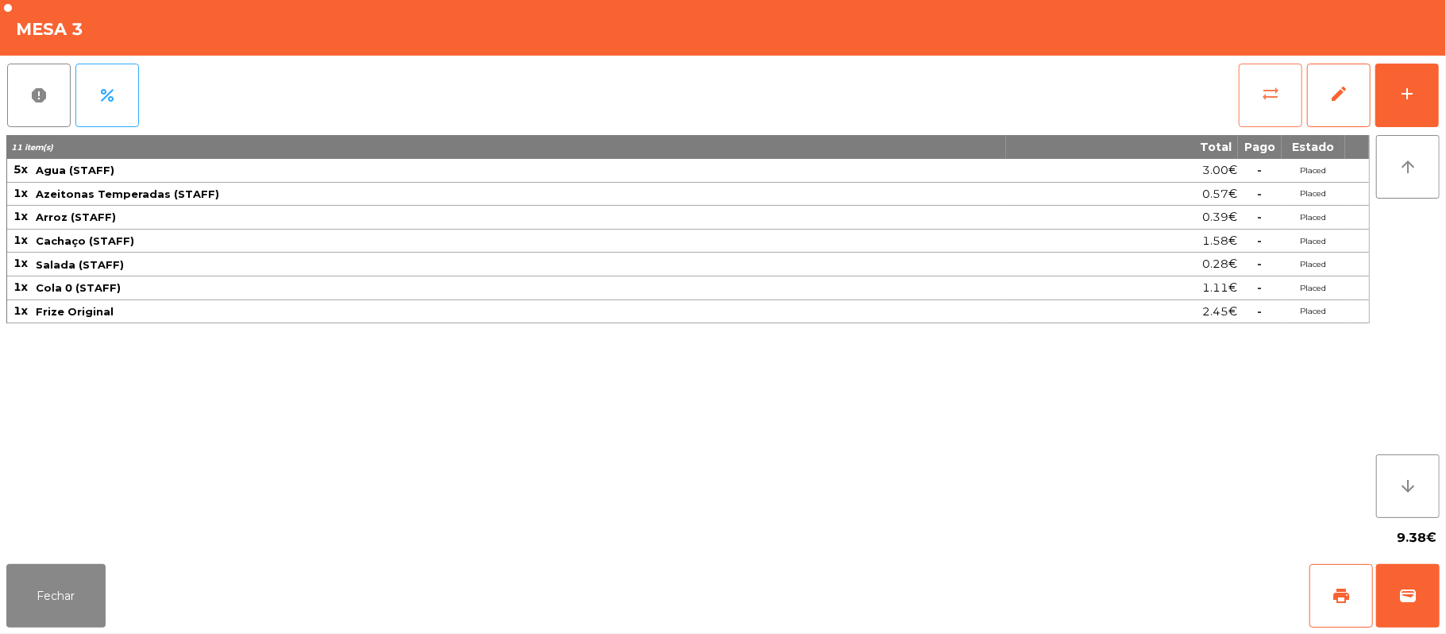
click at [1248, 100] on button "sync_alt" at bounding box center [1271, 96] width 64 height 64
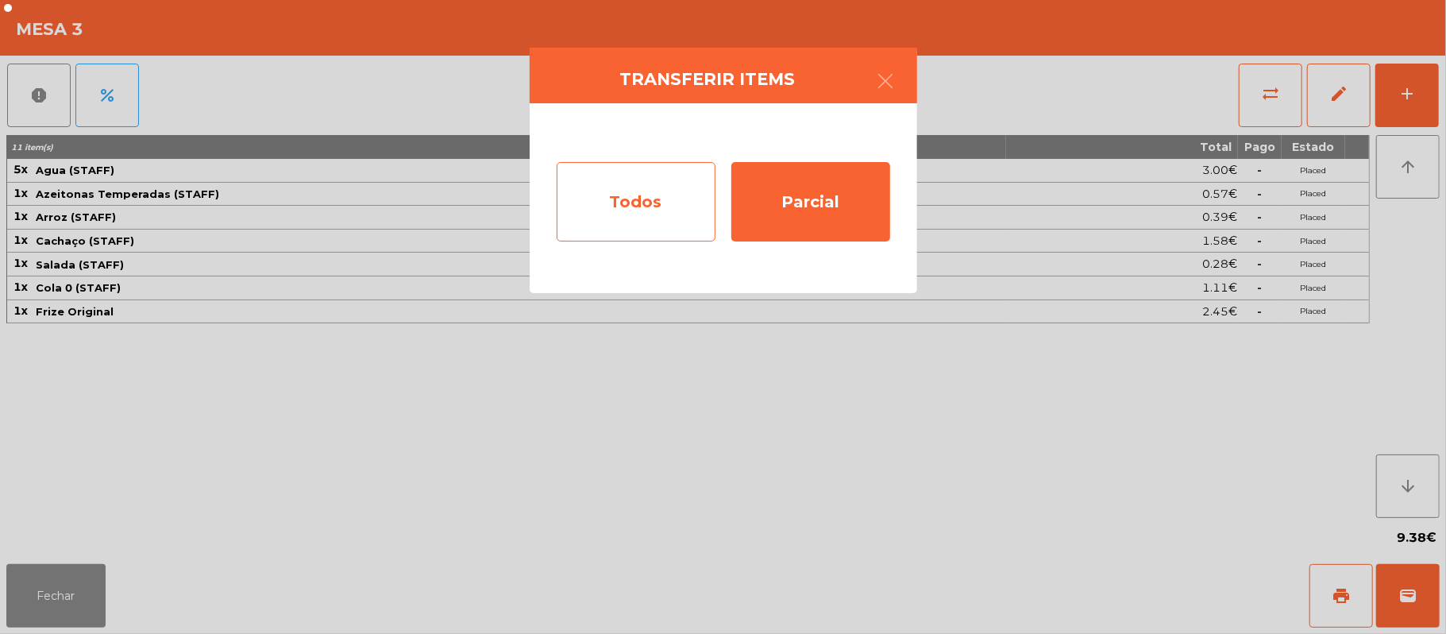
click at [614, 227] on div "Todos" at bounding box center [636, 201] width 159 height 79
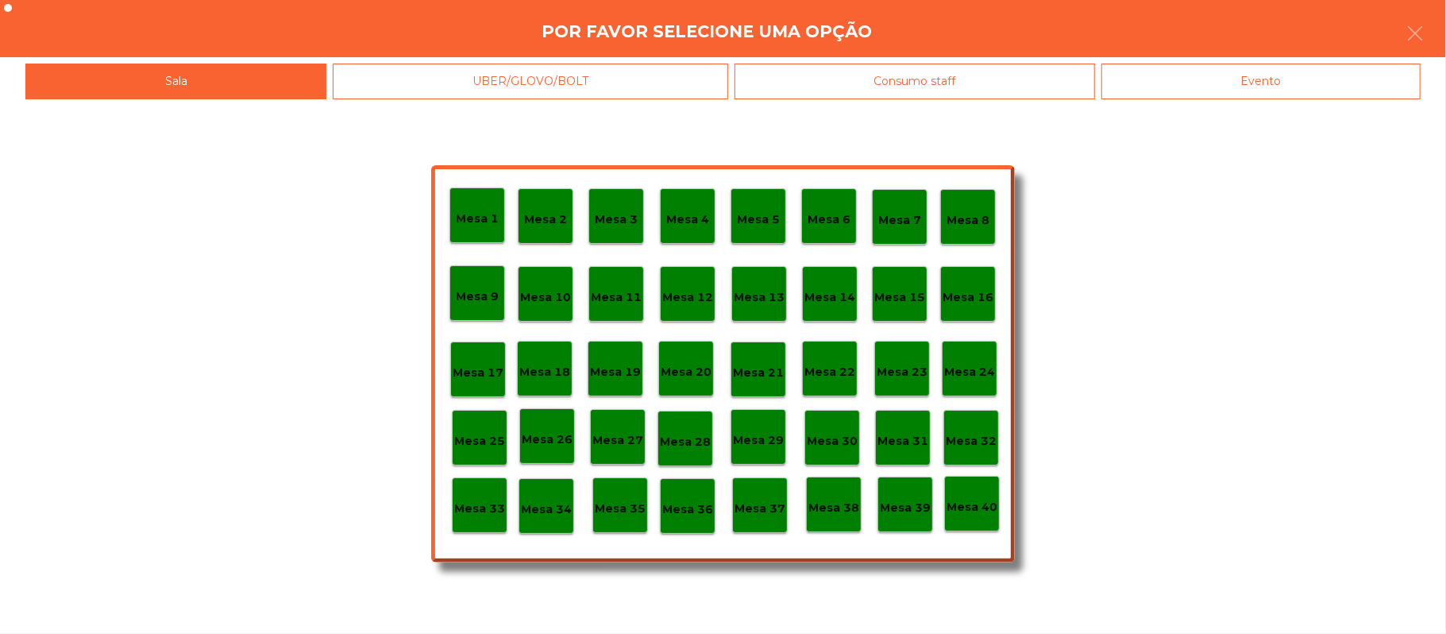
click at [475, 511] on p "Mesa 33" at bounding box center [479, 508] width 51 height 18
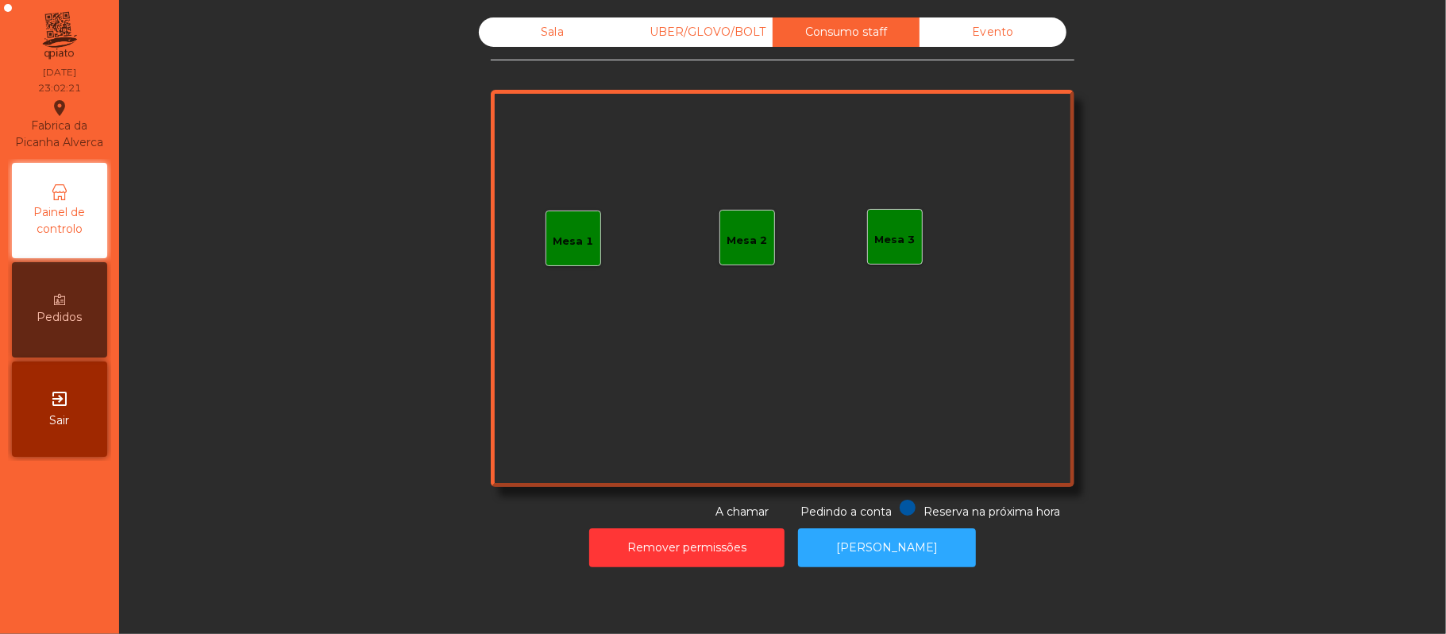
click at [518, 40] on div "Sala" at bounding box center [552, 31] width 147 height 29
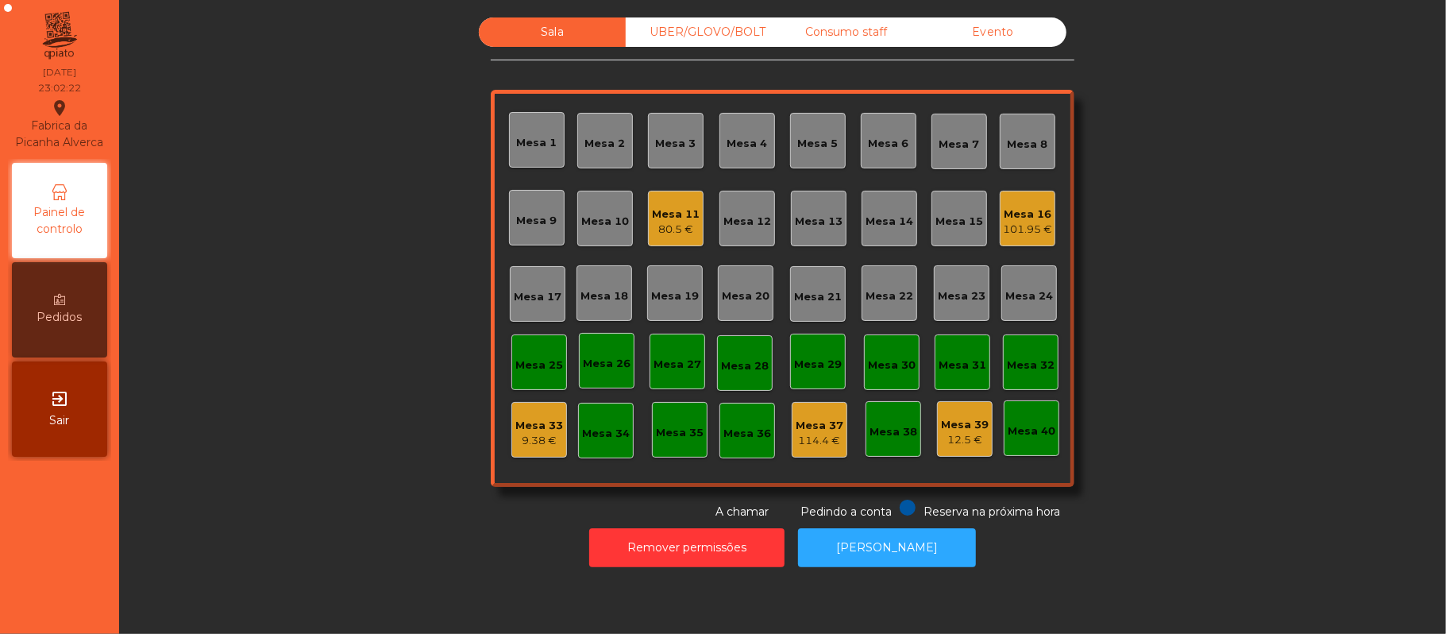
click at [1004, 243] on div "Mesa 16 101.95 €" at bounding box center [1028, 219] width 56 height 56
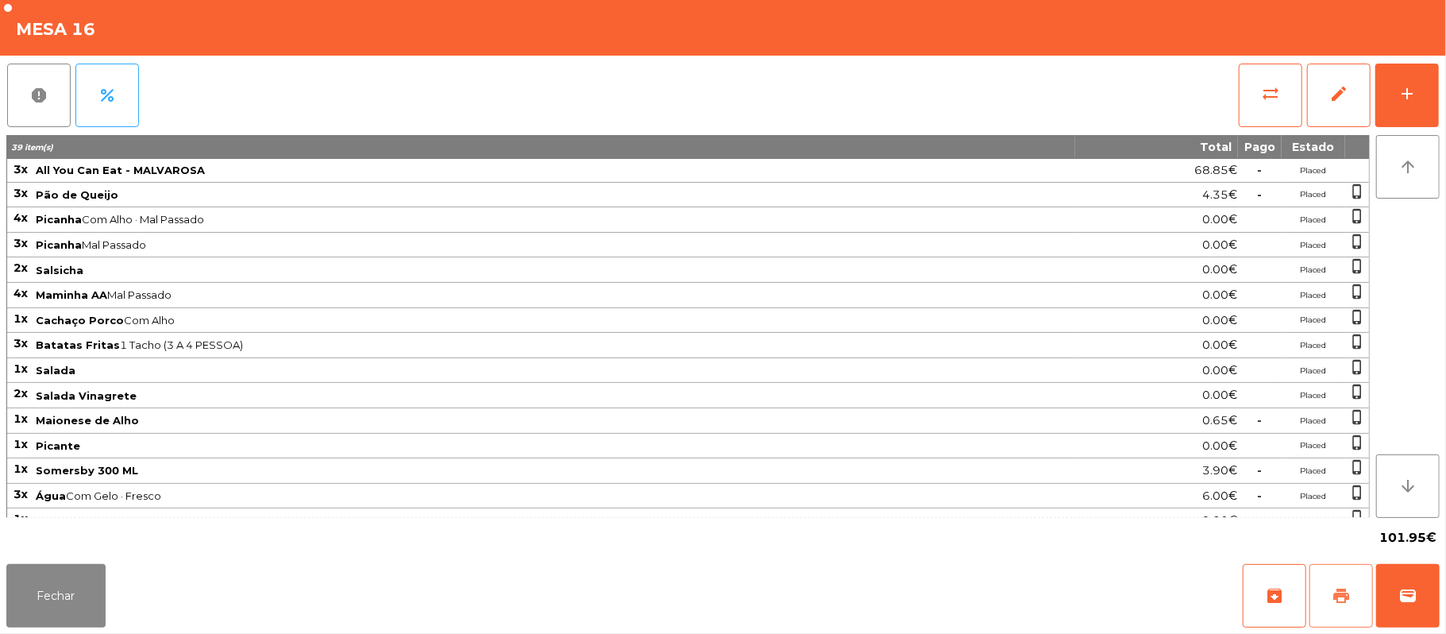
click at [1320, 582] on button "print" at bounding box center [1341, 596] width 64 height 64
click at [1395, 599] on button "wallet" at bounding box center [1408, 596] width 64 height 64
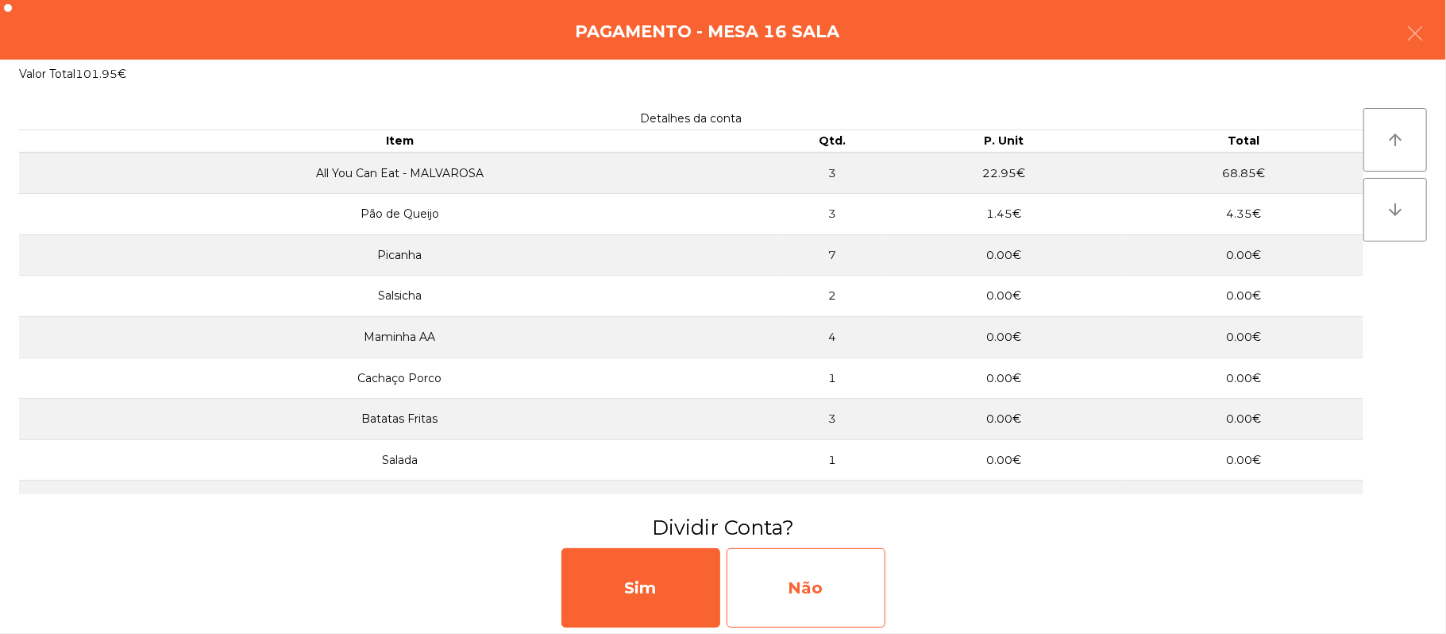
click at [826, 582] on div "Não" at bounding box center [805, 587] width 159 height 79
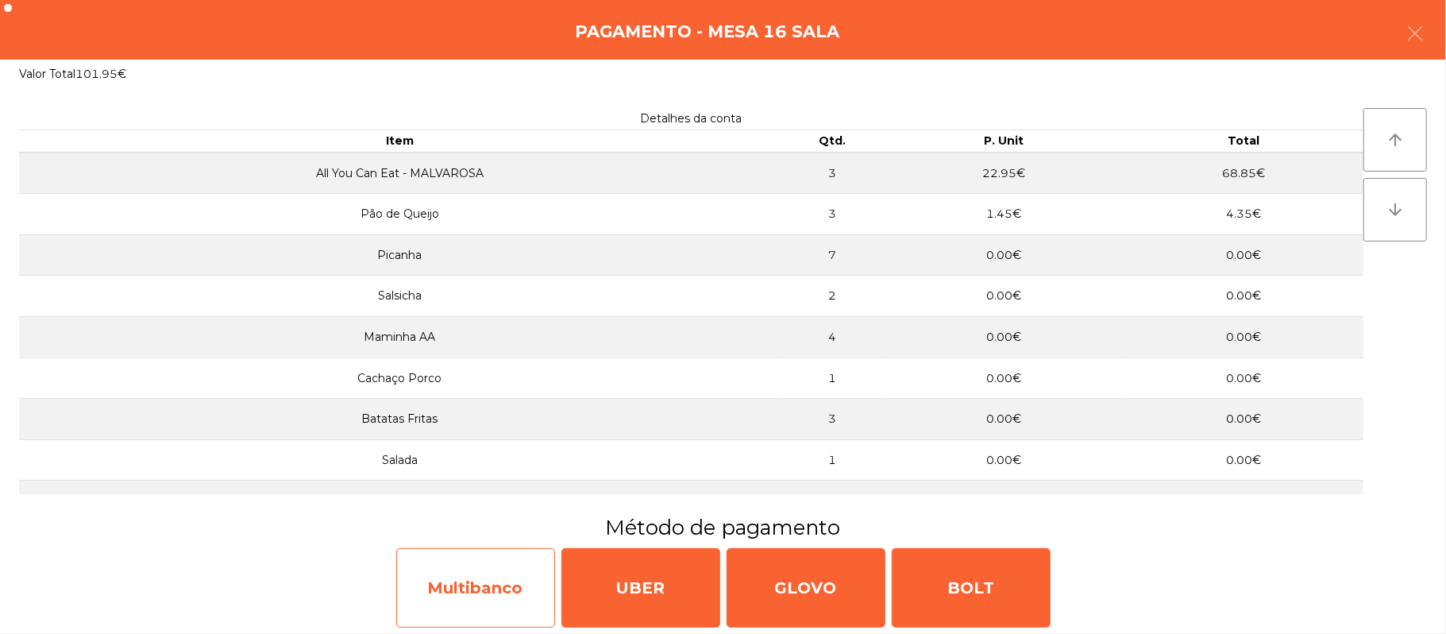
click at [423, 585] on div "Multibanco" at bounding box center [475, 587] width 159 height 79
select select "**"
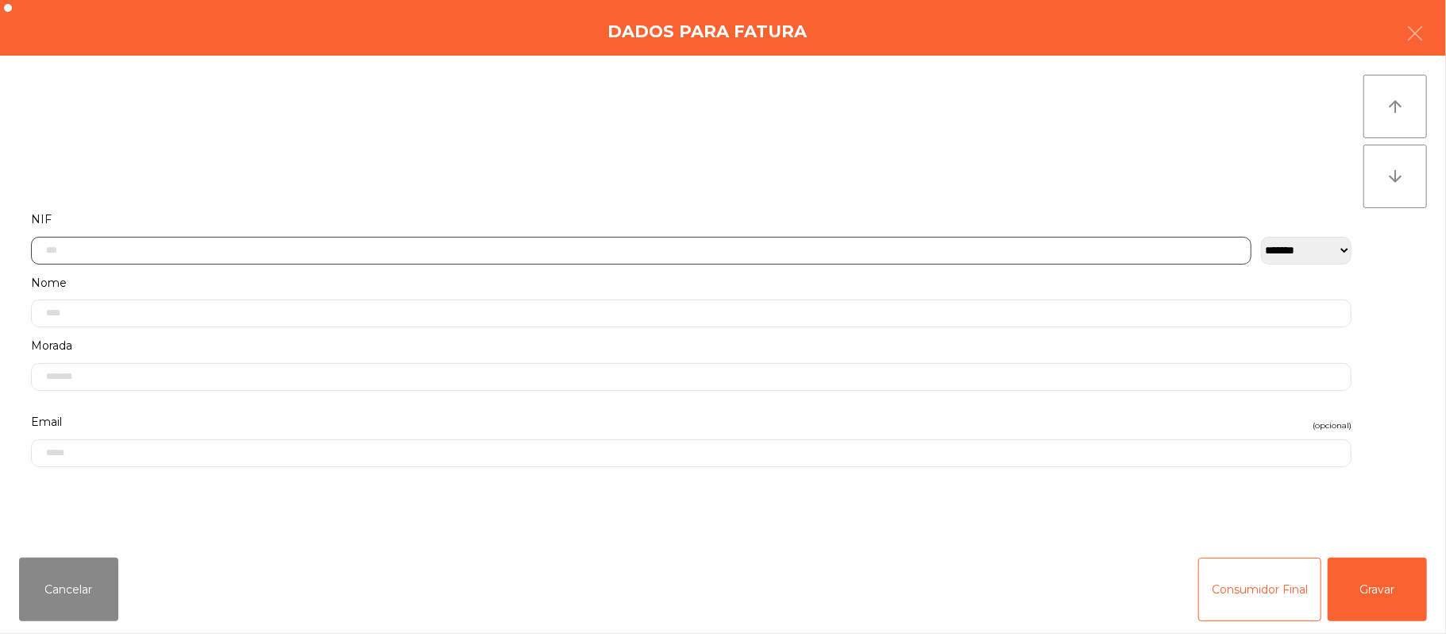
click at [731, 249] on input "text" at bounding box center [641, 251] width 1220 height 28
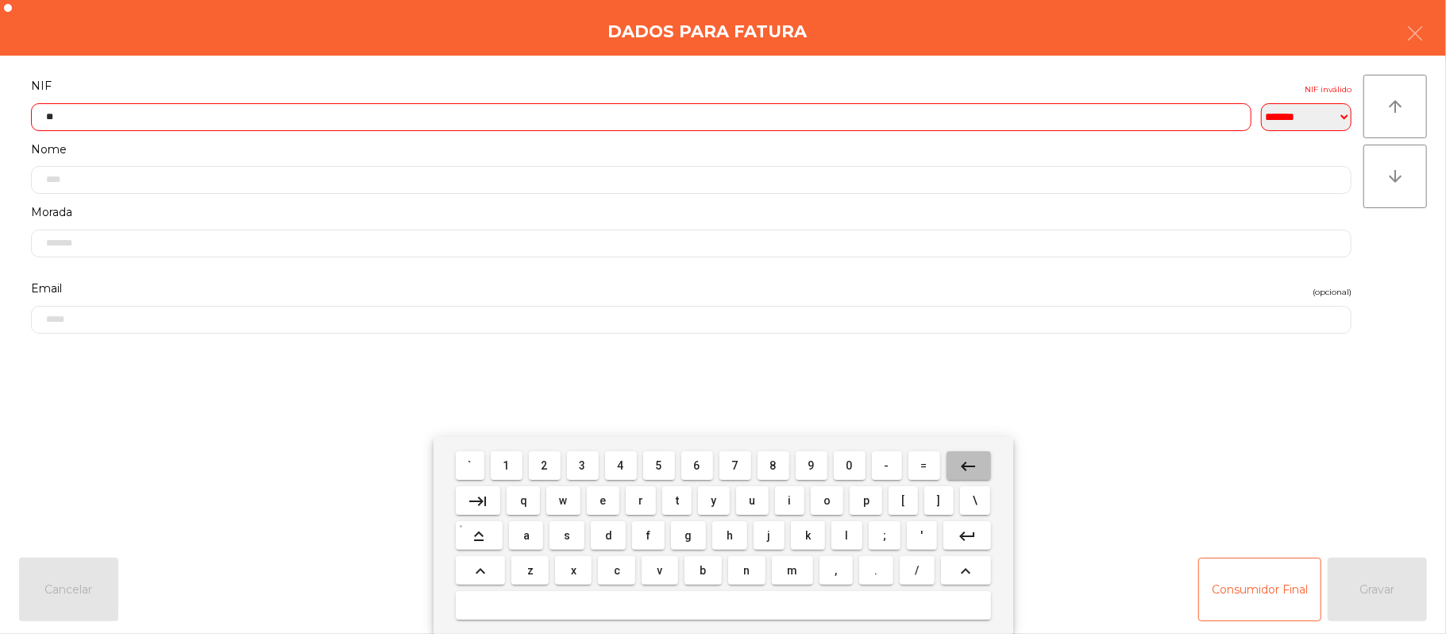
type input "*"
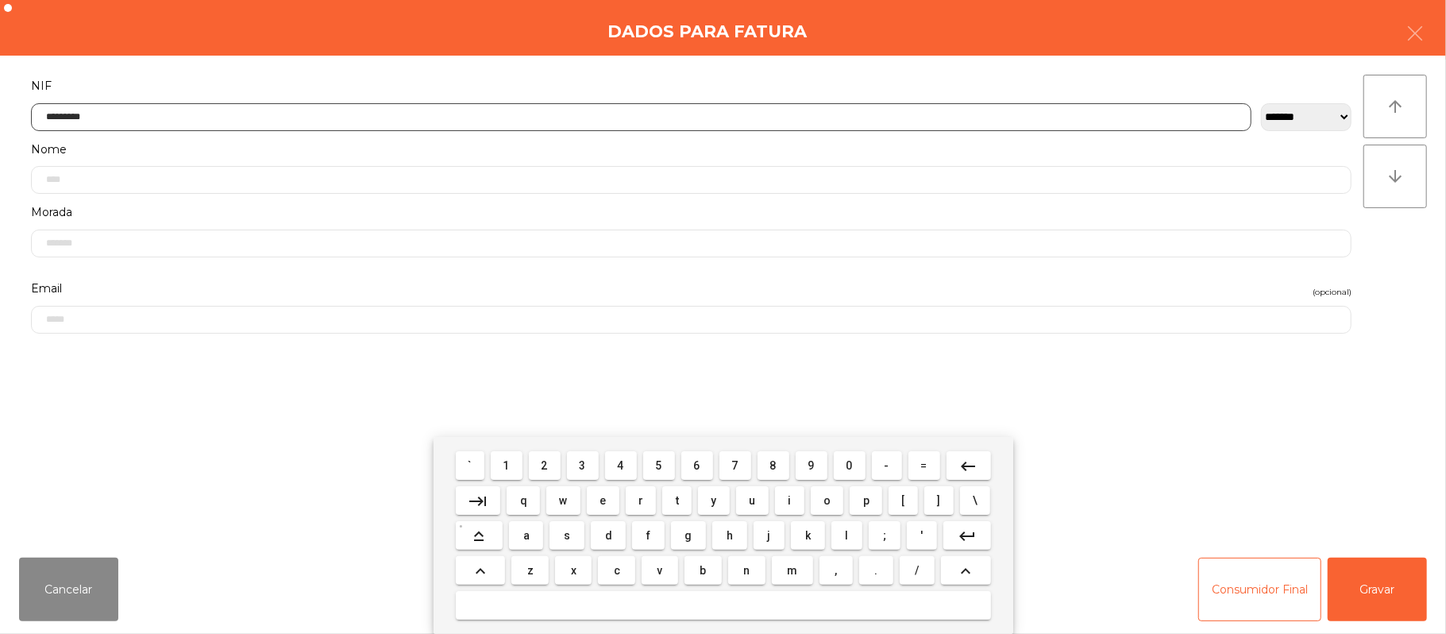
type input "*********"
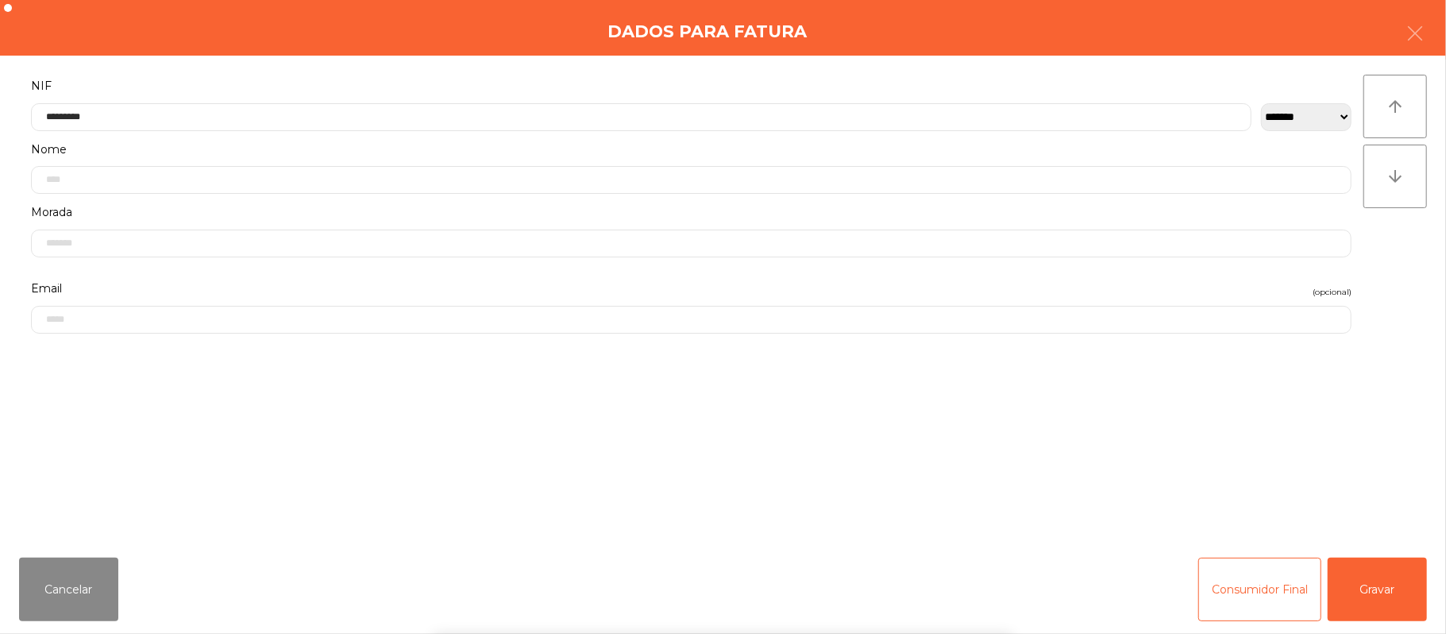
click at [1382, 579] on div "` 1 2 3 4 5 6 7 8 9 0 - = keyboard_backspace keyboard_tab q w e r t y u i o p […" at bounding box center [723, 535] width 1446 height 197
click at [1378, 603] on button "Gravar" at bounding box center [1377, 589] width 99 height 64
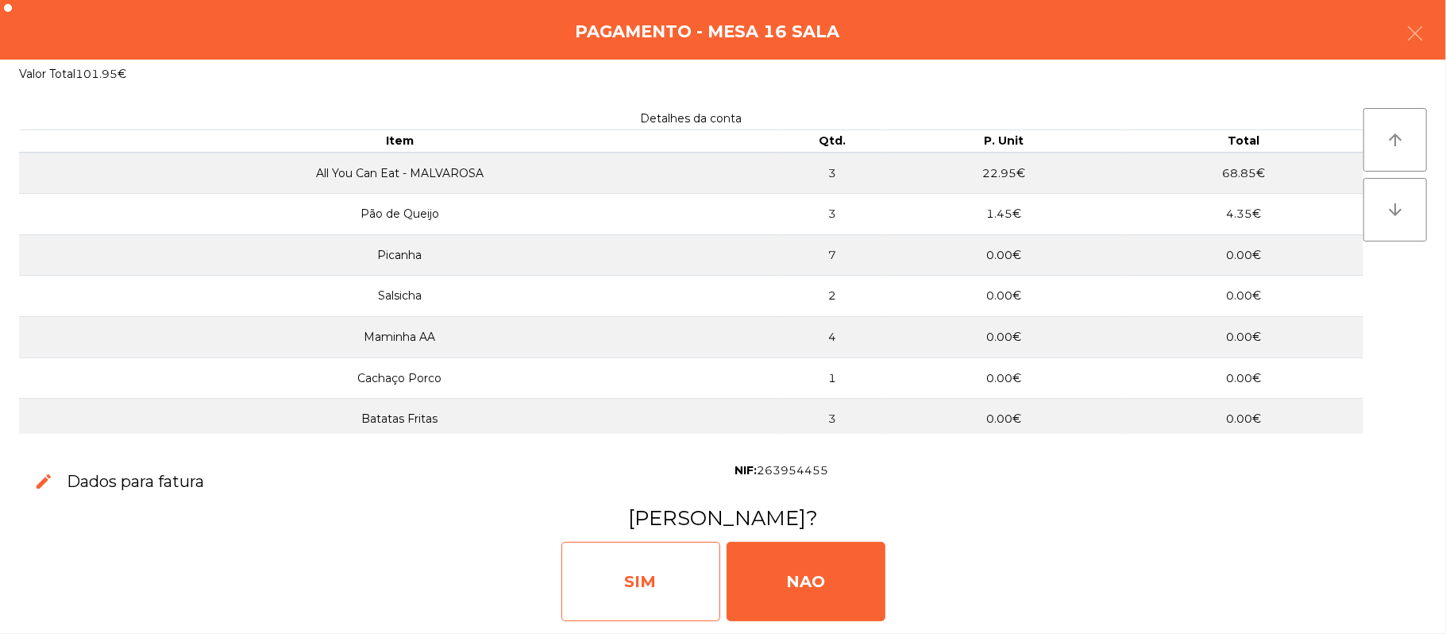
click at [636, 576] on div "SIM" at bounding box center [640, 580] width 159 height 79
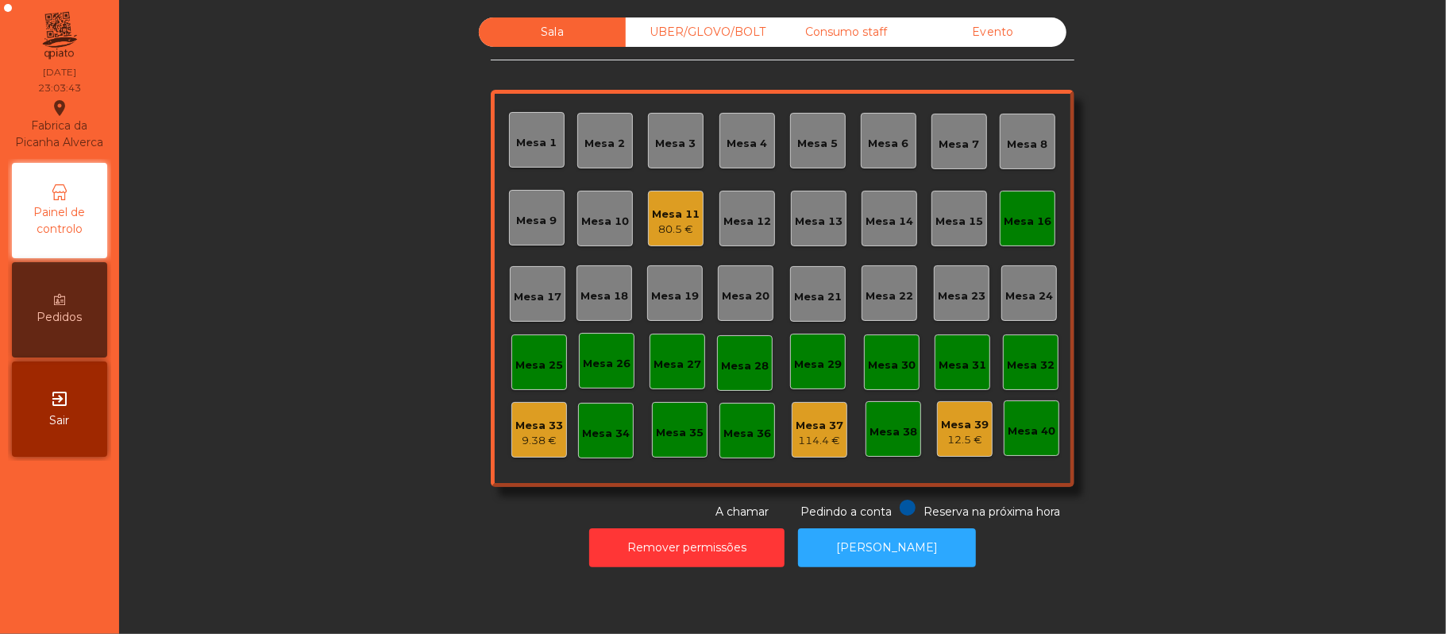
click at [1005, 214] on div "Mesa 16" at bounding box center [1028, 222] width 48 height 16
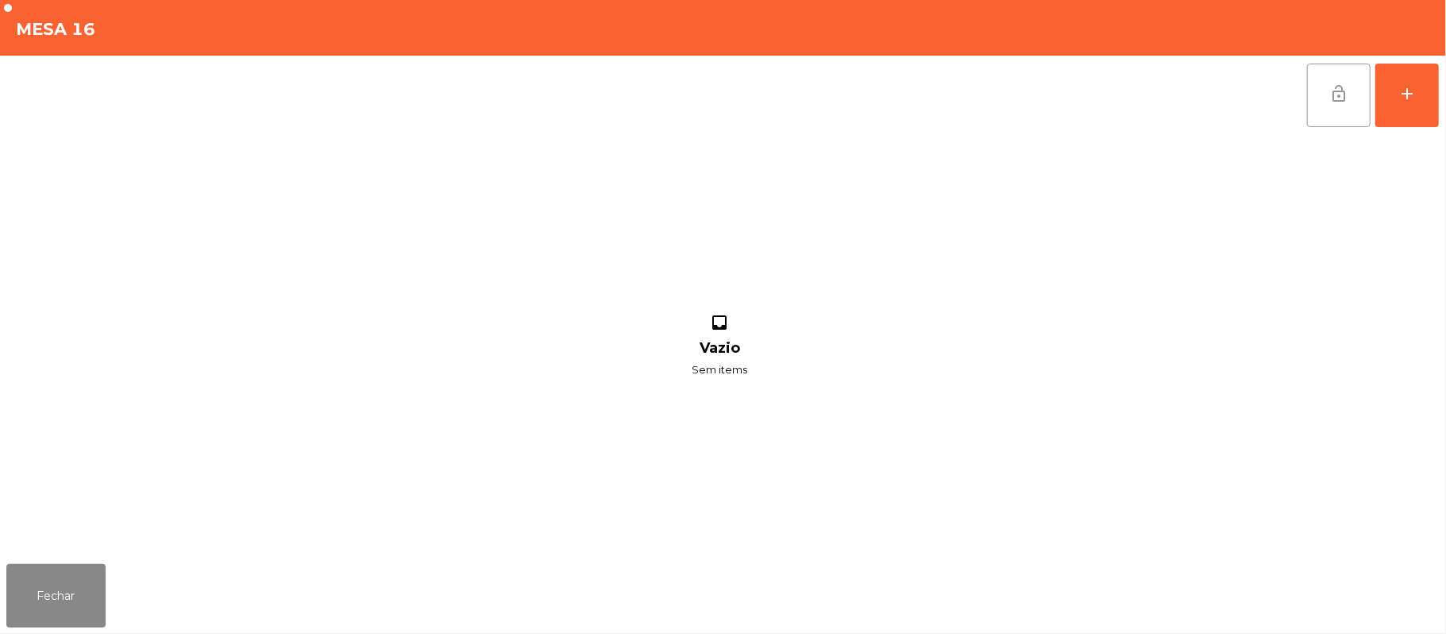
click at [1328, 116] on button "lock_open" at bounding box center [1339, 96] width 64 height 64
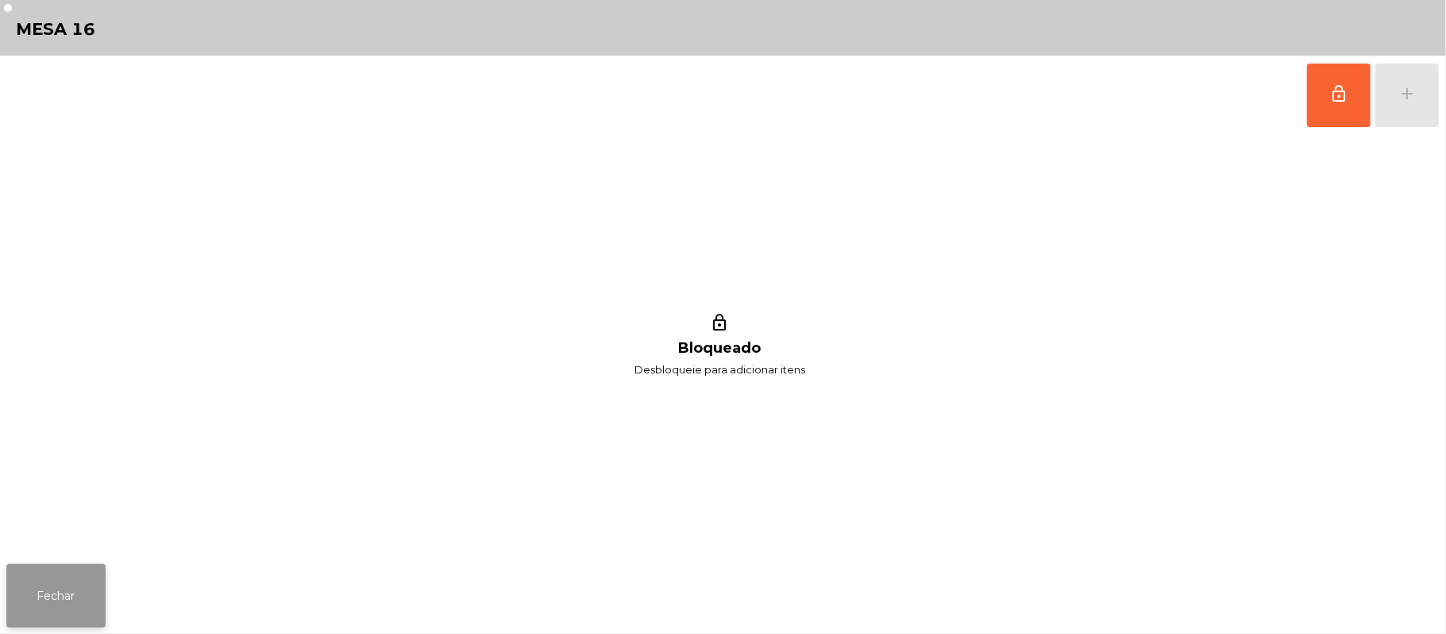
click at [41, 583] on button "Fechar" at bounding box center [55, 596] width 99 height 64
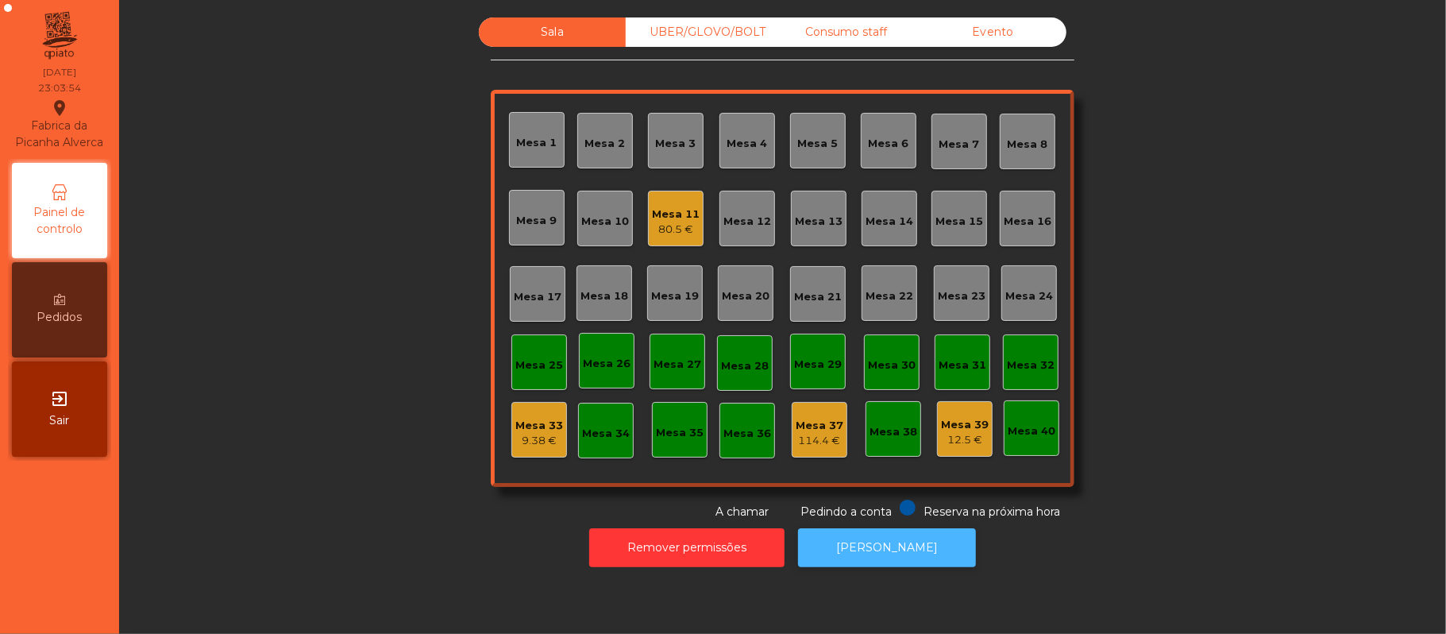
click at [867, 547] on button "[PERSON_NAME]" at bounding box center [887, 547] width 178 height 39
click at [658, 195] on div "Mesa 11 80.5 €" at bounding box center [676, 219] width 56 height 56
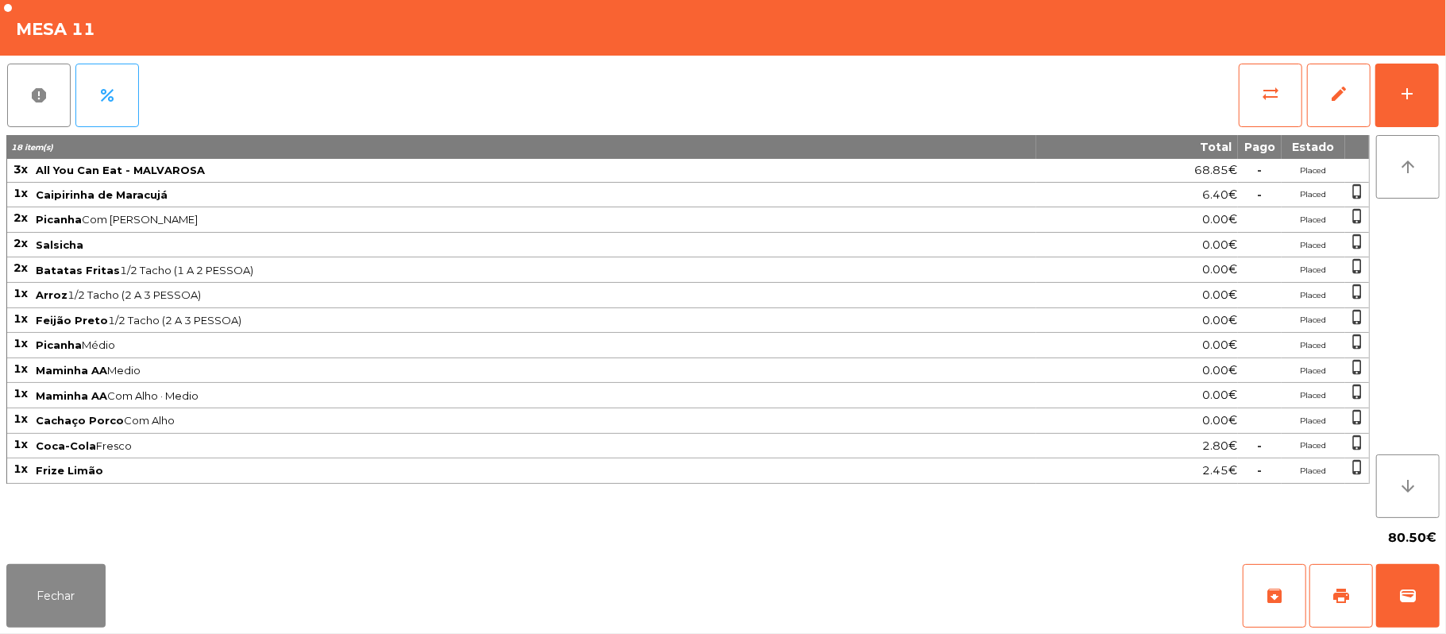
click at [1443, 80] on div "report percent sync_alt edit add 18 item(s) Total Pago Estado 3x All You Can Ea…" at bounding box center [723, 307] width 1446 height 502
click at [1424, 98] on button "add" at bounding box center [1407, 96] width 64 height 64
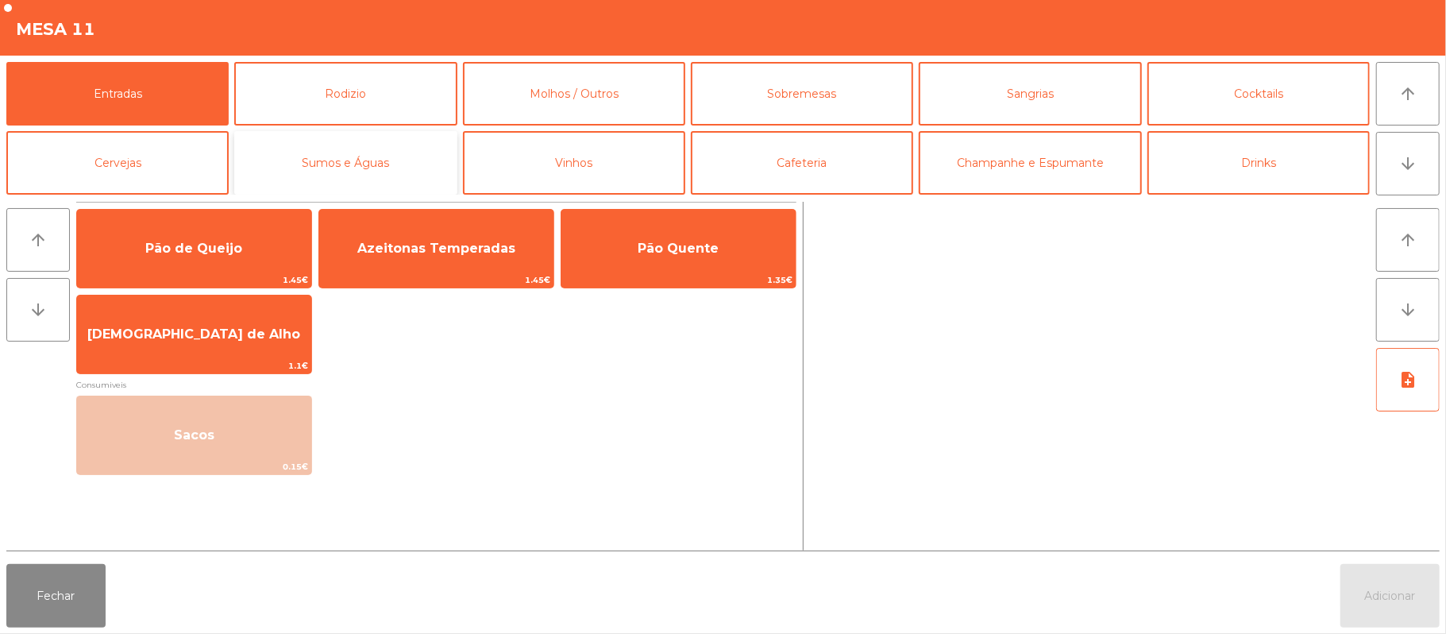
click at [426, 171] on button "Sumos e Águas" at bounding box center [345, 163] width 222 height 64
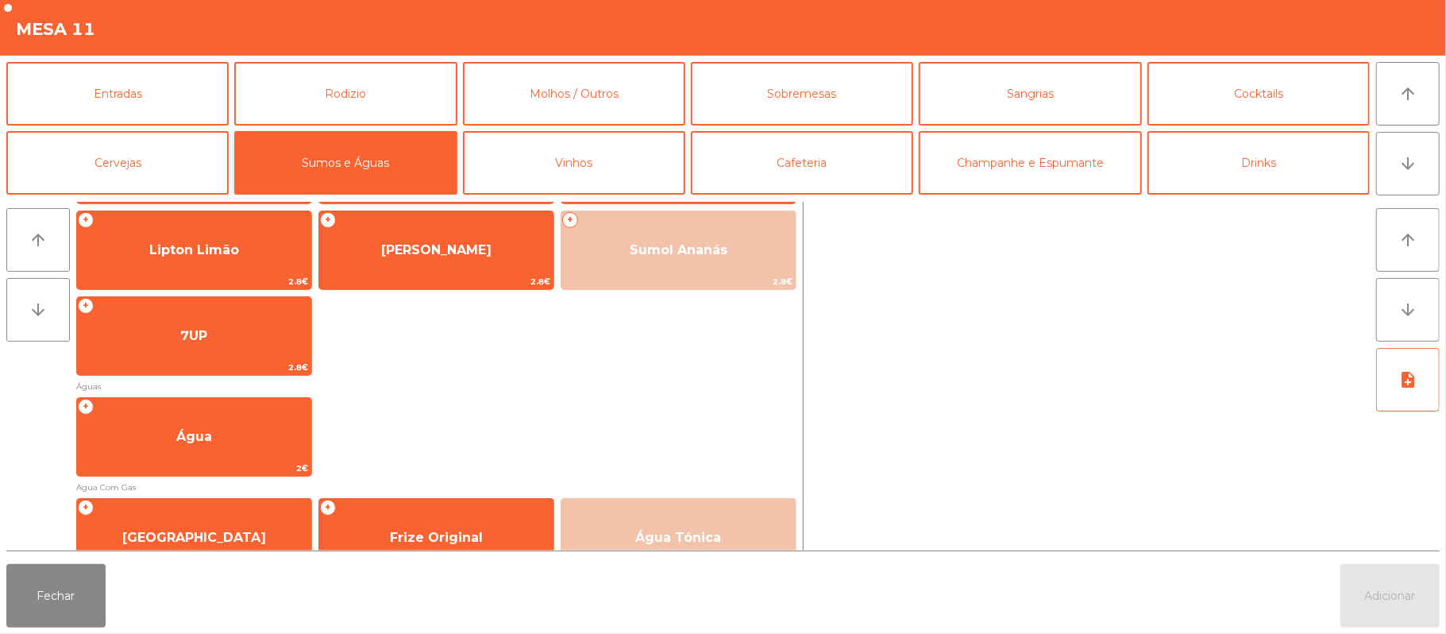
scroll to position [200, 0]
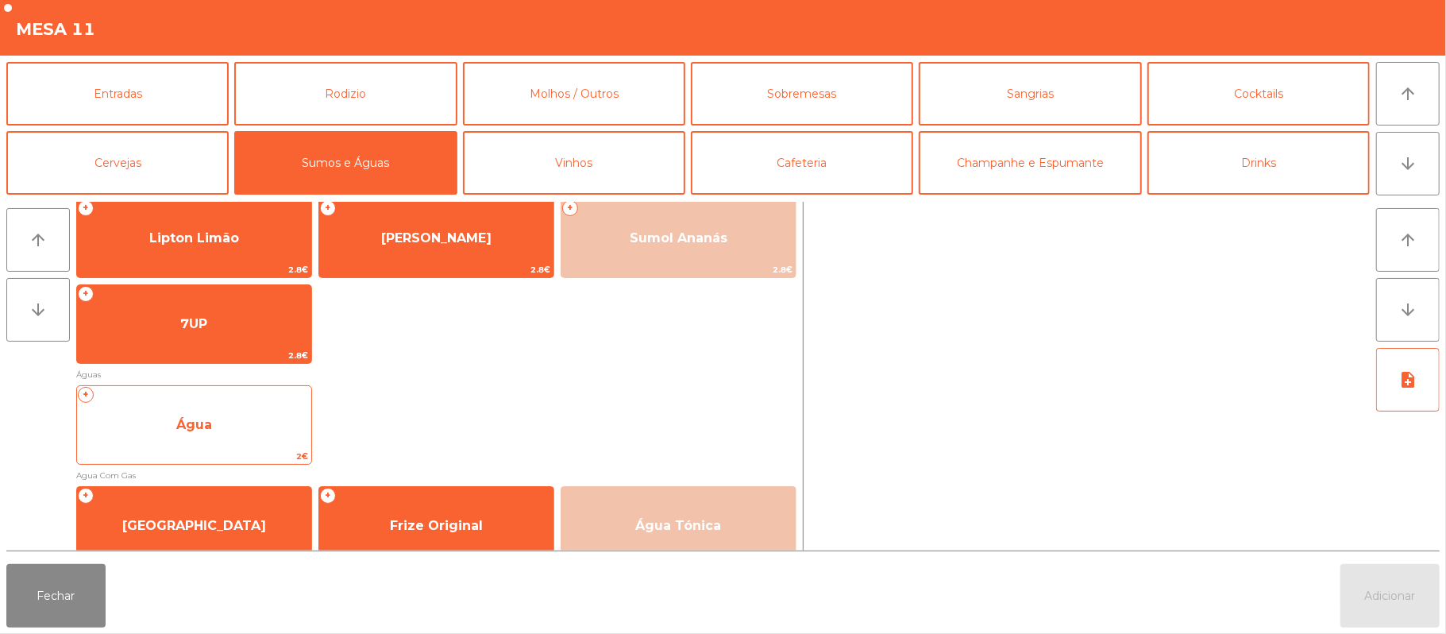
click at [221, 414] on span "Água" at bounding box center [194, 424] width 234 height 43
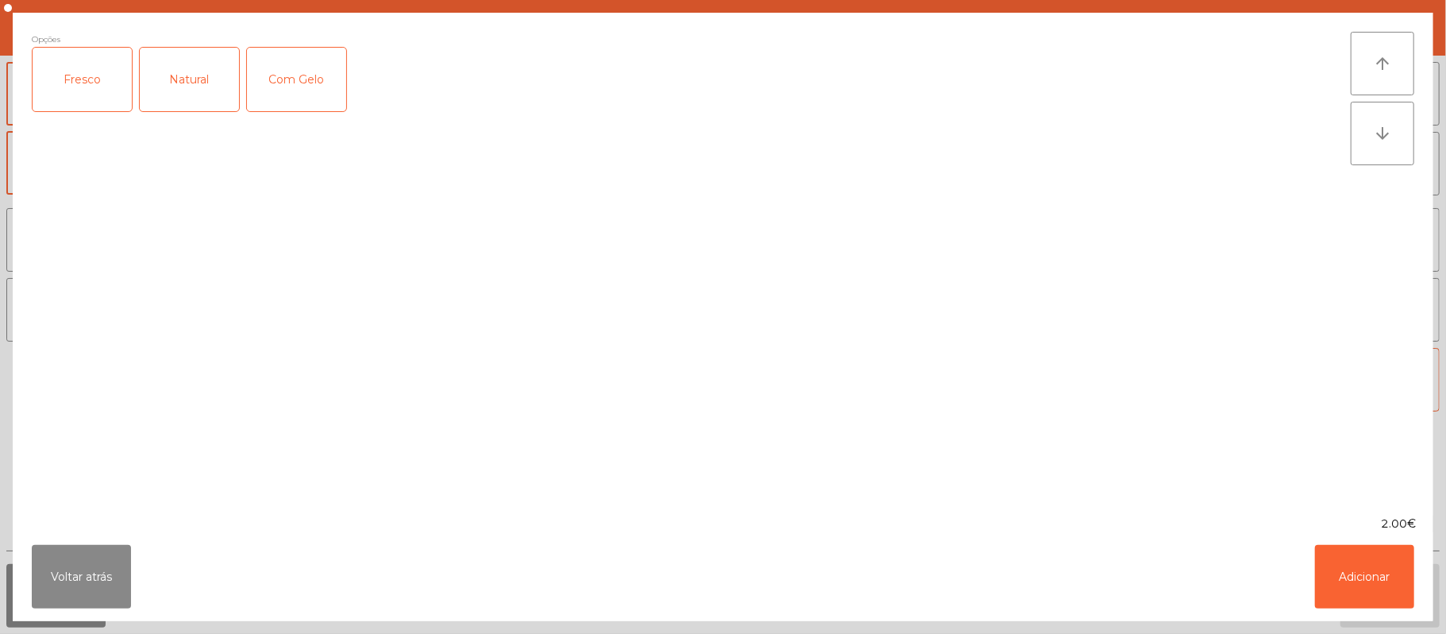
click at [208, 79] on div "Natural" at bounding box center [189, 80] width 99 height 64
click at [1359, 565] on button "Adicionar" at bounding box center [1364, 577] width 99 height 64
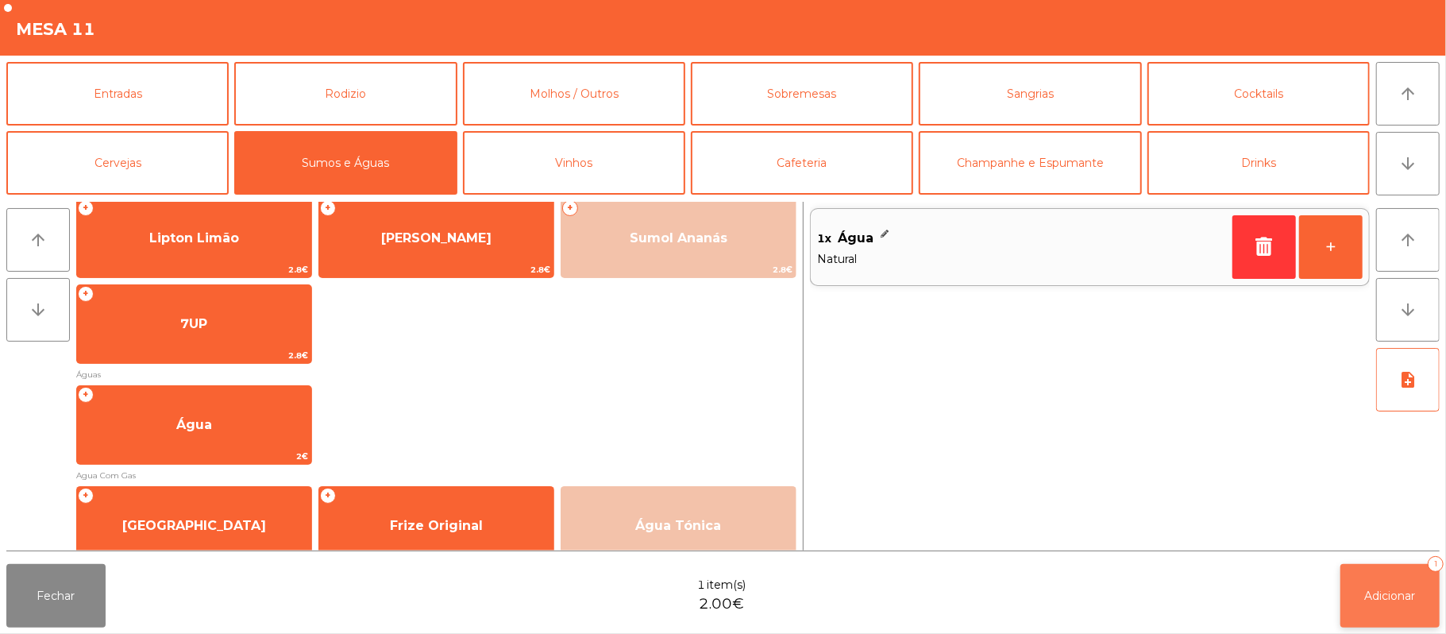
click at [1389, 592] on span "Adicionar" at bounding box center [1390, 595] width 51 height 14
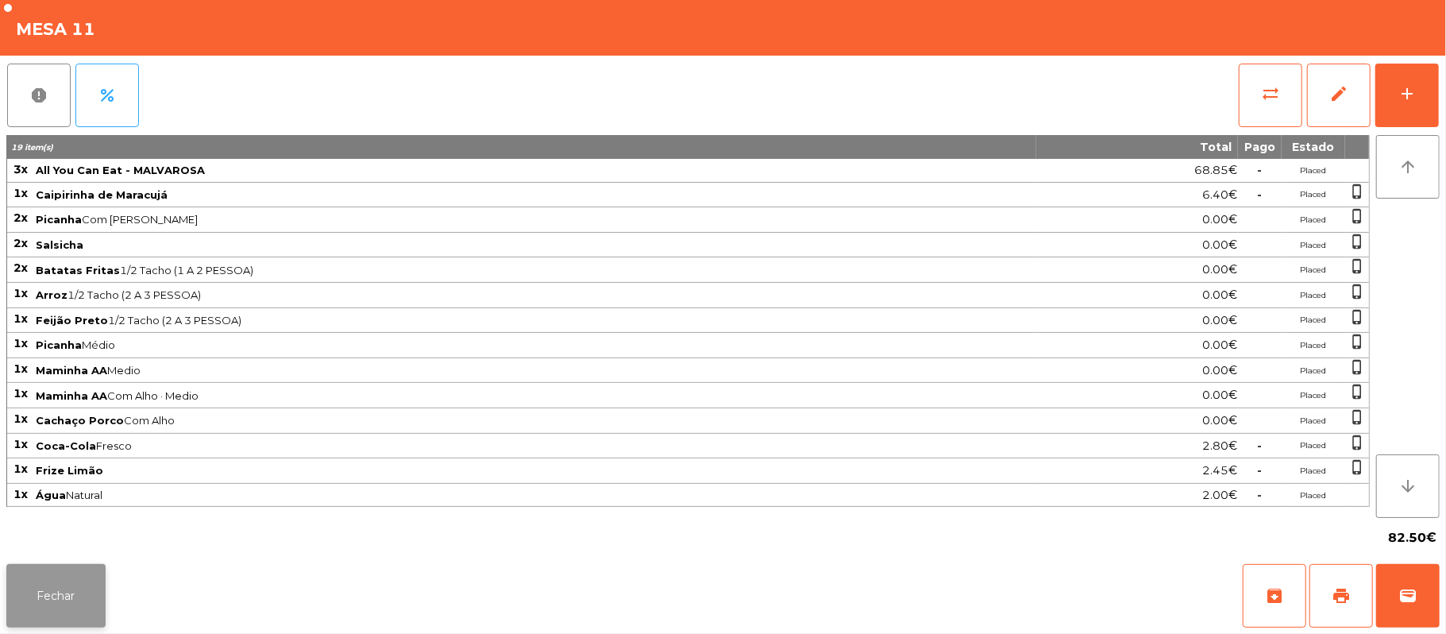
click at [13, 586] on button "Fechar" at bounding box center [55, 596] width 99 height 64
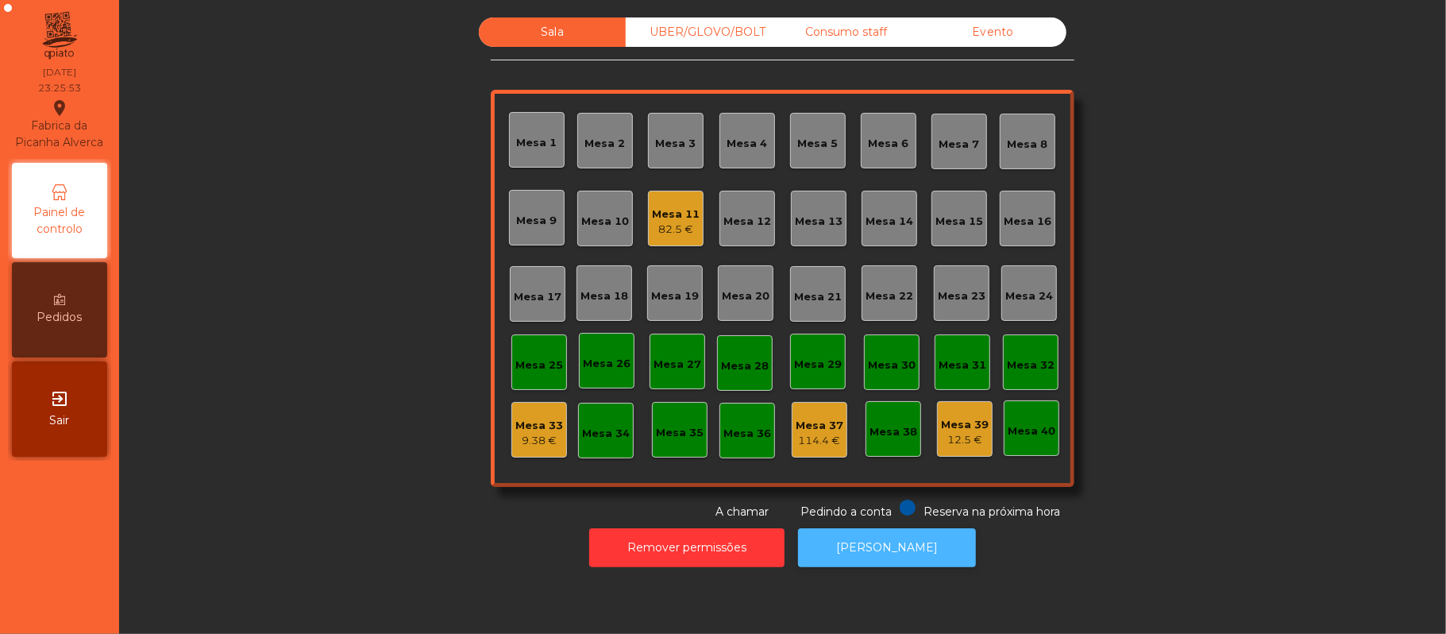
click at [896, 546] on button "[PERSON_NAME]" at bounding box center [887, 547] width 178 height 39
click at [659, 222] on div "82.5 €" at bounding box center [676, 230] width 48 height 16
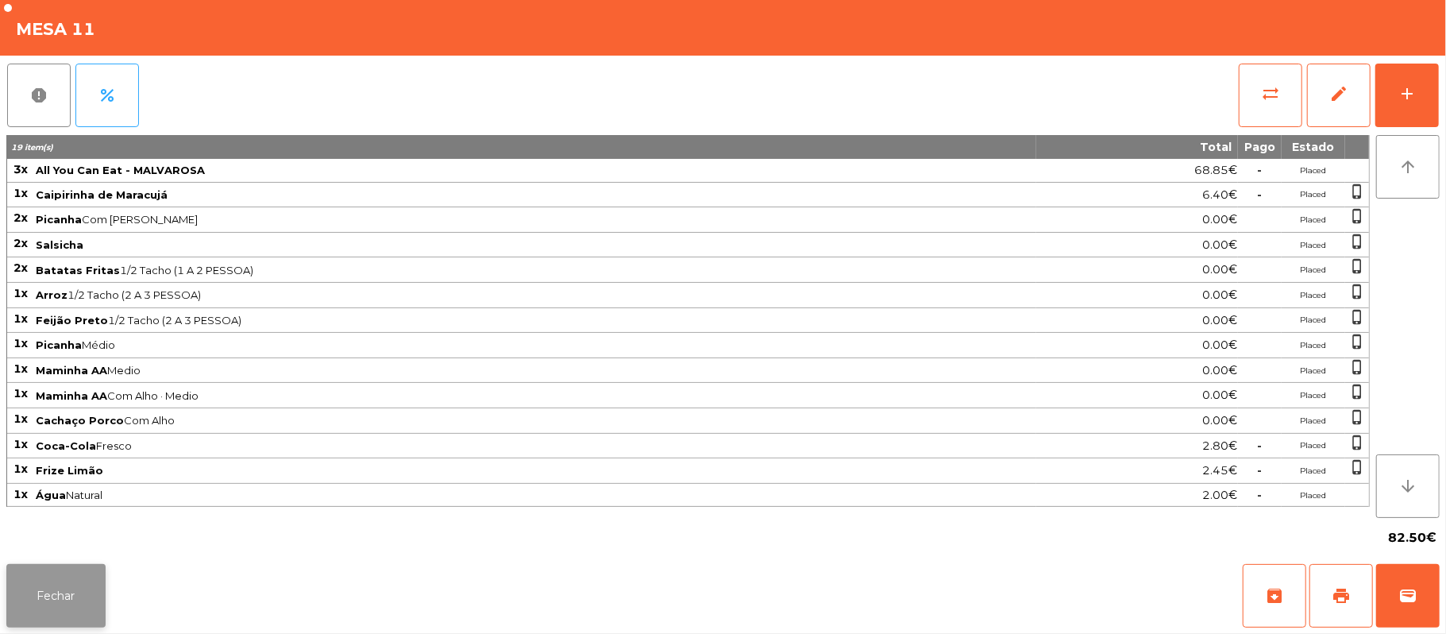
click at [55, 611] on button "Fechar" at bounding box center [55, 596] width 99 height 64
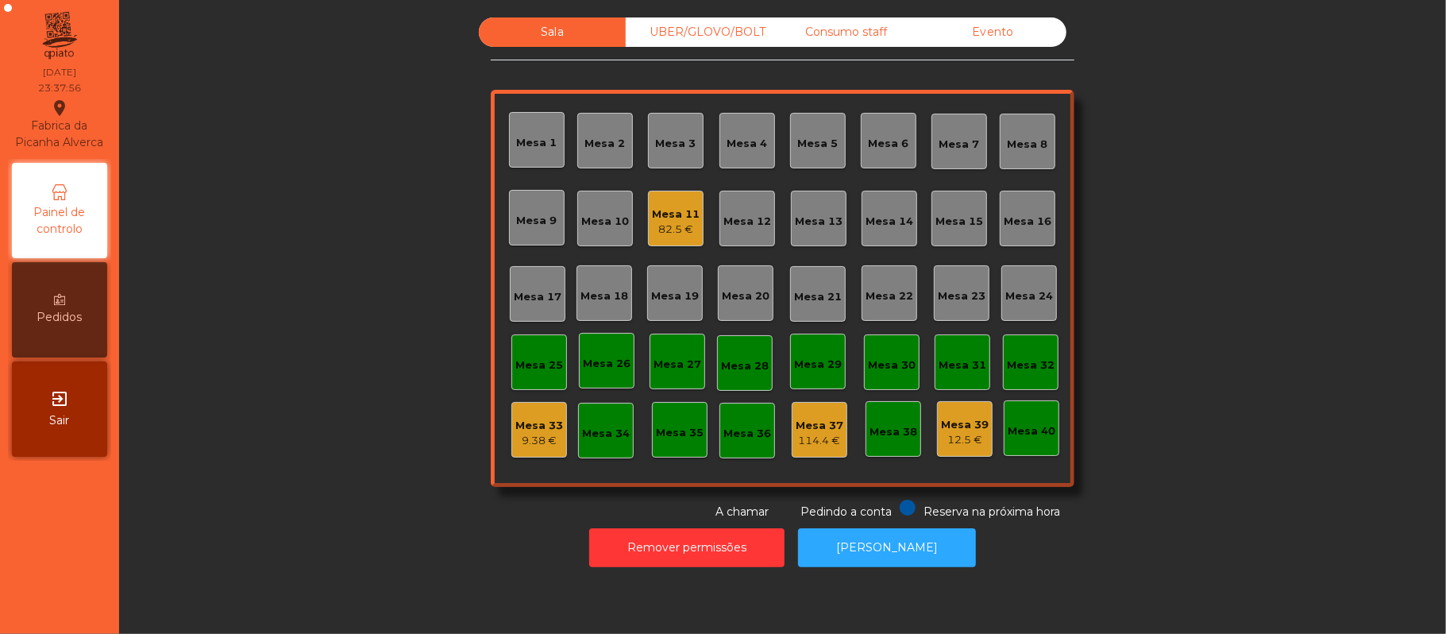
click at [351, 458] on div "Sala UBER/GLOVO/BOLT Consumo staff Evento Mesa 1 Mesa 2 Mesa 3 Mesa 4 Mesa 5 Me…" at bounding box center [783, 268] width 1284 height 503
click at [658, 224] on div "82.5 €" at bounding box center [676, 230] width 48 height 16
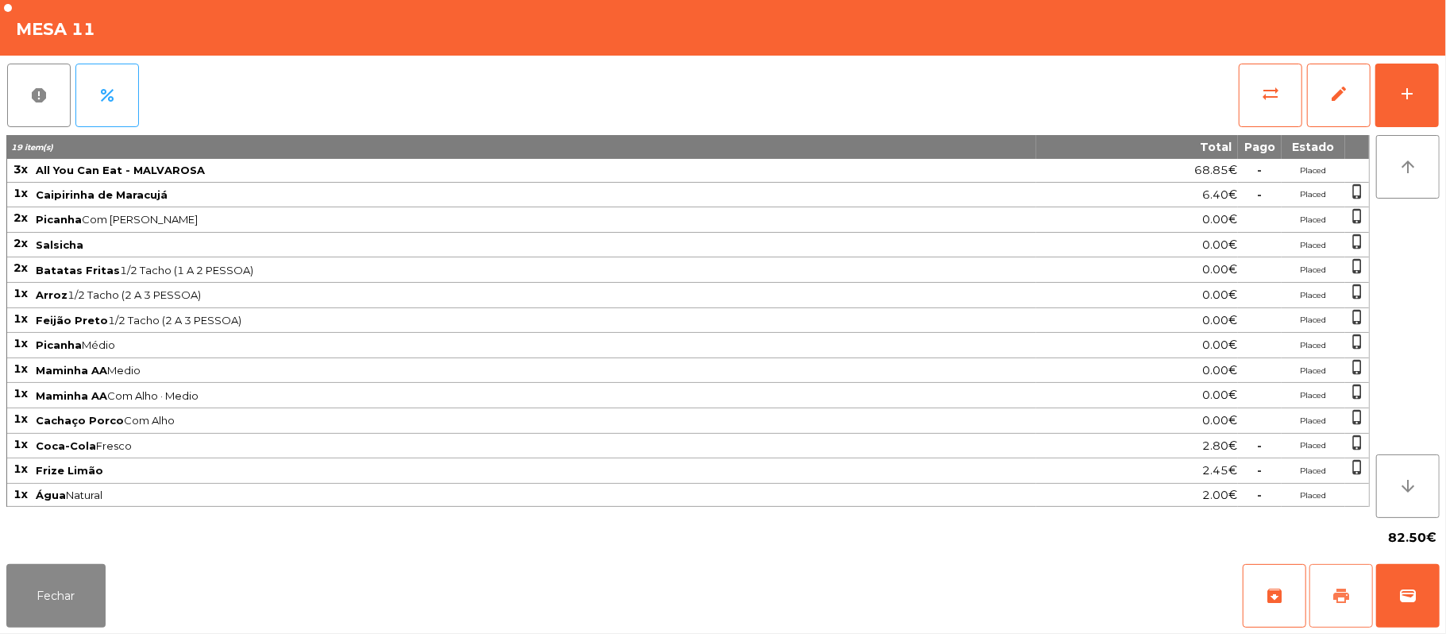
click at [1323, 569] on button "print" at bounding box center [1341, 596] width 64 height 64
click at [1265, 93] on span "sync_alt" at bounding box center [1270, 93] width 19 height 19
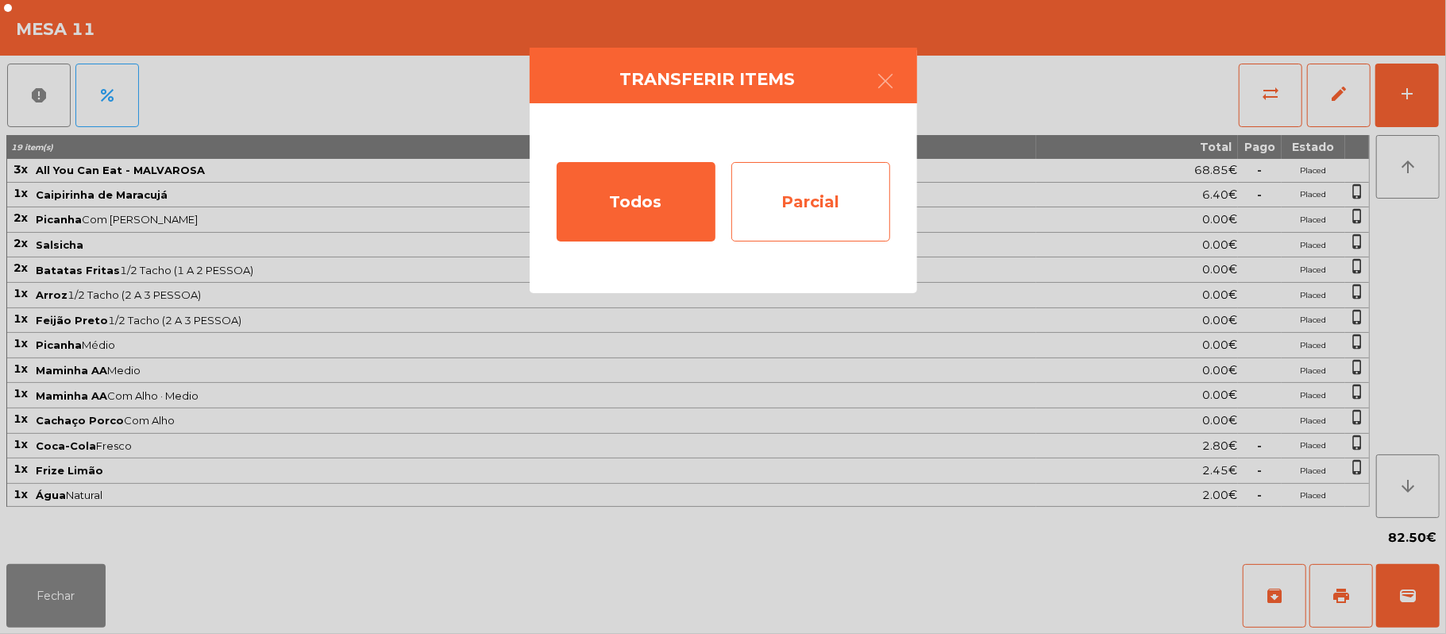
click at [827, 201] on div "Parcial" at bounding box center [810, 201] width 159 height 79
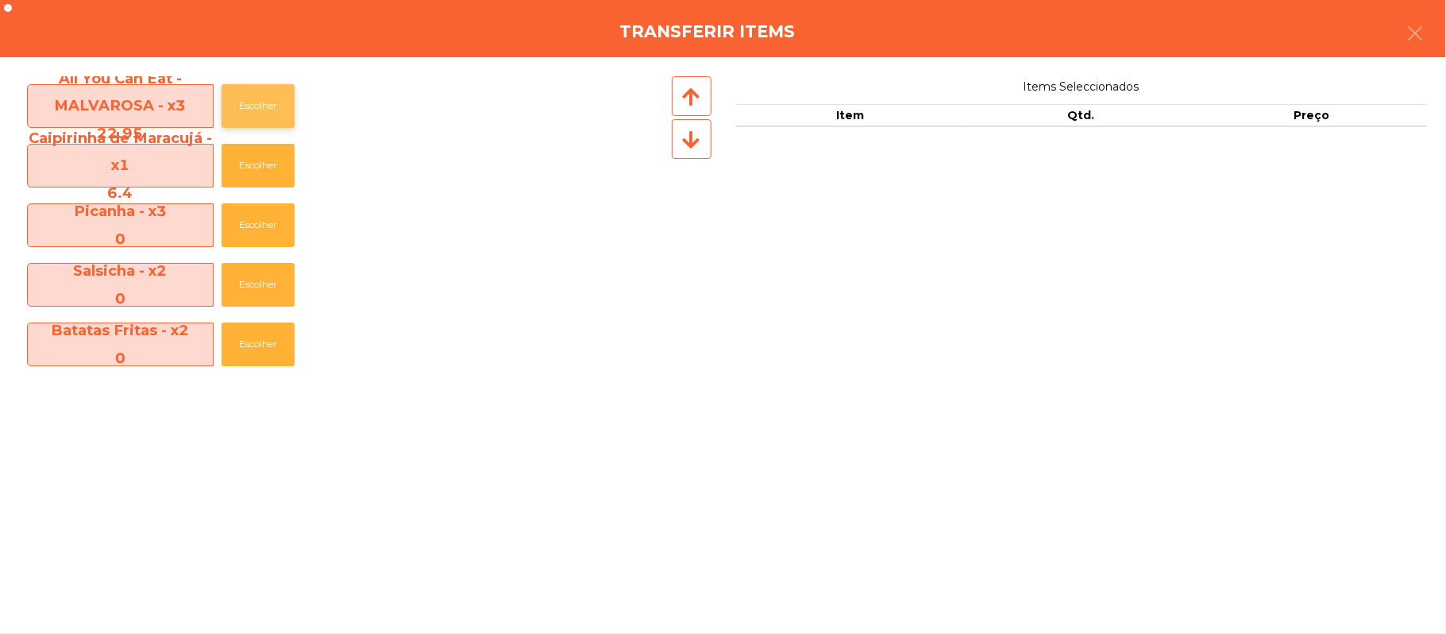
click at [254, 106] on button "Escolher" at bounding box center [258, 106] width 73 height 44
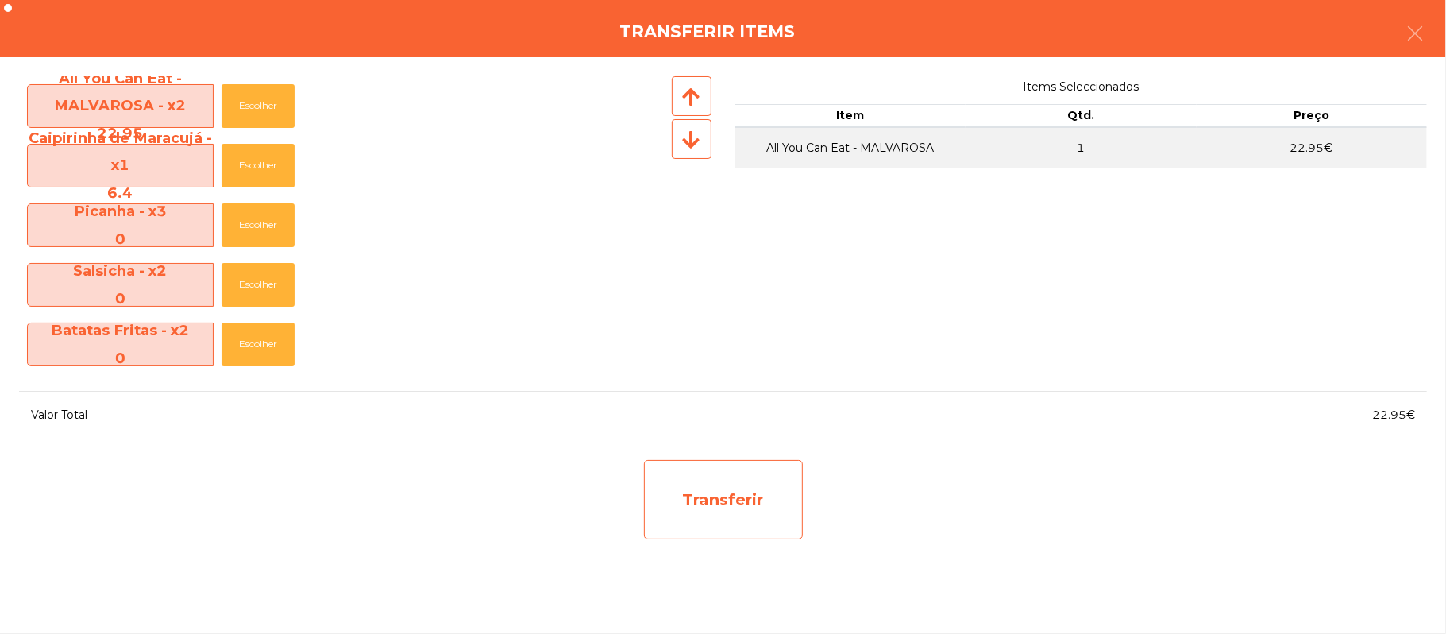
click at [738, 496] on div "Transferir" at bounding box center [723, 499] width 159 height 79
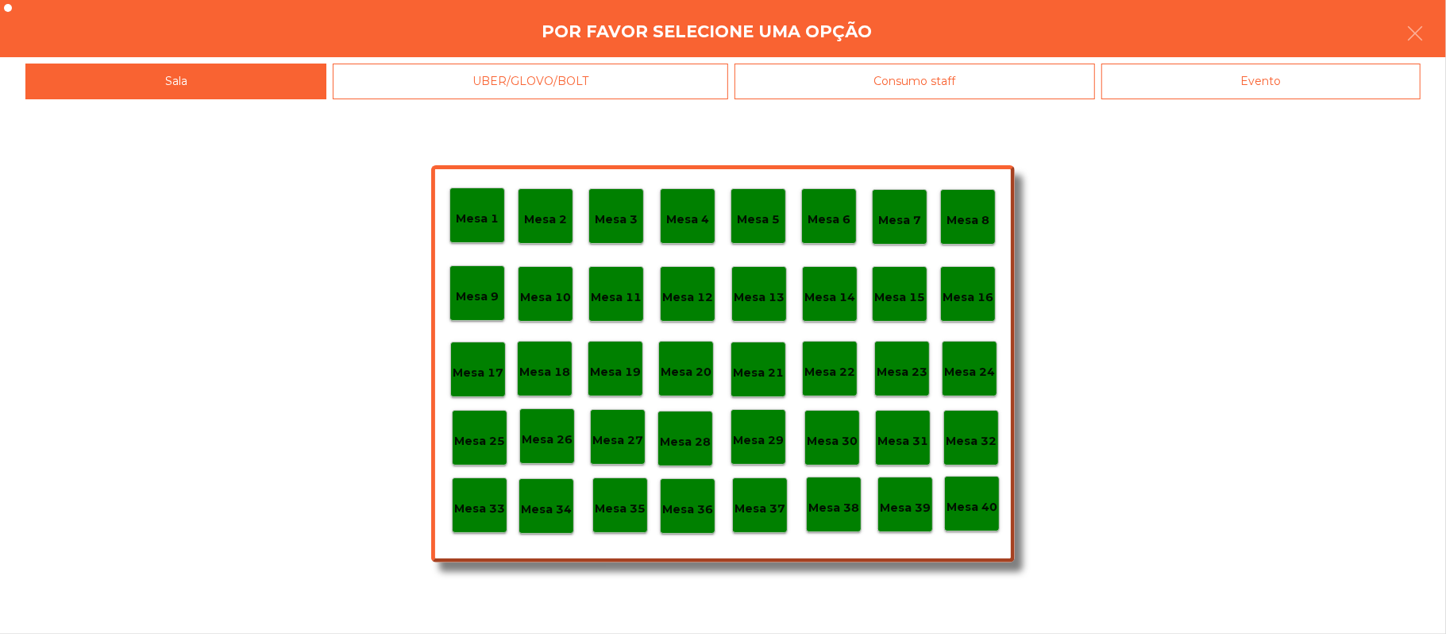
click at [757, 512] on p "Mesa 37" at bounding box center [759, 508] width 51 height 18
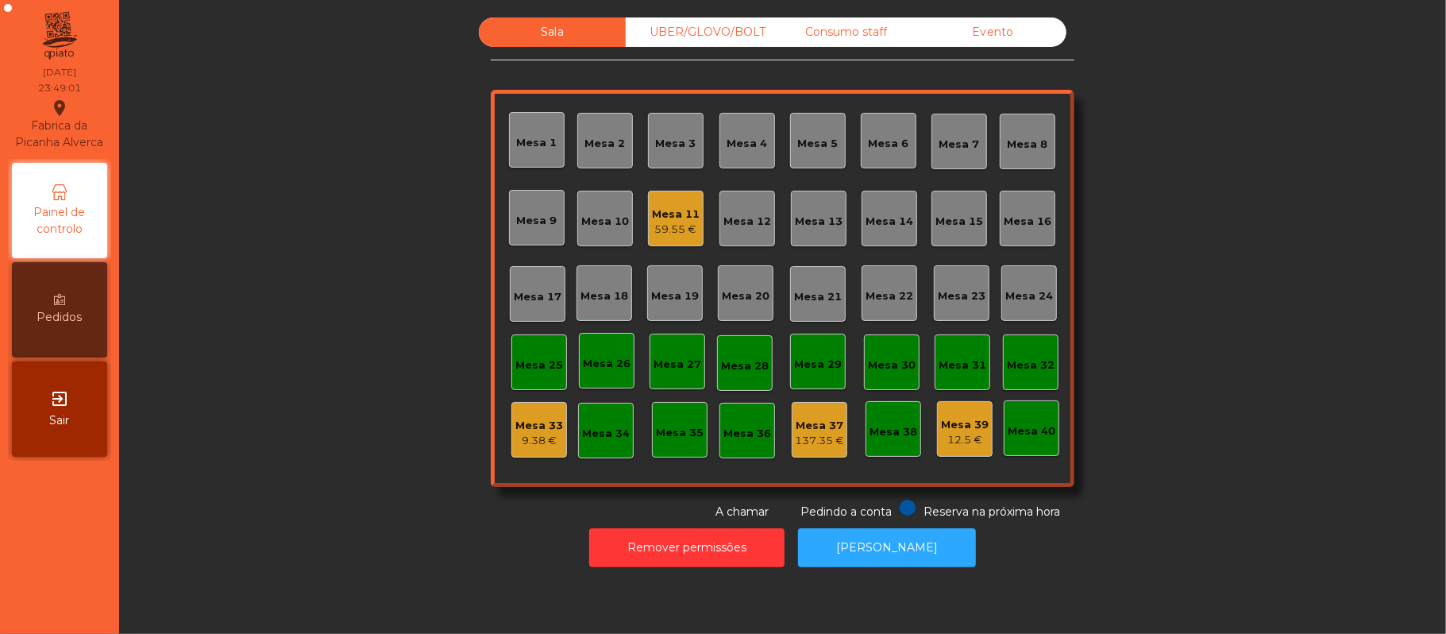
click at [673, 236] on div "59.55 €" at bounding box center [676, 230] width 48 height 16
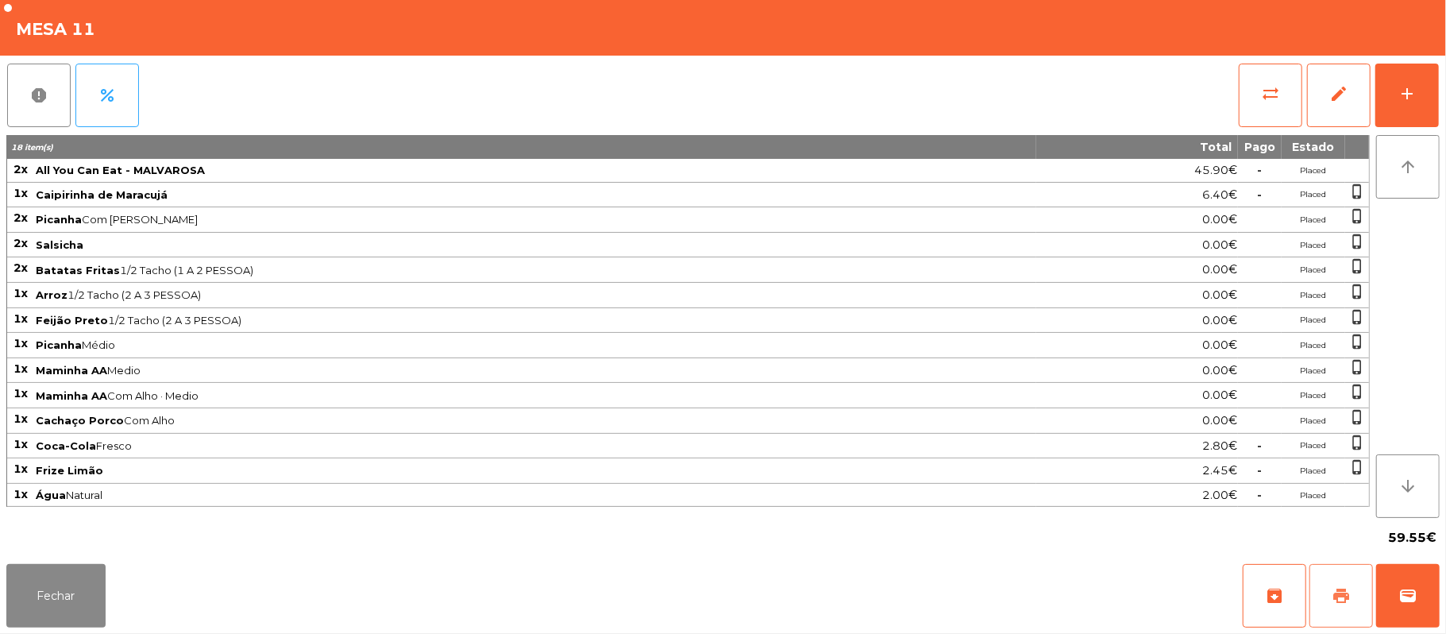
click at [1326, 595] on button "print" at bounding box center [1341, 596] width 64 height 64
click at [1331, 601] on button "print" at bounding box center [1341, 596] width 64 height 64
click at [16, 570] on button "Fechar" at bounding box center [55, 596] width 99 height 64
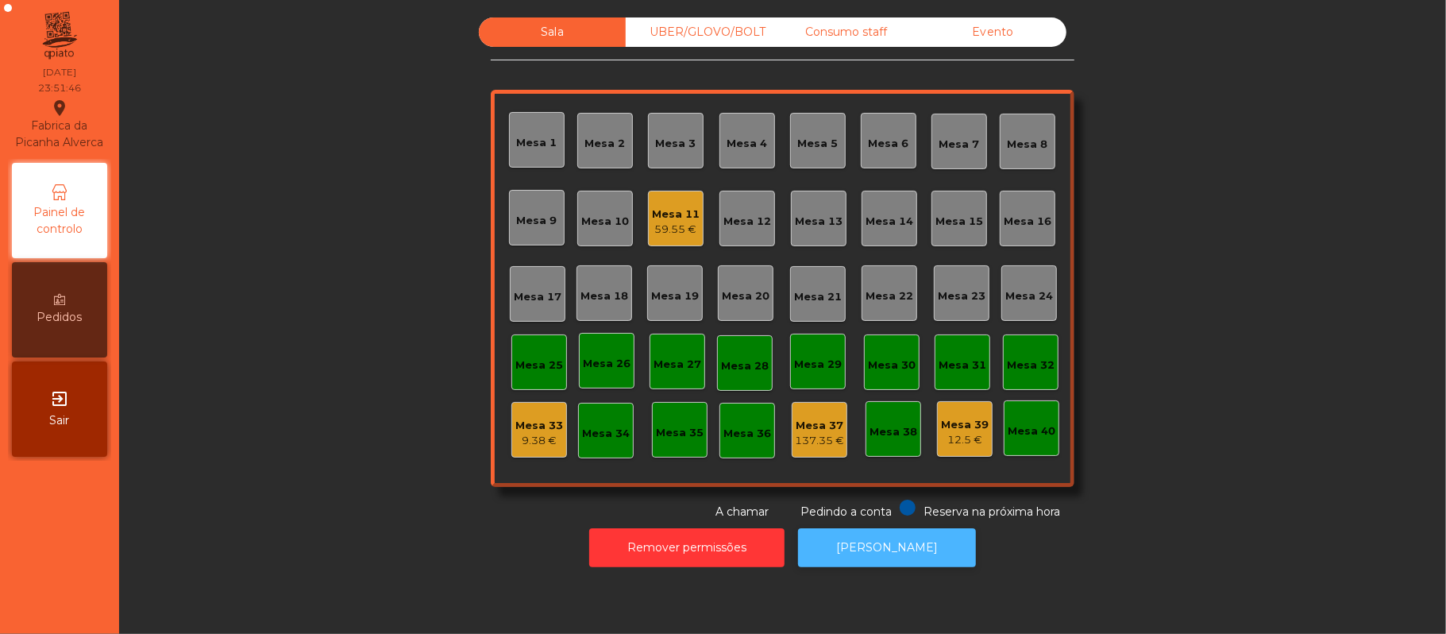
click at [889, 547] on button "[PERSON_NAME]" at bounding box center [887, 547] width 178 height 39
click at [665, 222] on div "59.55 €" at bounding box center [676, 230] width 48 height 16
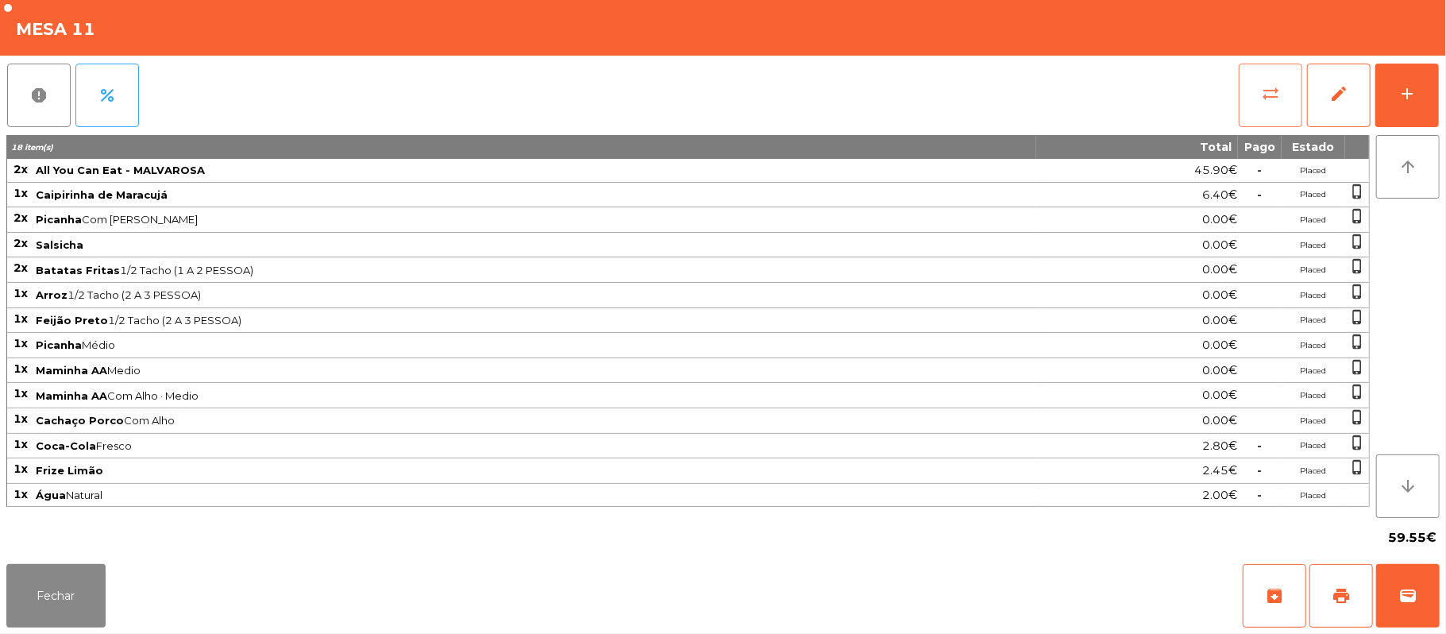
click at [1255, 92] on button "sync_alt" at bounding box center [1271, 96] width 64 height 64
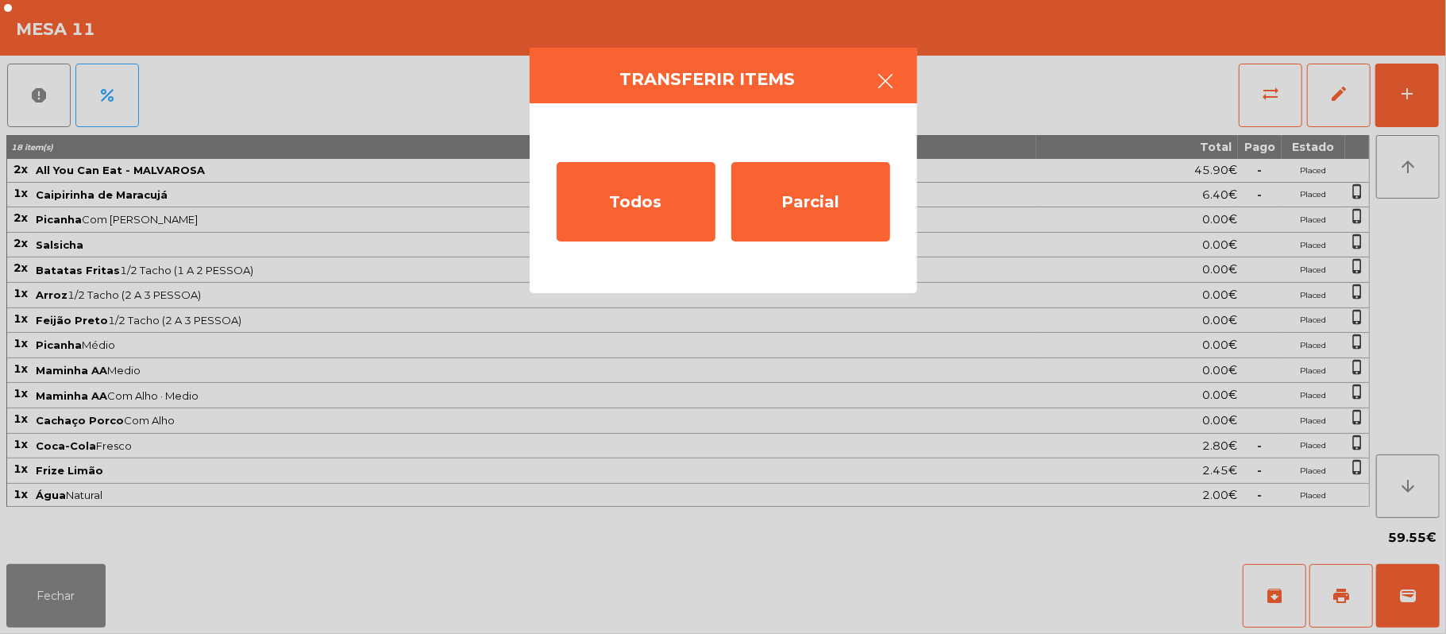
click at [890, 83] on icon "button" at bounding box center [886, 80] width 19 height 19
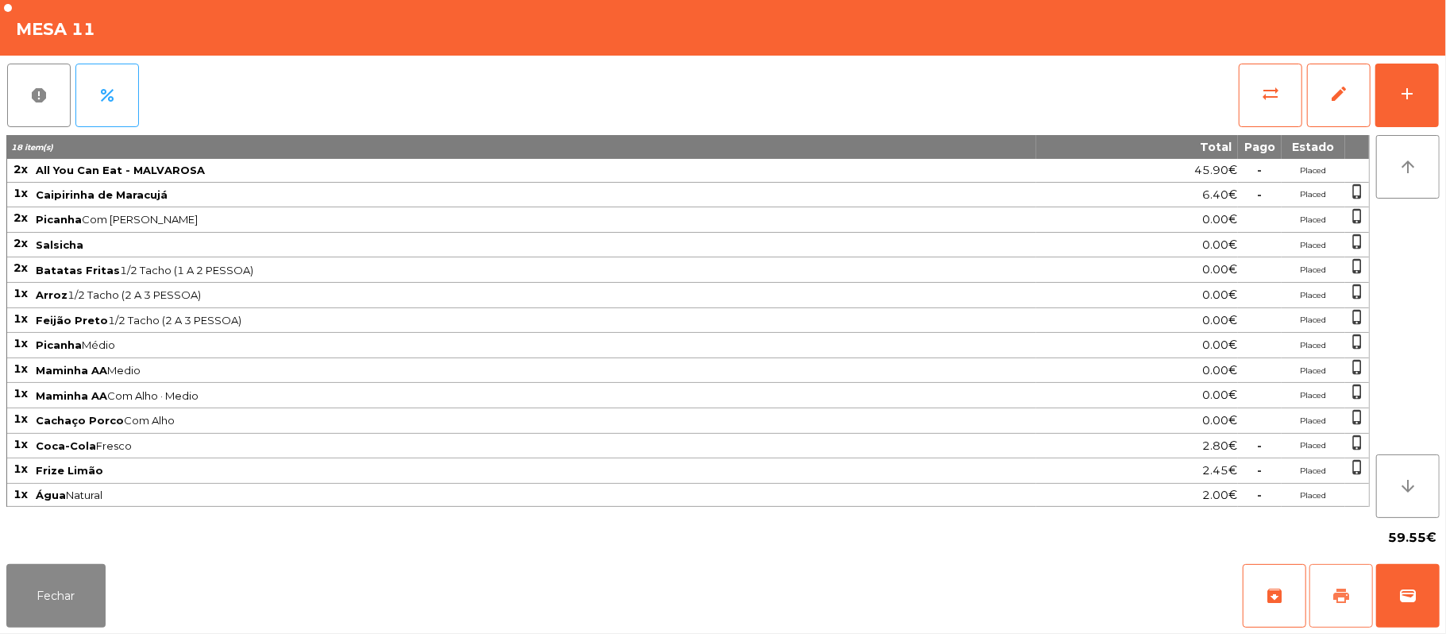
click at [1325, 594] on button "print" at bounding box center [1341, 596] width 64 height 64
click at [1423, 591] on button "wallet" at bounding box center [1408, 596] width 64 height 64
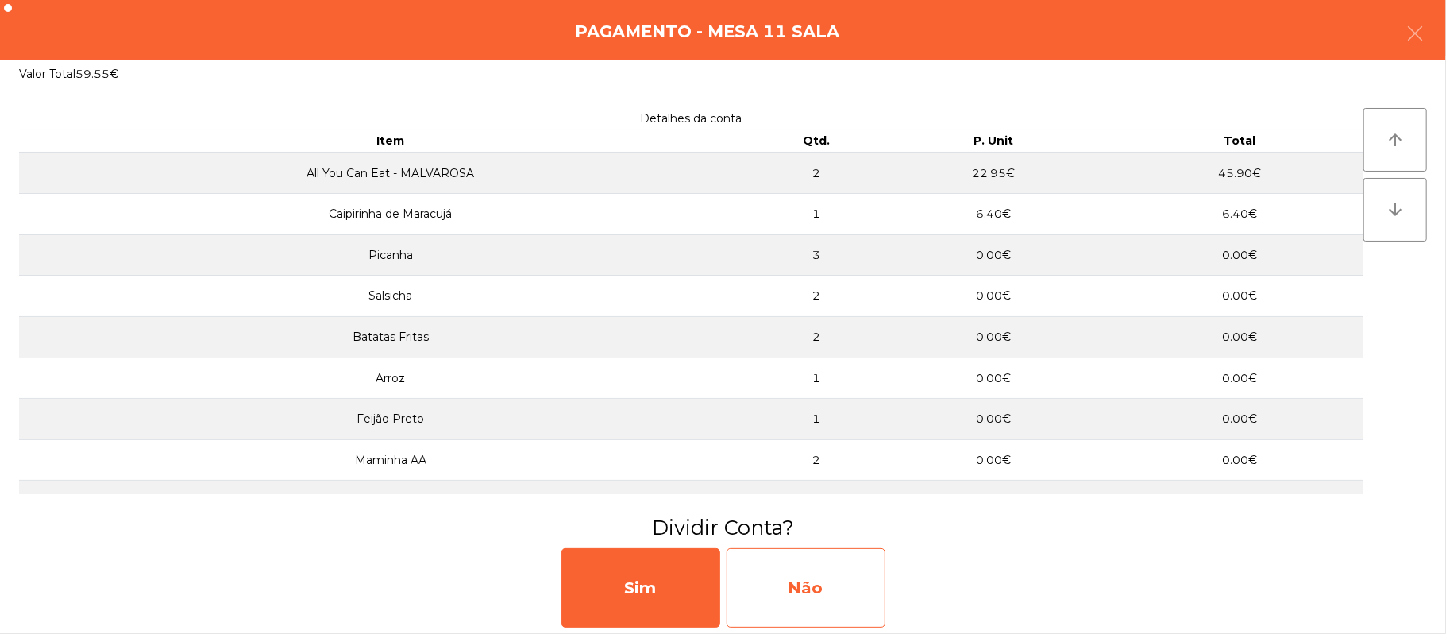
click at [865, 585] on div "Não" at bounding box center [805, 587] width 159 height 79
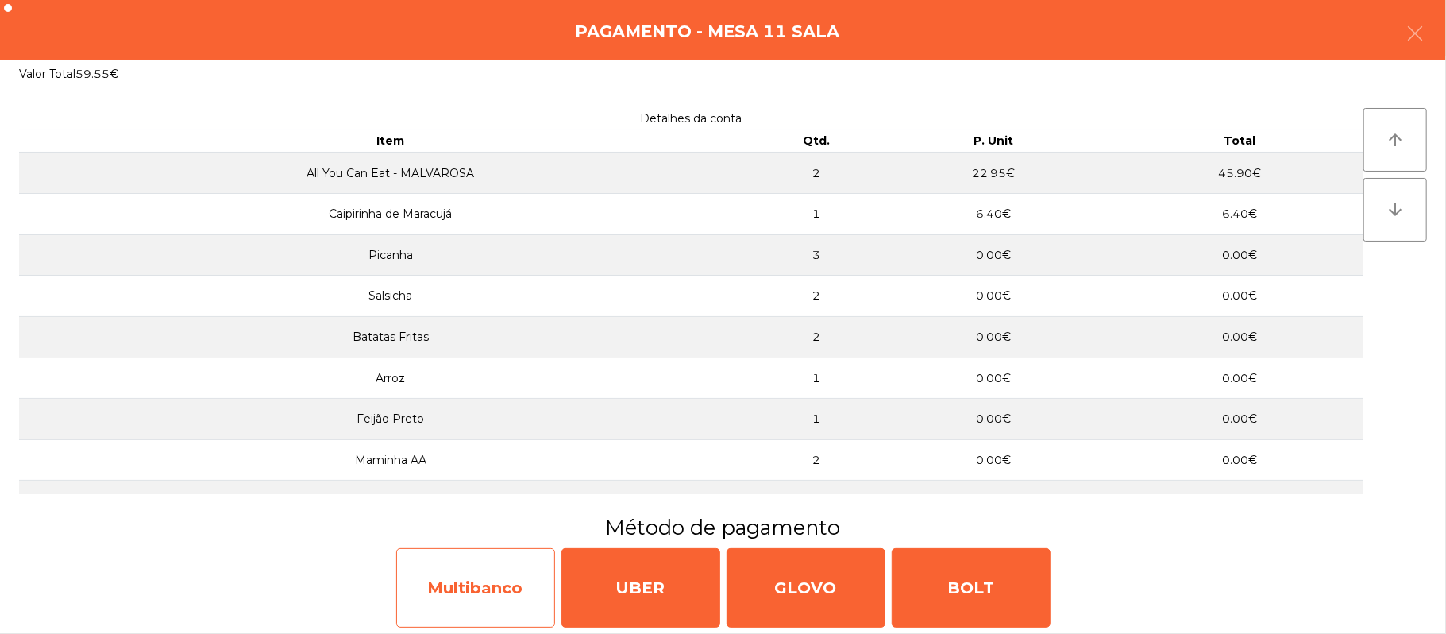
click at [468, 595] on div "Multibanco" at bounding box center [475, 587] width 159 height 79
select select "**"
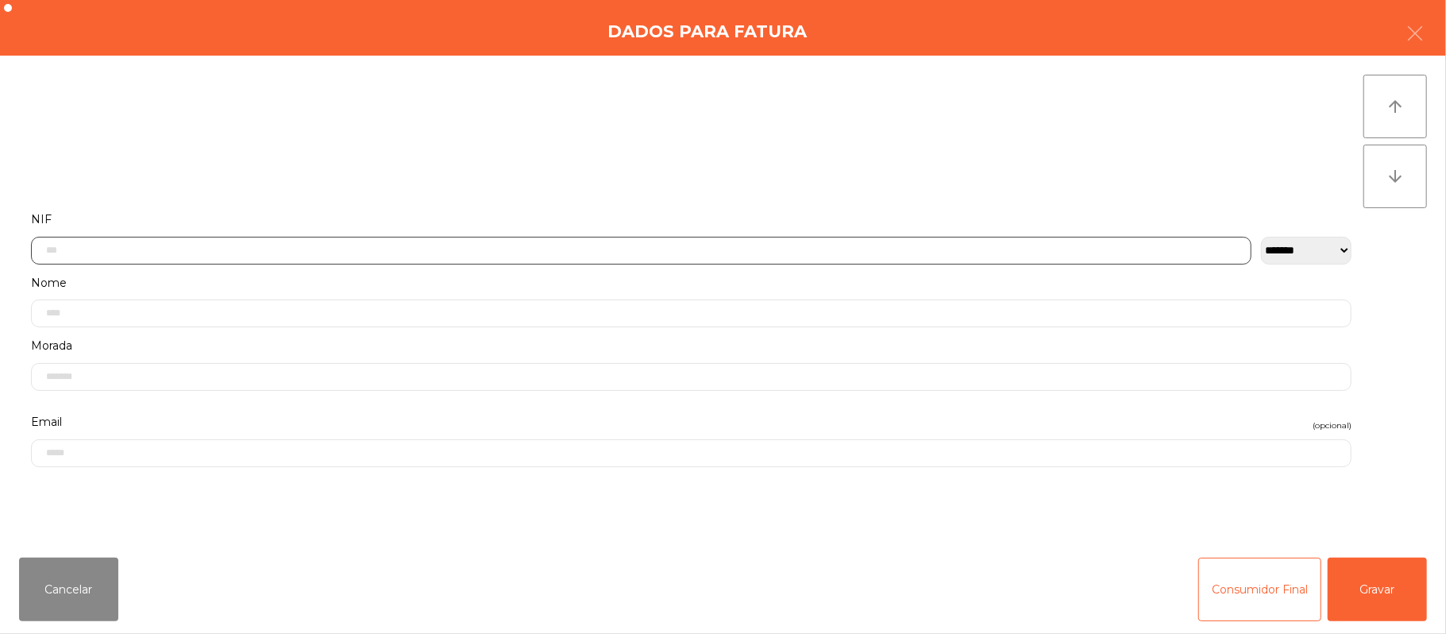
click at [478, 252] on input "text" at bounding box center [641, 251] width 1220 height 28
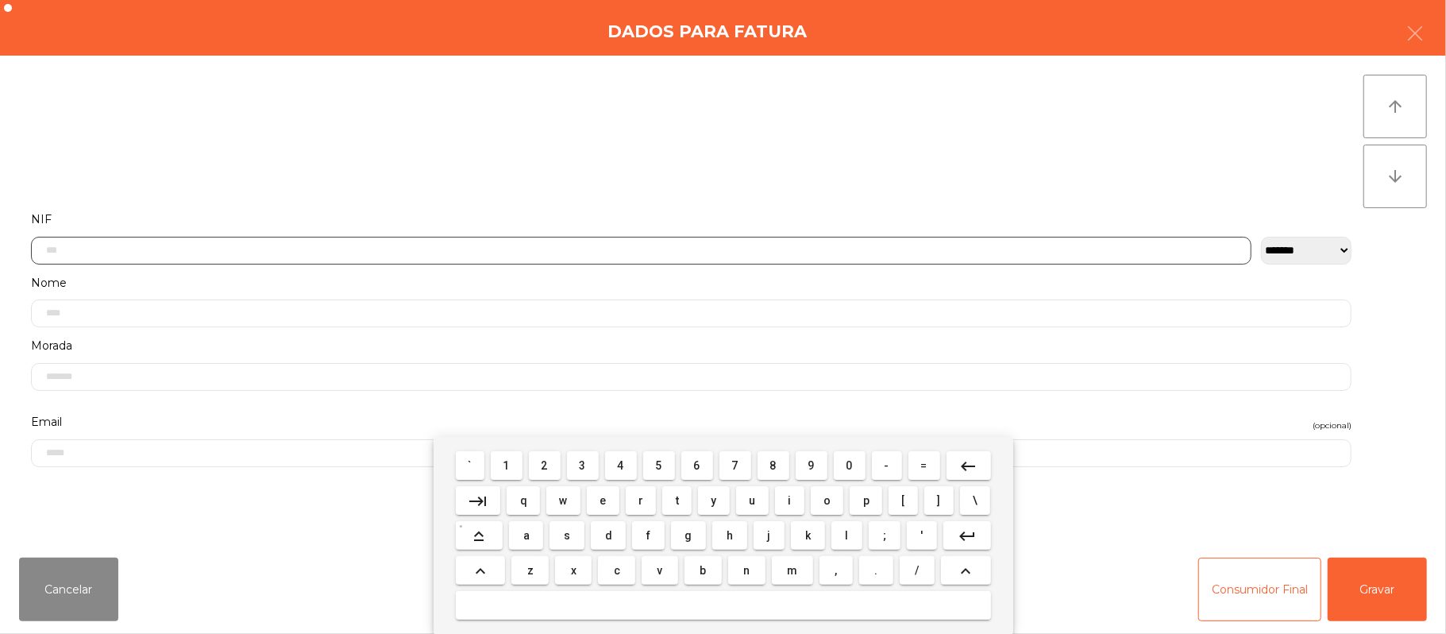
scroll to position [133, 0]
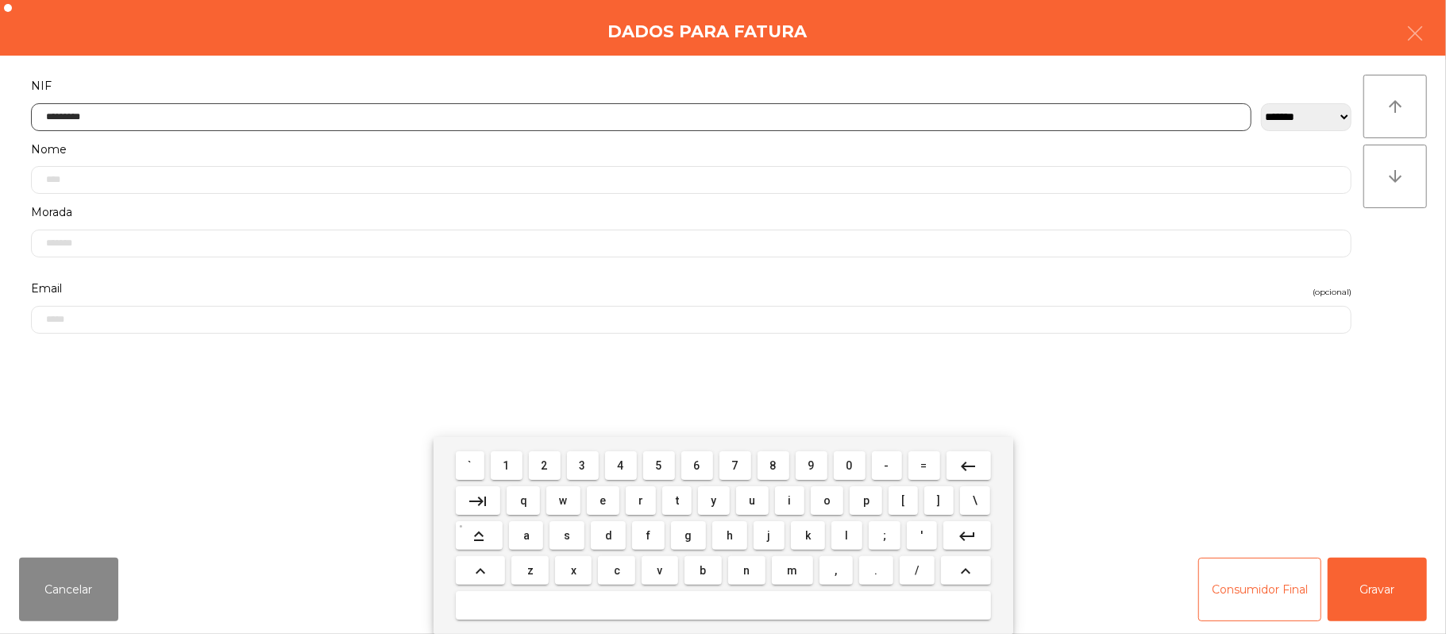
type input "*********"
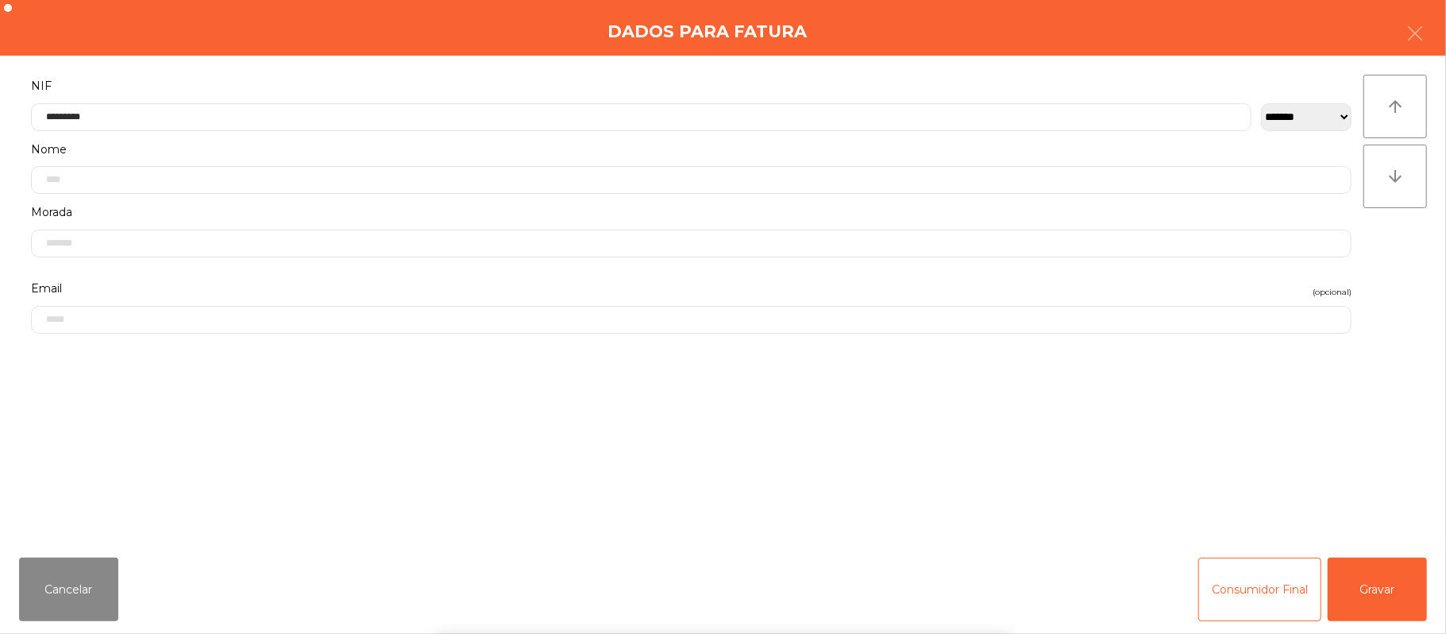
click at [1370, 595] on div "` 1 2 3 4 5 6 7 8 9 0 - = keyboard_backspace keyboard_tab q w e r t y u i o p […" at bounding box center [723, 535] width 1446 height 197
click at [1382, 585] on button "Gravar" at bounding box center [1377, 589] width 99 height 64
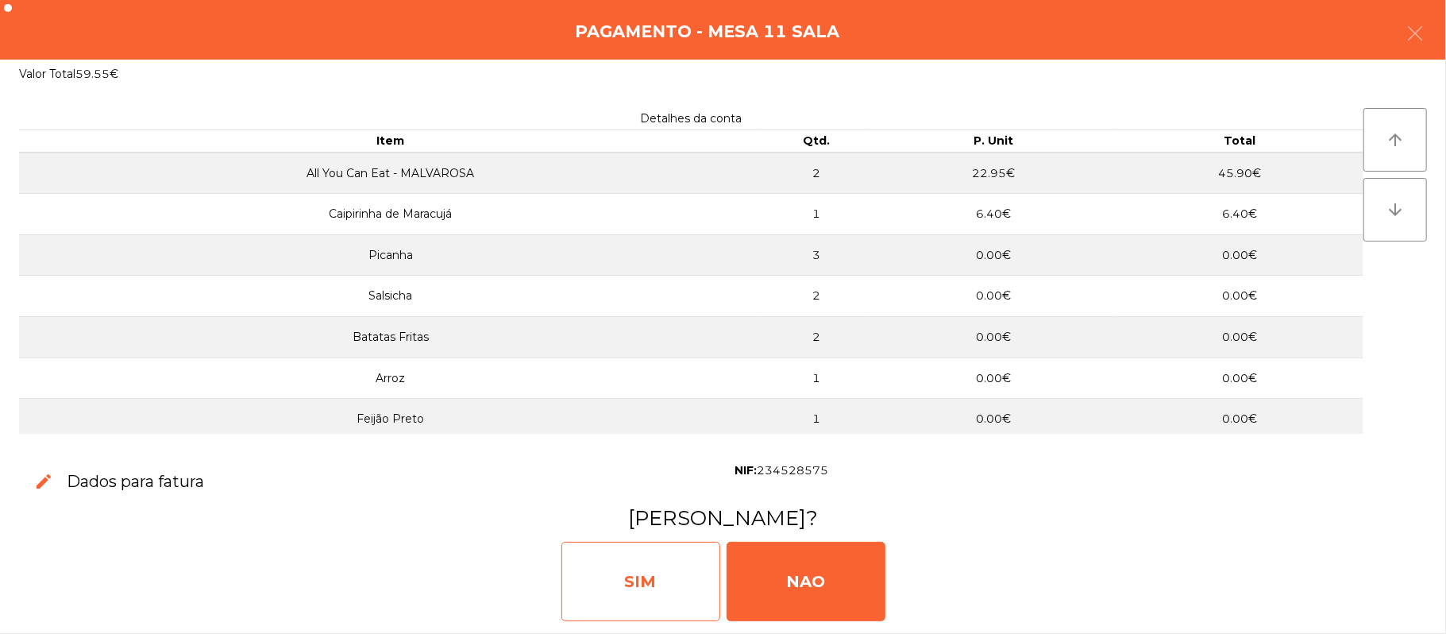
click at [626, 564] on div "SIM" at bounding box center [640, 580] width 159 height 79
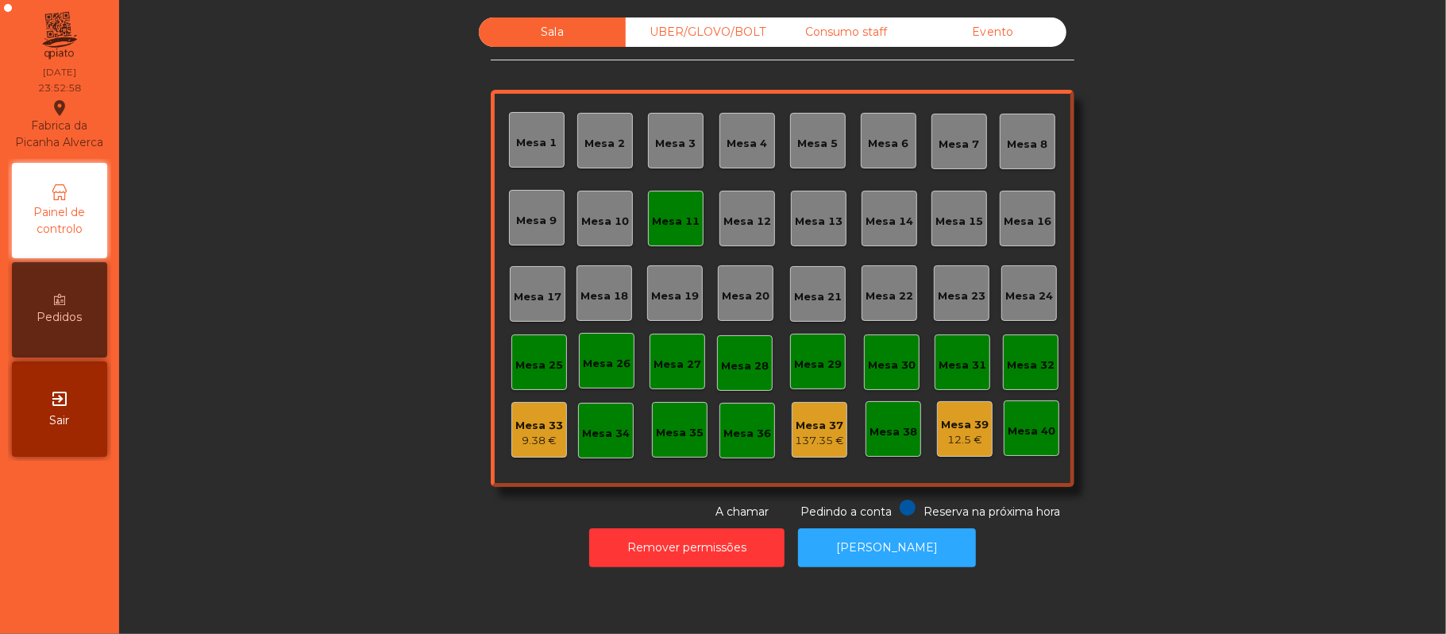
click at [680, 219] on div "Mesa 11" at bounding box center [676, 222] width 48 height 16
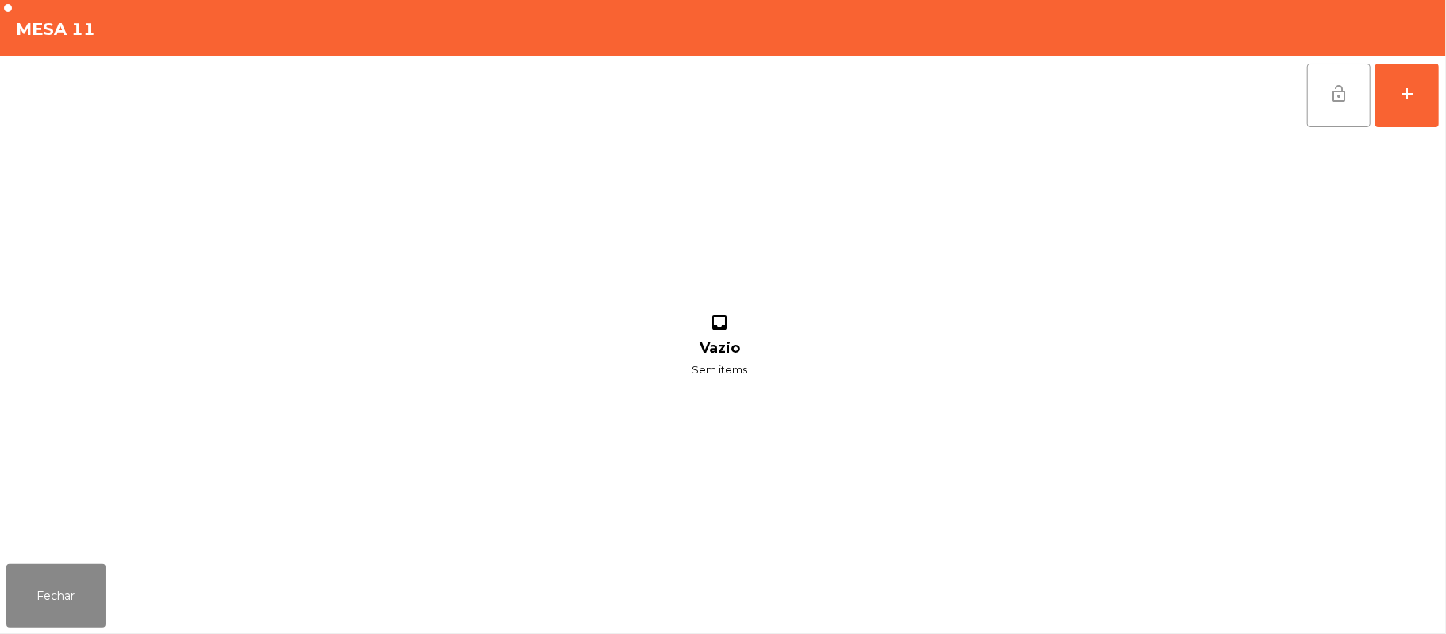
click at [1324, 108] on button "lock_open" at bounding box center [1339, 96] width 64 height 64
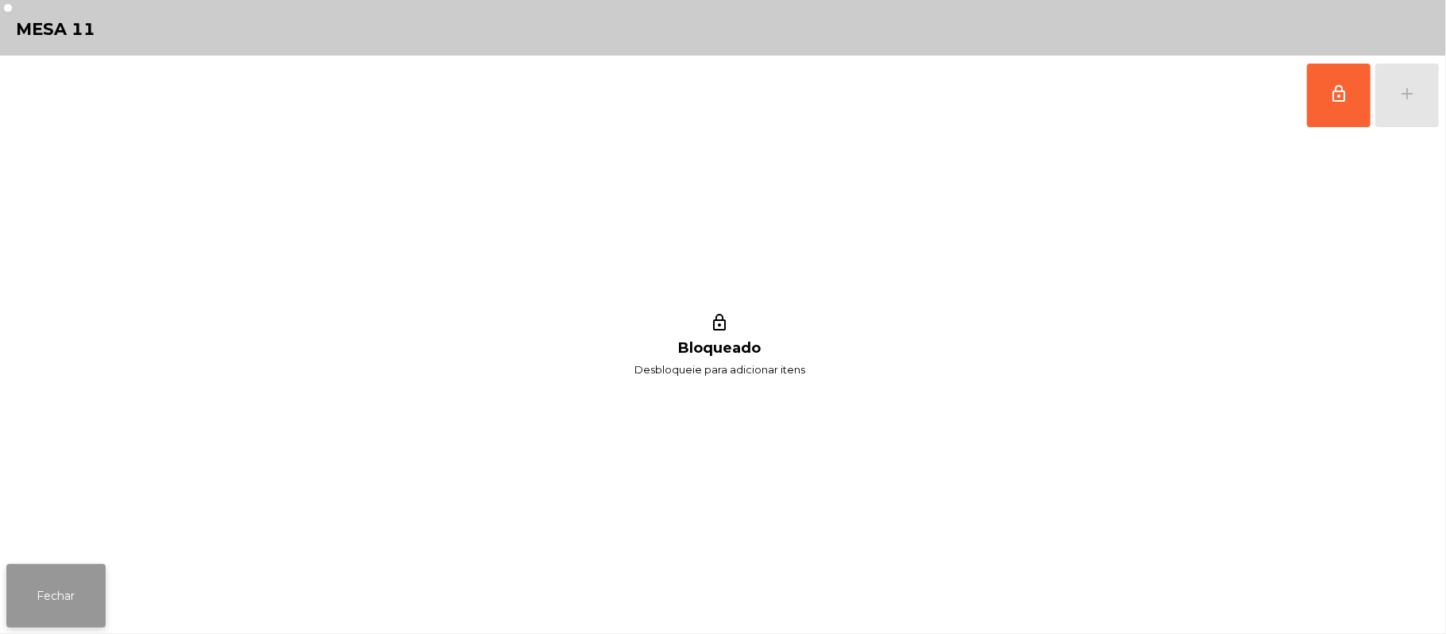
click at [65, 589] on button "Fechar" at bounding box center [55, 596] width 99 height 64
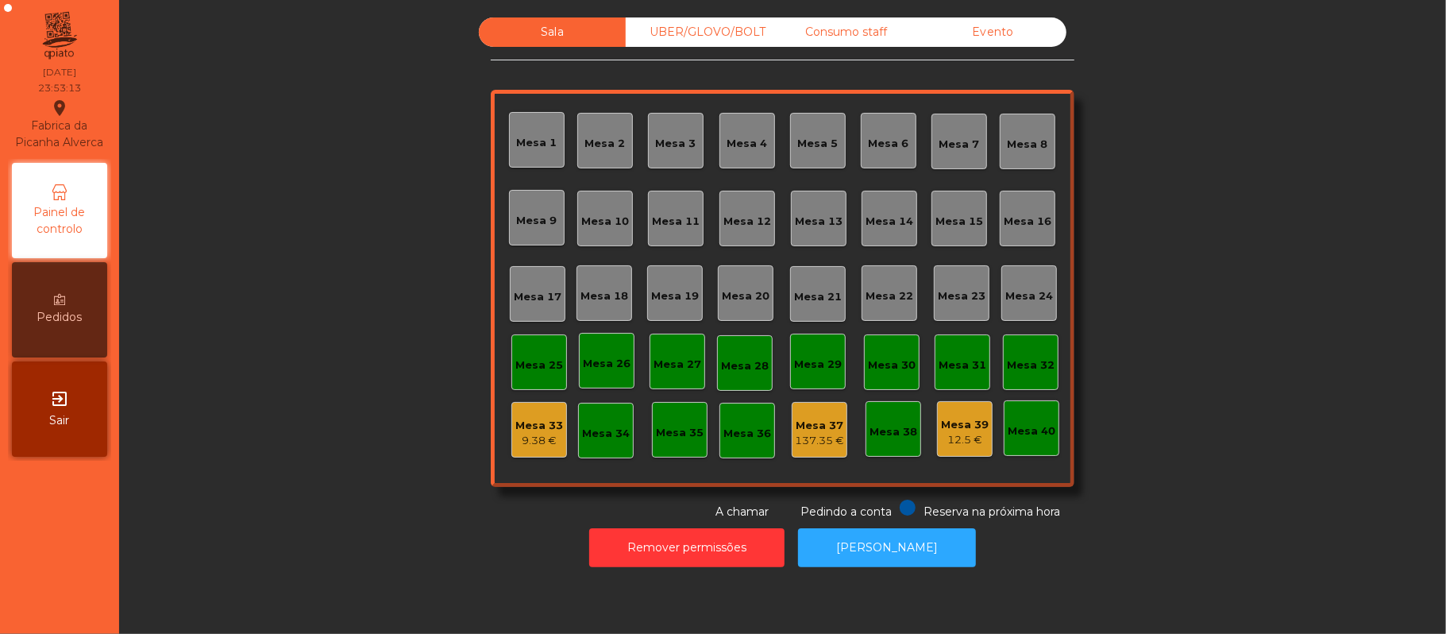
click at [538, 423] on div "Mesa 33" at bounding box center [539, 426] width 48 height 16
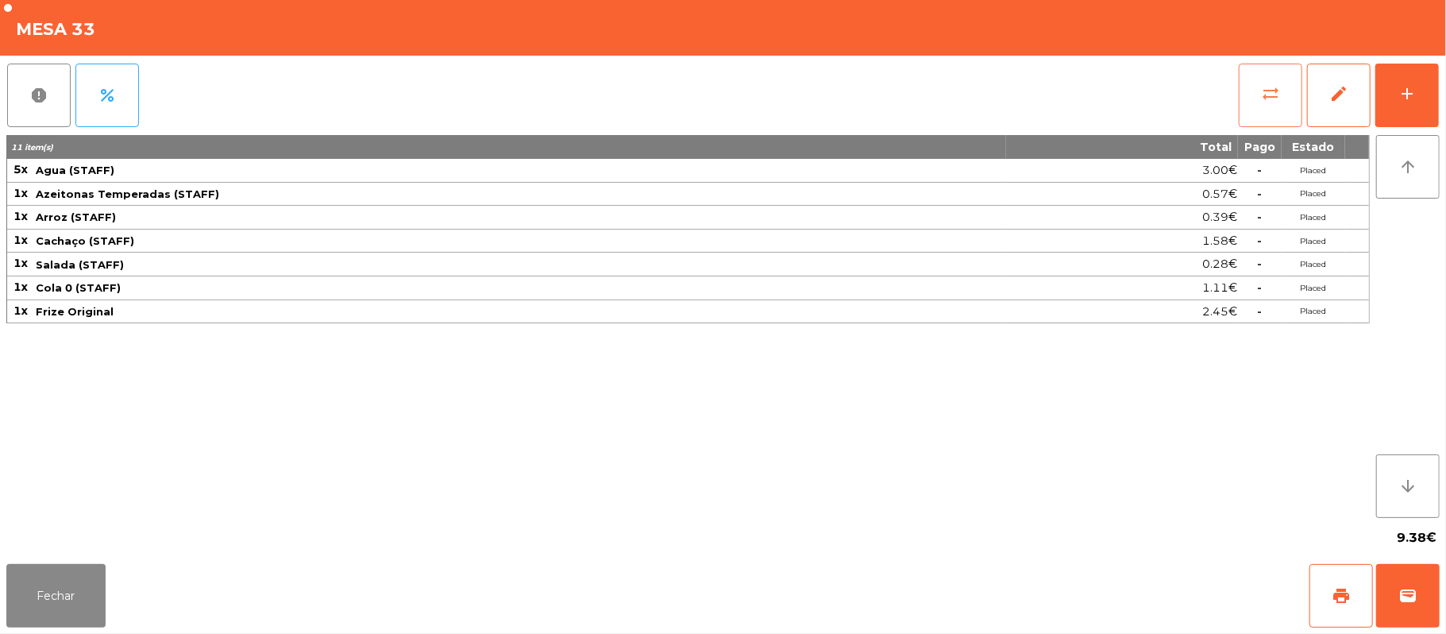
click at [1253, 98] on button "sync_alt" at bounding box center [1271, 96] width 64 height 64
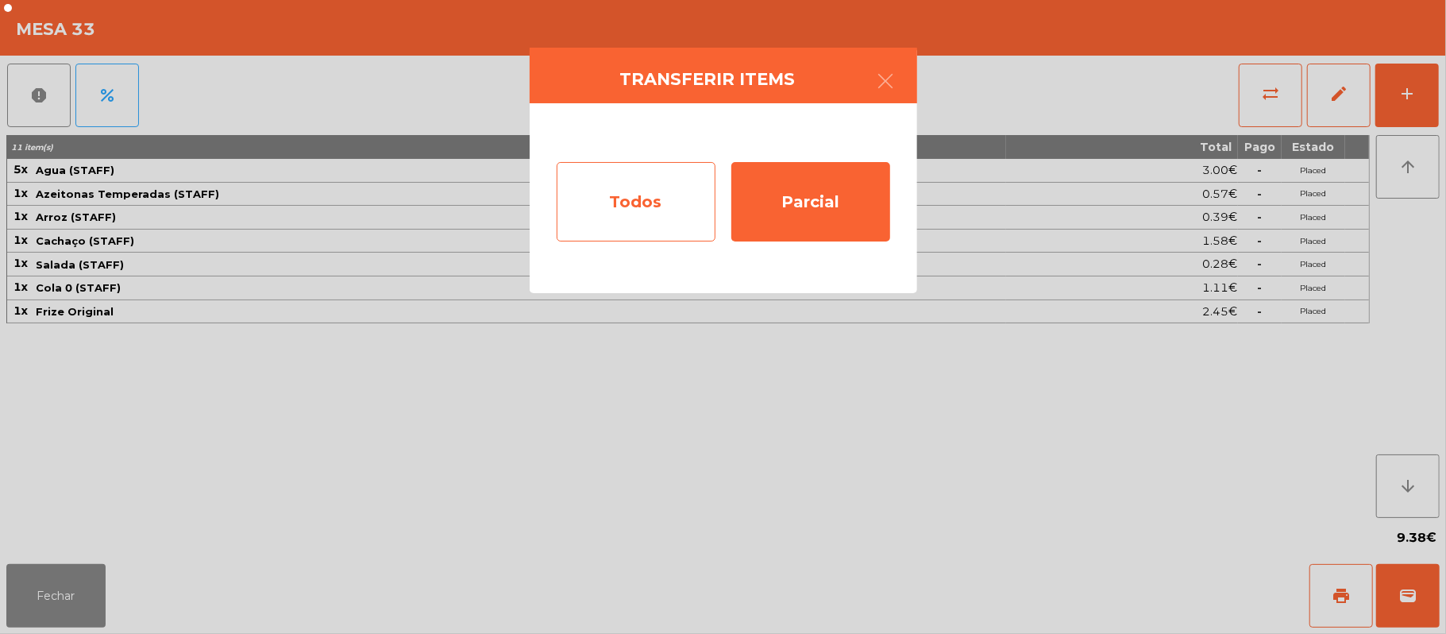
click at [634, 186] on div "Todos" at bounding box center [636, 201] width 159 height 79
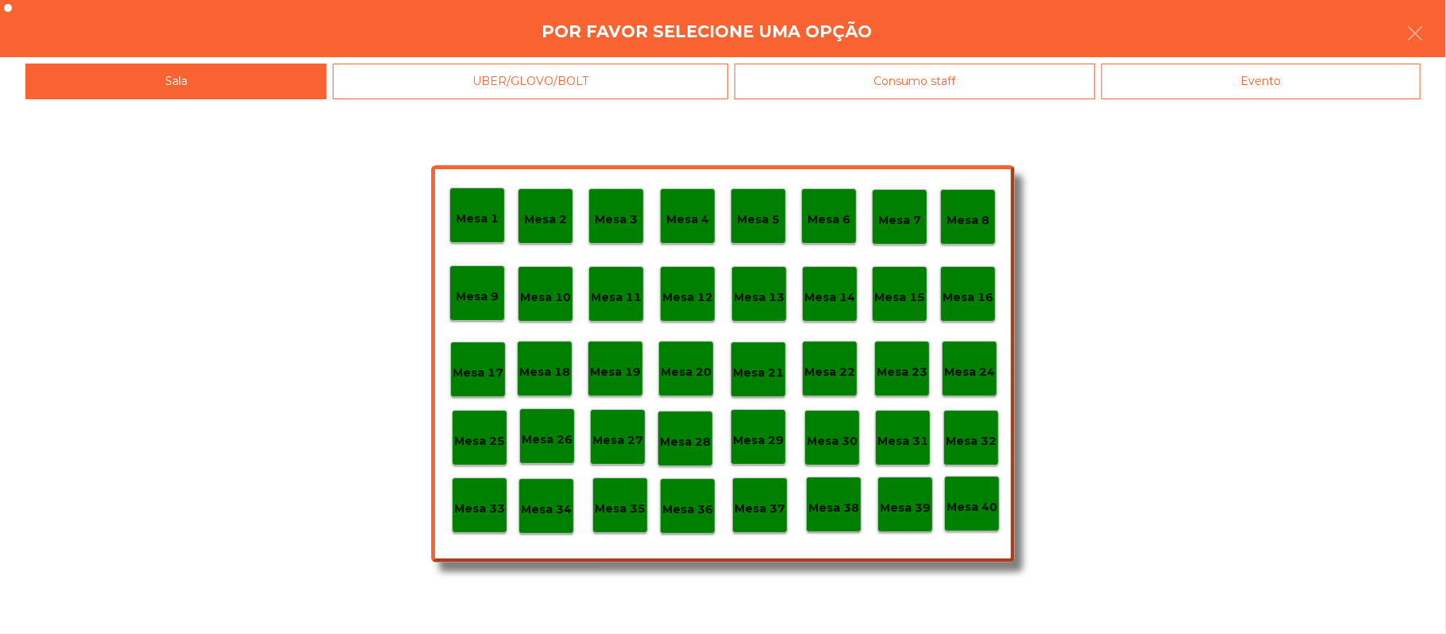
click at [900, 515] on p "Mesa 39" at bounding box center [905, 508] width 51 height 18
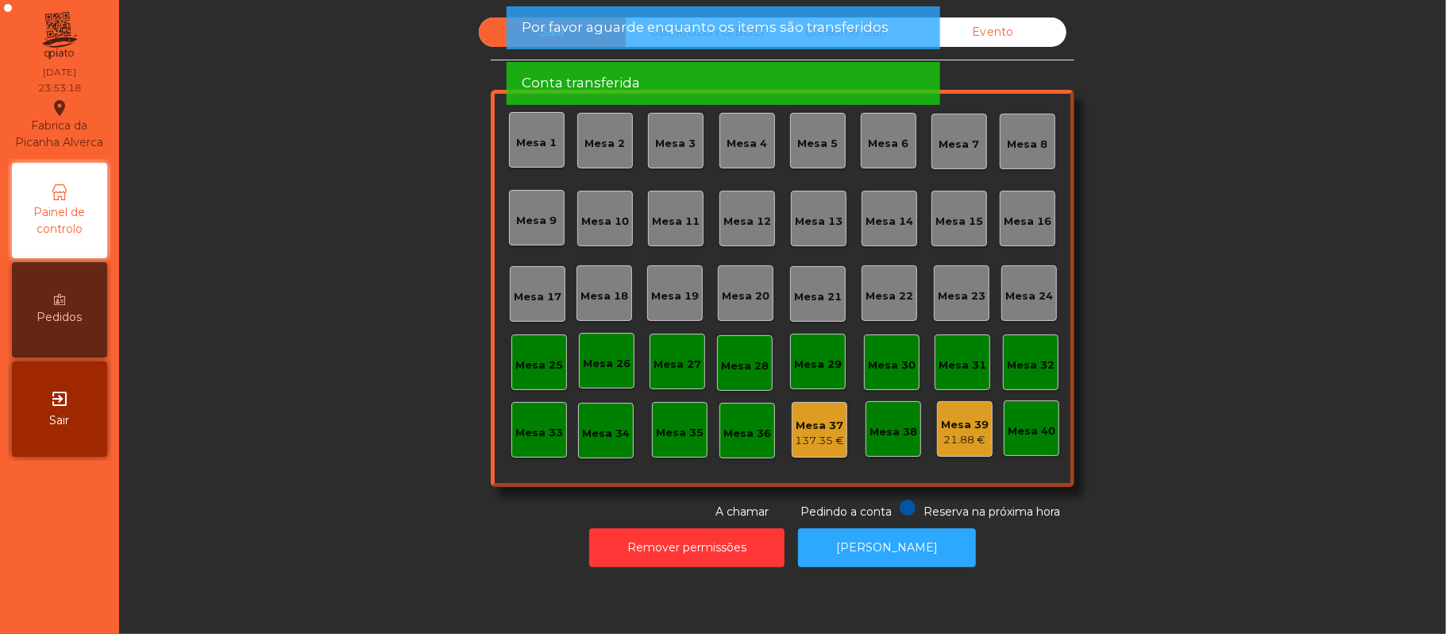
click at [690, 32] on span "Por favor aguarde enquanto os items são transferidos" at bounding box center [705, 27] width 367 height 20
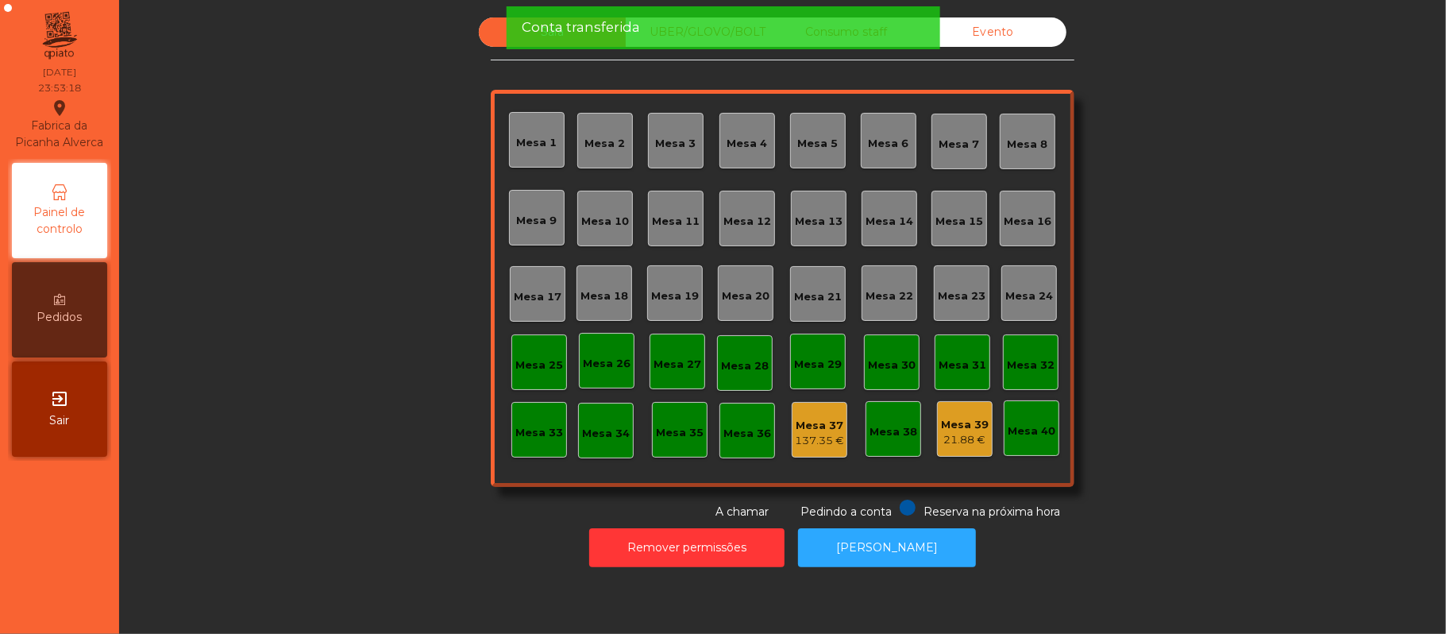
click at [691, 36] on div "Conta transferida" at bounding box center [723, 27] width 402 height 20
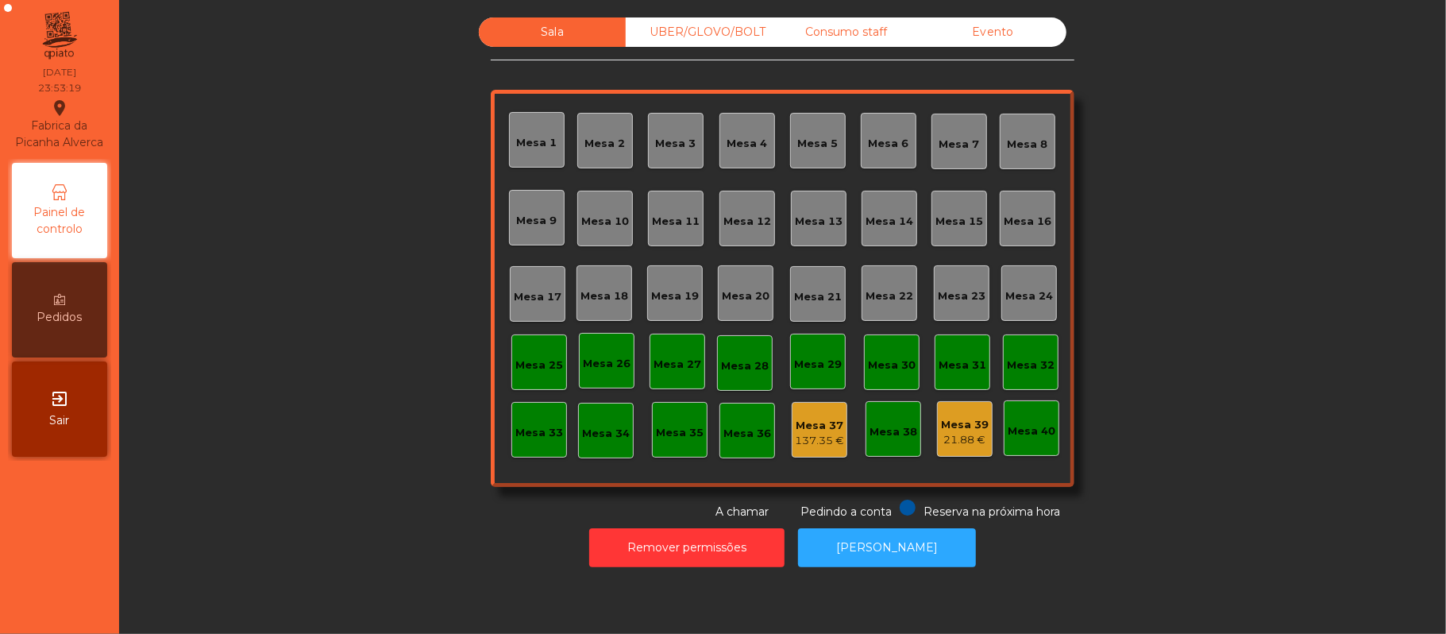
click at [858, 33] on div "Consumo staff" at bounding box center [846, 31] width 147 height 29
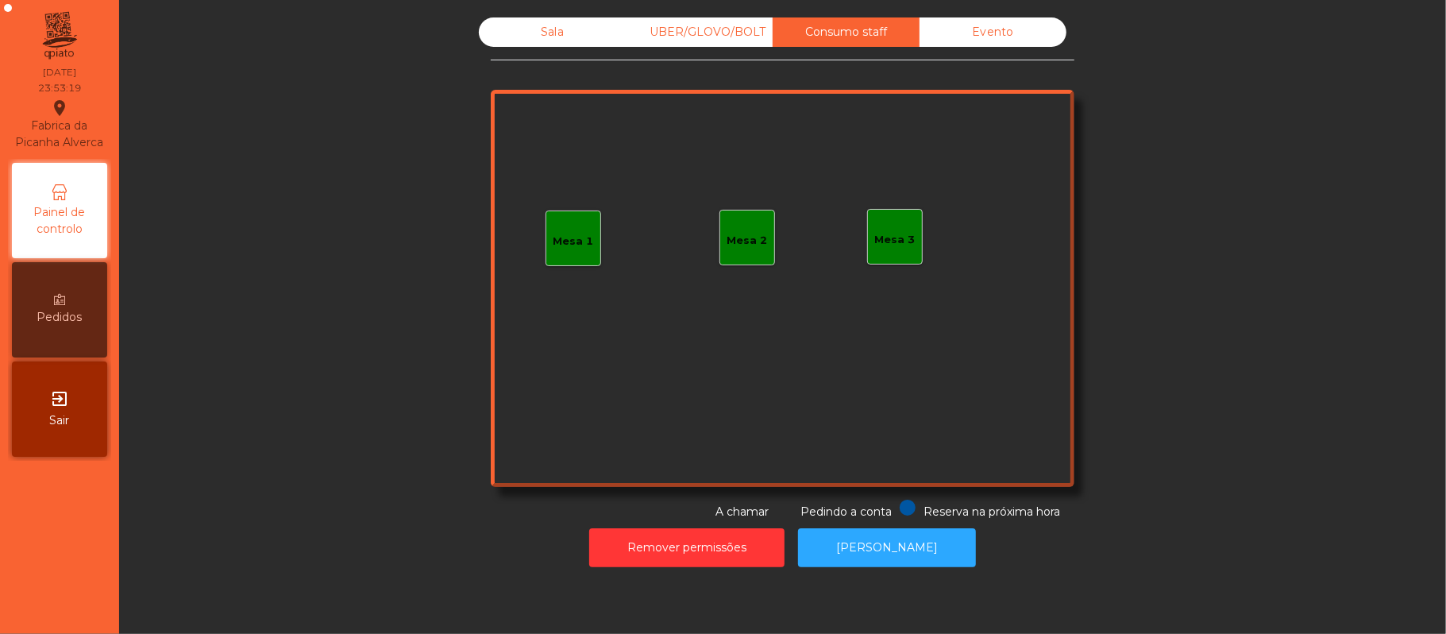
click at [707, 32] on div "UBER/GLOVO/BOLT" at bounding box center [699, 31] width 147 height 29
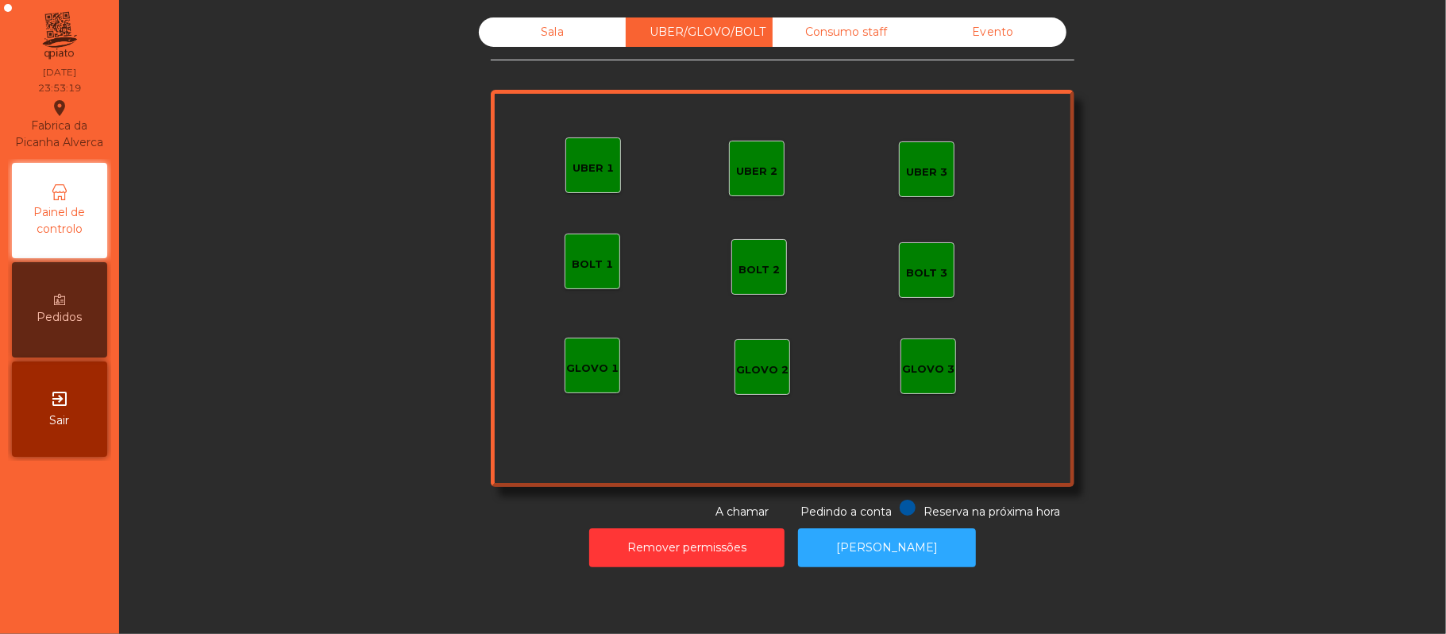
click at [1015, 35] on div "Evento" at bounding box center [992, 31] width 147 height 29
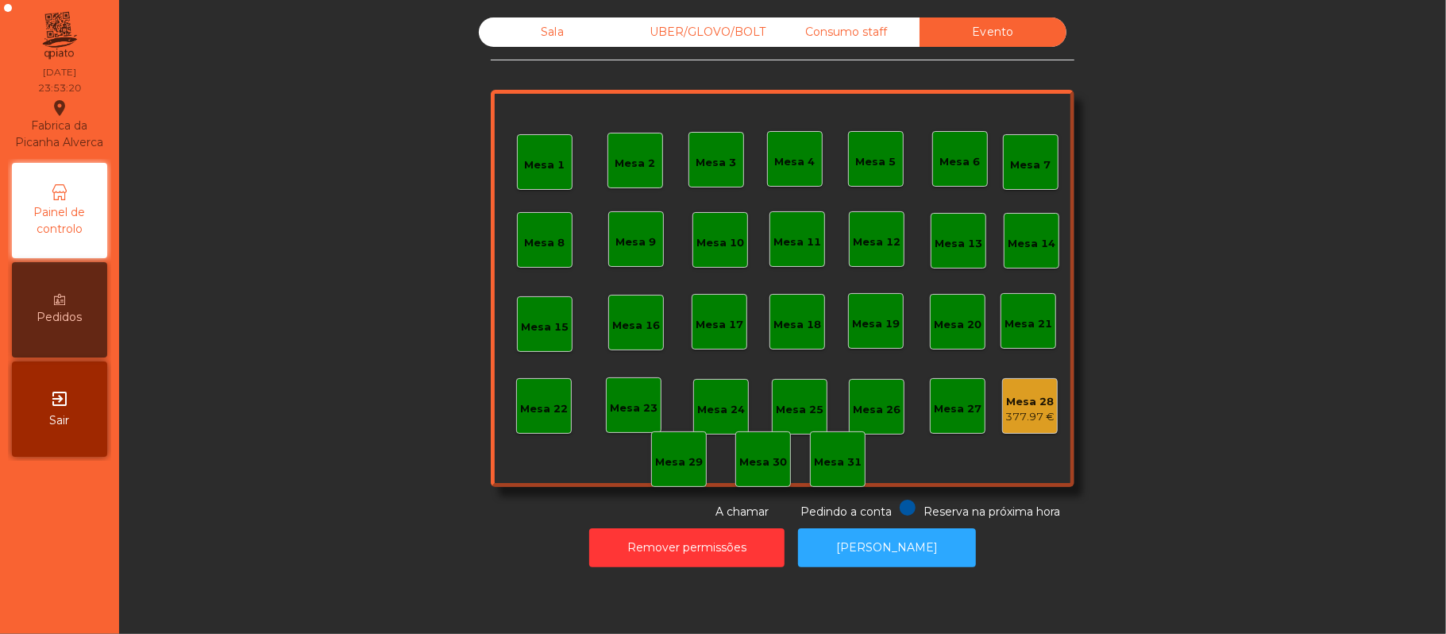
click at [861, 33] on div "Consumo staff" at bounding box center [846, 31] width 147 height 29
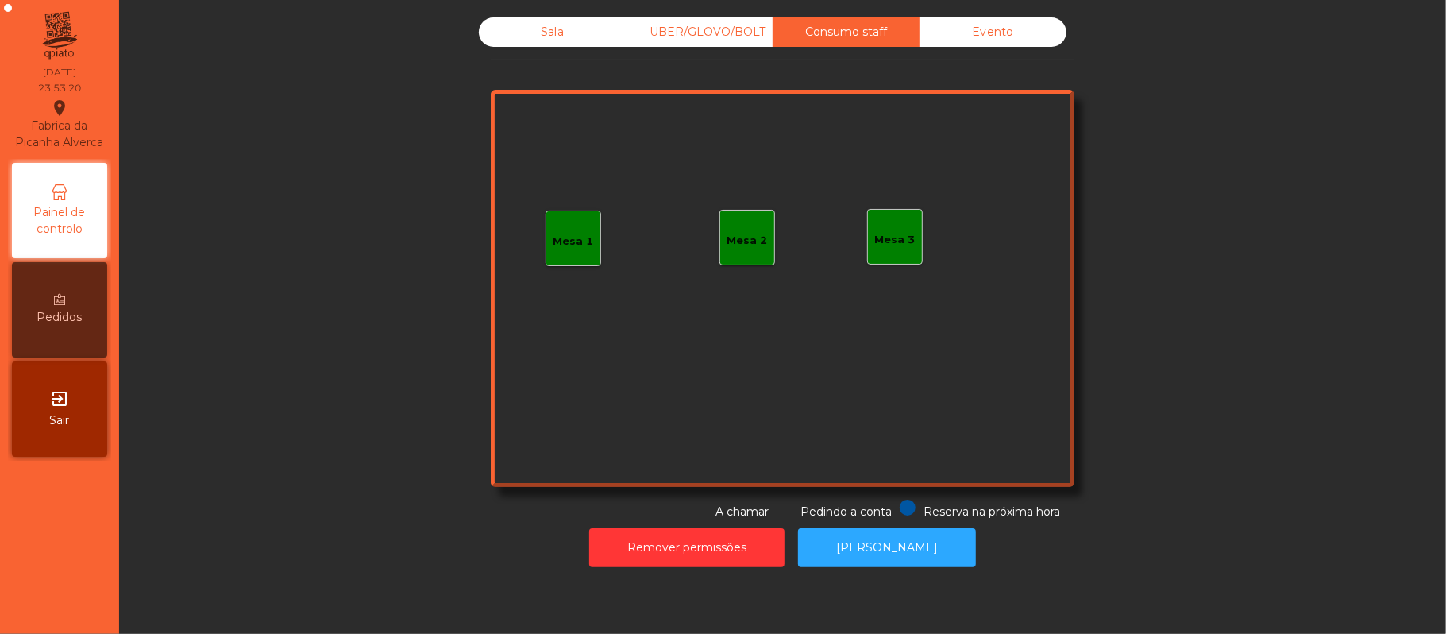
click at [710, 32] on div "UBER/GLOVO/BOLT" at bounding box center [699, 31] width 147 height 29
click at [581, 44] on div "Sala" at bounding box center [552, 31] width 147 height 29
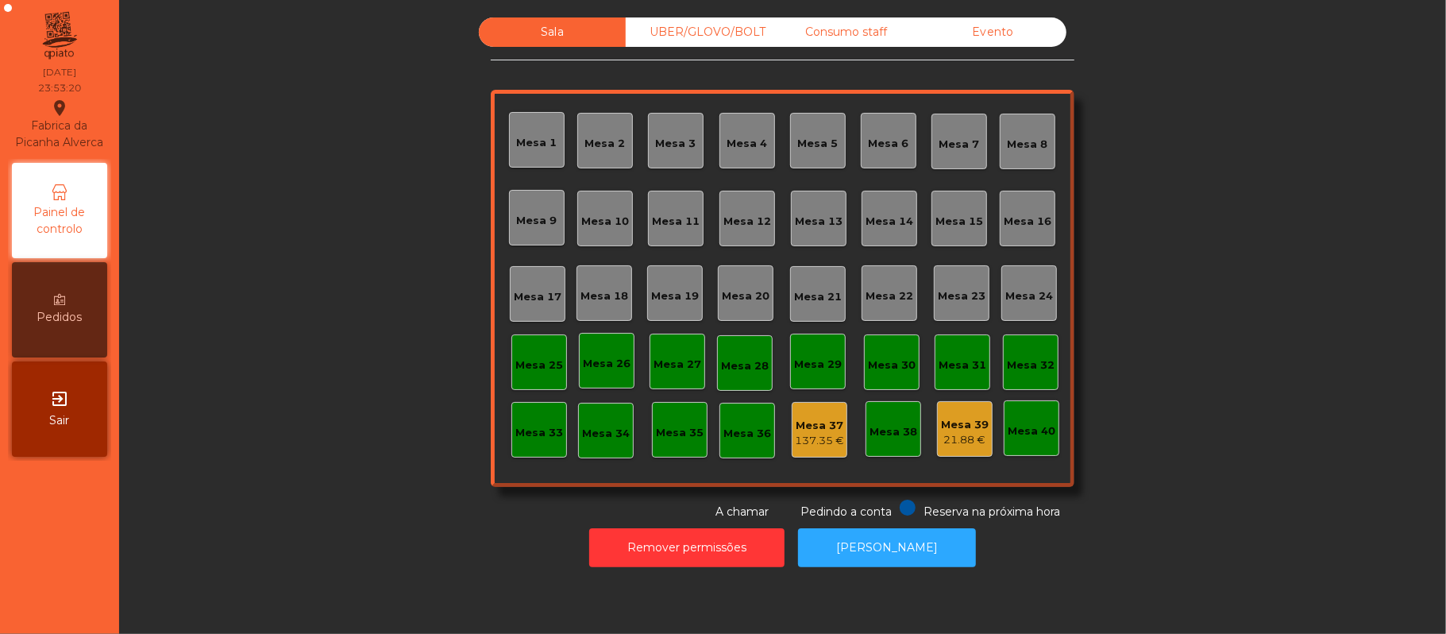
click at [503, 46] on div "Sala" at bounding box center [552, 31] width 147 height 29
click at [1004, 25] on div "Evento" at bounding box center [992, 31] width 147 height 29
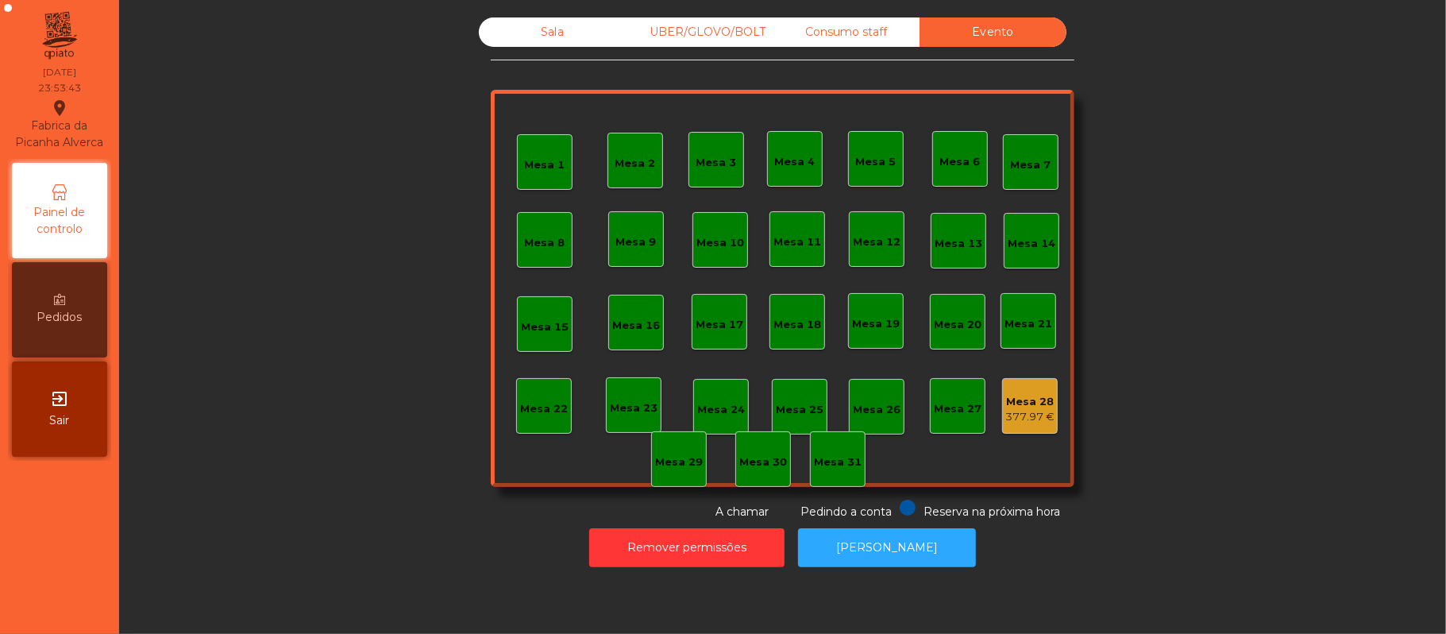
click at [867, 29] on div "Consumo staff" at bounding box center [846, 31] width 147 height 29
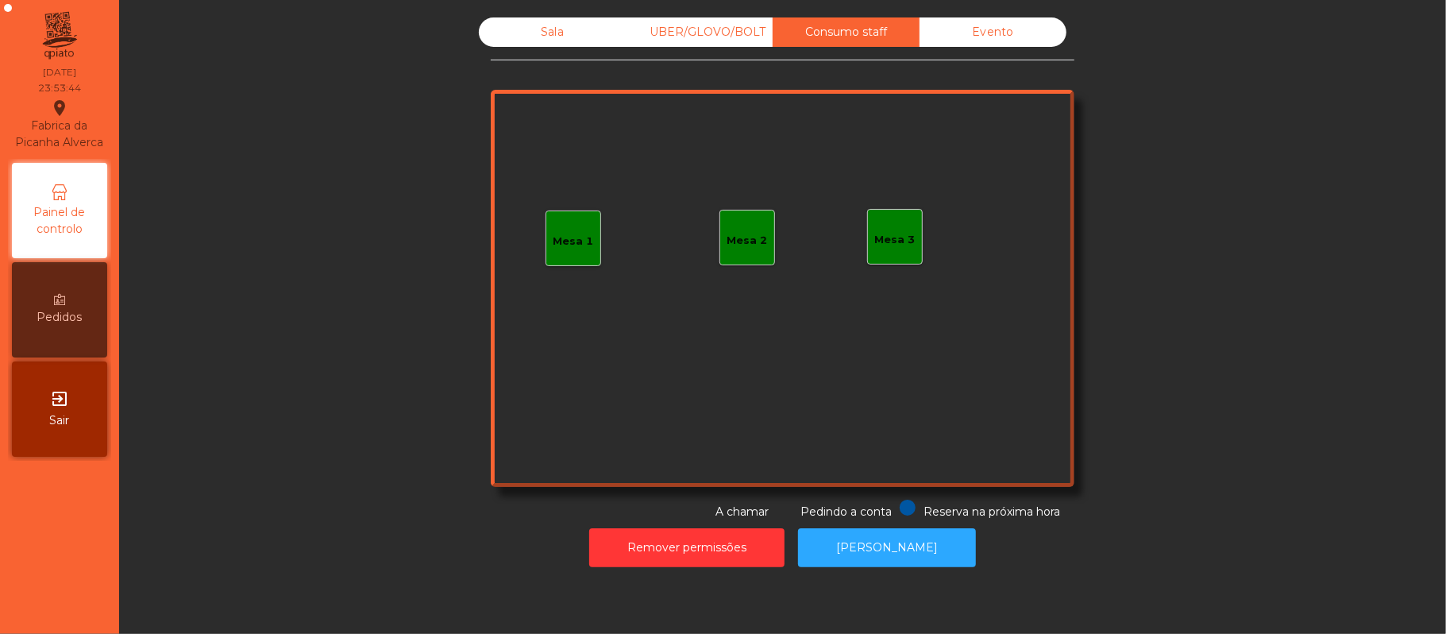
click at [715, 32] on div "UBER/GLOVO/BOLT" at bounding box center [699, 31] width 147 height 29
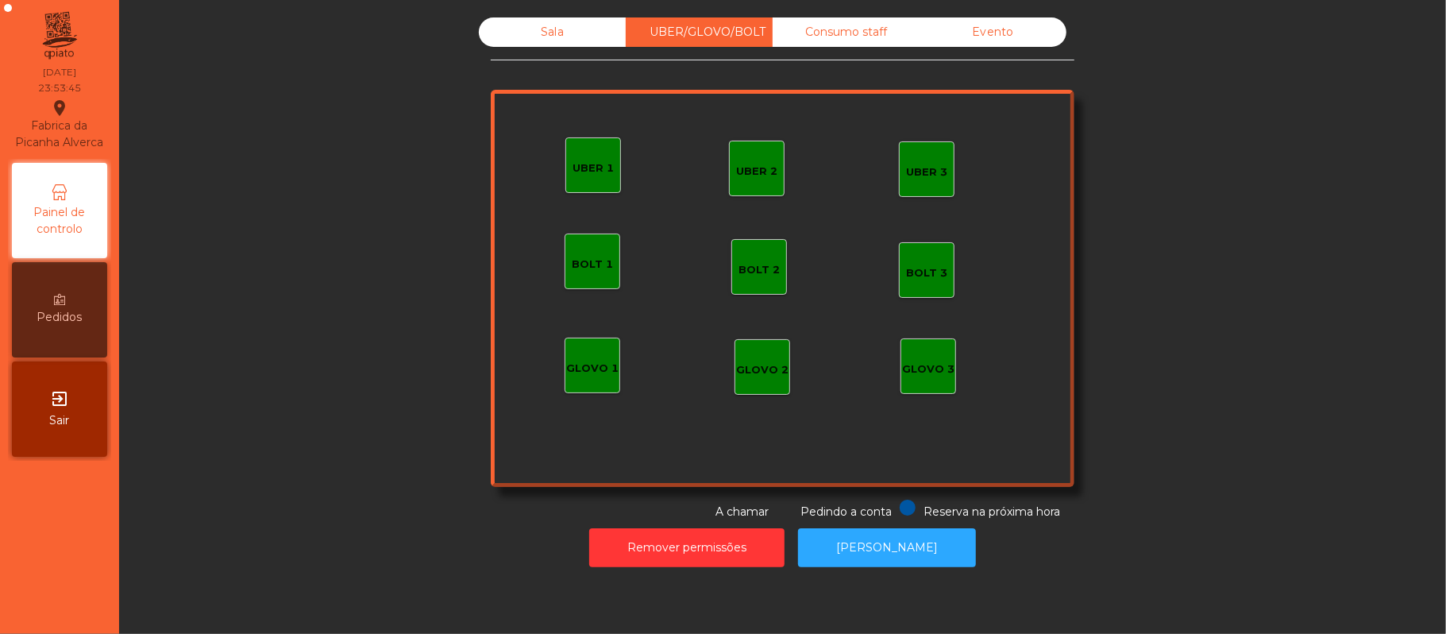
click at [545, 29] on div "Sala" at bounding box center [552, 31] width 147 height 29
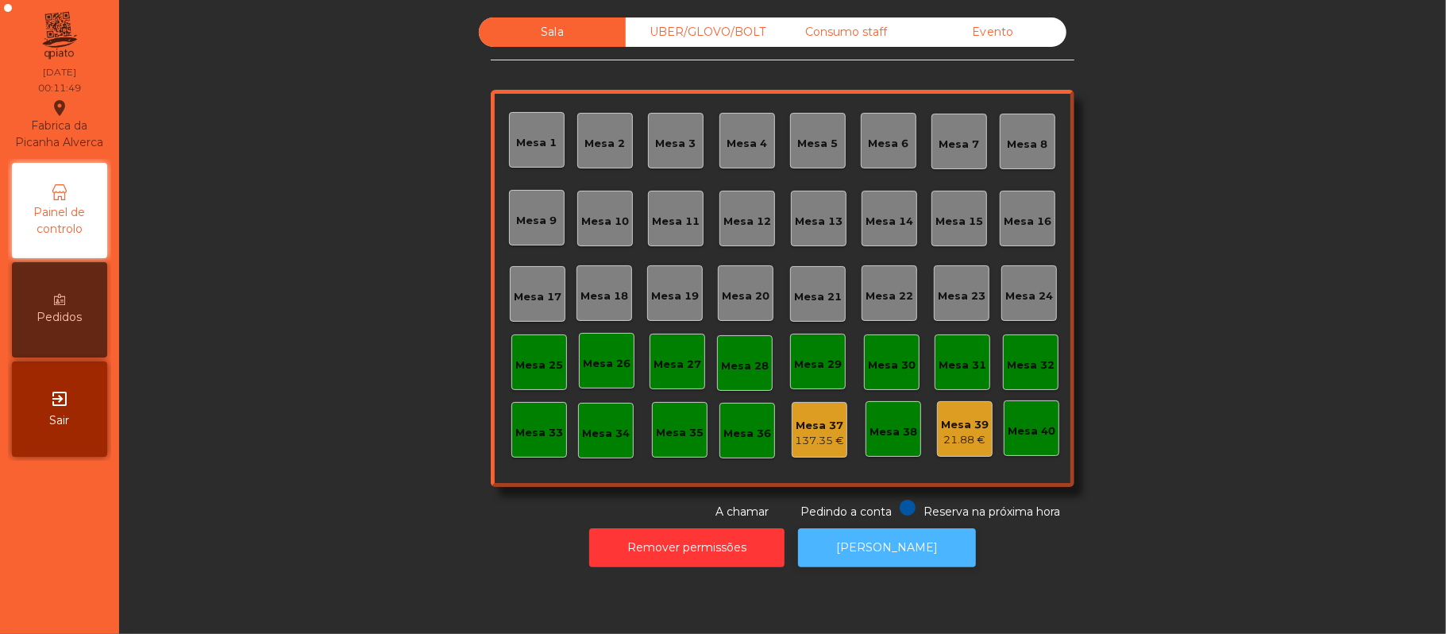
click at [906, 535] on button "[PERSON_NAME]" at bounding box center [887, 547] width 178 height 39
click at [827, 433] on div "137.35 €" at bounding box center [819, 441] width 49 height 16
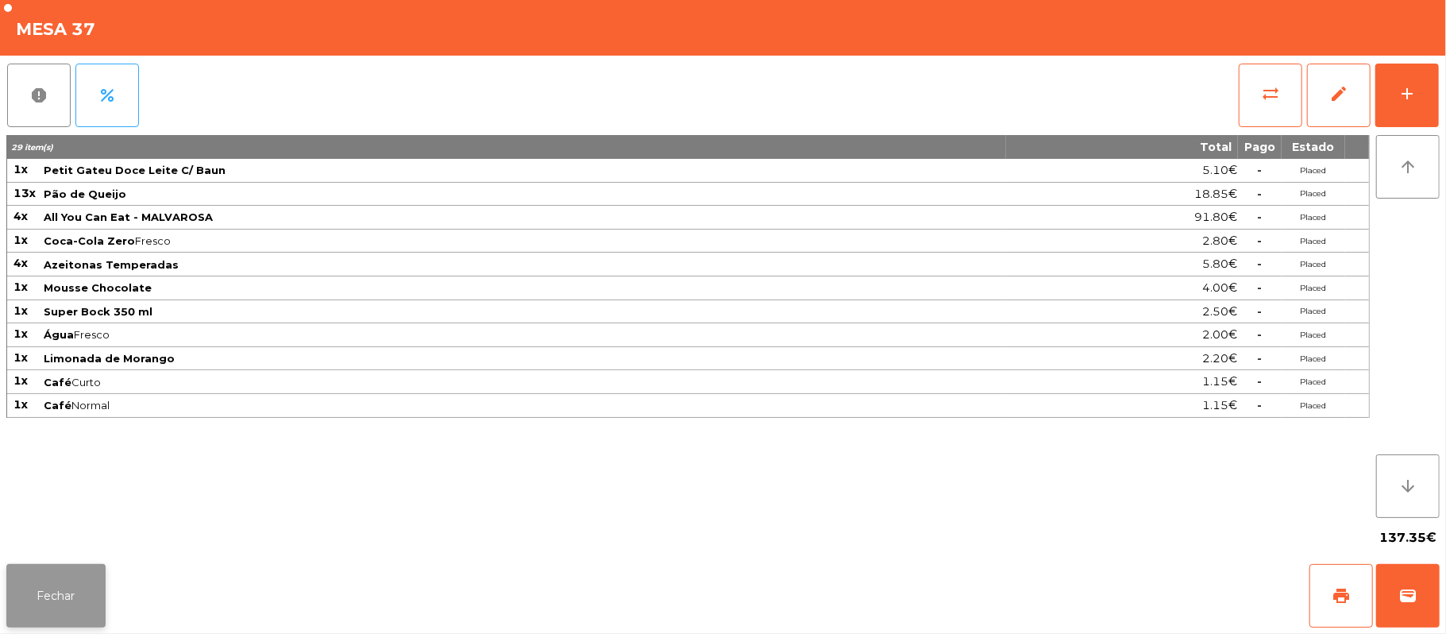
click at [77, 567] on button "Fechar" at bounding box center [55, 596] width 99 height 64
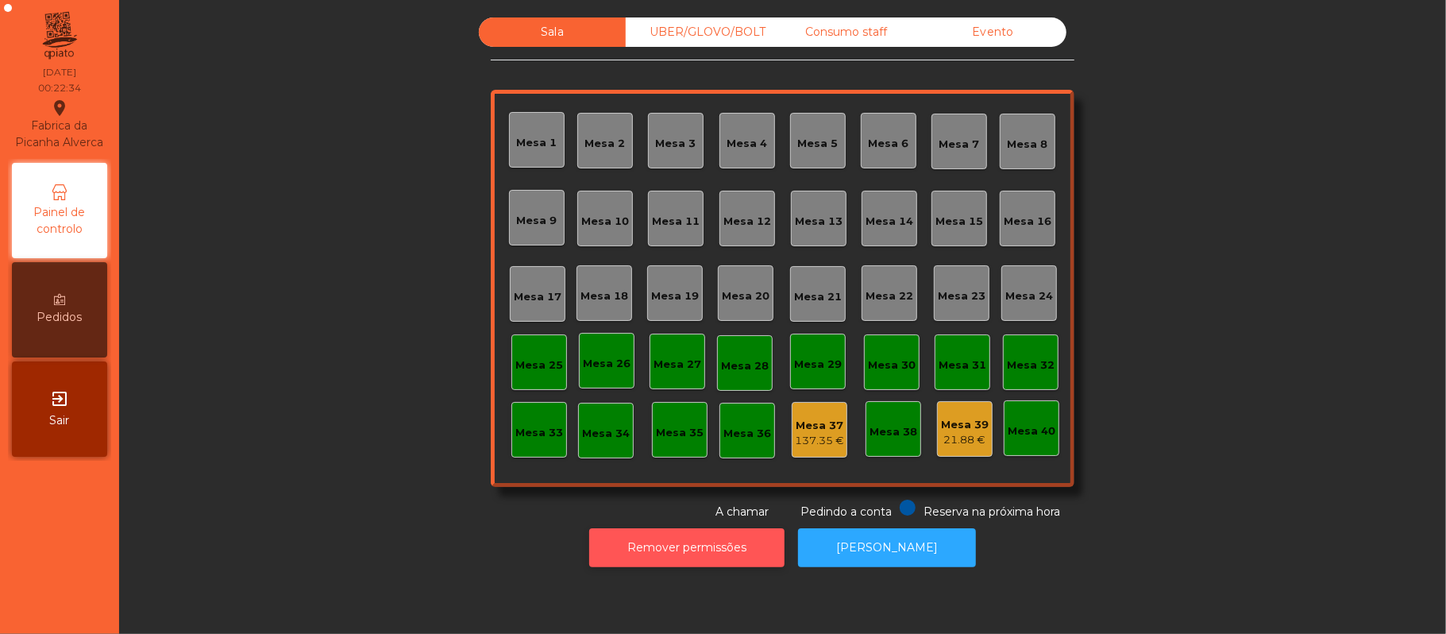
click at [750, 554] on button "Remover permissões" at bounding box center [686, 547] width 195 height 39
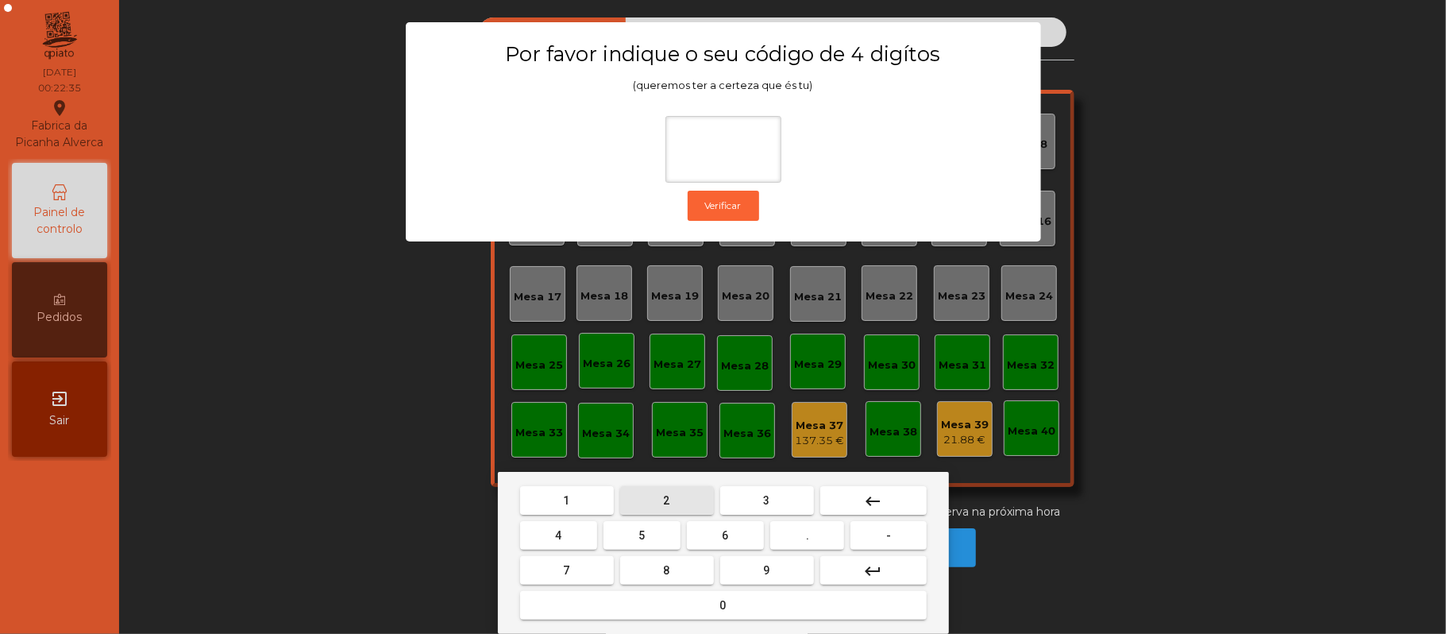
click at [665, 499] on span "2" at bounding box center [667, 500] width 6 height 13
click at [728, 530] on span "6" at bounding box center [726, 535] width 6 height 13
click at [578, 502] on button "1" at bounding box center [567, 500] width 94 height 29
click at [620, 528] on button "5" at bounding box center [641, 535] width 77 height 29
type input "****"
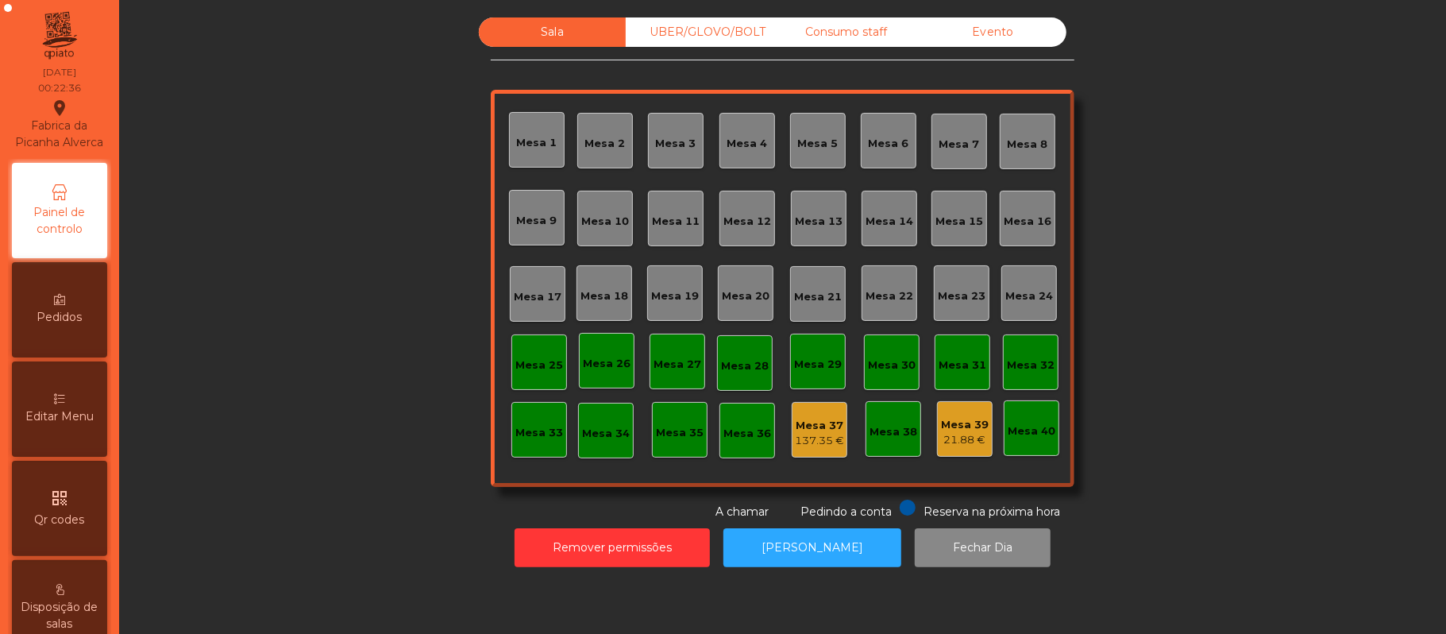
click at [798, 435] on div "137.35 €" at bounding box center [819, 441] width 49 height 16
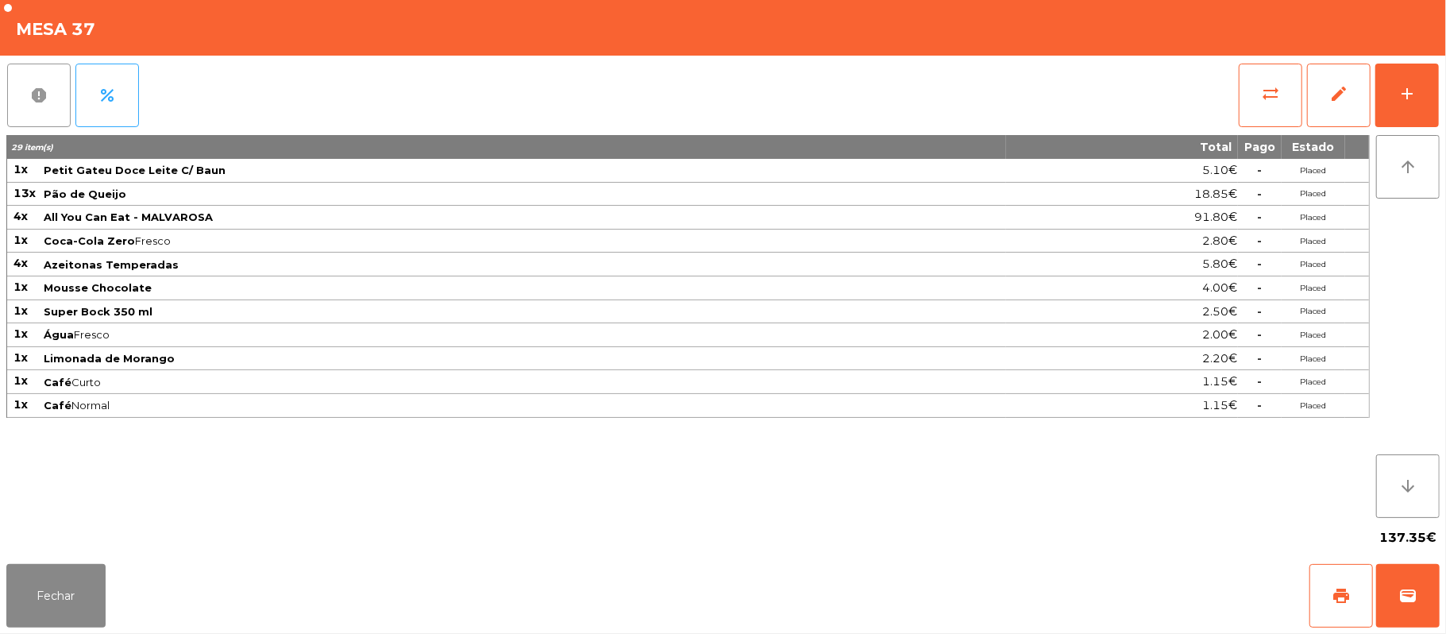
click at [56, 100] on button "report" at bounding box center [39, 96] width 64 height 64
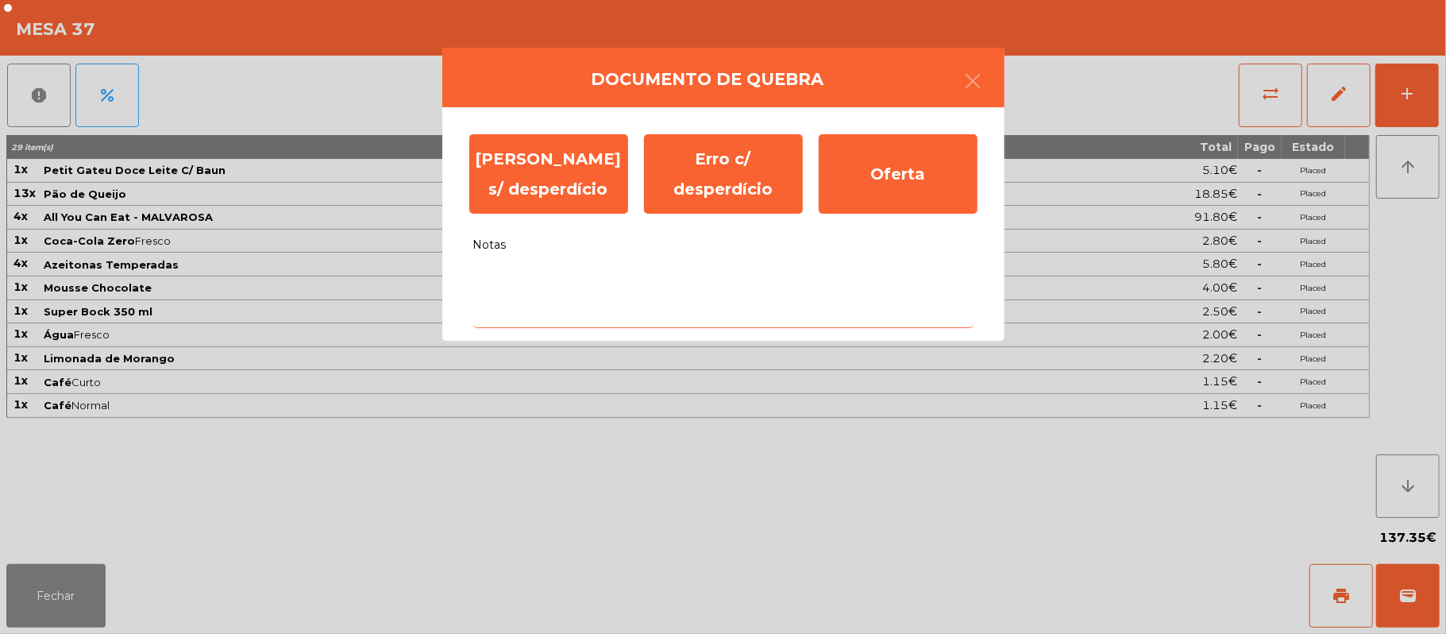
click at [588, 280] on textarea "Notas" at bounding box center [723, 295] width 500 height 66
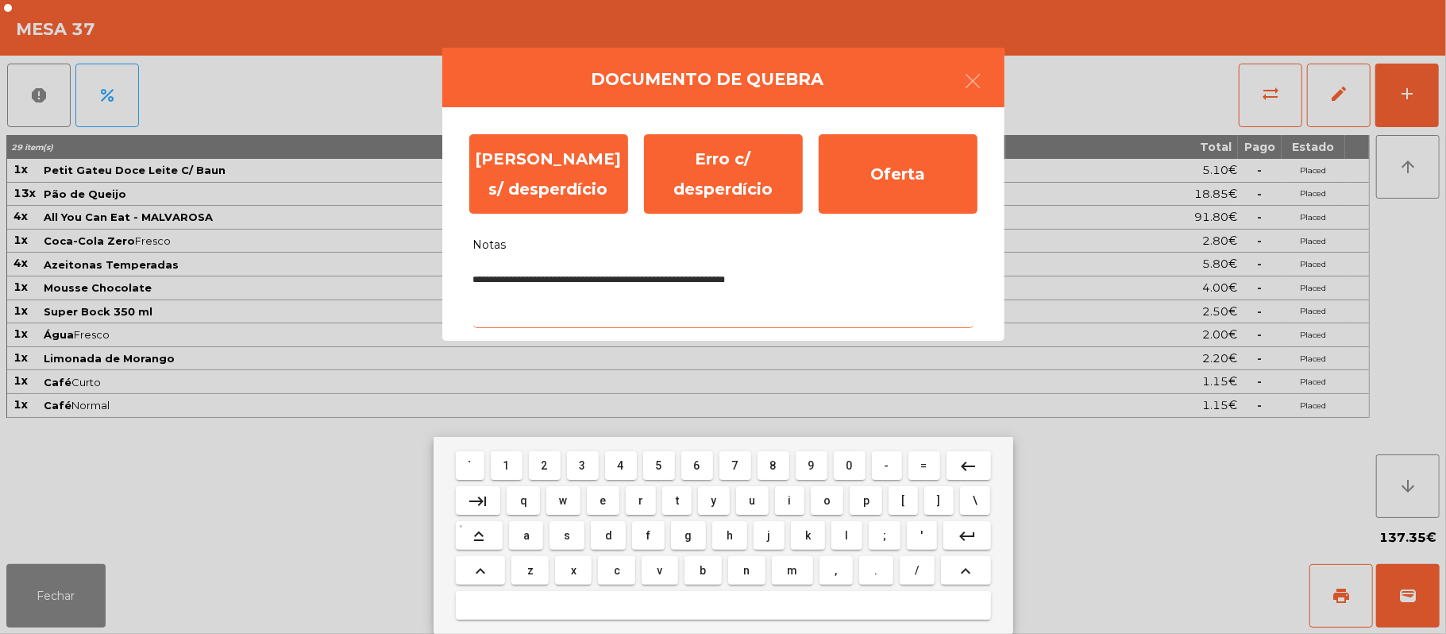
click at [801, 274] on textarea "**********" at bounding box center [723, 295] width 500 height 66
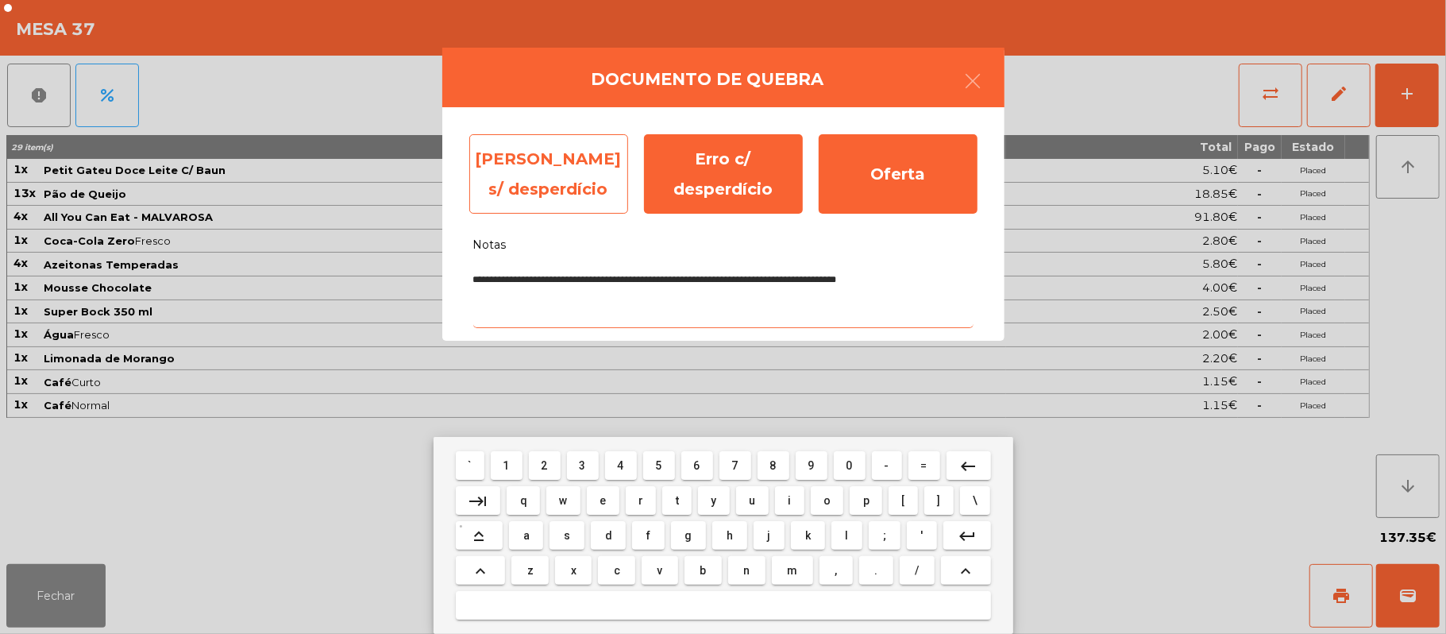
type textarea "**********"
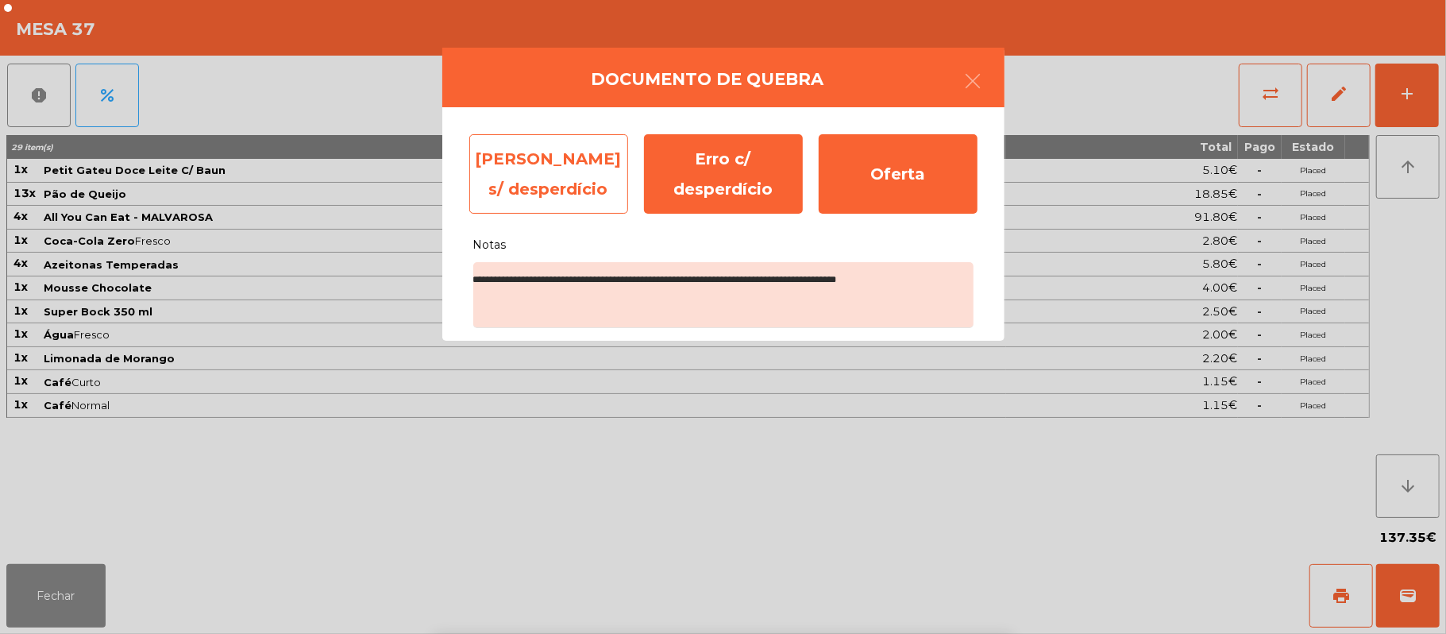
click at [522, 175] on div "Erro s/ desperdício" at bounding box center [548, 173] width 159 height 79
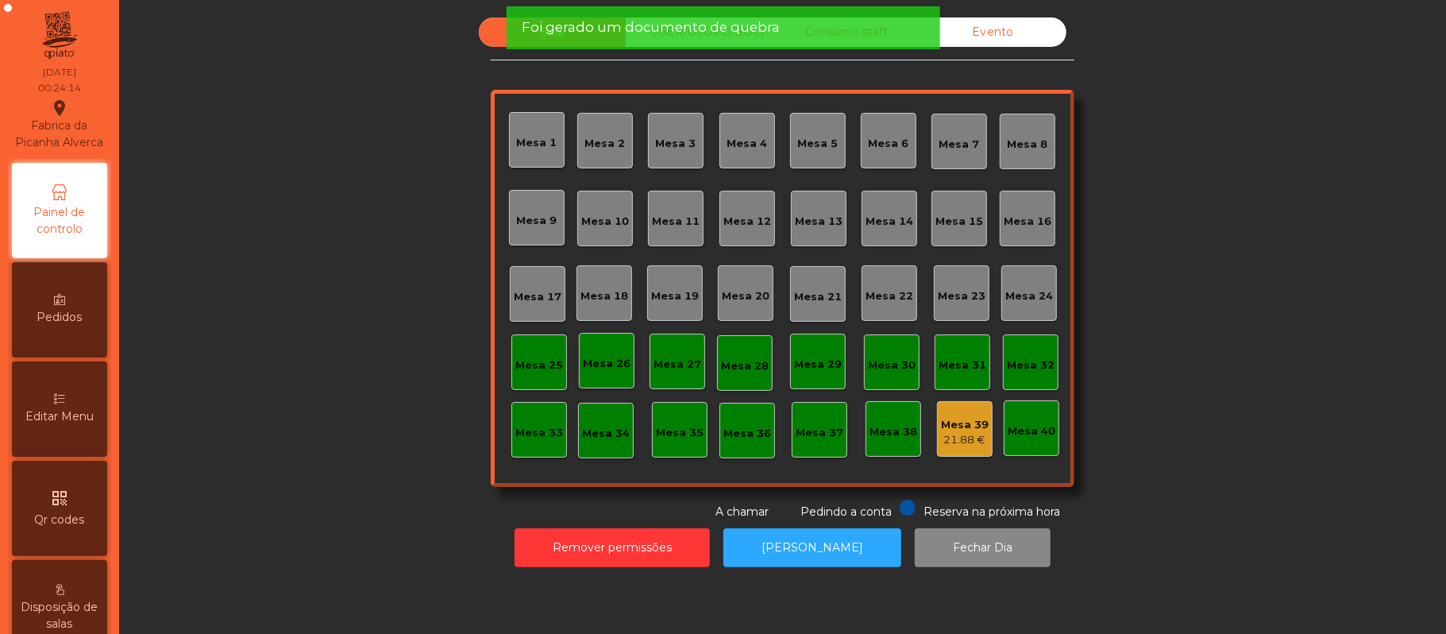
click at [941, 442] on div "21.88 €" at bounding box center [965, 440] width 48 height 16
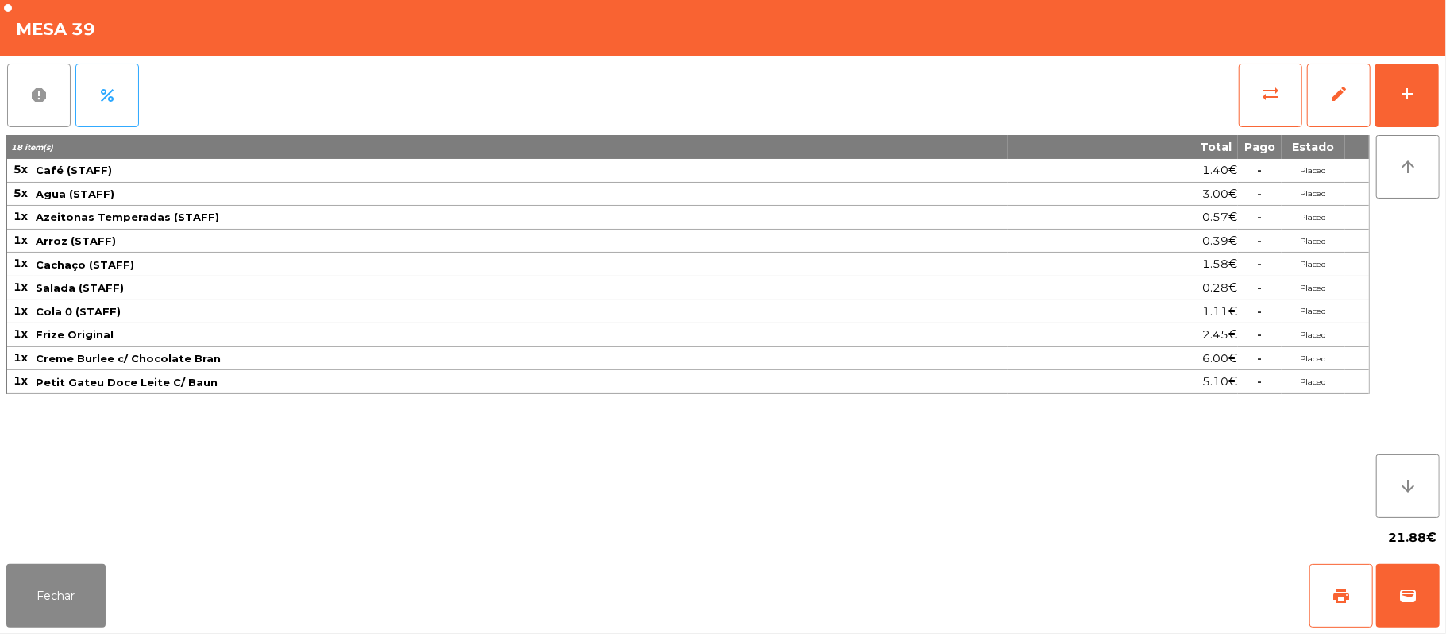
click at [44, 106] on button "report" at bounding box center [39, 96] width 64 height 64
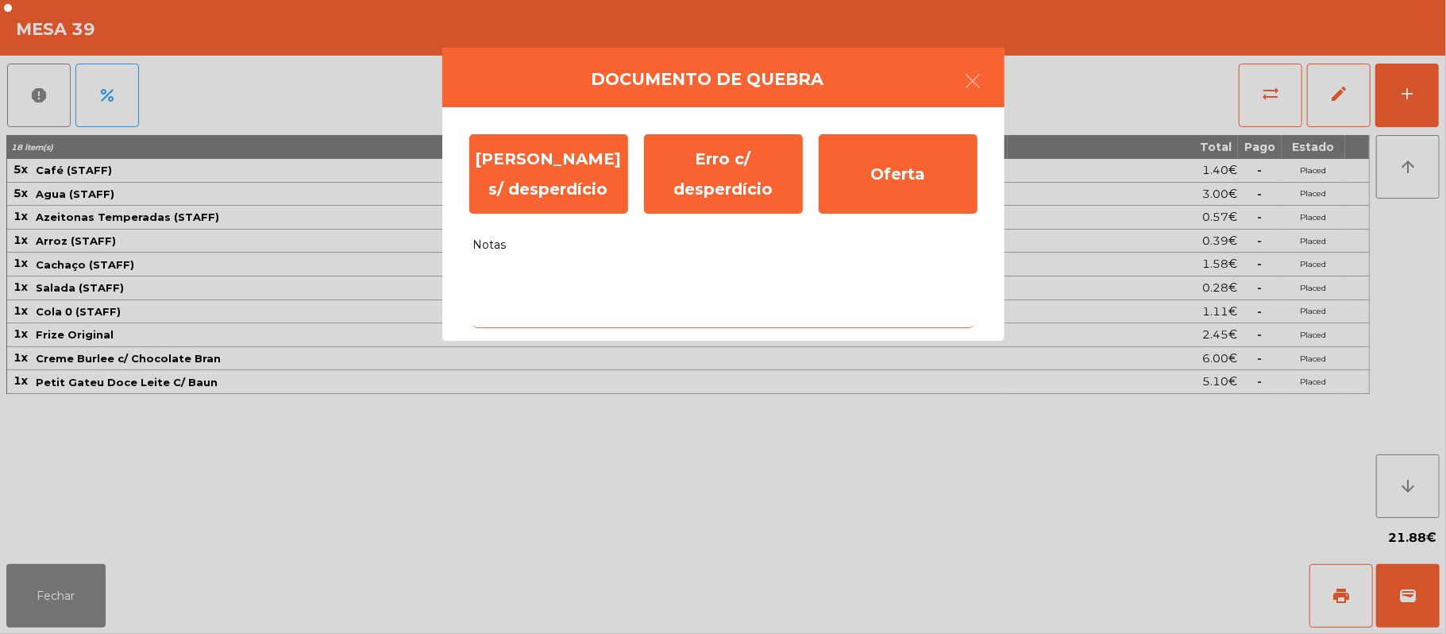
click at [569, 280] on textarea "Notas" at bounding box center [723, 295] width 500 height 66
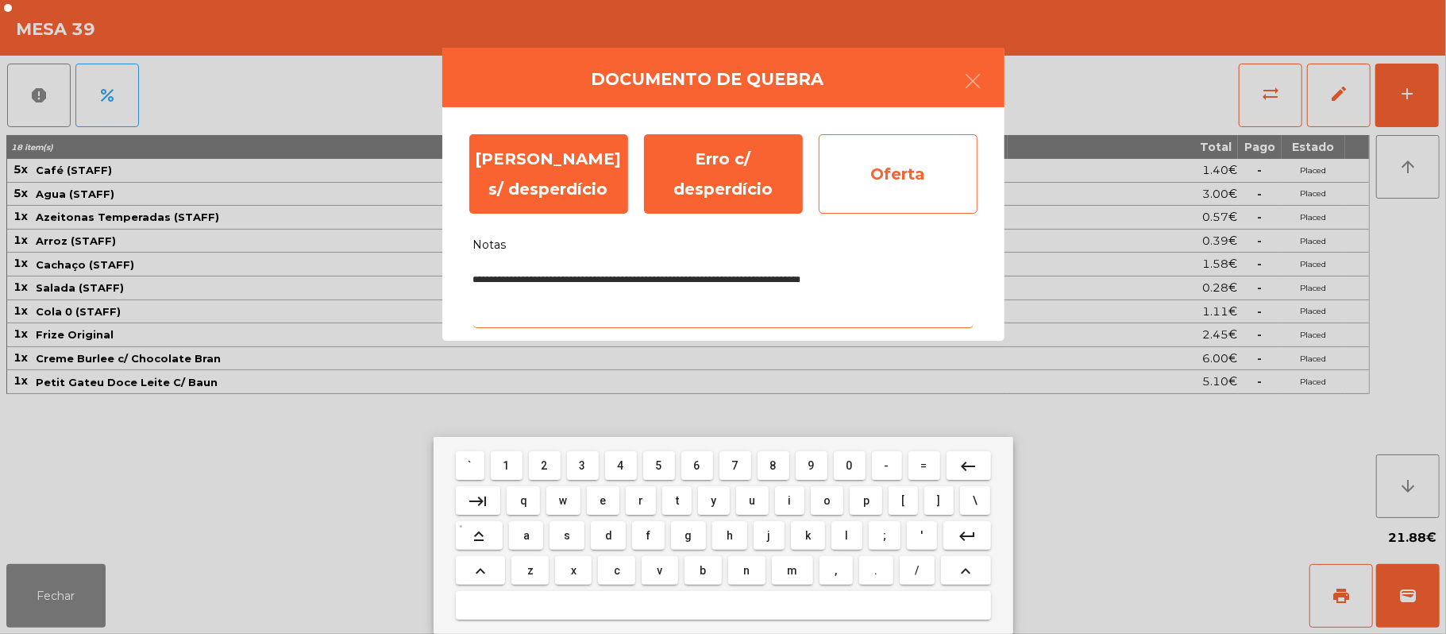
type textarea "**********"
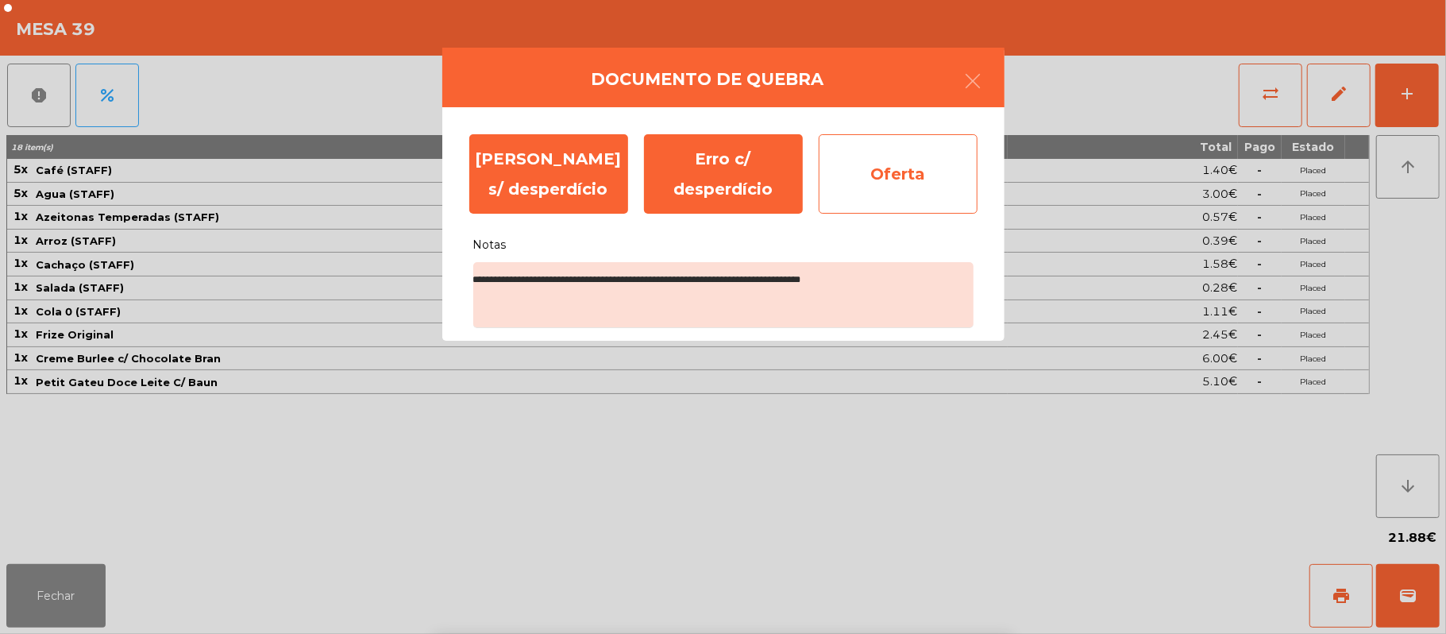
click at [900, 182] on div "Oferta" at bounding box center [898, 173] width 159 height 79
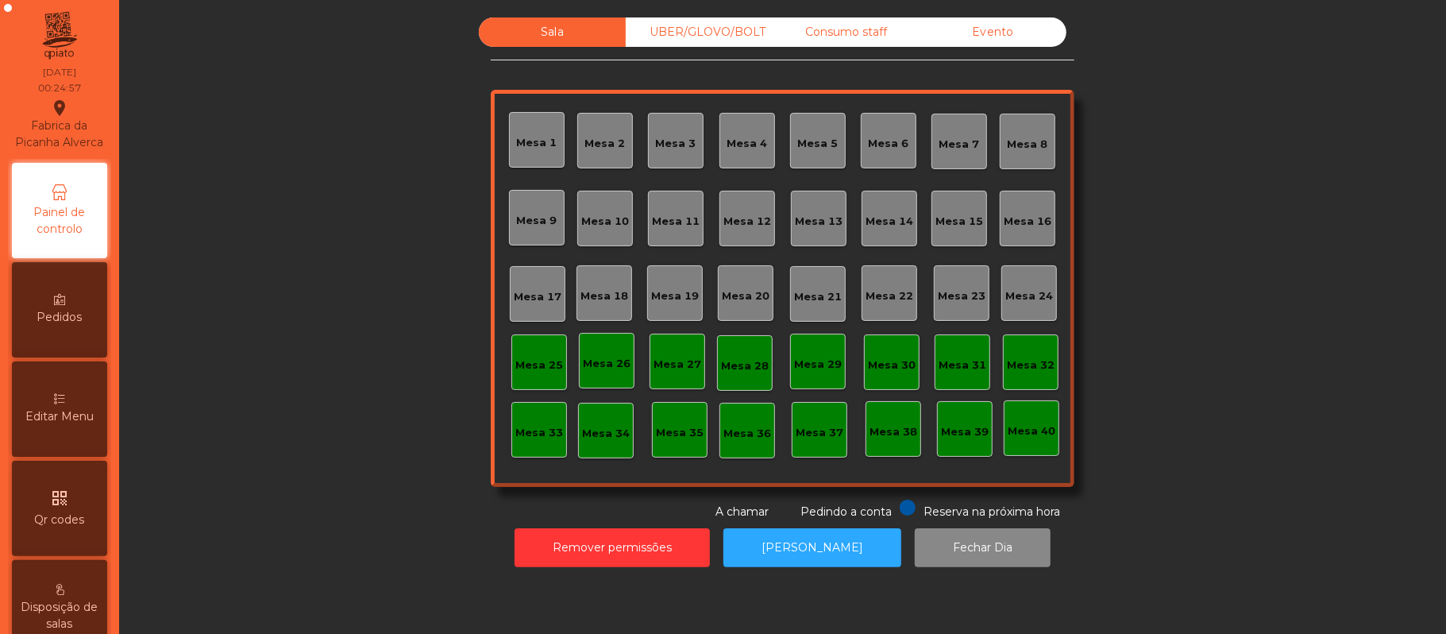
click at [980, 35] on div "Evento" at bounding box center [992, 31] width 147 height 29
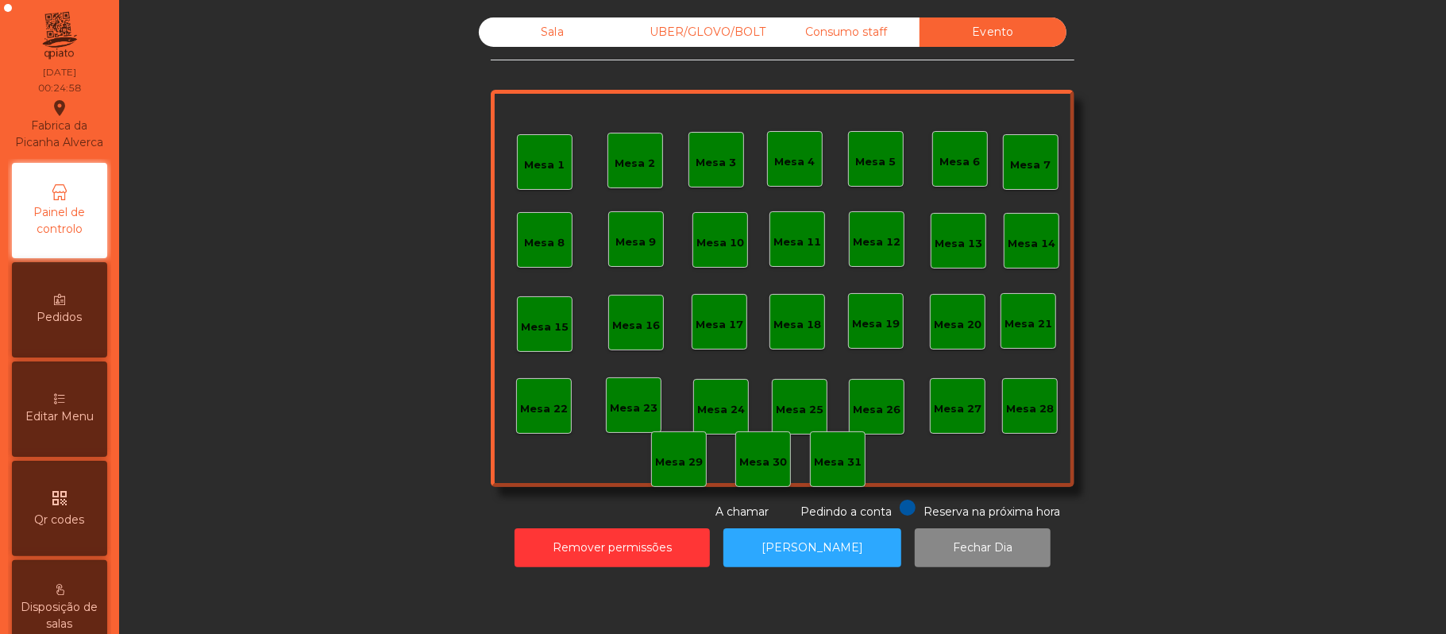
click at [846, 35] on div "Consumo staff" at bounding box center [846, 31] width 147 height 29
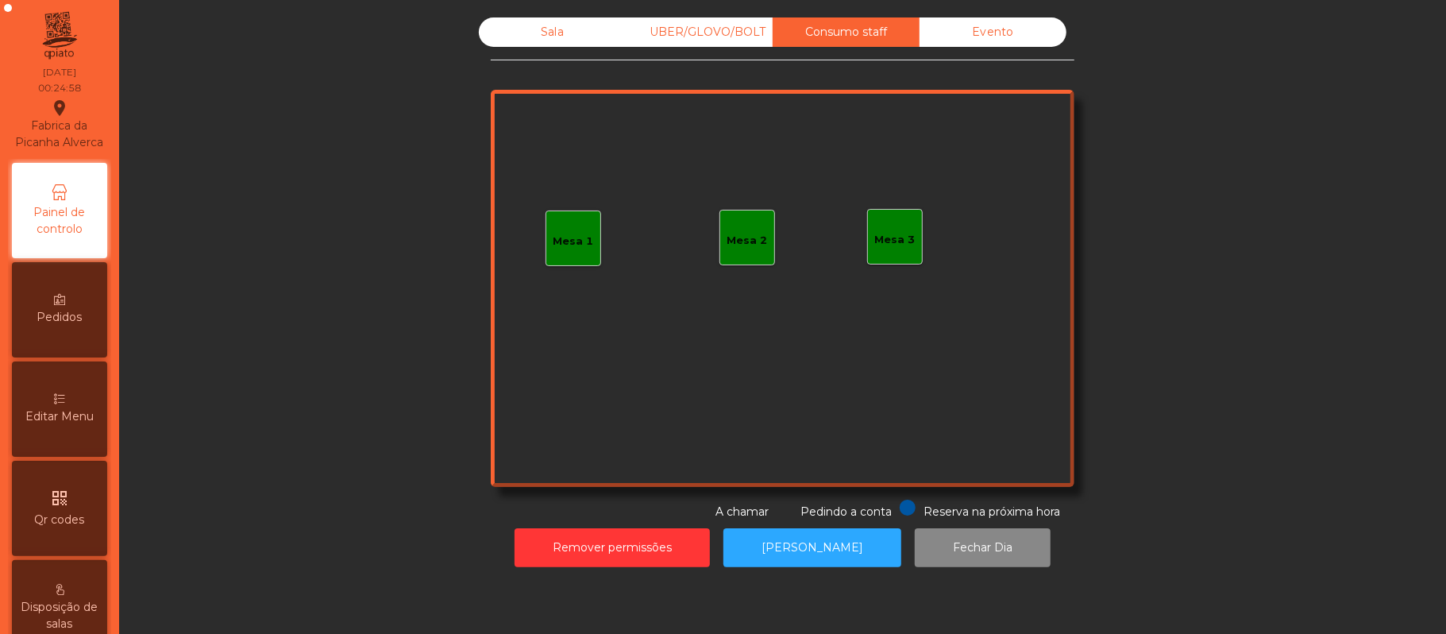
click at [1004, 30] on div "Evento" at bounding box center [992, 31] width 147 height 29
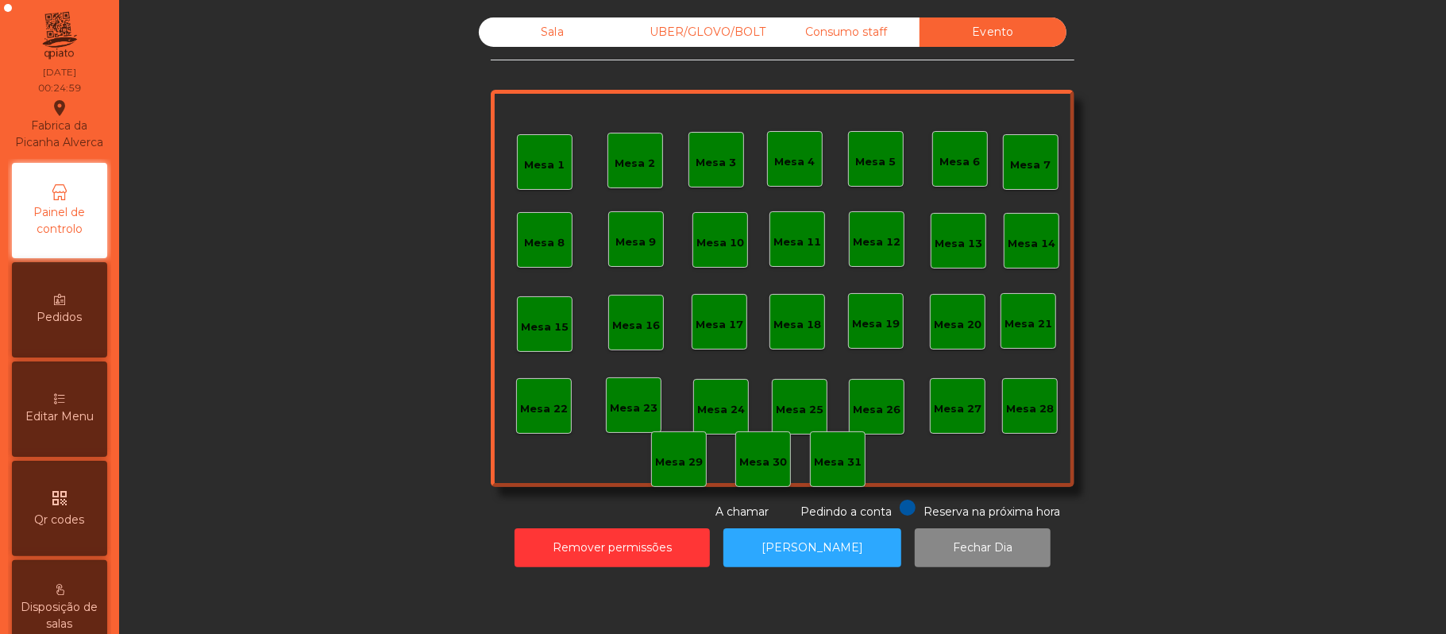
click at [1002, 33] on div "Evento" at bounding box center [992, 31] width 147 height 29
click at [836, 37] on div "Consumo staff" at bounding box center [846, 31] width 147 height 29
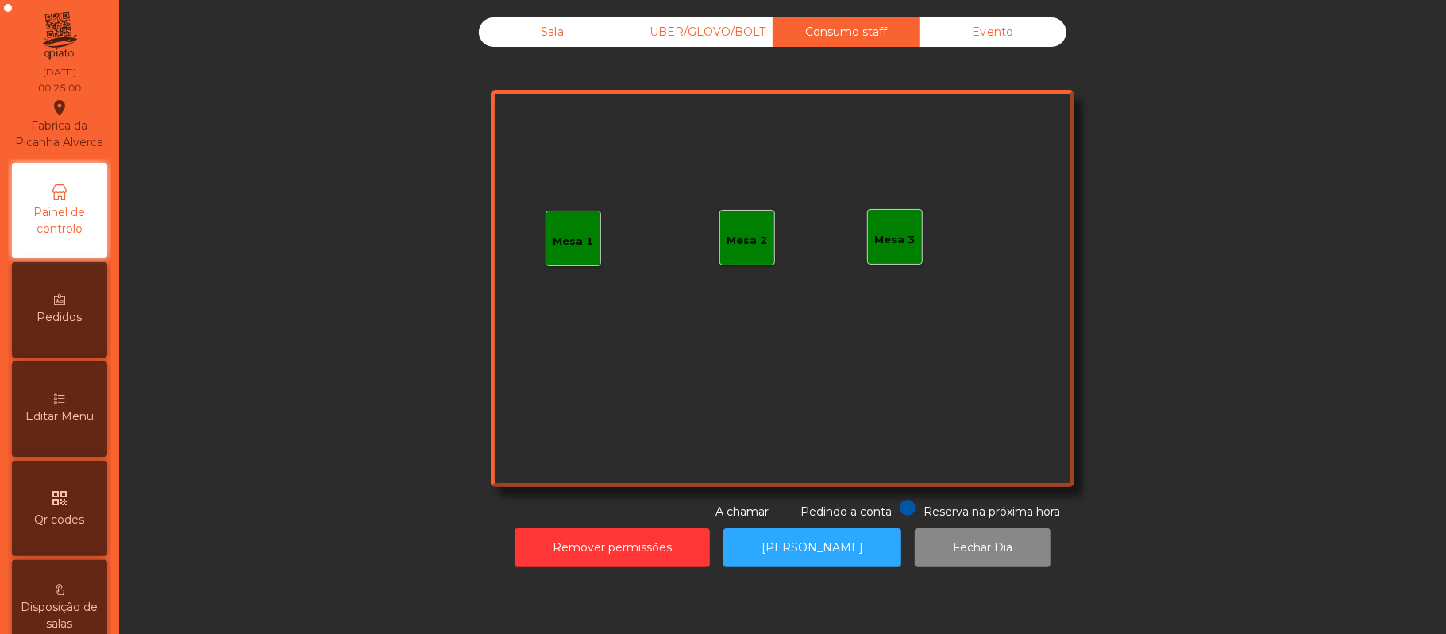
click at [713, 33] on div "UBER/GLOVO/BOLT" at bounding box center [699, 31] width 147 height 29
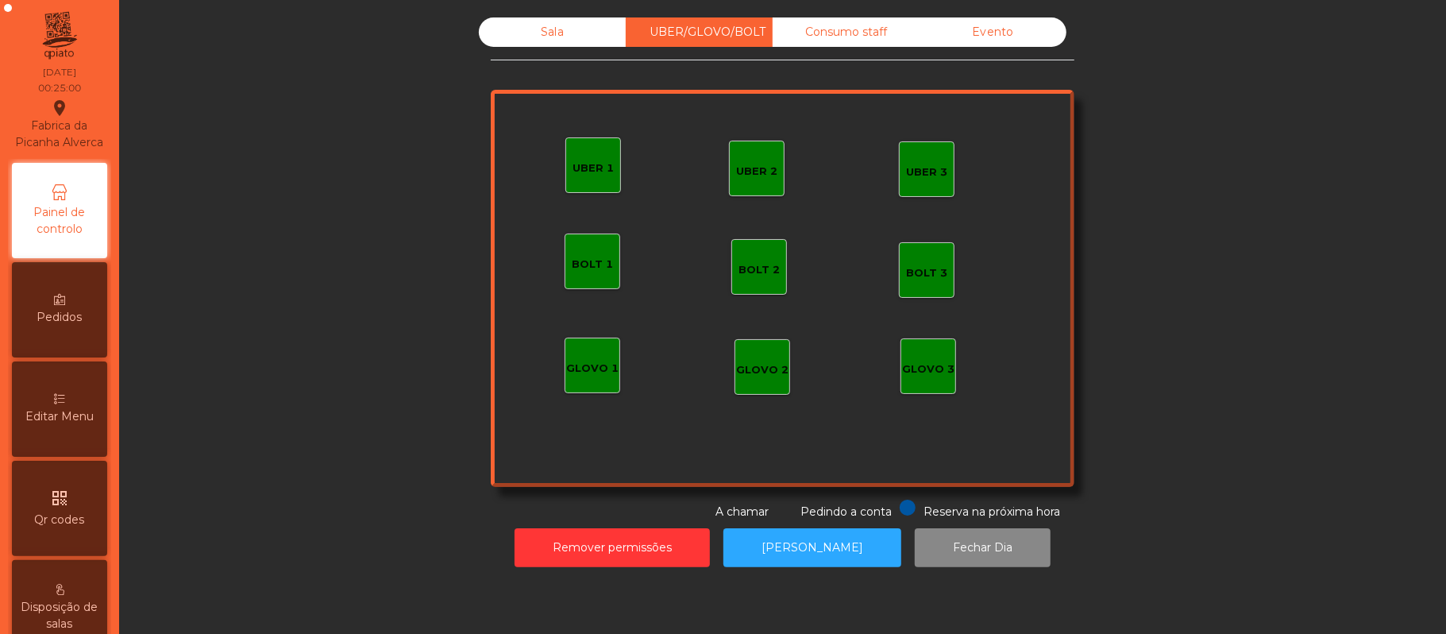
click at [543, 36] on div "Sala" at bounding box center [552, 31] width 147 height 29
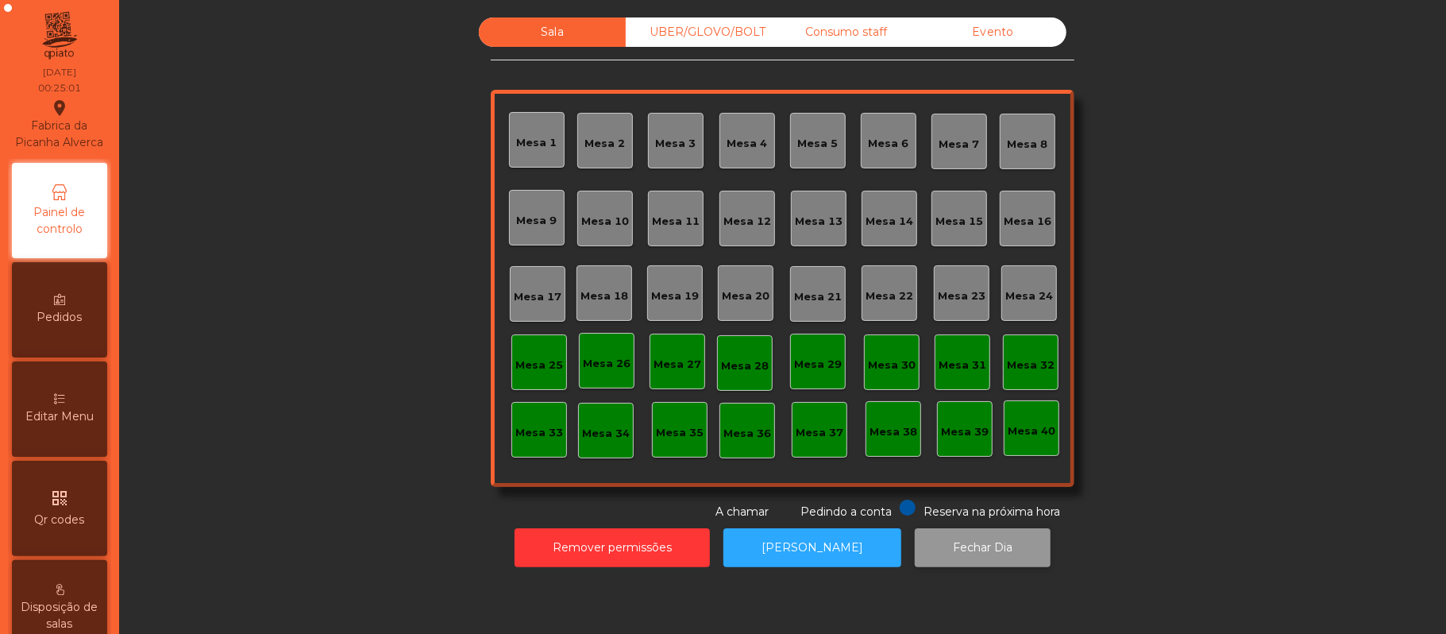
click at [979, 547] on button "Fechar Dia" at bounding box center [983, 547] width 136 height 39
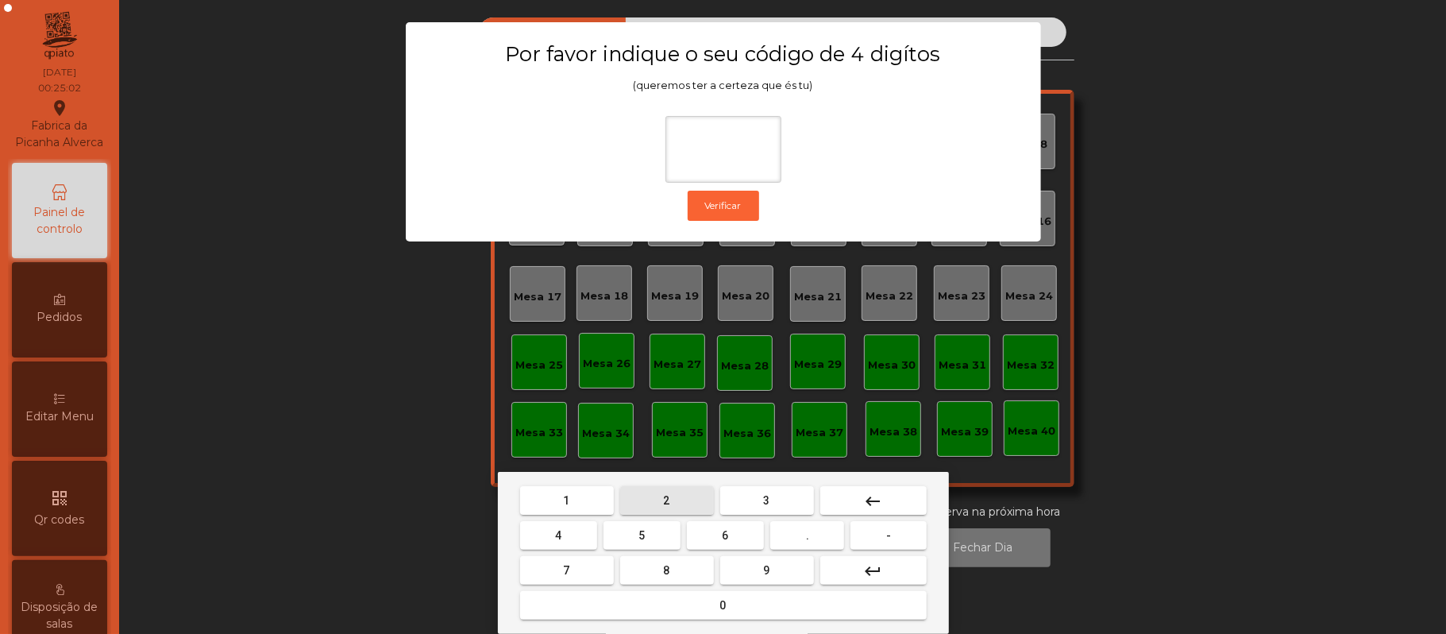
click at [665, 499] on span "2" at bounding box center [667, 500] width 6 height 13
click at [725, 530] on span "6" at bounding box center [726, 535] width 6 height 13
click at [566, 500] on span "1" at bounding box center [567, 500] width 6 height 13
click at [620, 529] on button "5" at bounding box center [641, 535] width 77 height 29
type input "****"
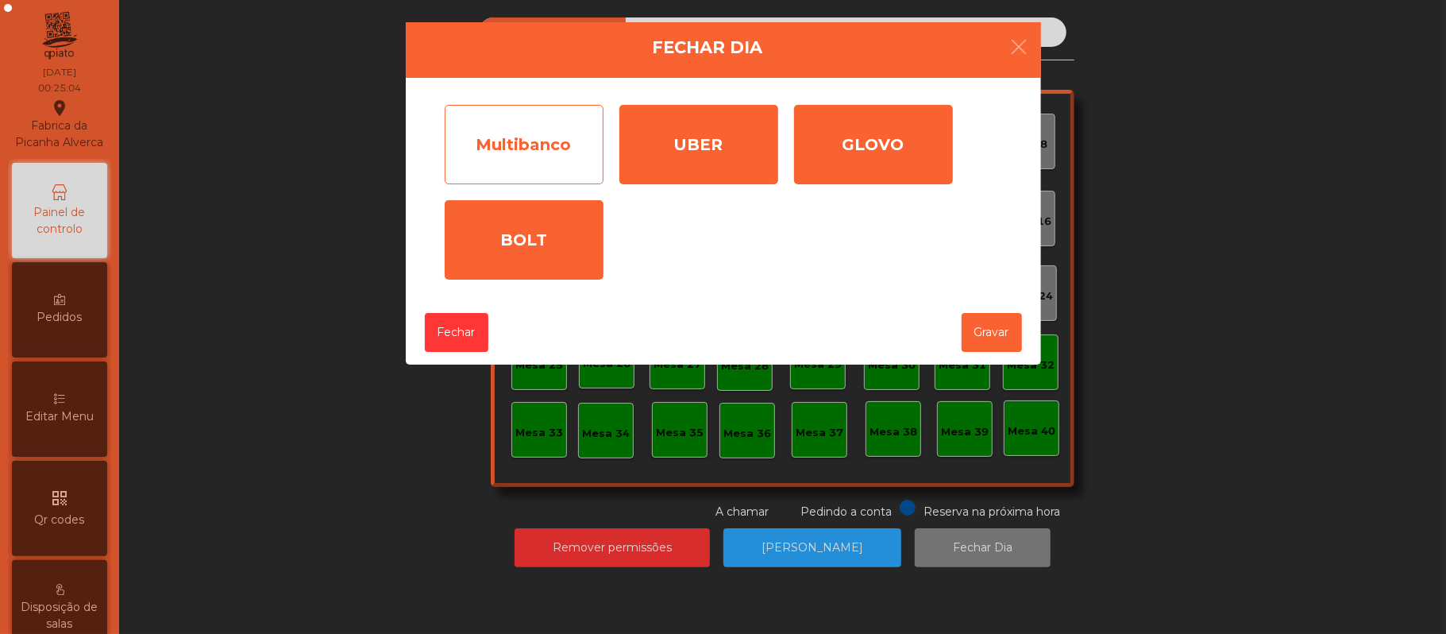
click at [522, 164] on div "Multibanco" at bounding box center [524, 144] width 159 height 79
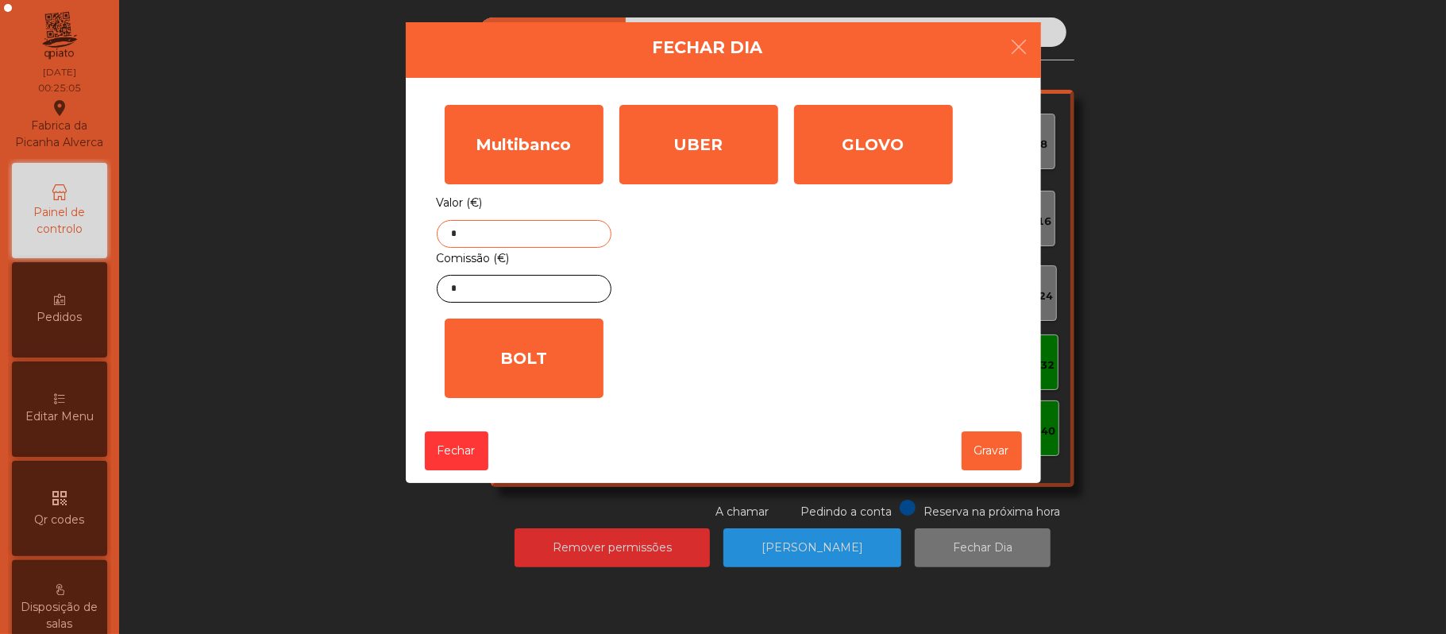
click at [583, 235] on input "*" at bounding box center [524, 234] width 175 height 28
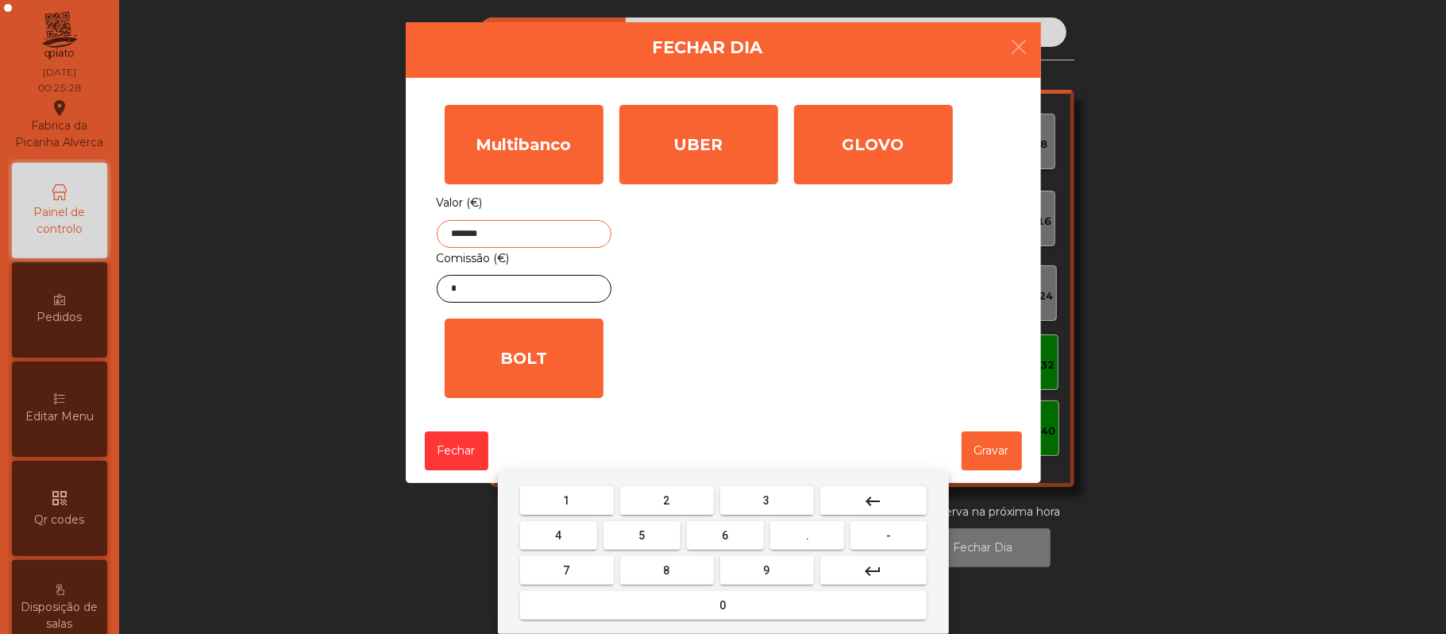
type input "*******"
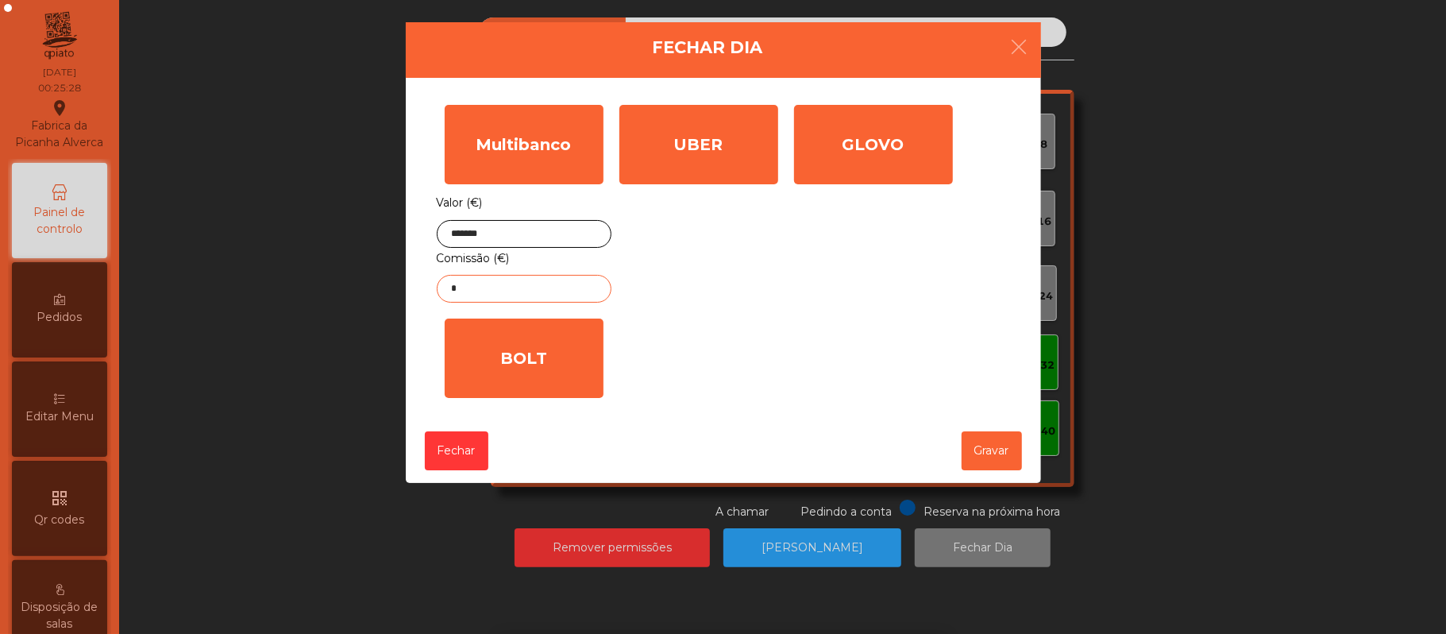
click at [509, 292] on input "*" at bounding box center [524, 289] width 175 height 28
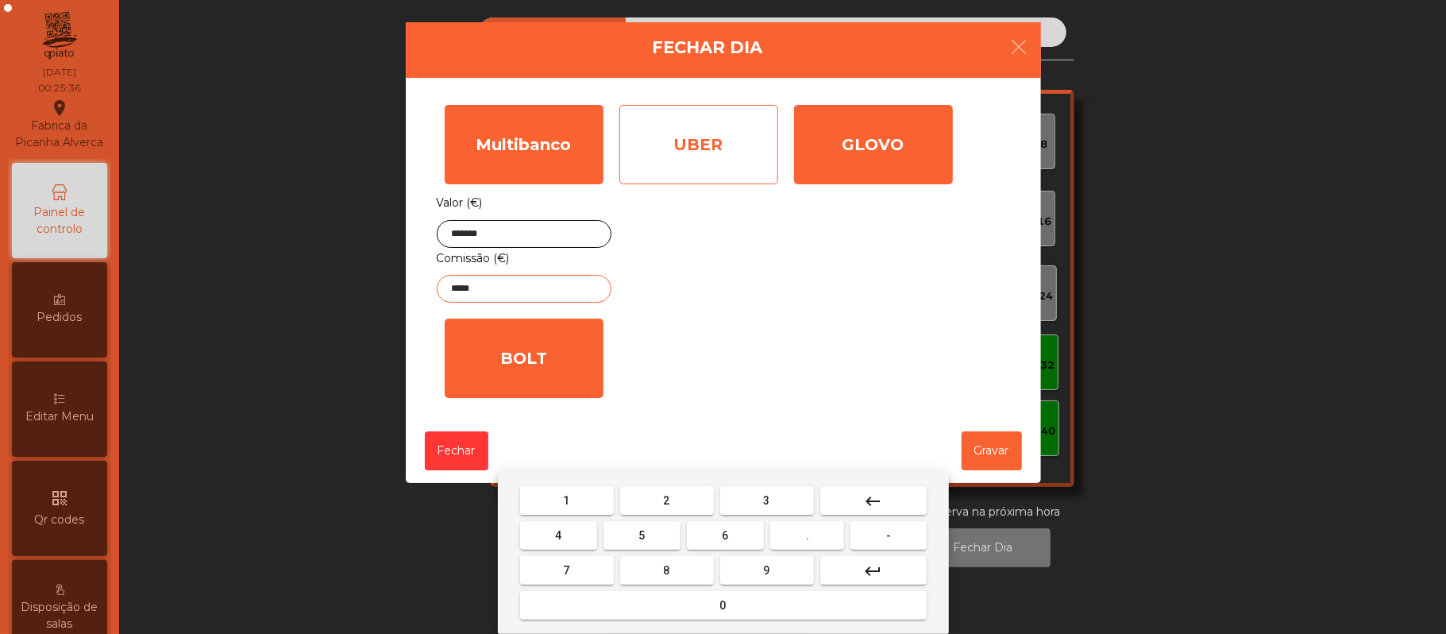
type input "*****"
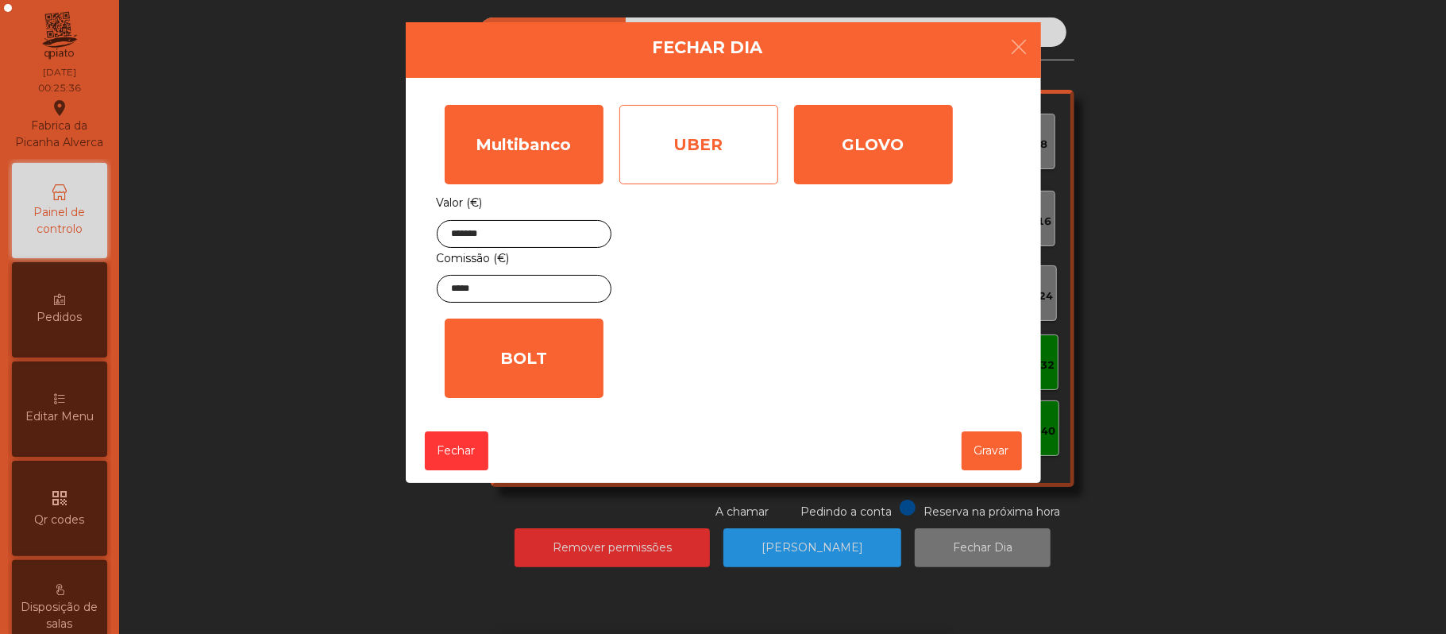
click at [699, 167] on div "UBER" at bounding box center [698, 144] width 159 height 79
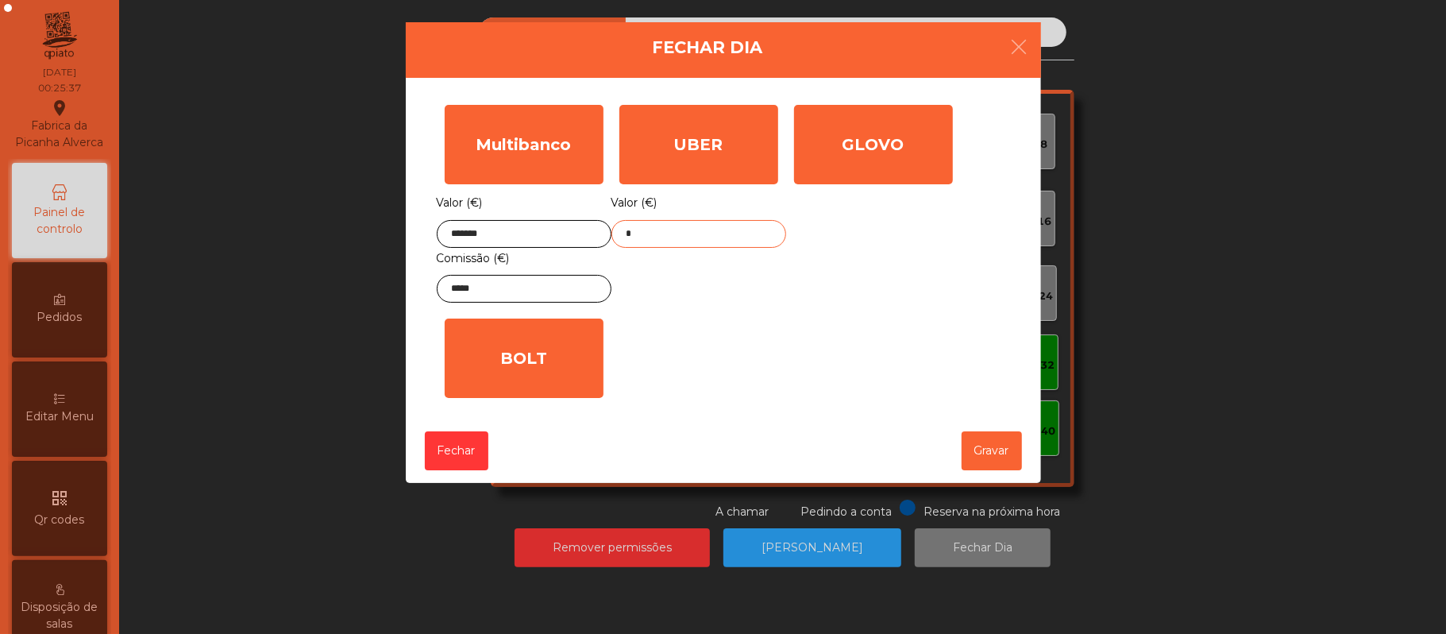
click at [681, 233] on input "*" at bounding box center [698, 234] width 175 height 28
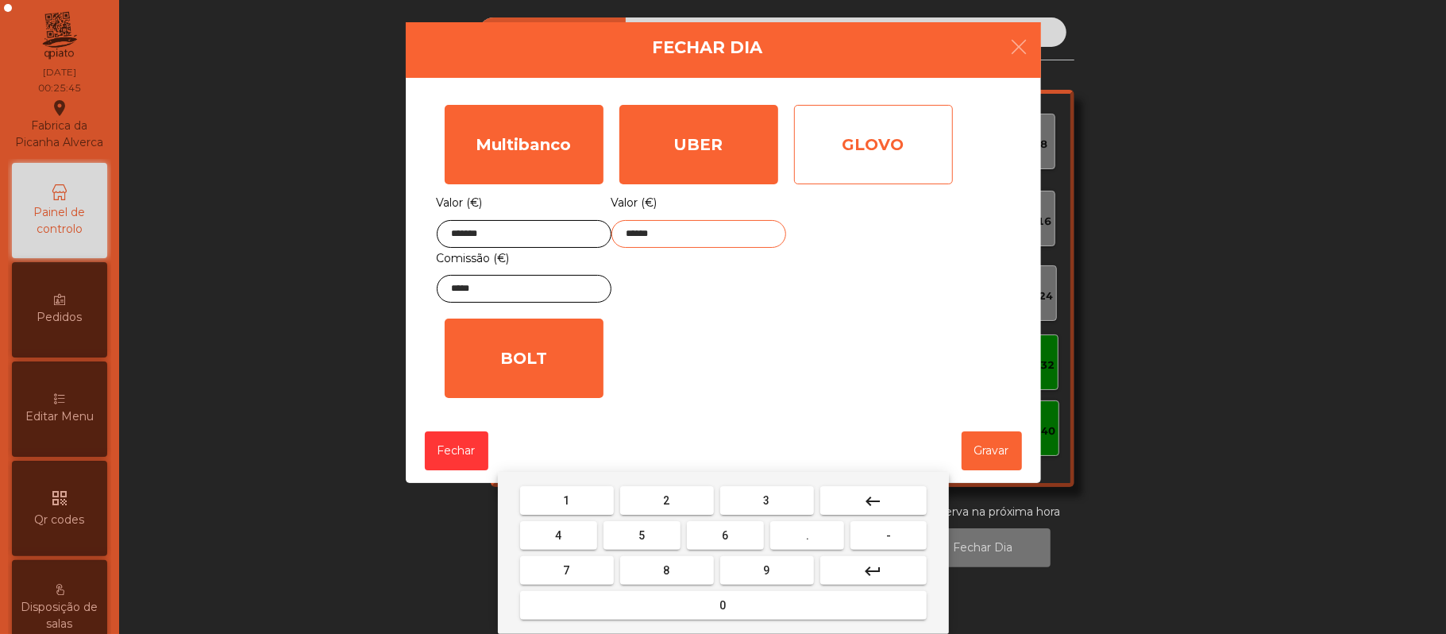
type input "******"
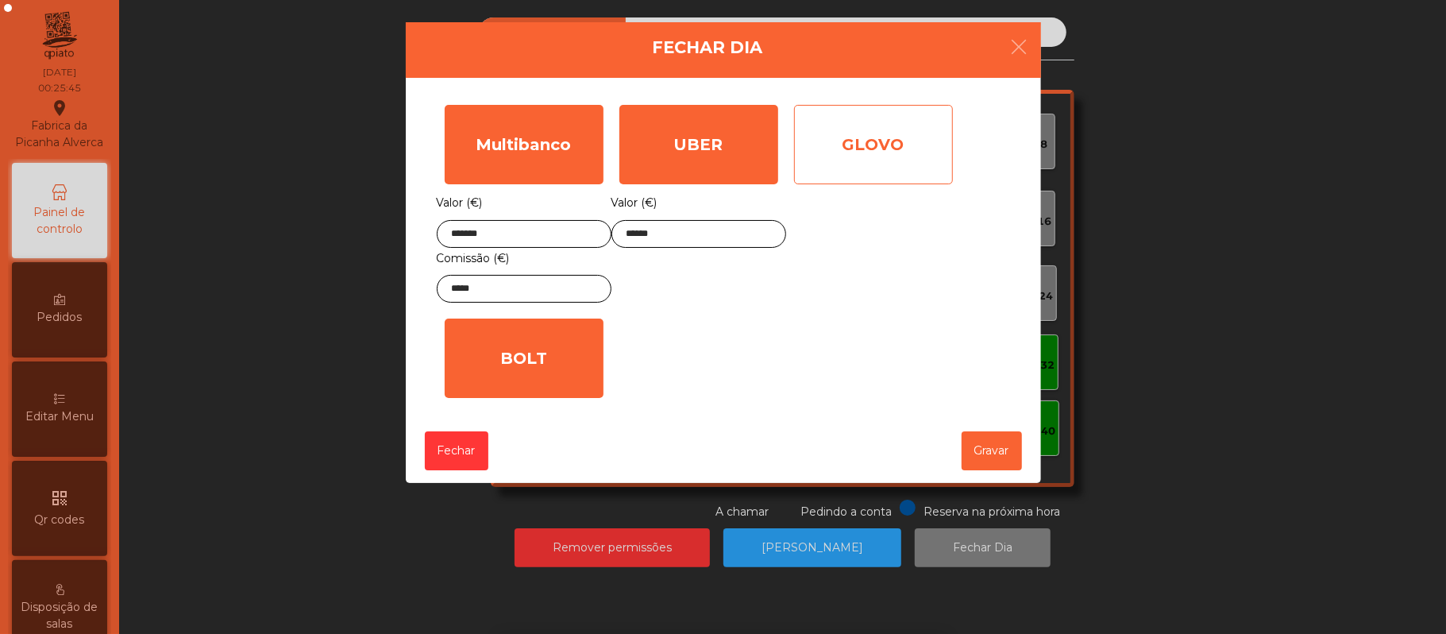
click at [892, 137] on div "GLOVO" at bounding box center [873, 144] width 159 height 79
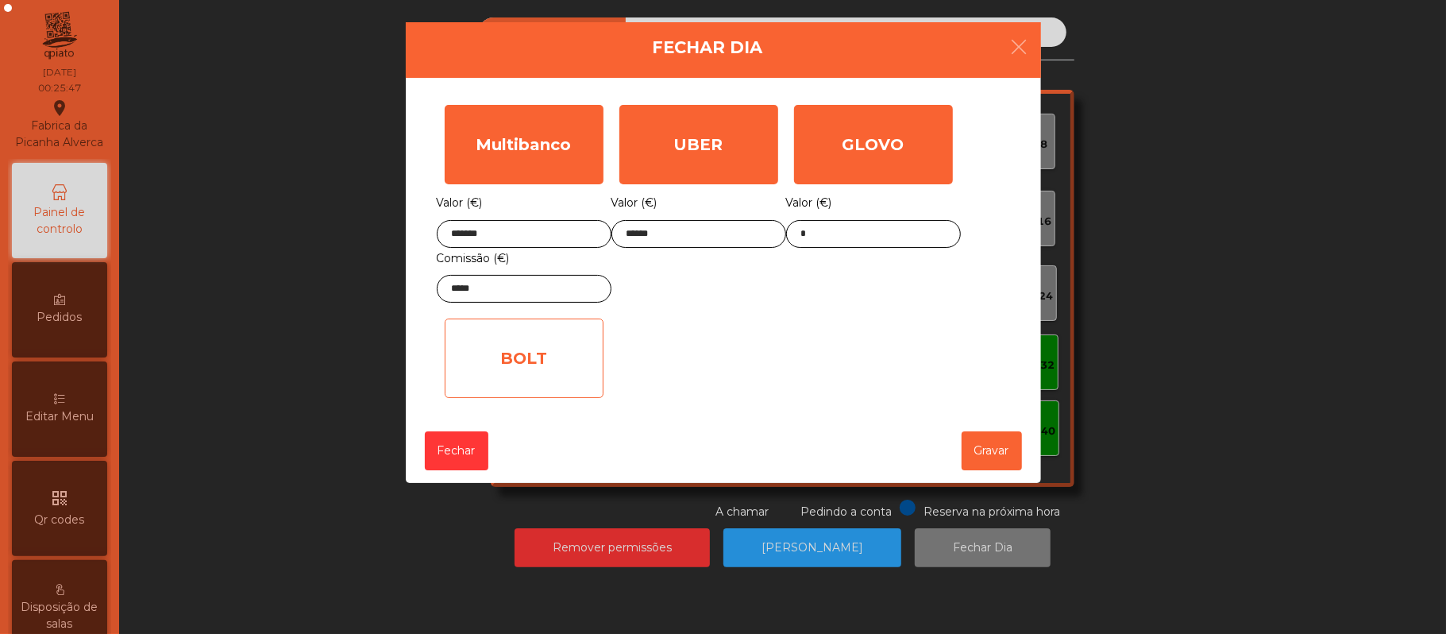
click at [547, 334] on div "BOLT" at bounding box center [524, 357] width 159 height 79
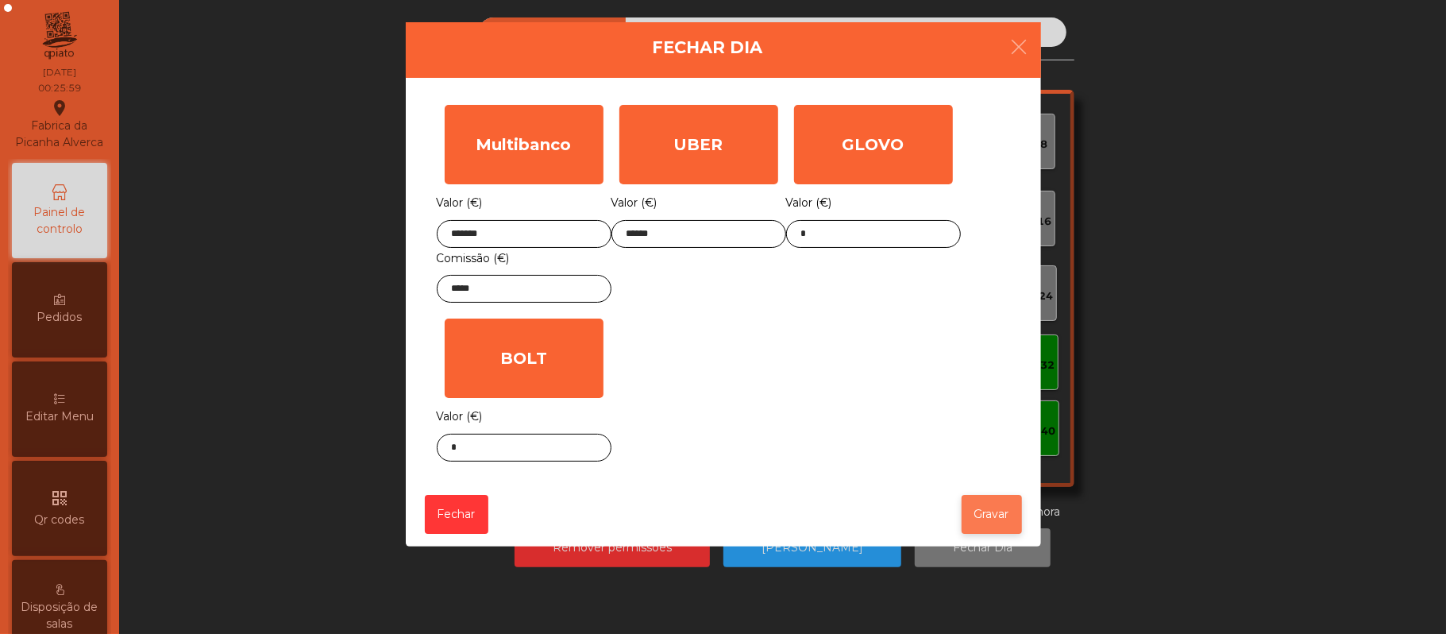
click at [996, 516] on button "Gravar" at bounding box center [992, 514] width 60 height 39
